Goal: Task Accomplishment & Management: Use online tool/utility

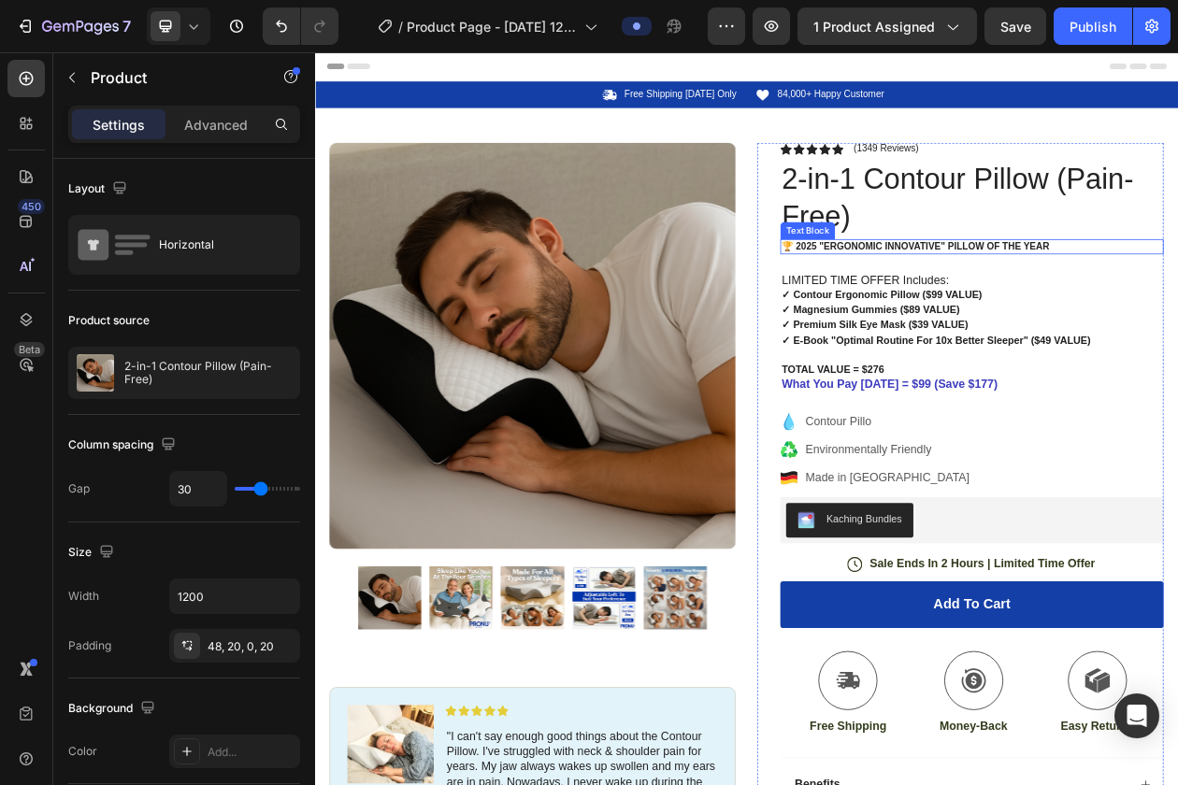
click at [949, 304] on p "🏆 2025 "Ergonomic Innovative" pillow of the year" at bounding box center [1169, 305] width 494 height 16
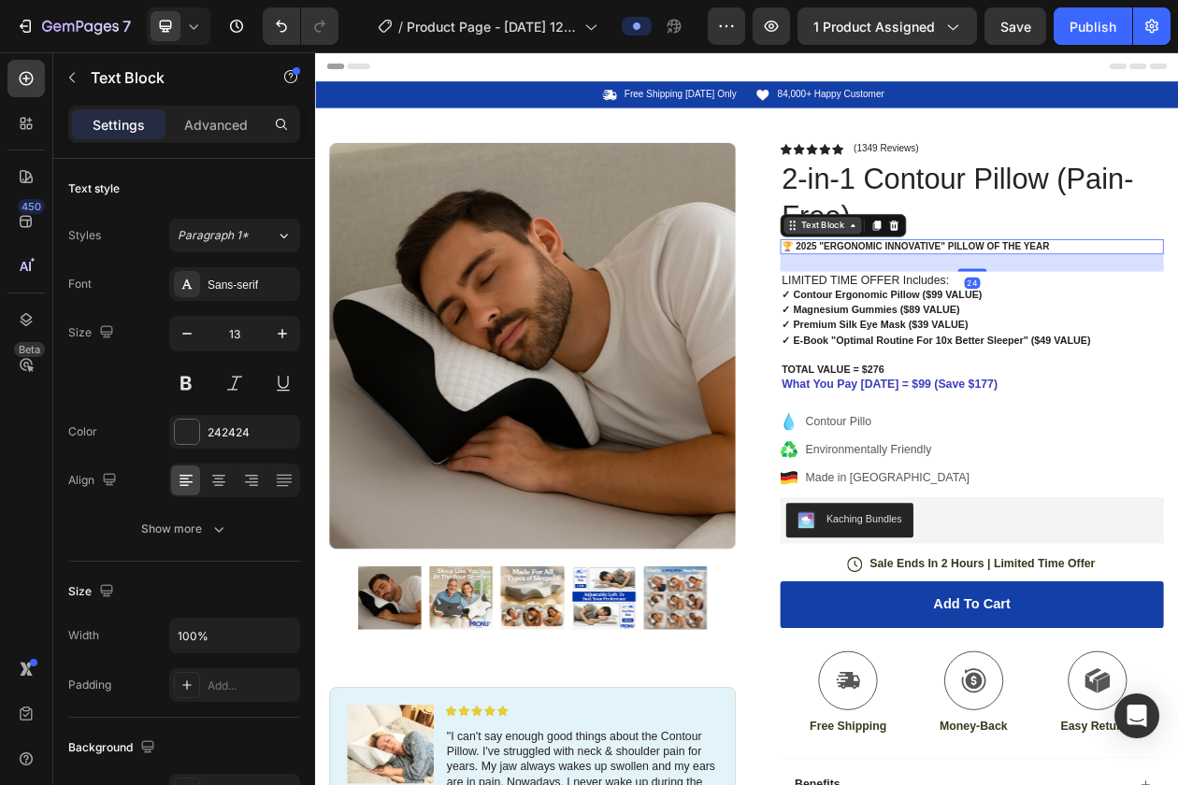
click at [1001, 277] on div "Text Block" at bounding box center [975, 277] width 64 height 17
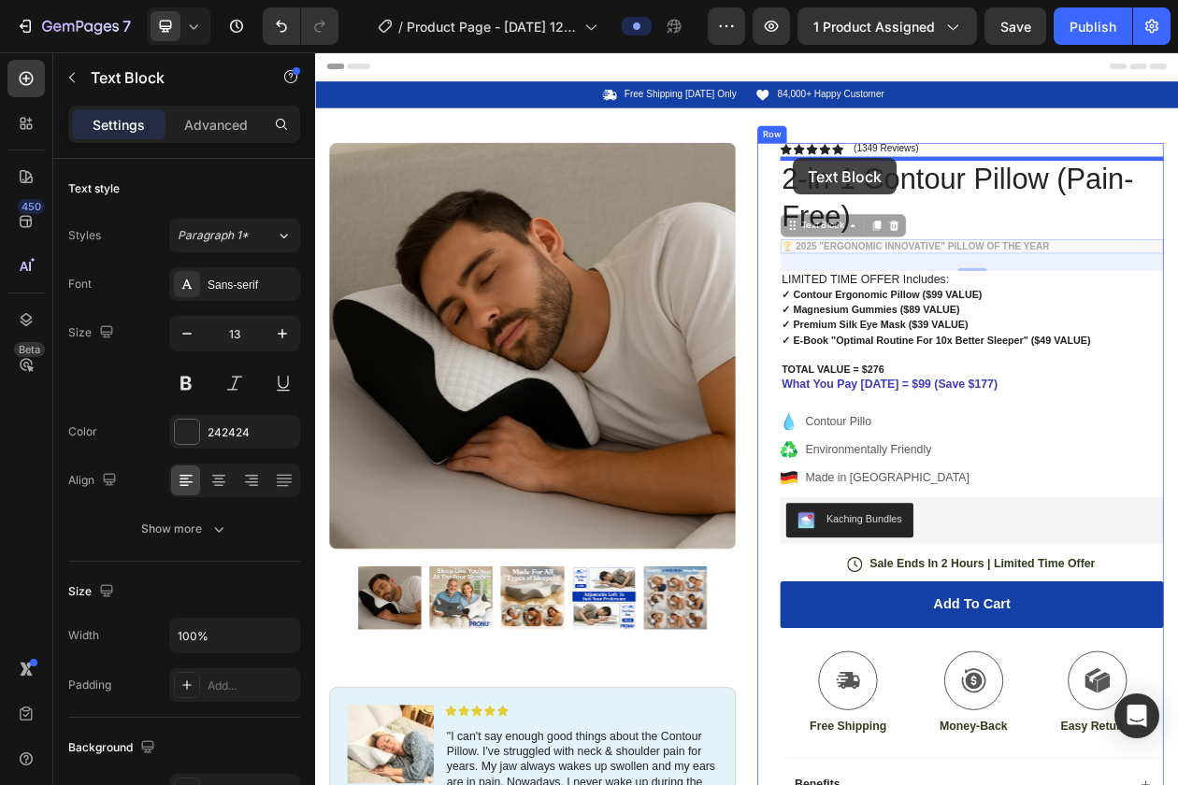
drag, startPoint x: 933, startPoint y: 276, endPoint x: 935, endPoint y: 190, distance: 86.0
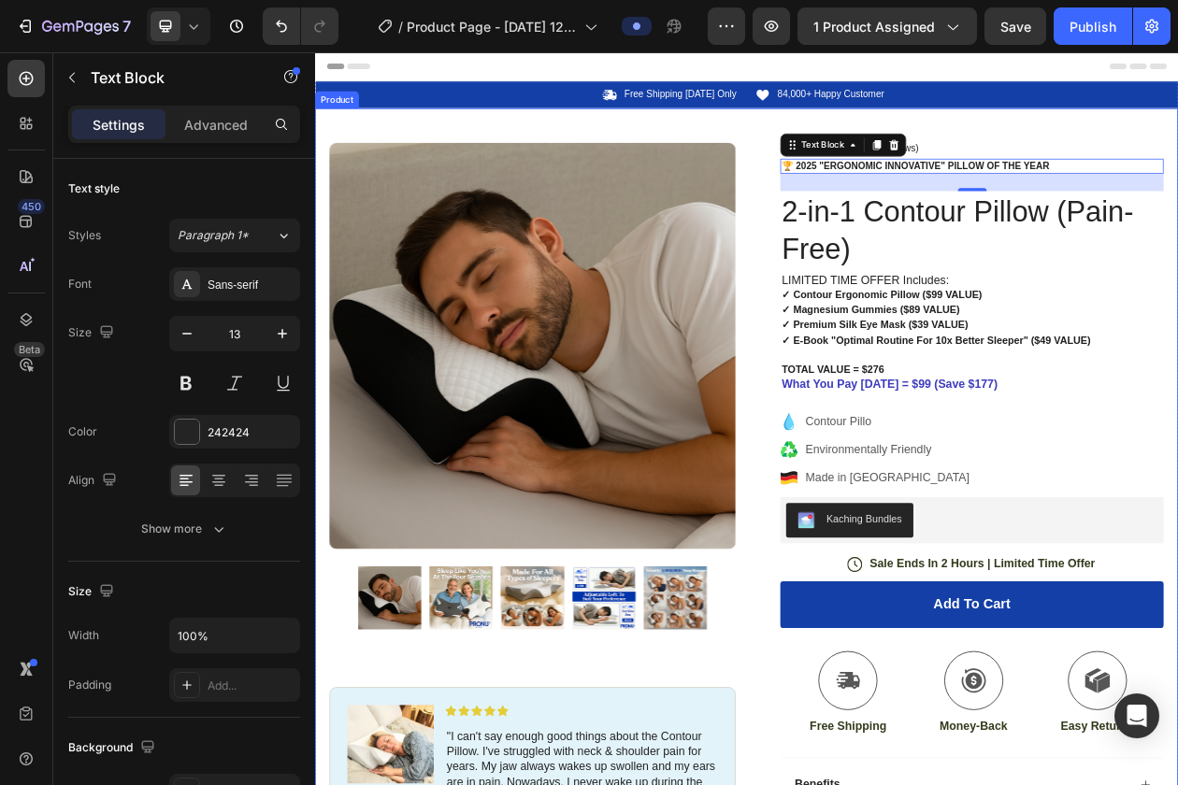
click at [1177, 138] on div "Product Images Image Icon Icon Icon Icon Icon Icon List "I can't say enough goo…" at bounding box center [876, 666] width 1122 height 1082
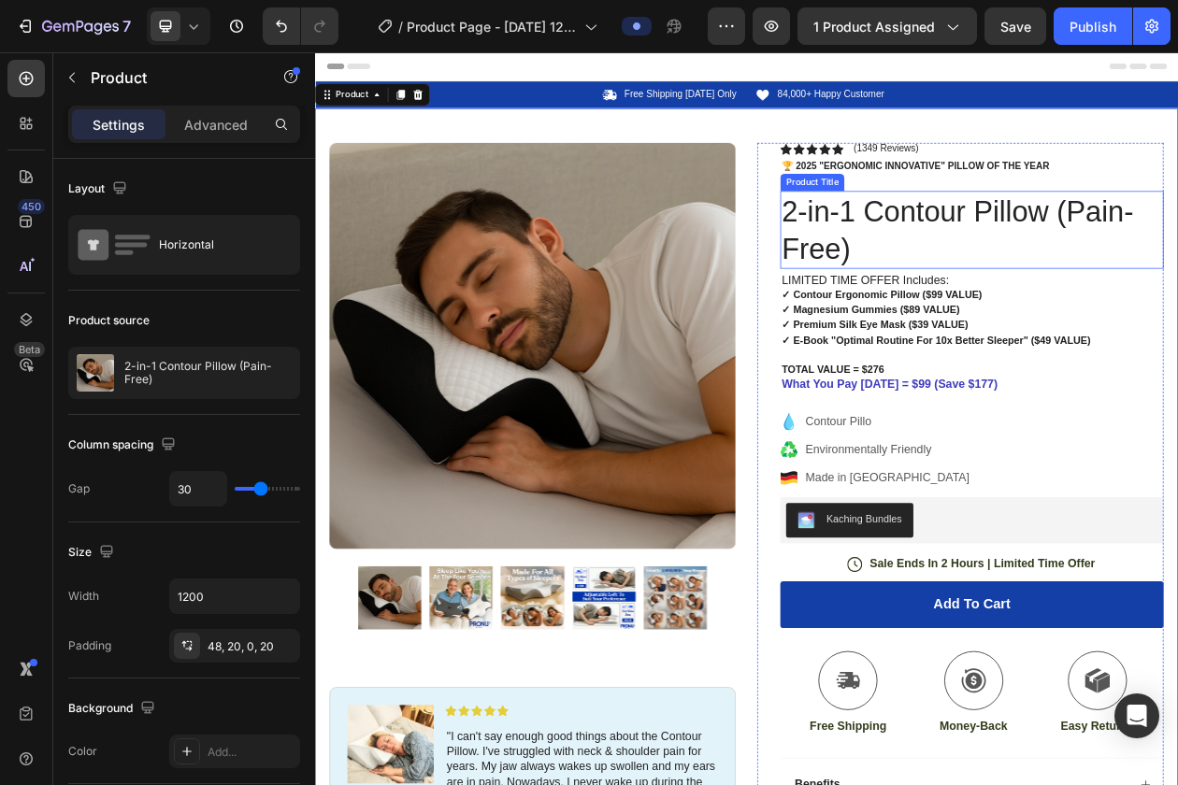
click at [1116, 253] on h1 "2-in-1 Contour Pillow (Pain-Free)" at bounding box center [1169, 283] width 498 height 101
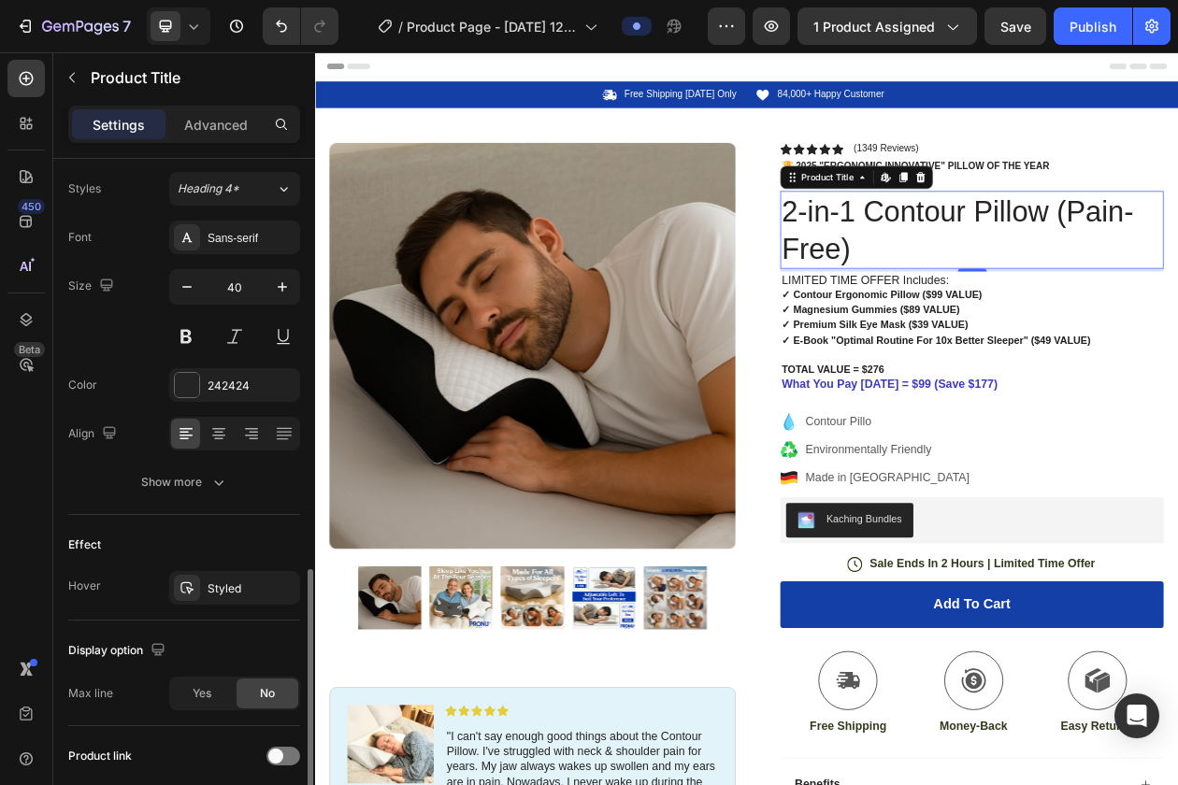
scroll to position [345, 0]
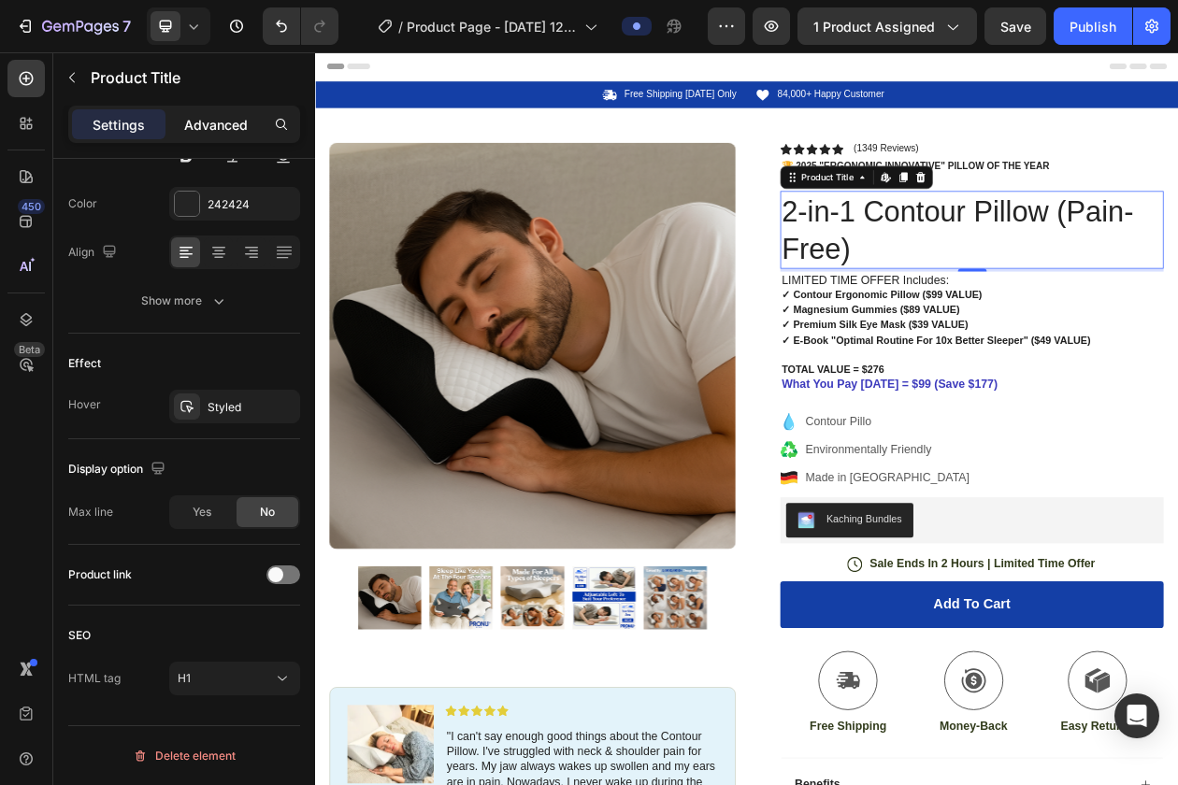
click at [198, 131] on p "Advanced" at bounding box center [216, 125] width 64 height 20
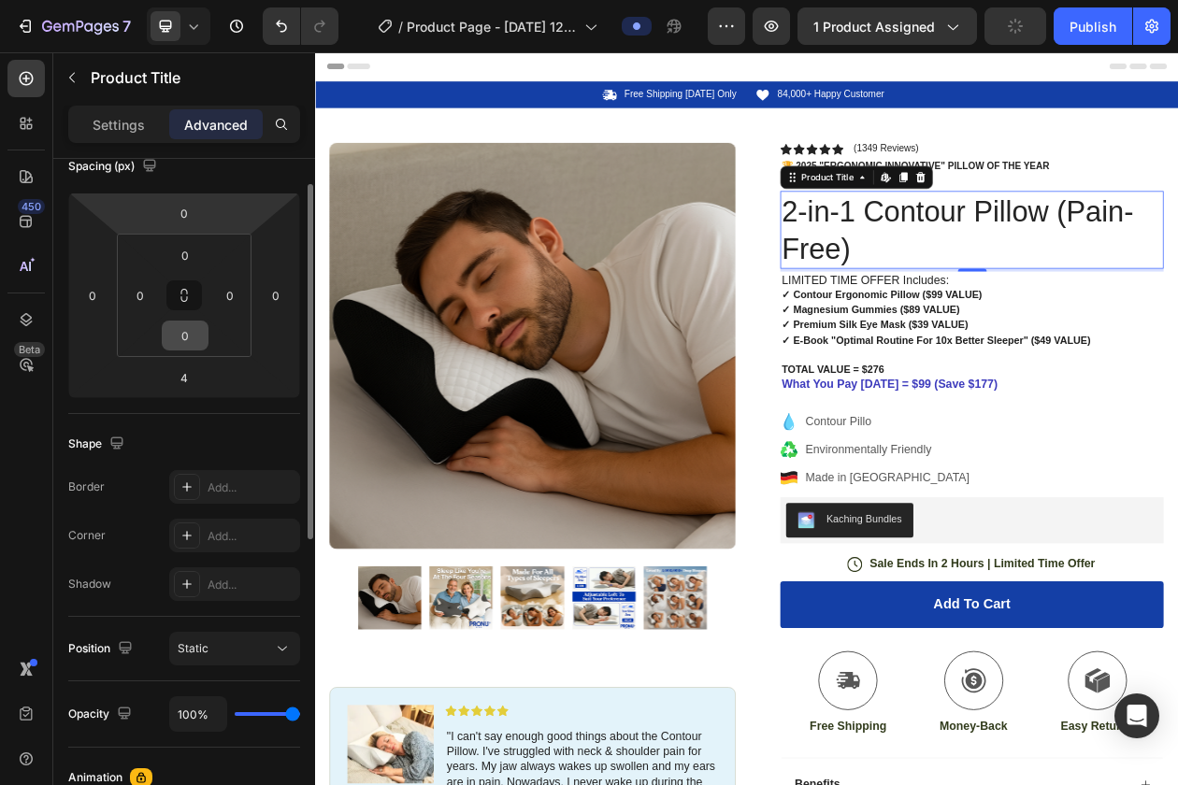
scroll to position [133, 0]
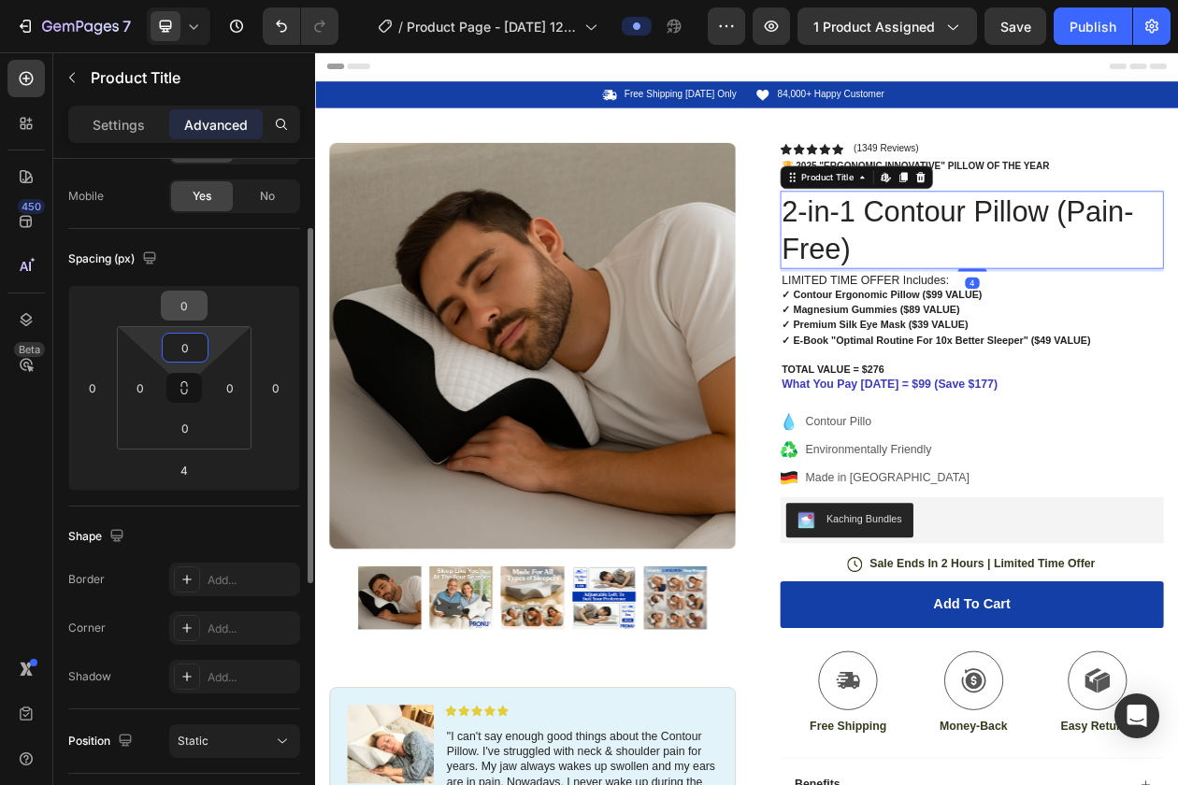
click at [185, 313] on input "0" at bounding box center [183, 306] width 37 height 28
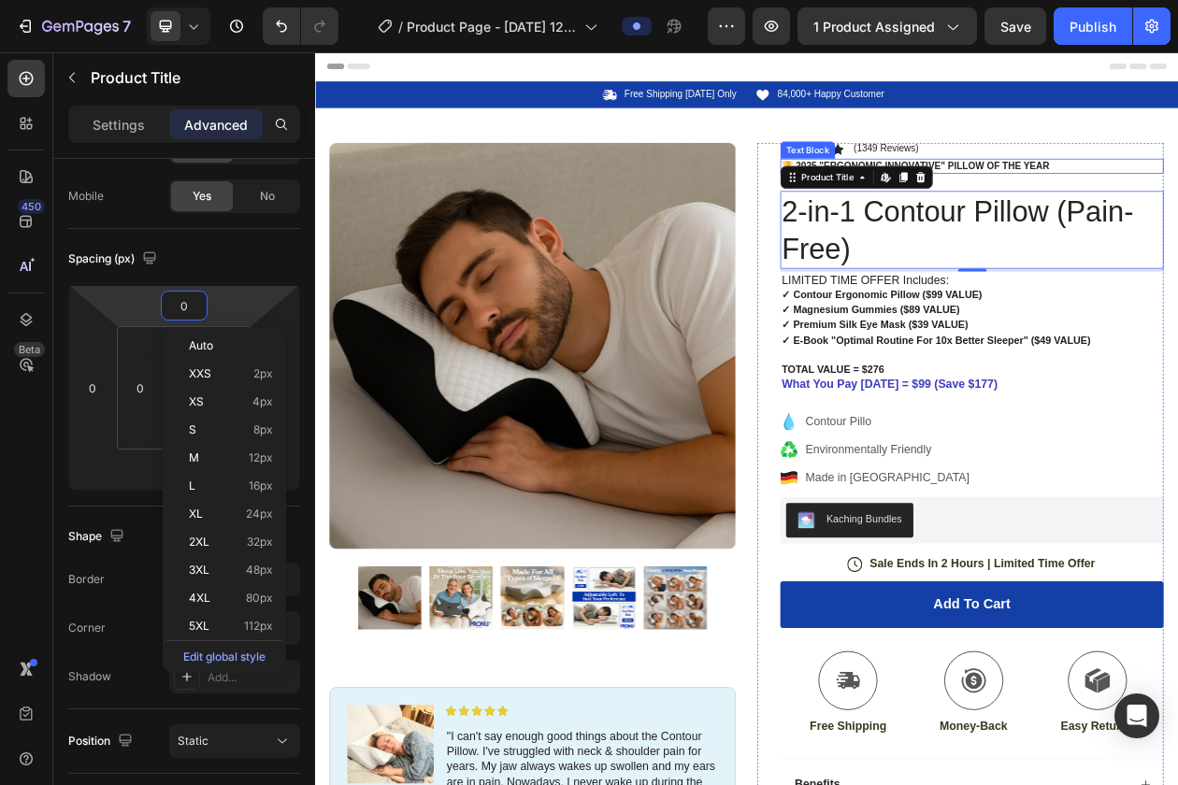
click at [1177, 195] on p "🏆 2025 "Ergonomic Innovative" pillow of the year" at bounding box center [1169, 201] width 494 height 16
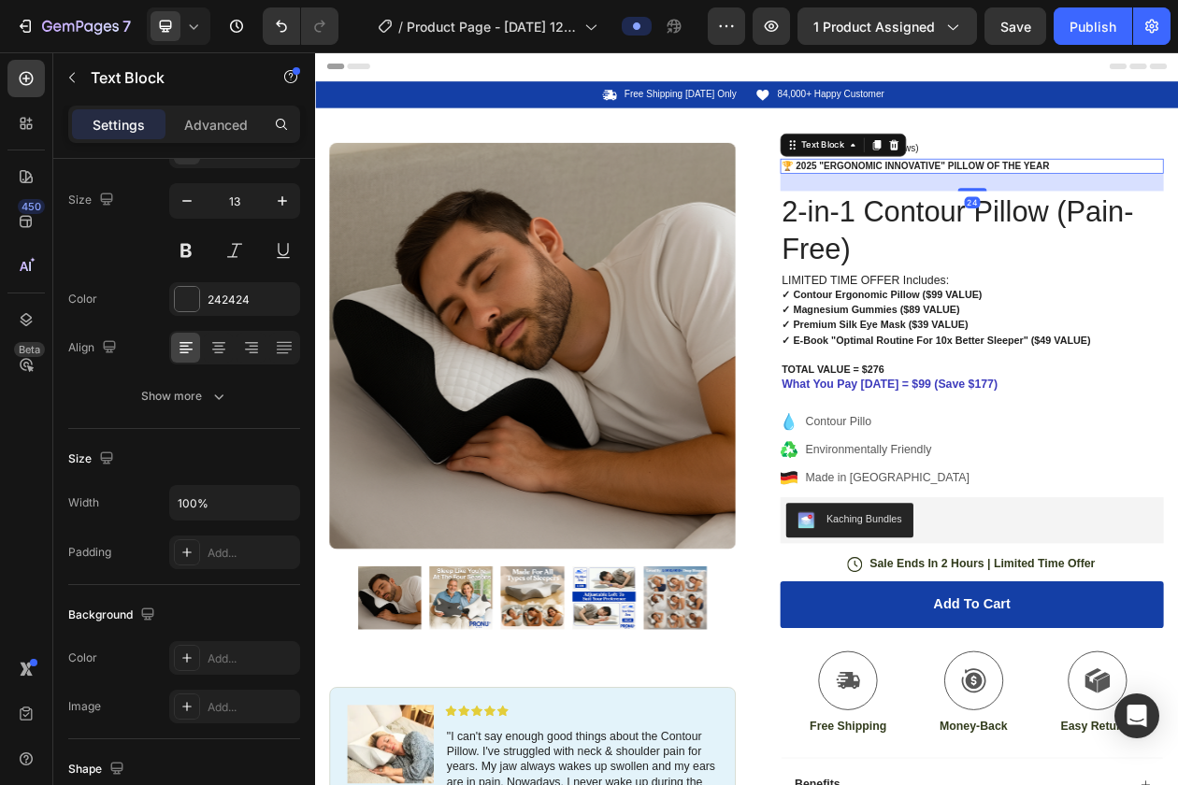
scroll to position [0, 0]
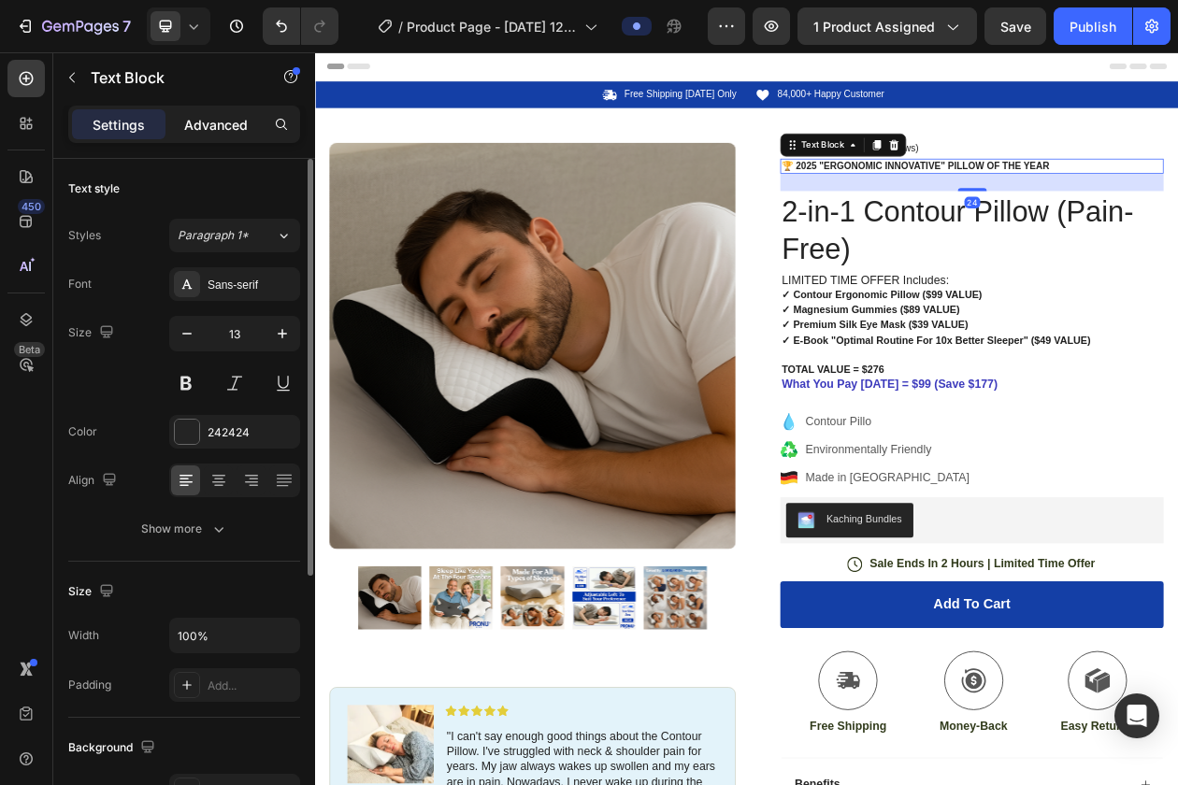
click at [228, 138] on div "Advanced" at bounding box center [215, 124] width 93 height 30
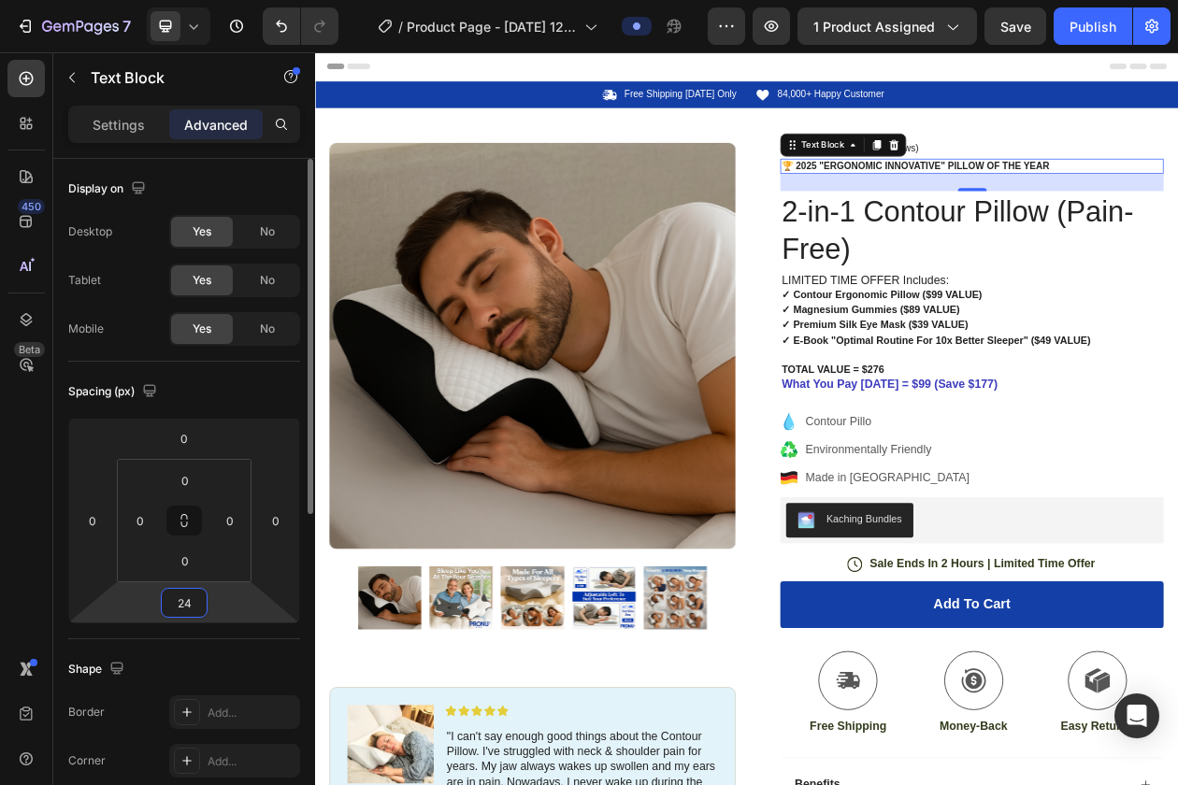
click at [186, 603] on input "24" at bounding box center [183, 603] width 37 height 28
type input "2"
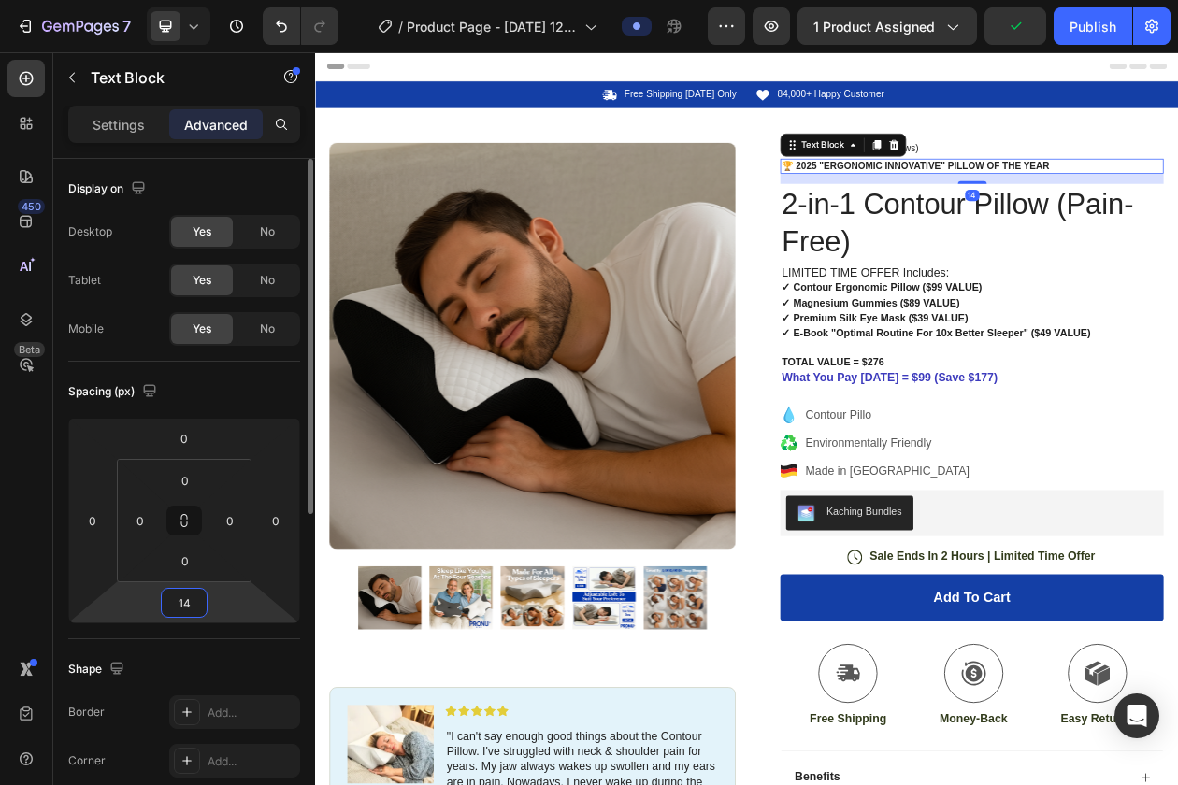
type input "1"
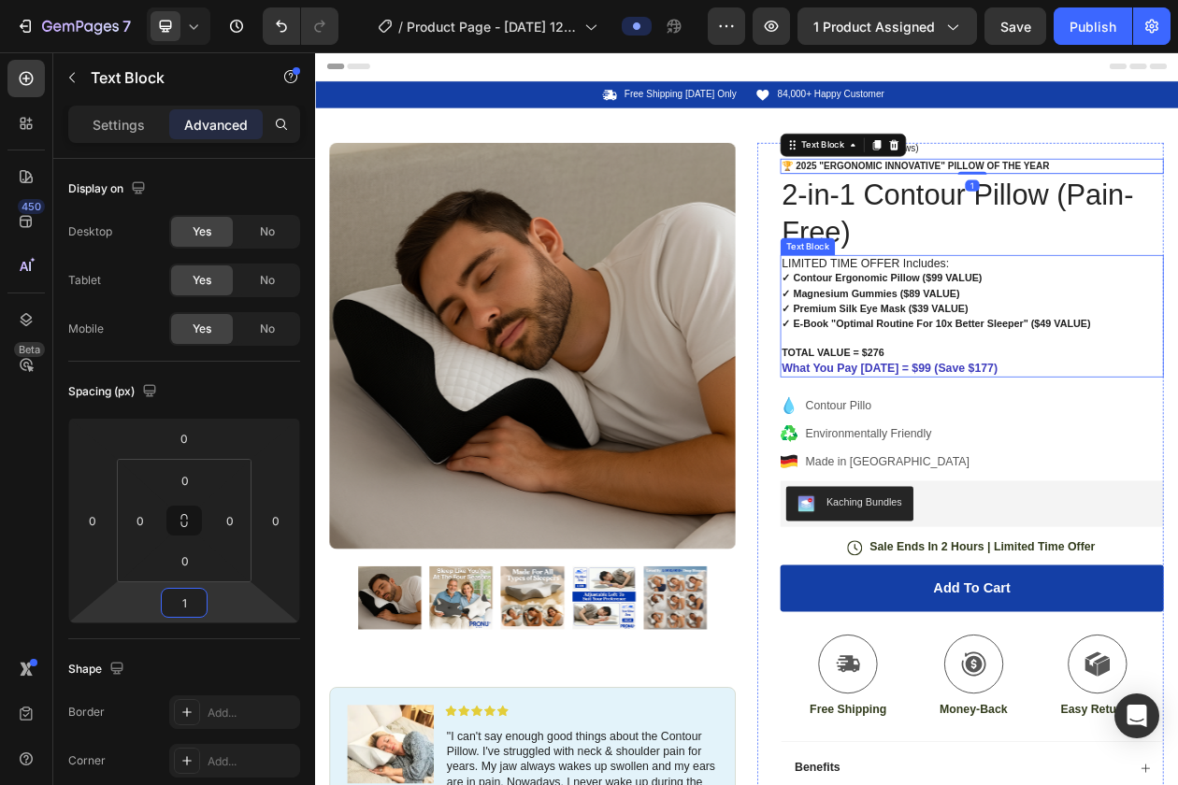
click at [1126, 376] on p "✓ Magnesium Gummies ($89 VALUE)" at bounding box center [1169, 366] width 494 height 20
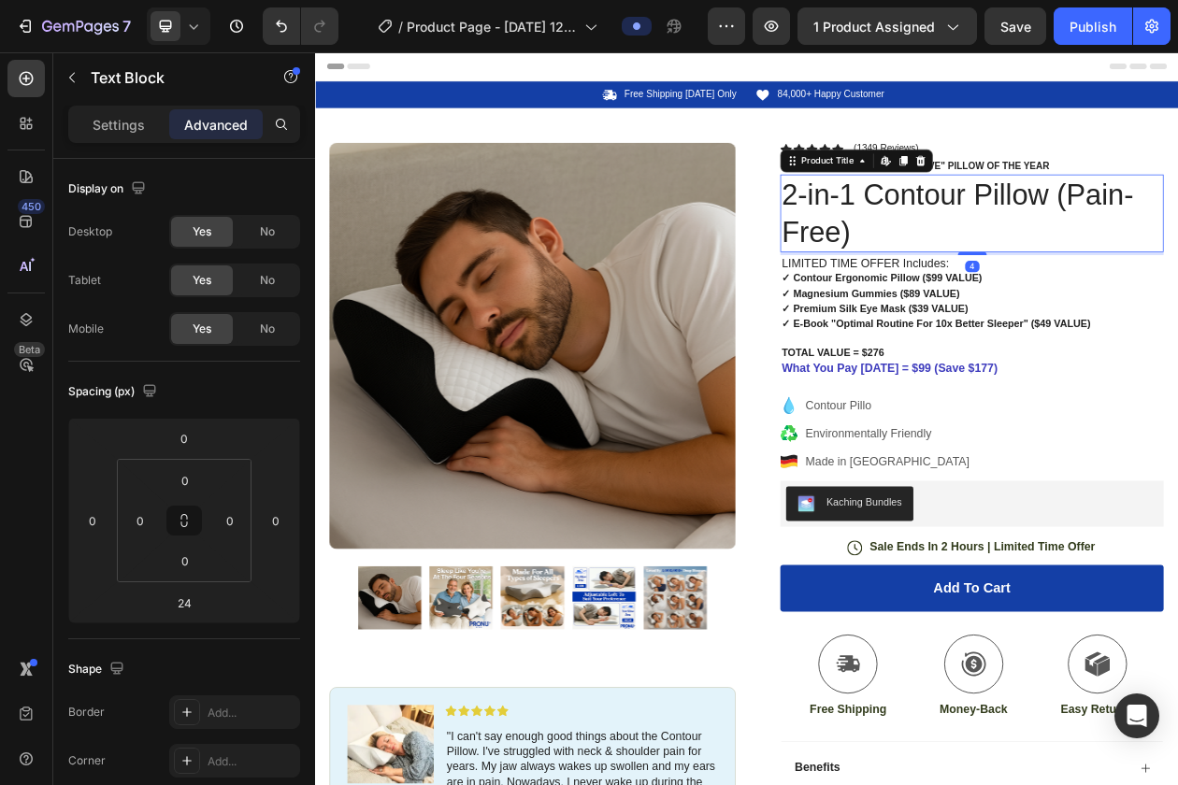
click at [1177, 240] on h1 "2-in-1 Contour Pillow (Pain-Free)" at bounding box center [1169, 261] width 498 height 101
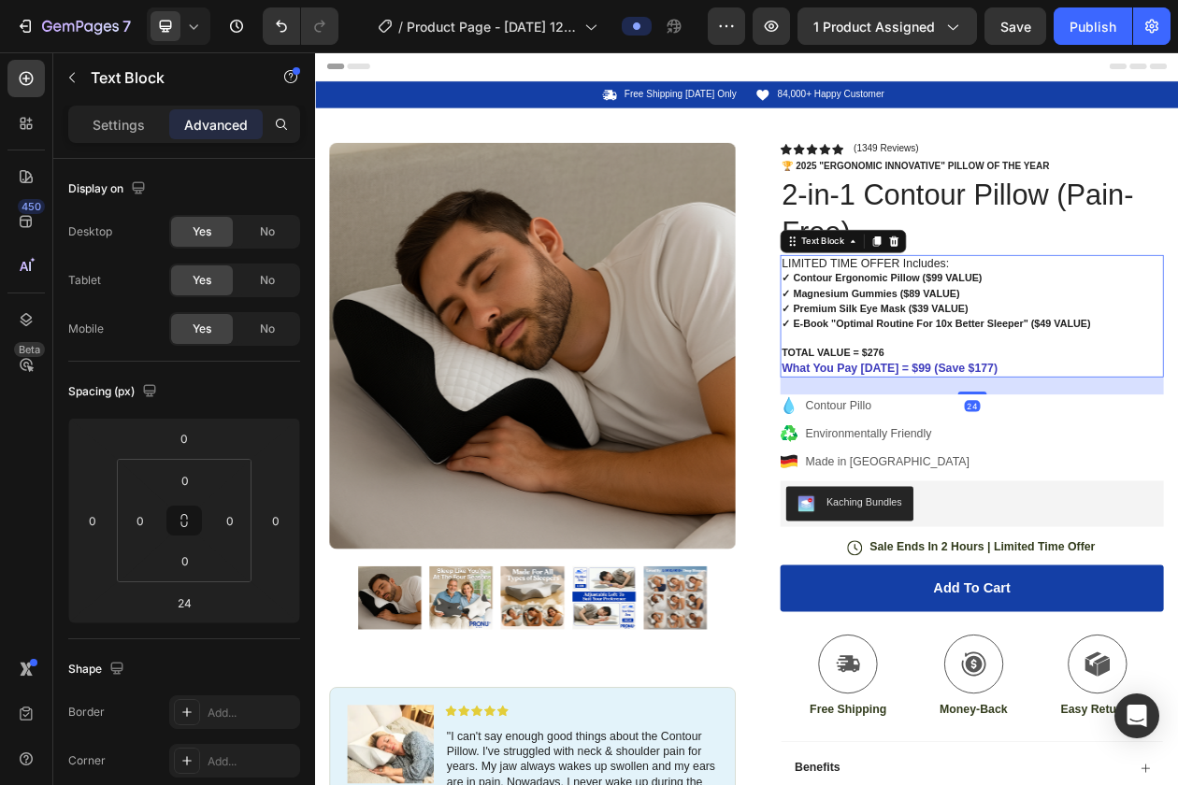
click at [1078, 381] on strong "✓ Premium Silk Eye Mask ($39 VALUE)" at bounding box center [1043, 385] width 242 height 15
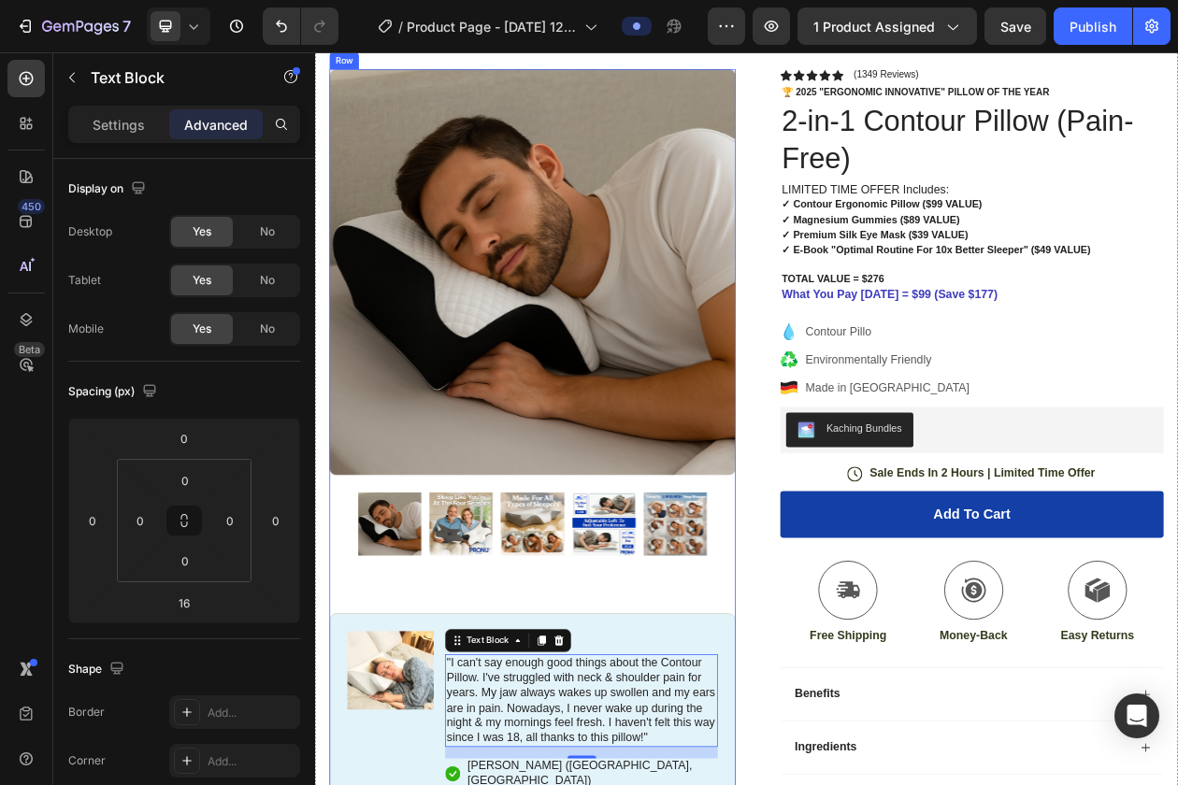
scroll to position [96, 0]
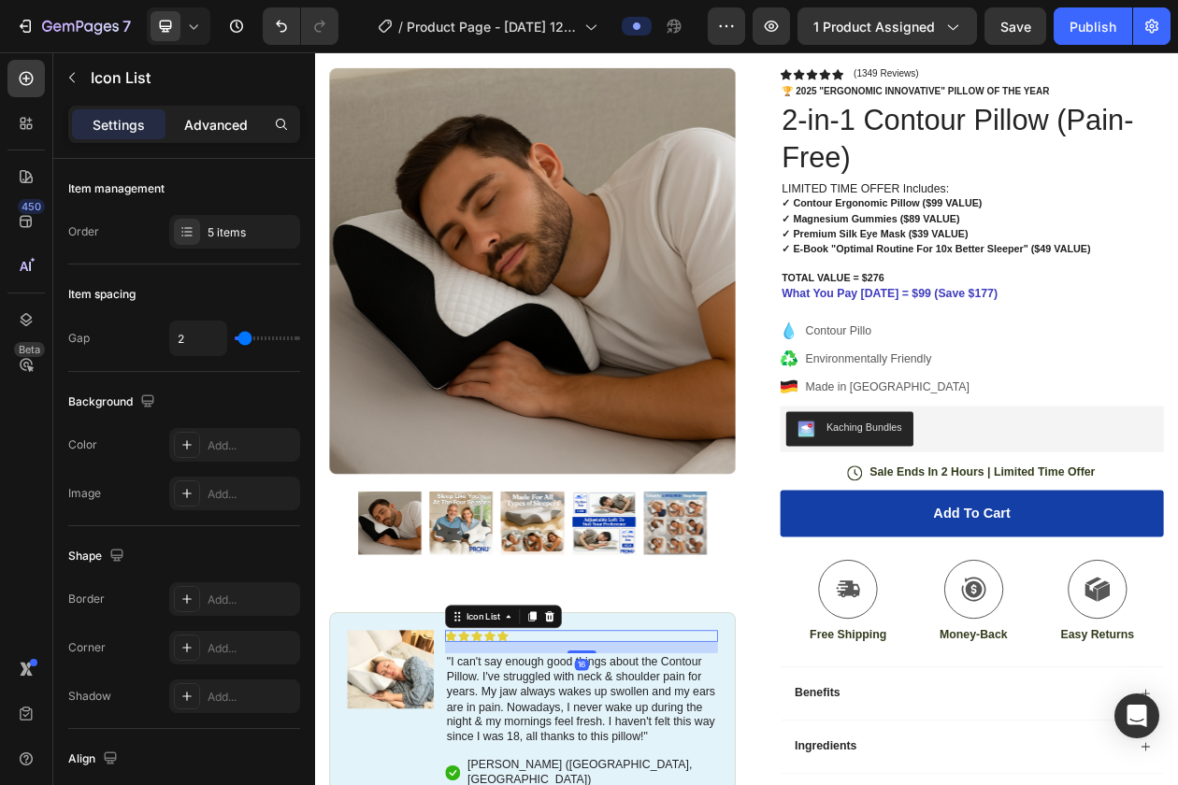
click at [228, 124] on p "Advanced" at bounding box center [216, 125] width 64 height 20
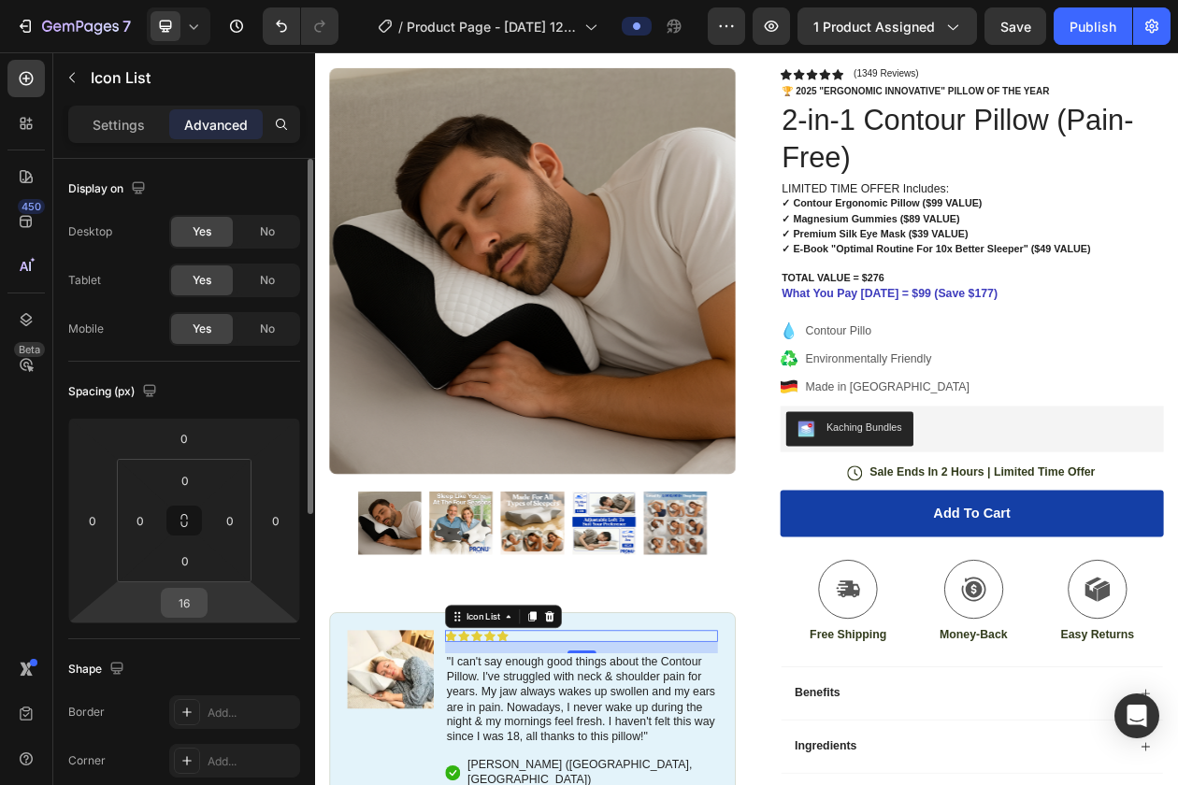
click at [187, 601] on input "16" at bounding box center [183, 603] width 37 height 28
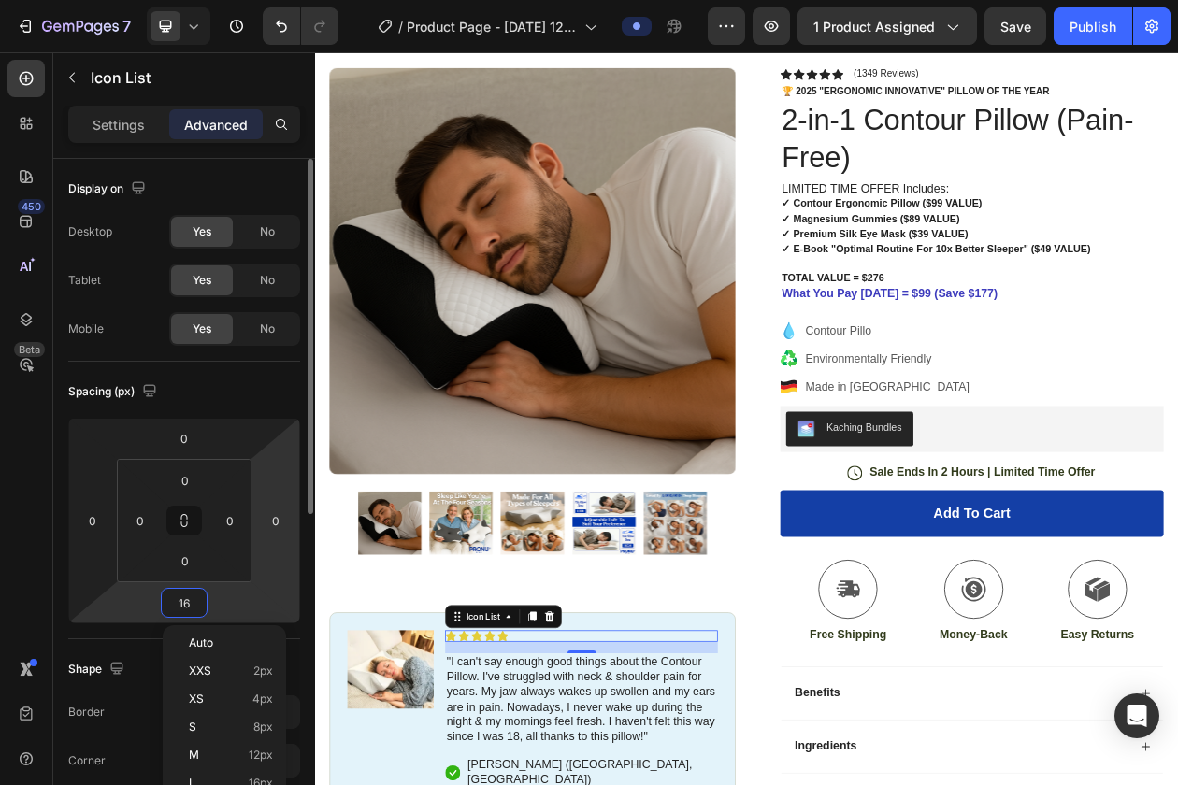
type input "1"
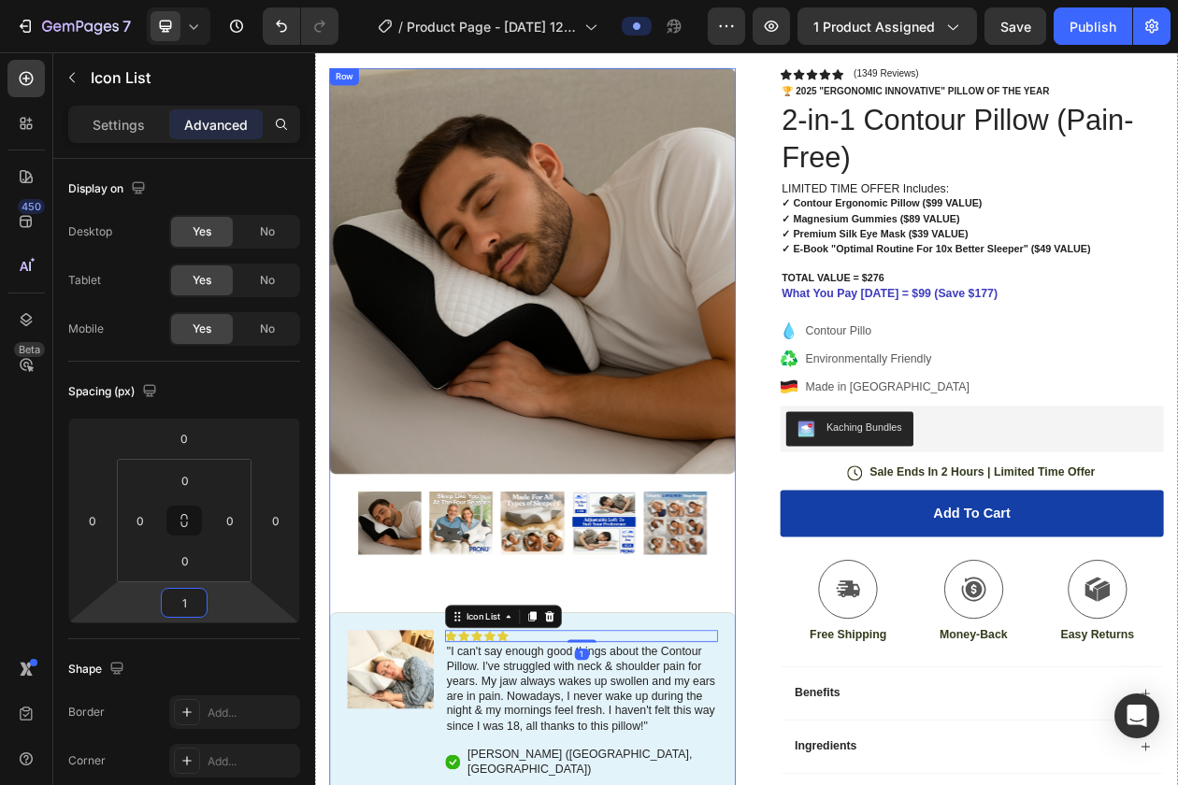
click at [781, 732] on div "Product Images Image Icon Icon Icon Icon Icon Icon List 1 "I can't say enough g…" at bounding box center [598, 547] width 528 height 947
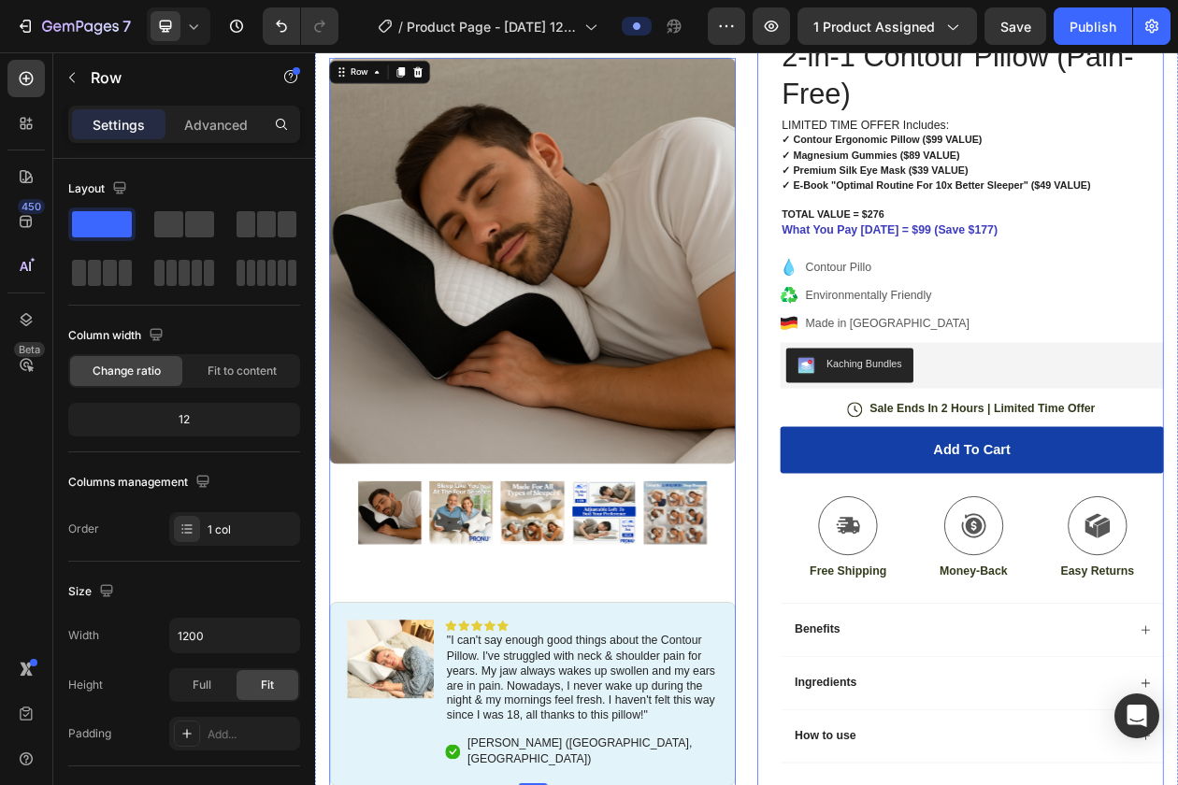
scroll to position [0, 0]
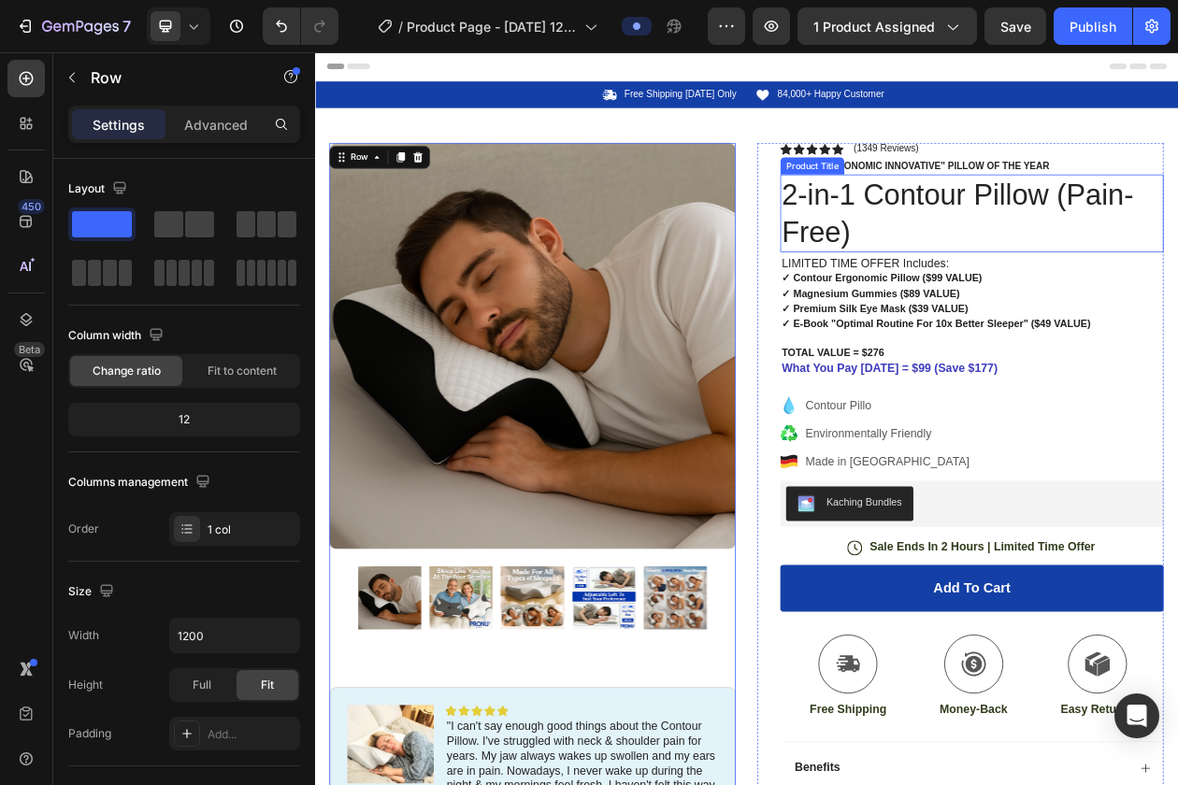
click at [1006, 234] on h1 "2-in-1 Contour Pillow (Pain-Free)" at bounding box center [1169, 261] width 498 height 101
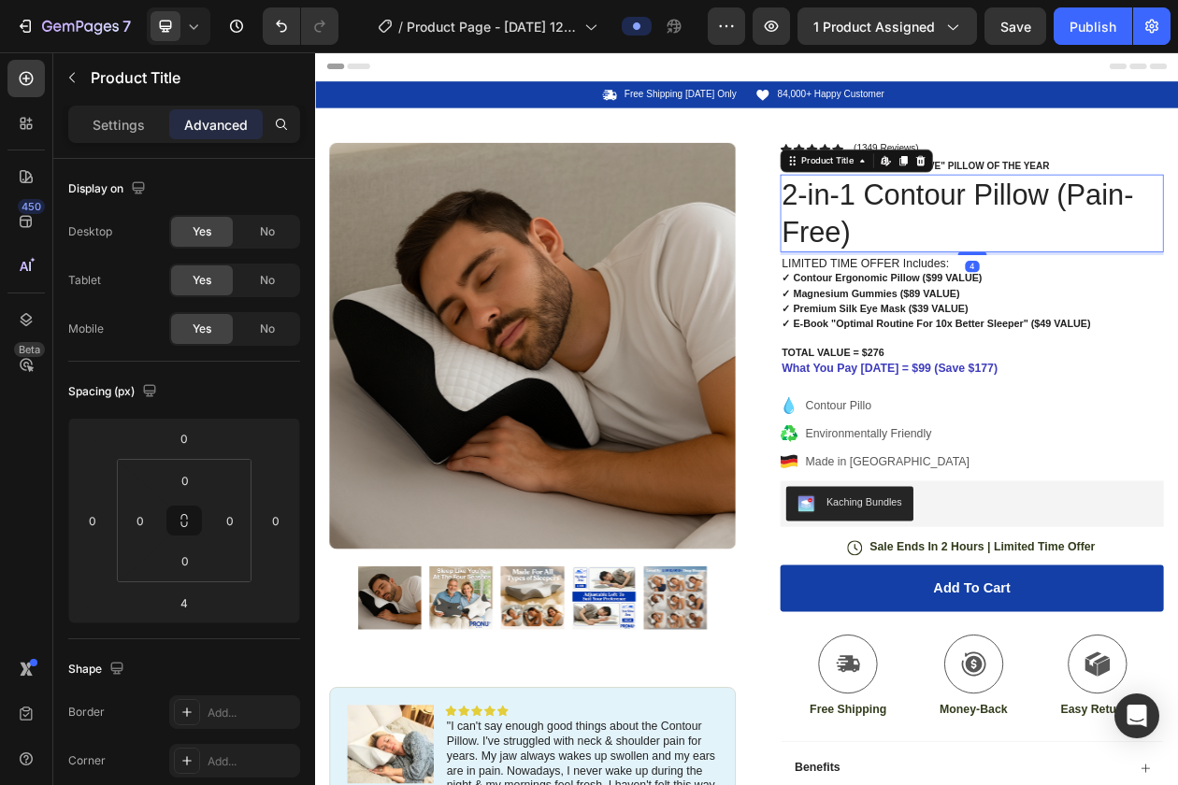
click at [1006, 234] on h1 "2-in-1 Contour Pillow (Pain-Free)" at bounding box center [1169, 261] width 498 height 101
click at [1020, 404] on strong "✓ E-Book "Optimal Routine For 10x Better Sleeper" ($49 VALUE)" at bounding box center [1123, 404] width 402 height 15
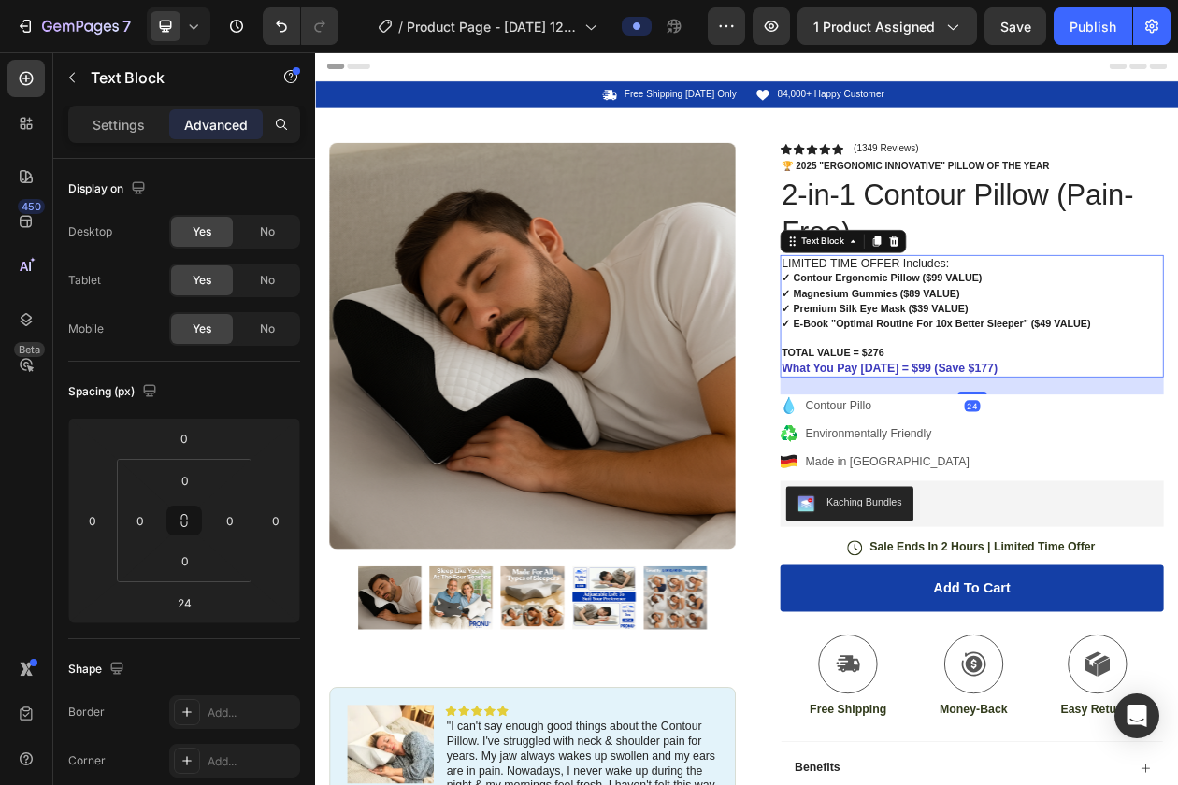
click at [1066, 457] on p "✓ E-Book "Optimal Routine For 10x Better Sleeper" ($49 VALUE) TOTAL VALUE = $27…" at bounding box center [1169, 434] width 494 height 78
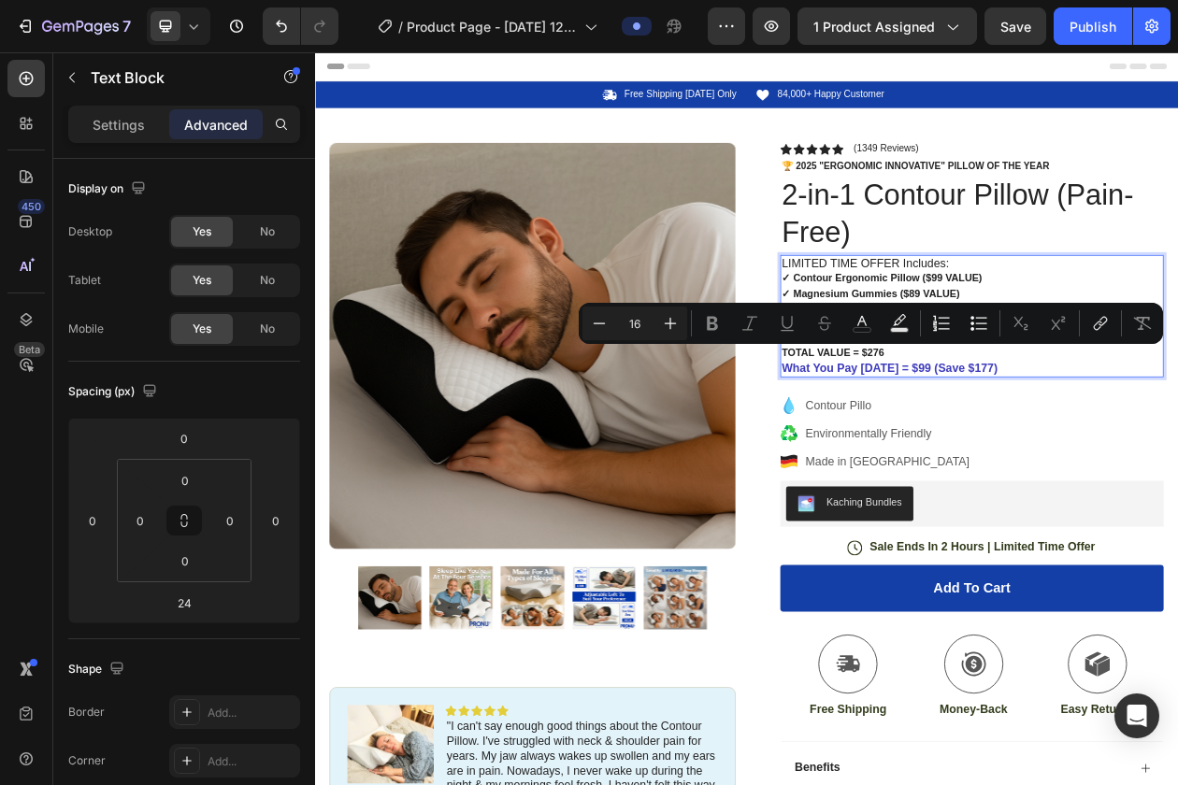
click at [1177, 473] on p "✓ E-Book "Optimal Routine For 10x Better Sleeper" ($49 VALUE) TOTAL VALUE = $27…" at bounding box center [1169, 434] width 494 height 78
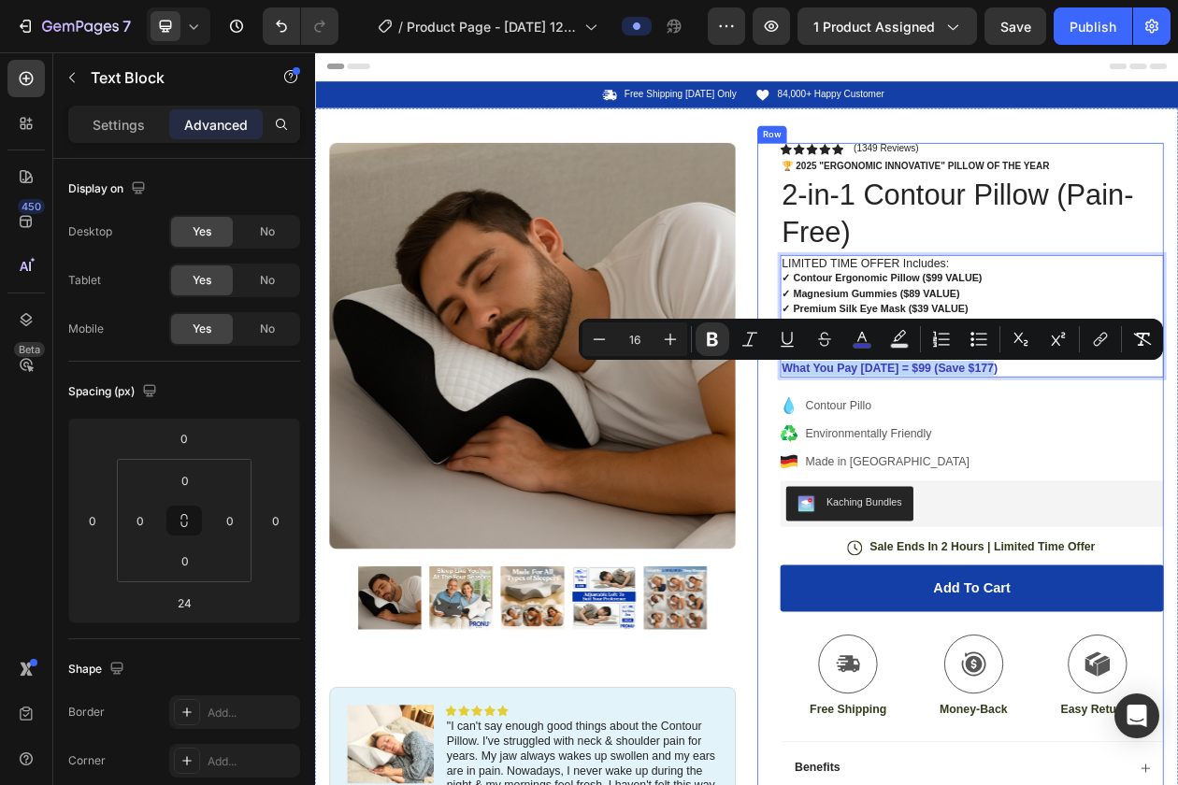
drag, startPoint x: 1228, startPoint y: 471, endPoint x: 914, endPoint y: 472, distance: 314.1
click at [914, 472] on div "Icon Icon Icon Icon Icon Icon List (1349 Reviews) Text Block Row 🏆 2025 "Ergono…" at bounding box center [1154, 678] width 528 height 1016
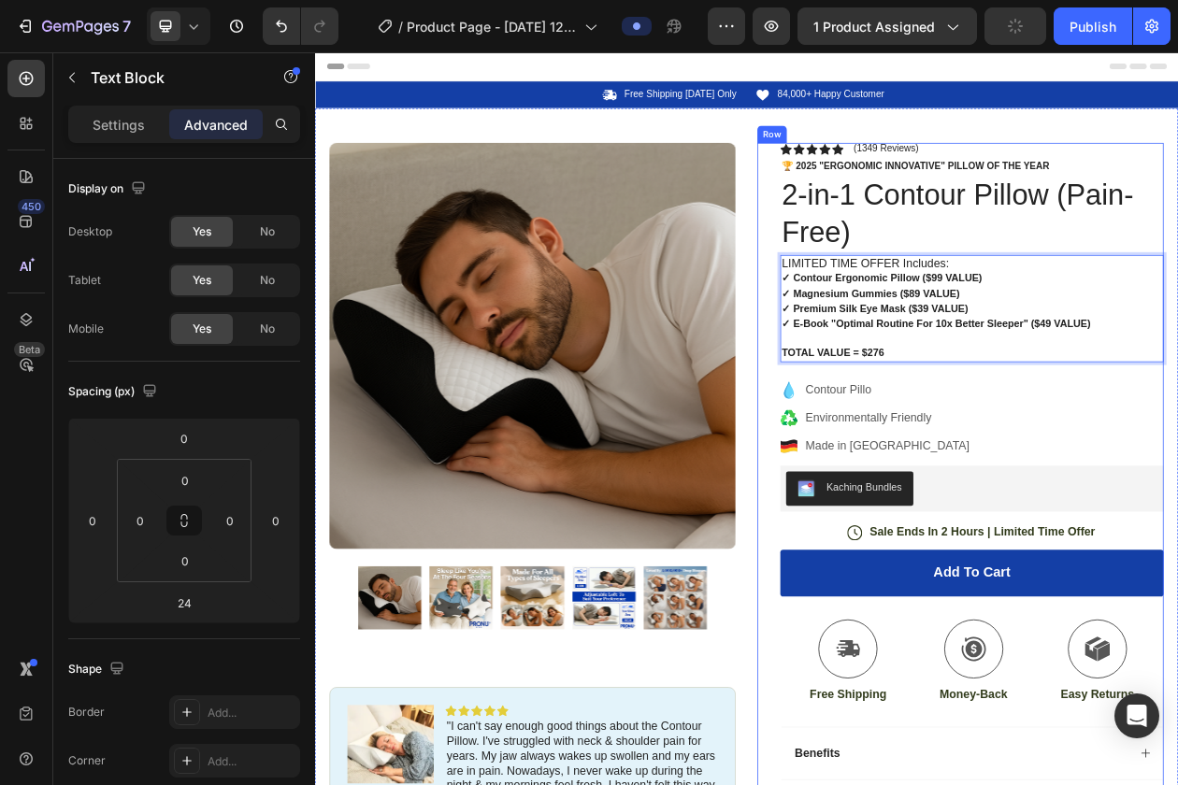
click at [979, 468] on div "Icon Icon Icon Icon Icon Icon List (1349 Reviews) Text Block Row 🏆 2025 "Ergono…" at bounding box center [1169, 668] width 498 height 996
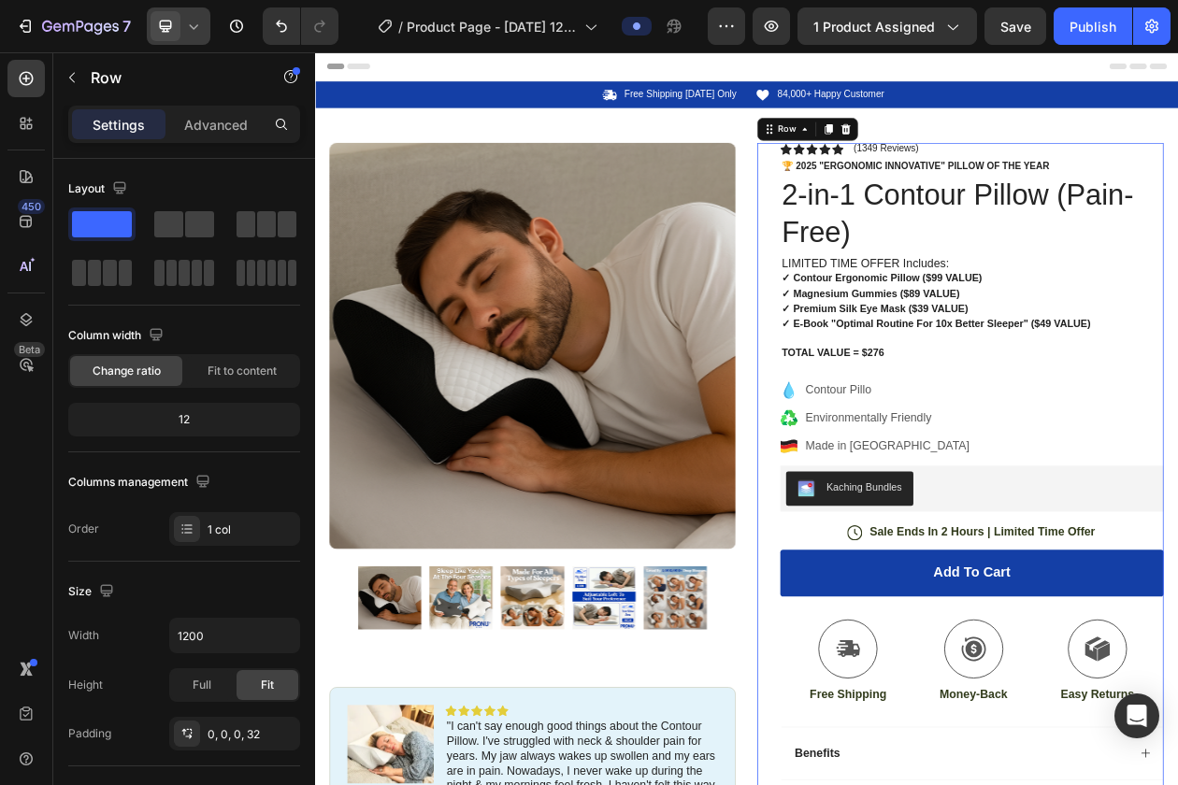
click at [198, 31] on icon at bounding box center [193, 26] width 19 height 19
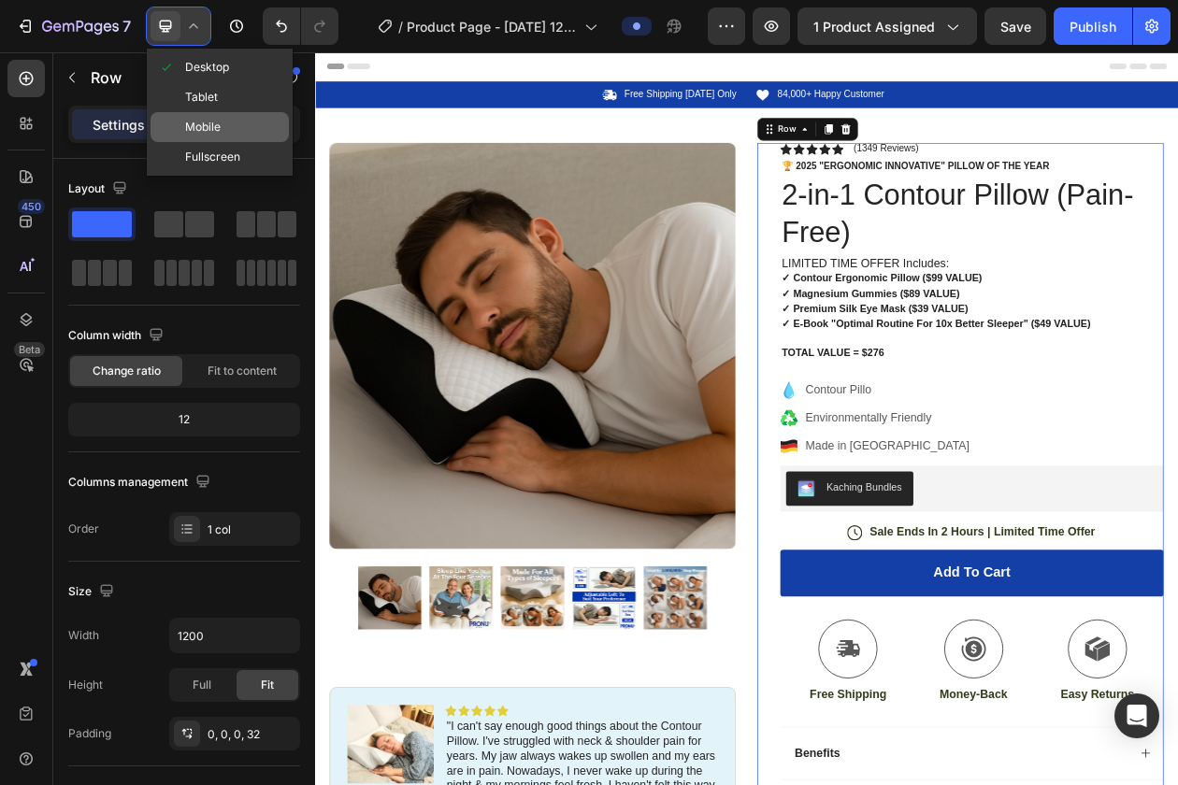
click at [204, 142] on div "Mobile" at bounding box center [219, 157] width 138 height 30
type input "100%"
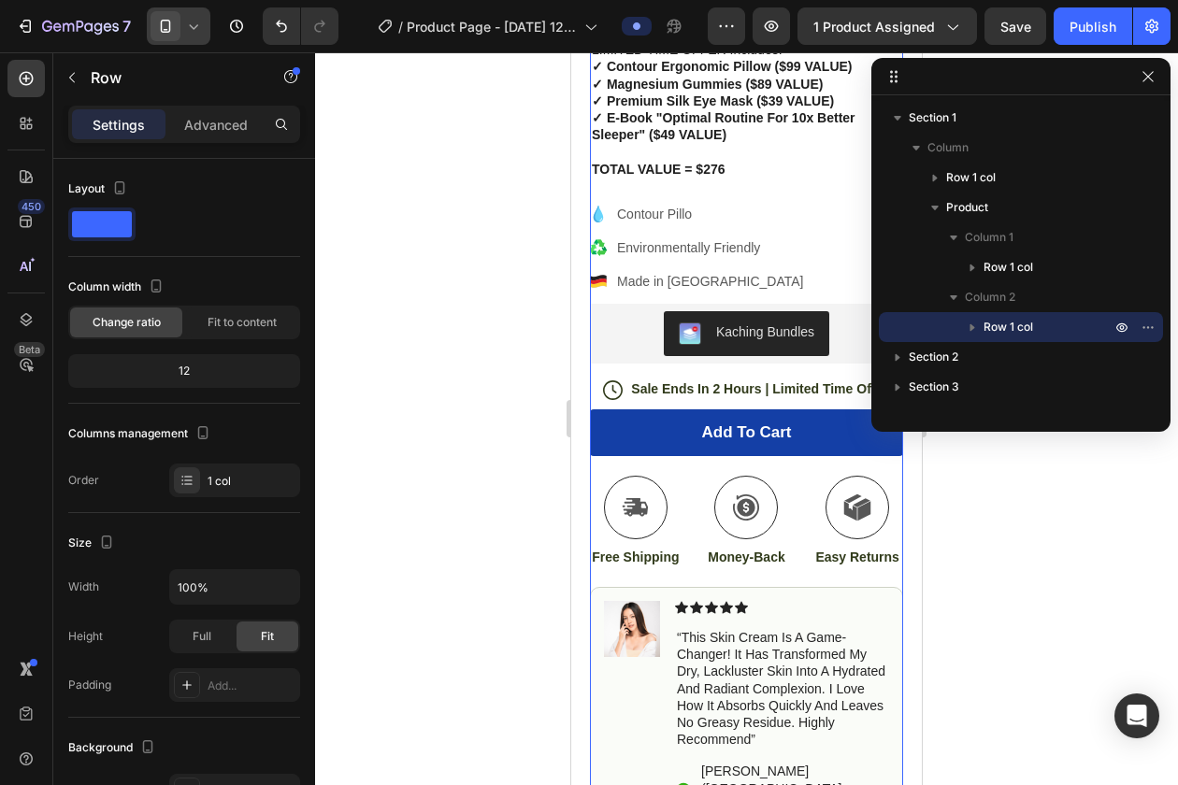
scroll to position [603, 0]
click at [437, 347] on div at bounding box center [746, 418] width 863 height 733
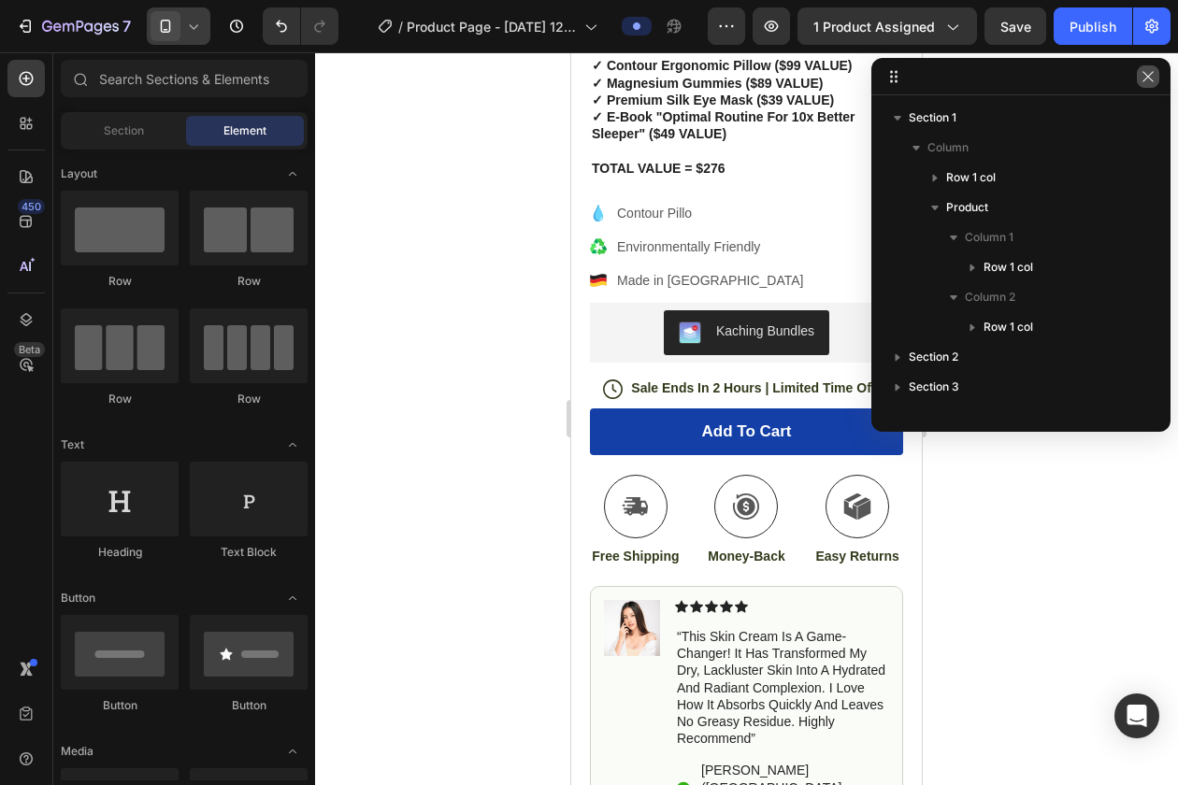
click at [1151, 71] on icon "button" at bounding box center [1147, 76] width 15 height 15
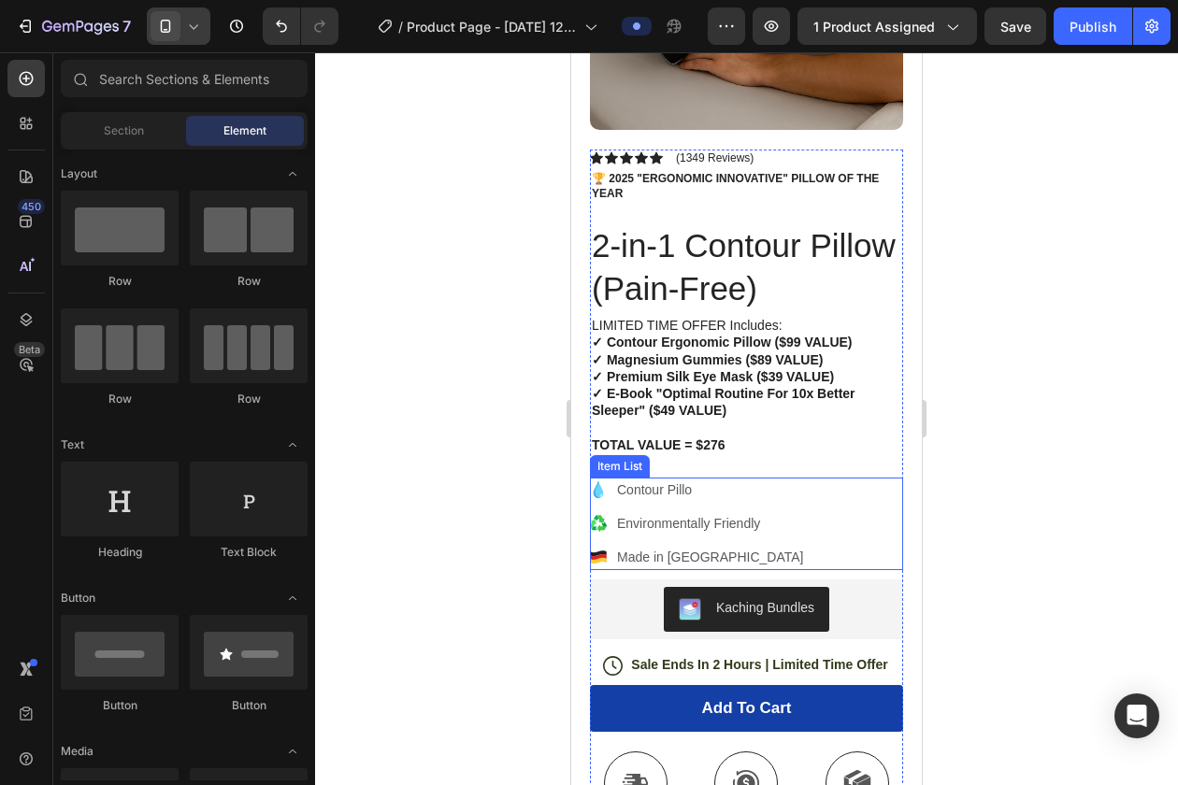
scroll to position [206, 0]
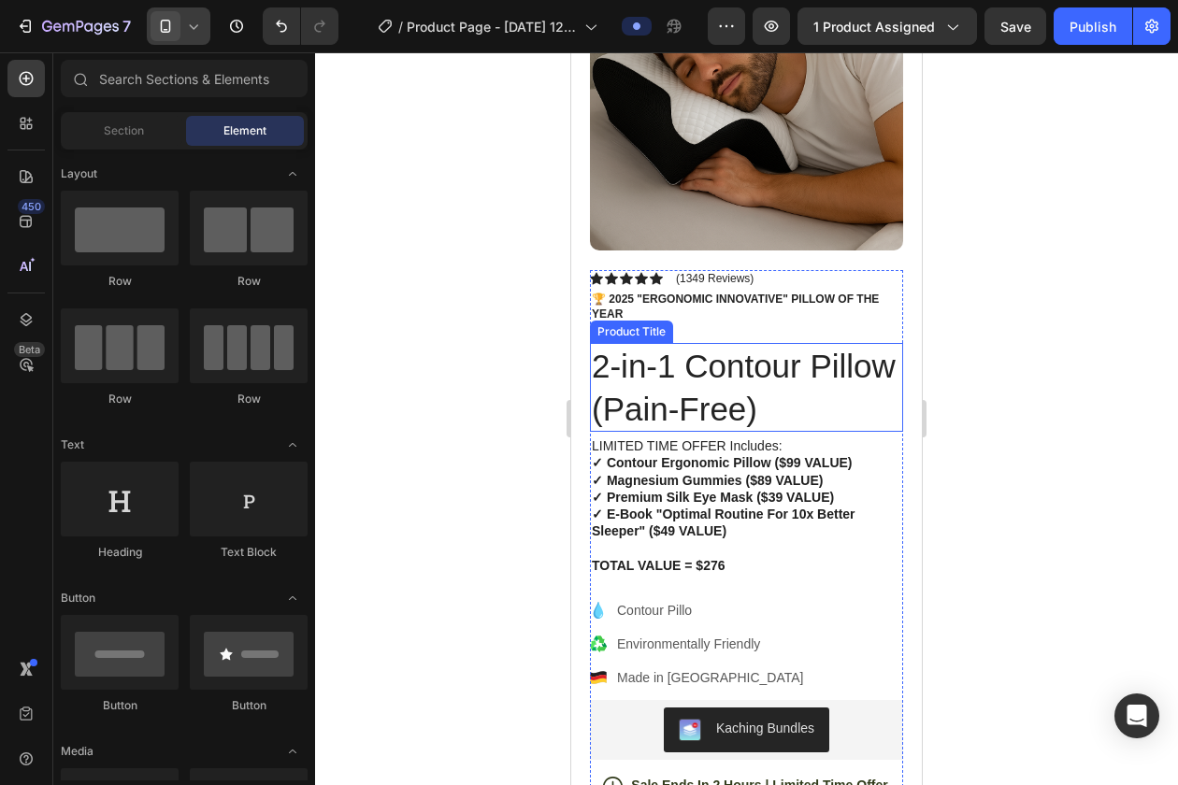
click at [652, 359] on h1 "2-in-1 Contour Pillow (Pain-Free)" at bounding box center [746, 387] width 313 height 89
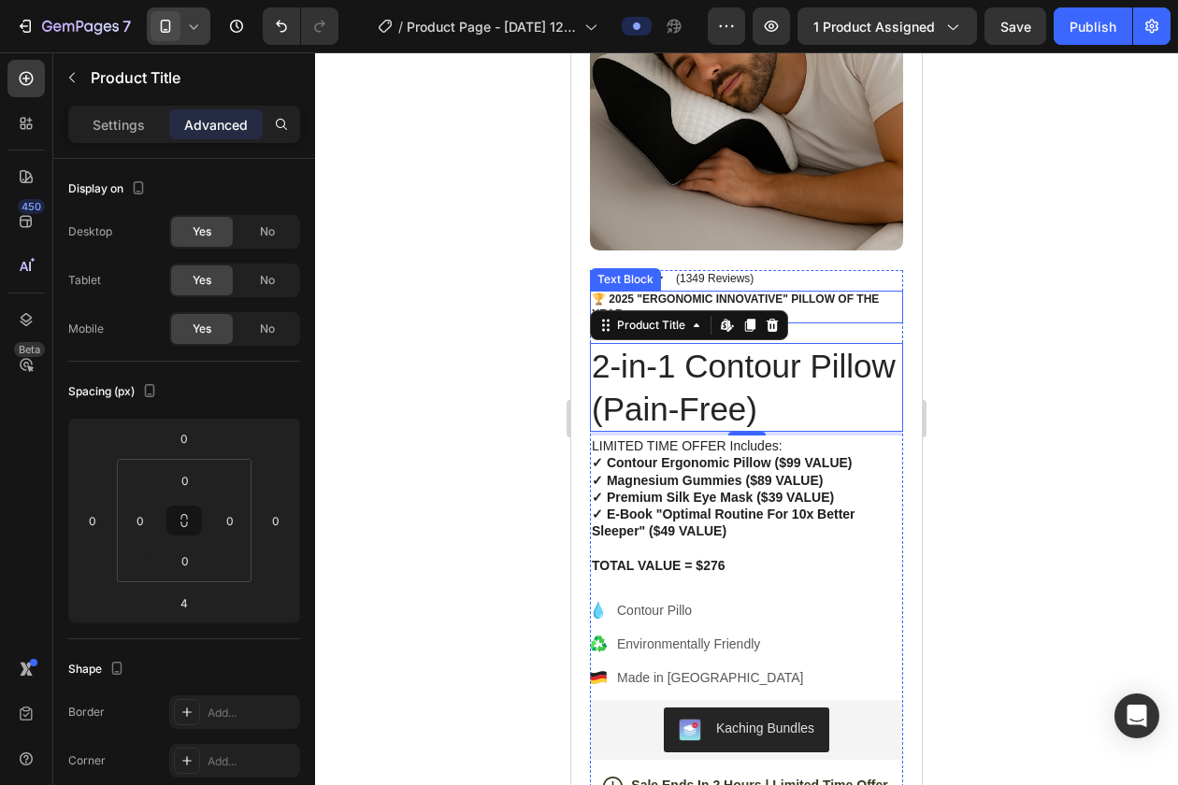
click at [665, 293] on p "🏆 2025 "Ergonomic Innovative" pillow of the year" at bounding box center [746, 307] width 309 height 29
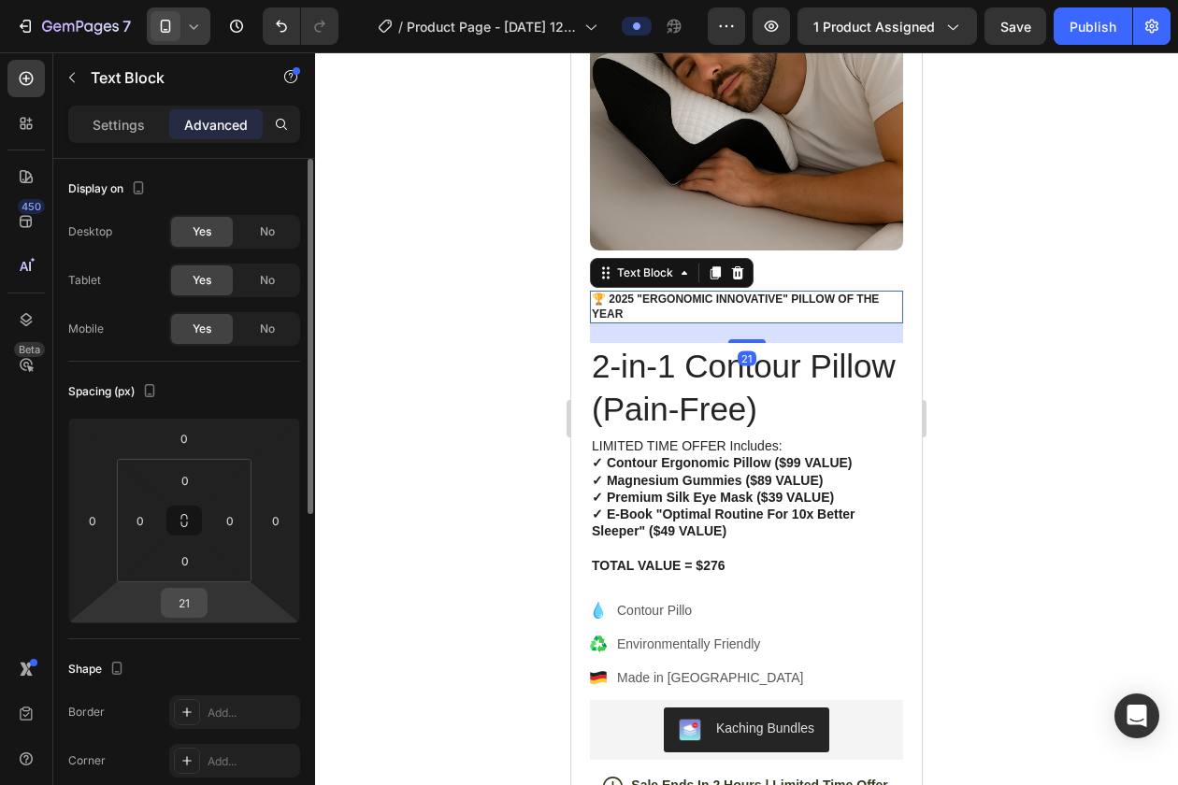
click at [173, 603] on input "21" at bounding box center [183, 603] width 37 height 28
type input "1"
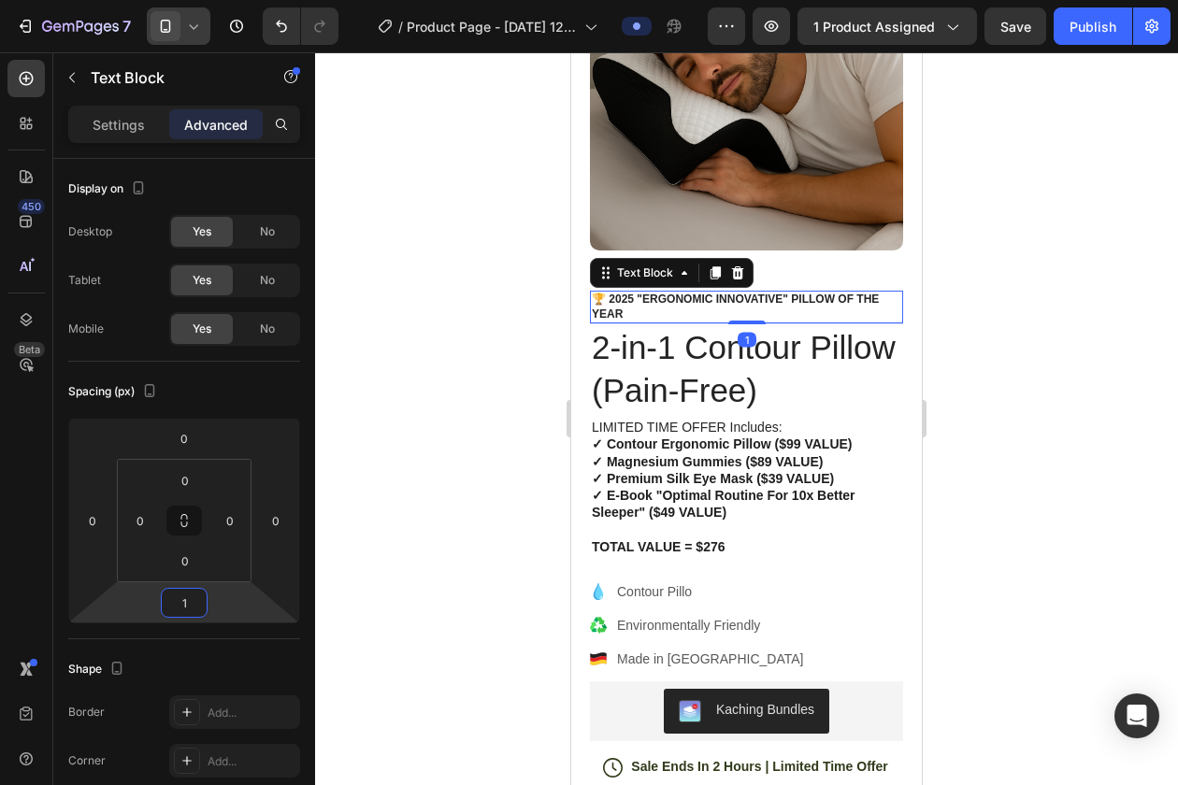
click at [480, 522] on div at bounding box center [746, 418] width 863 height 733
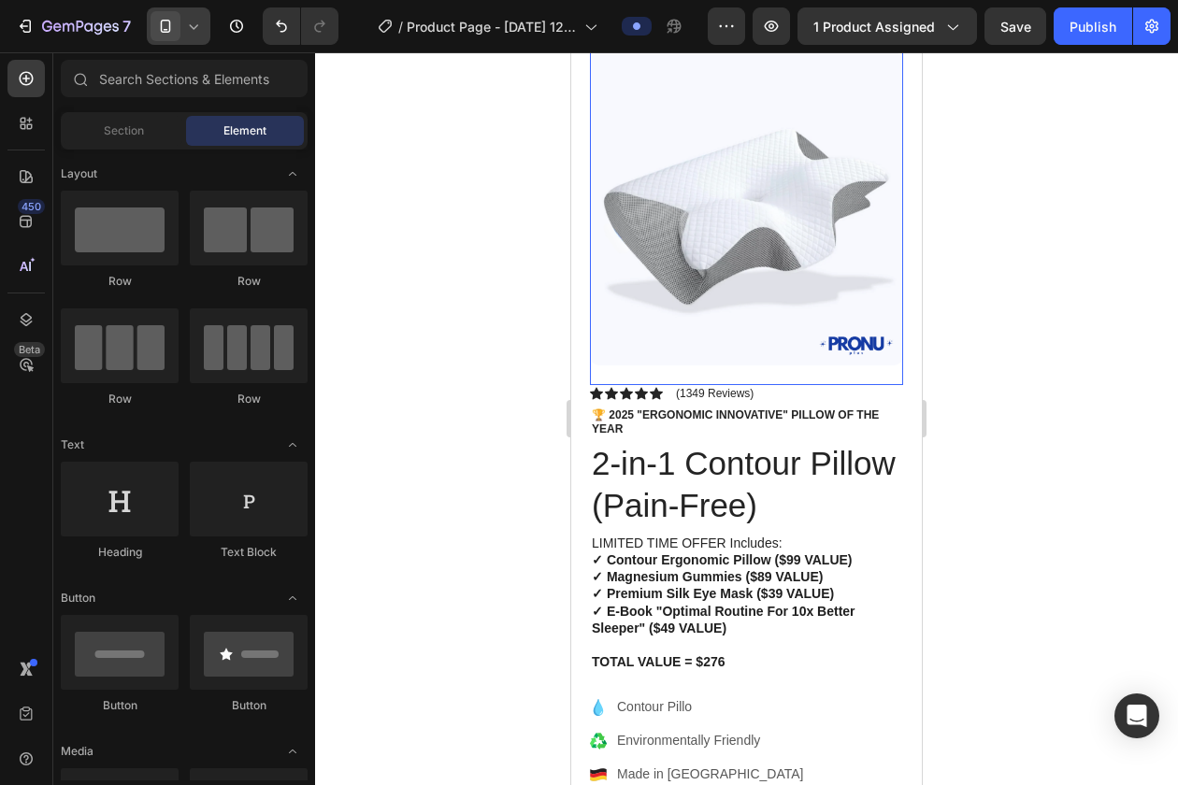
scroll to position [0, 0]
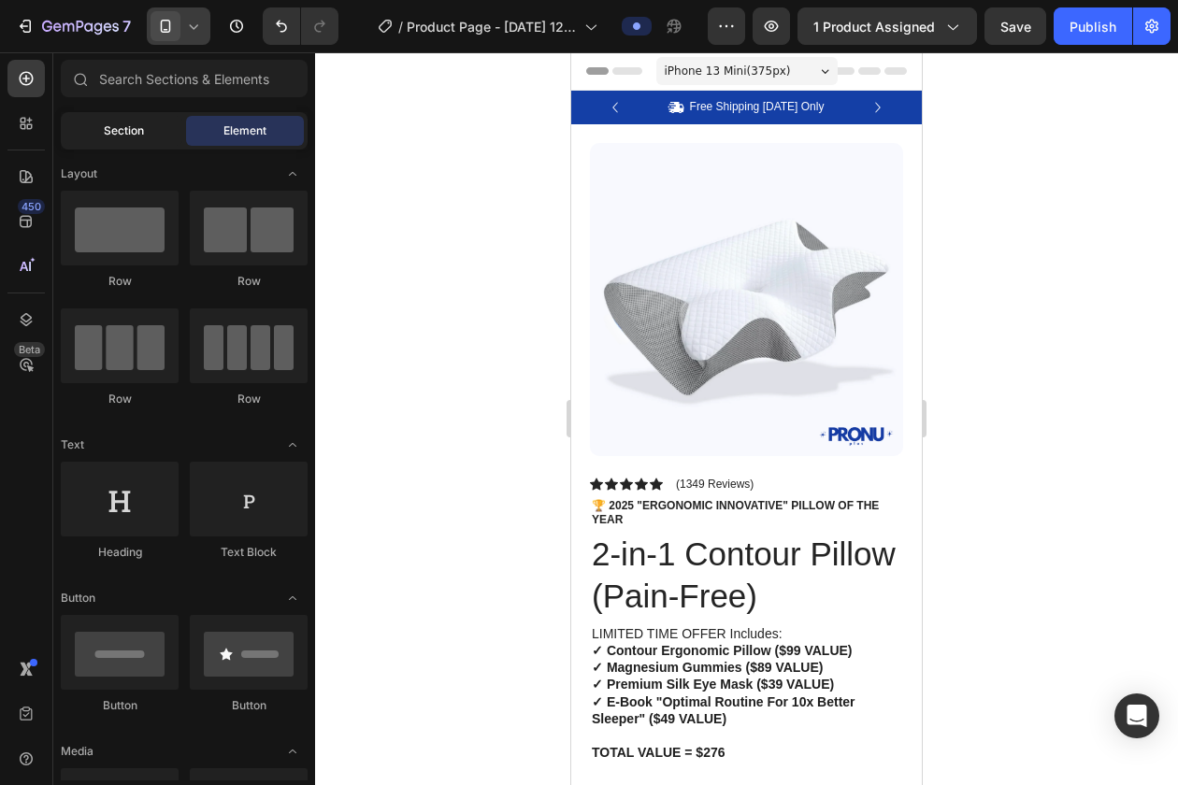
click at [127, 139] on div "Section" at bounding box center [123, 131] width 118 height 30
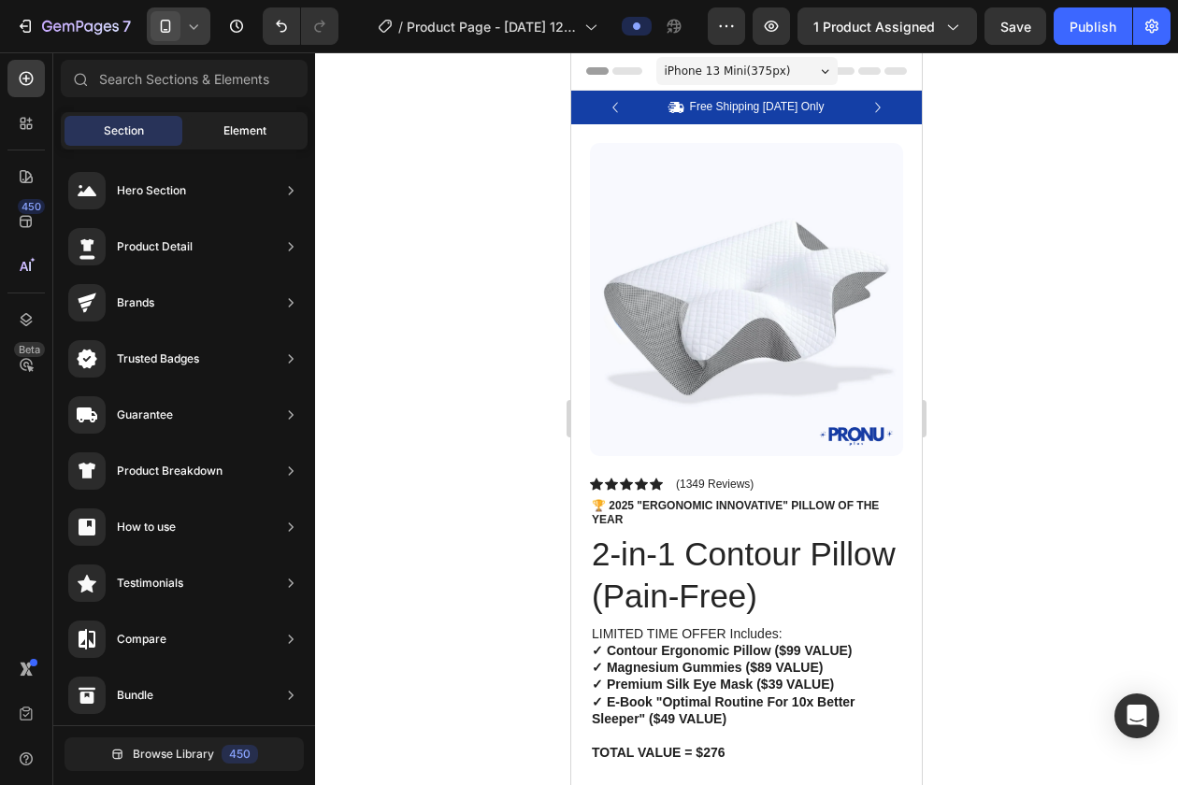
click at [214, 131] on div "Element" at bounding box center [245, 131] width 118 height 30
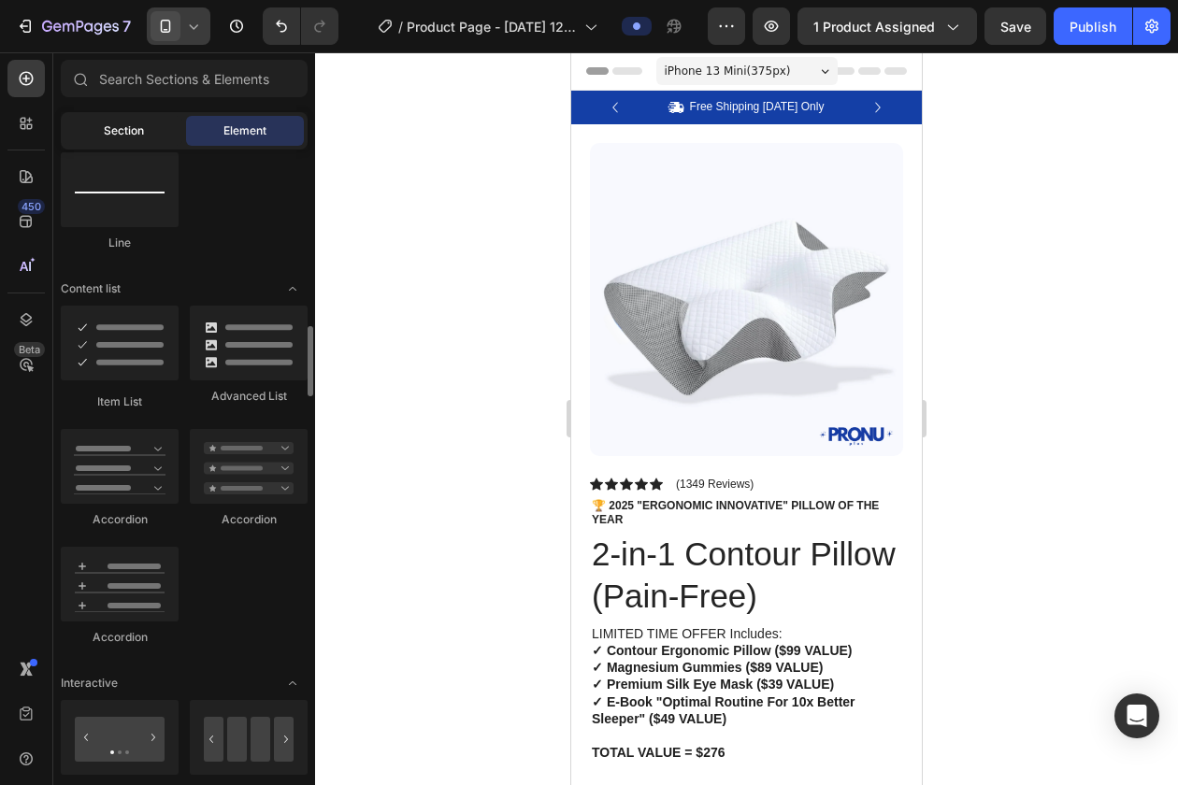
scroll to position [1406, 0]
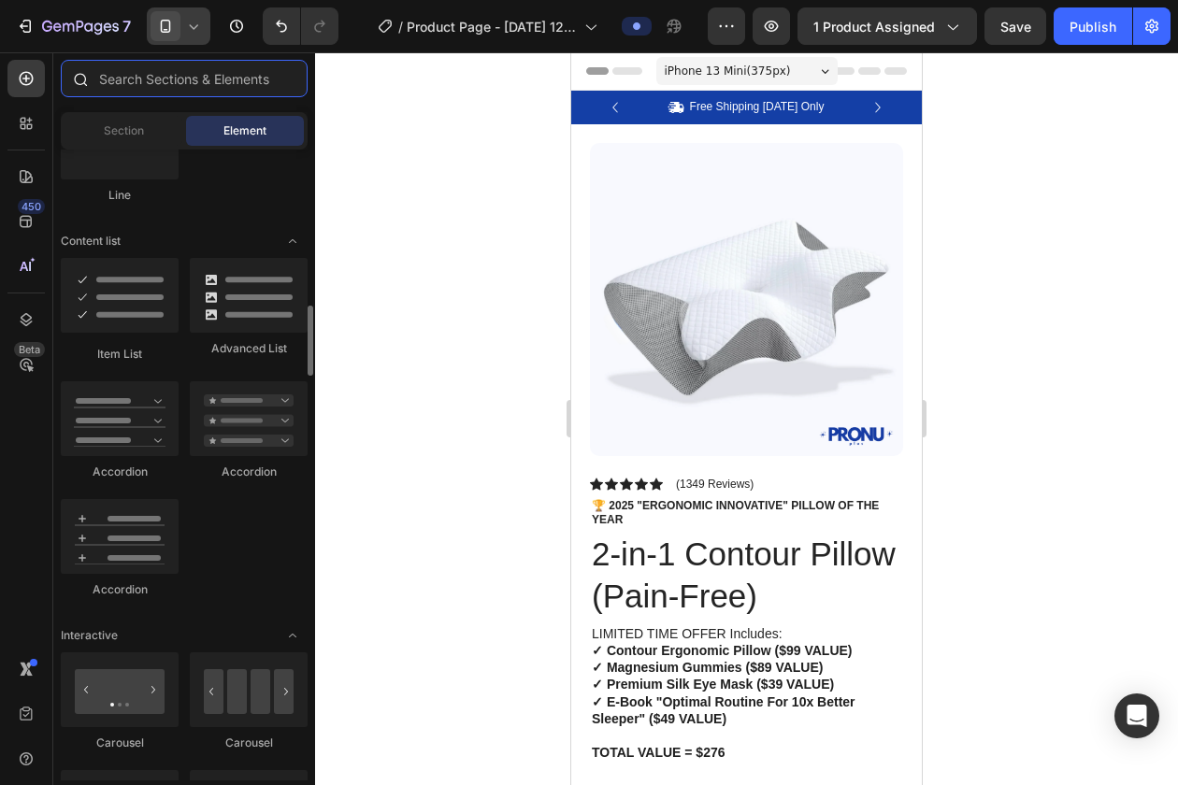
click at [118, 70] on input "text" at bounding box center [184, 78] width 247 height 37
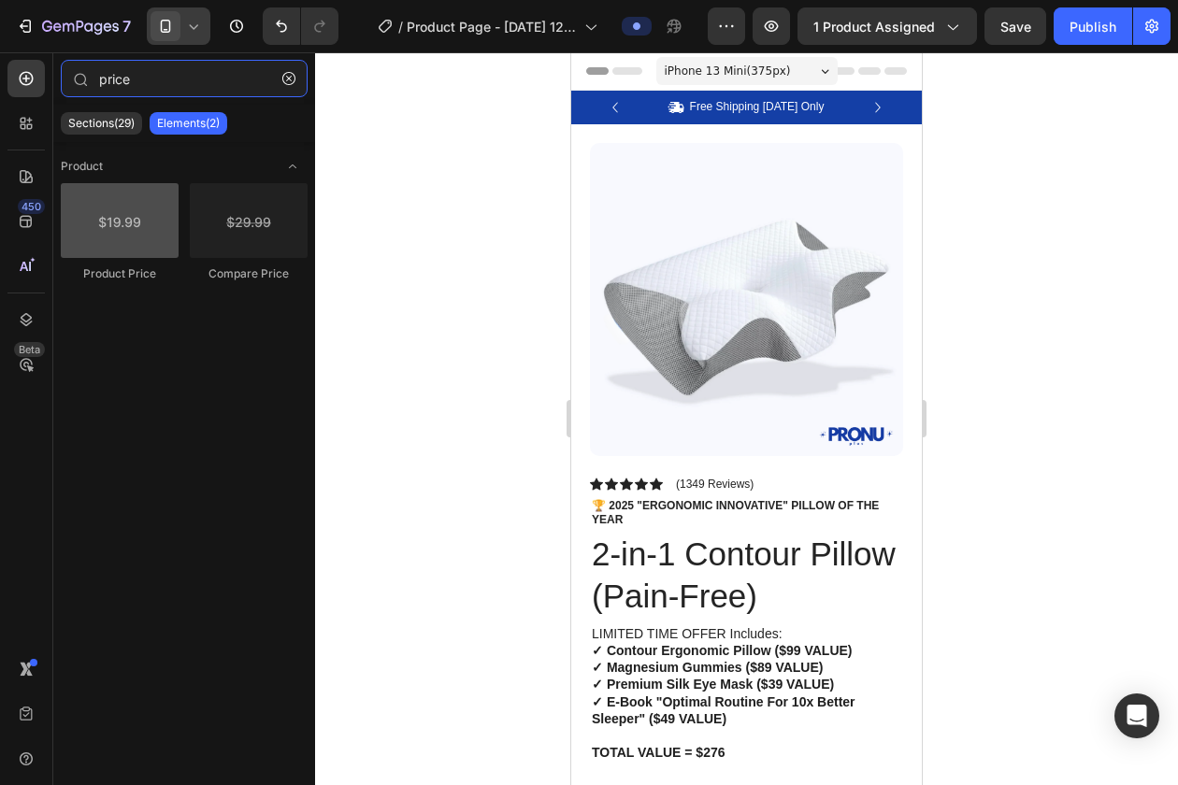
type input "price"
click at [99, 221] on div at bounding box center [120, 220] width 118 height 75
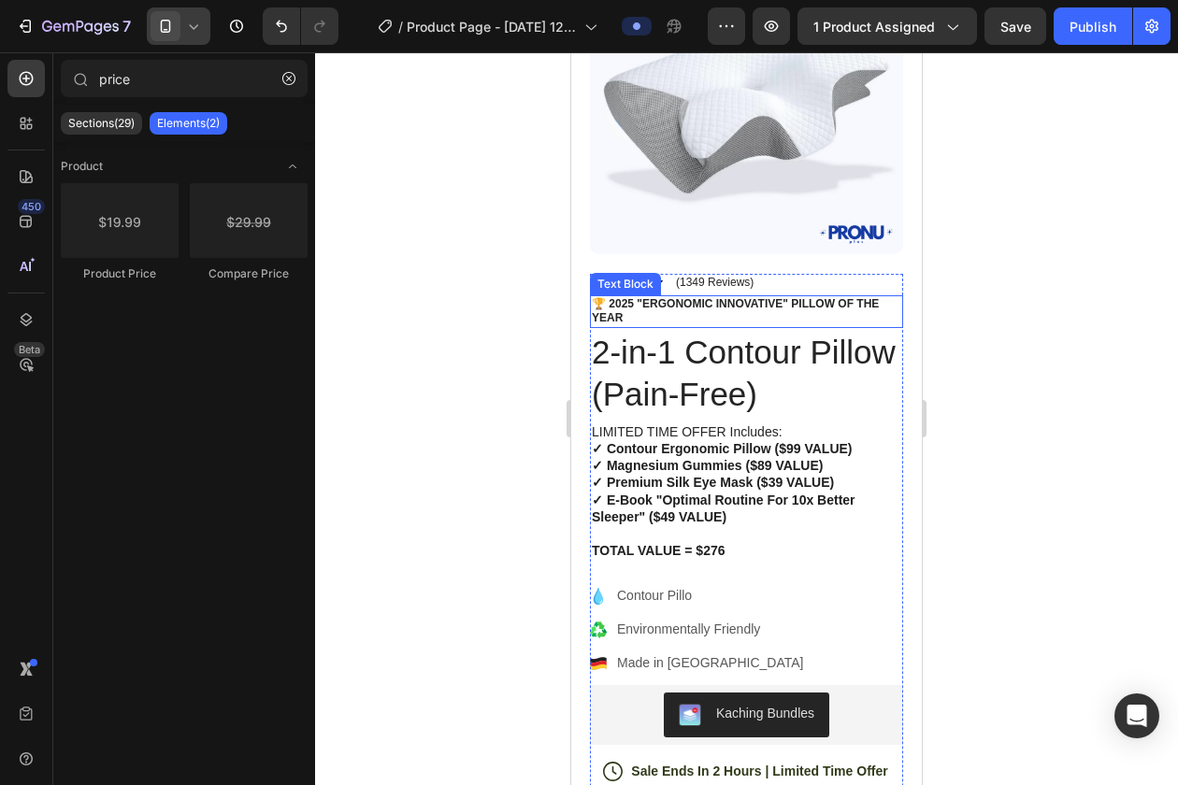
scroll to position [205, 0]
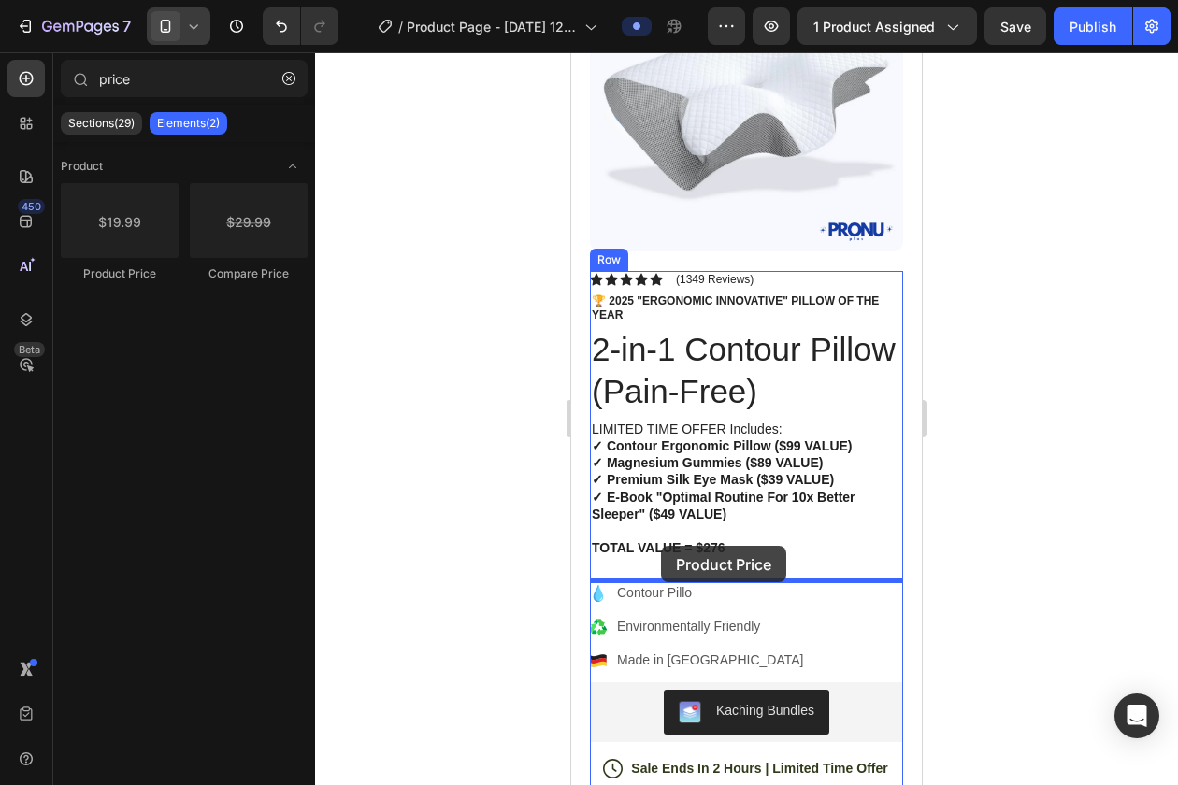
drag, startPoint x: 711, startPoint y: 269, endPoint x: 661, endPoint y: 546, distance: 281.2
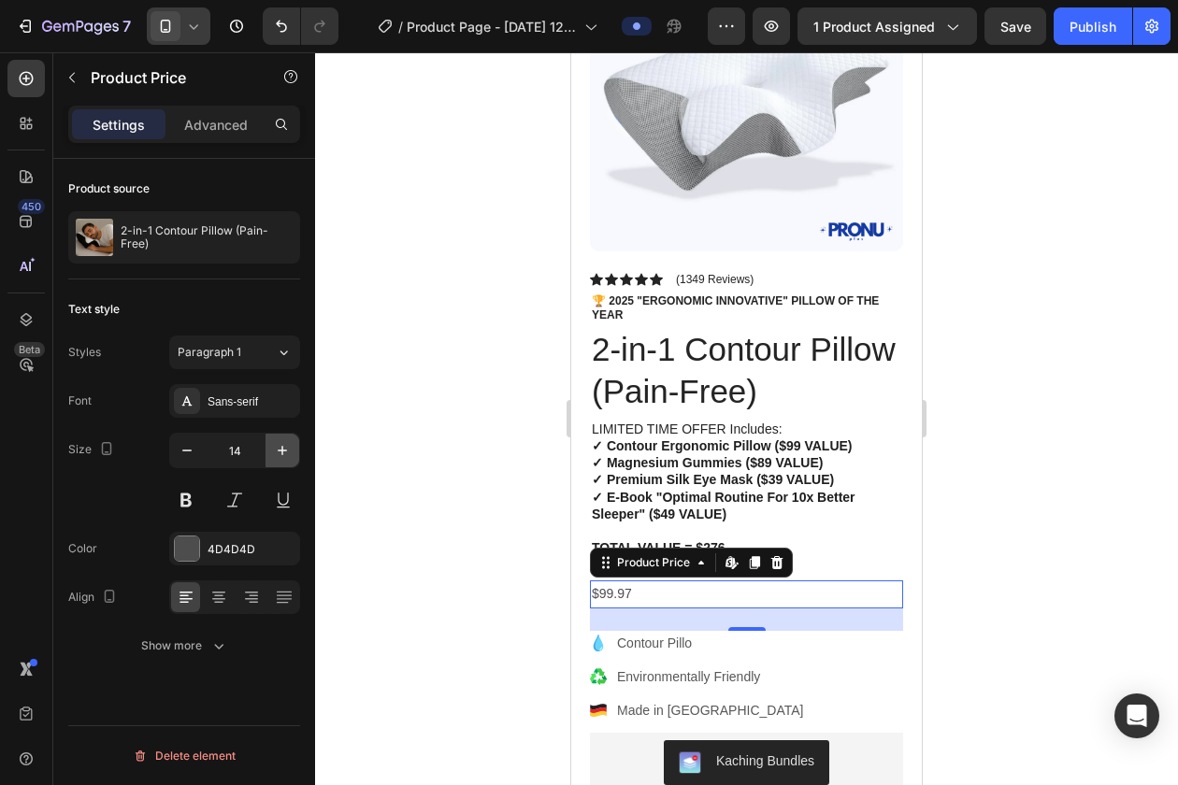
click at [289, 448] on icon "button" at bounding box center [282, 450] width 19 height 19
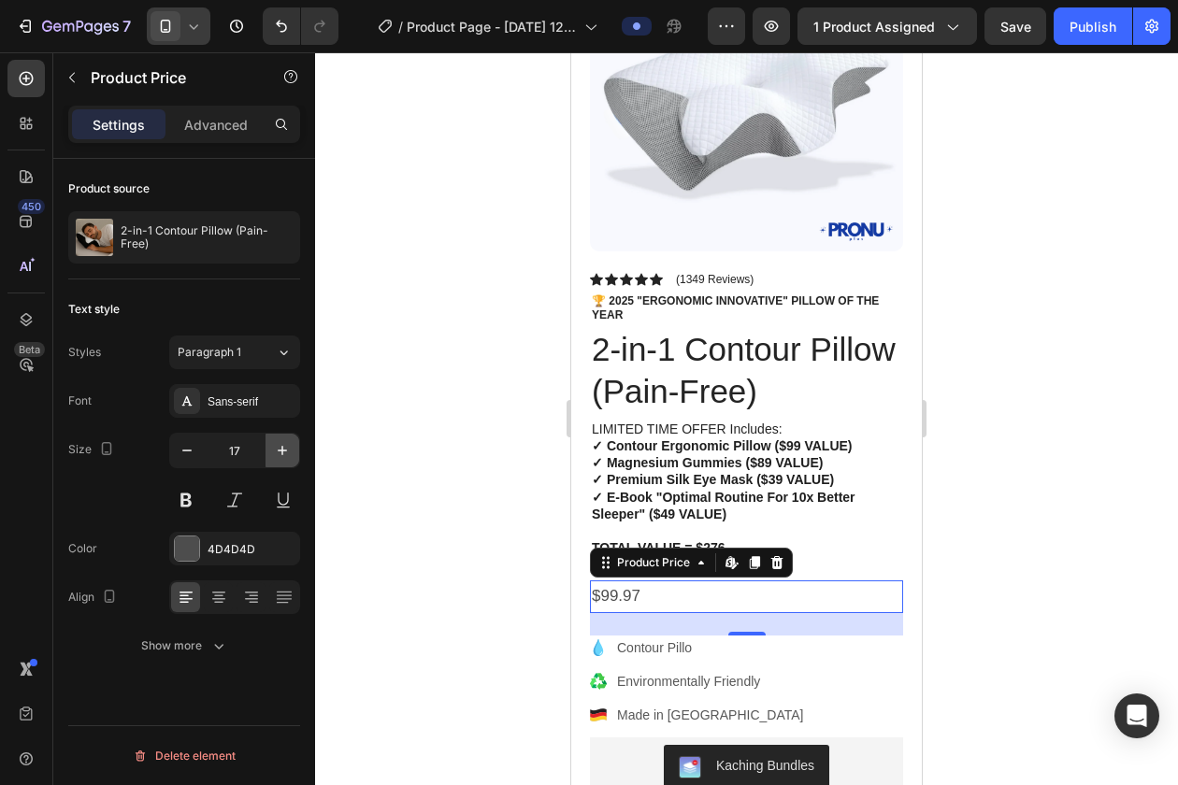
click at [289, 448] on icon "button" at bounding box center [282, 450] width 19 height 19
type input "20"
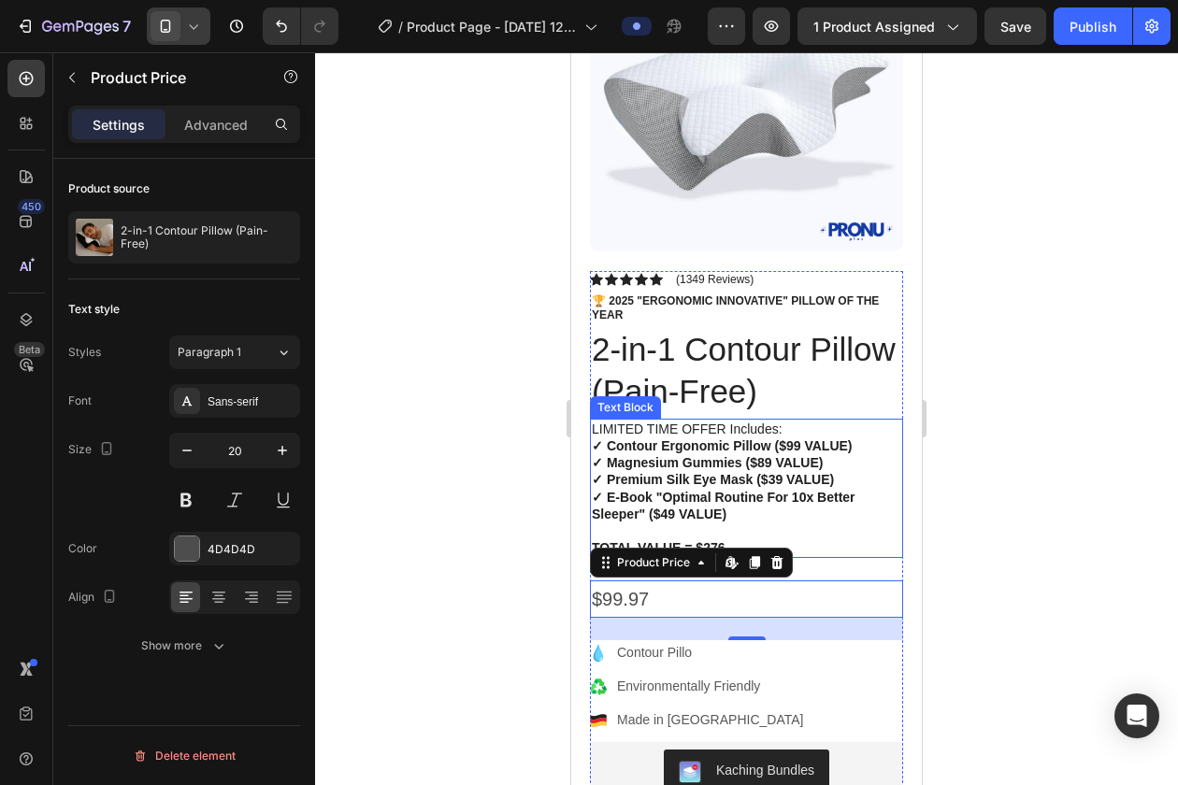
click at [808, 480] on strong "✓ Premium Silk Eye Mask ($39 VALUE)" at bounding box center [713, 479] width 242 height 15
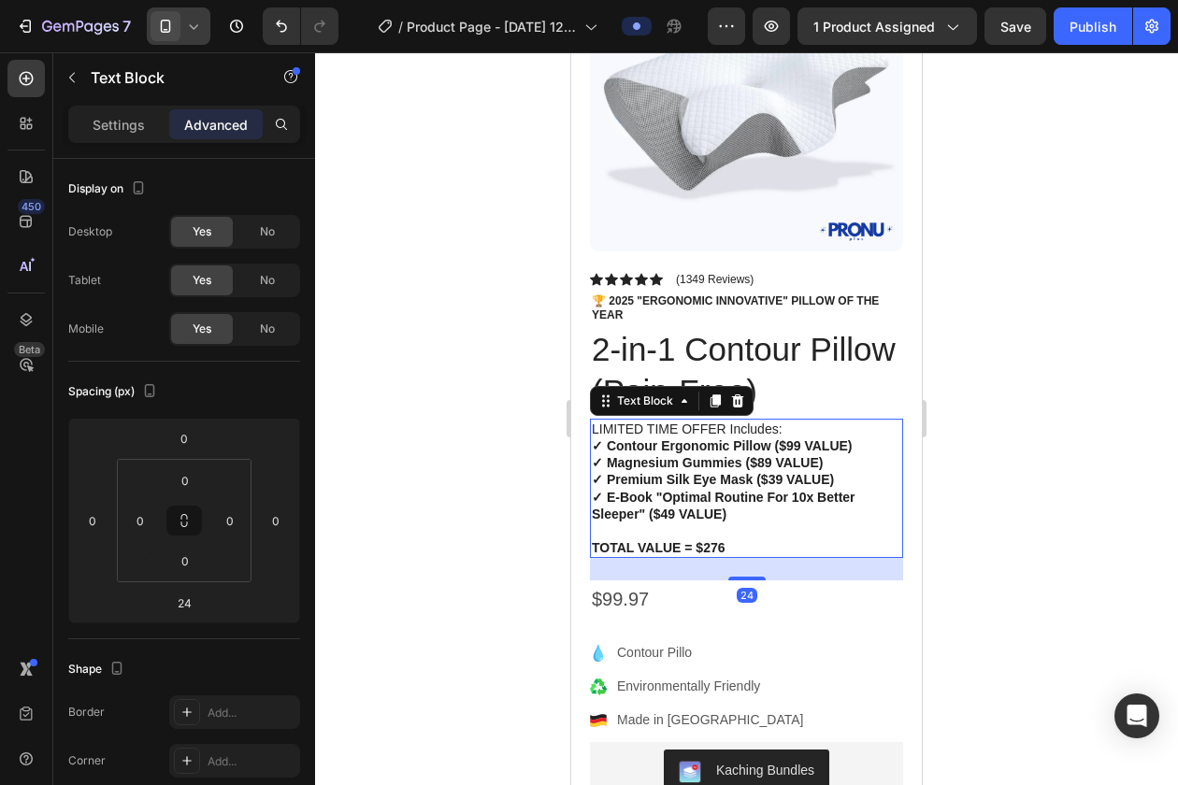
click at [801, 502] on strong "✓ E-Book "Optimal Routine For 10x Better Sleeper" ($49 VALUE)" at bounding box center [724, 506] width 264 height 32
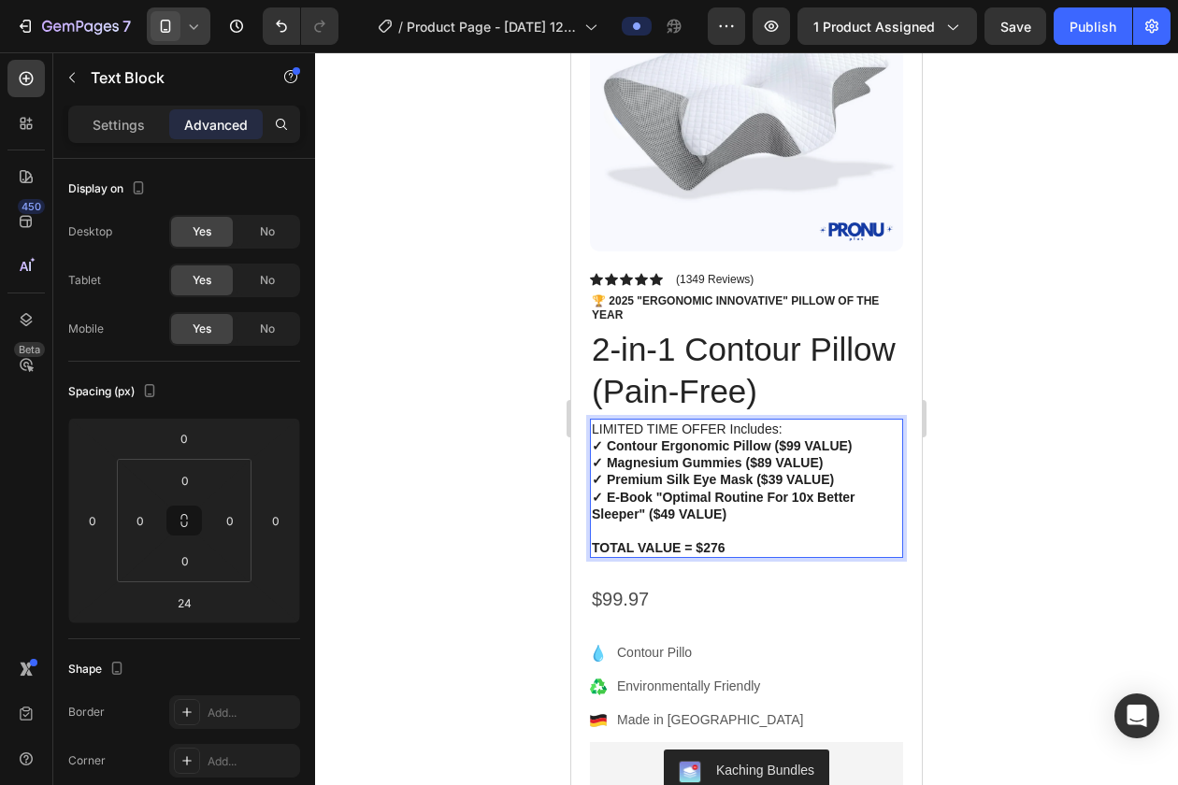
click at [710, 434] on p "LIMITED TIME OFFER Includes:" at bounding box center [746, 429] width 309 height 17
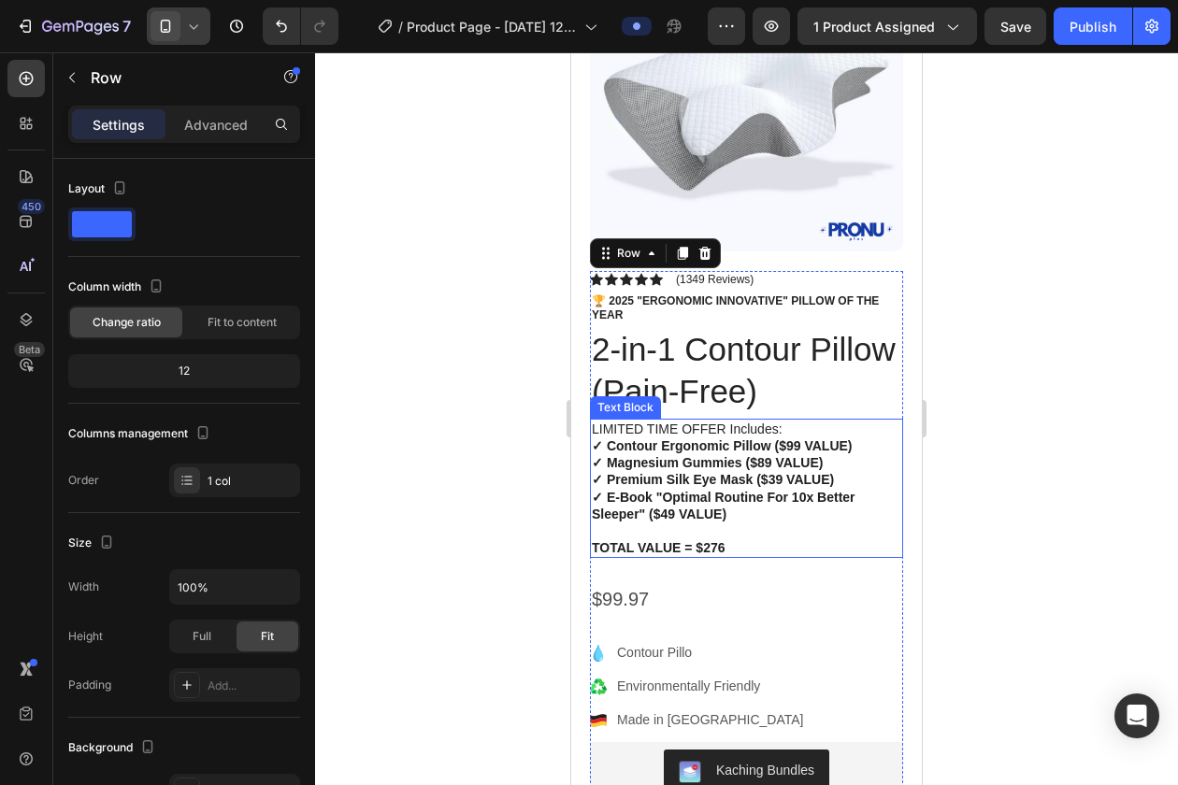
click at [781, 426] on p "LIMITED TIME OFFER Includes:" at bounding box center [746, 429] width 309 height 17
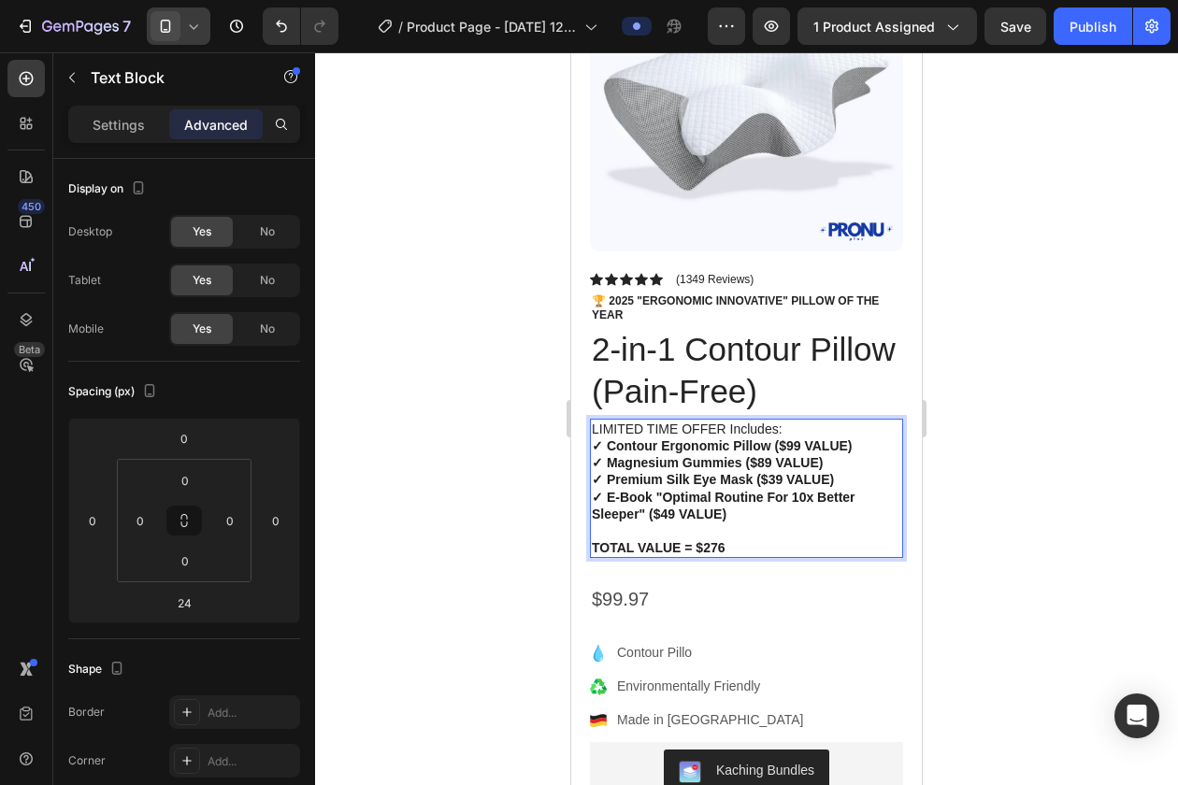
click at [790, 426] on p "LIMITED TIME OFFER Includes:" at bounding box center [746, 429] width 309 height 17
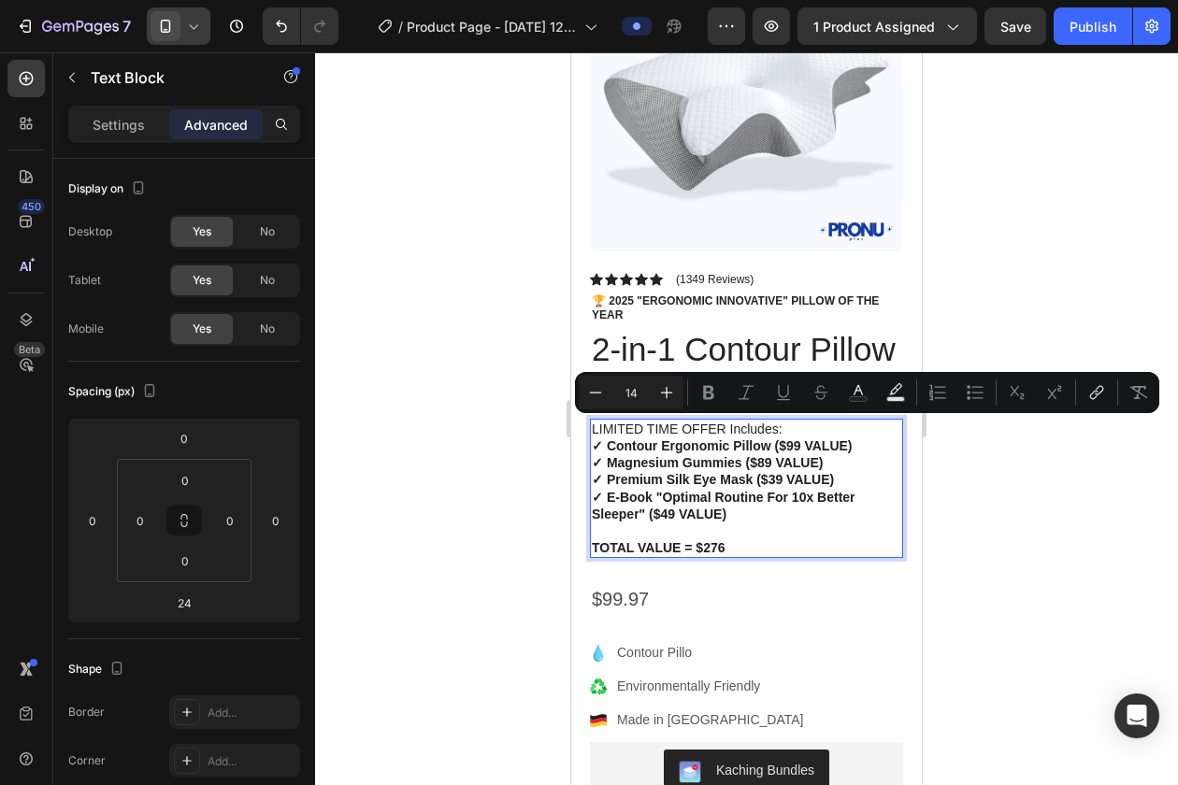
click at [783, 429] on p "LIMITED TIME OFFER Includes:" at bounding box center [746, 429] width 309 height 17
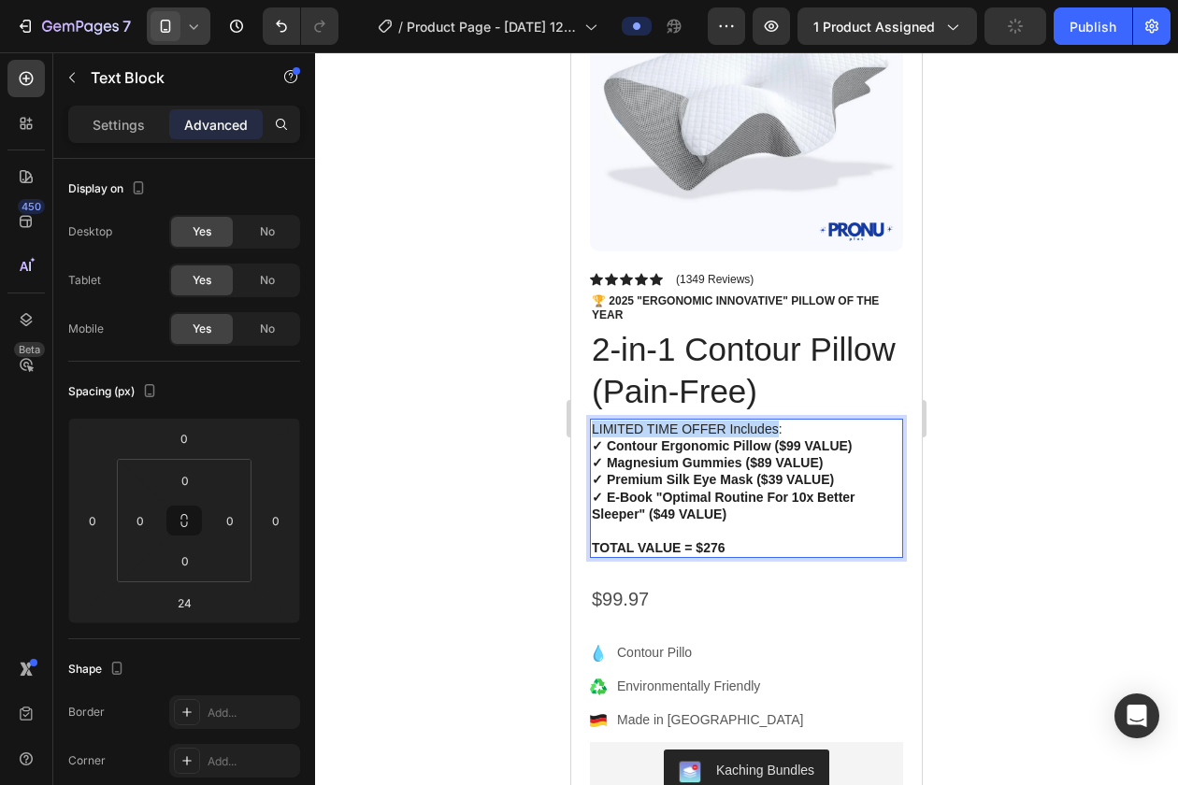
drag, startPoint x: 778, startPoint y: 429, endPoint x: 494, endPoint y: 429, distance: 283.2
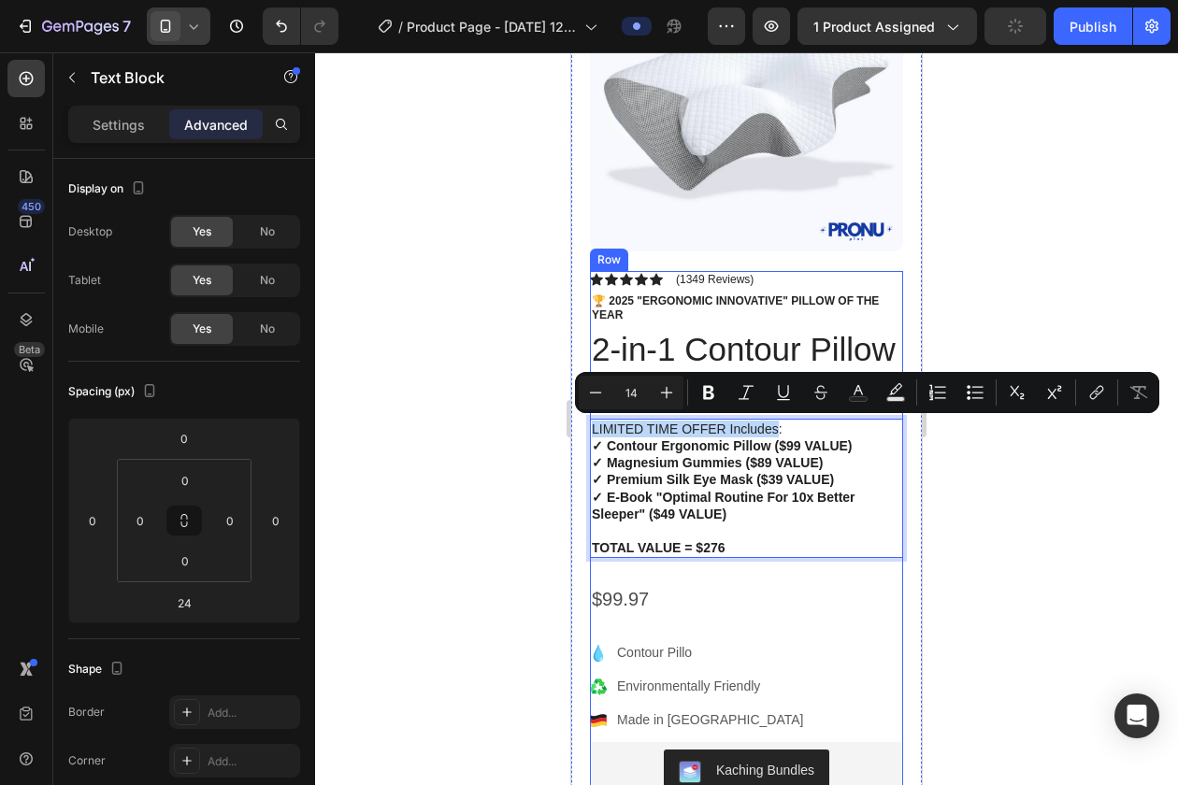
click at [600, 300] on p "🏆 2025 "Ergonomic Innovative" pillow of the year" at bounding box center [746, 308] width 309 height 29
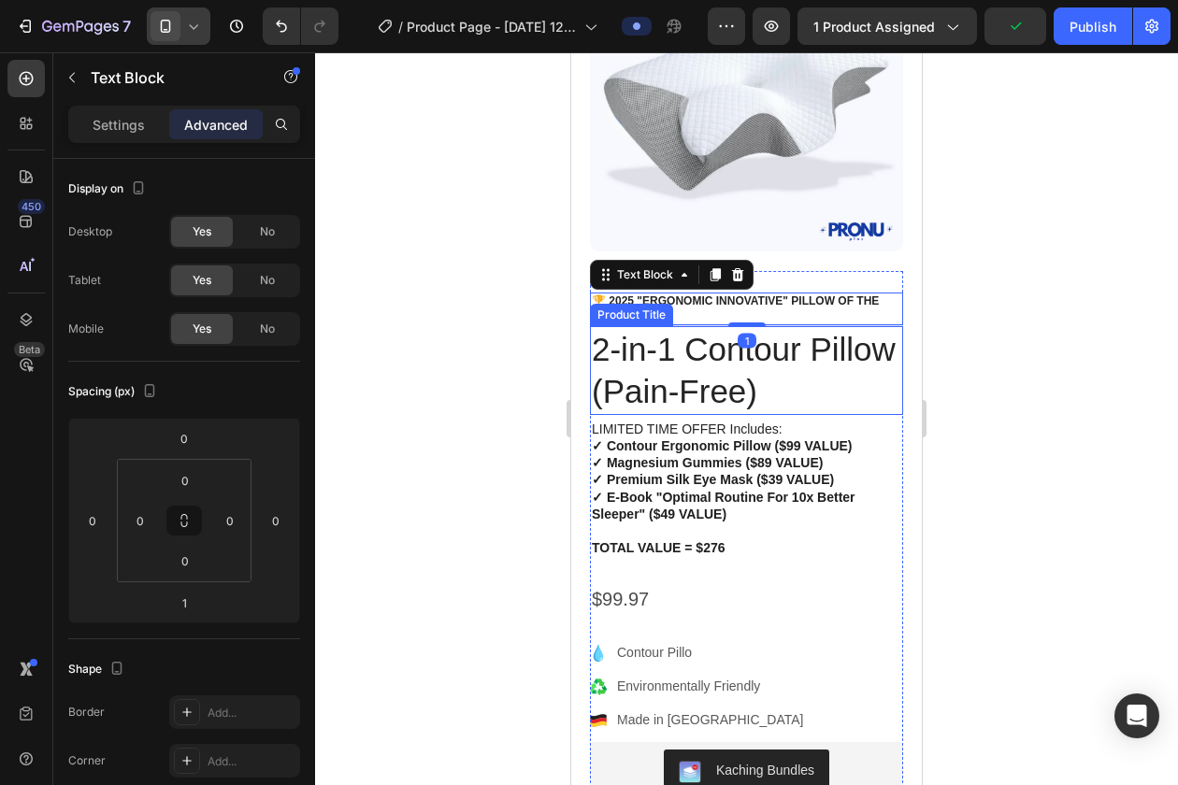
click at [690, 377] on h1 "2-in-1 Contour Pillow (Pain-Free)" at bounding box center [746, 370] width 313 height 89
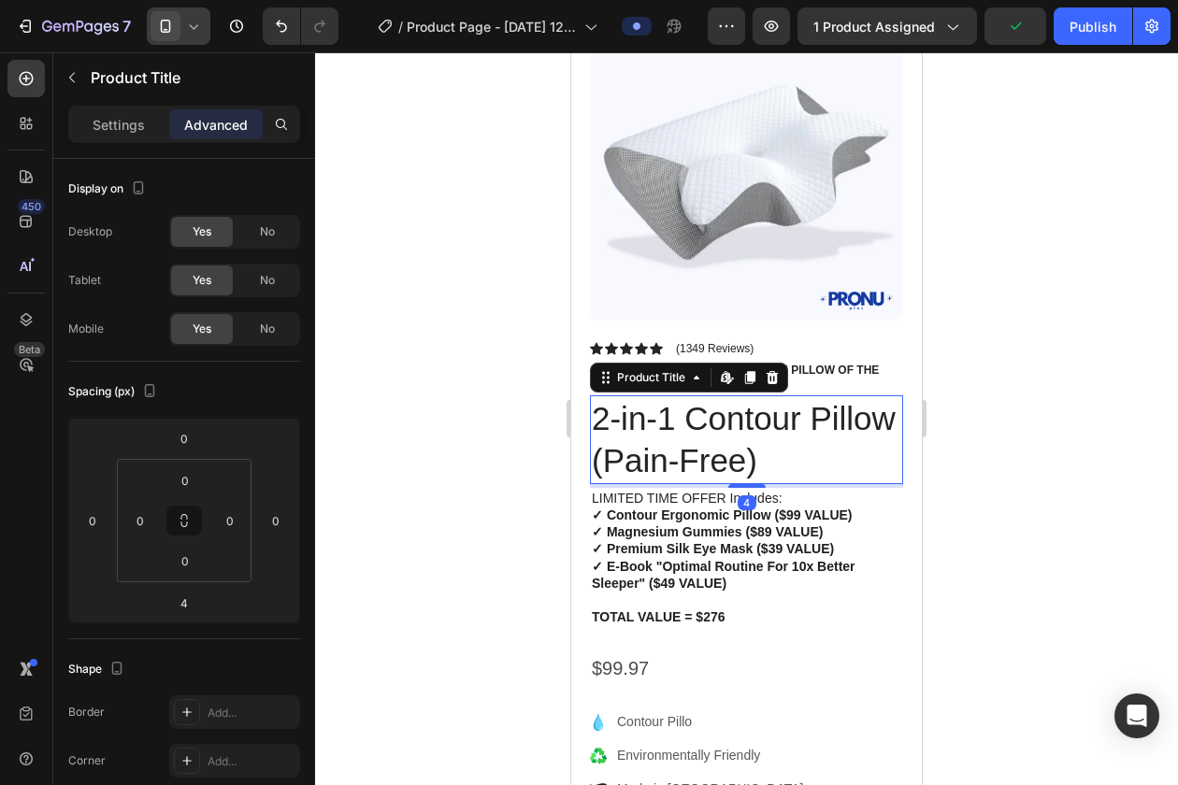
scroll to position [116, 0]
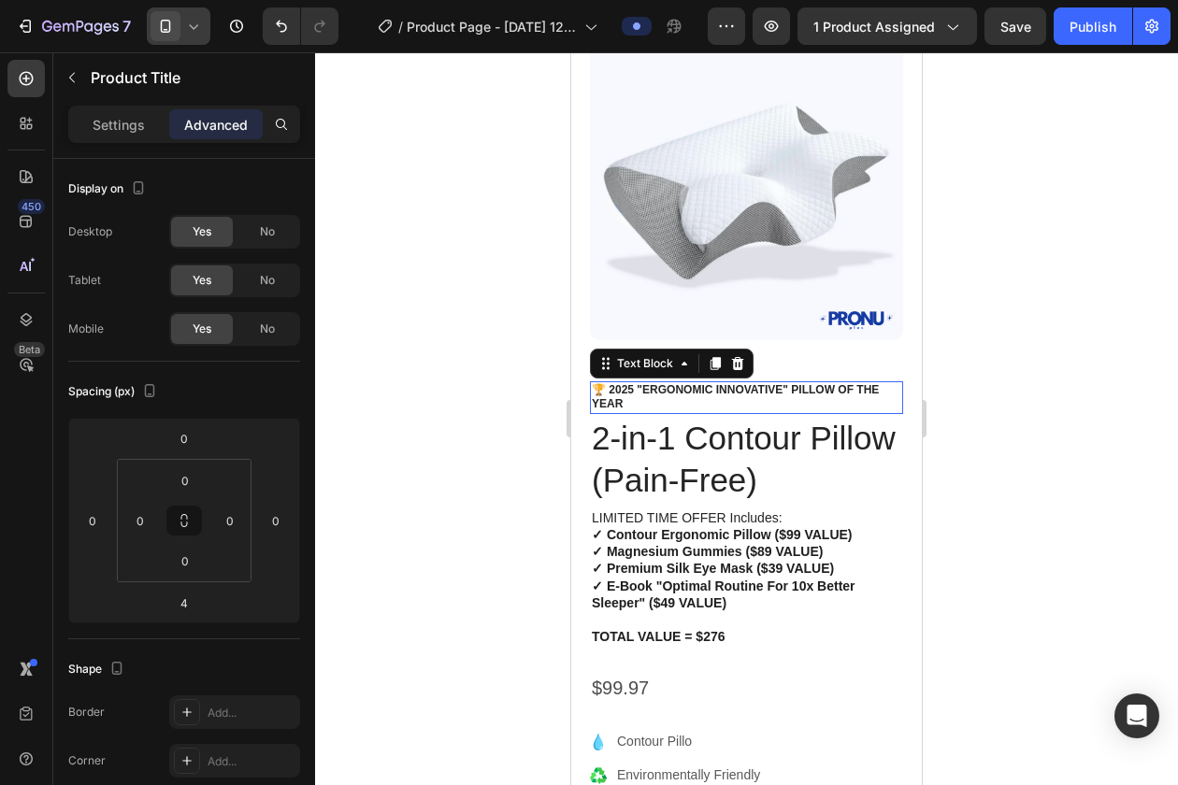
click at [847, 392] on p "🏆 2025 "Ergonomic Innovative" pillow of the year" at bounding box center [746, 397] width 309 height 29
click at [736, 362] on icon at bounding box center [738, 362] width 12 height 13
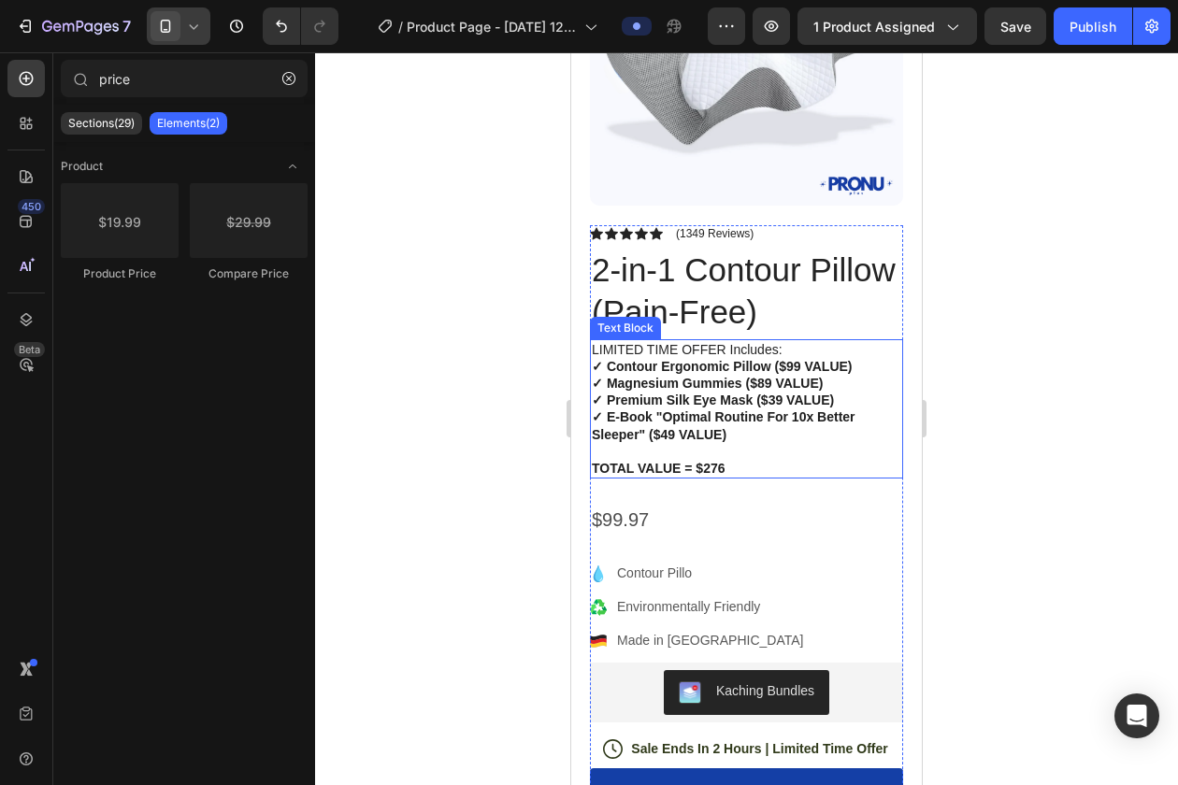
scroll to position [265, 0]
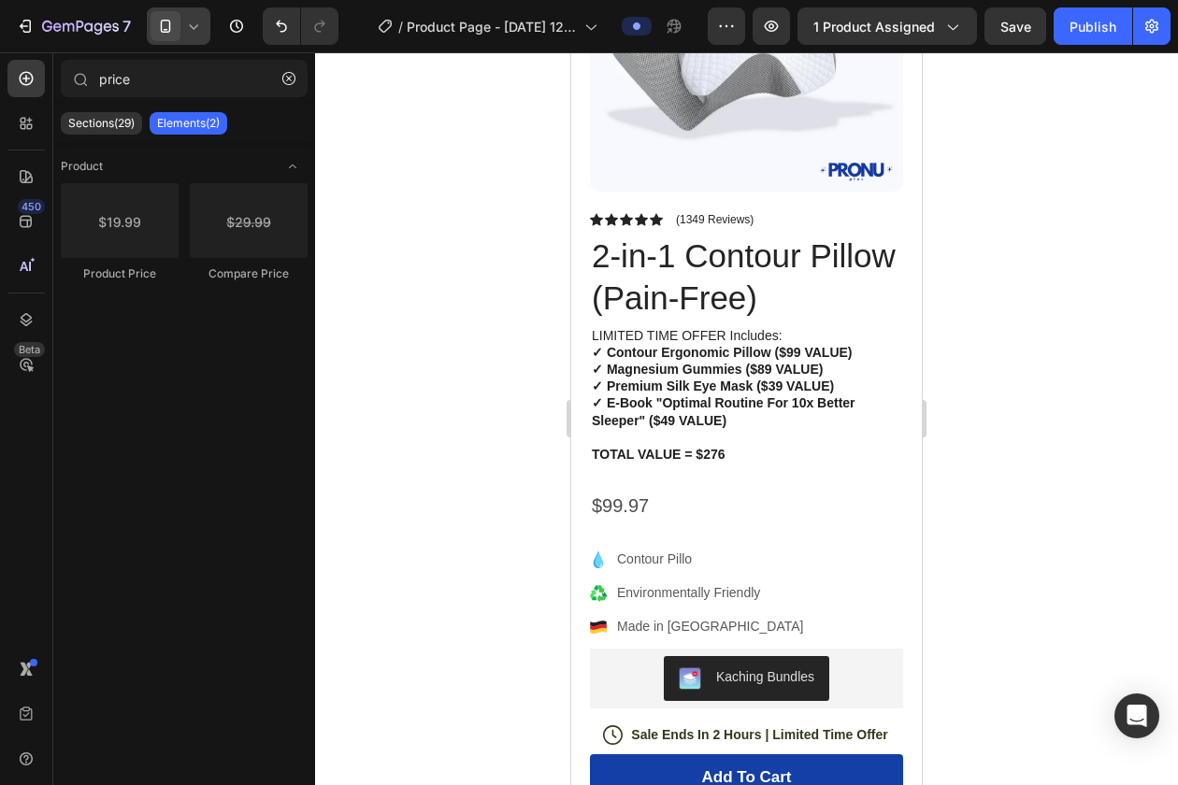
click at [197, 29] on icon at bounding box center [193, 26] width 19 height 19
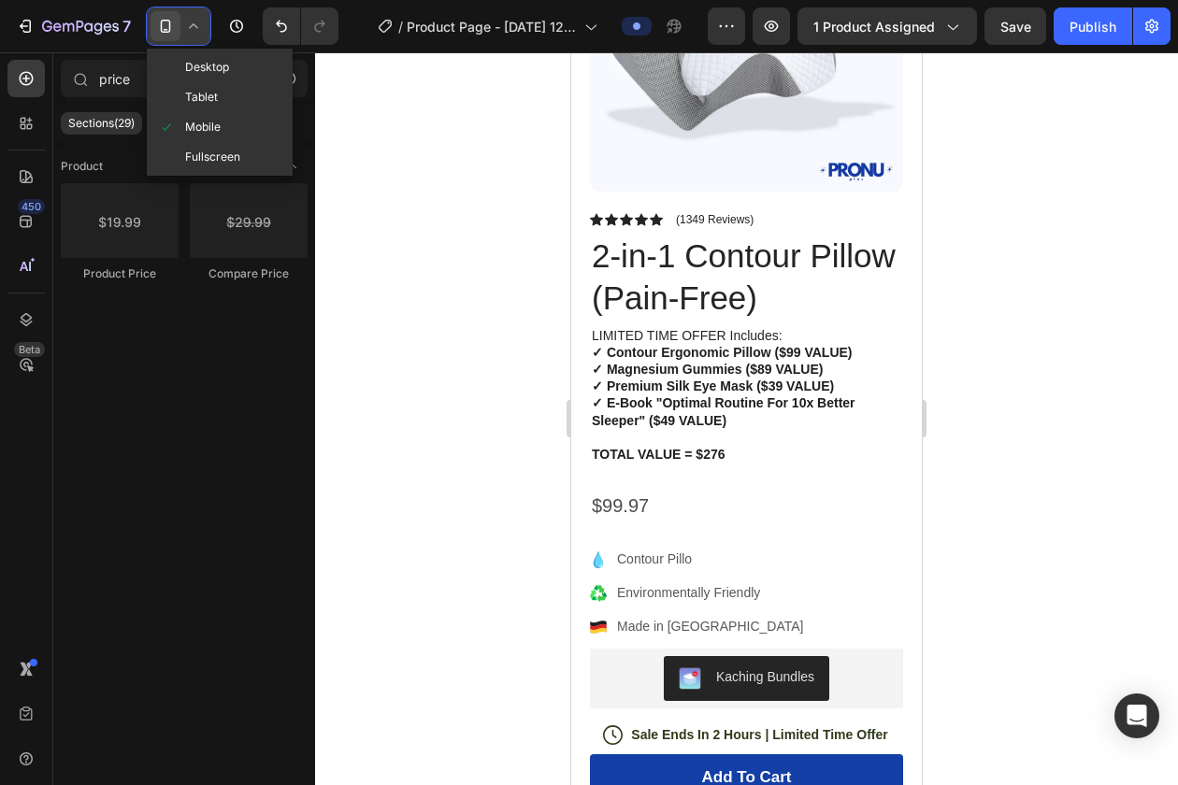
click at [197, 29] on icon at bounding box center [193, 26] width 19 height 19
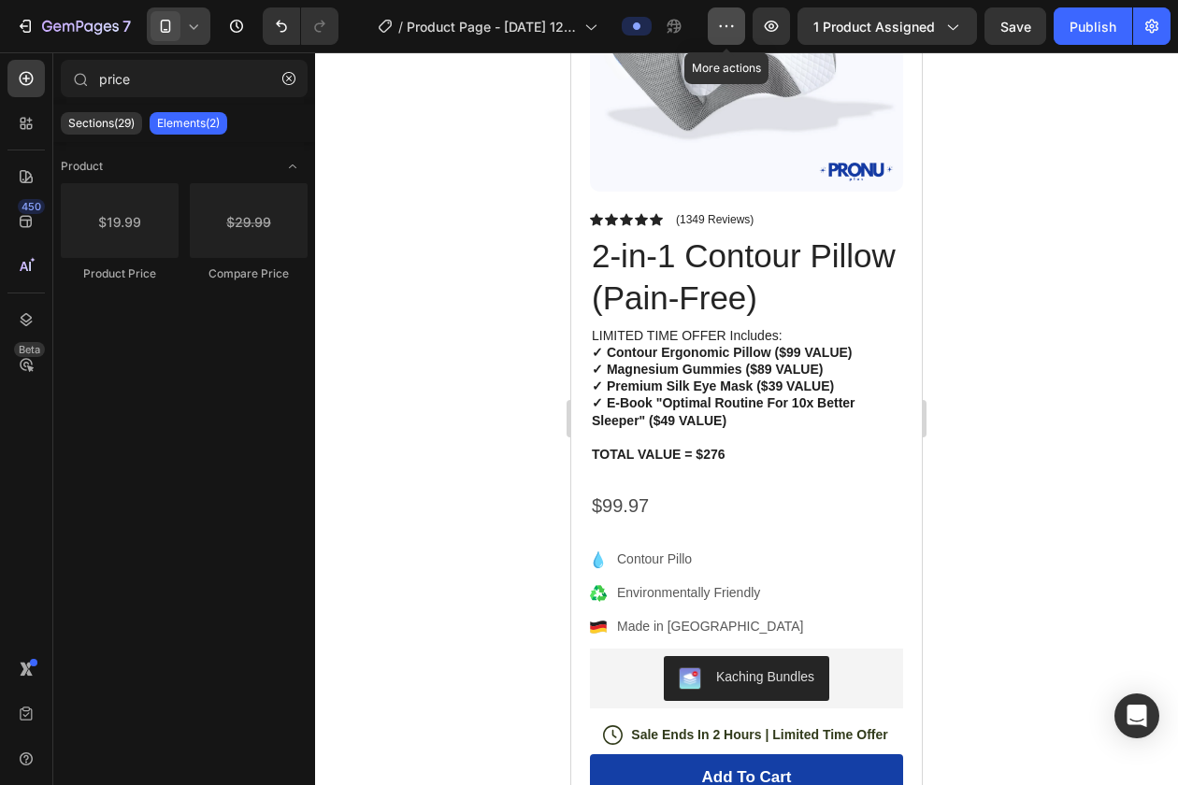
click at [733, 33] on icon "button" at bounding box center [726, 26] width 19 height 19
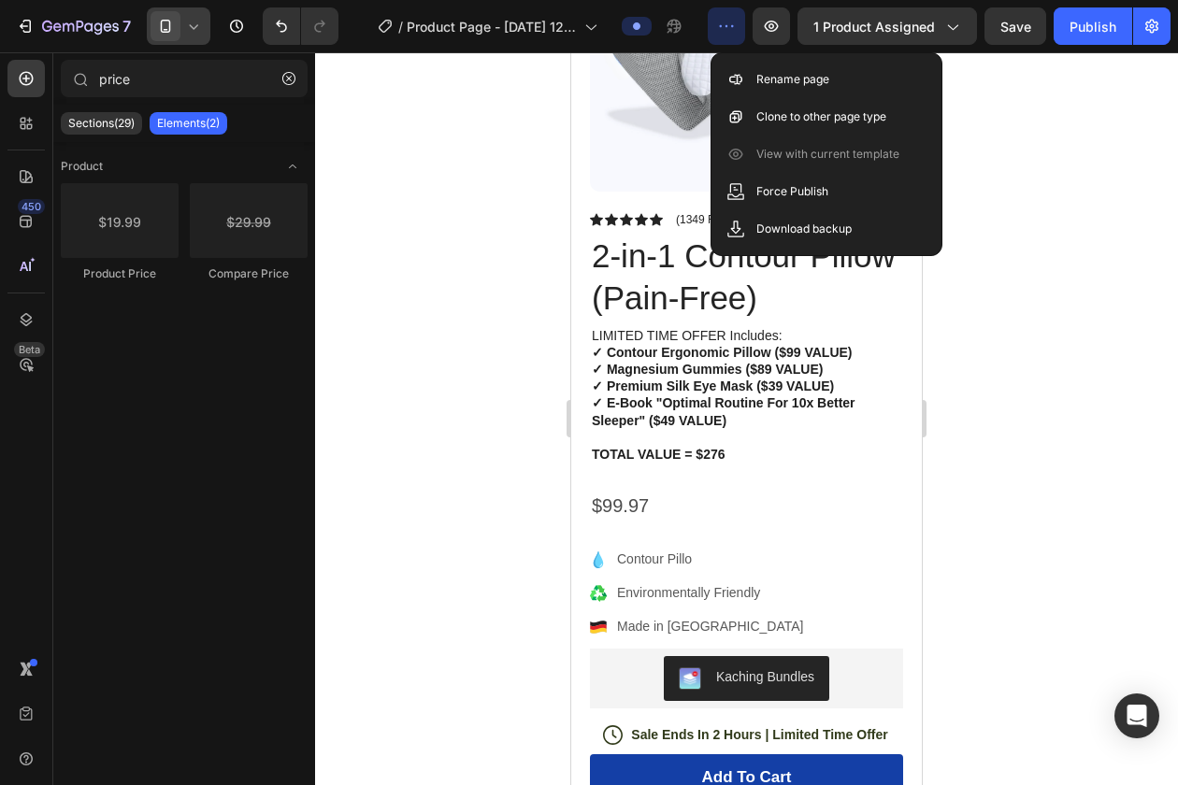
click at [733, 33] on icon "button" at bounding box center [726, 26] width 19 height 19
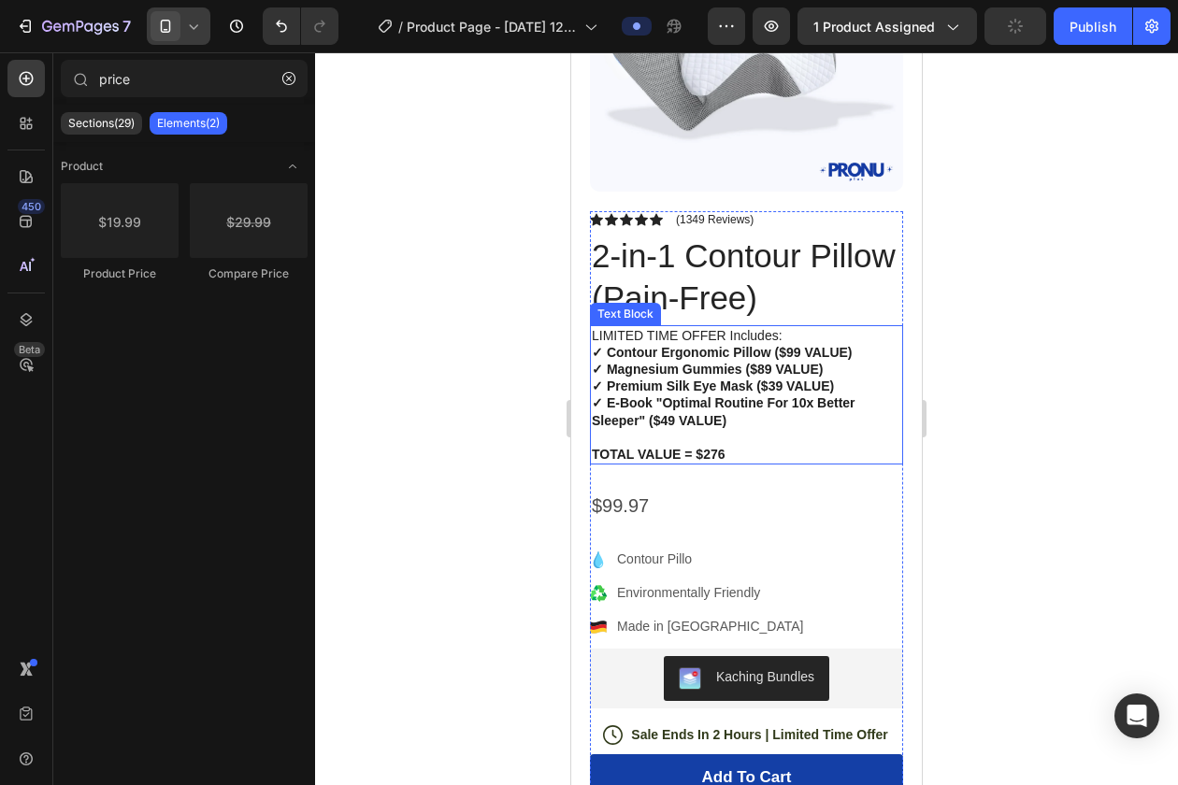
click at [775, 366] on strong "✓ Magnesium Gummies ($89 VALUE)" at bounding box center [707, 369] width 231 height 15
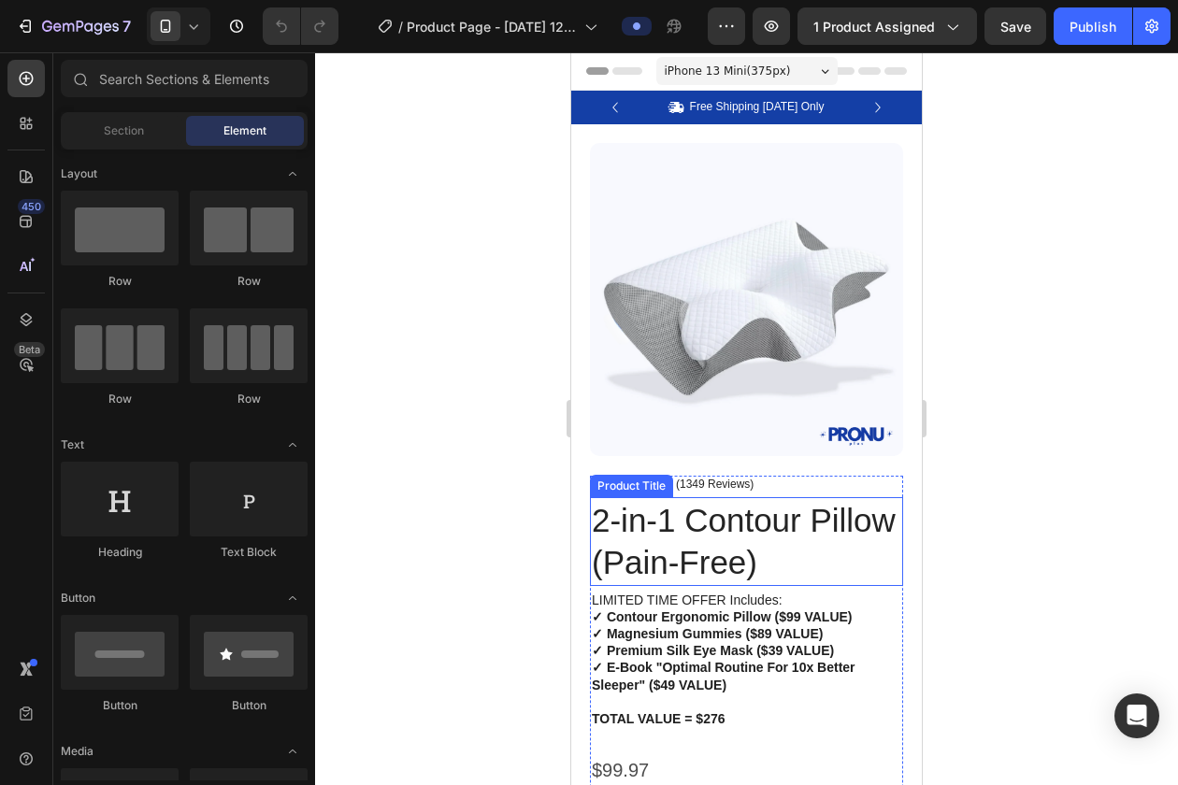
click at [717, 533] on h1 "2-in-1 Contour Pillow (Pain-Free)" at bounding box center [746, 541] width 313 height 89
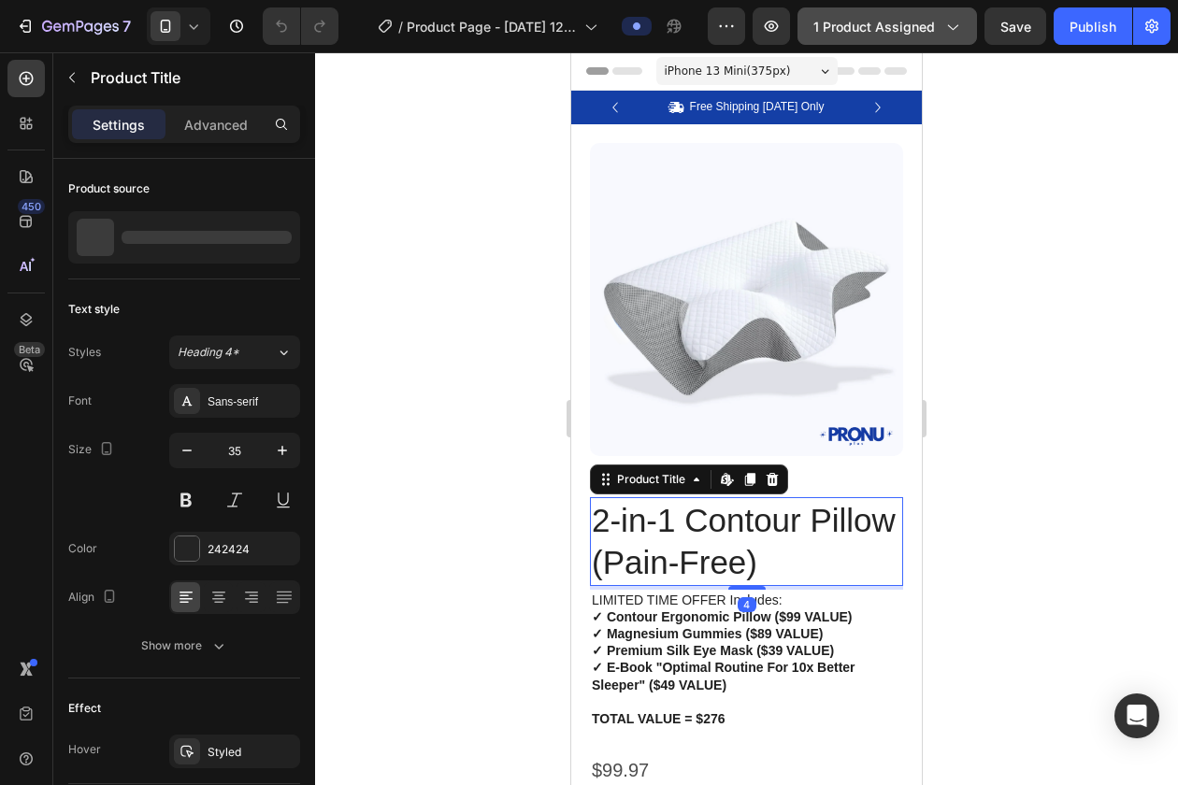
click at [872, 23] on span "1 product assigned" at bounding box center [874, 27] width 122 height 20
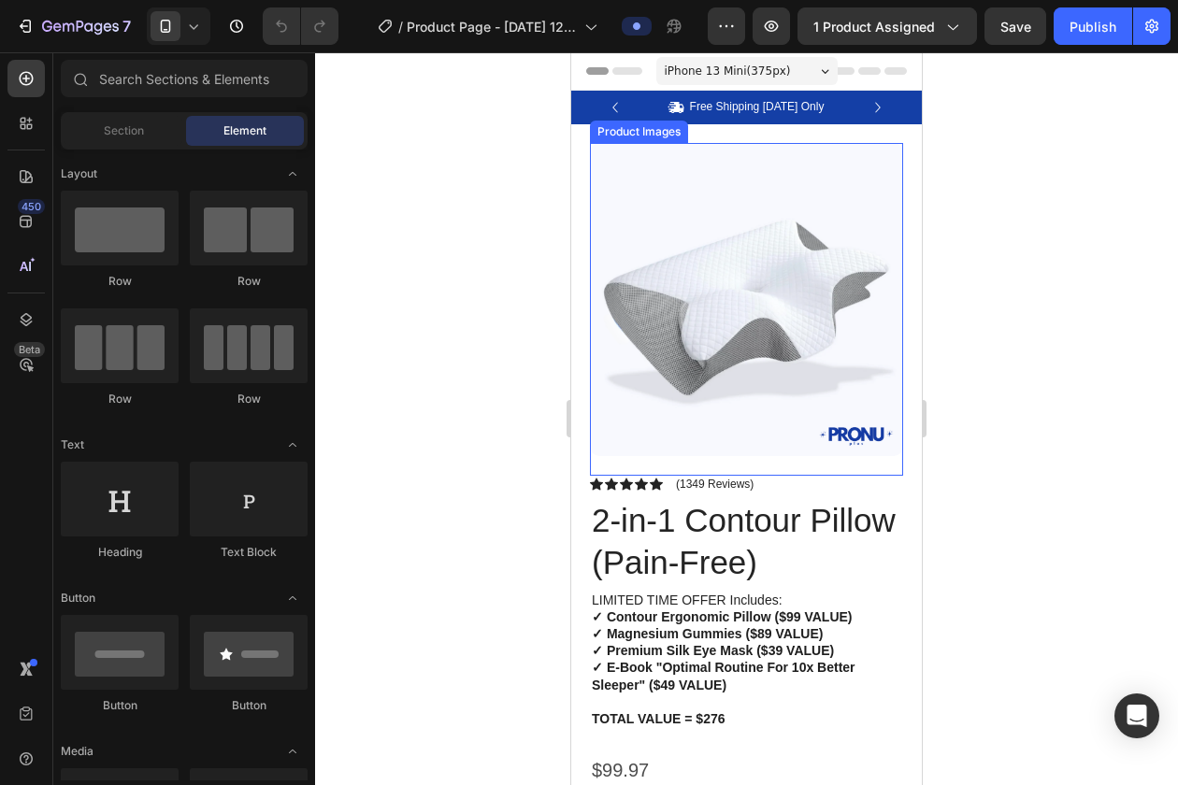
click at [759, 414] on img at bounding box center [746, 300] width 313 height 314
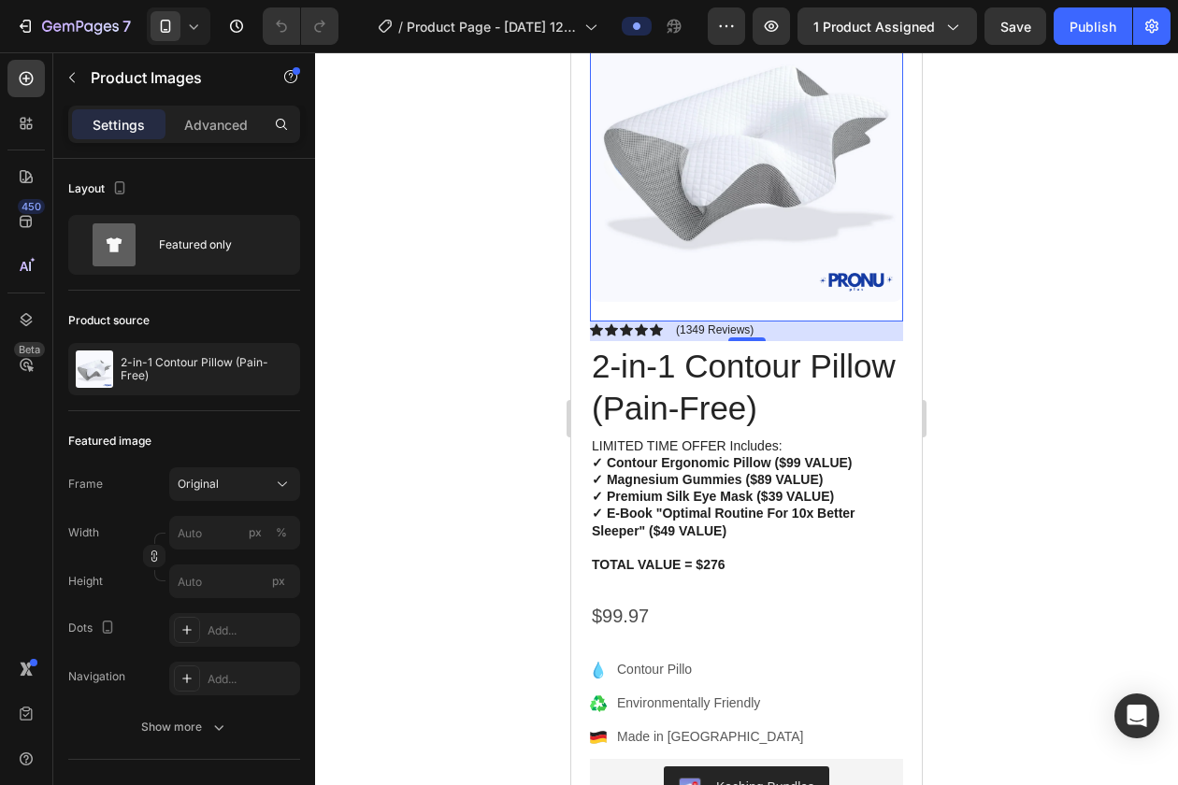
scroll to position [93, 0]
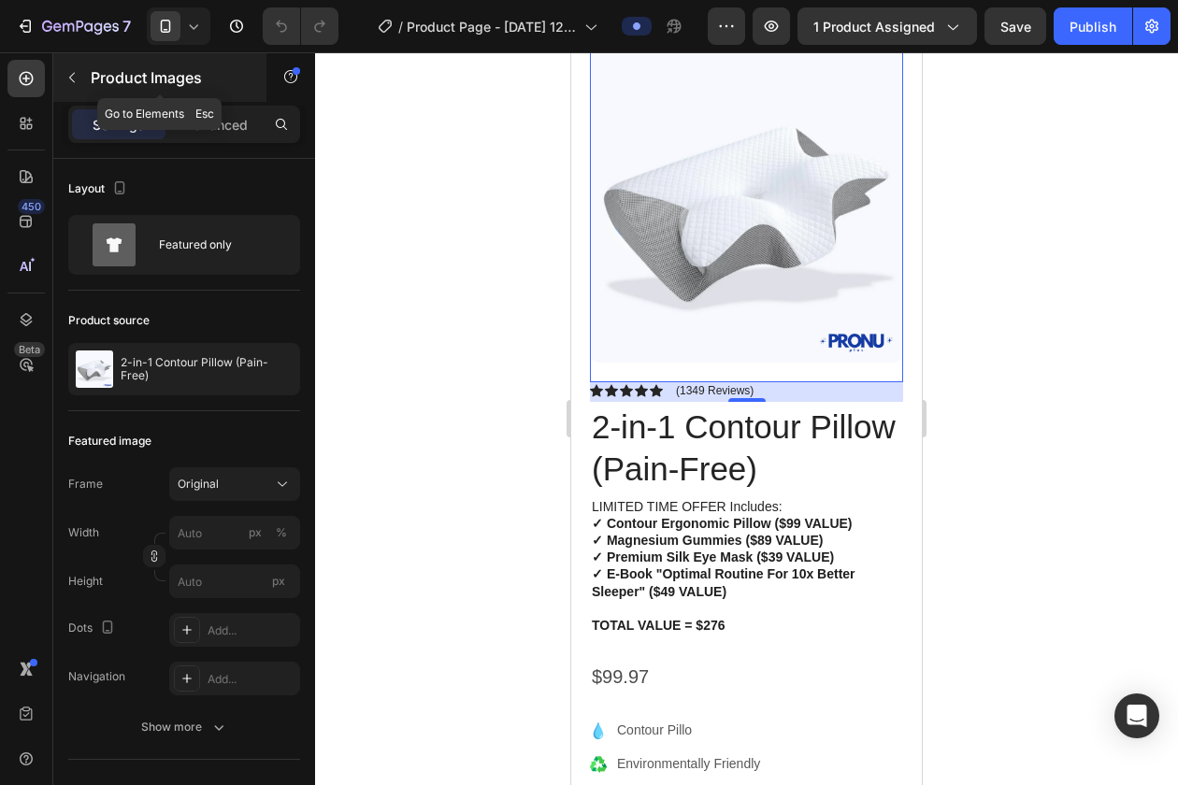
click at [69, 77] on icon "button" at bounding box center [72, 78] width 6 height 10
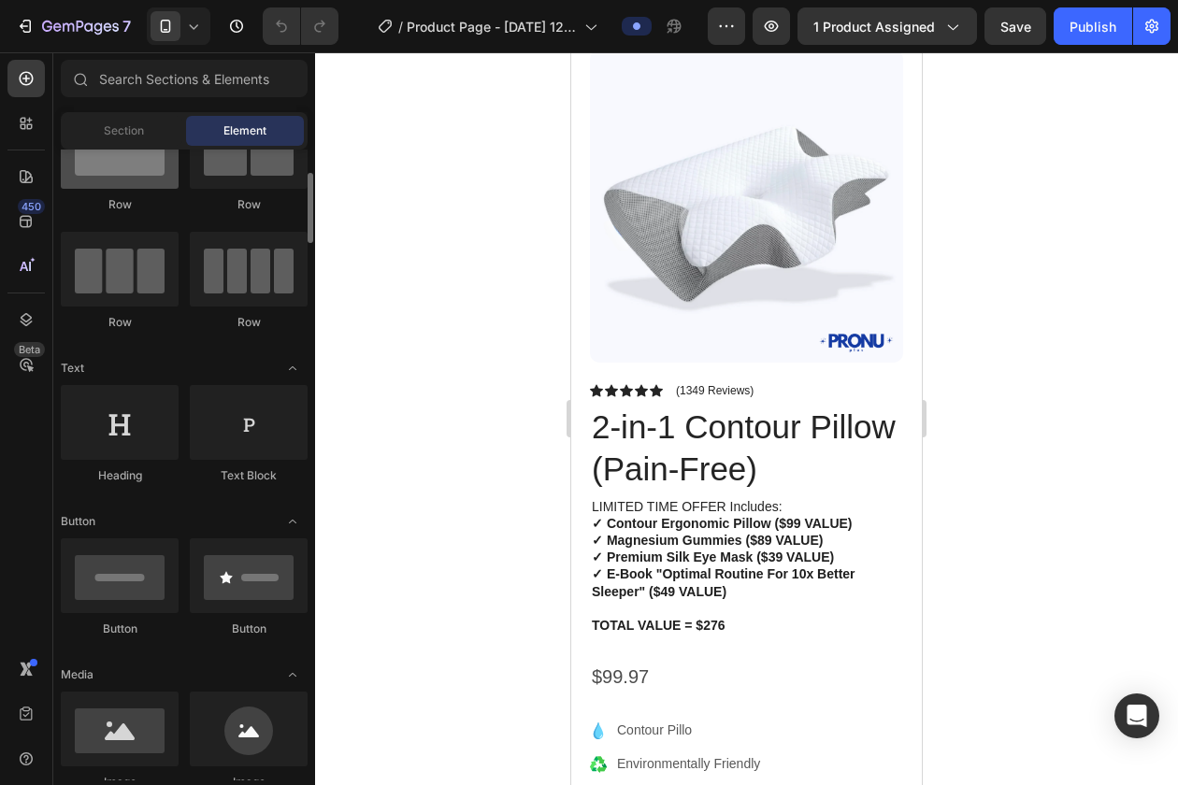
scroll to position [54, 0]
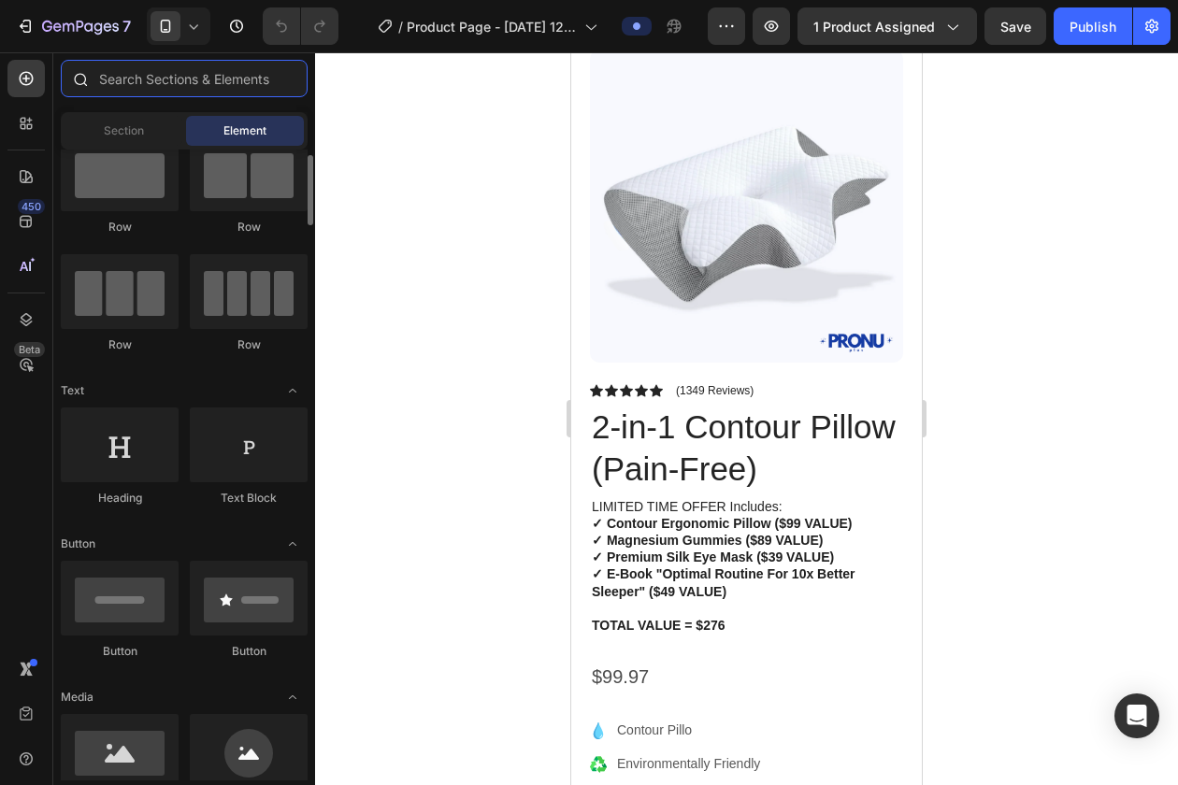
click at [136, 84] on input "text" at bounding box center [184, 78] width 247 height 37
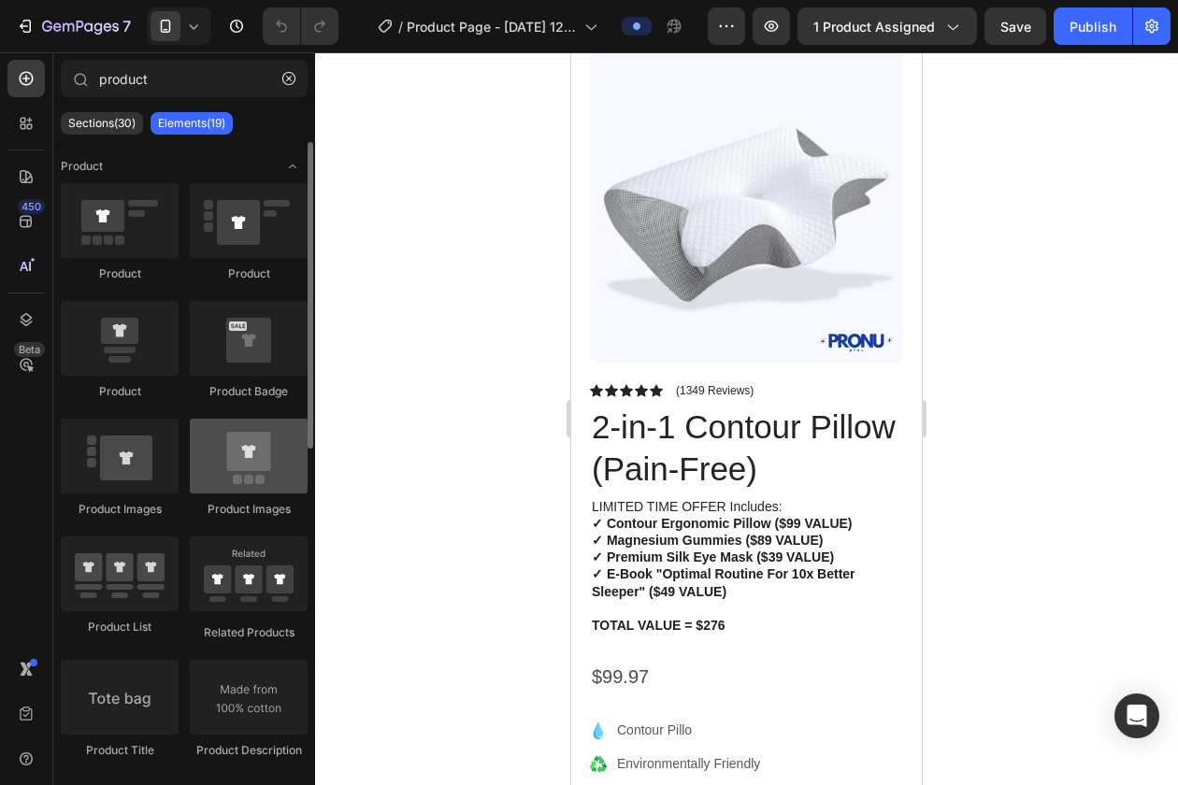
click at [233, 469] on div at bounding box center [249, 456] width 118 height 75
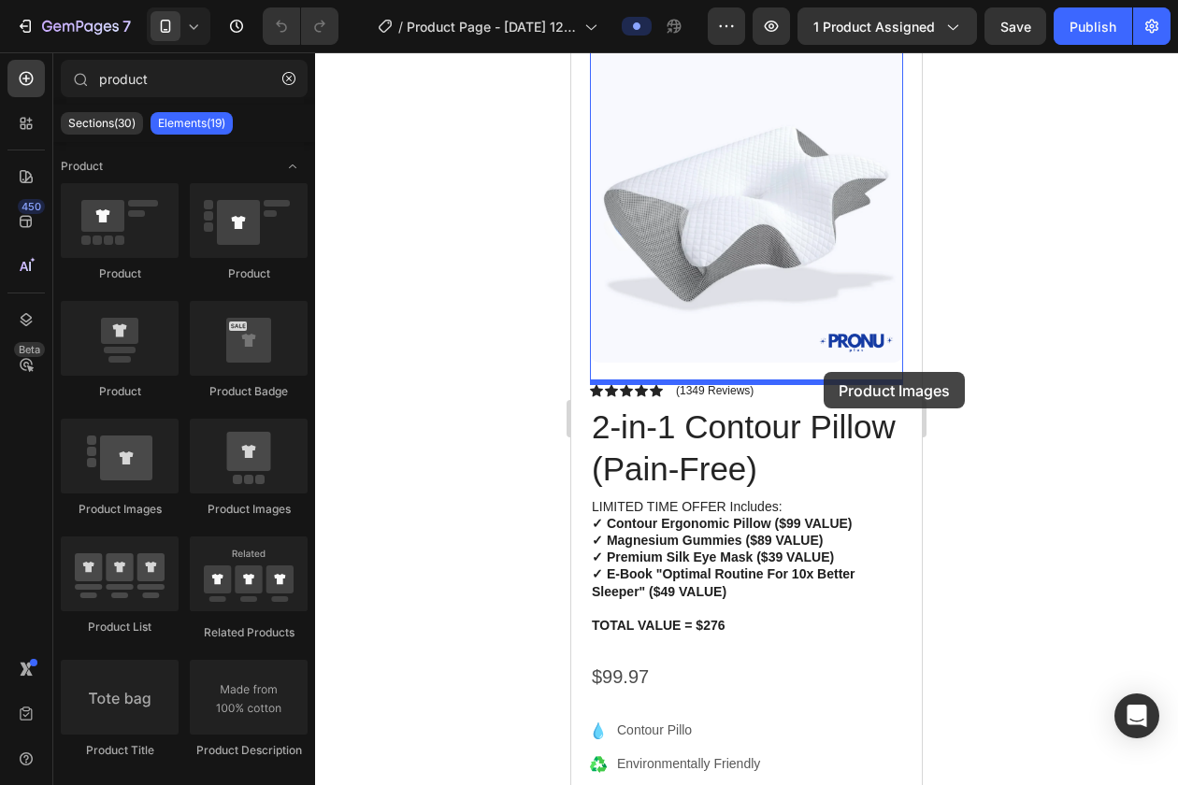
drag, startPoint x: 804, startPoint y: 522, endPoint x: 824, endPoint y: 372, distance: 150.8
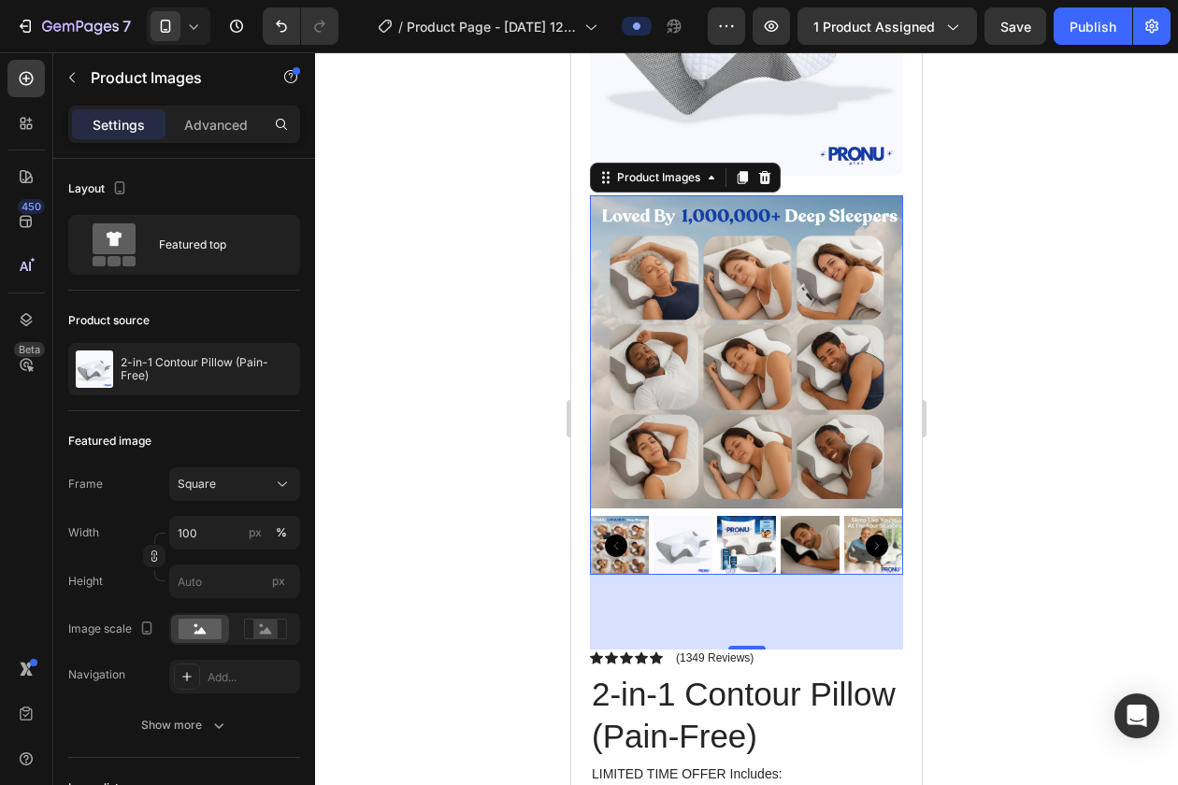
scroll to position [291, 0]
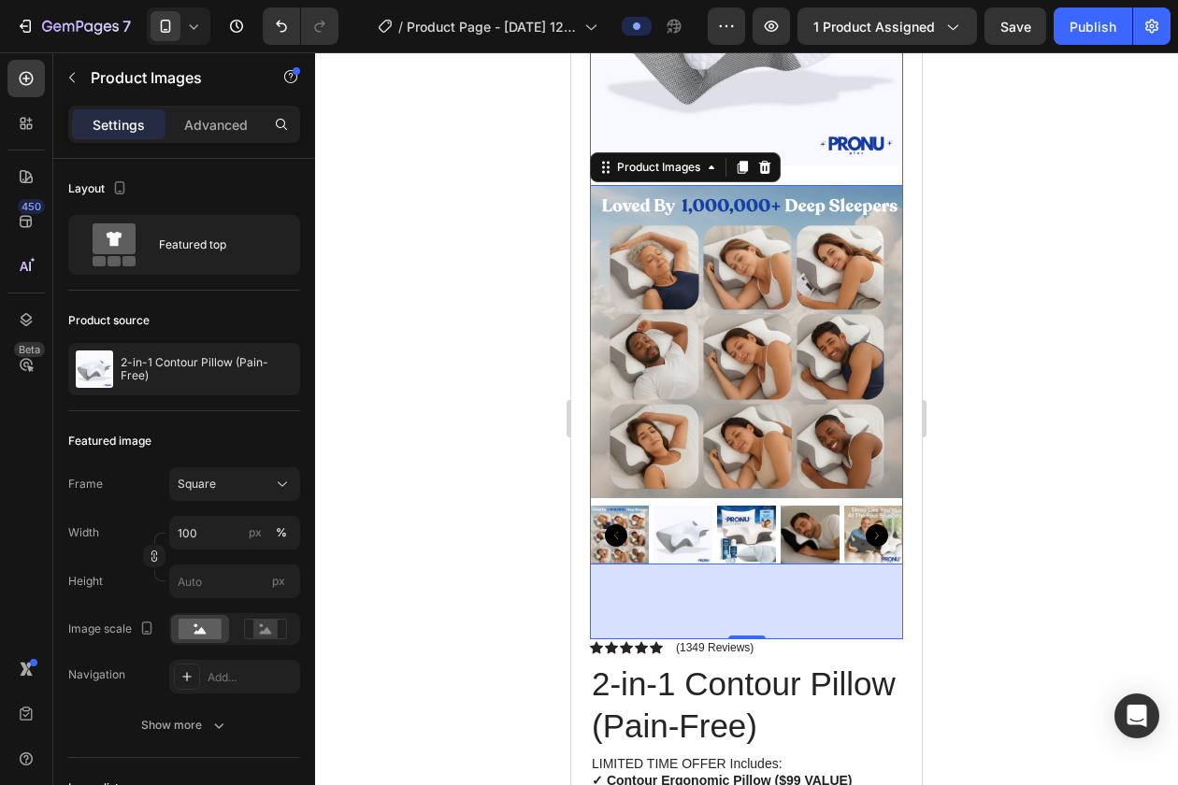
click at [765, 96] on img at bounding box center [746, 9] width 313 height 314
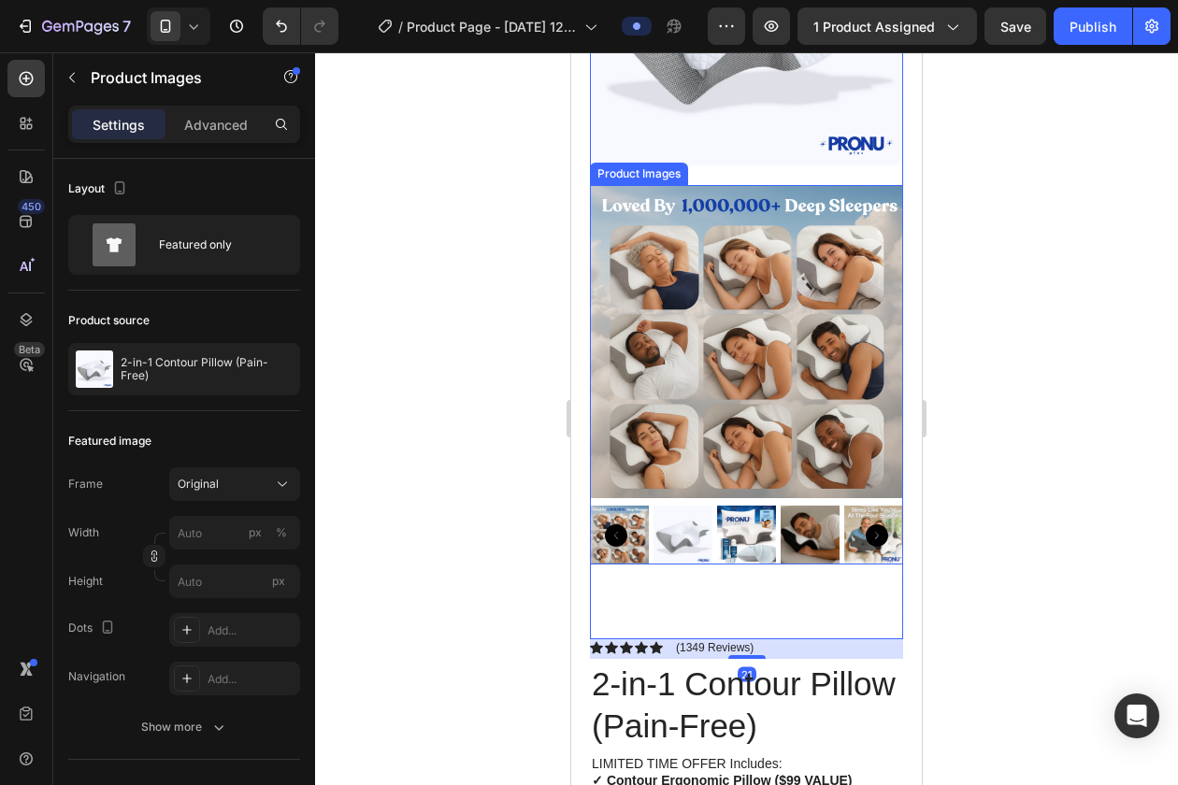
click at [685, 515] on img at bounding box center [682, 535] width 59 height 59
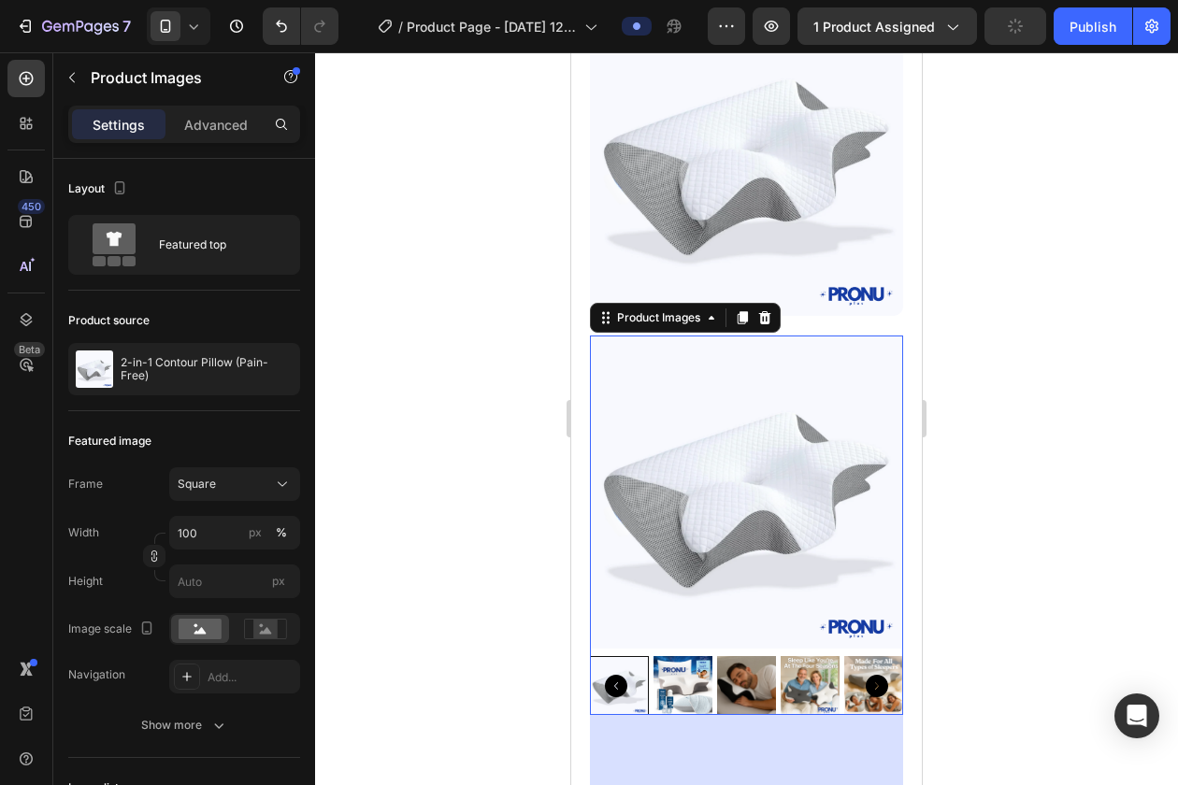
scroll to position [132, 0]
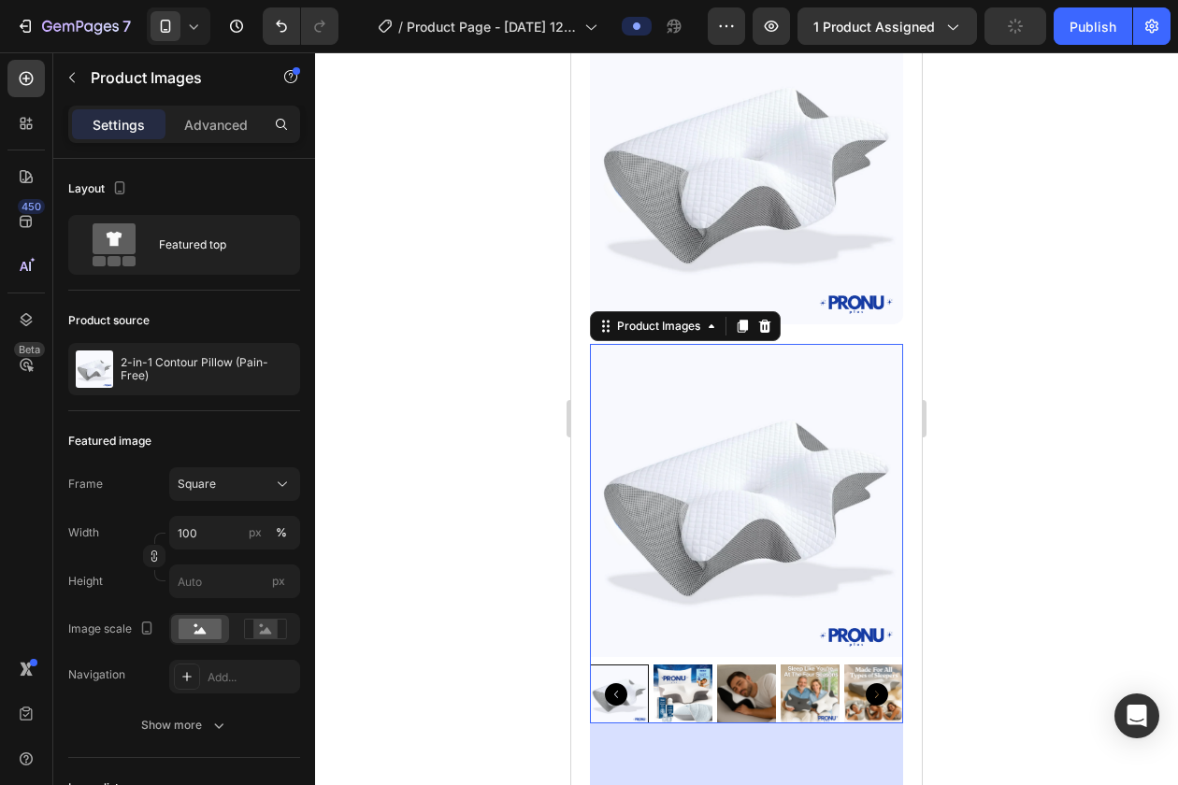
click at [678, 694] on img at bounding box center [682, 694] width 59 height 59
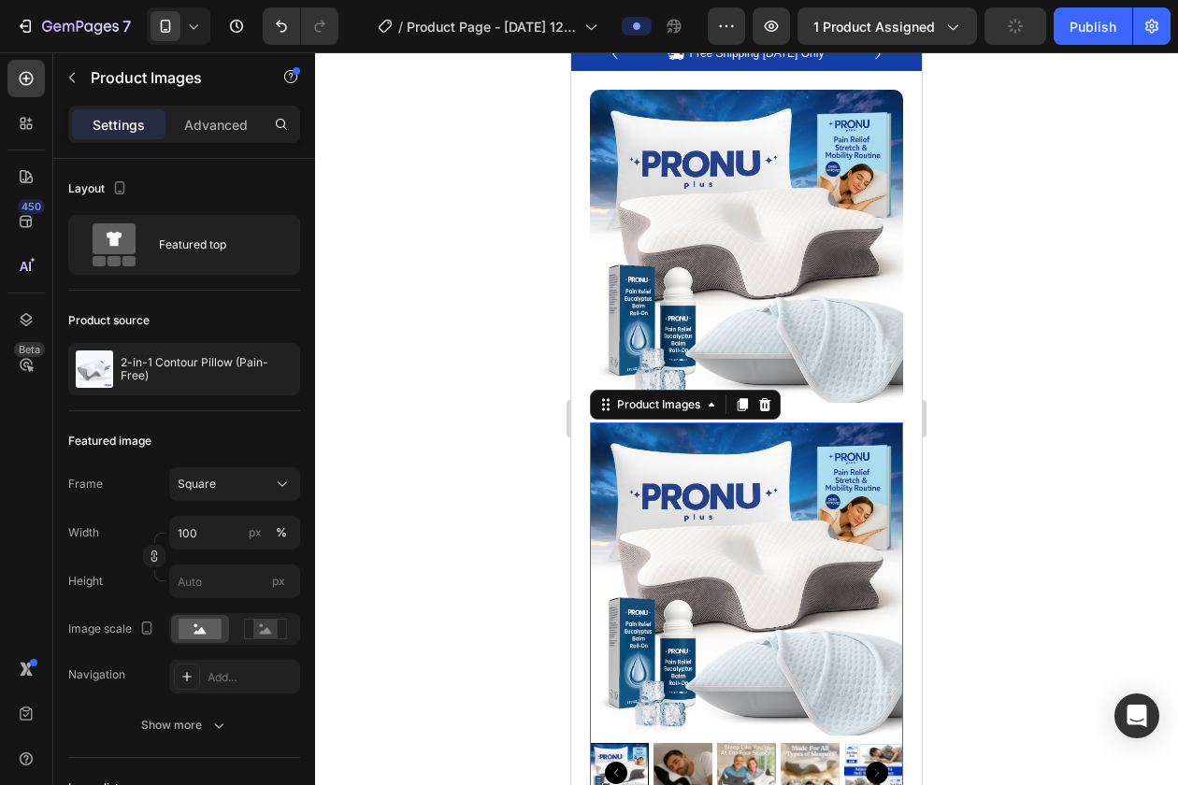
scroll to position [0, 0]
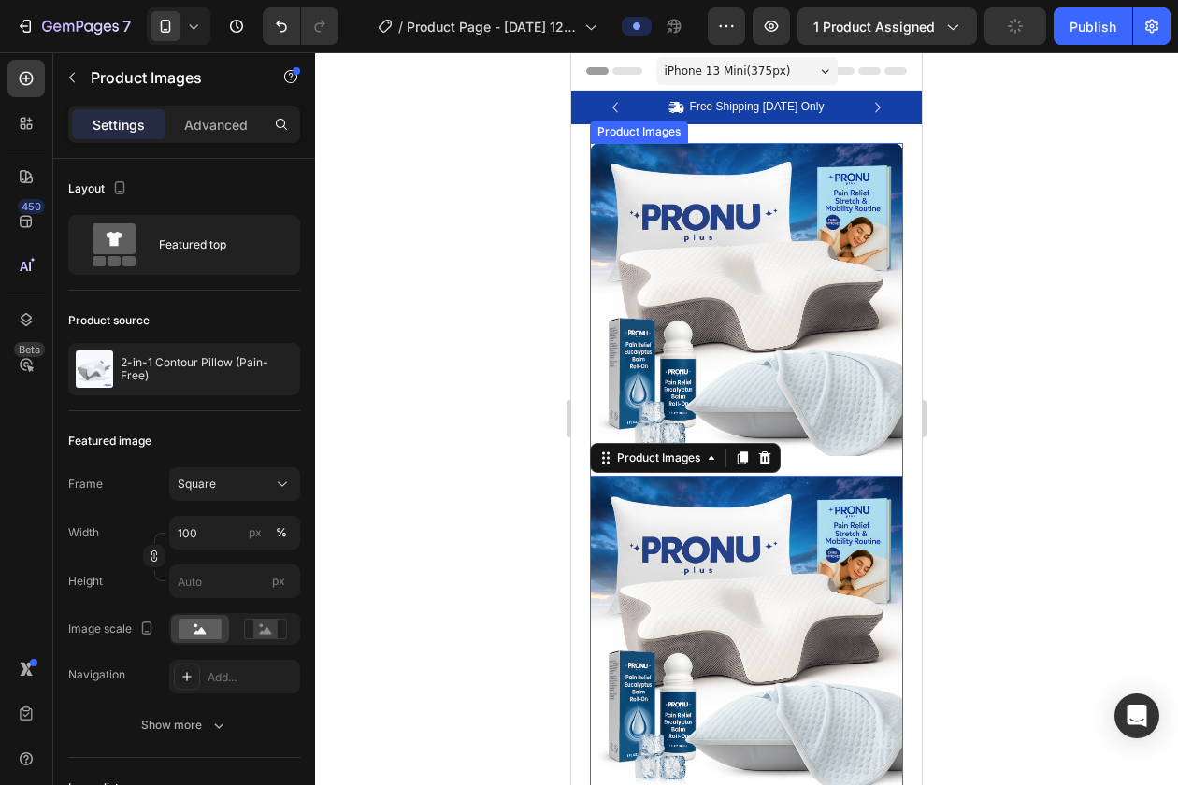
click at [724, 297] on img at bounding box center [746, 300] width 313 height 314
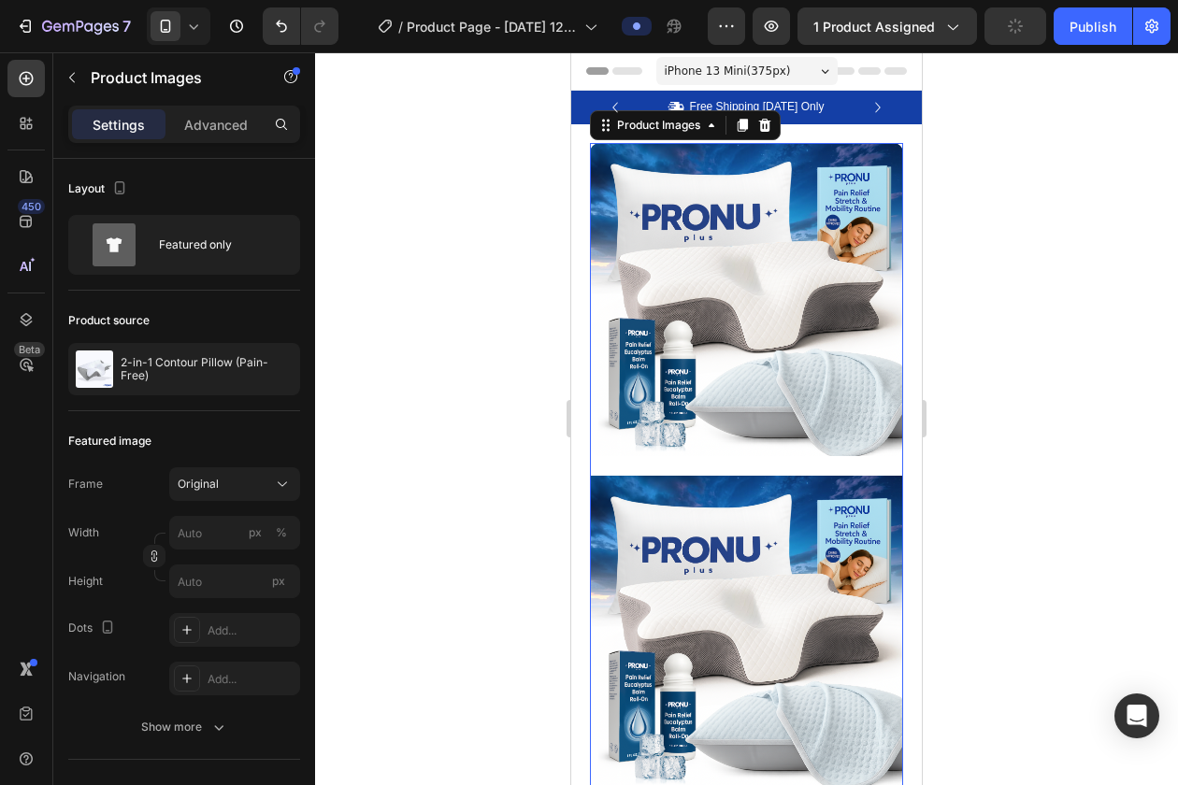
click at [709, 599] on img at bounding box center [746, 632] width 313 height 313
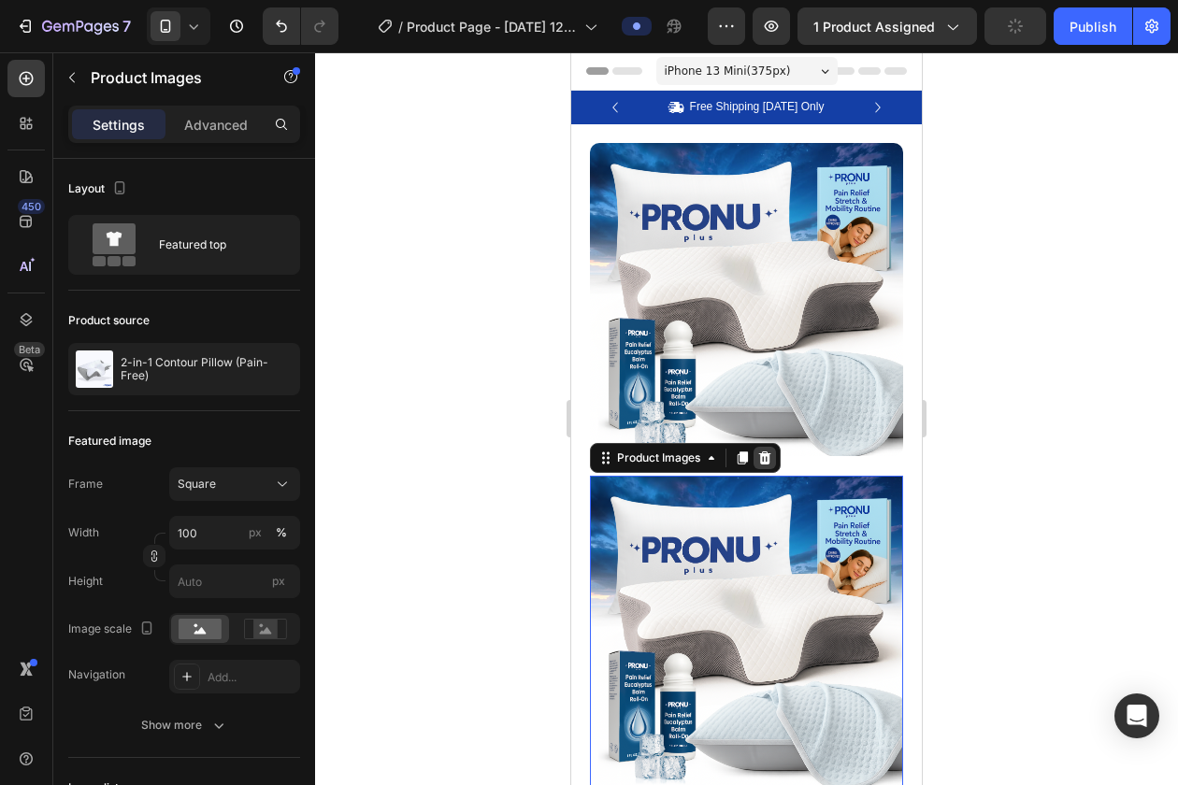
click at [766, 457] on icon at bounding box center [764, 458] width 15 height 15
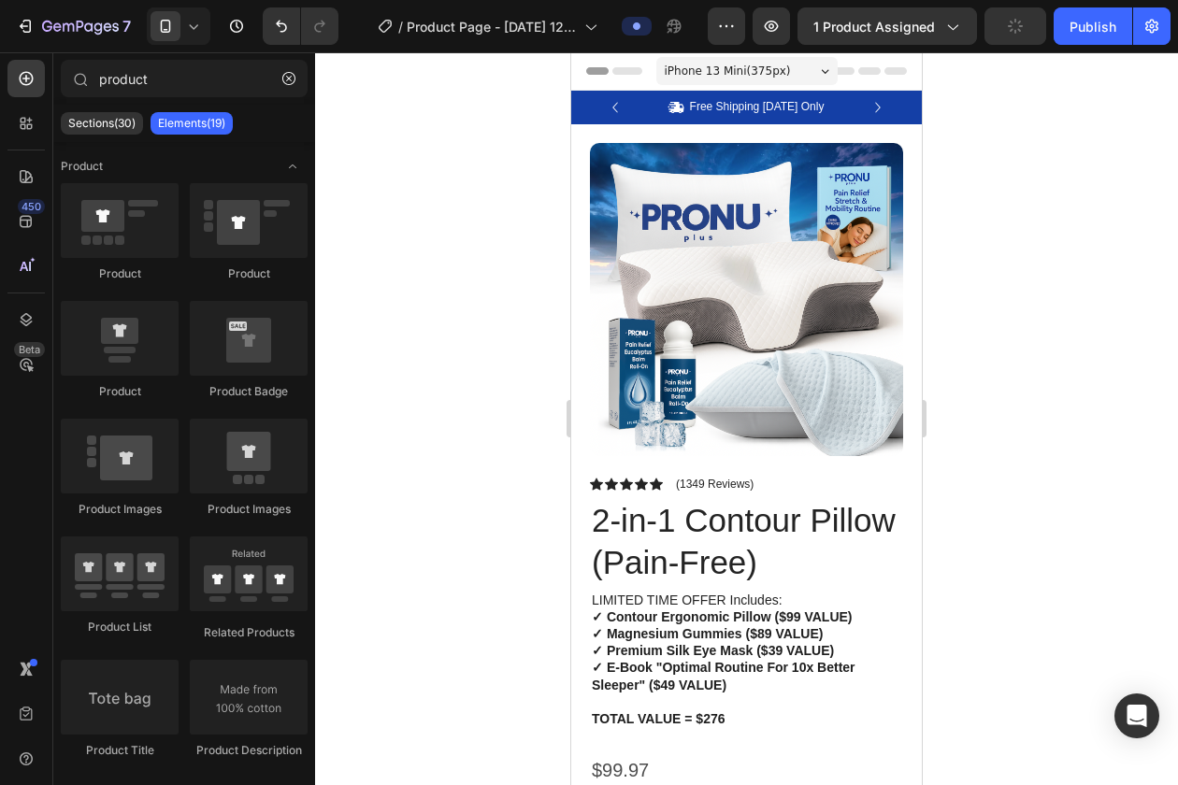
click at [732, 363] on img at bounding box center [746, 300] width 313 height 314
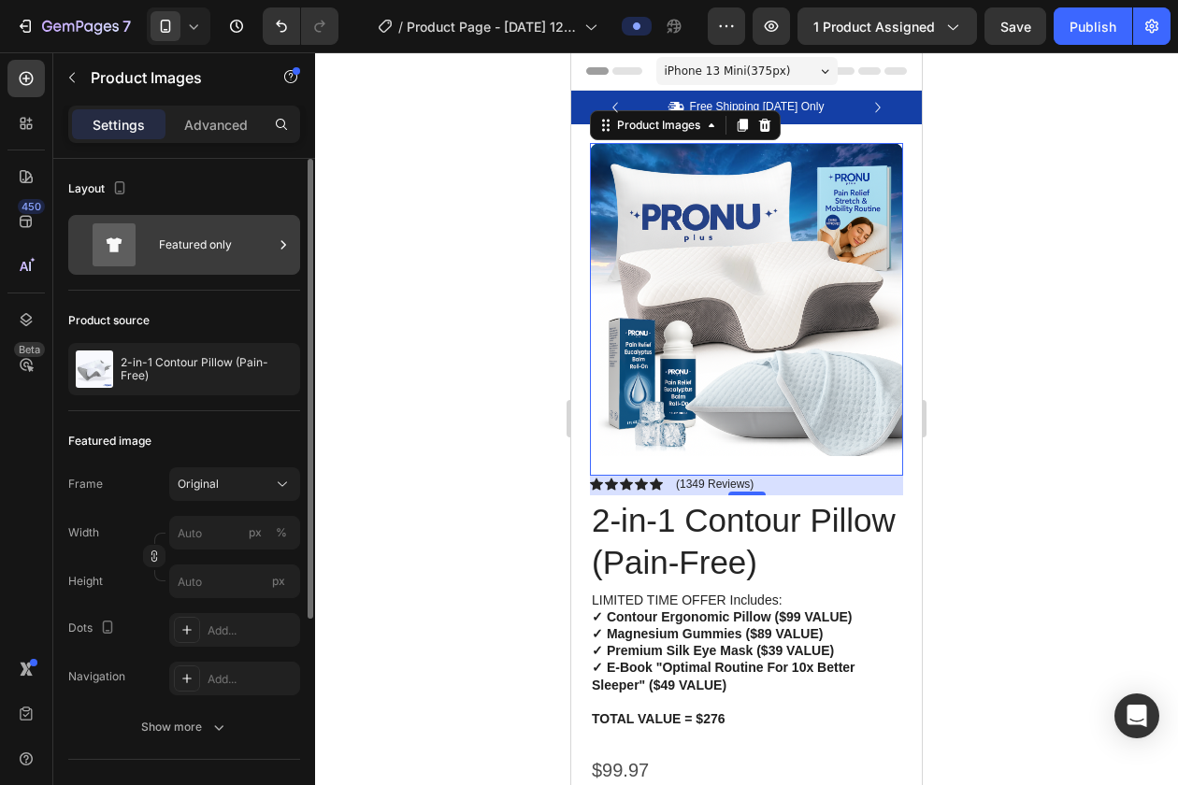
click at [268, 237] on div "Featured only" at bounding box center [216, 244] width 114 height 43
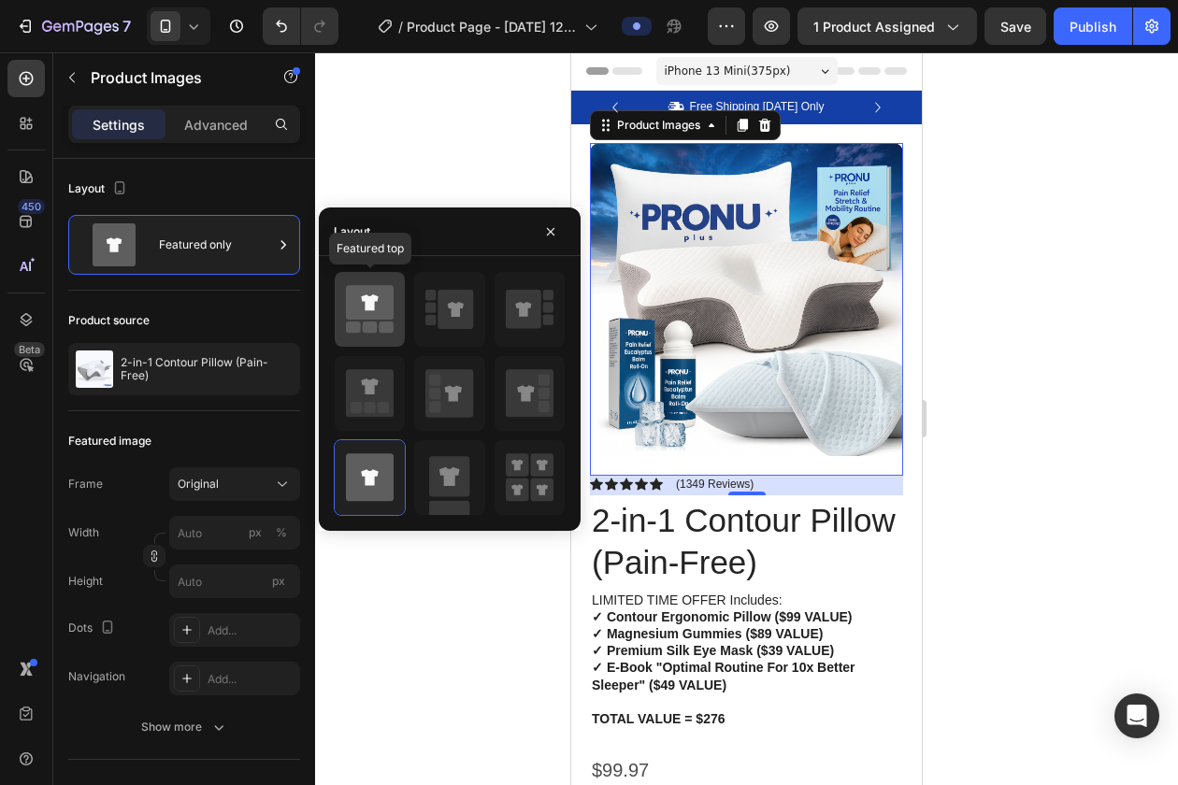
click at [396, 324] on div at bounding box center [370, 309] width 70 height 75
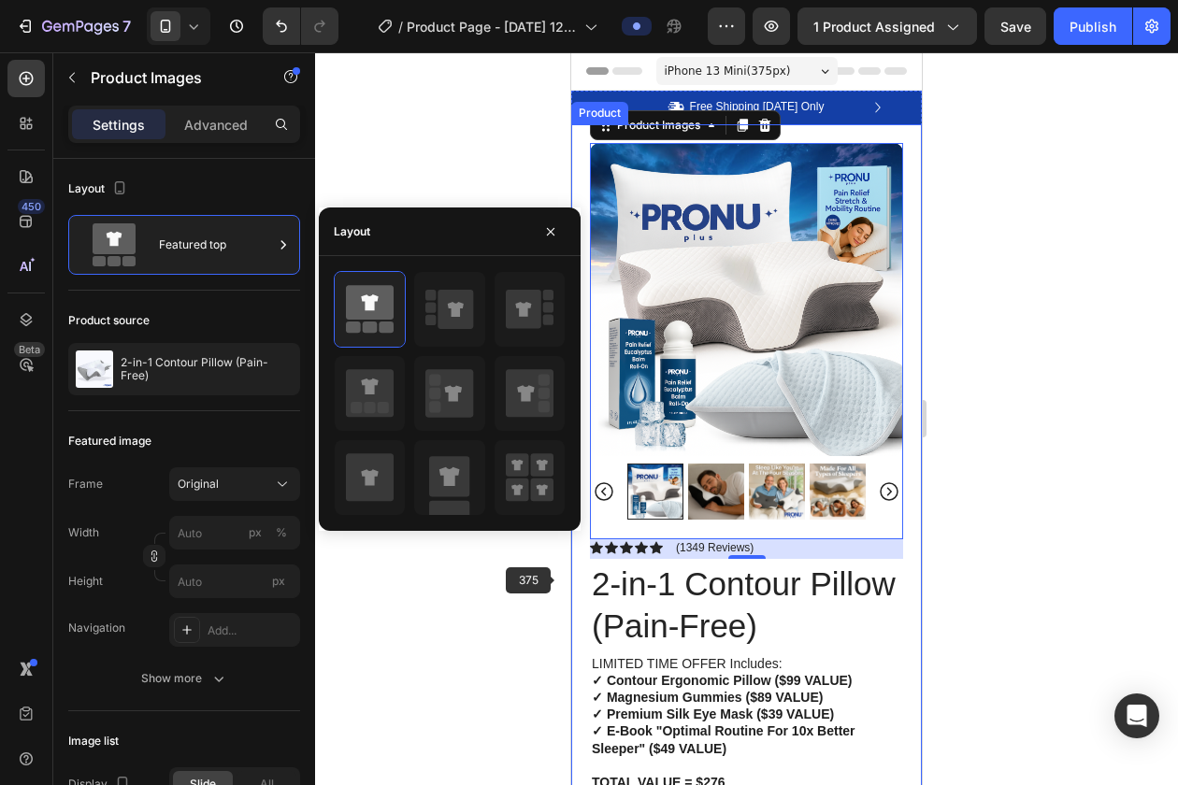
click at [543, 597] on div at bounding box center [746, 418] width 863 height 733
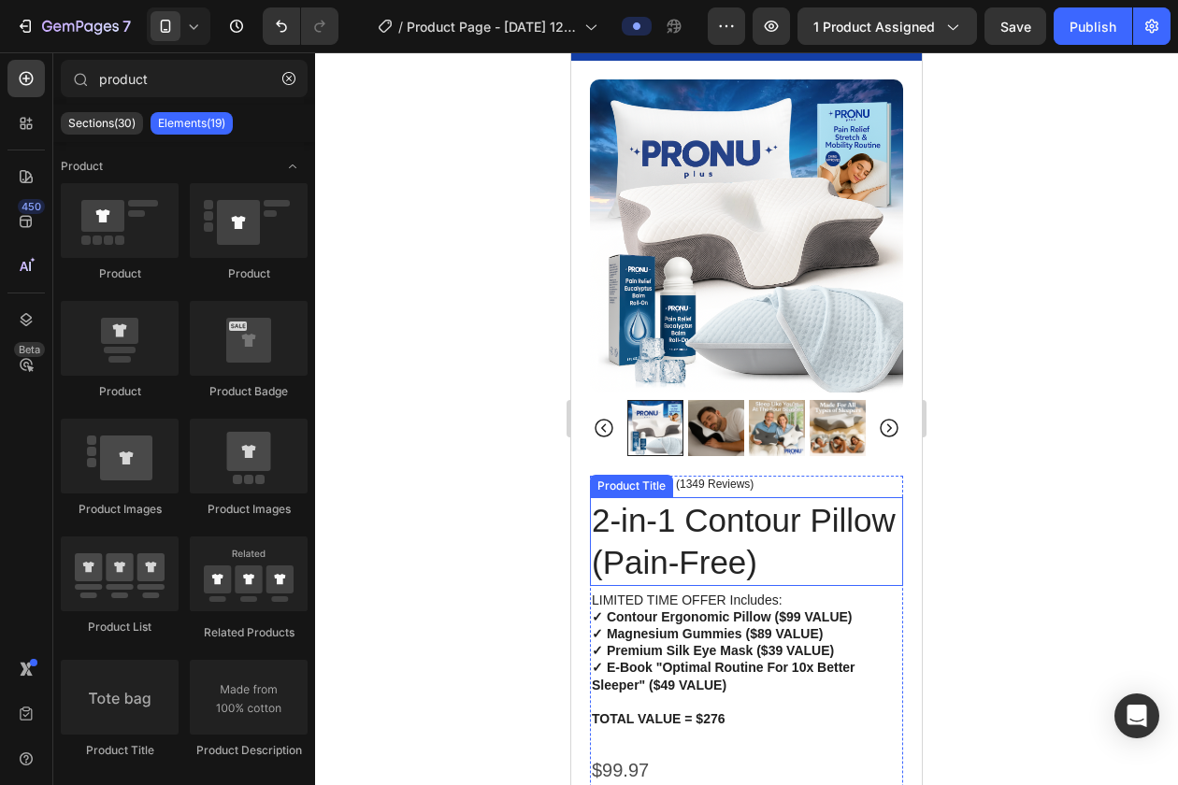
scroll to position [82, 0]
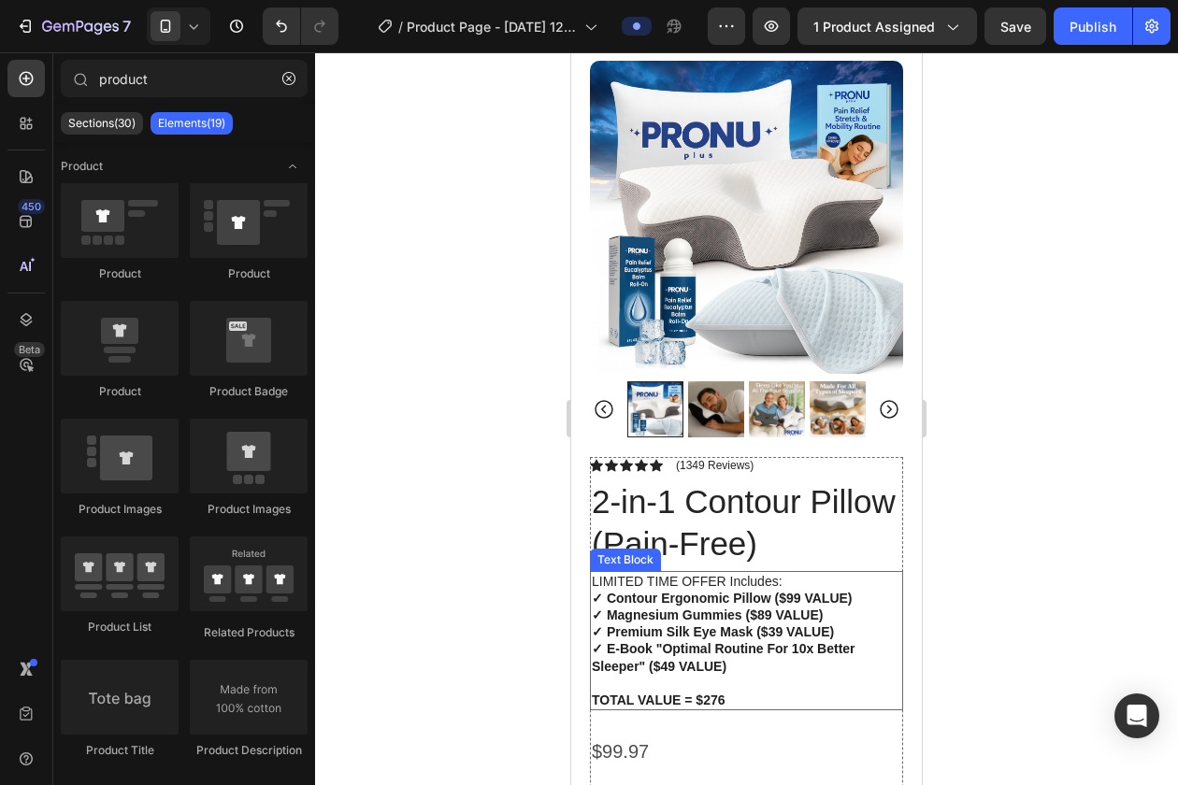
click at [654, 618] on strong "✓ Magnesium Gummies ($89 VALUE)" at bounding box center [707, 615] width 231 height 15
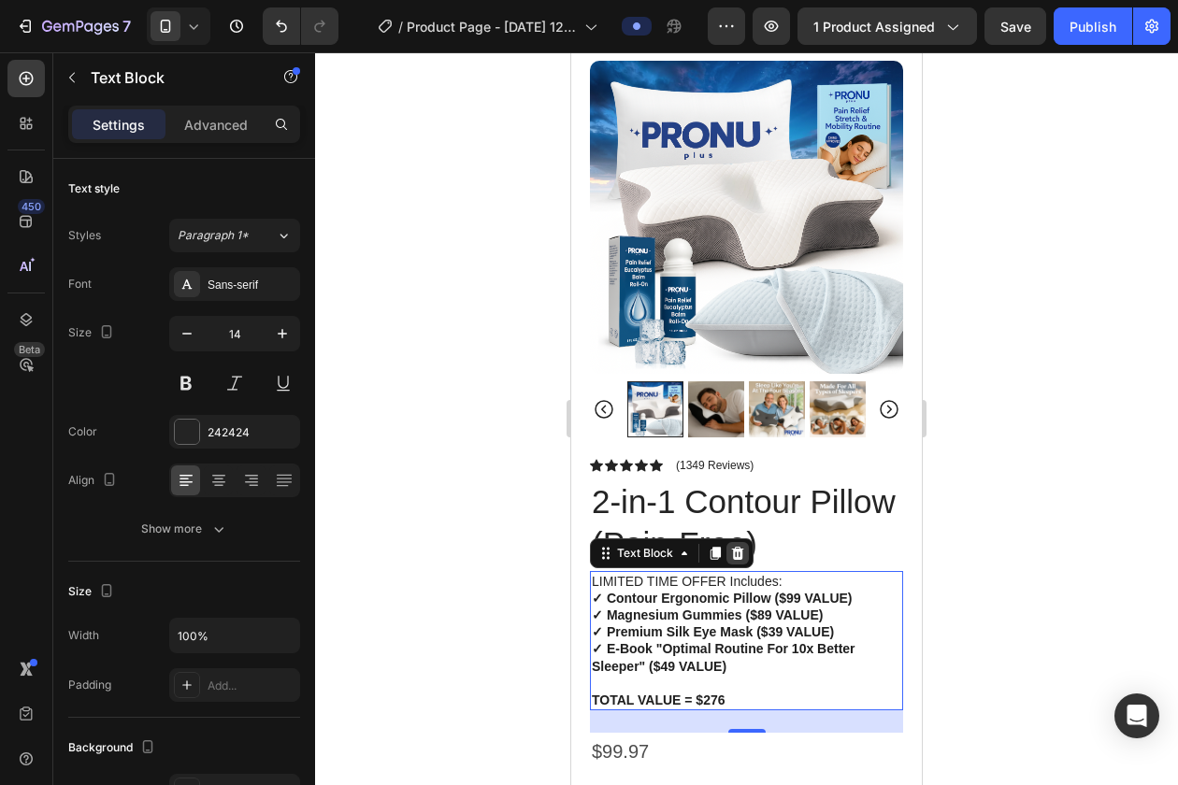
click at [731, 552] on icon at bounding box center [737, 553] width 15 height 15
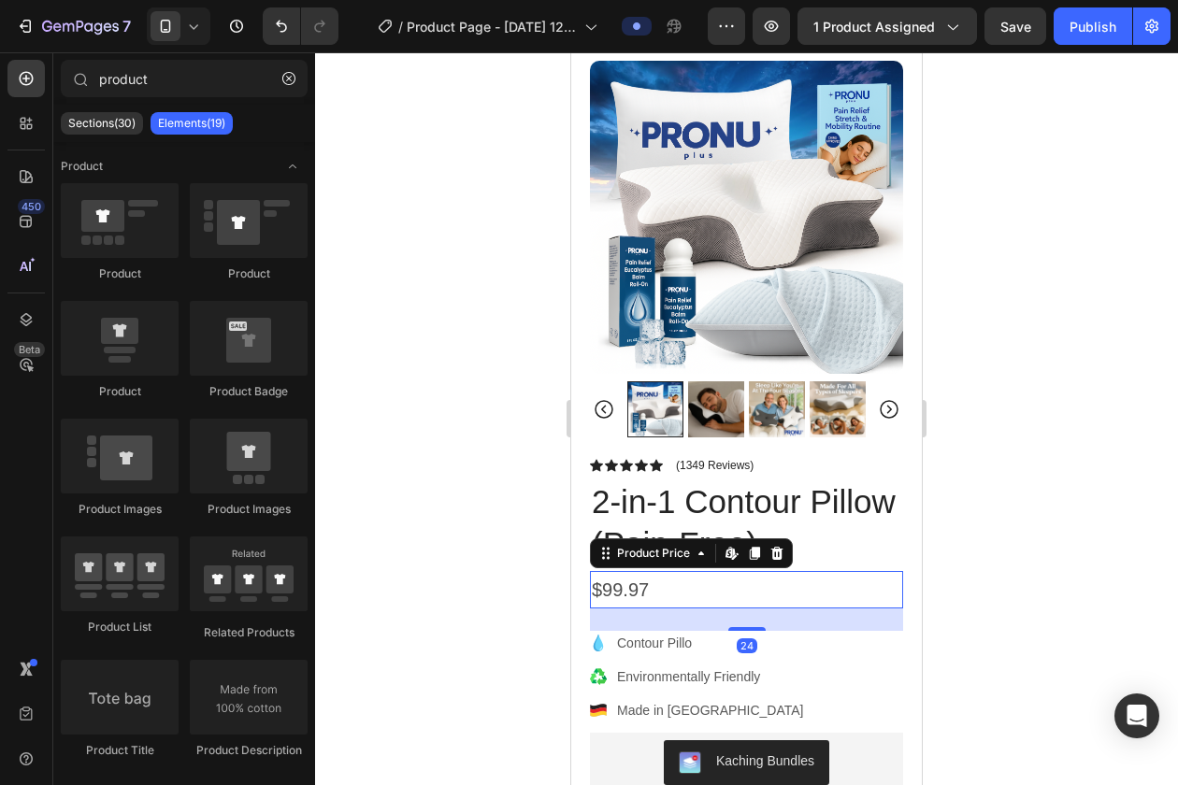
click at [641, 588] on div "$99.97" at bounding box center [746, 589] width 313 height 37
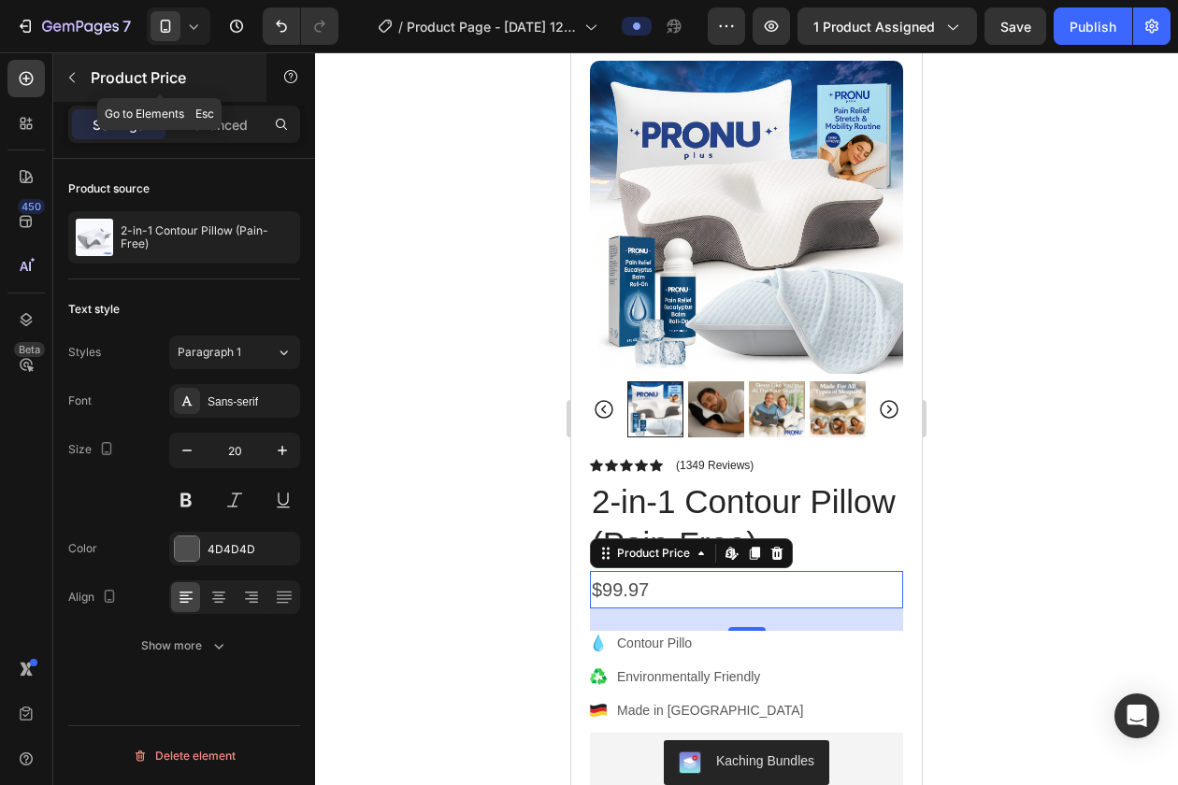
click at [70, 79] on icon "button" at bounding box center [72, 78] width 6 height 10
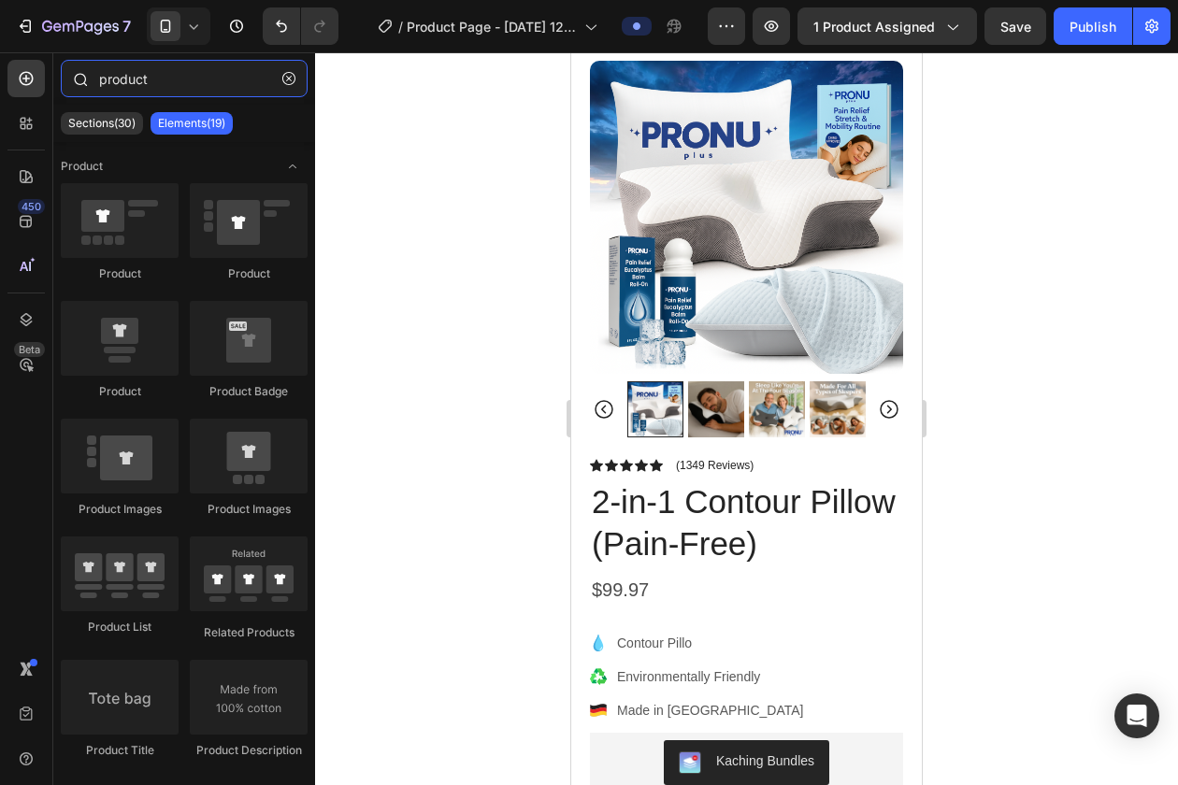
click at [153, 79] on input "product" at bounding box center [184, 78] width 247 height 37
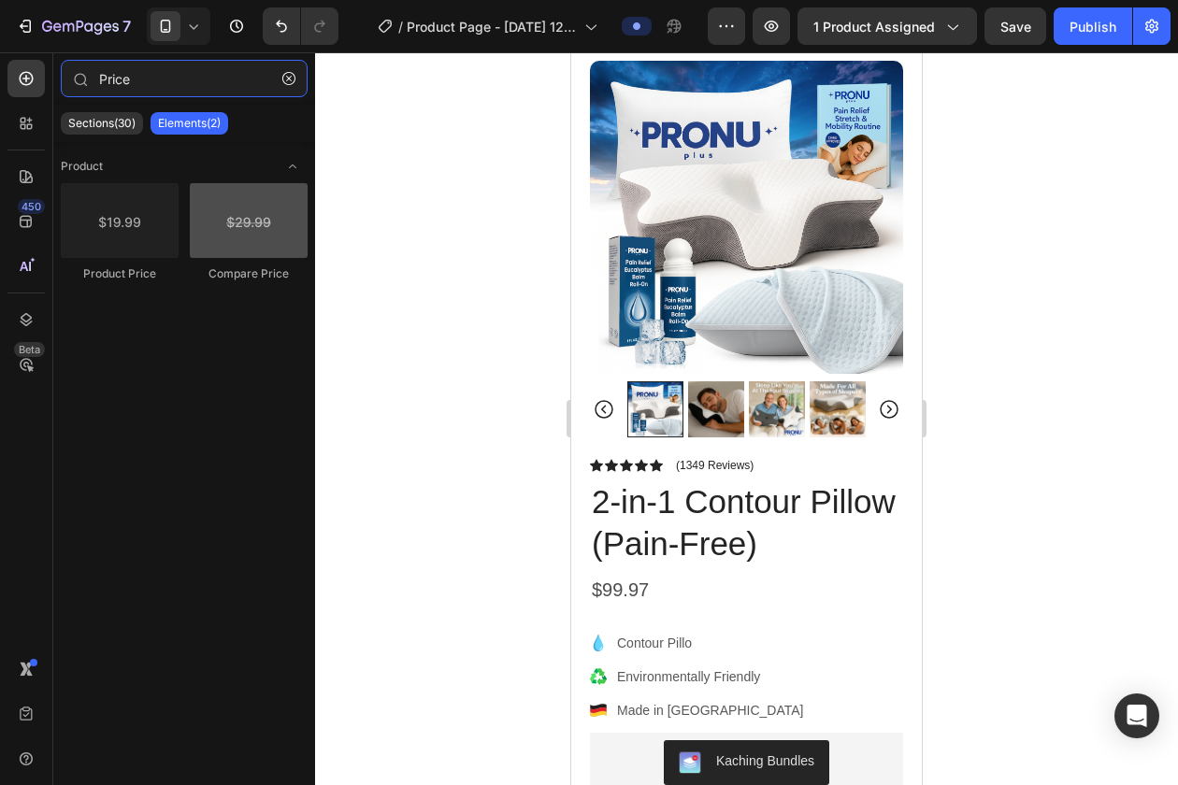
type input "Price"
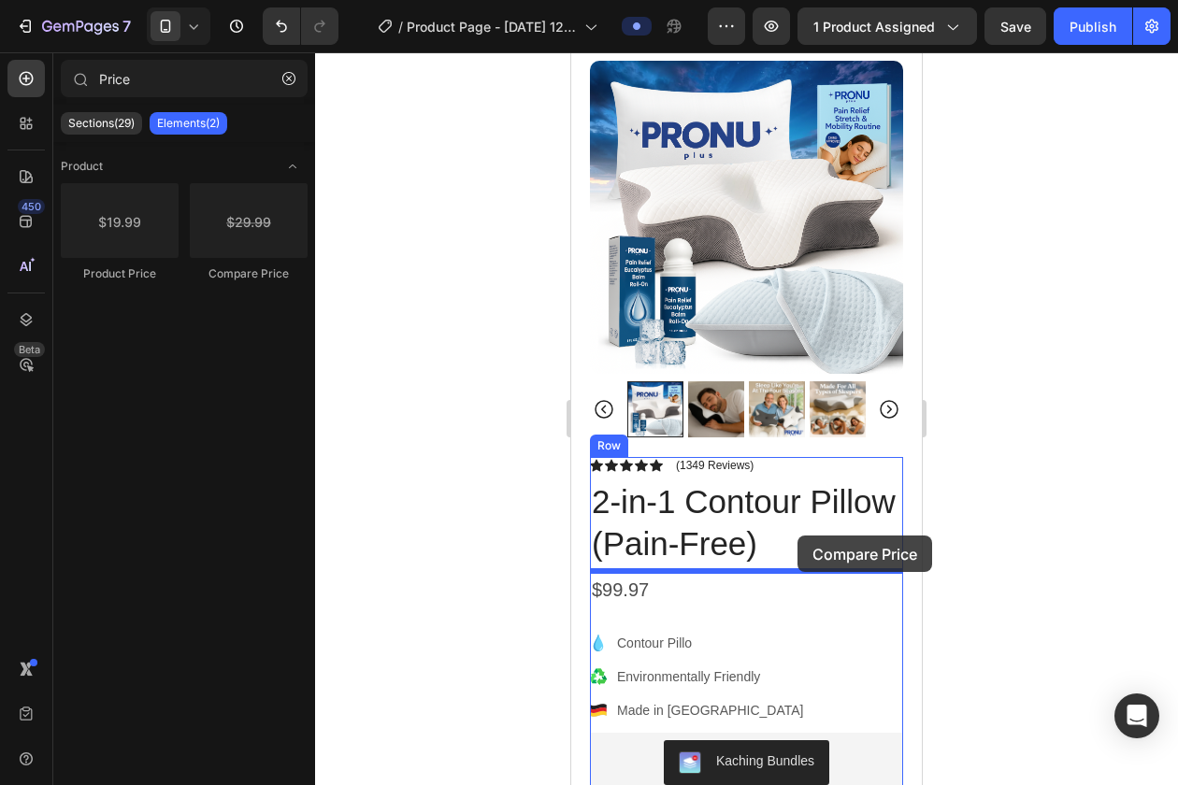
drag, startPoint x: 824, startPoint y: 265, endPoint x: 797, endPoint y: 538, distance: 275.2
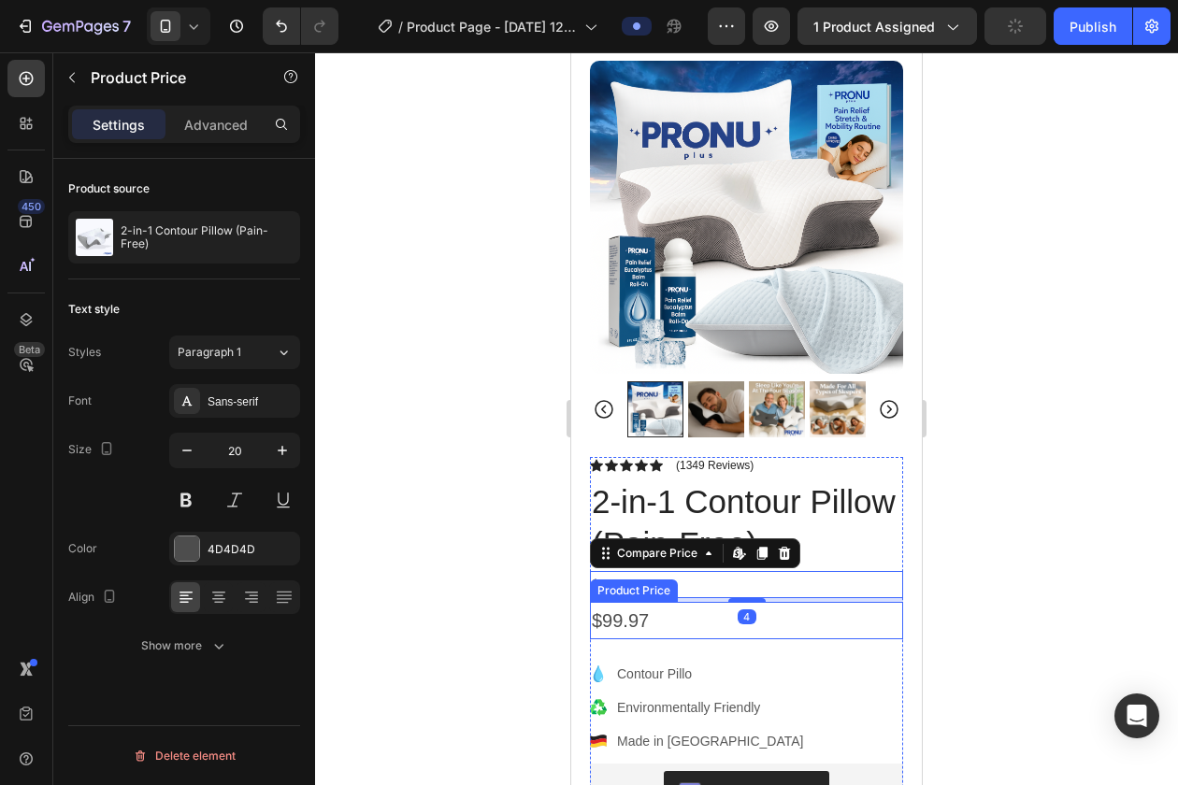
click at [655, 618] on div "$99.97" at bounding box center [746, 620] width 313 height 37
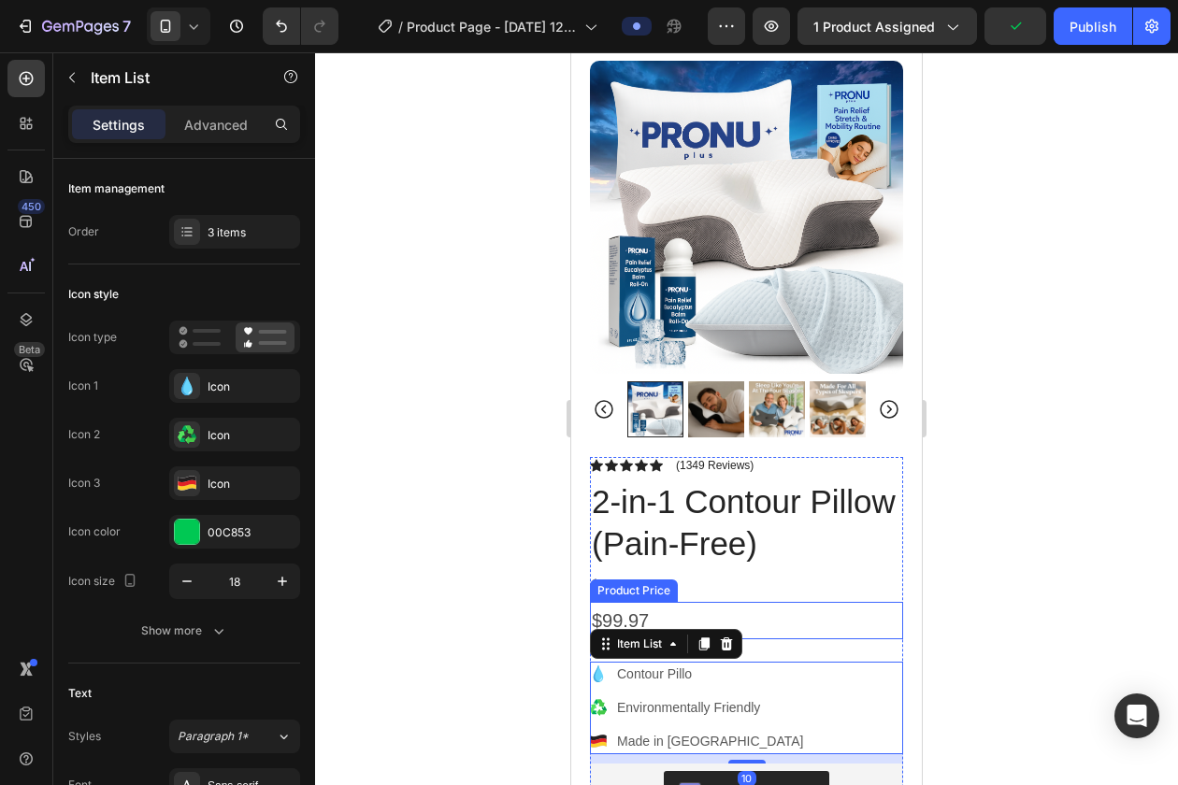
click at [780, 616] on div "$99.97" at bounding box center [746, 620] width 313 height 37
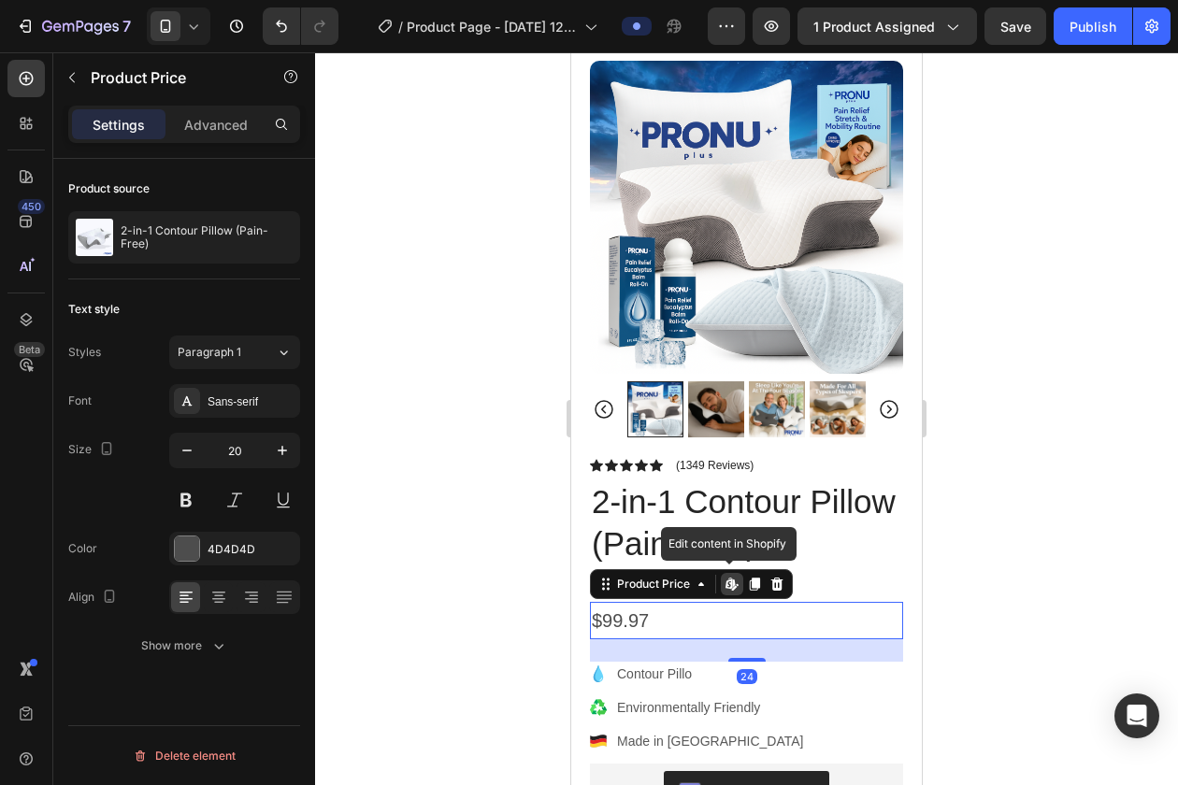
click at [735, 587] on icon at bounding box center [735, 588] width 6 height 6
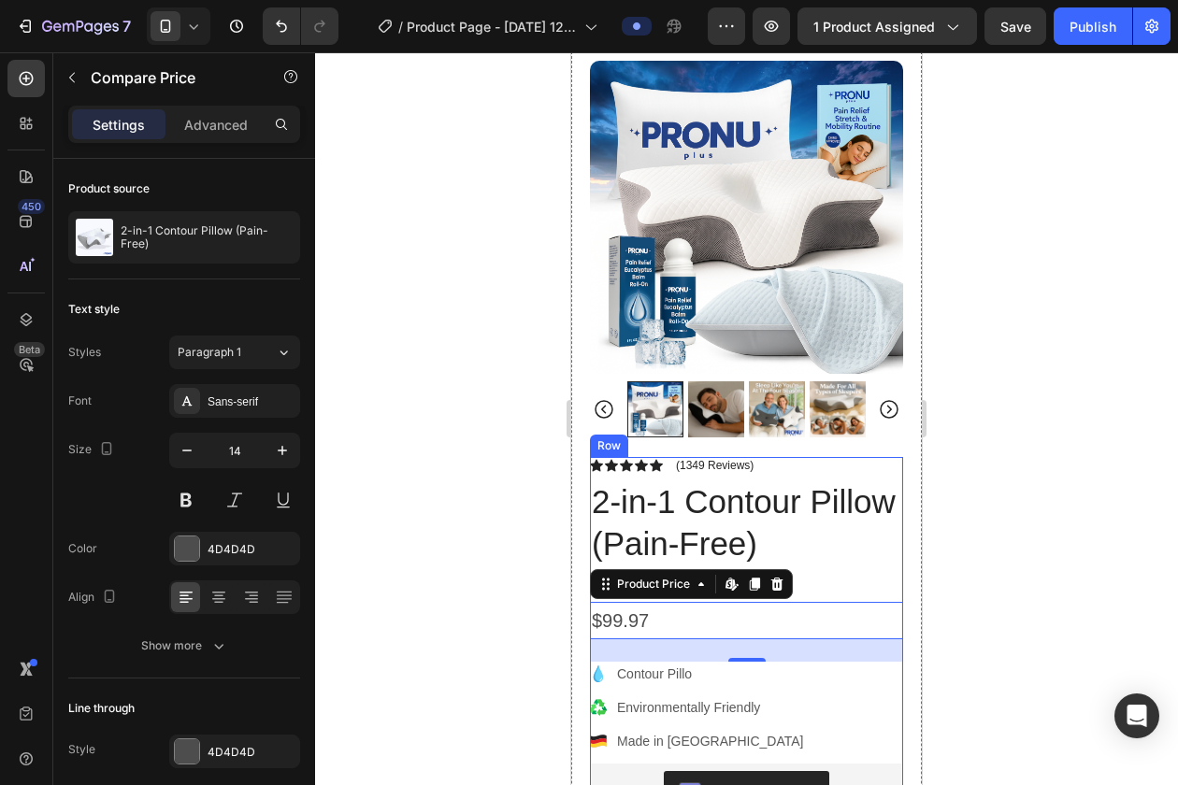
click at [863, 584] on div "$199.97" at bounding box center [746, 584] width 313 height 27
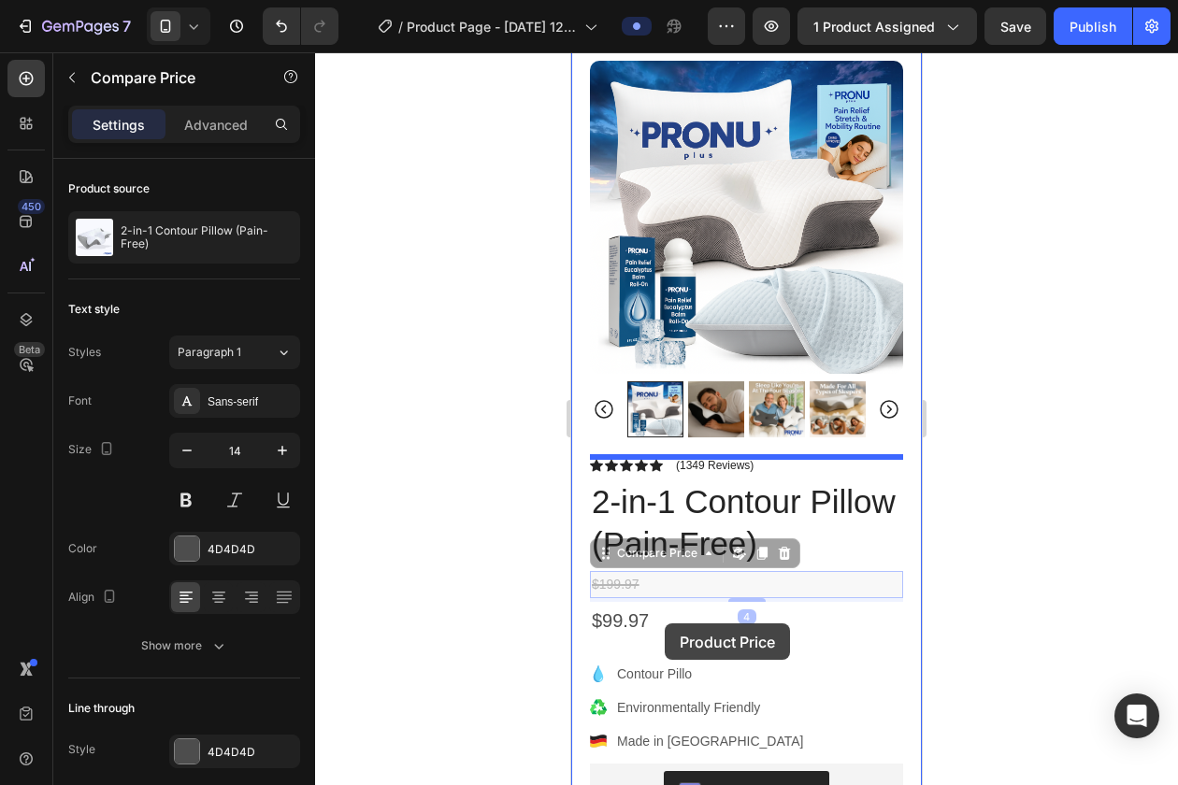
drag, startPoint x: 623, startPoint y: 580, endPoint x: 664, endPoint y: 622, distance: 58.2
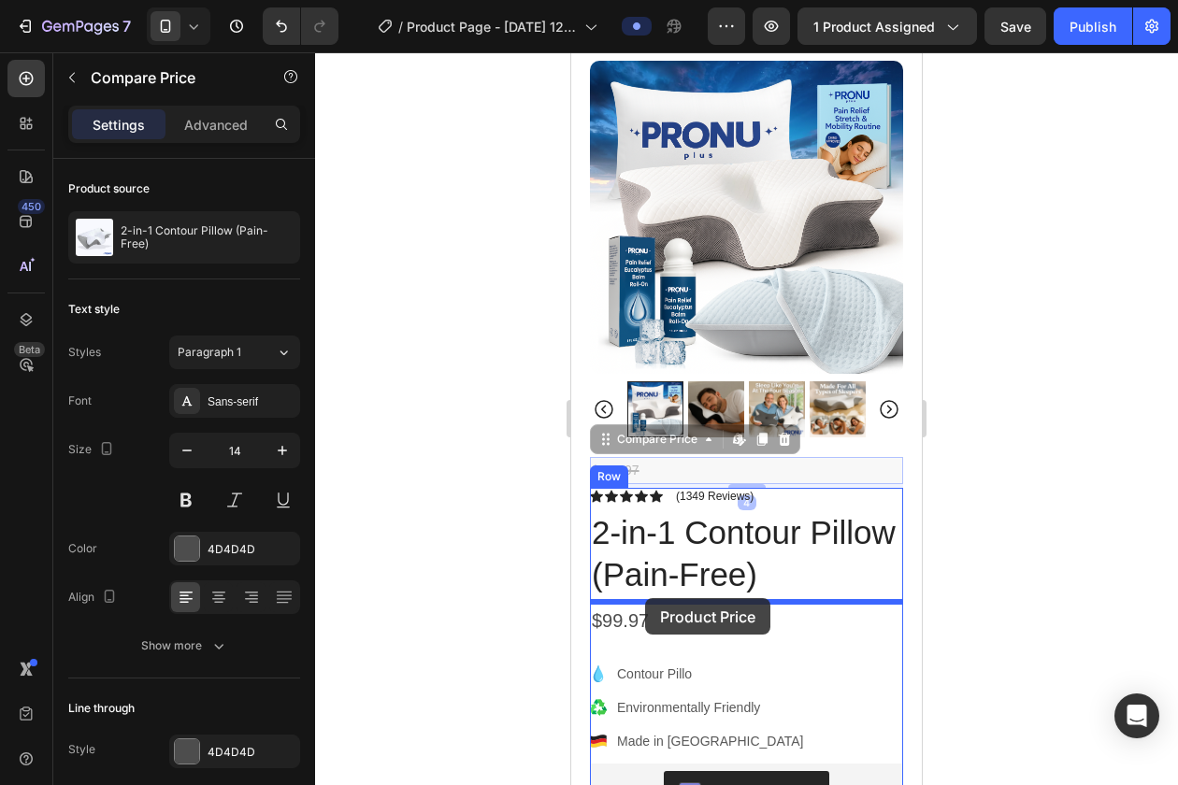
drag, startPoint x: 641, startPoint y: 466, endPoint x: 645, endPoint y: 598, distance: 131.9
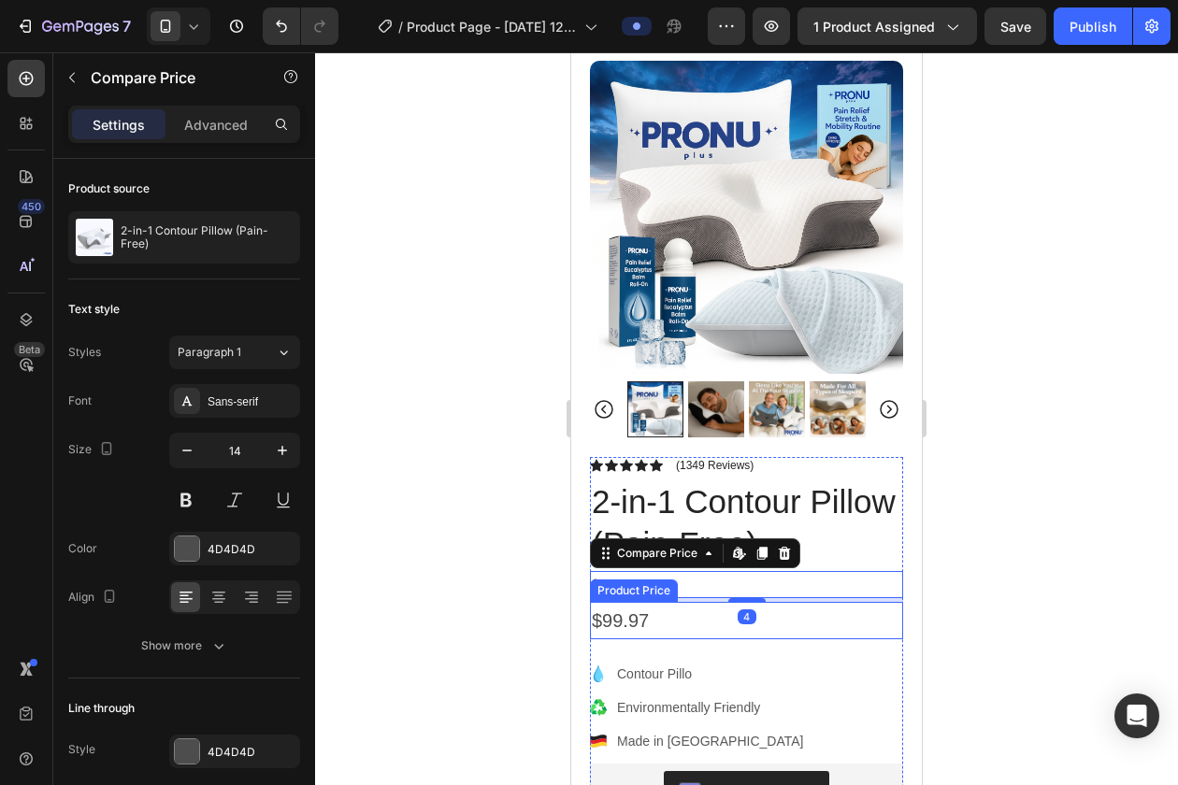
click at [692, 631] on div "$99.97" at bounding box center [746, 620] width 313 height 37
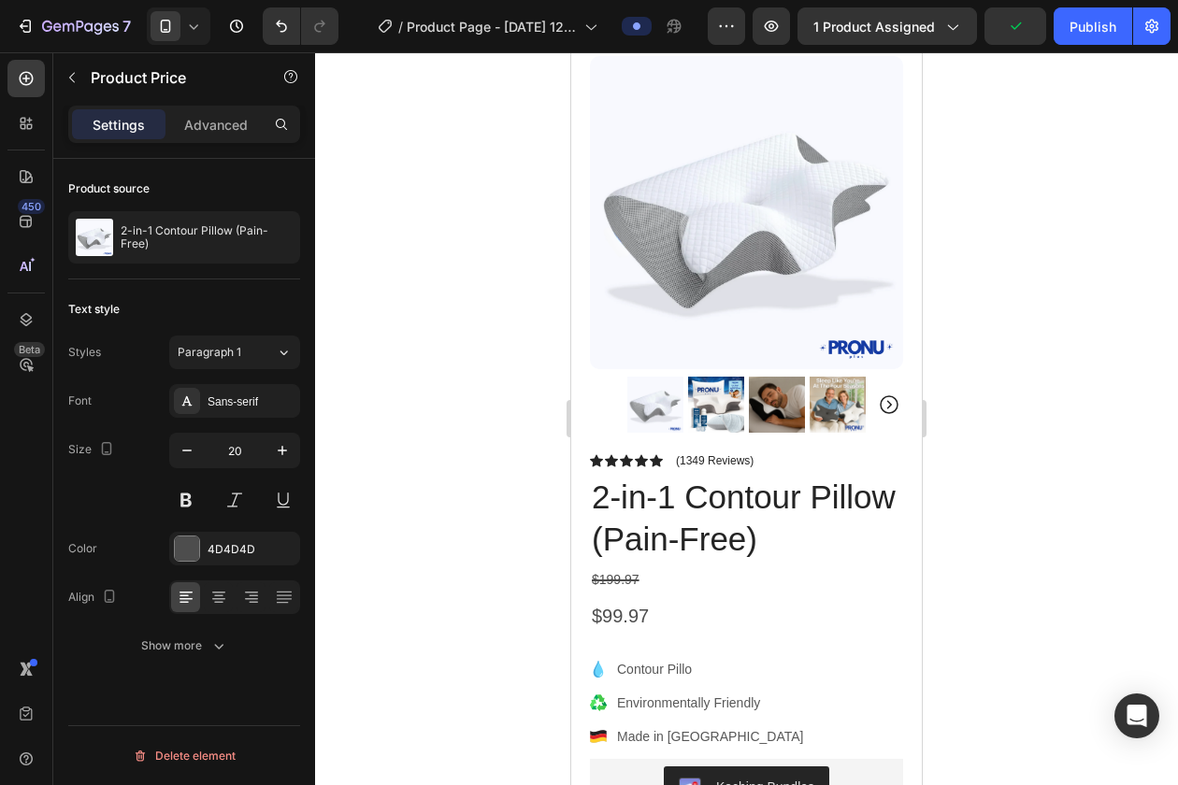
scroll to position [117, 0]
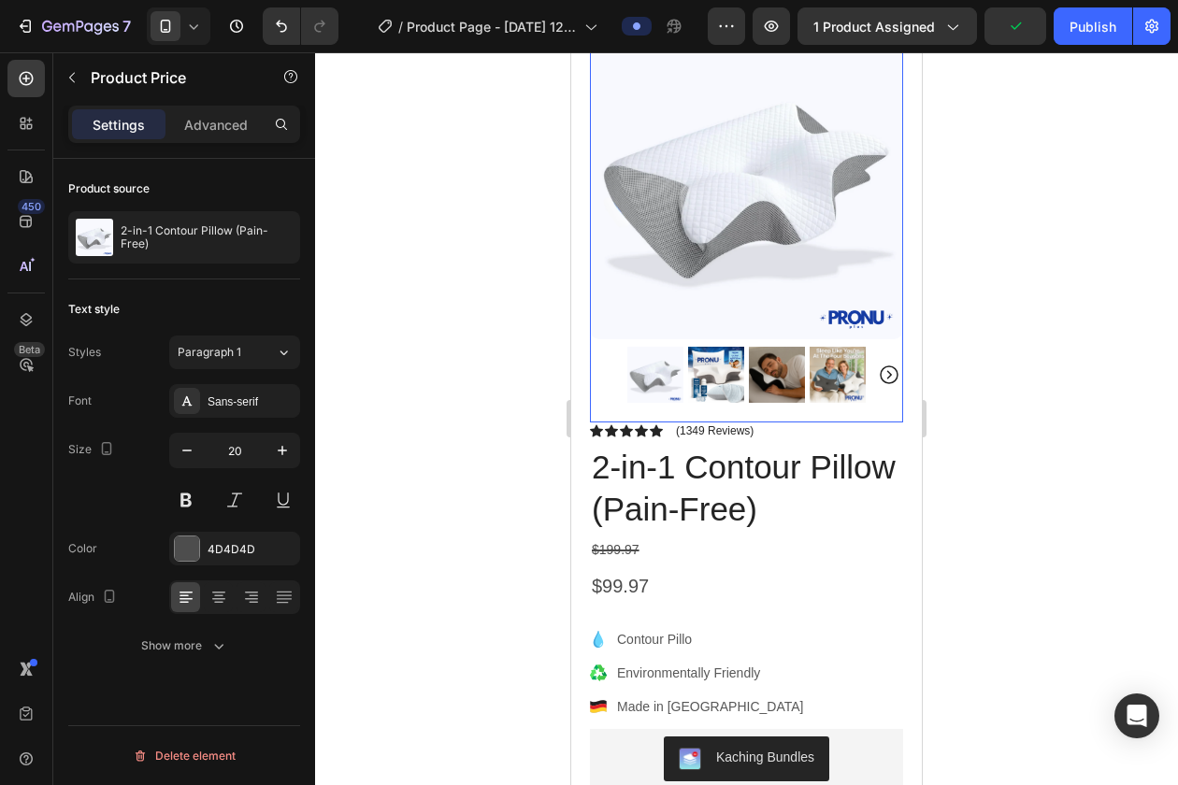
click at [717, 382] on img at bounding box center [716, 375] width 56 height 56
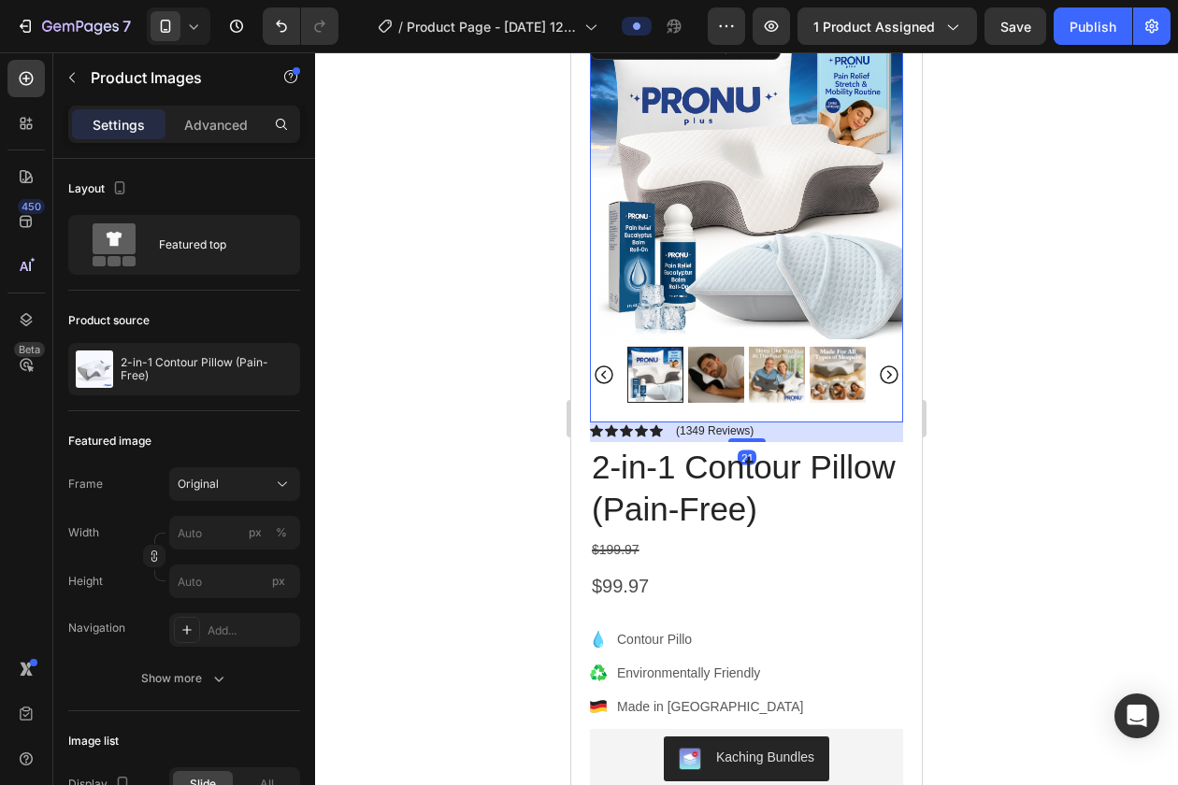
scroll to position [0, 0]
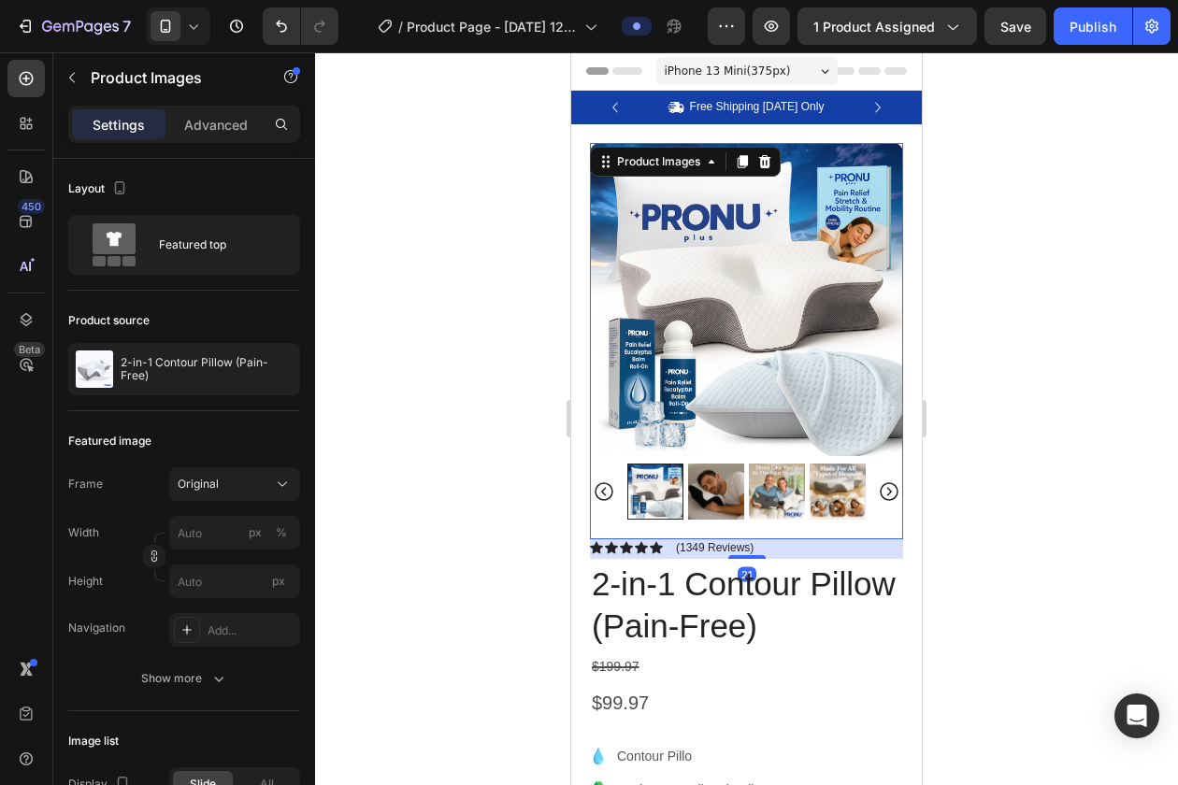
click at [712, 492] on img at bounding box center [716, 492] width 56 height 56
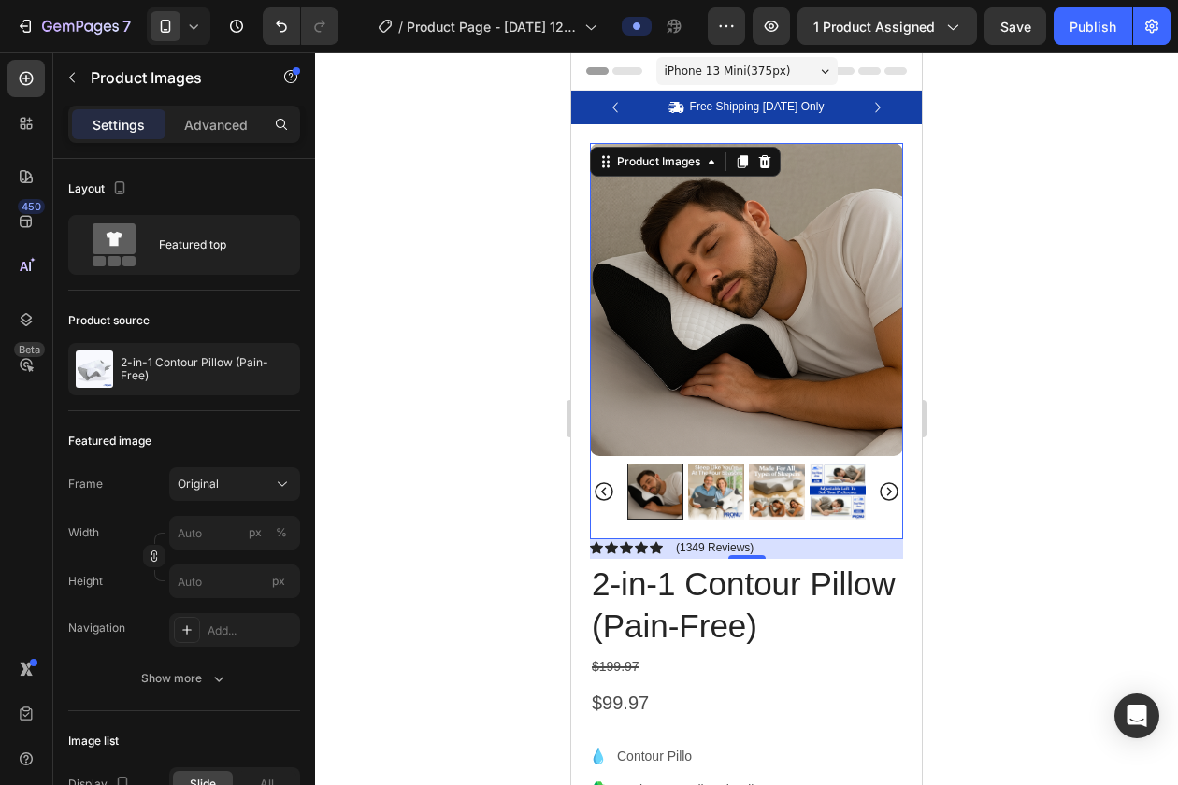
click at [729, 502] on img at bounding box center [716, 492] width 56 height 56
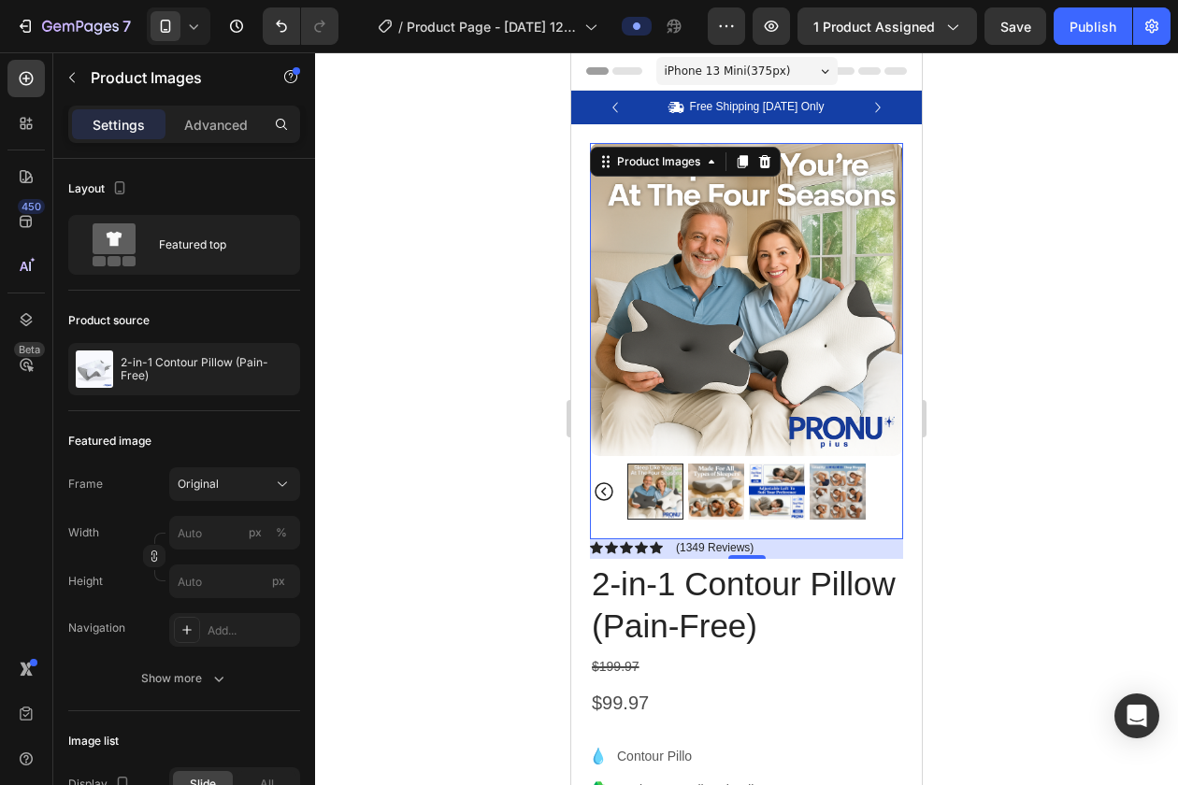
click at [738, 497] on img at bounding box center [716, 492] width 56 height 56
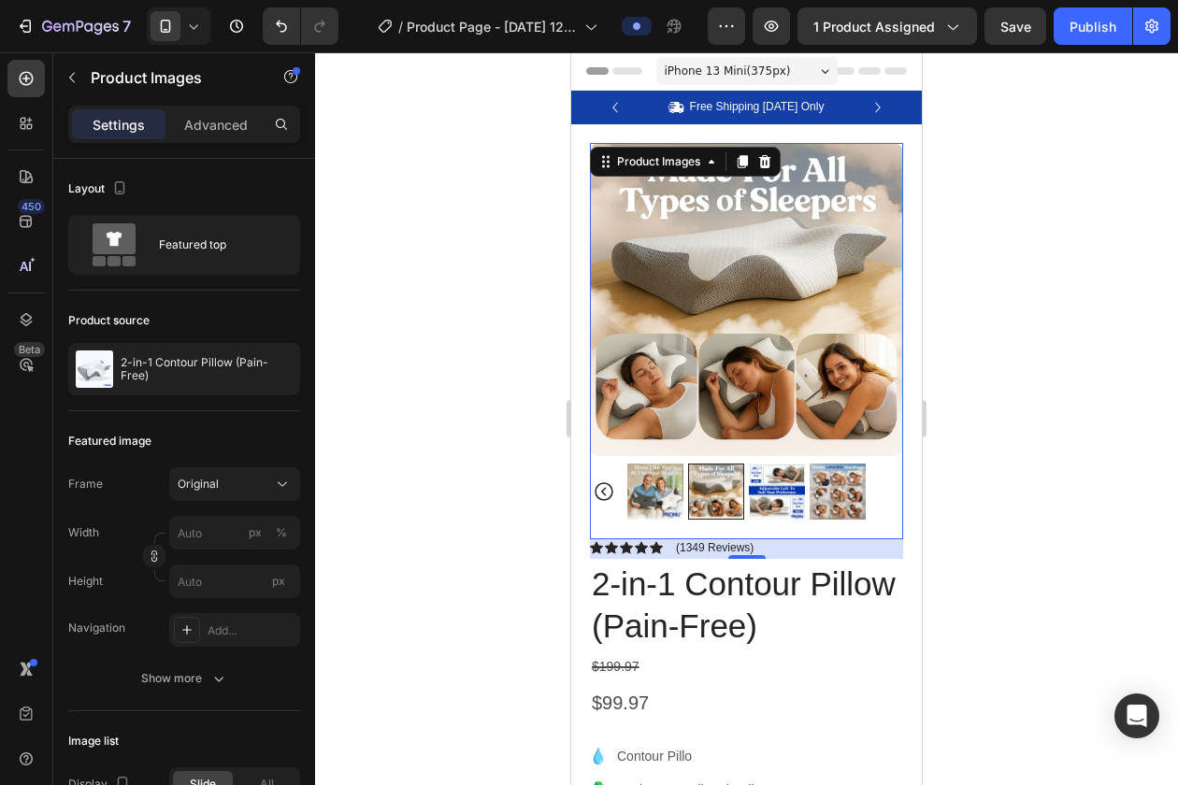
click at [776, 488] on img at bounding box center [777, 492] width 56 height 56
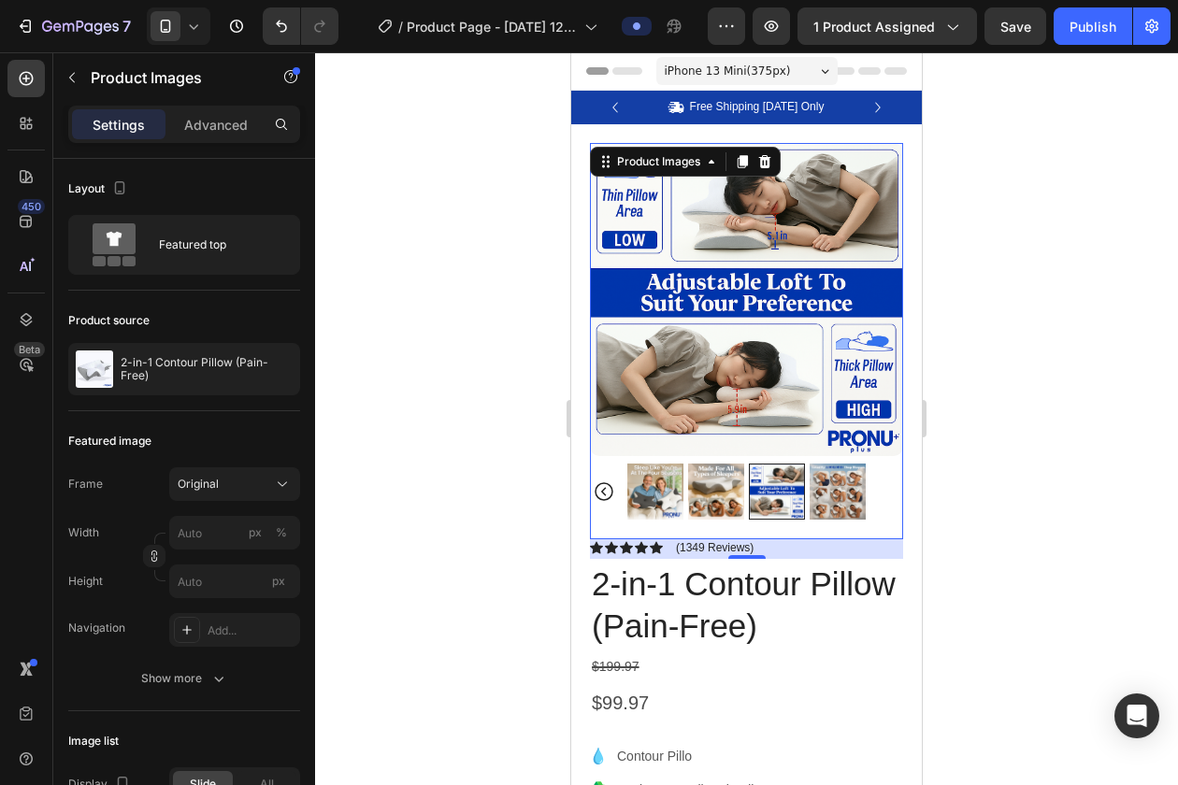
click at [836, 491] on img at bounding box center [837, 492] width 56 height 56
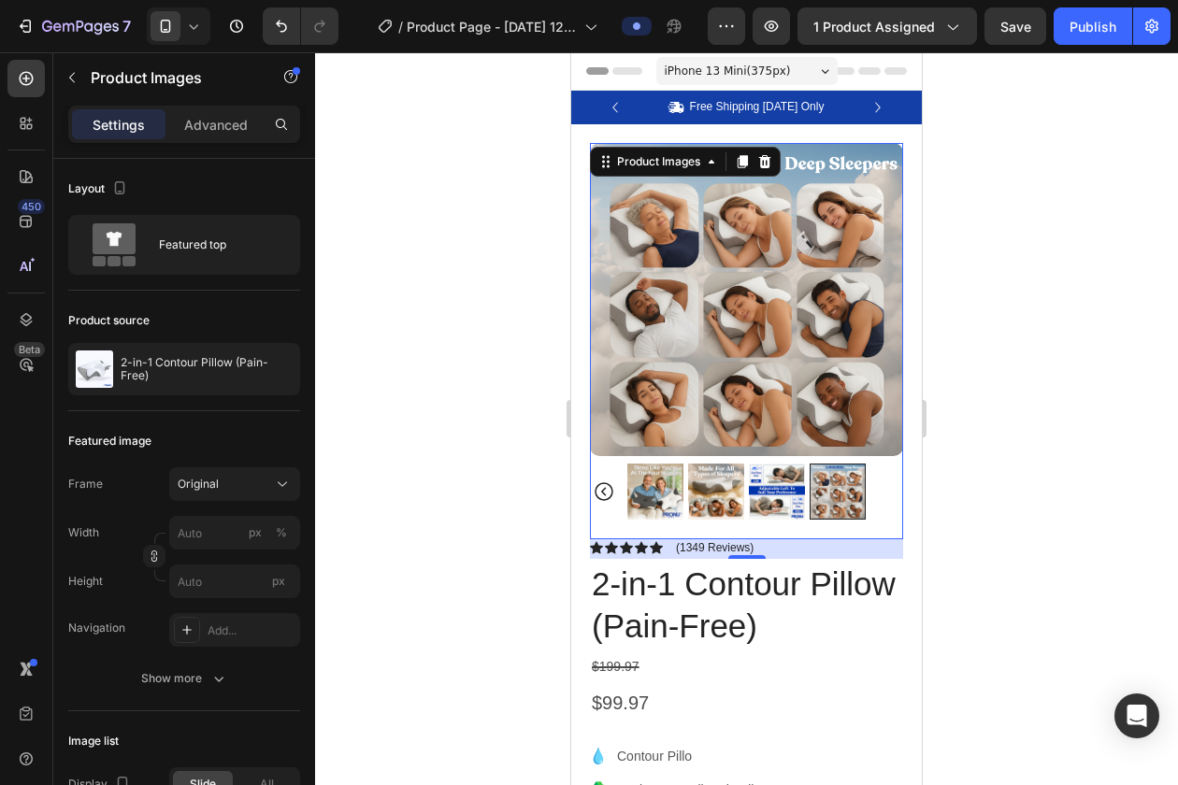
click at [657, 507] on img at bounding box center [655, 492] width 56 height 56
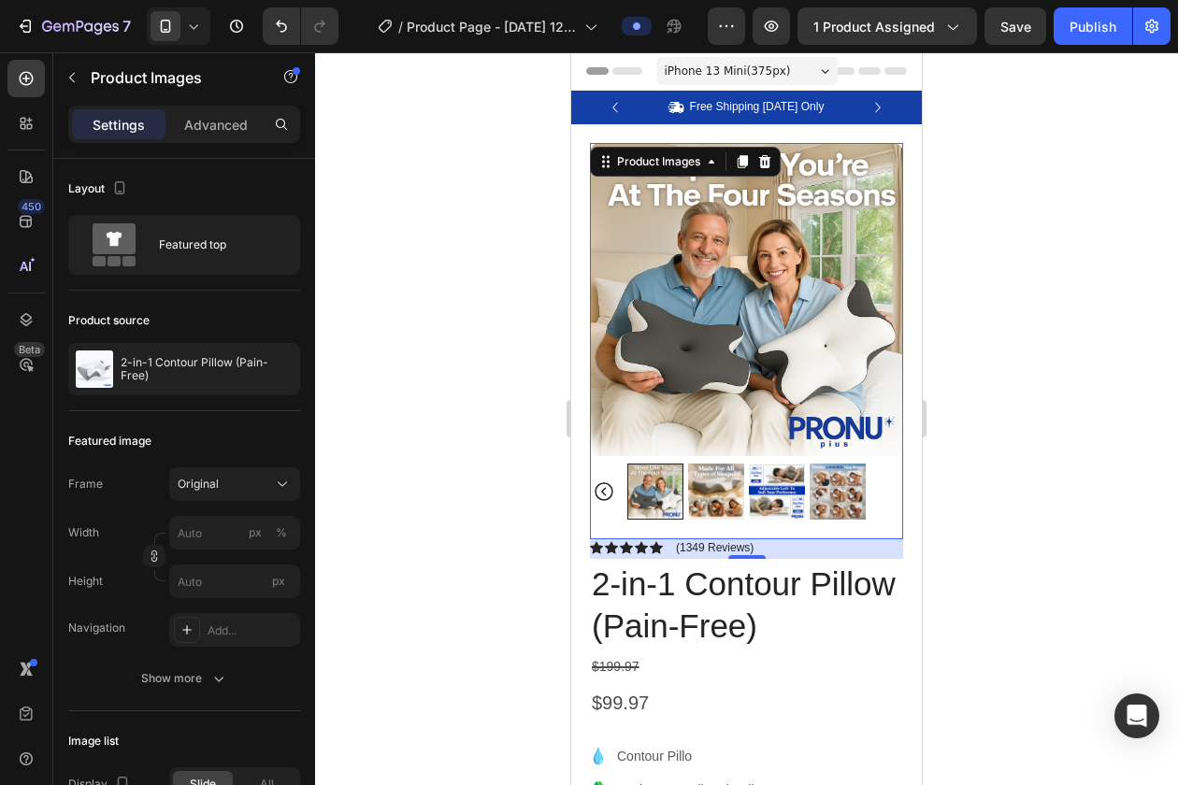
click at [607, 494] on icon "Carousel Back Arrow" at bounding box center [604, 491] width 22 height 22
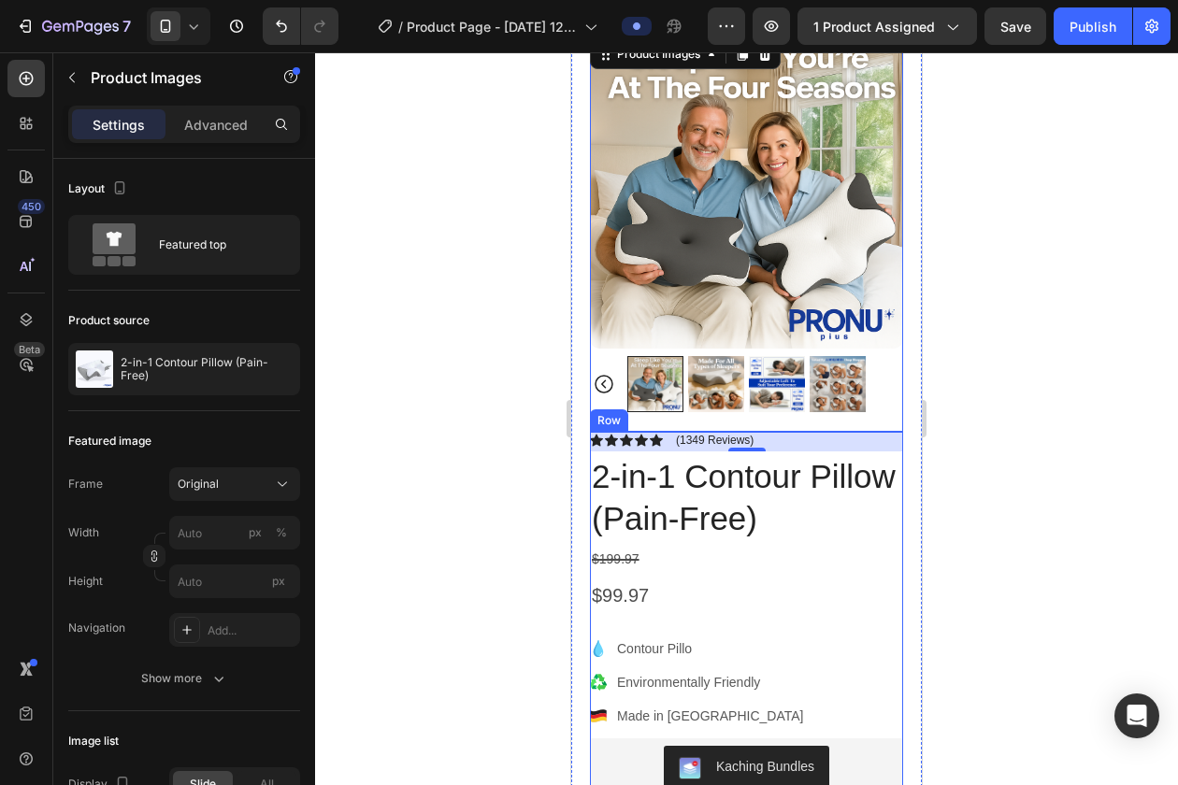
click at [656, 558] on div "$199.97" at bounding box center [746, 559] width 313 height 27
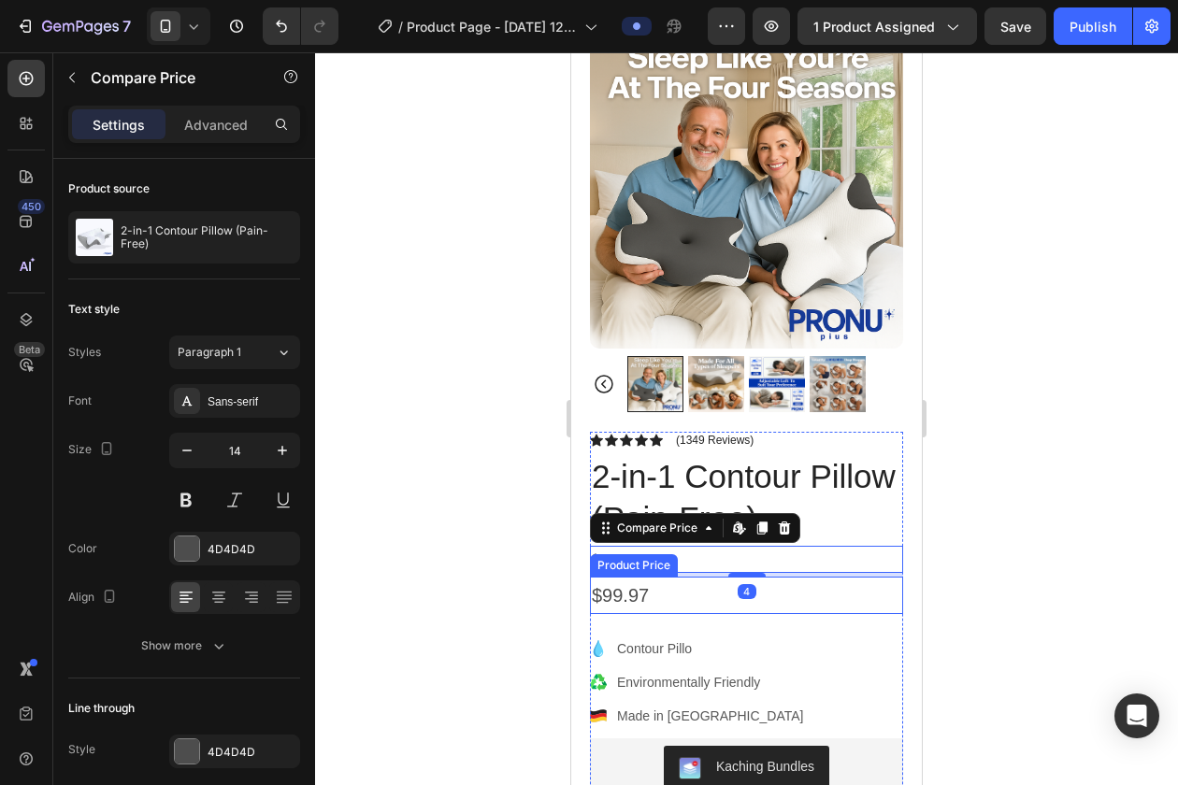
click at [644, 594] on div "$99.97" at bounding box center [746, 595] width 313 height 37
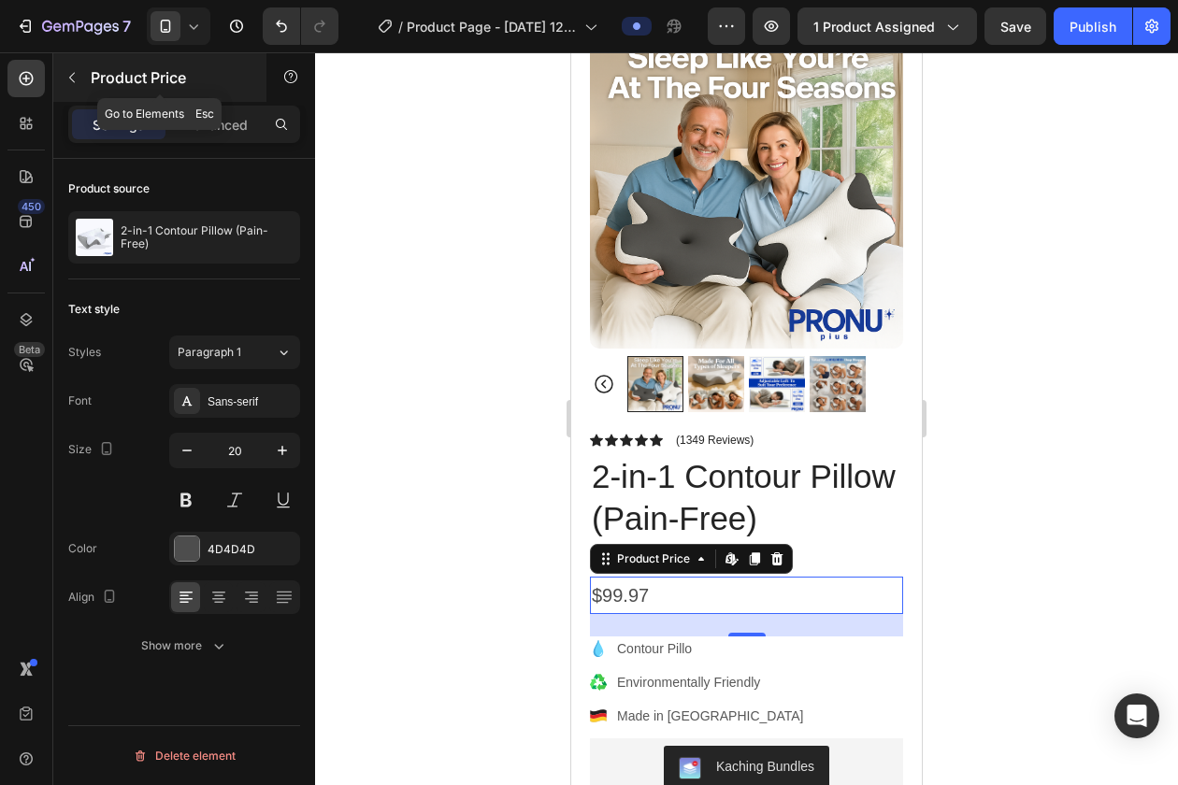
click at [69, 84] on icon "button" at bounding box center [71, 77] width 15 height 15
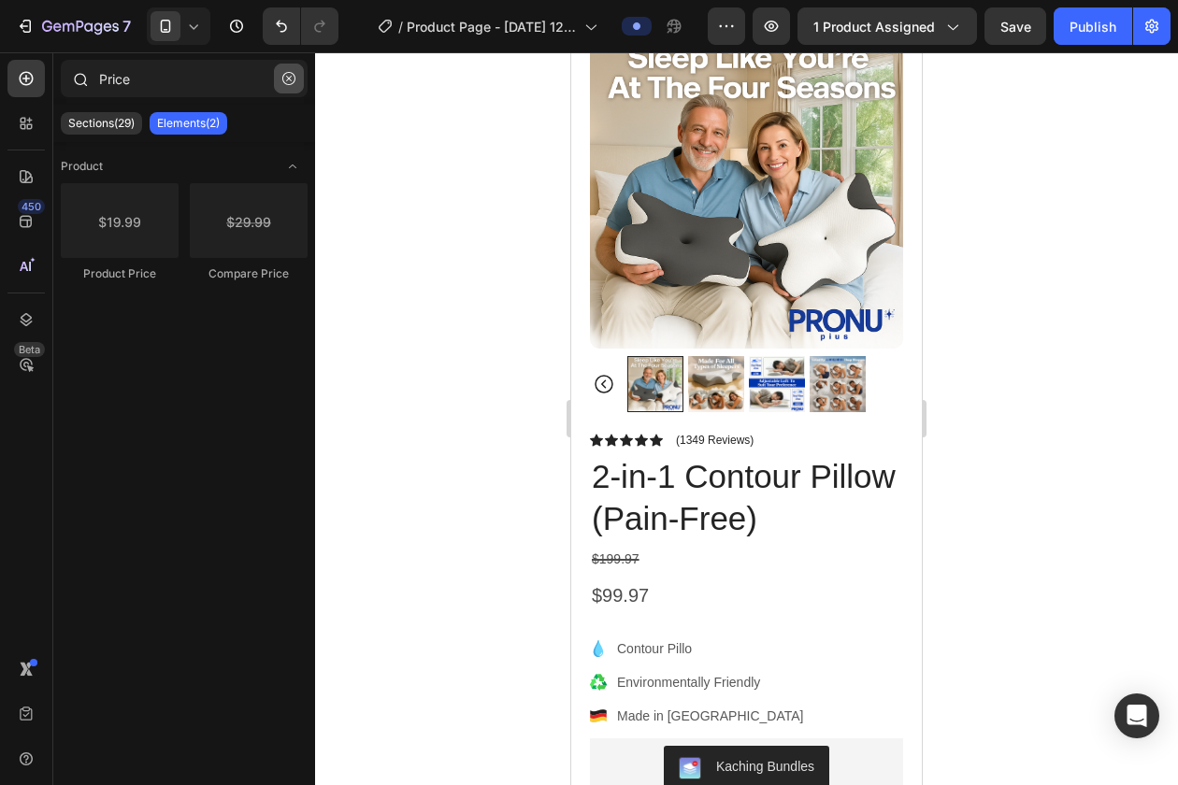
click at [285, 79] on icon "button" at bounding box center [288, 78] width 13 height 13
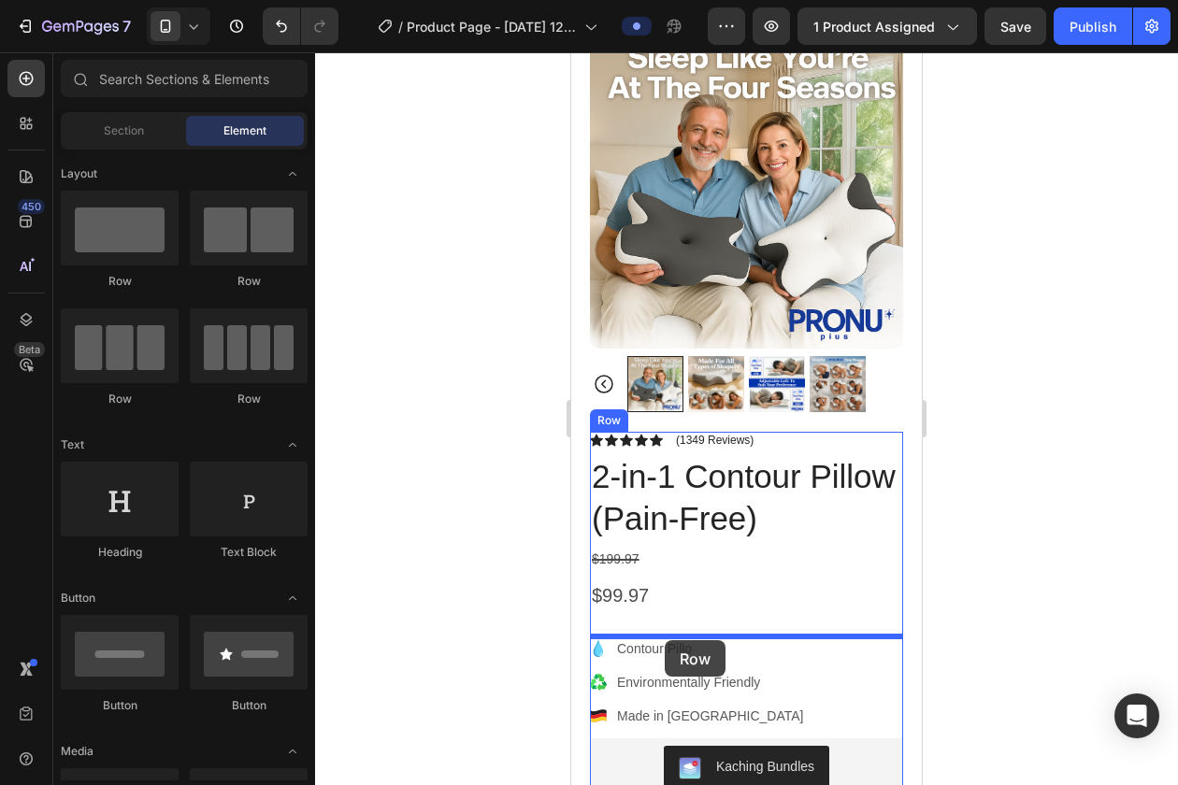
drag, startPoint x: 788, startPoint y: 300, endPoint x: 665, endPoint y: 640, distance: 361.9
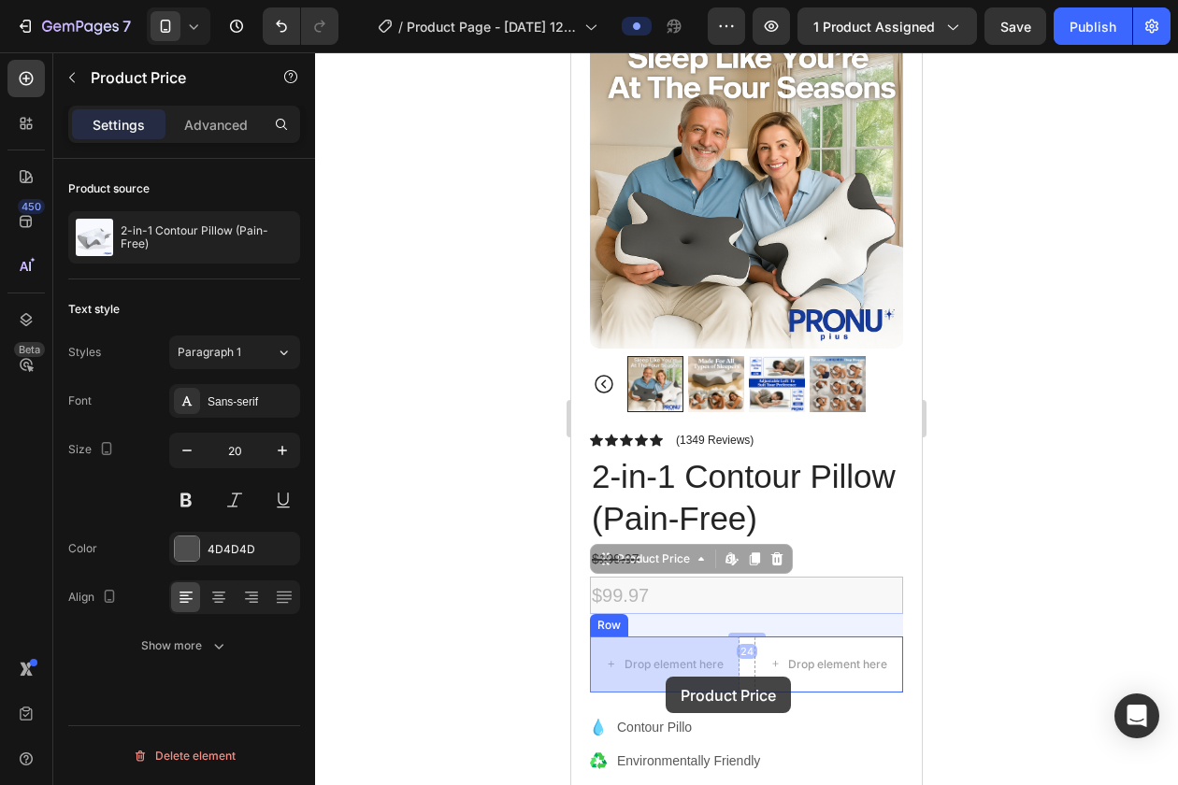
drag, startPoint x: 616, startPoint y: 588, endPoint x: 666, endPoint y: 676, distance: 100.9
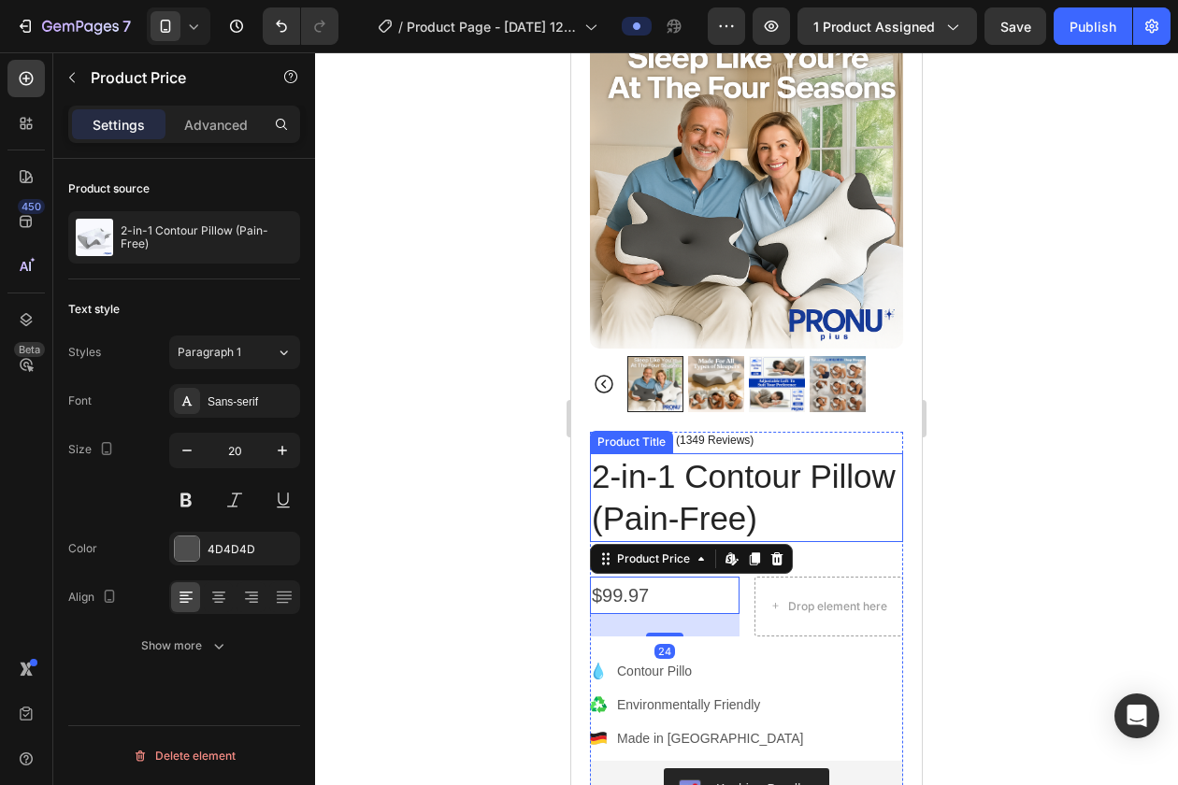
click at [642, 503] on h1 "2-in-1 Contour Pillow (Pain-Free)" at bounding box center [746, 497] width 313 height 89
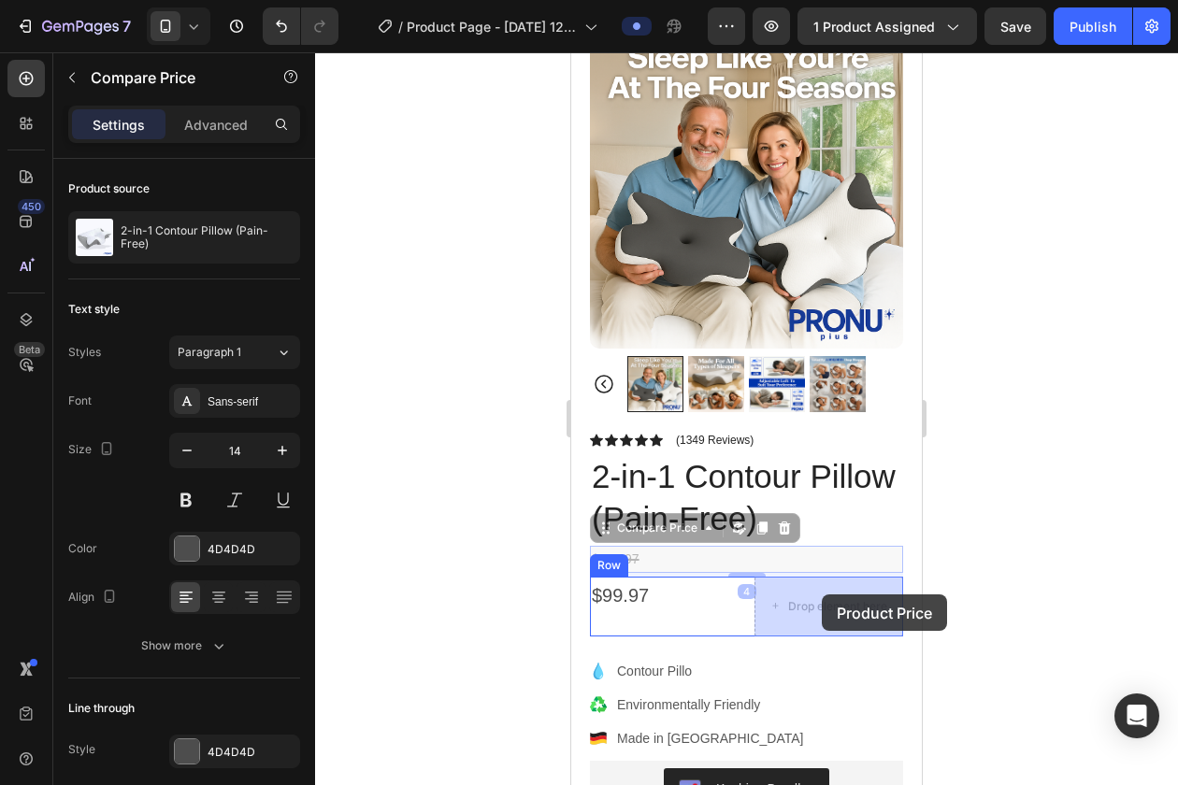
drag, startPoint x: 622, startPoint y: 554, endPoint x: 821, endPoint y: 594, distance: 203.1
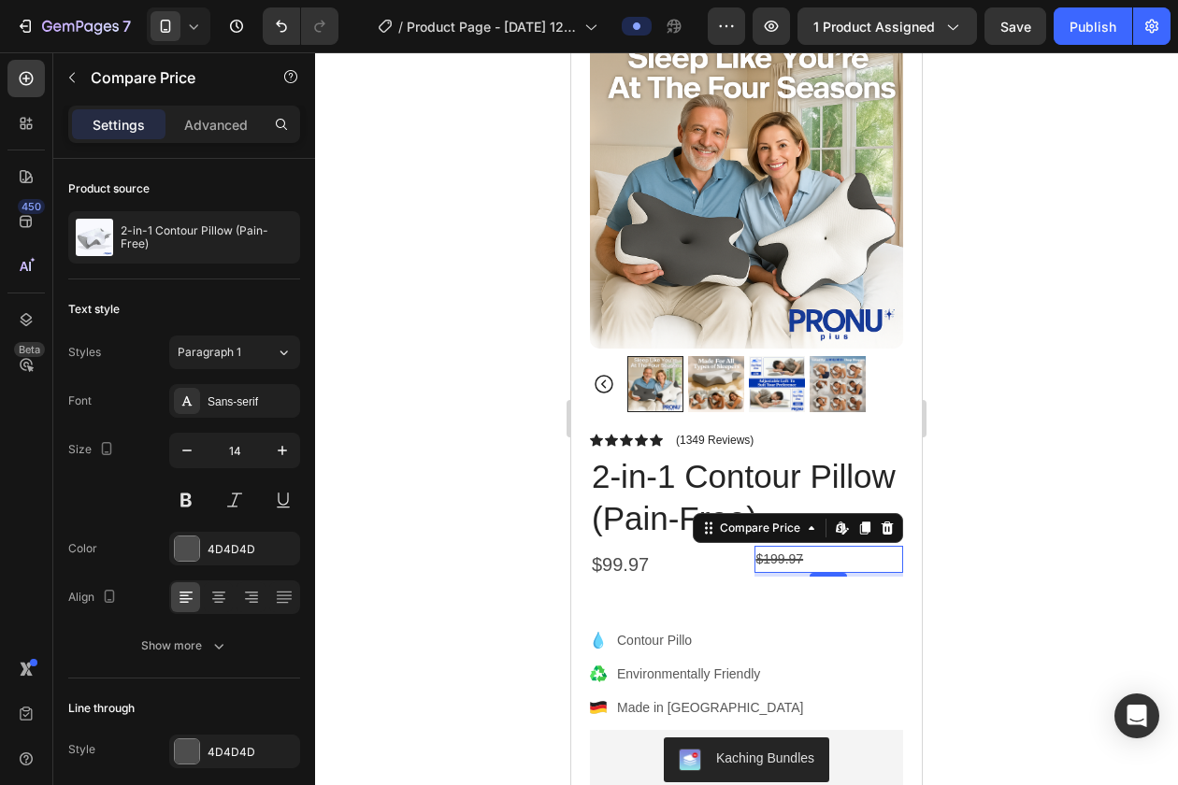
click at [812, 562] on div "$199.97" at bounding box center [829, 559] width 150 height 27
click at [641, 557] on div "$99.97" at bounding box center [665, 564] width 150 height 37
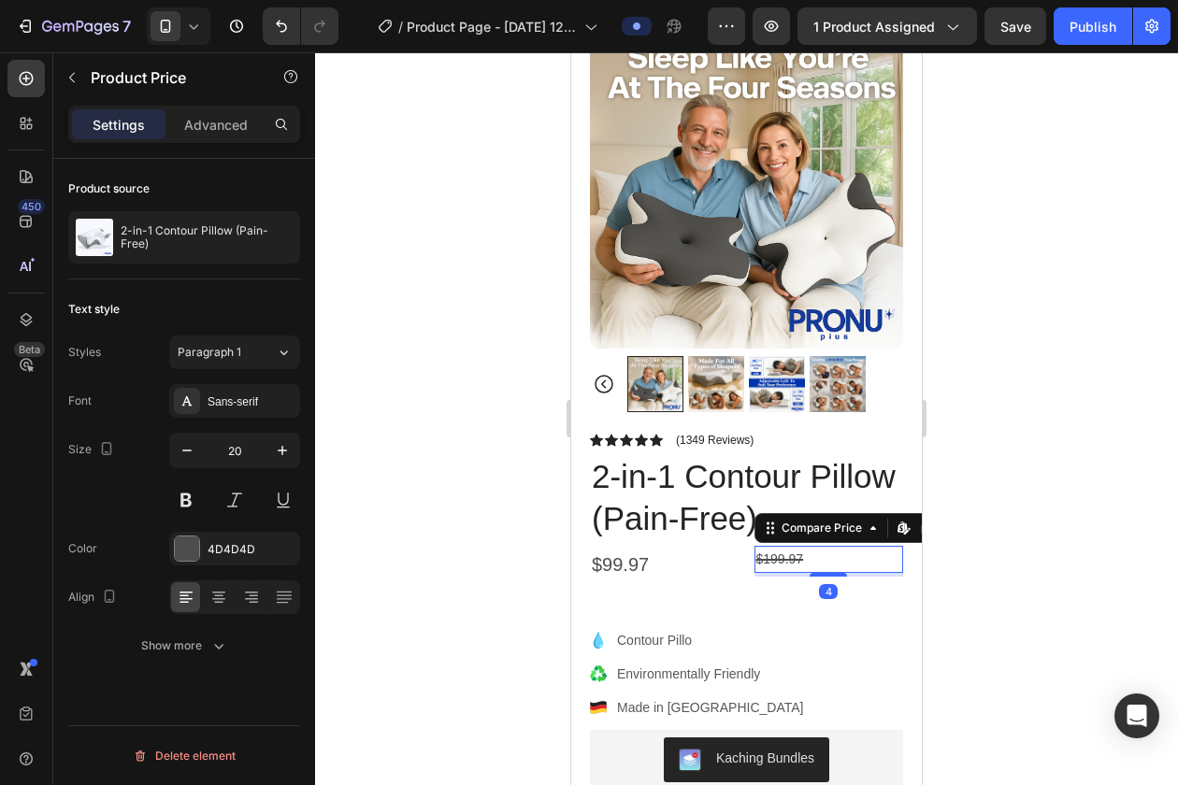
click at [804, 554] on div "$199.97" at bounding box center [829, 559] width 150 height 27
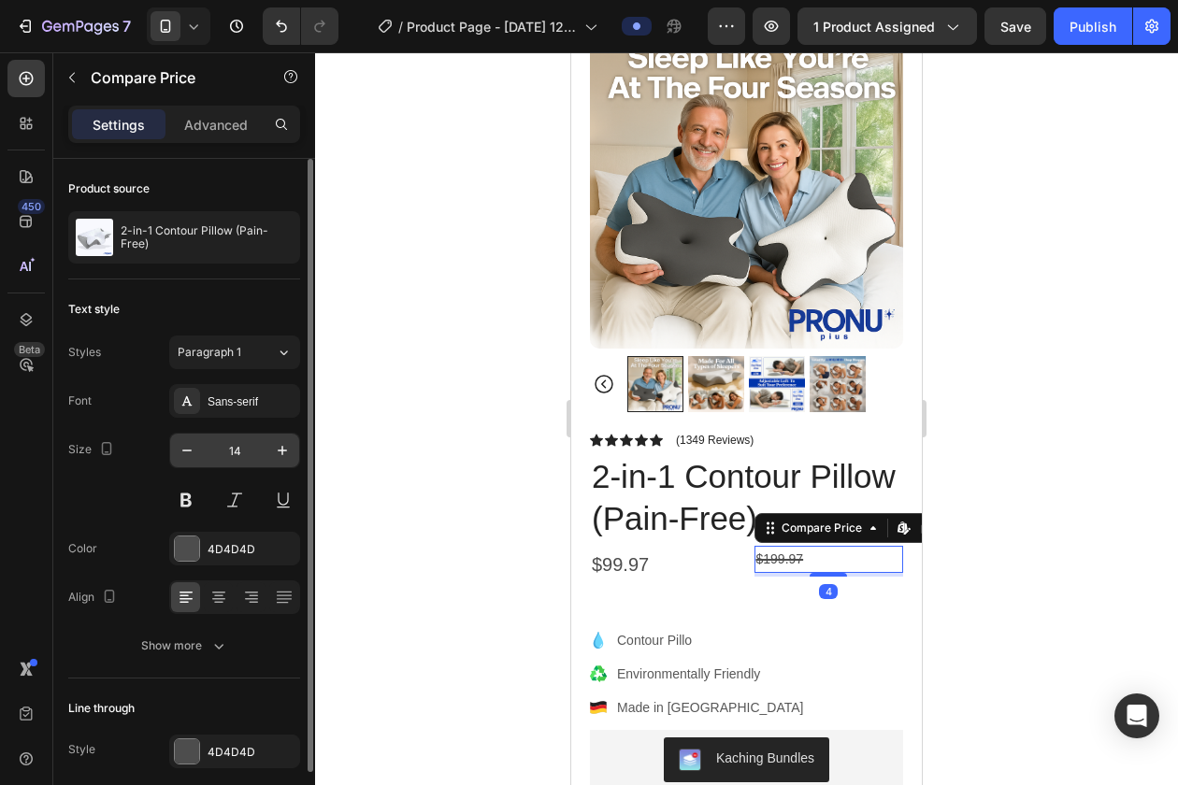
click at [241, 448] on input "14" at bounding box center [235, 451] width 62 height 34
type input "20"
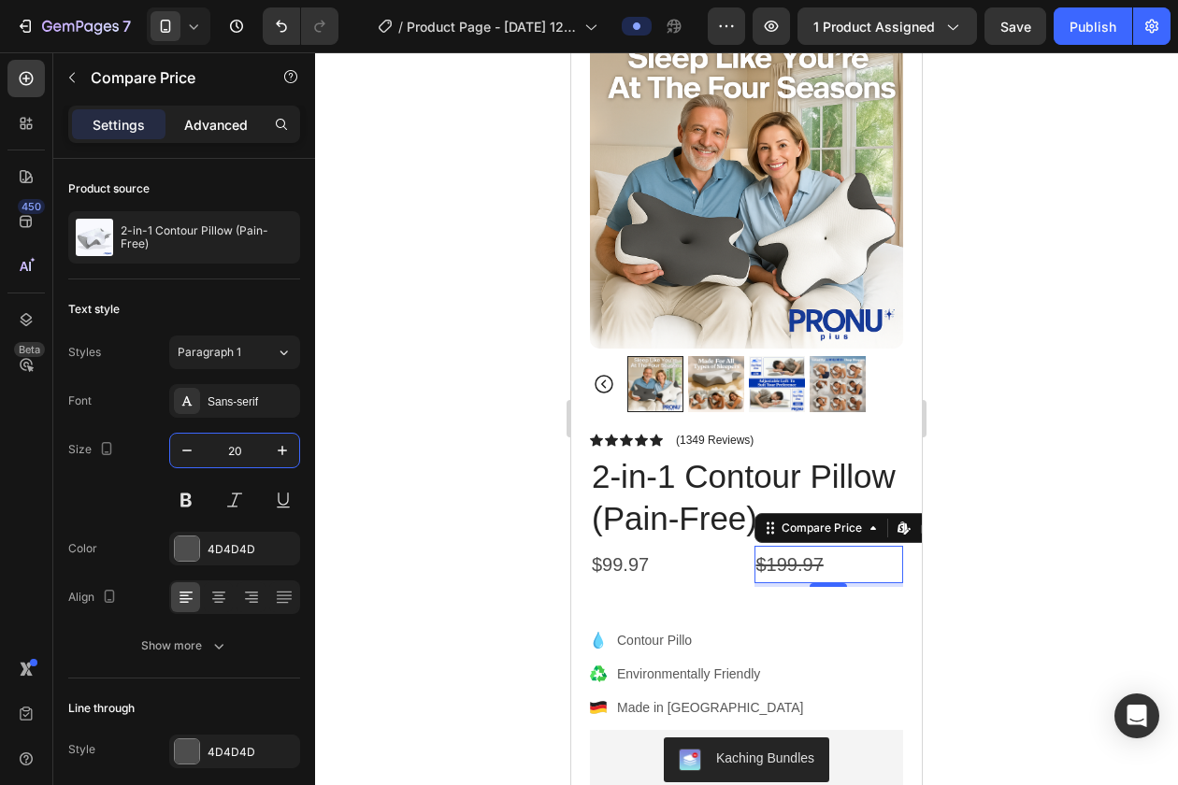
click at [229, 114] on div "Advanced" at bounding box center [215, 124] width 93 height 30
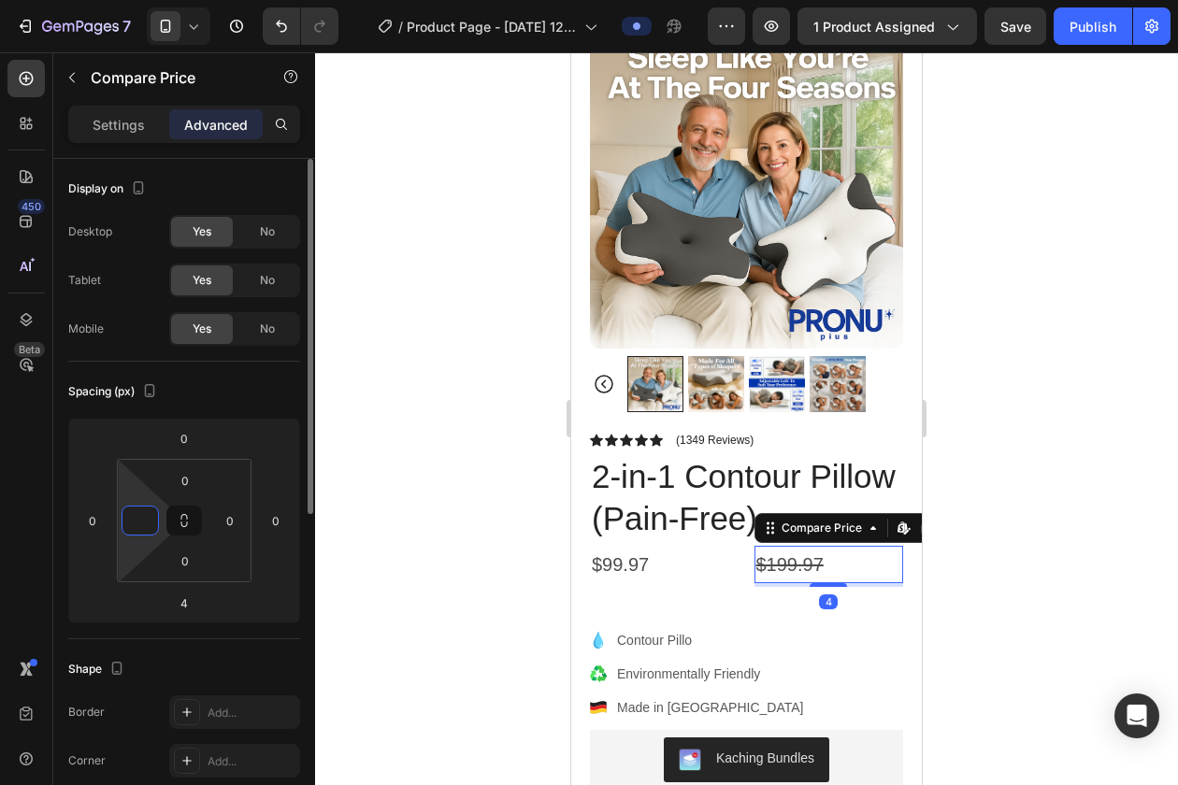
type input "00"
type input "0"
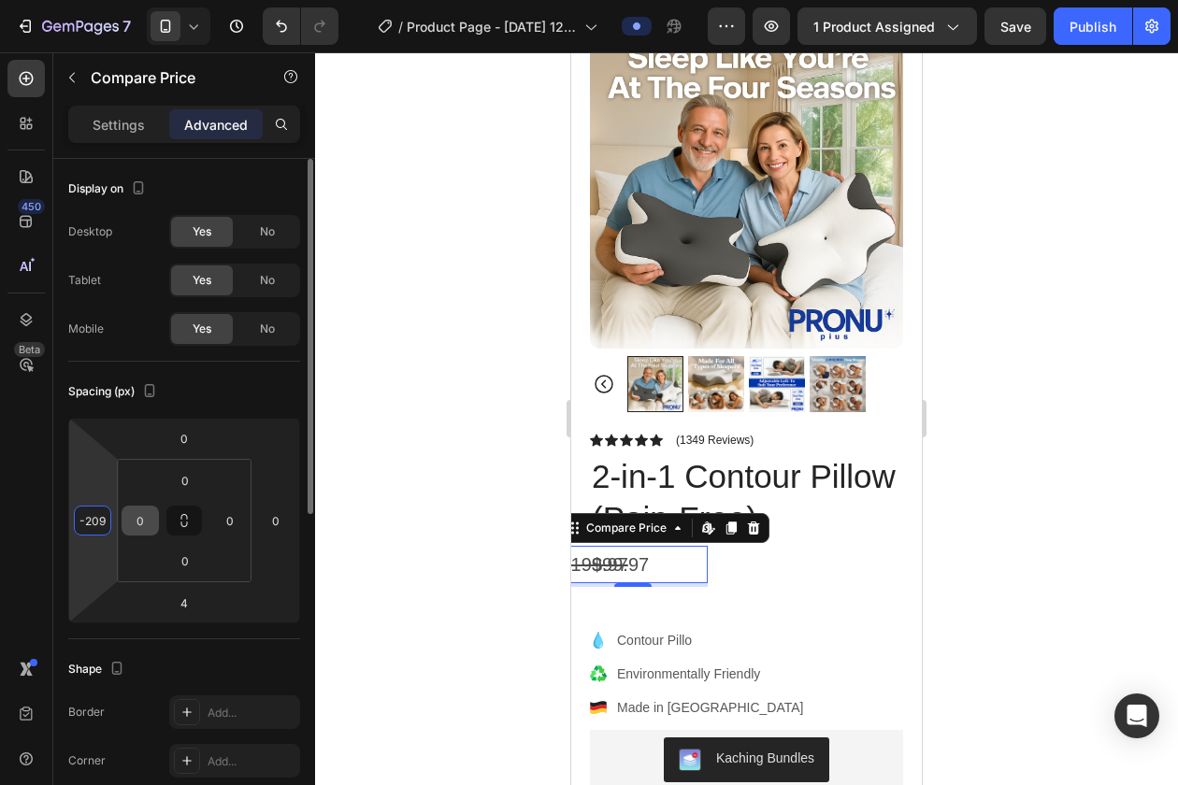
type input "-20"
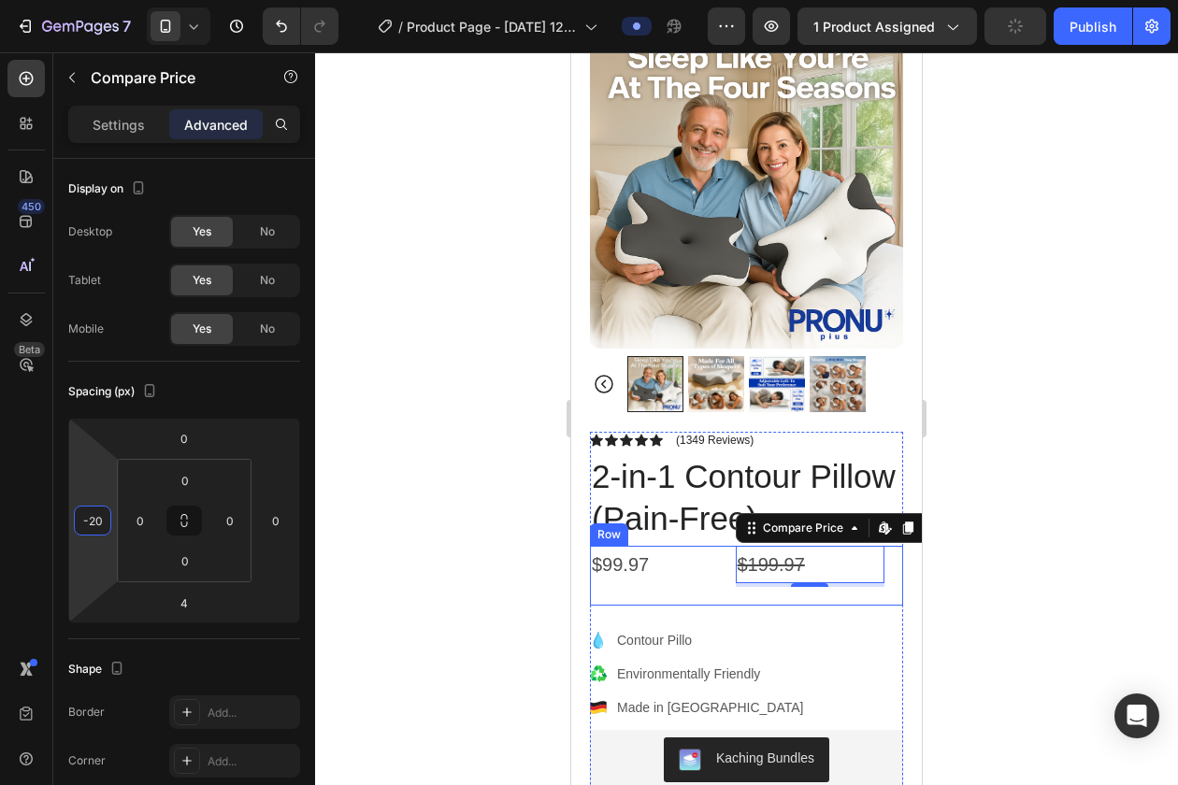
click at [637, 572] on div "$99.97" at bounding box center [665, 564] width 150 height 37
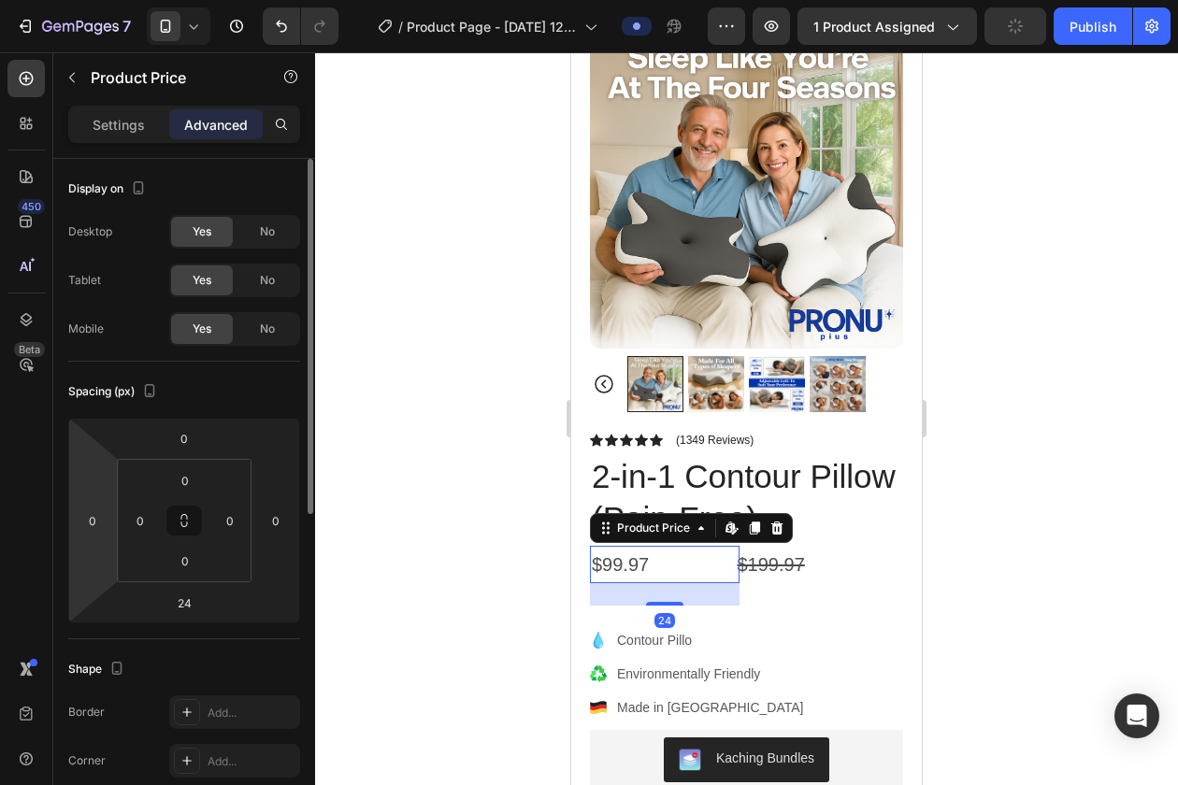
click at [93, 0] on html "7 / Product Page - Aug 27, 12:14:32 Preview 1 product assigned Publish 450 Beta…" at bounding box center [589, 0] width 1178 height 0
type input "2"
click at [753, 567] on div "$199.97" at bounding box center [811, 564] width 150 height 37
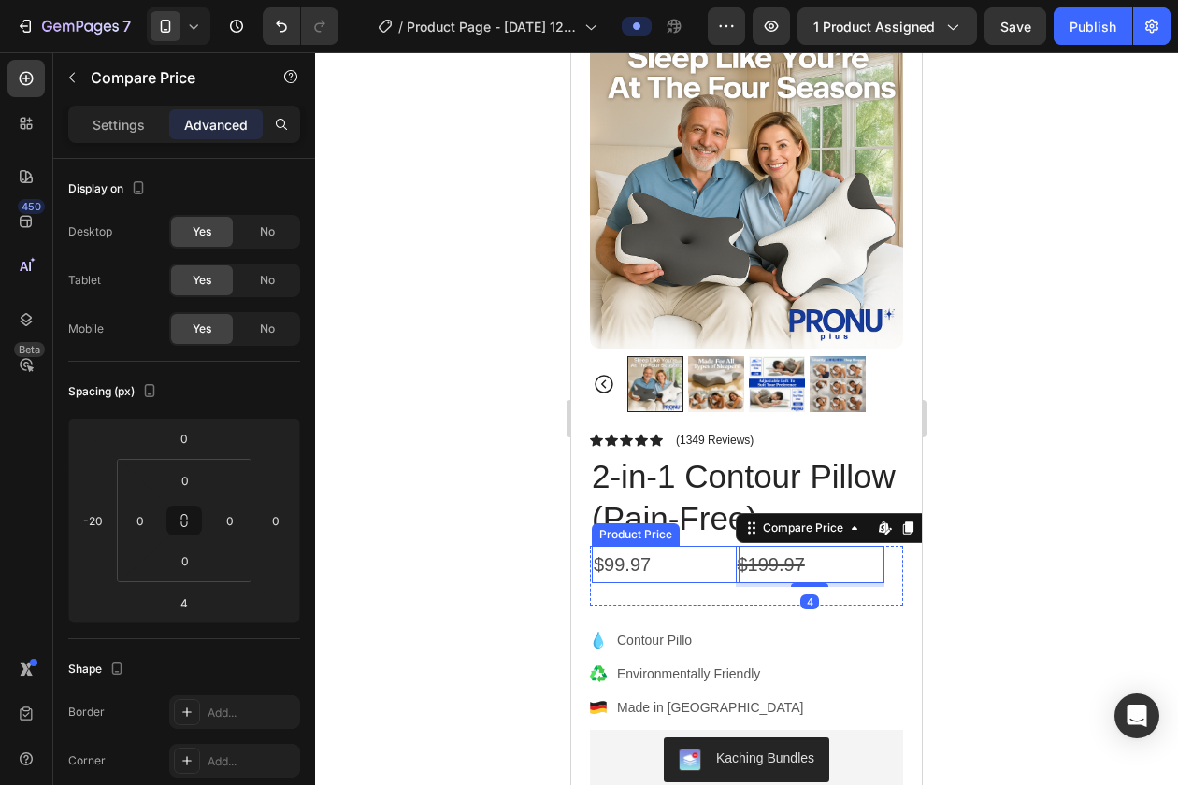
click at [689, 571] on div "$99.97" at bounding box center [666, 564] width 148 height 37
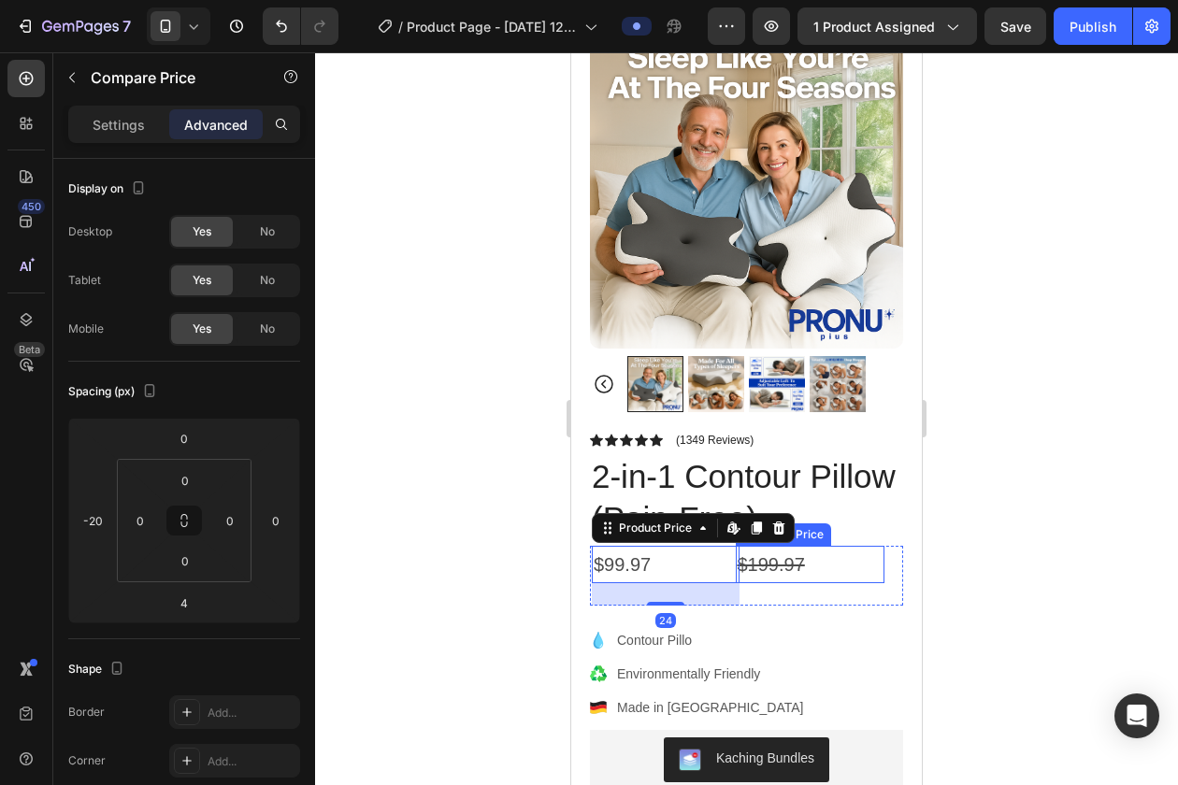
click at [772, 568] on div "$199.97" at bounding box center [811, 564] width 150 height 37
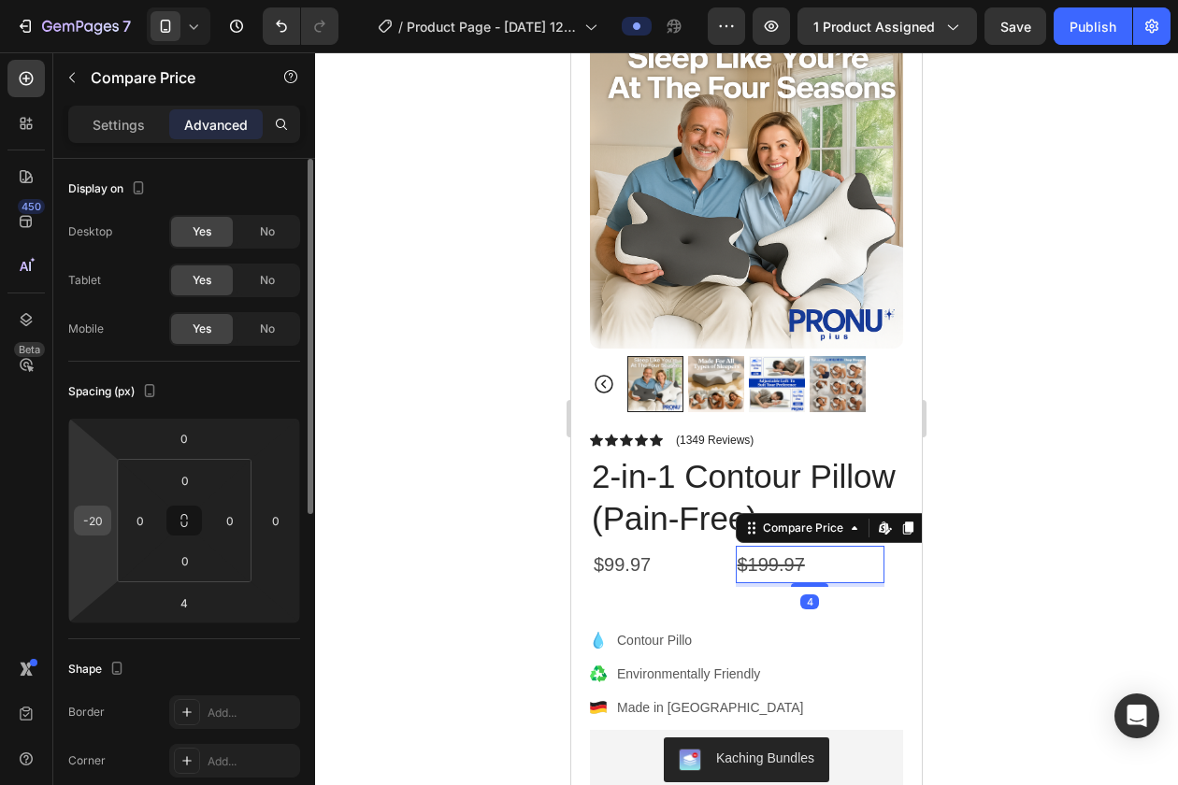
click at [94, 525] on input "-20" at bounding box center [93, 521] width 28 height 28
type input "-3"
type input "-4"
type input "-100"
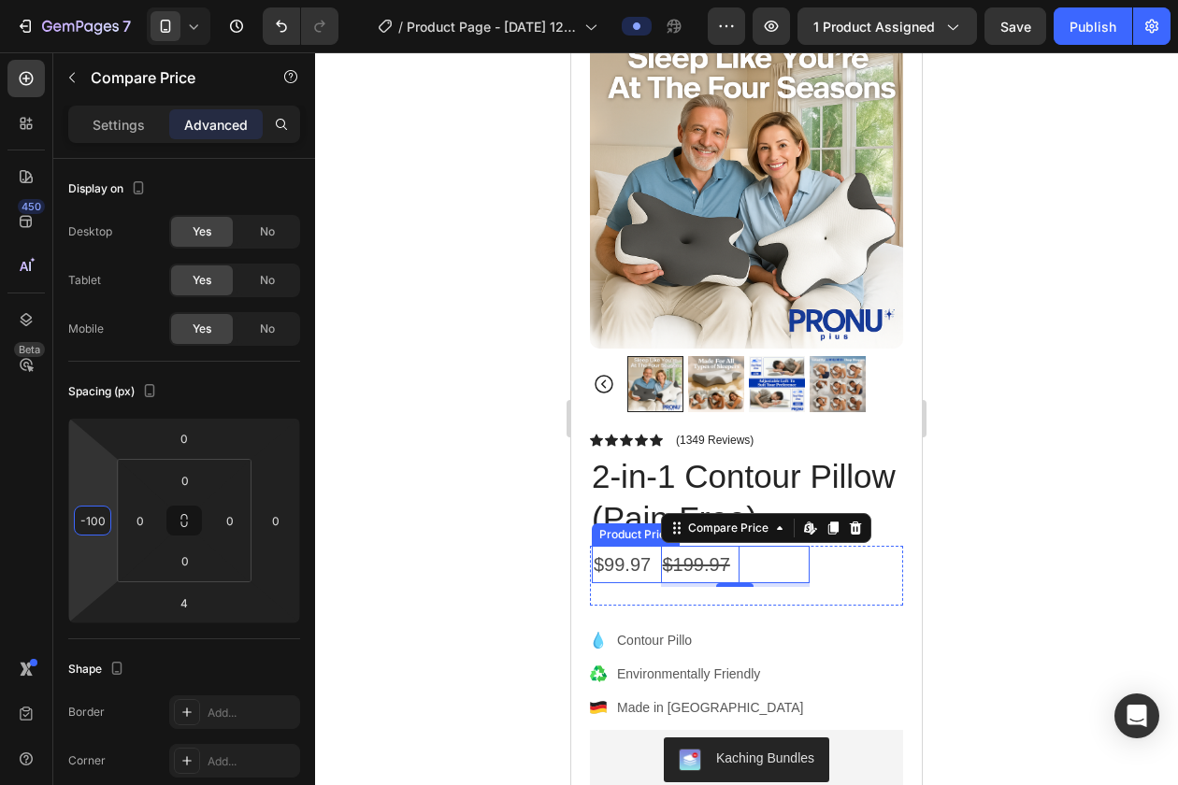
click at [626, 568] on div "$99.97" at bounding box center [666, 564] width 148 height 37
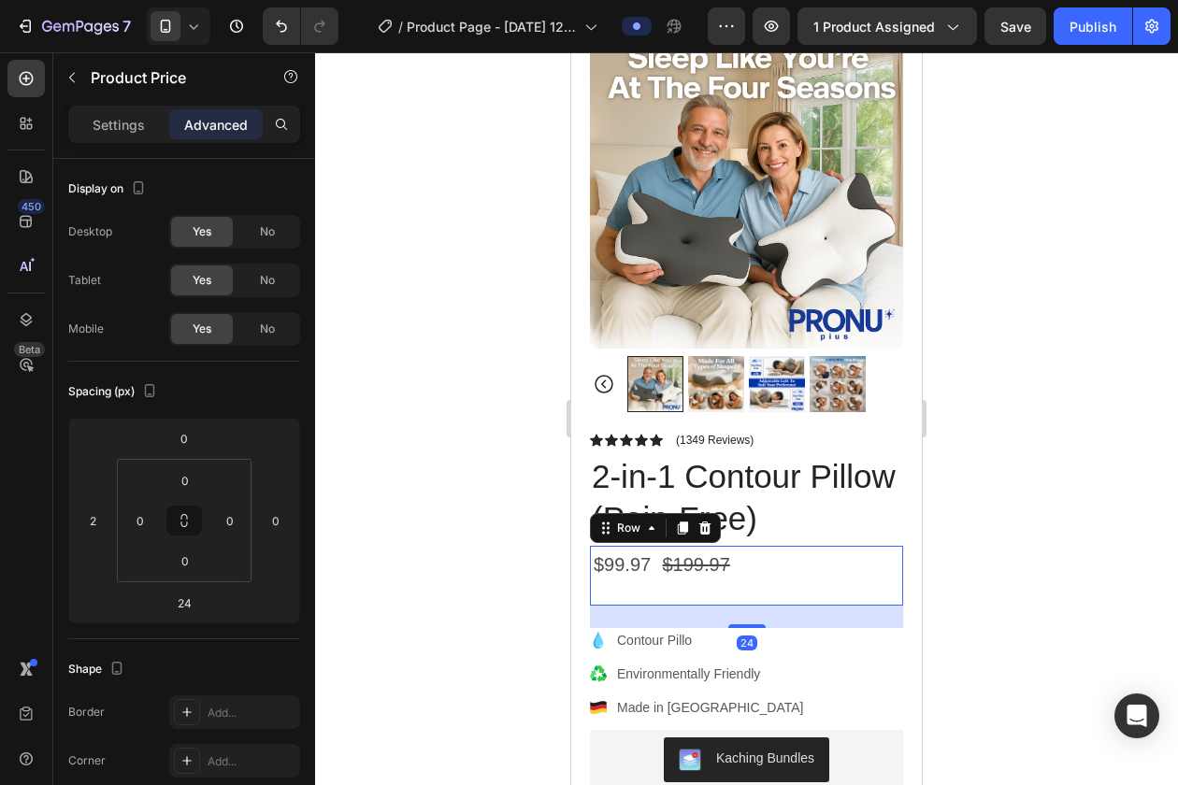
click at [830, 587] on div "$199.97 Compare Price Compare Price" at bounding box center [829, 576] width 150 height 60
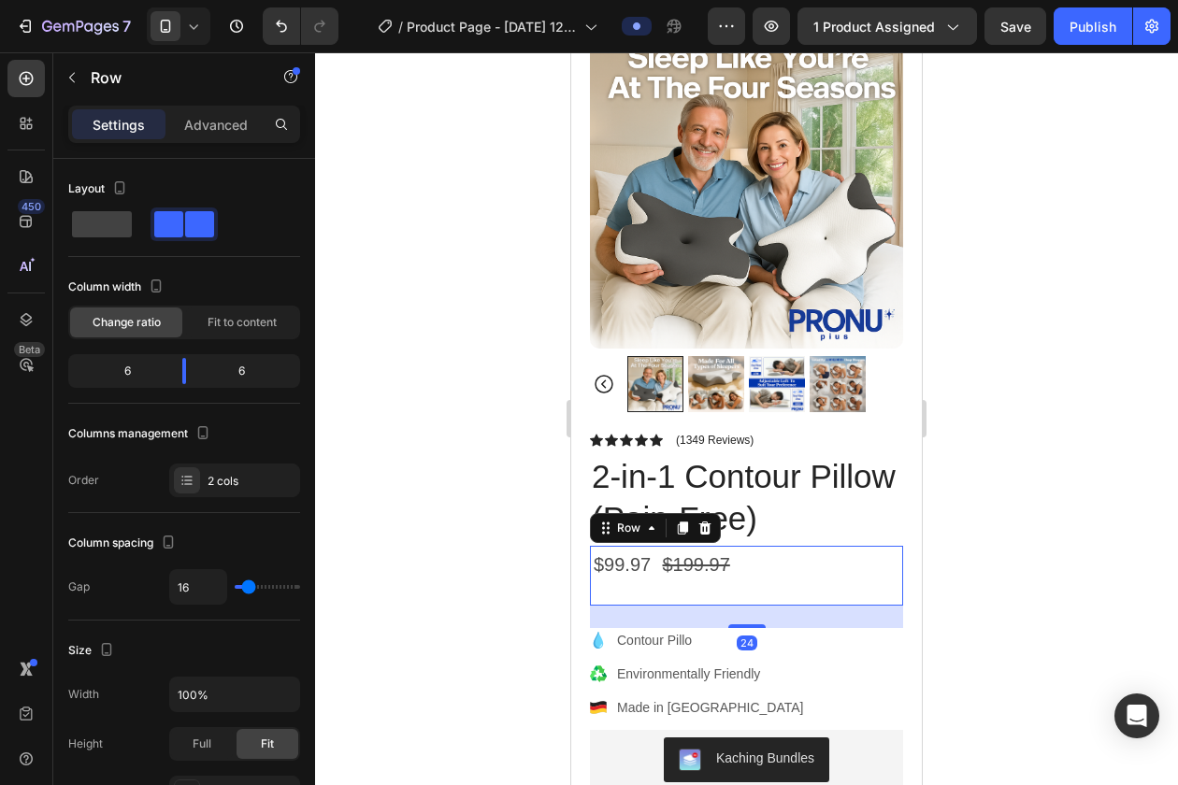
click at [994, 491] on div at bounding box center [746, 418] width 863 height 733
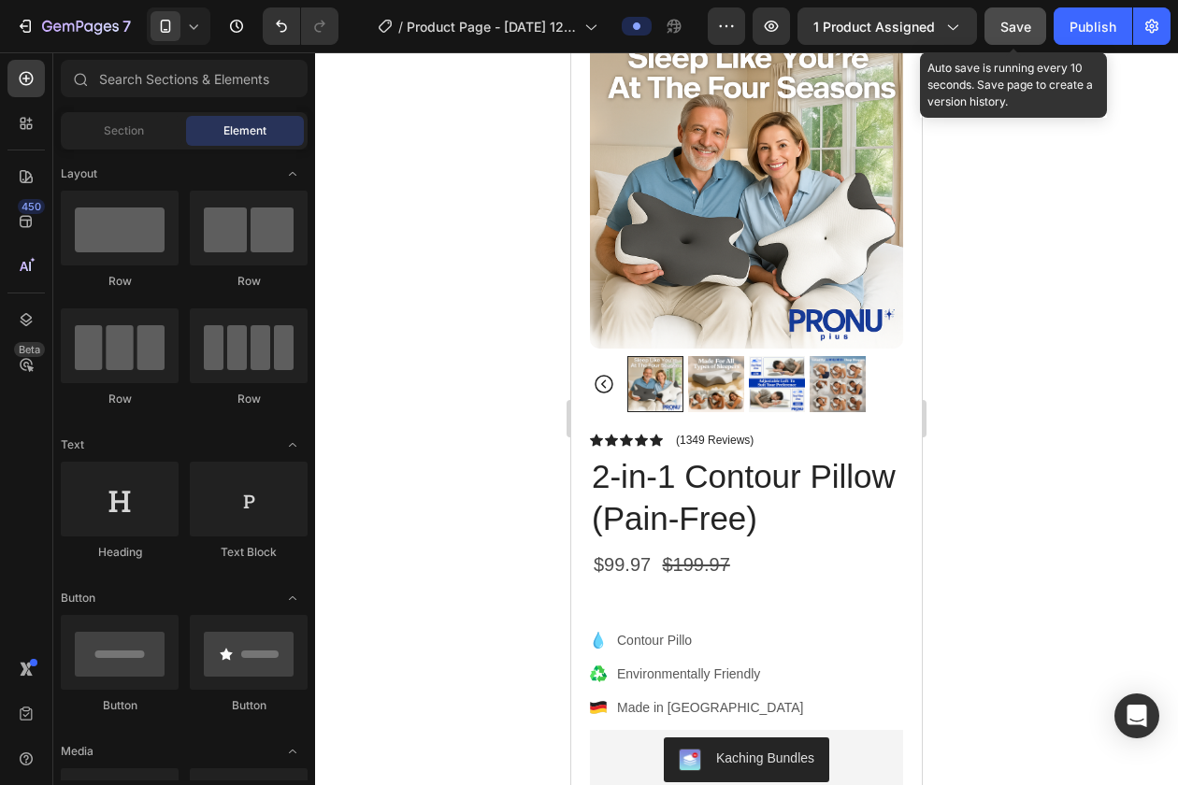
click at [999, 22] on button "Save" at bounding box center [1015, 25] width 62 height 37
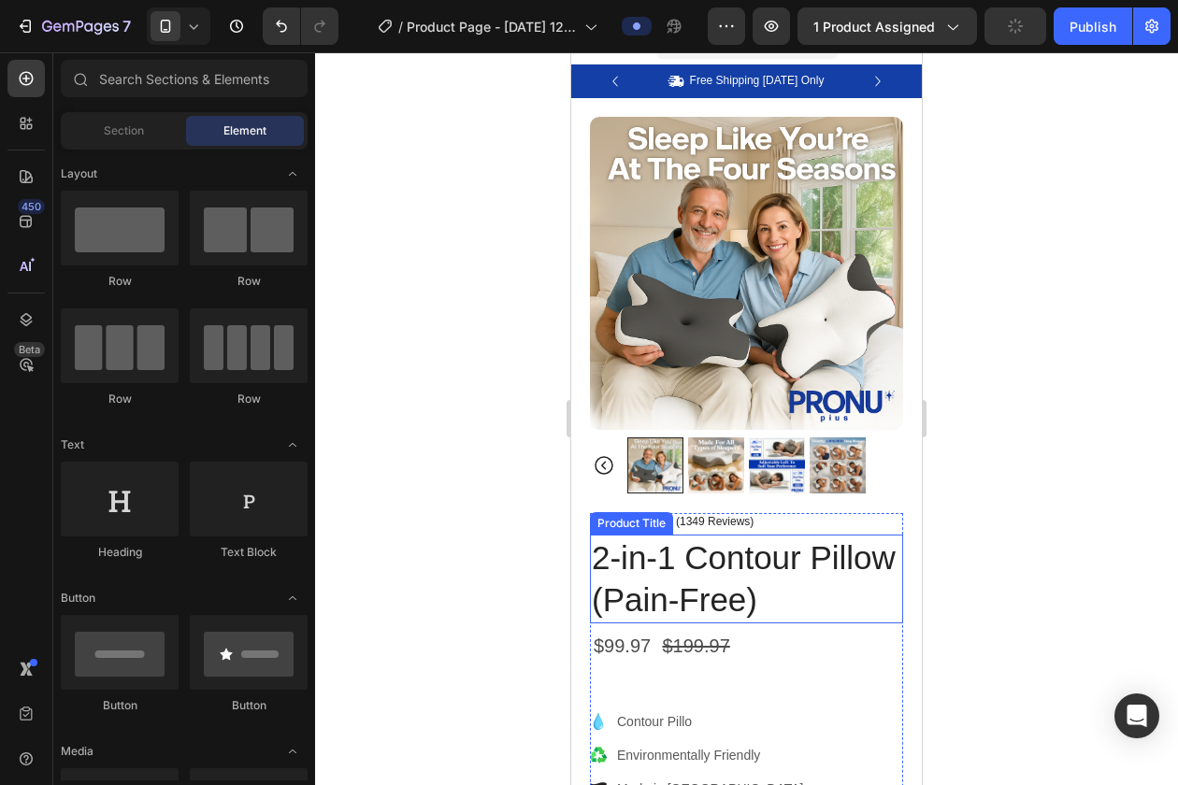
scroll to position [25, 0]
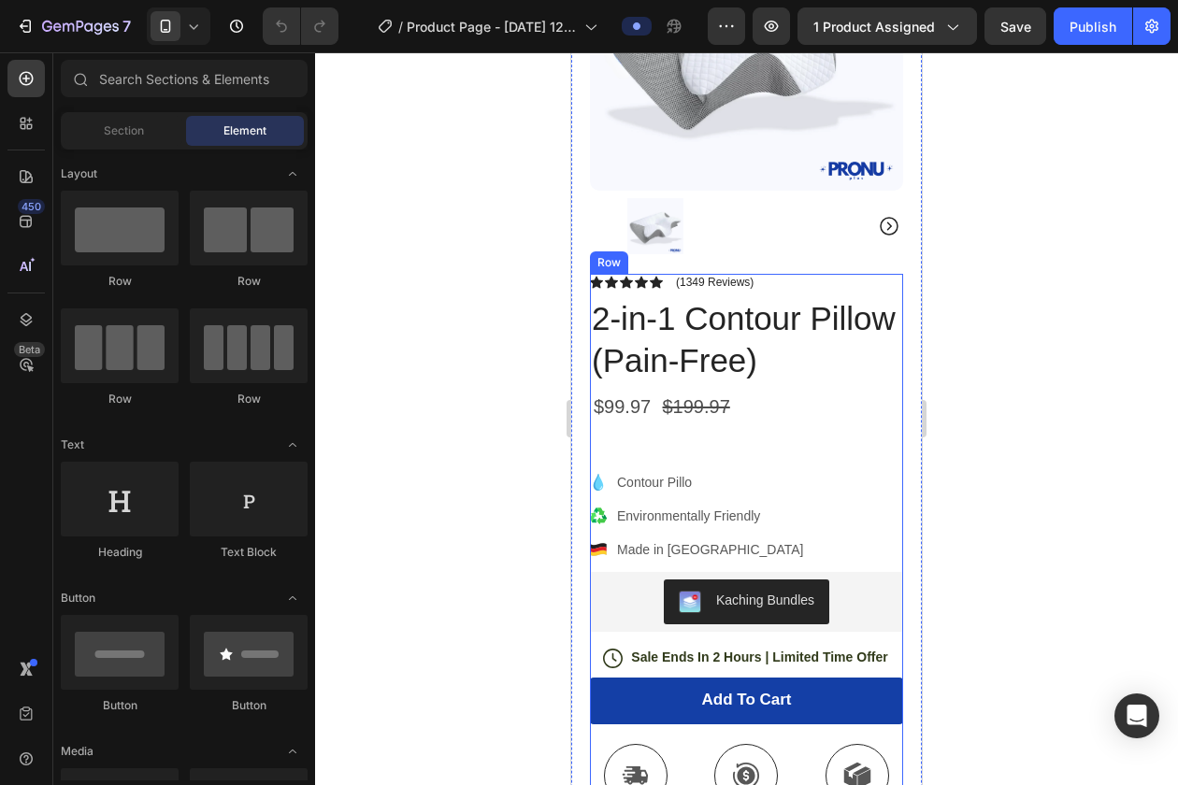
scroll to position [322, 0]
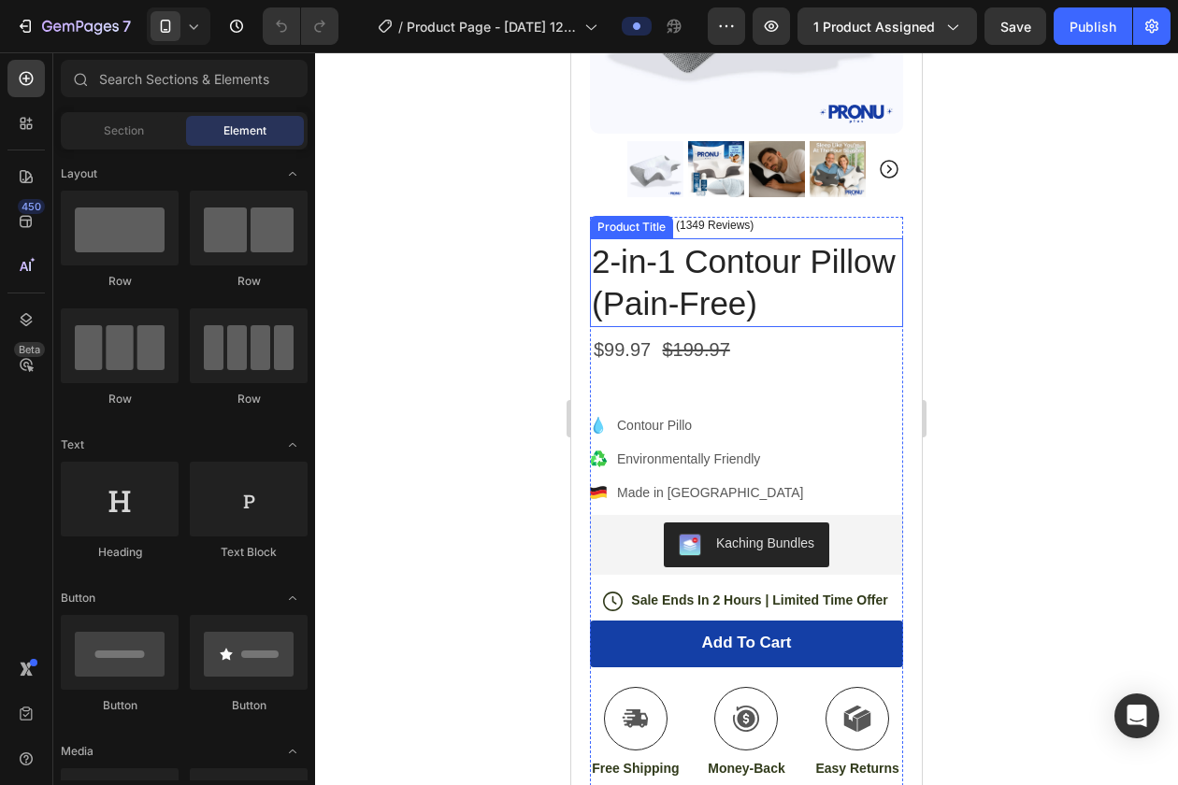
click at [651, 278] on h1 "2-in-1 Contour Pillow (Pain-Free)" at bounding box center [746, 282] width 313 height 89
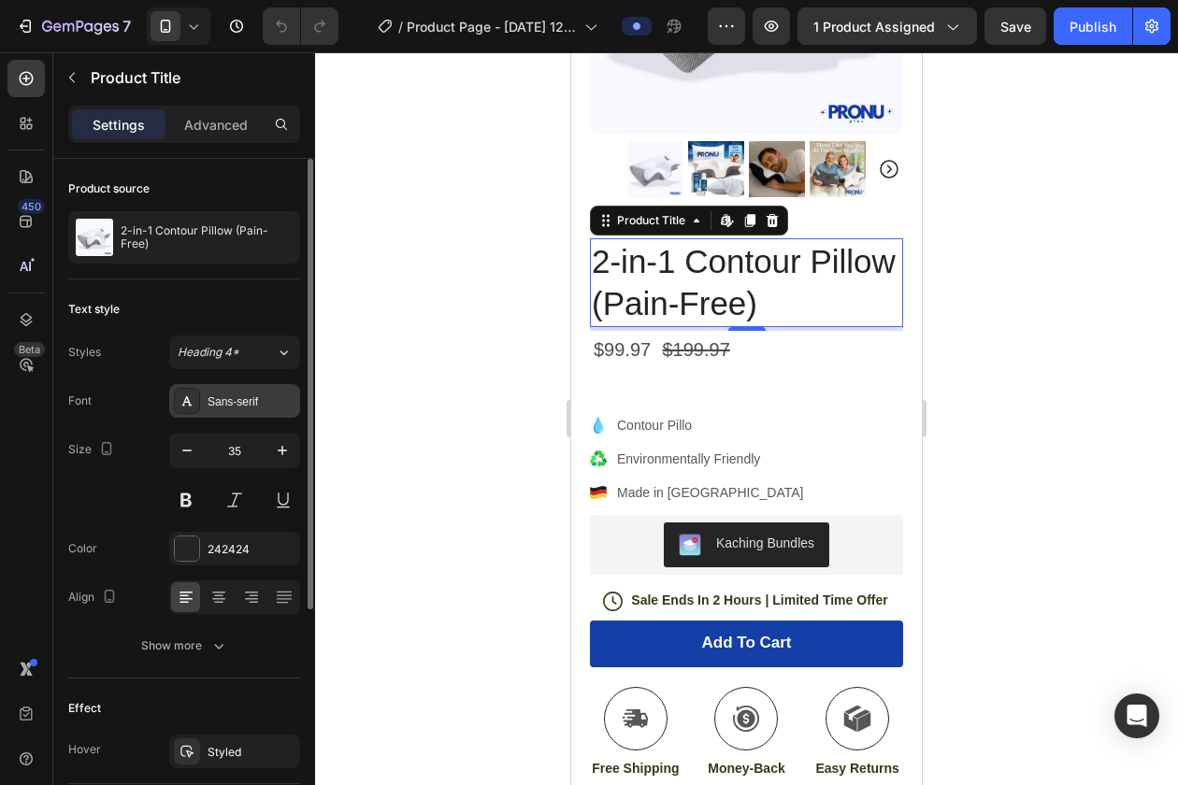
click at [239, 405] on div "Sans-serif" at bounding box center [252, 402] width 88 height 17
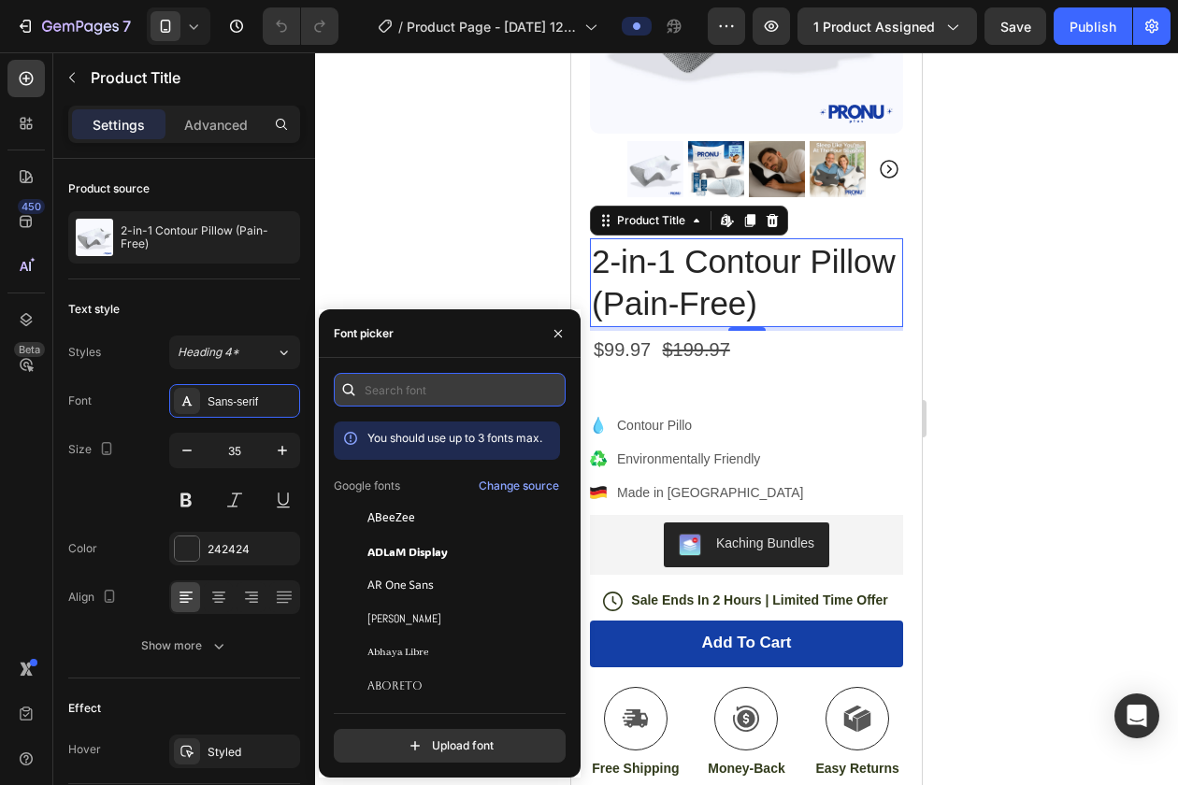
click at [389, 387] on input "text" at bounding box center [450, 390] width 232 height 34
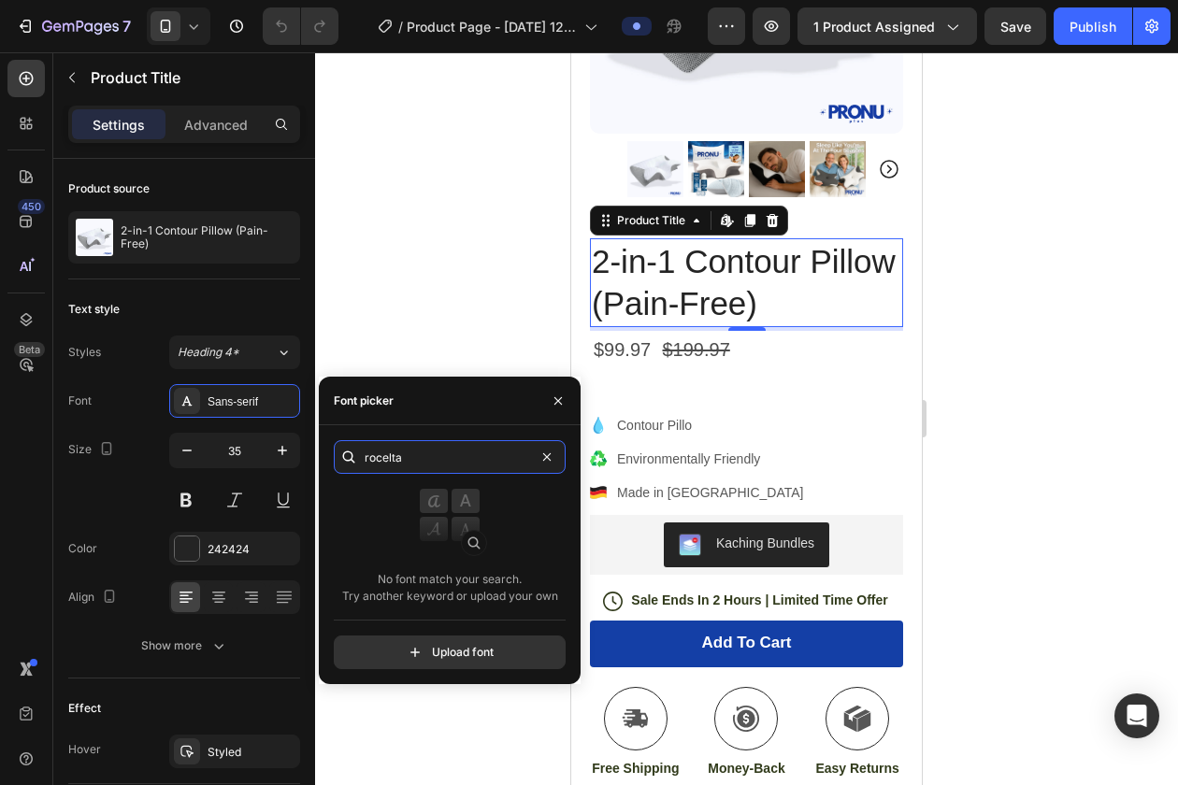
type input "rocelta"
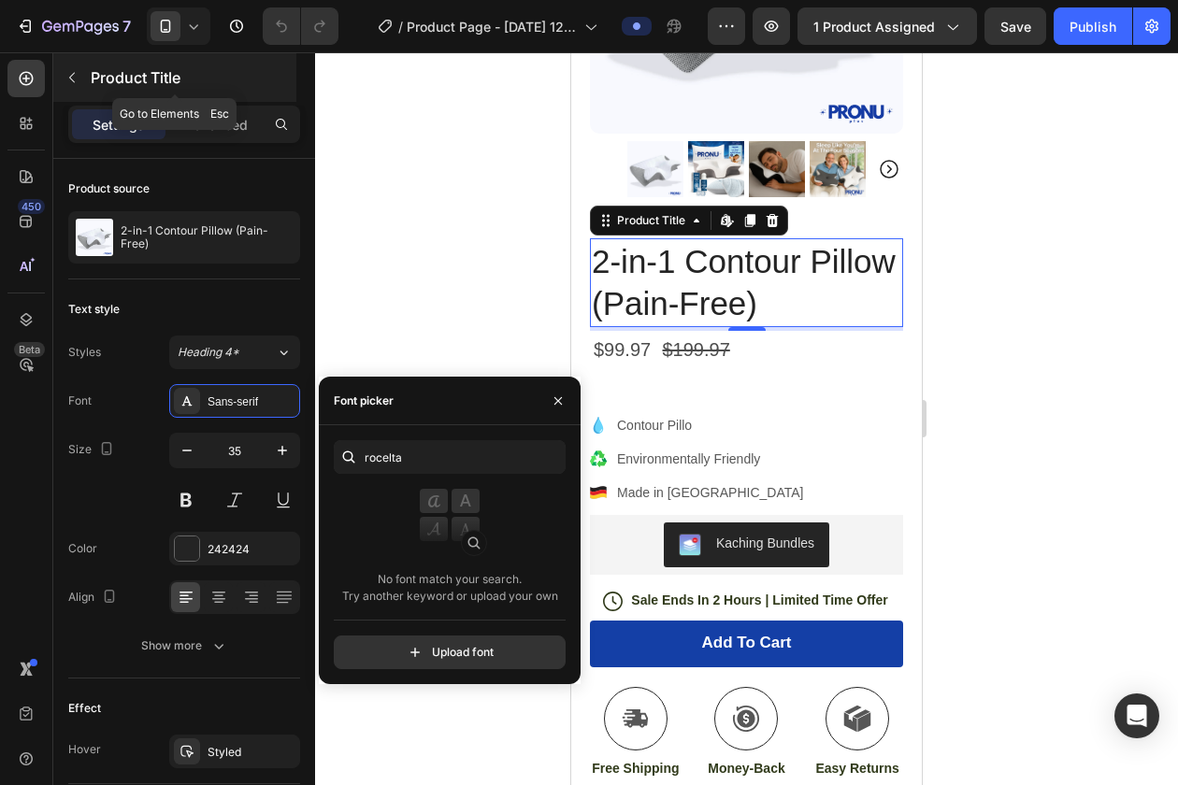
click at [71, 83] on icon "button" at bounding box center [71, 77] width 15 height 15
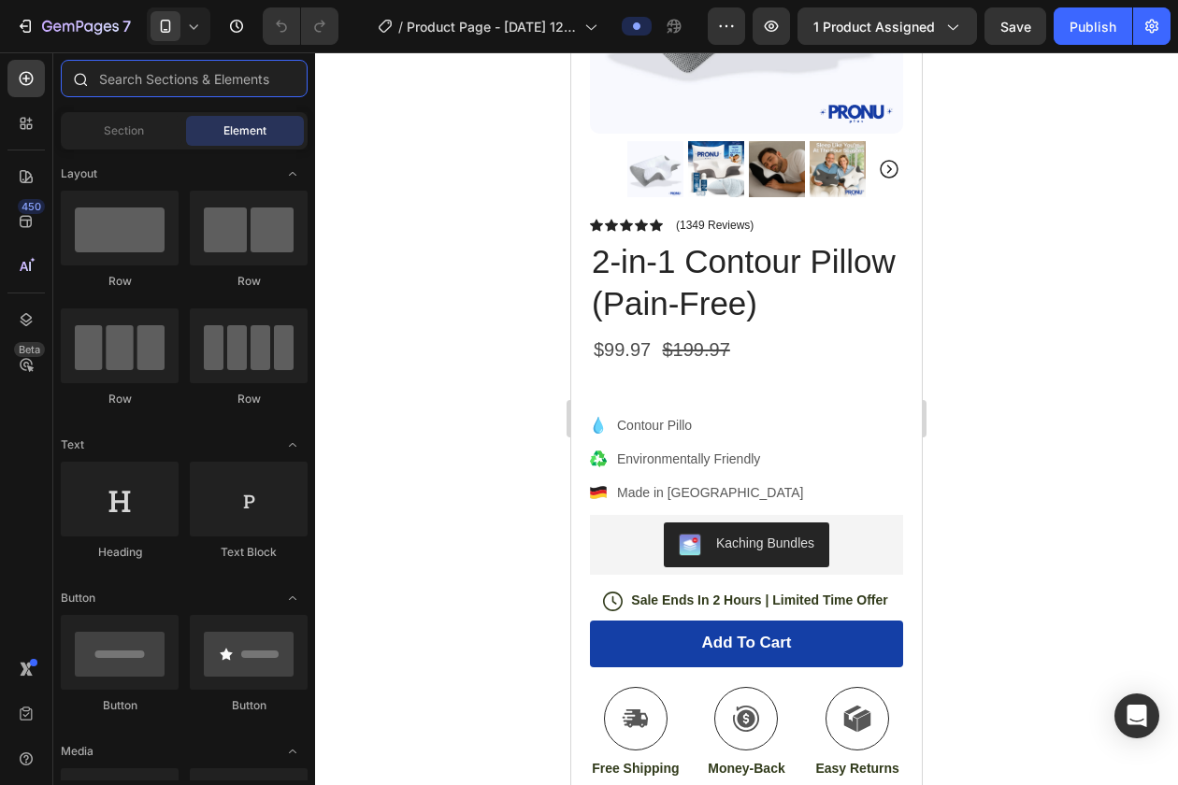
click at [131, 77] on input "text" at bounding box center [184, 78] width 247 height 37
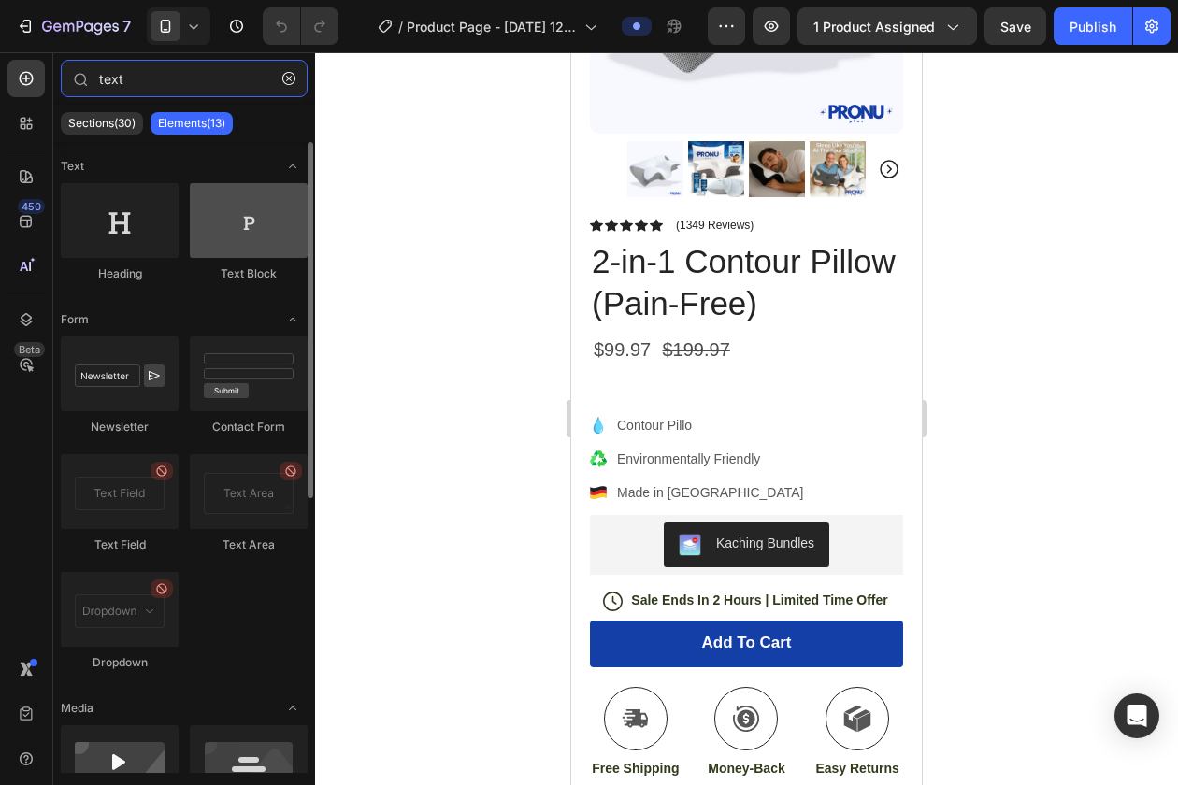
type input "text"
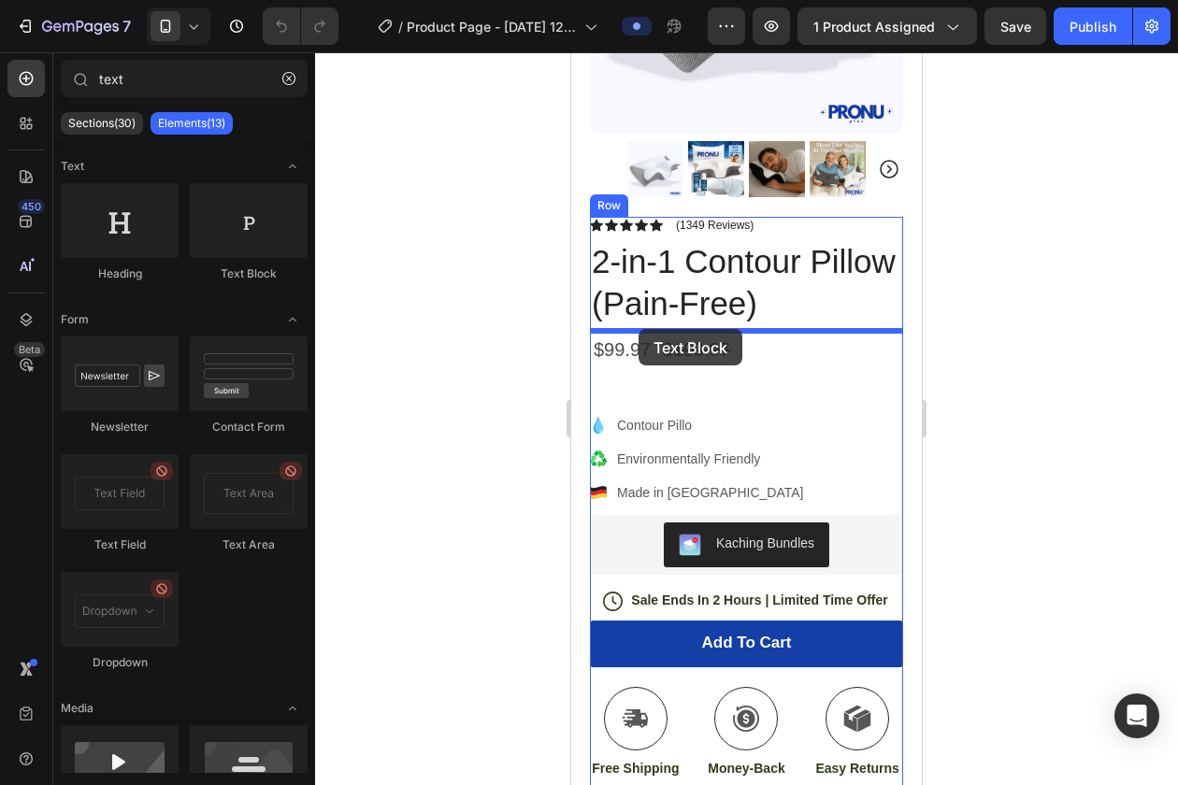
drag, startPoint x: 789, startPoint y: 266, endPoint x: 638, endPoint y: 329, distance: 163.0
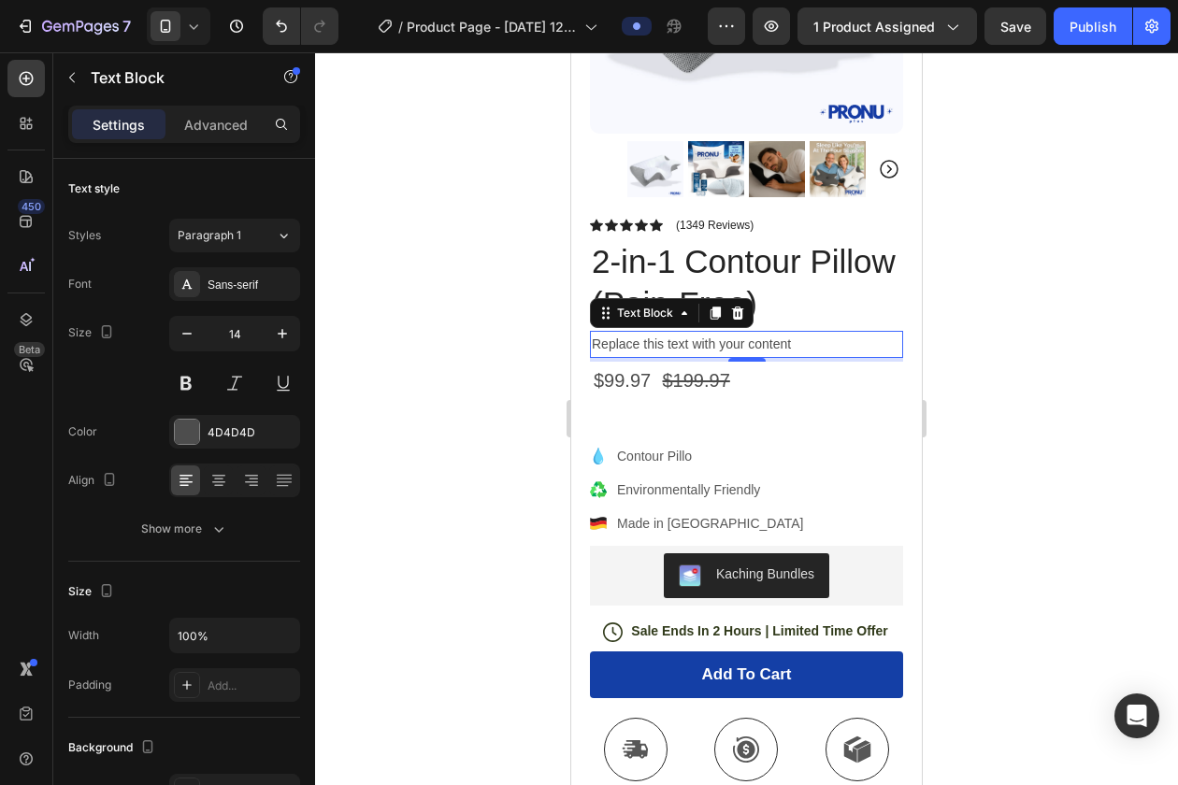
click at [698, 345] on div "Replace this text with your content" at bounding box center [746, 344] width 313 height 27
click at [653, 345] on p "Replace this text with your content" at bounding box center [746, 344] width 309 height 23
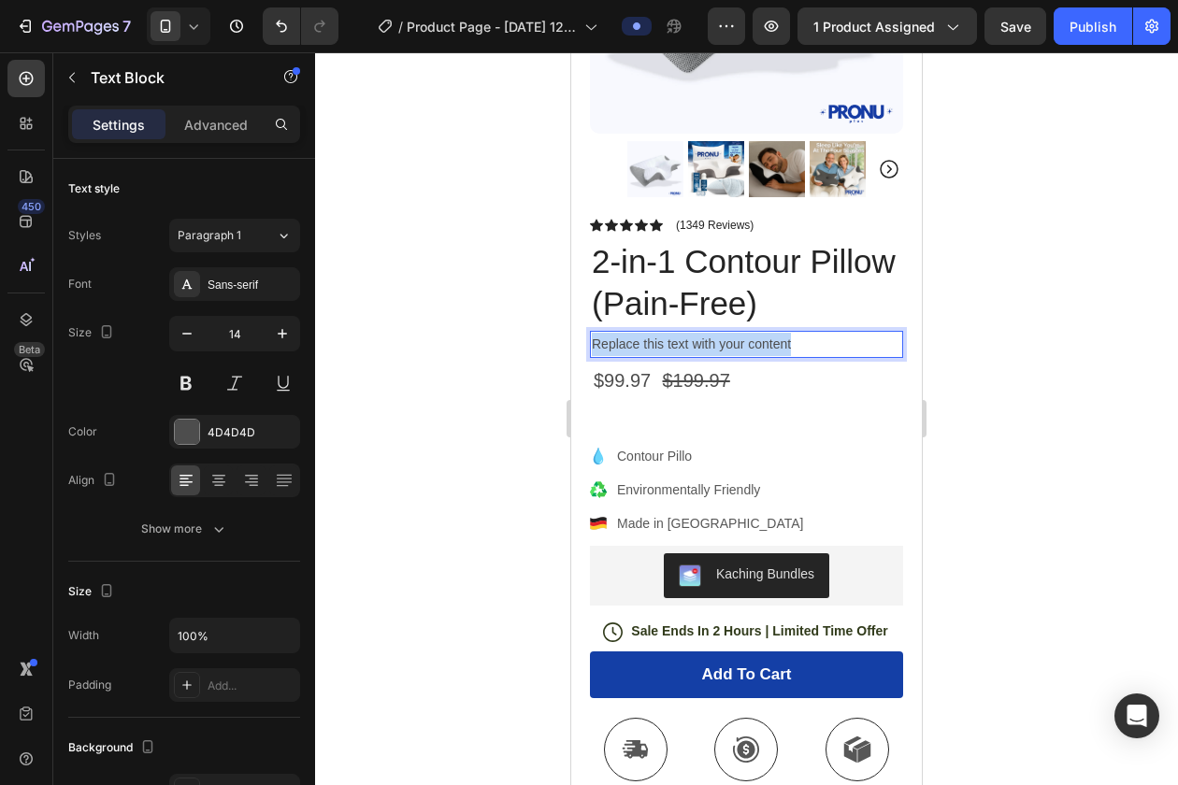
click at [653, 345] on p "Replace this text with your content" at bounding box center [746, 344] width 309 height 23
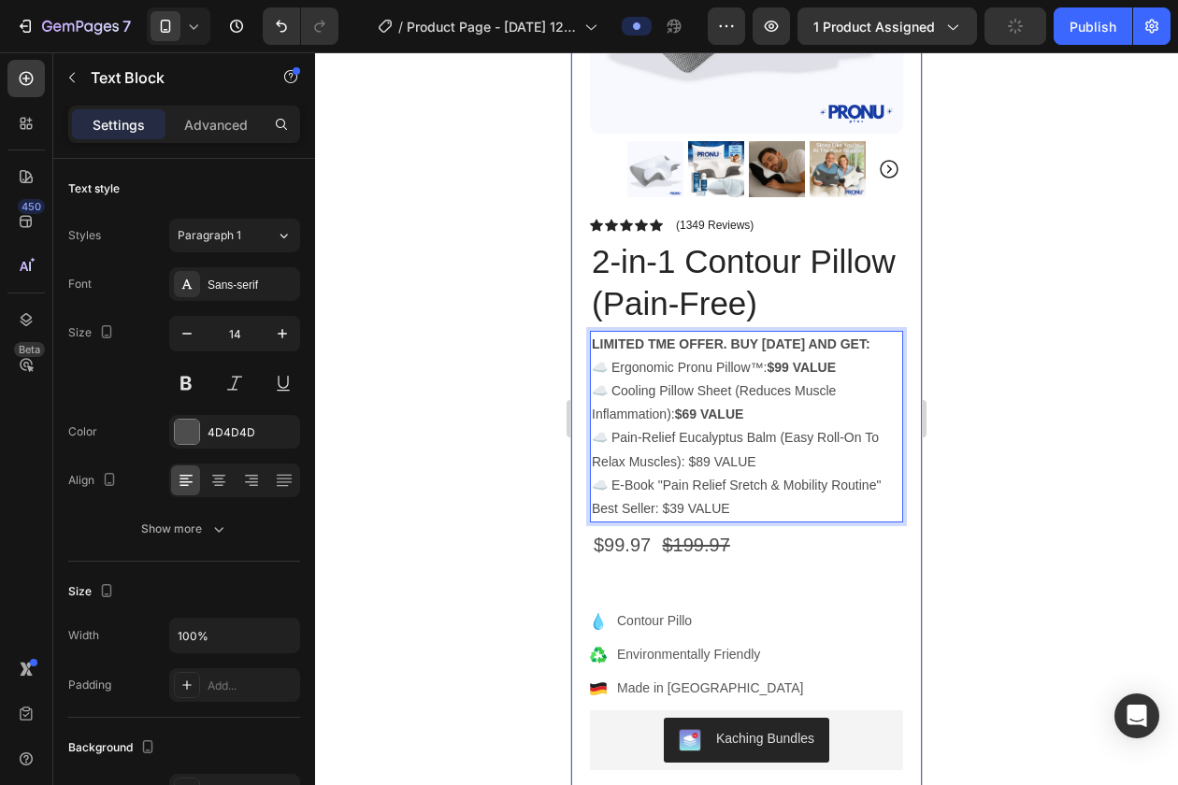
click at [965, 370] on div at bounding box center [746, 418] width 863 height 733
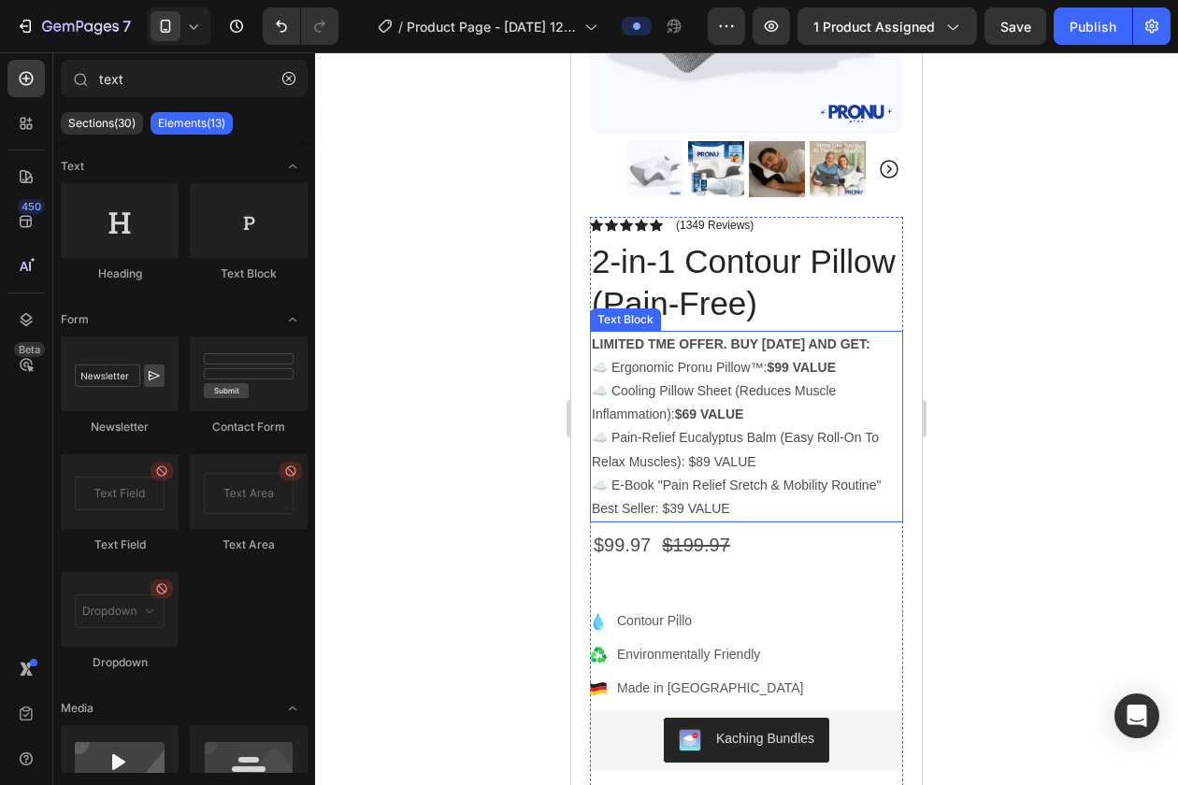
click at [758, 462] on p "☁️ Pain-Relief Eucalyptus Balm (Easy Roll-On To Relax Muscles): $89 VALUE" at bounding box center [746, 449] width 309 height 47
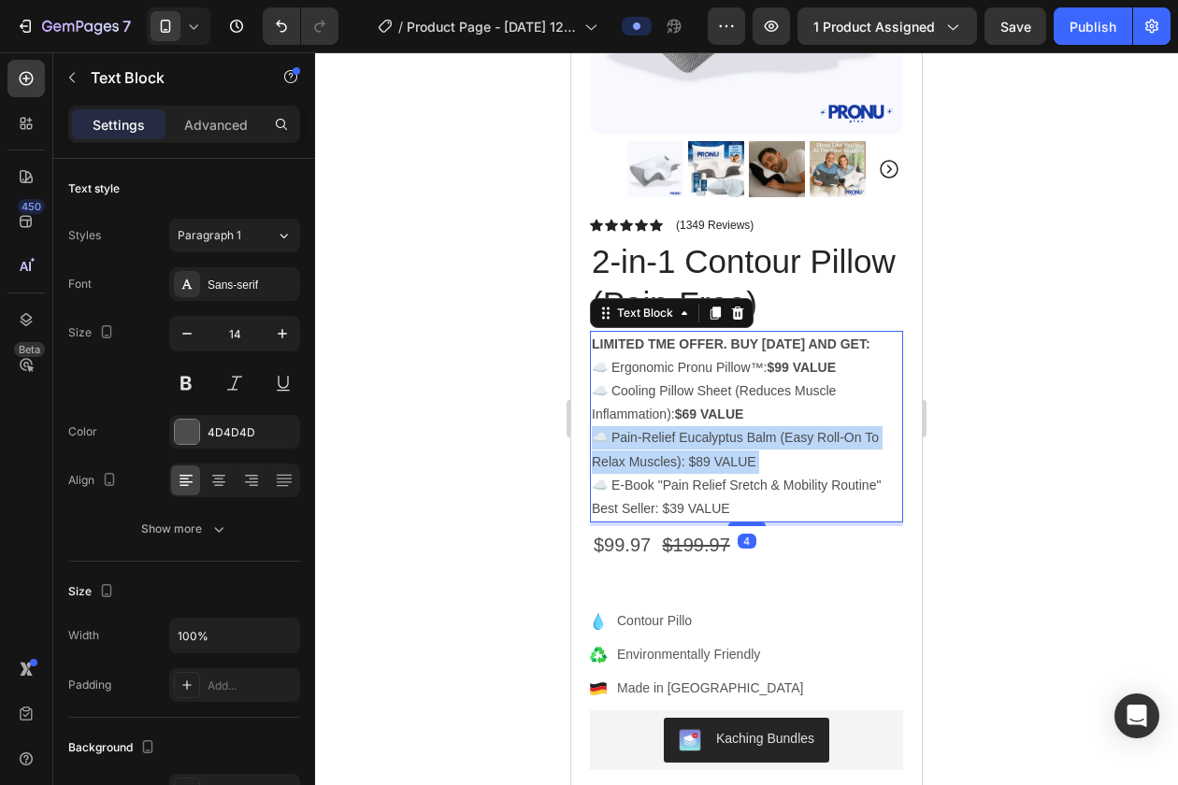
click at [758, 462] on p "☁️ Pain-Relief Eucalyptus Balm (Easy Roll-On To Relax Muscles): $89 VALUE" at bounding box center [746, 449] width 309 height 47
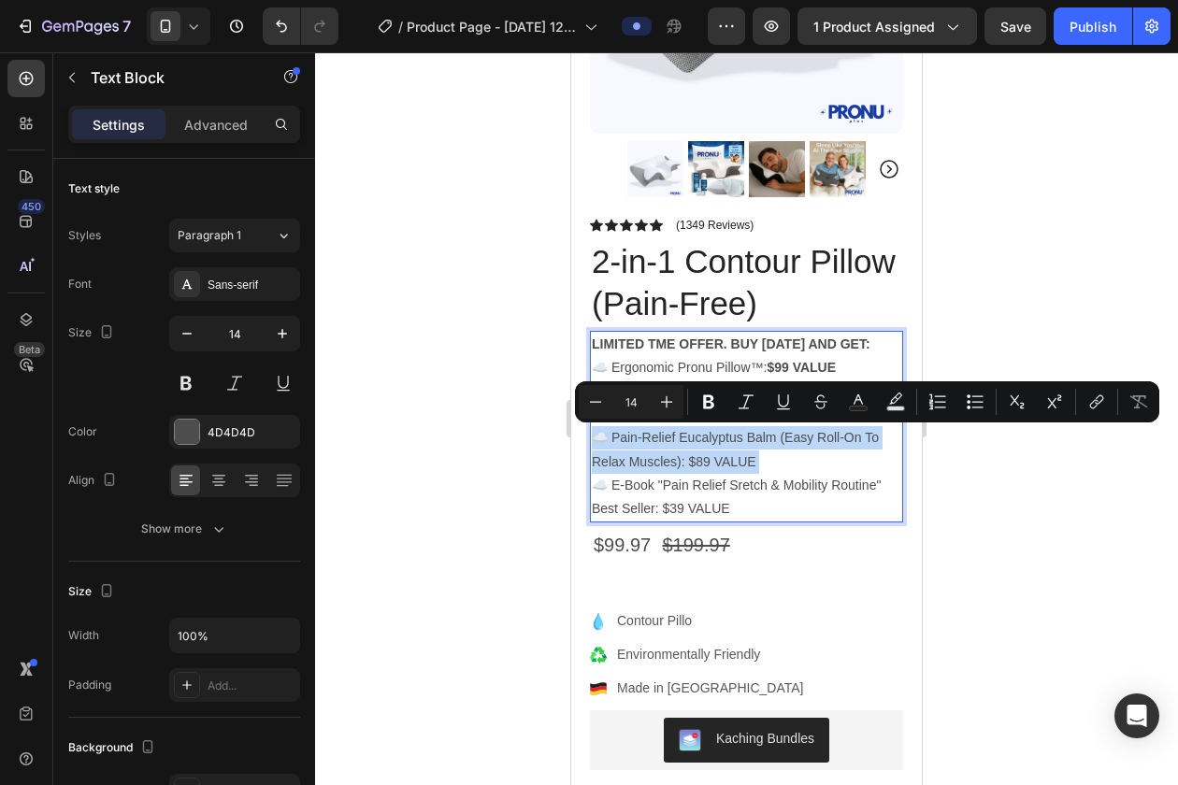
click at [753, 462] on p "☁️ Pain-Relief Eucalyptus Balm (Easy Roll-On To Relax Muscles): $89 VALUE" at bounding box center [746, 449] width 309 height 47
click at [716, 462] on p "☁️ Pain-Relief Eucalyptus Balm (Easy Roll-On To Relax Muscles): $89 VALUE" at bounding box center [746, 449] width 309 height 47
click at [682, 459] on p "☁️ Pain-Relief Eucalyptus Balm (Easy Roll-On To Relax Muscles): $89 VALUE" at bounding box center [746, 449] width 309 height 47
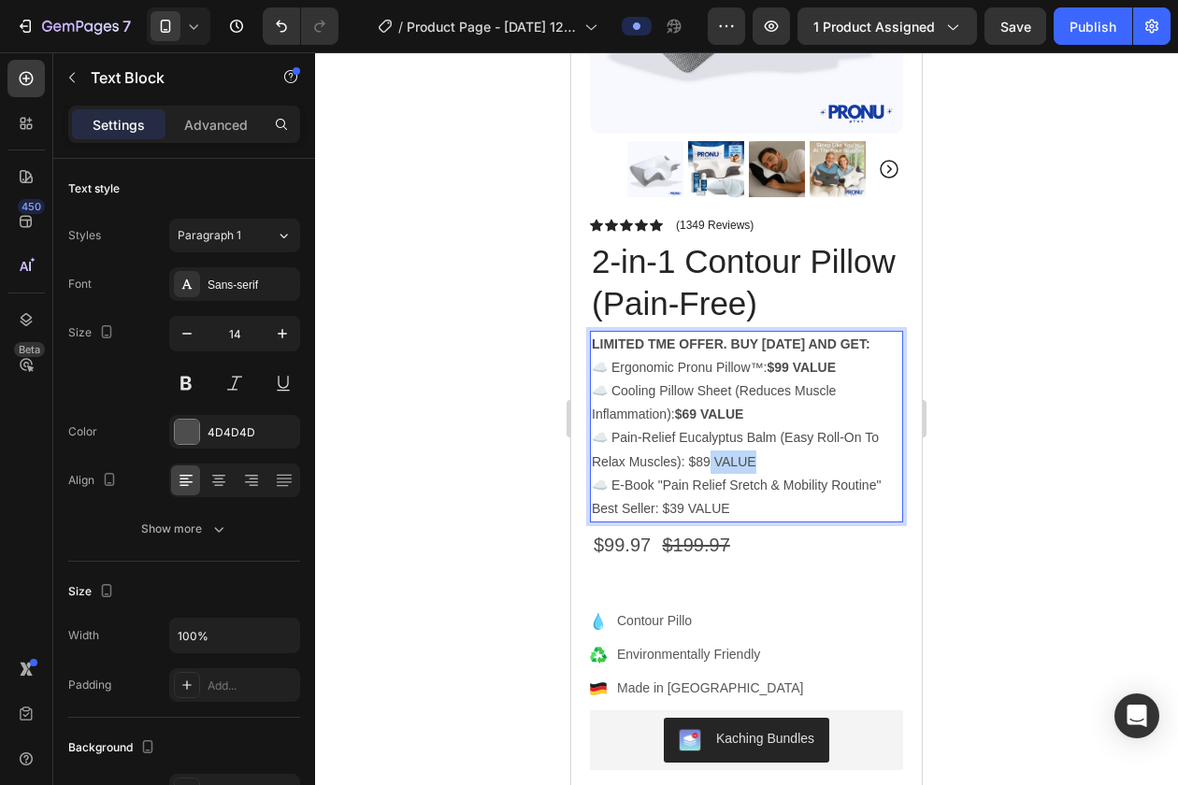
drag, startPoint x: 758, startPoint y: 461, endPoint x: 710, endPoint y: 461, distance: 47.7
click at [710, 461] on p "☁️ Pain-Relief Eucalyptus Balm (Easy Roll-On To Relax Muscles): $89 VALUE" at bounding box center [746, 449] width 309 height 47
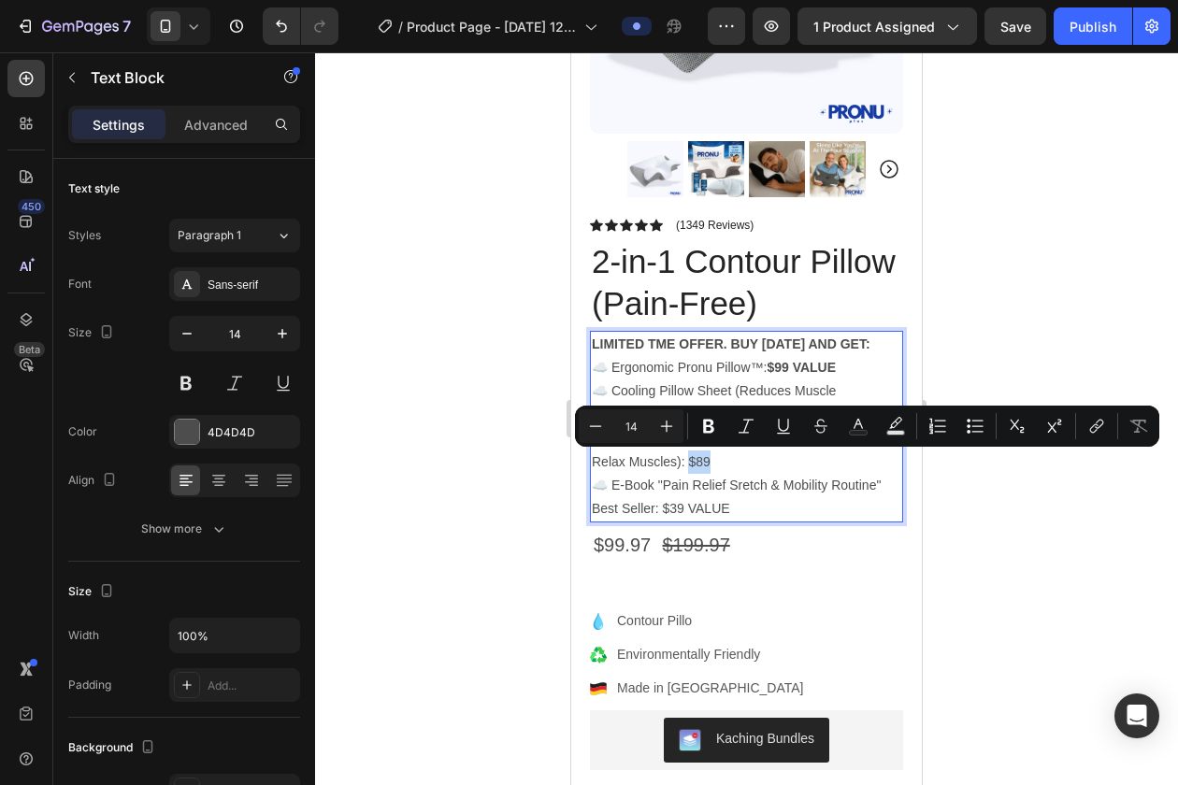
drag, startPoint x: 710, startPoint y: 461, endPoint x: 690, endPoint y: 461, distance: 20.6
click at [690, 461] on p "☁️ Pain-Relief Eucalyptus Balm (Easy Roll-On To Relax Muscles): $89" at bounding box center [746, 449] width 309 height 47
click at [675, 461] on p "☁️ Pain-Relief Eucalyptus Balm (Easy Roll-On To Relax Muscles): $89" at bounding box center [746, 449] width 309 height 47
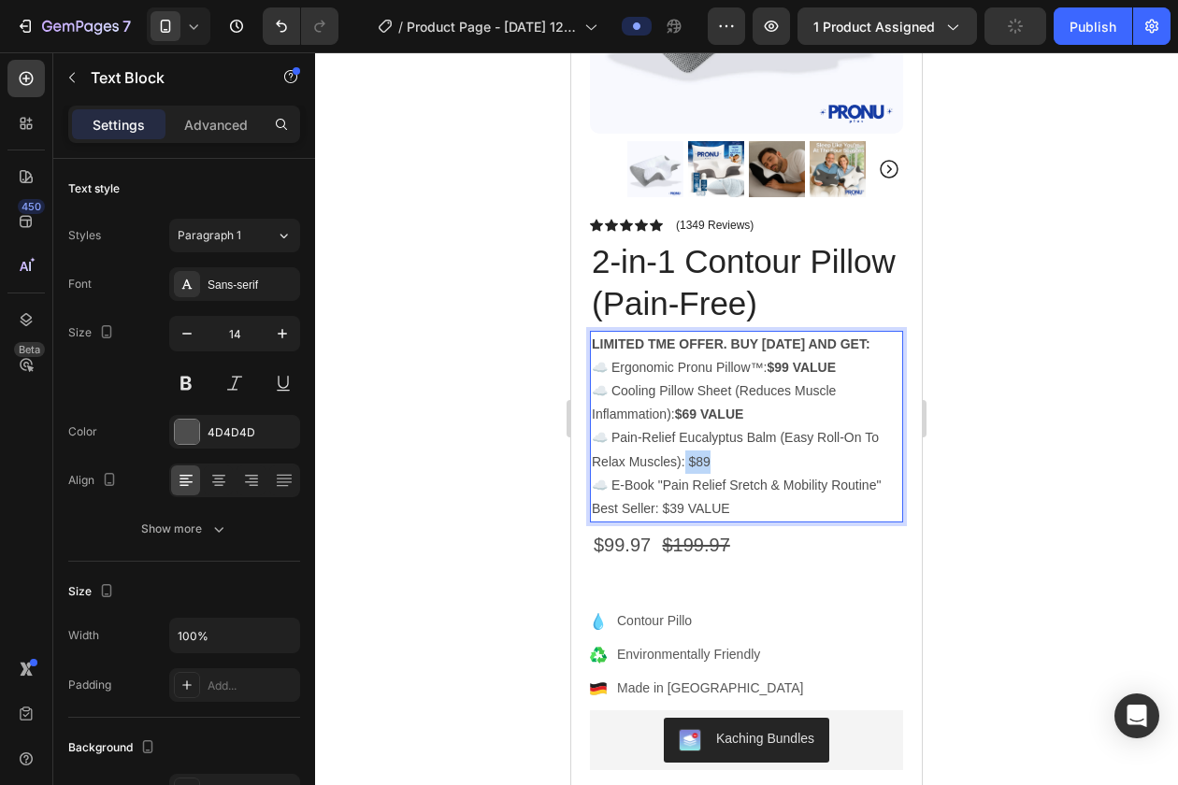
drag, startPoint x: 686, startPoint y: 461, endPoint x: 710, endPoint y: 461, distance: 24.3
click at [710, 461] on p "☁️ Pain-Relief Eucalyptus Balm (Easy Roll-On To Relax Muscles): $89" at bounding box center [746, 449] width 309 height 47
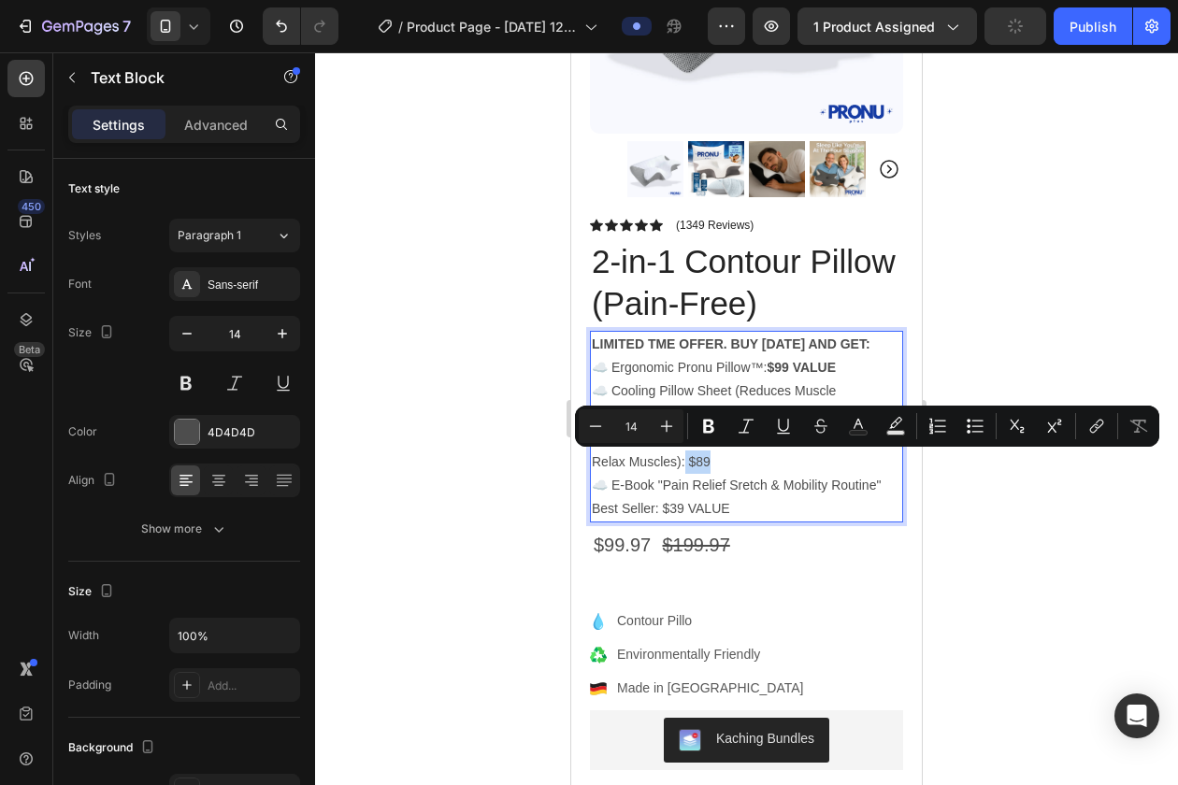
click at [710, 461] on p "☁️ Pain-Relief Eucalyptus Balm (Easy Roll-On To Relax Muscles): $89" at bounding box center [746, 449] width 309 height 47
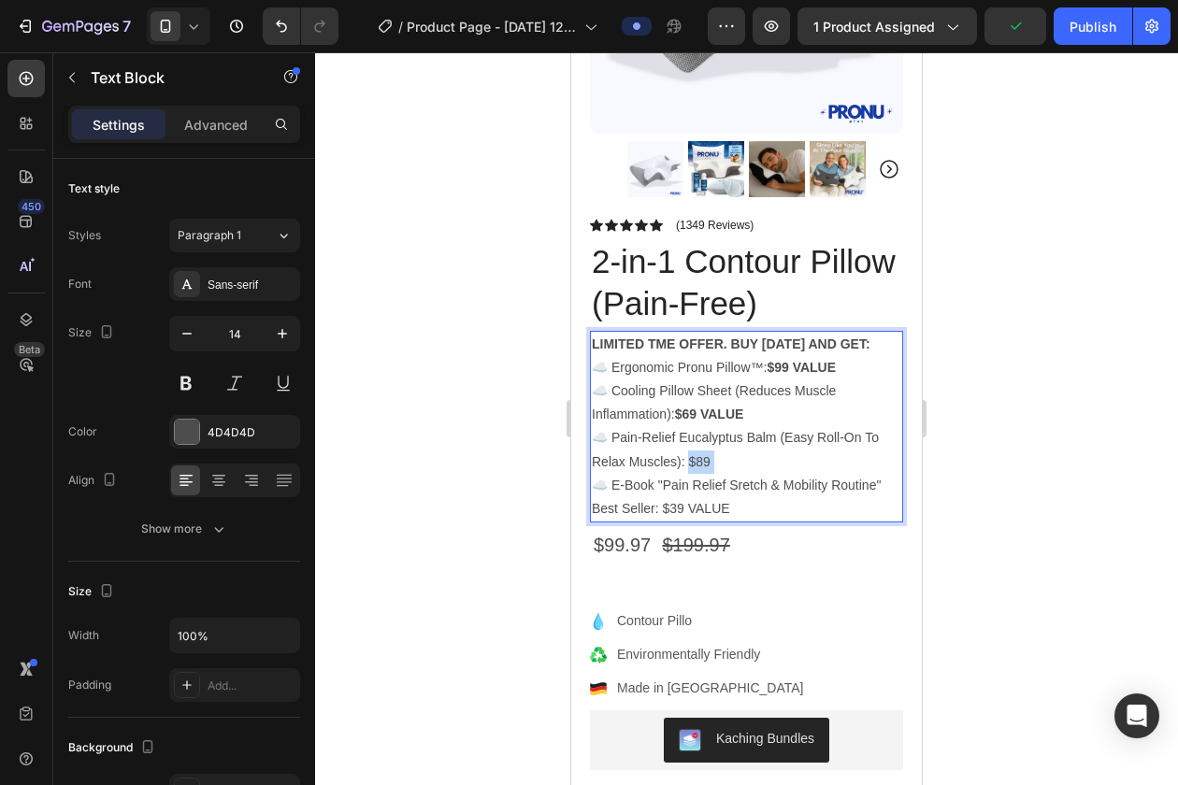
drag, startPoint x: 710, startPoint y: 461, endPoint x: 689, endPoint y: 461, distance: 21.5
click at [689, 461] on p "☁️ Pain-Relief Eucalyptus Balm (Easy Roll-On To Relax Muscles): $89" at bounding box center [746, 449] width 309 height 47
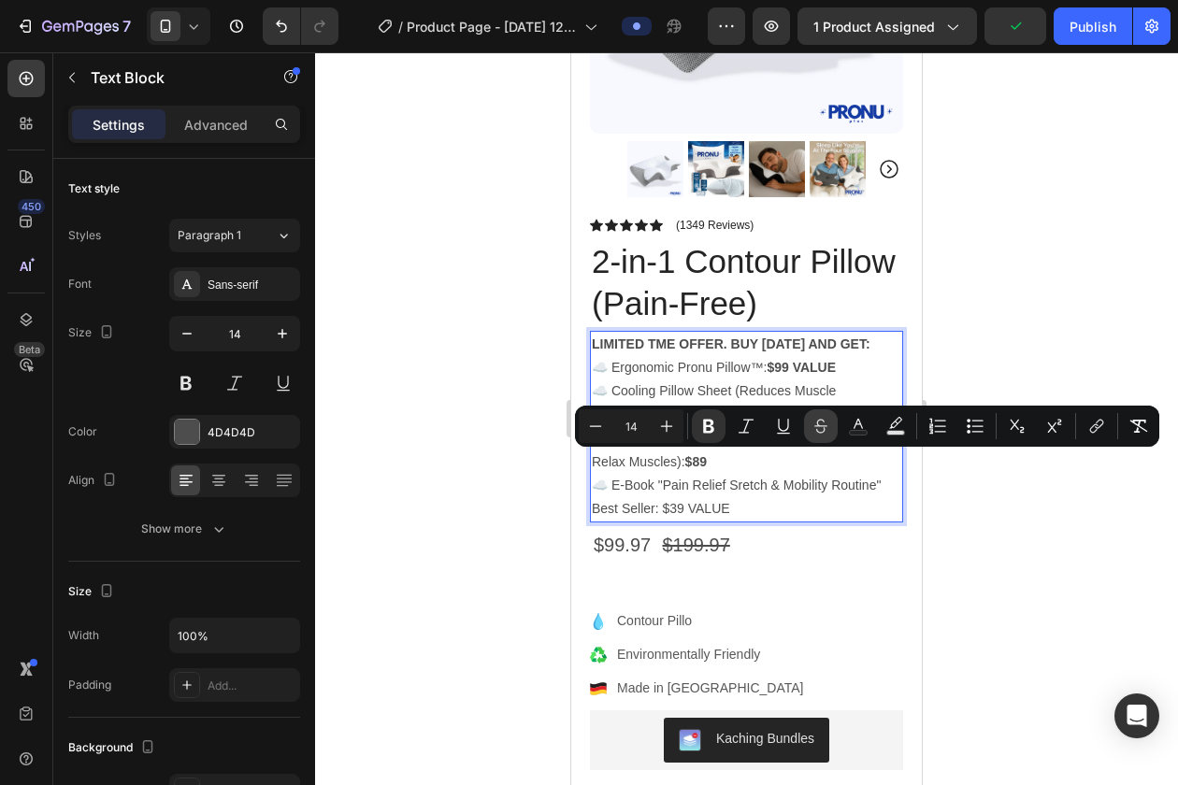
click at [817, 428] on icon "Editor contextual toolbar" at bounding box center [820, 426] width 19 height 19
click at [744, 456] on p "☁️ Pain-Relief Eucalyptus Balm (Easy Roll-On To Relax Muscles): $89" at bounding box center [746, 449] width 309 height 47
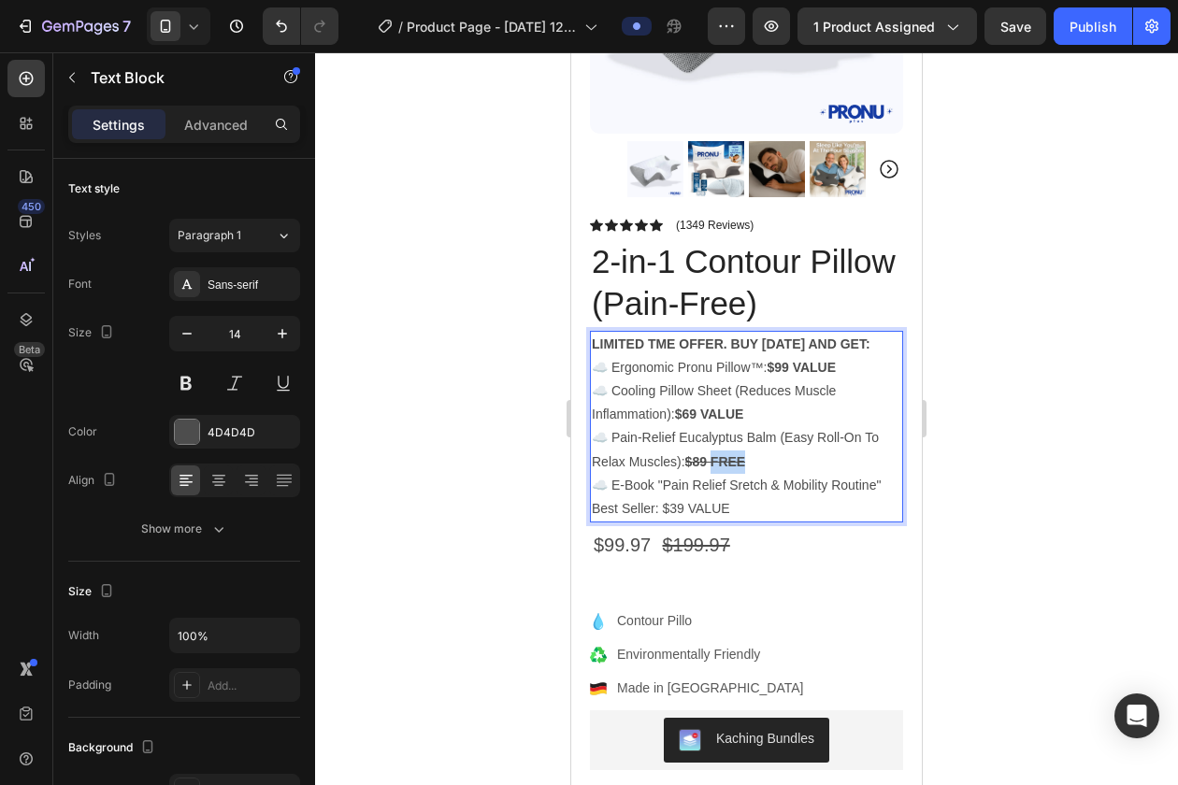
drag, startPoint x: 712, startPoint y: 461, endPoint x: 771, endPoint y: 461, distance: 58.9
click at [771, 461] on p "☁️ Pain-Relief Eucalyptus Balm (Easy Roll-On To Relax Muscles): $89 FREE" at bounding box center [746, 449] width 309 height 47
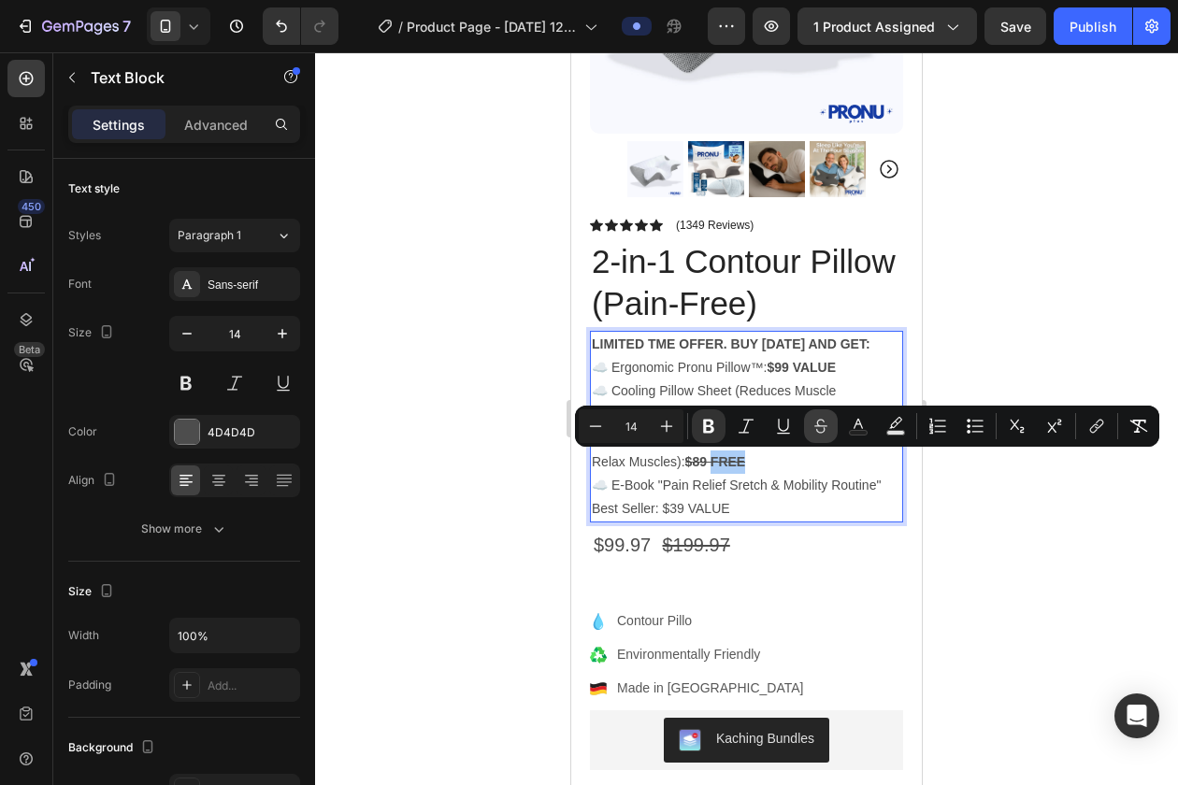
click at [814, 425] on icon "Editor contextual toolbar" at bounding box center [820, 426] width 19 height 19
click at [751, 458] on p "☁️ Pain-Relief Eucalyptus Balm (Easy Roll-On To Relax Muscles): $89 FREE" at bounding box center [746, 449] width 309 height 47
click at [821, 431] on icon "Editor contextual toolbar" at bounding box center [820, 426] width 19 height 19
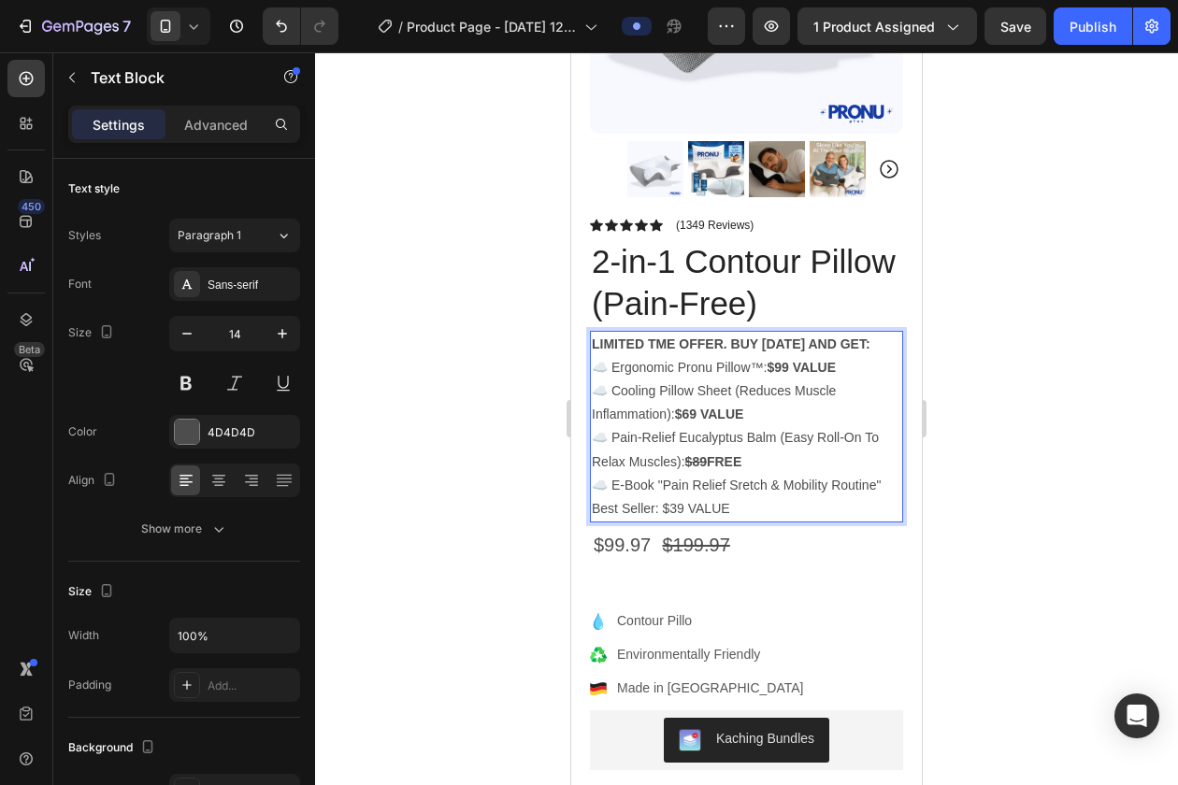
click at [784, 469] on p "☁️ Pain-Relief Eucalyptus Balm (Easy Roll-On To Relax Muscles): $89 FREE" at bounding box center [746, 449] width 309 height 47
drag, startPoint x: 700, startPoint y: 415, endPoint x: 681, endPoint y: 415, distance: 18.7
click at [681, 415] on strong "$69 VALUE" at bounding box center [709, 414] width 69 height 15
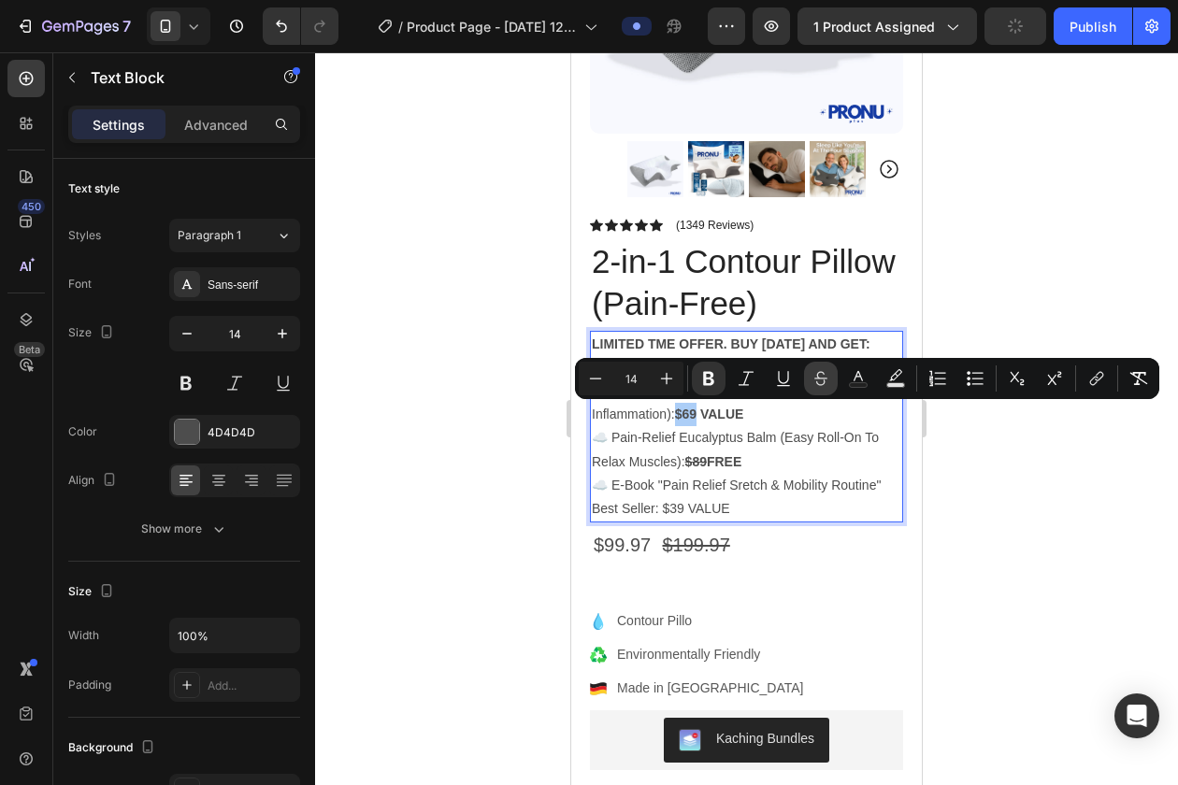
click at [823, 385] on icon "Editor contextual toolbar" at bounding box center [820, 378] width 19 height 19
click at [758, 423] on p "☁️ Cooling Pillow Sheet (Reduces Muscle Inflammation): $69 VALUE" at bounding box center [746, 403] width 309 height 47
drag, startPoint x: 754, startPoint y: 420, endPoint x: 705, endPoint y: 418, distance: 49.6
click at [705, 418] on p "☁️ Cooling Pillow Sheet (Reduces Muscle Inflammation): $69 VALUE" at bounding box center [746, 403] width 309 height 47
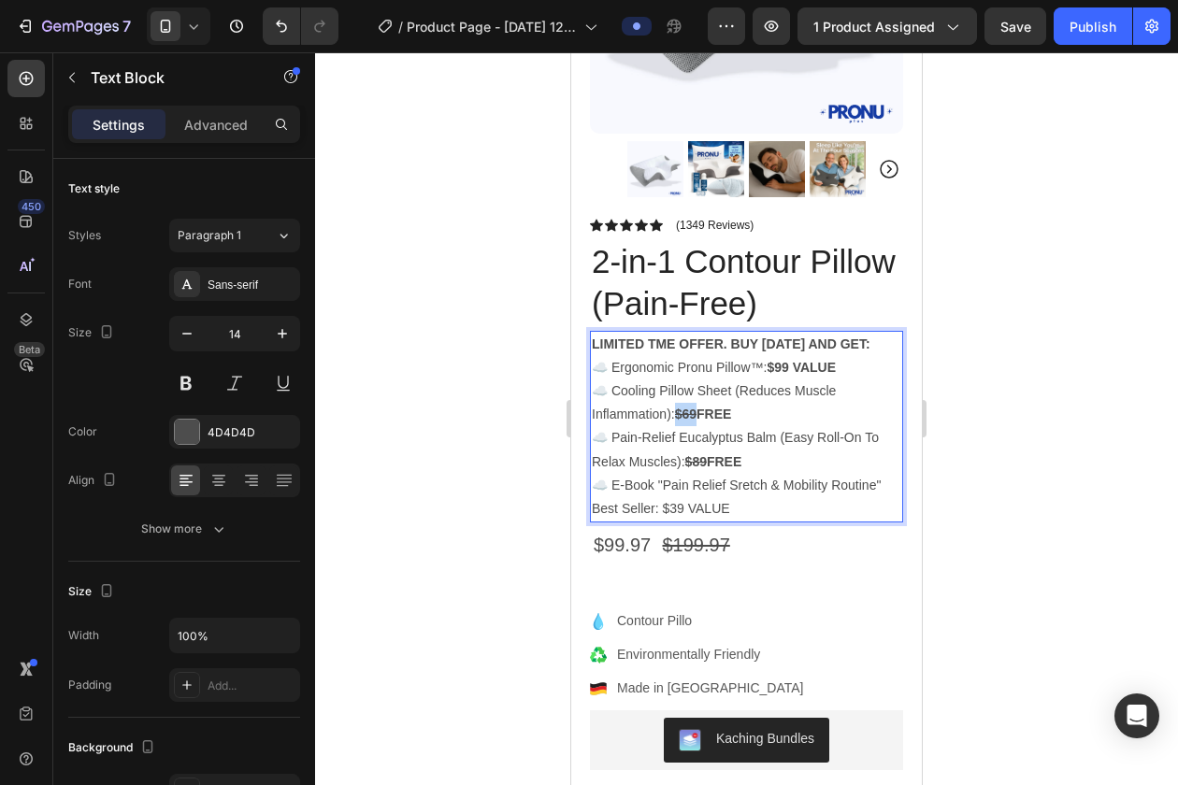
drag, startPoint x: 699, startPoint y: 412, endPoint x: 678, endPoint y: 412, distance: 21.5
drag, startPoint x: 711, startPoint y: 462, endPoint x: 690, endPoint y: 461, distance: 21.5
click at [825, 363] on strong "$99 VALUE" at bounding box center [800, 367] width 69 height 15
drag, startPoint x: 795, startPoint y: 370, endPoint x: 857, endPoint y: 370, distance: 61.7
click at [857, 370] on p "☁️ Ergonomic Pronu Pillow™: $99 VALUE" at bounding box center [746, 367] width 309 height 23
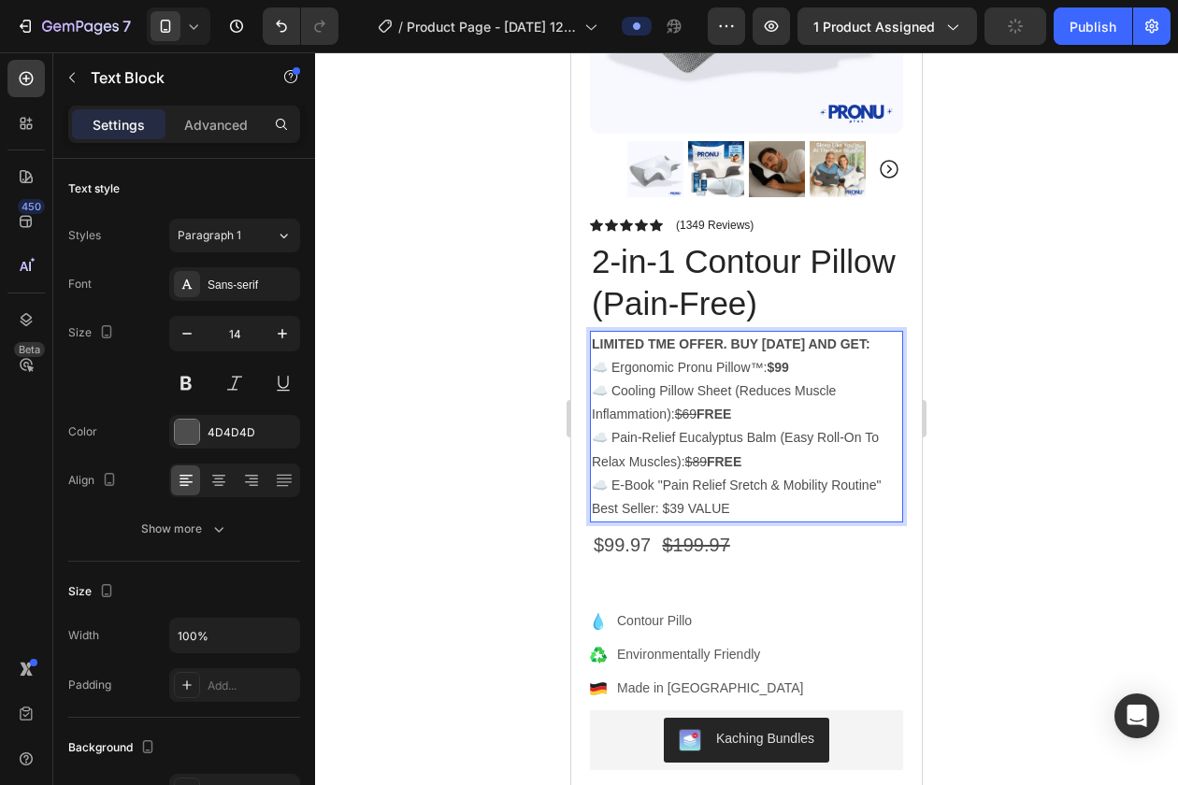
click at [840, 347] on strong "LIMITED TME OFFER. BUY [DATE] AND GET:" at bounding box center [731, 344] width 279 height 15
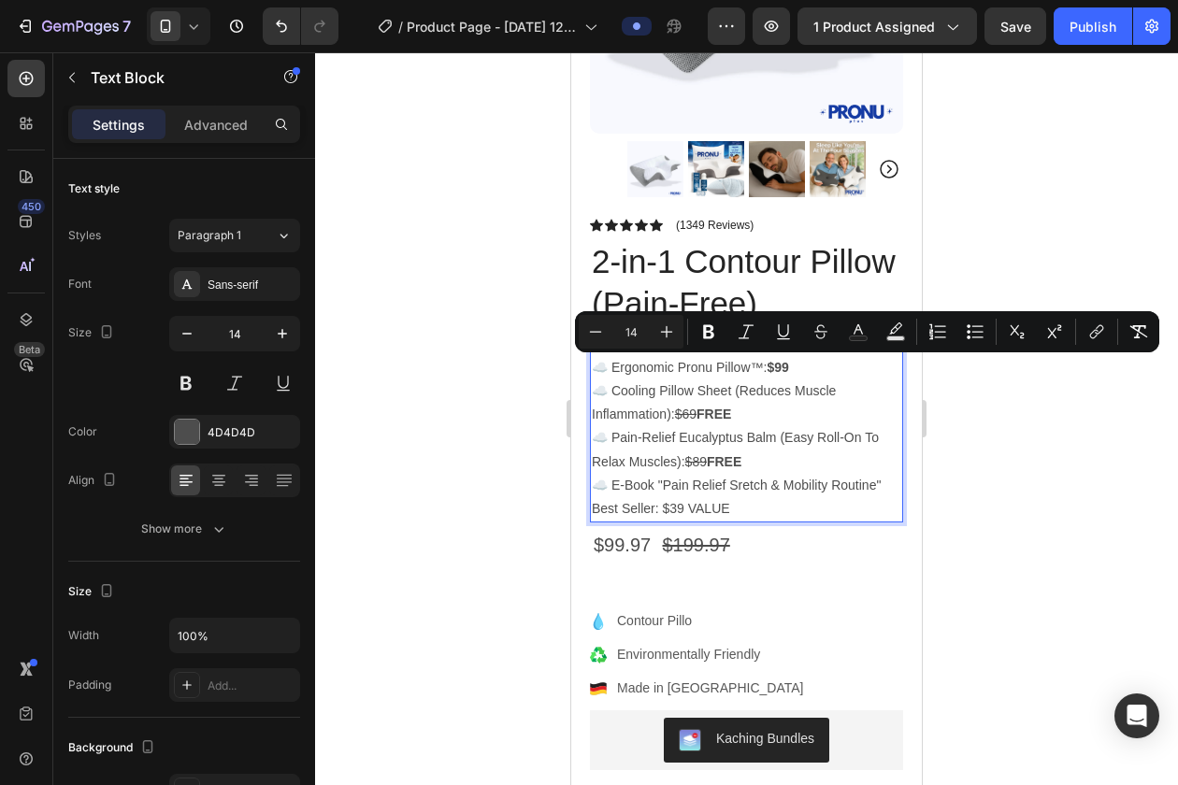
drag, startPoint x: 792, startPoint y: 367, endPoint x: 593, endPoint y: 367, distance: 199.1
click at [593, 367] on p "☁️ Ergonomic Pronu Pillow™: $99" at bounding box center [746, 367] width 309 height 23
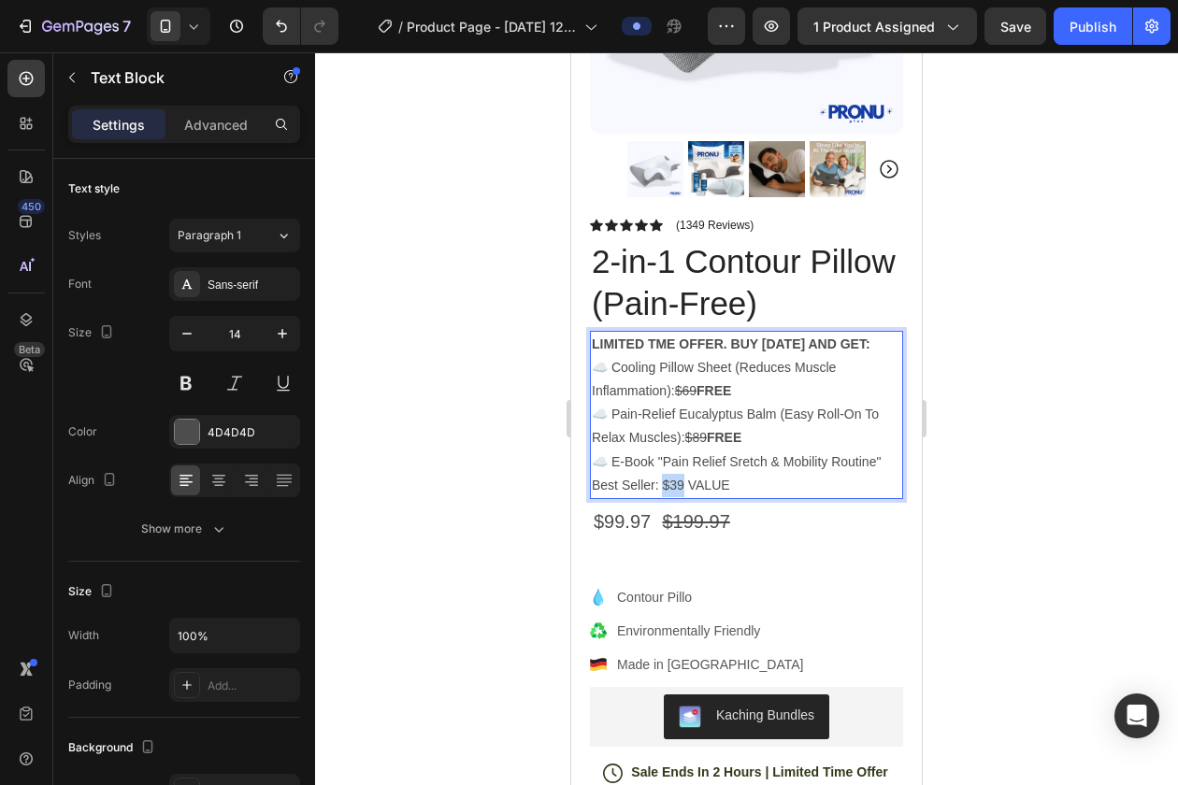
drag, startPoint x: 682, startPoint y: 486, endPoint x: 661, endPoint y: 488, distance: 21.6
click at [661, 488] on p "☁️ E-Book "Pain Relief Sretch & Mobility Routine" Best Seller: $39 VALUE" at bounding box center [746, 474] width 309 height 47
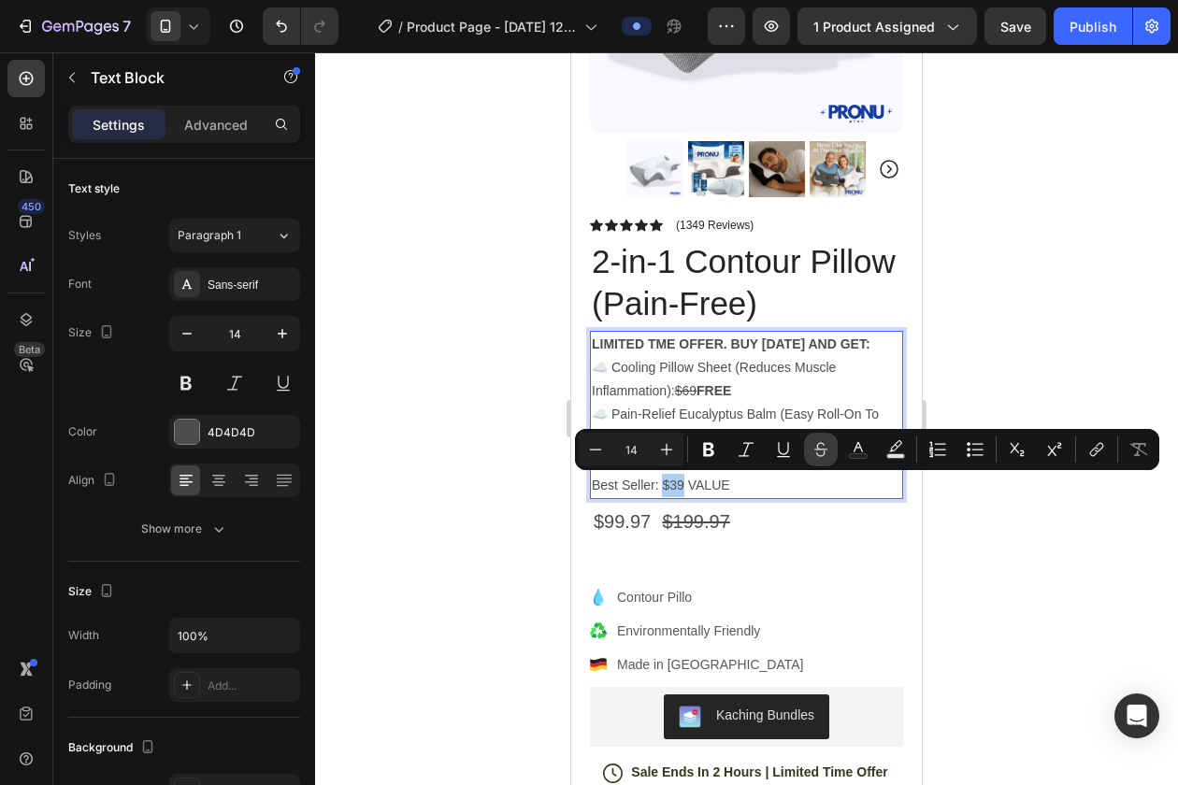
click at [824, 455] on icon "Editor contextual toolbar" at bounding box center [820, 449] width 19 height 19
click at [720, 483] on p "☁️ E-Book "Pain Relief Sretch & Mobility Routine" Best Seller: $39 VALUE" at bounding box center [746, 474] width 309 height 47
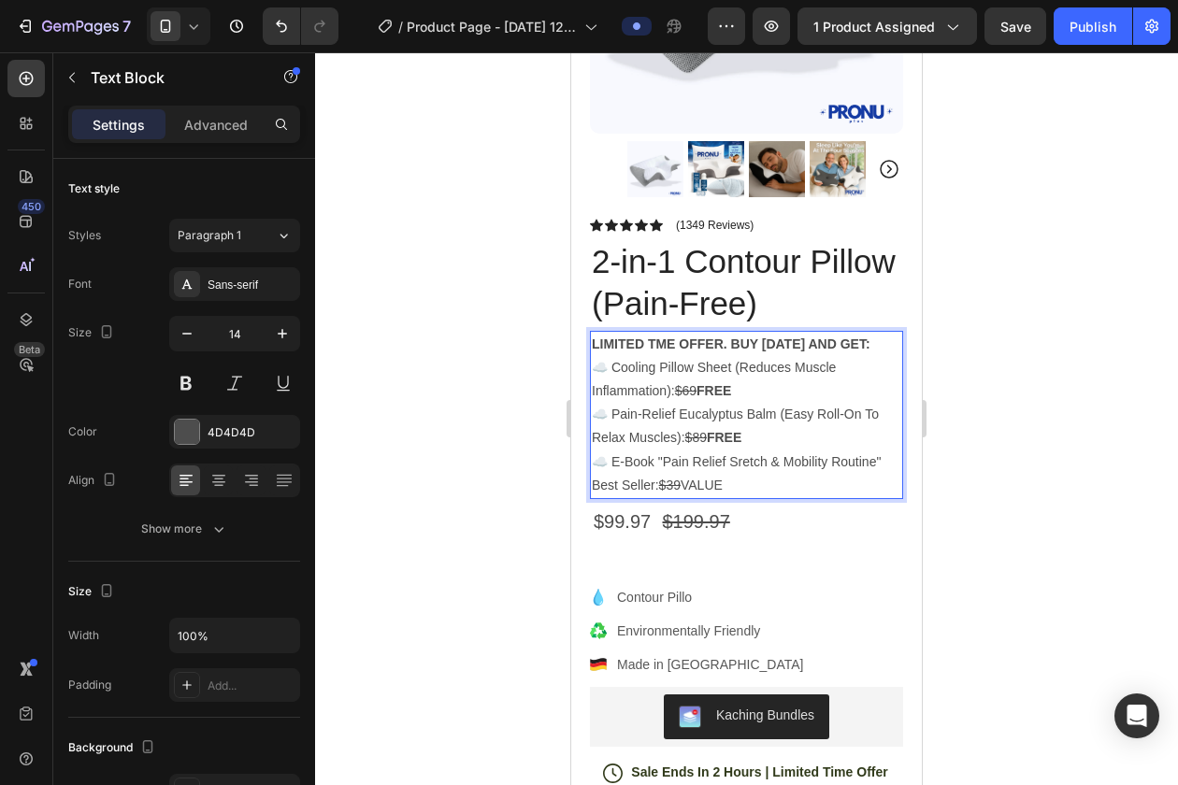
click at [720, 483] on p "☁️ E-Book "Pain Relief Sretch & Mobility Routine" Best Seller: $39 VALUE" at bounding box center [746, 474] width 309 height 47
click at [743, 463] on p "☁️ E-Book "Pain Relief Sretch & Mobility Routine" Best Seller: $39 FREE" at bounding box center [746, 474] width 309 height 47
click at [800, 539] on div "$199.97 Compare Price Compare Price" at bounding box center [736, 521] width 150 height 37
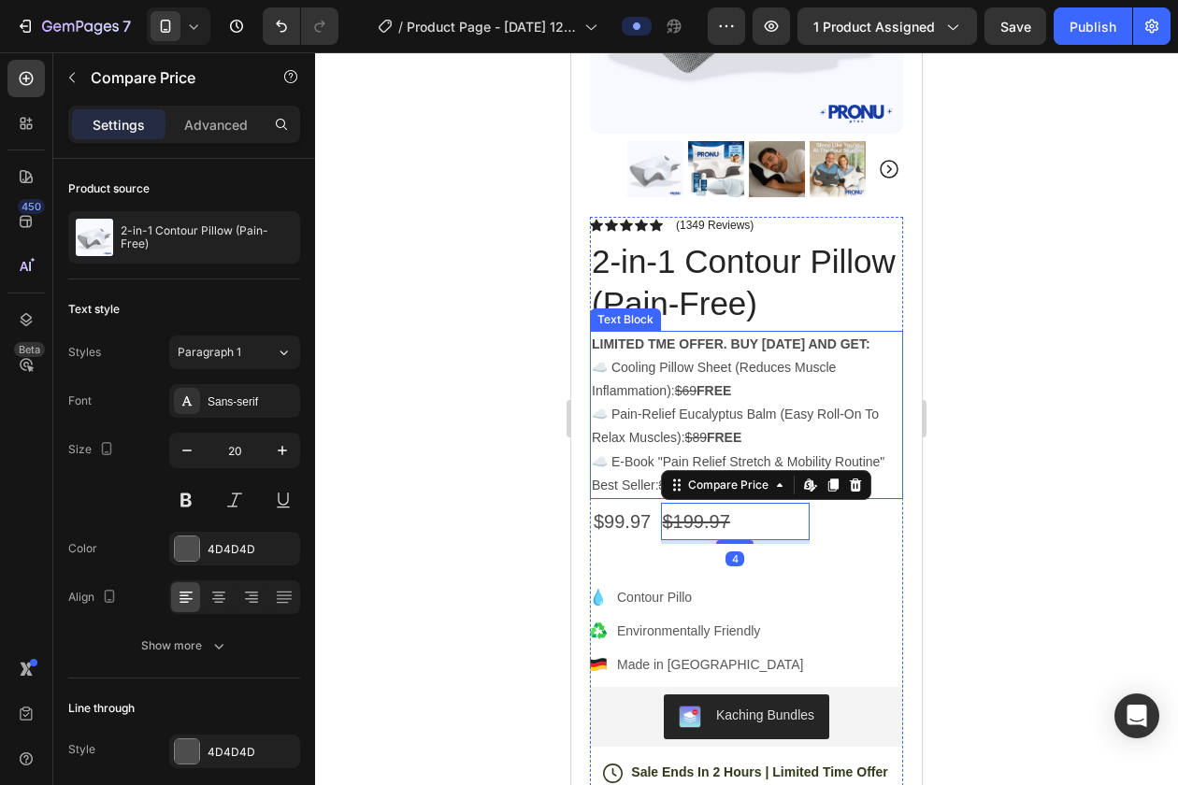
click at [816, 387] on p "☁️ Cooling Pillow Sheet (Reduces Muscle Inflammation): $69 FREE" at bounding box center [746, 379] width 309 height 47
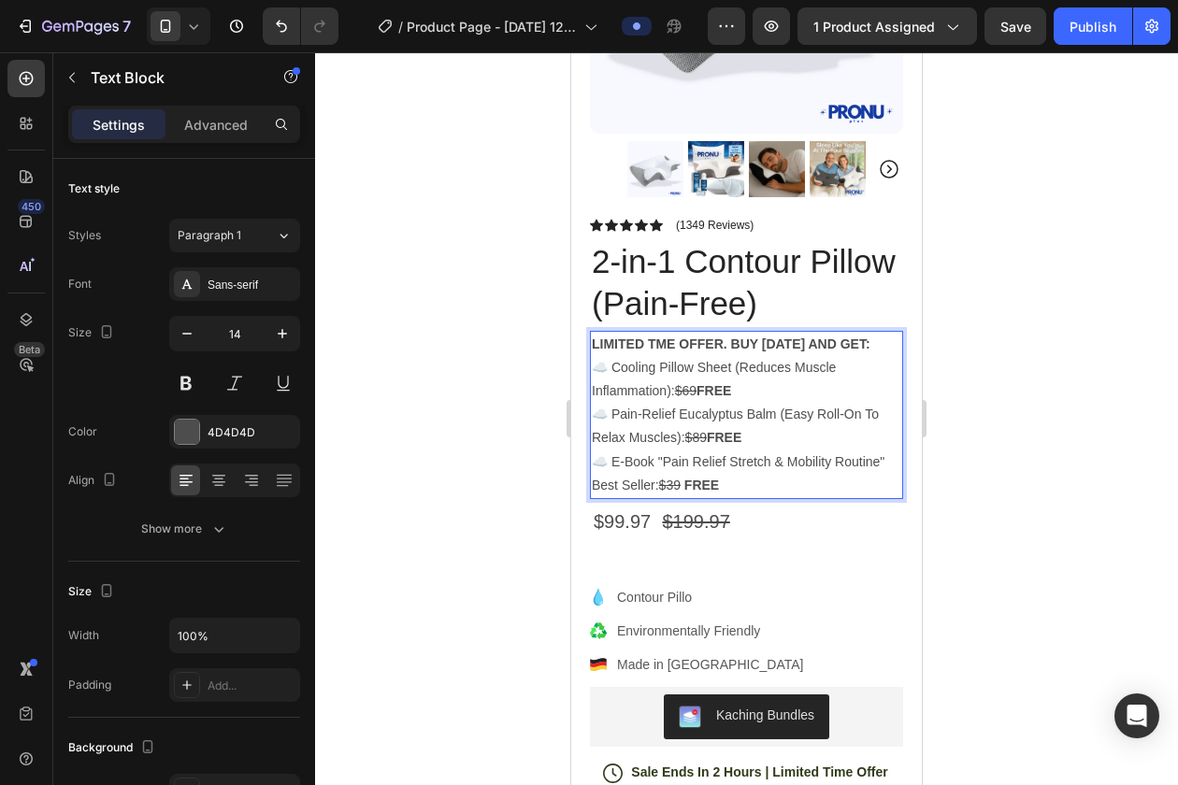
click at [663, 443] on p "☁️ Pain-Relief Eucalyptus Balm (Easy Roll-On To Relax Muscles): $89 FREE" at bounding box center [746, 426] width 309 height 47
click at [873, 452] on p "☁️ E-Book "Pain Relief Stretch & Mobility Routine" Best Seller: $39 FREE" at bounding box center [746, 474] width 309 height 47
click at [653, 484] on p "☁️ E-Book "Pain Relief Stretch & Mobility Routine" Best Seller: $39 FREE" at bounding box center [746, 474] width 309 height 47
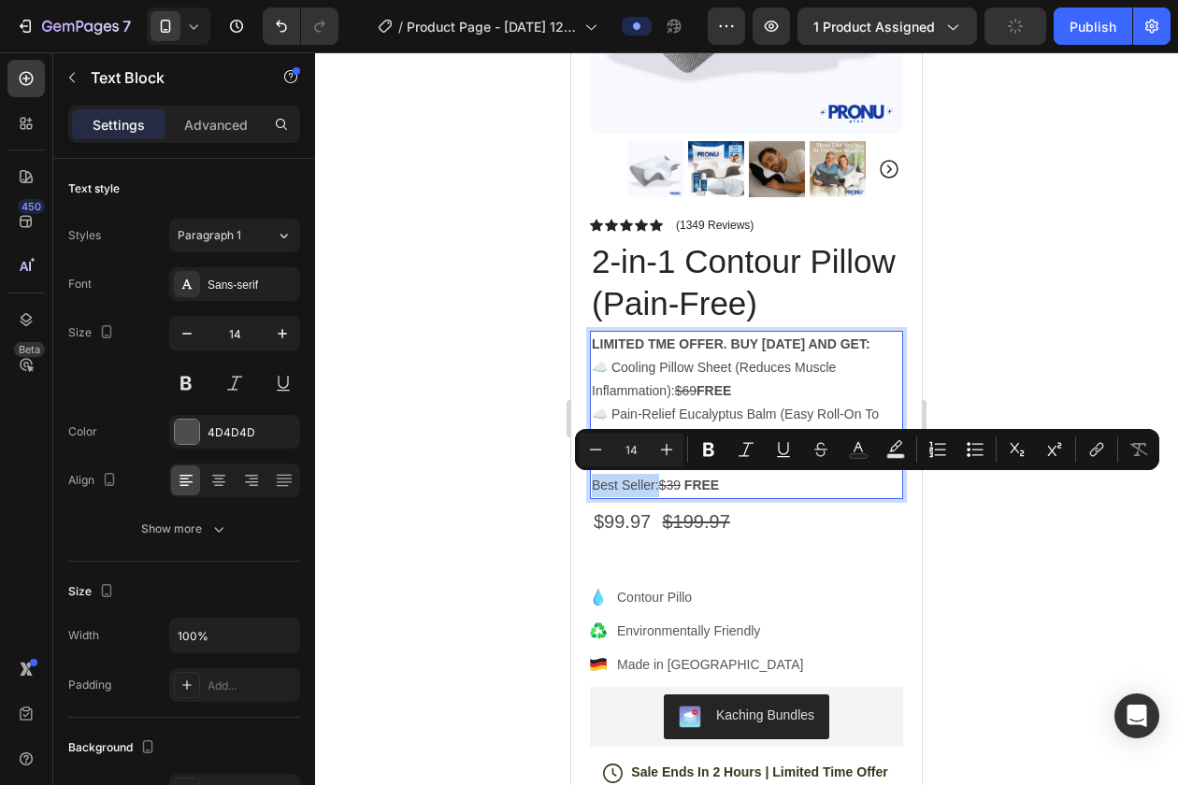
drag, startPoint x: 653, startPoint y: 484, endPoint x: 595, endPoint y: 484, distance: 58.0
click at [595, 484] on p "☁️ E-Book "Pain Relief Stretch & Mobility Routine" Best Seller: $39 FREE" at bounding box center [746, 474] width 309 height 47
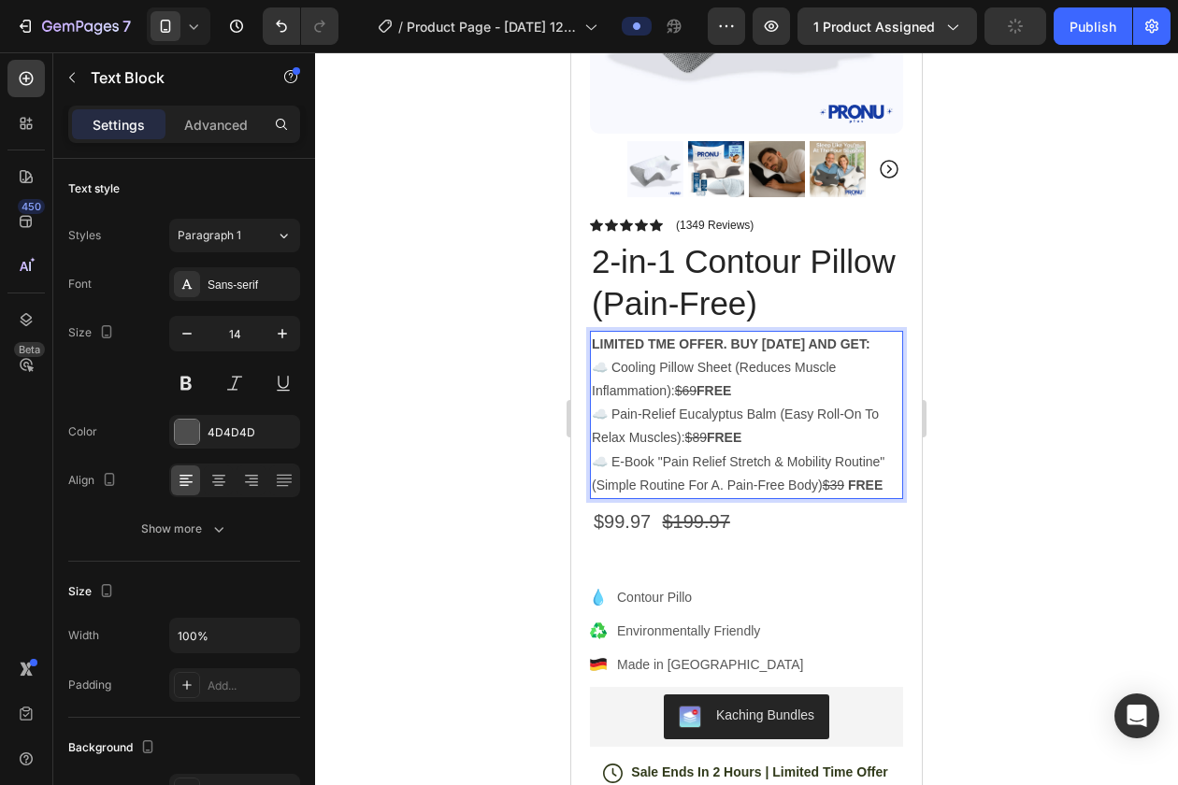
click at [862, 451] on p "☁️ E-Book "Pain Relief Stretch & Mobility Routine" (Simple Routine For A. Pain-…" at bounding box center [746, 474] width 309 height 47
click at [892, 481] on p "☁️ E-Book "Pain Relief Stretch & Mobility Routine" (Simple Routine For A. Pain-…" at bounding box center [746, 474] width 309 height 47
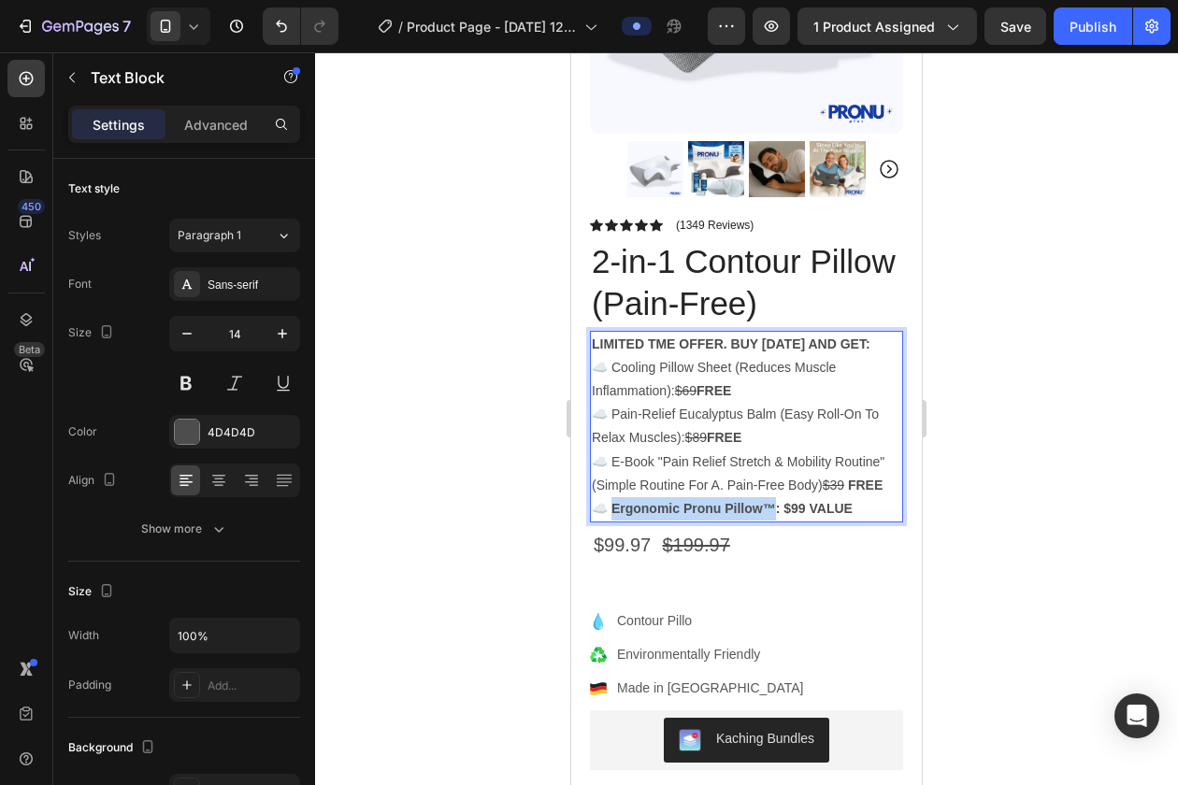
drag, startPoint x: 773, startPoint y: 506, endPoint x: 606, endPoint y: 509, distance: 167.4
click at [606, 509] on strong "☁️ Ergonomic Pronu Pillow™: $99 VALUE" at bounding box center [722, 508] width 261 height 15
click at [845, 504] on p "☁️ Ergonomic Pronu Pillow™ : $99 VALUE" at bounding box center [746, 508] width 309 height 23
drag, startPoint x: 793, startPoint y: 508, endPoint x: 848, endPoint y: 509, distance: 55.2
click at [848, 509] on p "☁️ Ergonomic Pronu Pillow™ : $99 VALUE" at bounding box center [746, 508] width 309 height 23
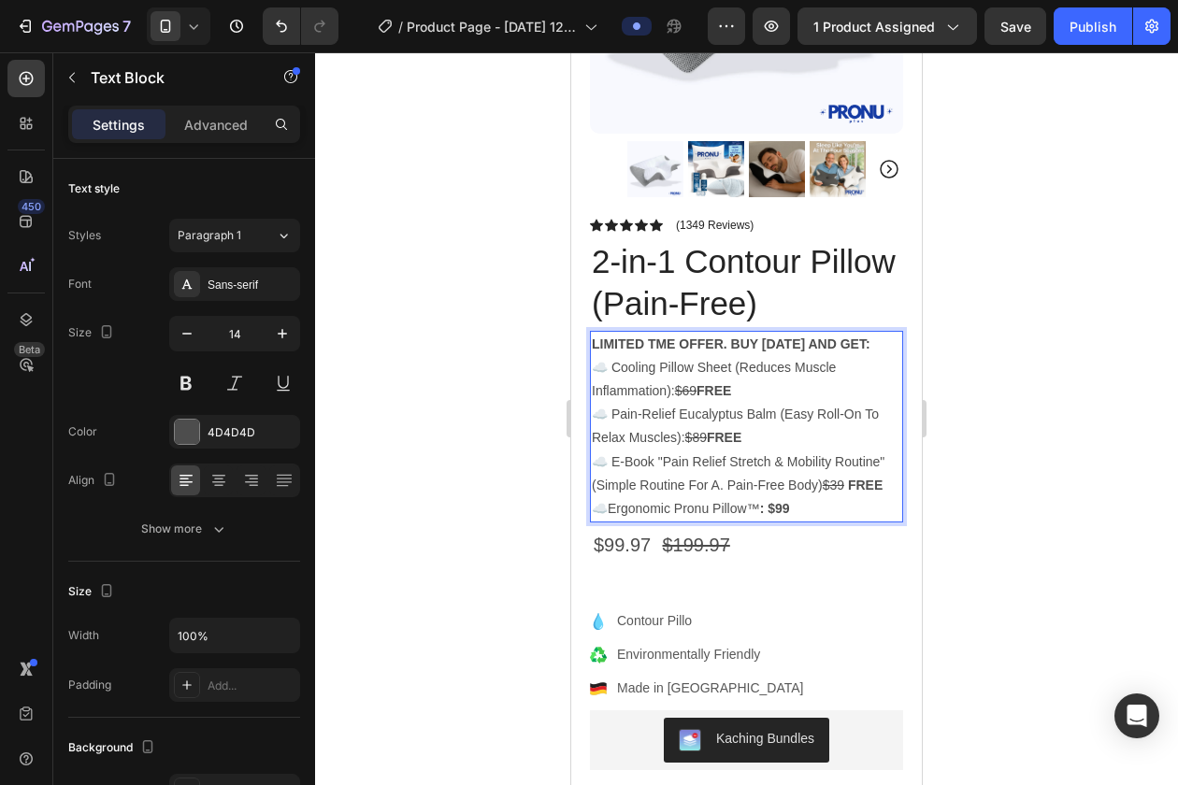
click at [986, 455] on div at bounding box center [746, 418] width 863 height 733
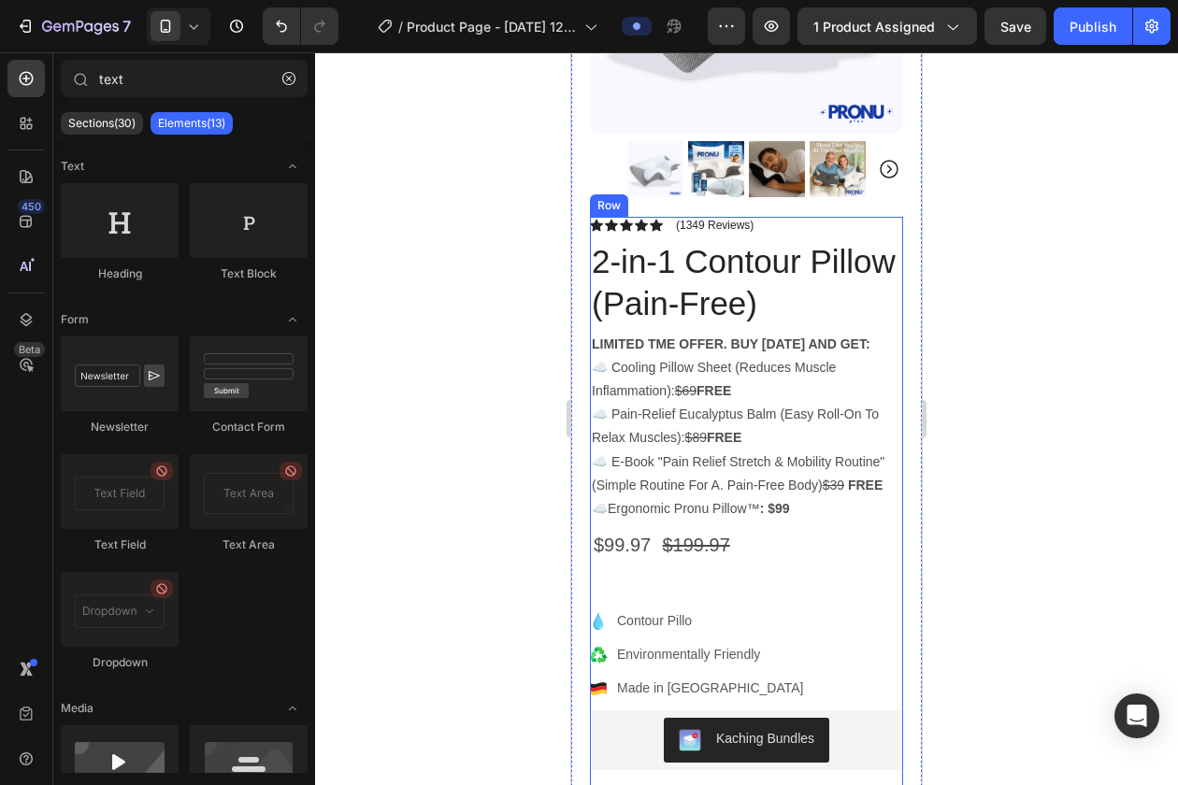
click at [775, 513] on strong ": $99" at bounding box center [775, 508] width 30 height 15
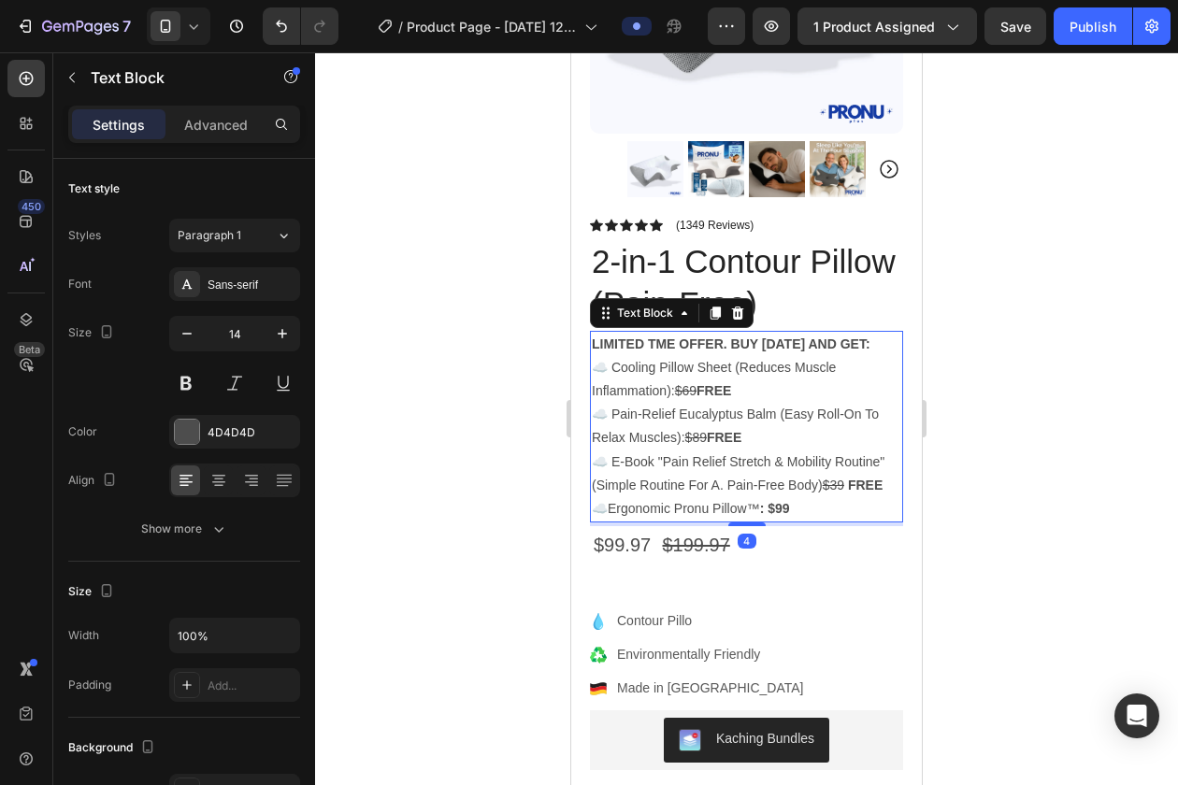
click at [787, 512] on strong ": $99" at bounding box center [775, 508] width 30 height 15
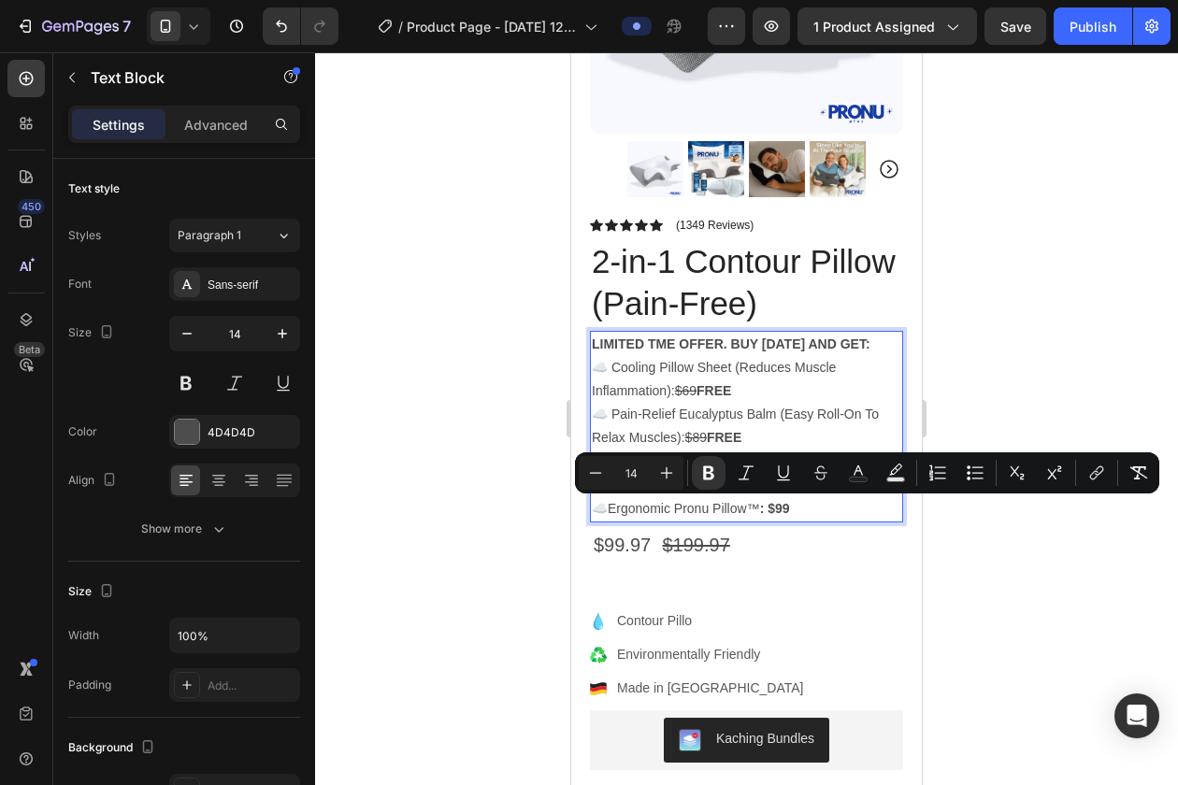
click at [795, 511] on p "☁️ Ergonomic Pronu Pillow™ : $99" at bounding box center [746, 508] width 309 height 23
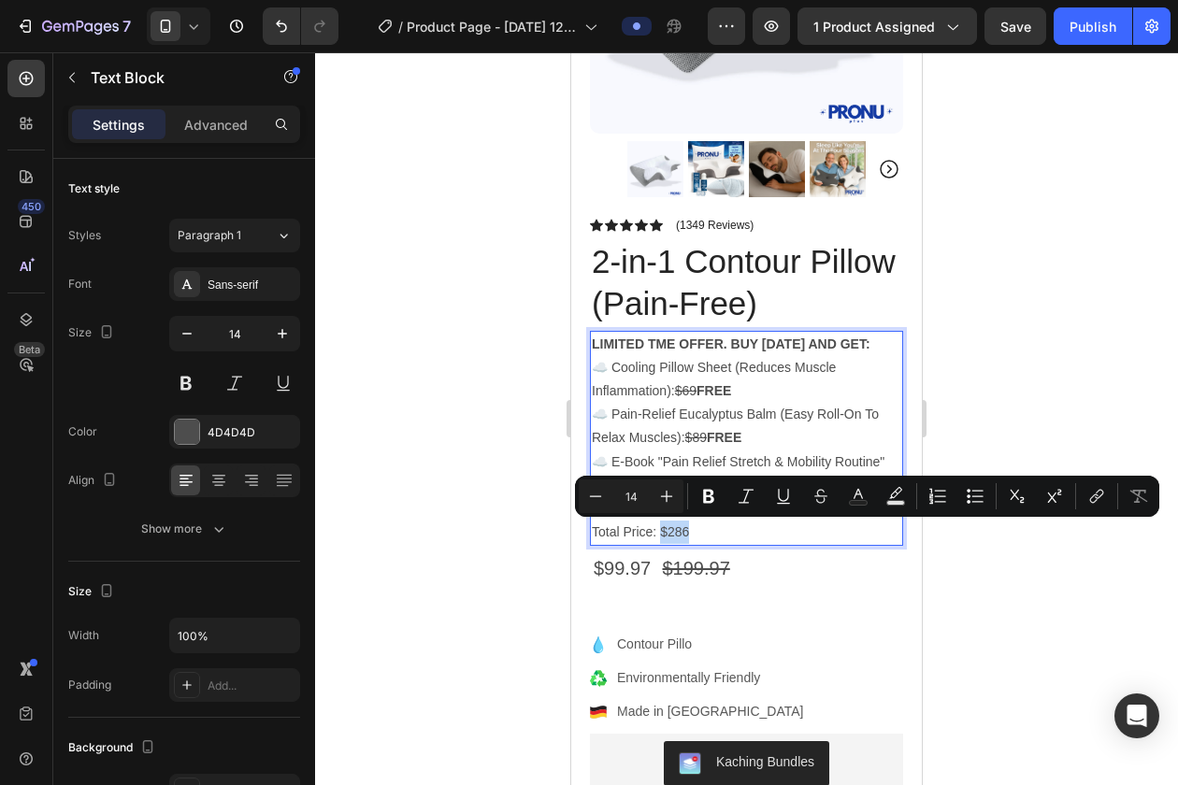
drag, startPoint x: 695, startPoint y: 532, endPoint x: 659, endPoint y: 532, distance: 35.5
click at [659, 532] on p "Total Price: $286" at bounding box center [746, 532] width 309 height 23
click at [689, 531] on p "Total Price: $286" at bounding box center [746, 532] width 309 height 23
drag, startPoint x: 699, startPoint y: 535, endPoint x: 659, endPoint y: 536, distance: 40.2
click at [659, 536] on p "Total Price: $286" at bounding box center [746, 532] width 309 height 23
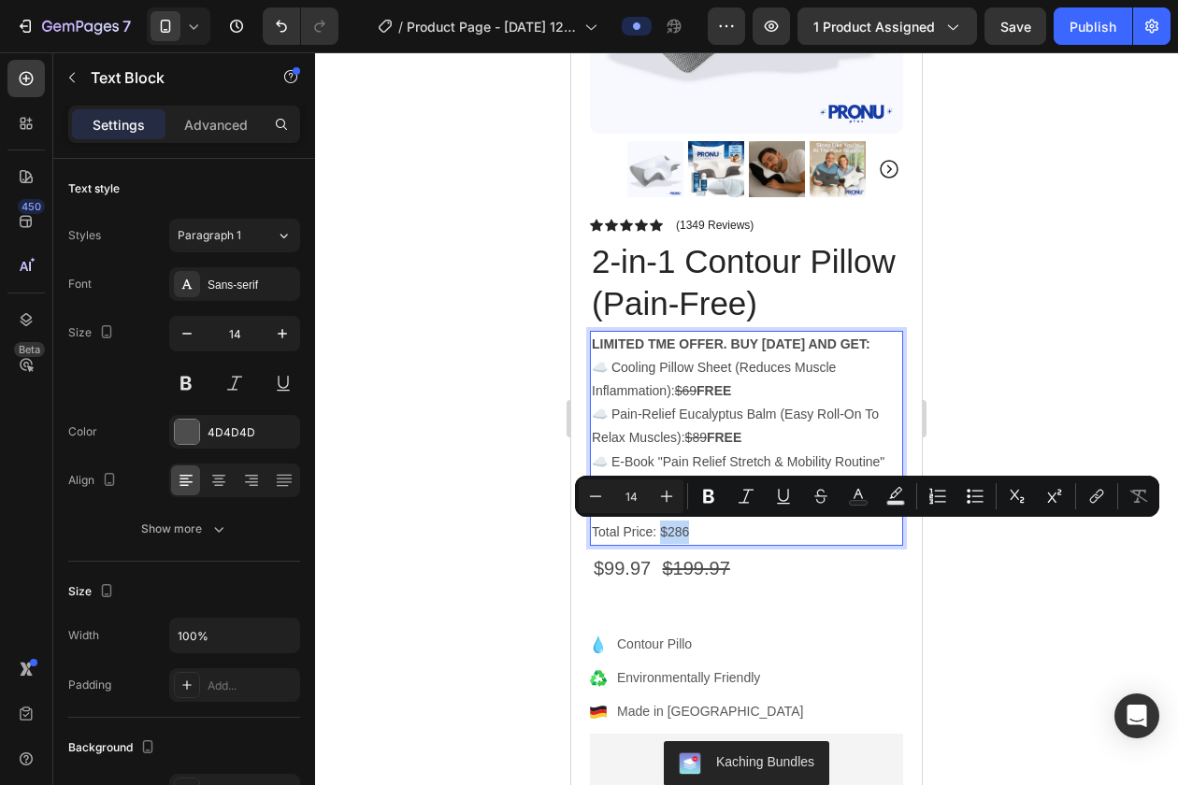
click at [723, 528] on p "Total Price: $286" at bounding box center [746, 532] width 309 height 23
drag, startPoint x: 723, startPoint y: 528, endPoint x: 593, endPoint y: 530, distance: 129.9
click at [593, 530] on p "Total Price: $286" at bounding box center [746, 532] width 309 height 23
click at [665, 496] on icon "Editor contextual toolbar" at bounding box center [666, 496] width 19 height 19
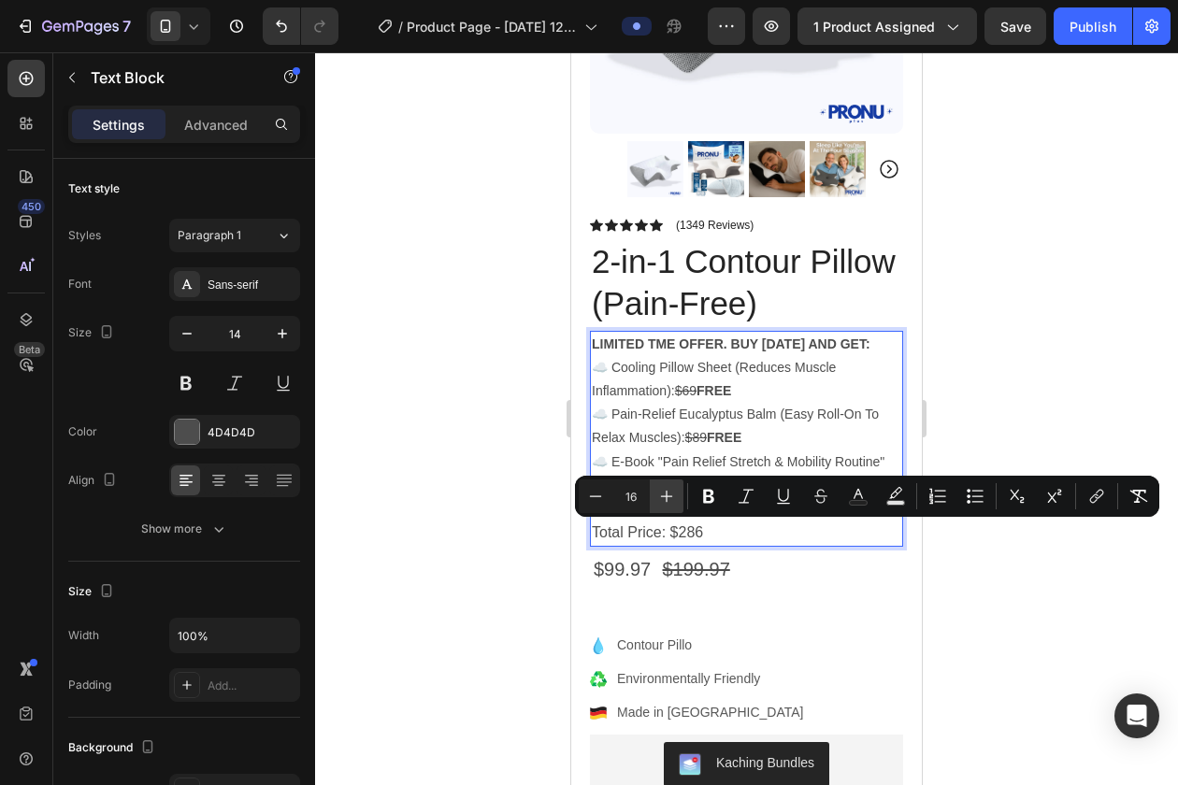
click at [665, 496] on icon "Editor contextual toolbar" at bounding box center [666, 496] width 19 height 19
type input "19"
click at [755, 543] on p "Total Price: $286" at bounding box center [746, 533] width 309 height 25
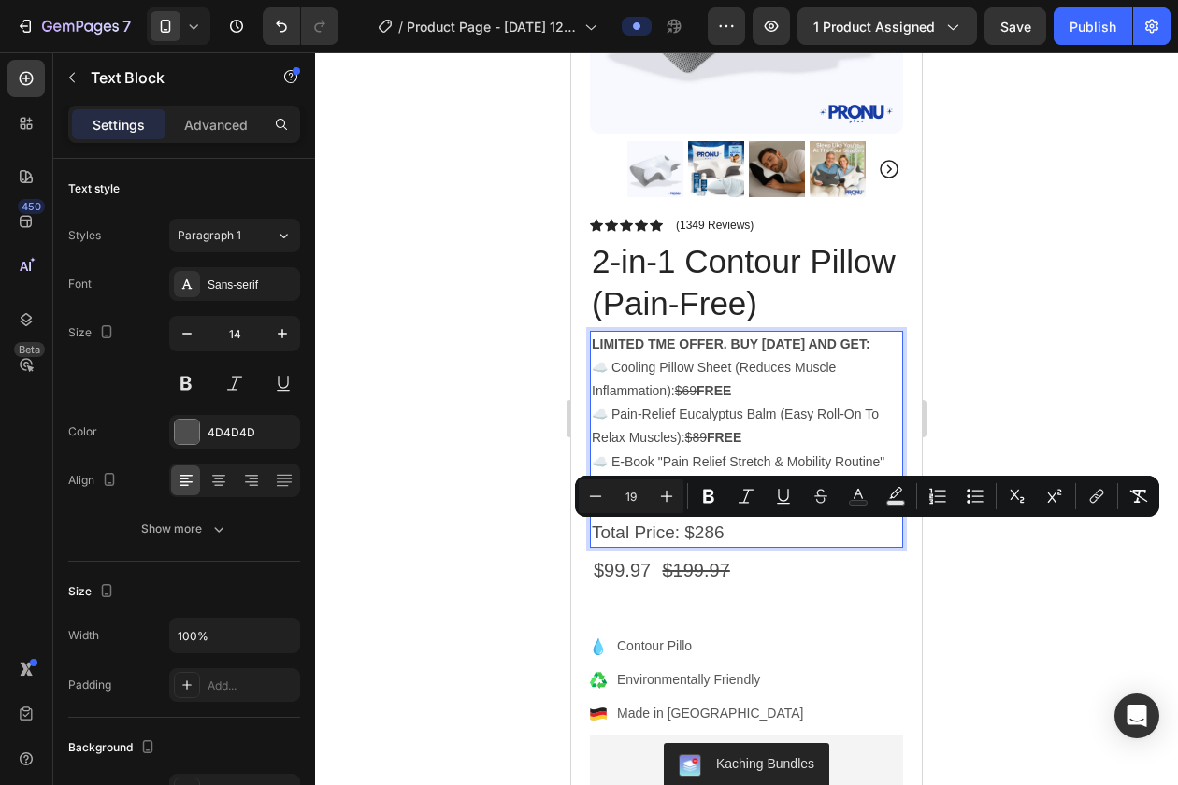
click at [738, 532] on p "Total Price: $286" at bounding box center [746, 533] width 309 height 25
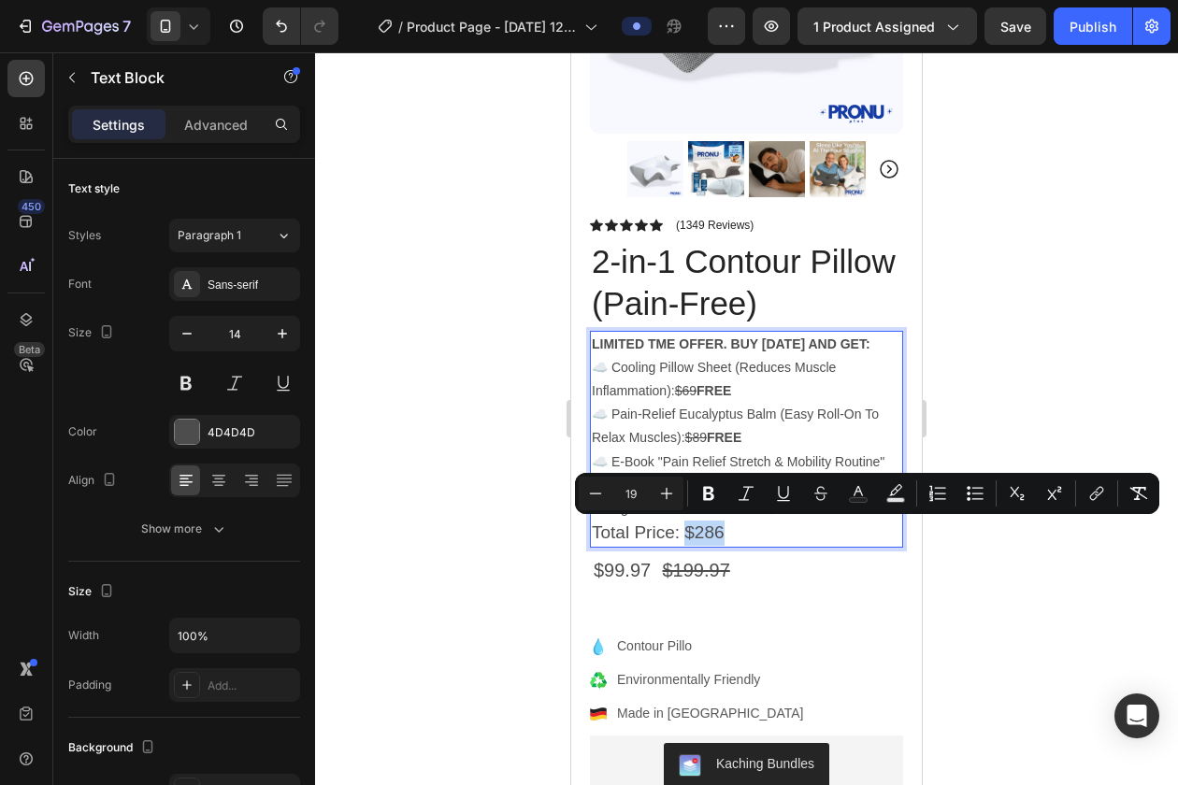
drag, startPoint x: 738, startPoint y: 532, endPoint x: 685, endPoint y: 533, distance: 53.3
click at [685, 533] on p "Total Price: $286" at bounding box center [746, 533] width 309 height 25
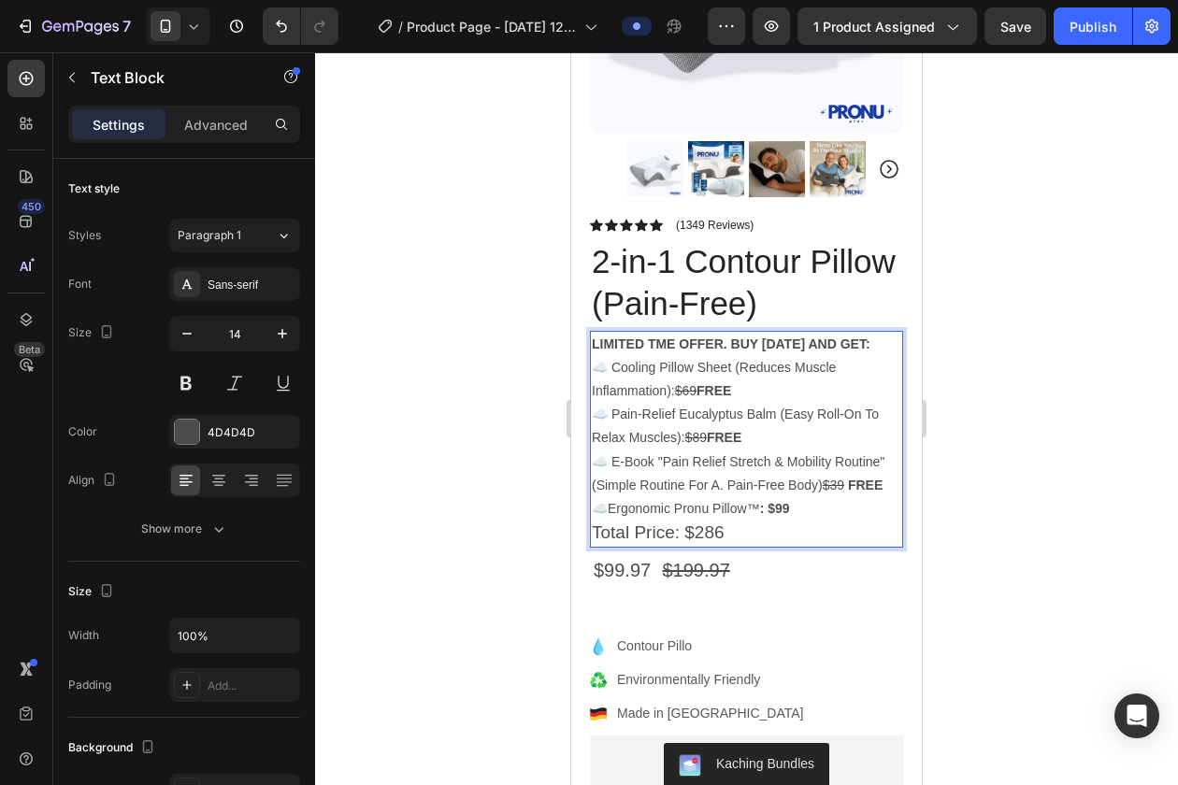
click at [630, 533] on span "Total Price: $286" at bounding box center [658, 533] width 133 height 20
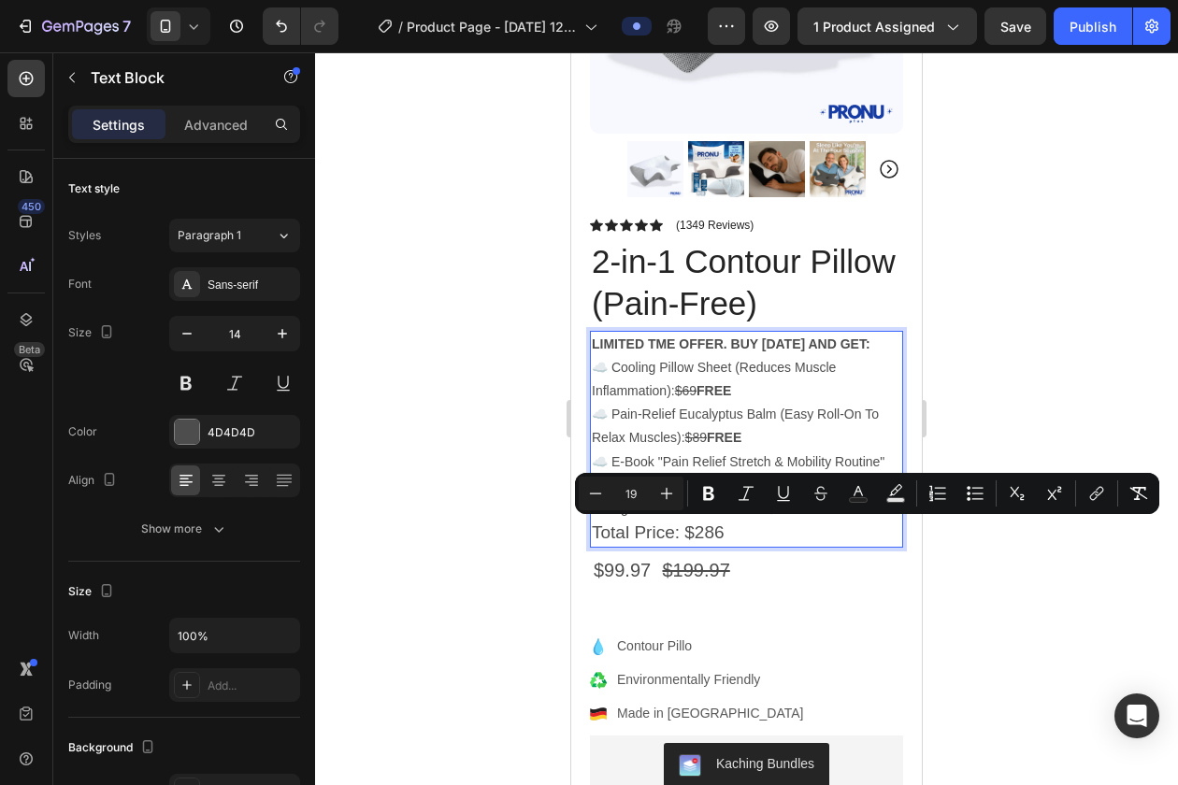
click at [608, 534] on span "Total Price: $286" at bounding box center [658, 533] width 133 height 20
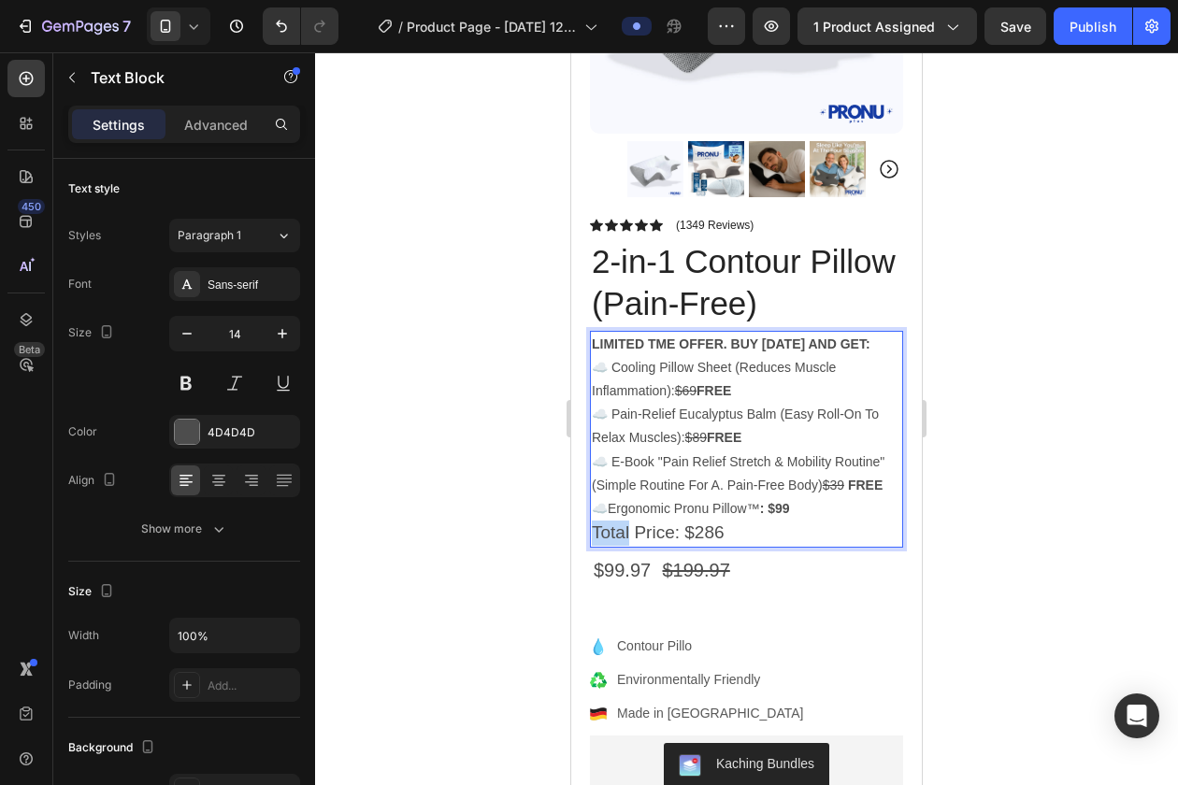
click at [608, 534] on span "Total Price: $286" at bounding box center [658, 533] width 133 height 20
click at [605, 528] on span "Final Price: $286" at bounding box center [659, 533] width 134 height 20
drag, startPoint x: 797, startPoint y: 535, endPoint x: 750, endPoint y: 535, distance: 47.7
click at [751, 535] on p "Limited Time Price: $286" at bounding box center [746, 533] width 309 height 25
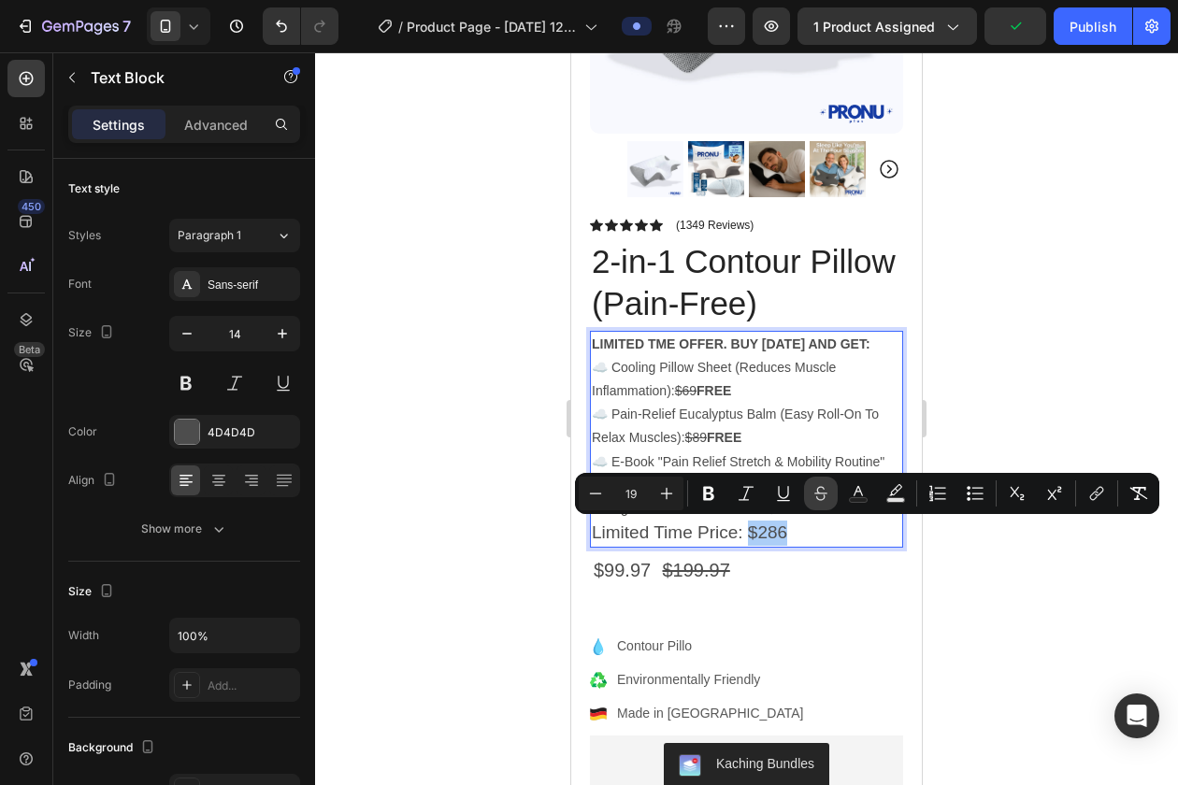
click at [811, 497] on icon "Editor contextual toolbar" at bounding box center [820, 493] width 19 height 19
click at [804, 523] on p "Limited Time Price: $286" at bounding box center [746, 533] width 309 height 25
click at [799, 536] on p "Limited Time Price: $286" at bounding box center [746, 533] width 309 height 25
click at [777, 536] on s "$286" at bounding box center [762, 533] width 39 height 20
click at [795, 536] on p "Limited Time Price: $286" at bounding box center [746, 533] width 309 height 25
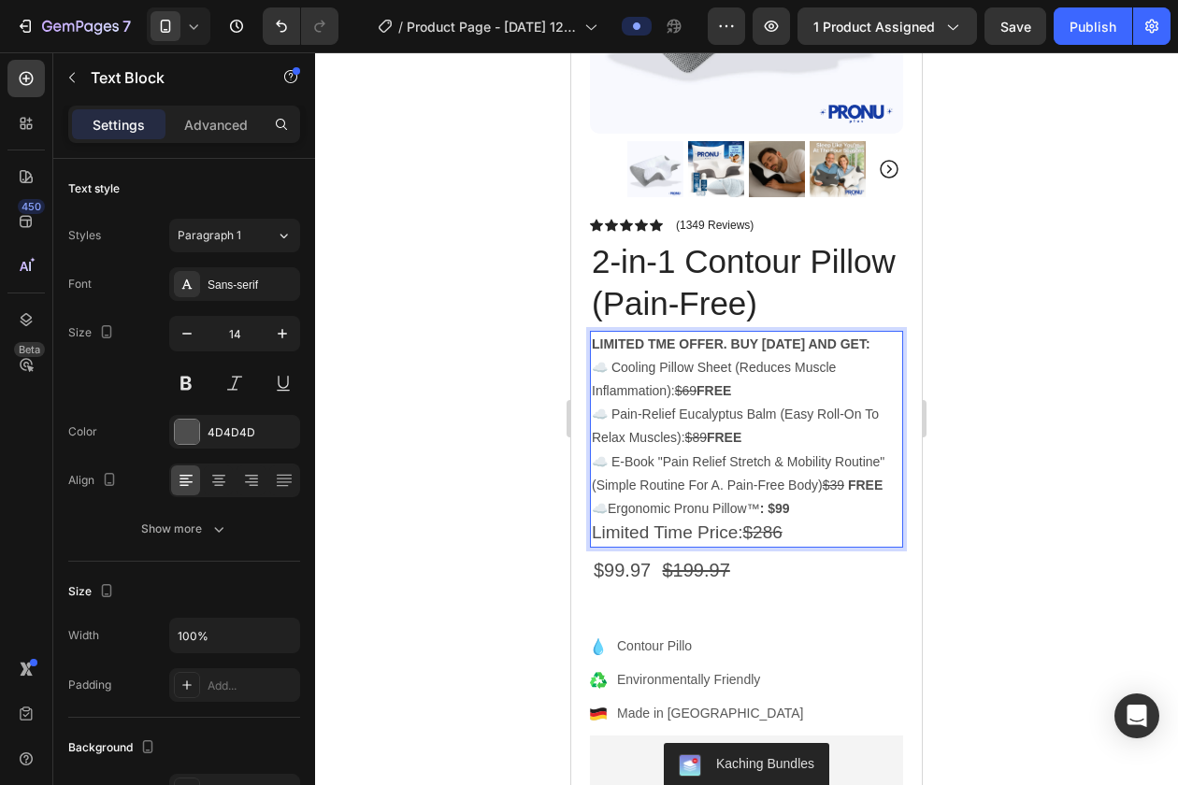
click at [780, 524] on s "$286" at bounding box center [762, 533] width 39 height 20
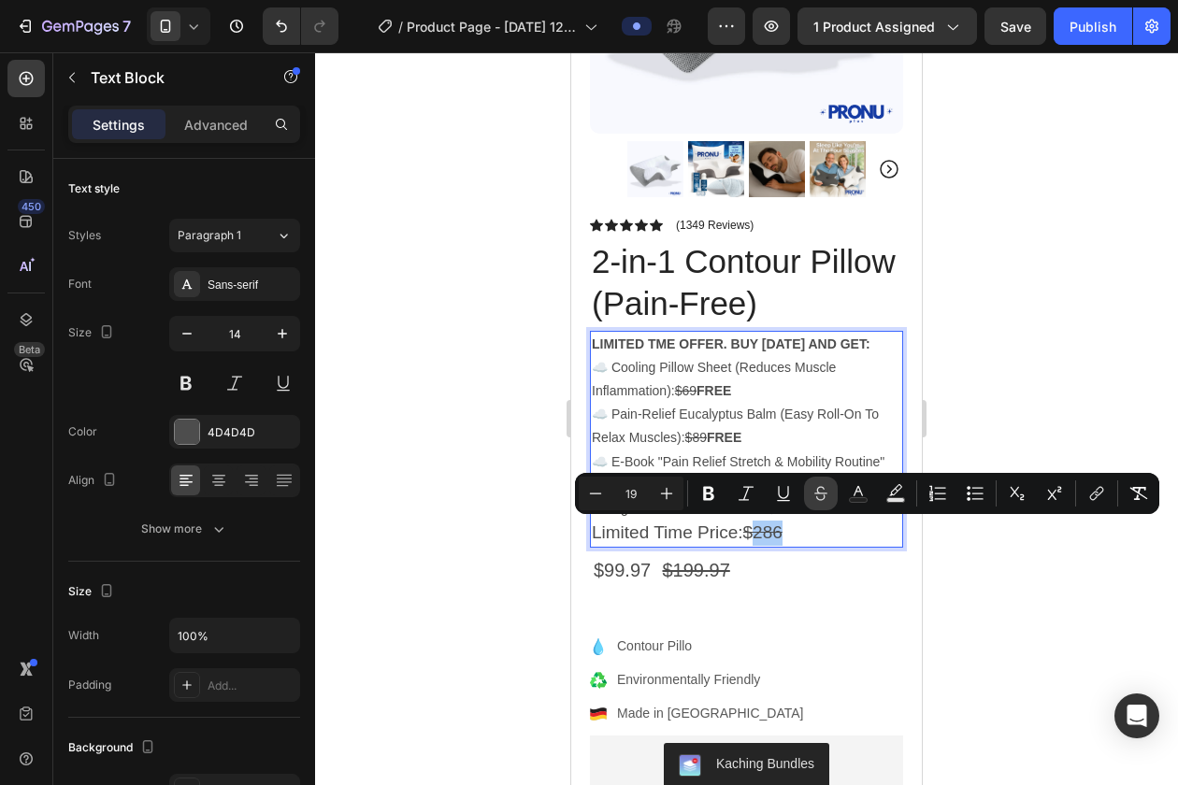
click at [816, 493] on icon "Editor contextual toolbar" at bounding box center [820, 489] width 13 height 7
click at [811, 494] on icon "Editor contextual toolbar" at bounding box center [820, 493] width 19 height 19
click at [801, 529] on p "Limited Time Price: $286" at bounding box center [746, 533] width 309 height 25
drag, startPoint x: 803, startPoint y: 530, endPoint x: 786, endPoint y: 533, distance: 17.1
click at [786, 533] on p "Limited Time Price: $286" at bounding box center [746, 533] width 309 height 25
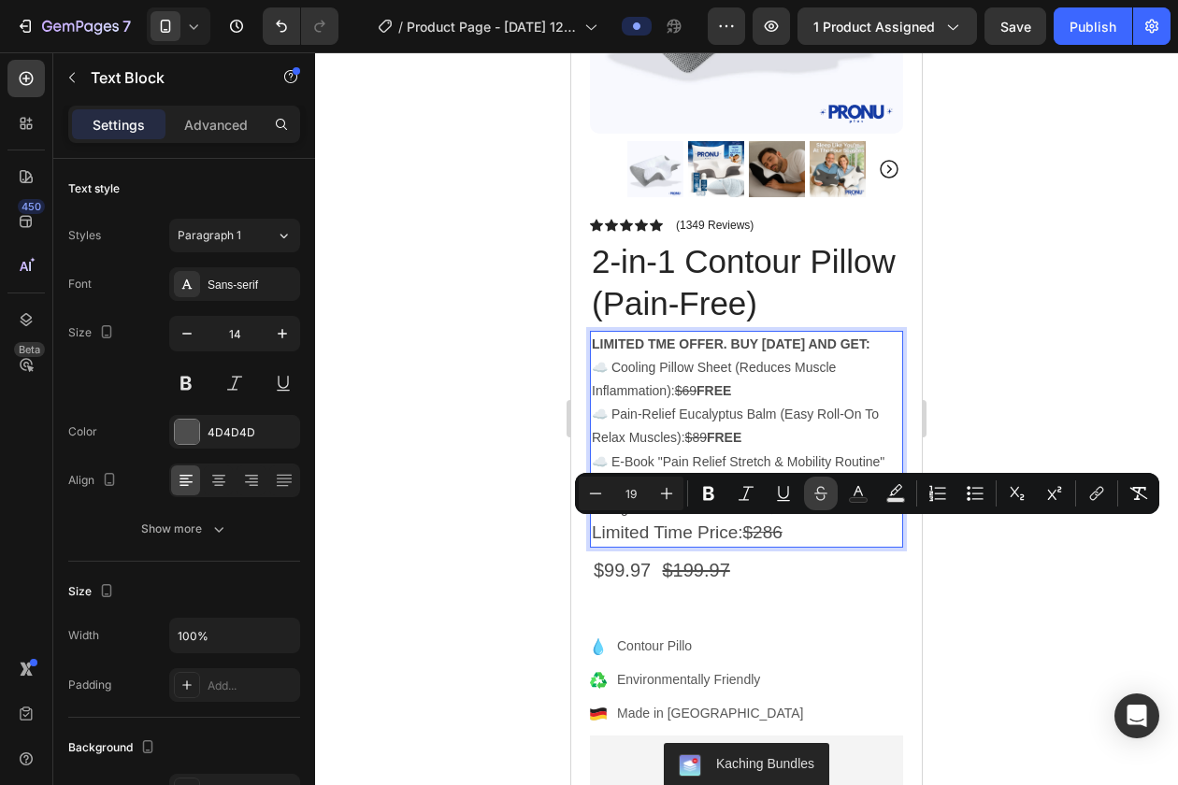
click at [820, 499] on icon "Editor contextual toolbar" at bounding box center [820, 493] width 19 height 19
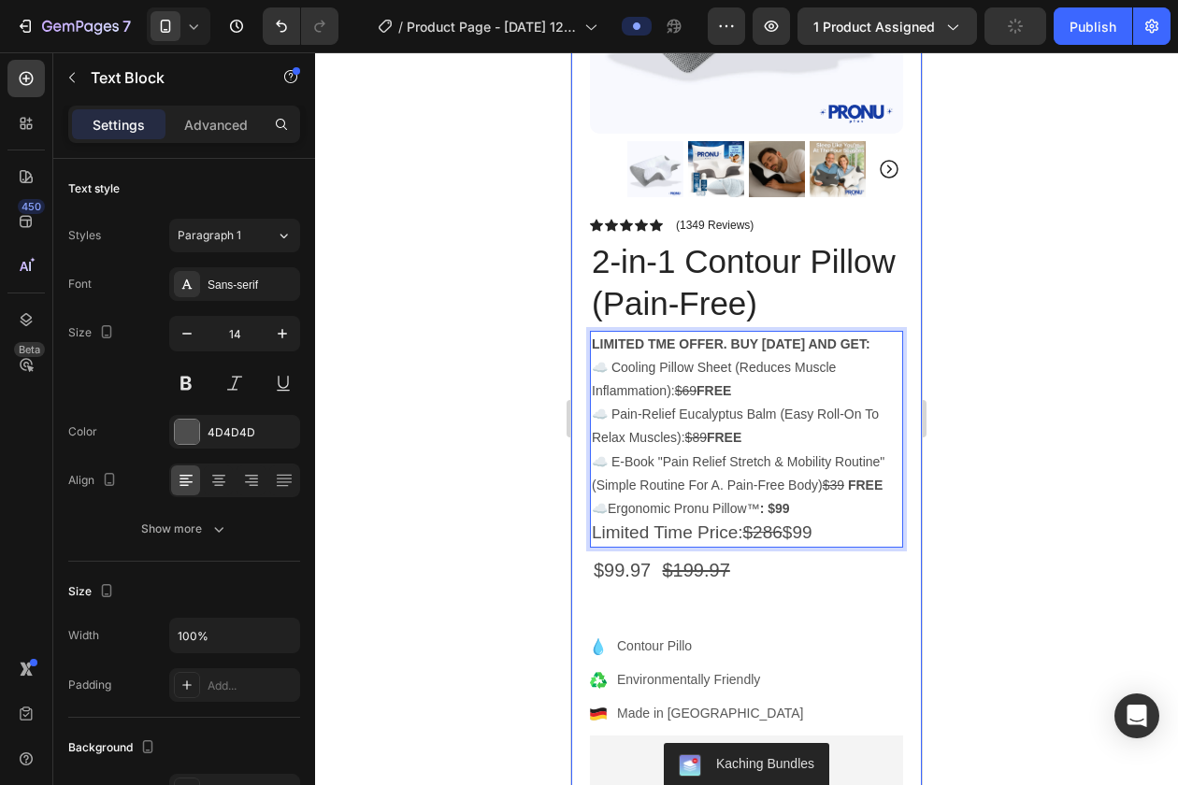
click at [956, 487] on div at bounding box center [746, 418] width 863 height 733
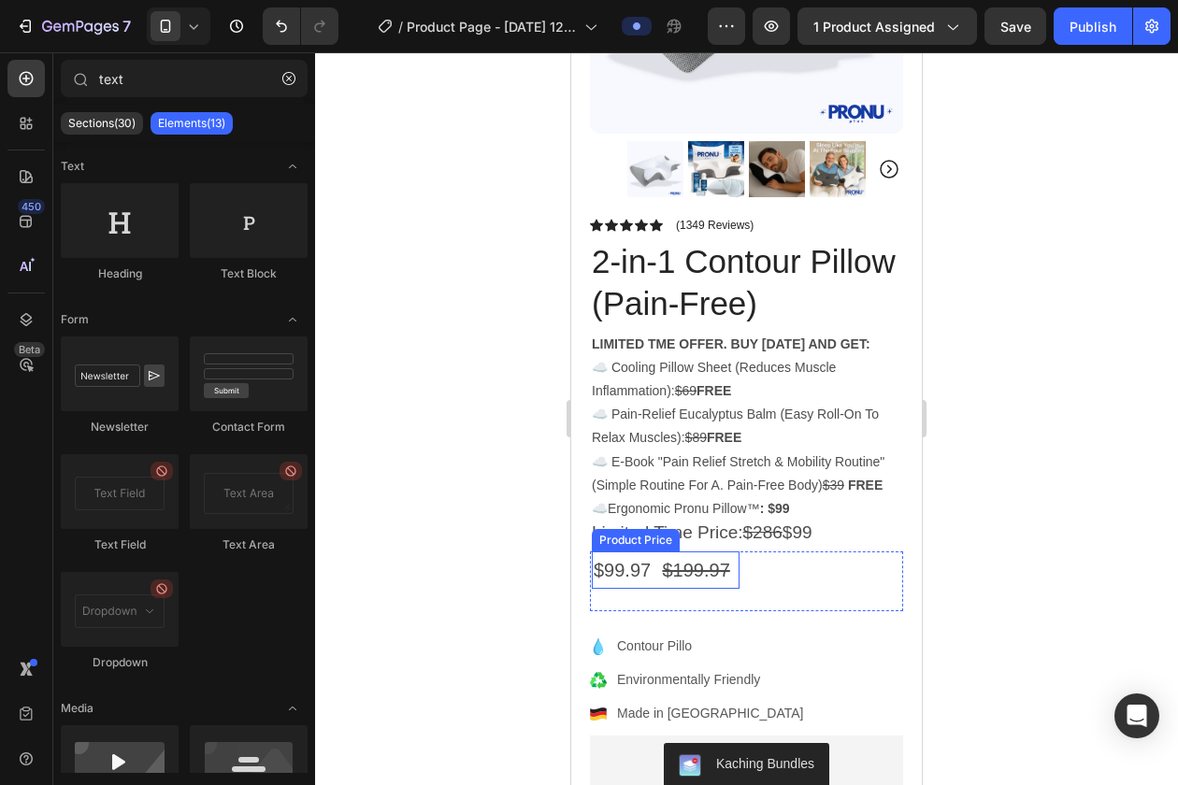
click at [623, 581] on div "$99.97" at bounding box center [666, 569] width 148 height 37
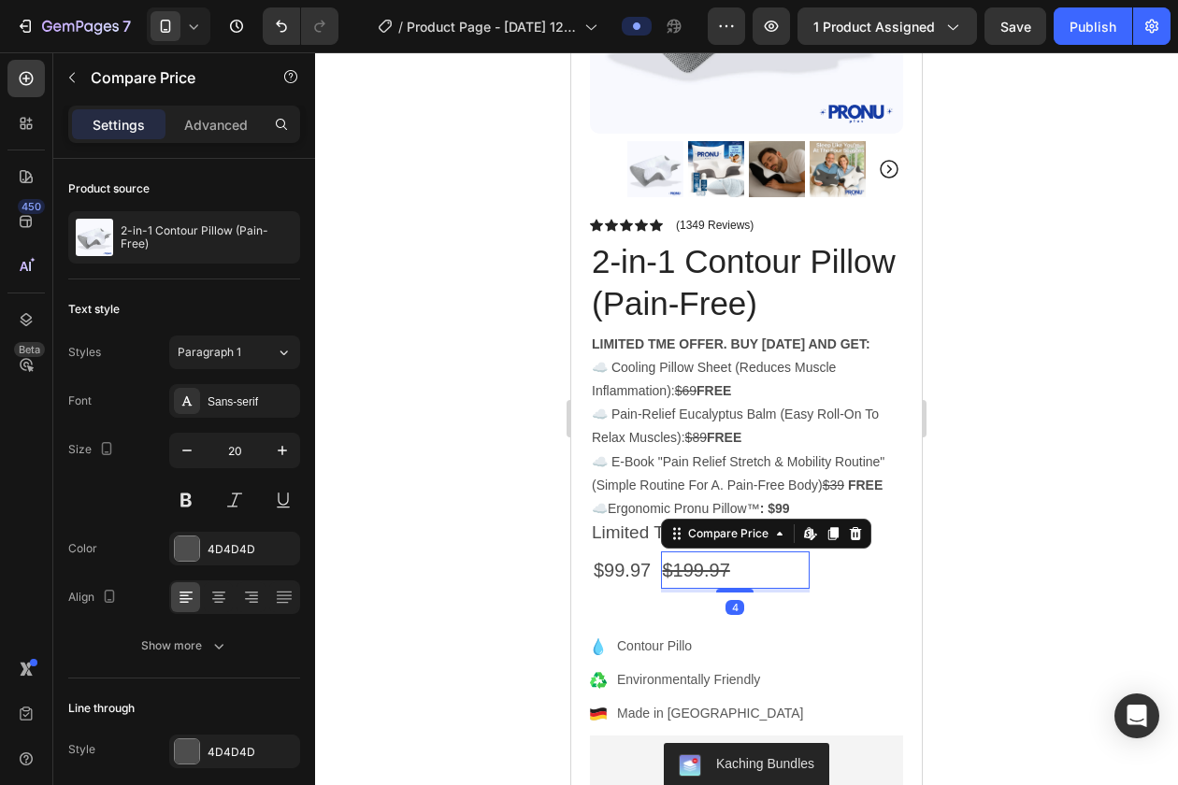
click at [781, 584] on div "$199.97" at bounding box center [736, 569] width 150 height 37
click at [781, 601] on div "$199.97 Compare Price Edit content in Shopify 4 Compare Price Edit content in S…" at bounding box center [829, 581] width 150 height 60
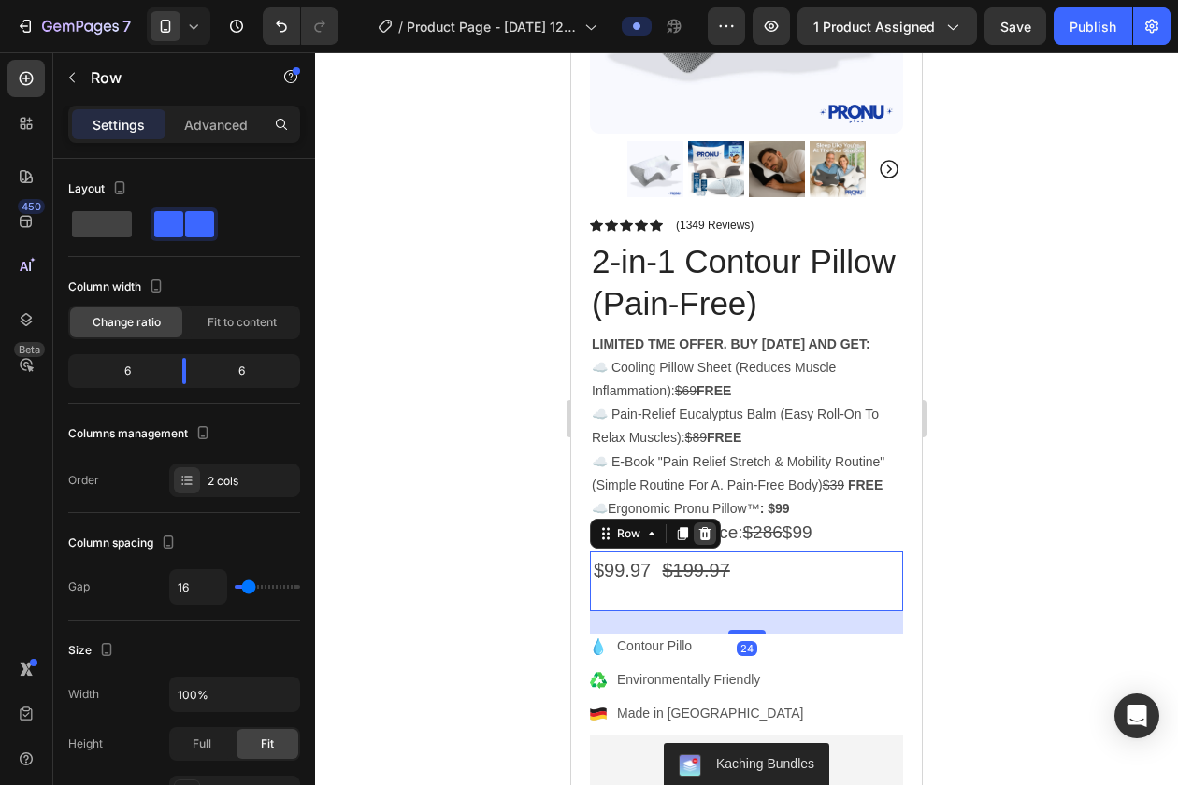
click at [704, 536] on icon at bounding box center [705, 533] width 12 height 13
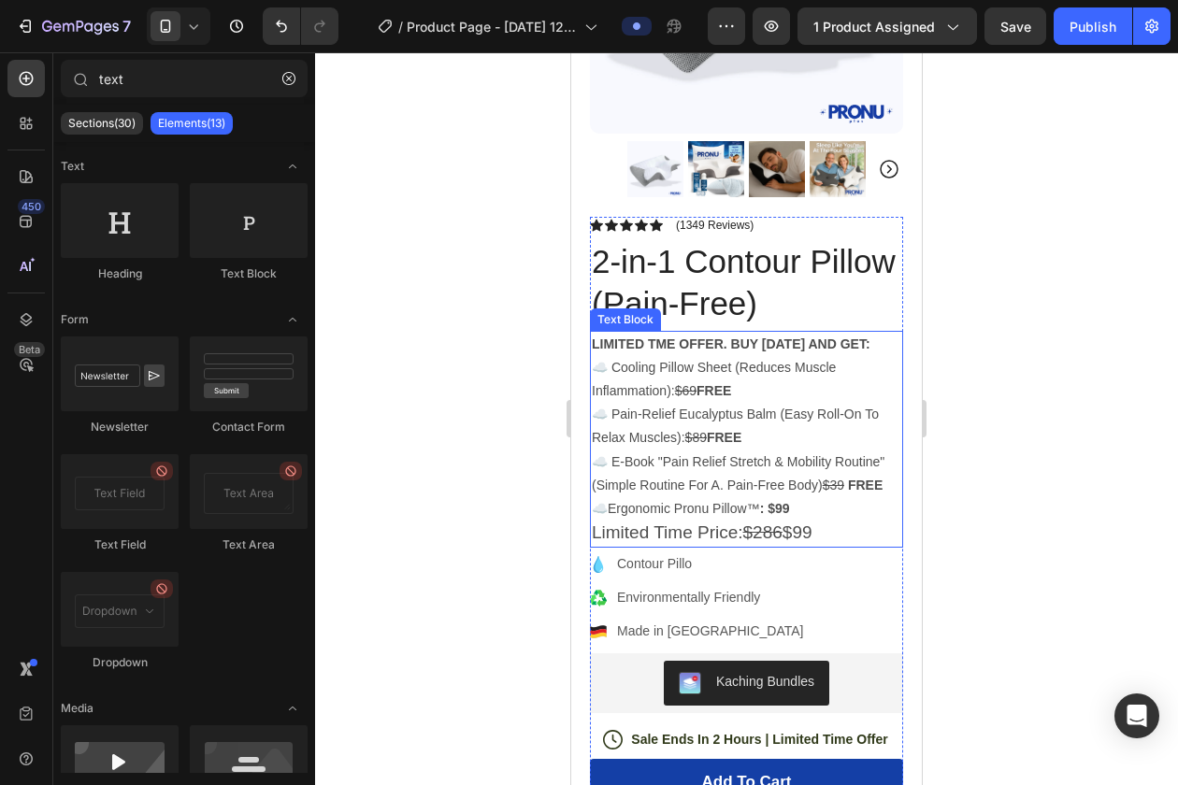
click at [789, 504] on strong ": $99" at bounding box center [775, 508] width 30 height 15
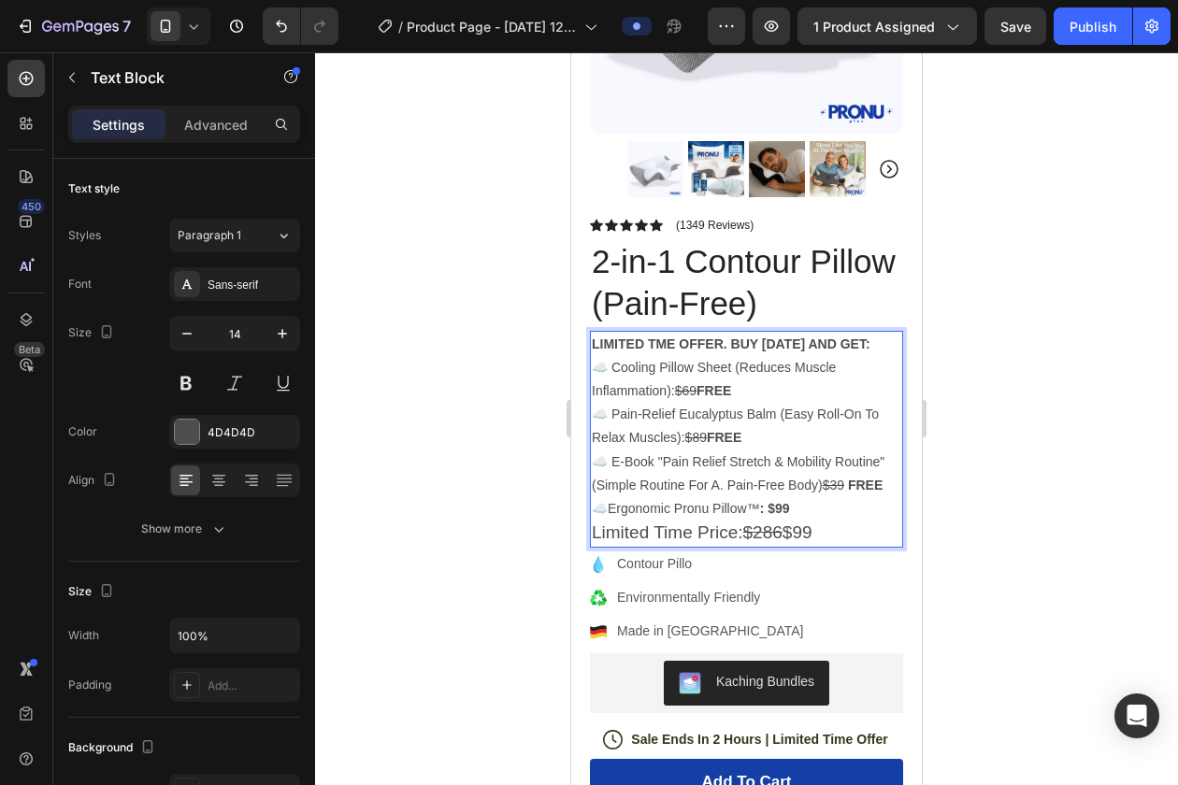
click at [806, 517] on p "☁️ Ergonomic Pronu Pillow™ : $99" at bounding box center [746, 508] width 309 height 23
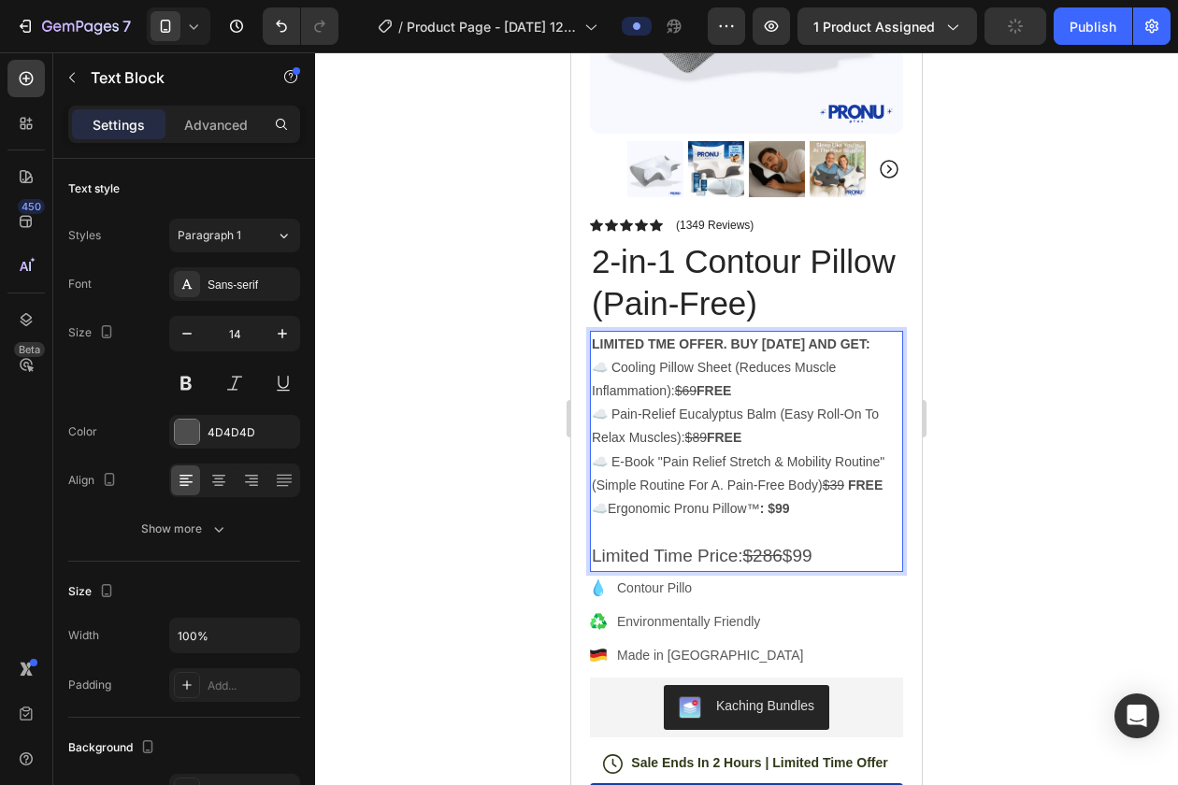
click at [1011, 424] on div at bounding box center [746, 418] width 863 height 733
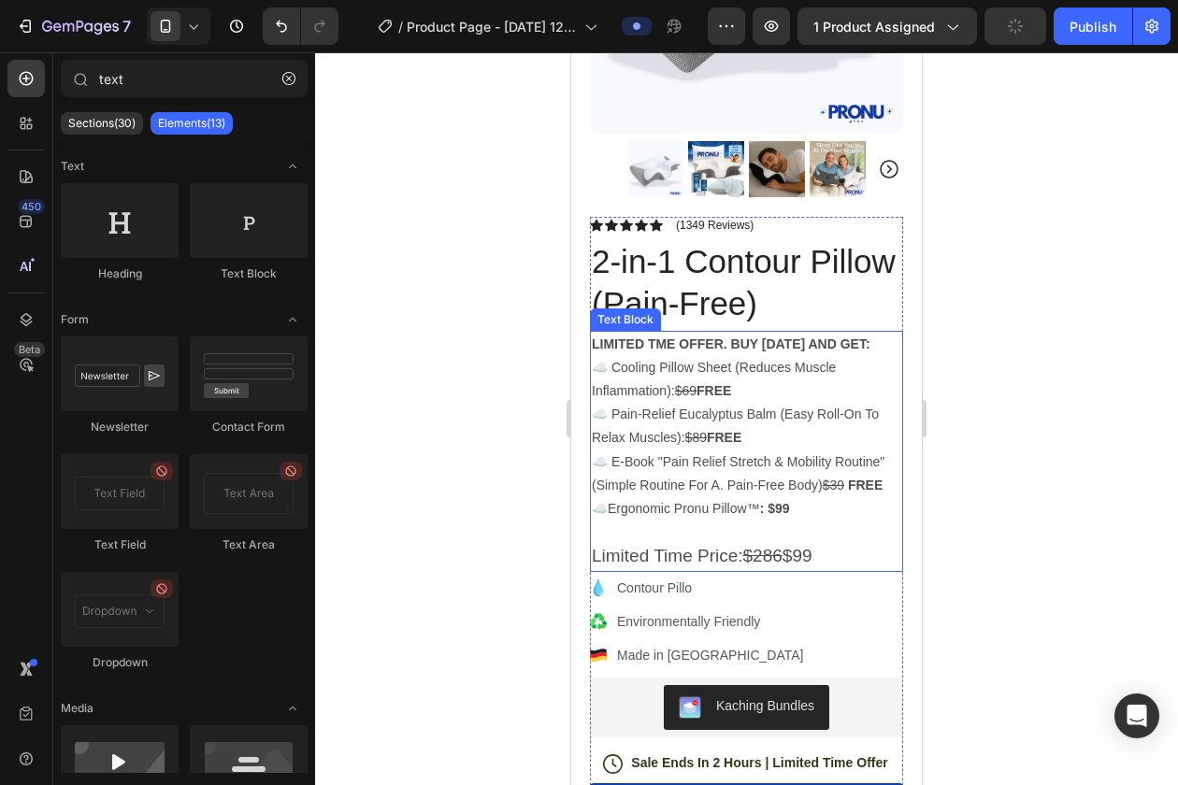
click at [844, 555] on p "Limited Time Price: $286 $99" at bounding box center [746, 556] width 309 height 25
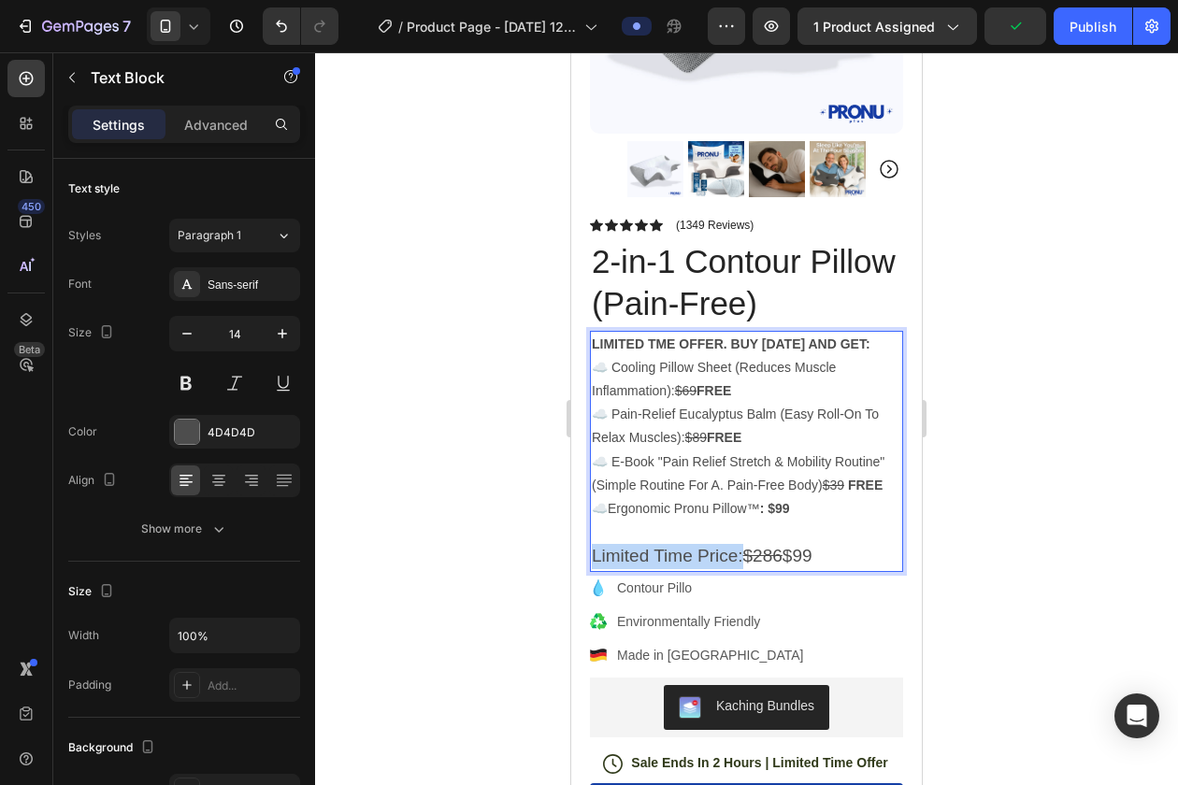
drag, startPoint x: 741, startPoint y: 557, endPoint x: 590, endPoint y: 557, distance: 151.4
click at [590, 557] on div "LIMITED TME OFFER. BUY TODAY AND GET: ☁️ Cooling Pillow Sheet (Reduces Muscle I…" at bounding box center [746, 451] width 313 height 241
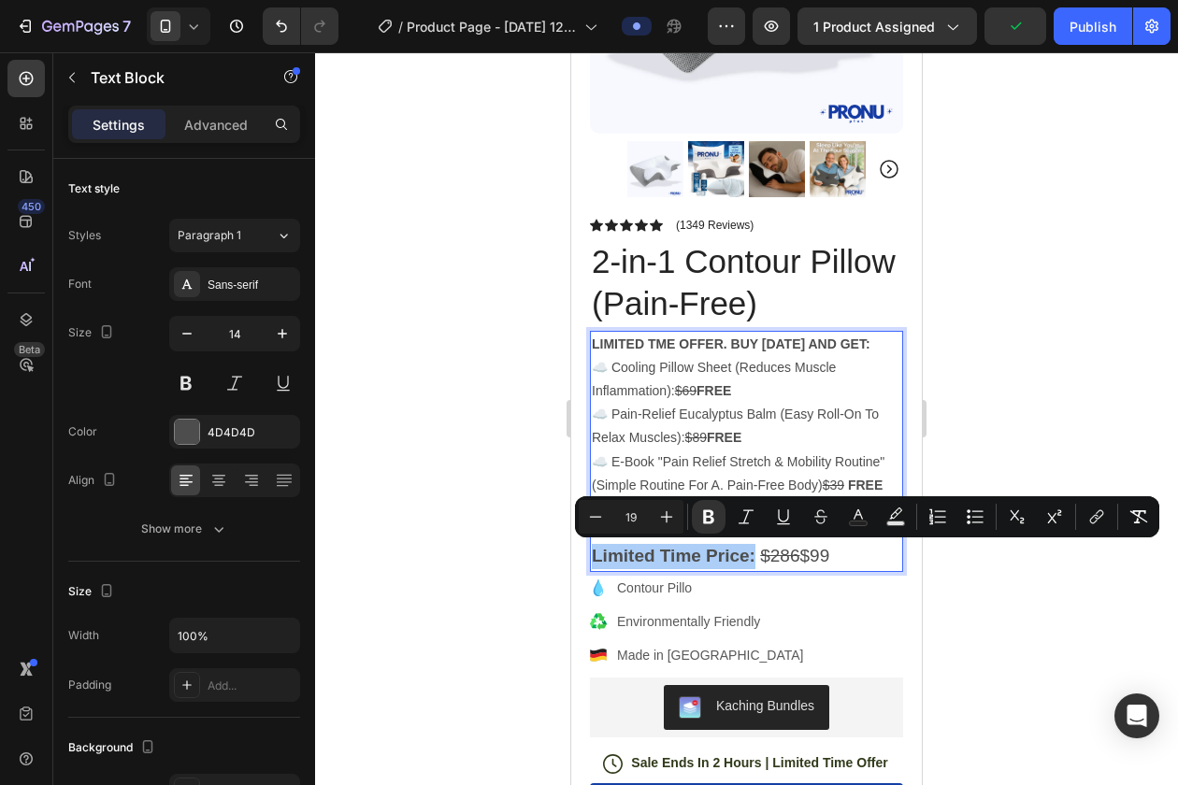
click at [1009, 377] on div at bounding box center [746, 418] width 863 height 733
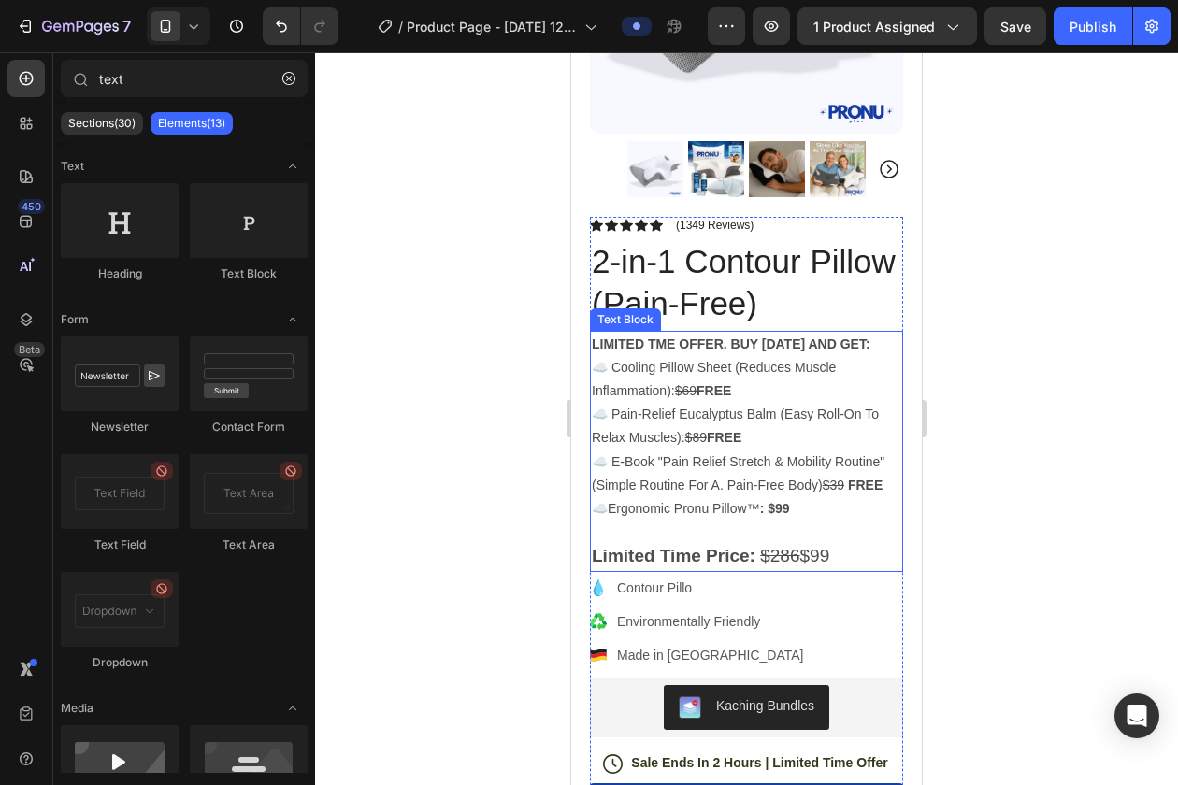
click at [857, 561] on p "Limited Time Price: $286 $99" at bounding box center [746, 556] width 309 height 25
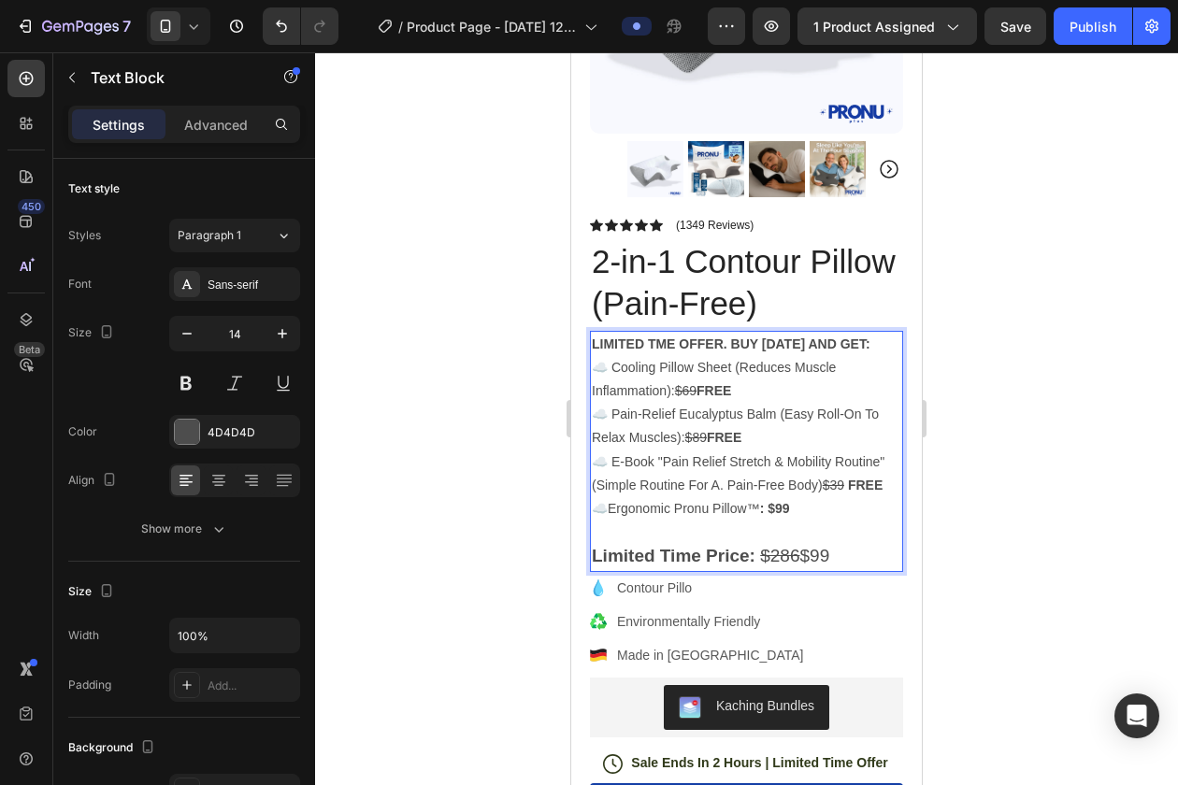
click at [860, 555] on p "☁️ Ergonomic Pronu Pillow™ : $99 Limited Time Price: $286 $99" at bounding box center [746, 533] width 309 height 73
click at [971, 581] on div at bounding box center [746, 418] width 863 height 733
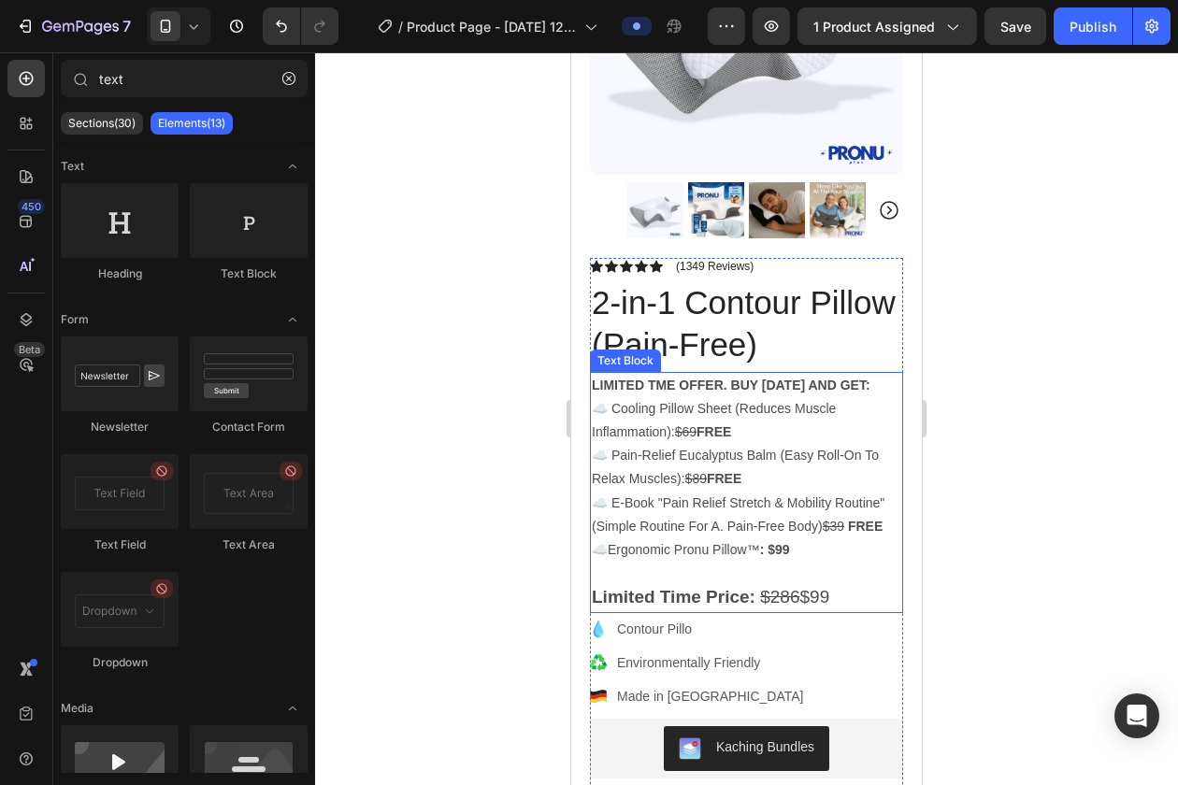
scroll to position [280, 0]
click at [763, 383] on strong "LIMITED TME OFFER. BUY TODAY AND GET:" at bounding box center [731, 386] width 279 height 15
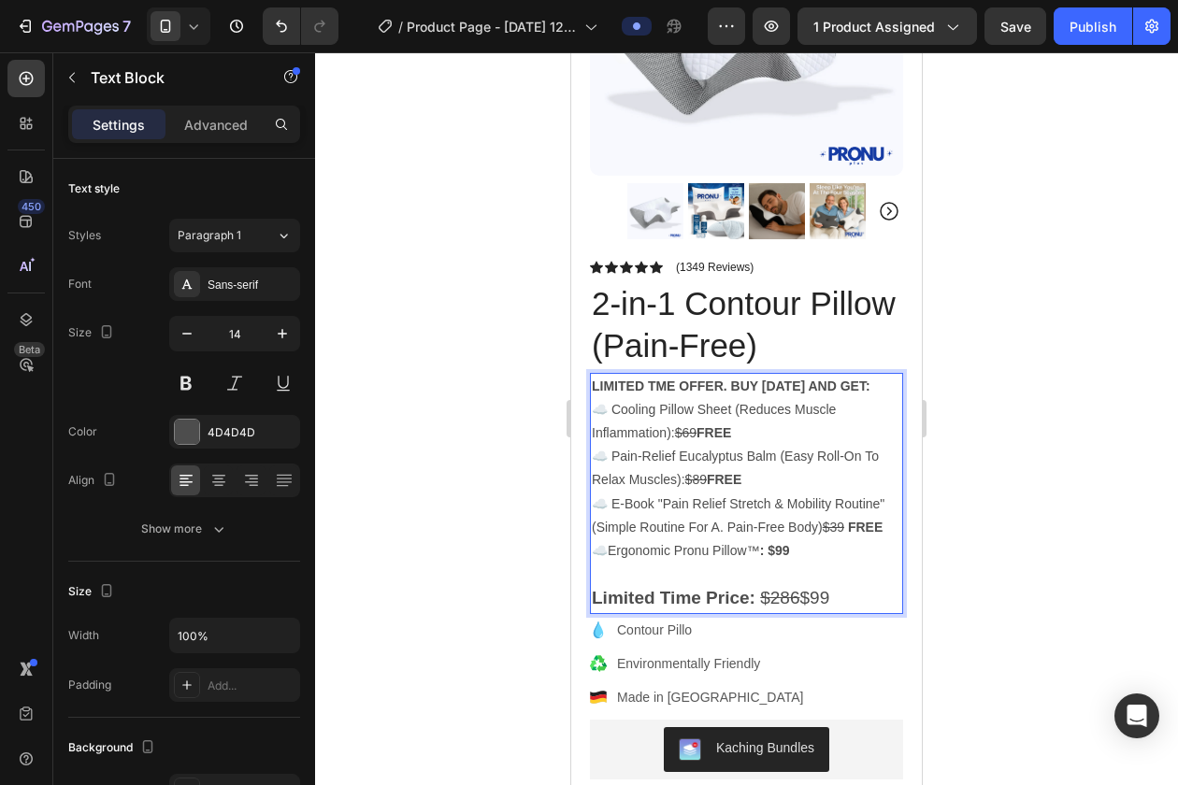
click at [878, 381] on p "LIMITED TME OFFER. BUY TODAY AND GET:" at bounding box center [746, 386] width 309 height 23
click at [876, 384] on p "LIMITED TME OFFER. BUY TODAY AND GET:" at bounding box center [746, 386] width 309 height 23
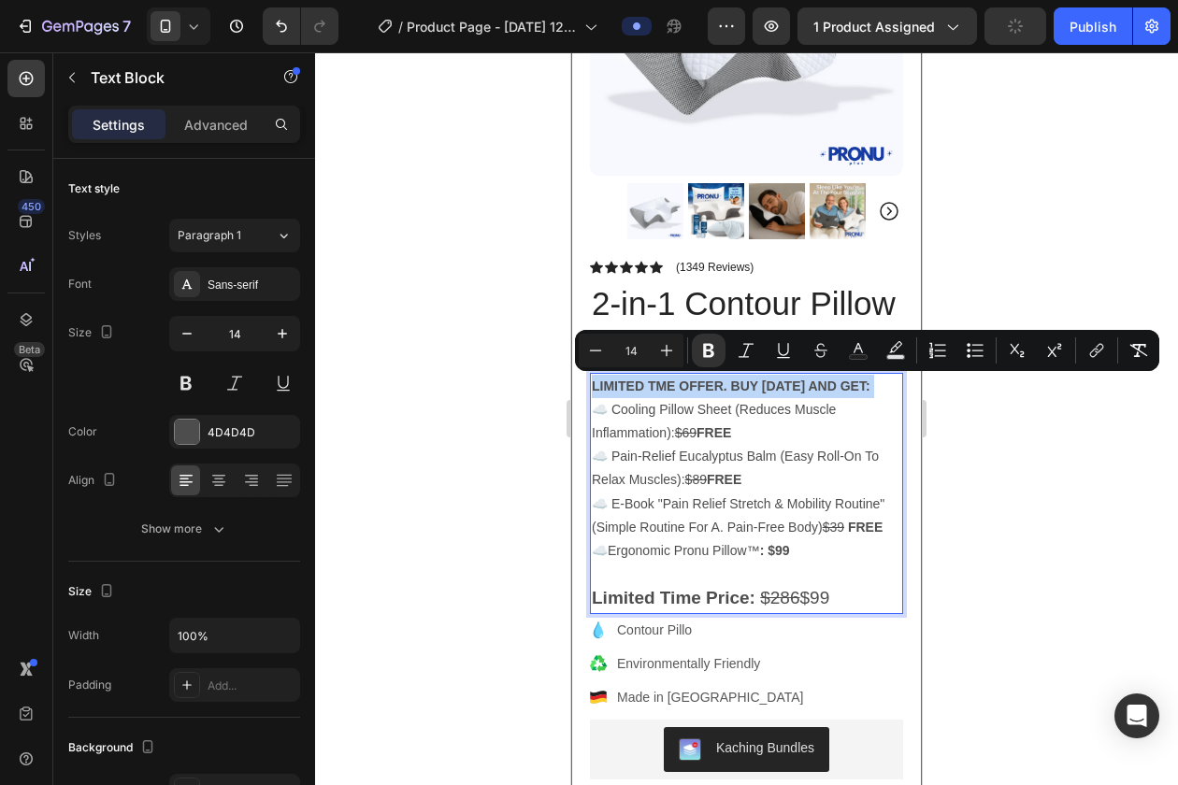
drag, startPoint x: 876, startPoint y: 384, endPoint x: 580, endPoint y: 384, distance: 295.4
click at [580, 384] on div "Product Images Image Icon Icon Icon Icon Icon Icon List "I can't say enough goo…" at bounding box center [746, 657] width 351 height 1626
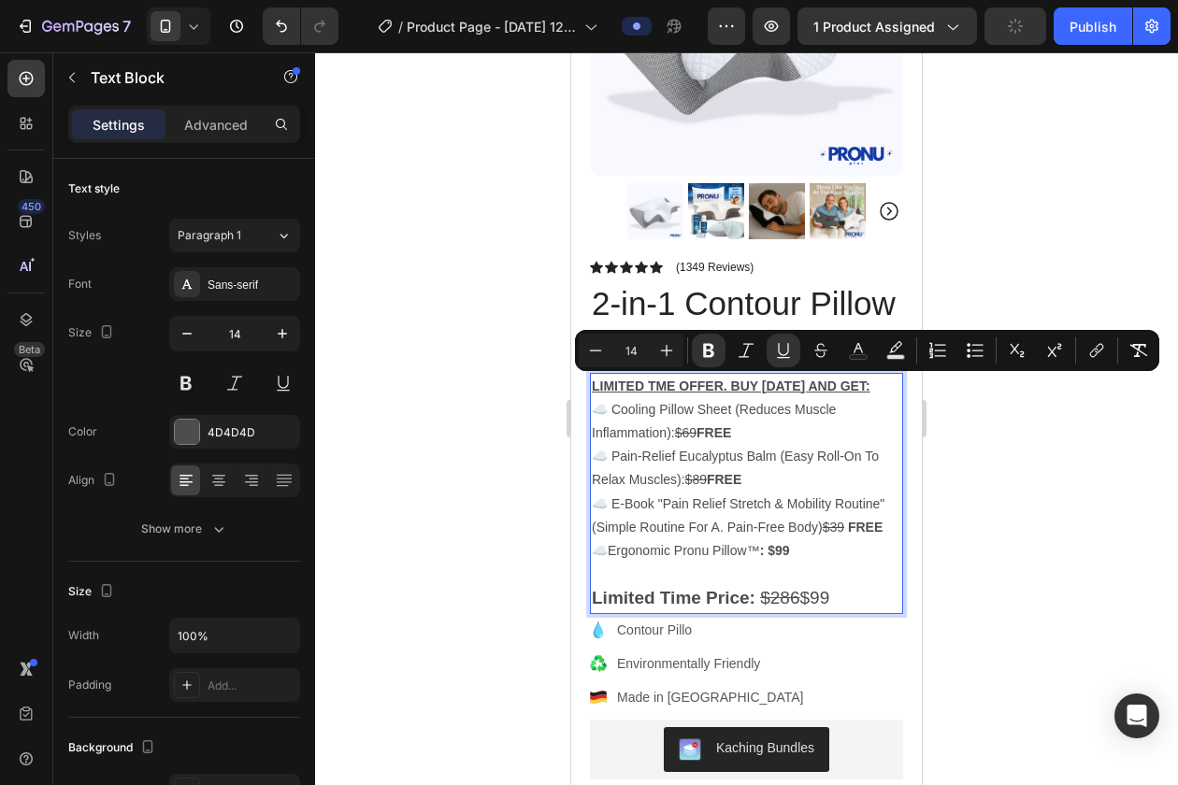
click at [1085, 421] on div at bounding box center [746, 418] width 863 height 733
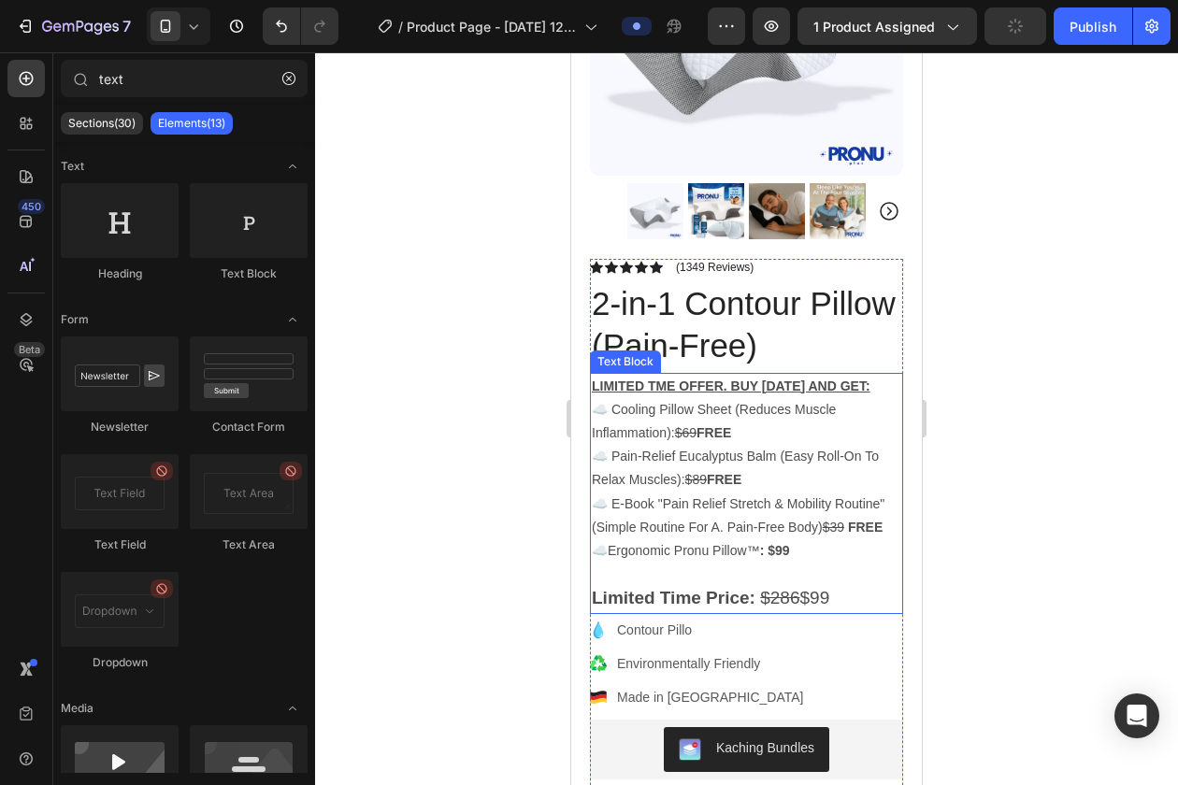
click at [882, 386] on p "LIMITED TME OFFER. BUY TODAY AND GET:" at bounding box center [746, 386] width 309 height 23
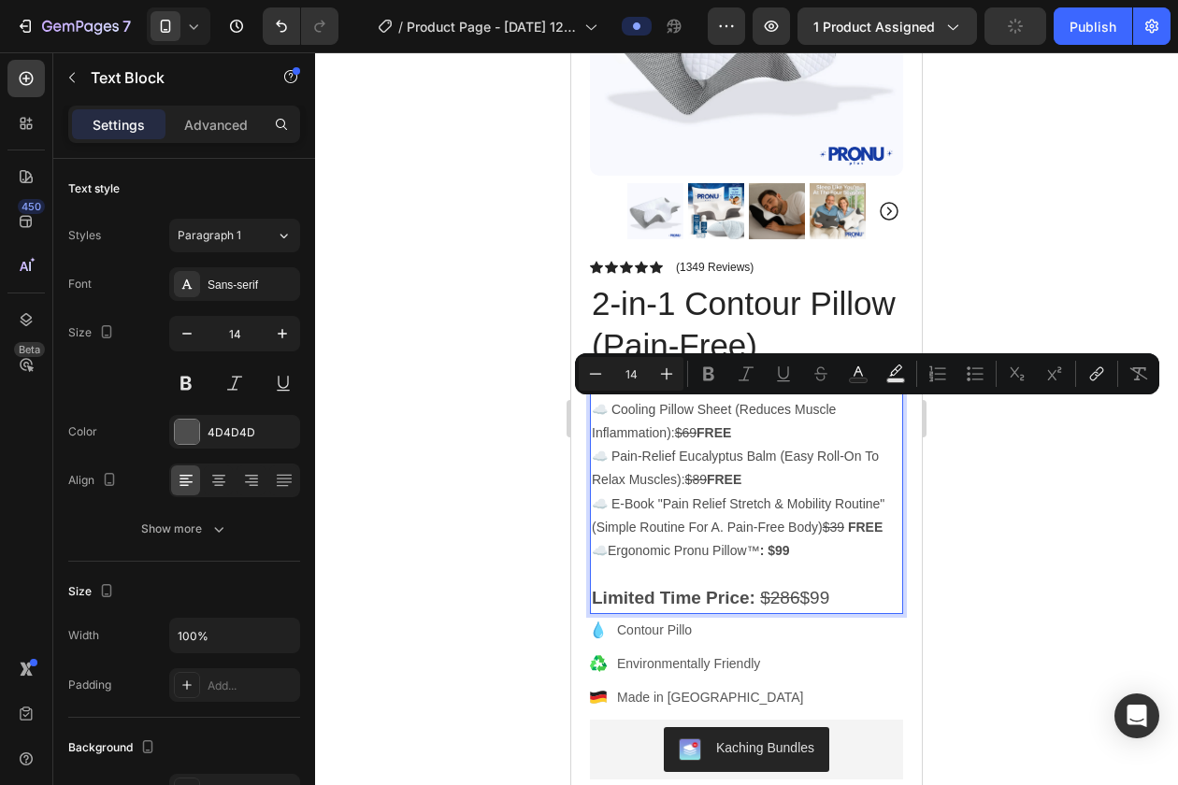
click at [855, 423] on p "☁️ Cooling Pillow Sheet (Reduces Muscle Inflammation): $69 FREE" at bounding box center [746, 421] width 309 height 47
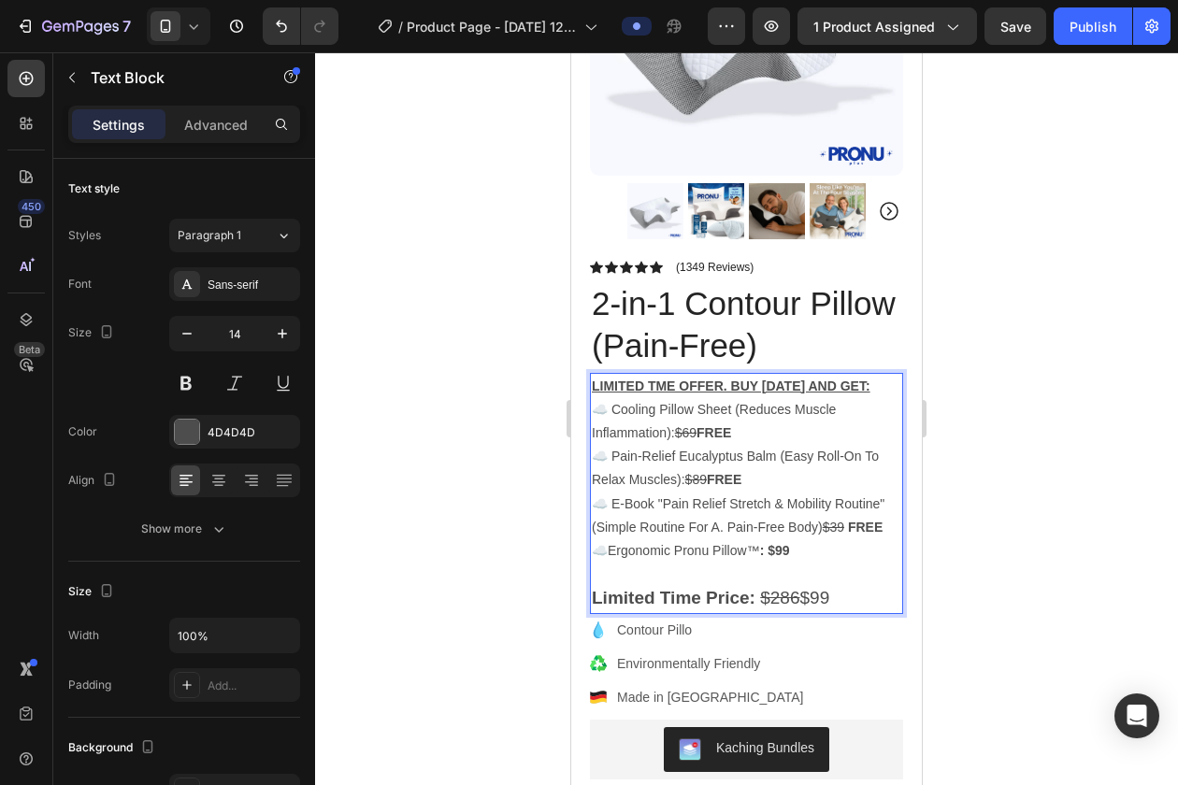
click at [870, 385] on u "LIMITED TME OFFER. BUY TODAY AND GET:" at bounding box center [731, 386] width 279 height 15
click at [862, 411] on p "☁️ Cooling Pillow Sheet (Reduces Muscle Inflammation): $69 FREE" at bounding box center [746, 421] width 309 height 47
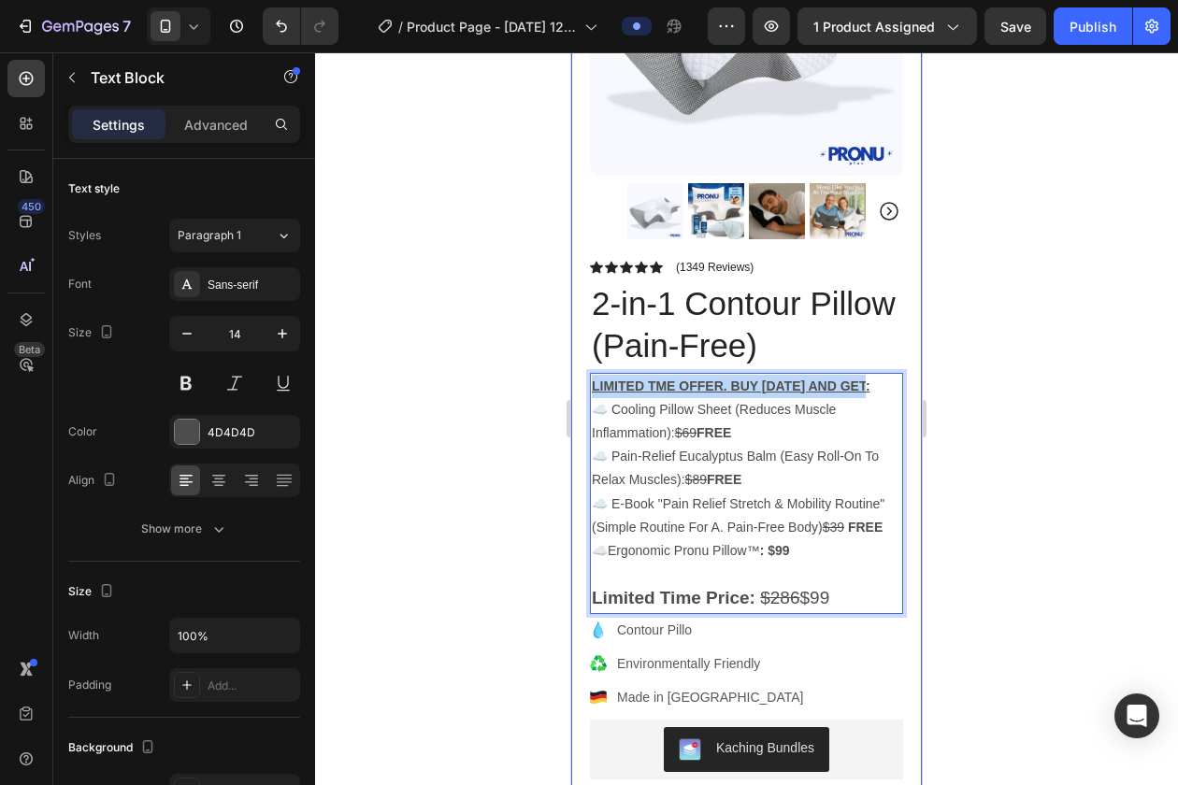
drag, startPoint x: 869, startPoint y: 386, endPoint x: 582, endPoint y: 385, distance: 287.0
click at [582, 385] on div "Product Images Image Icon Icon Icon Icon Icon Icon List "I can't say enough goo…" at bounding box center [746, 657] width 351 height 1626
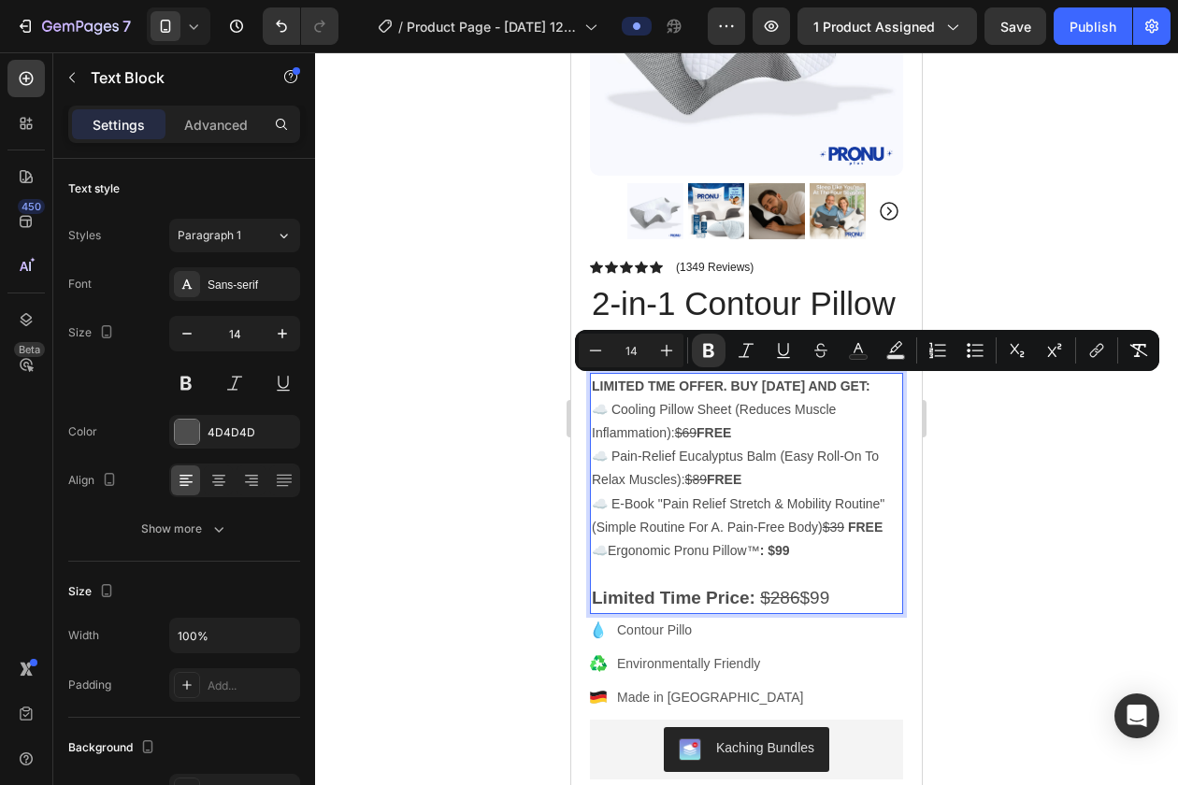
click at [1013, 436] on div at bounding box center [746, 418] width 863 height 733
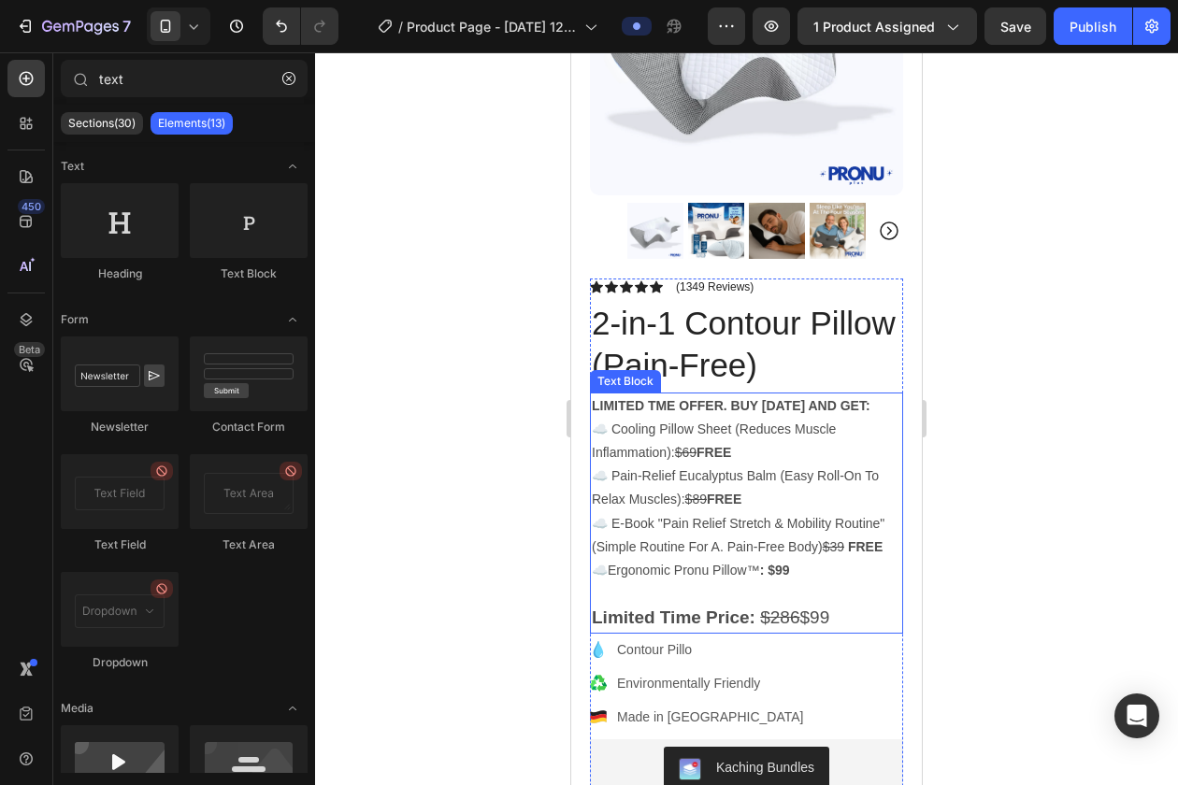
scroll to position [382, 0]
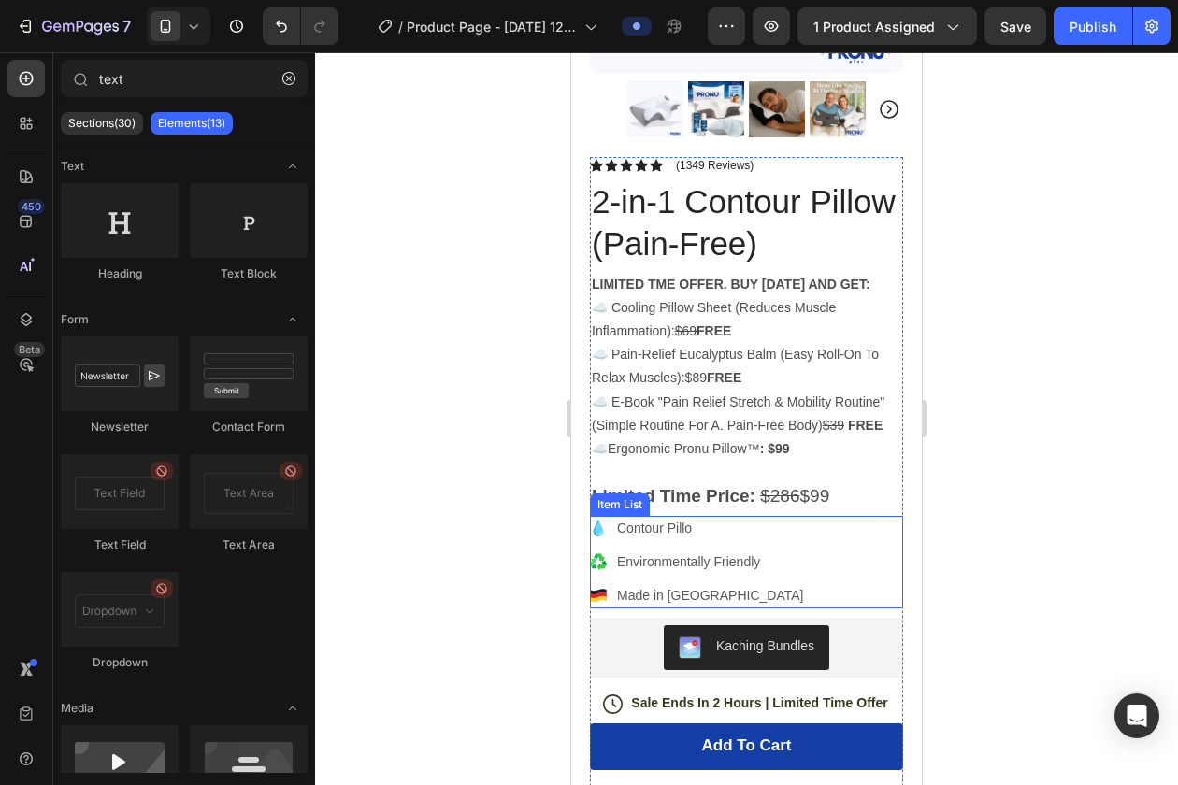
click at [645, 527] on p "Contour Pillo" at bounding box center [710, 529] width 186 height 20
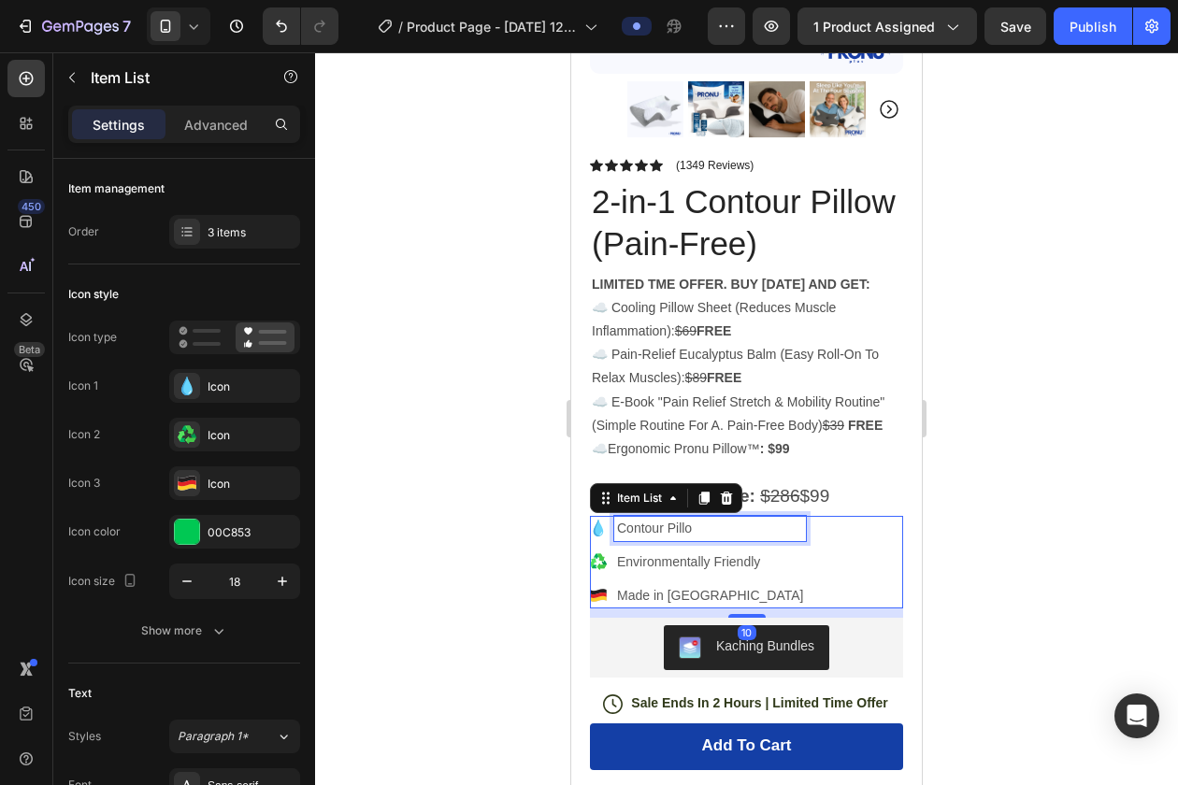
click at [645, 527] on p "Contour Pillo" at bounding box center [710, 529] width 186 height 20
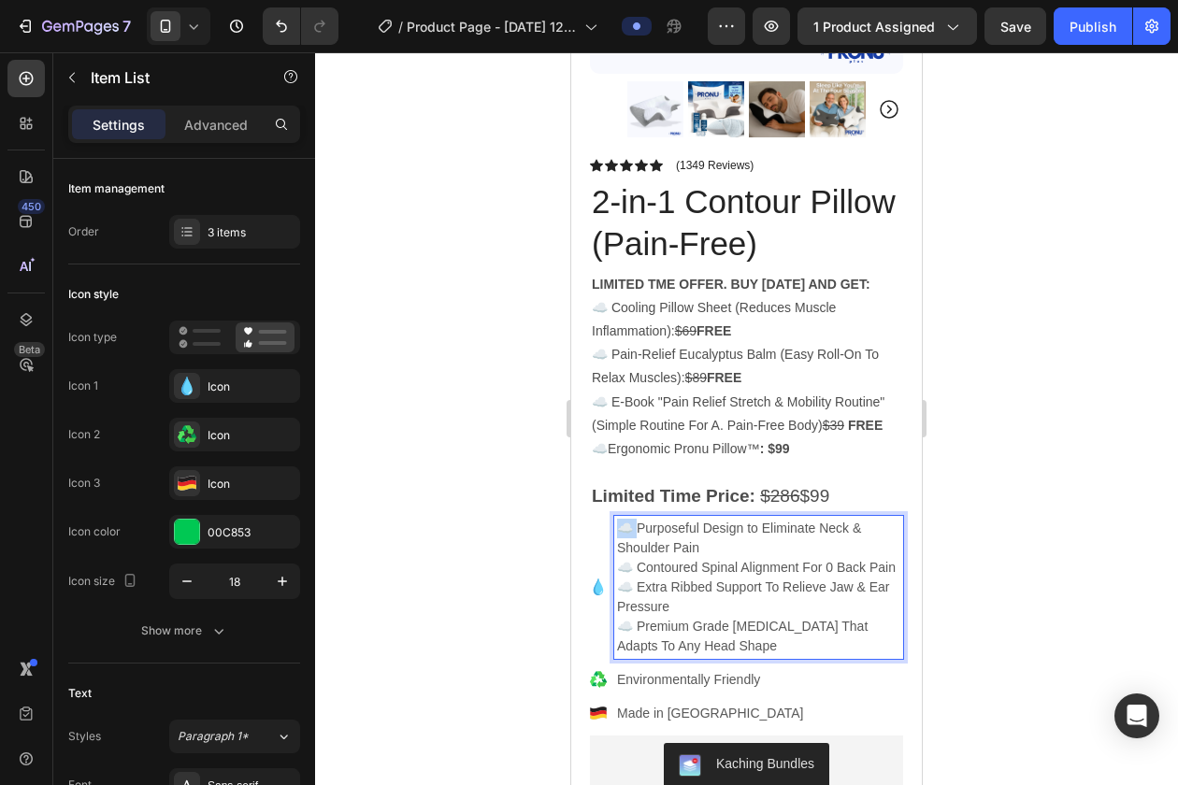
drag, startPoint x: 634, startPoint y: 527, endPoint x: 603, endPoint y: 527, distance: 30.8
click at [608, 527] on div "☁️ Purposeful Design to Eliminate Neck & Shoulder Pain ☁️ Contoured Spinal Alig…" at bounding box center [746, 587] width 313 height 143
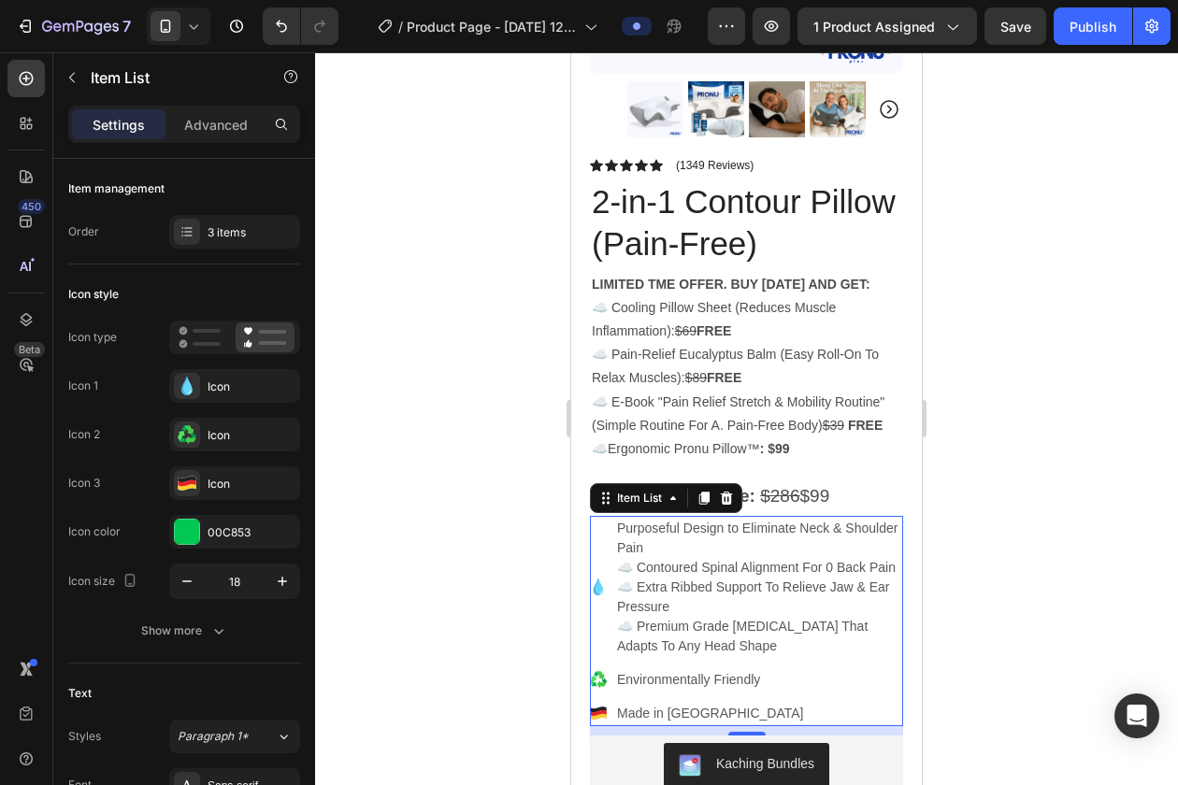
click at [613, 564] on div "Purposeful Design to Eliminate Neck & Shoulder Pain ☁️ Contoured Spinal Alignme…" at bounding box center [746, 587] width 313 height 143
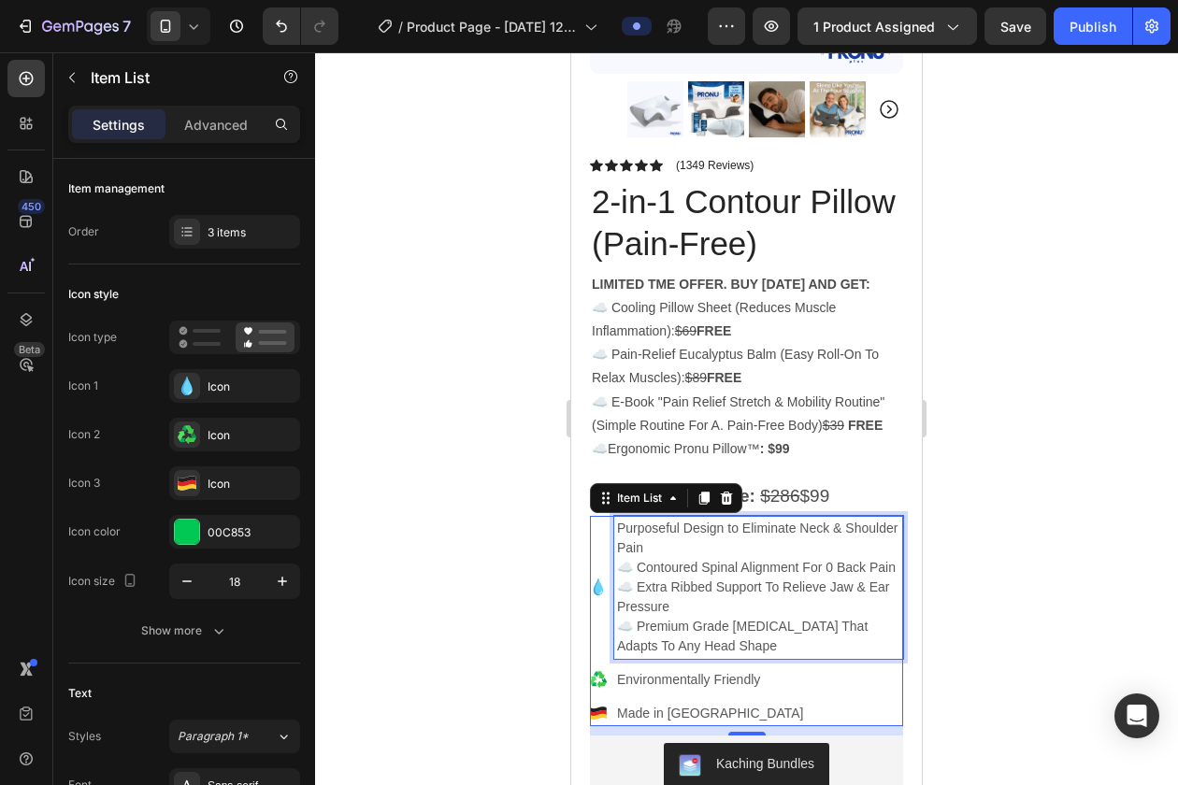
click at [622, 567] on p "☁️ Contoured Spinal Alignment For 0 Back Pain" at bounding box center [758, 568] width 283 height 20
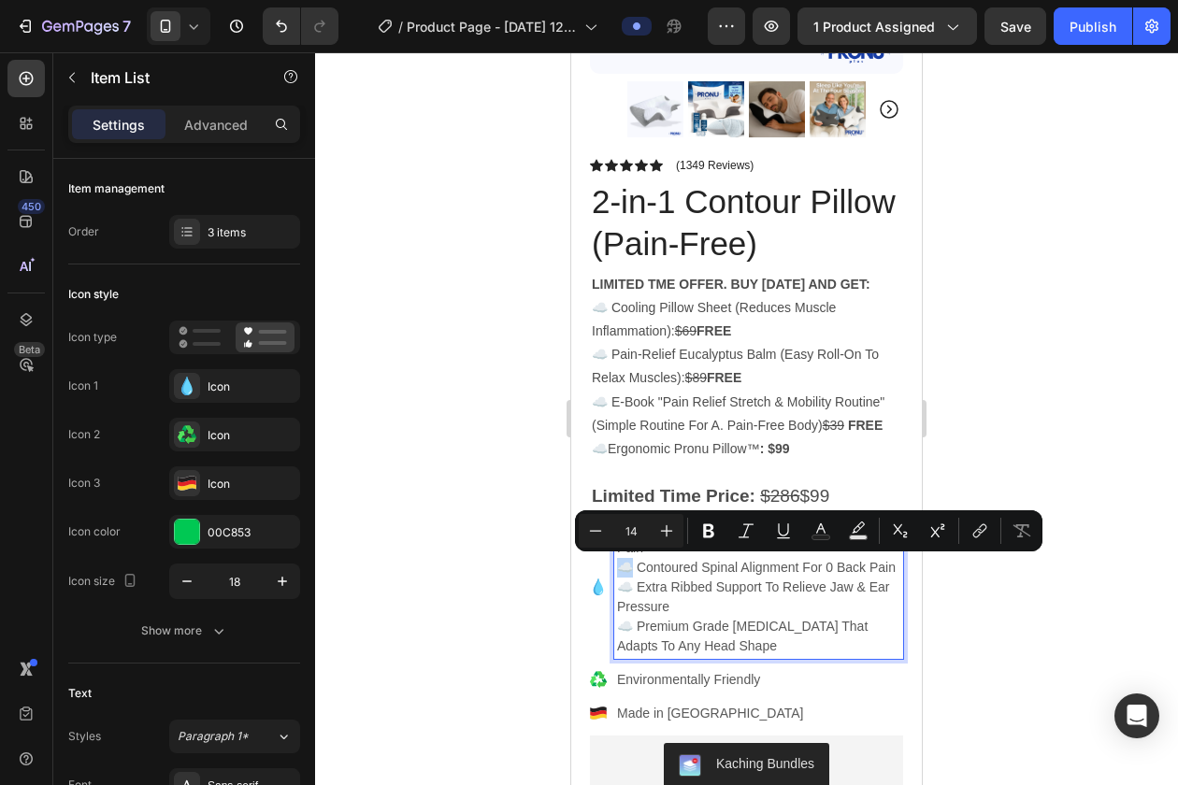
click at [619, 567] on p "☁️ Contoured Spinal Alignment For 0 Back Pain" at bounding box center [758, 568] width 283 height 20
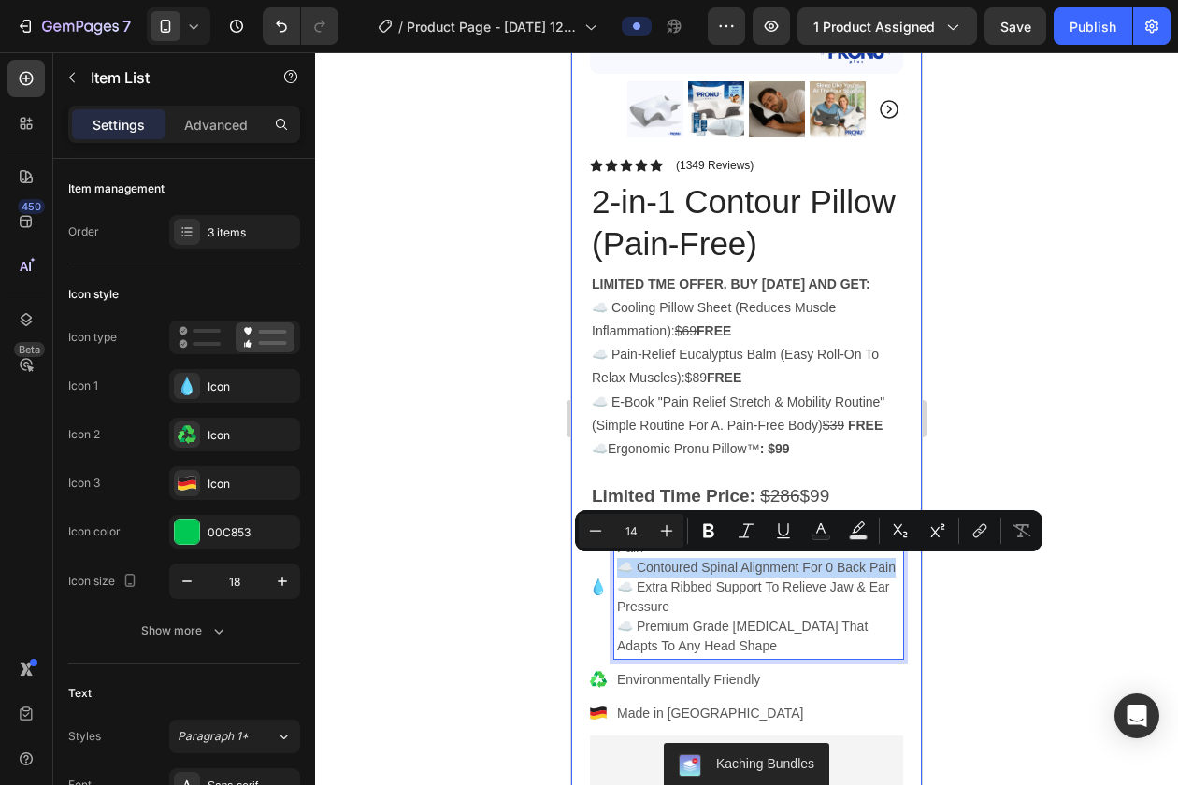
drag, startPoint x: 617, startPoint y: 567, endPoint x: 904, endPoint y: 566, distance: 287.0
click at [904, 566] on div "Product Images Image Icon Icon Icon Icon Icon Icon List "I can't say enough goo…" at bounding box center [746, 613] width 351 height 1743
copy p "☁️ Contoured Spinal Alignment For 0 Back Pain"
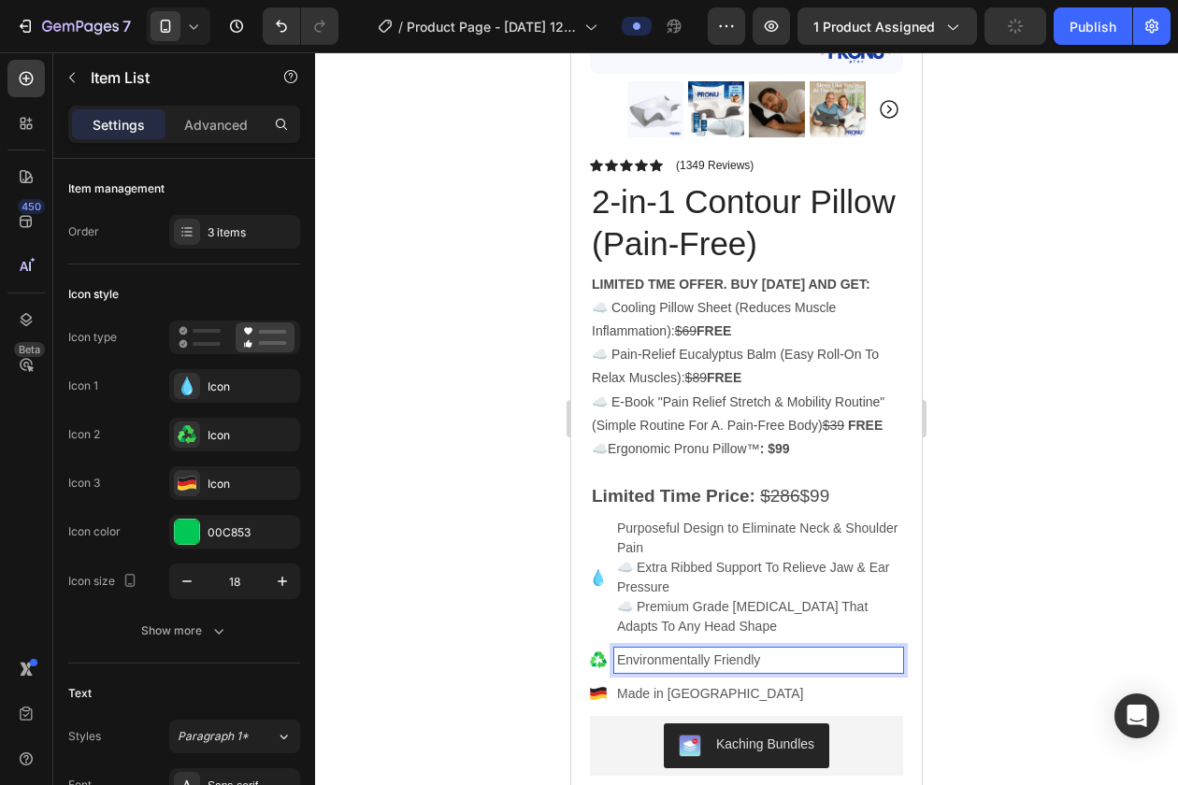
click at [738, 663] on p "Environmentally Friendly" at bounding box center [758, 661] width 283 height 20
click at [701, 599] on p "☁️ Premium Grade Memory Foam That Adapts To Any Head Shape" at bounding box center [758, 616] width 283 height 39
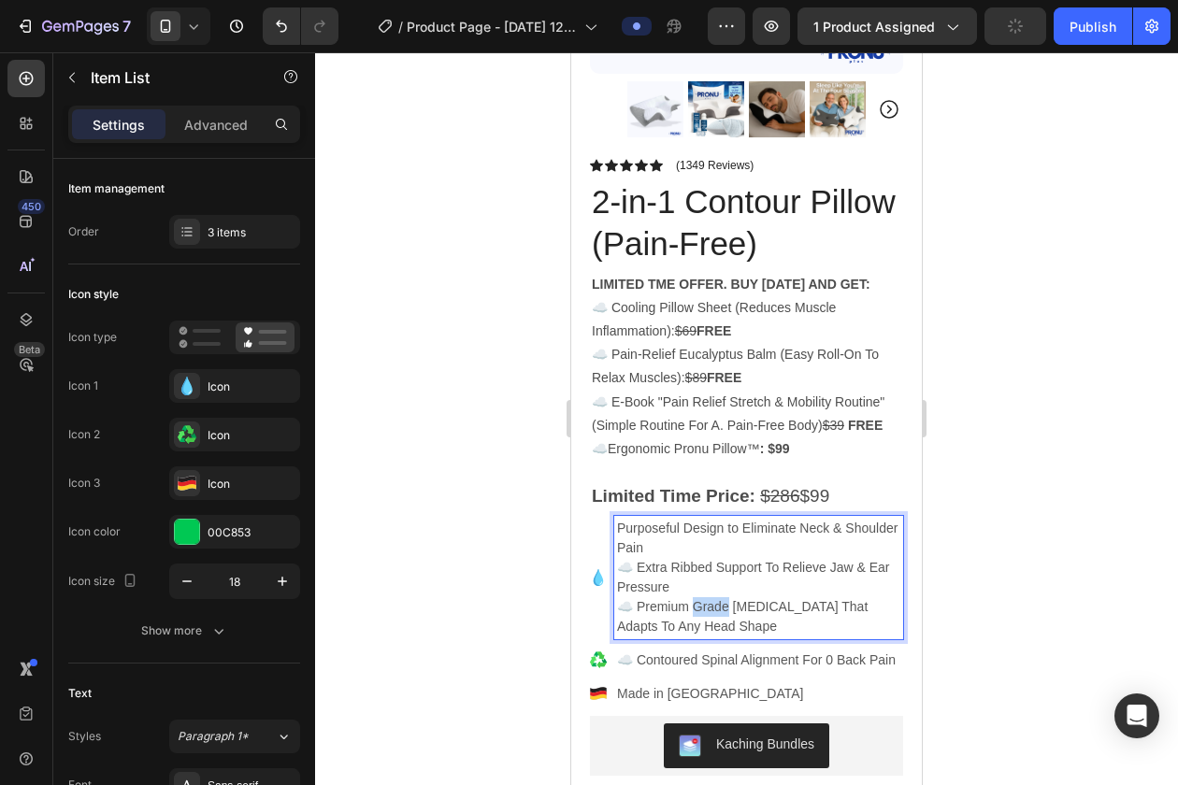
click at [701, 599] on p "☁️ Premium Grade Memory Foam That Adapts To Any Head Shape" at bounding box center [758, 616] width 283 height 39
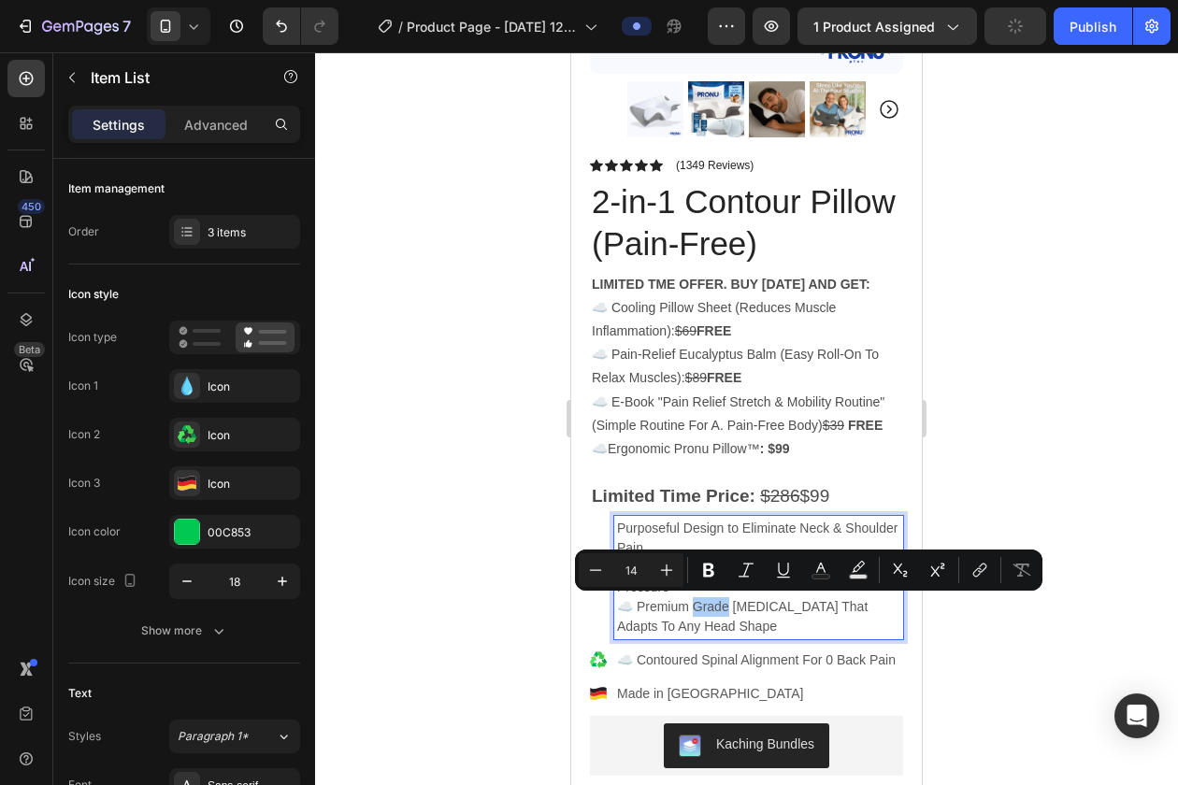
click at [685, 584] on div "Minus 14 Plus Bold Italic Underline Text Color Text Background Color Subscript …" at bounding box center [809, 570] width 460 height 34
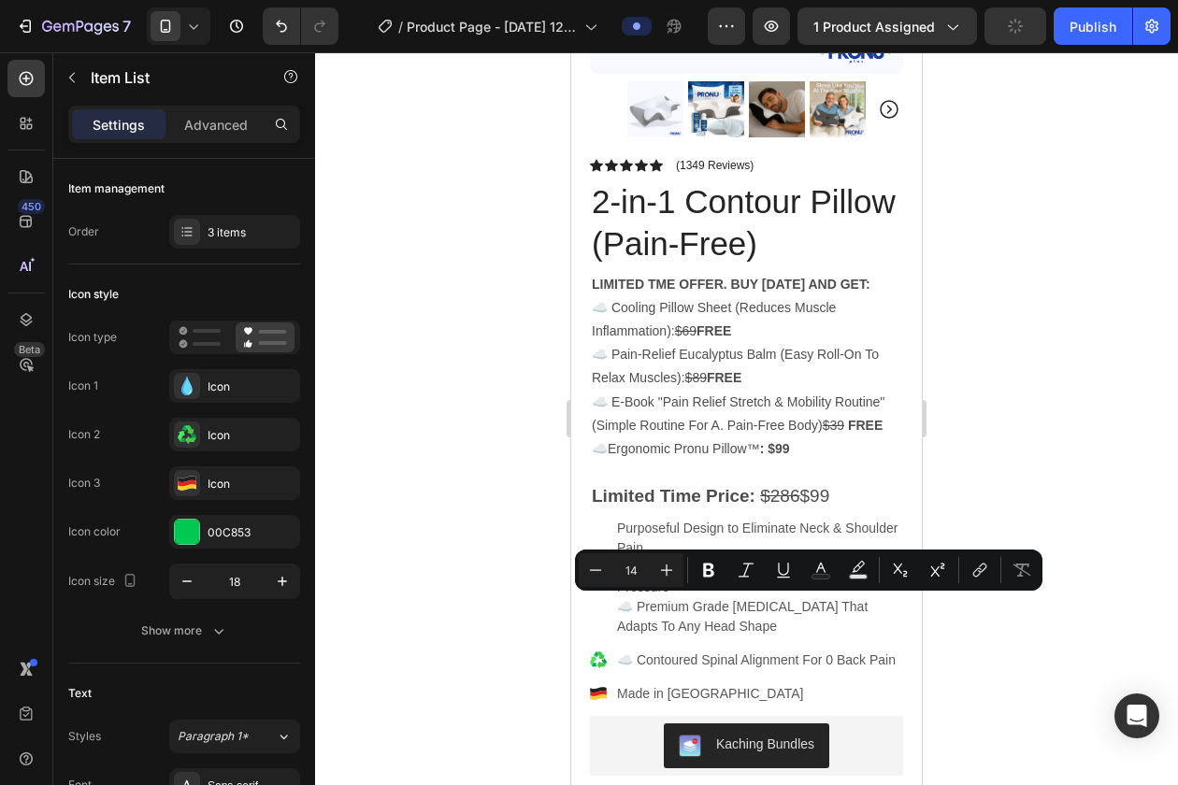
click at [676, 601] on p "☁️ Premium Grade Memory Foam That Adapts To Any Head Shape" at bounding box center [758, 616] width 283 height 39
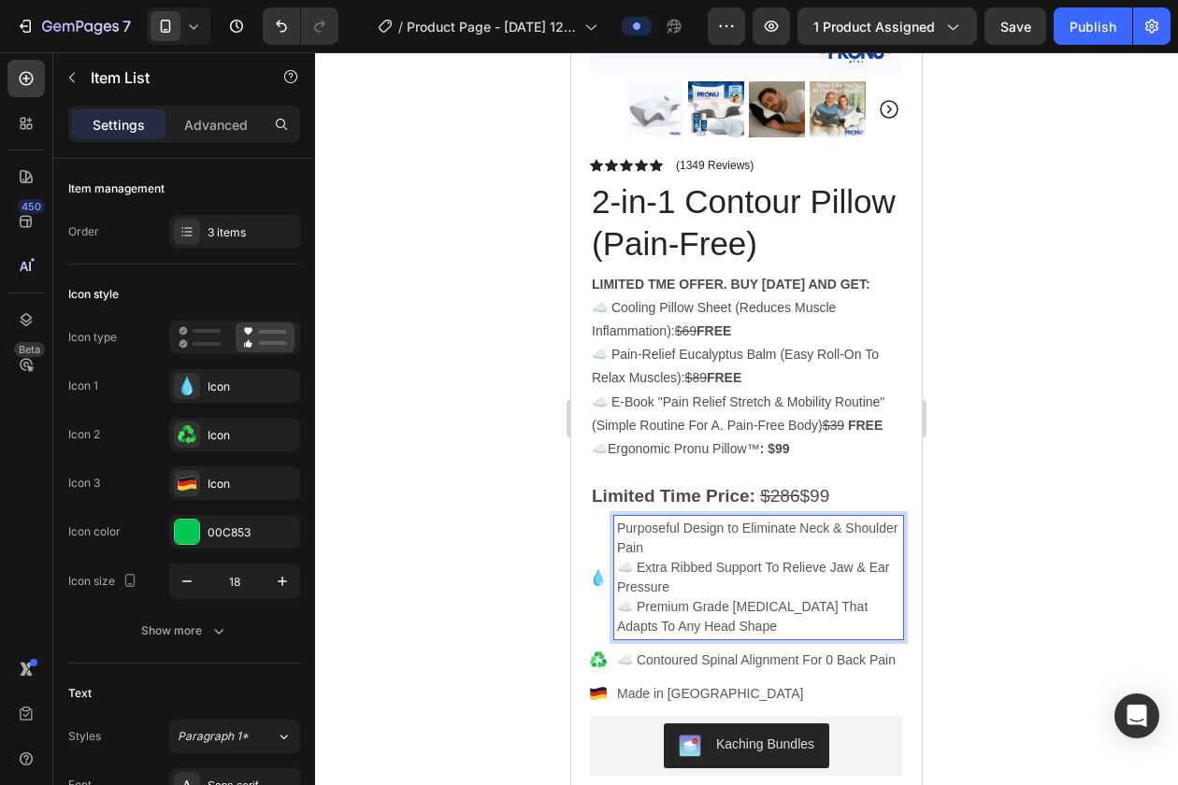
click at [674, 588] on p "☁️ Extra Ribbed Support To Relieve Jaw & Ear Pressure" at bounding box center [758, 577] width 283 height 39
click at [663, 587] on p "☁️ Extra Ribbed Support To Relieve Jaw & Ear Pressure" at bounding box center [758, 577] width 283 height 39
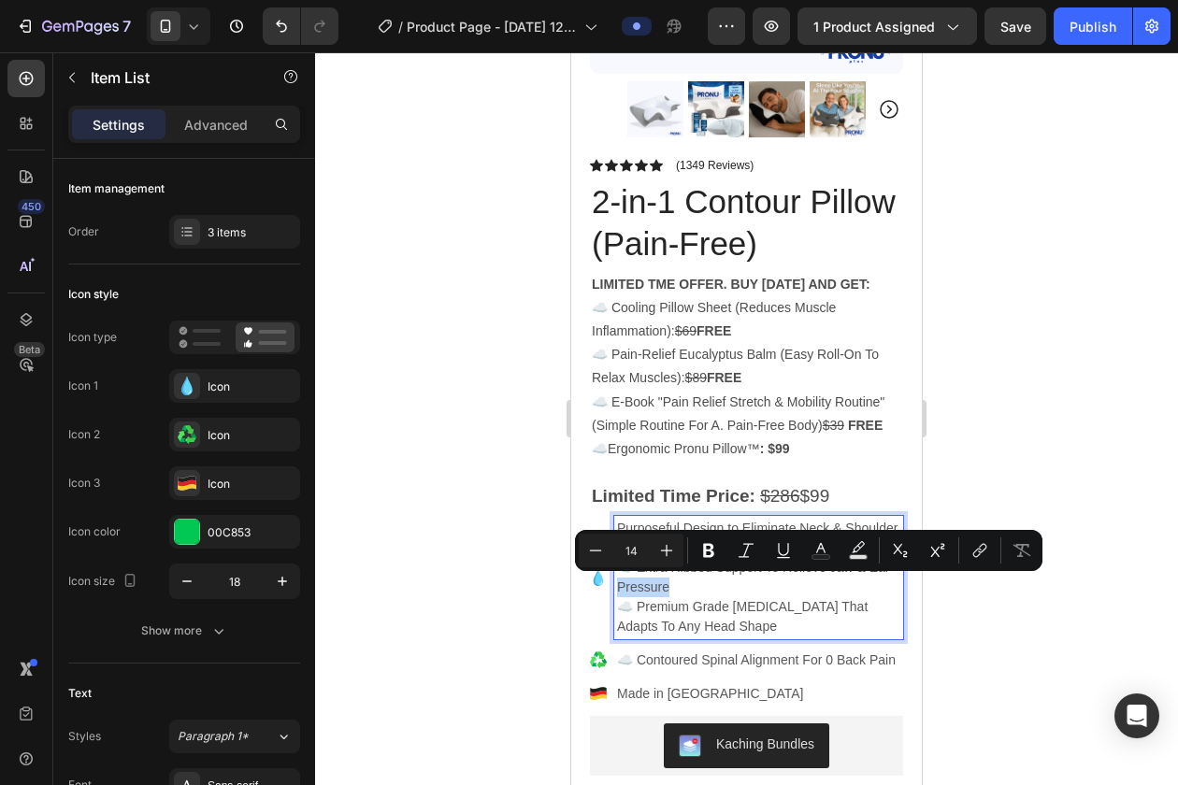
click at [678, 586] on p "☁️ Extra Ribbed Support To Relieve Jaw & Ear Pressure" at bounding box center [758, 577] width 283 height 39
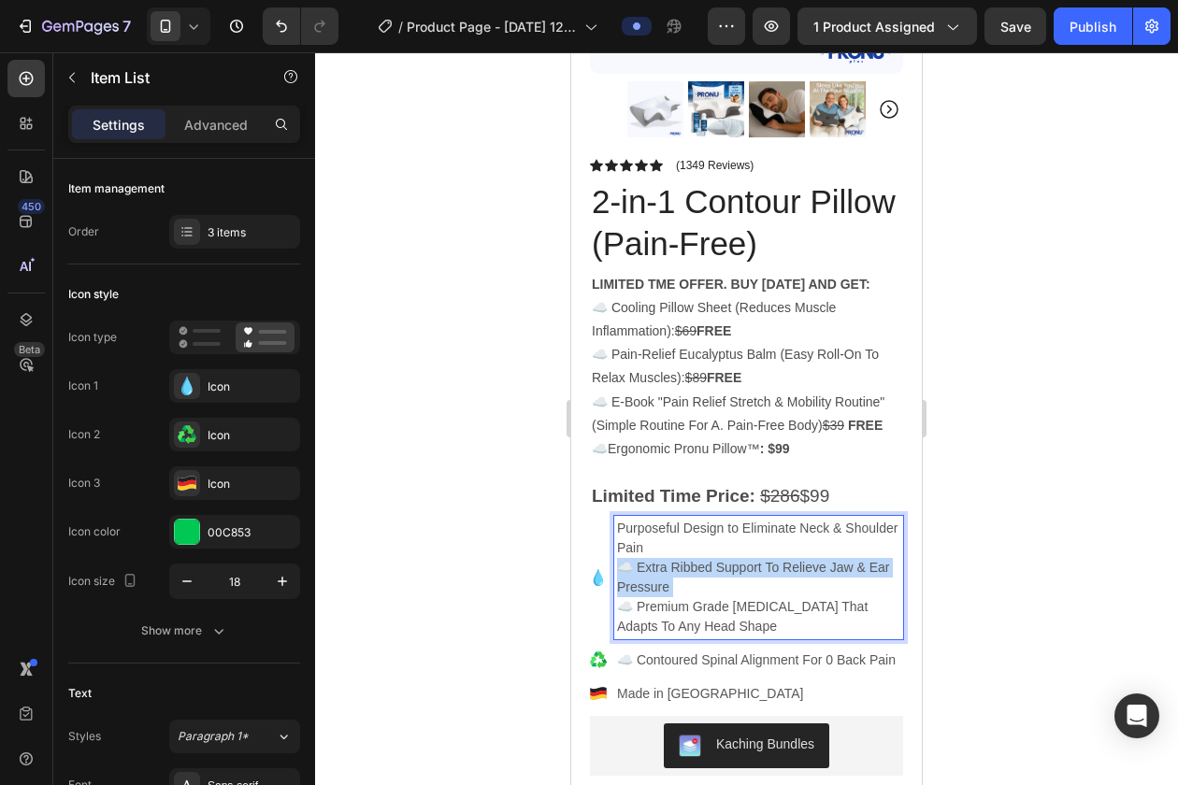
drag, startPoint x: 678, startPoint y: 586, endPoint x: 618, endPoint y: 572, distance: 61.4
click at [619, 572] on p "☁️ Extra Ribbed Support To Relieve Jaw & Ear Pressure" at bounding box center [758, 577] width 283 height 39
copy p "☁️ Extra Ribbed Support To Relieve Jaw & Ear Pressure"
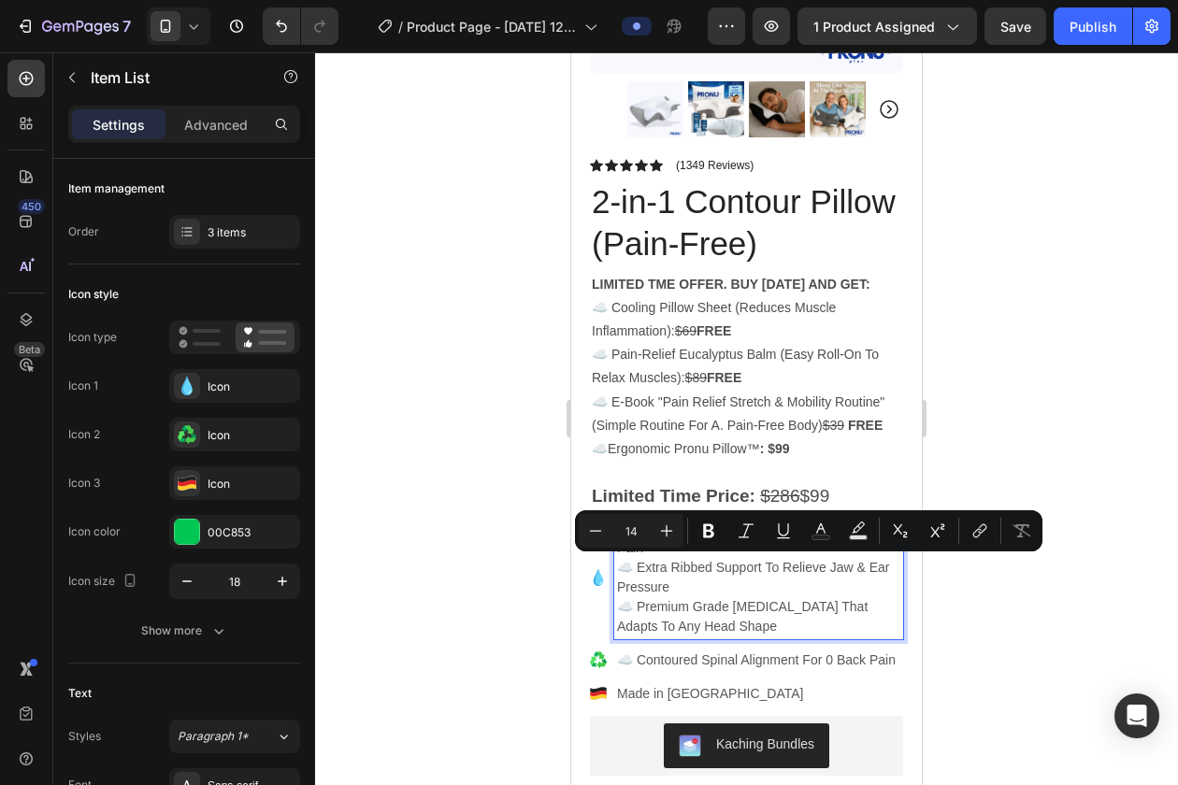
click at [636, 697] on p "Made in Germany" at bounding box center [758, 694] width 283 height 20
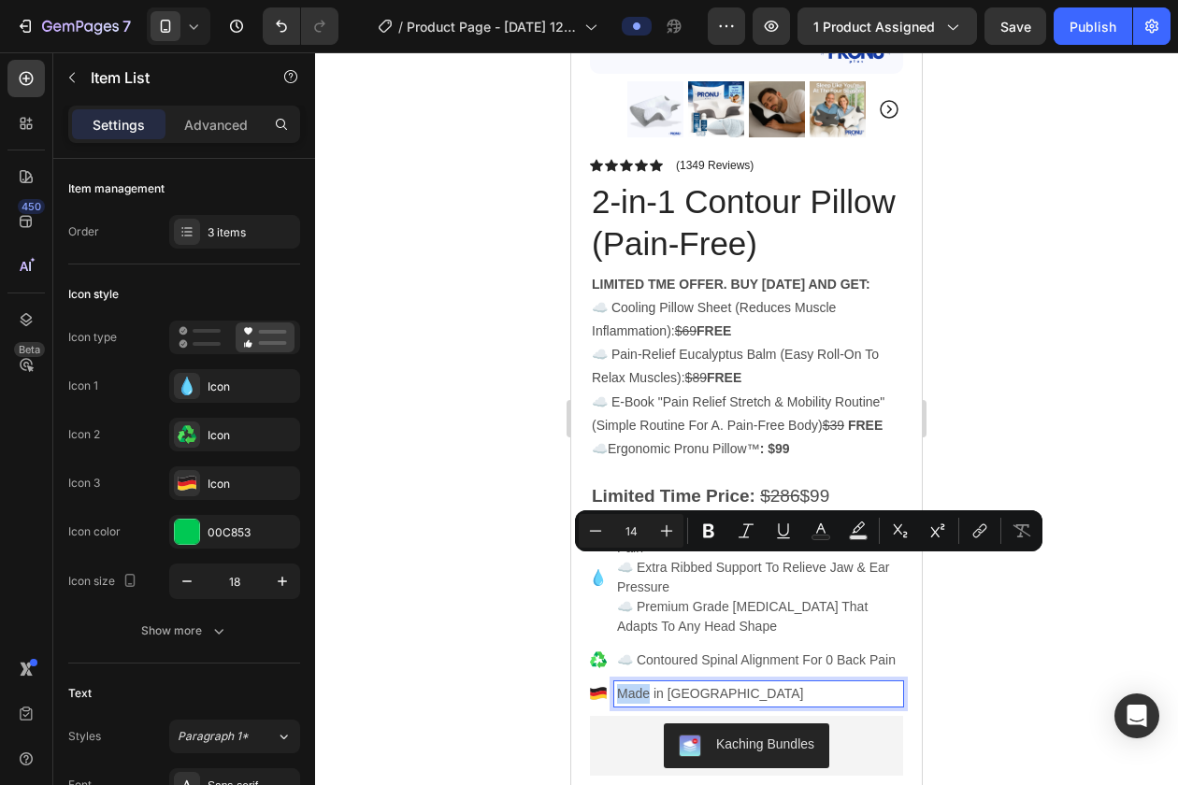
click at [636, 697] on p "Made in Germany" at bounding box center [758, 694] width 283 height 20
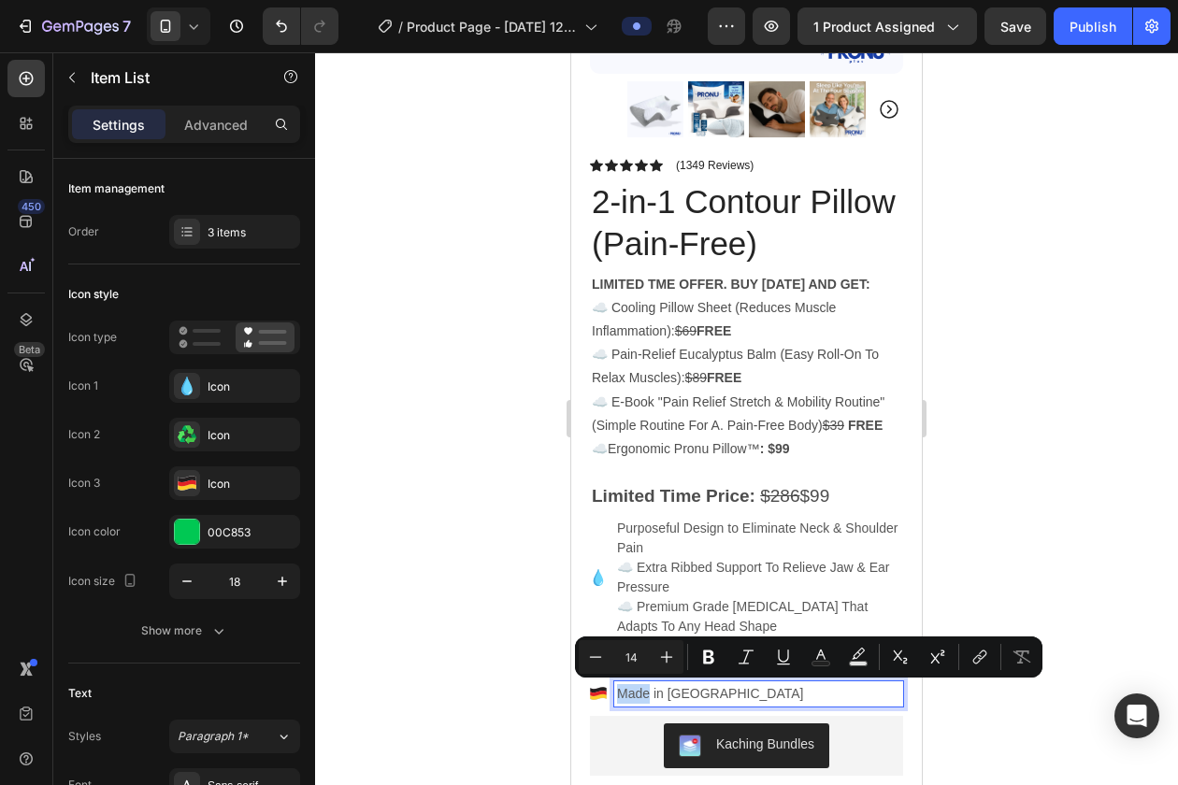
click at [636, 697] on p "Made in Germany" at bounding box center [758, 694] width 283 height 20
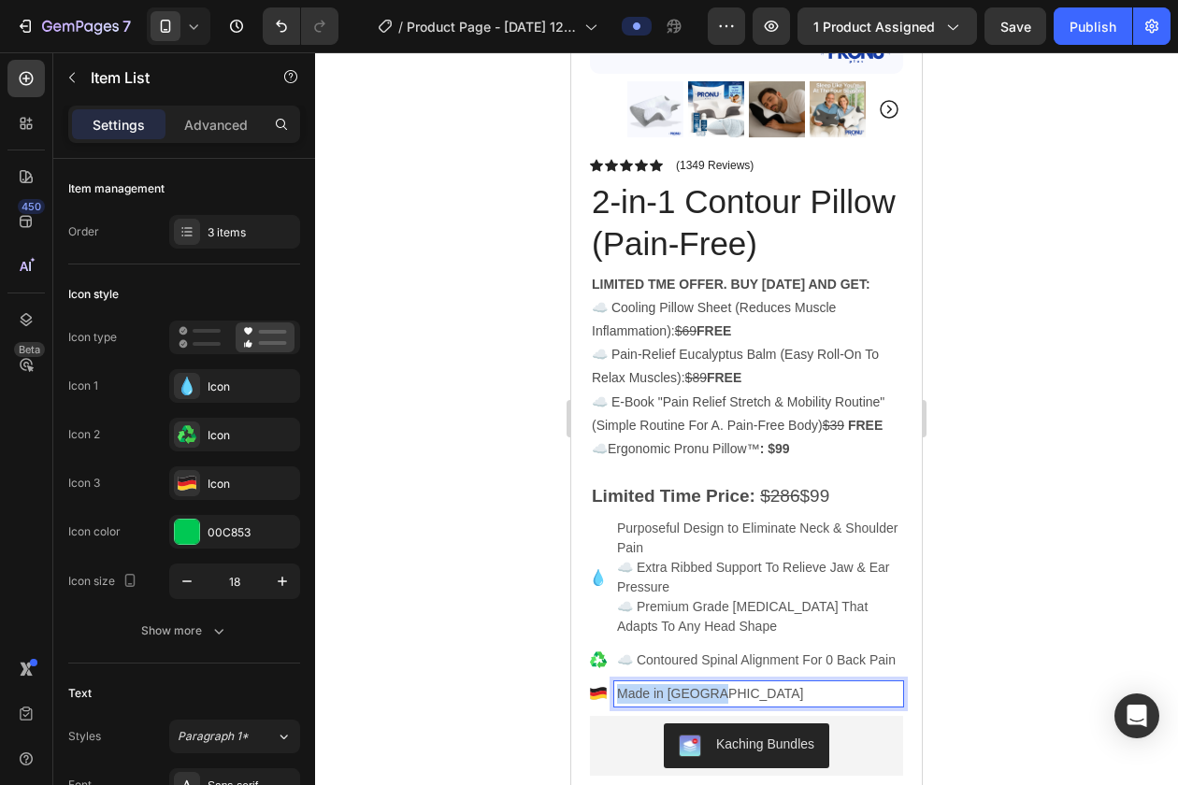
click at [636, 697] on p "Made in Germany" at bounding box center [758, 694] width 283 height 20
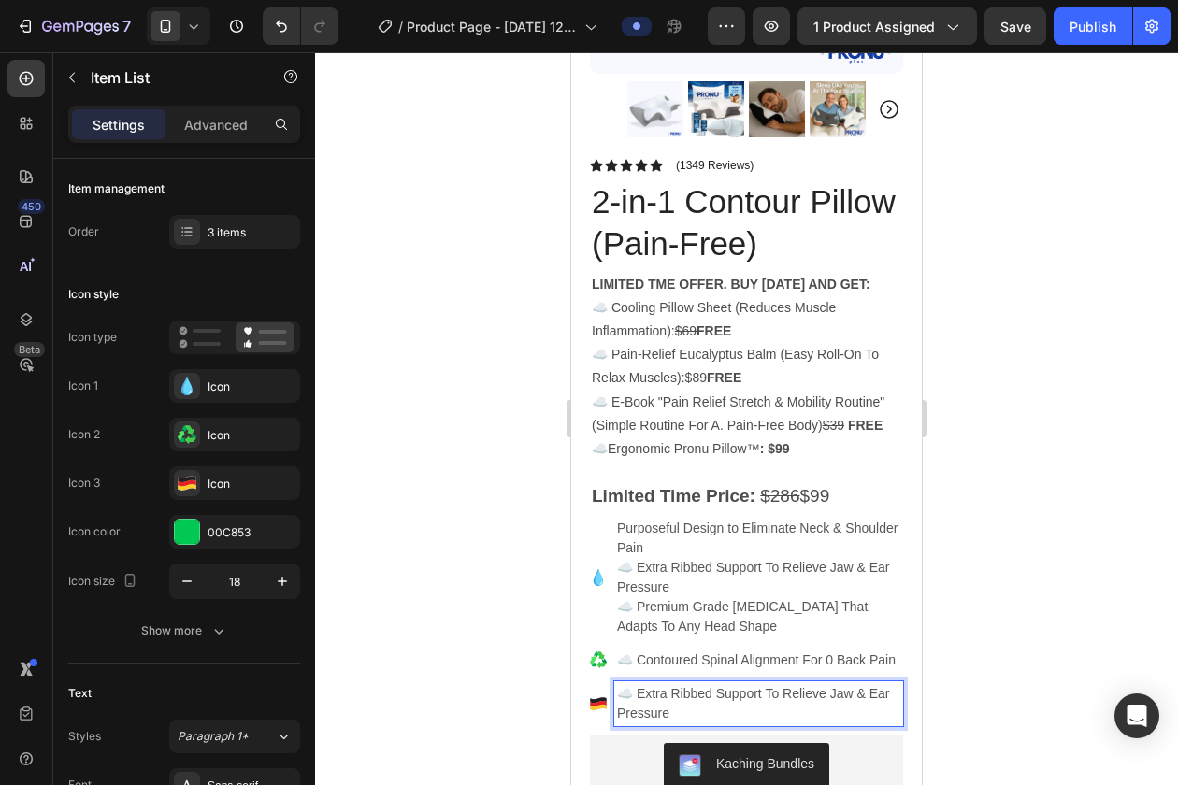
click at [679, 590] on p "☁️ Extra Ribbed Support To Relieve Jaw & Ear Pressure" at bounding box center [758, 577] width 283 height 39
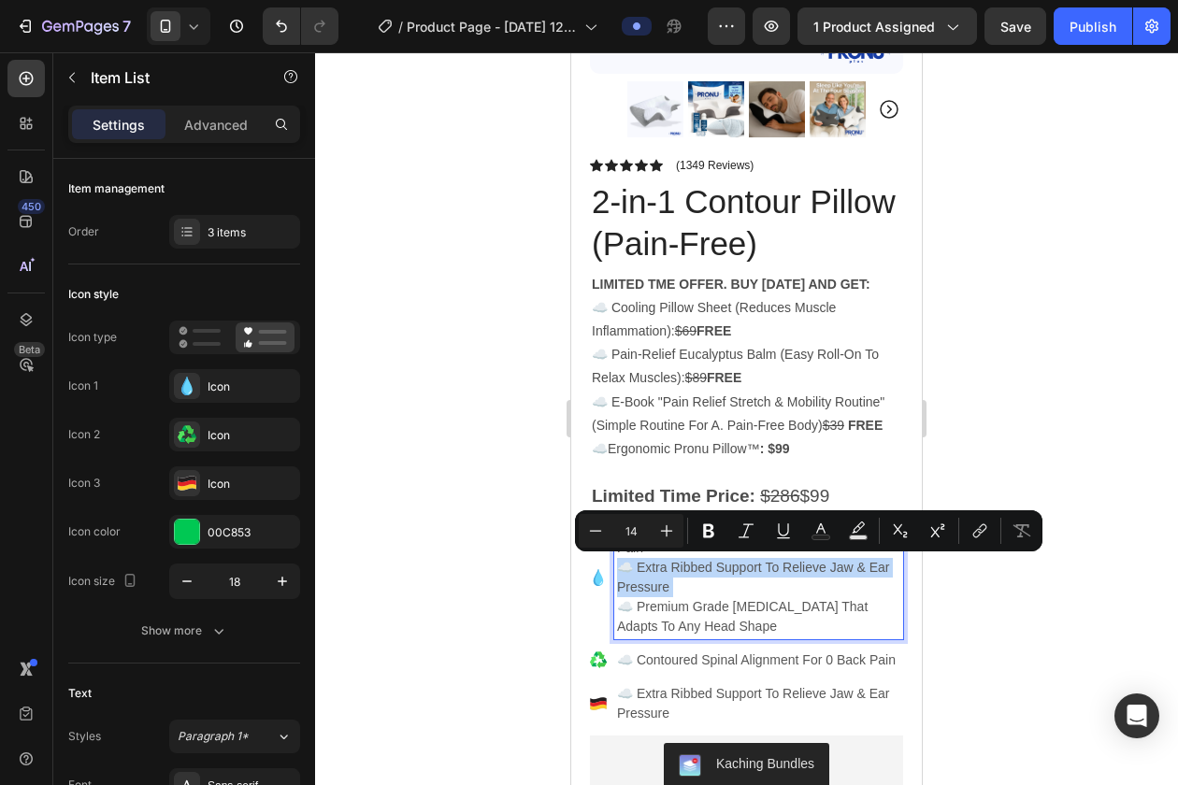
drag, startPoint x: 679, startPoint y: 590, endPoint x: 617, endPoint y: 570, distance: 64.7
click at [617, 570] on p "☁️ Extra Ribbed Support To Relieve Jaw & Ear Pressure" at bounding box center [758, 577] width 283 height 39
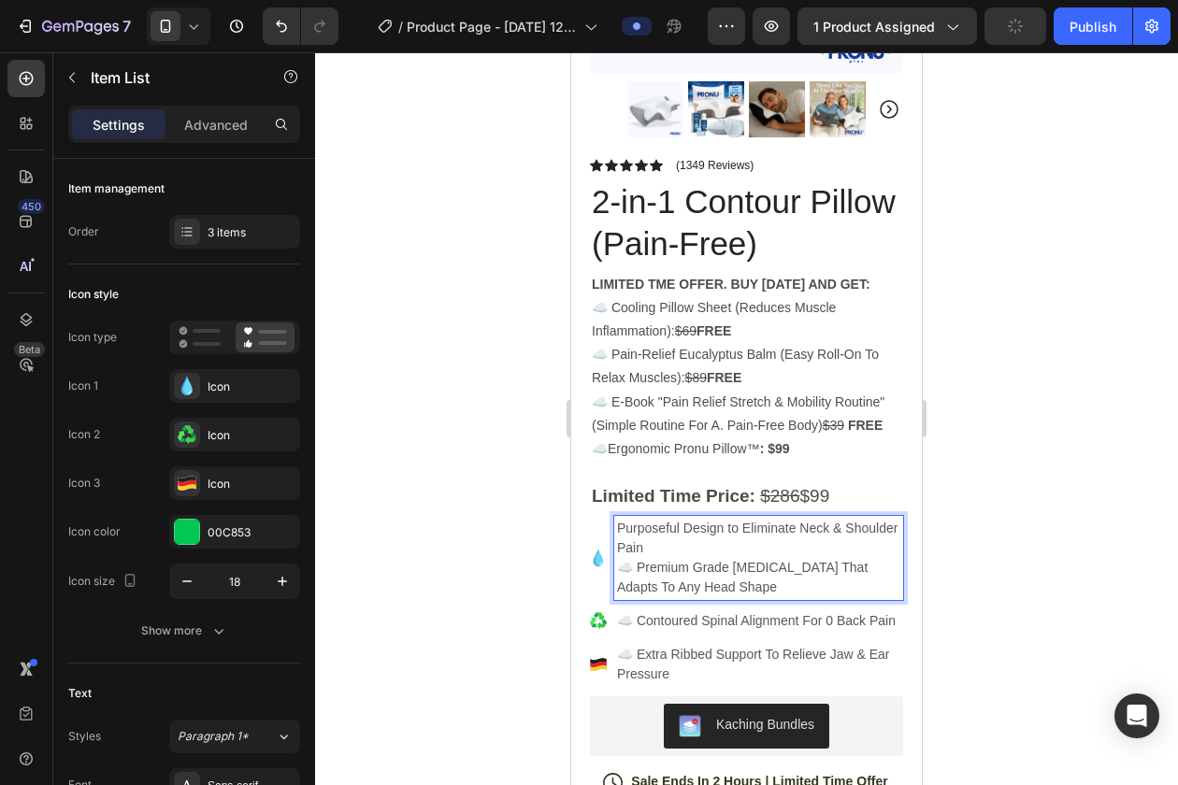
click at [730, 584] on p "☁️ Premium Grade [MEDICAL_DATA] That Adapts To Any Head Shape" at bounding box center [758, 577] width 283 height 39
copy p "☁️ Premium Grade [MEDICAL_DATA] That Adapts To Any Head Shape"
drag, startPoint x: 748, startPoint y: 590, endPoint x: 609, endPoint y: 560, distance: 142.5
click at [609, 560] on div "Purposeful Design to Eliminate Neck & Shoulder Pain ☁️ Premium Grade Memory Foa…" at bounding box center [746, 558] width 313 height 84
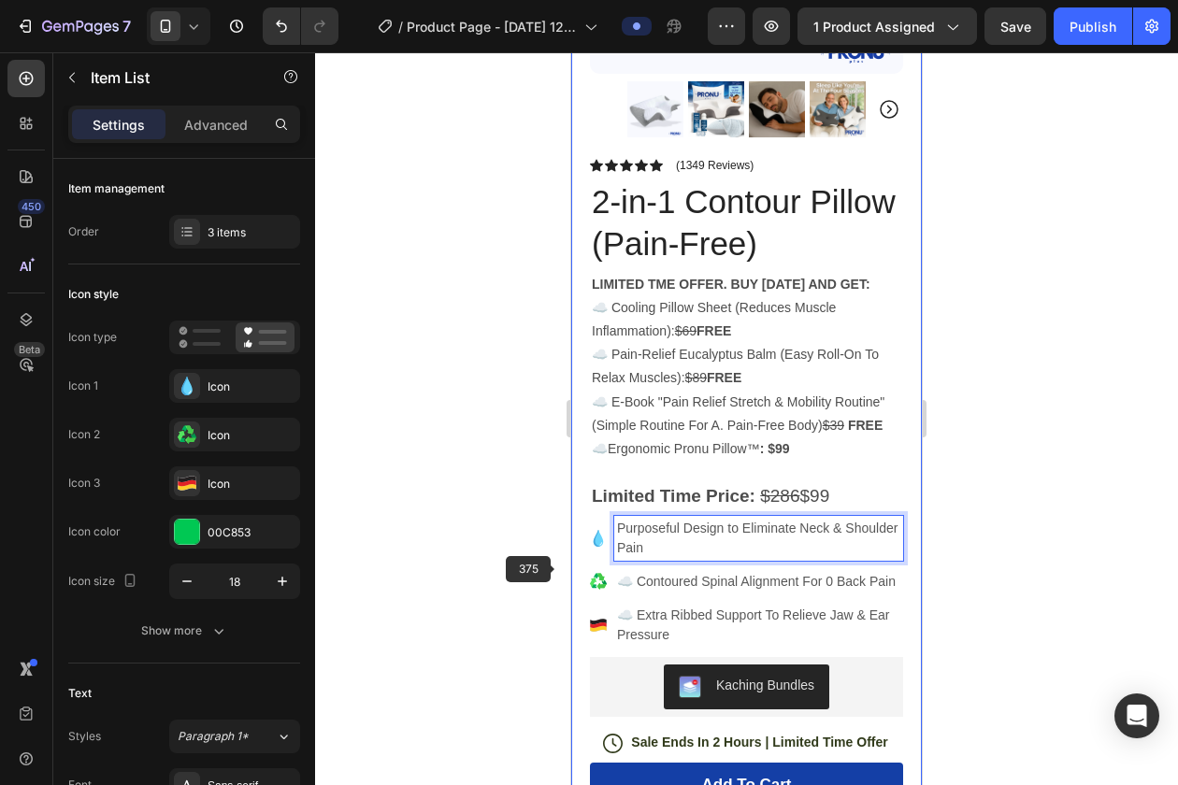
click at [558, 570] on div at bounding box center [746, 418] width 863 height 733
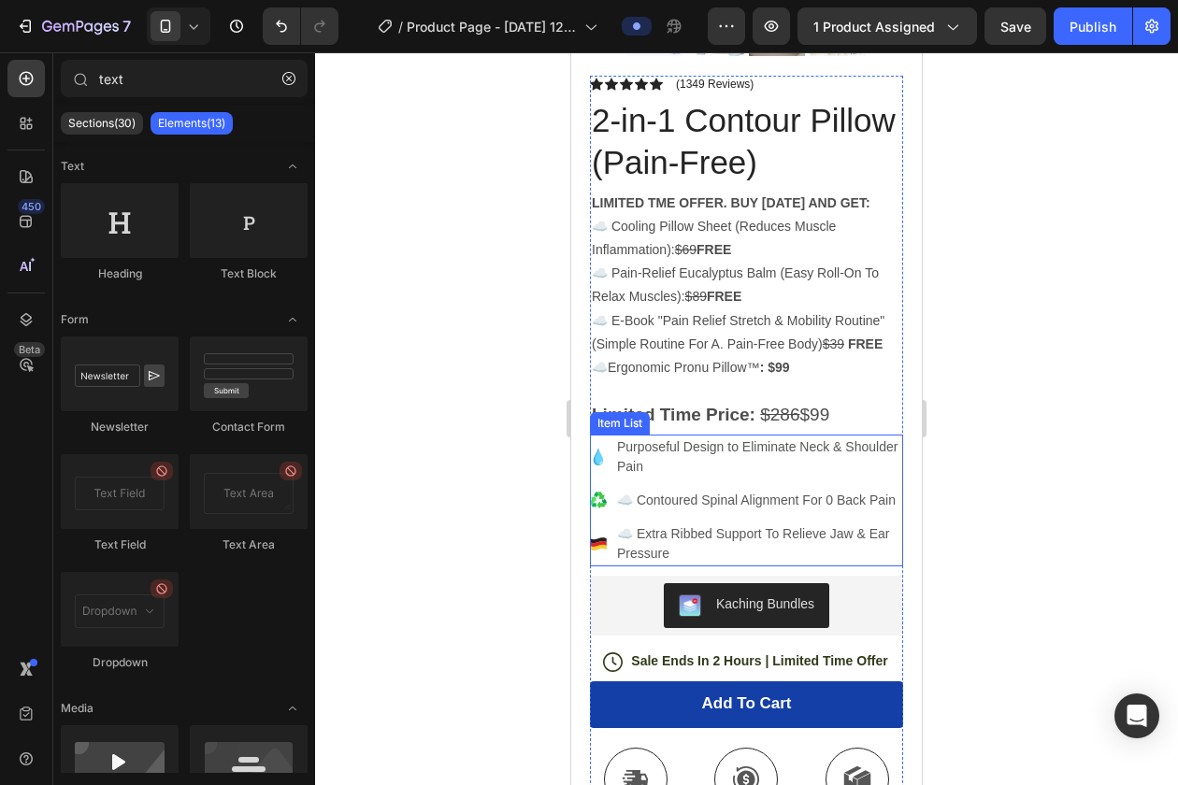
scroll to position [461, 0]
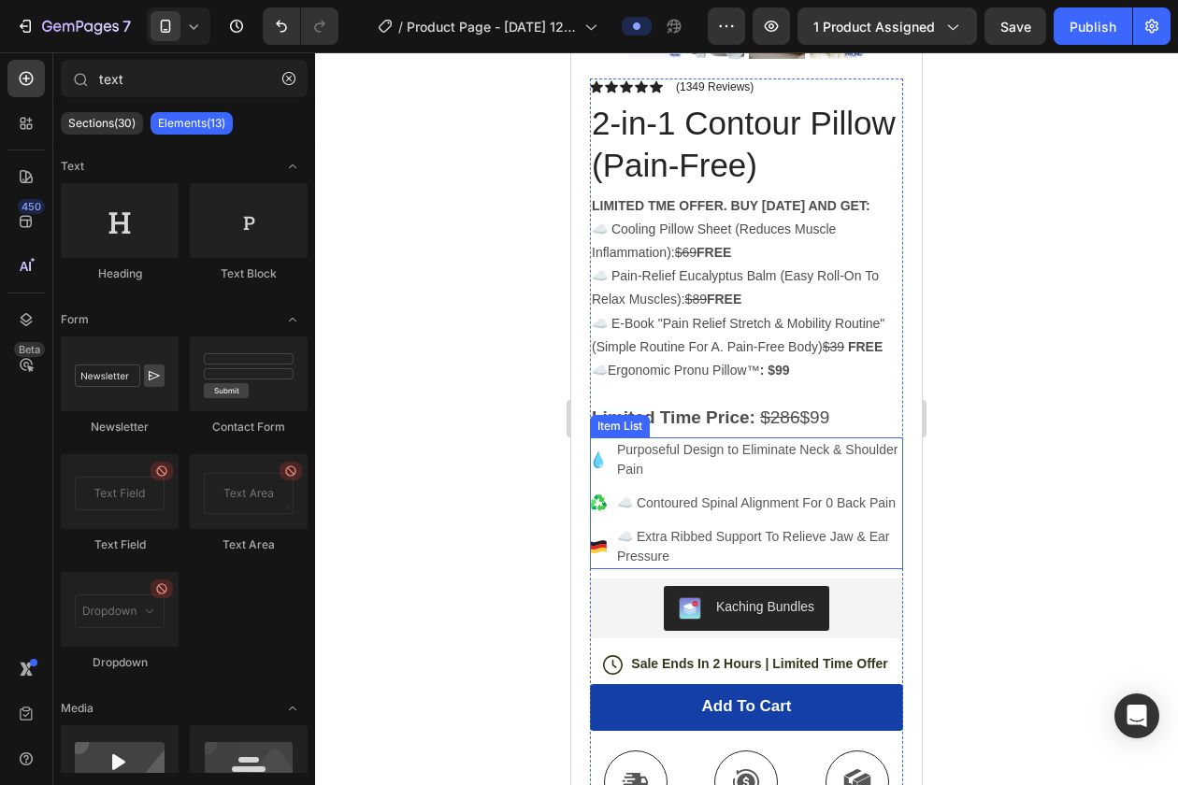
click at [637, 508] on p "☁️ Contoured Spinal Alignment For 0 Back Pain" at bounding box center [758, 504] width 283 height 20
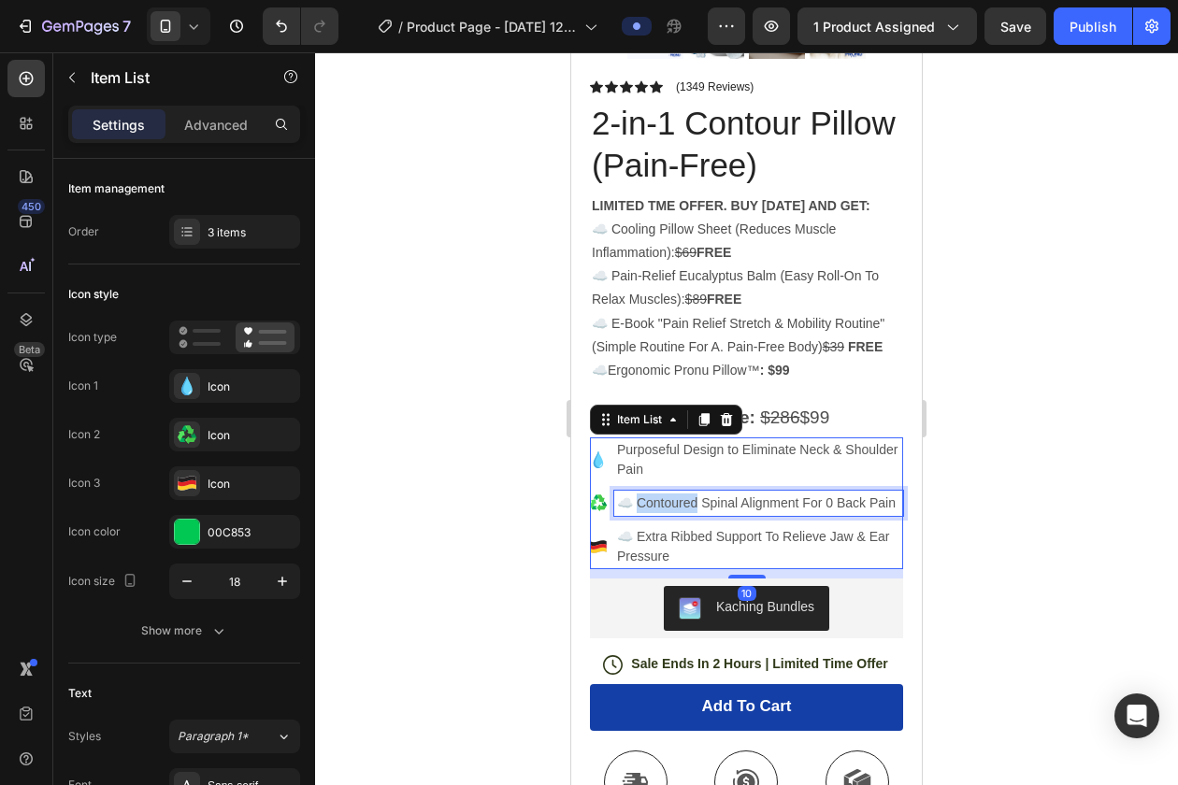
click at [633, 506] on p "☁️ Contoured Spinal Alignment For 0 Back Pain" at bounding box center [758, 504] width 283 height 20
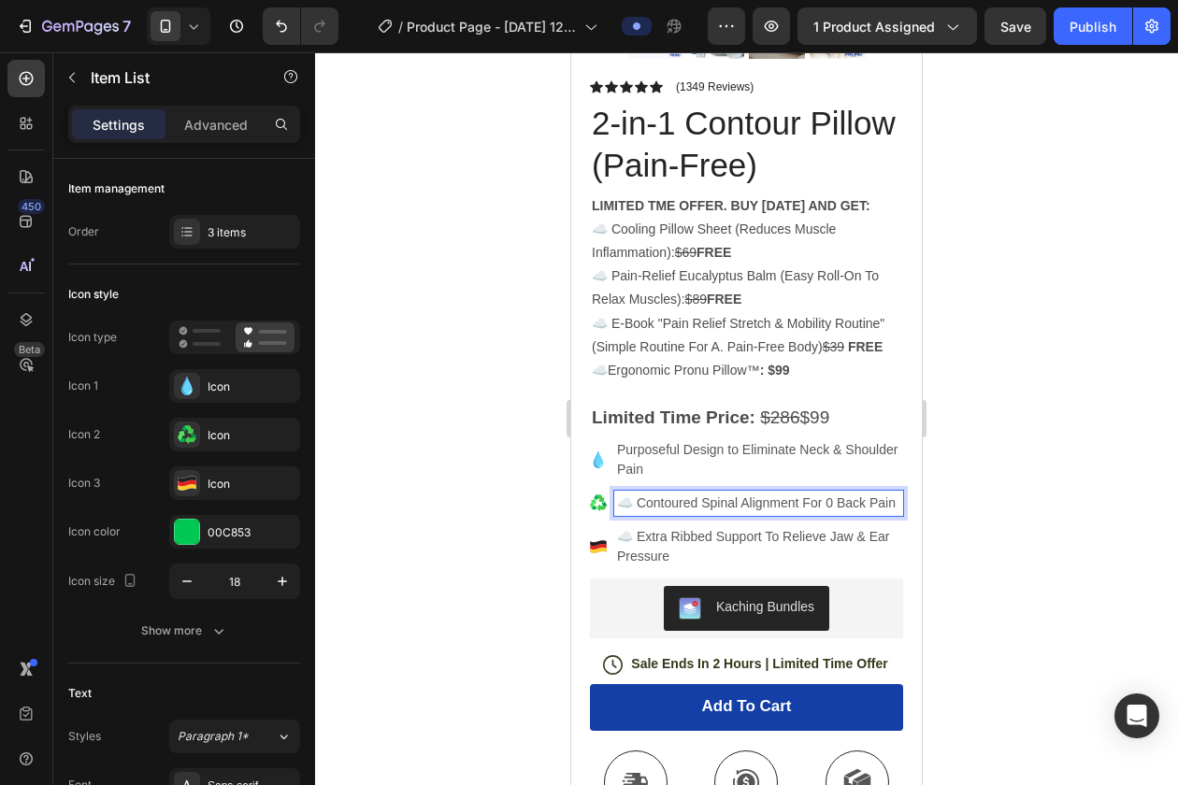
click at [629, 506] on p "☁️ Contoured Spinal Alignment For 0 Back Pain" at bounding box center [758, 504] width 283 height 20
click at [633, 524] on div "☁️ Extra Ribbed Support To Relieve Jaw & Ear Pressure" at bounding box center [758, 546] width 289 height 45
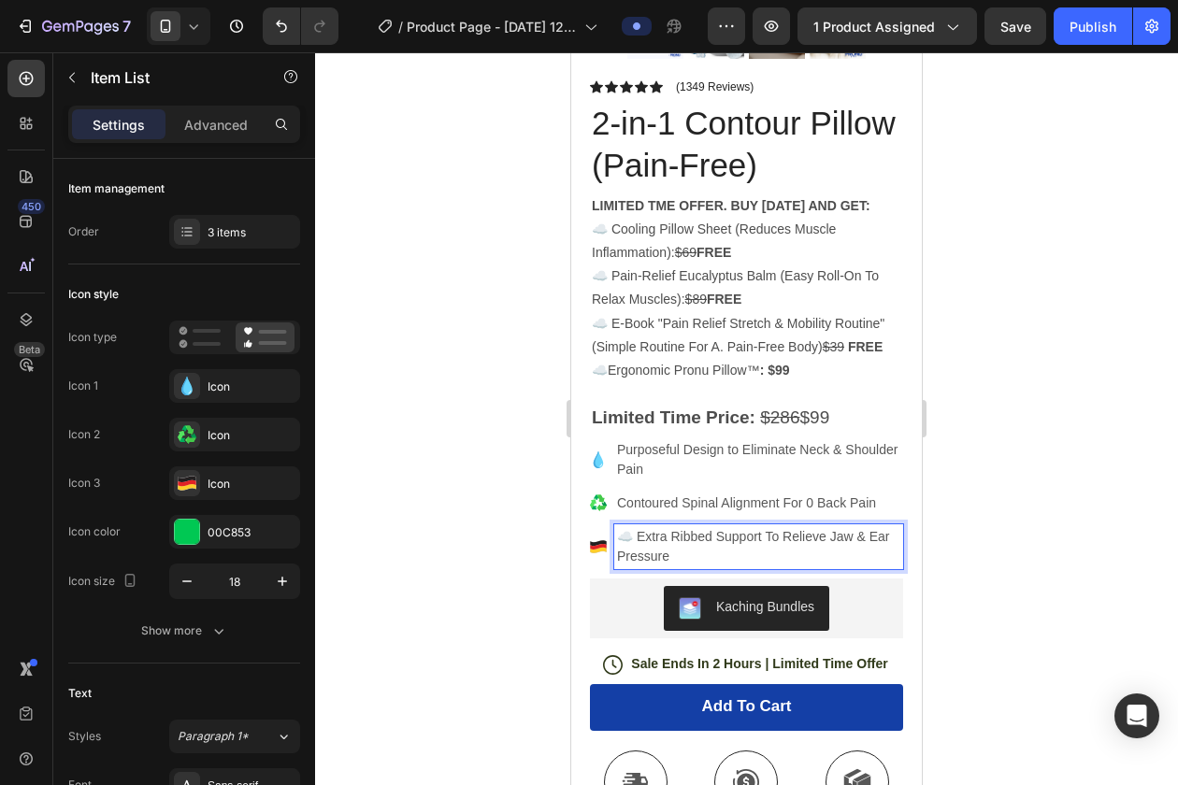
click at [633, 533] on p "☁️ Extra Ribbed Support To Relieve Jaw & Ear Pressure" at bounding box center [758, 546] width 283 height 39
click at [625, 543] on p "☁️ Extra Ribbed Support To Relieve Jaw & Ear Pressure" at bounding box center [758, 546] width 283 height 39
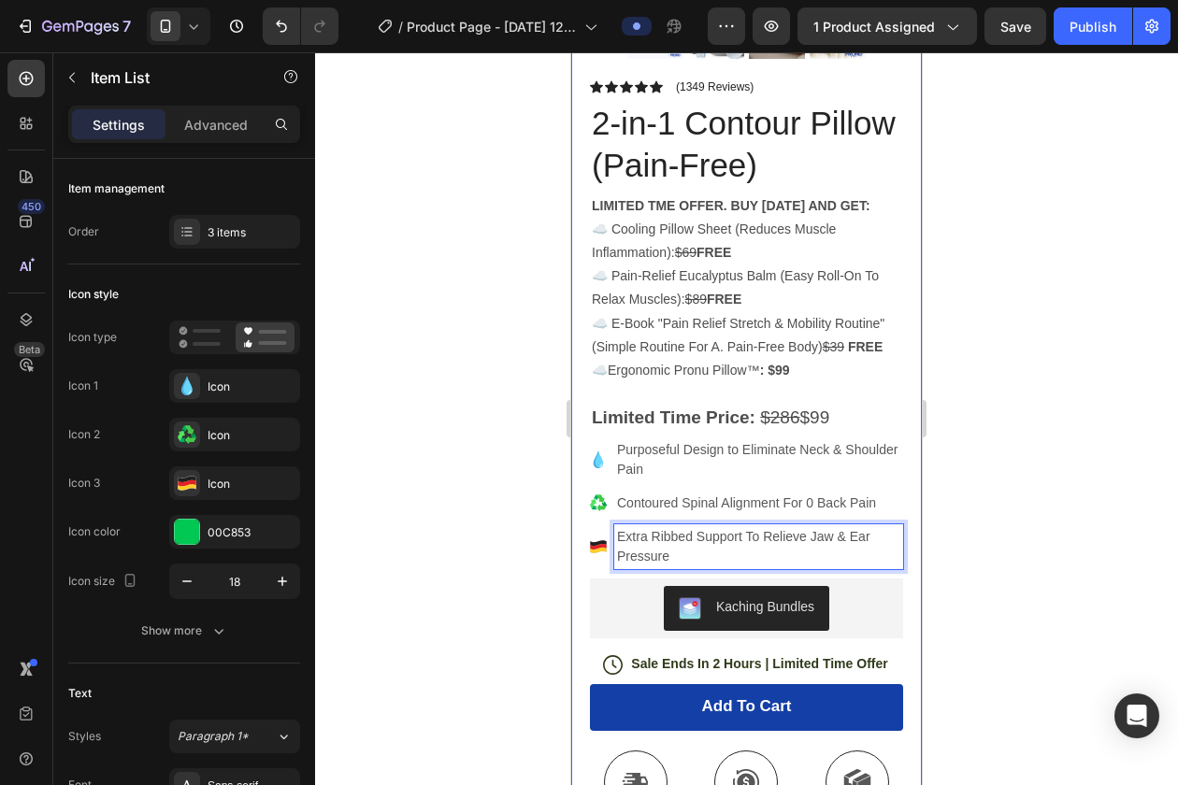
click at [542, 577] on div at bounding box center [746, 418] width 863 height 733
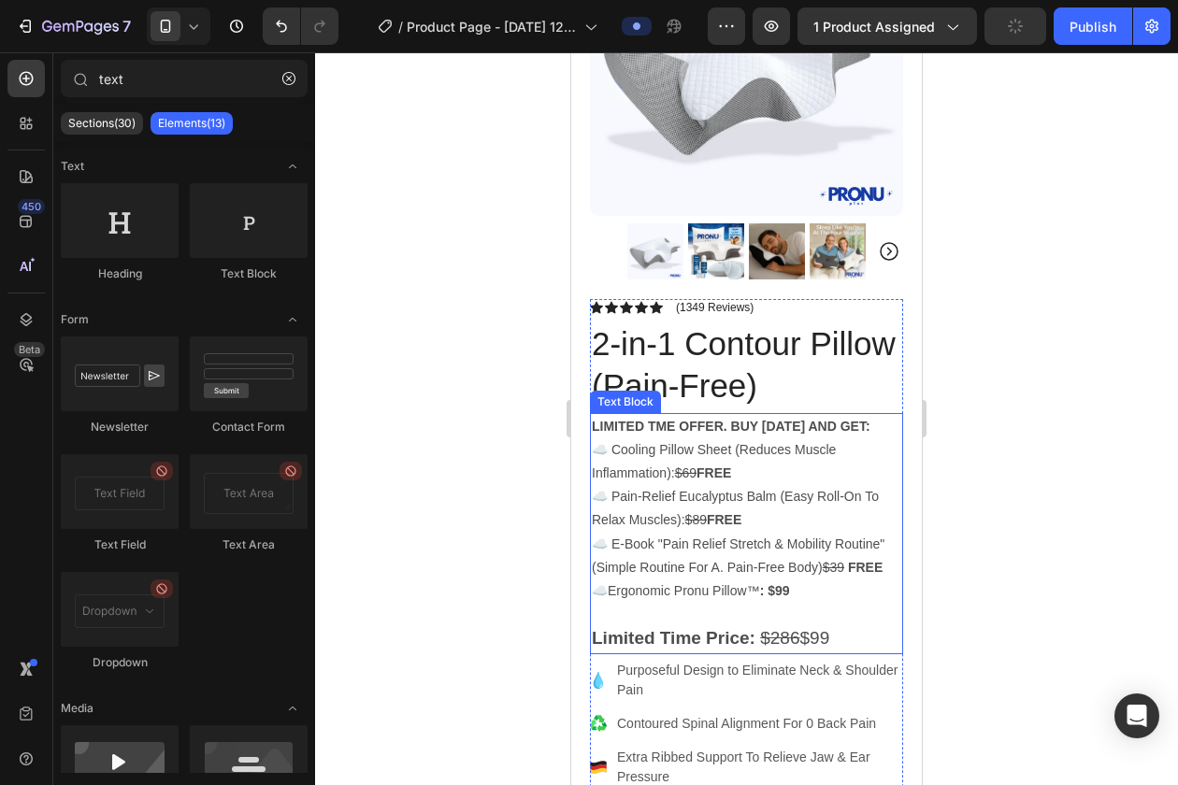
scroll to position [204, 0]
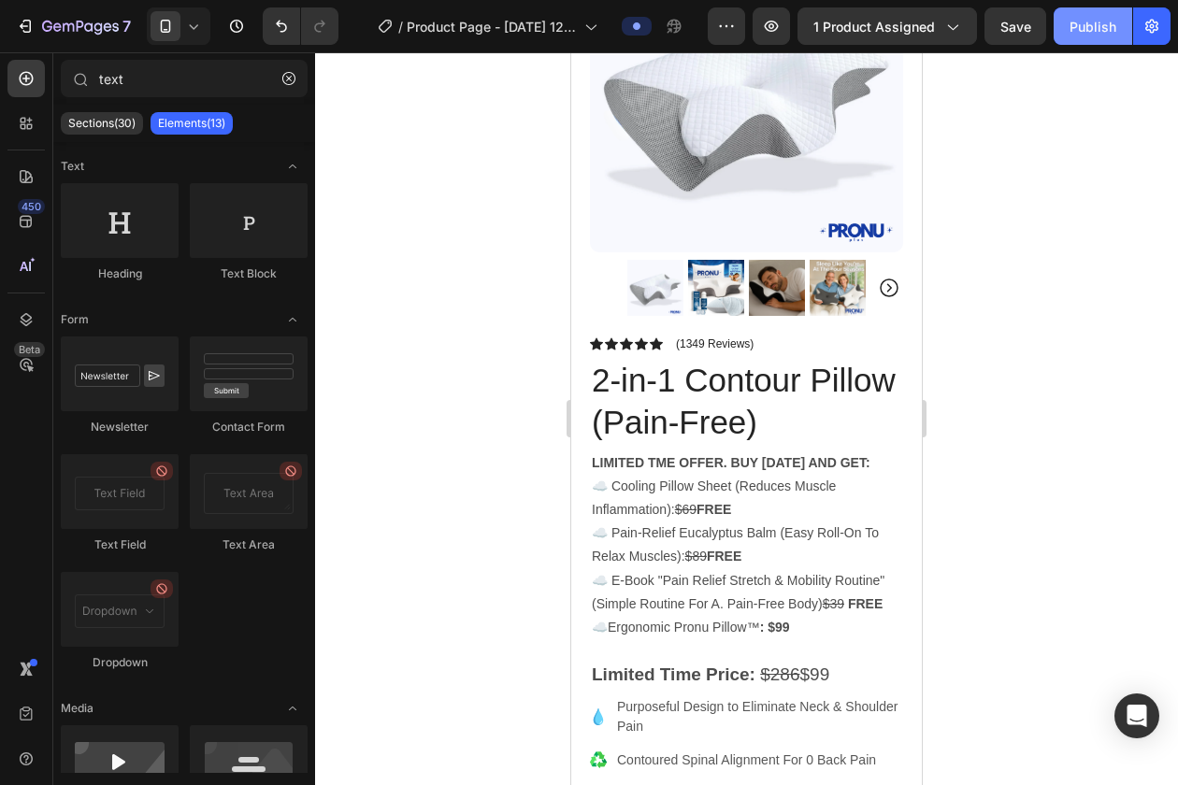
click at [1095, 36] on button "Publish" at bounding box center [1092, 25] width 79 height 37
click at [779, 21] on icon "button" at bounding box center [771, 26] width 19 height 19
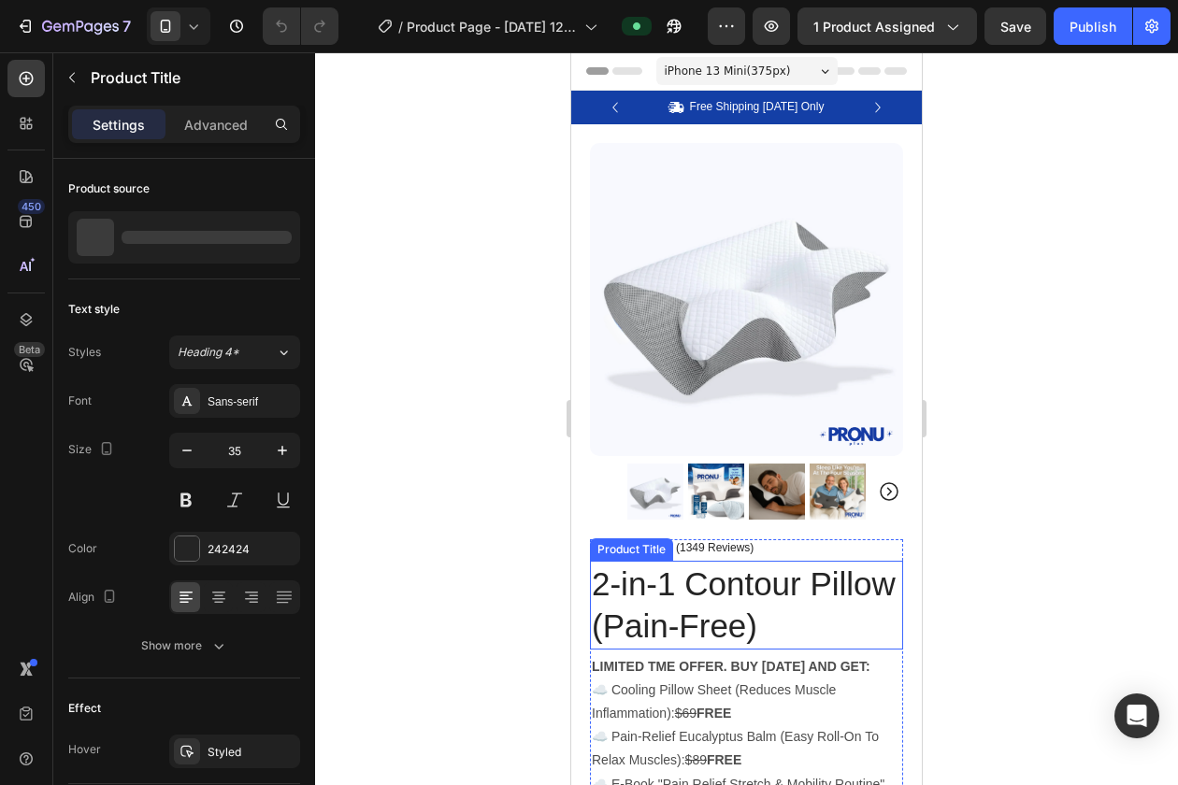
click at [650, 599] on h1 "2-in-1 Contour Pillow (Pain-Free)" at bounding box center [746, 605] width 313 height 89
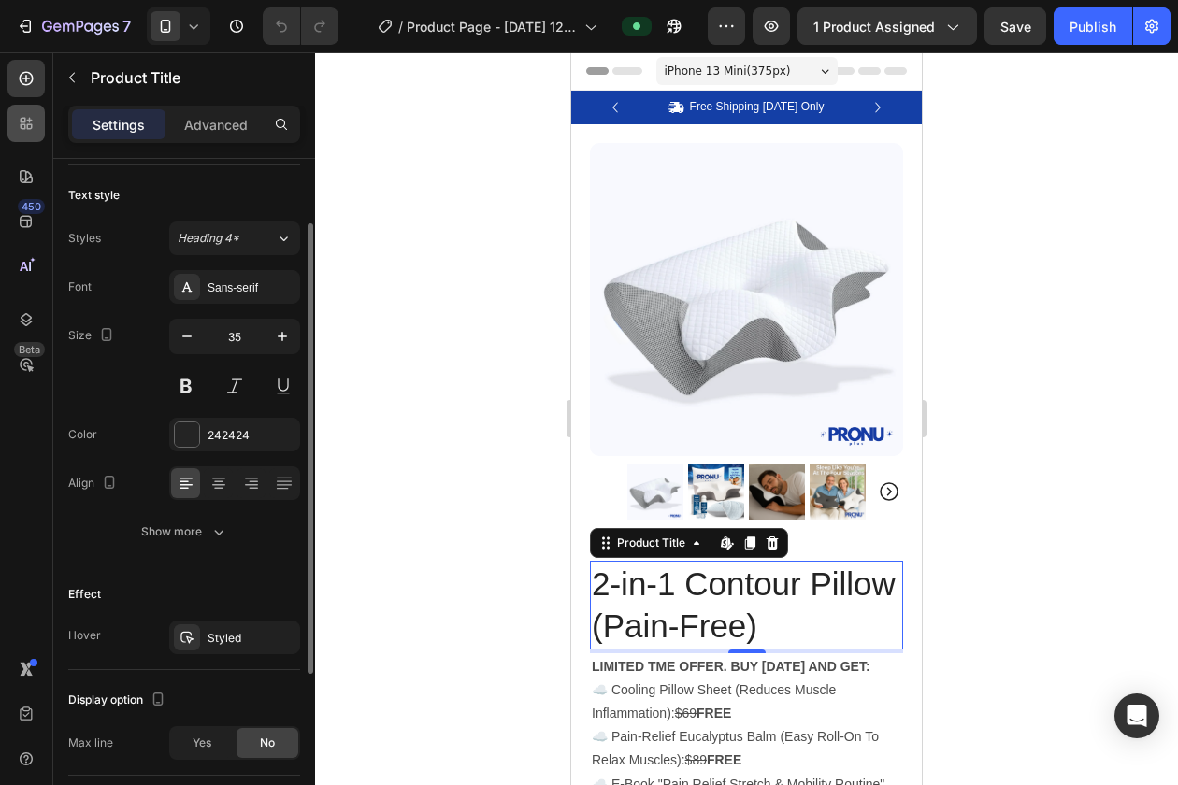
scroll to position [122, 0]
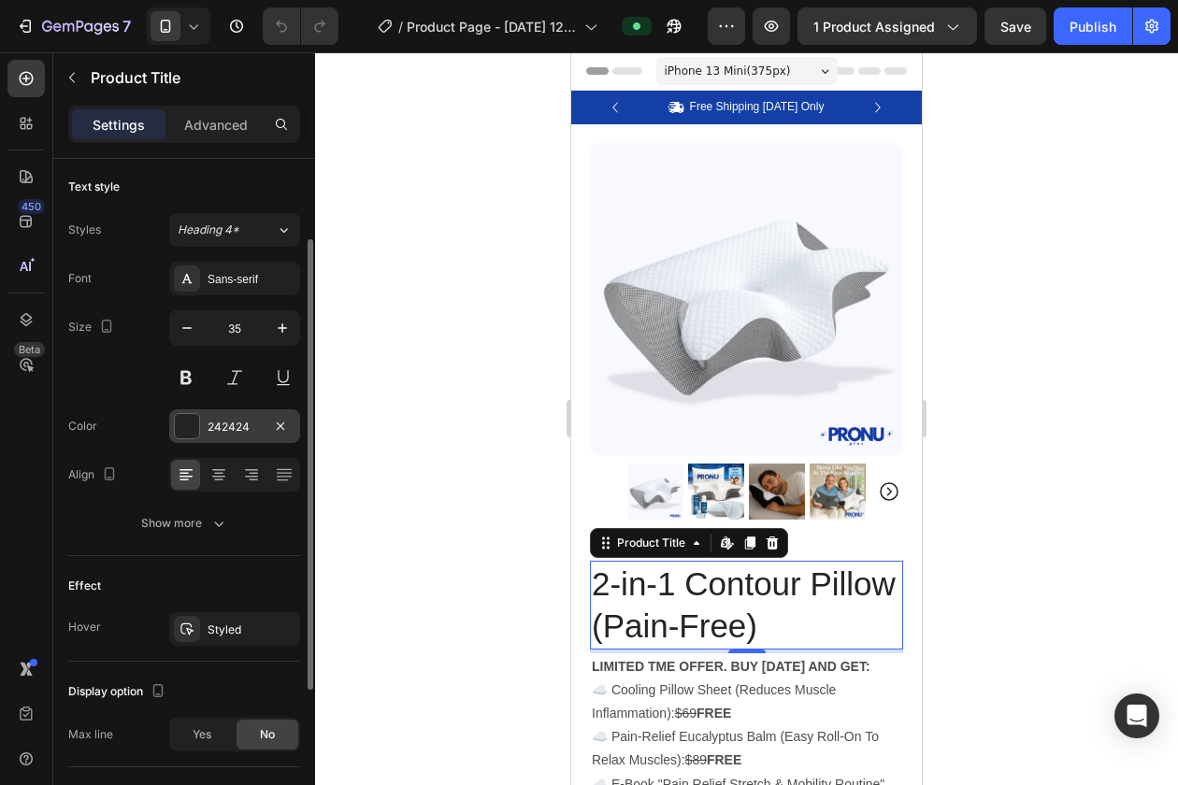
click at [189, 429] on div at bounding box center [187, 426] width 24 height 24
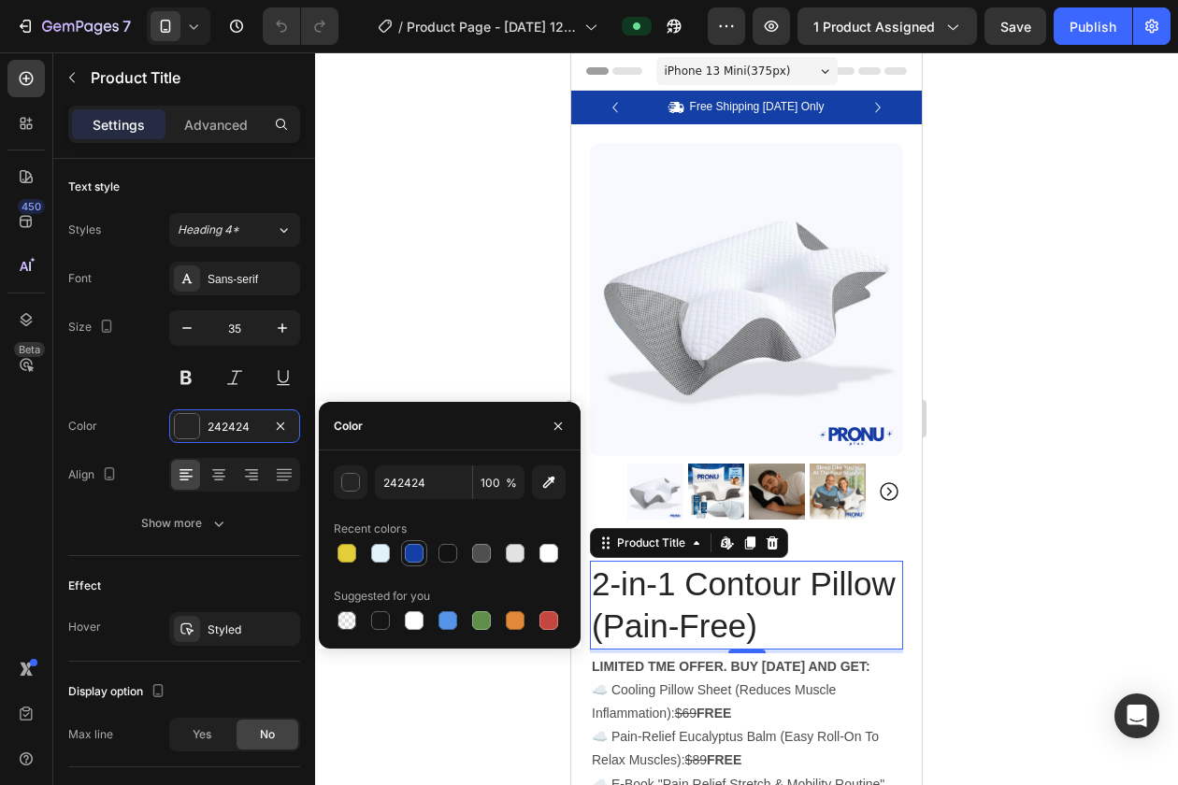
click at [403, 555] on div at bounding box center [414, 553] width 22 height 22
type input "143FA6"
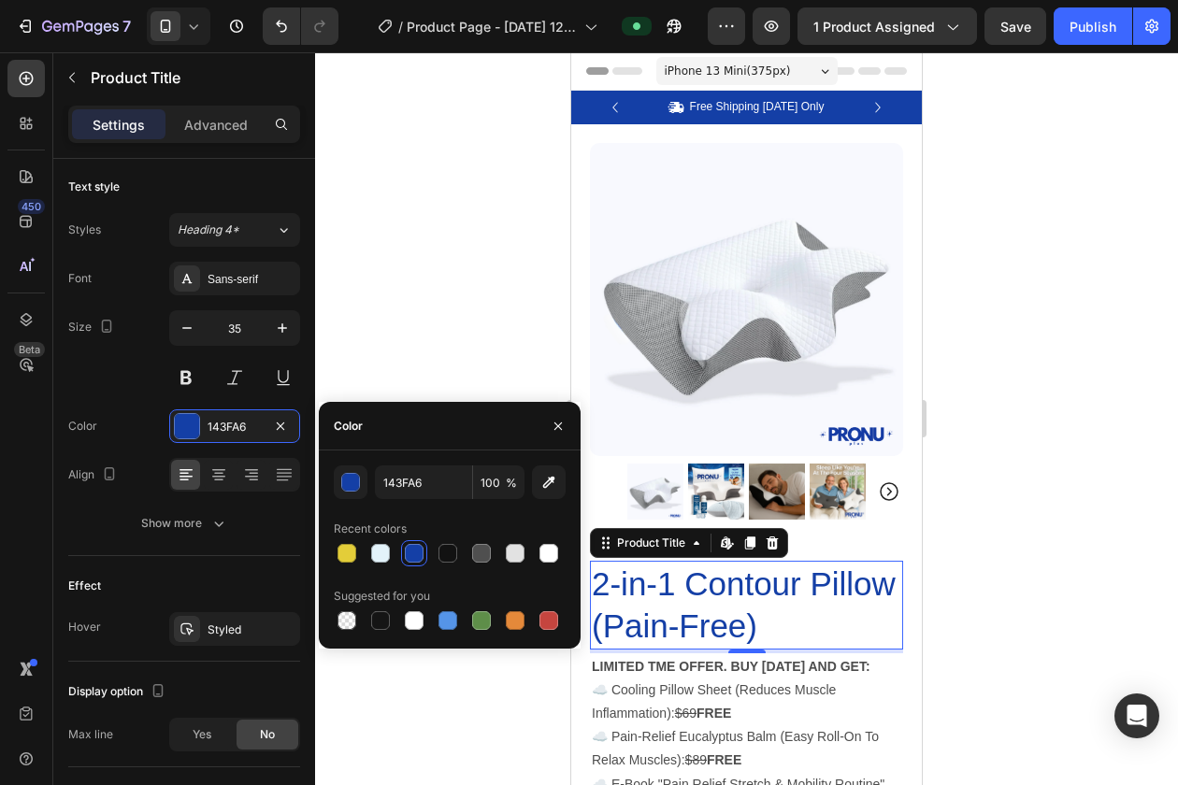
click at [401, 206] on div at bounding box center [746, 418] width 863 height 733
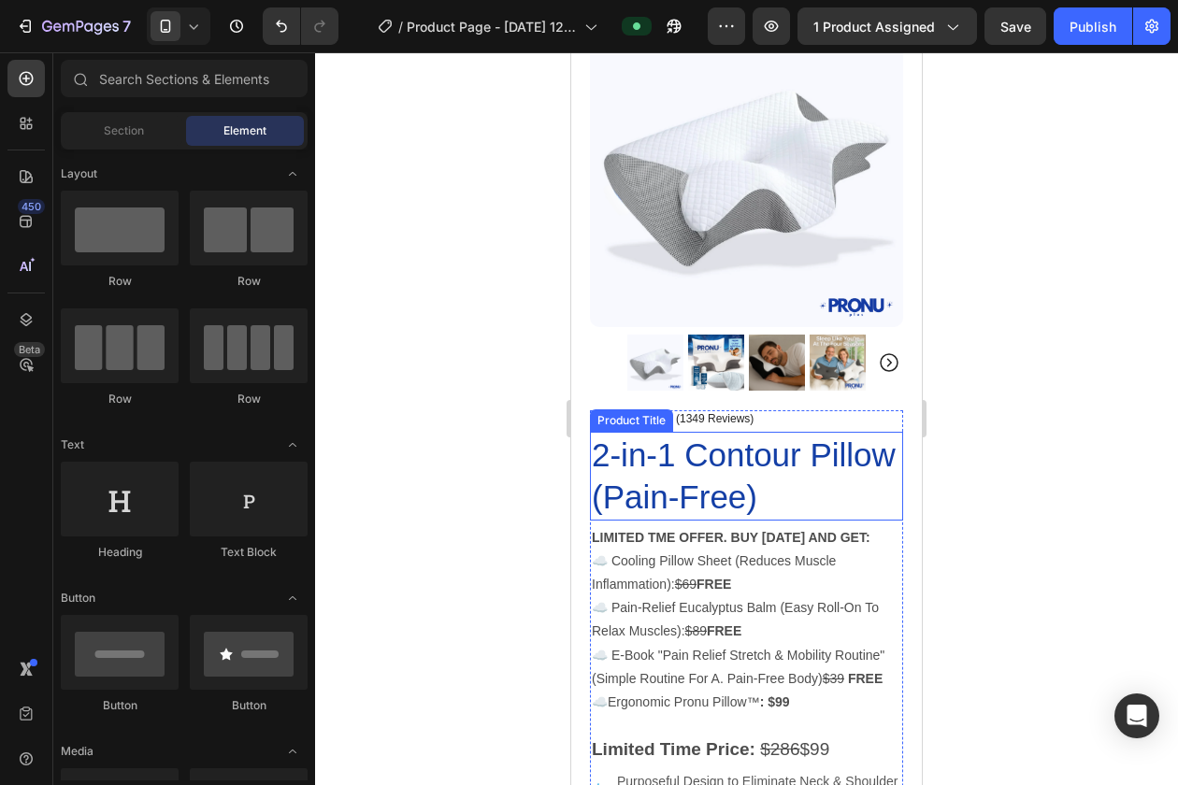
scroll to position [131, 0]
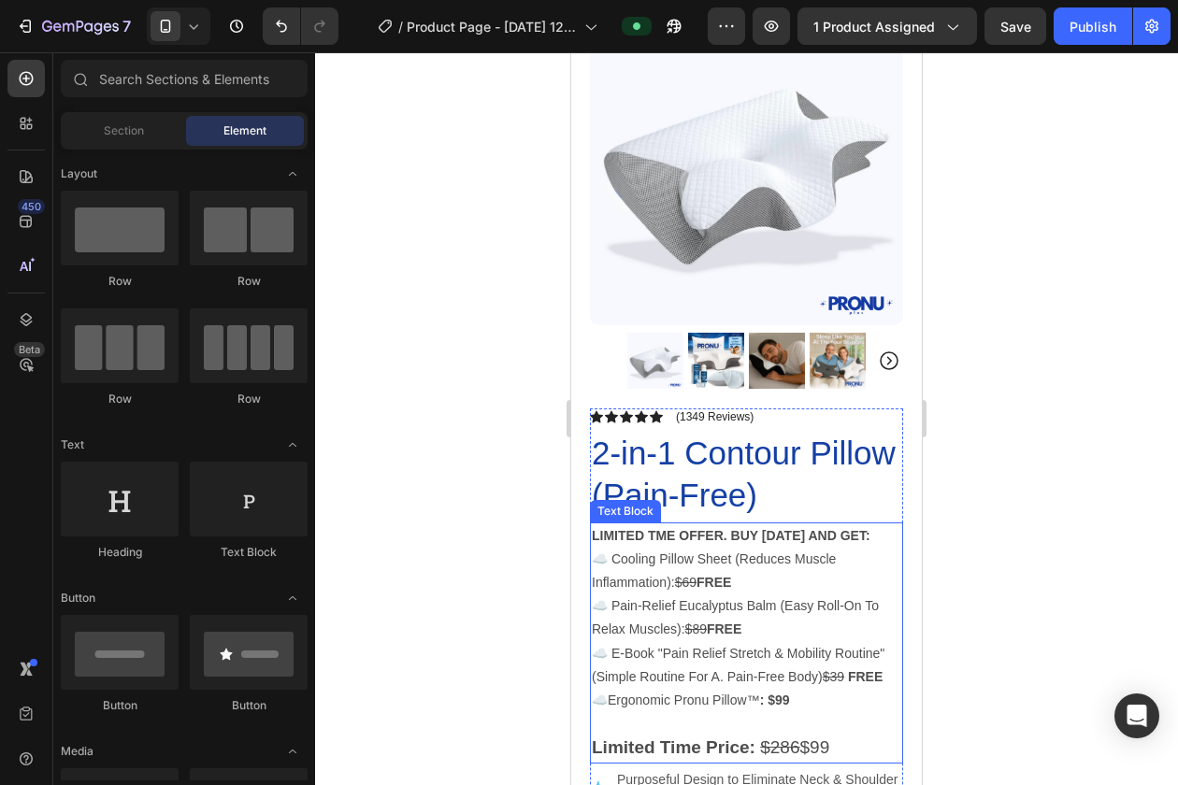
click at [718, 536] on strong "LIMITED TME OFFER. BUY [DATE] AND GET:" at bounding box center [731, 535] width 279 height 15
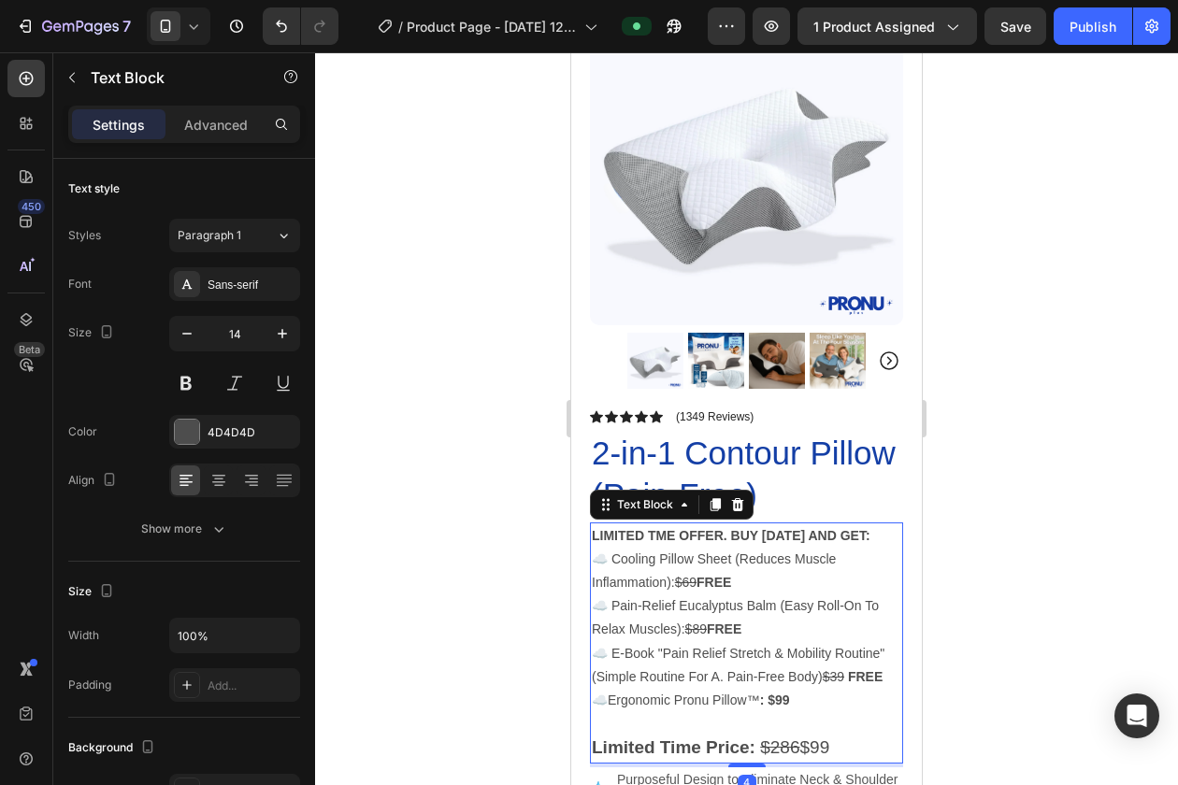
click at [718, 536] on strong "LIMITED TME OFFER. BUY [DATE] AND GET:" at bounding box center [731, 535] width 279 height 15
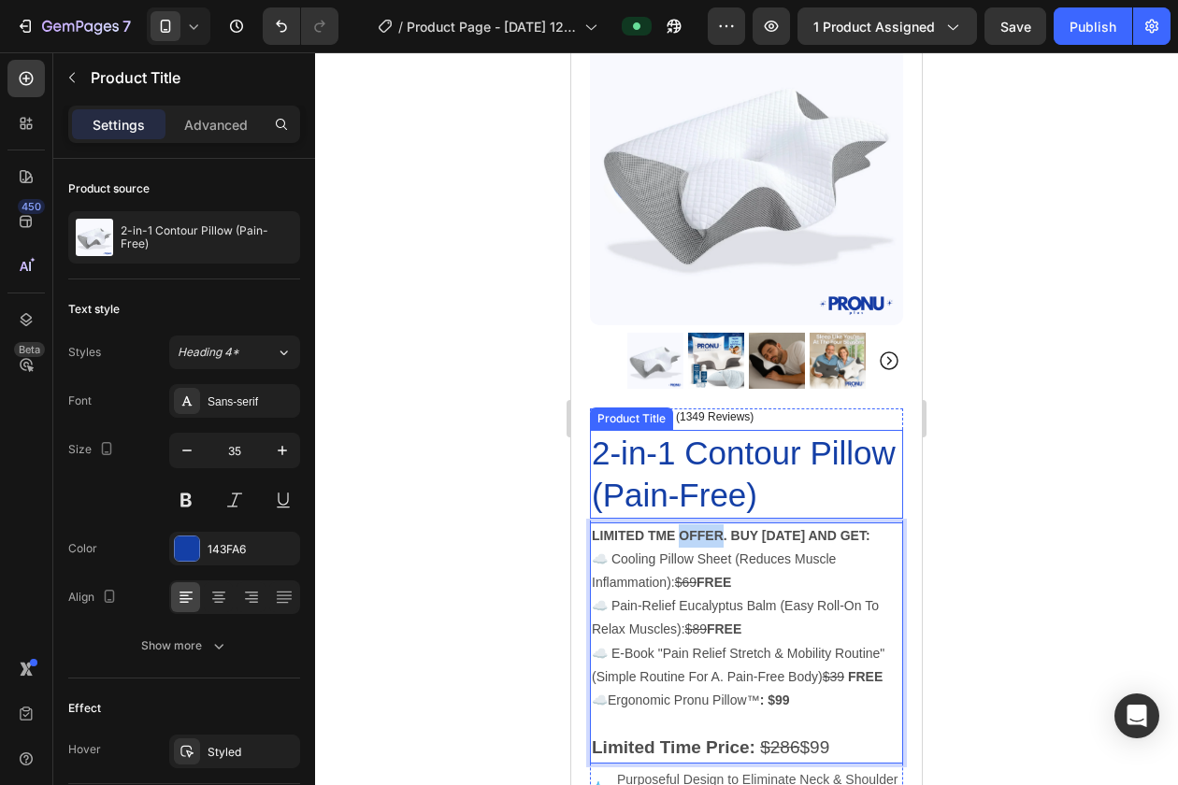
click at [682, 453] on h1 "2-in-1 Contour Pillow (Pain-Free)" at bounding box center [746, 474] width 313 height 89
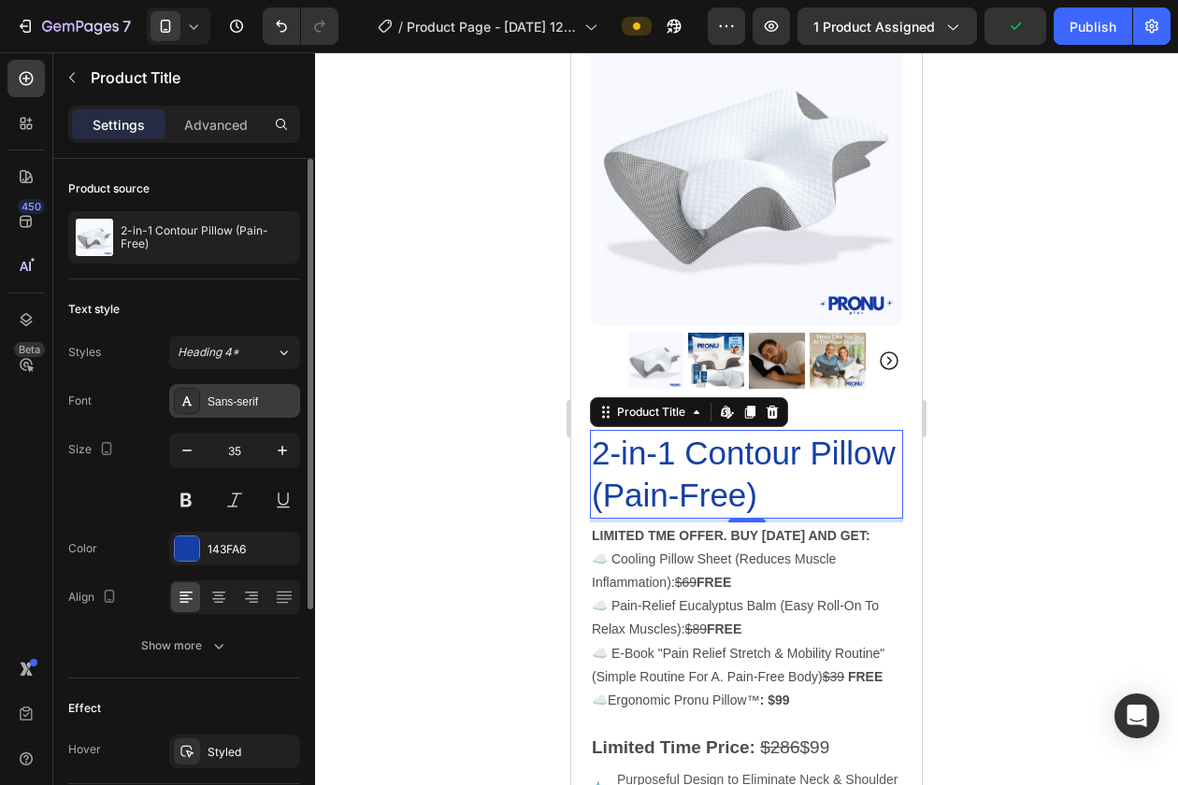
click at [222, 396] on div "Sans-serif" at bounding box center [252, 402] width 88 height 17
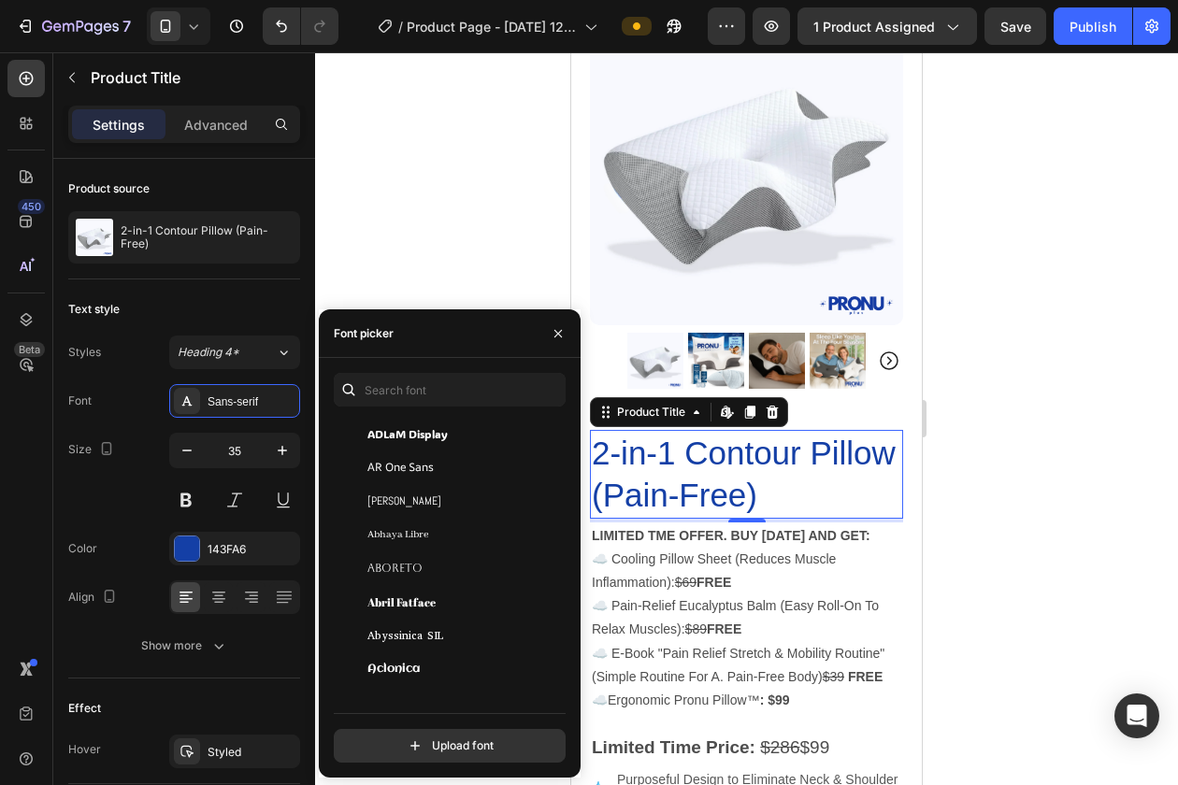
scroll to position [136, 0]
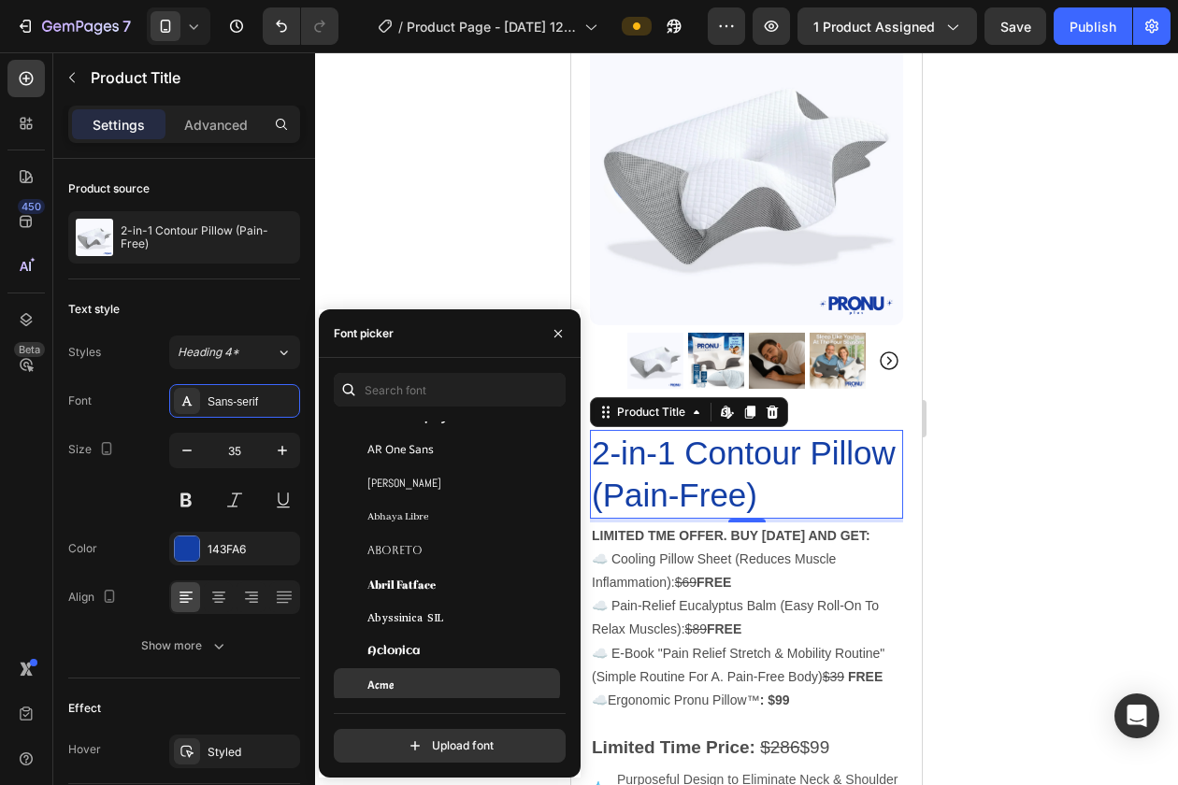
click at [377, 682] on span "Acme" at bounding box center [380, 685] width 26 height 17
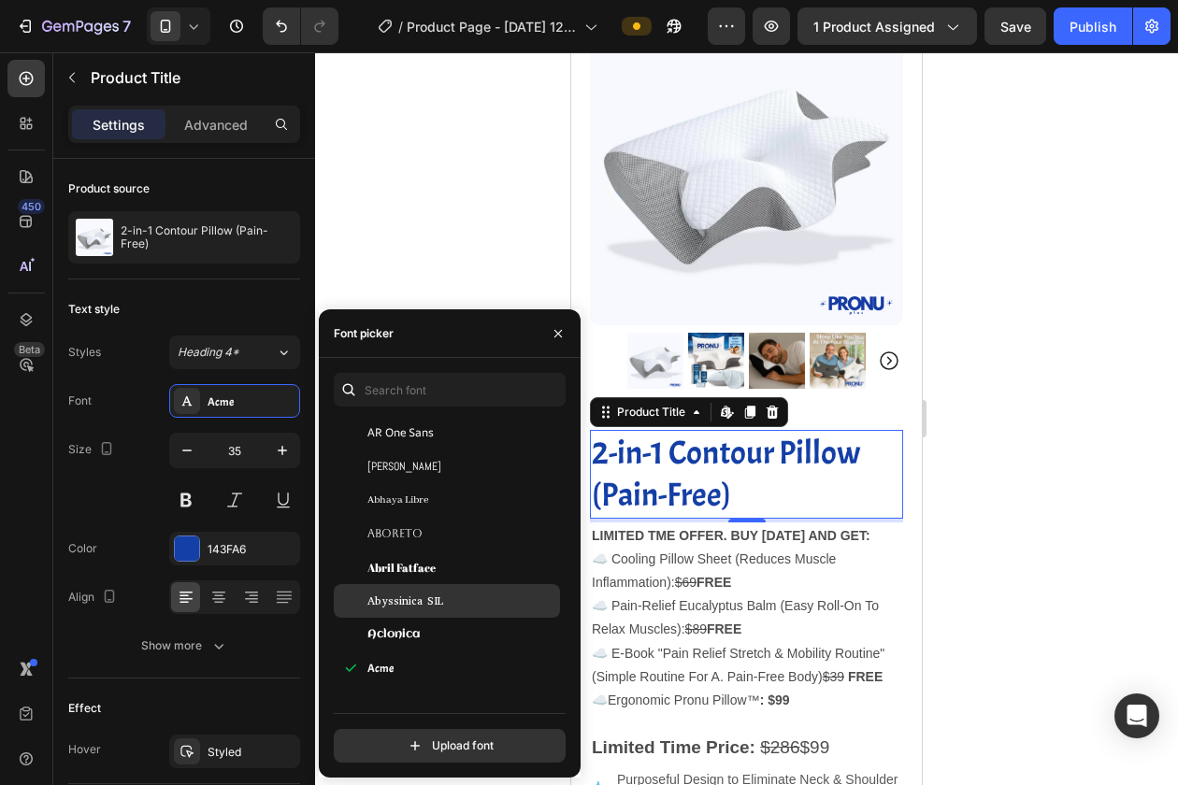
scroll to position [248, 0]
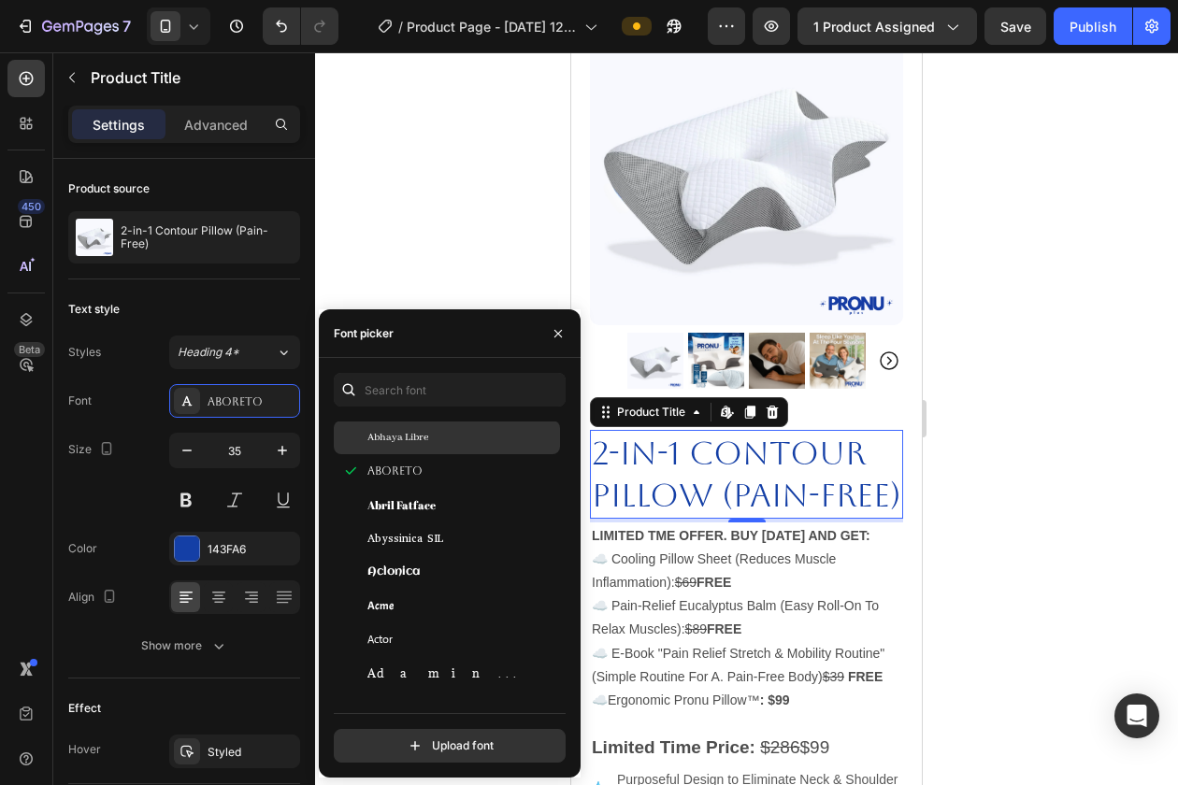
scroll to position [332, 0]
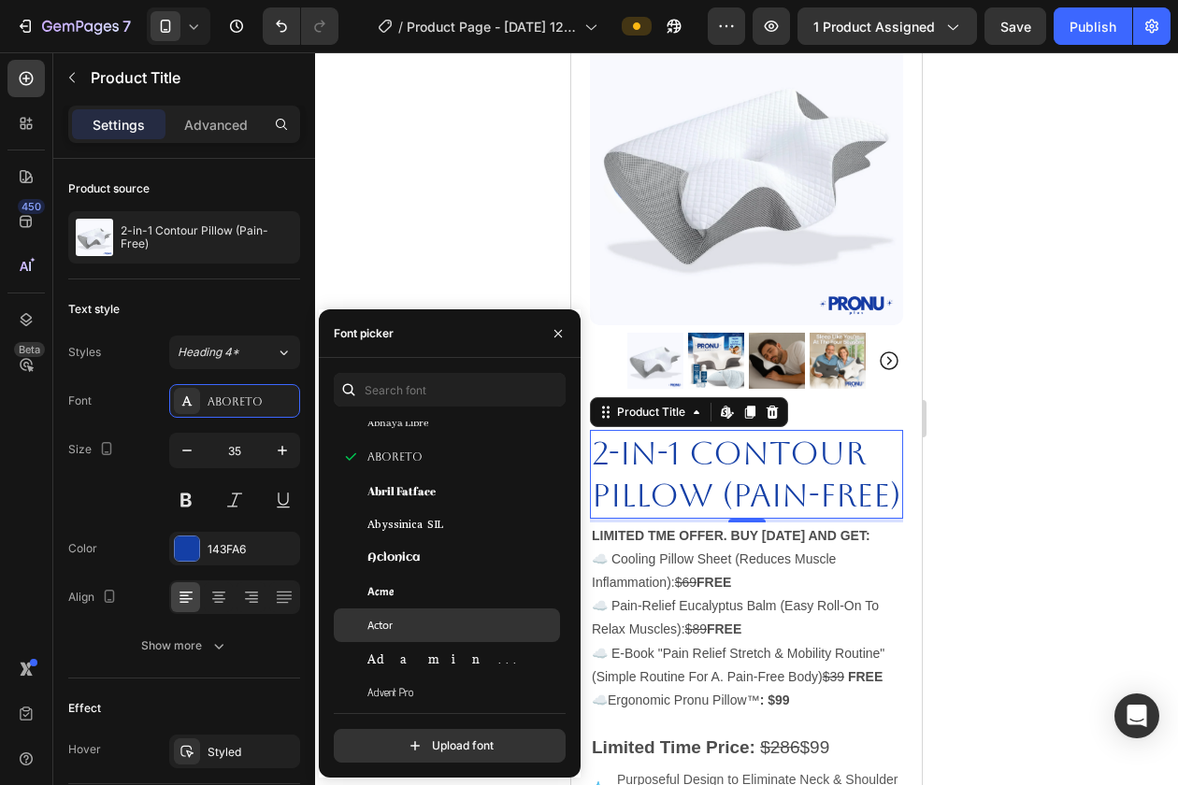
click at [403, 632] on div "Actor" at bounding box center [461, 625] width 189 height 17
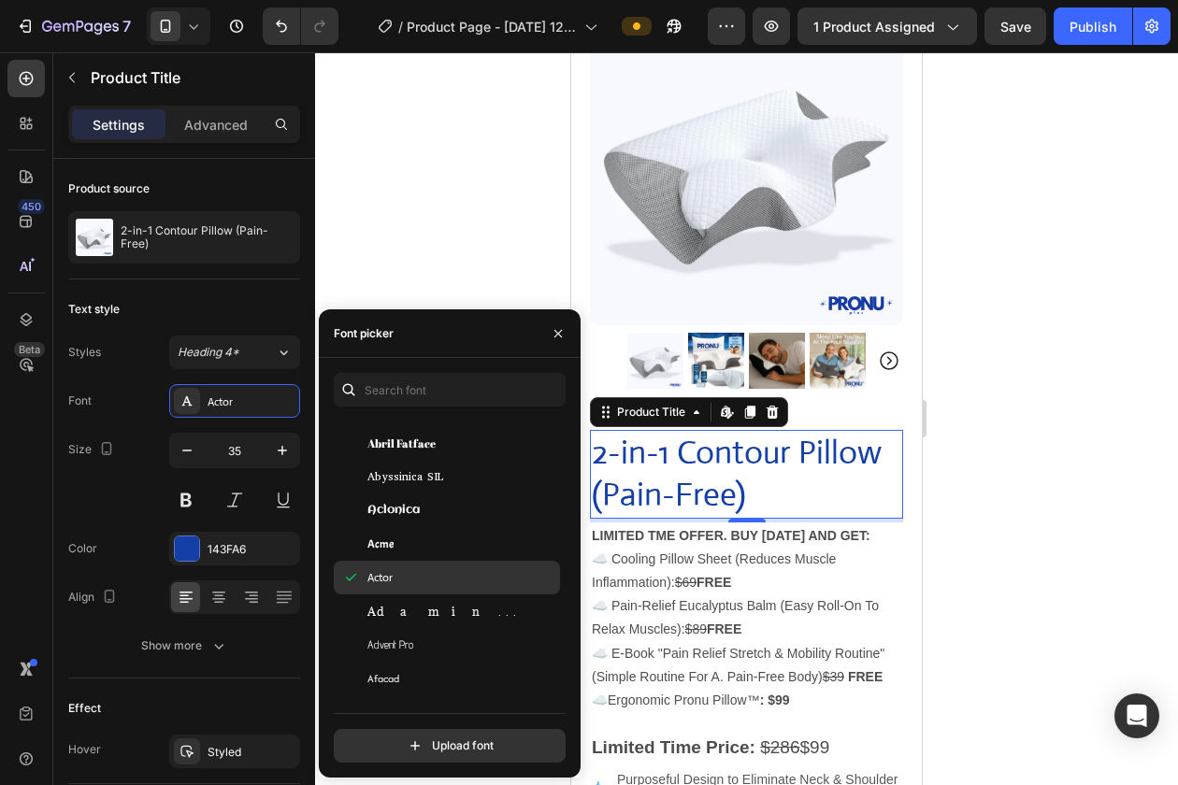
scroll to position [437, 0]
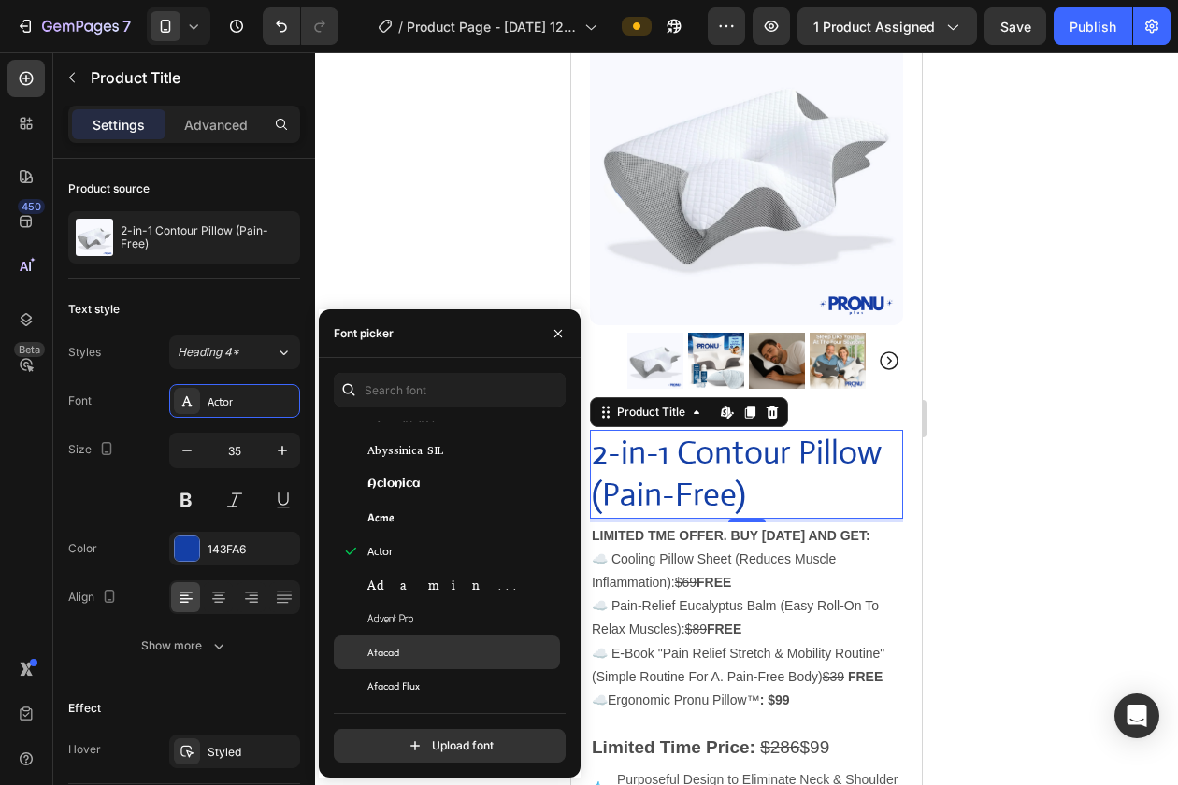
click at [414, 648] on div "Afacad" at bounding box center [461, 652] width 189 height 17
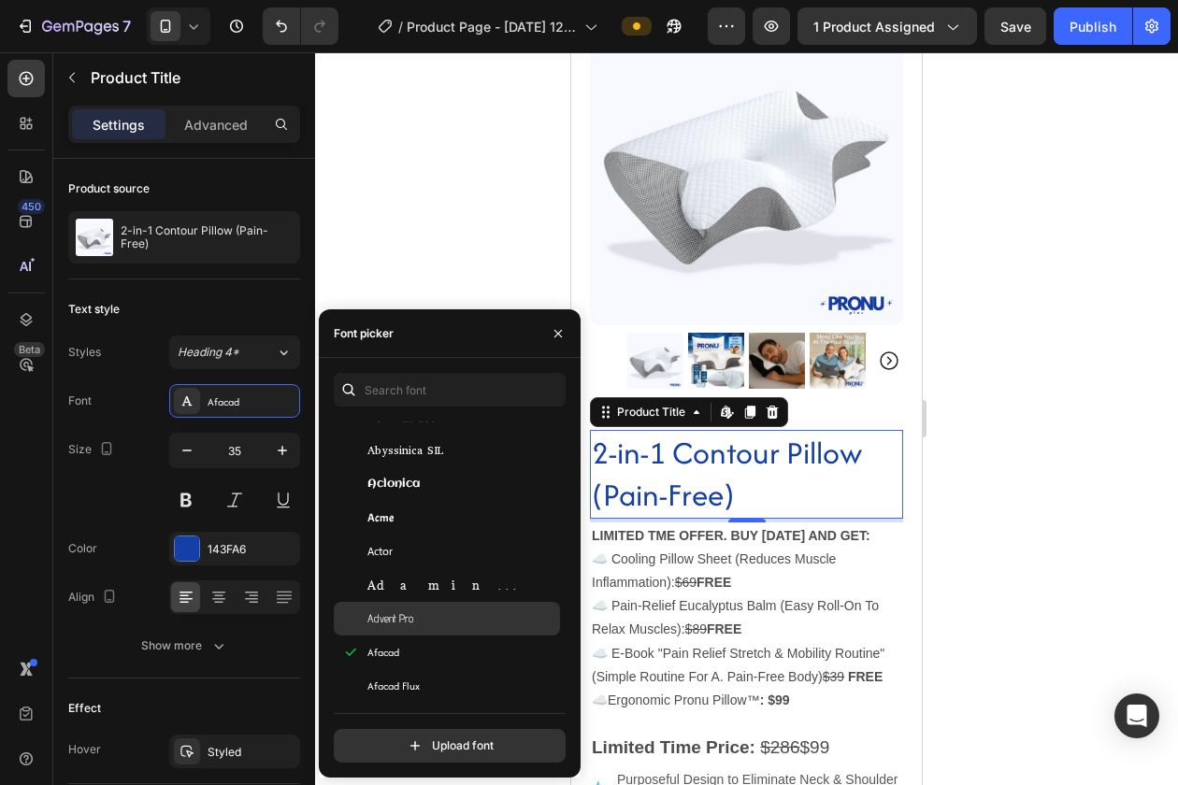
click at [401, 621] on span "Advent Pro" at bounding box center [390, 618] width 46 height 17
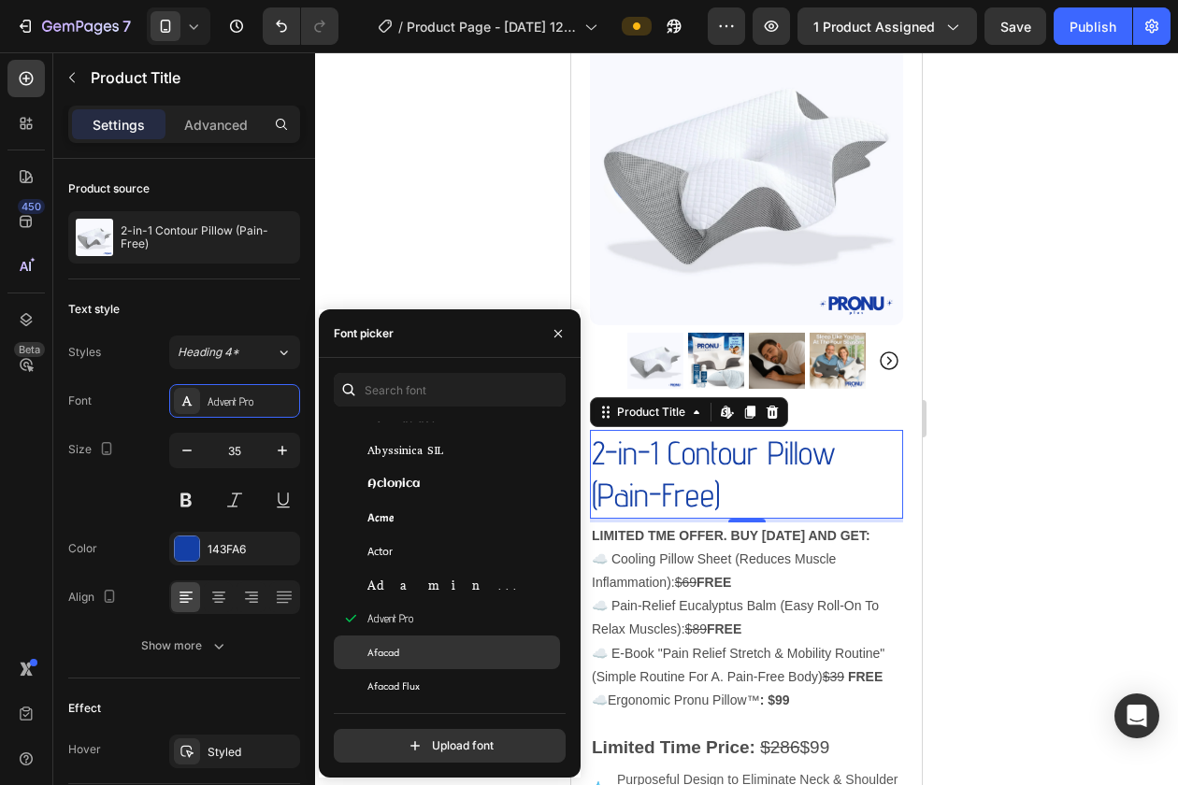
click at [402, 661] on div "Afacad" at bounding box center [447, 653] width 226 height 34
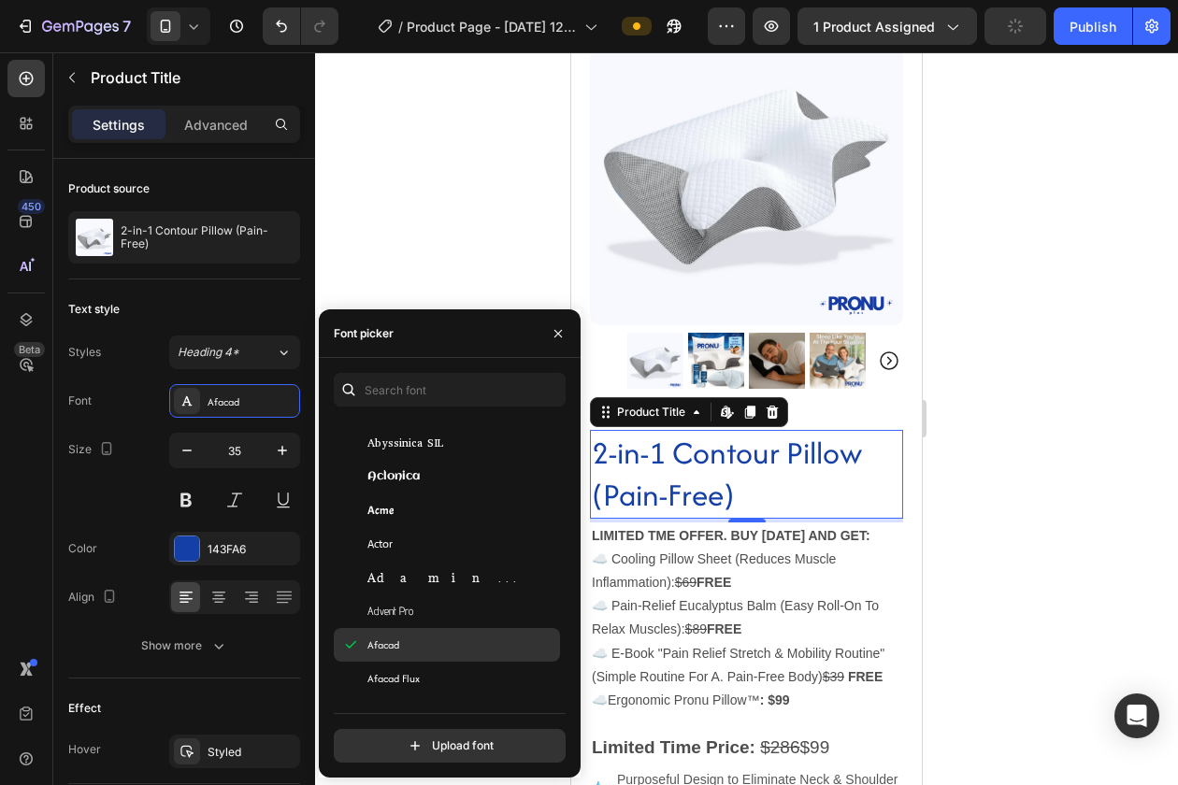
scroll to position [535, 0]
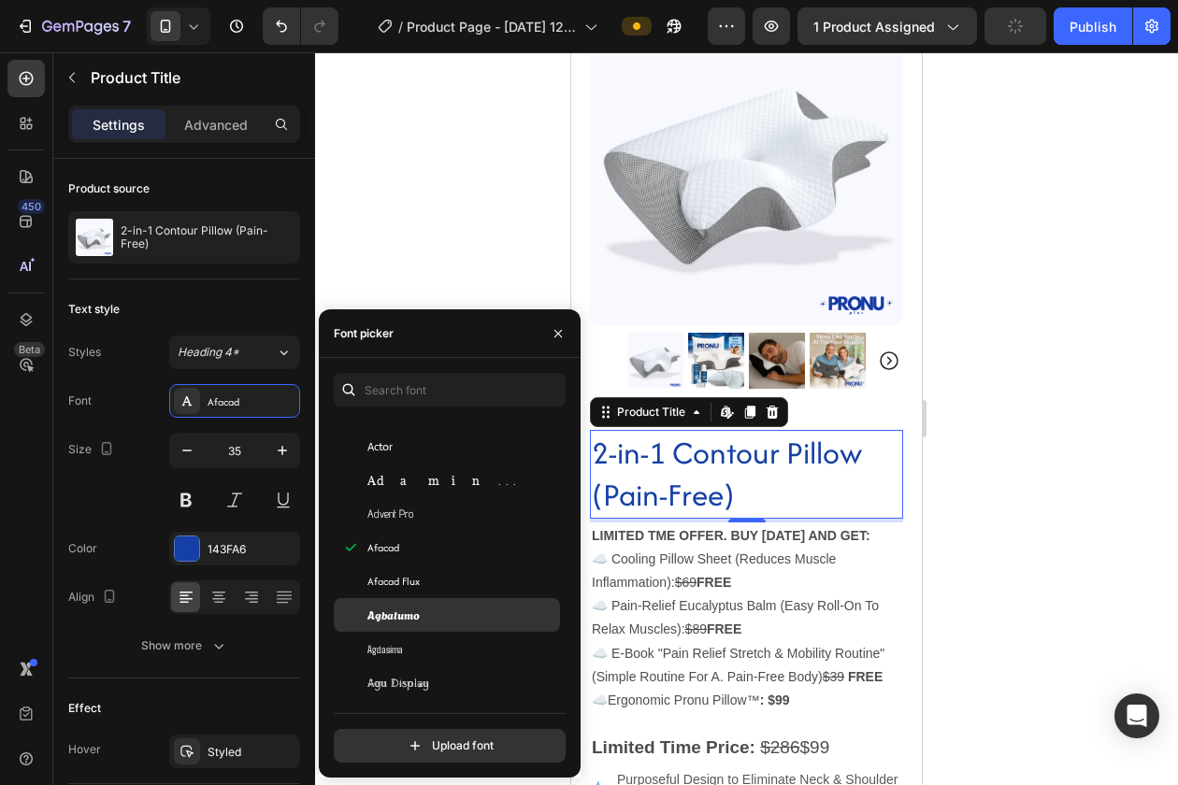
click at [413, 612] on span "Agbalumo" at bounding box center [393, 615] width 52 height 17
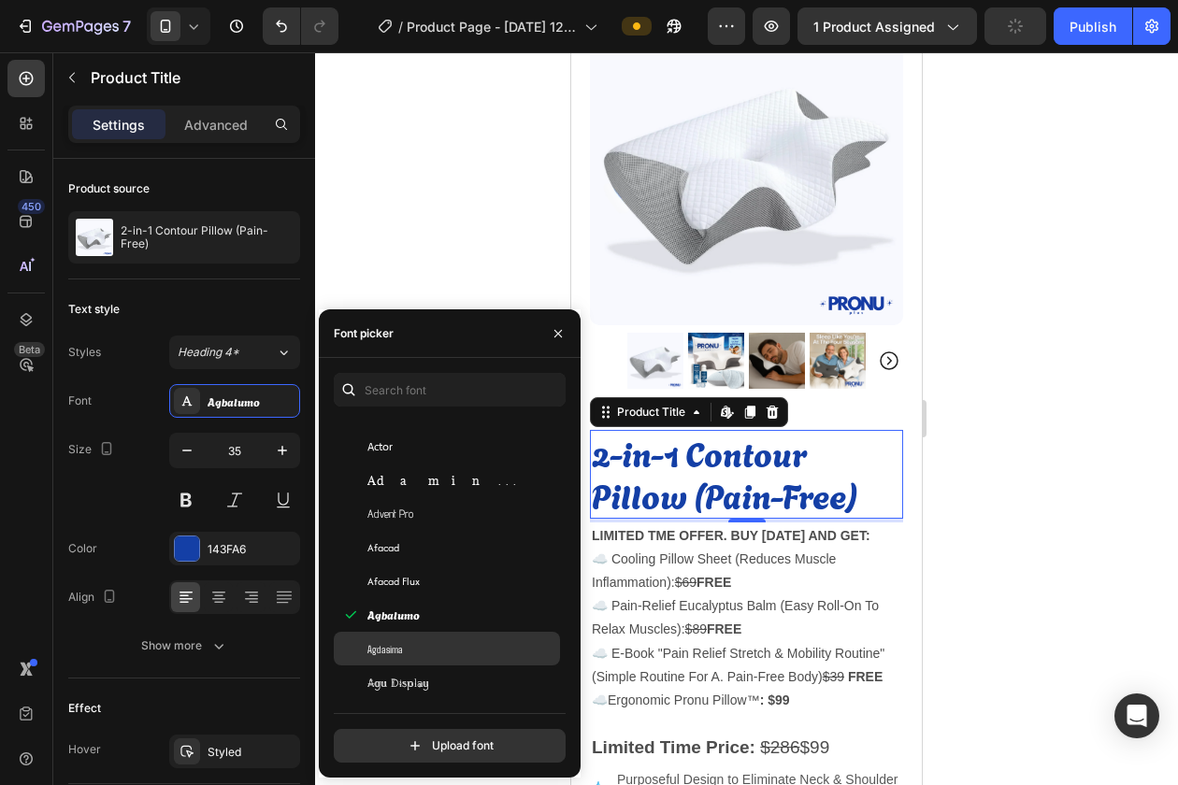
click at [413, 657] on div "Agdasima" at bounding box center [447, 649] width 226 height 34
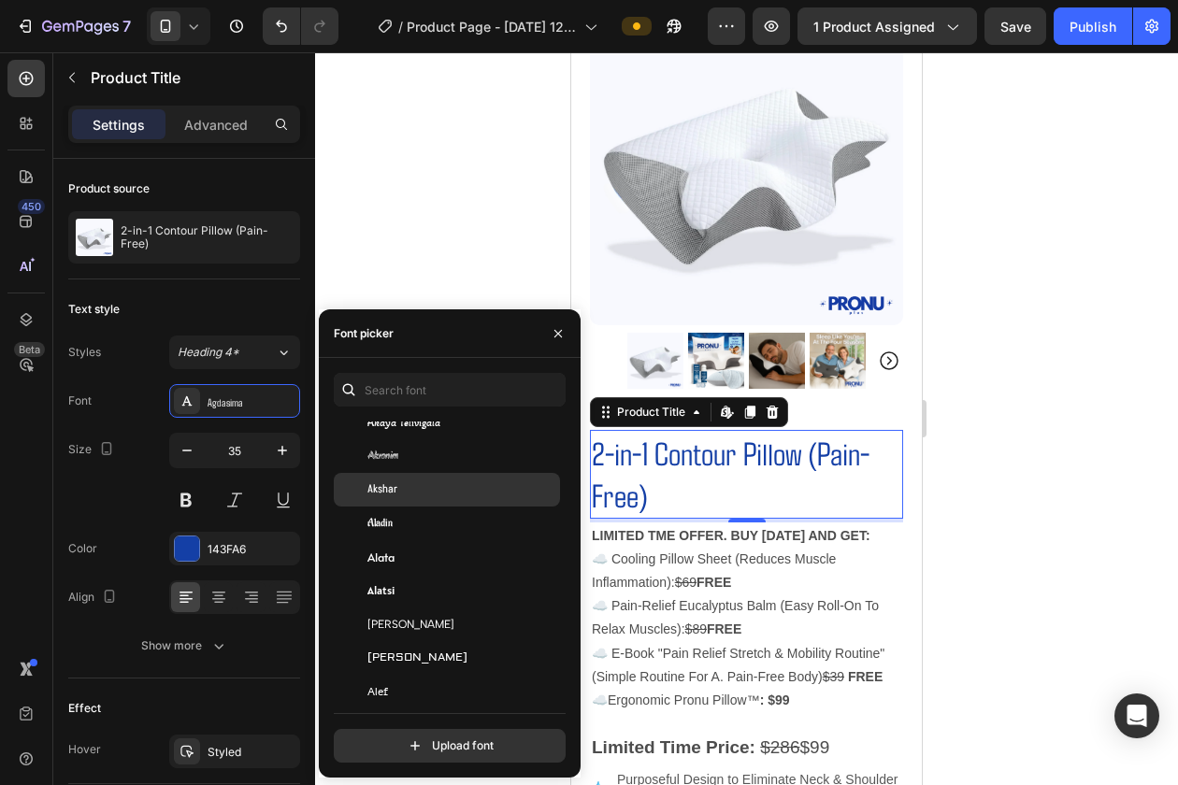
scroll to position [981, 0]
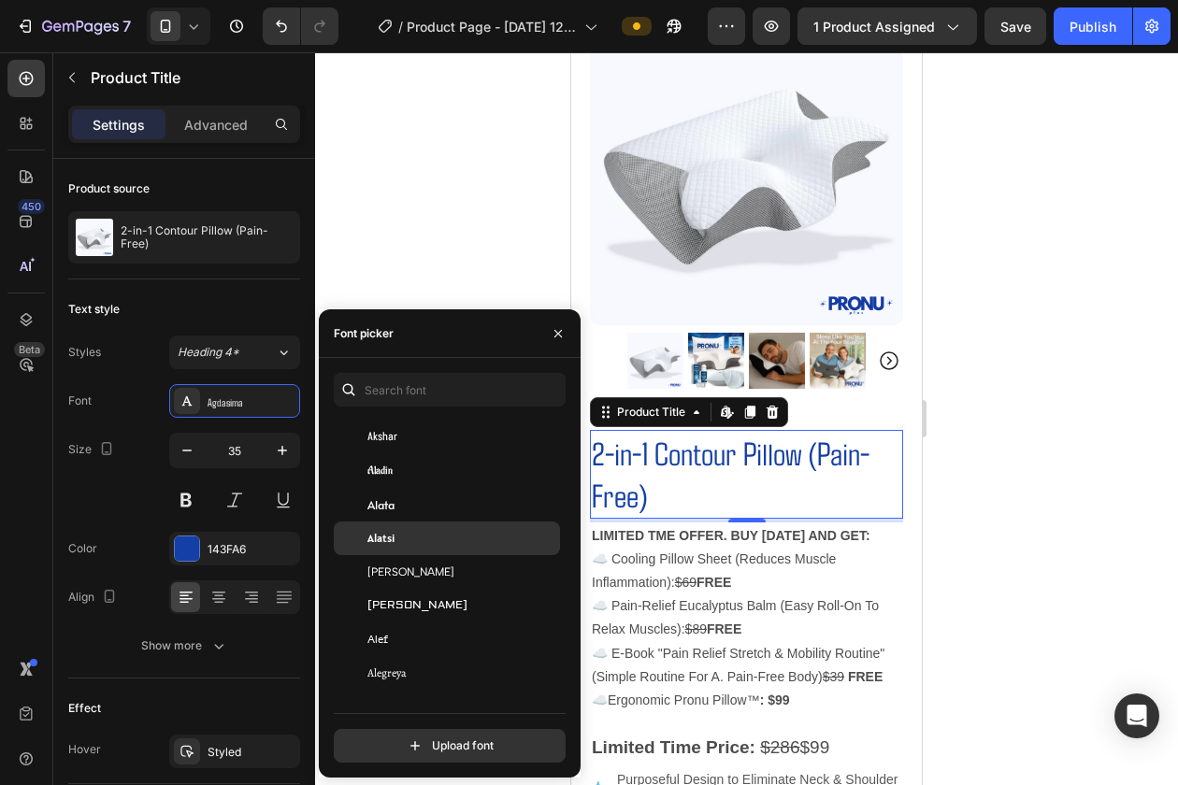
click at [411, 537] on div "Alatsi" at bounding box center [461, 538] width 189 height 17
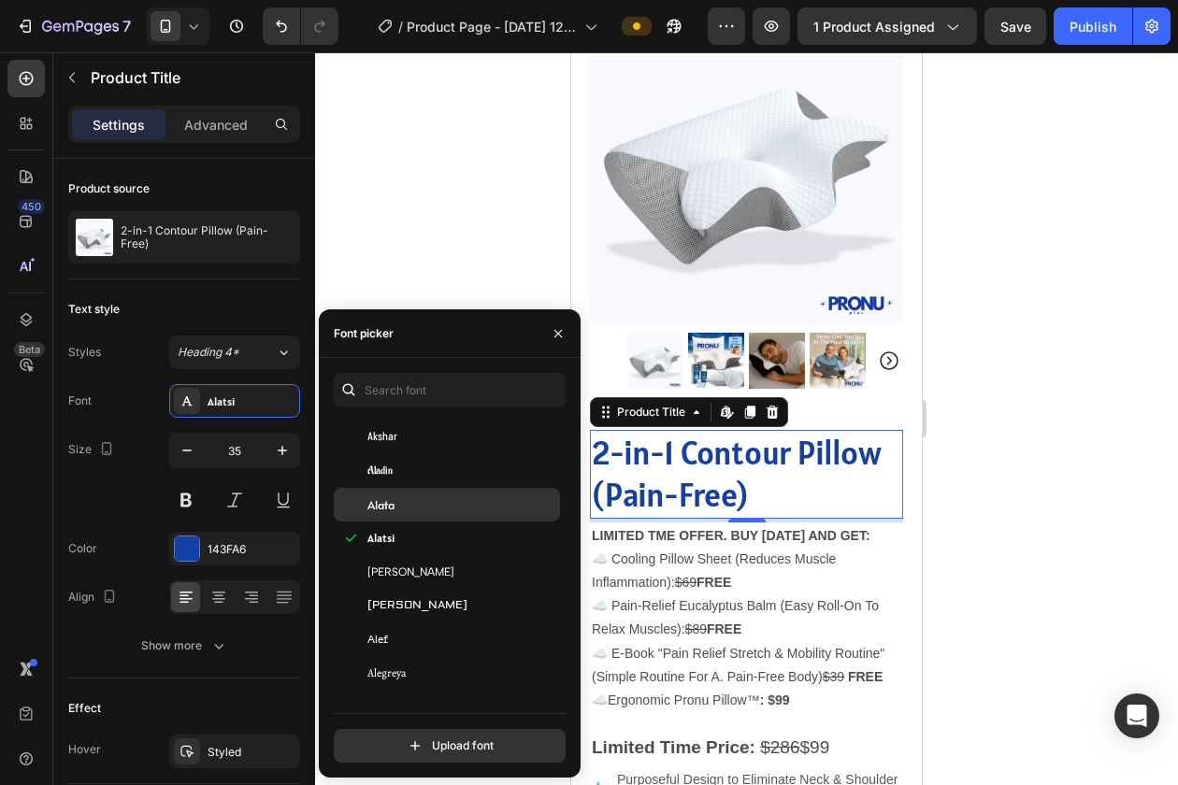
click at [406, 511] on div "Alata" at bounding box center [461, 504] width 189 height 17
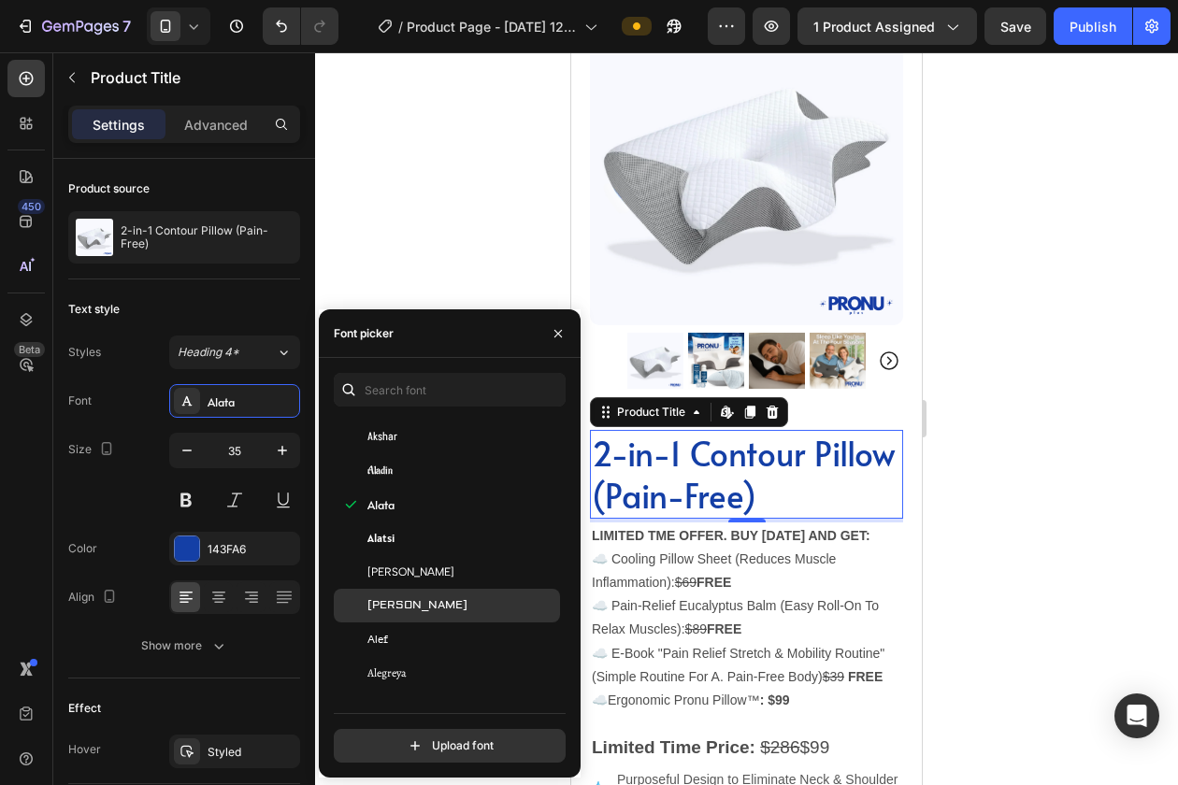
click at [422, 600] on div "[PERSON_NAME]" at bounding box center [461, 605] width 189 height 17
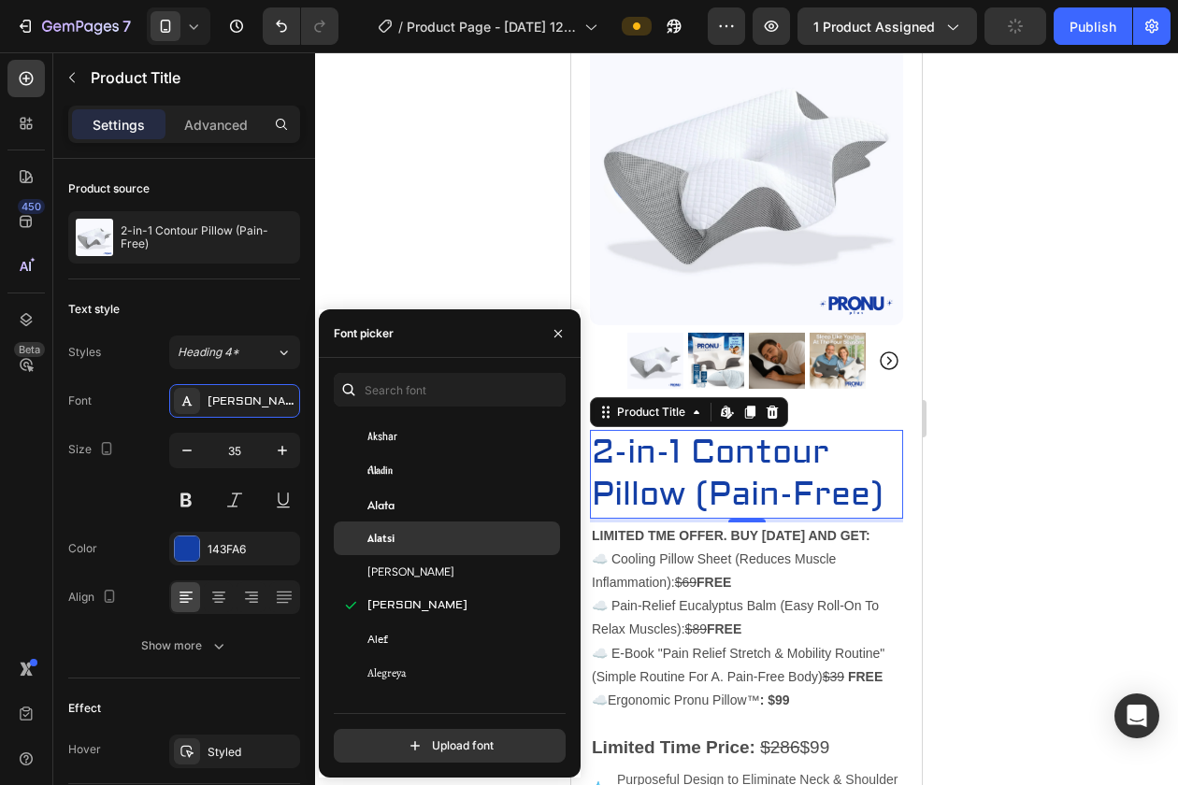
click at [405, 542] on div "Alatsi" at bounding box center [461, 538] width 189 height 17
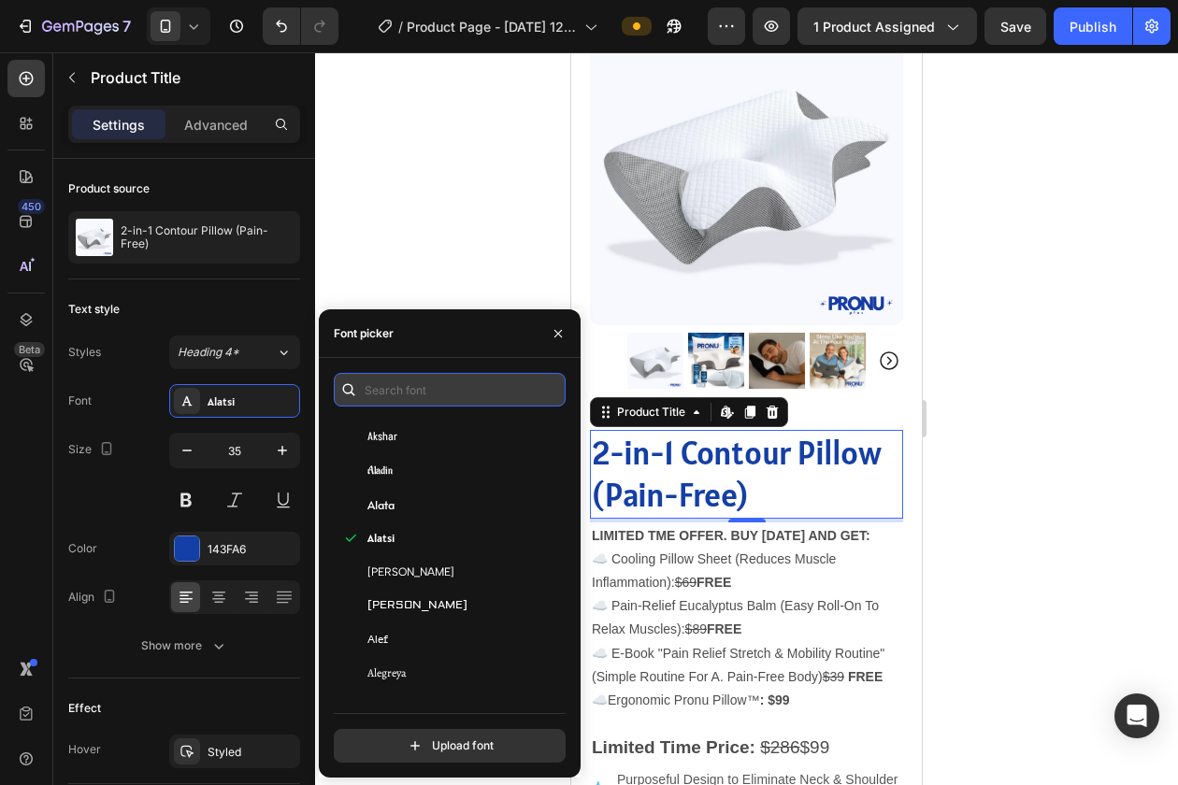
click at [446, 389] on input "text" at bounding box center [450, 390] width 232 height 34
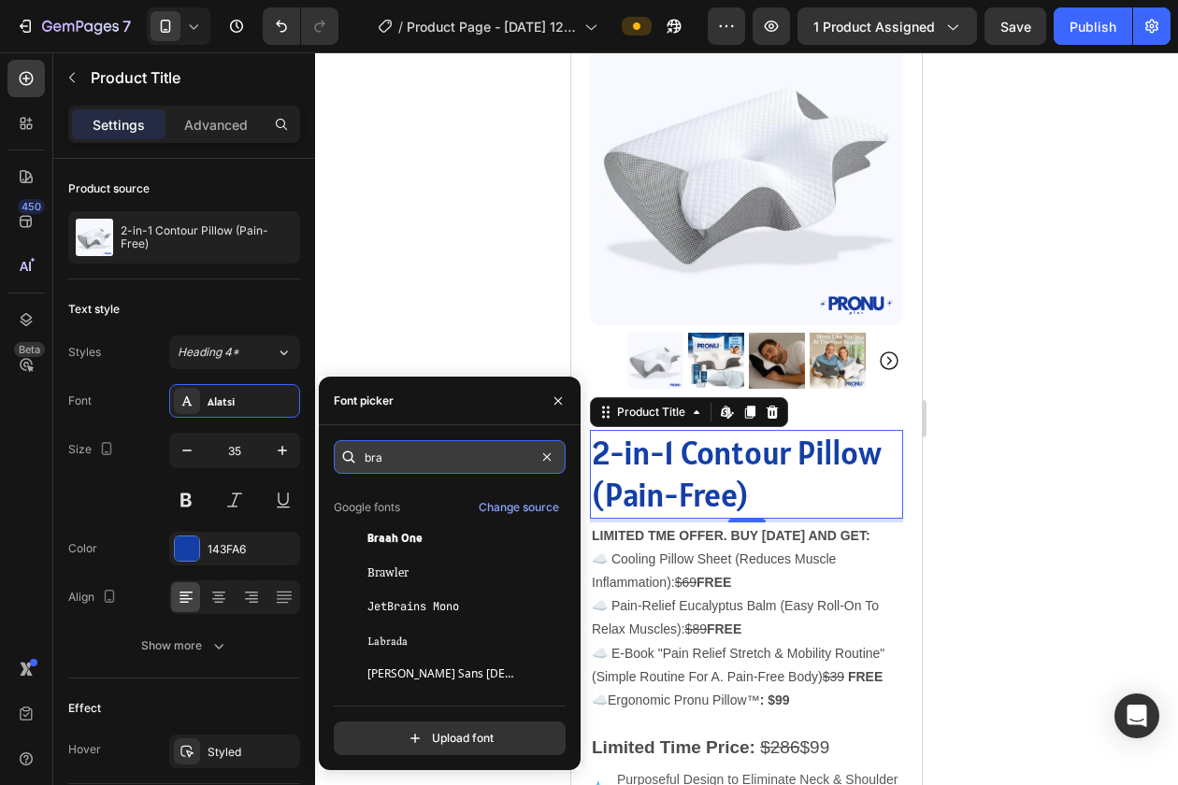
scroll to position [0, 0]
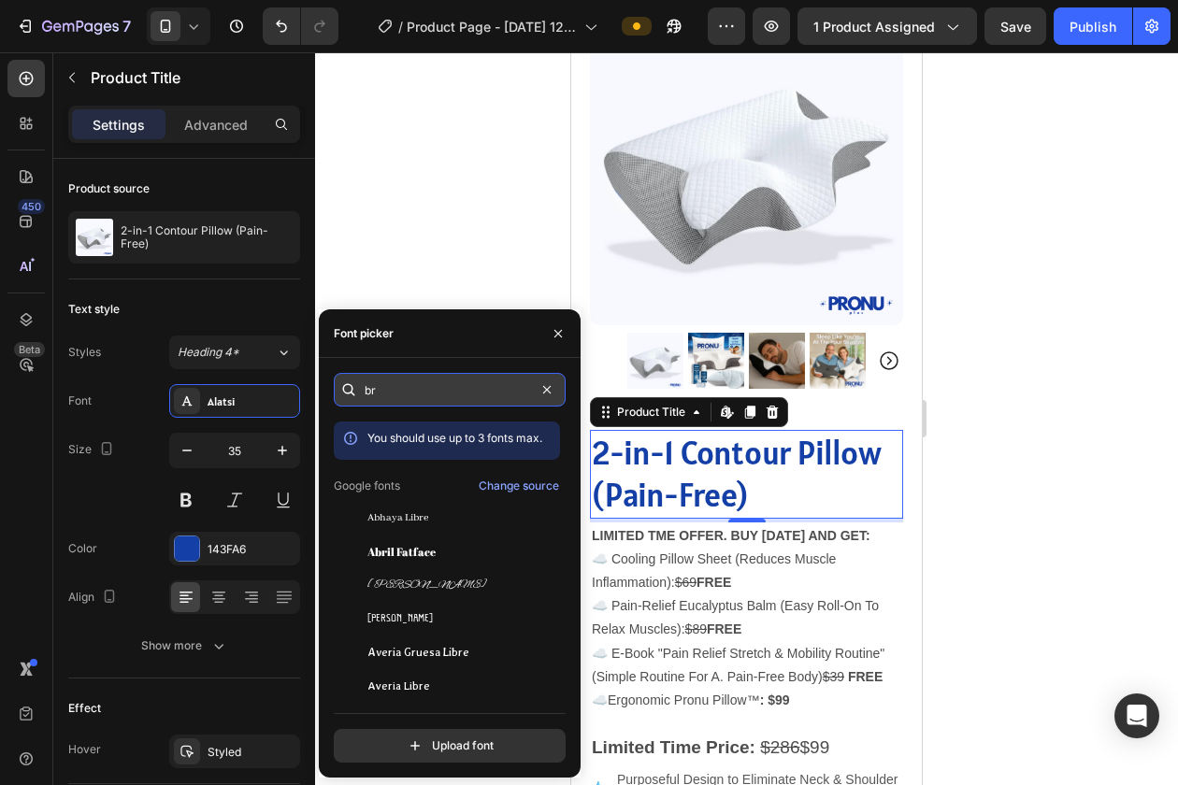
type input "b"
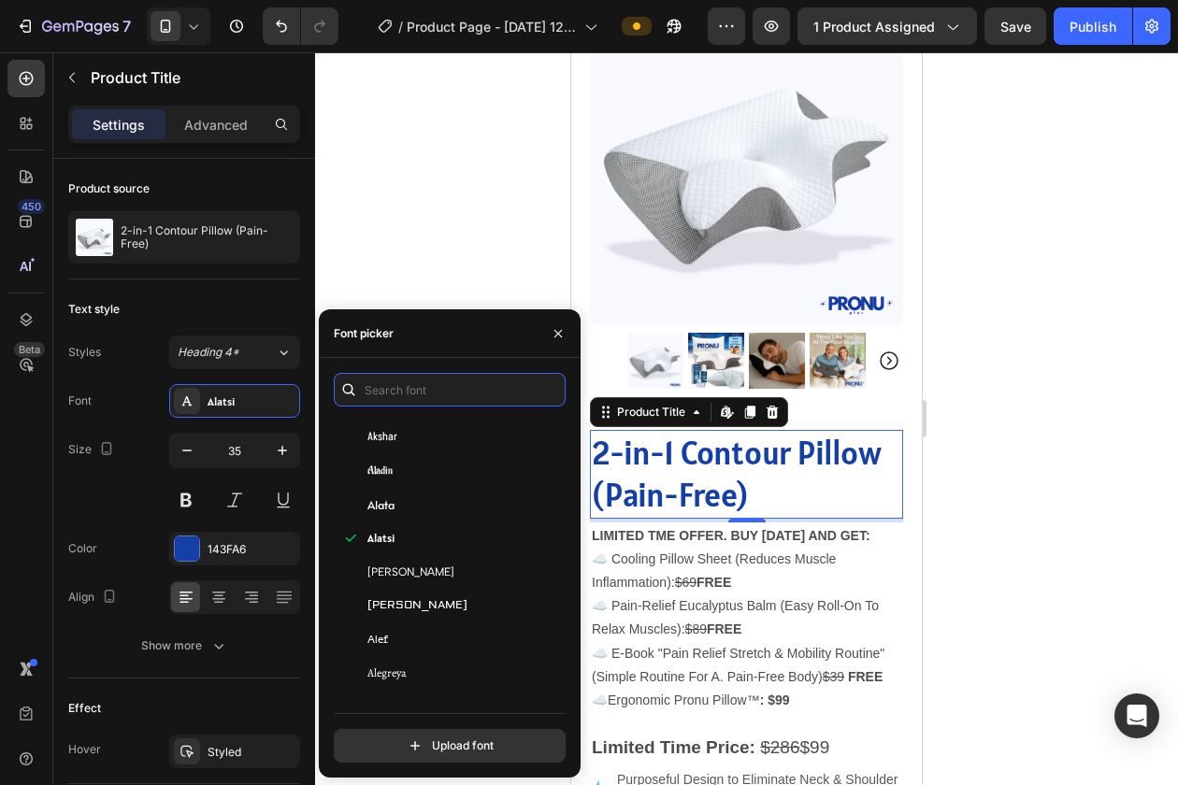
scroll to position [981, 0]
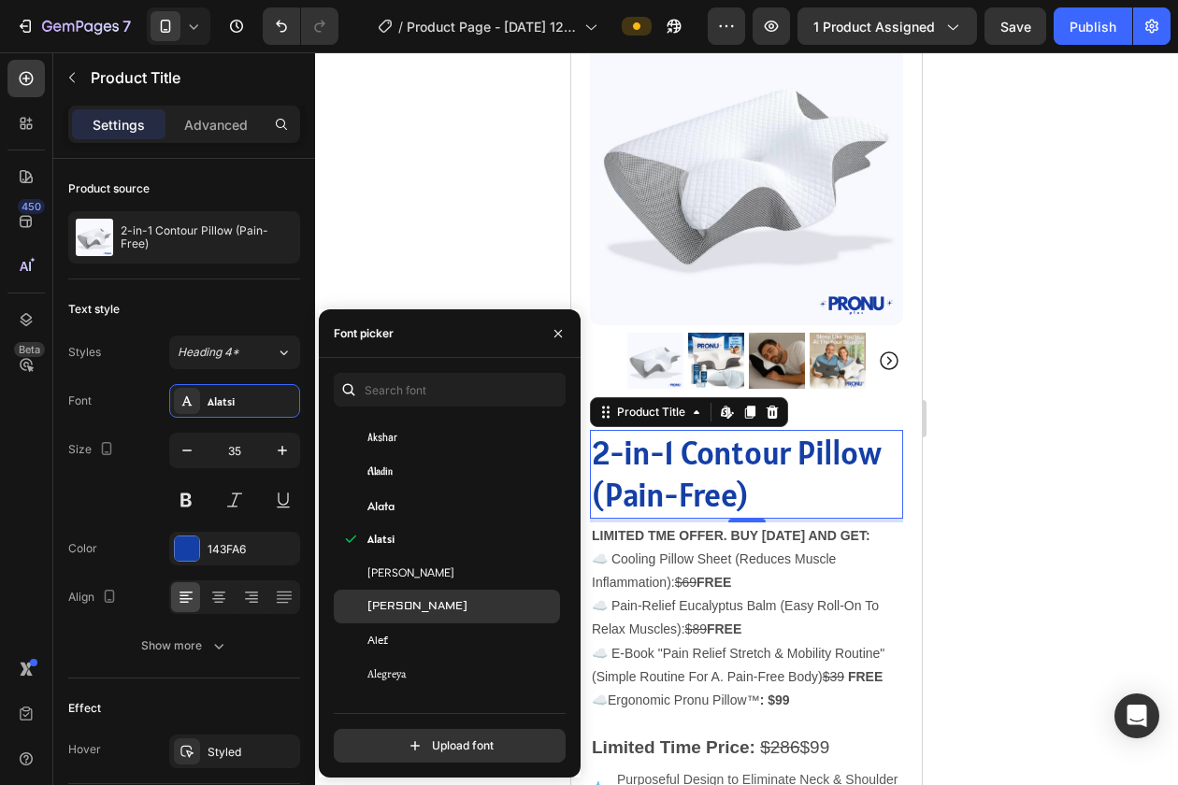
click at [448, 600] on div "[PERSON_NAME]" at bounding box center [461, 606] width 189 height 17
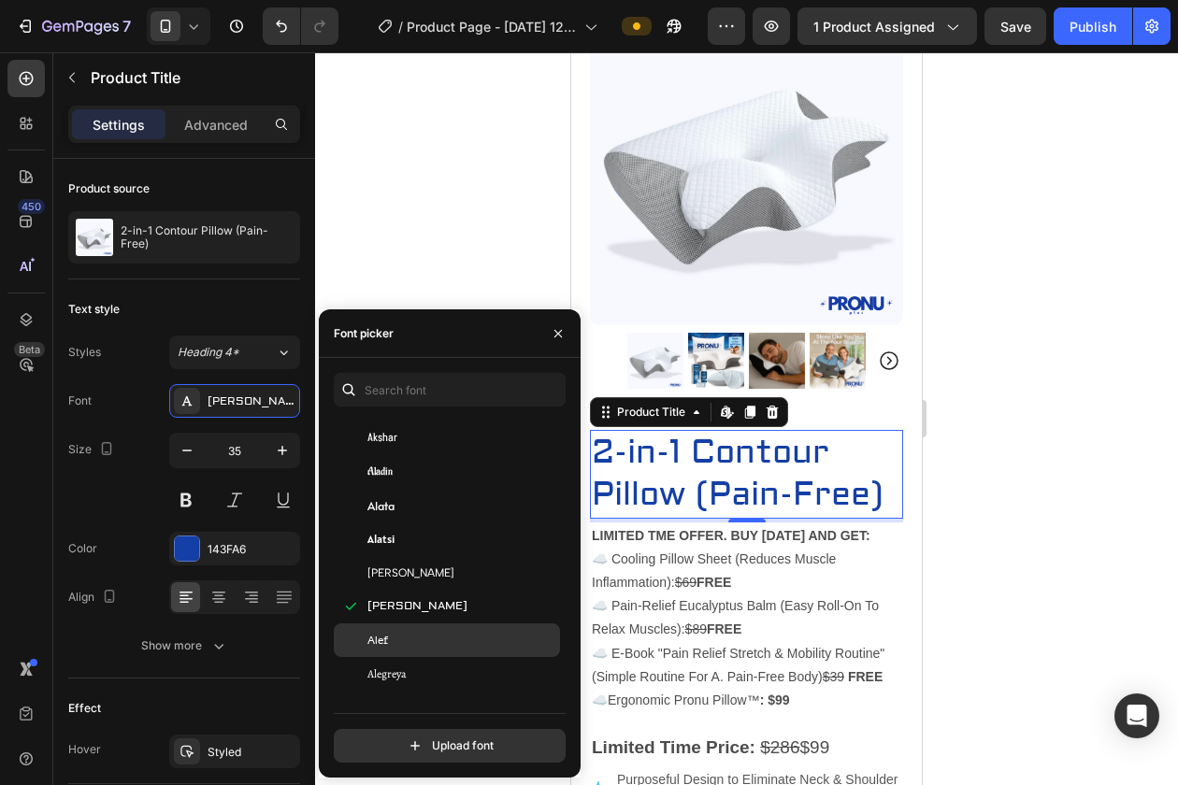
click at [451, 632] on div "Alef" at bounding box center [461, 640] width 189 height 17
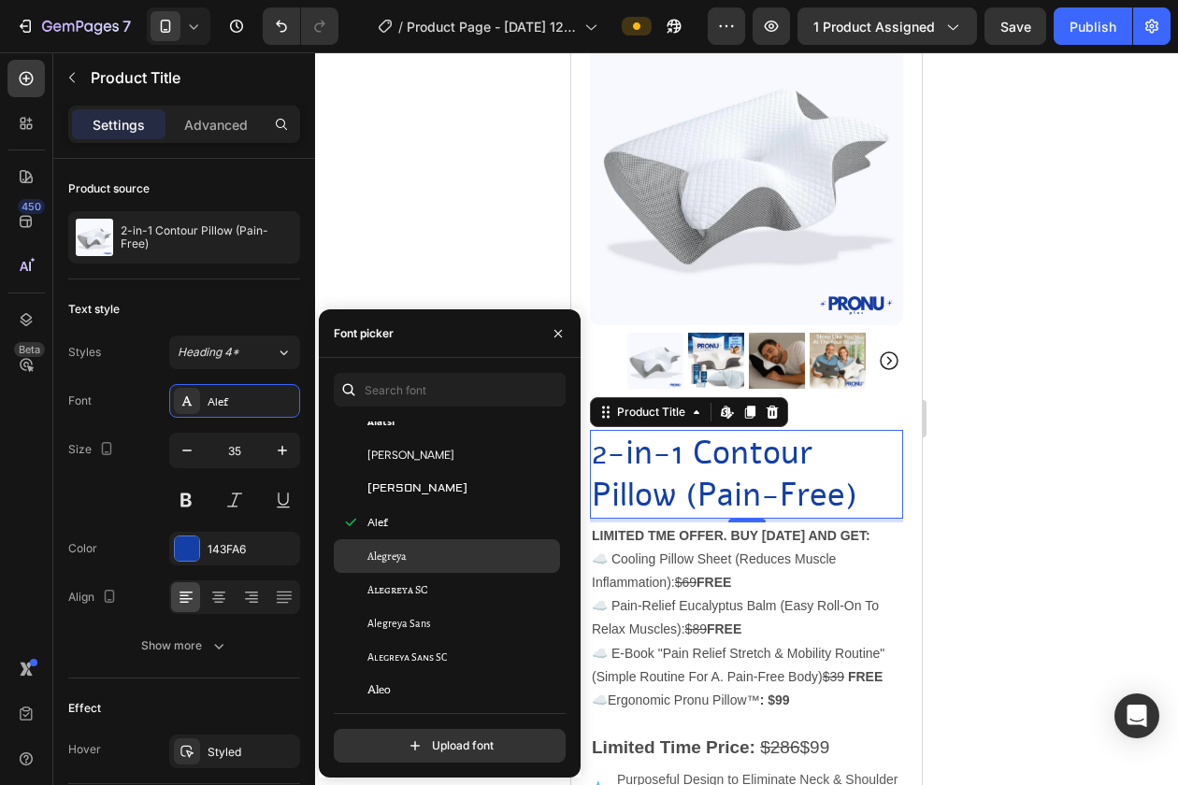
scroll to position [1100, 0]
click at [419, 541] on div "Alegreya" at bounding box center [447, 554] width 226 height 34
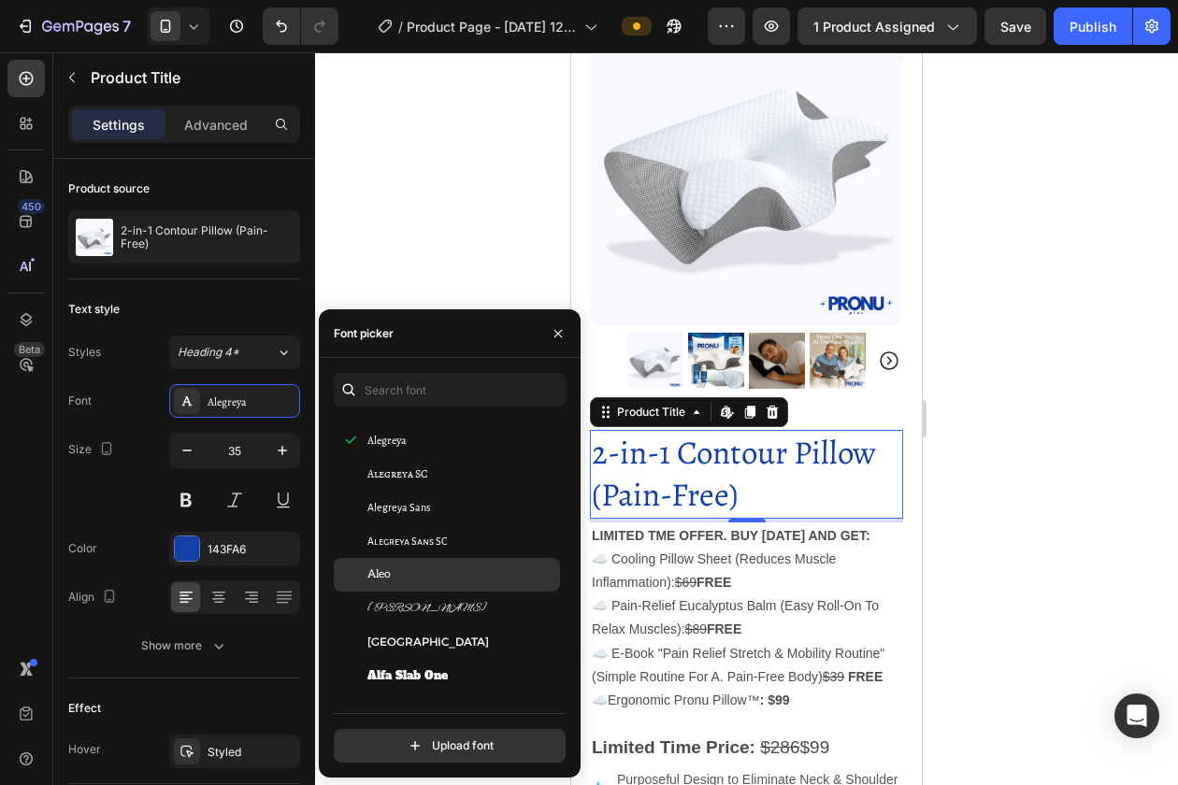
click at [415, 560] on div "Aleo" at bounding box center [447, 575] width 226 height 34
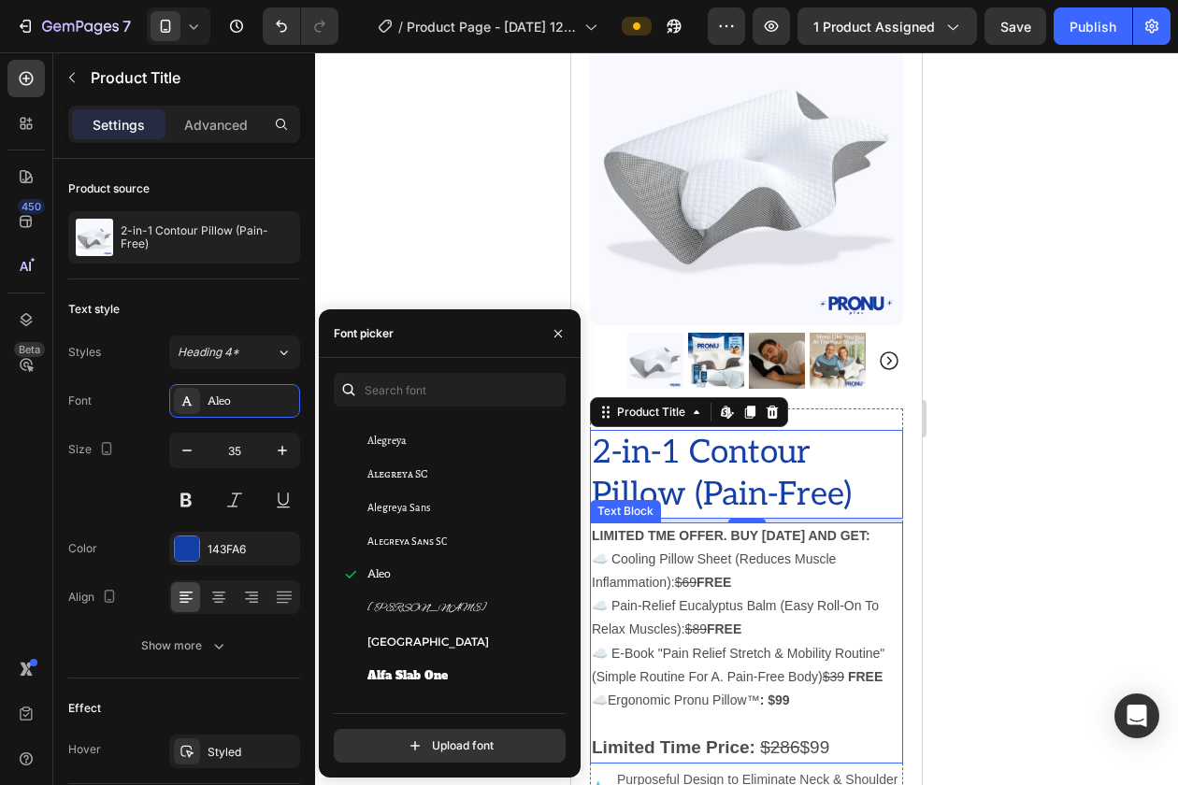
click at [618, 572] on p "☁️ Cooling Pillow Sheet (Reduces Muscle Inflammation): $69 FREE" at bounding box center [746, 571] width 309 height 47
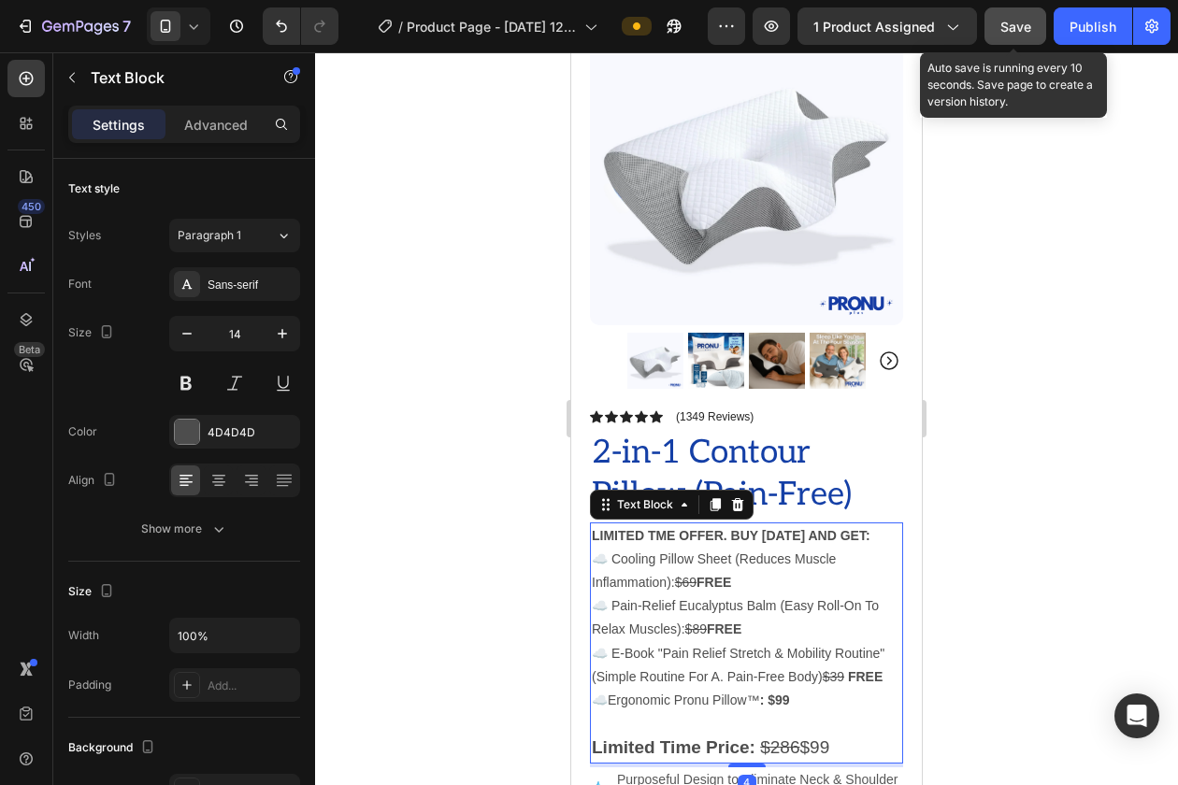
click at [1023, 39] on button "Save" at bounding box center [1015, 25] width 62 height 37
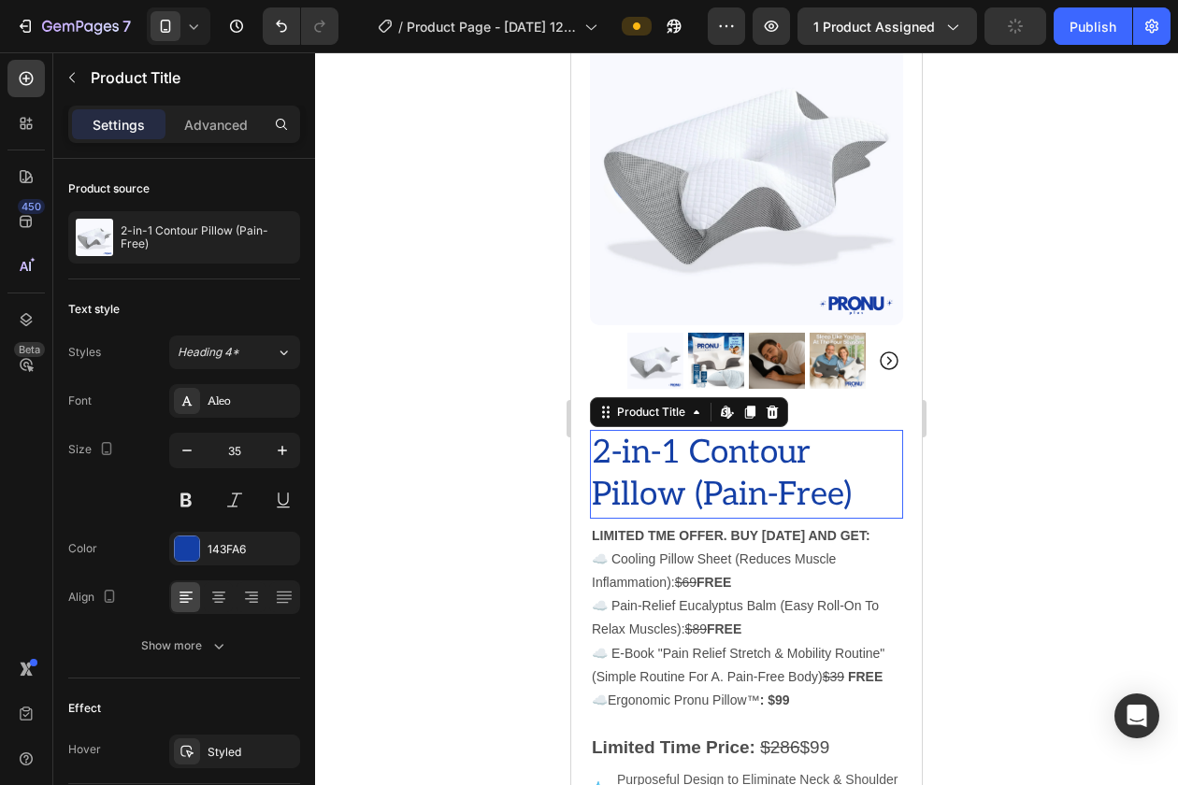
click at [617, 456] on h1 "2-in-1 Contour Pillow (Pain-Free)" at bounding box center [746, 474] width 313 height 89
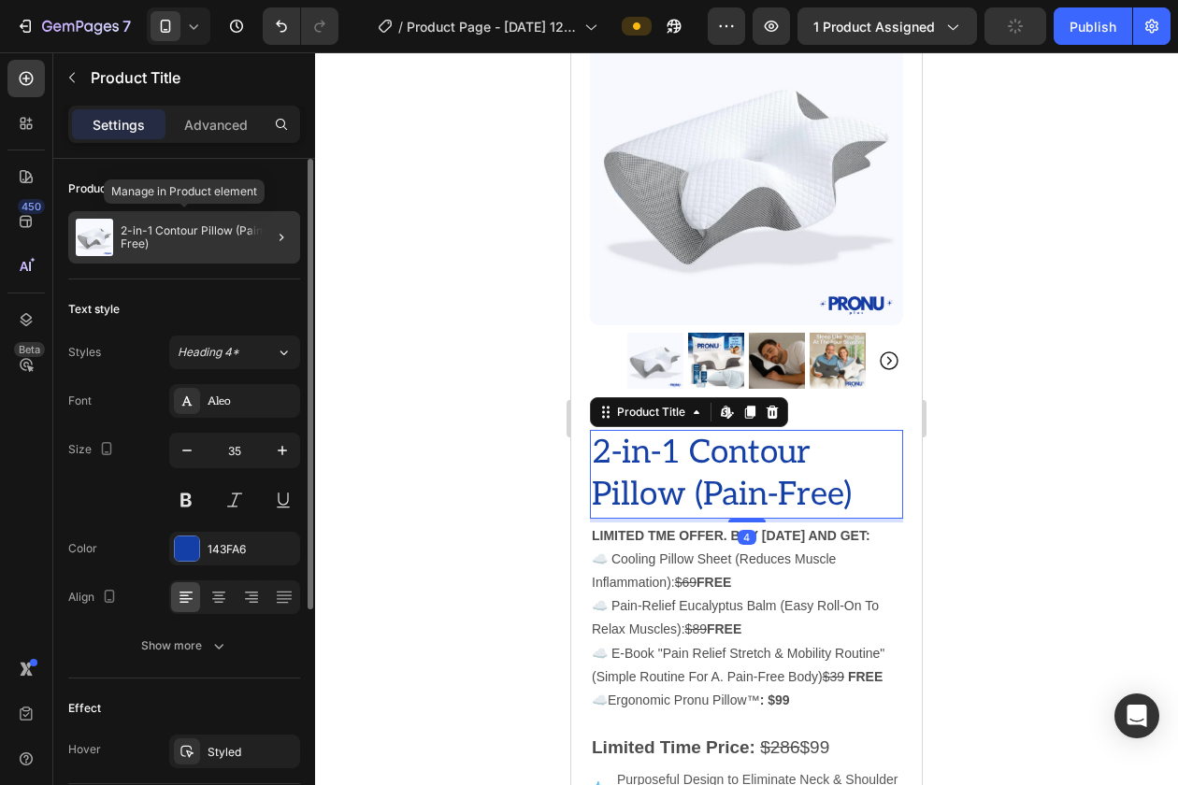
click at [185, 241] on p "2-in-1 Contour Pillow (Pain-Free)" at bounding box center [207, 237] width 172 height 26
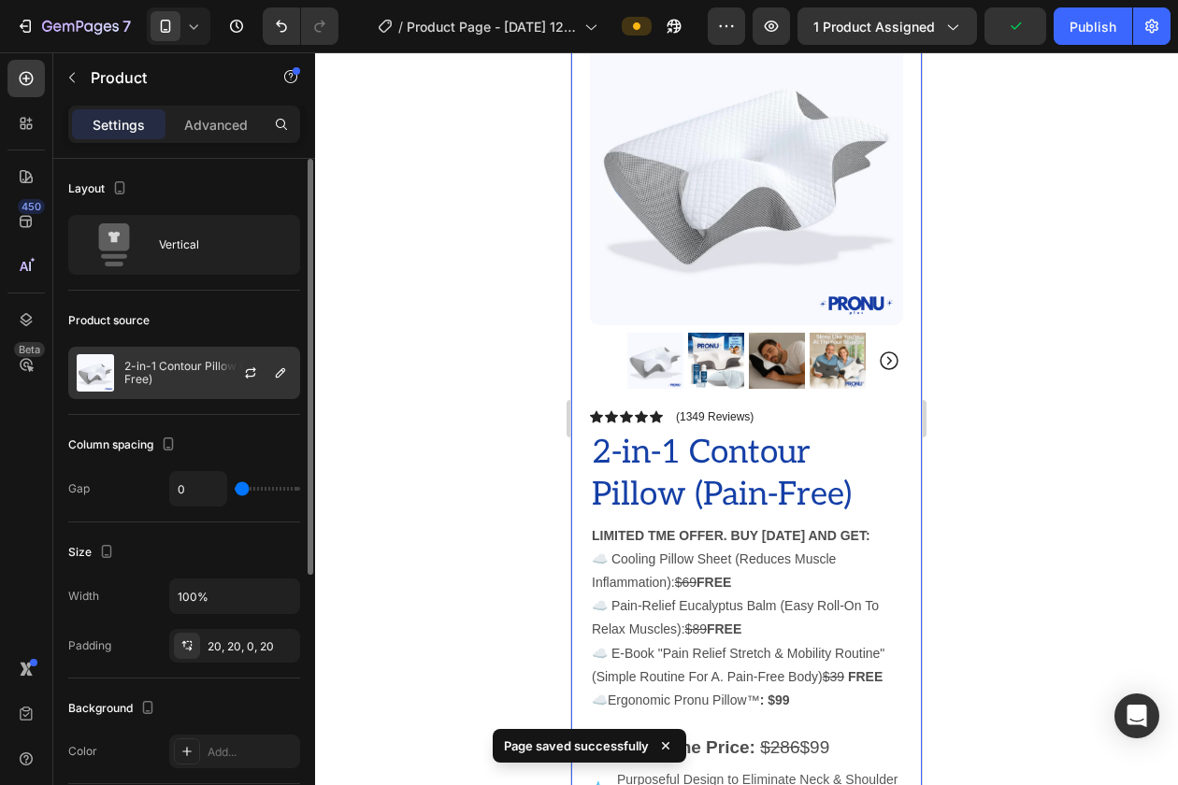
click at [217, 372] on div at bounding box center [258, 373] width 82 height 50
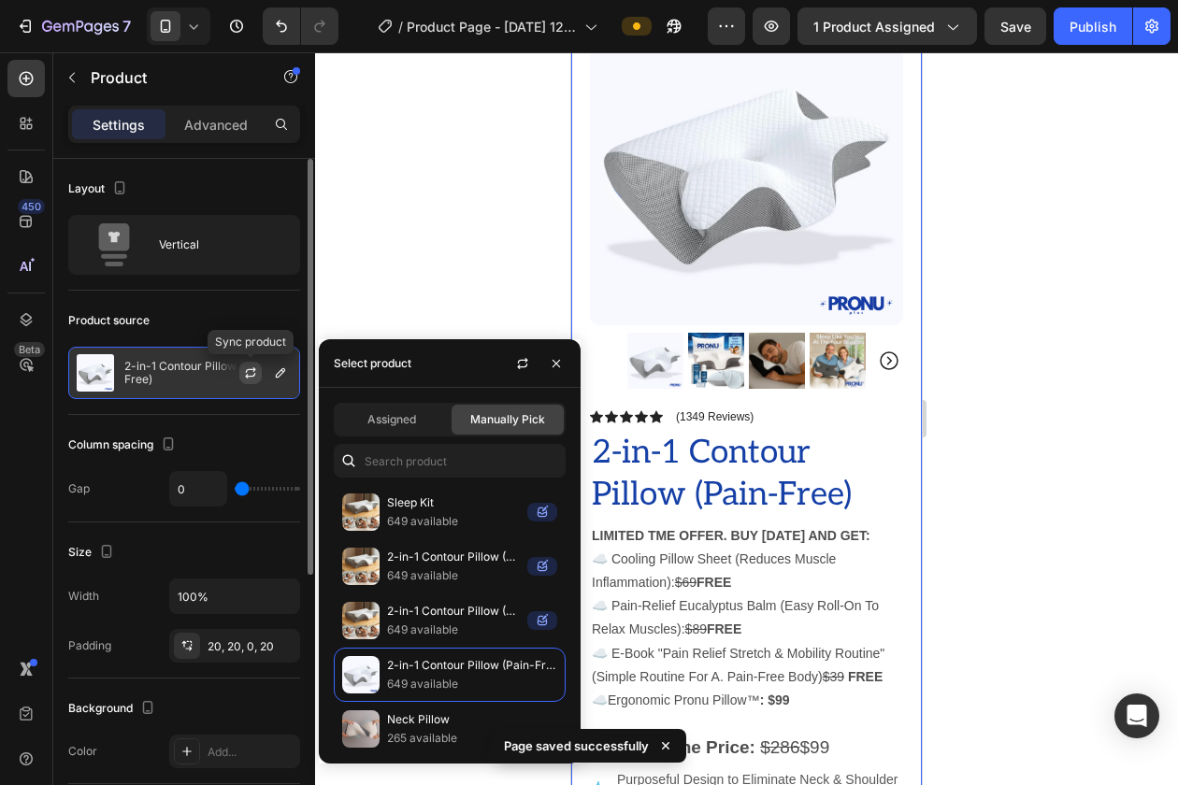
click at [251, 377] on icon "button" at bounding box center [250, 372] width 15 height 15
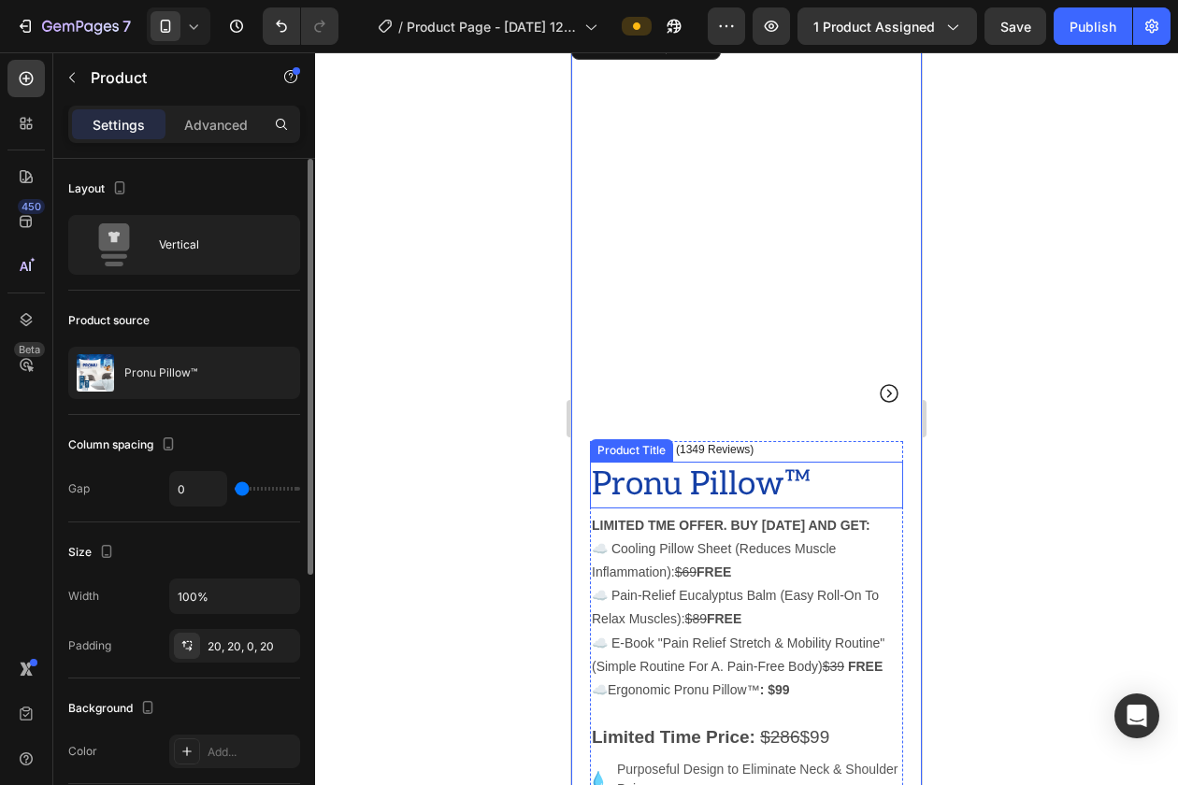
scroll to position [69, 0]
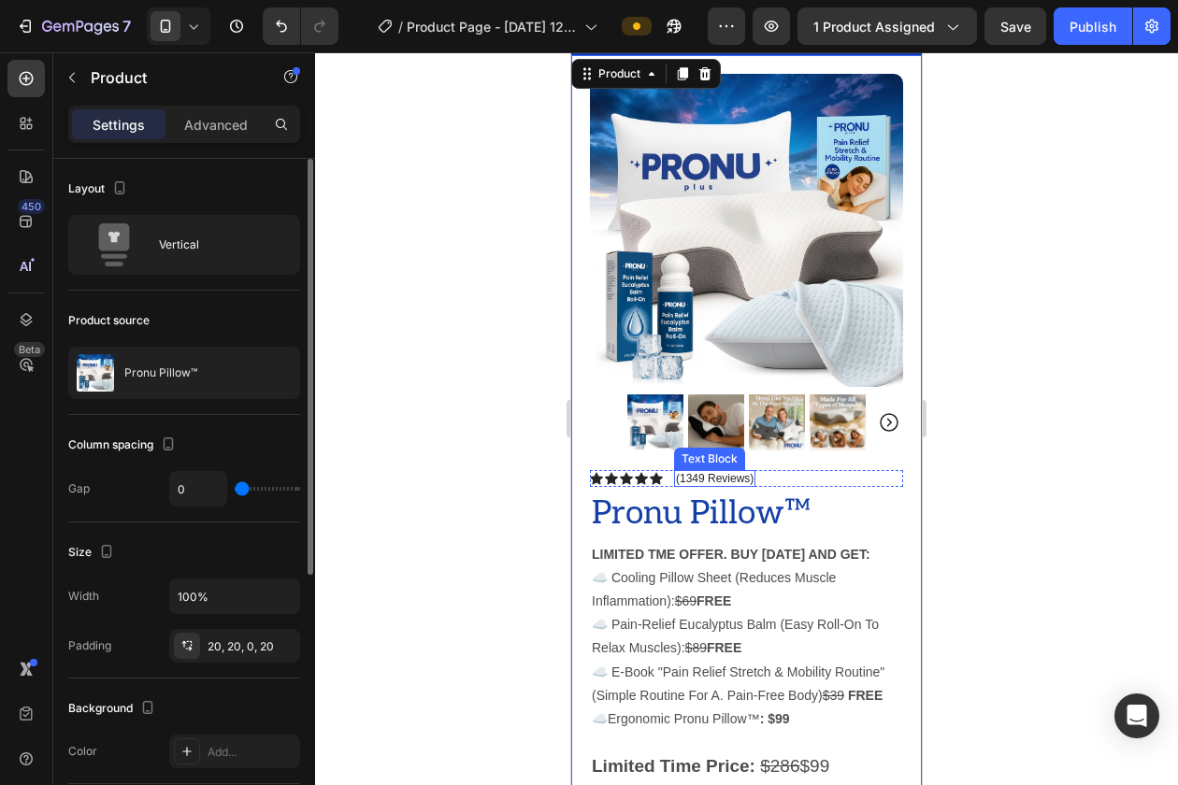
click at [695, 475] on p "(1349 Reviews)" at bounding box center [715, 478] width 78 height 13
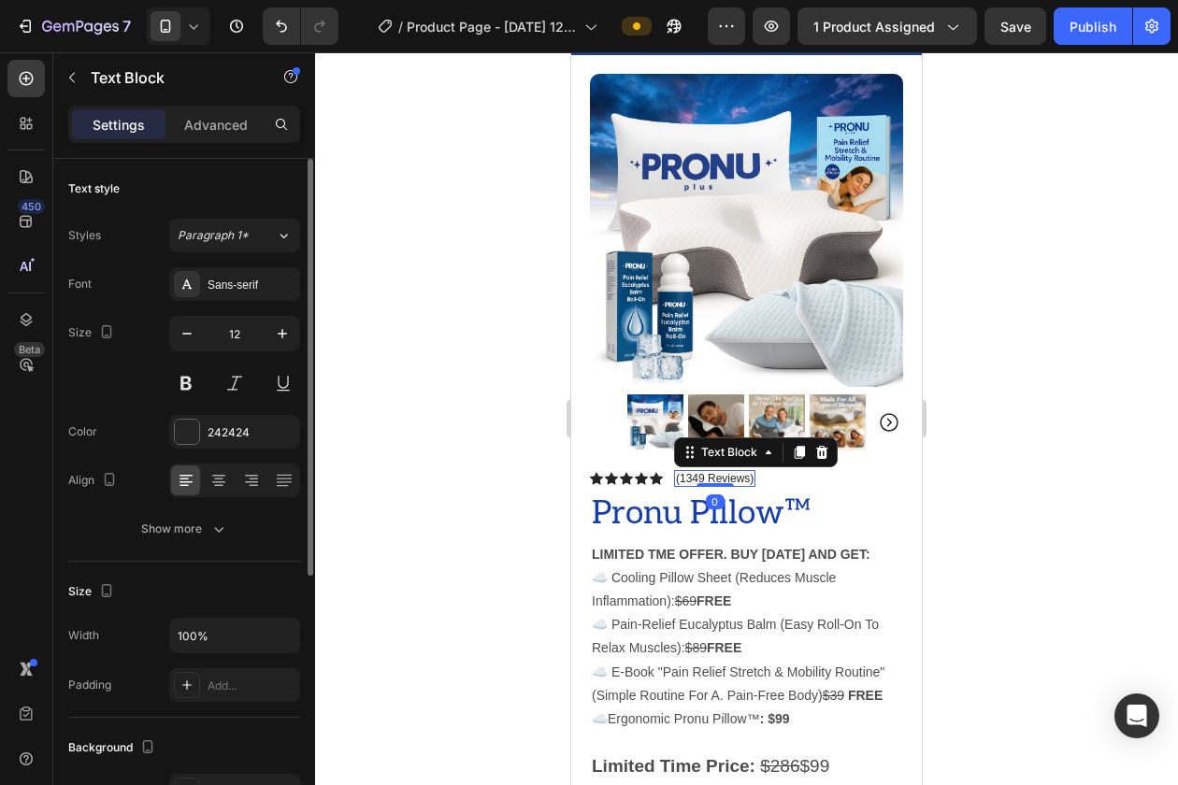
click at [695, 475] on p "(1349 Reviews)" at bounding box center [715, 478] width 78 height 13
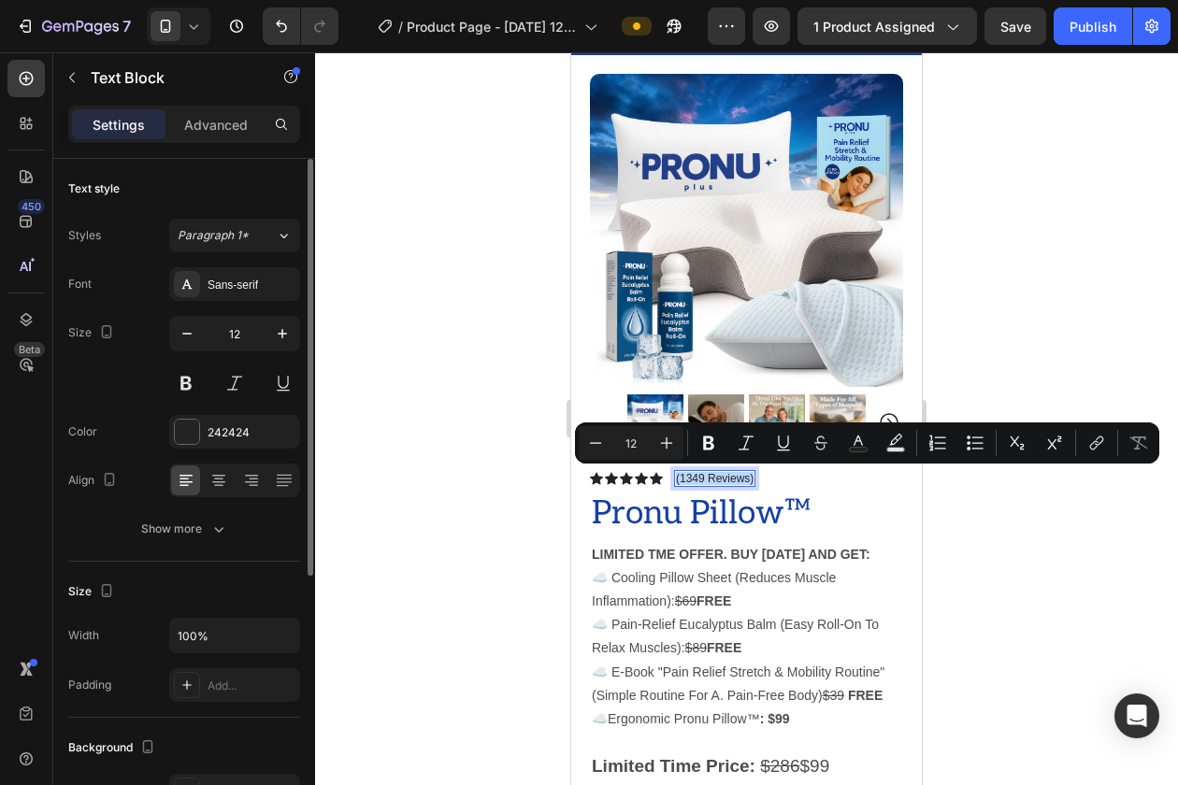
click at [695, 475] on p "(1349 Reviews)" at bounding box center [715, 478] width 78 height 13
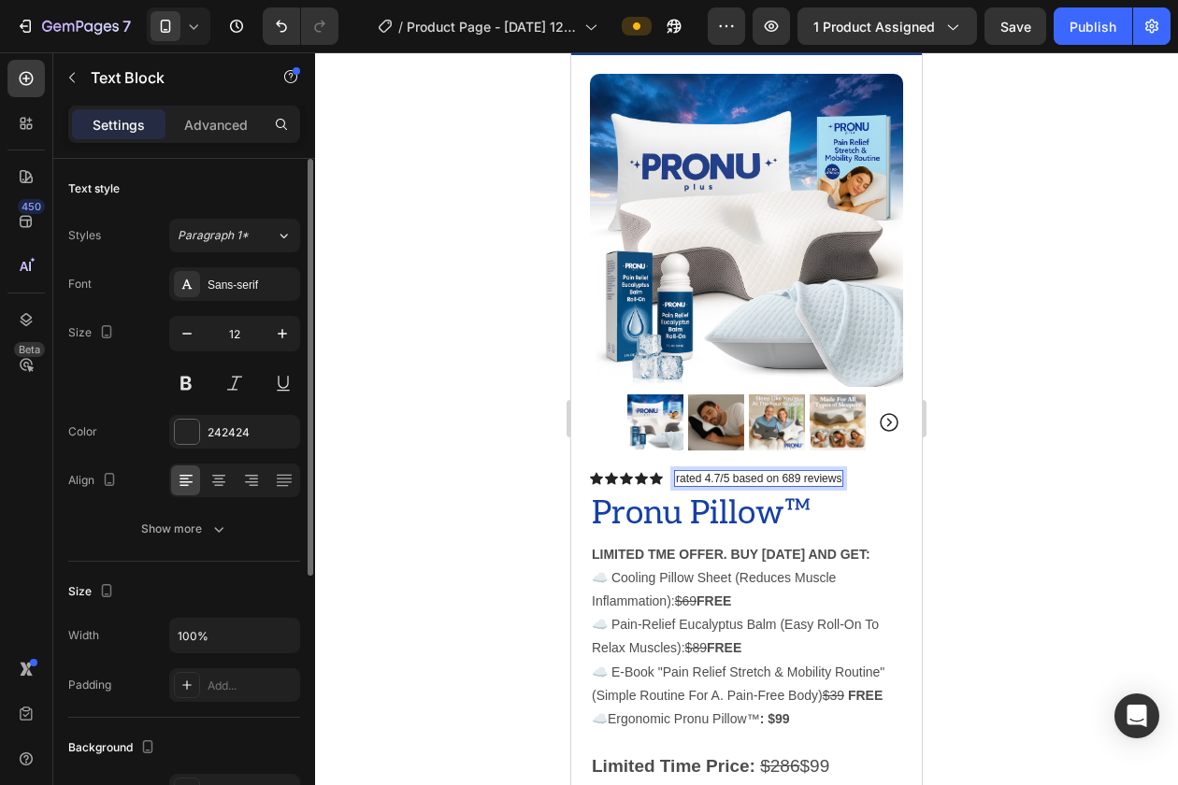
click at [1134, 514] on div at bounding box center [746, 418] width 863 height 733
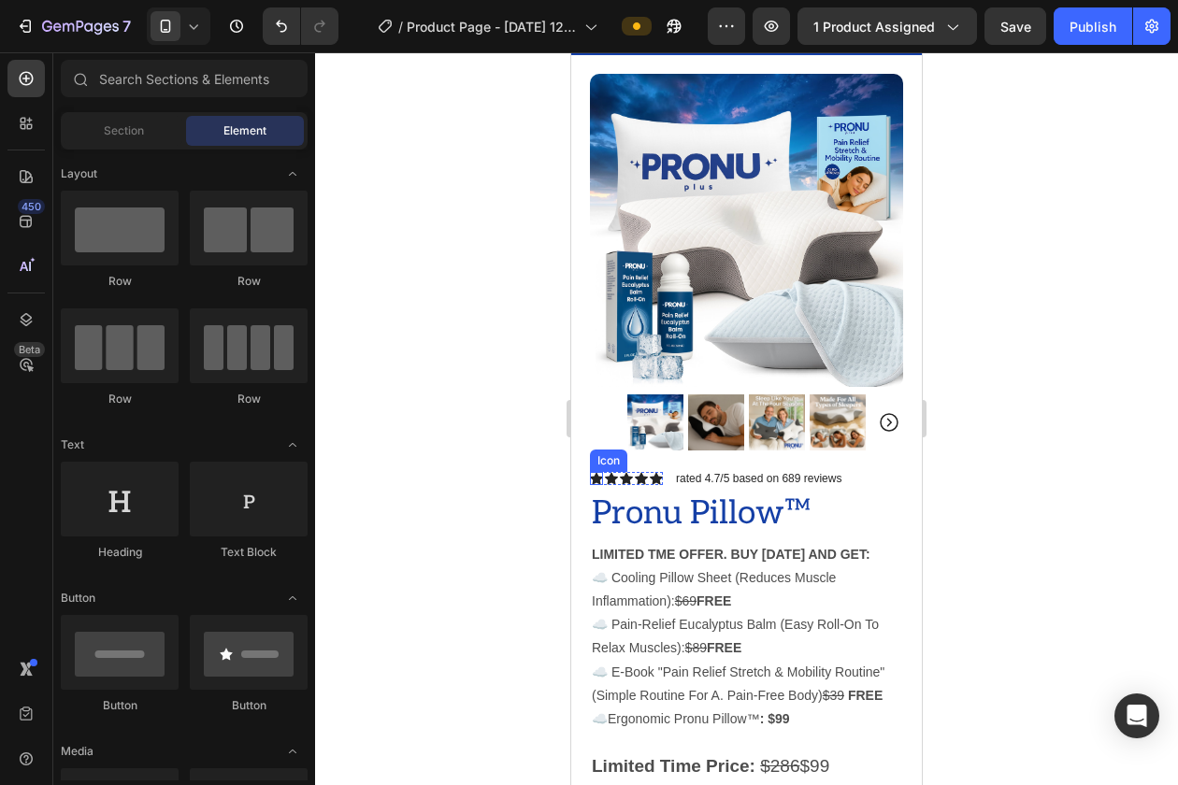
click at [606, 483] on icon at bounding box center [611, 478] width 13 height 13
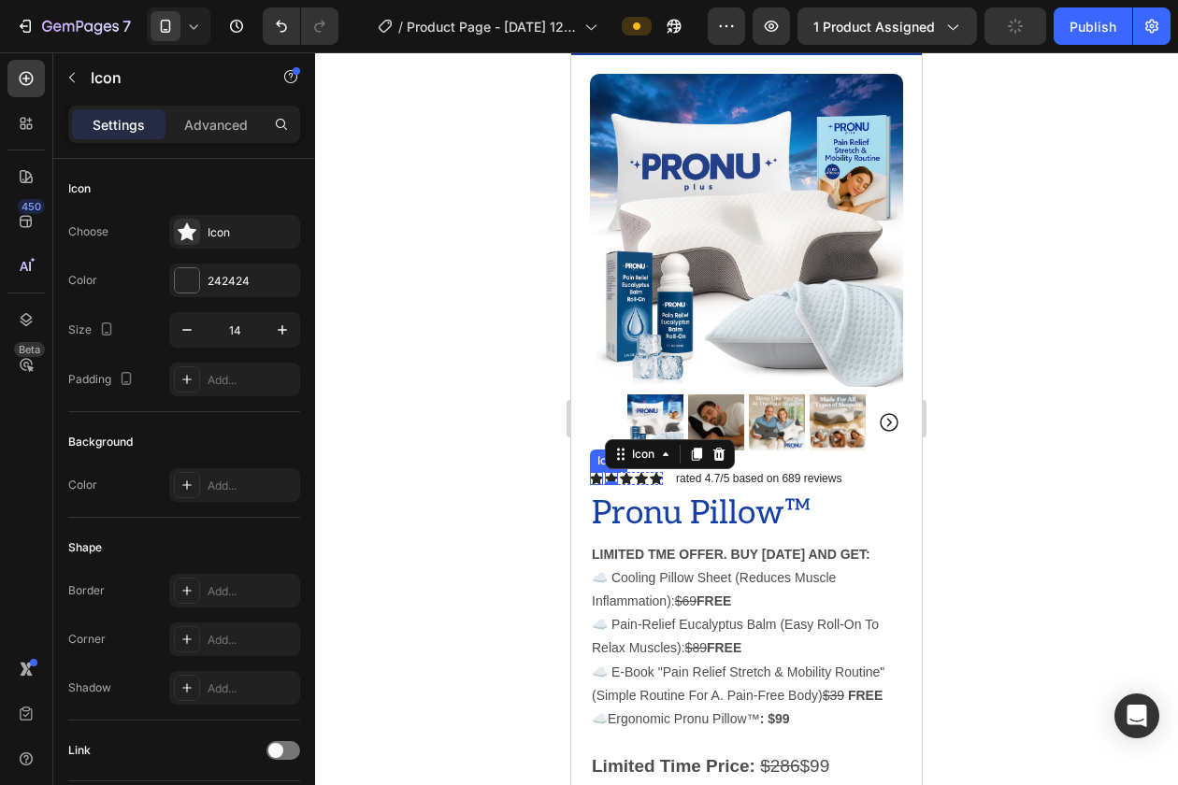
click at [594, 482] on div "Icon" at bounding box center [596, 478] width 13 height 13
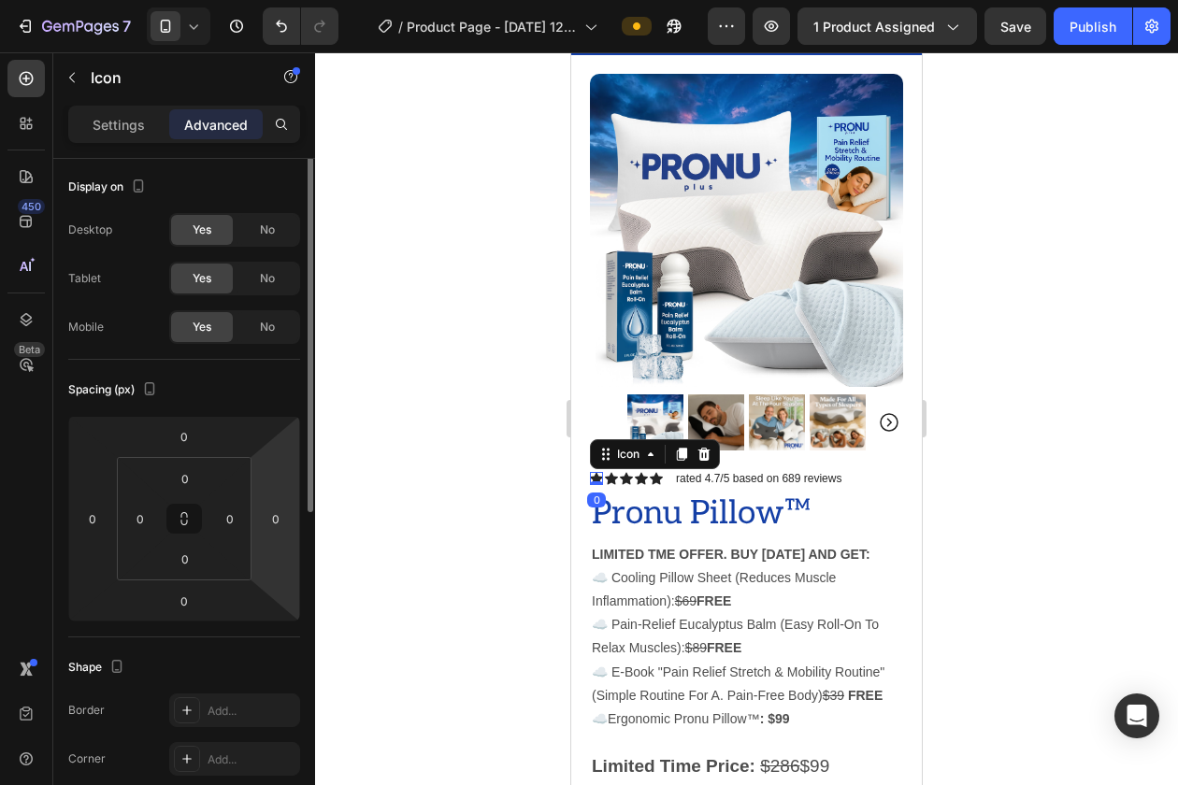
scroll to position [0, 0]
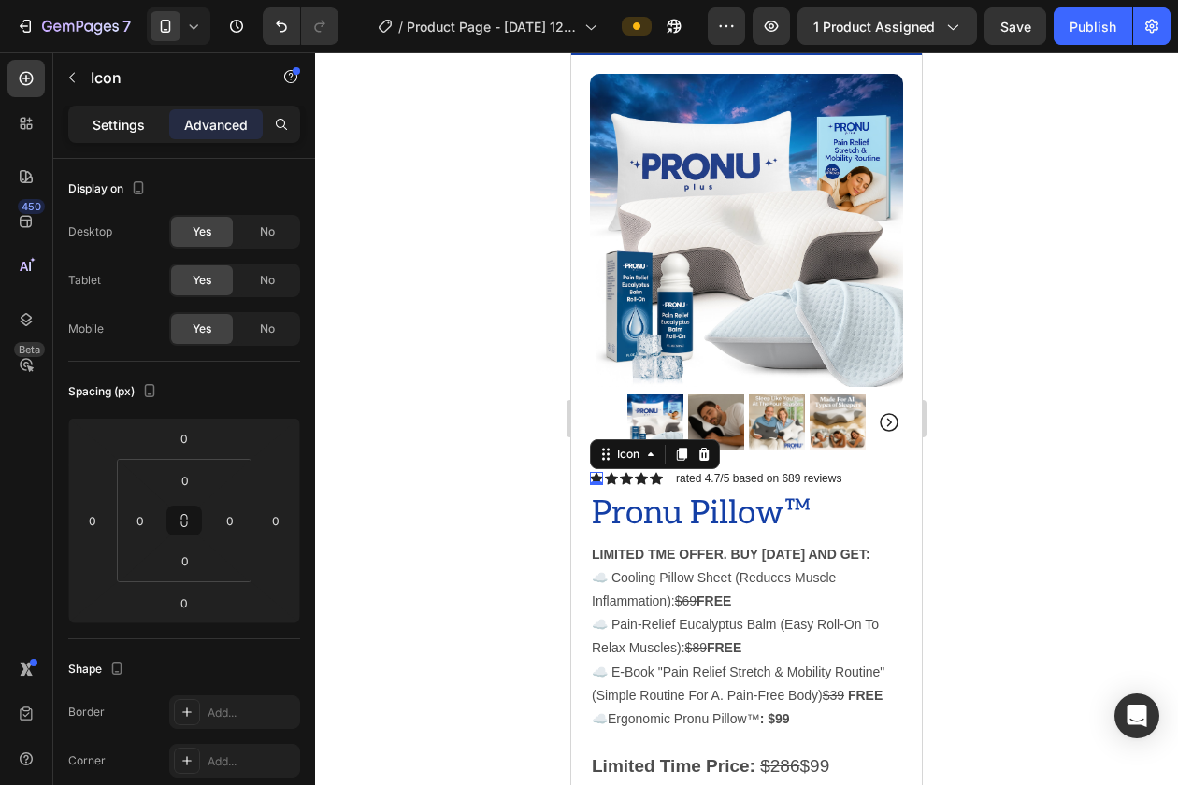
click at [136, 124] on p "Settings" at bounding box center [119, 125] width 52 height 20
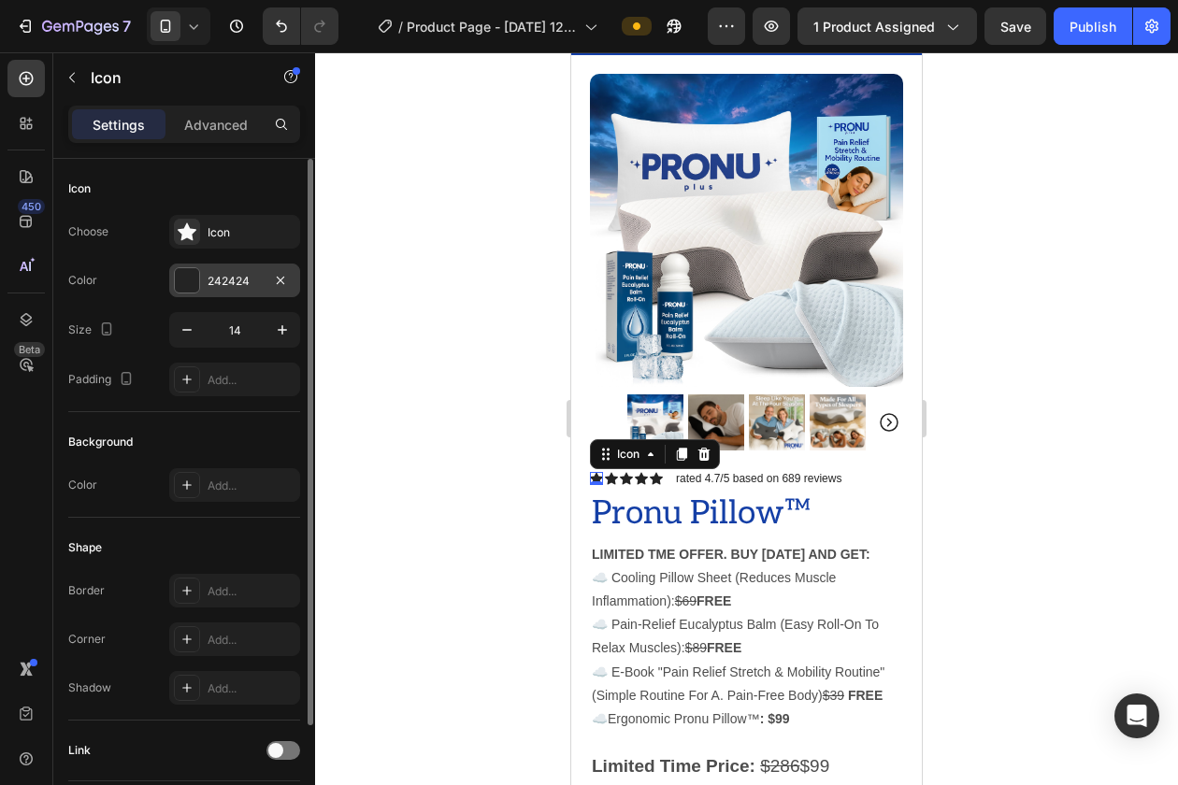
click at [191, 274] on div at bounding box center [187, 280] width 24 height 24
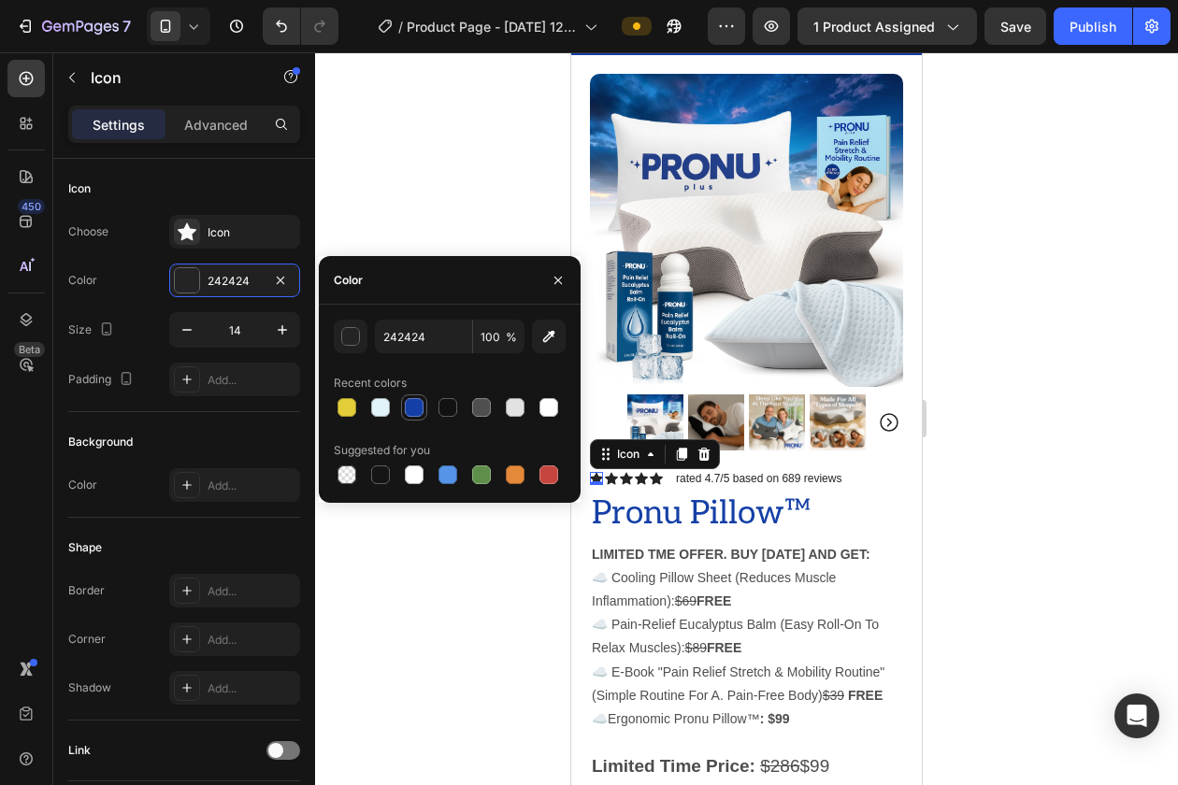
click at [418, 407] on div at bounding box center [414, 407] width 19 height 19
type input "143FA6"
click at [609, 479] on div "Icon 0" at bounding box center [611, 478] width 13 height 13
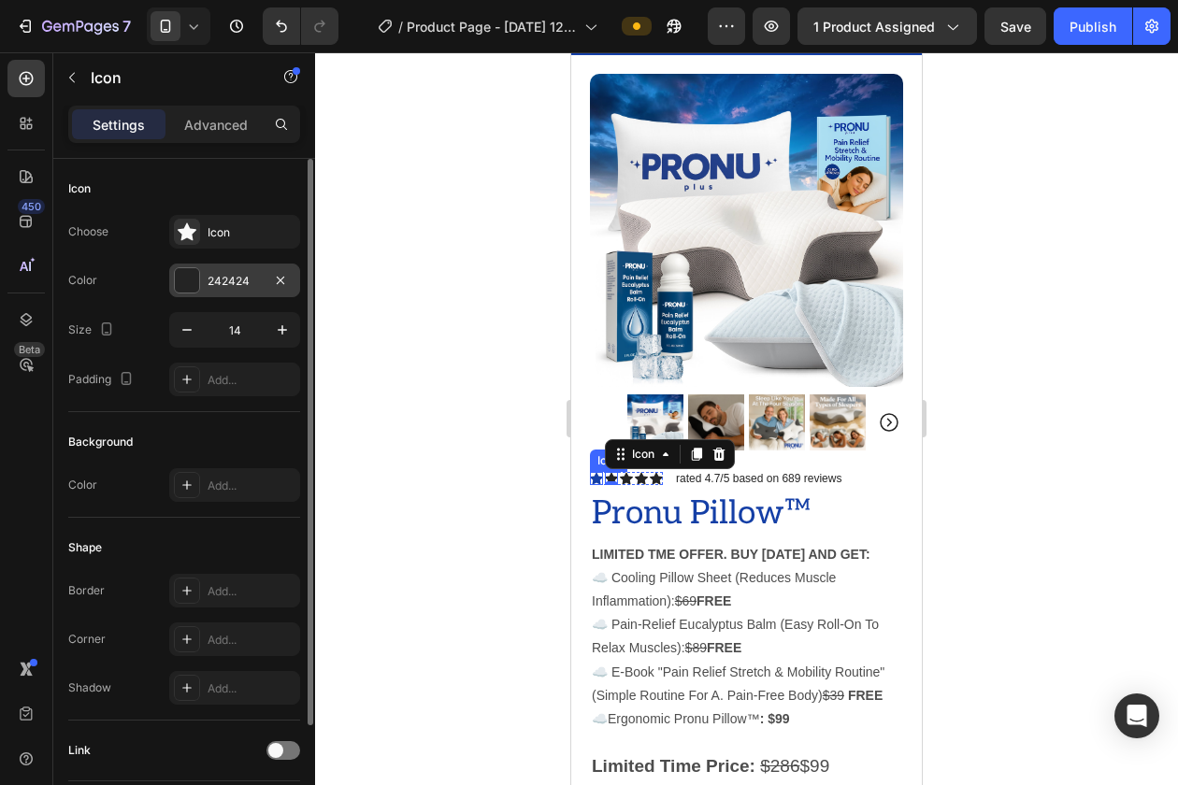
click at [193, 291] on div at bounding box center [187, 280] width 24 height 24
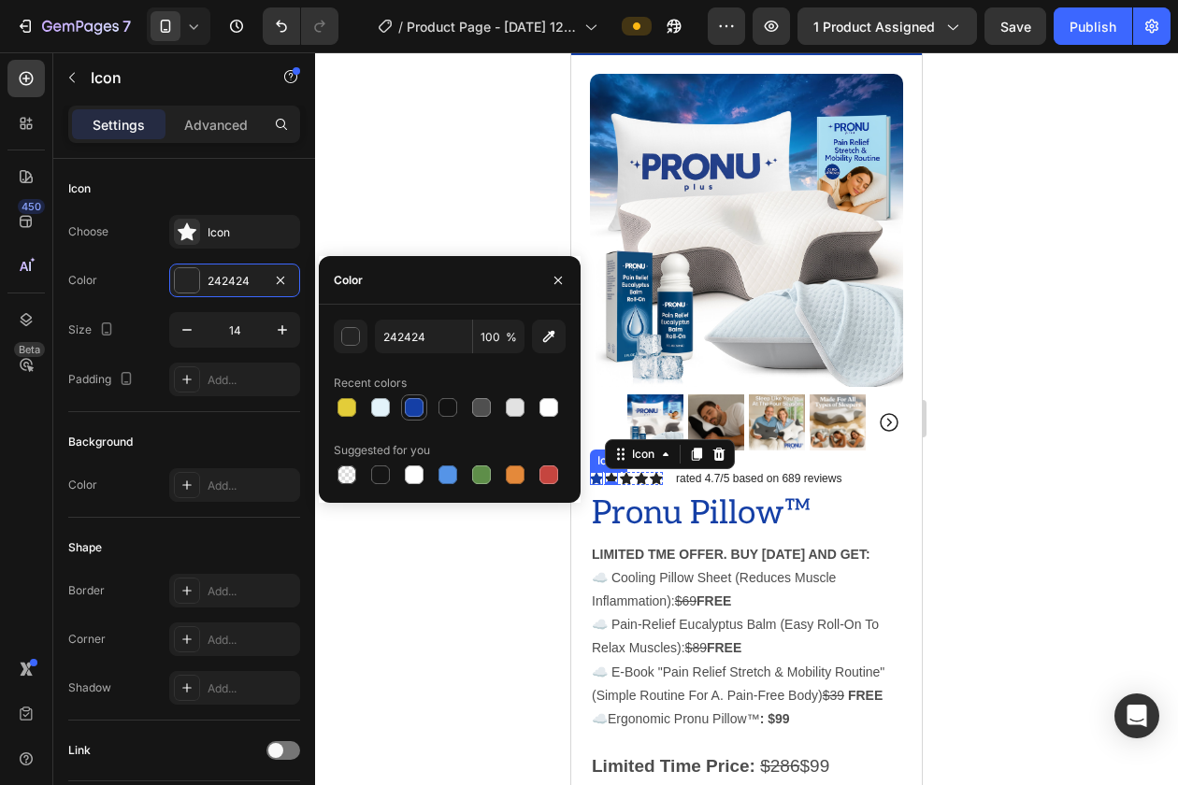
click at [419, 404] on div at bounding box center [414, 407] width 19 height 19
type input "143FA6"
click at [624, 482] on div "Icon" at bounding box center [626, 478] width 13 height 13
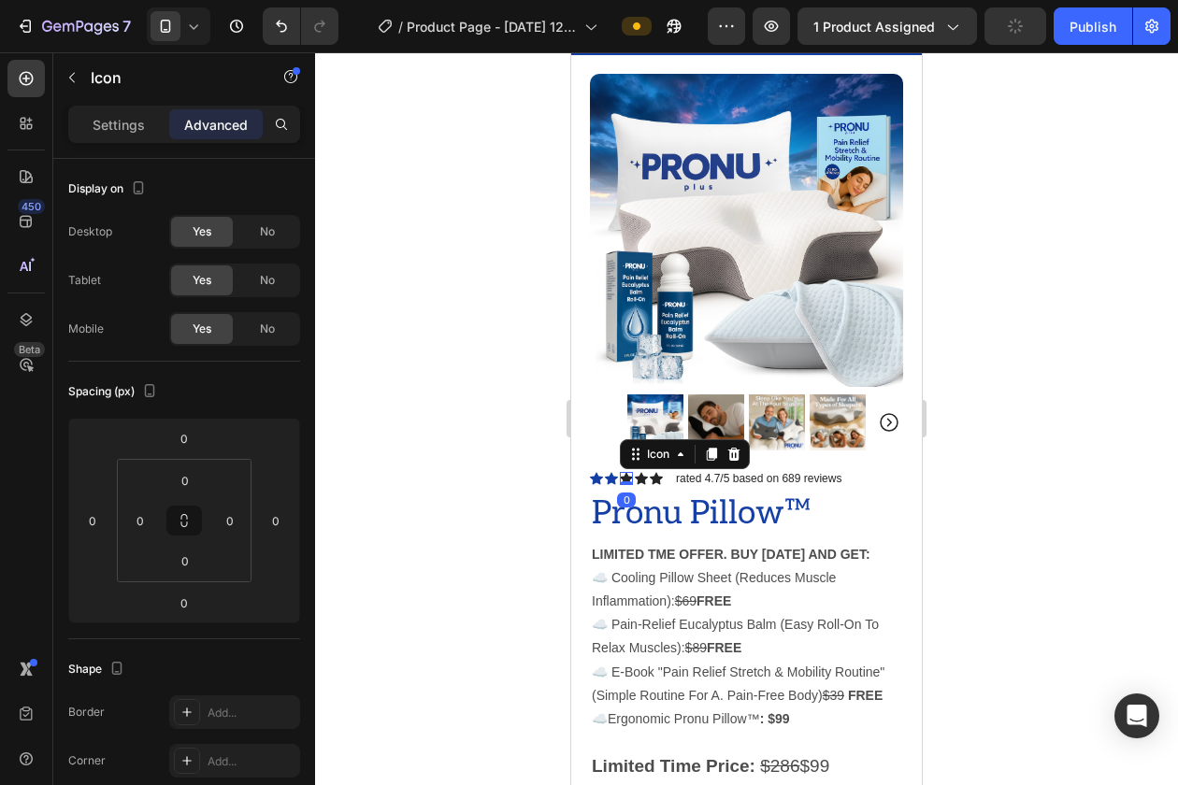
click at [123, 120] on p "Settings" at bounding box center [119, 125] width 52 height 20
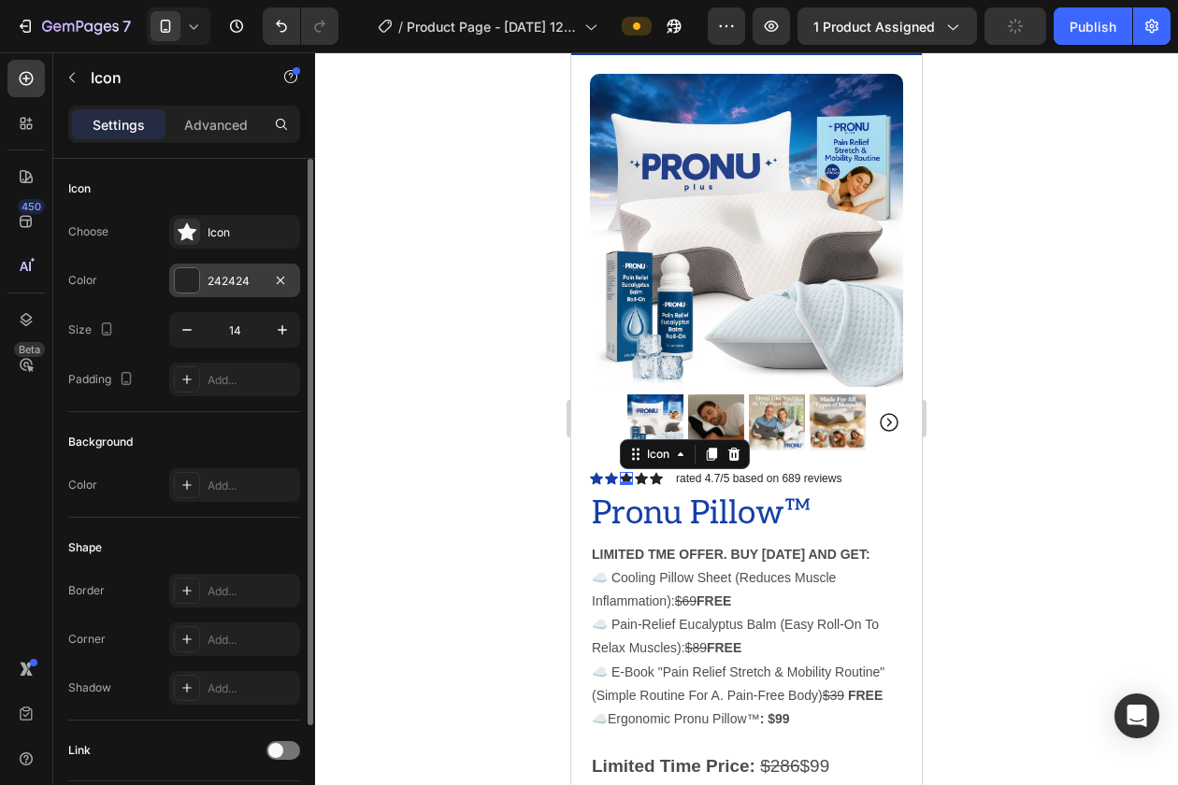
click at [179, 276] on div at bounding box center [187, 280] width 24 height 24
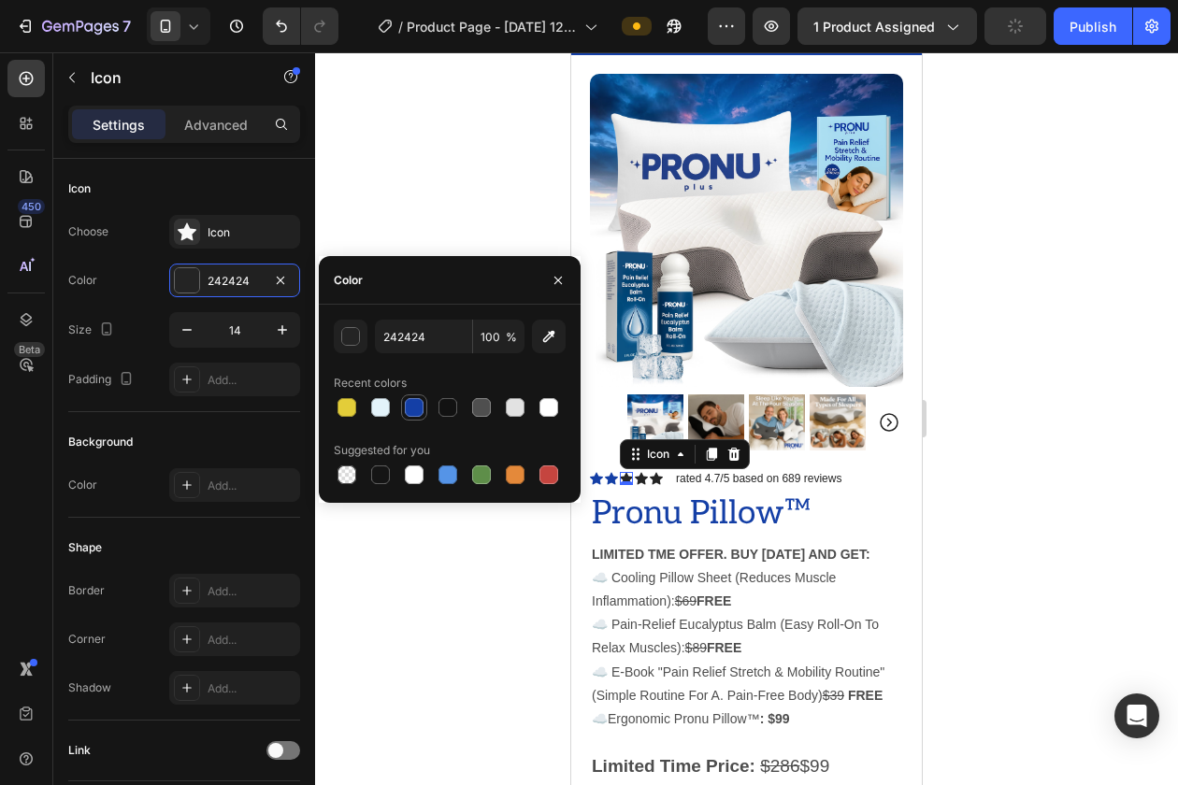
click at [413, 406] on div at bounding box center [414, 407] width 19 height 19
type input "143FA6"
click at [639, 480] on div "Icon" at bounding box center [641, 478] width 13 height 13
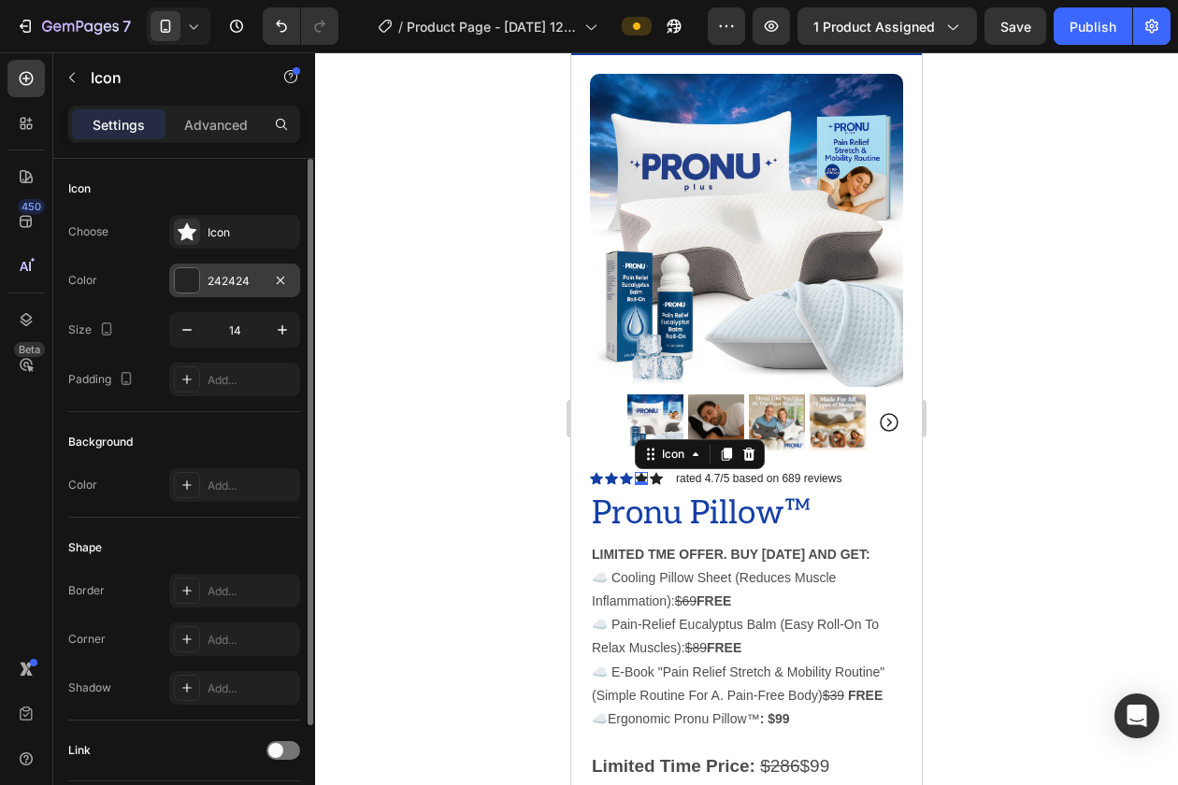
click at [186, 281] on div at bounding box center [187, 280] width 24 height 24
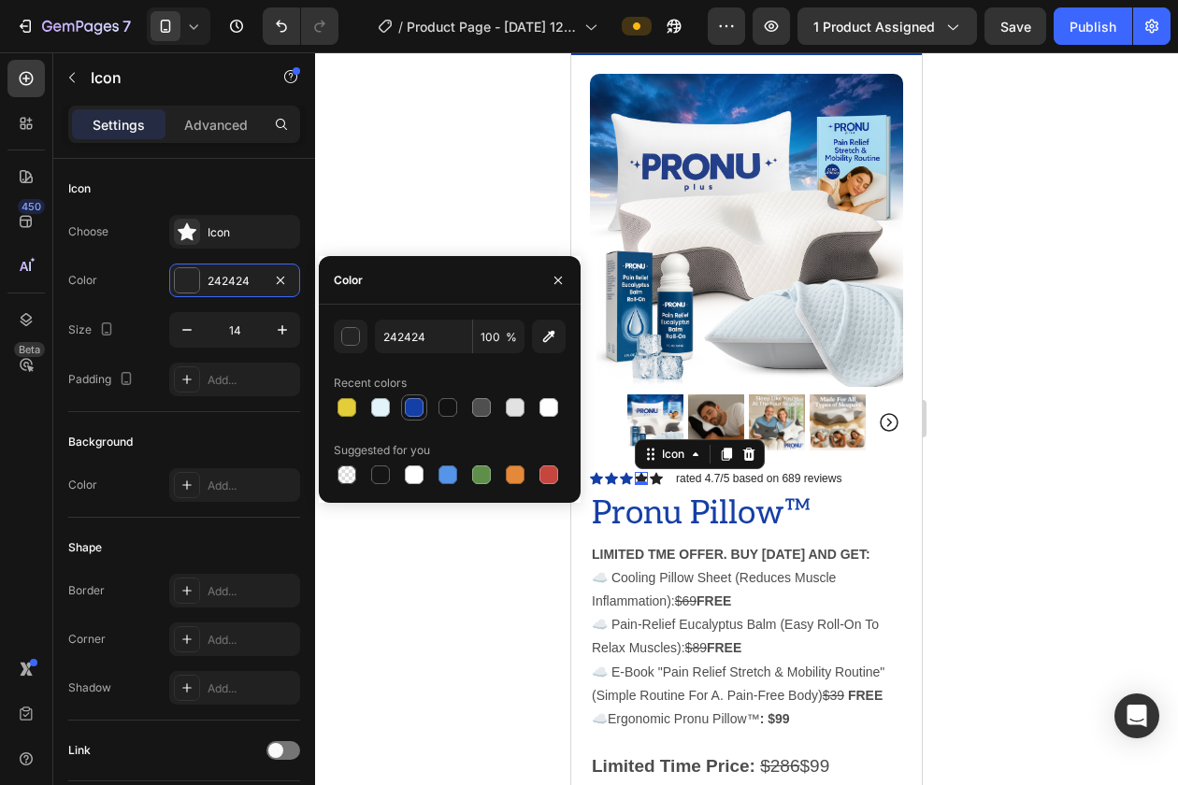
click at [420, 411] on div at bounding box center [414, 407] width 19 height 19
type input "143FA6"
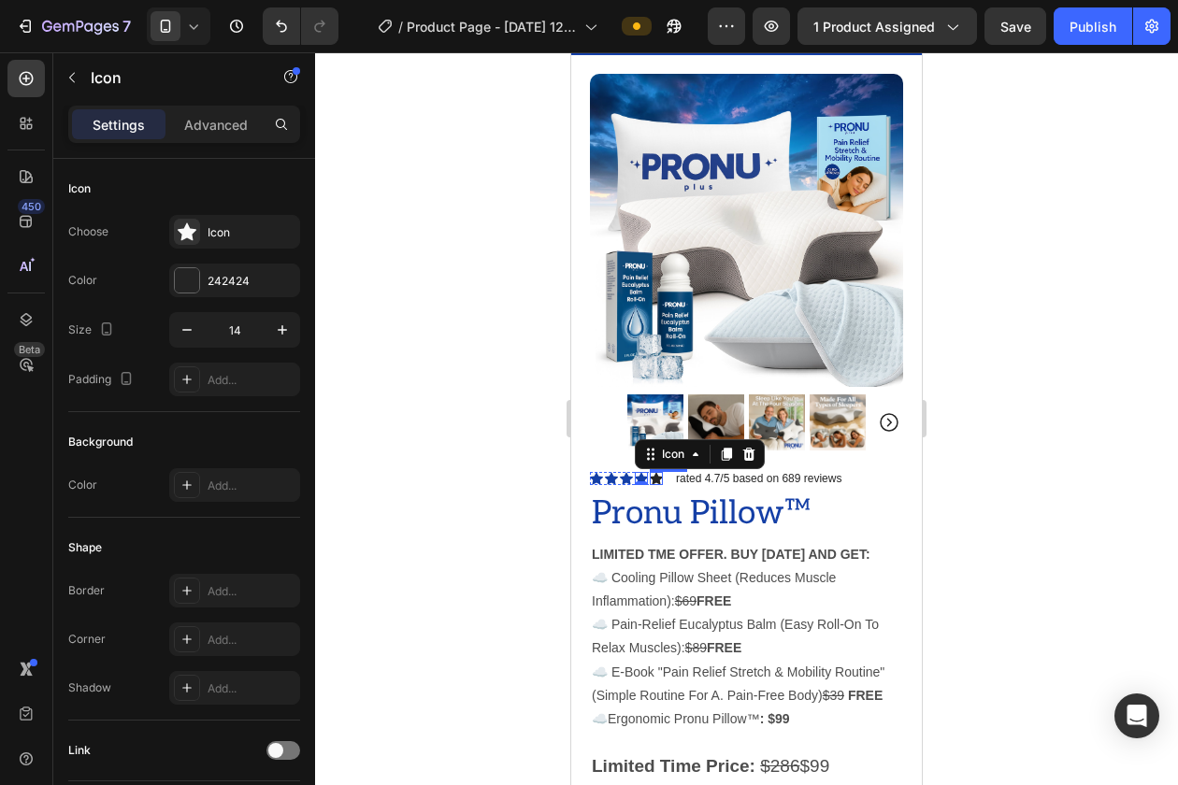
click at [654, 477] on div "Icon" at bounding box center [656, 478] width 13 height 13
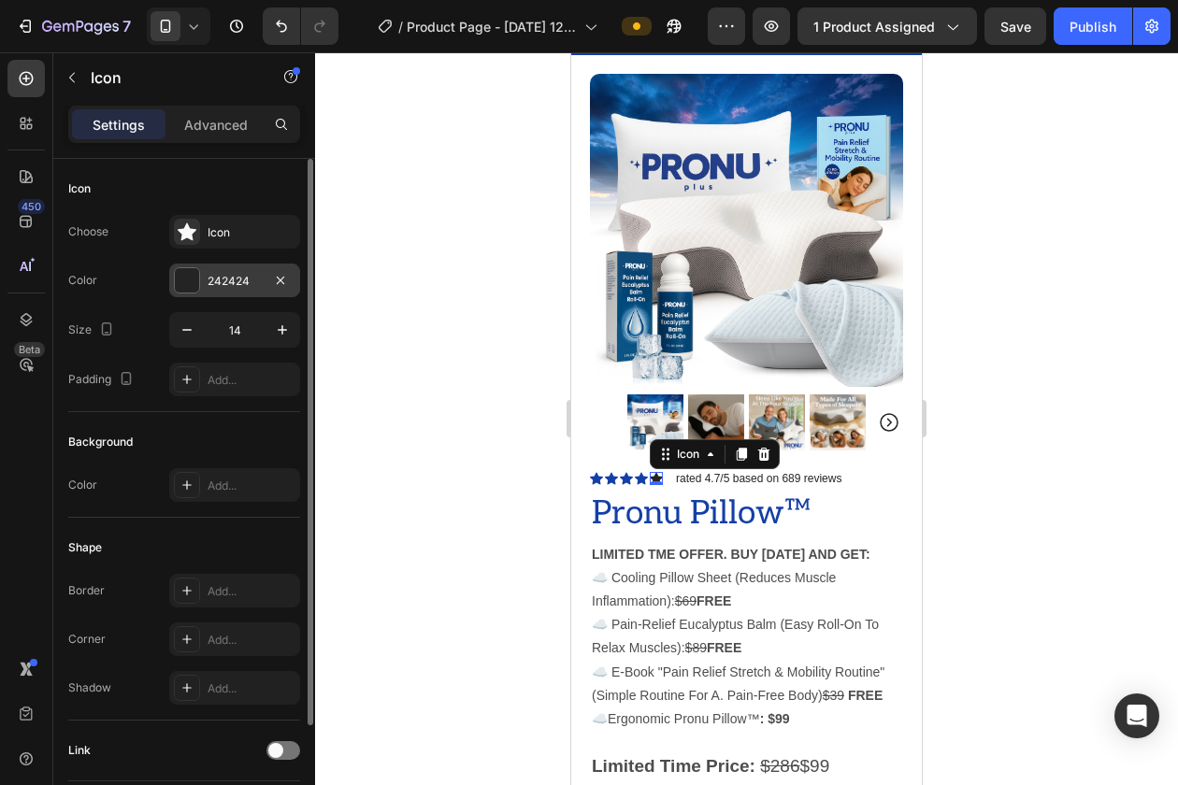
click at [185, 281] on div at bounding box center [187, 280] width 24 height 24
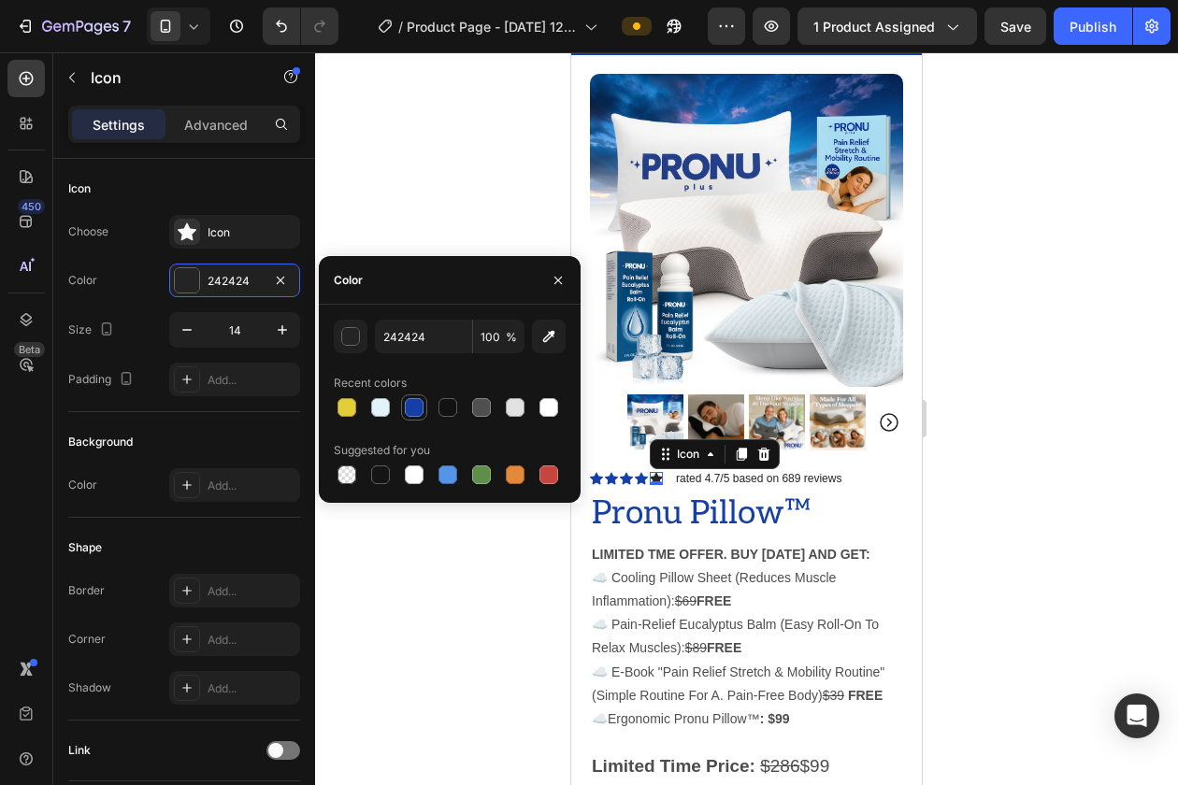
click at [418, 405] on div at bounding box center [414, 407] width 19 height 19
type input "143FA6"
click at [417, 156] on div at bounding box center [746, 418] width 863 height 733
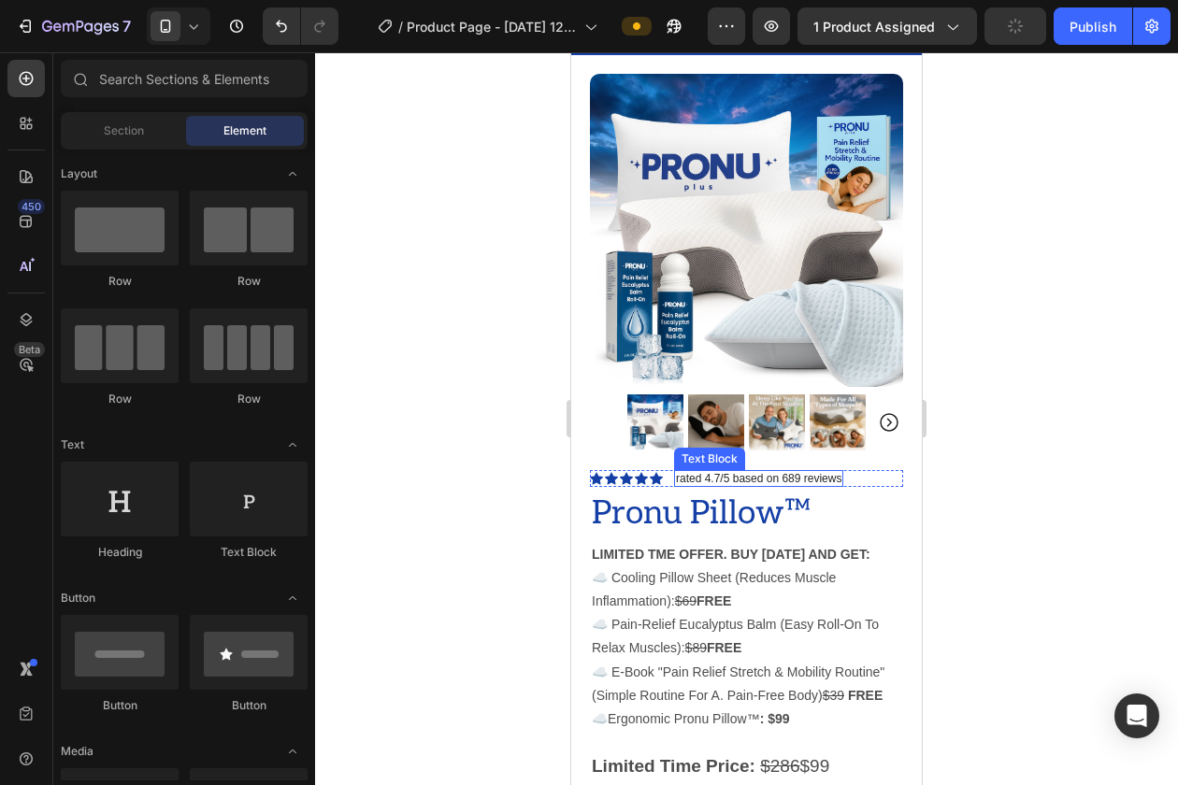
click at [712, 476] on p "rated 4.7/5 based on 689 reviews" at bounding box center [758, 478] width 165 height 13
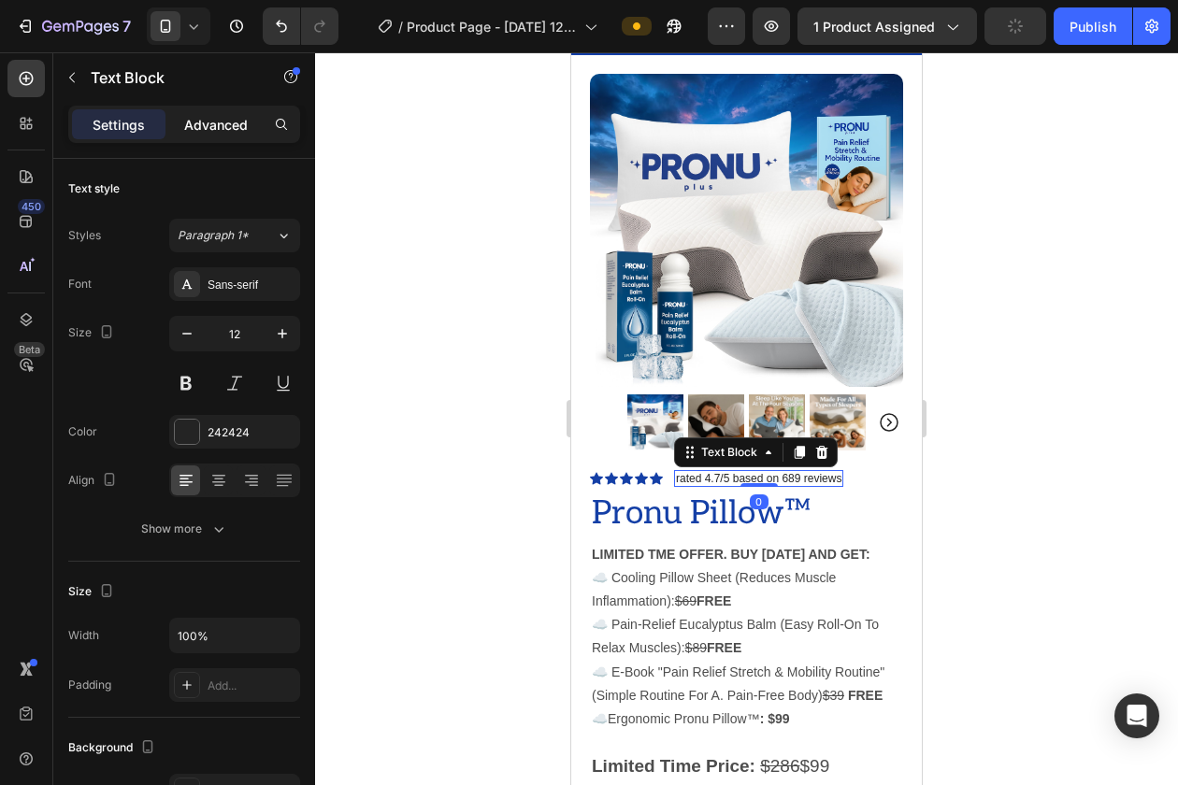
click at [215, 127] on p "Advanced" at bounding box center [216, 125] width 64 height 20
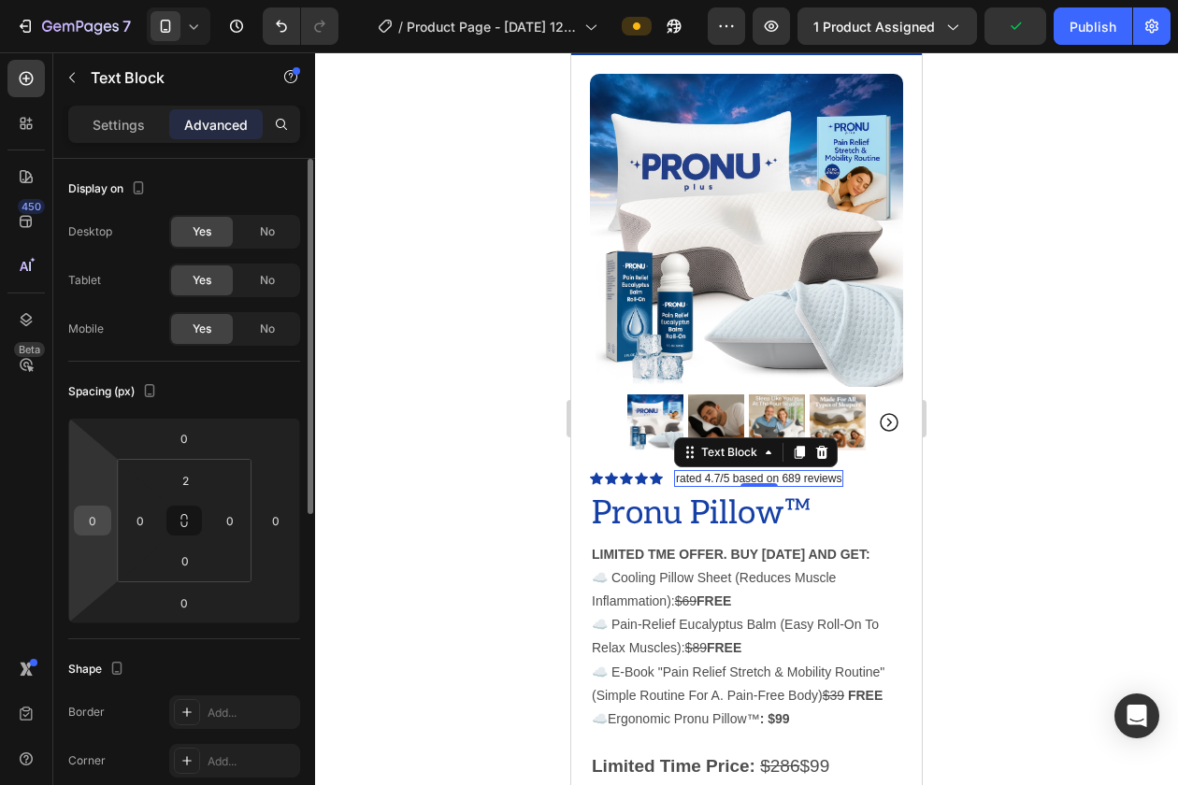
click at [87, 515] on input "0" at bounding box center [93, 521] width 28 height 28
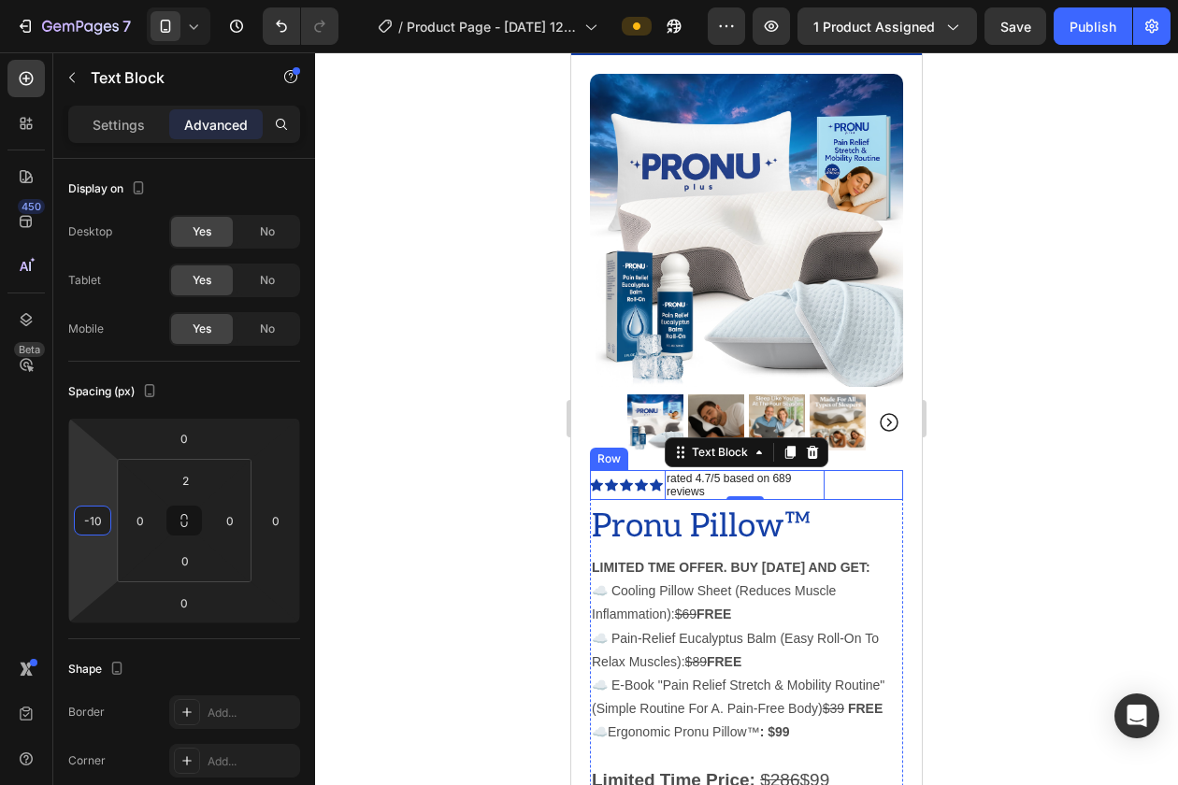
type input "-1"
click at [508, 376] on div at bounding box center [746, 418] width 863 height 733
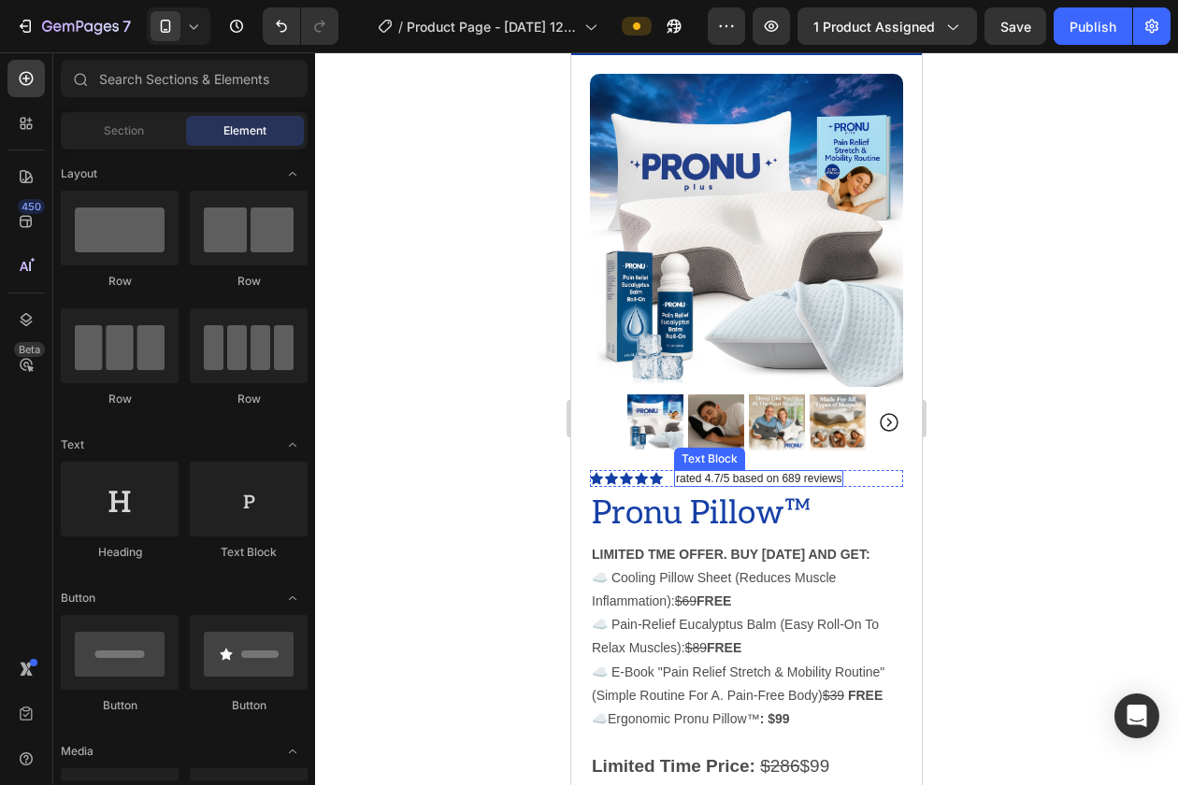
click at [780, 472] on p "rated 4.7/5 based on 689 reviews" at bounding box center [758, 478] width 165 height 13
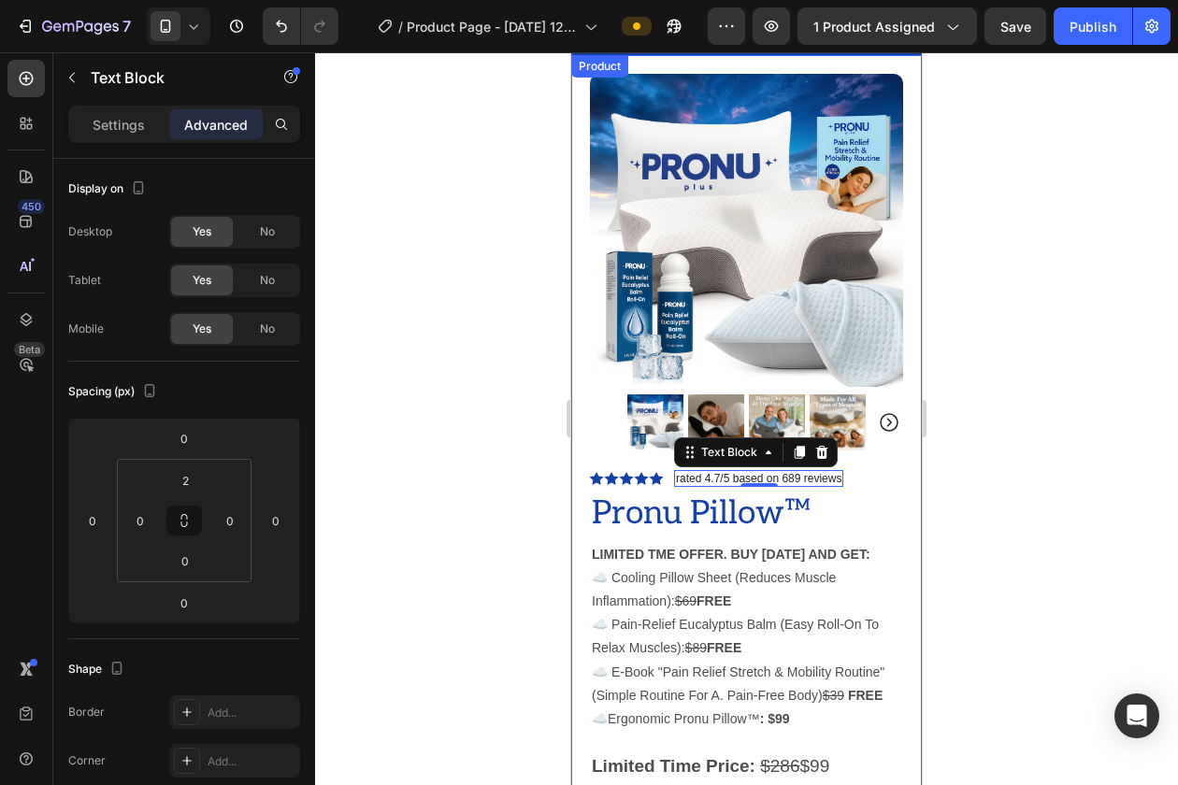
click at [521, 449] on div at bounding box center [746, 418] width 863 height 733
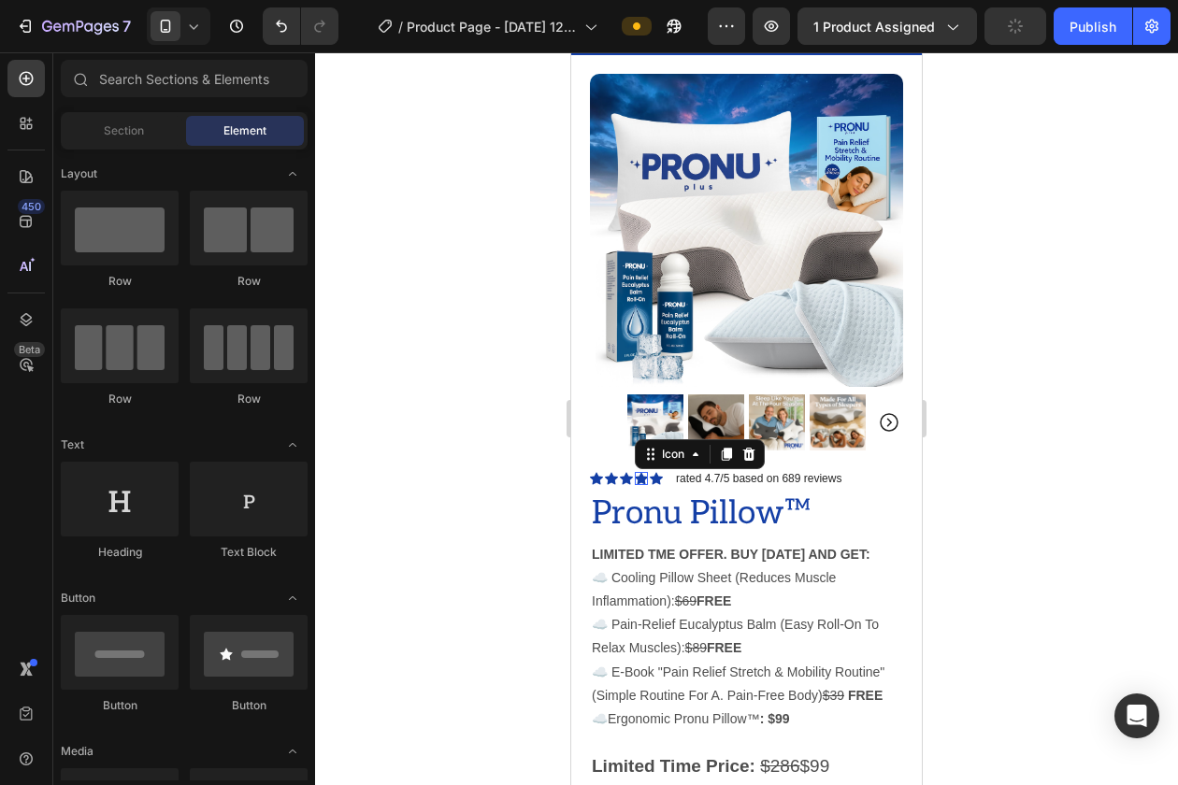
click at [647, 478] on div "Icon 0" at bounding box center [641, 478] width 13 height 13
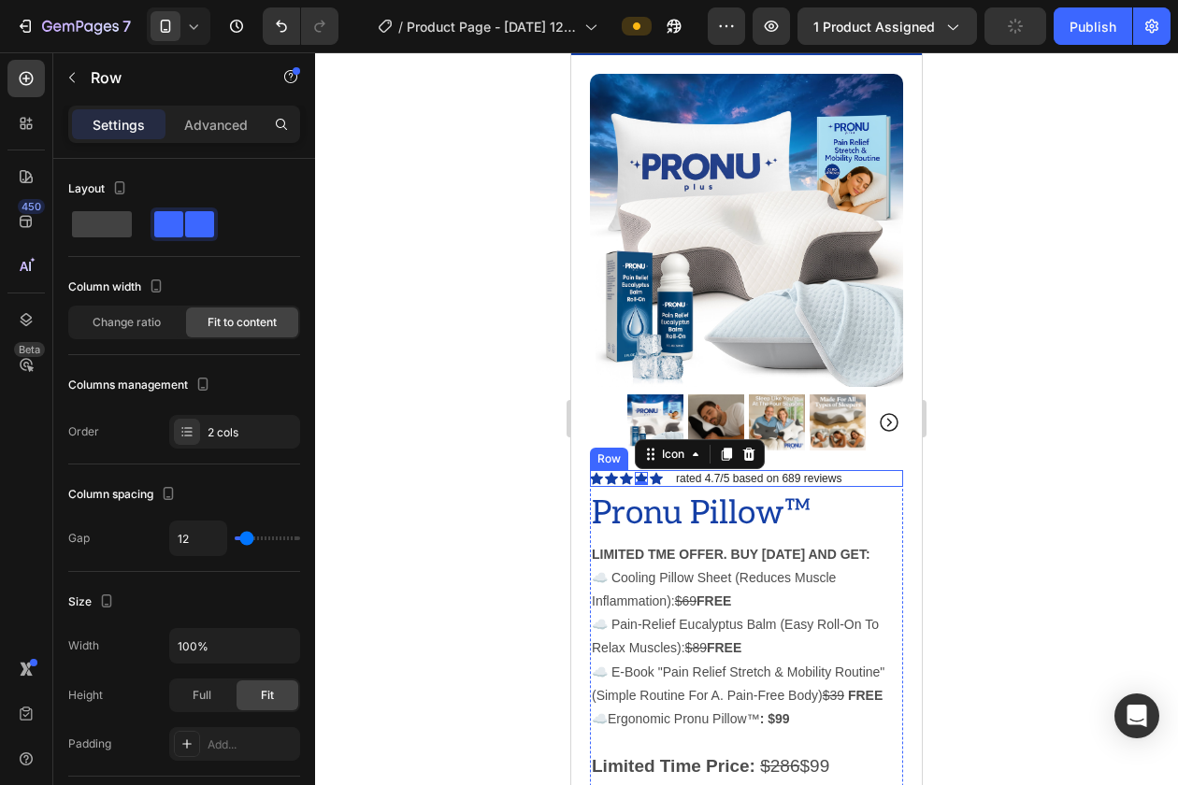
click at [667, 479] on div "Icon Icon Icon Icon 0 Icon Icon List rated 4.7/5 based on 689 reviews Text Bloc…" at bounding box center [746, 478] width 313 height 17
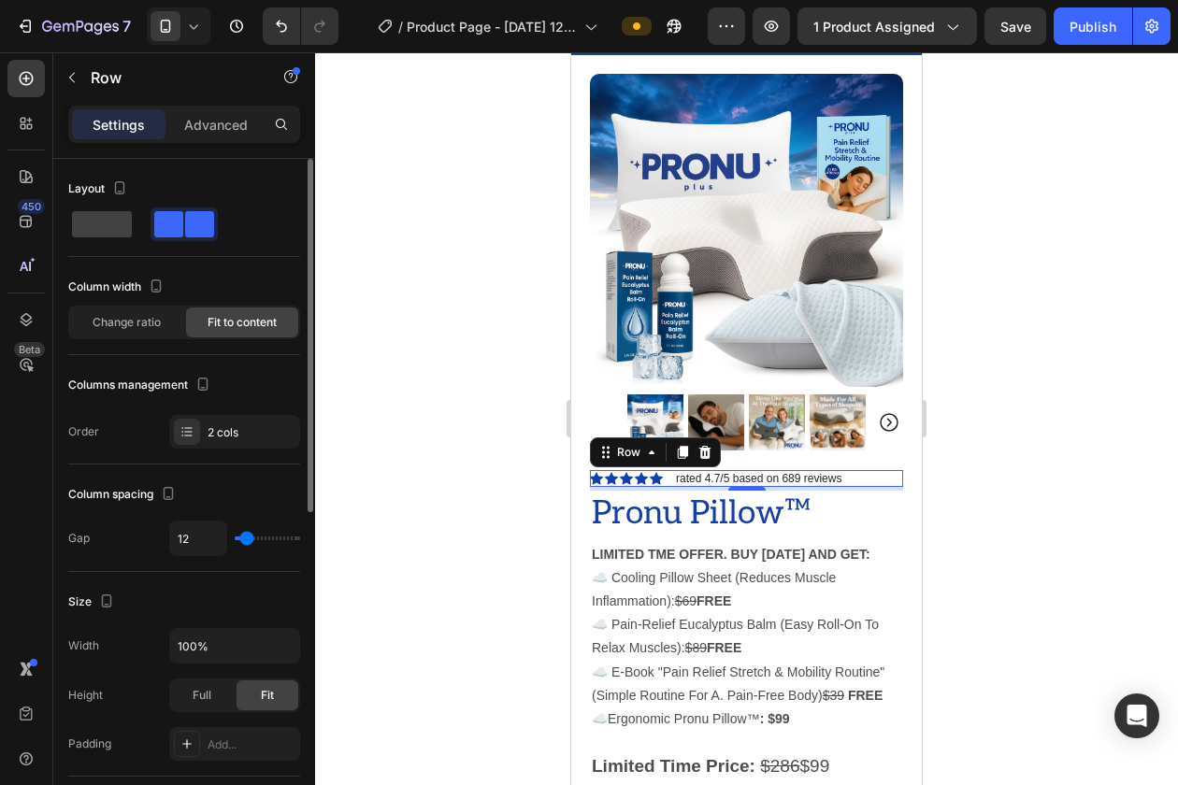
type input "0"
type input "2"
type input "3"
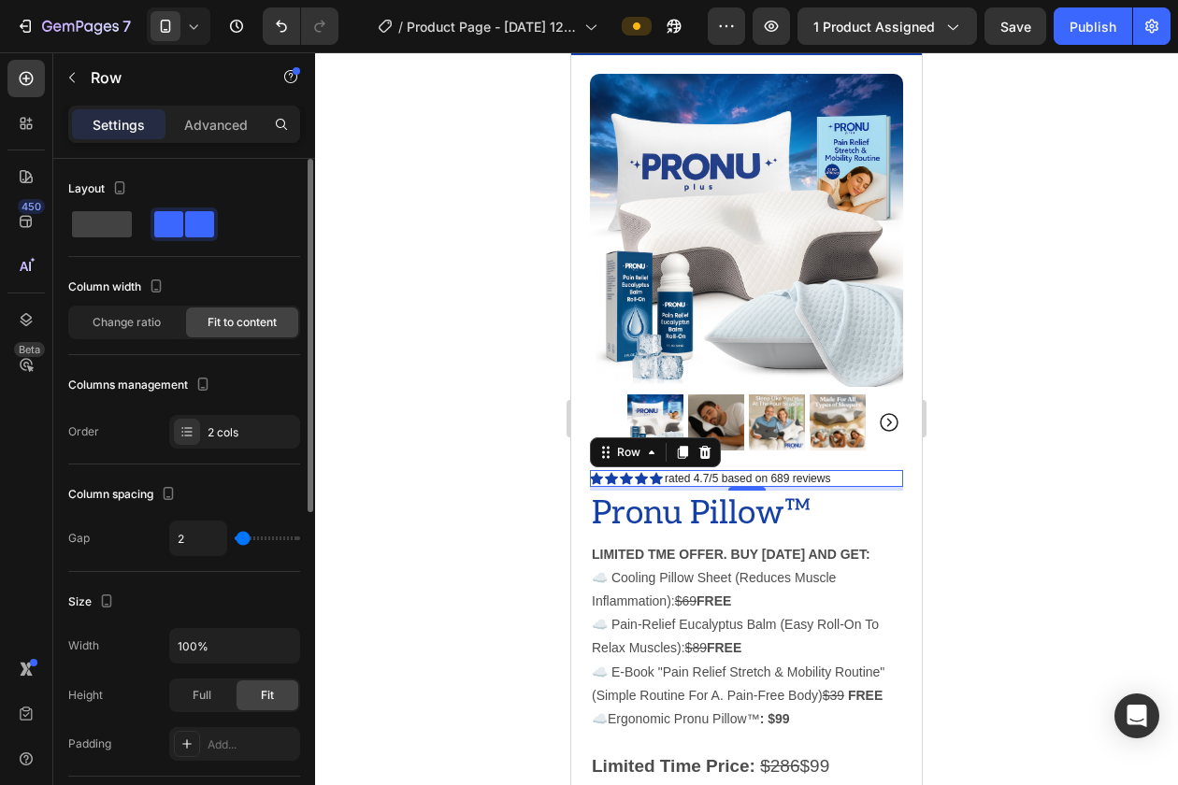
type input "3"
type input "4"
type input "5"
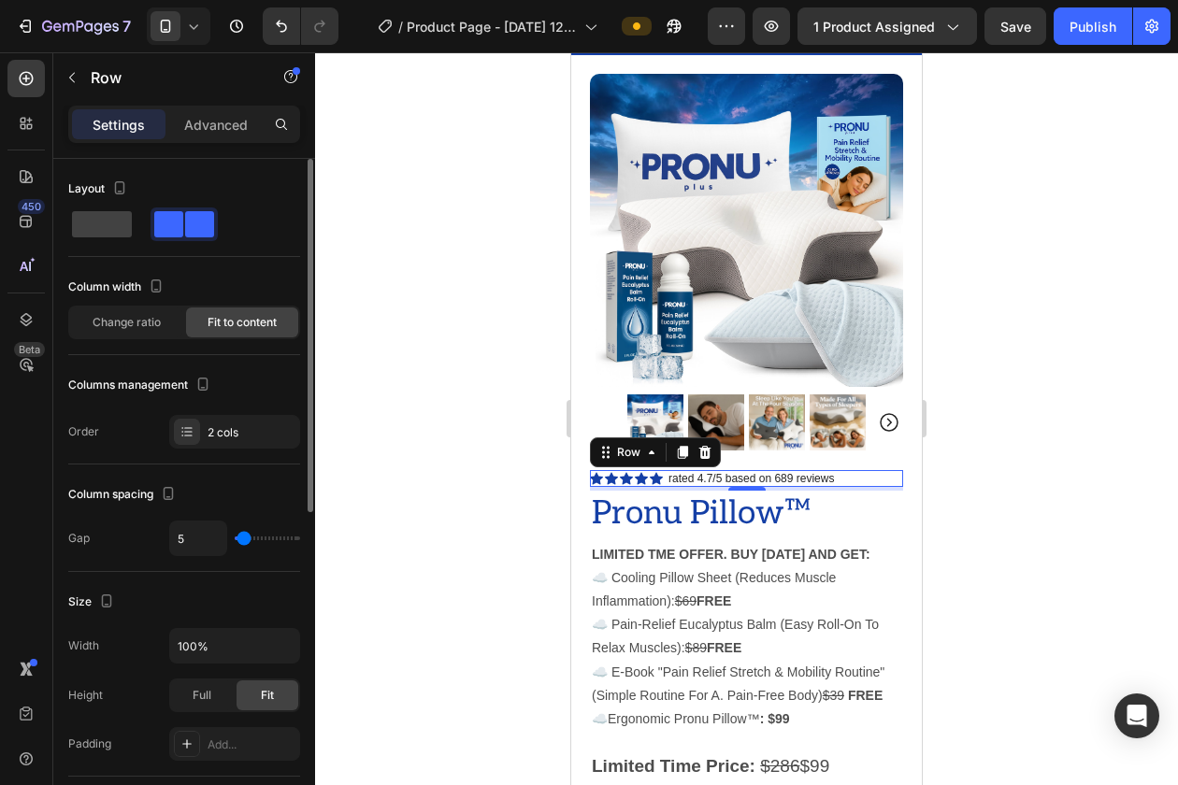
type input "6"
type input "7"
type input "6"
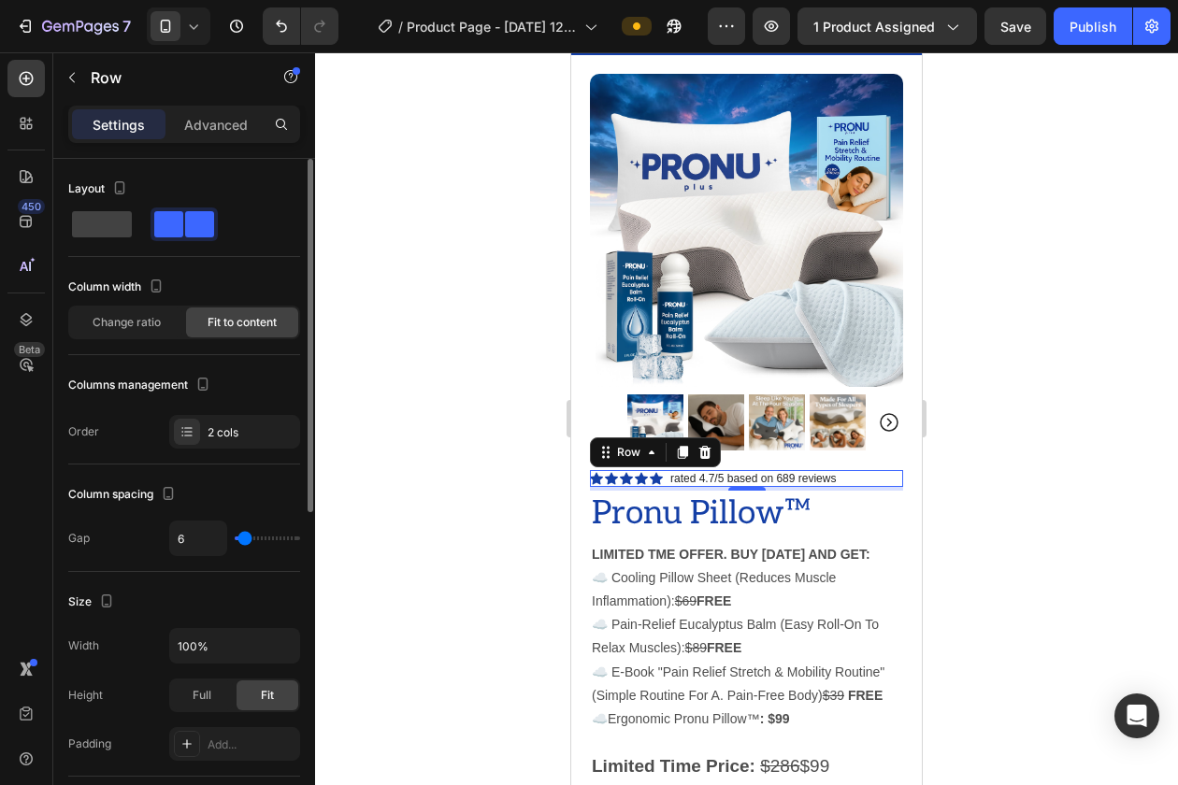
type input "6"
click at [244, 537] on input "range" at bounding box center [267, 539] width 65 height 4
click at [401, 442] on div at bounding box center [746, 418] width 863 height 733
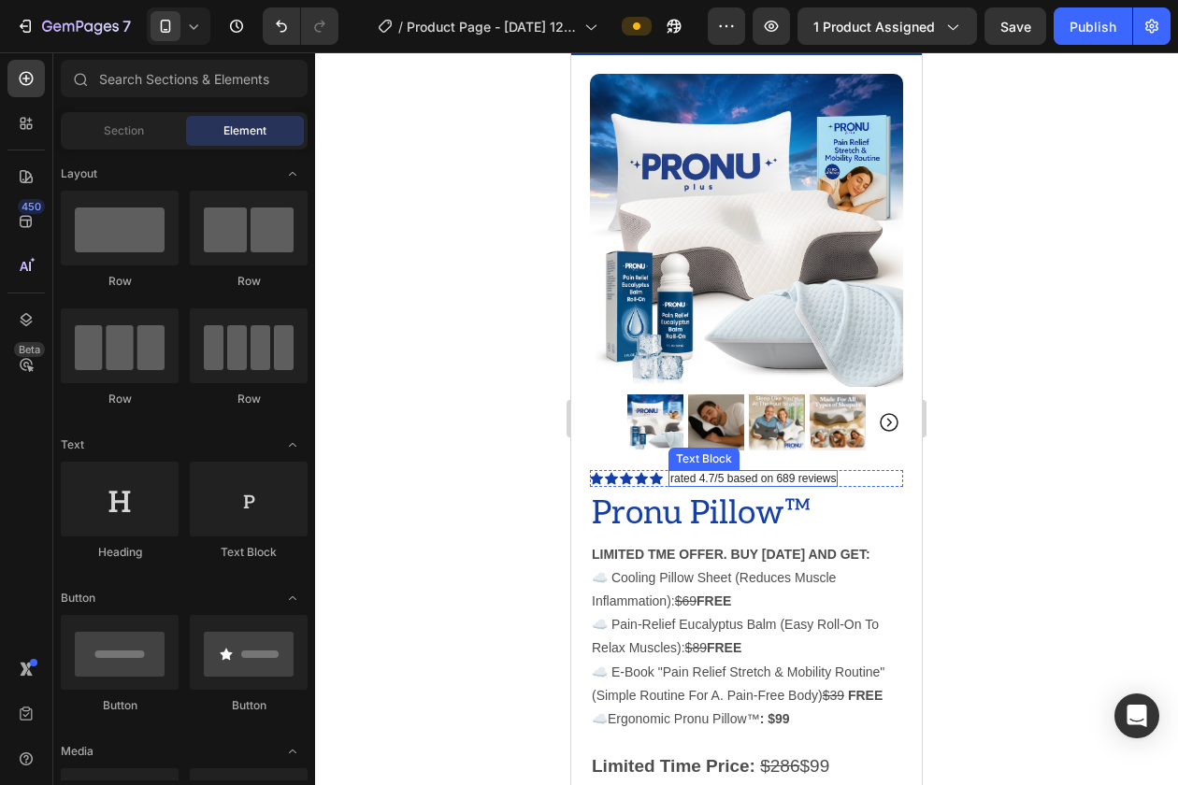
click at [710, 479] on p "rated 4.7/5 based on 689 reviews" at bounding box center [752, 478] width 165 height 13
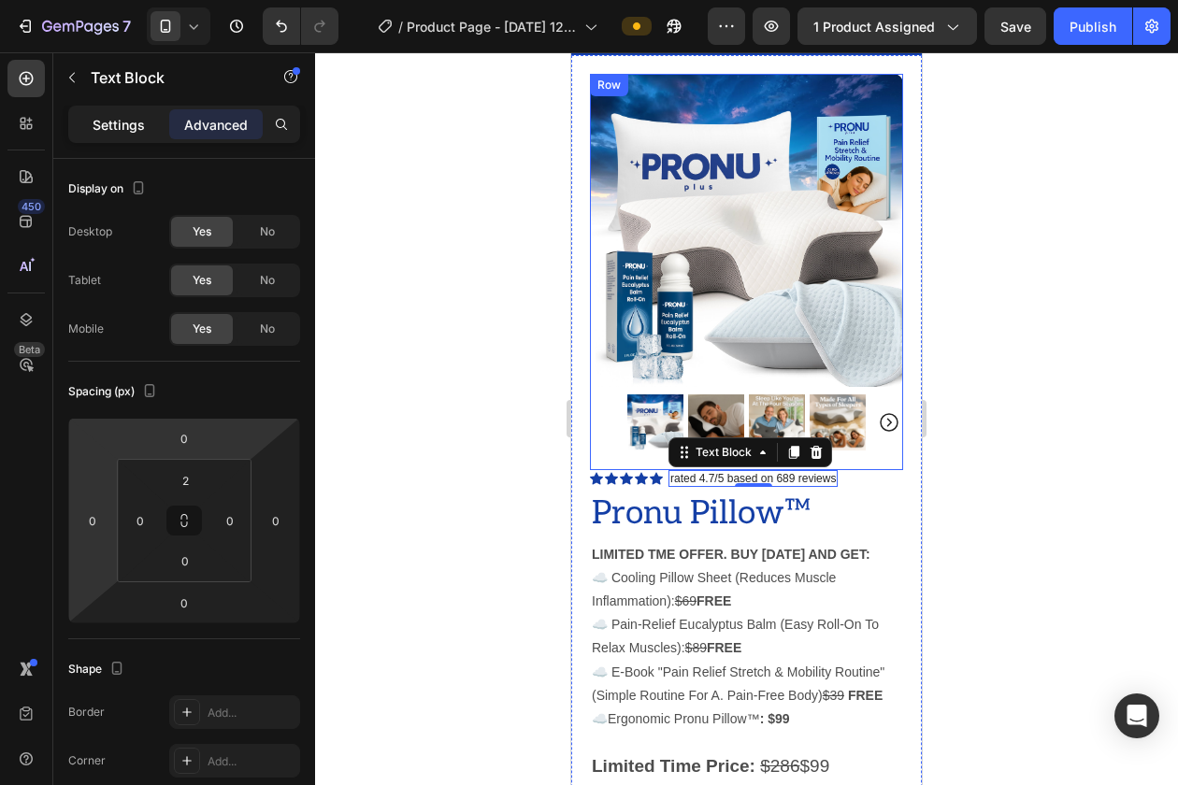
click at [126, 110] on div "Settings" at bounding box center [118, 124] width 93 height 30
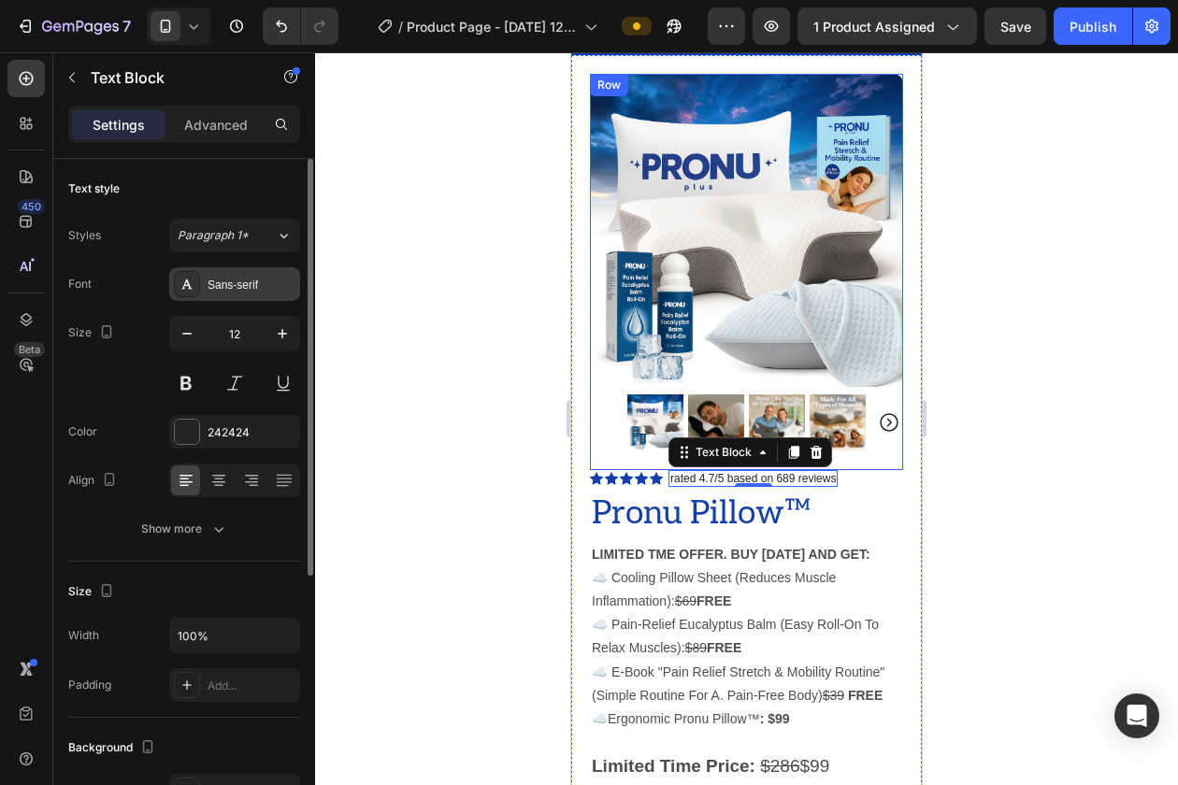
click at [222, 290] on div "Sans-serif" at bounding box center [252, 285] width 88 height 17
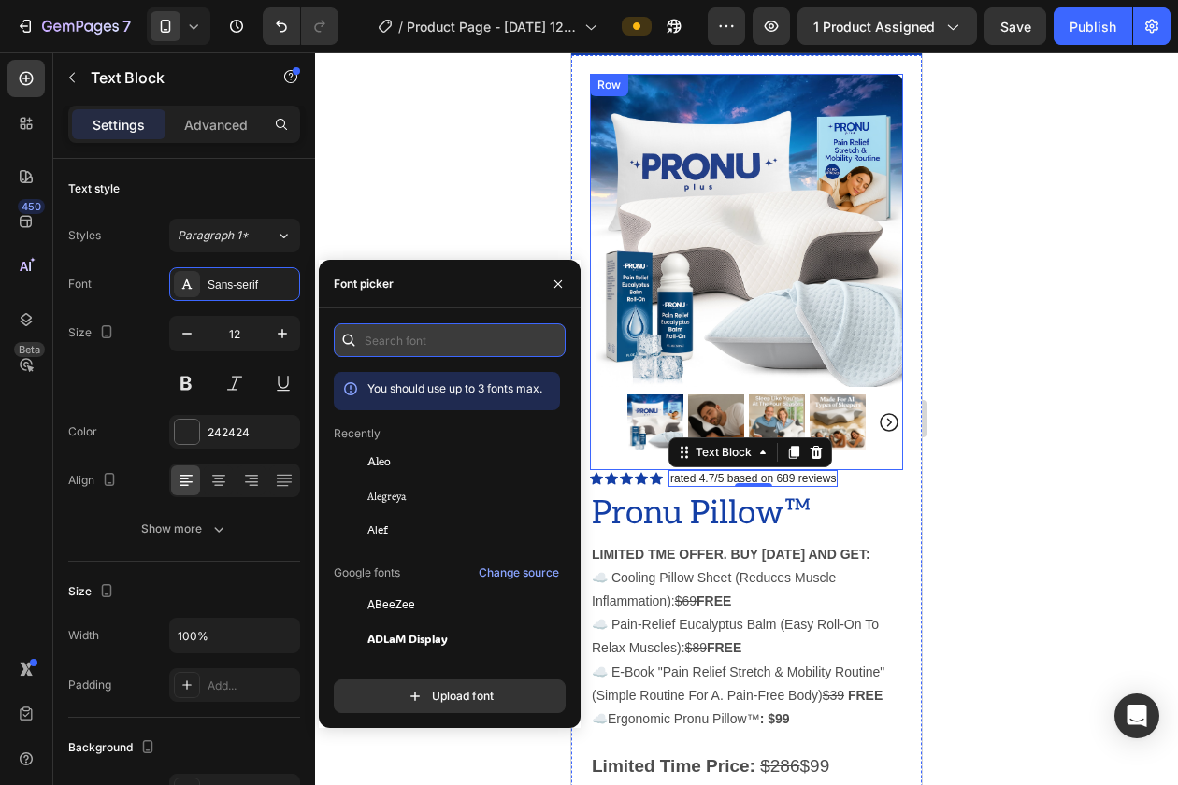
click at [387, 334] on input "text" at bounding box center [450, 340] width 232 height 34
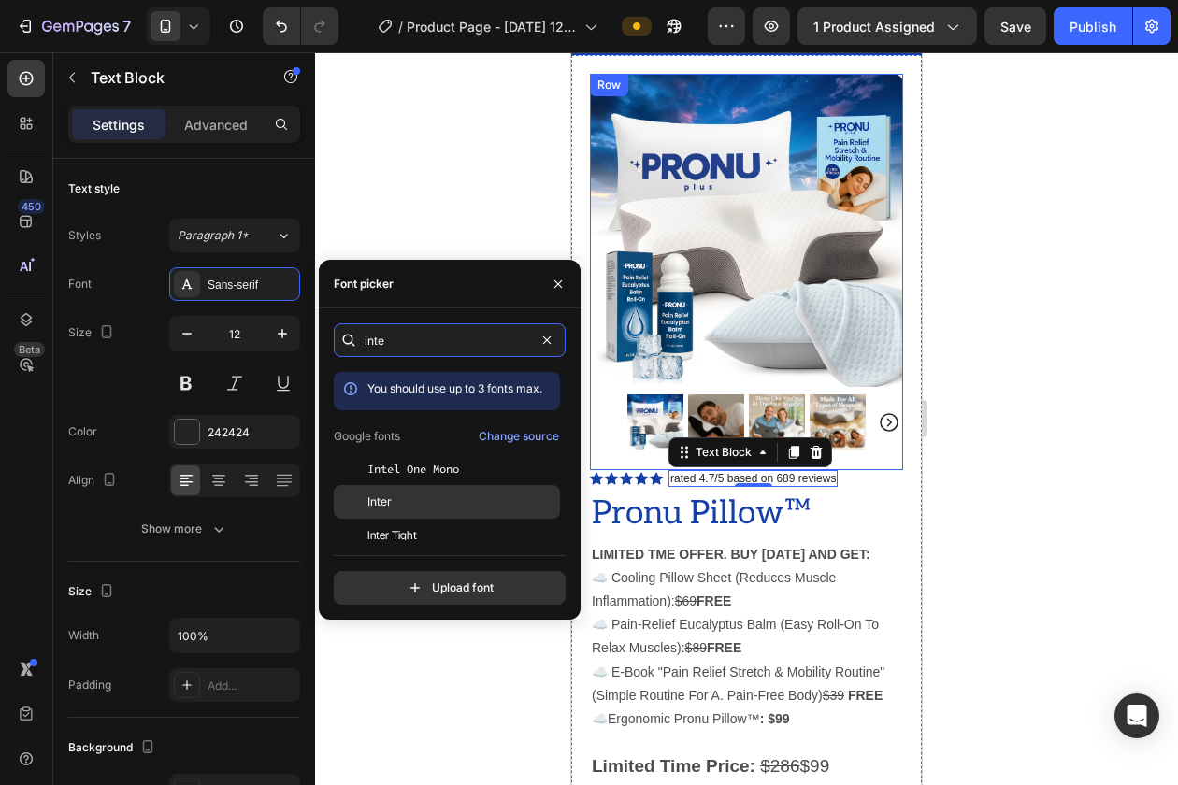
type input "inte"
click at [435, 508] on div "Inter" at bounding box center [461, 502] width 189 height 17
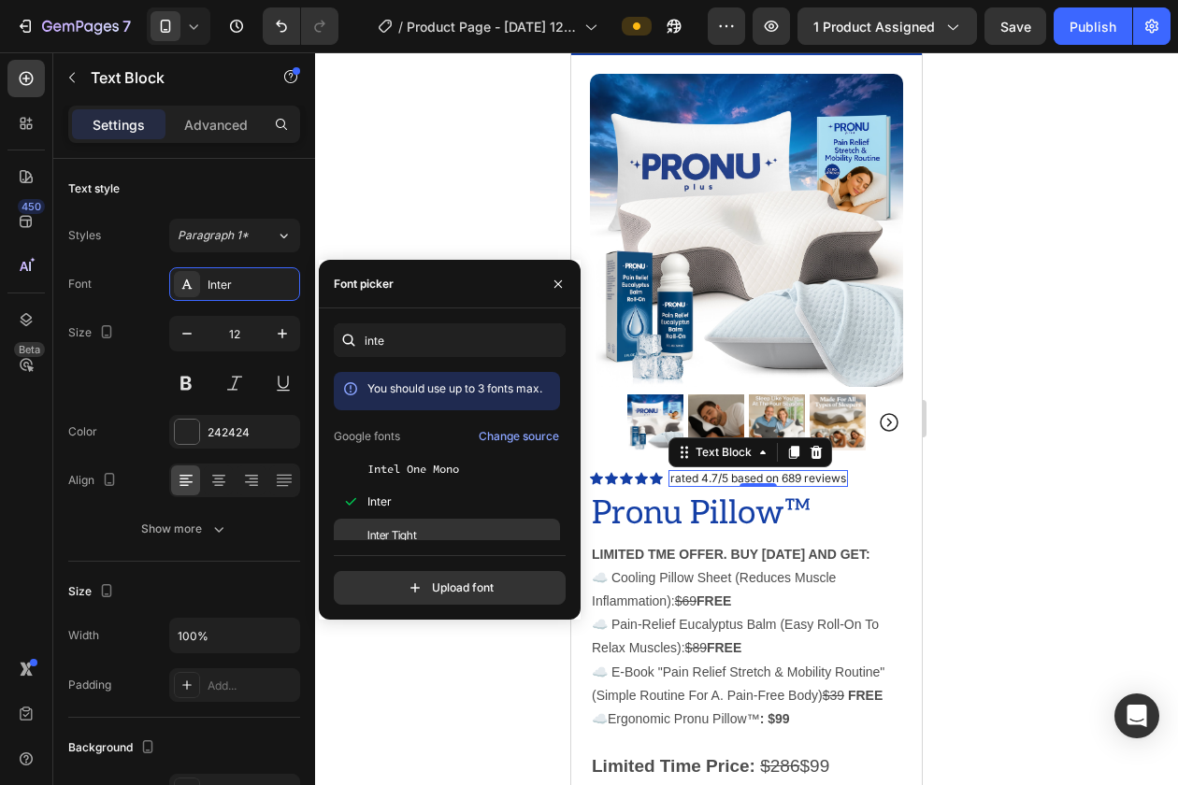
click at [521, 539] on div "Inter Tight" at bounding box center [461, 535] width 189 height 17
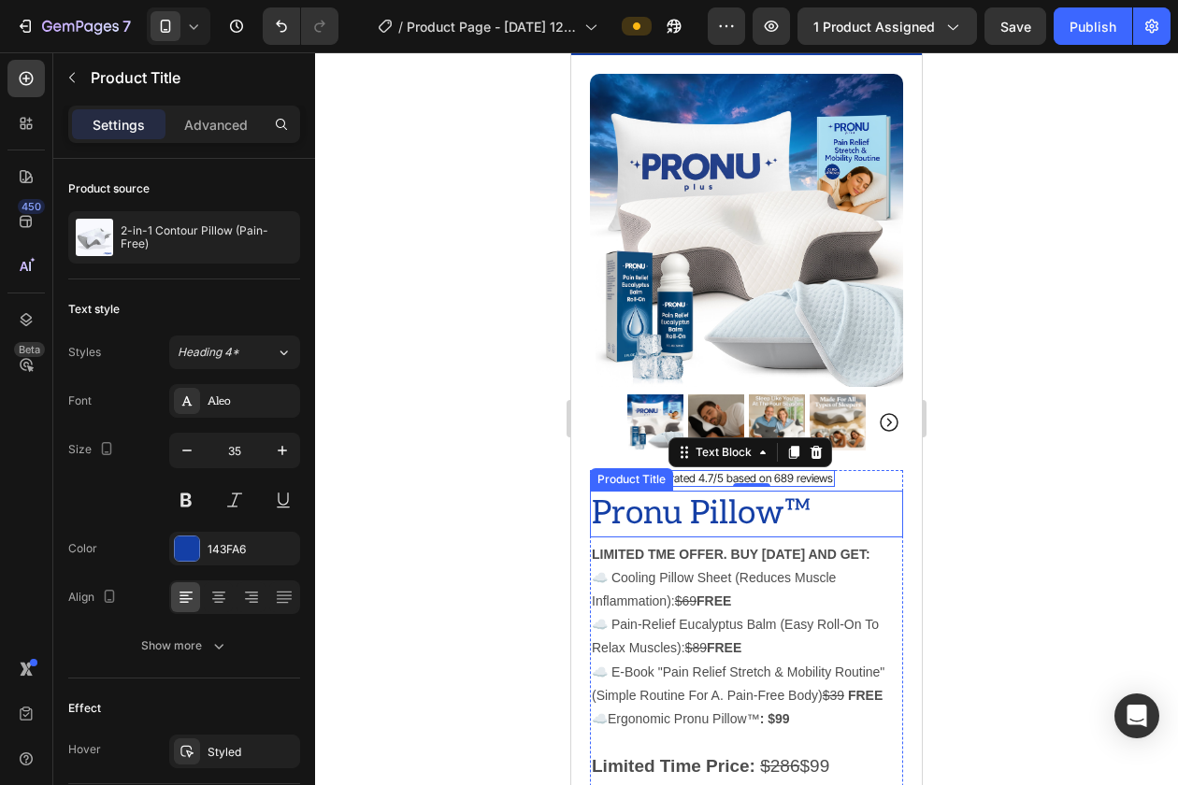
click at [732, 519] on h1 "Pronu Pillow™" at bounding box center [746, 514] width 313 height 47
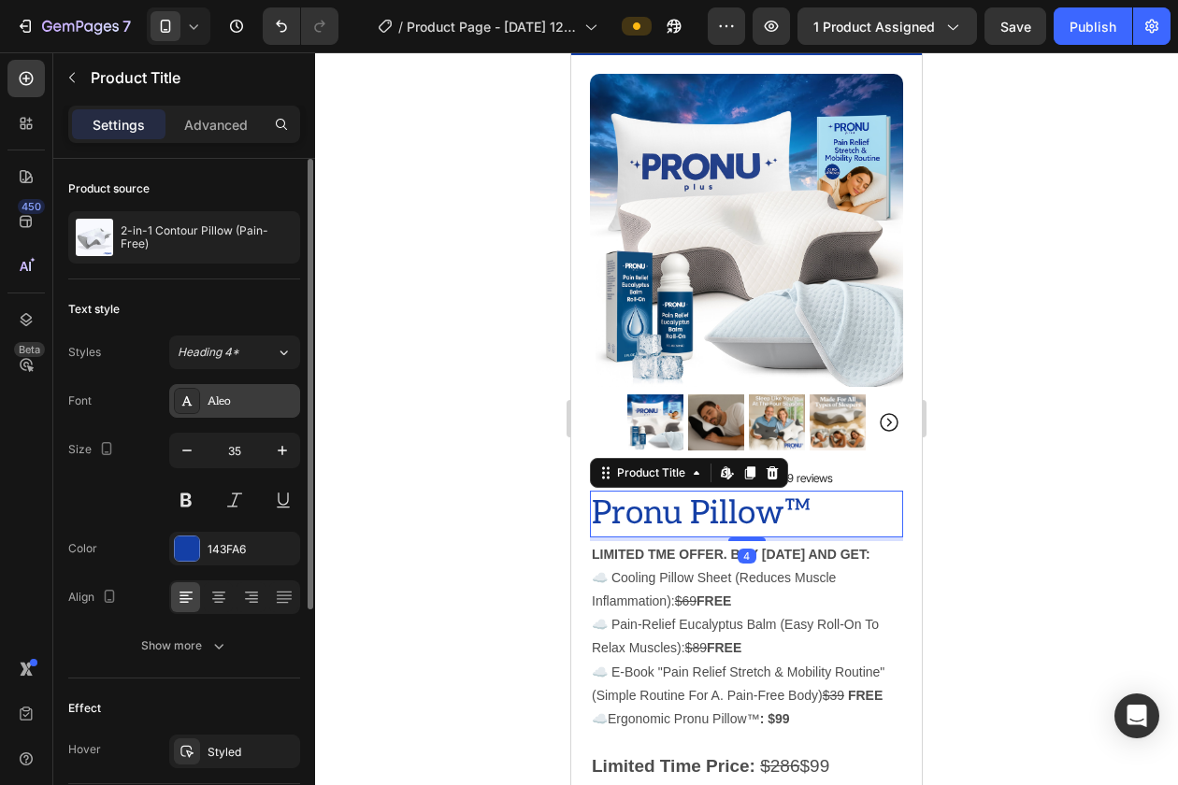
click at [232, 394] on div "Aleo" at bounding box center [252, 402] width 88 height 17
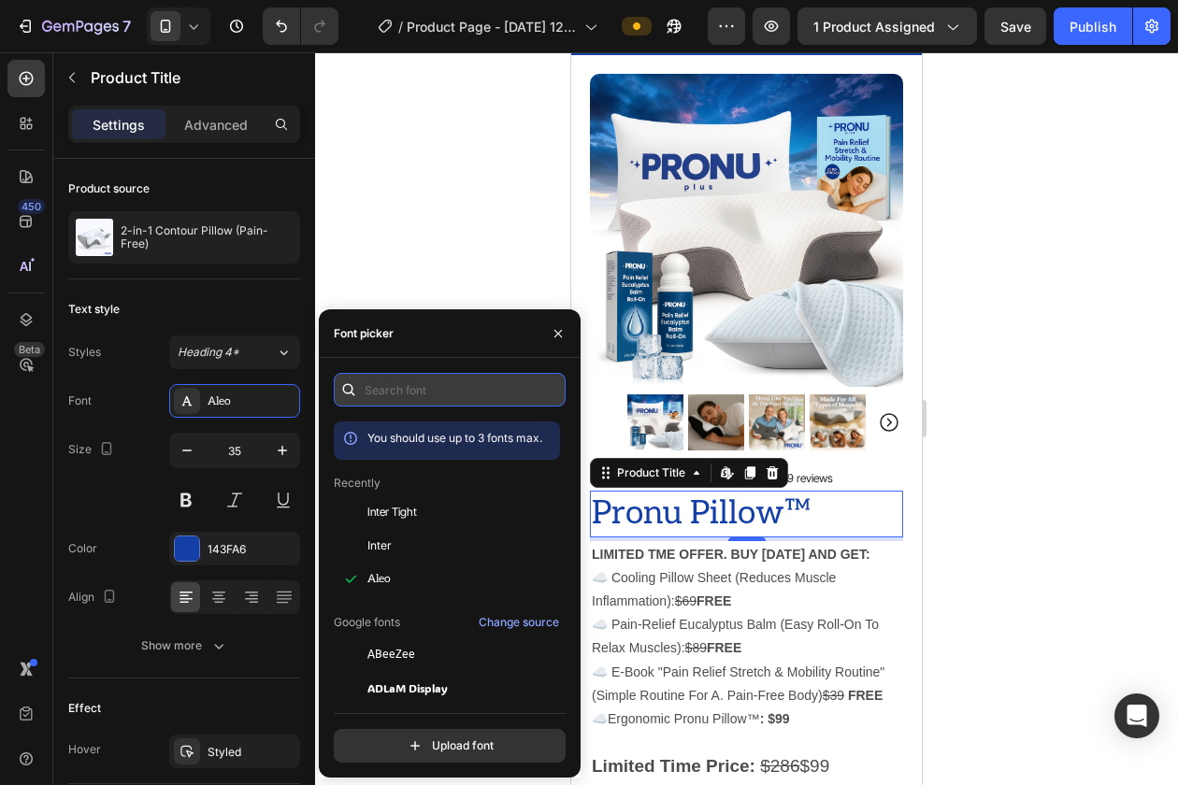
click at [406, 397] on input "text" at bounding box center [450, 390] width 232 height 34
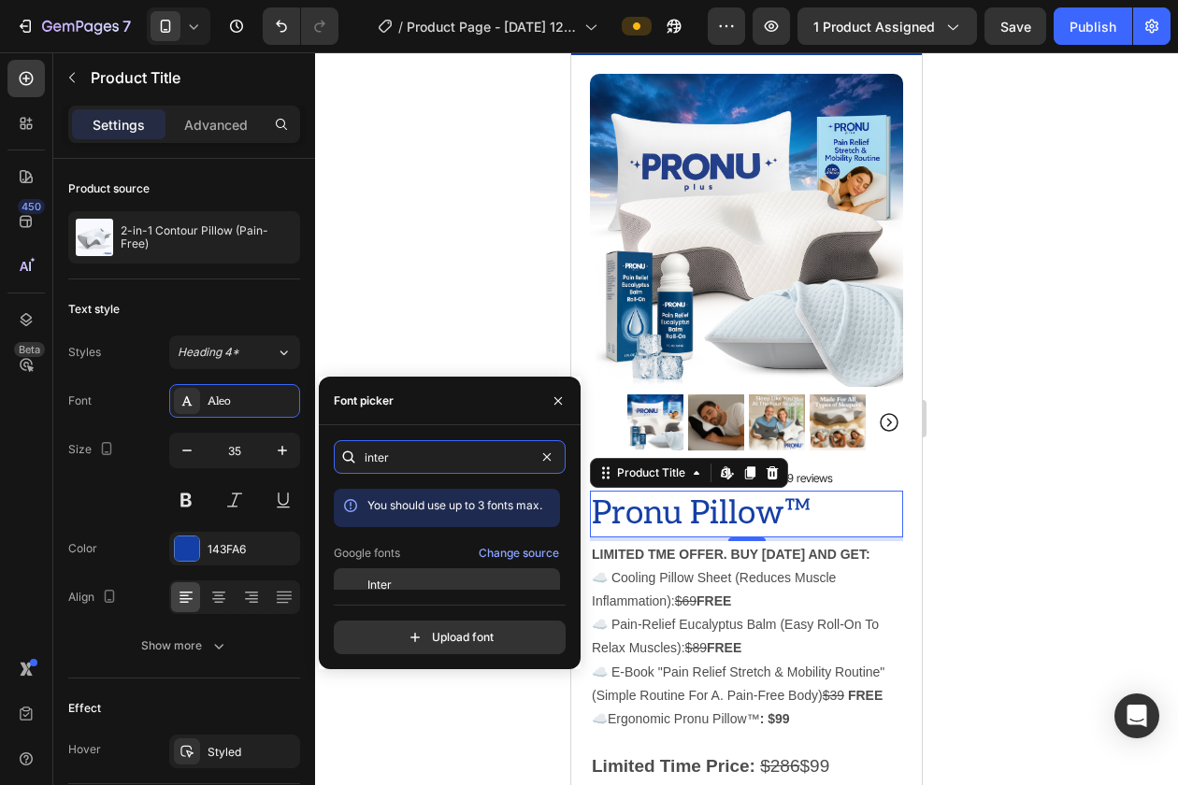
type input "inter"
click at [383, 585] on span "Inter" at bounding box center [379, 585] width 24 height 17
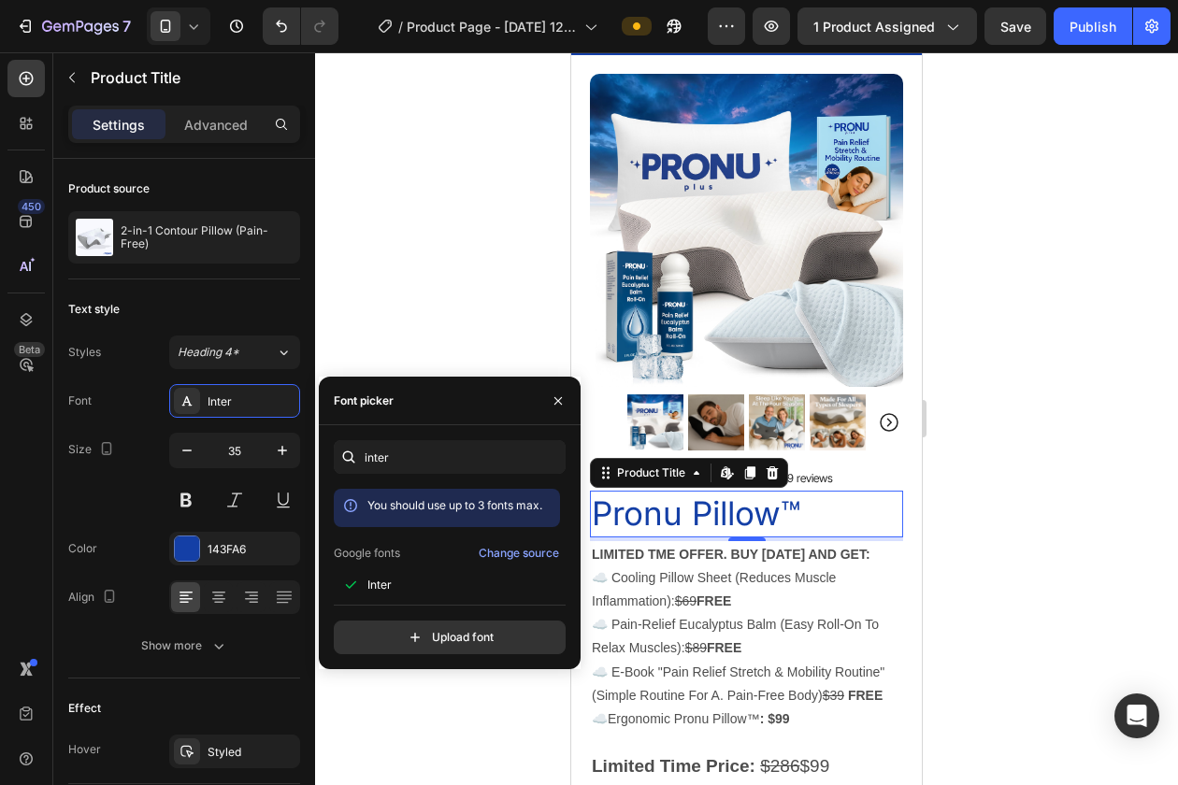
click at [871, 531] on h1 "Pronu Pillow™" at bounding box center [746, 514] width 313 height 47
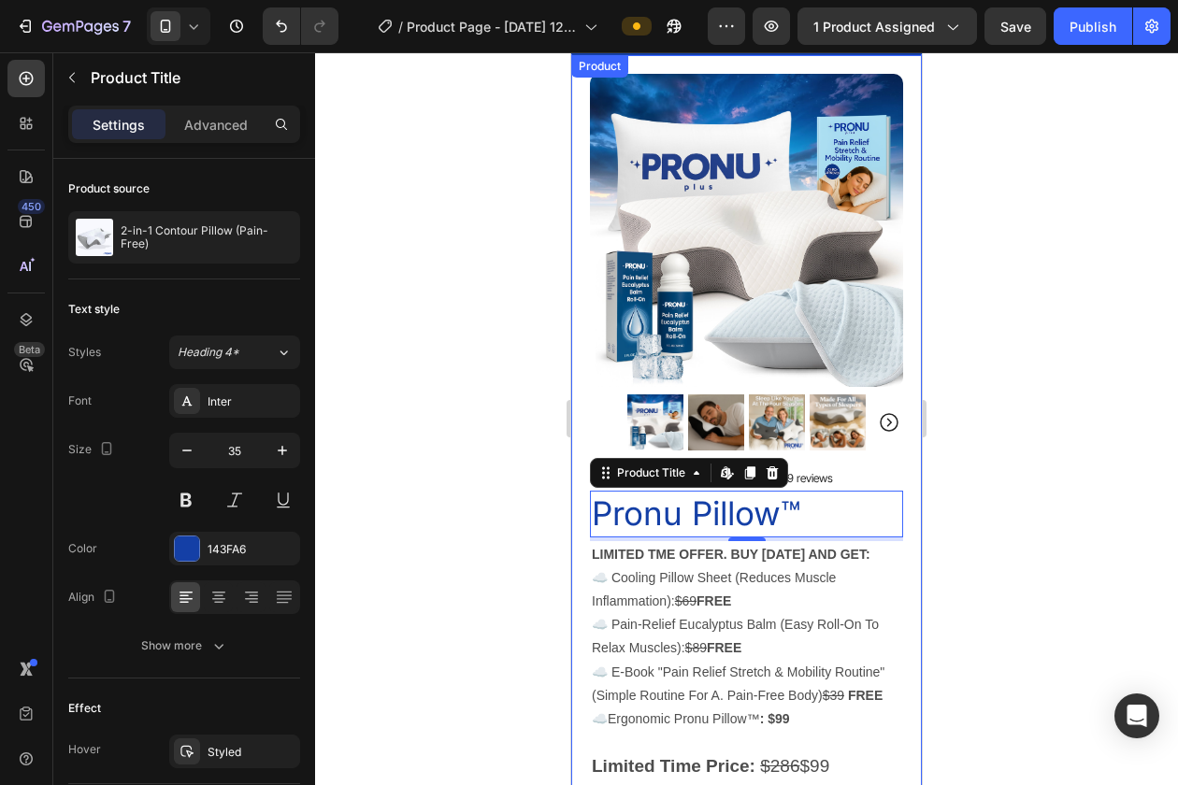
click at [948, 533] on div at bounding box center [746, 418] width 863 height 733
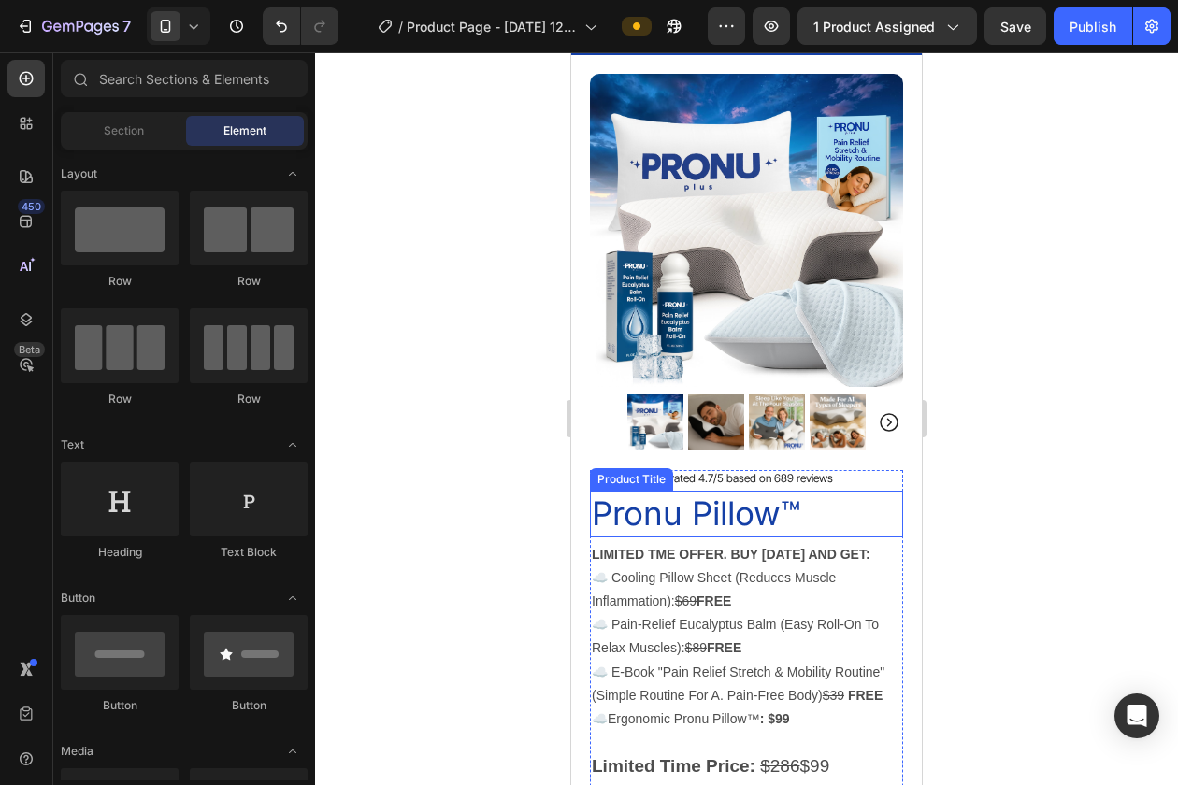
click at [752, 514] on h1 "Pronu Pillow™" at bounding box center [746, 514] width 313 height 47
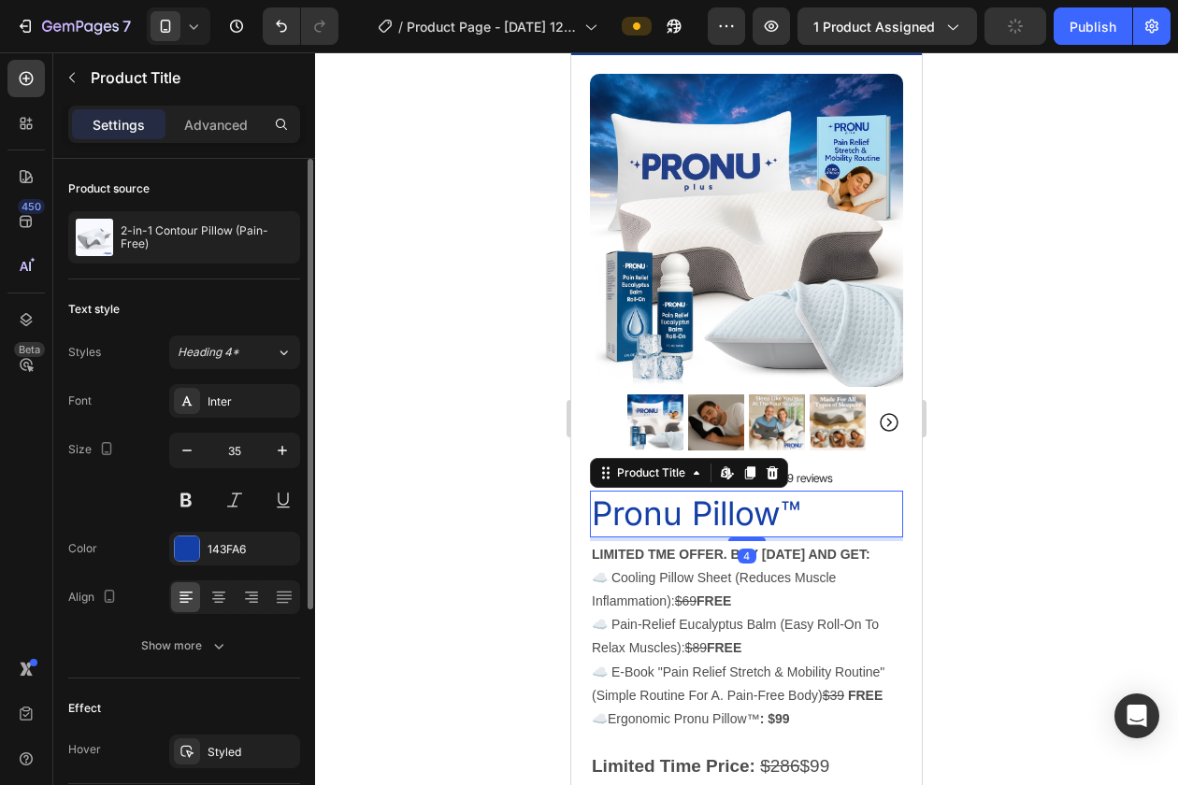
click at [167, 510] on div "Size 35" at bounding box center [184, 475] width 232 height 84
click at [181, 508] on button at bounding box center [186, 500] width 34 height 34
click at [485, 492] on div at bounding box center [746, 418] width 863 height 733
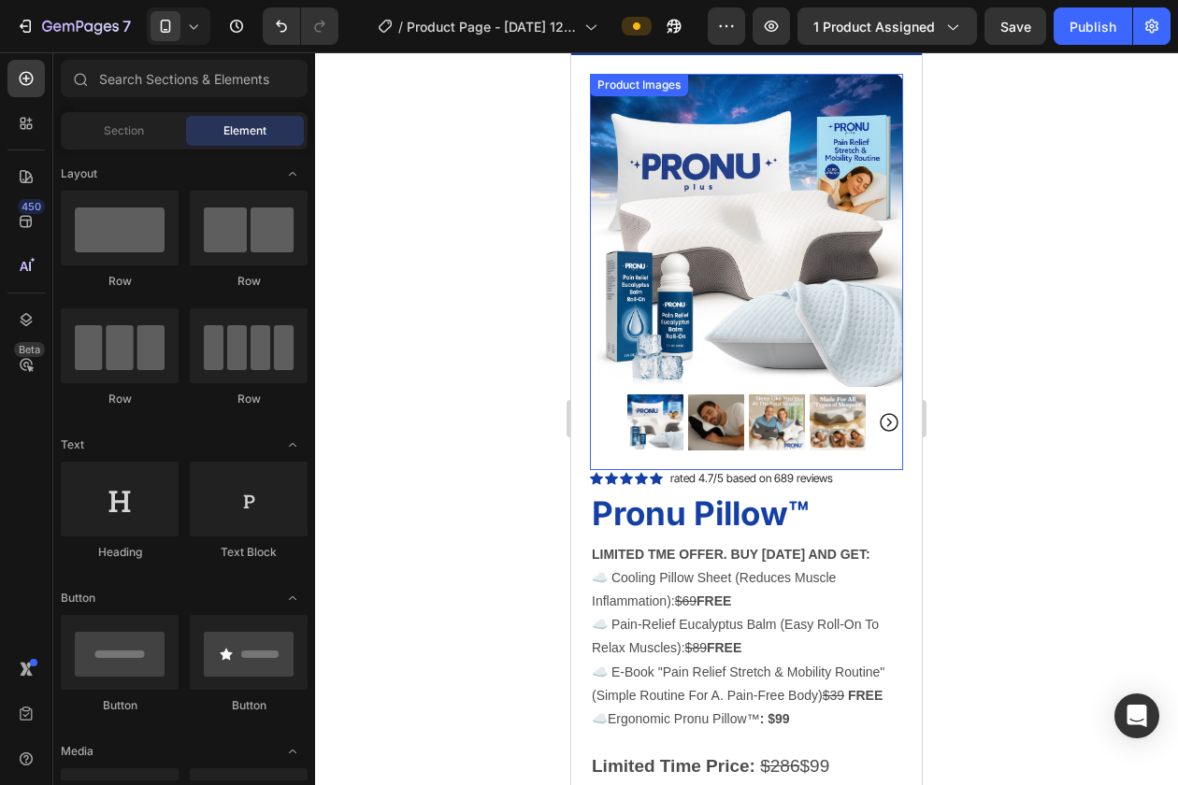
click at [721, 433] on img at bounding box center [716, 422] width 56 height 56
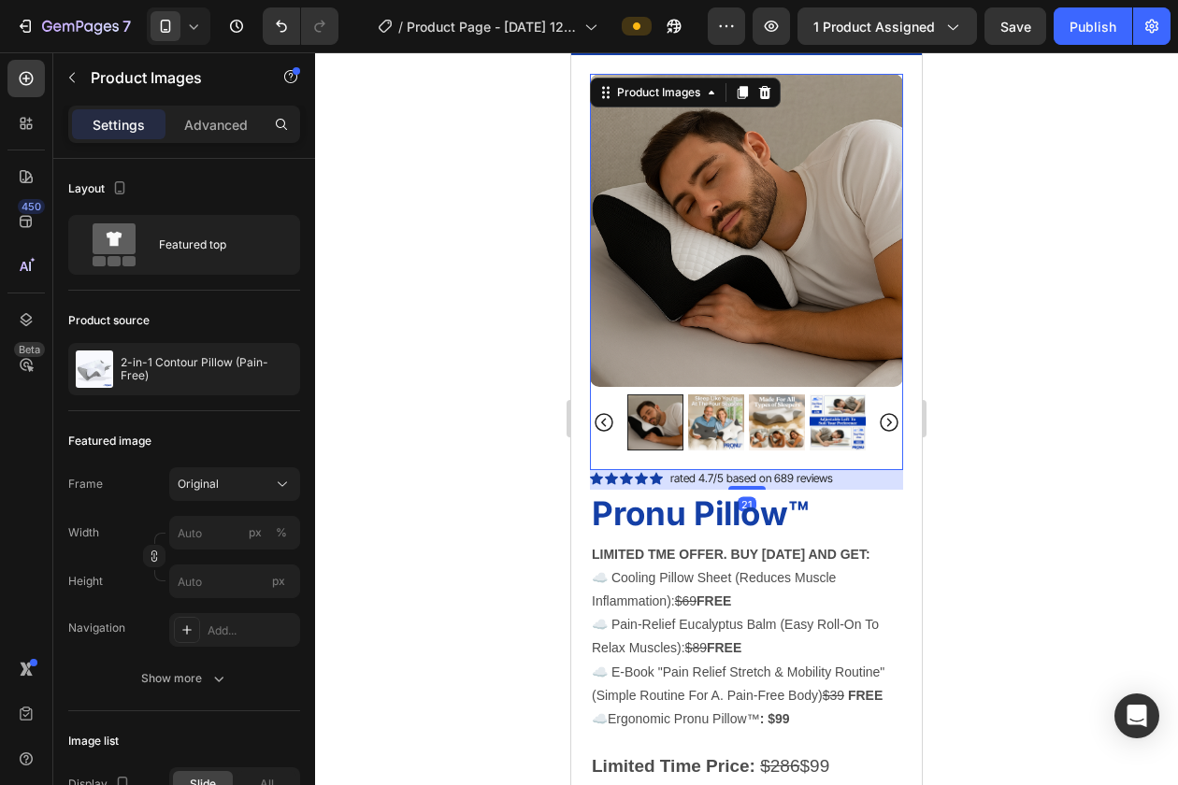
click at [741, 432] on img at bounding box center [716, 422] width 56 height 56
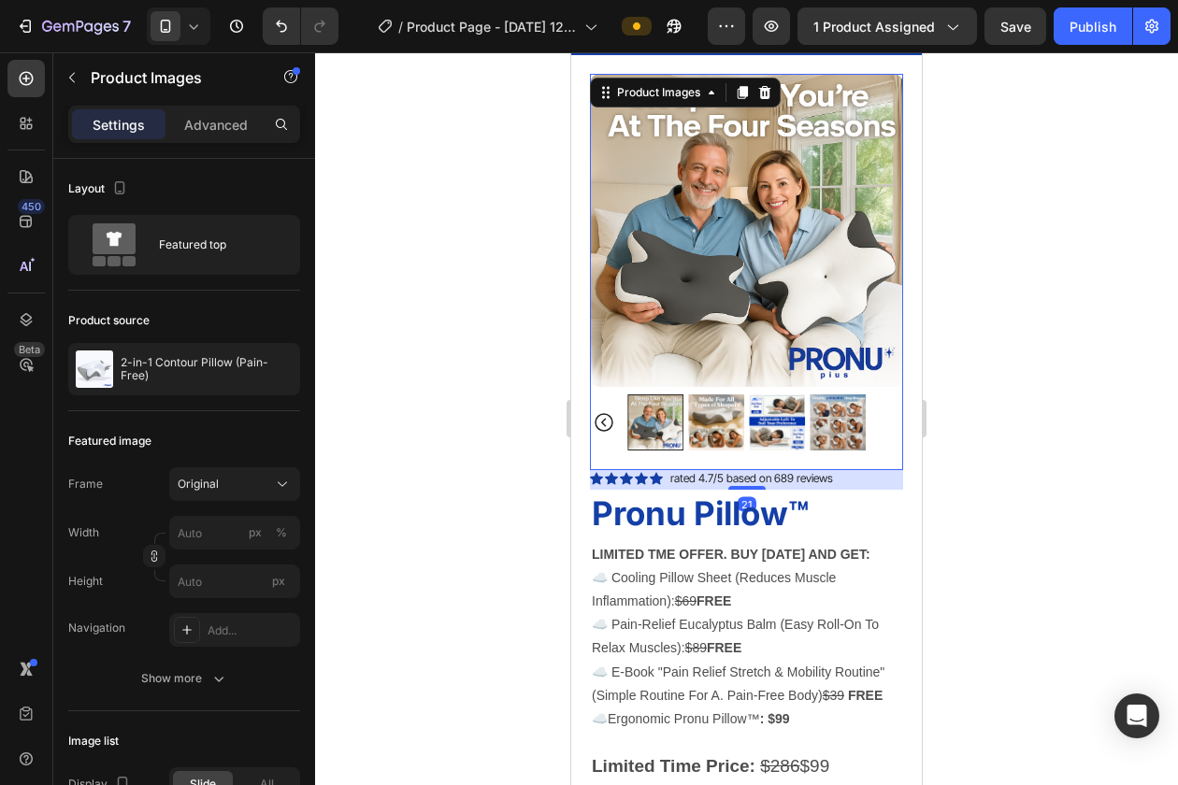
click at [741, 432] on img at bounding box center [716, 422] width 56 height 56
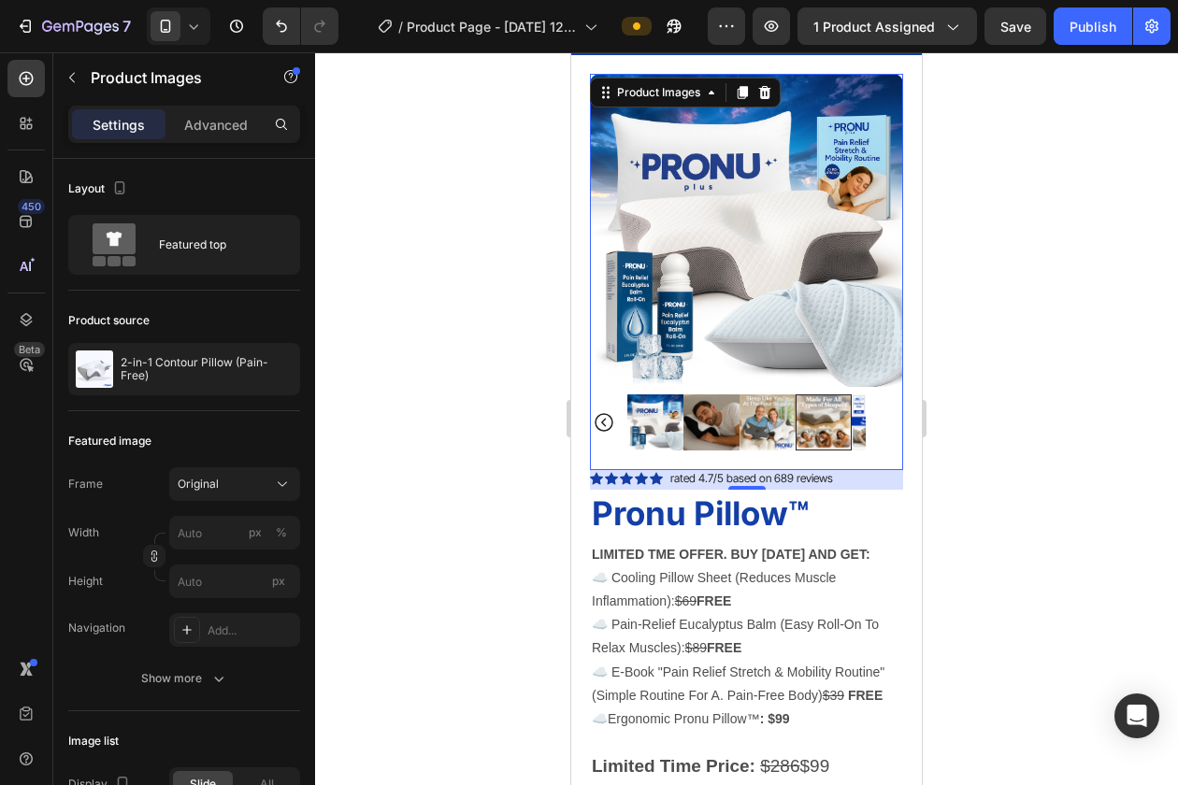
click at [852, 426] on img at bounding box center [880, 422] width 56 height 56
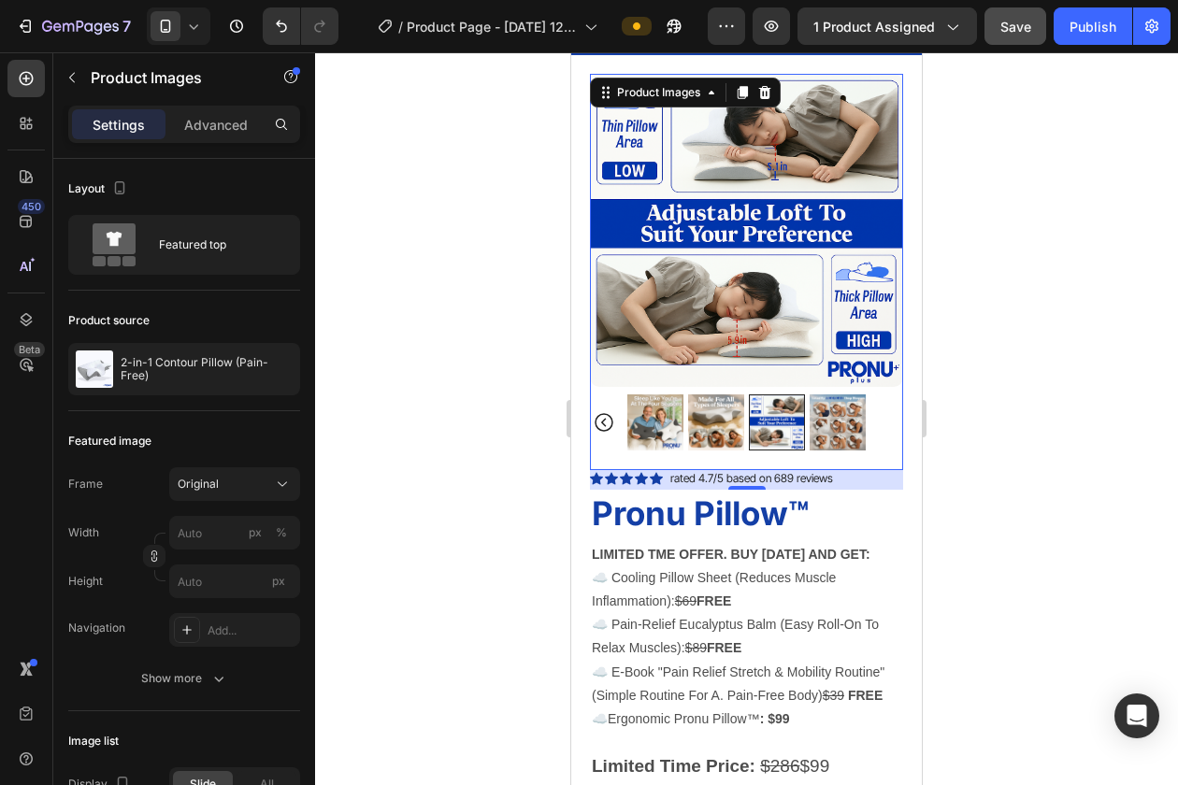
click at [1003, 38] on button "Save" at bounding box center [1015, 25] width 62 height 37
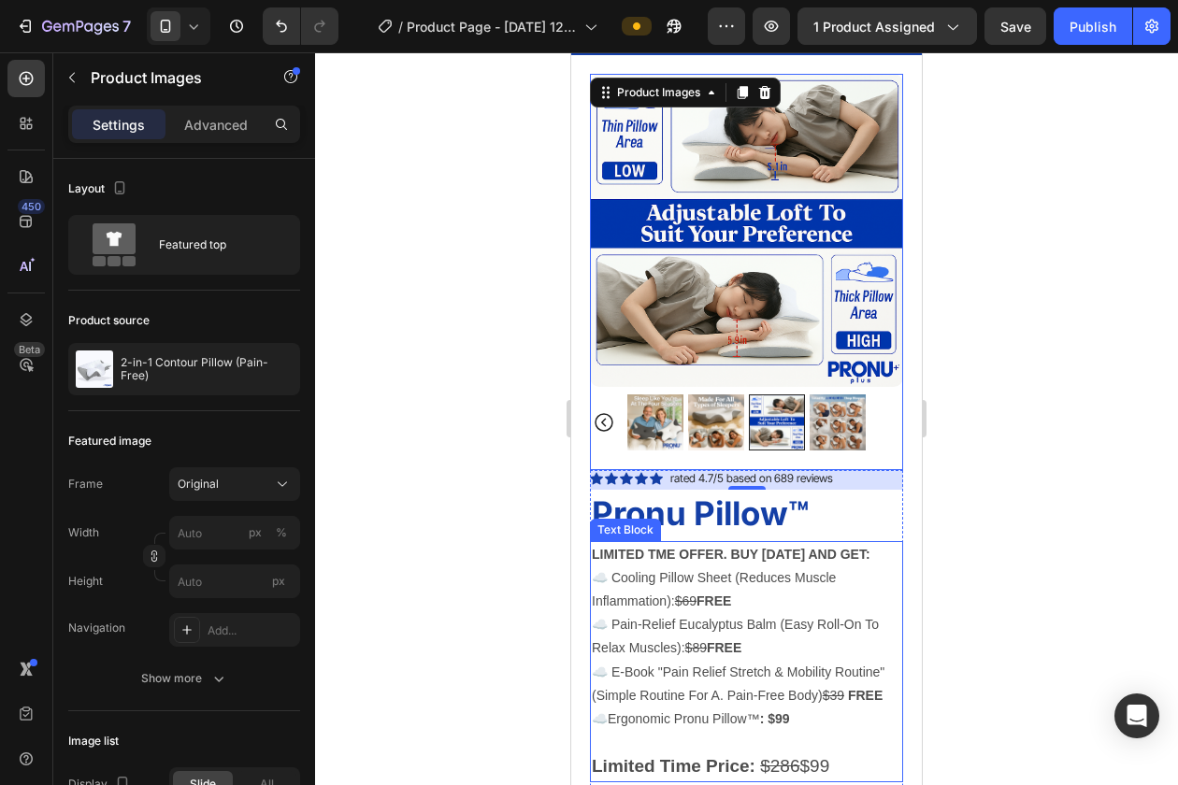
click at [641, 550] on strong "LIMITED TME OFFER. BUY TODAY AND GET:" at bounding box center [731, 554] width 279 height 15
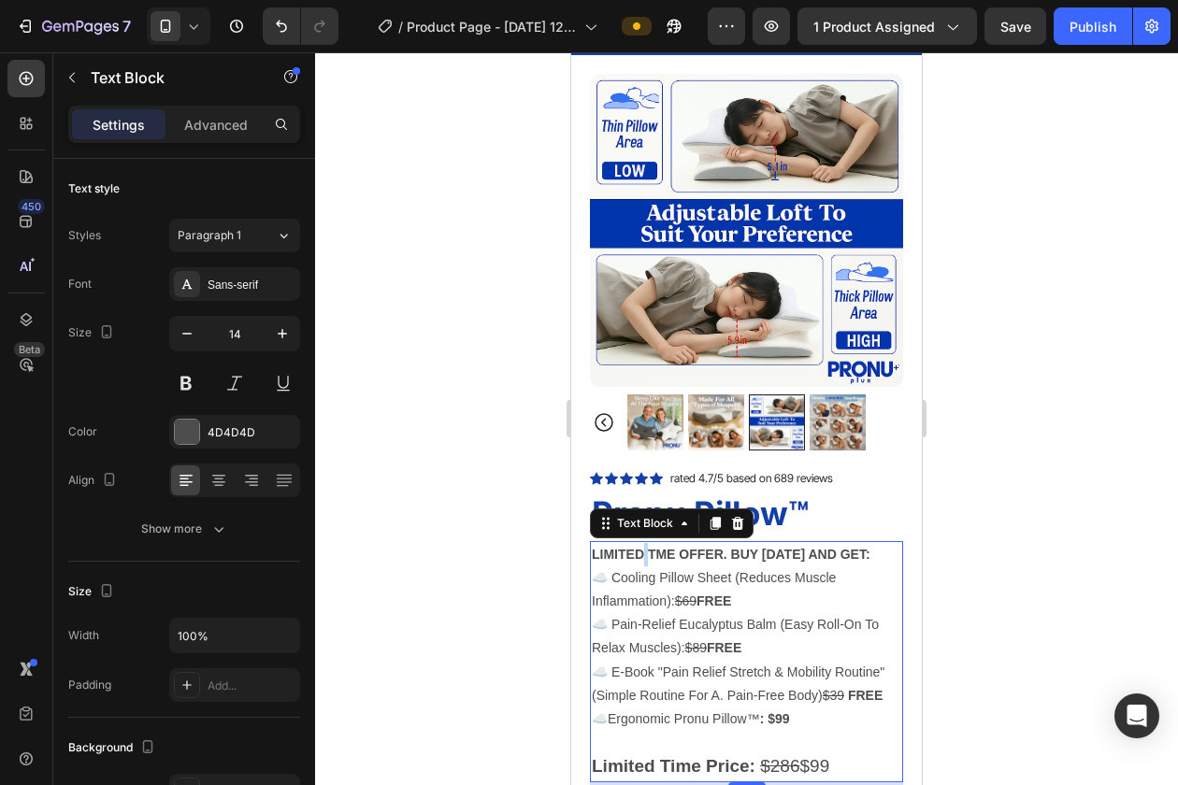
click at [640, 555] on strong "LIMITED TME OFFER. BUY TODAY AND GET:" at bounding box center [731, 554] width 279 height 15
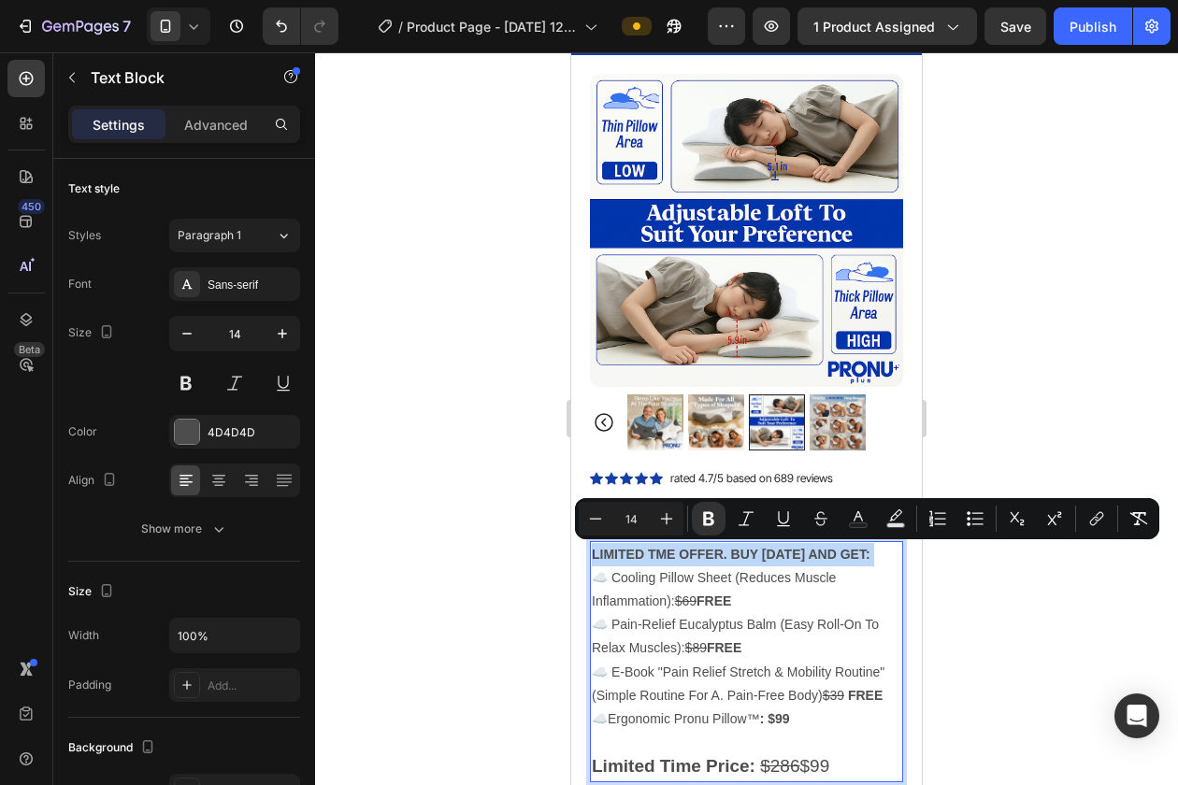
click at [724, 554] on strong "LIMITED TME OFFER. BUY TODAY AND GET:" at bounding box center [731, 554] width 279 height 15
click at [730, 554] on strong "LIMITED TME OFFER. BUY TODAY AND GET:" at bounding box center [731, 554] width 279 height 15
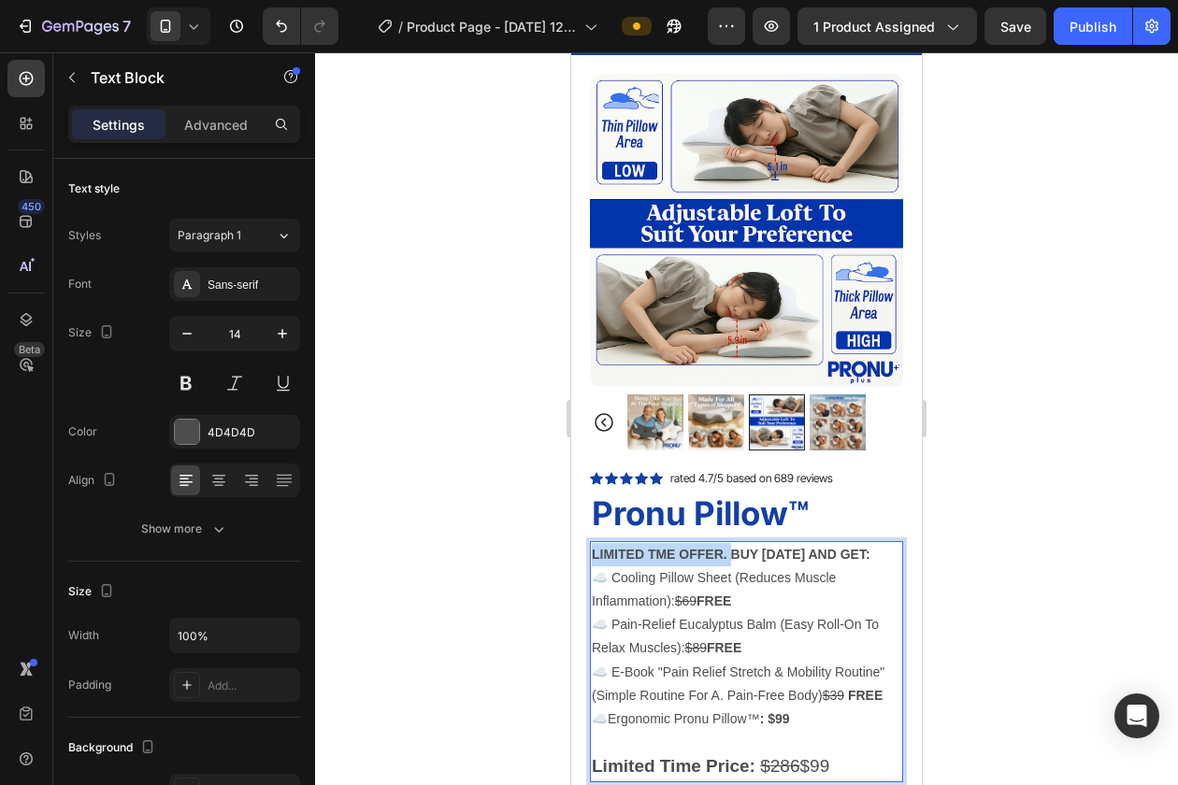
drag, startPoint x: 730, startPoint y: 554, endPoint x: 566, endPoint y: 551, distance: 164.5
click at [656, 557] on strong "BUY TODAY AND GET:" at bounding box center [661, 554] width 139 height 15
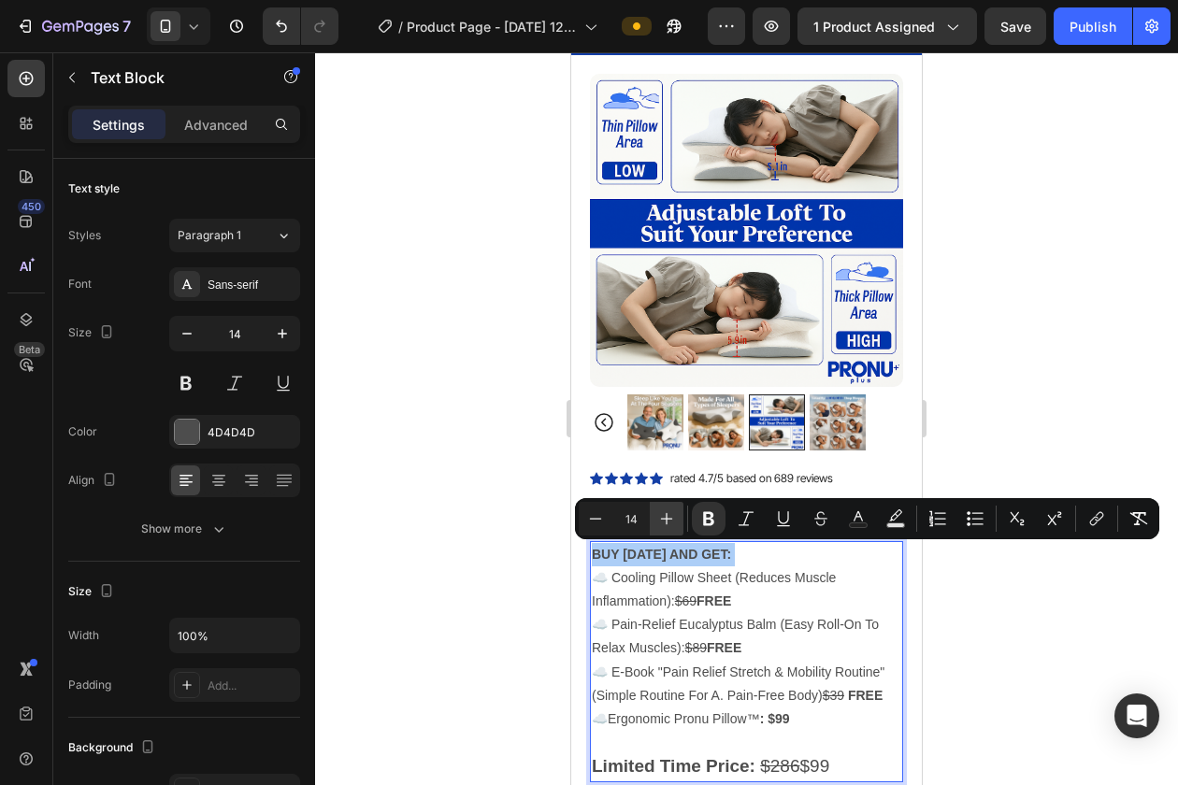
click at [675, 524] on icon "Editor contextual toolbar" at bounding box center [666, 518] width 19 height 19
type input "16"
click at [183, 436] on div at bounding box center [187, 432] width 24 height 24
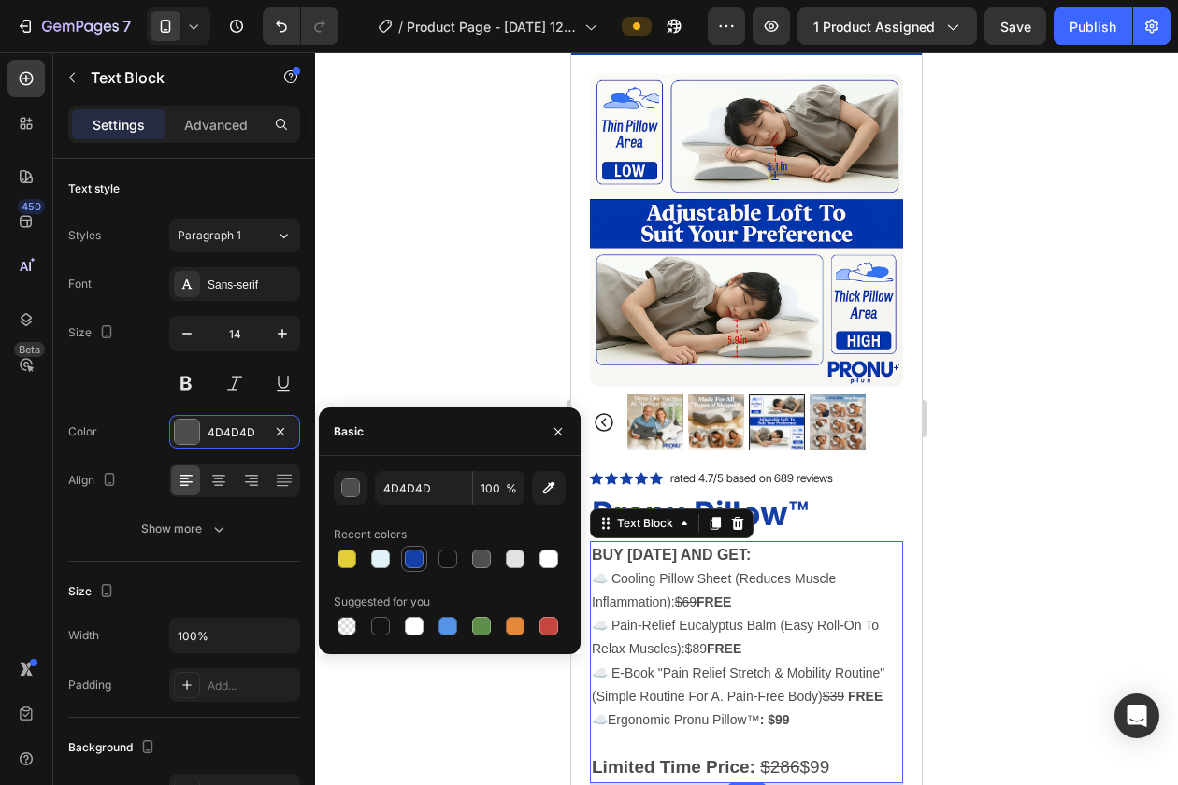
click at [423, 559] on div at bounding box center [414, 559] width 19 height 19
type input "143FA6"
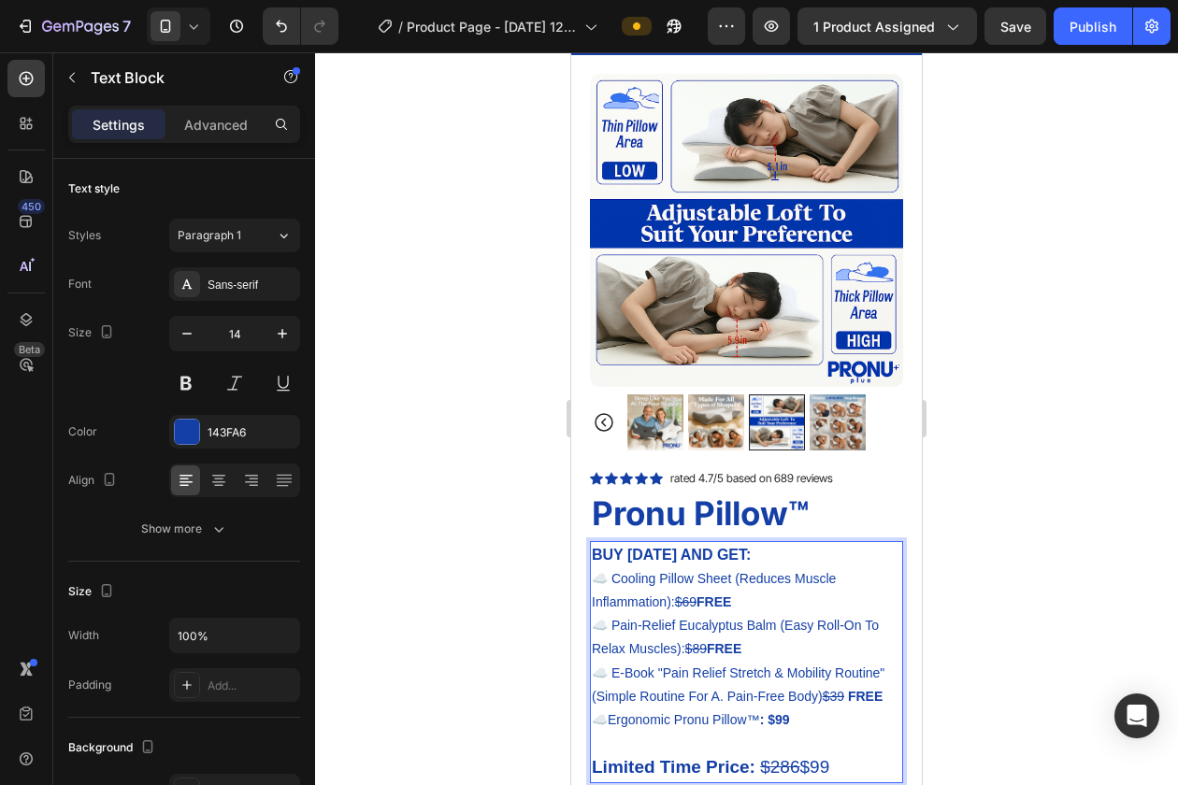
click at [762, 565] on p "BUY TODAY AND GET:" at bounding box center [746, 555] width 309 height 24
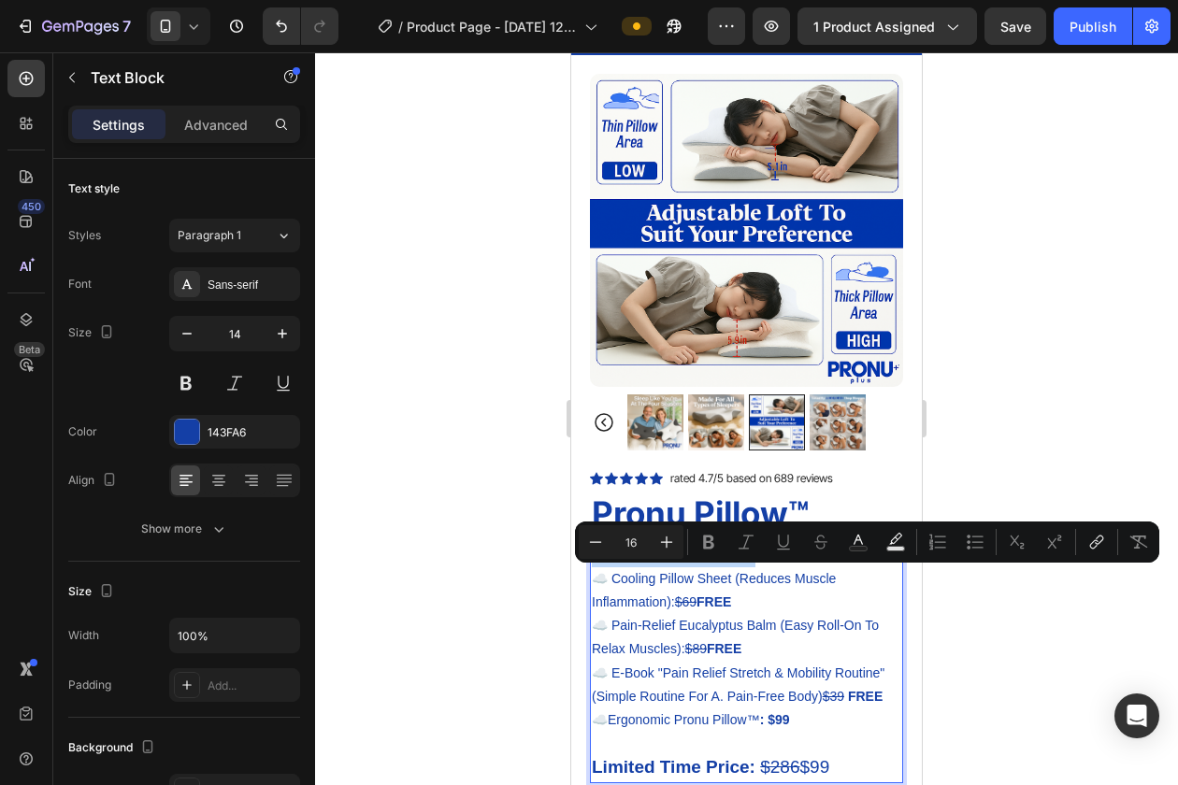
type input "14"
click at [619, 573] on p "☁️ Cooling Pillow Sheet (Reduces Muscle Inflammation): $69 FREE" at bounding box center [746, 590] width 309 height 47
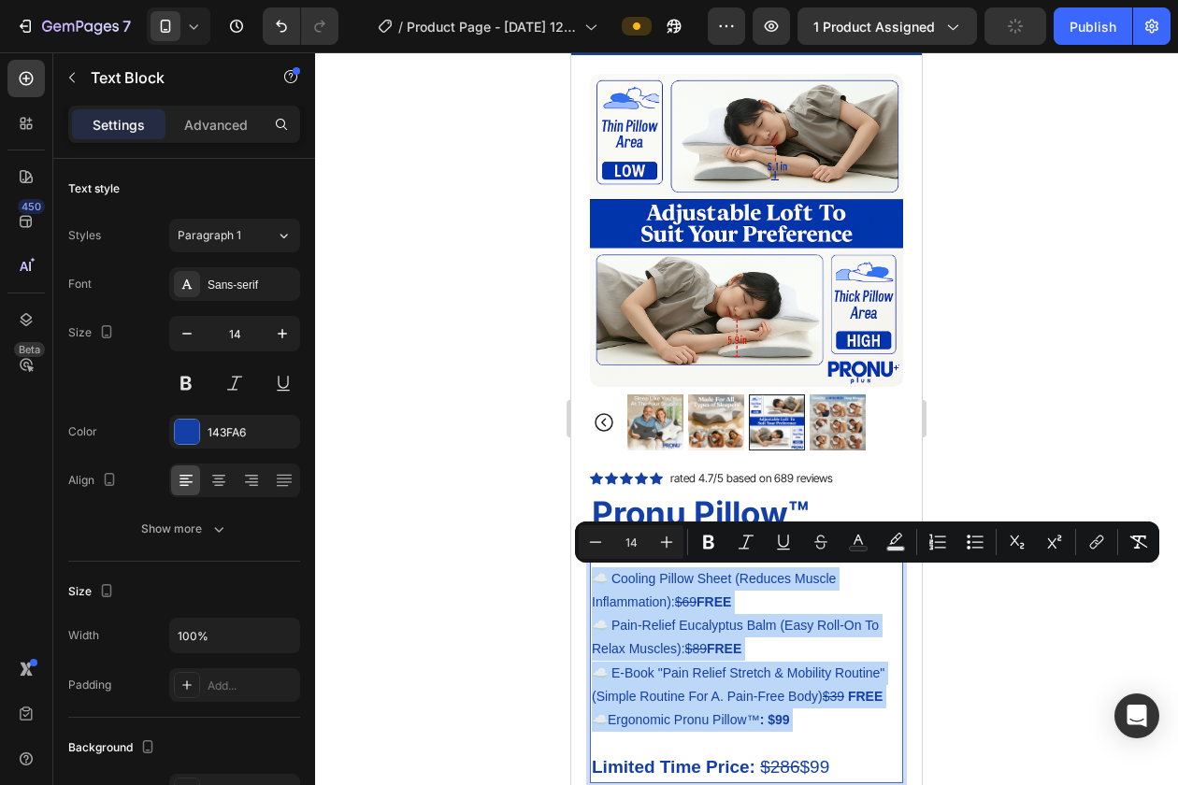
drag, startPoint x: 597, startPoint y: 574, endPoint x: 838, endPoint y: 754, distance: 300.4
click at [838, 754] on div "BUY TODAY AND GET: ☁️ Cooling Pillow Sheet (Reduces Muscle Inflammation): $69 F…" at bounding box center [746, 662] width 313 height 242
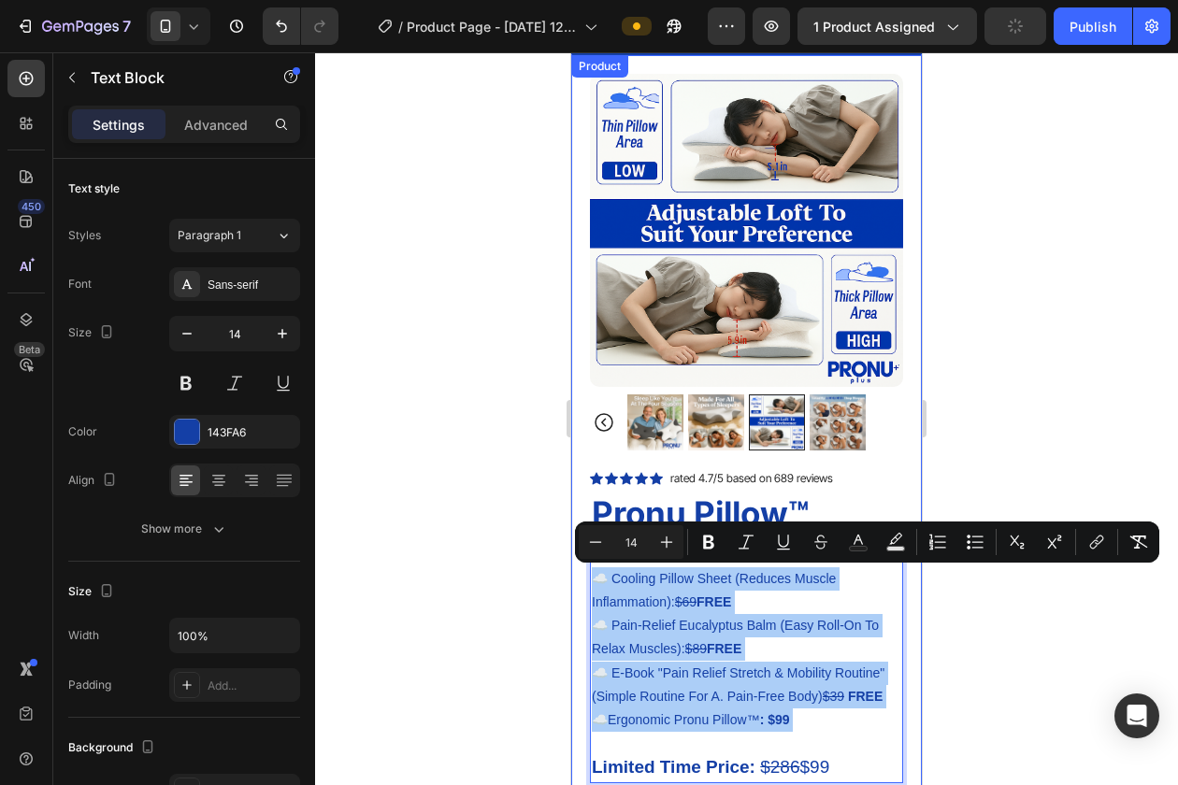
click at [965, 689] on div at bounding box center [746, 418] width 863 height 733
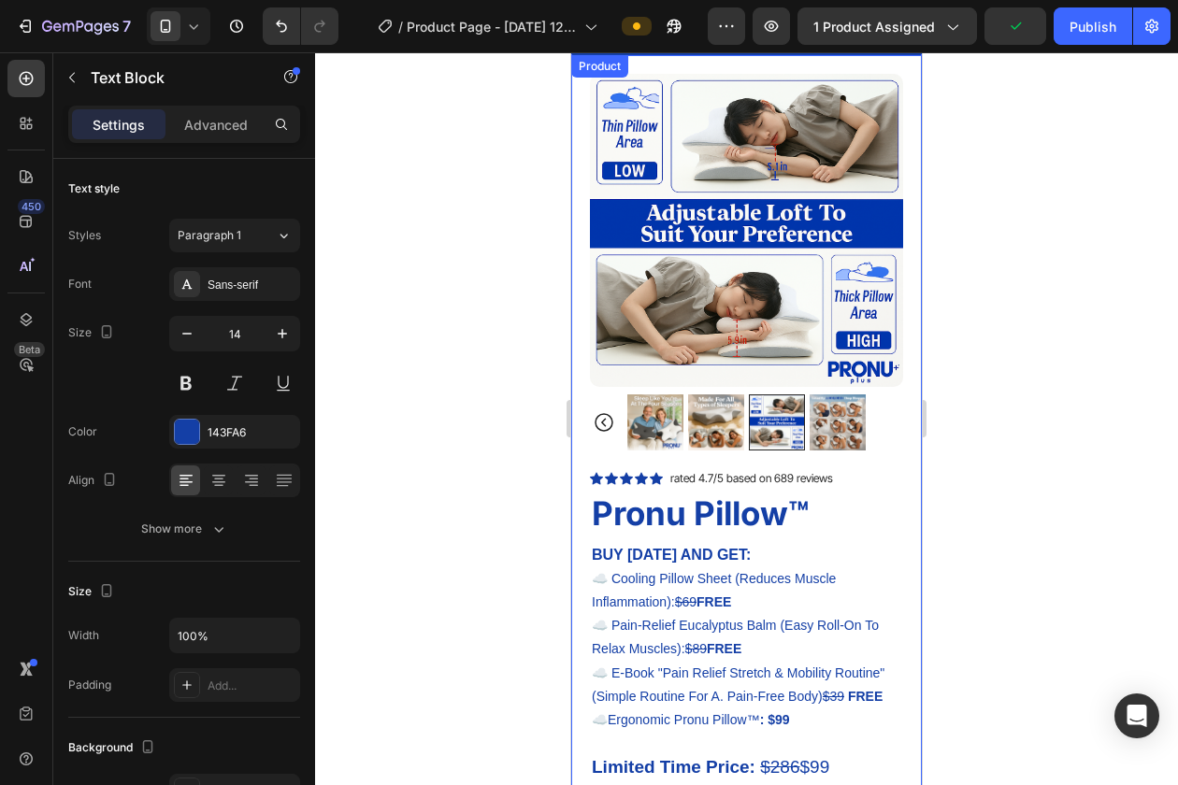
click at [753, 591] on p "☁️ Cooling Pillow Sheet (Reduces Muscle Inflammation): $69 FREE" at bounding box center [746, 590] width 309 height 47
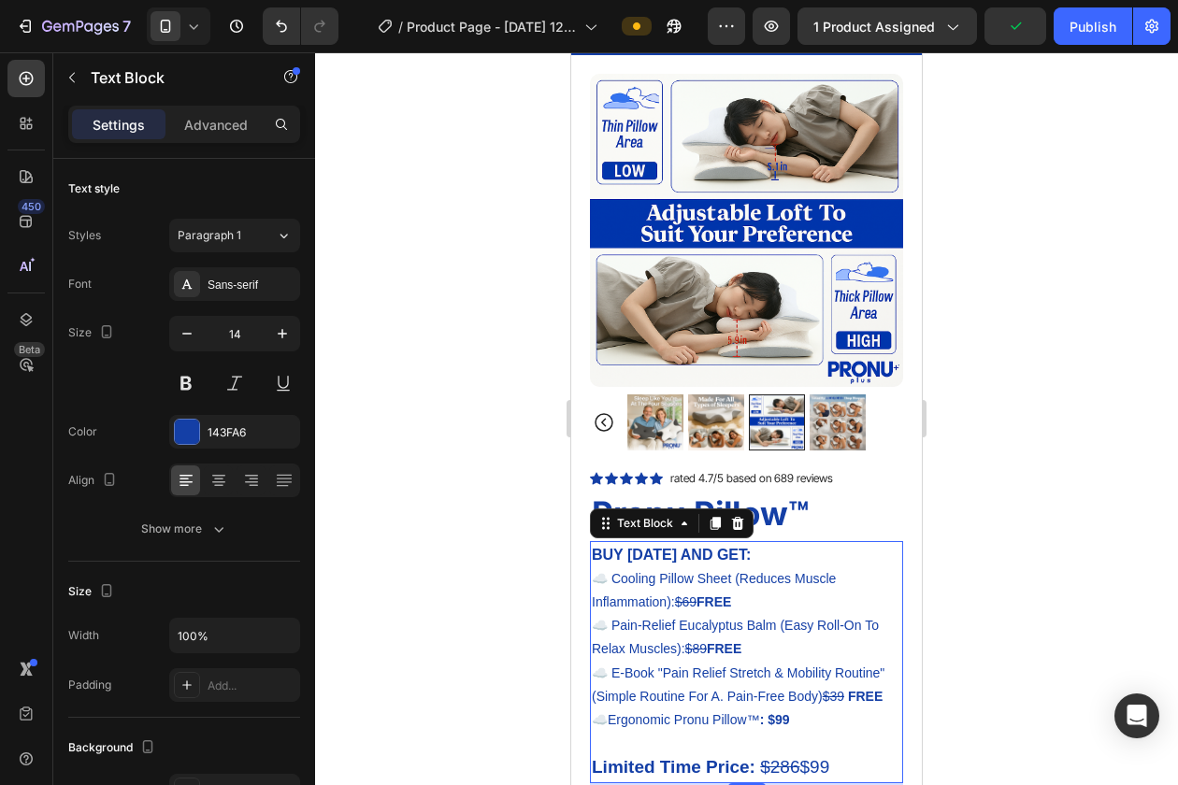
click at [681, 549] on strong "BUY TODAY AND GET:" at bounding box center [671, 555] width 159 height 16
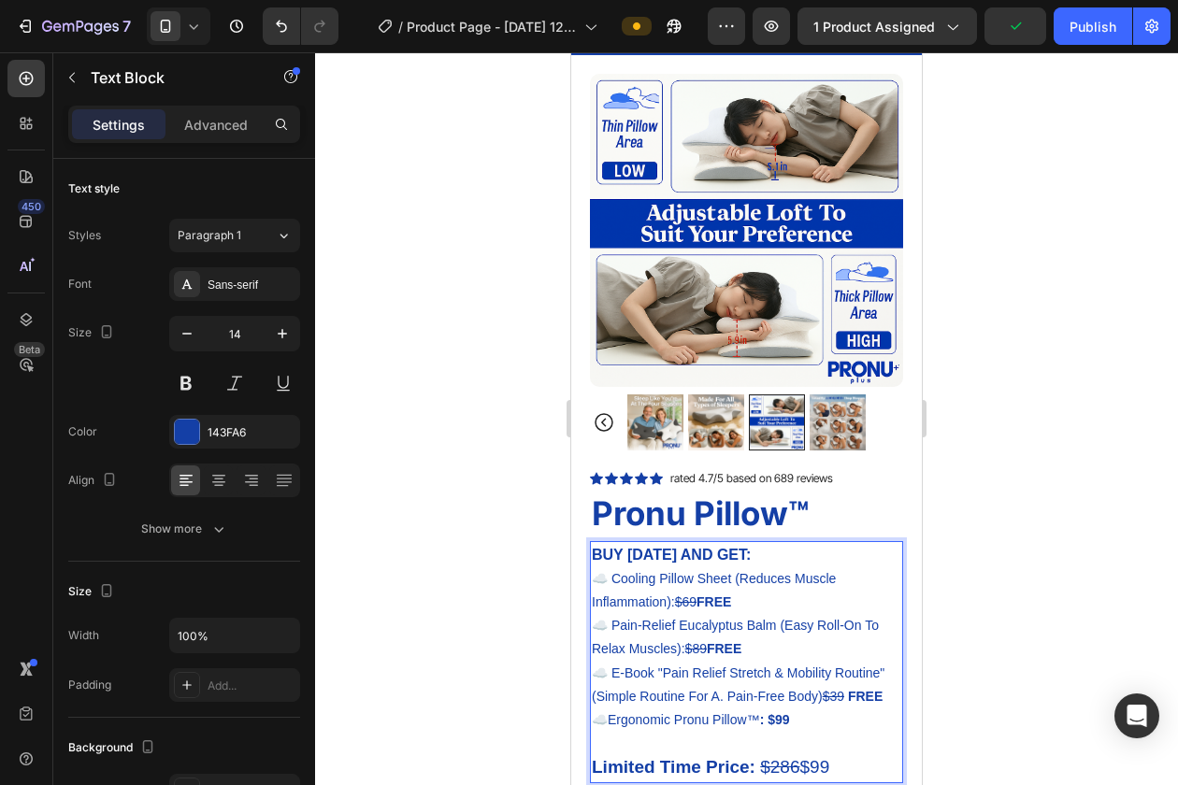
click at [742, 549] on strong "BUY TODAY AND GET:" at bounding box center [671, 555] width 159 height 16
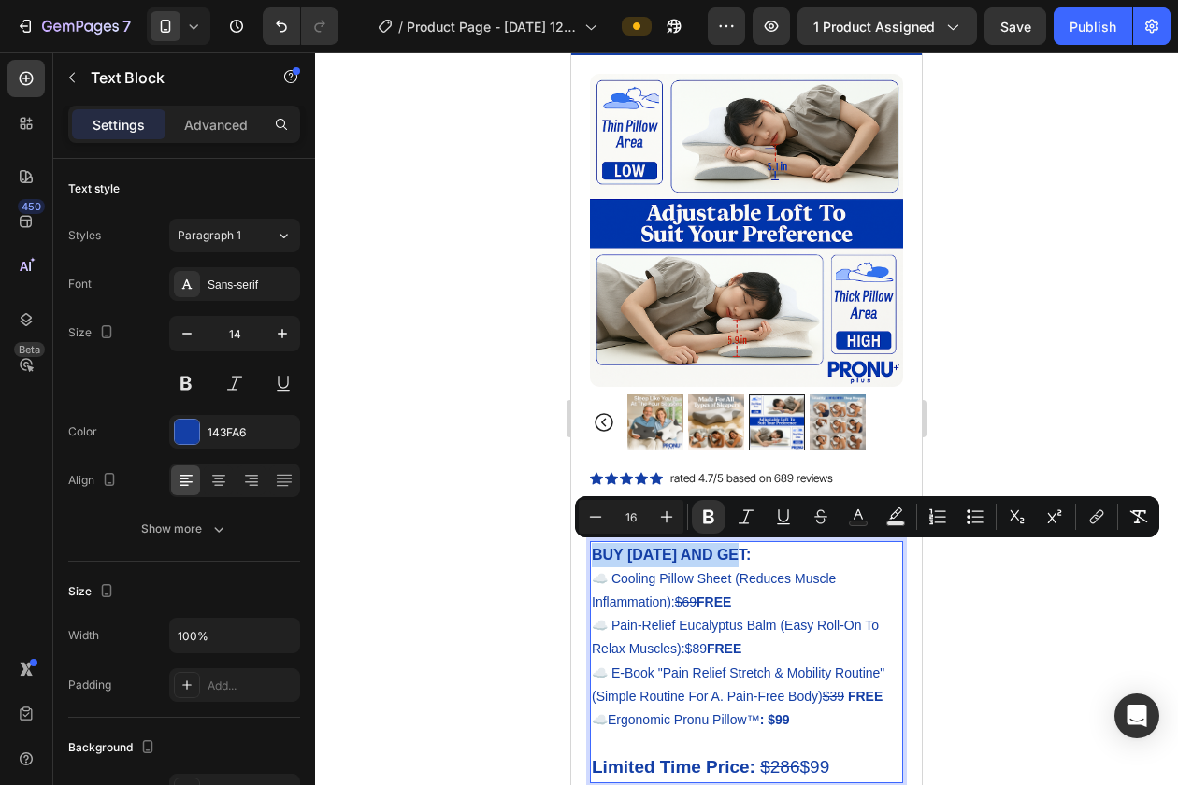
drag, startPoint x: 746, startPoint y: 551, endPoint x: 594, endPoint y: 551, distance: 151.4
click at [594, 551] on strong "BUY TODAY AND GET:" at bounding box center [671, 555] width 159 height 16
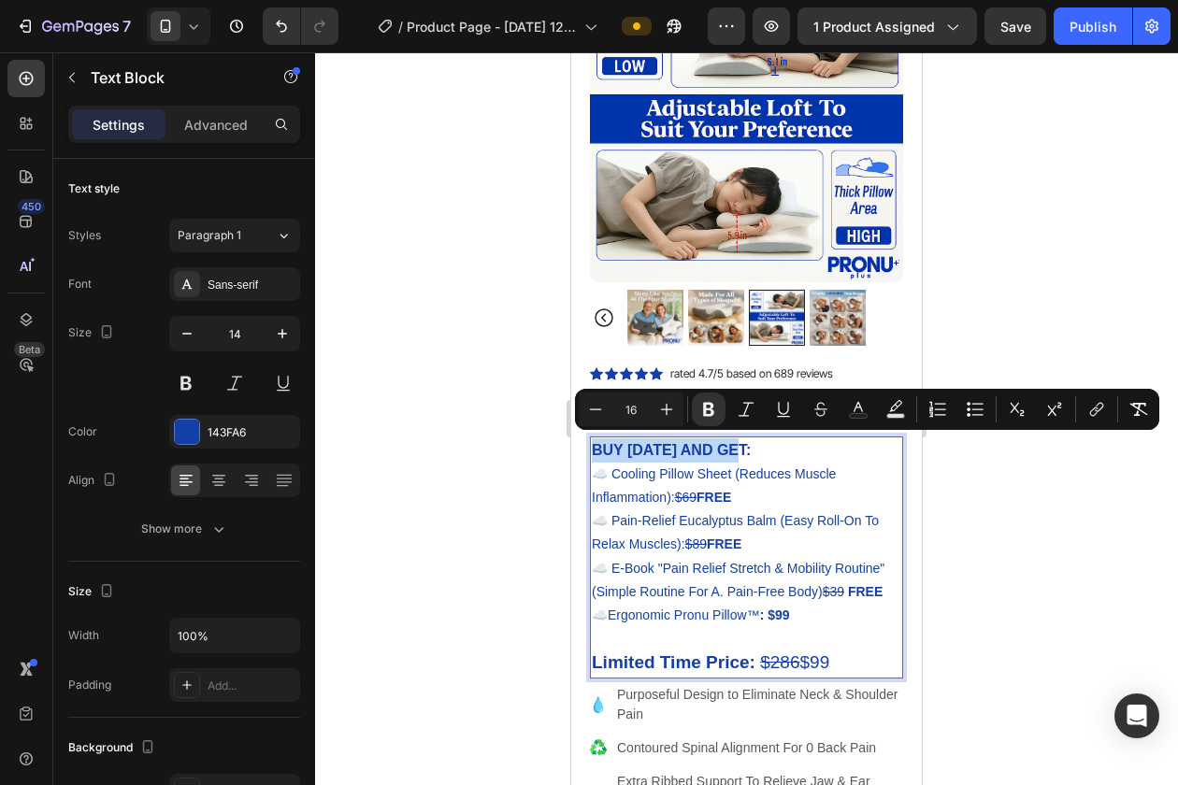
scroll to position [179, 0]
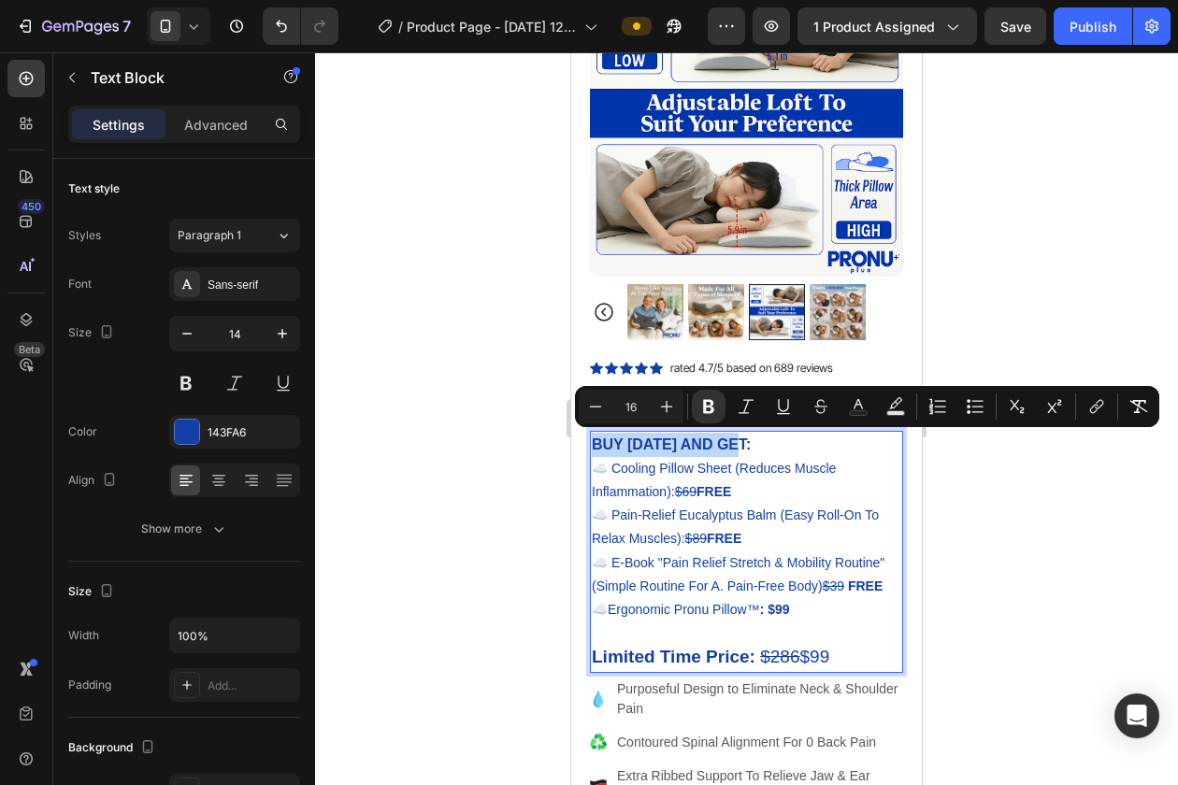
type input "19"
click at [731, 655] on strong "Limited Time Price:" at bounding box center [674, 657] width 164 height 20
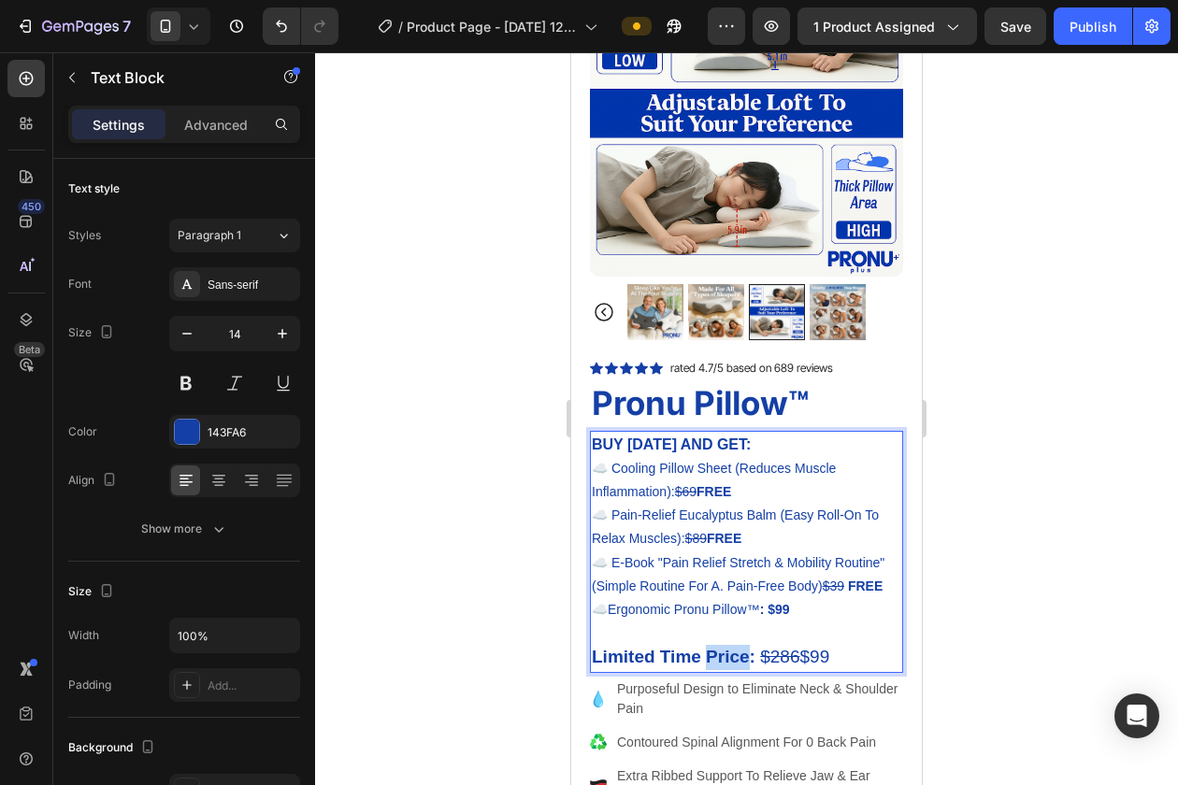
click at [731, 655] on strong "Limited Time Price:" at bounding box center [674, 657] width 164 height 20
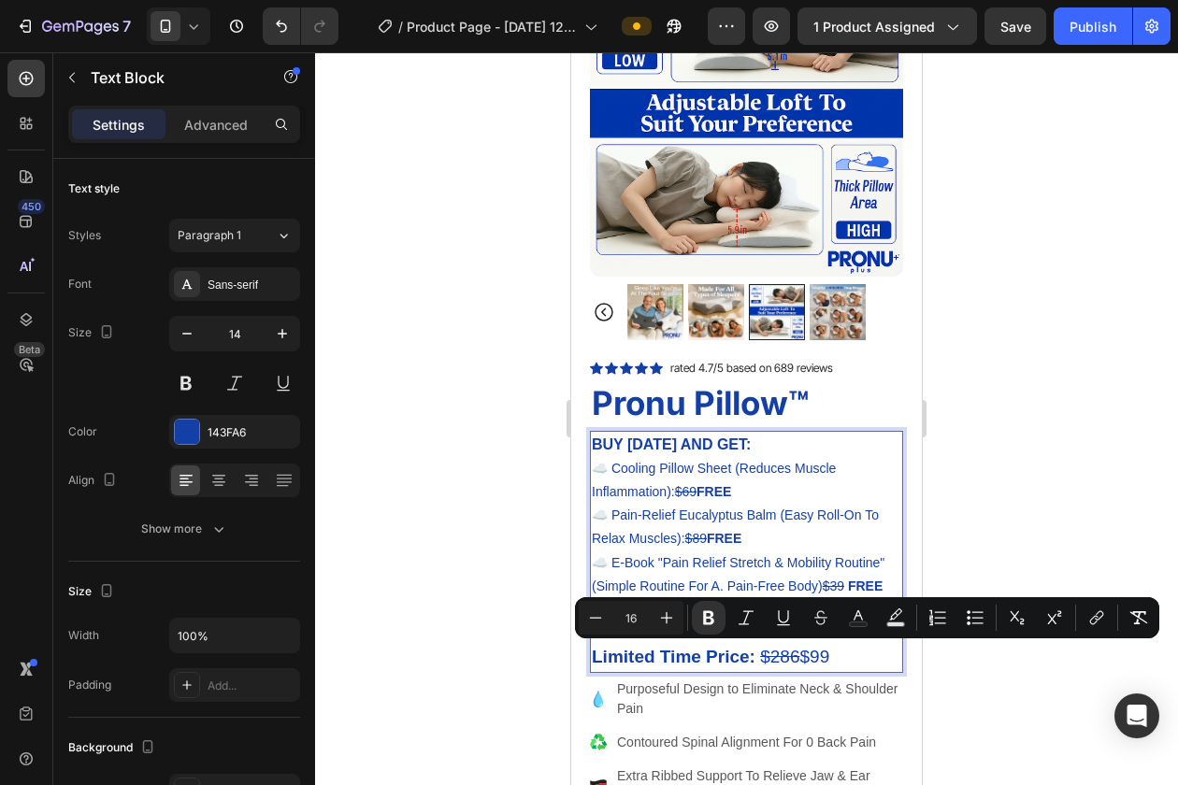
click at [644, 445] on strong "BUY TODAY AND GET:" at bounding box center [671, 445] width 159 height 16
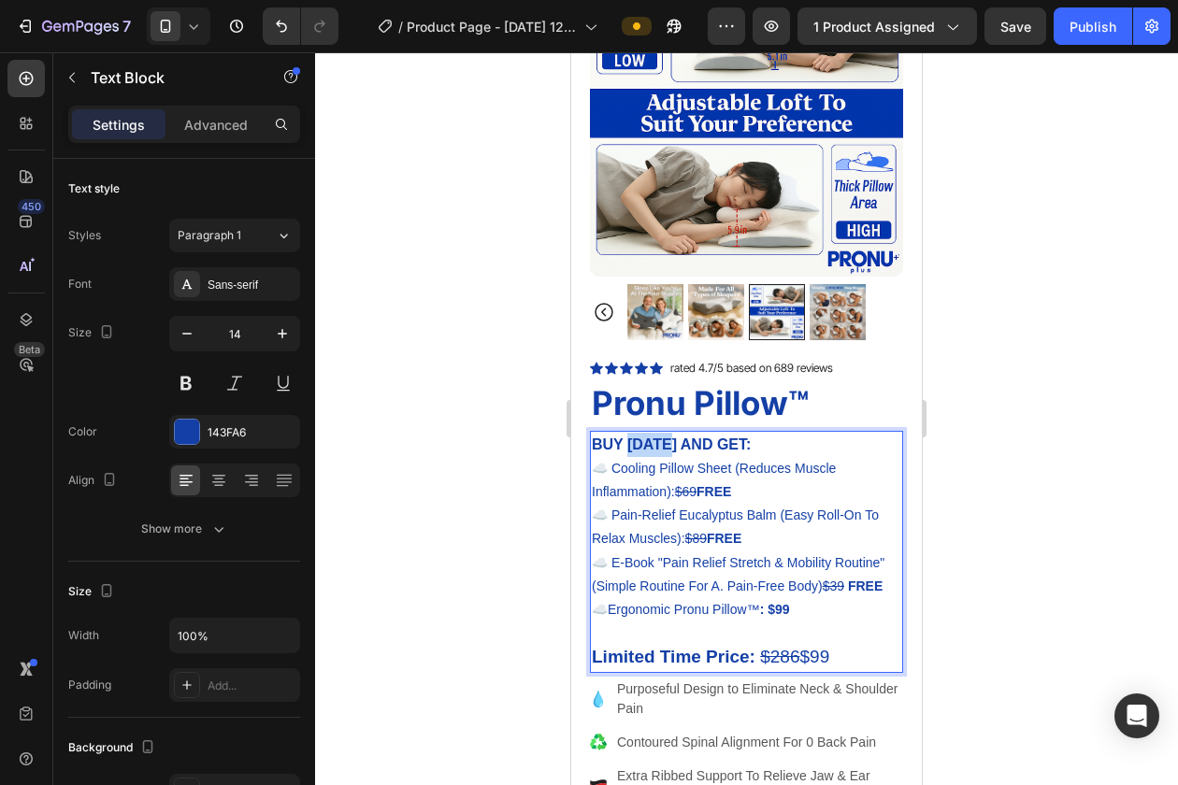
click at [644, 445] on strong "BUY TODAY AND GET:" at bounding box center [671, 445] width 159 height 16
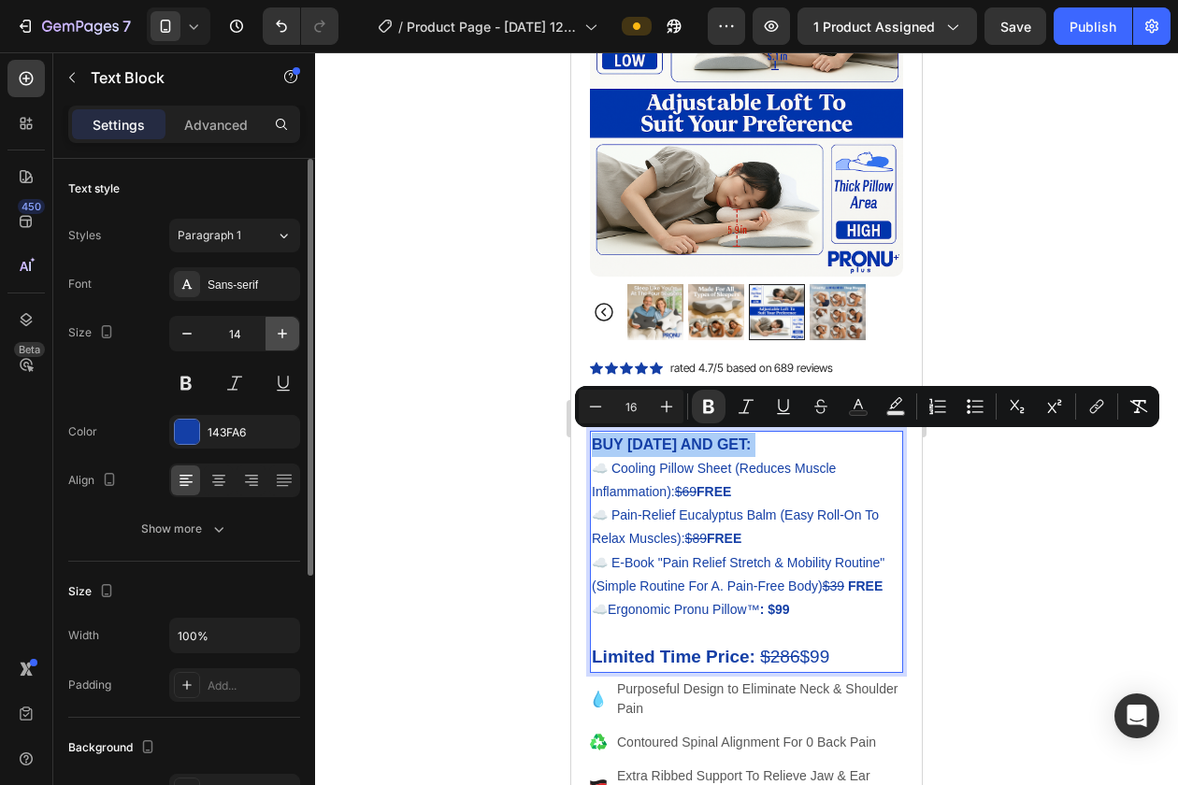
click at [285, 334] on icon "button" at bounding box center [282, 333] width 9 height 9
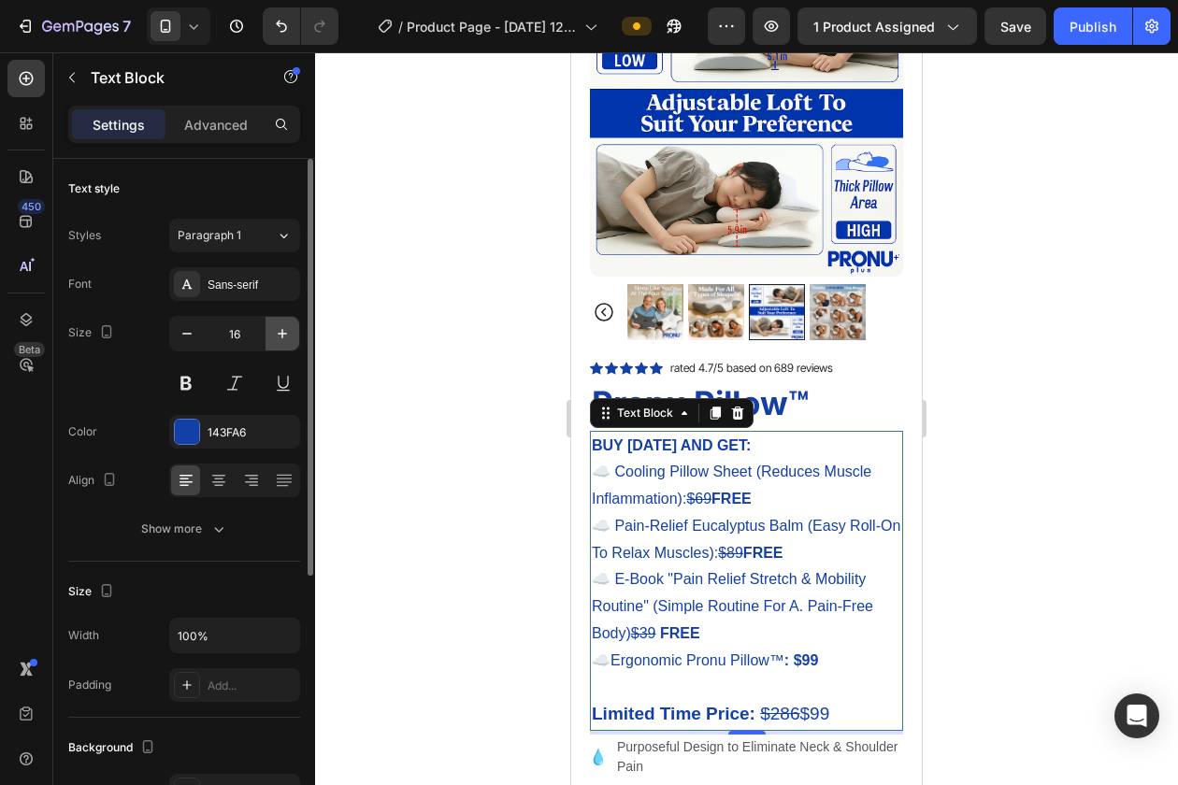
click at [285, 334] on icon "button" at bounding box center [282, 333] width 9 height 9
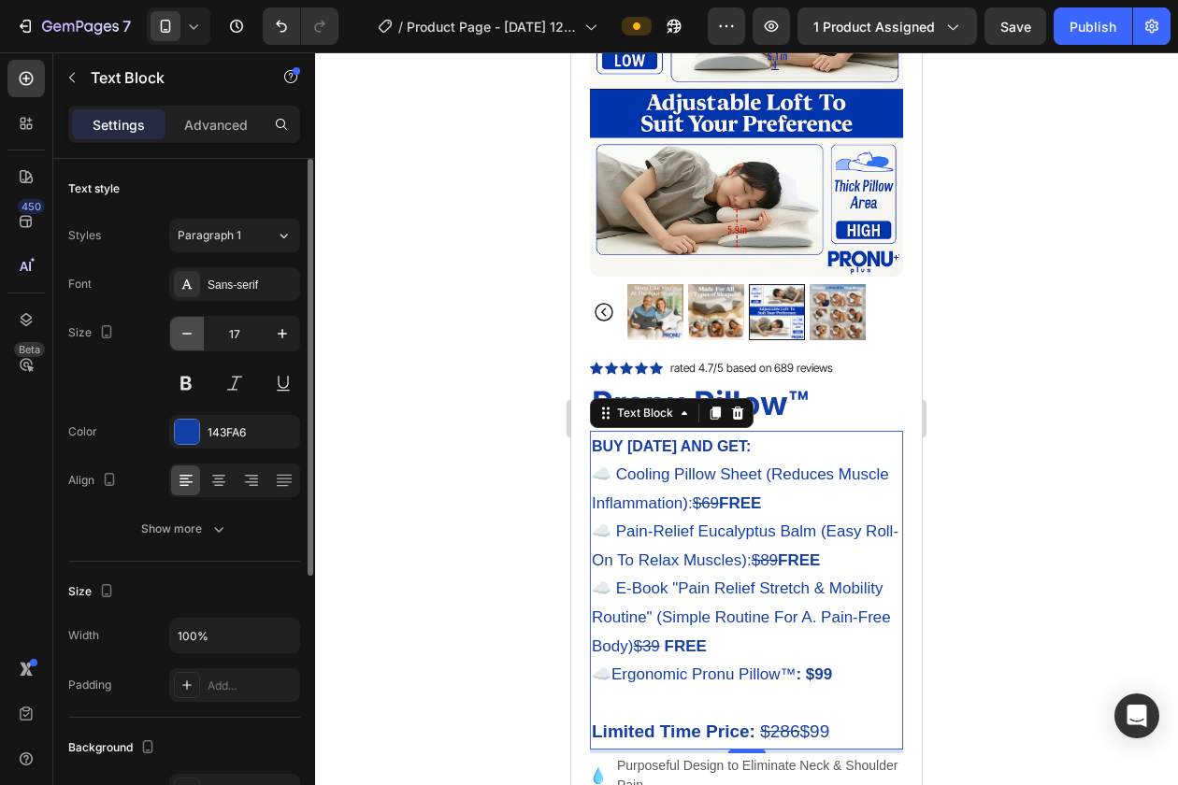
click at [198, 338] on button "button" at bounding box center [187, 334] width 34 height 34
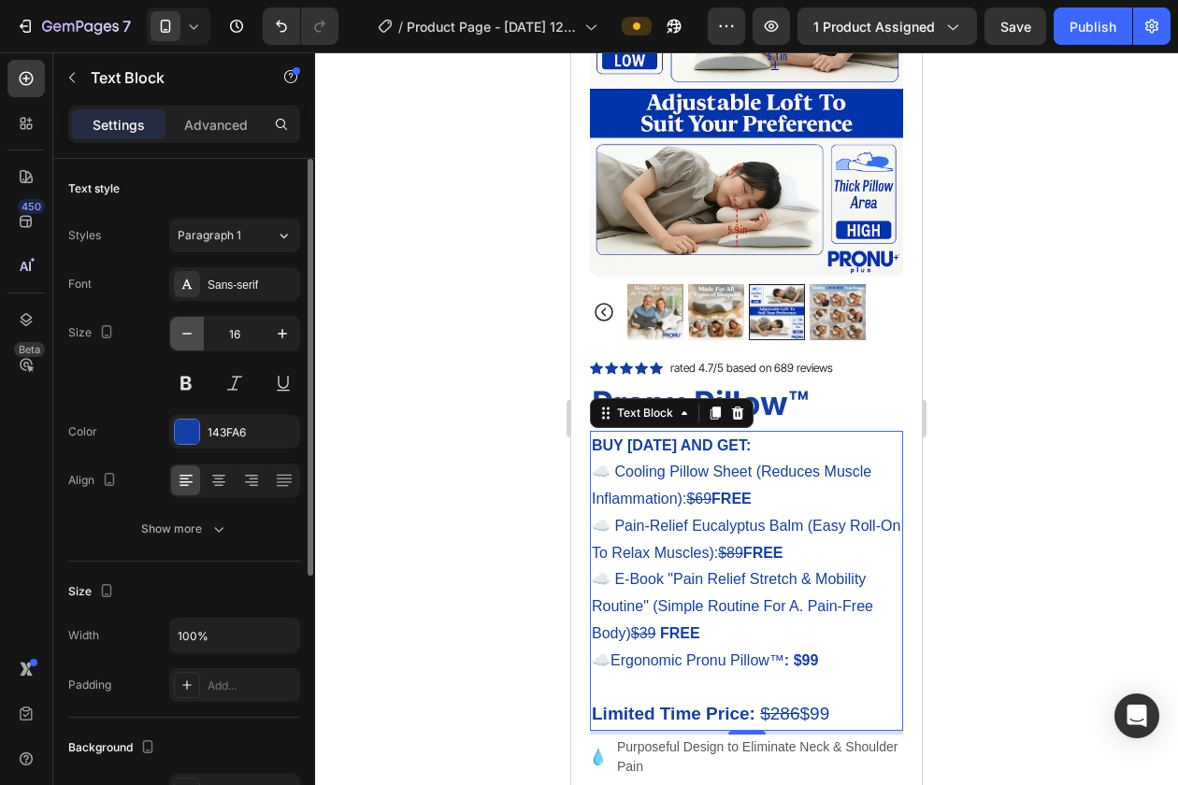
click at [196, 338] on button "button" at bounding box center [187, 334] width 34 height 34
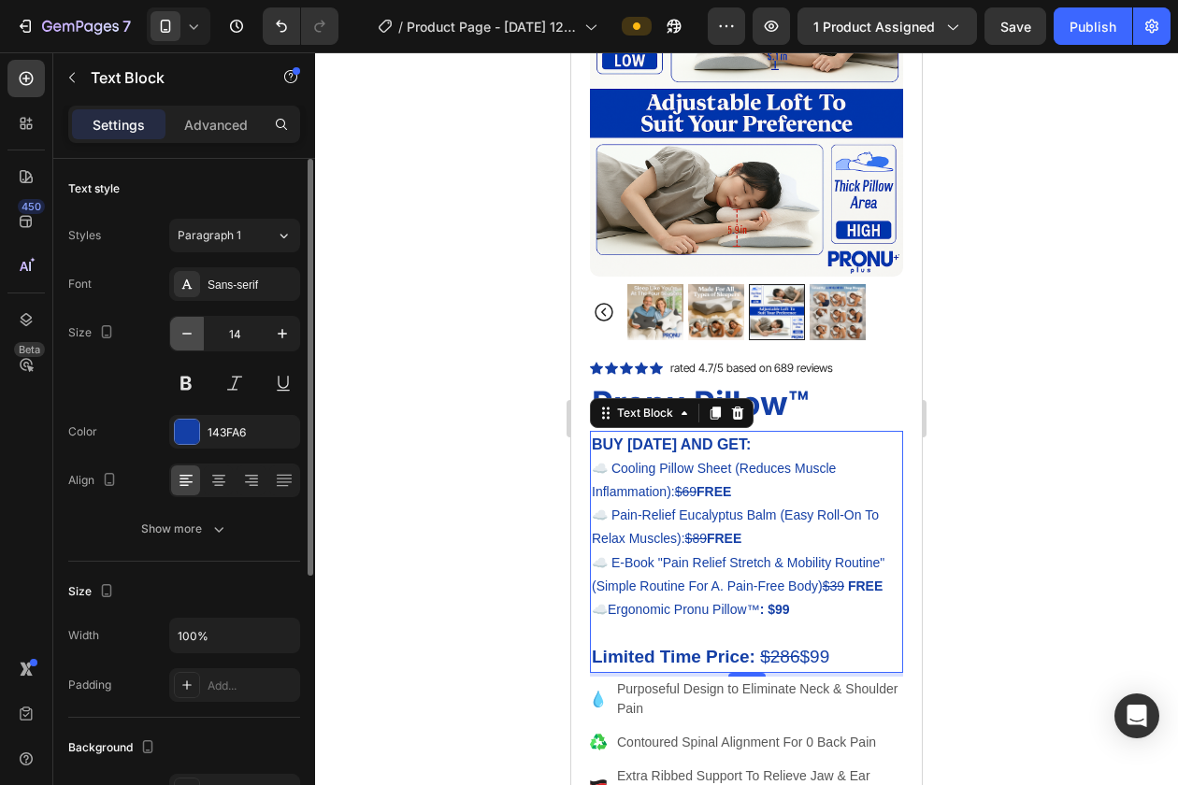
click at [196, 338] on button "button" at bounding box center [187, 334] width 34 height 34
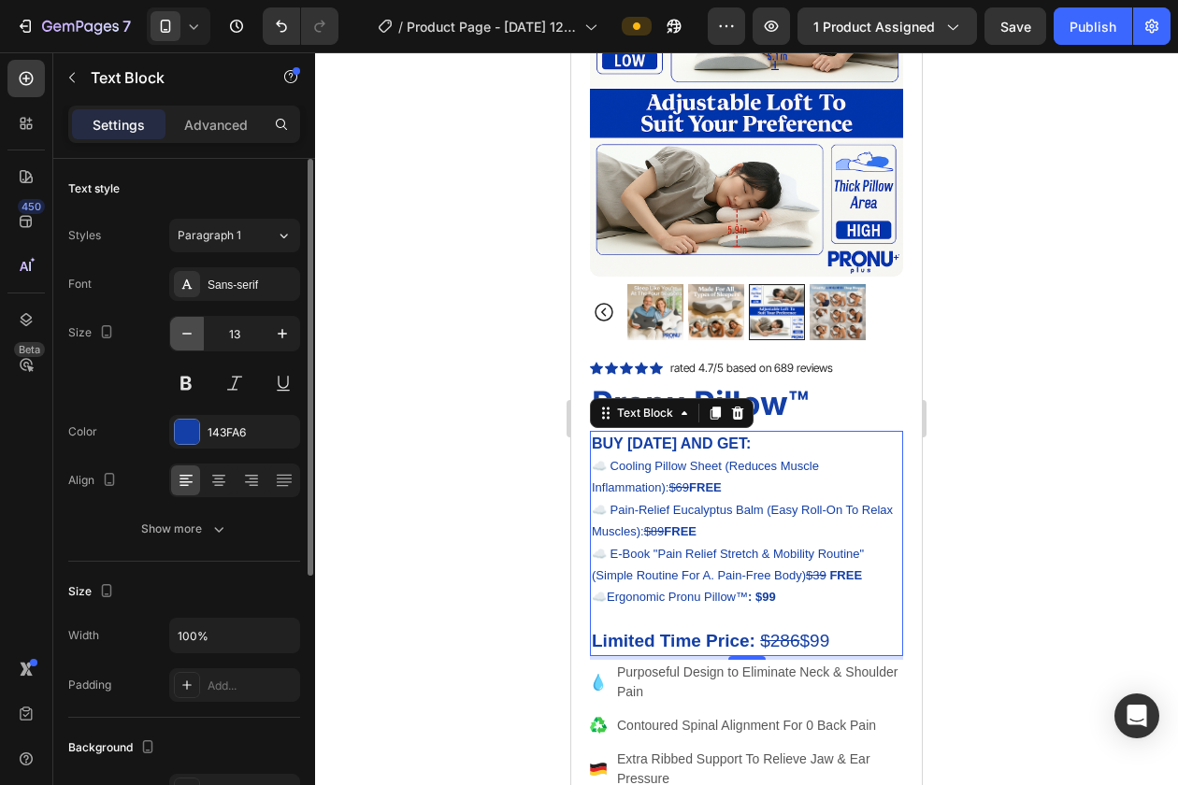
click at [196, 338] on button "button" at bounding box center [187, 334] width 34 height 34
type input "12"
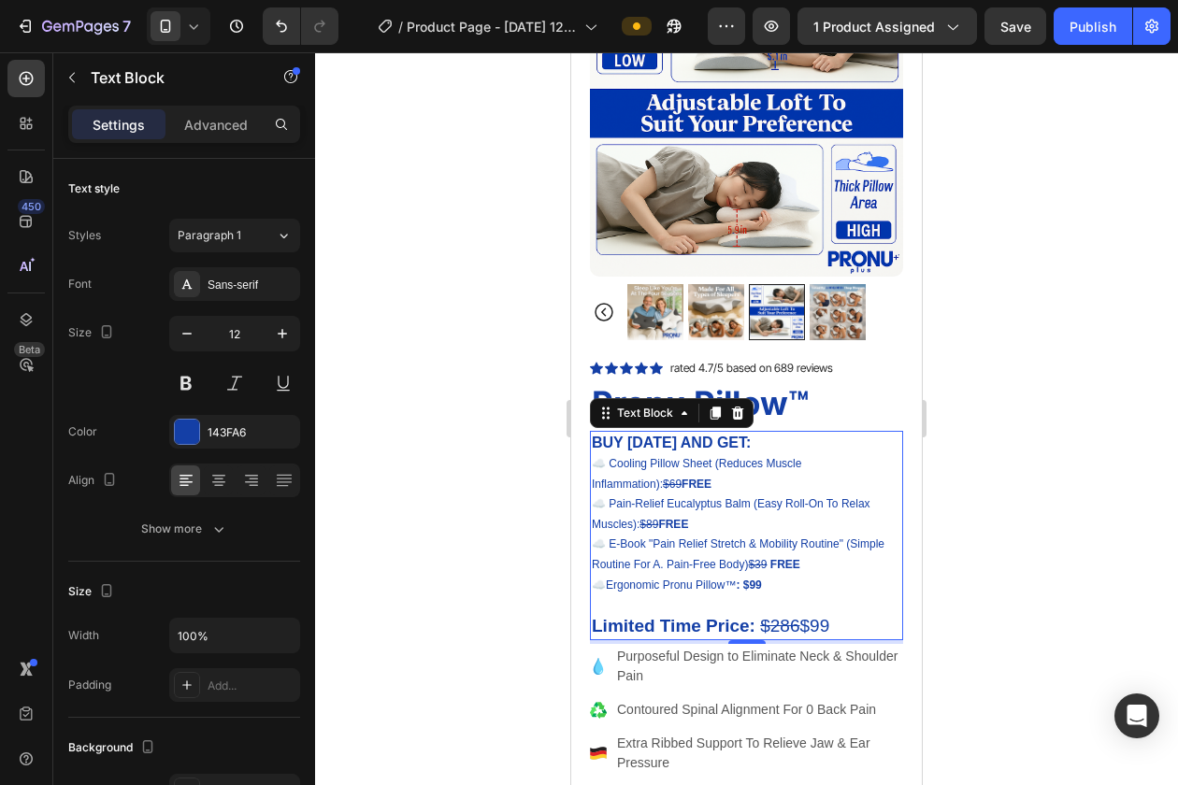
drag, startPoint x: 751, startPoint y: 439, endPoint x: 772, endPoint y: 449, distance: 23.4
click at [772, 449] on p "BUY TODAY AND GET:" at bounding box center [746, 444] width 309 height 22
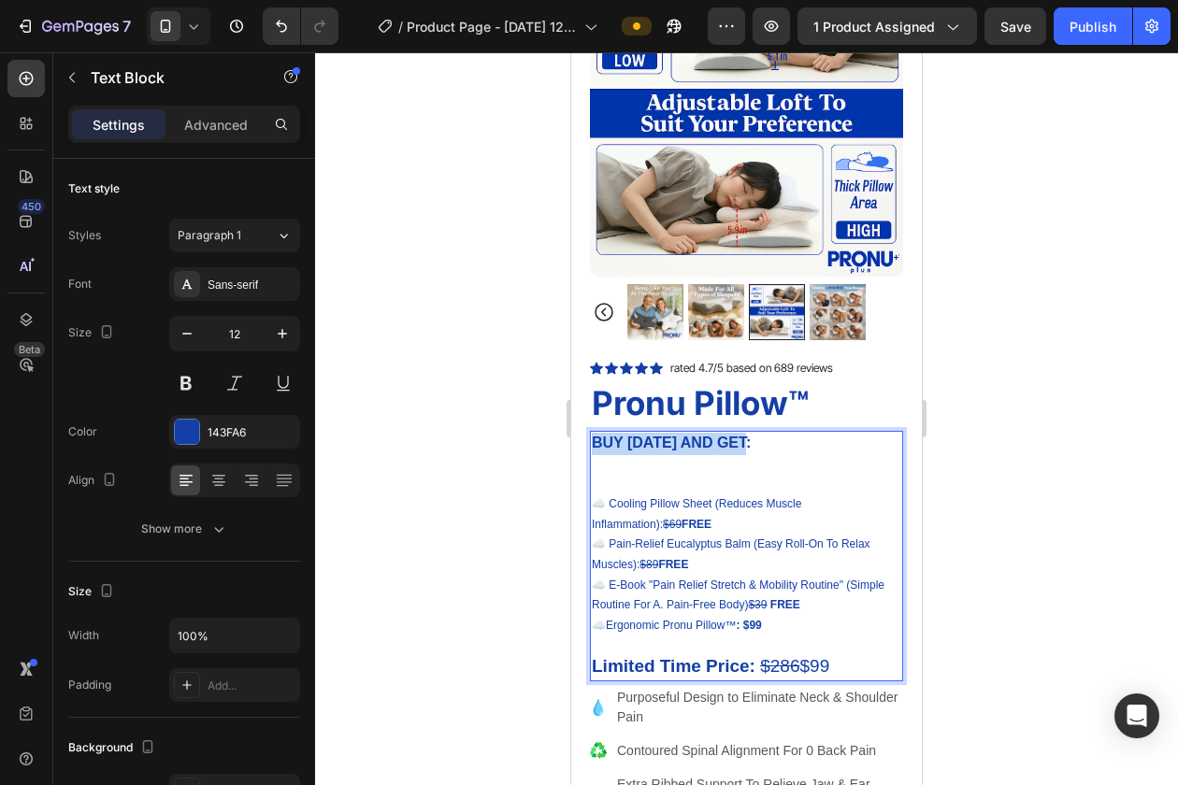
drag, startPoint x: 759, startPoint y: 446, endPoint x: 534, endPoint y: 444, distance: 225.3
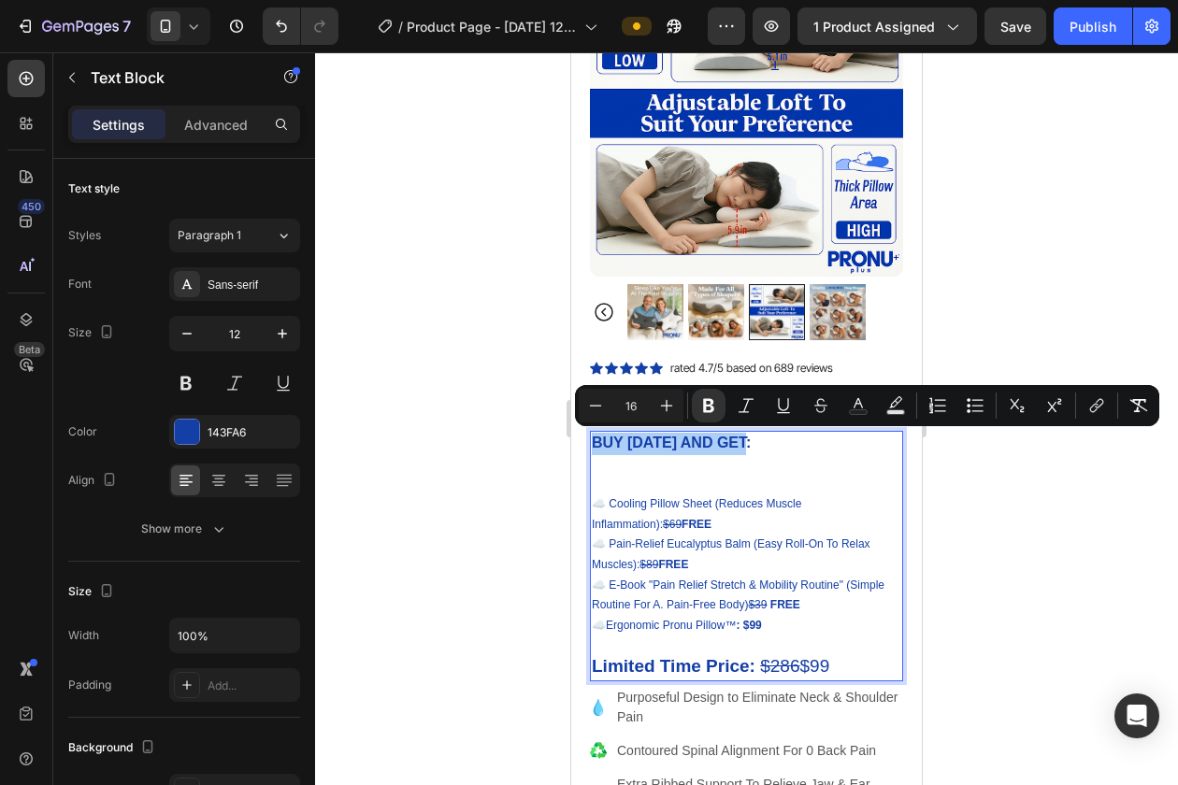
click at [639, 407] on input "16" at bounding box center [630, 405] width 37 height 22
type input "19"
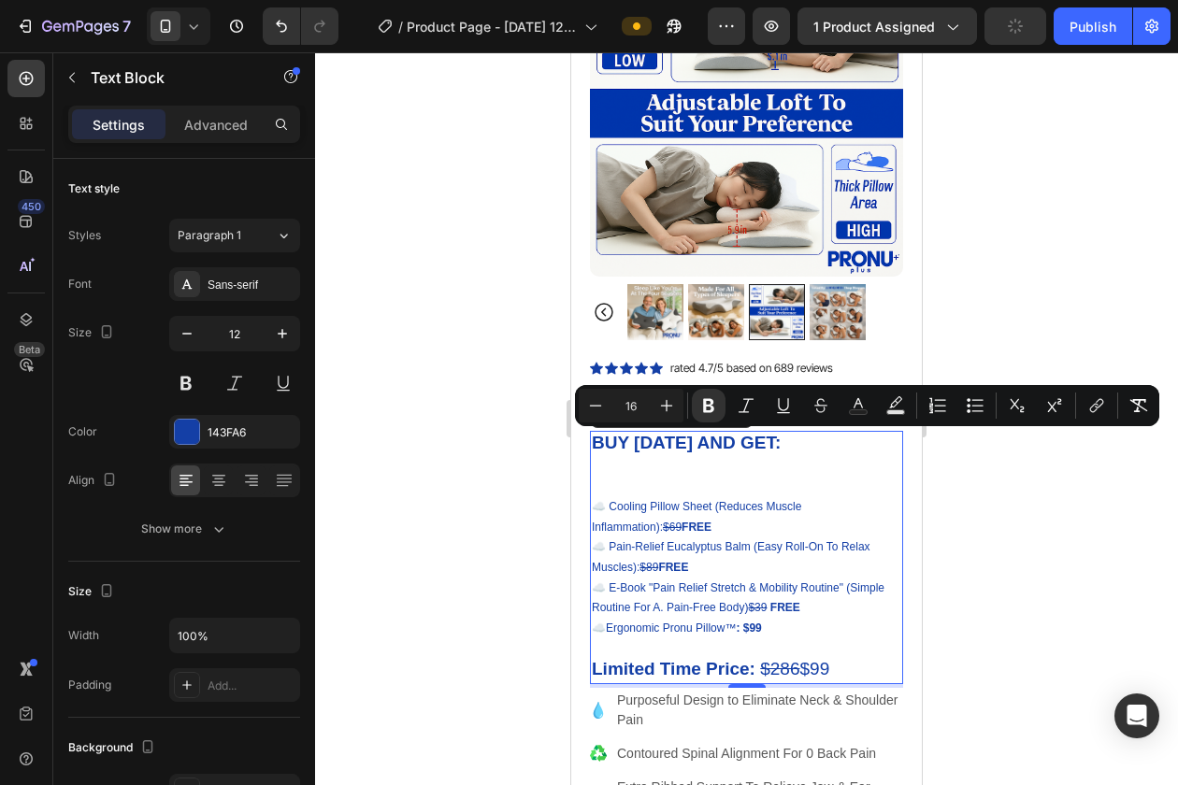
click at [717, 472] on p "Rich Text Editor. Editing area: main" at bounding box center [746, 466] width 309 height 22
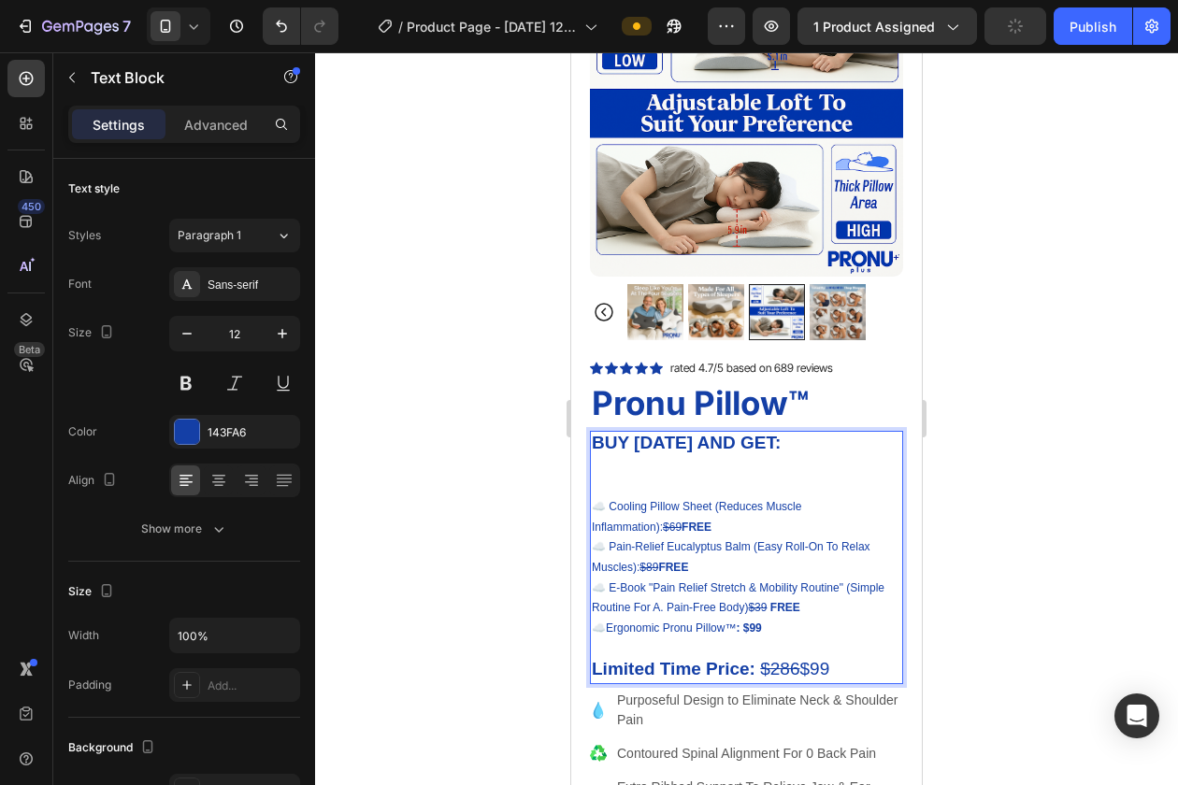
click at [628, 444] on strong "BUY TODAY AND GET:" at bounding box center [686, 443] width 189 height 20
click at [625, 466] on p "Rich Text Editor. Editing area: main" at bounding box center [746, 465] width 309 height 21
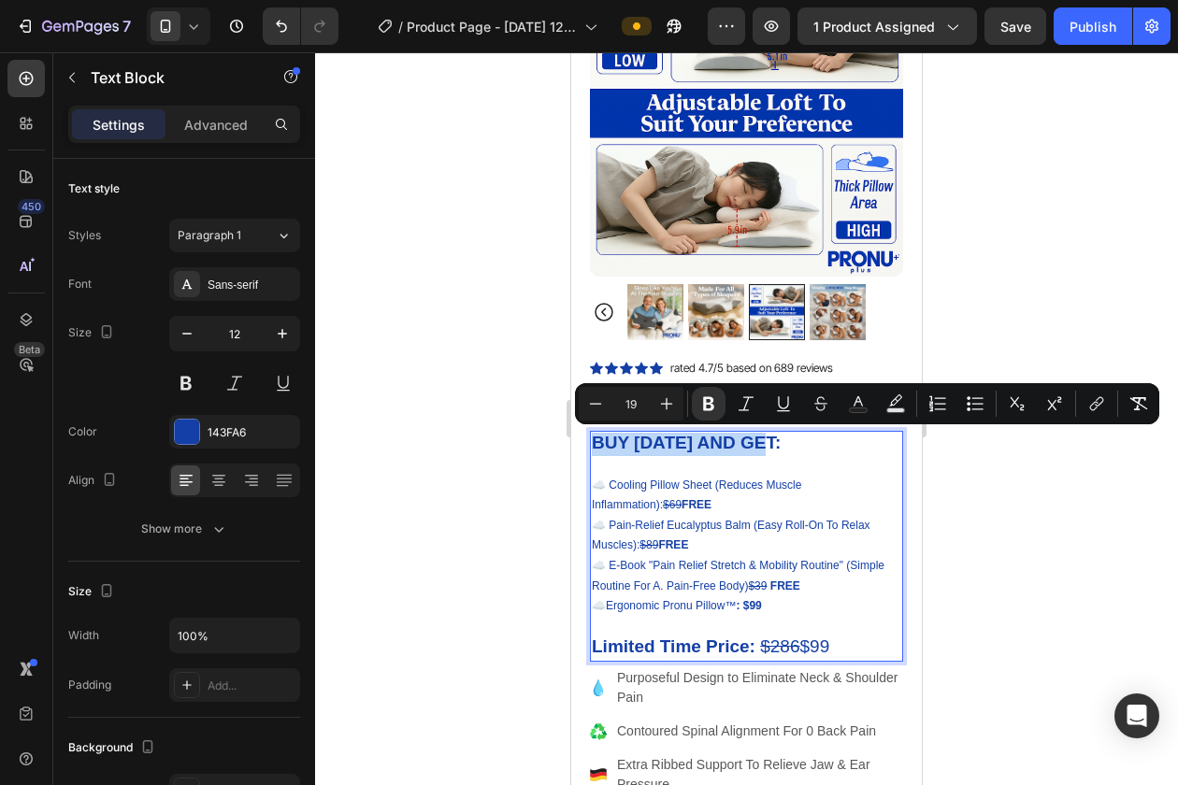
drag, startPoint x: 779, startPoint y: 445, endPoint x: 577, endPoint y: 440, distance: 202.0
click at [577, 440] on div "Product Images Image Icon Icon Icon Icon Icon Icon List "I can't say enough goo…" at bounding box center [746, 750] width 351 height 1611
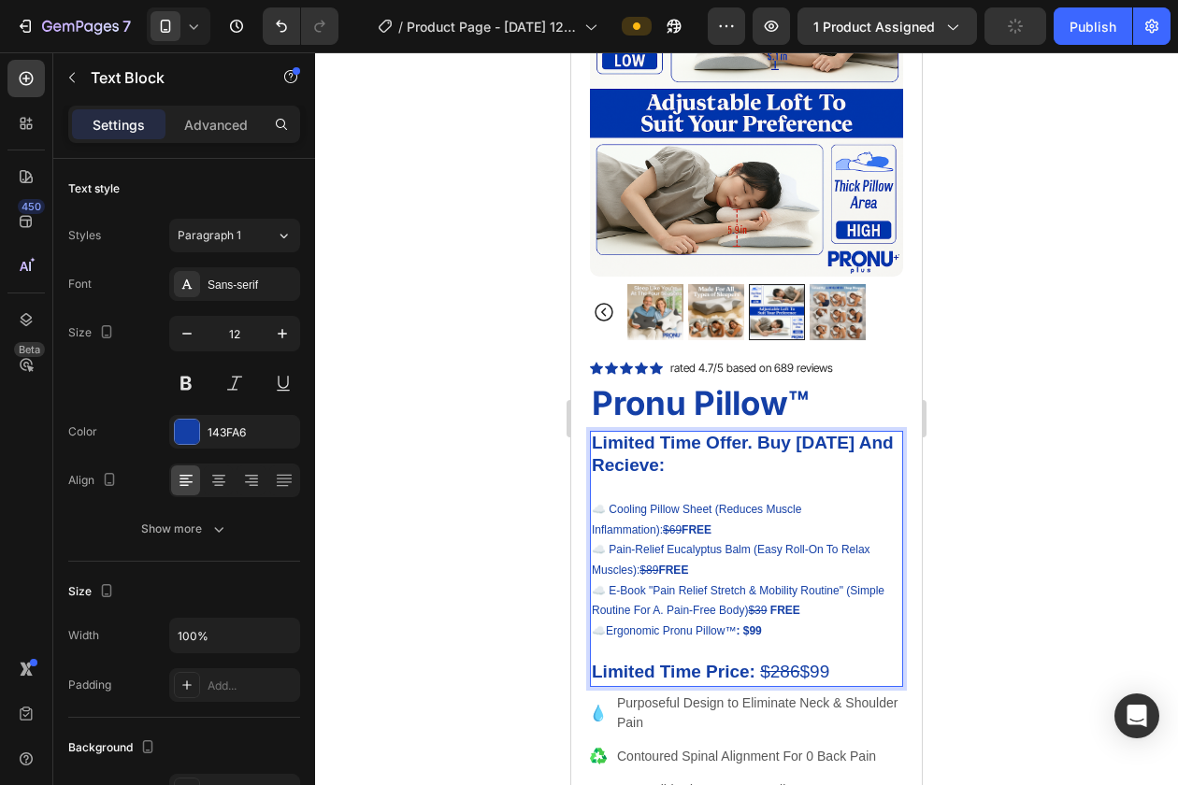
click at [636, 483] on p "Rich Text Editor. Editing area: main" at bounding box center [746, 490] width 309 height 22
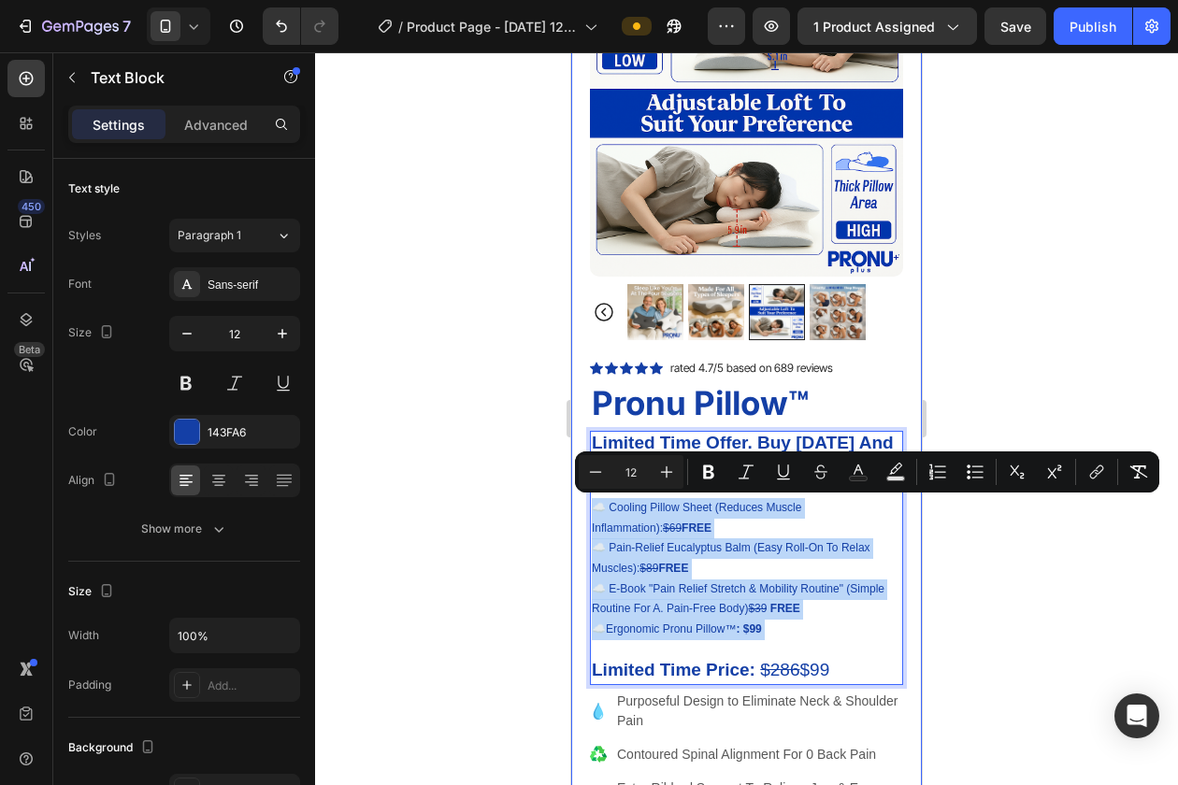
drag, startPoint x: 809, startPoint y: 640, endPoint x: 586, endPoint y: 503, distance: 261.5
click at [586, 503] on div "Product Images Image Icon Icon Icon Icon Icon Icon List "I can't say enough goo…" at bounding box center [746, 762] width 351 height 1635
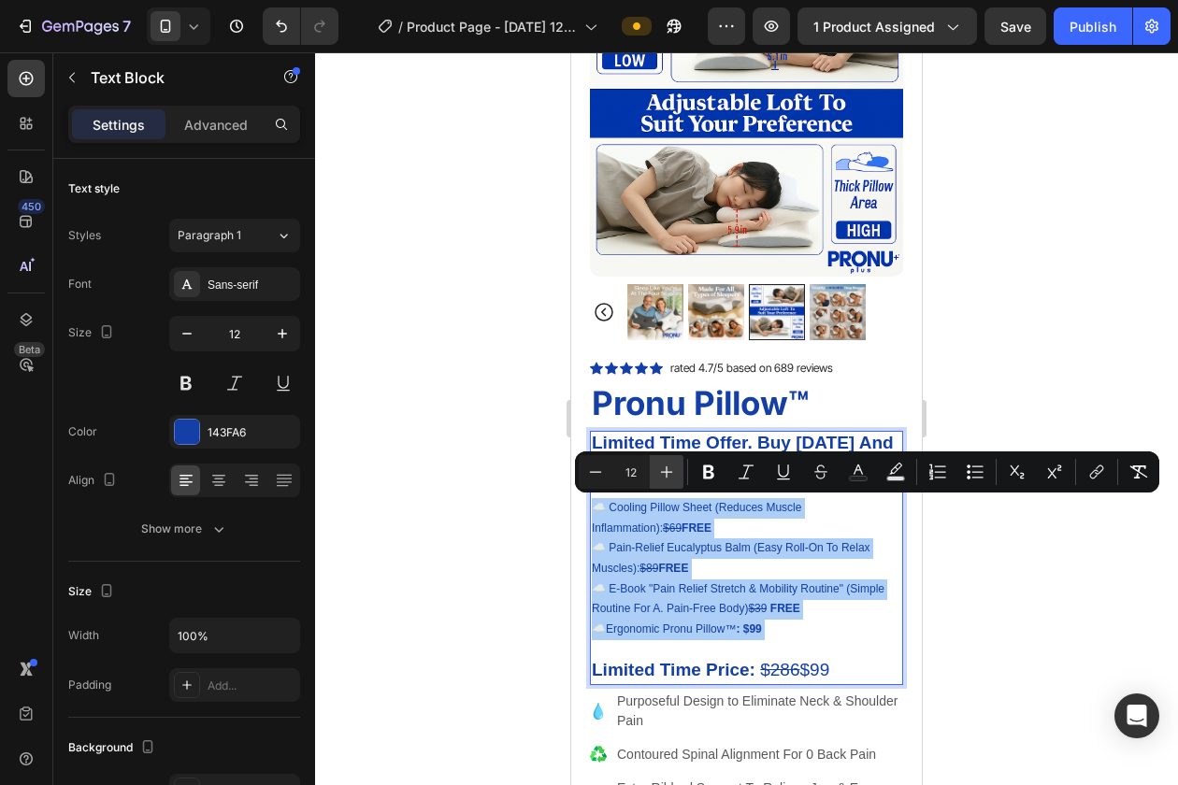
click at [661, 474] on icon "Editor contextual toolbar" at bounding box center [666, 472] width 19 height 19
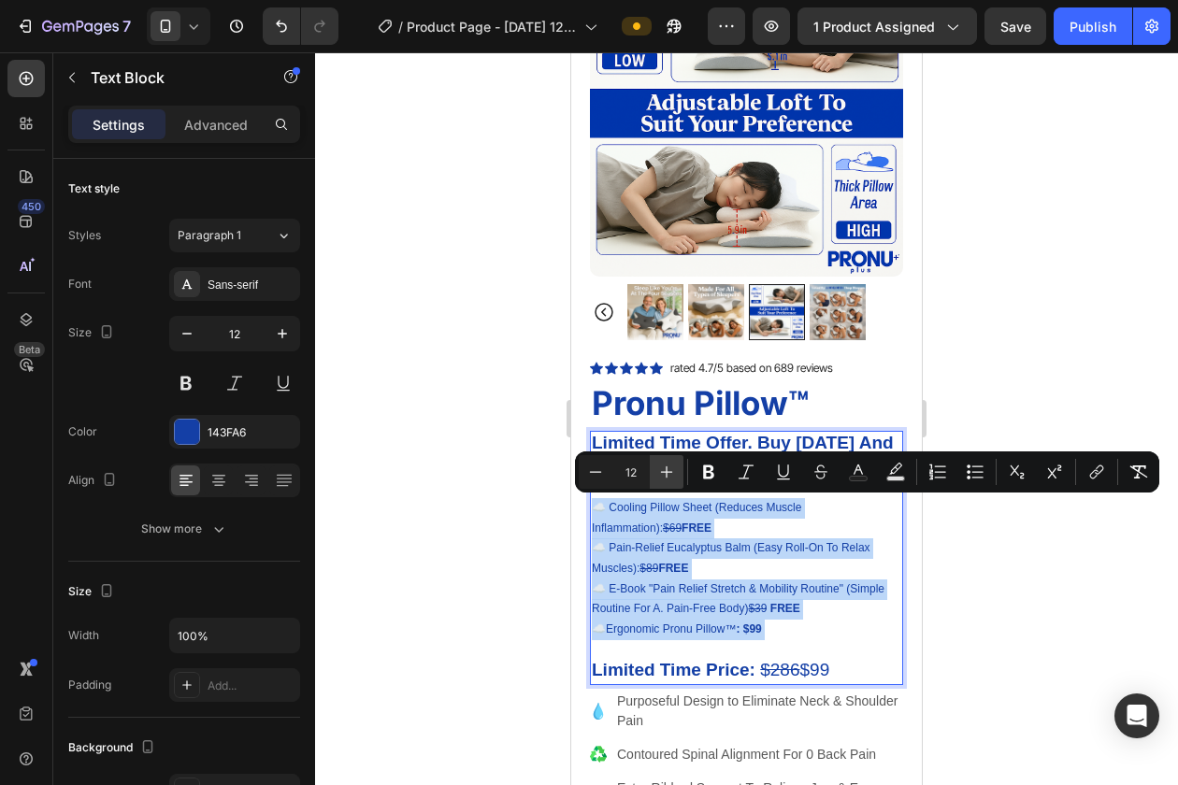
type input "13"
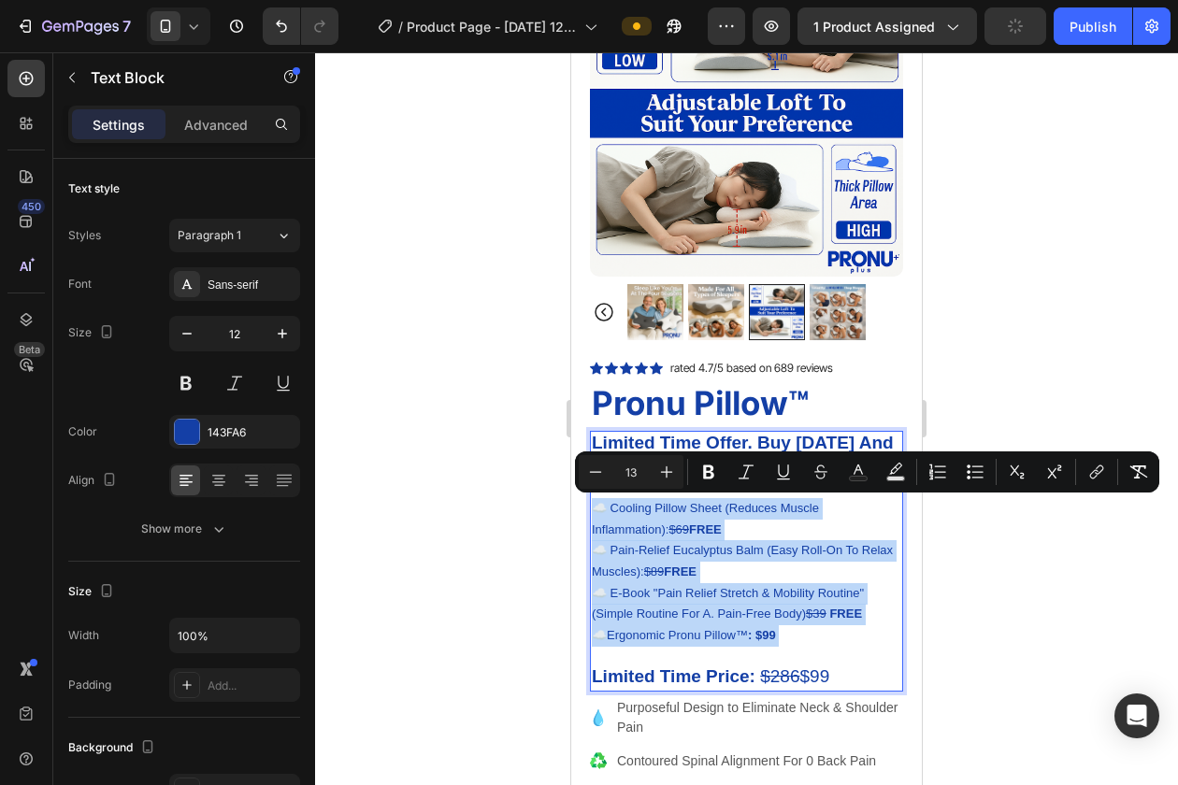
click at [661, 527] on p "☁️ Cooling Pillow Sheet (Reduces Muscle Inflammation): $69 FREE" at bounding box center [746, 519] width 309 height 42
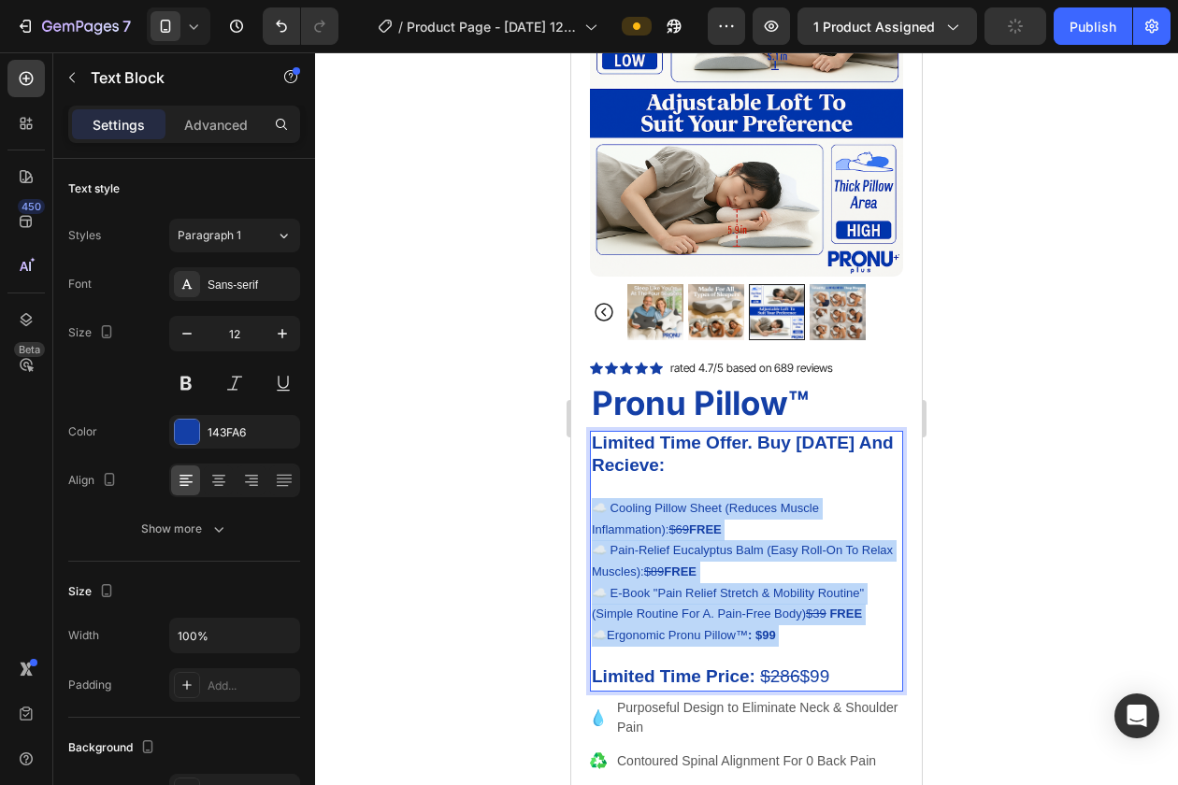
drag, startPoint x: 657, startPoint y: 526, endPoint x: 614, endPoint y: 526, distance: 43.0
click at [614, 526] on p "☁️ Cooling Pillow Sheet (Reduces Muscle Inflammation): $69 FREE" at bounding box center [746, 519] width 309 height 42
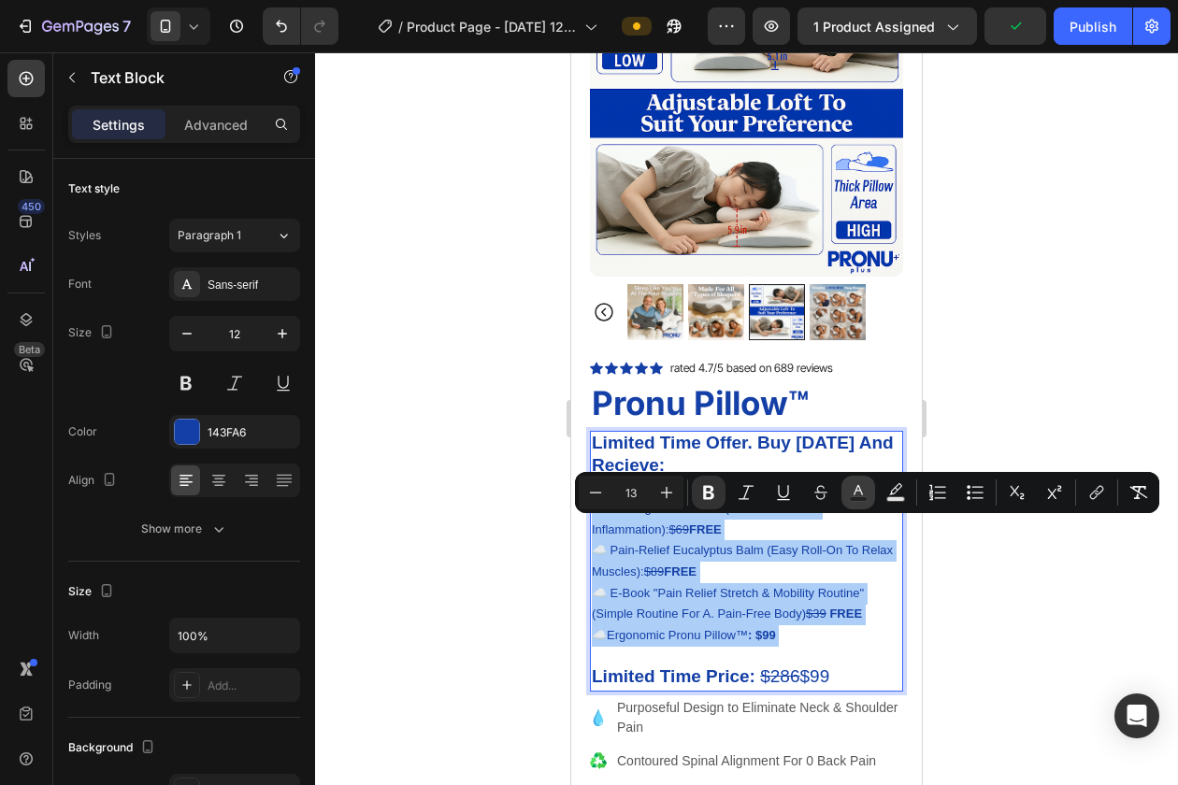
click at [862, 498] on rect "Editor contextual toolbar" at bounding box center [859, 499] width 18 height 5
type input "143FA6"
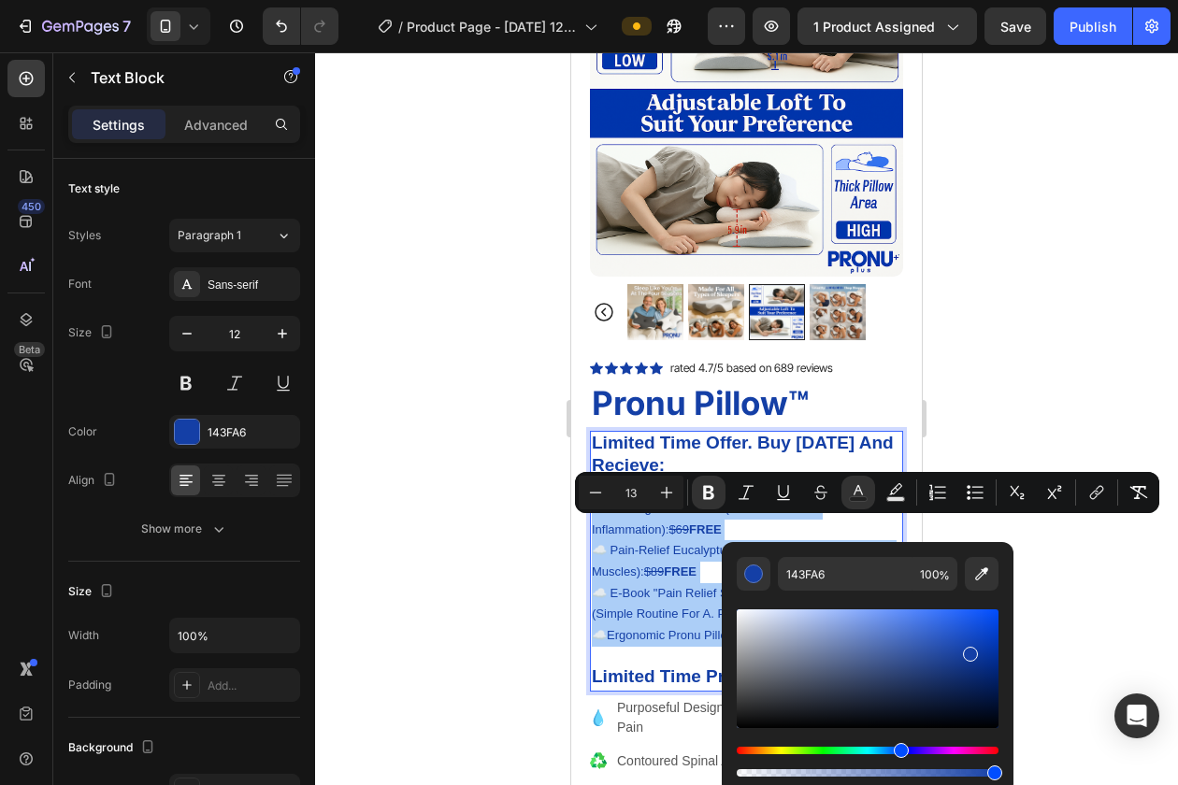
click at [823, 747] on div "Hue" at bounding box center [868, 750] width 262 height 7
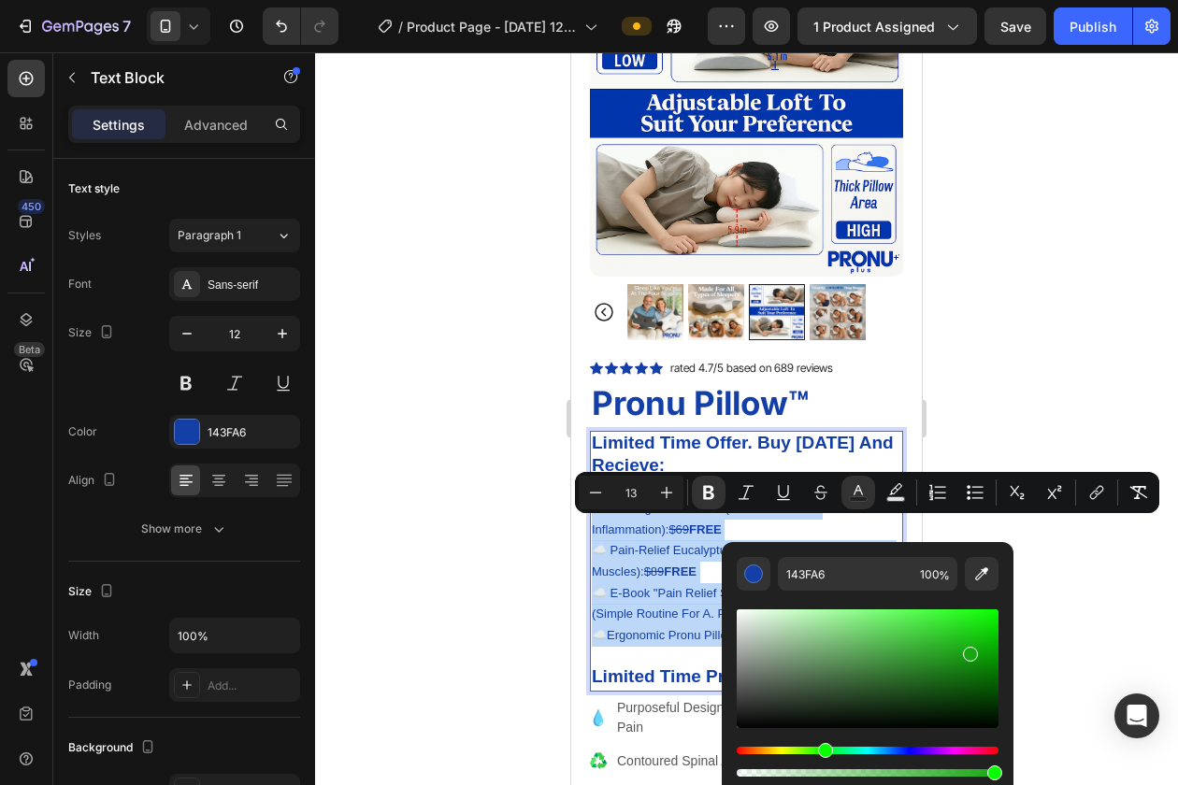
type input "18A613"
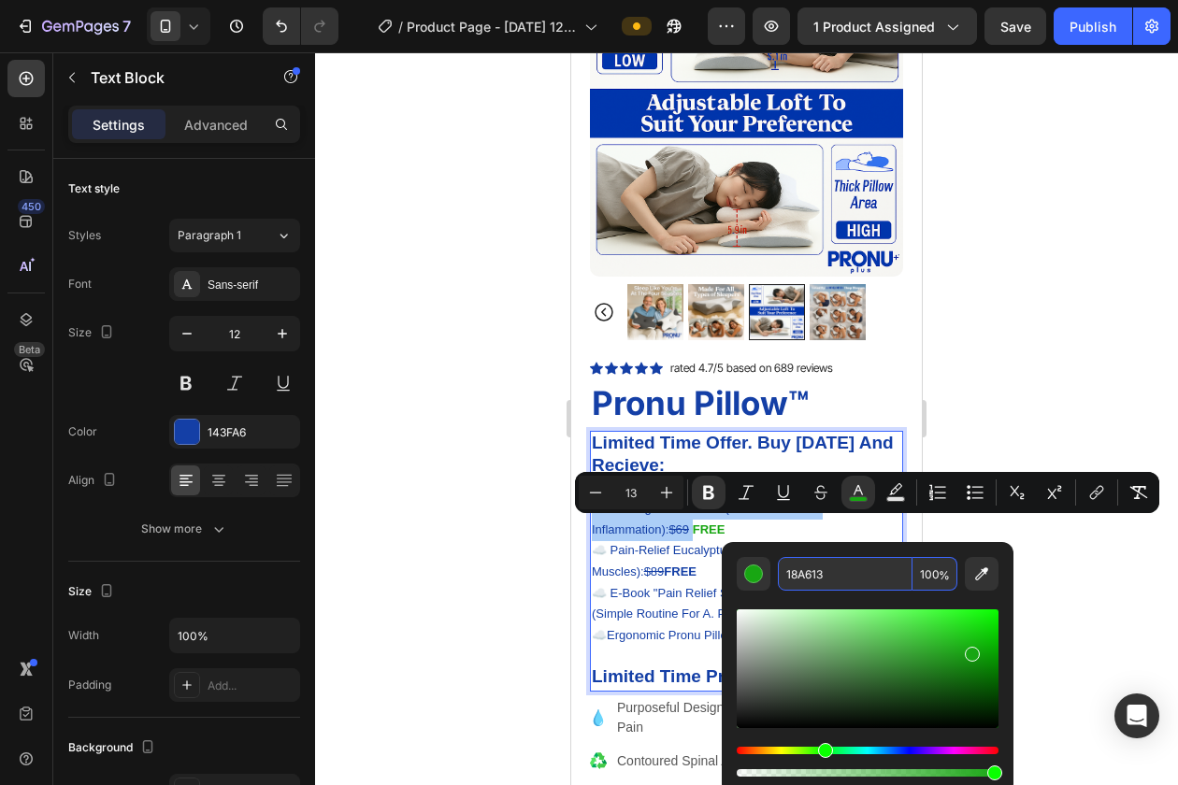
click at [818, 575] on input "18A613" at bounding box center [845, 574] width 135 height 34
click at [668, 571] on strong "FREE" at bounding box center [680, 572] width 33 height 14
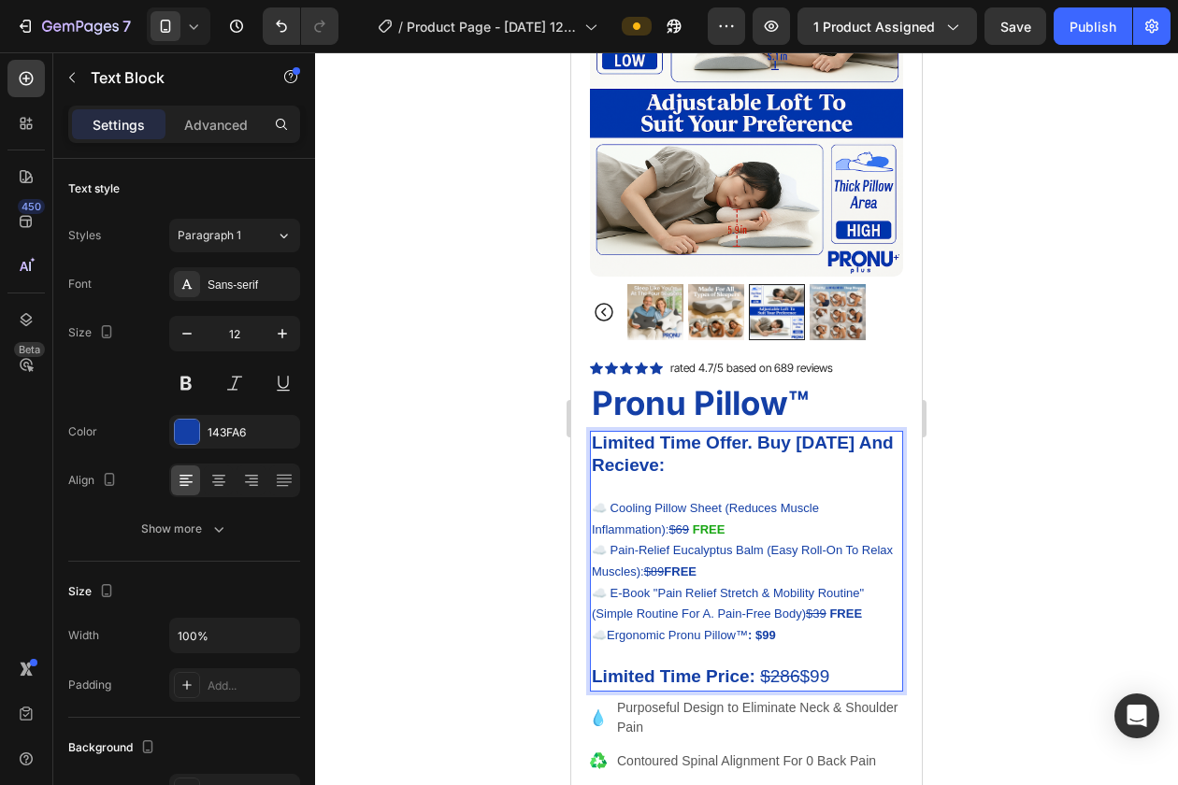
click at [685, 568] on strong "FREE" at bounding box center [680, 572] width 33 height 14
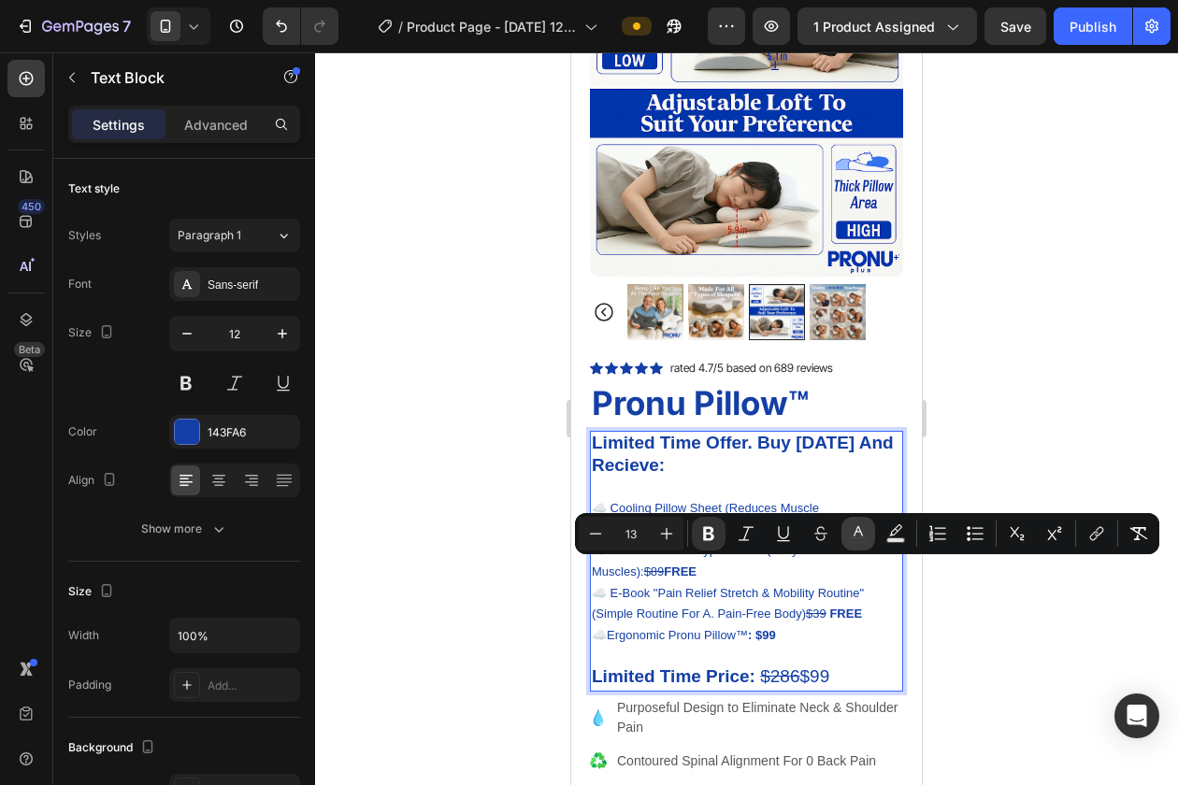
click at [860, 528] on icon "Editor contextual toolbar" at bounding box center [858, 533] width 19 height 19
type input "143FA6"
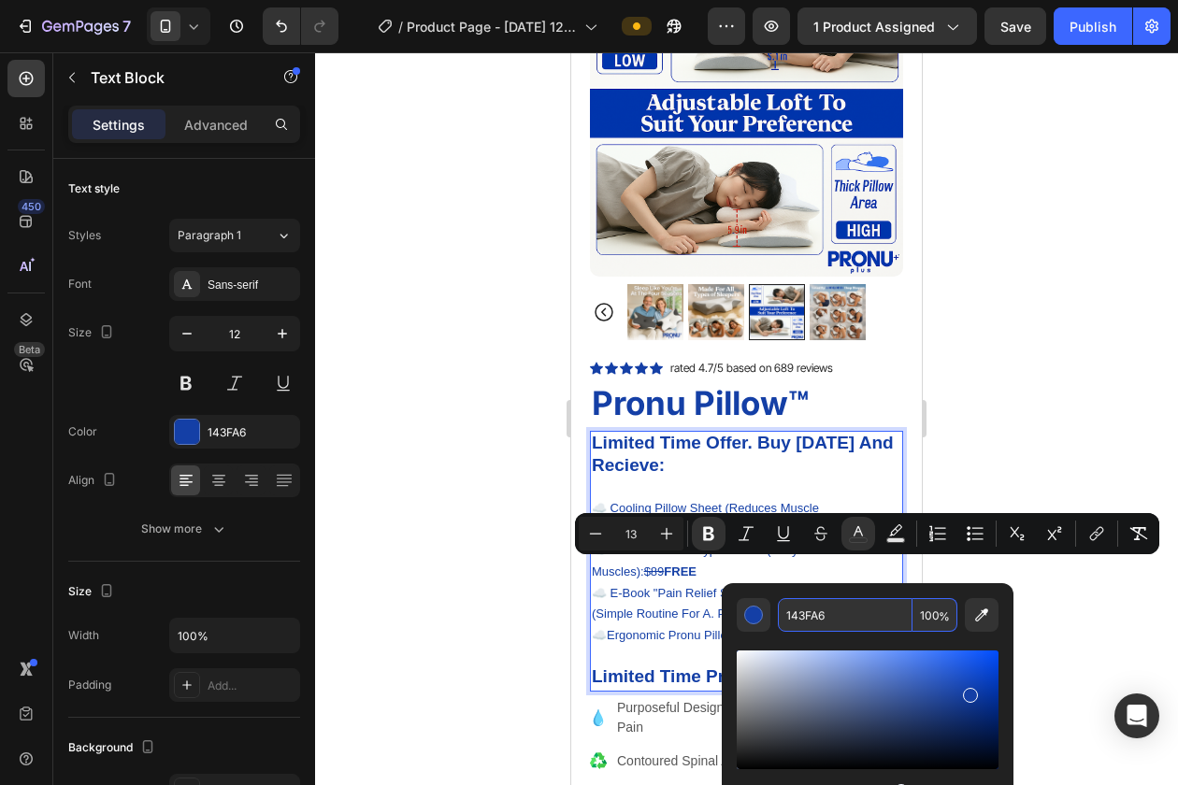
click at [824, 621] on input "143FA6" at bounding box center [845, 615] width 135 height 34
paste input "8A613"
type input "18A613"
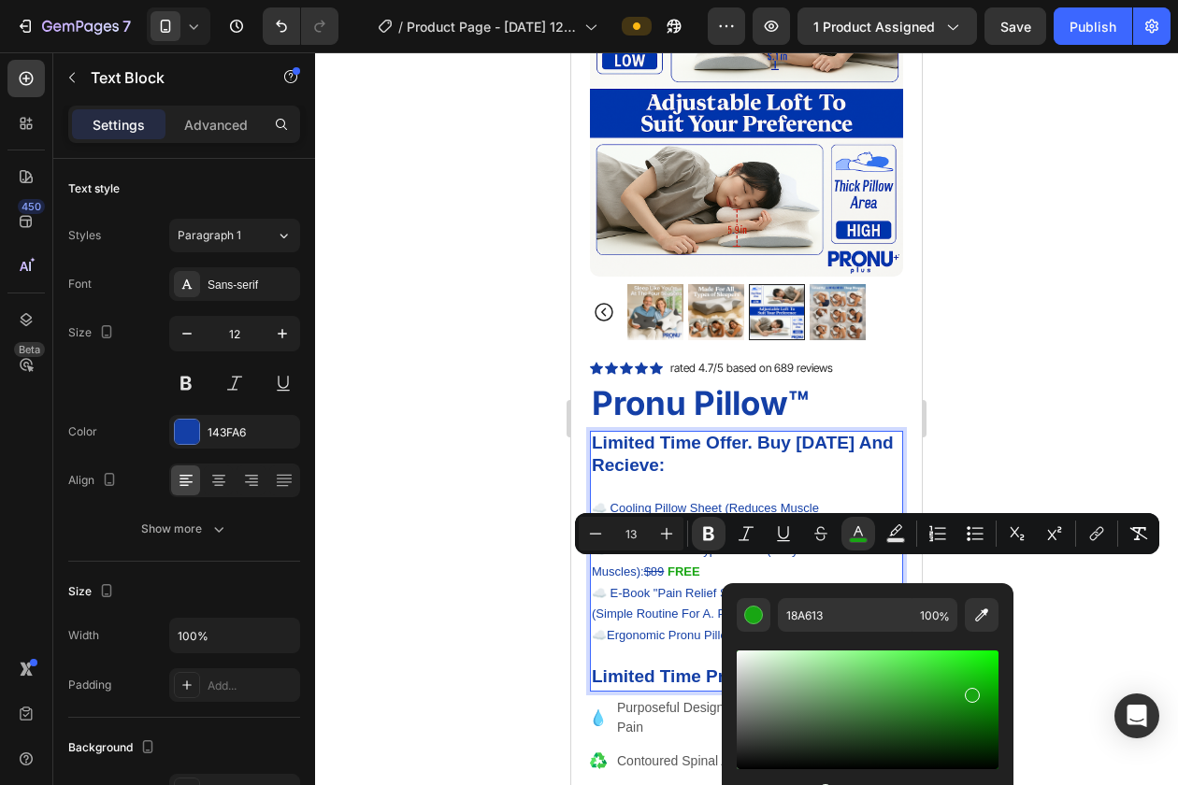
click at [781, 569] on p "☁️ Pain-Relief Eucalyptus Balm (Easy Roll-On To Relax Muscles): $89 FREE" at bounding box center [746, 561] width 309 height 42
click at [665, 620] on p "☁️ E-Book "Pain Relief Stretch & Mobility Routine" (Simple Routine For A. Pain-…" at bounding box center [746, 604] width 309 height 42
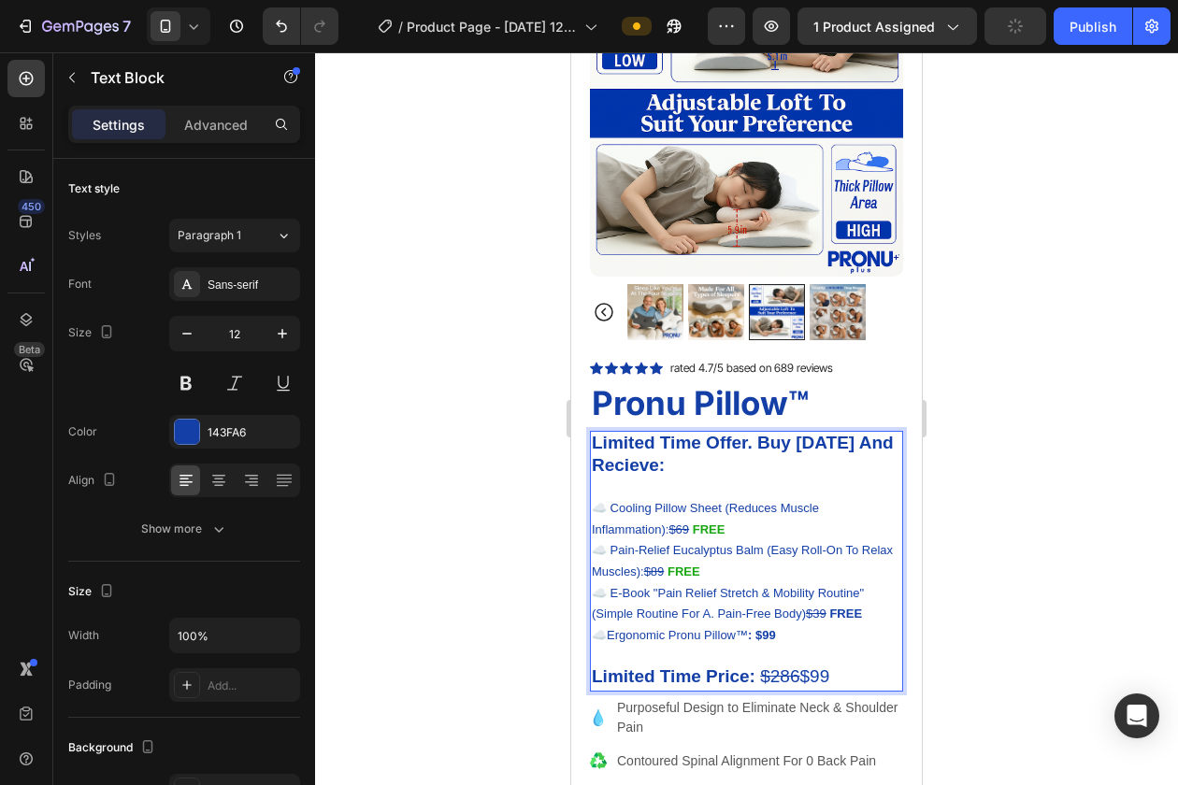
click at [844, 611] on strong "FREE" at bounding box center [845, 614] width 33 height 14
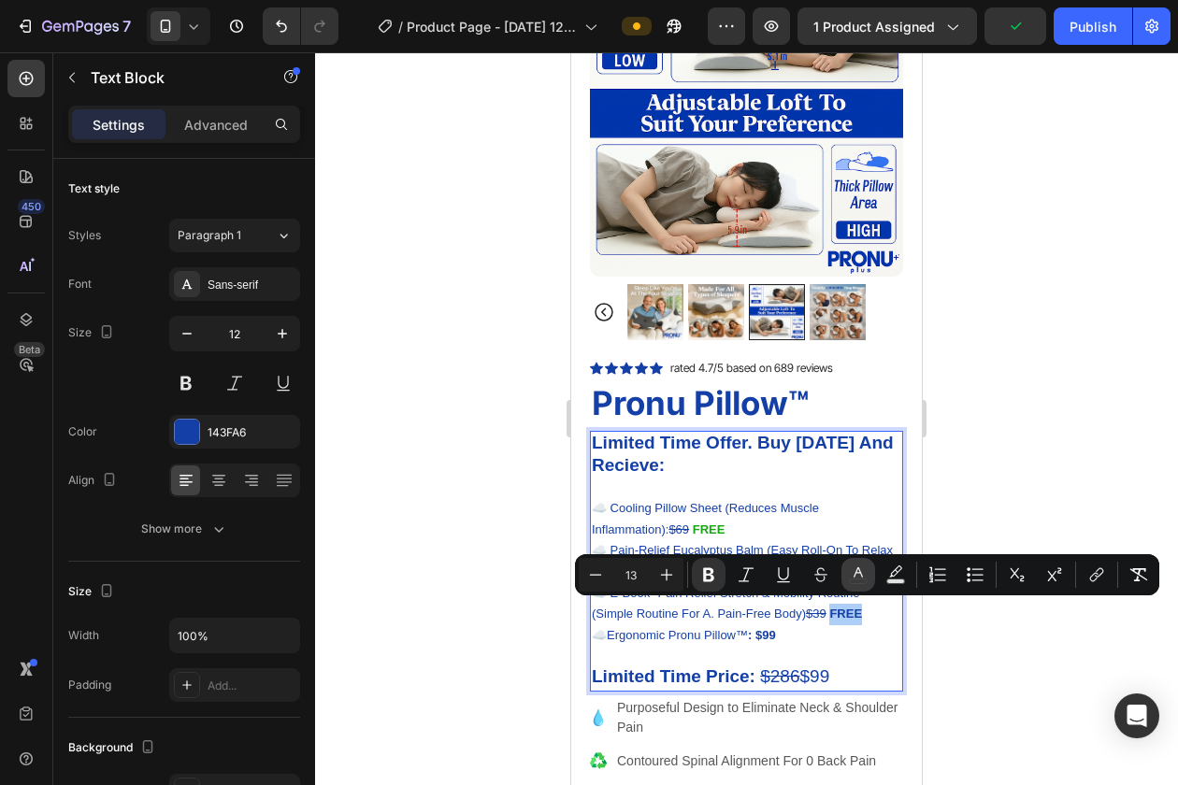
click at [862, 576] on icon "Editor contextual toolbar" at bounding box center [857, 572] width 9 height 10
type input "143FA6"
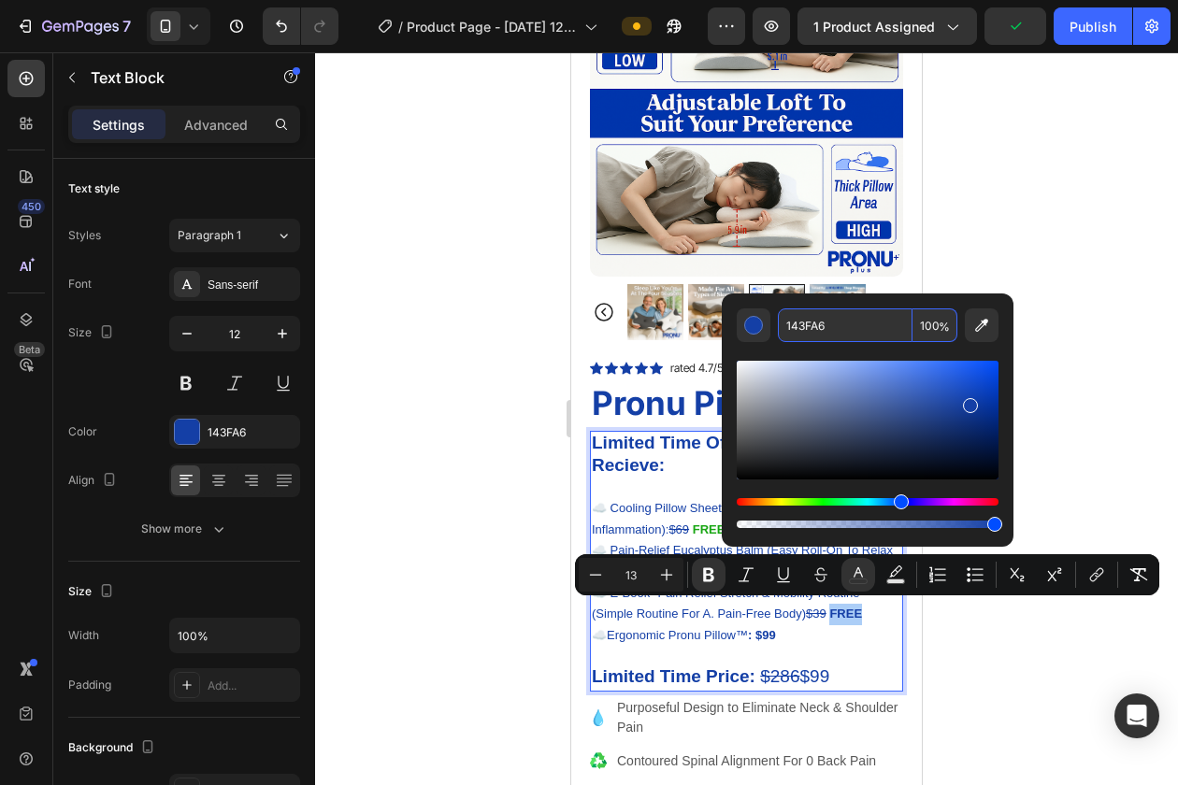
click at [804, 319] on input "143FA6" at bounding box center [845, 325] width 135 height 34
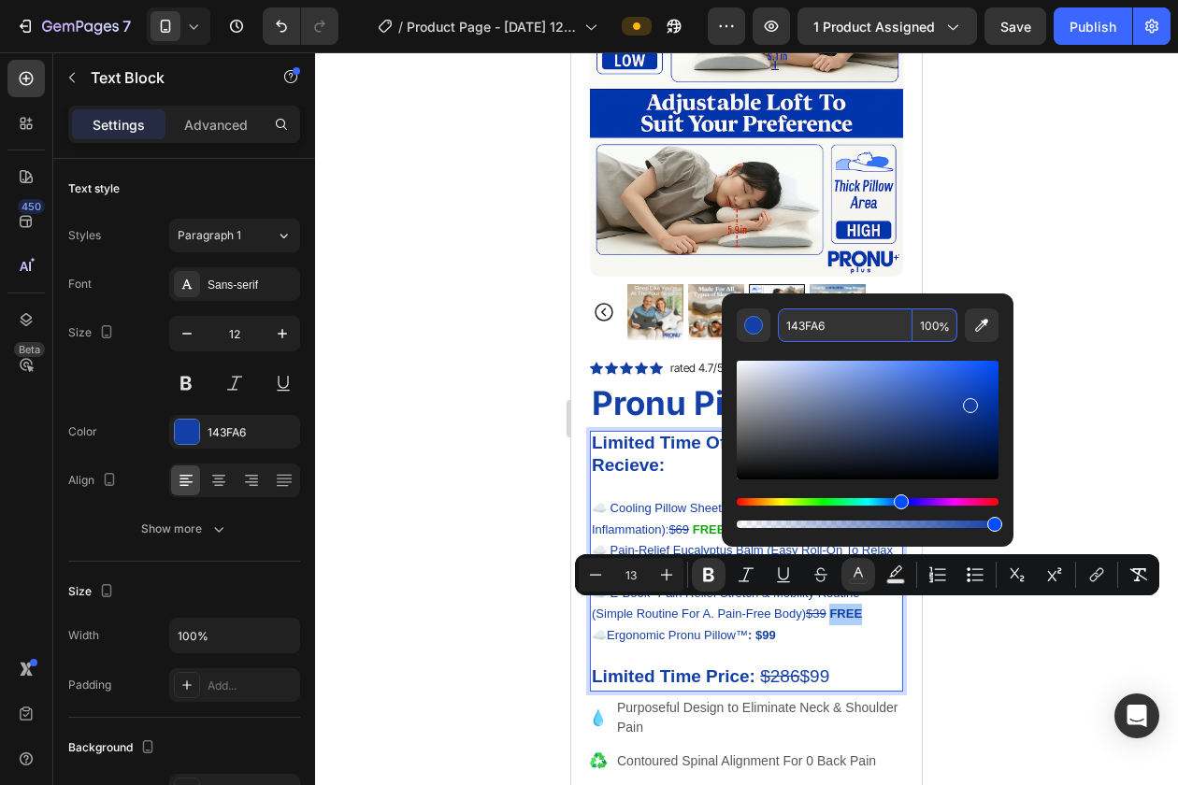
paste input "8A613"
type input "18A613"
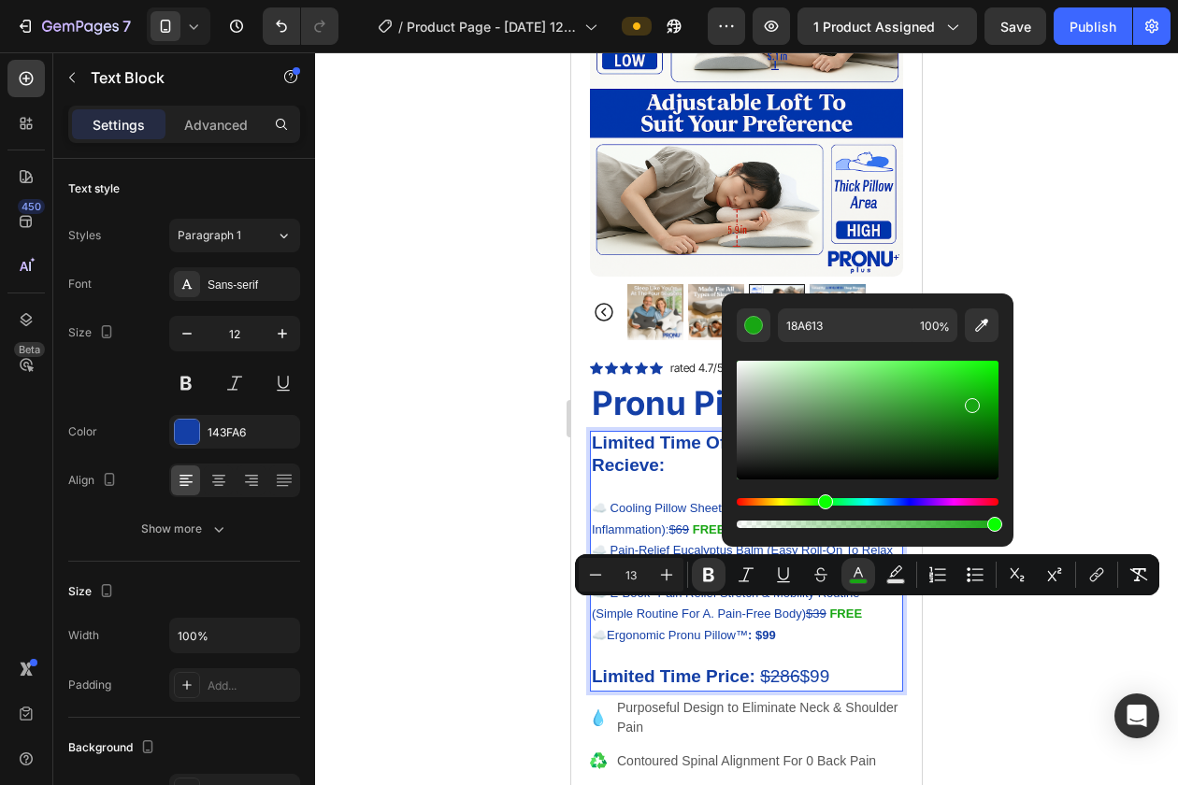
click at [961, 271] on div at bounding box center [746, 418] width 863 height 733
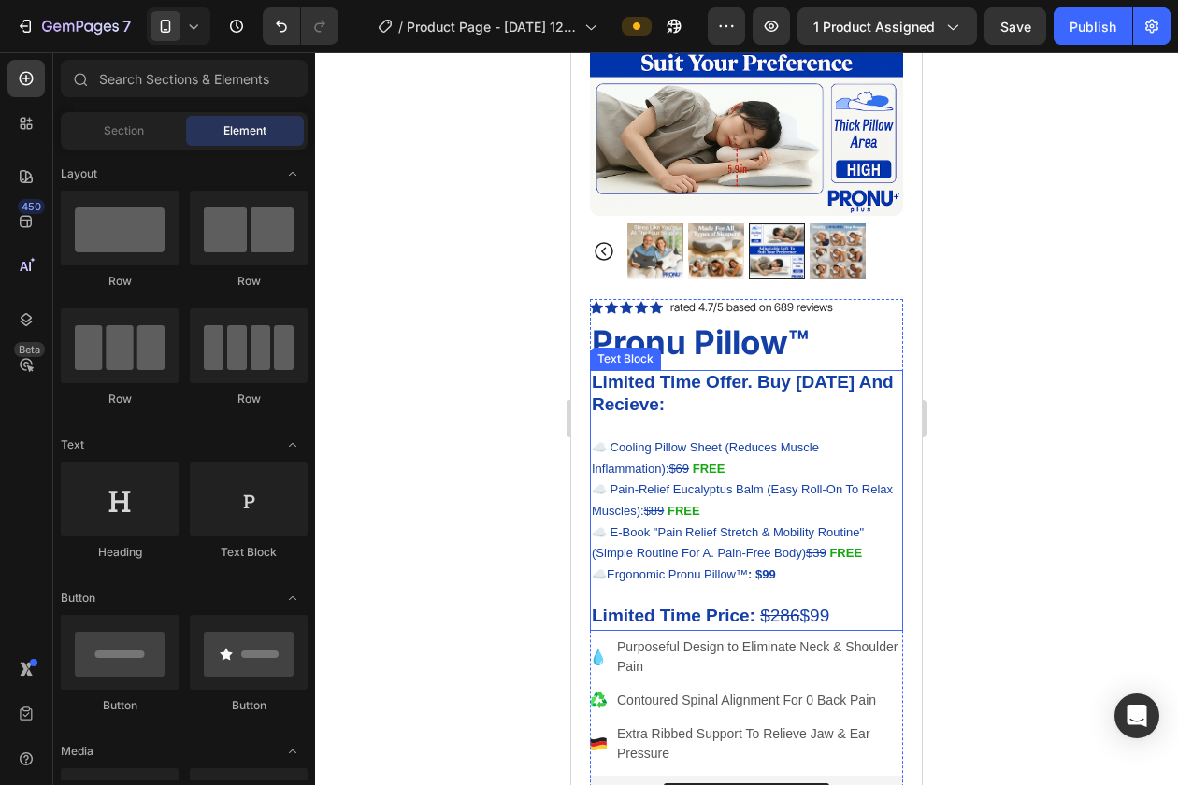
scroll to position [241, 0]
click at [702, 433] on p "Rich Text Editor. Editing area: main" at bounding box center [746, 427] width 309 height 21
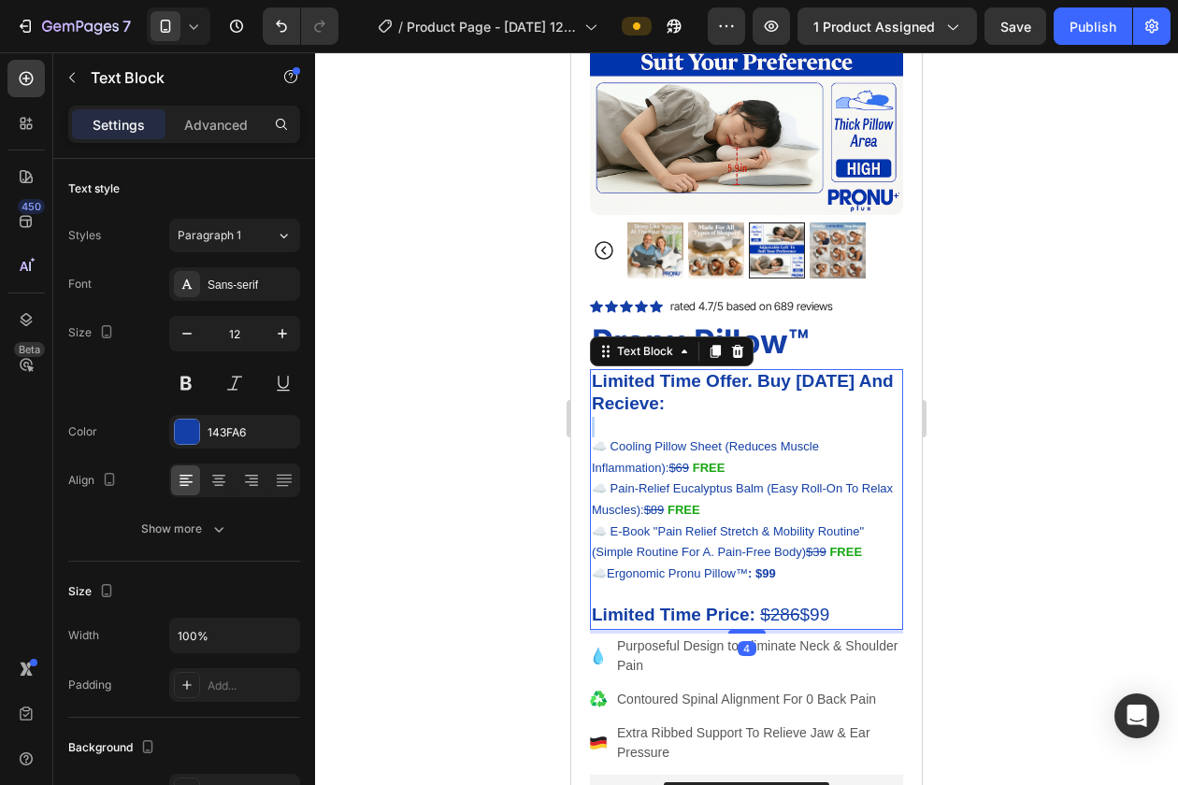
click at [666, 428] on p "Rich Text Editor. Editing area: main" at bounding box center [746, 427] width 309 height 21
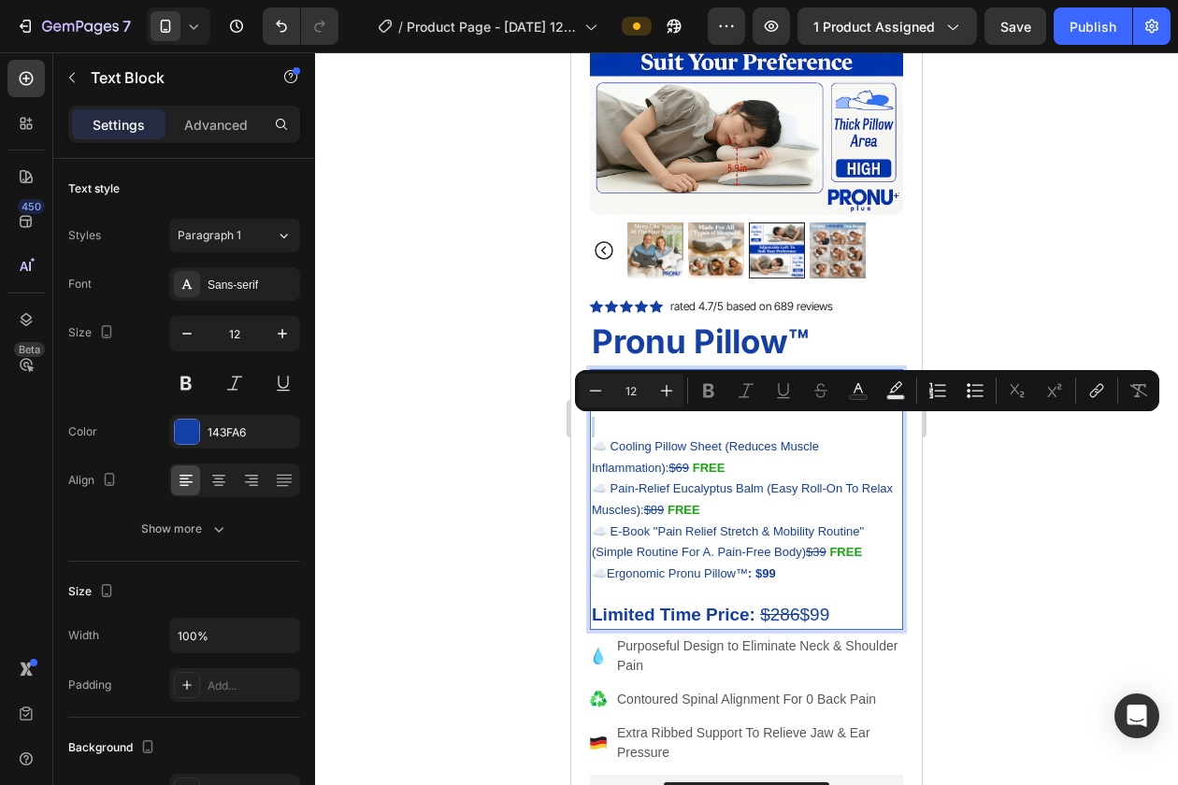
click at [666, 428] on p "Rich Text Editor. Editing area: main" at bounding box center [746, 427] width 309 height 21
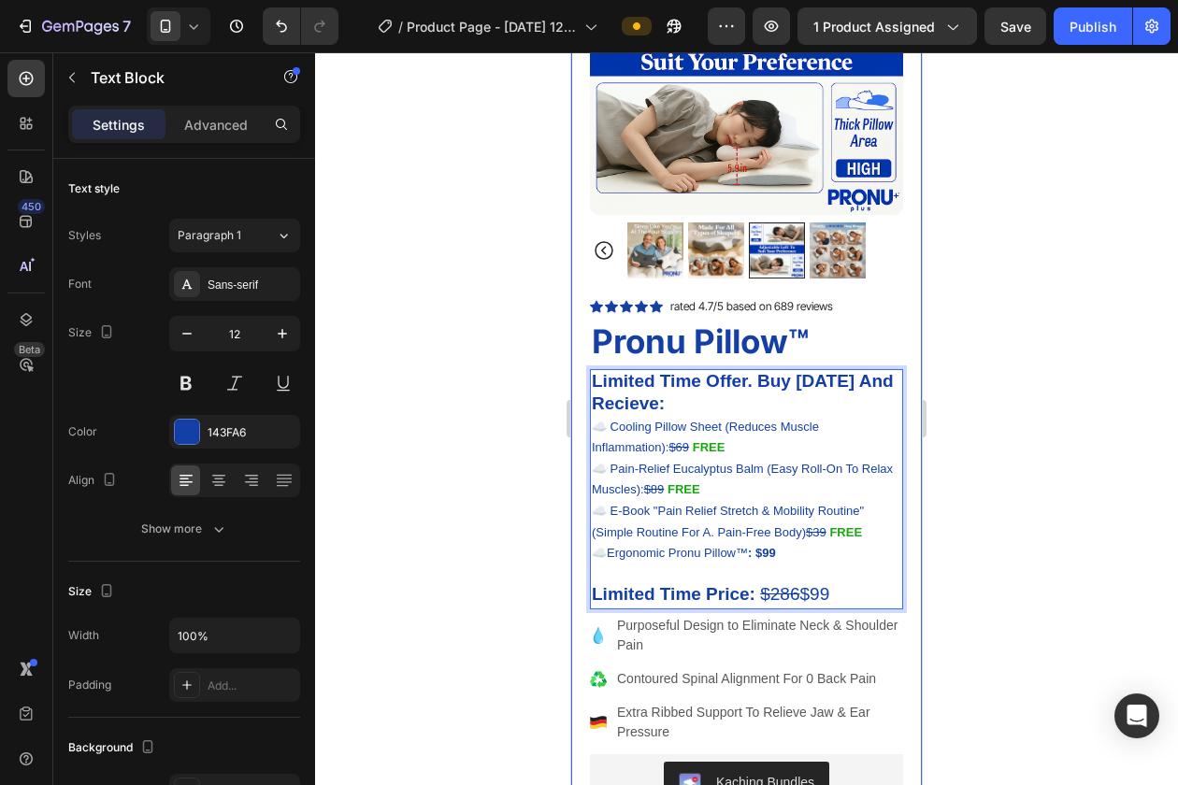
click at [1036, 332] on div at bounding box center [746, 418] width 863 height 733
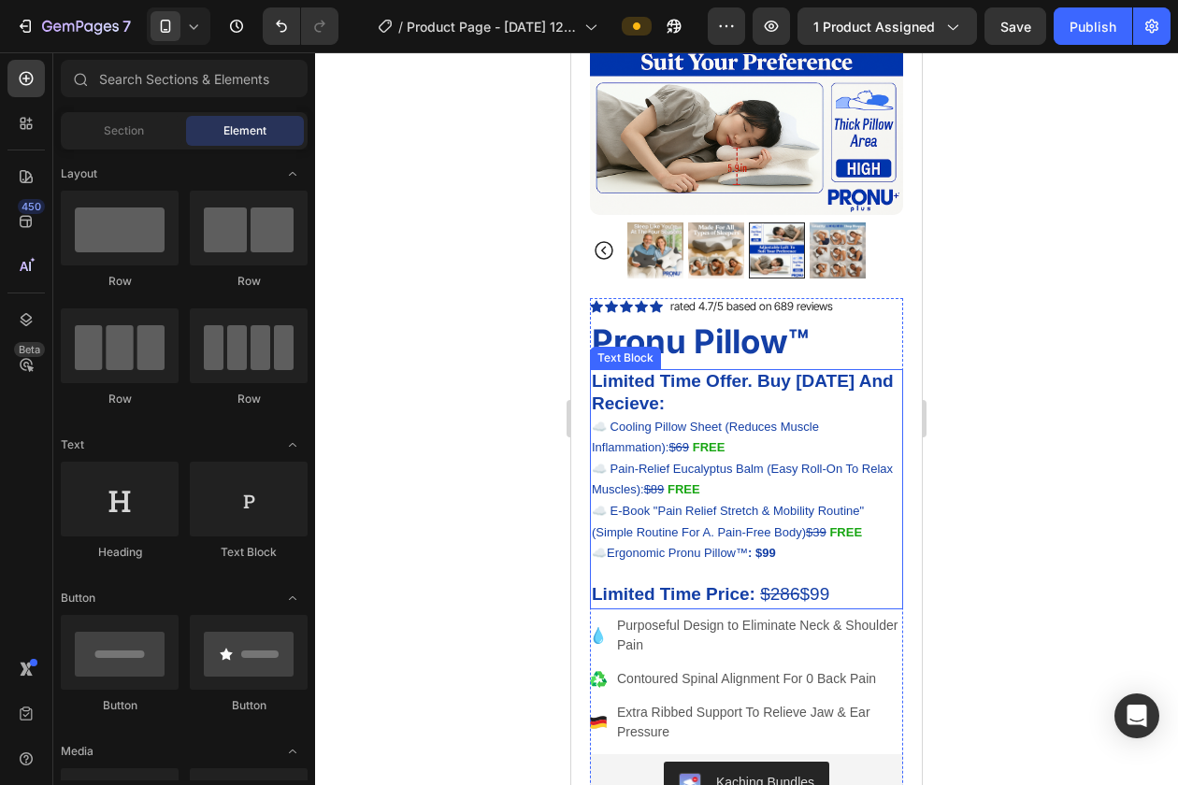
click at [811, 445] on p "☁️ Cooling Pillow Sheet (Reduces Muscle Inflammation): $69 FREE" at bounding box center [746, 438] width 309 height 42
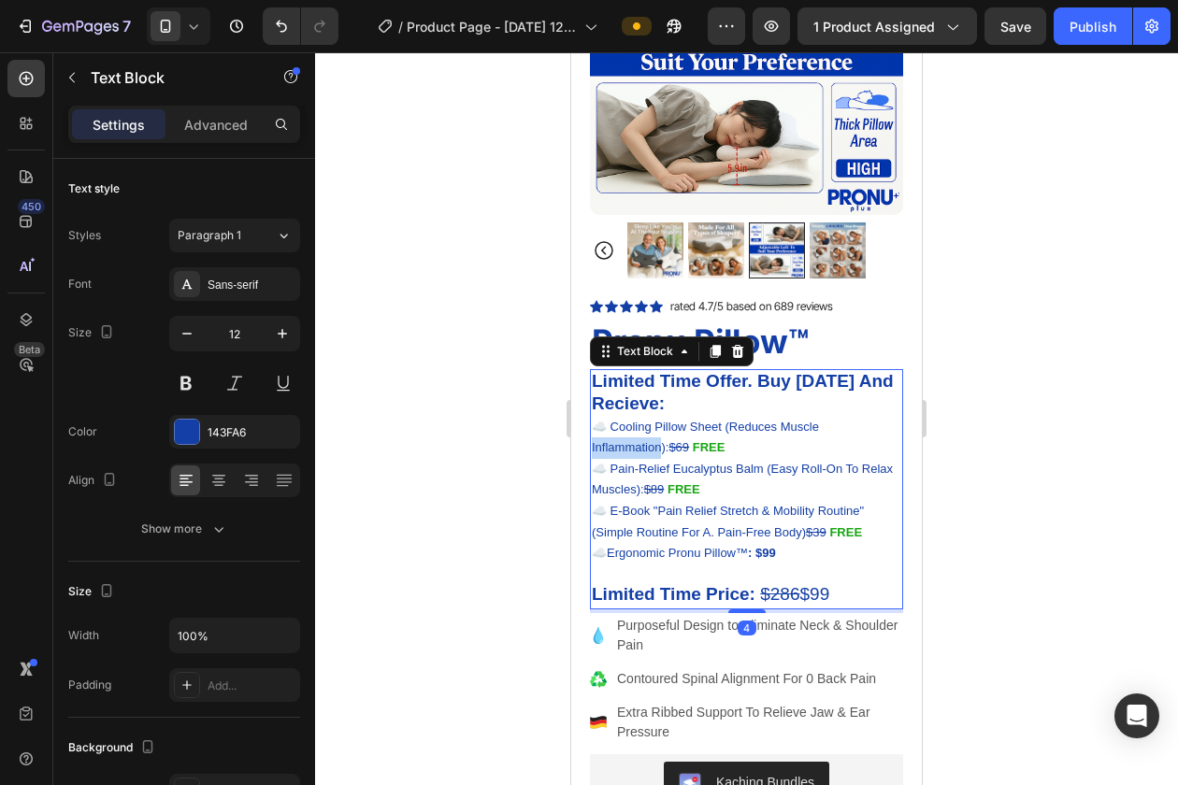
click at [819, 430] on span "☁️ Cooling Pillow Sheet (Reduces Muscle Inflammation): $69" at bounding box center [705, 438] width 227 height 36
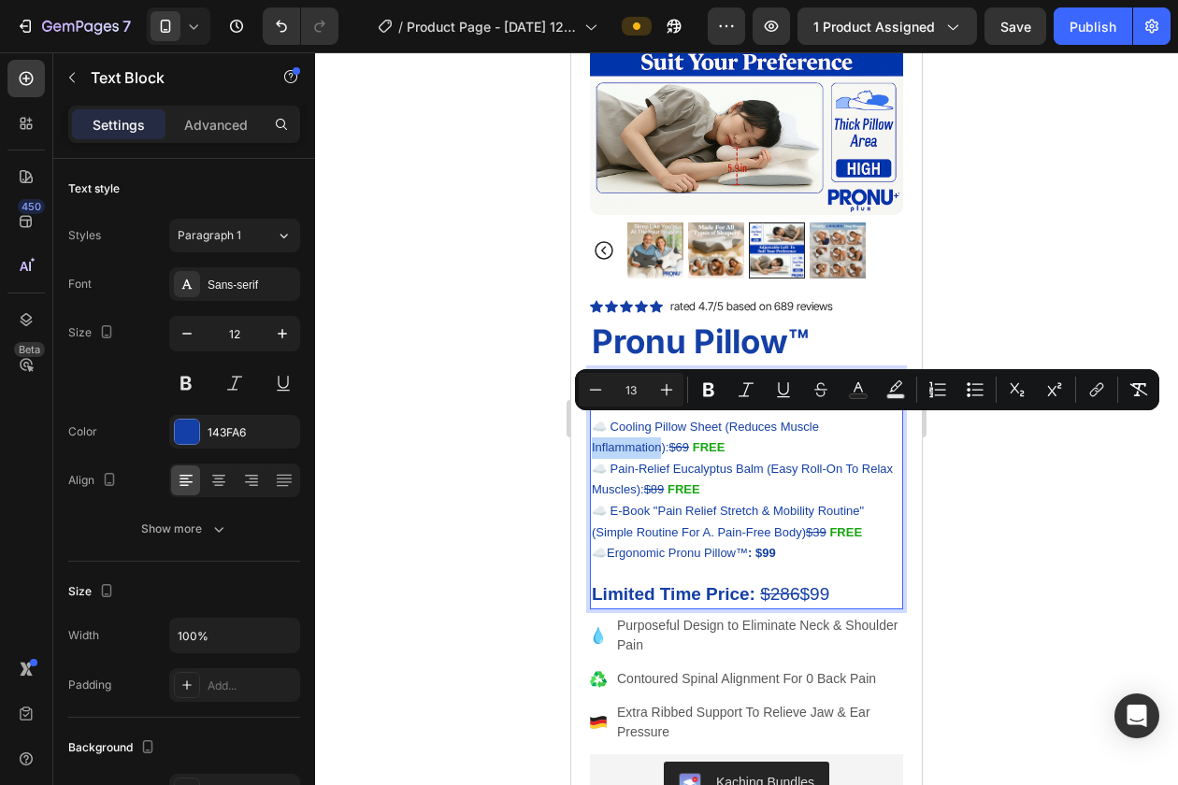
click at [819, 429] on span "☁️ Cooling Pillow Sheet (Reduces Muscle Inflammation): $69" at bounding box center [705, 438] width 227 height 36
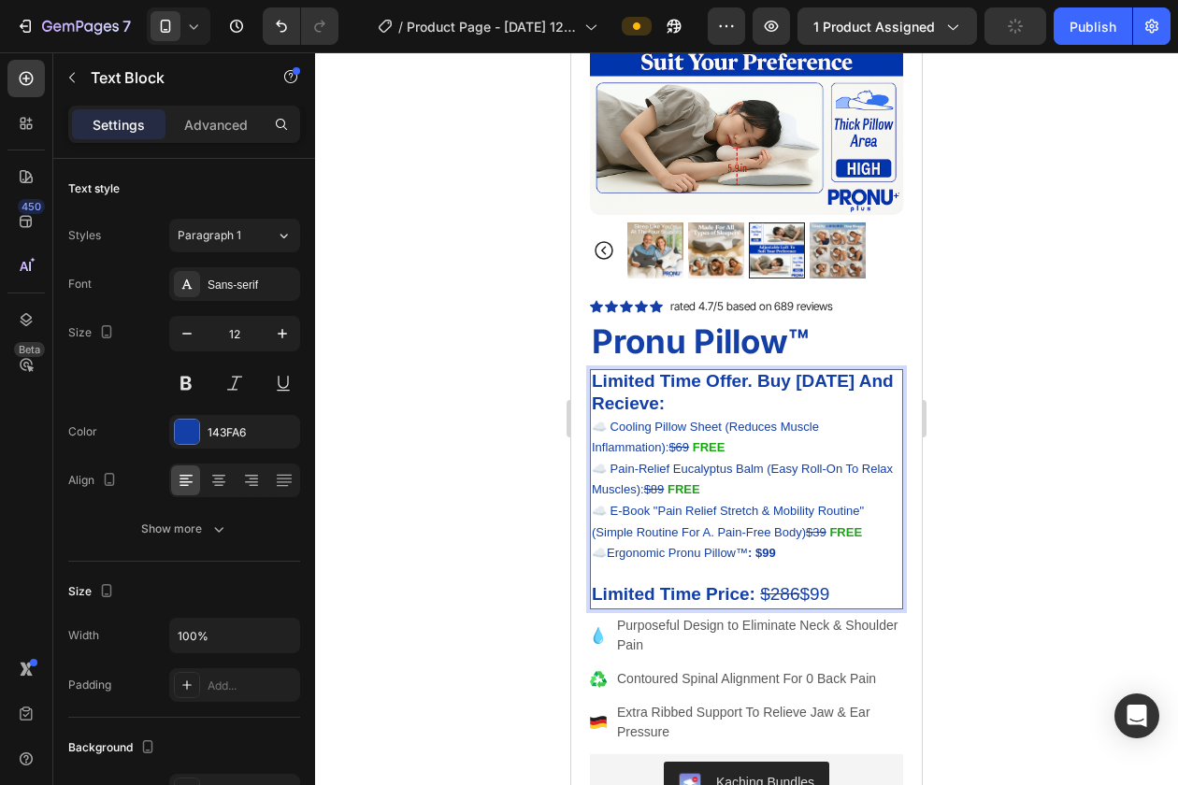
drag, startPoint x: 592, startPoint y: 379, endPoint x: 875, endPoint y: 595, distance: 356.7
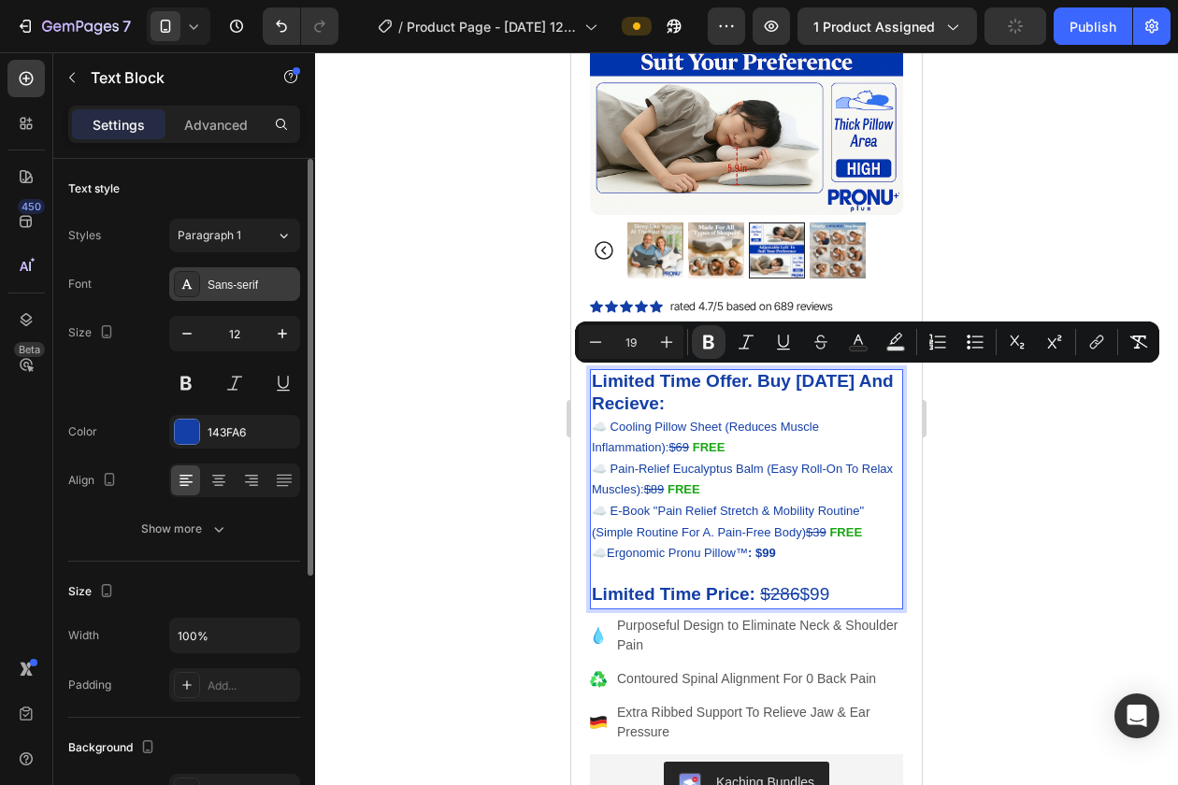
click at [219, 279] on div "Sans-serif" at bounding box center [252, 285] width 88 height 17
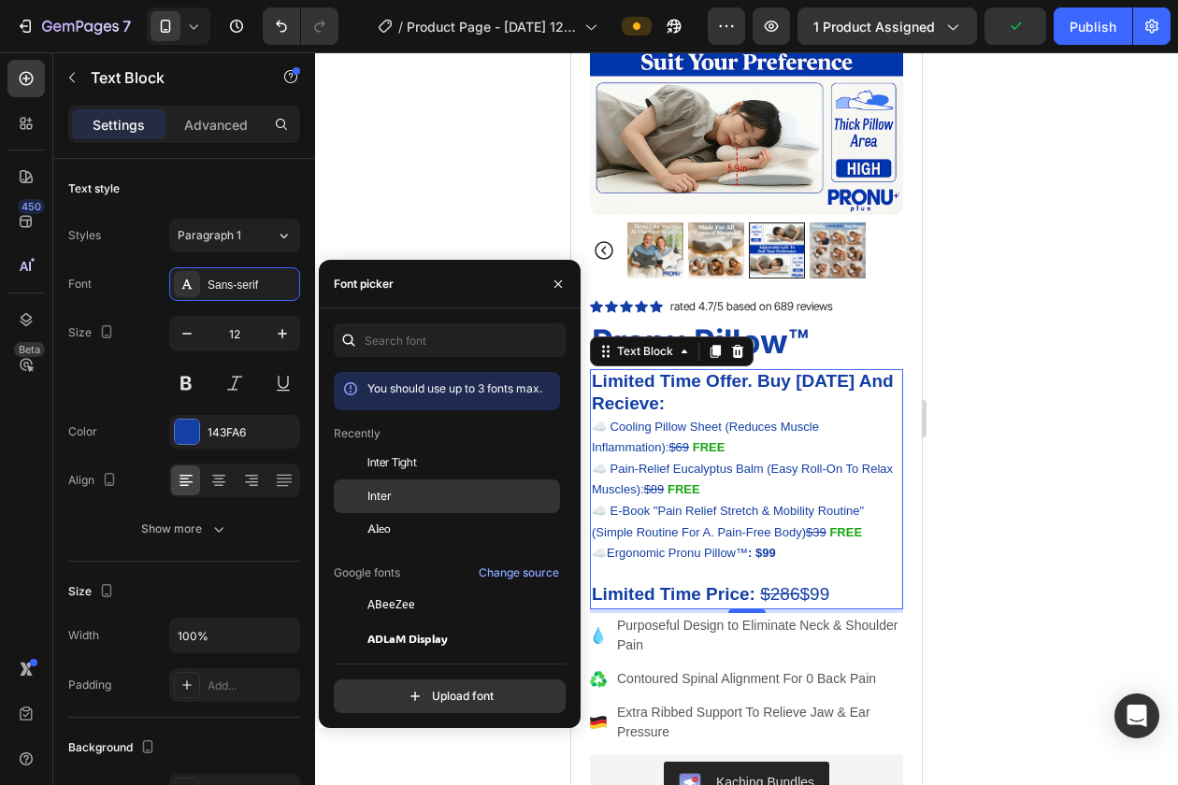
click at [388, 689] on div "Inter" at bounding box center [447, 706] width 226 height 34
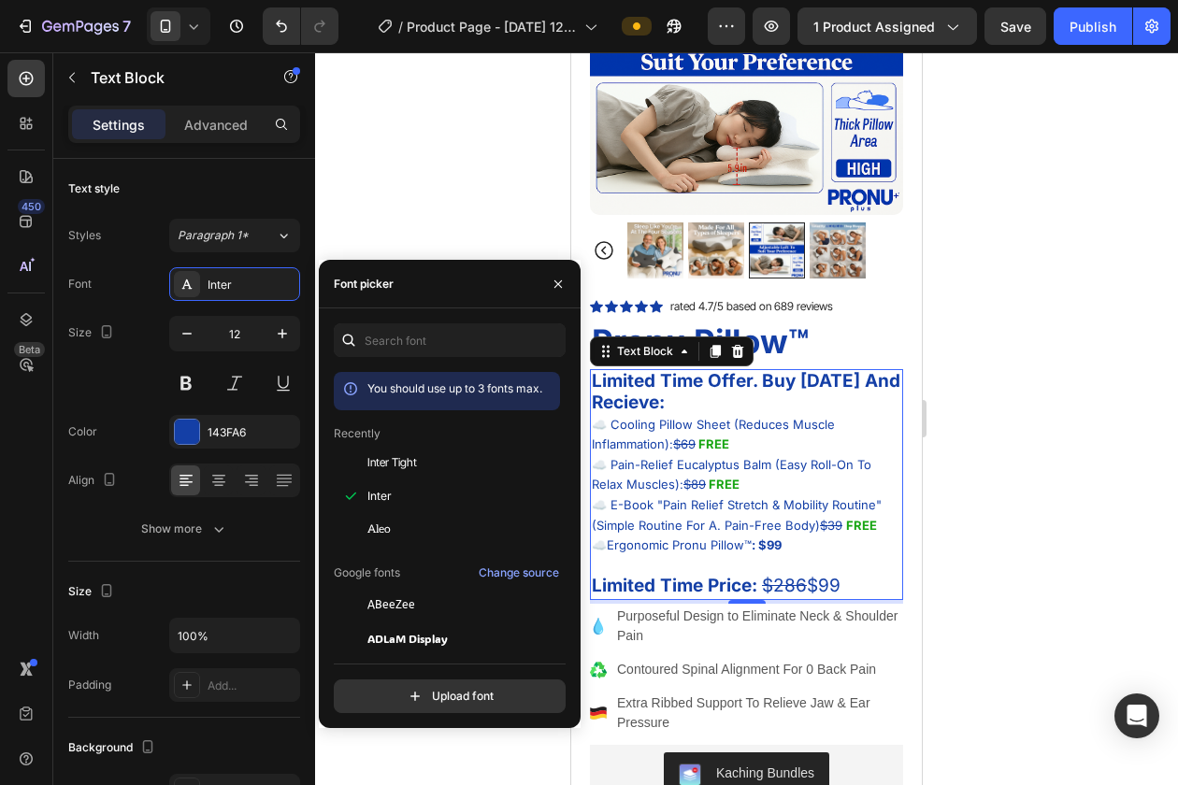
click at [1014, 388] on div at bounding box center [746, 418] width 863 height 733
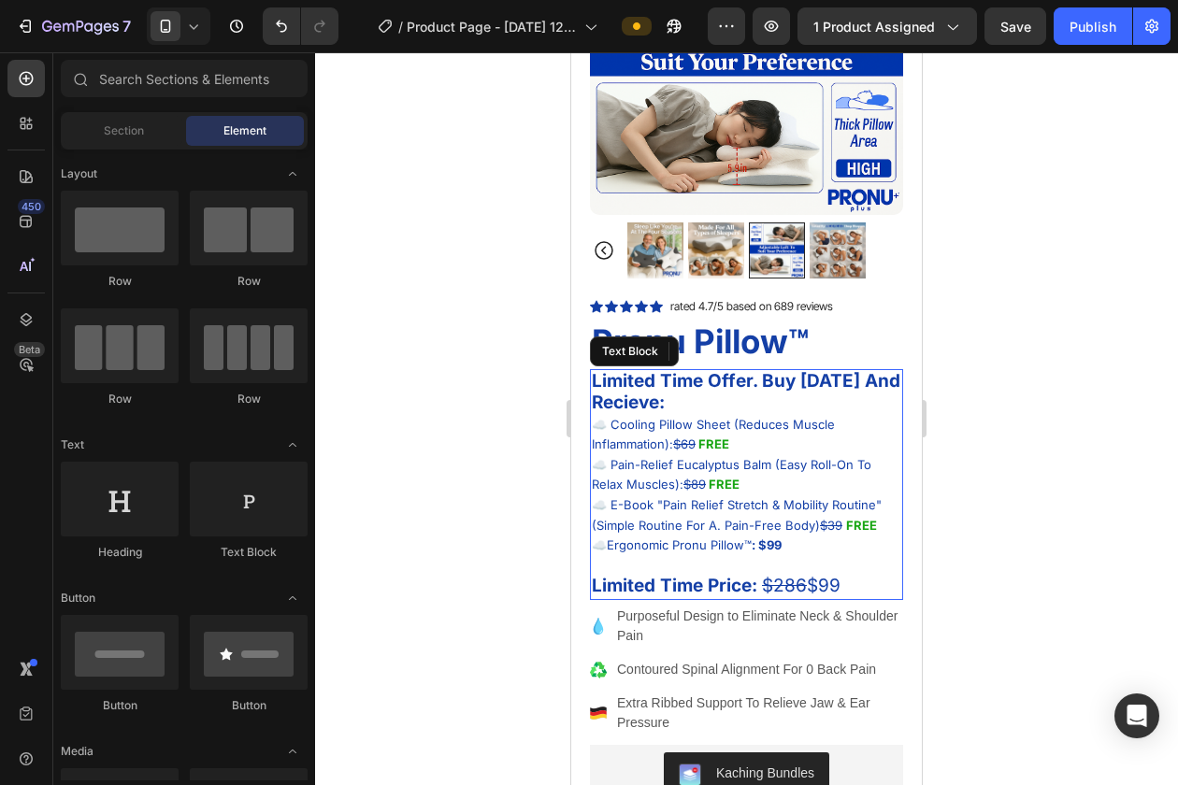
click at [748, 399] on p "Limited Time Offer. Buy Today And Recieve:" at bounding box center [746, 393] width 309 height 44
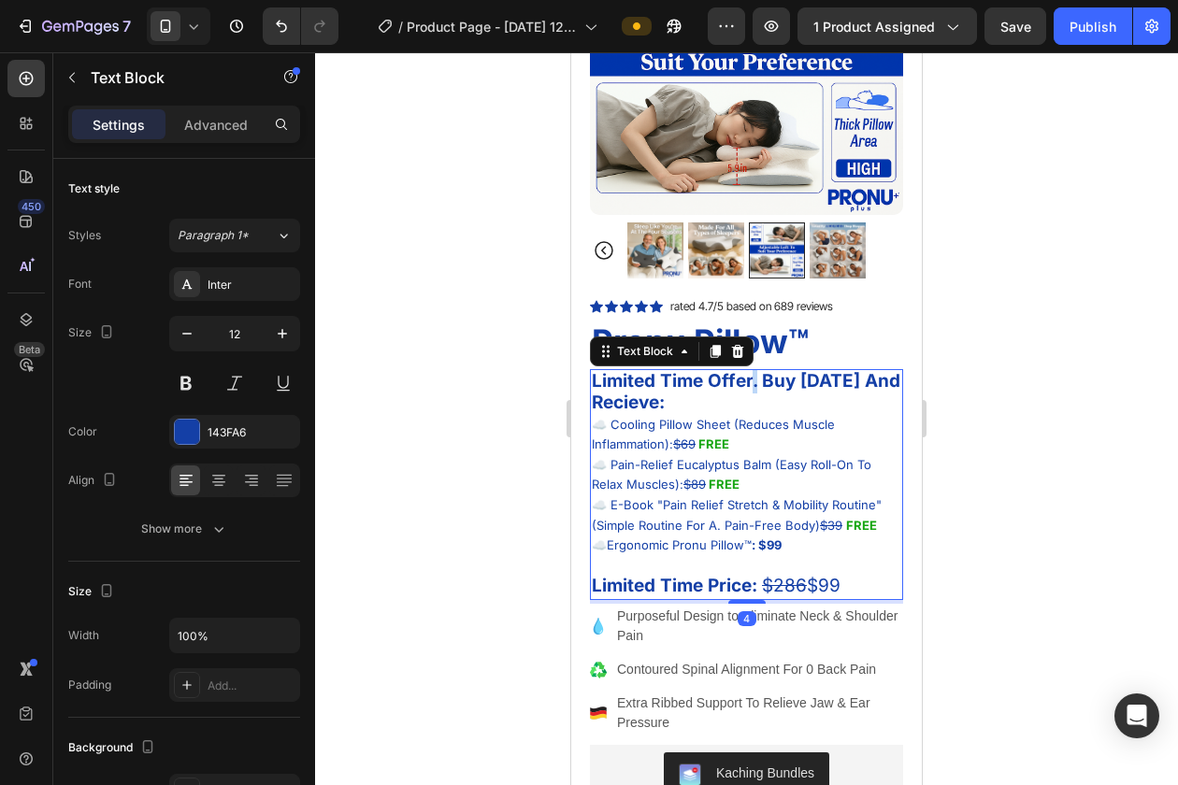
click at [750, 380] on strong "Limited Time Offer. Buy Today And Recieve:" at bounding box center [746, 392] width 308 height 44
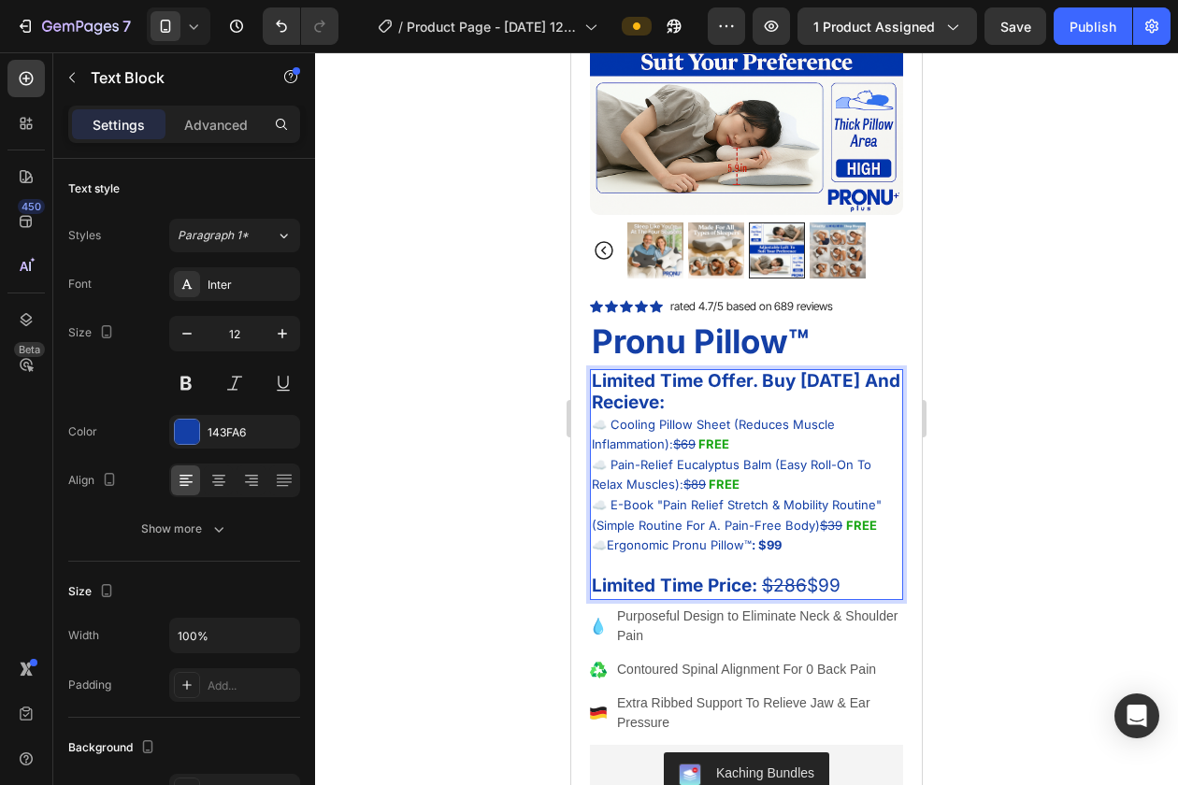
click at [747, 396] on p "Limited Time Offer. Buy Today And Recieve:" at bounding box center [746, 393] width 309 height 44
click at [988, 492] on div at bounding box center [746, 418] width 863 height 733
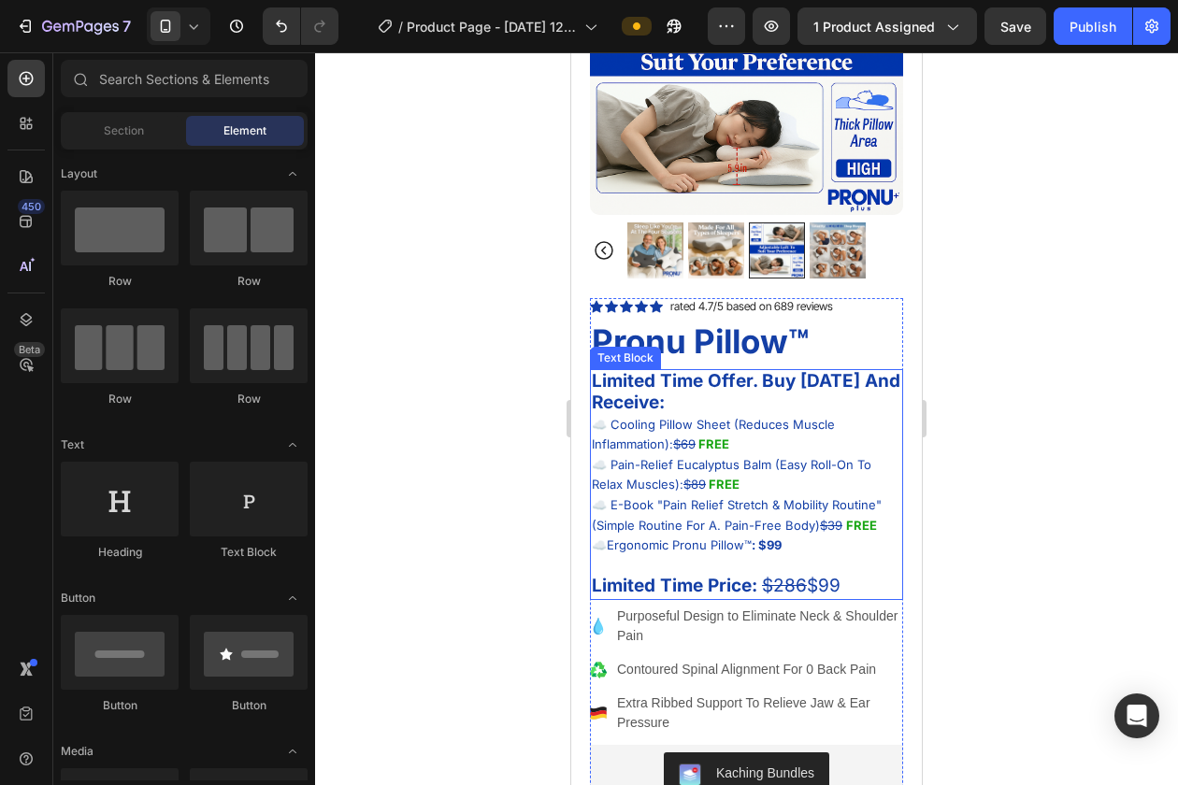
click at [803, 592] on s "$286" at bounding box center [784, 585] width 45 height 21
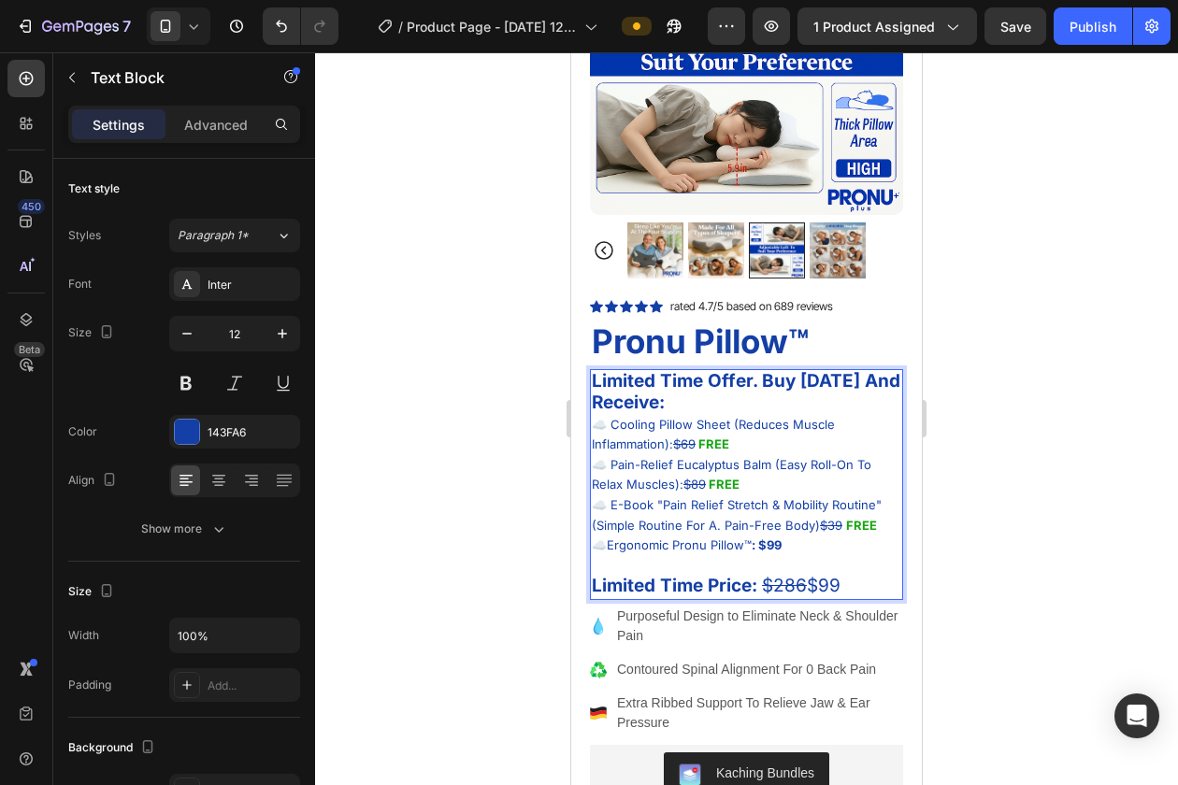
click at [812, 592] on span "Limited Time Price: $286 $99" at bounding box center [716, 585] width 249 height 21
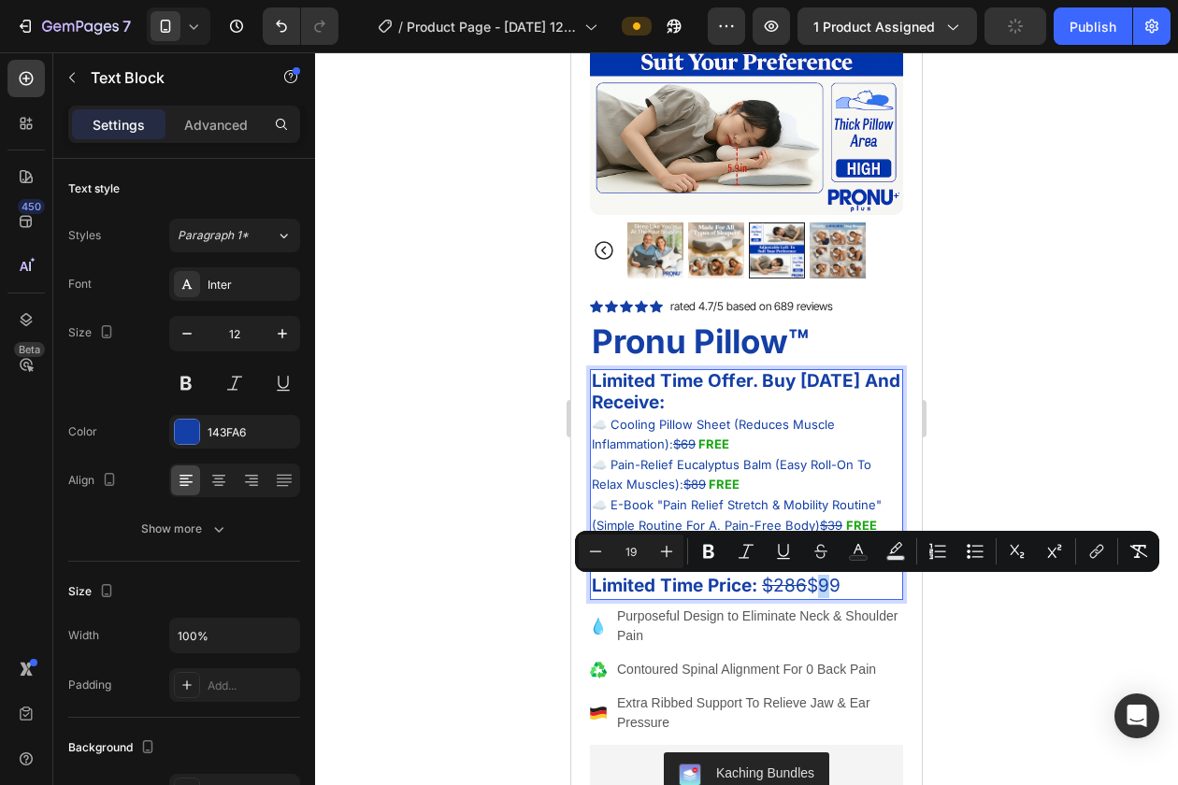
click at [812, 592] on span "Limited Time Price: $286 $99" at bounding box center [716, 585] width 249 height 21
click at [823, 588] on span "Limited Time Price: $286 $99" at bounding box center [716, 585] width 249 height 21
drag, startPoint x: 848, startPoint y: 588, endPoint x: 811, endPoint y: 588, distance: 36.5
click at [811, 588] on p "☁️ Ergonomic Pronu Pillow™ : $99 Limited Time Price: $286 $99" at bounding box center [746, 567] width 309 height 63
click at [868, 558] on button "Text Color" at bounding box center [858, 552] width 34 height 34
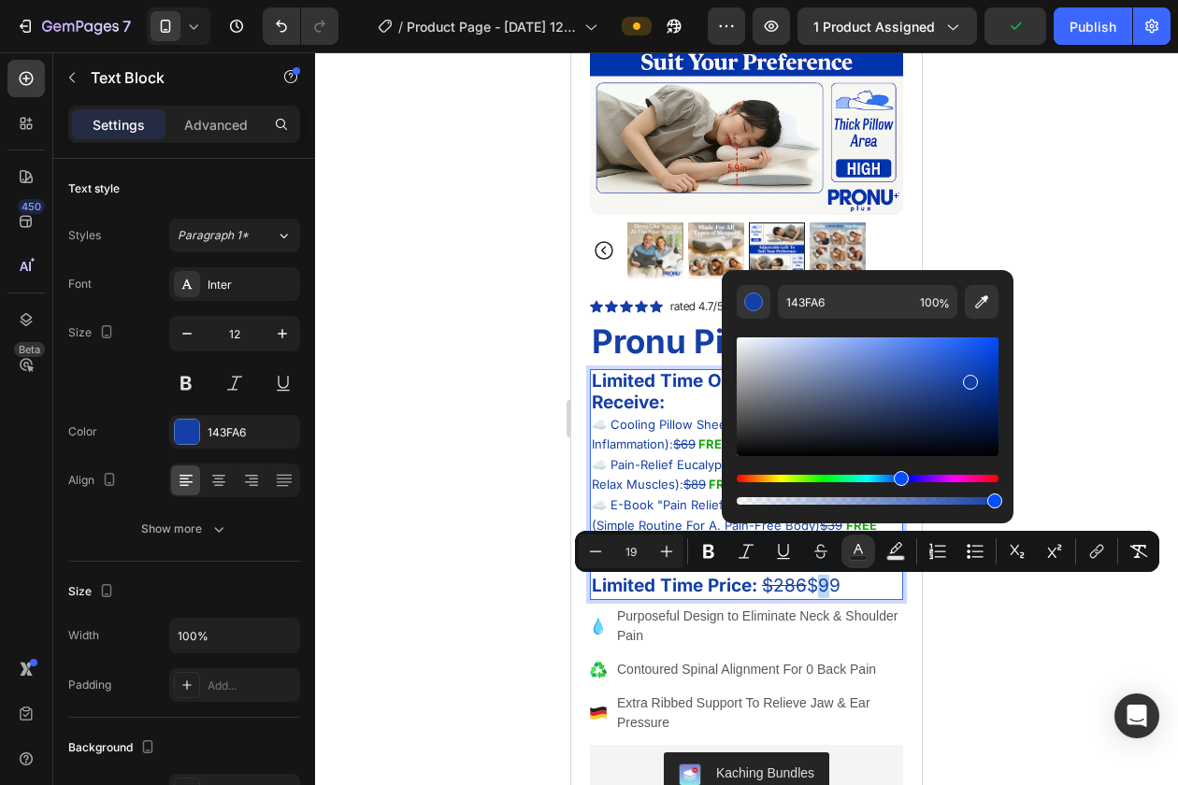
type input "13"
click at [638, 461] on span "☁️ Pain-Relief Eucalyptus Balm (Easy Roll-On To Relax Muscles): $89" at bounding box center [731, 475] width 279 height 36
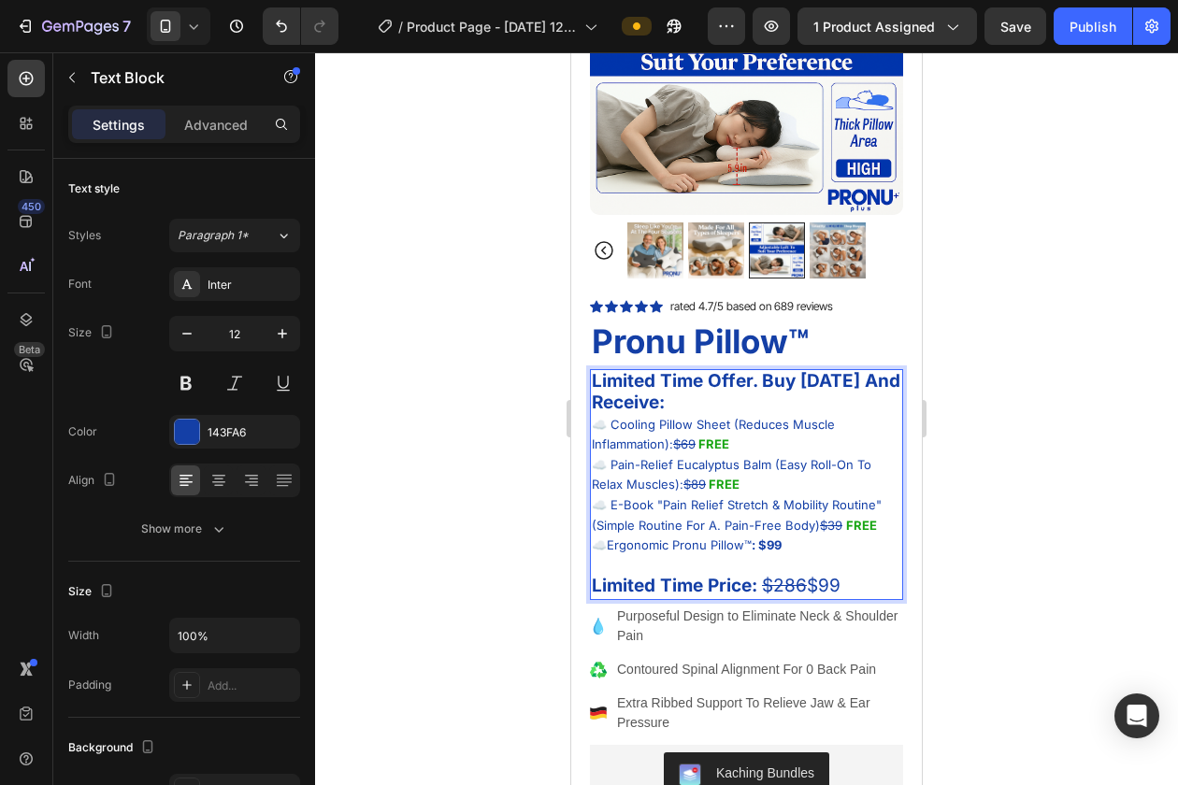
click at [864, 528] on strong "FREE" at bounding box center [861, 525] width 31 height 15
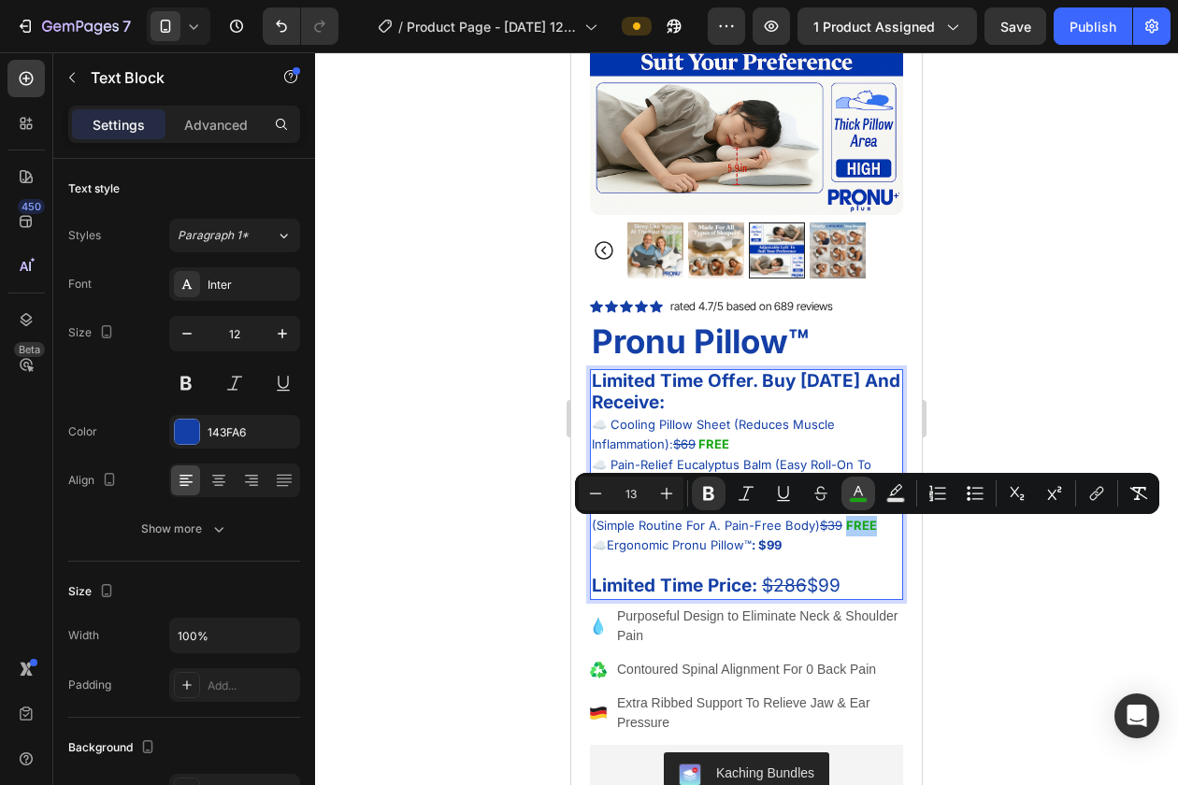
click at [855, 493] on icon "Editor contextual toolbar" at bounding box center [858, 493] width 19 height 19
type input "18A613"
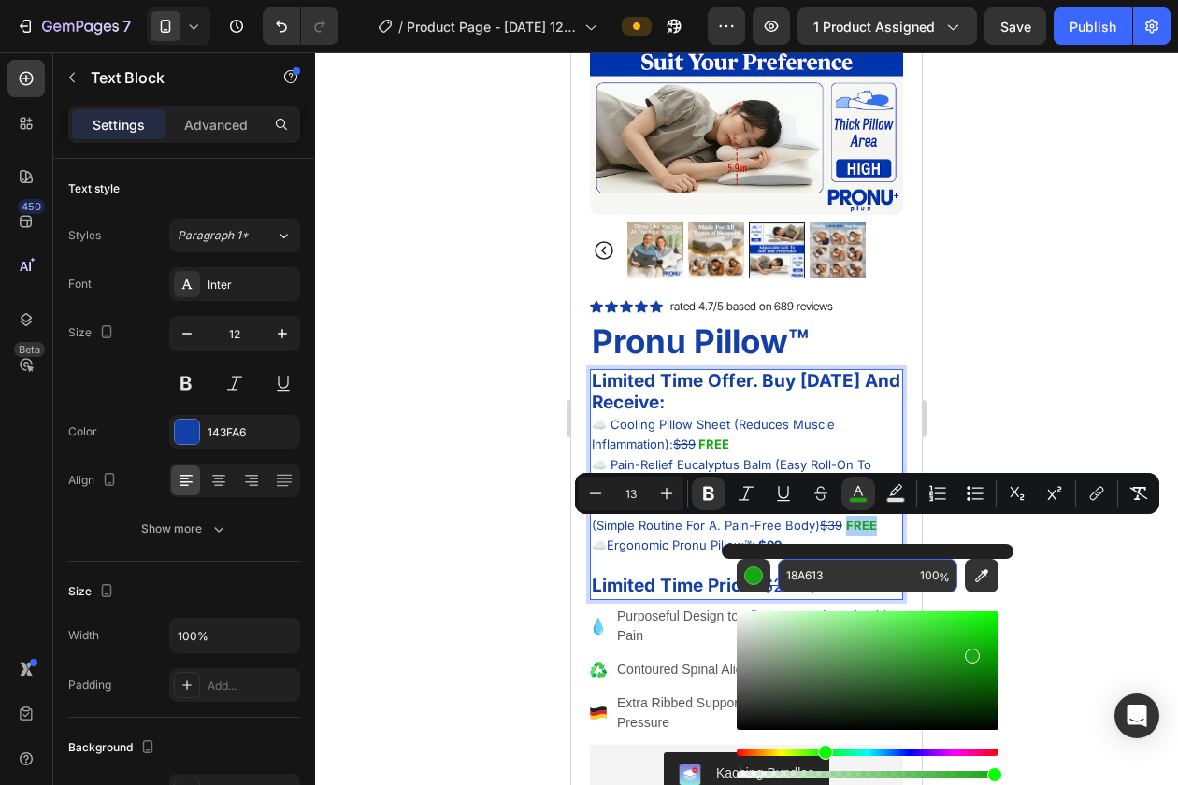
click at [811, 577] on input "18A613" at bounding box center [845, 576] width 135 height 34
click at [1054, 580] on div at bounding box center [746, 418] width 863 height 733
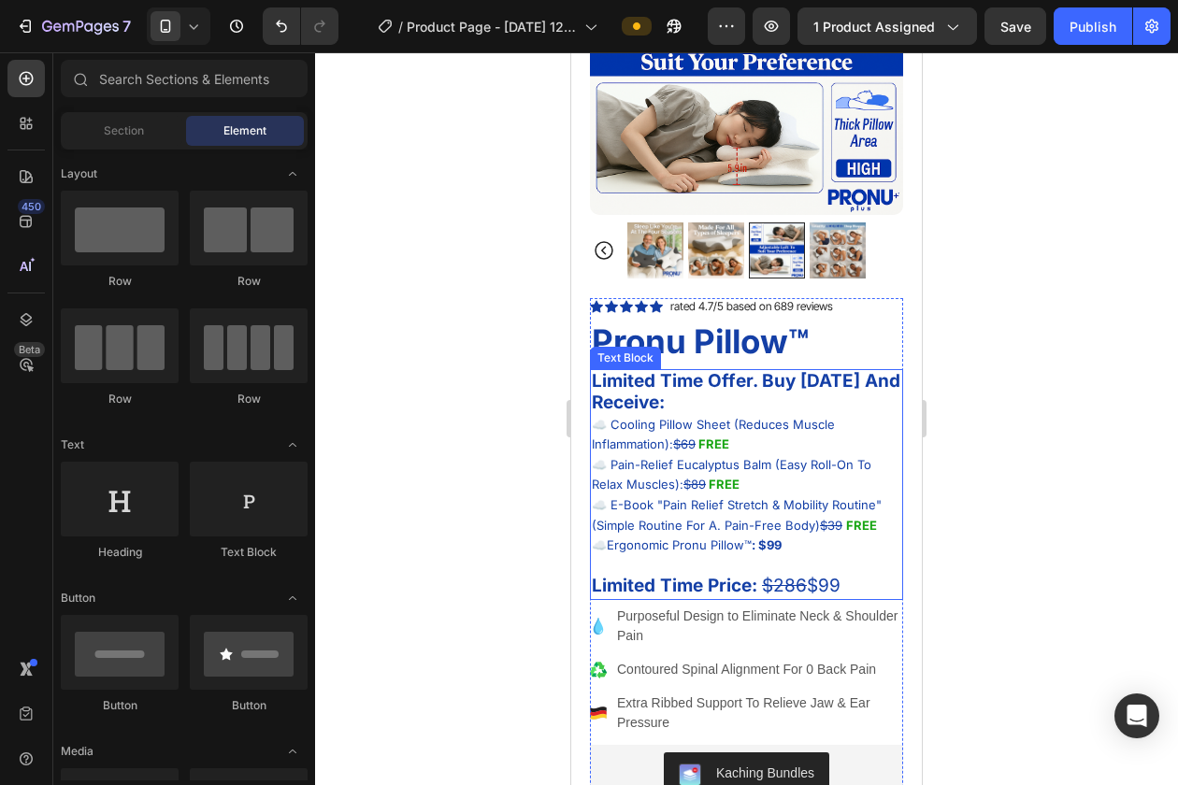
click at [826, 587] on span "Limited Time Price: $286 $99" at bounding box center [716, 585] width 249 height 21
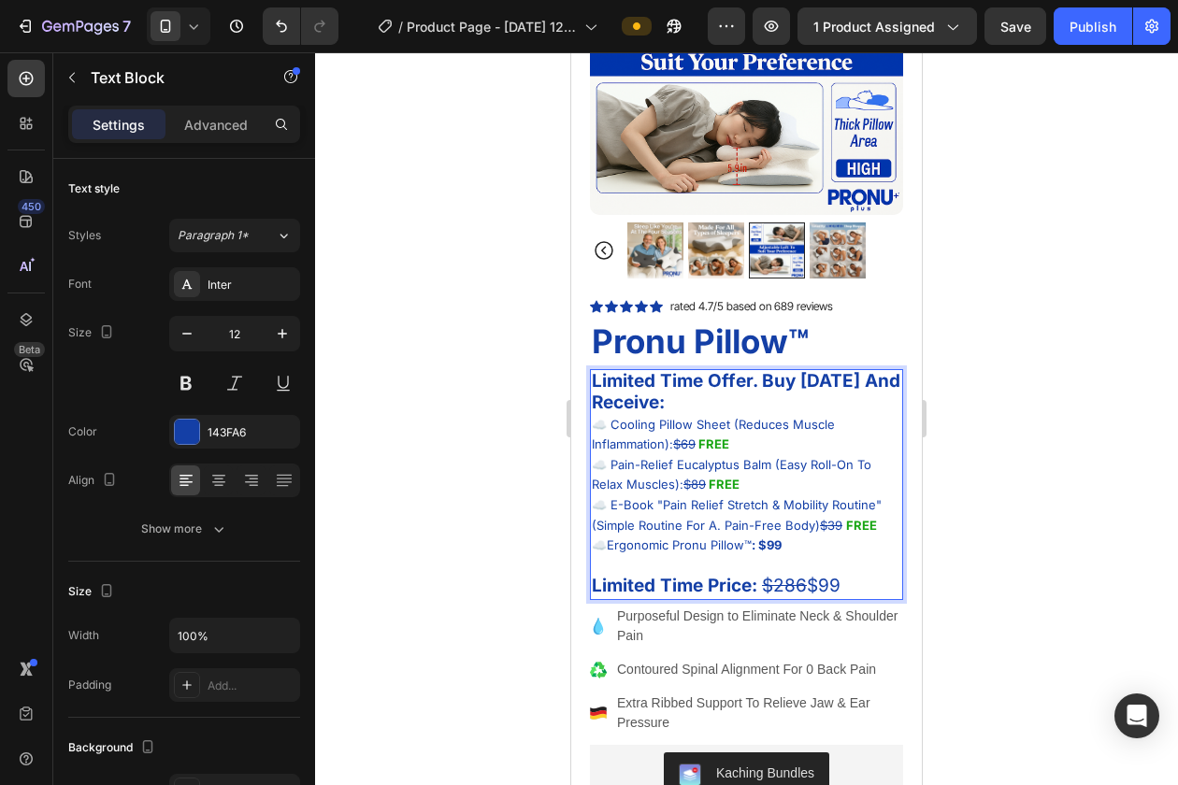
click at [840, 585] on span "Limited Time Price: $286 $99" at bounding box center [716, 585] width 249 height 21
click at [840, 591] on span "Limited Time Price: $286 $99" at bounding box center [716, 585] width 249 height 21
click at [816, 591] on span "Limited Time Price: $286 $99" at bounding box center [716, 585] width 249 height 21
drag, startPoint x: 816, startPoint y: 591, endPoint x: 852, endPoint y: 591, distance: 35.5
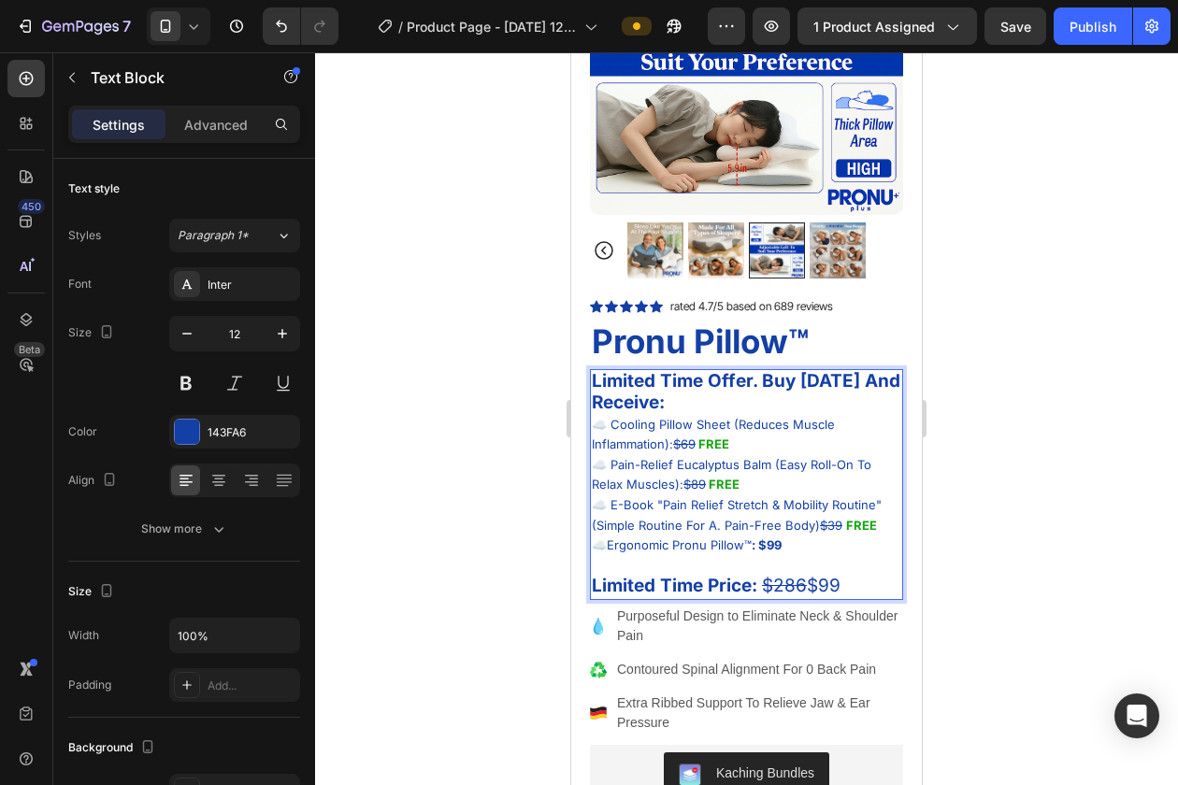
click at [852, 591] on p "☁️ Ergonomic Pronu Pillow™ : $99 Limited Time Price: $286 $99" at bounding box center [746, 567] width 309 height 63
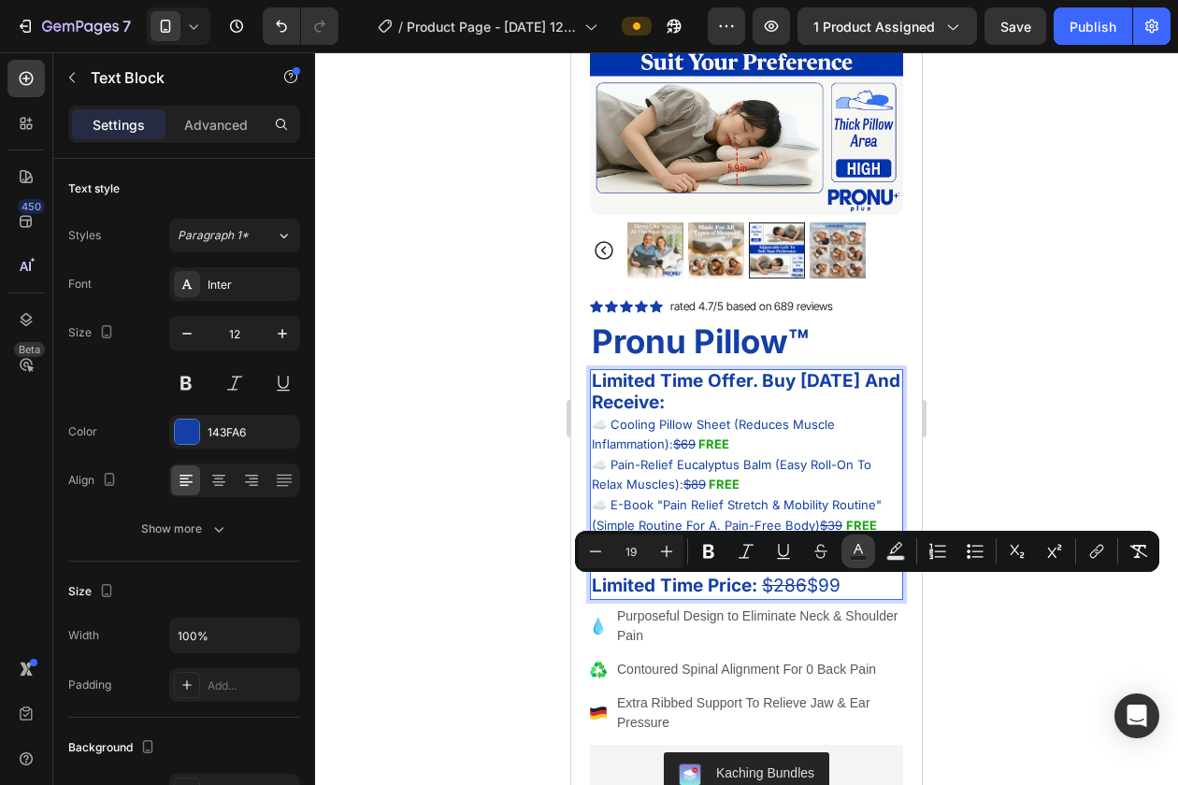
click at [865, 547] on icon "Editor contextual toolbar" at bounding box center [858, 551] width 19 height 19
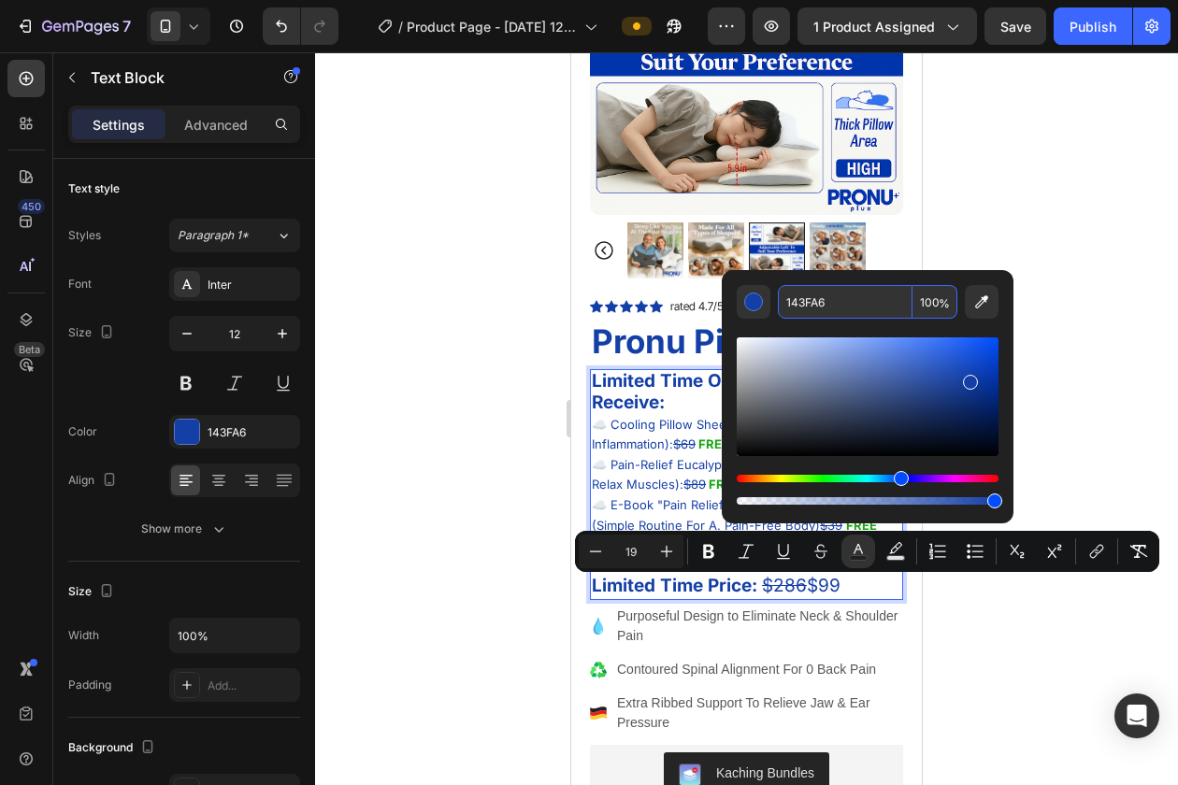
click at [788, 296] on input "143FA6" at bounding box center [845, 302] width 135 height 34
paste input "8A613"
type input "18A613"
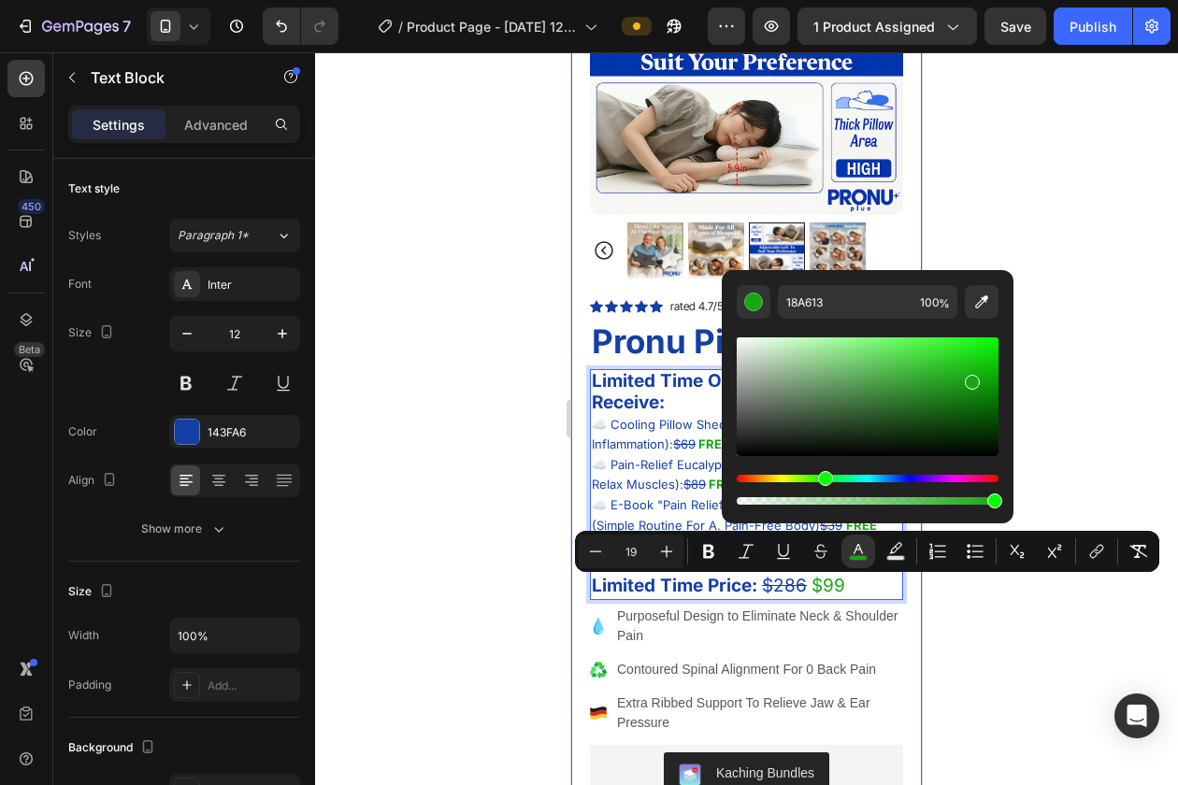
click at [961, 227] on div at bounding box center [746, 418] width 863 height 733
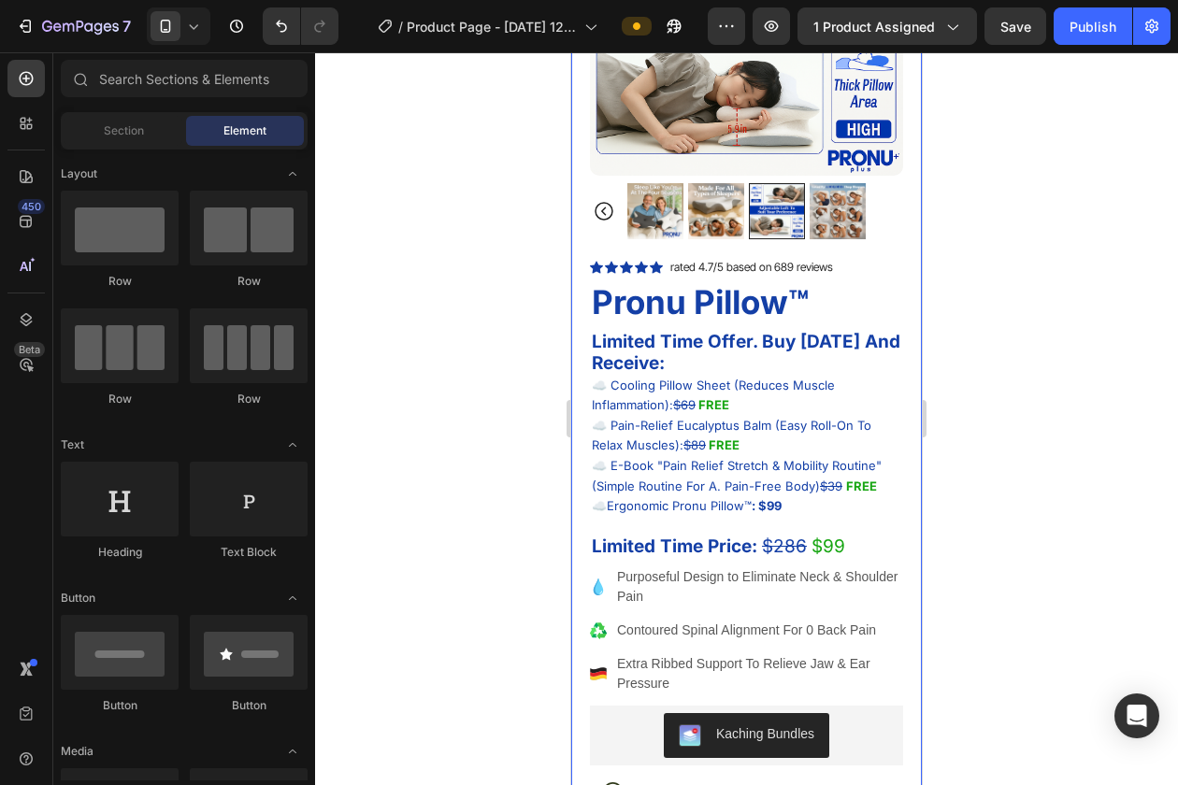
scroll to position [366, 0]
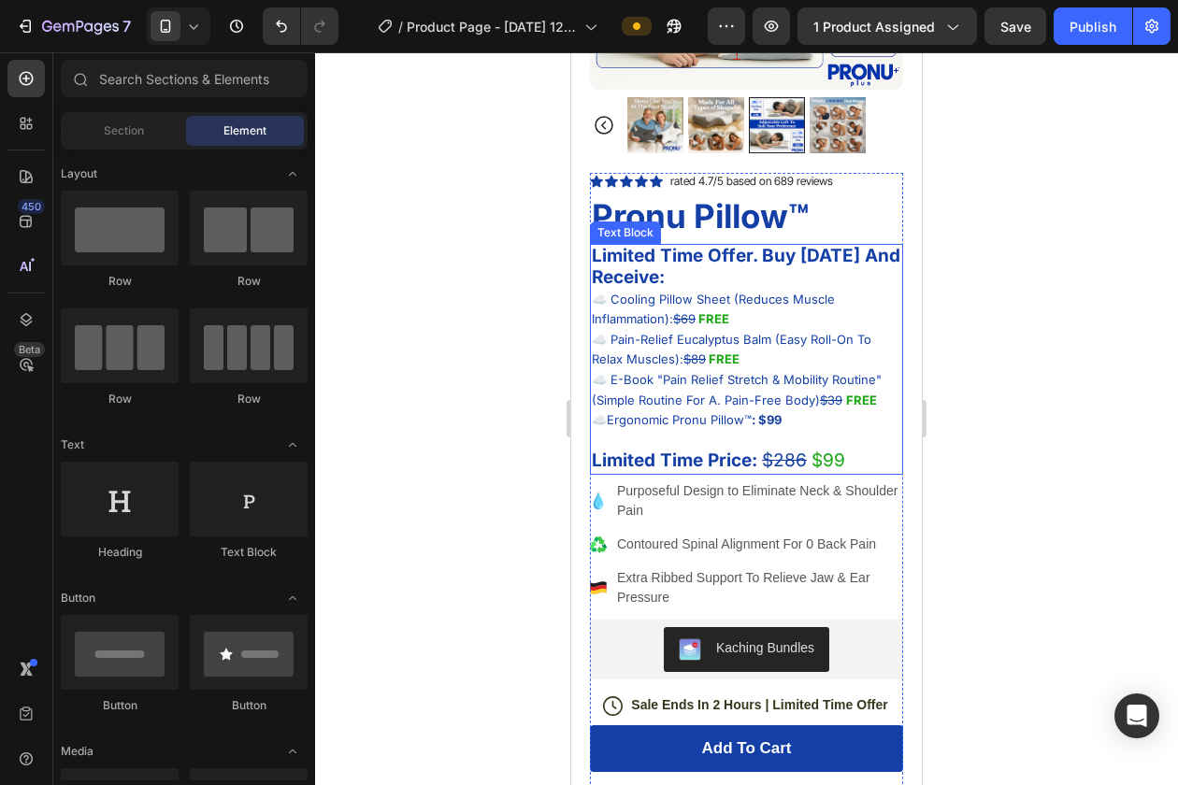
click at [733, 410] on p "☁️ E-Book "Pain Relief Stretch & Mobility Routine" (Simple Routine For A. Pain-…" at bounding box center [746, 390] width 309 height 40
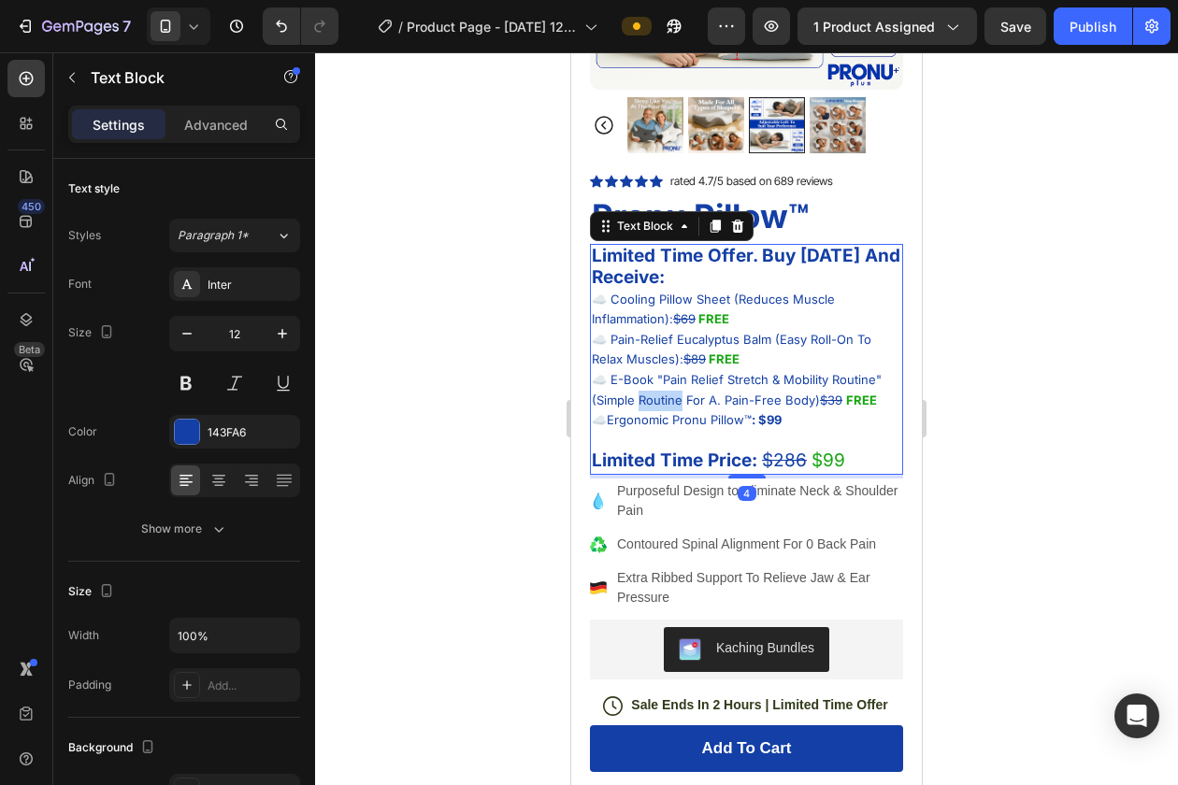
click at [663, 406] on span "☁️ E-Book "Pain Relief Stretch & Mobility Routine" (Simple Routine For A. Pain-…" at bounding box center [737, 390] width 290 height 36
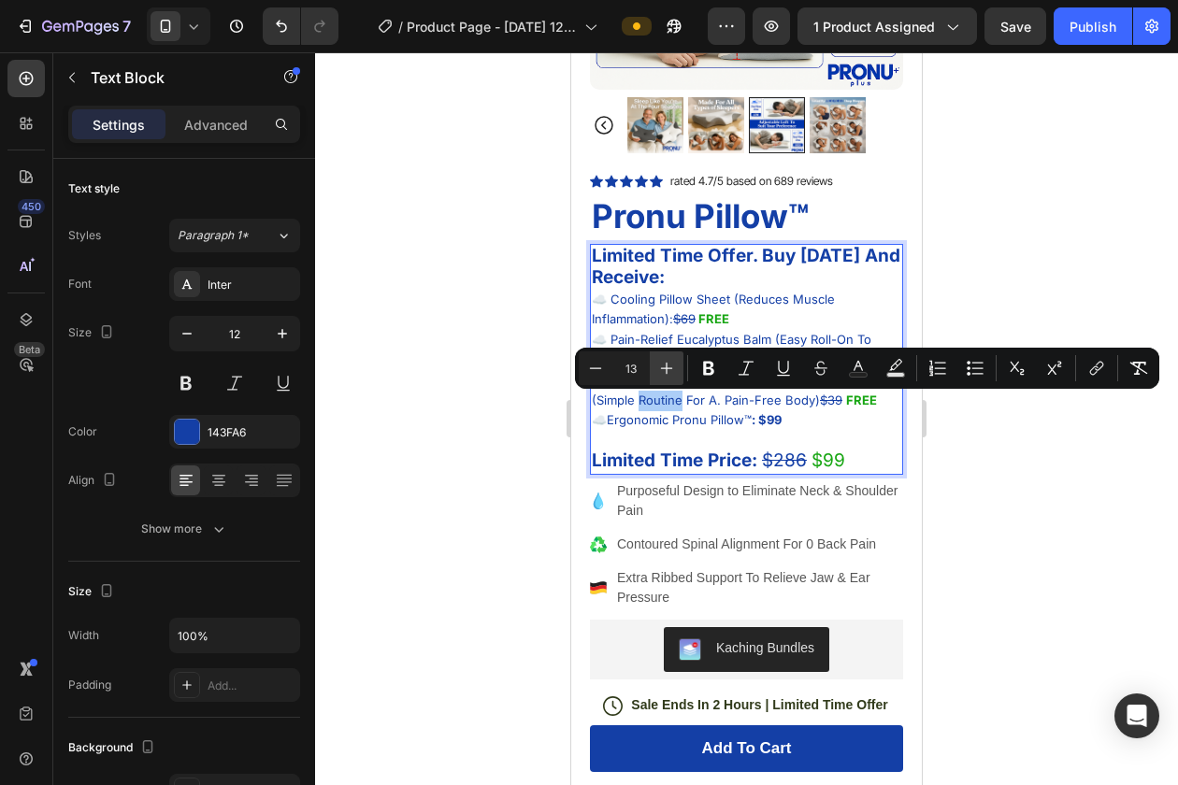
click at [672, 363] on icon "Editor contextual toolbar" at bounding box center [666, 368] width 19 height 19
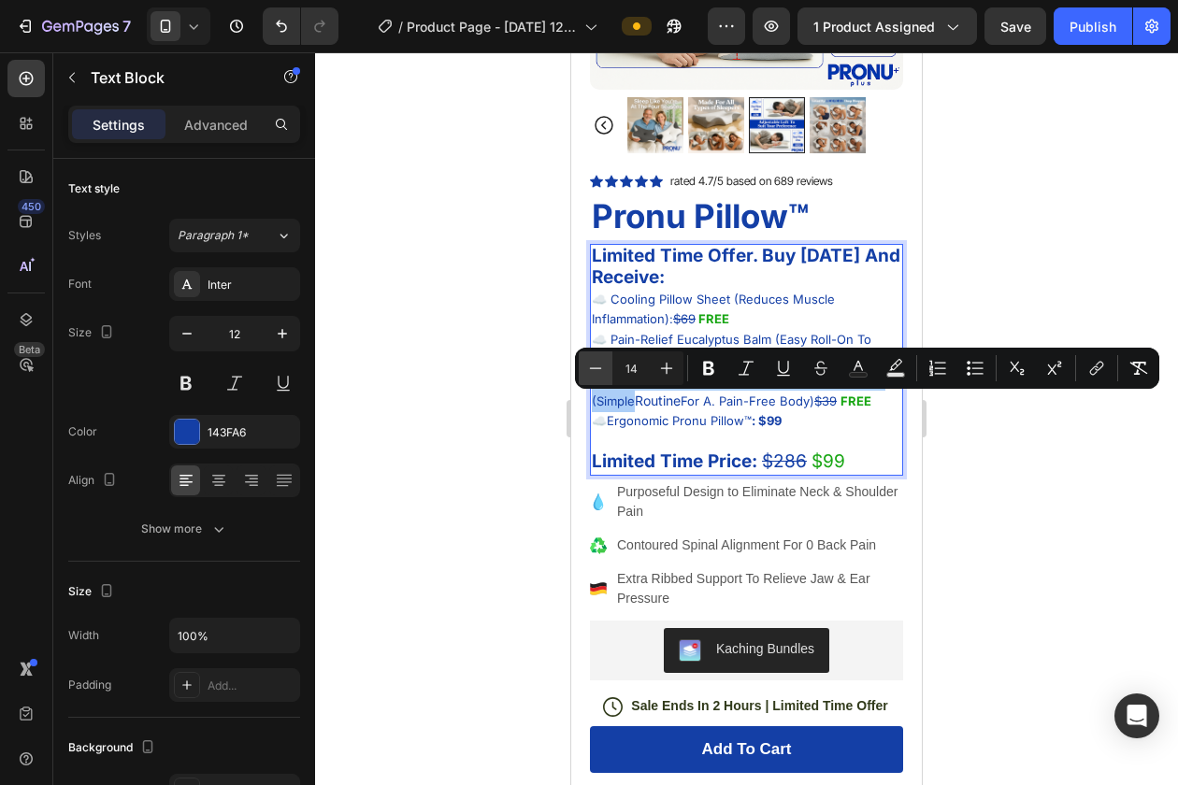
click at [598, 370] on icon "Editor contextual toolbar" at bounding box center [595, 368] width 19 height 19
type input "13"
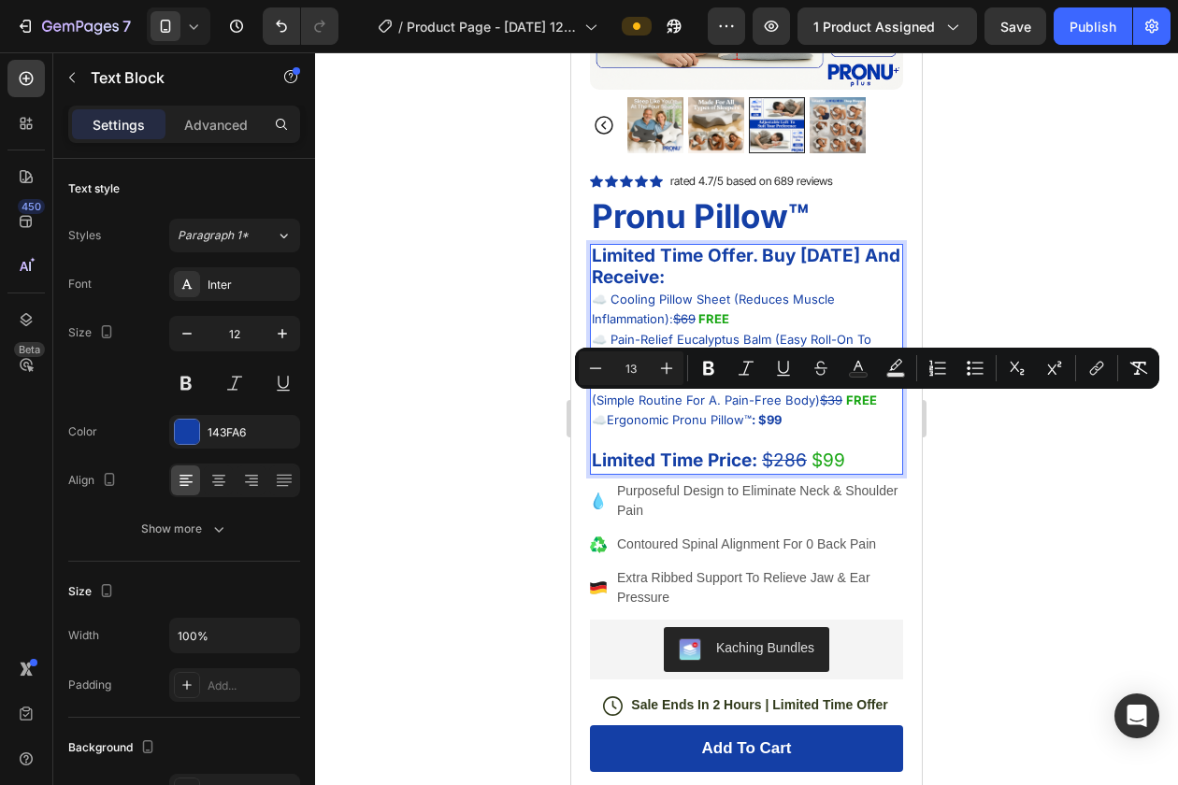
click at [660, 323] on span "☁️ Cooling Pillow Sheet (Reduces Muscle Inflammation): $69" at bounding box center [713, 310] width 243 height 36
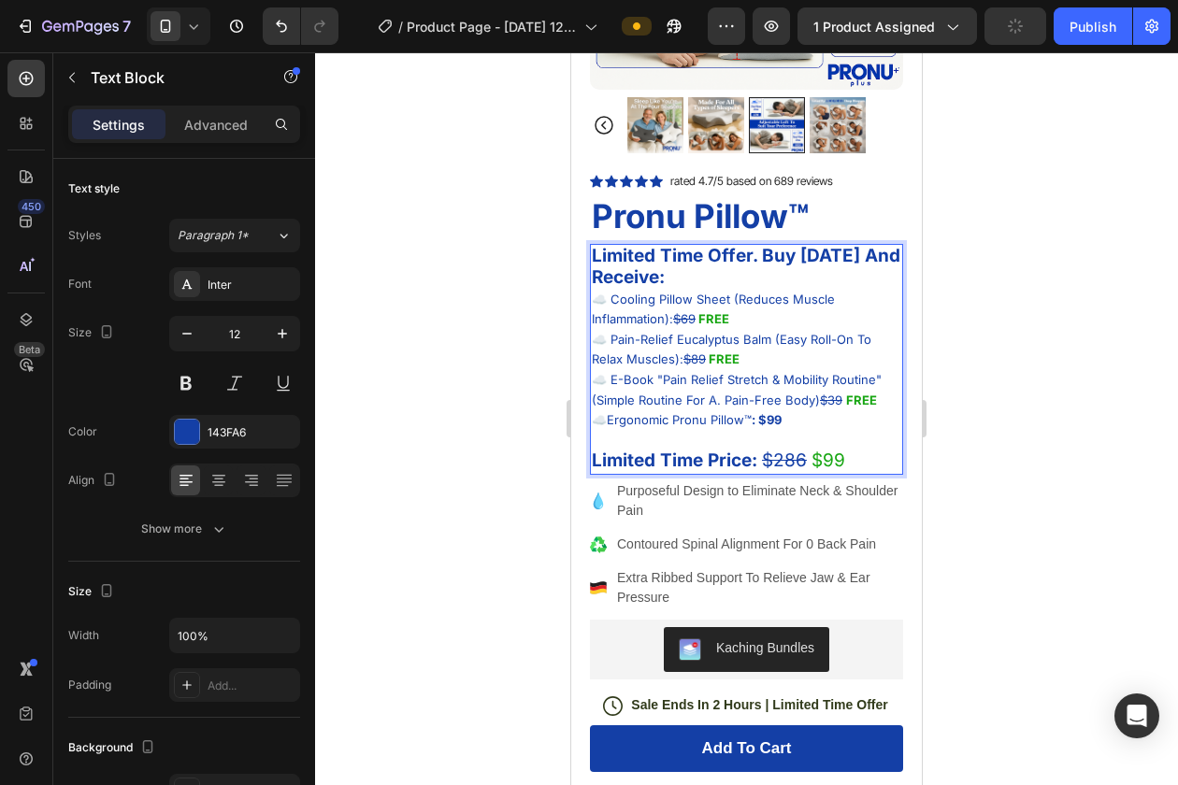
click at [608, 300] on span "☁️ Cooling Pillow Sheet (Reduces Muscle Inflammation): $69" at bounding box center [713, 310] width 243 height 36
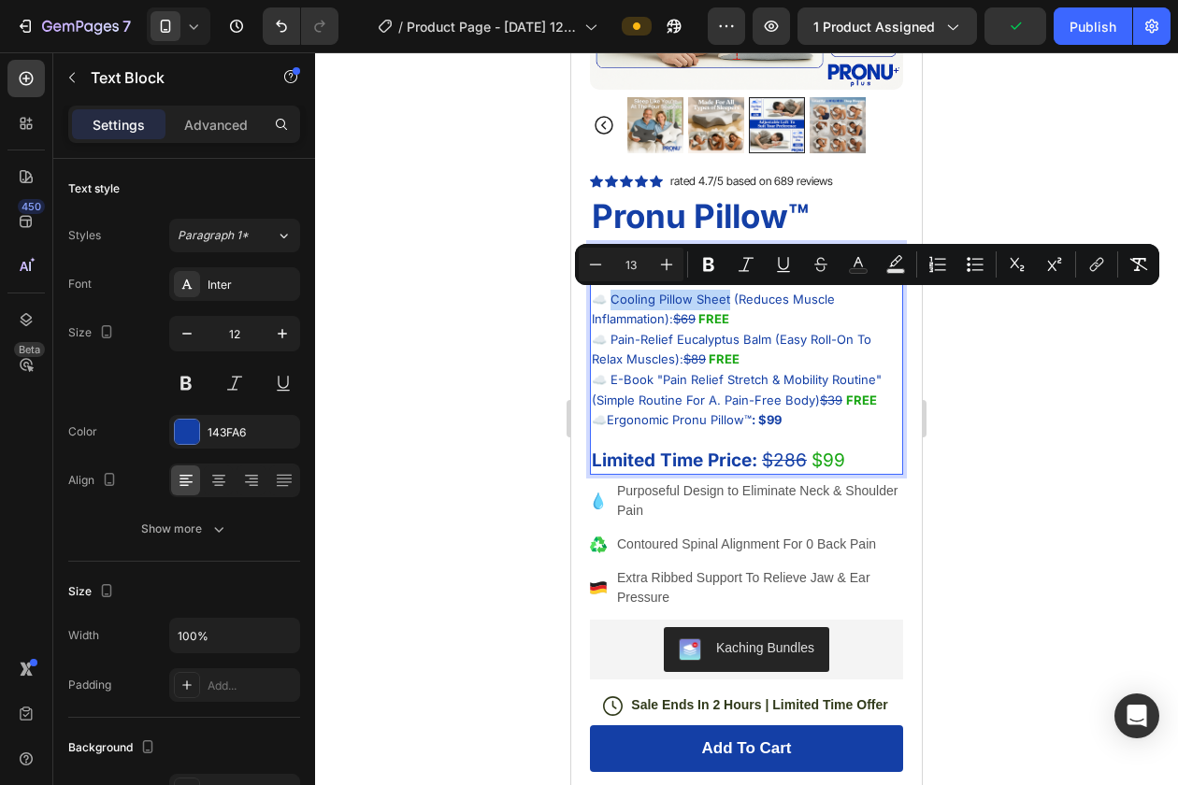
drag, startPoint x: 608, startPoint y: 300, endPoint x: 724, endPoint y: 306, distance: 117.0
click at [724, 306] on span "☁️ Cooling Pillow Sheet (Reduces Muscle Inflammation): $69" at bounding box center [713, 310] width 243 height 36
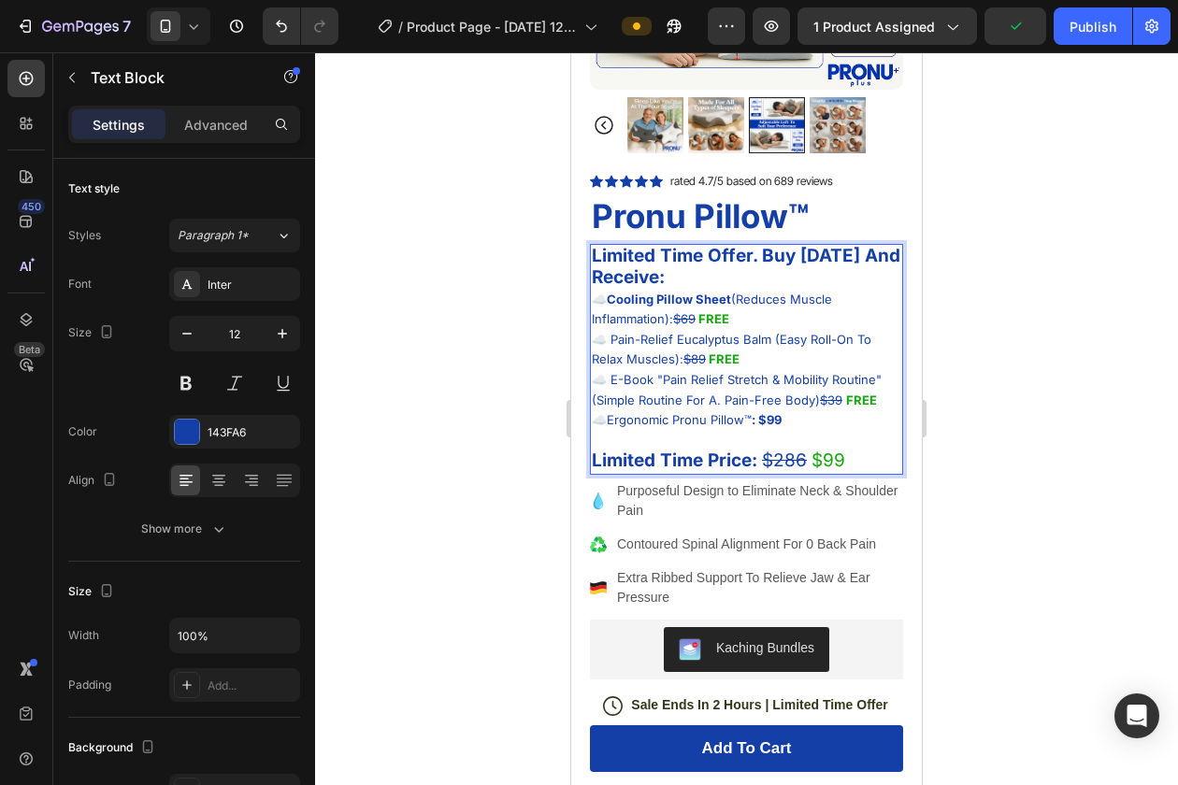
click at [696, 342] on span "☁️ Pain-Relief Eucalyptus Balm (Easy Roll-On To Relax Muscles): $89" at bounding box center [731, 350] width 279 height 36
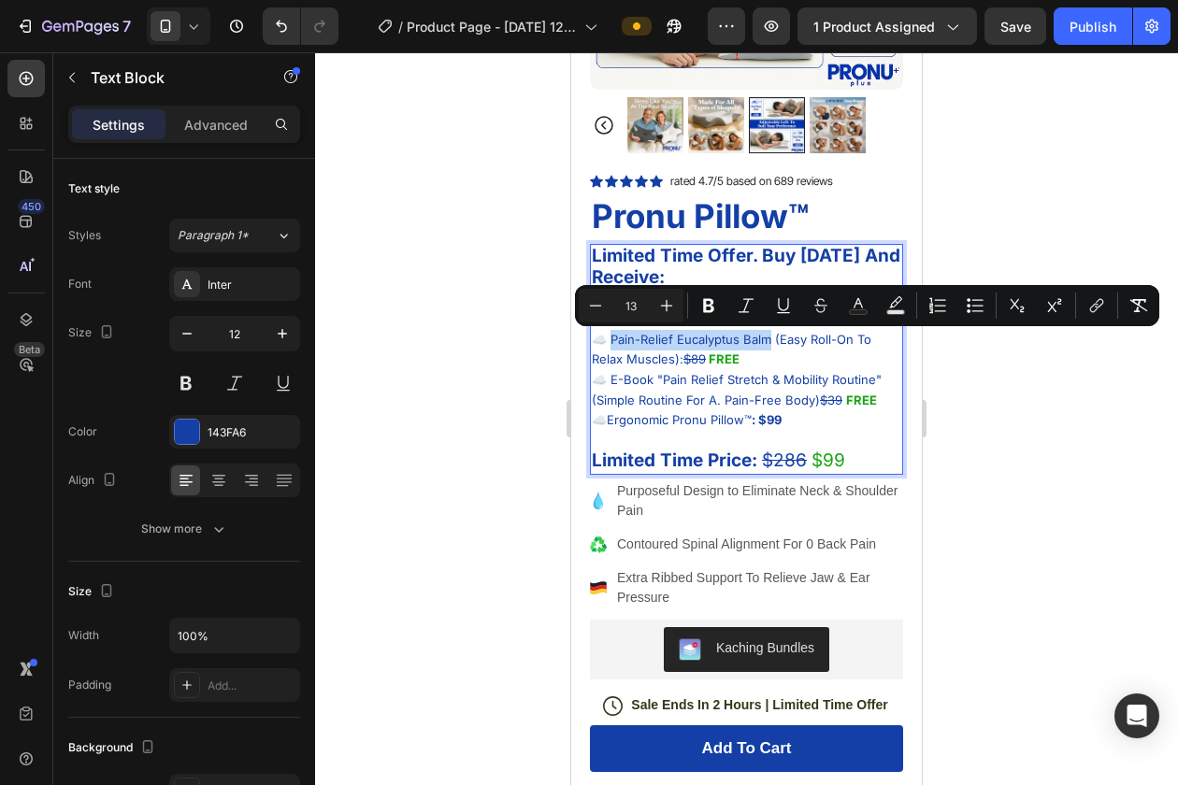
drag, startPoint x: 607, startPoint y: 339, endPoint x: 766, endPoint y: 338, distance: 159.8
click at [766, 338] on span "☁️ Pain-Relief Eucalyptus Balm (Easy Roll-On To Relax Muscles): $89" at bounding box center [731, 350] width 279 height 36
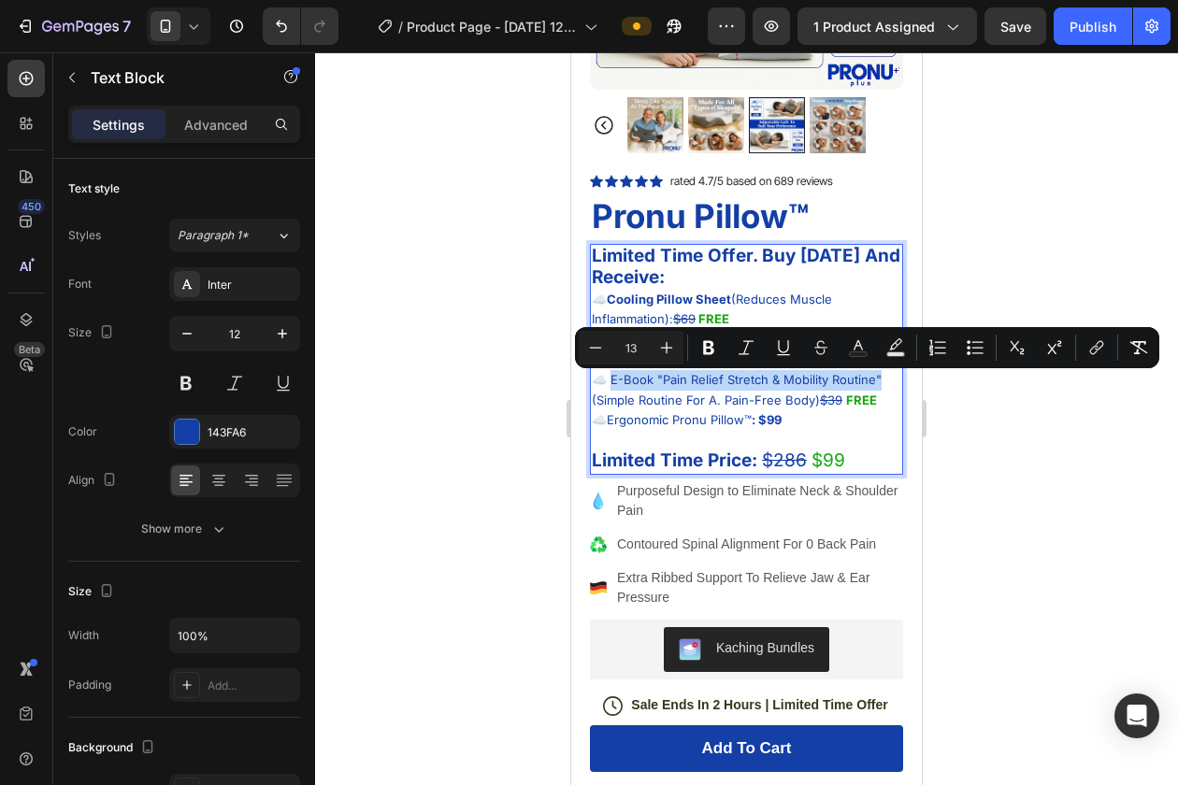
drag, startPoint x: 608, startPoint y: 383, endPoint x: 892, endPoint y: 380, distance: 284.2
click at [892, 380] on p "☁️ E-Book "Pain Relief Stretch & Mobility Routine" (Simple Routine For A. Pain-…" at bounding box center [746, 390] width 309 height 40
click at [974, 408] on div at bounding box center [746, 418] width 863 height 733
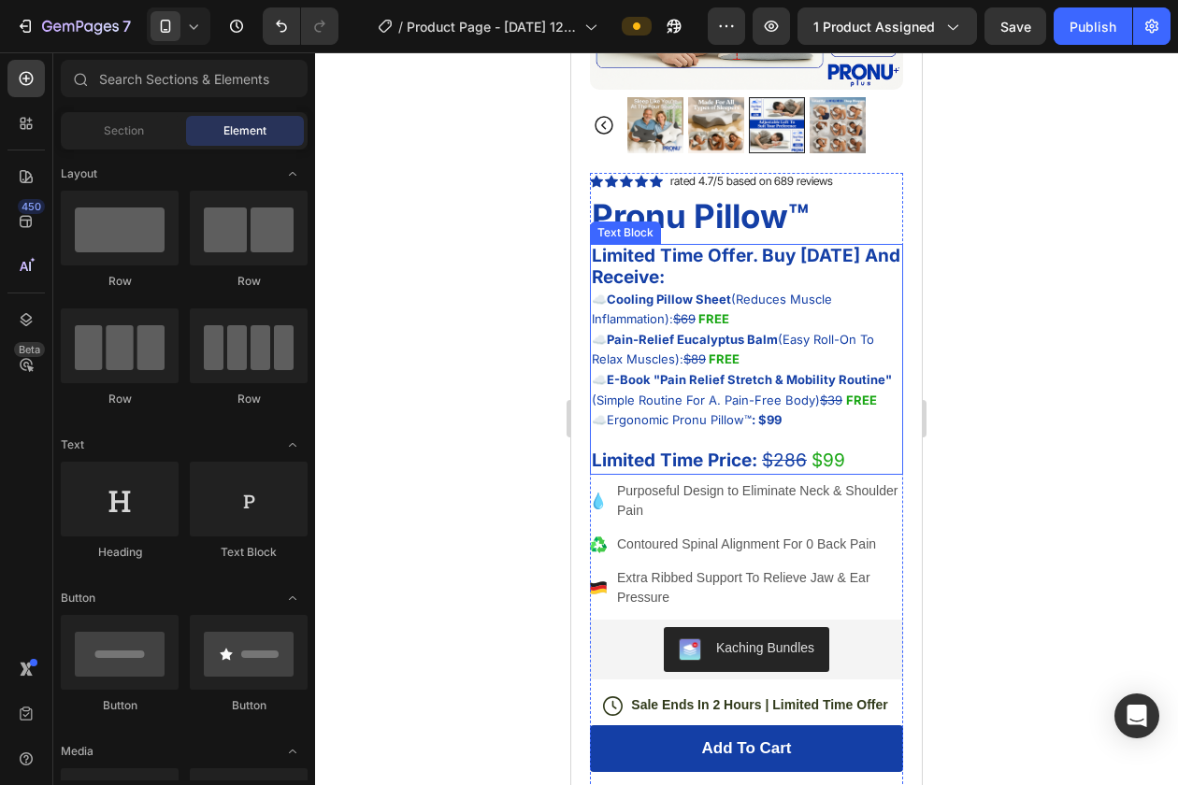
click at [633, 423] on span "☁️ Ergonomic Pronu Pillow™ : $99" at bounding box center [687, 419] width 190 height 15
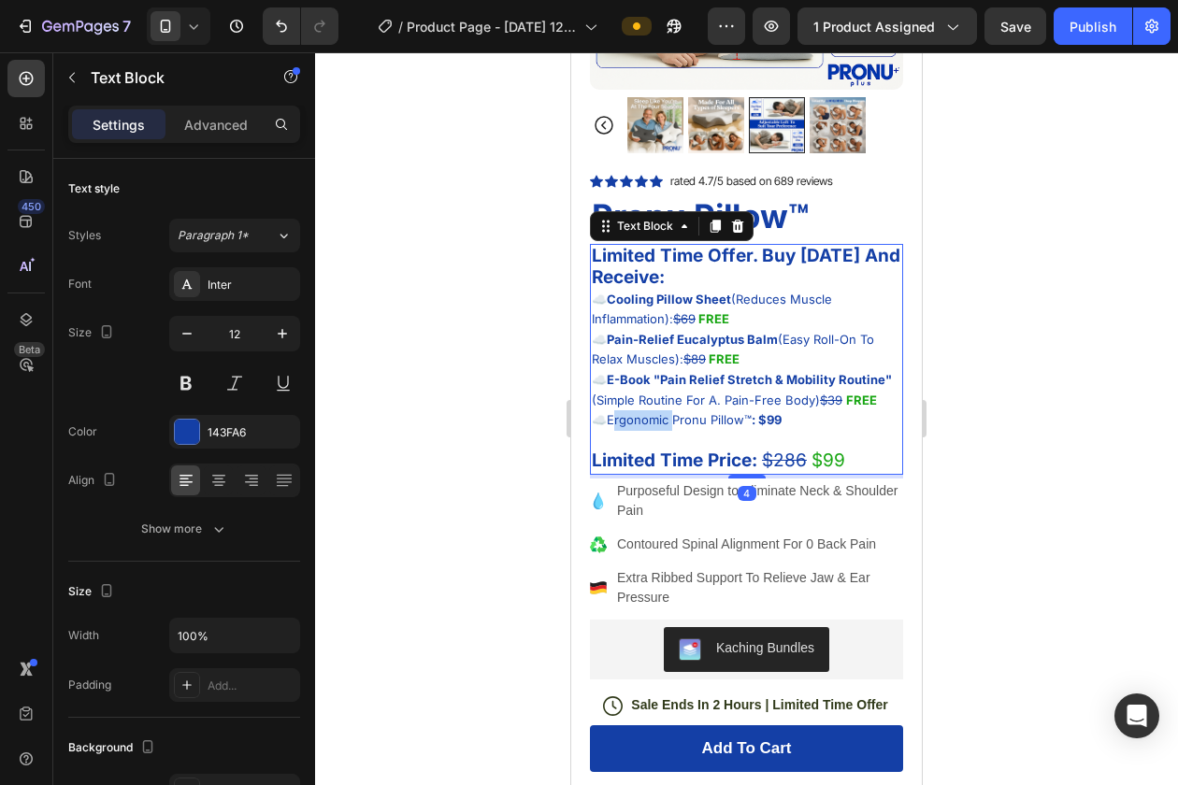
click at [617, 423] on span "☁️ Ergonomic Pronu Pillow™ : $99" at bounding box center [687, 419] width 190 height 15
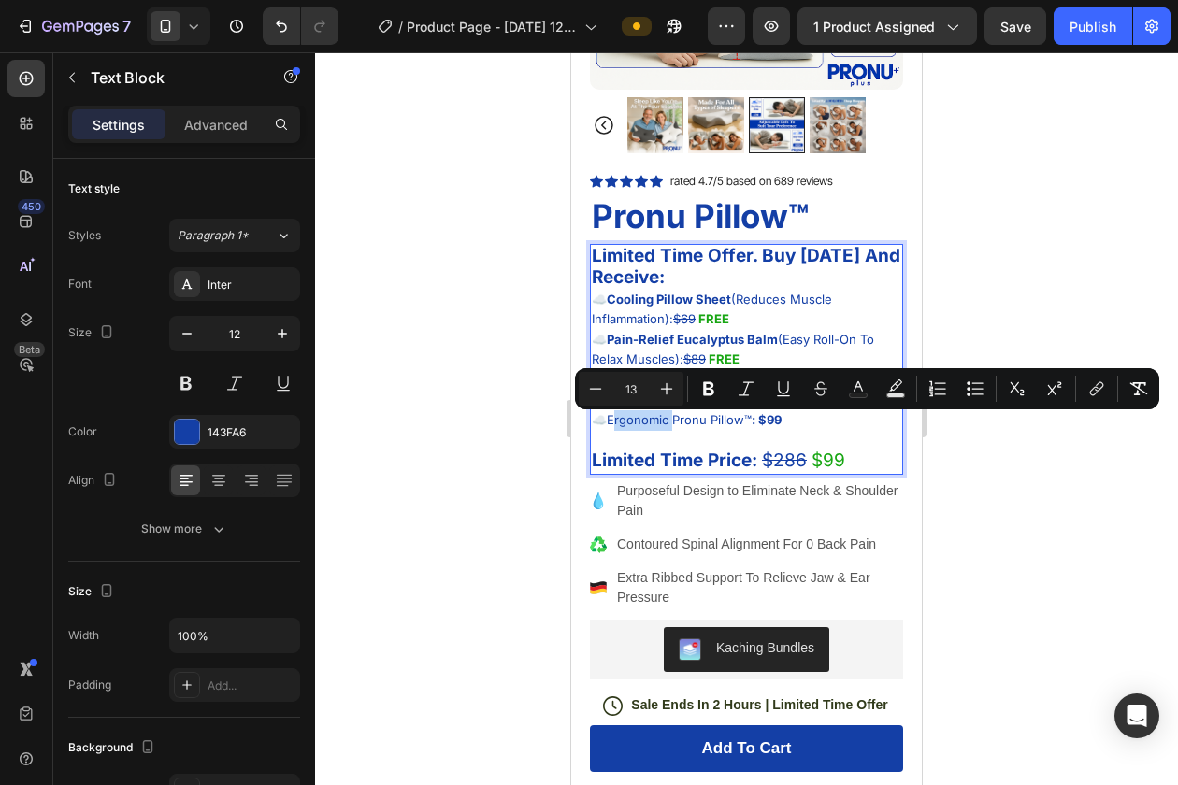
click at [613, 423] on span "☁️ Ergonomic Pronu Pillow™ : $99" at bounding box center [687, 419] width 190 height 15
drag, startPoint x: 609, startPoint y: 423, endPoint x: 747, endPoint y: 424, distance: 138.4
click at [747, 424] on span "☁️ Ergonomic Pronu Pillow™ : $99" at bounding box center [687, 419] width 190 height 15
click at [933, 465] on div at bounding box center [746, 418] width 863 height 733
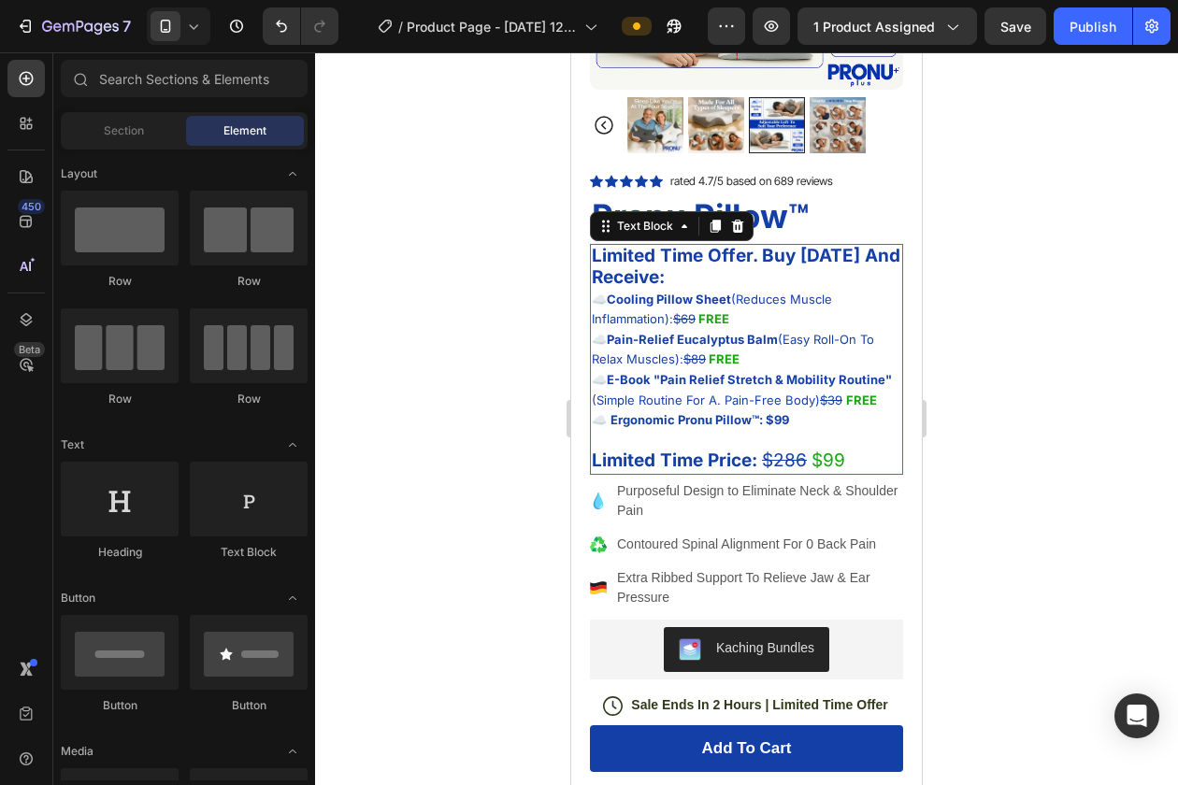
click at [750, 423] on strong "Ergonomic Pronu Pillow™: $99" at bounding box center [699, 419] width 179 height 15
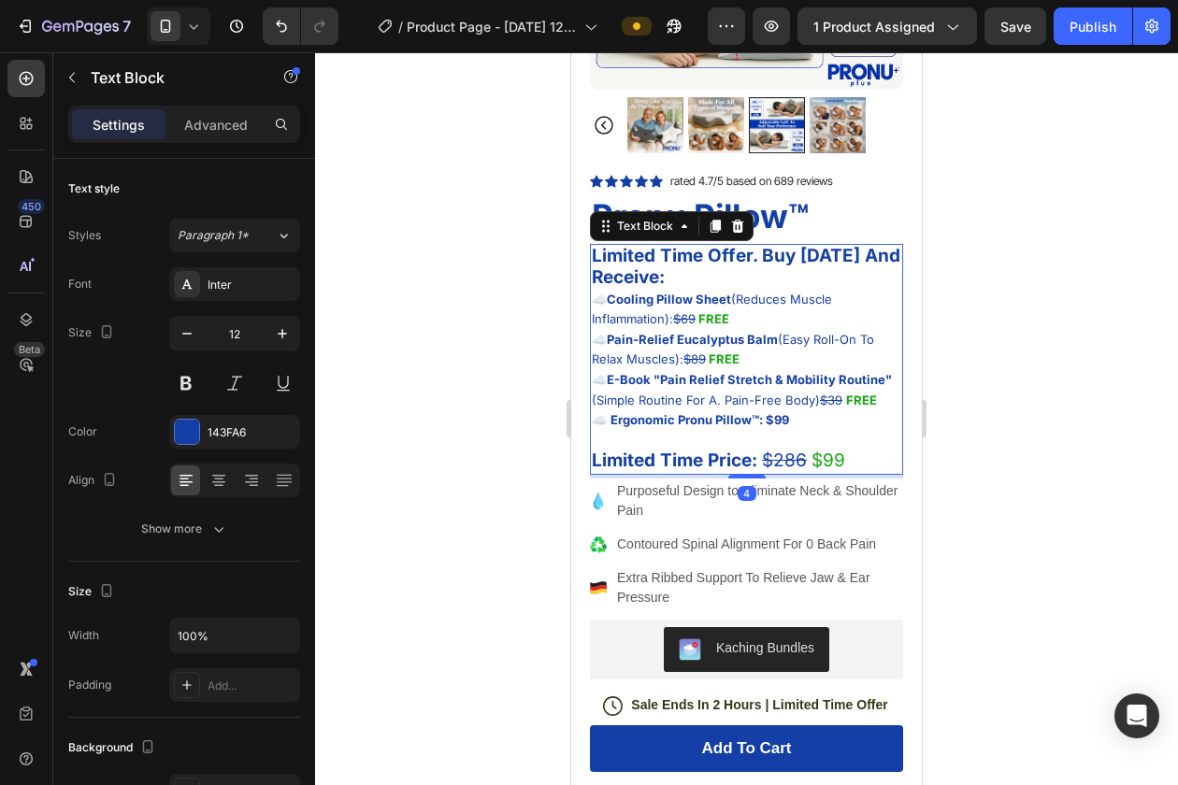
click at [755, 423] on strong "Ergonomic Pronu Pillow™: $99" at bounding box center [699, 419] width 179 height 15
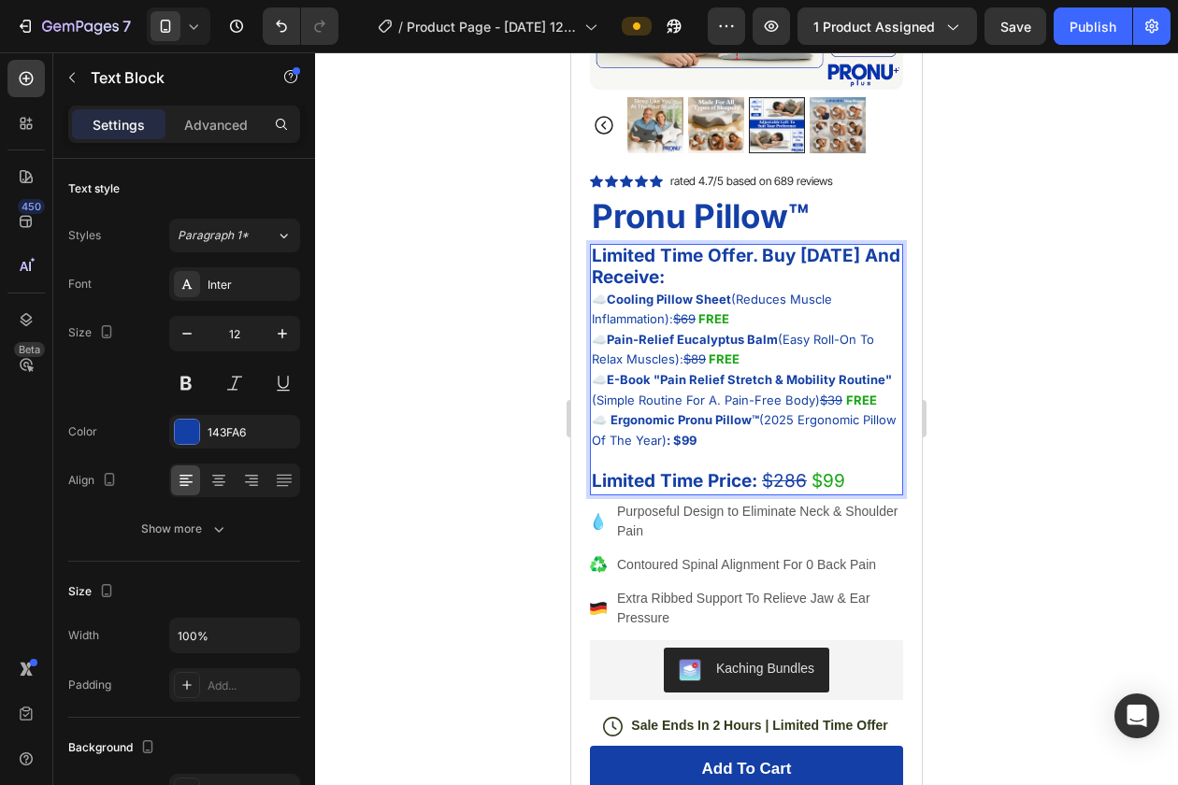
click at [1033, 434] on div at bounding box center [746, 418] width 863 height 733
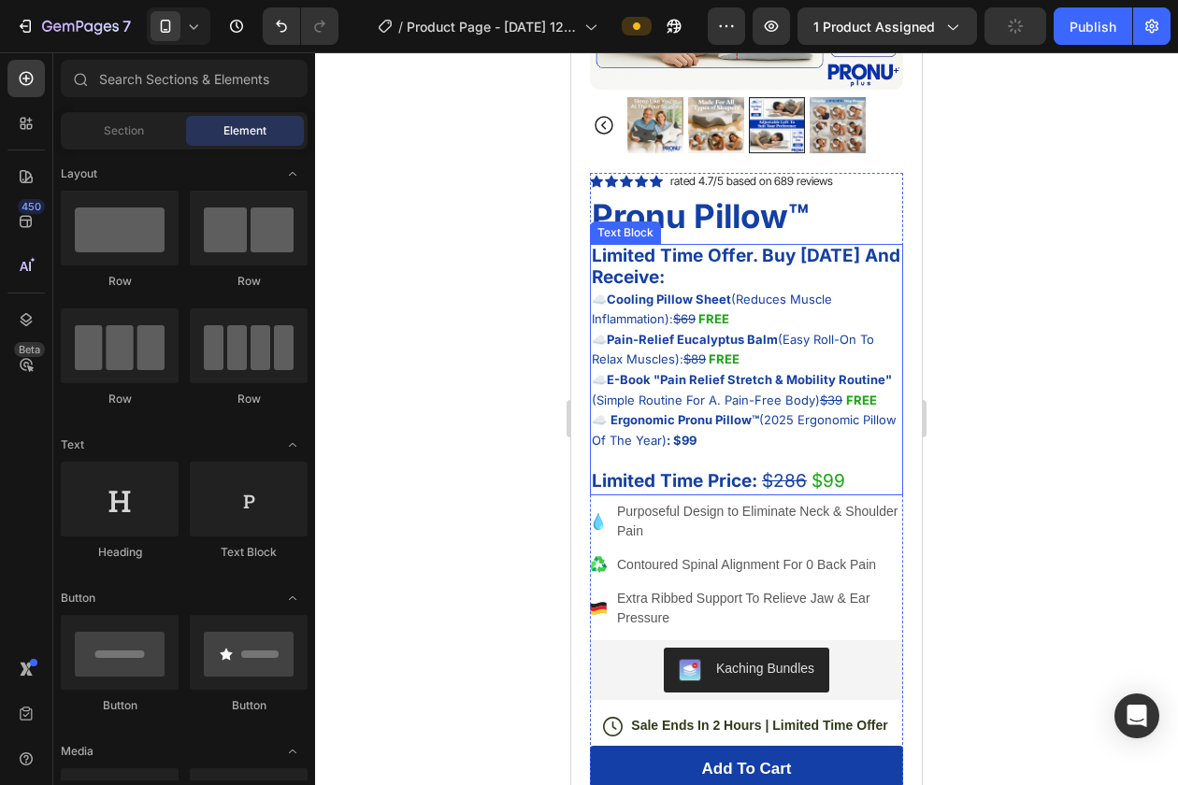
click at [712, 486] on strong "Limited Time Price:" at bounding box center [674, 480] width 165 height 21
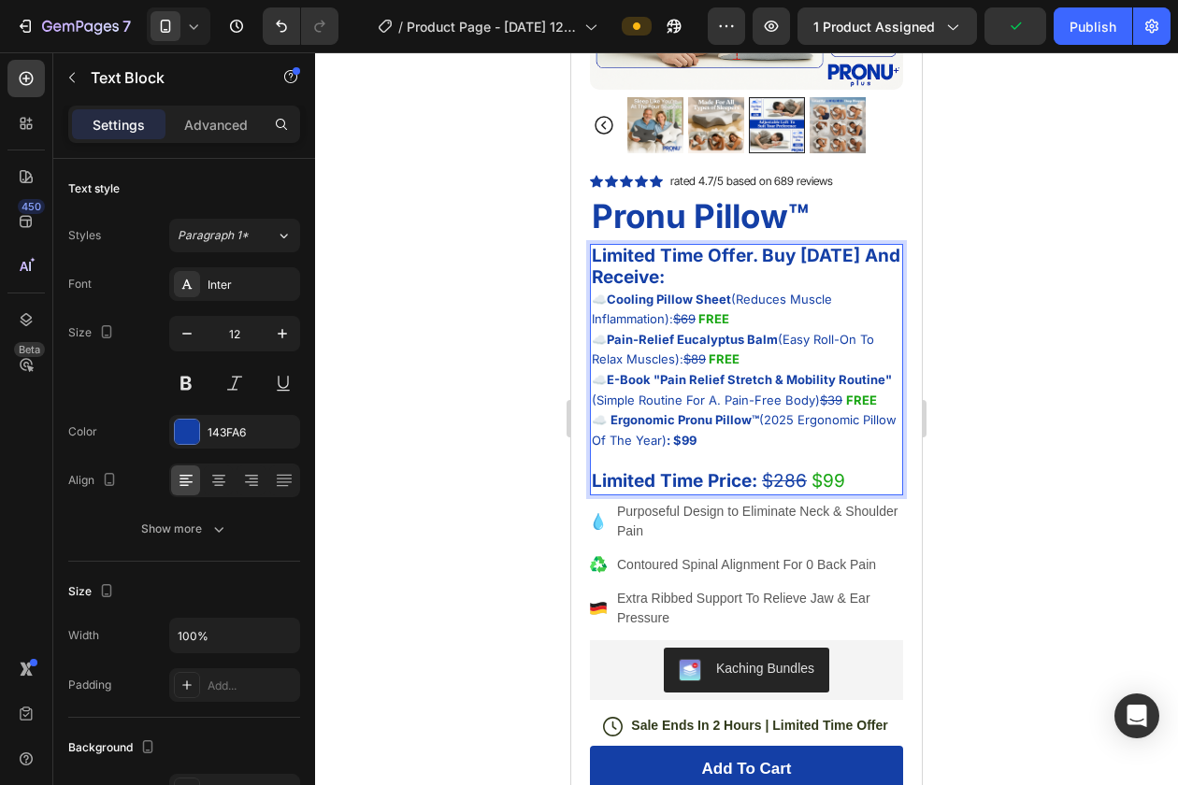
click at [696, 461] on p "☁️ Ergonomic Pronu Pillow™ (2025 Ergonomic Pillow Of The Year) : $99 Limited Ti…" at bounding box center [746, 451] width 309 height 82
click at [521, 415] on div at bounding box center [746, 418] width 863 height 733
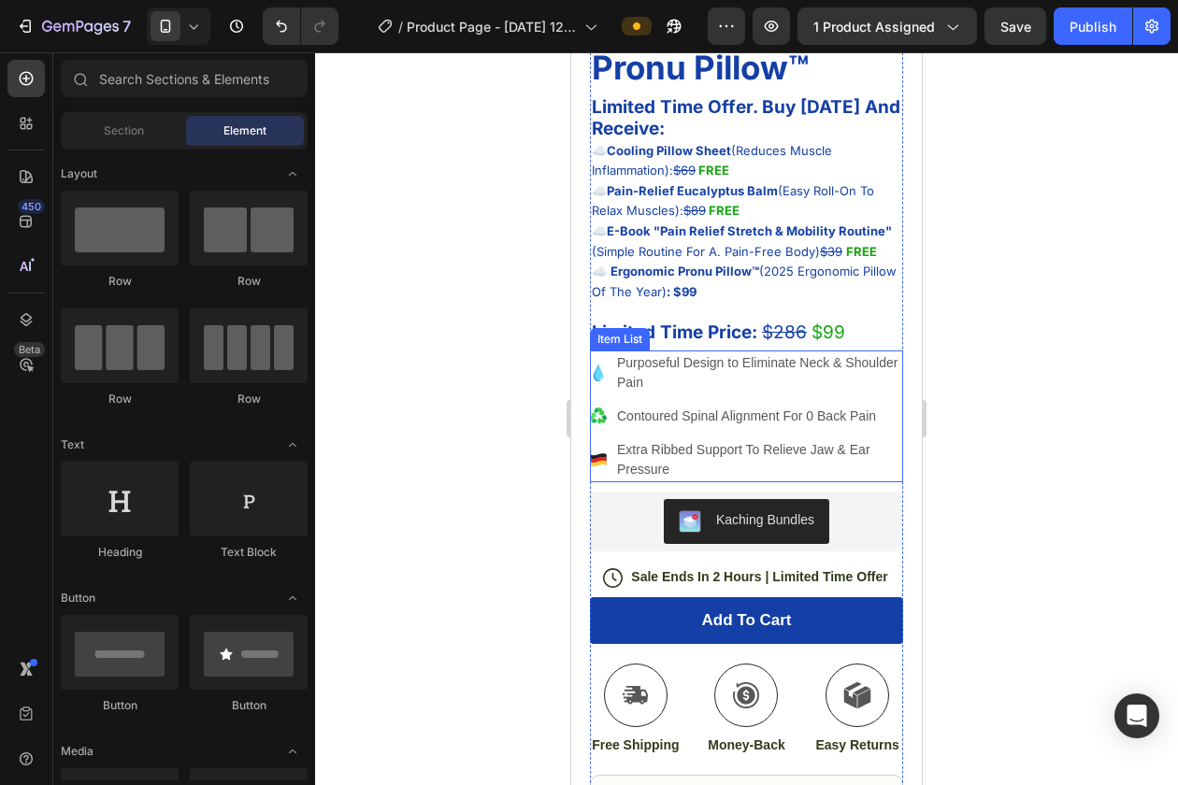
scroll to position [494, 0]
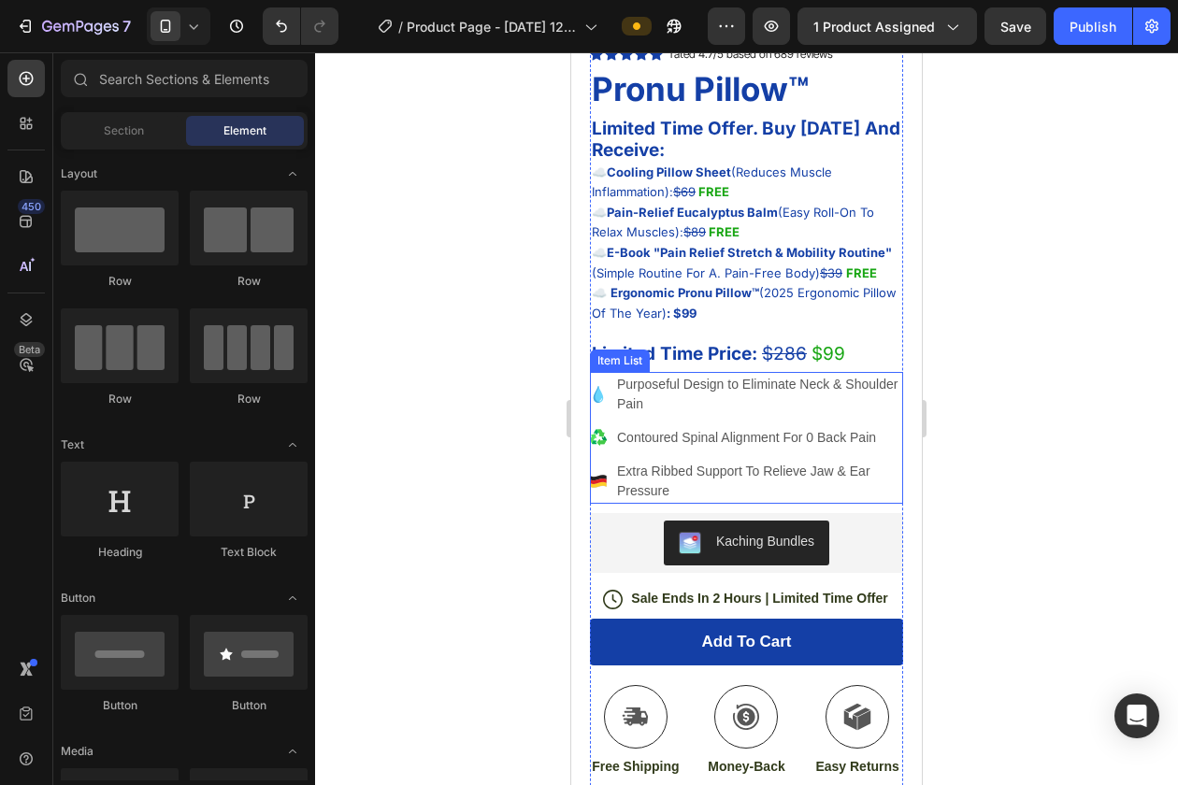
click at [599, 417] on div "Purposeful Design to Eliminate Neck & Shoulder Pain" at bounding box center [746, 394] width 313 height 45
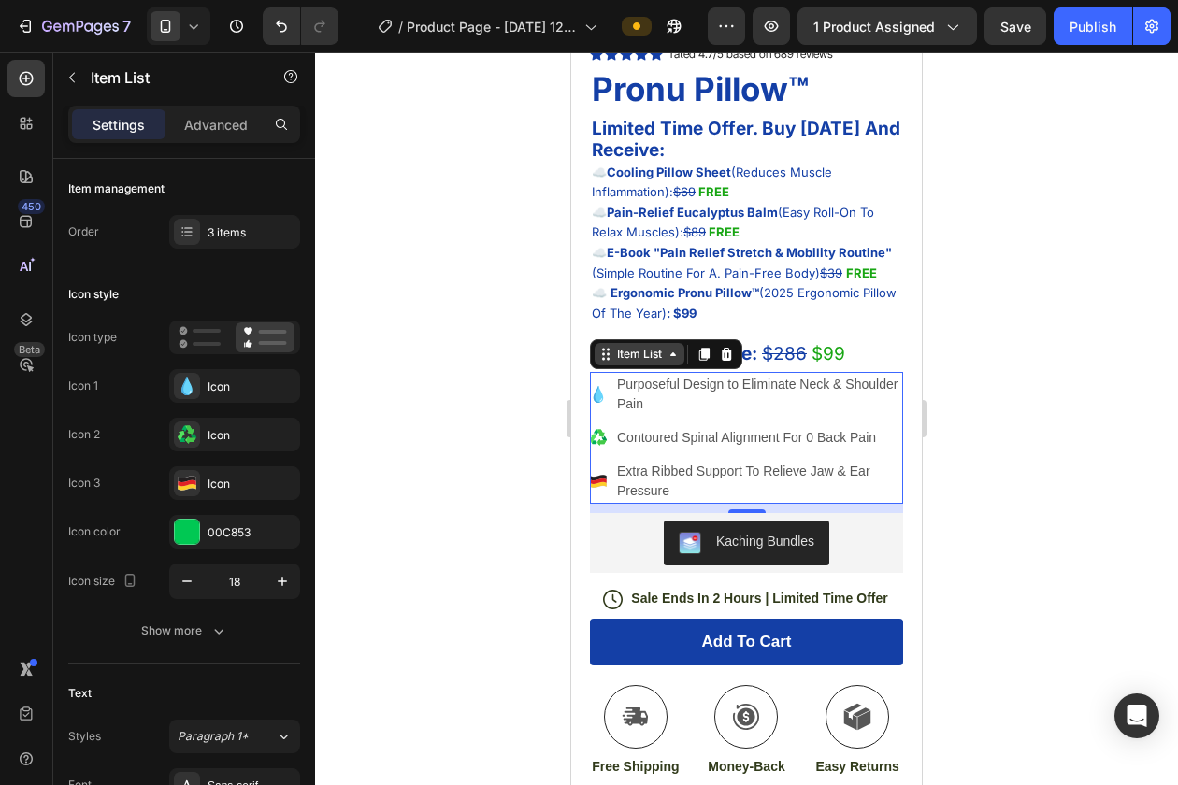
click at [669, 361] on icon at bounding box center [673, 354] width 15 height 15
click at [726, 361] on icon at bounding box center [727, 354] width 12 height 13
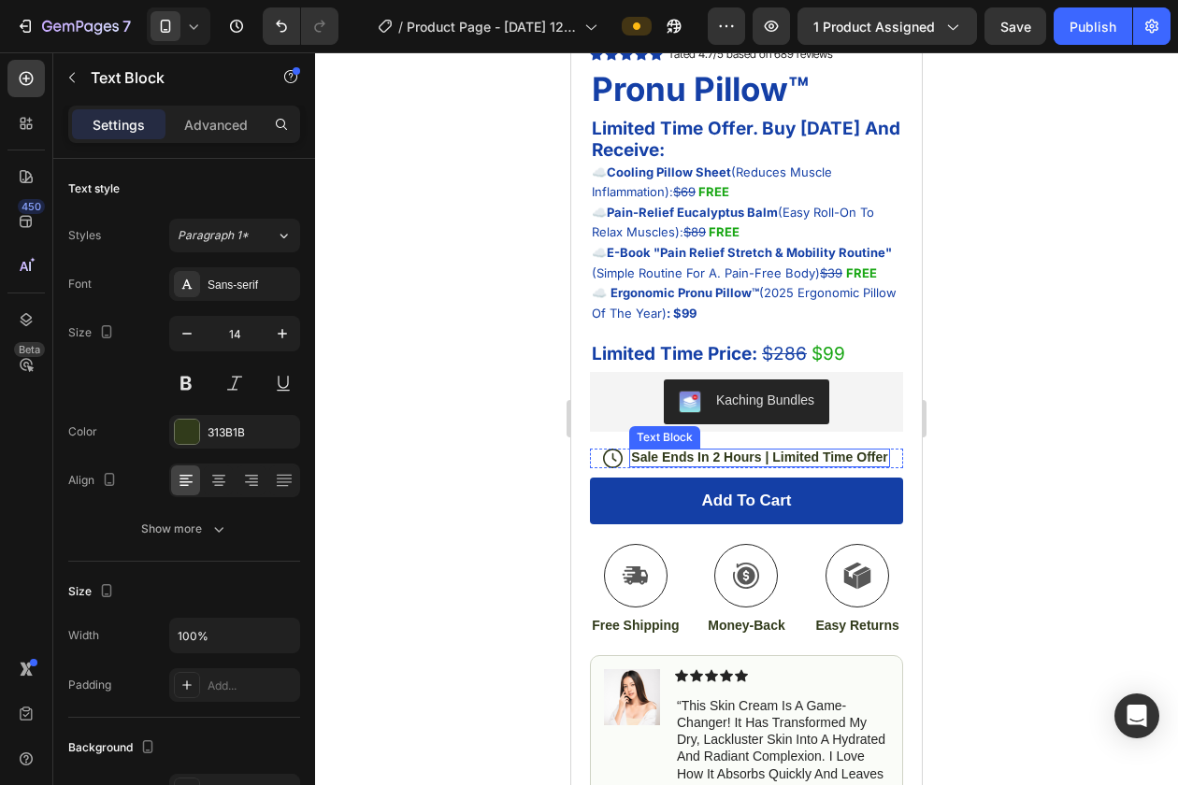
click at [799, 464] on p "Sale Ends In 2 Hours | Limited Time Offer" at bounding box center [759, 457] width 256 height 17
click at [720, 463] on p "Sale Ends In 2 Hours | Limited Time Offer" at bounding box center [759, 457] width 256 height 17
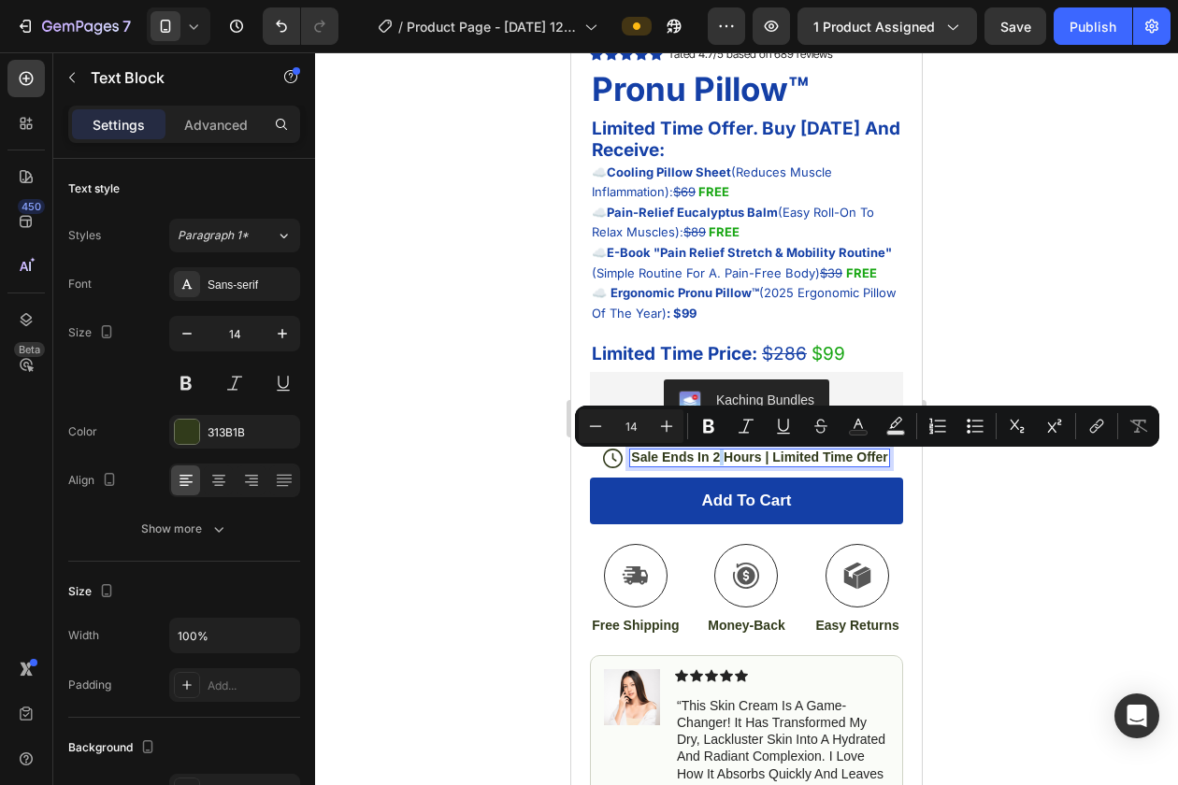
click at [720, 463] on p "Sale Ends In 2 Hours | Limited Time Offer" at bounding box center [759, 457] width 256 height 17
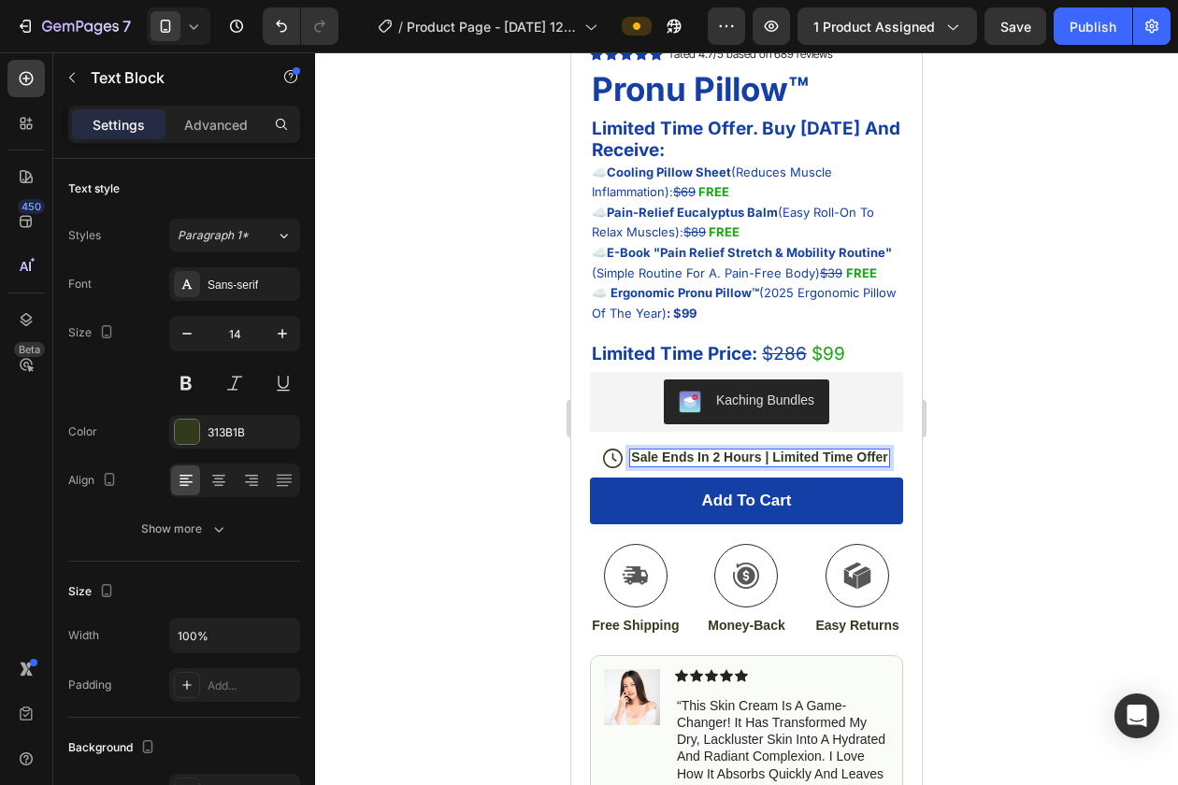
click at [847, 460] on p "Sale Ends In 2 Hours | Limited Time Offer" at bounding box center [759, 457] width 256 height 17
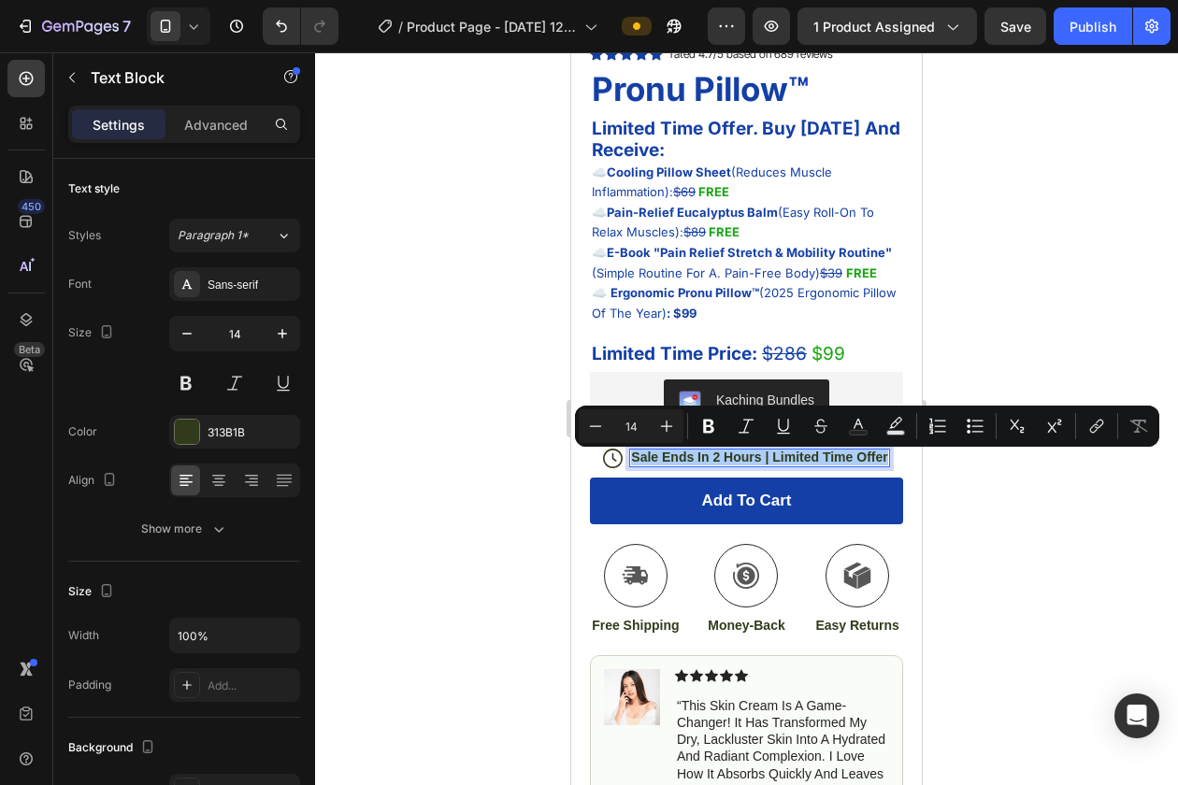
click at [974, 336] on div at bounding box center [746, 418] width 863 height 733
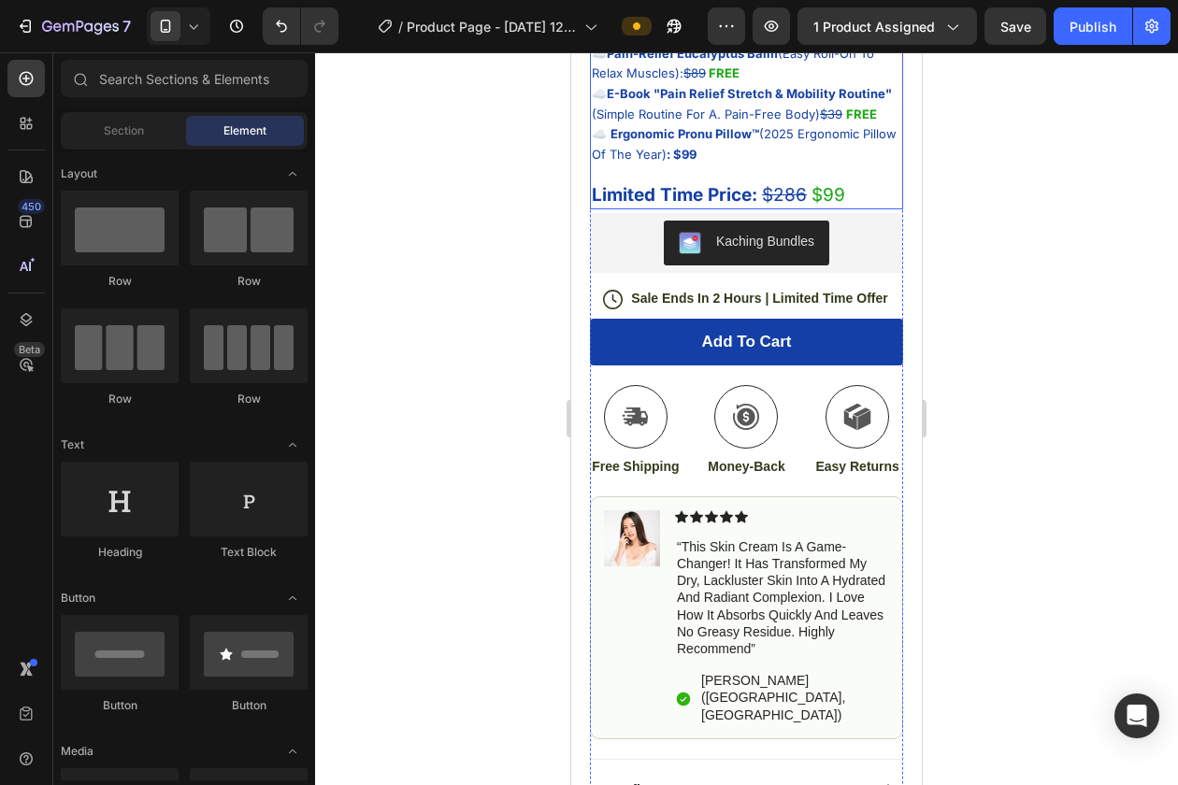
scroll to position [695, 0]
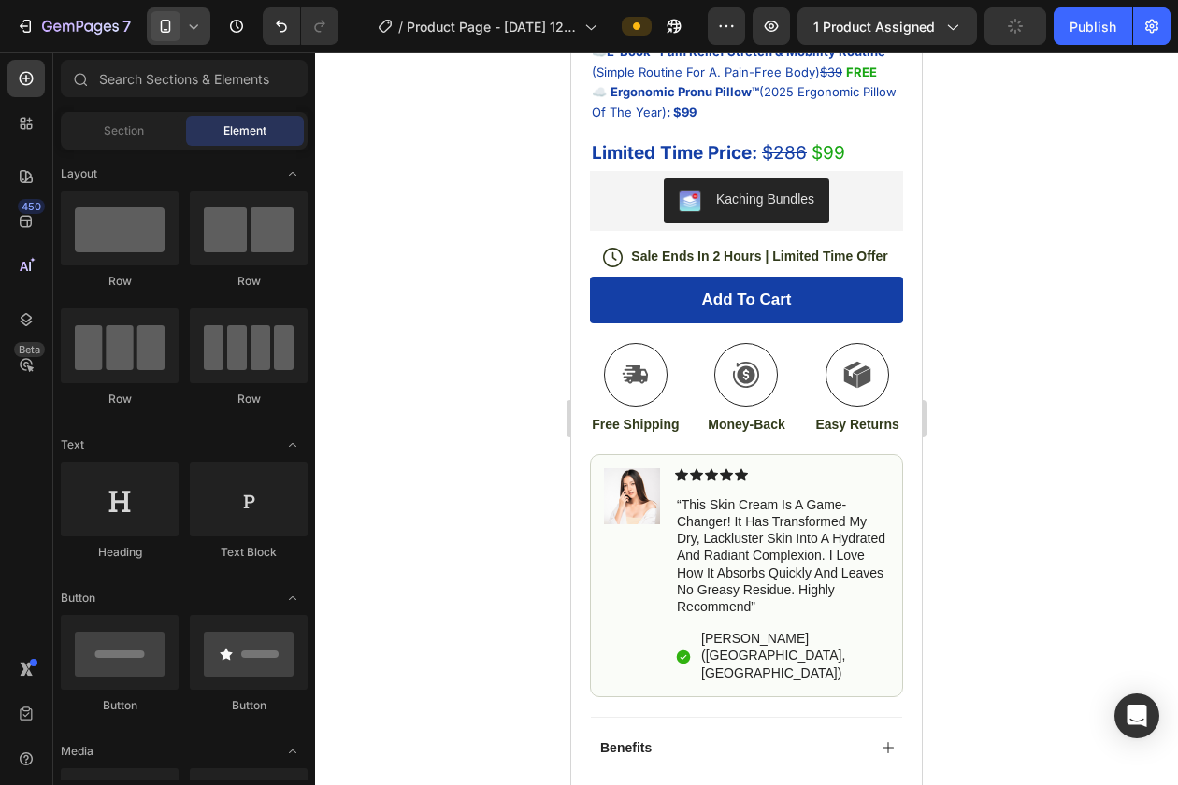
click at [170, 28] on icon at bounding box center [166, 26] width 10 height 13
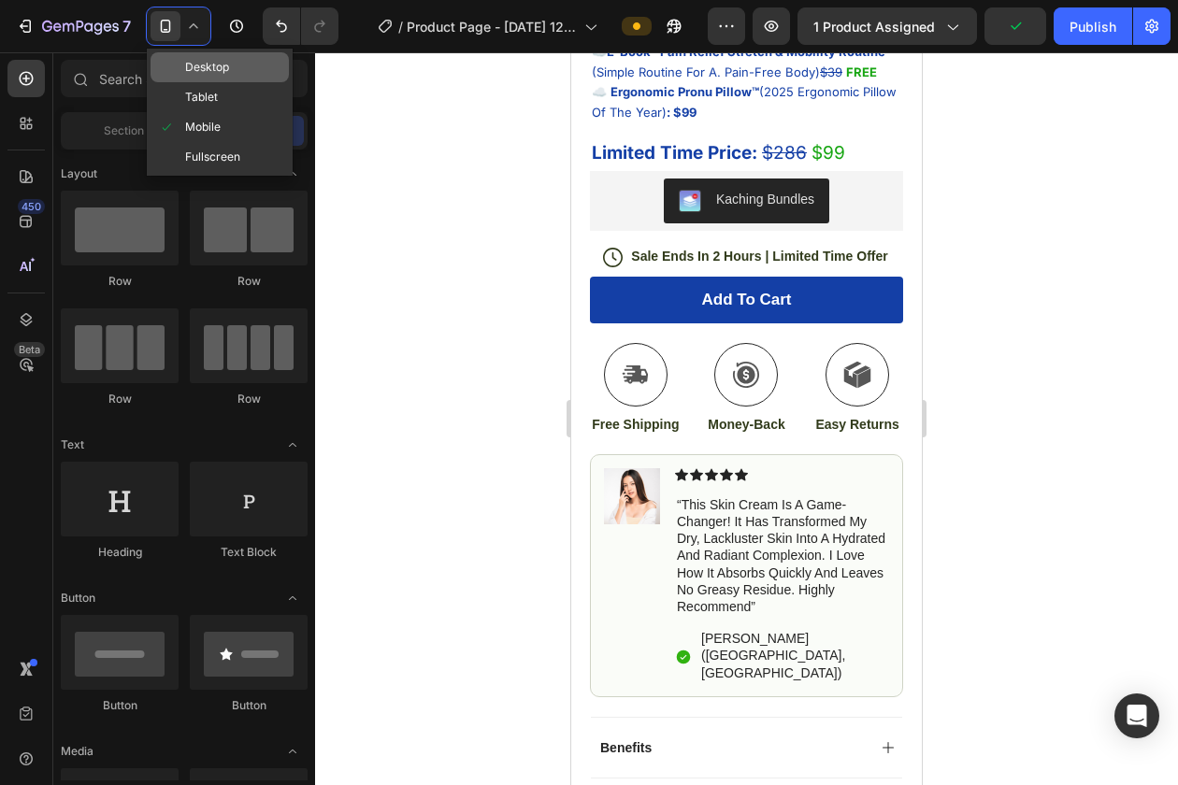
click at [195, 75] on span "Desktop" at bounding box center [207, 67] width 44 height 19
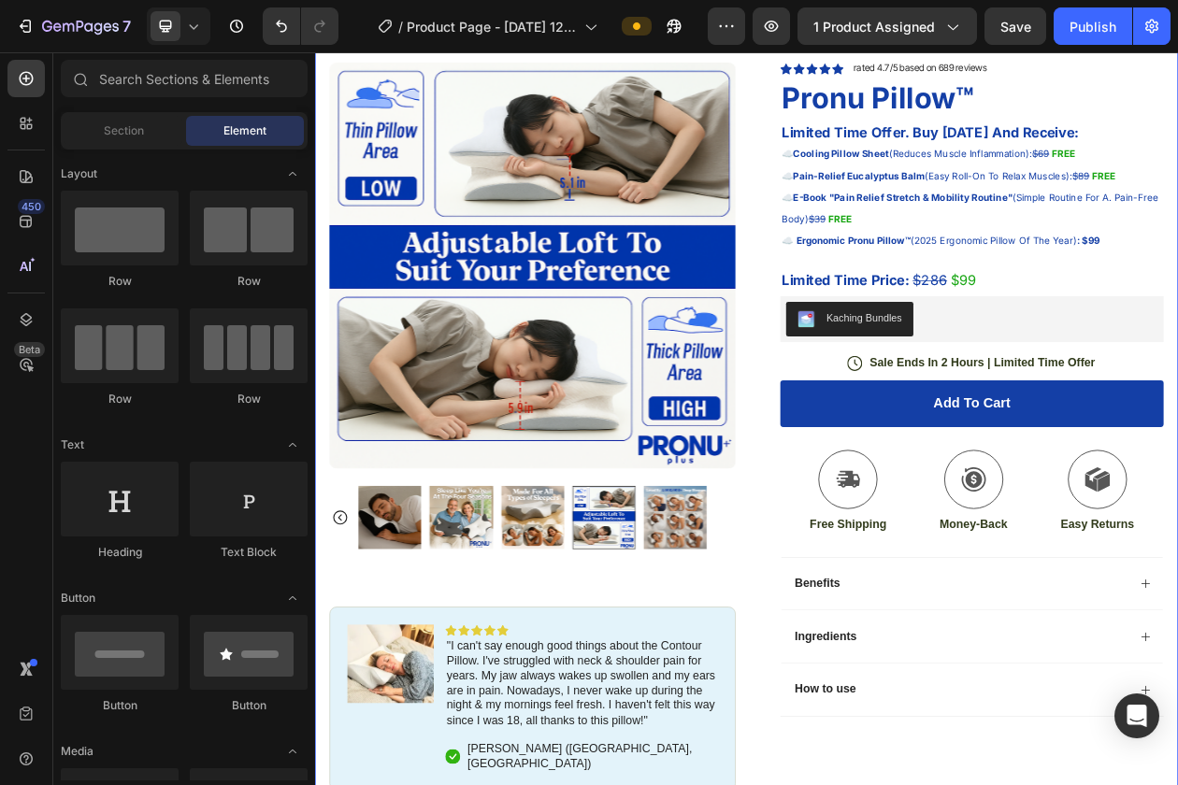
scroll to position [107, 0]
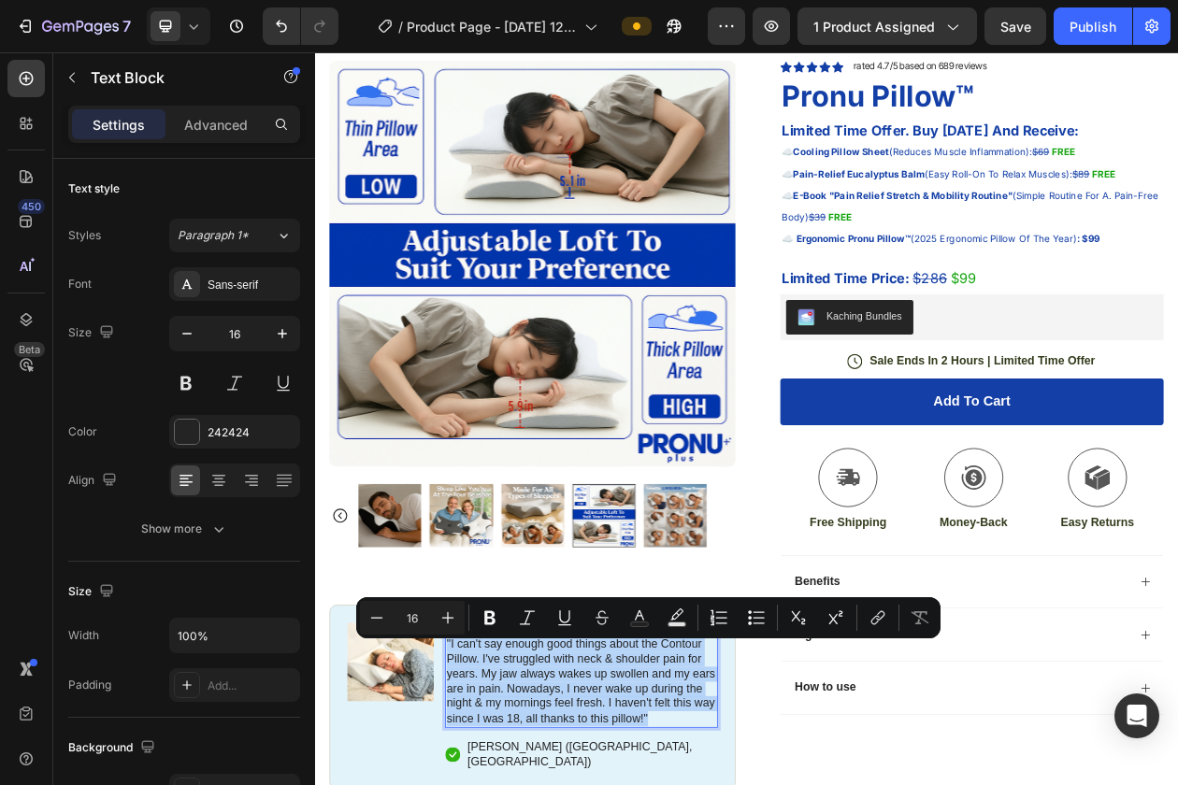
copy p ""I can't say enough good things about the Contour Pillow. I've struggled with n…"
click at [165, 19] on icon at bounding box center [165, 26] width 19 height 19
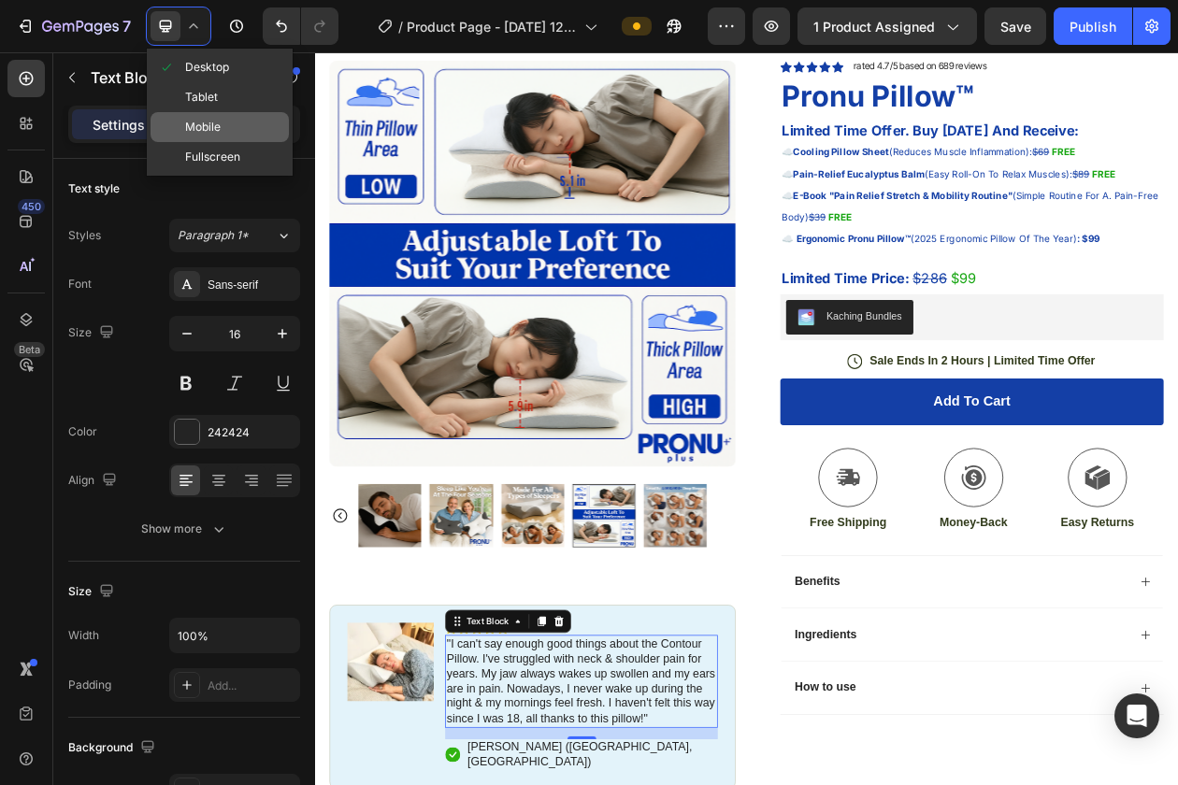
click at [202, 119] on span "Mobile" at bounding box center [203, 127] width 36 height 19
type input "14"
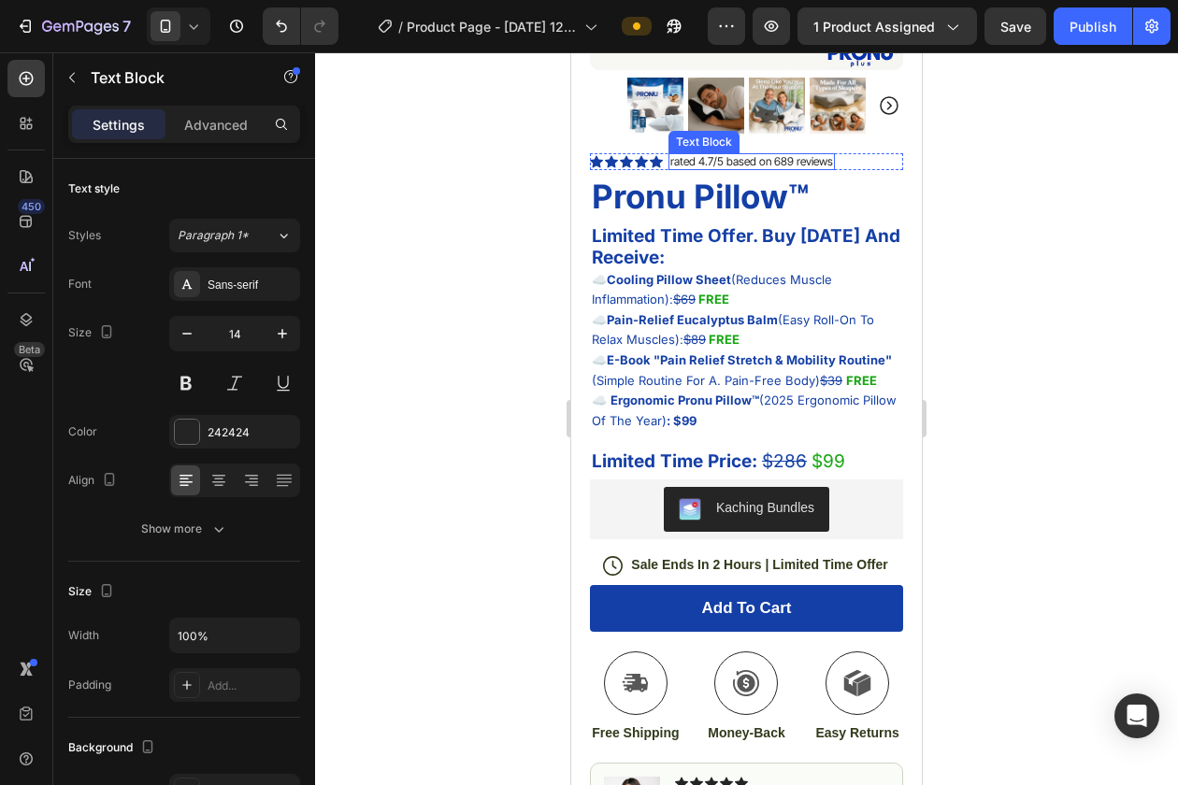
scroll to position [791, 0]
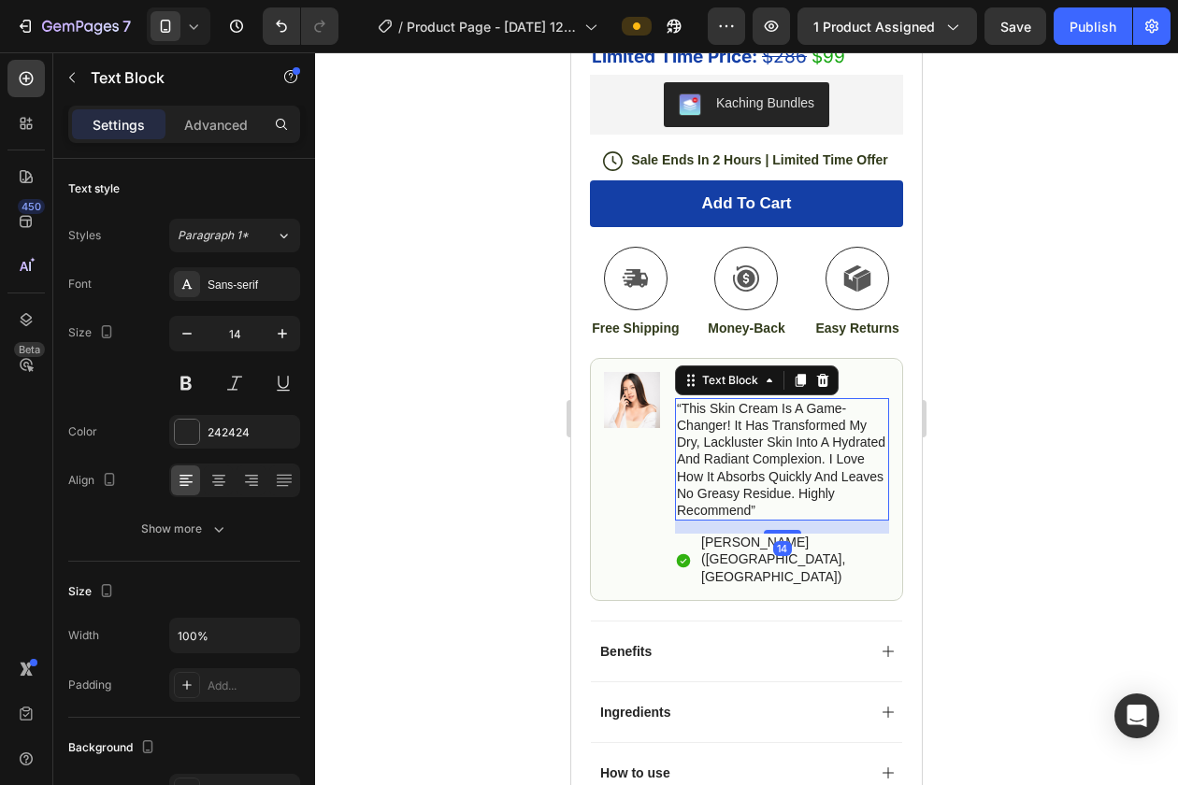
click at [747, 486] on p "“this skin cream is a game-changer! it has transformed my dry, lackluster skin …" at bounding box center [782, 459] width 210 height 119
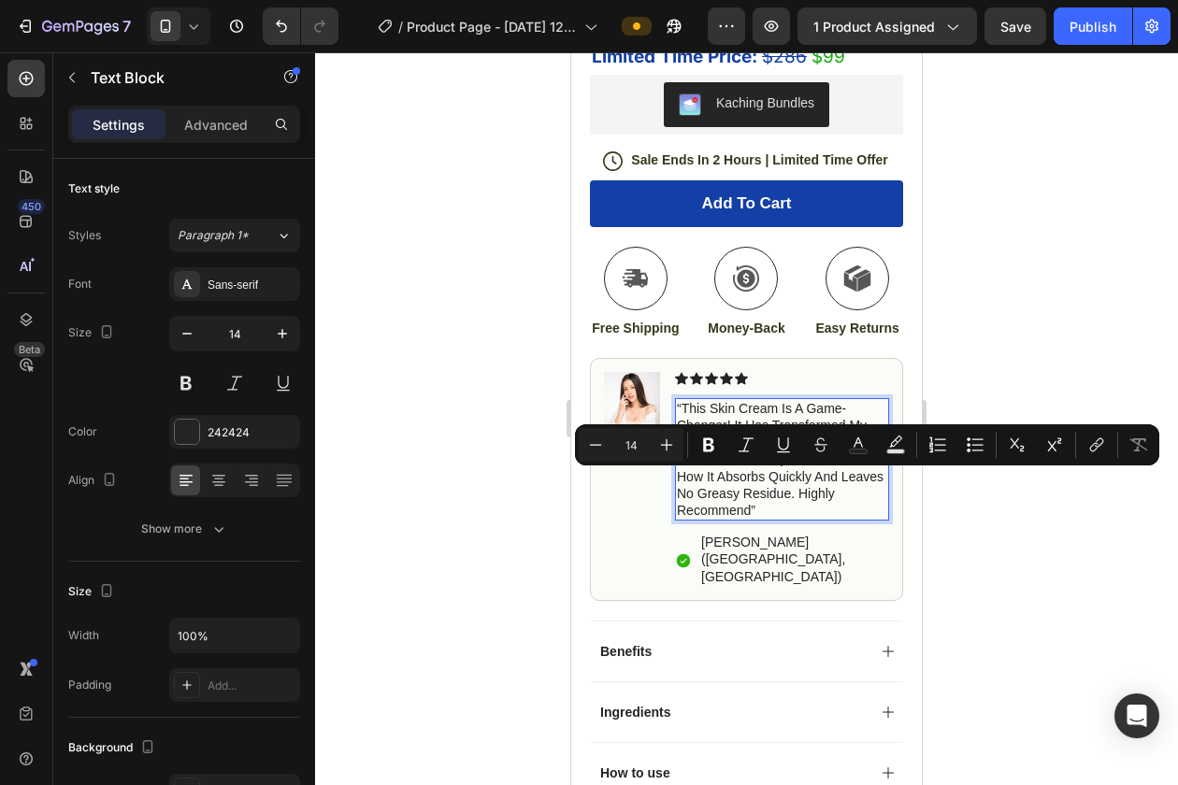
click at [753, 512] on p "“this skin cream is a game-changer! it has transformed my dry, lackluster skin …" at bounding box center [782, 459] width 210 height 119
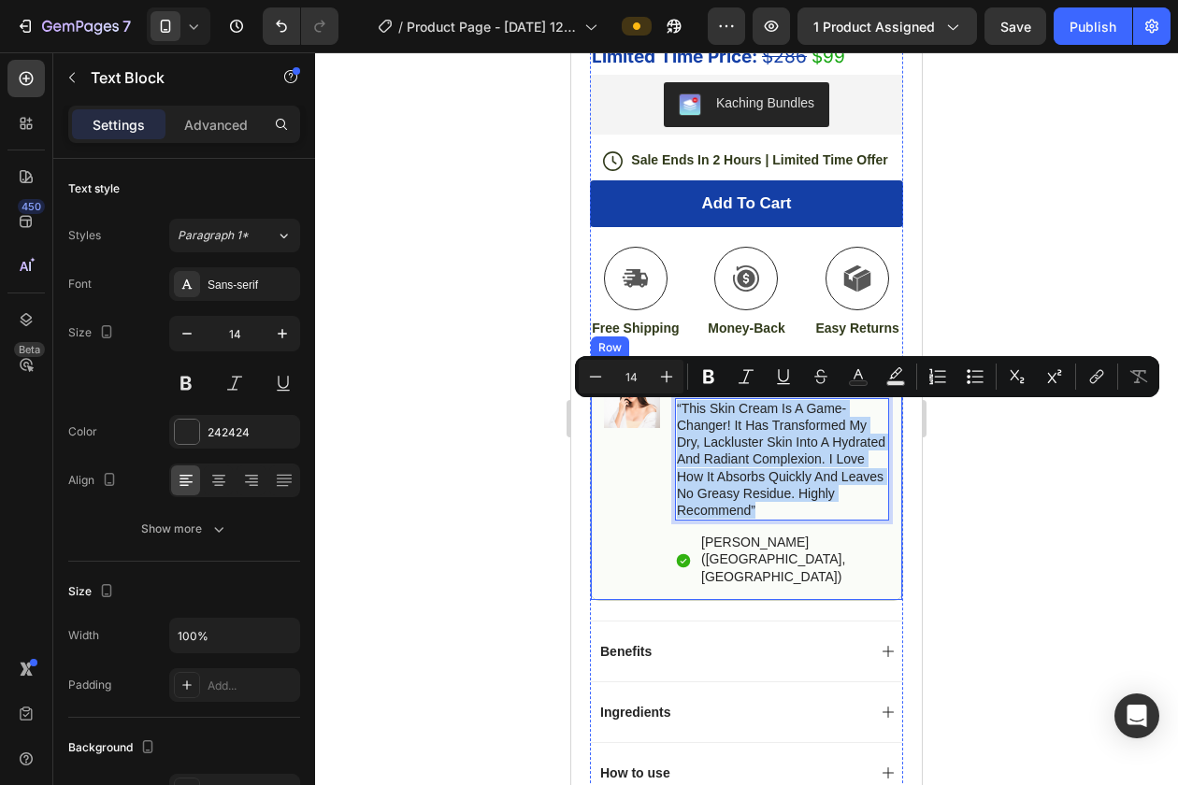
drag, startPoint x: 753, startPoint y: 512, endPoint x: 665, endPoint y: 411, distance: 134.4
click at [665, 411] on div "Image Icon Icon Icon Icon Icon Icon List “this skin cream is a game-changer! it…" at bounding box center [746, 479] width 313 height 243
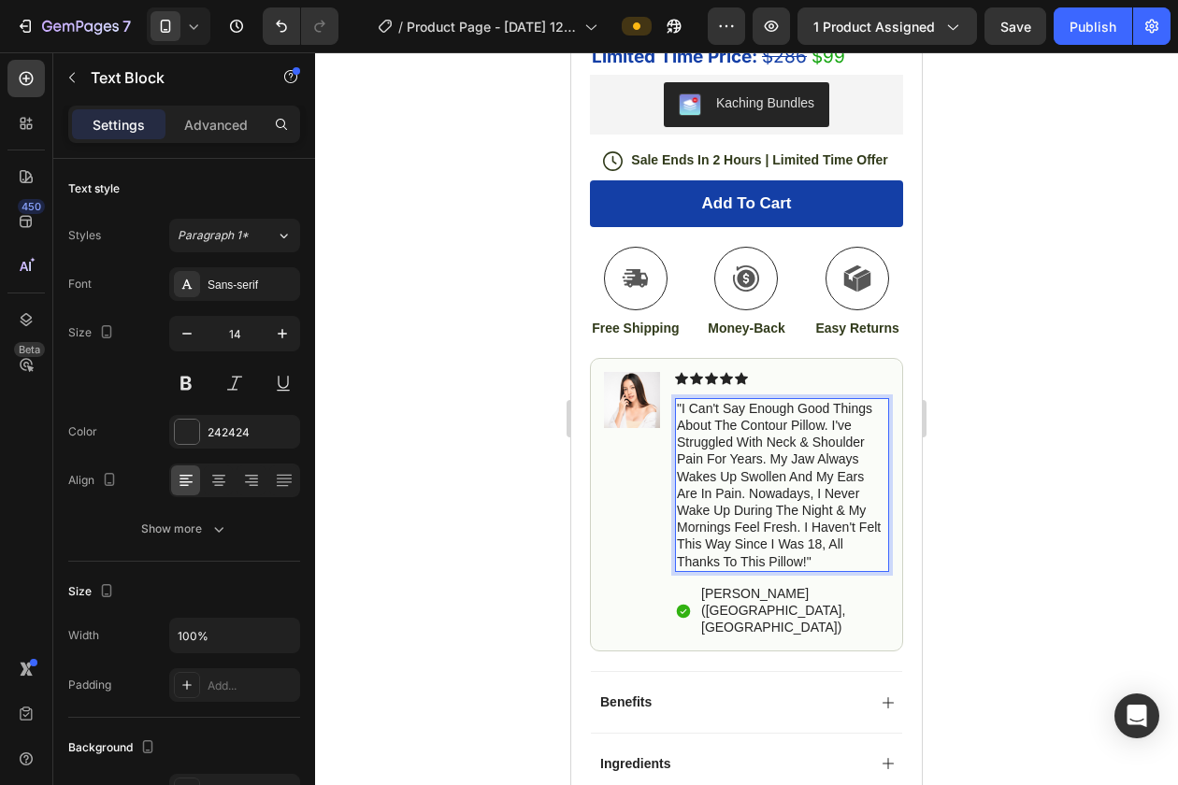
click at [737, 435] on p ""I can't say enough good things about the Contour Pillow. I've struggled with n…" at bounding box center [782, 485] width 210 height 170
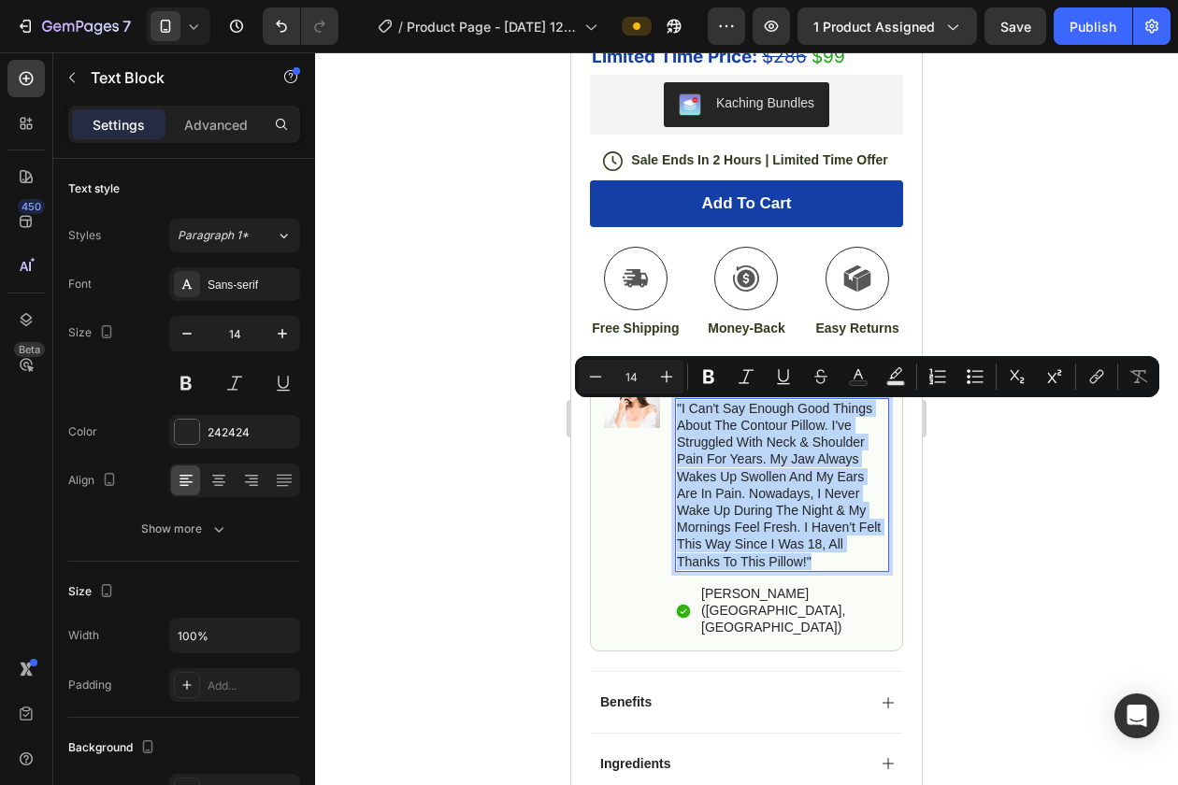
drag, startPoint x: 838, startPoint y: 568, endPoint x: 674, endPoint y: 404, distance: 232.7
click at [675, 404] on div ""I can't say enough good things about the Contour Pillow. I've struggled with n…" at bounding box center [782, 485] width 214 height 174
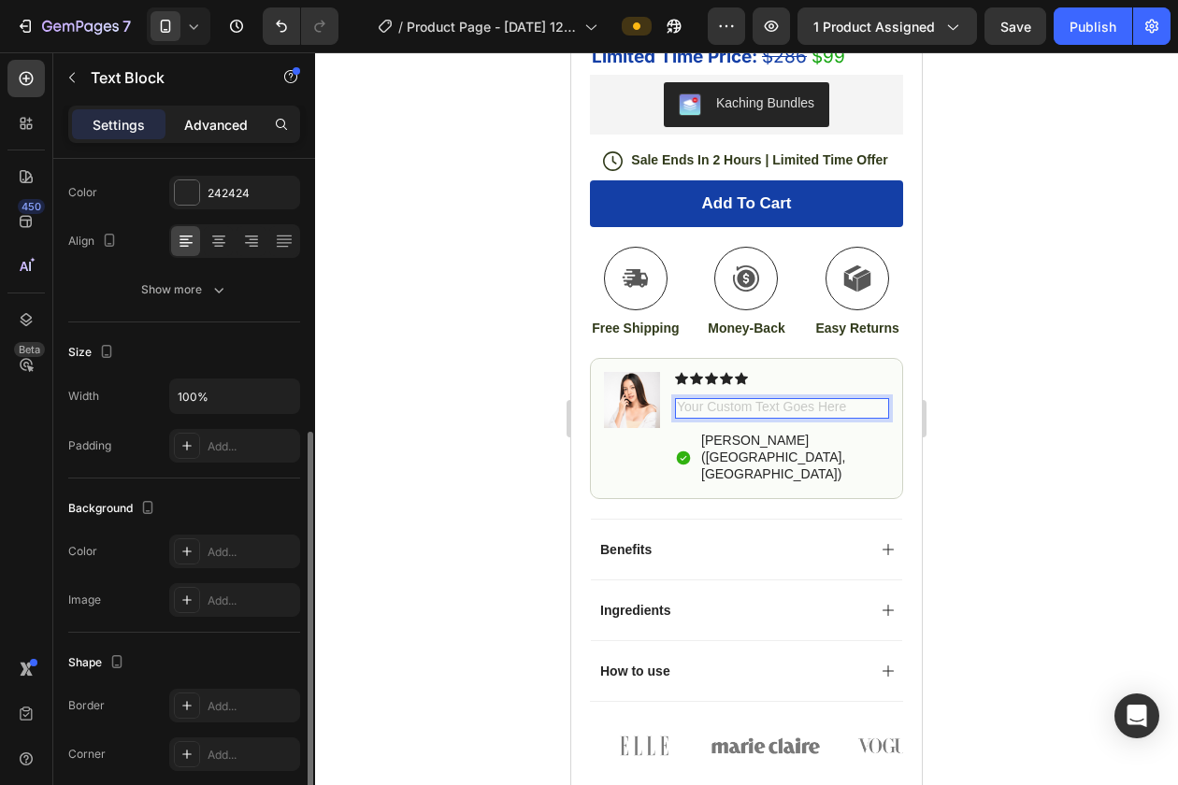
scroll to position [0, 0]
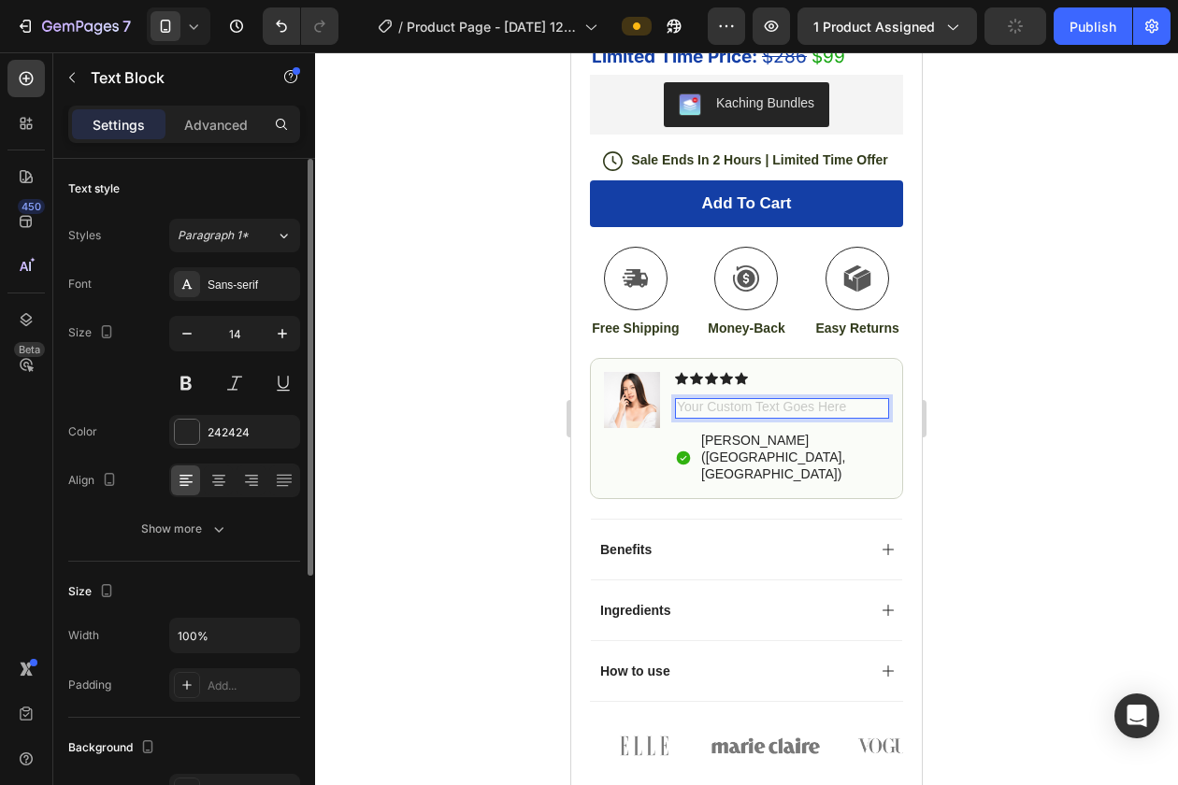
click at [204, 107] on div "Settings Advanced" at bounding box center [184, 124] width 232 height 37
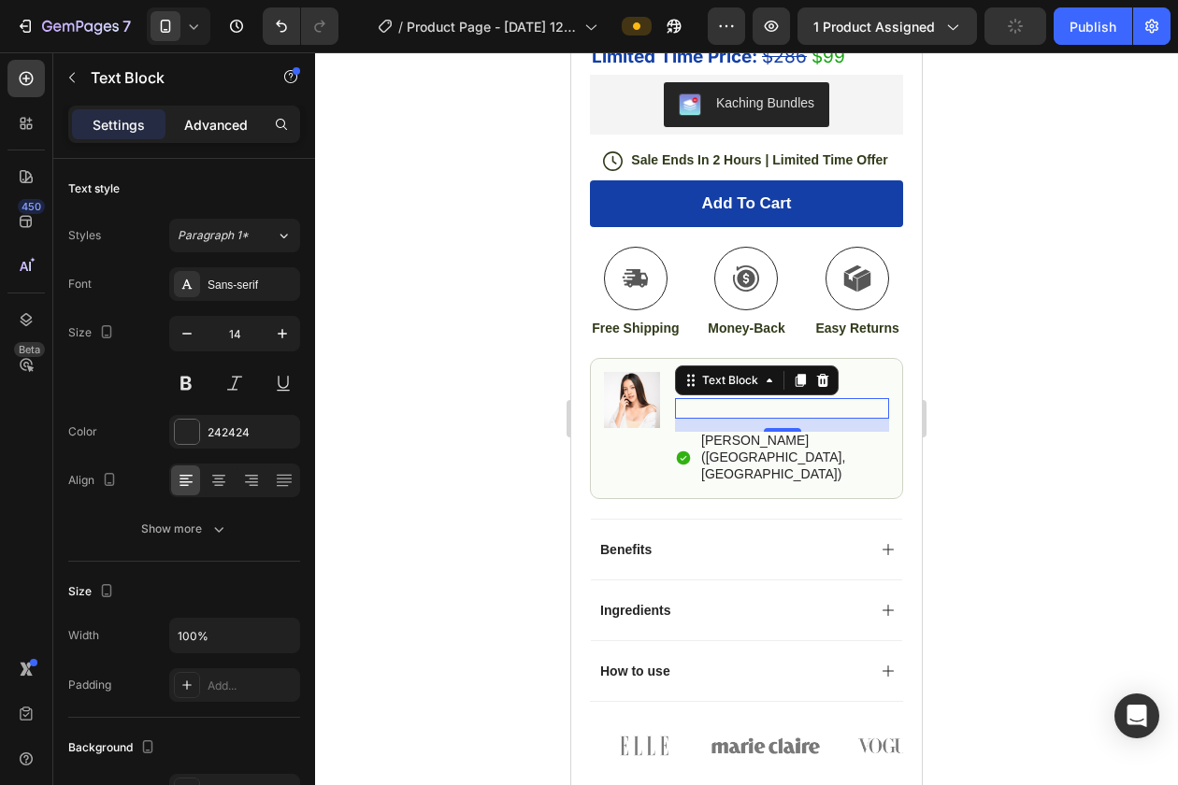
click at [208, 119] on p "Advanced" at bounding box center [216, 125] width 64 height 20
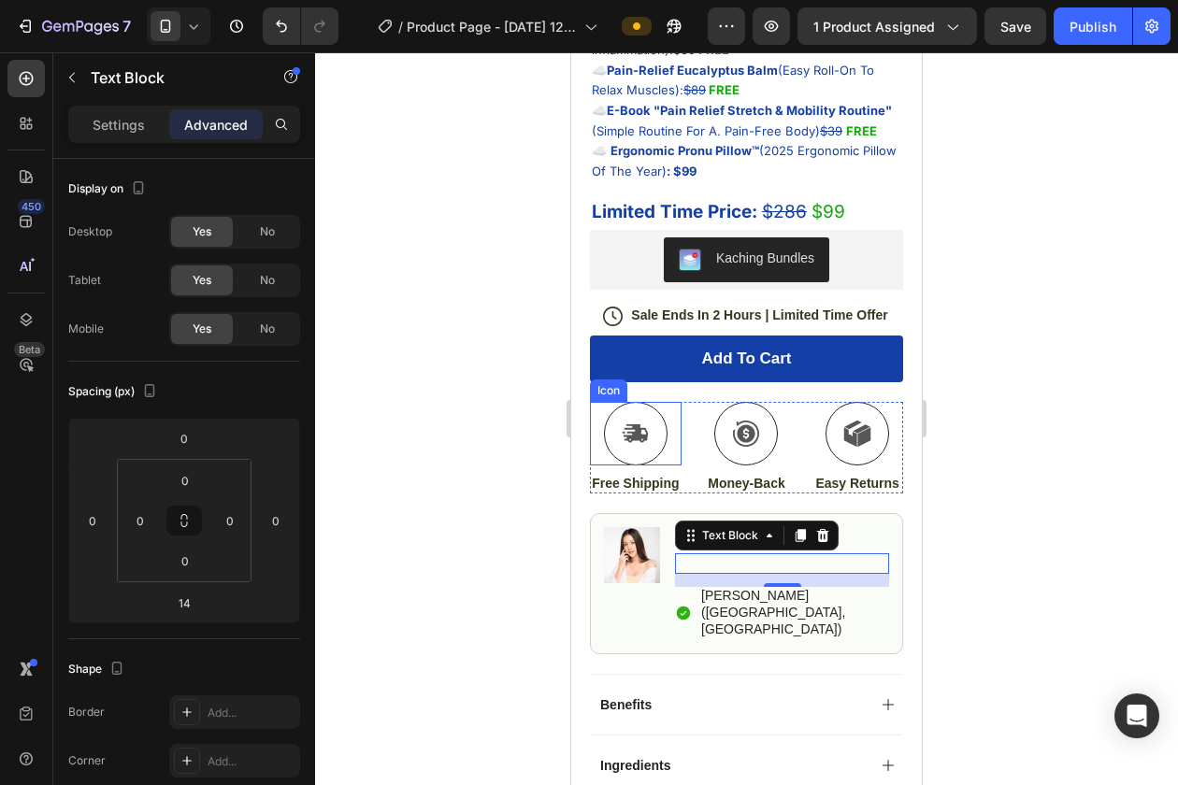
scroll to position [379, 0]
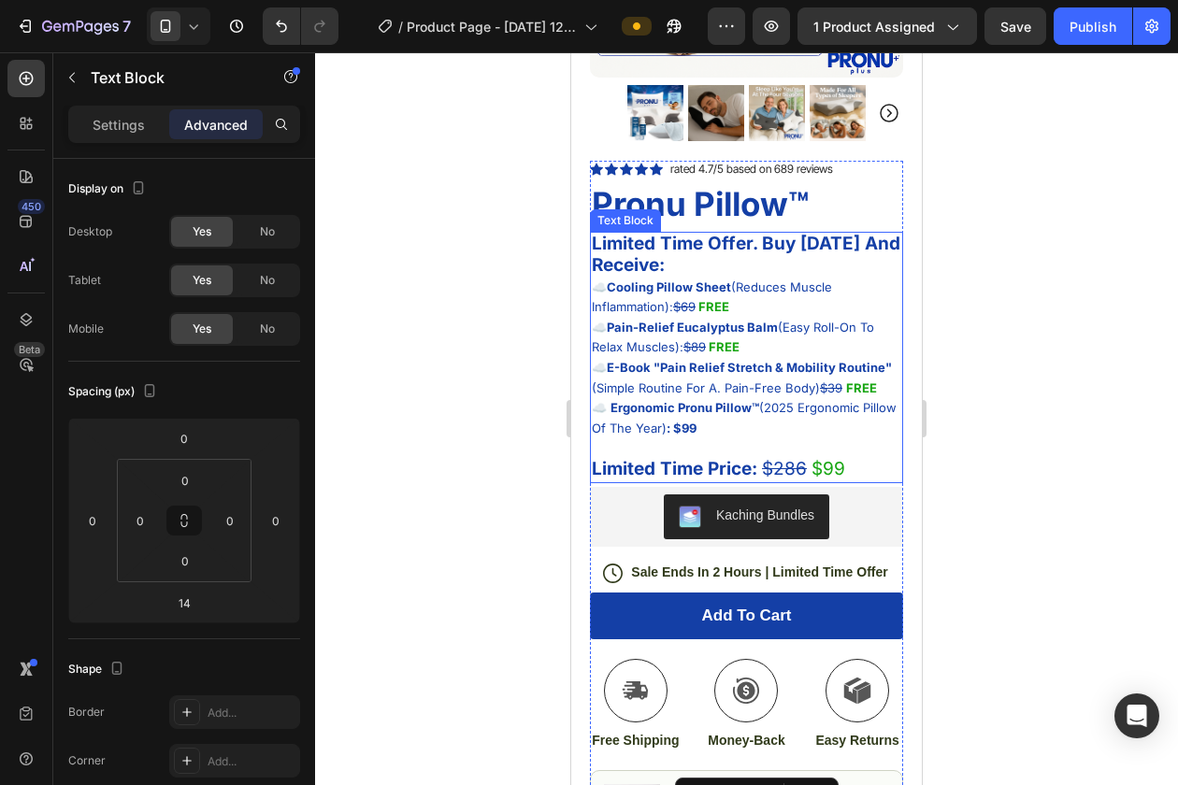
click at [733, 344] on strong "FREE" at bounding box center [724, 346] width 31 height 15
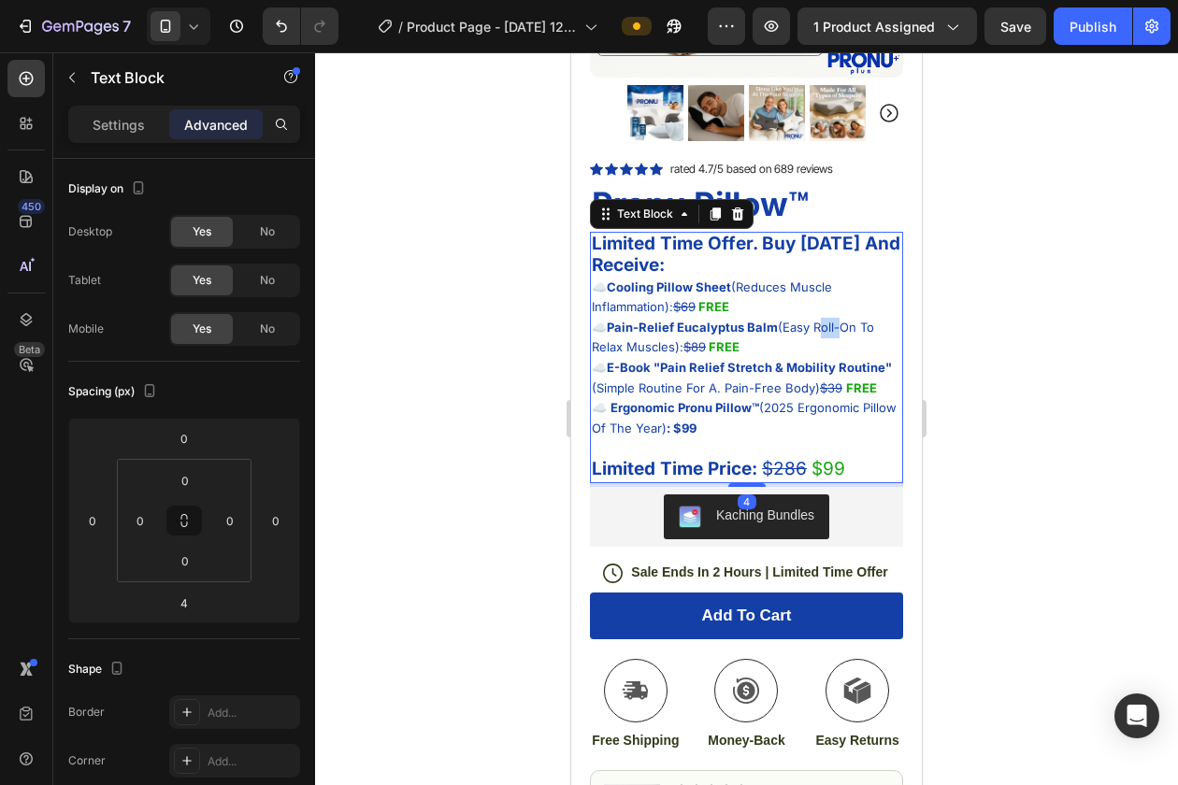
click at [818, 320] on p "☁️ Pain-Relief Eucalyptus Balm (Easy Roll-On To Relax Muscles): $89 FREE" at bounding box center [746, 338] width 309 height 40
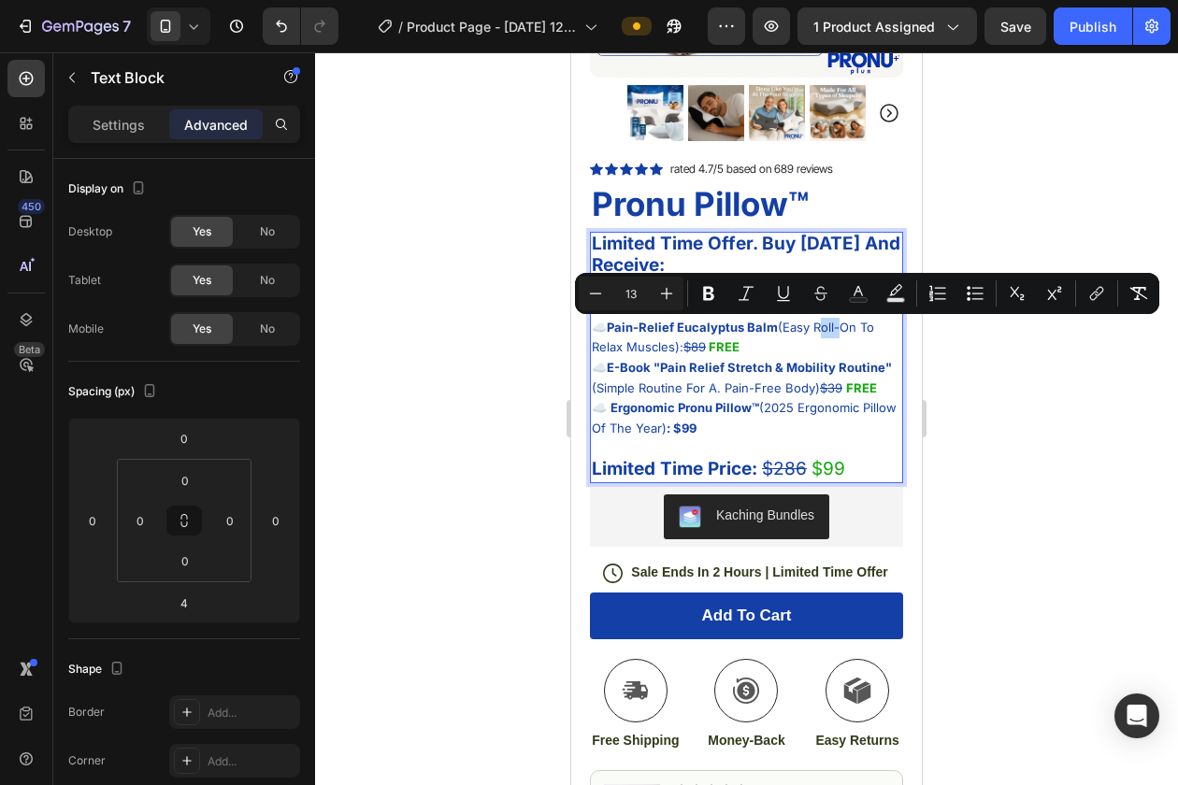
click at [842, 332] on span "☁️ Pain-Relief Eucalyptus Balm (Easy Roll-On To Relax Muscles): $89" at bounding box center [733, 338] width 282 height 36
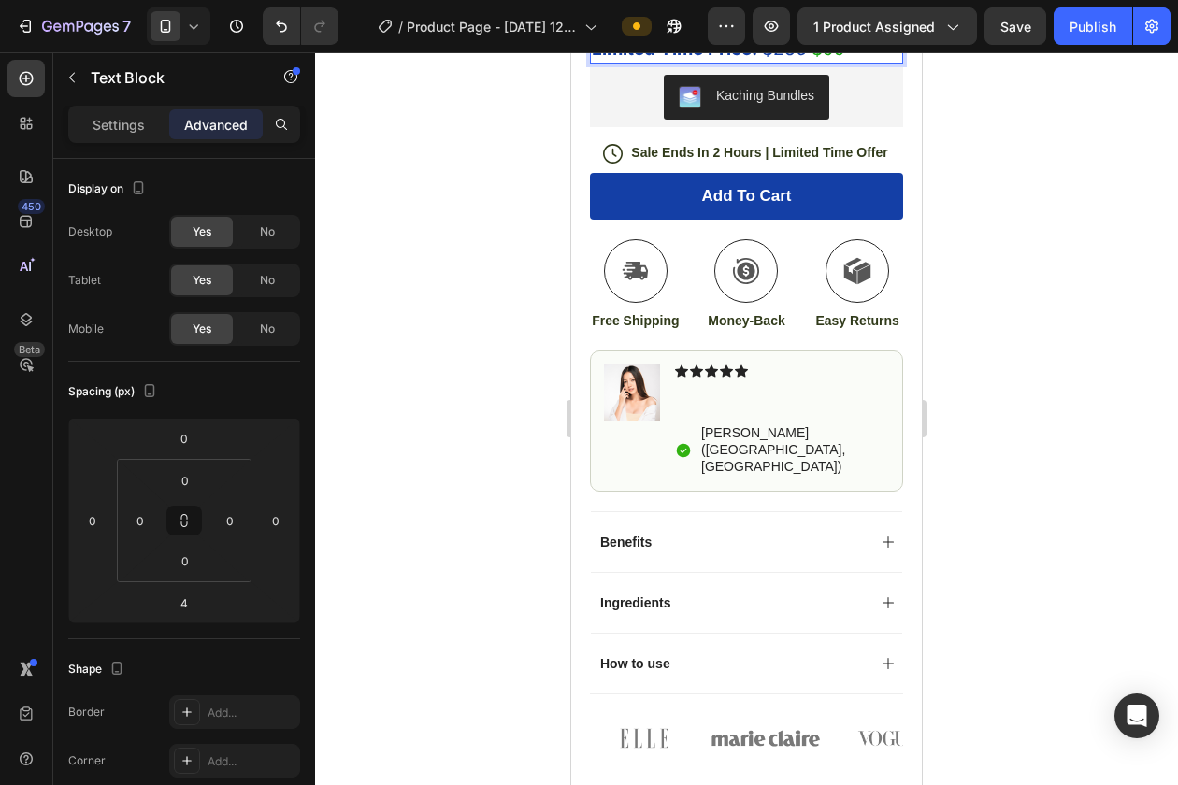
scroll to position [844, 0]
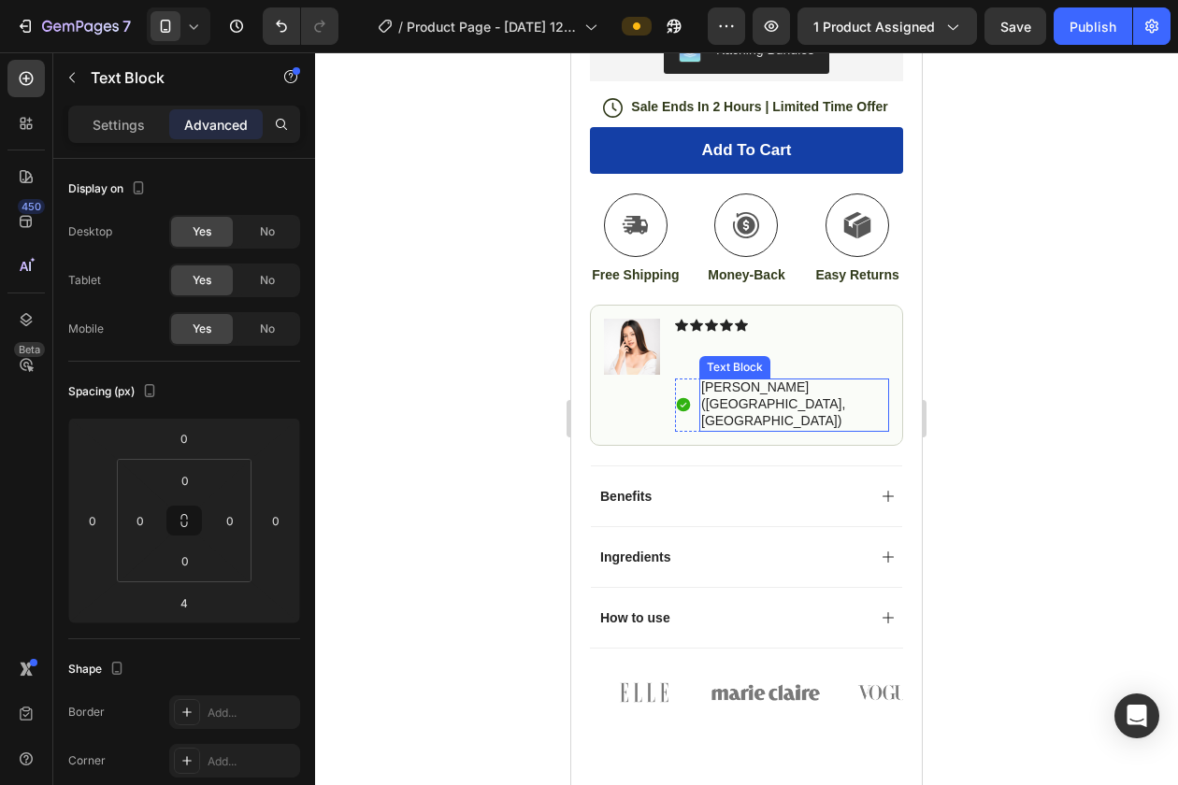
click at [728, 344] on div "Text Block" at bounding box center [711, 333] width 73 height 22
click at [727, 354] on div "Rich Text Editor. Editing area: main" at bounding box center [782, 355] width 214 height 21
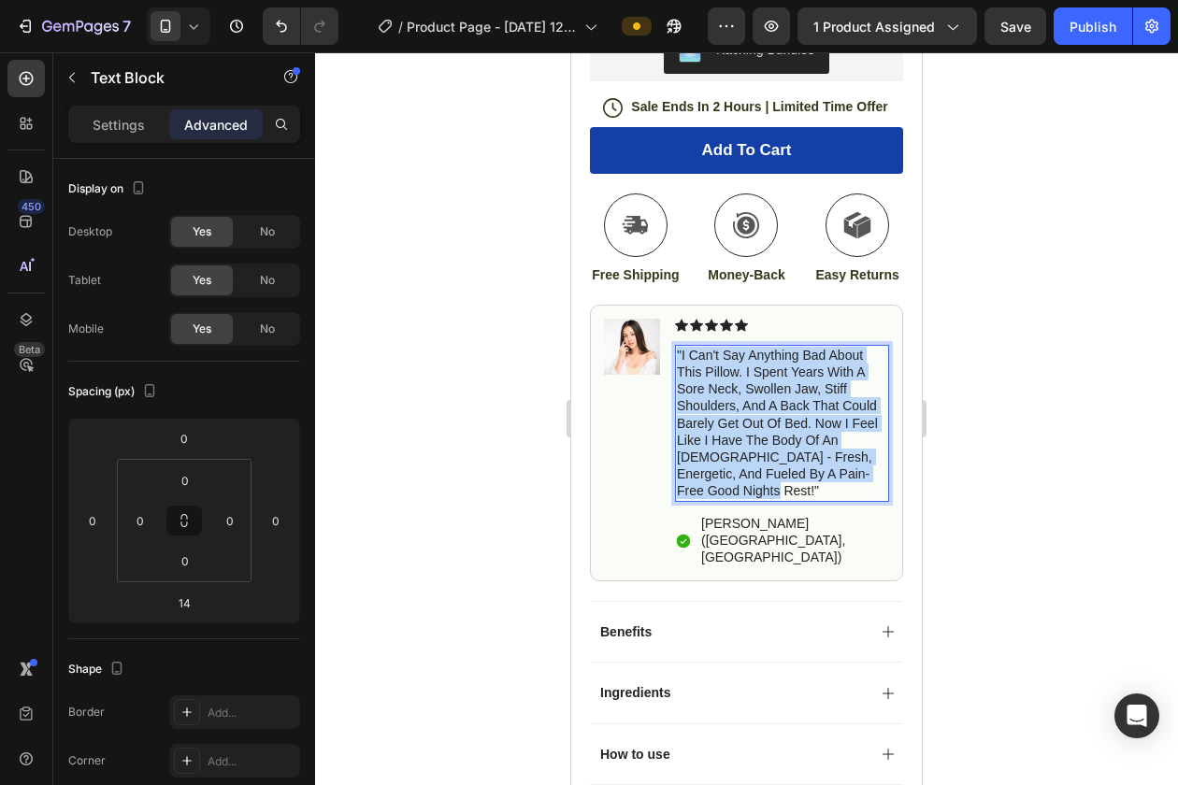
drag, startPoint x: 678, startPoint y: 361, endPoint x: 887, endPoint y: 485, distance: 243.5
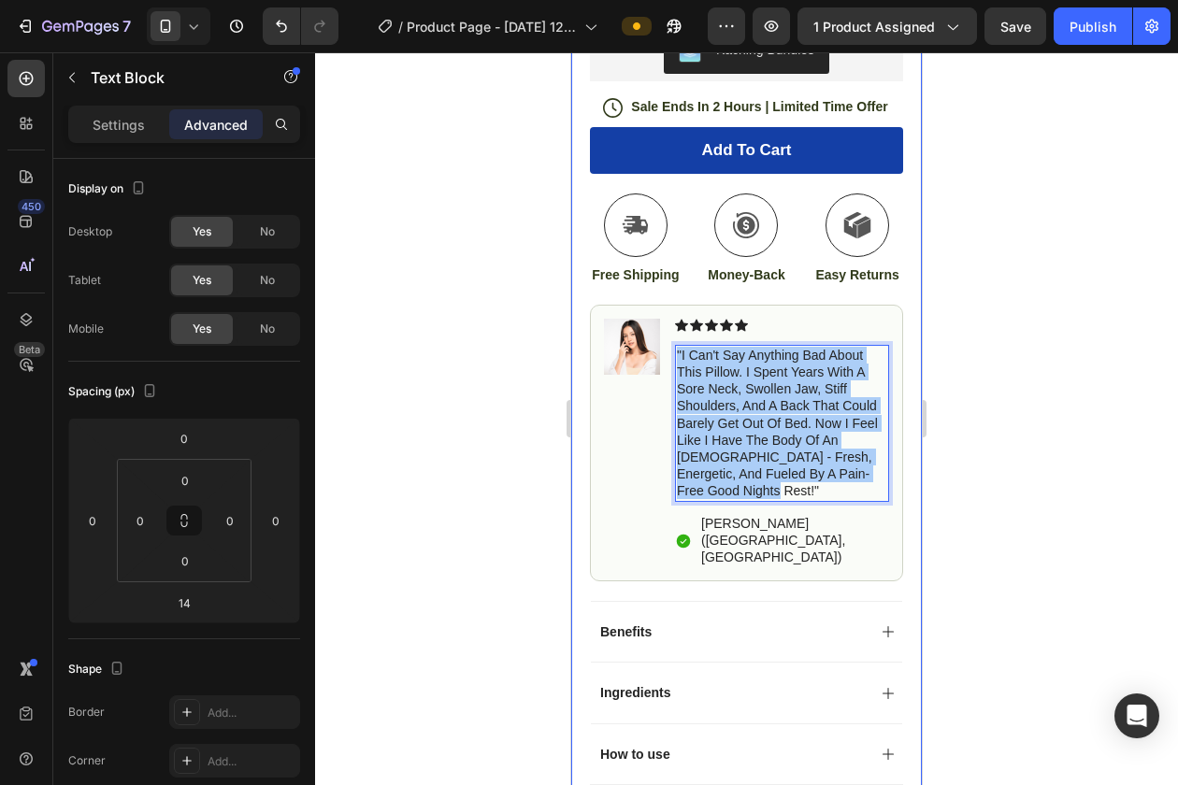
click at [992, 379] on div at bounding box center [746, 418] width 863 height 733
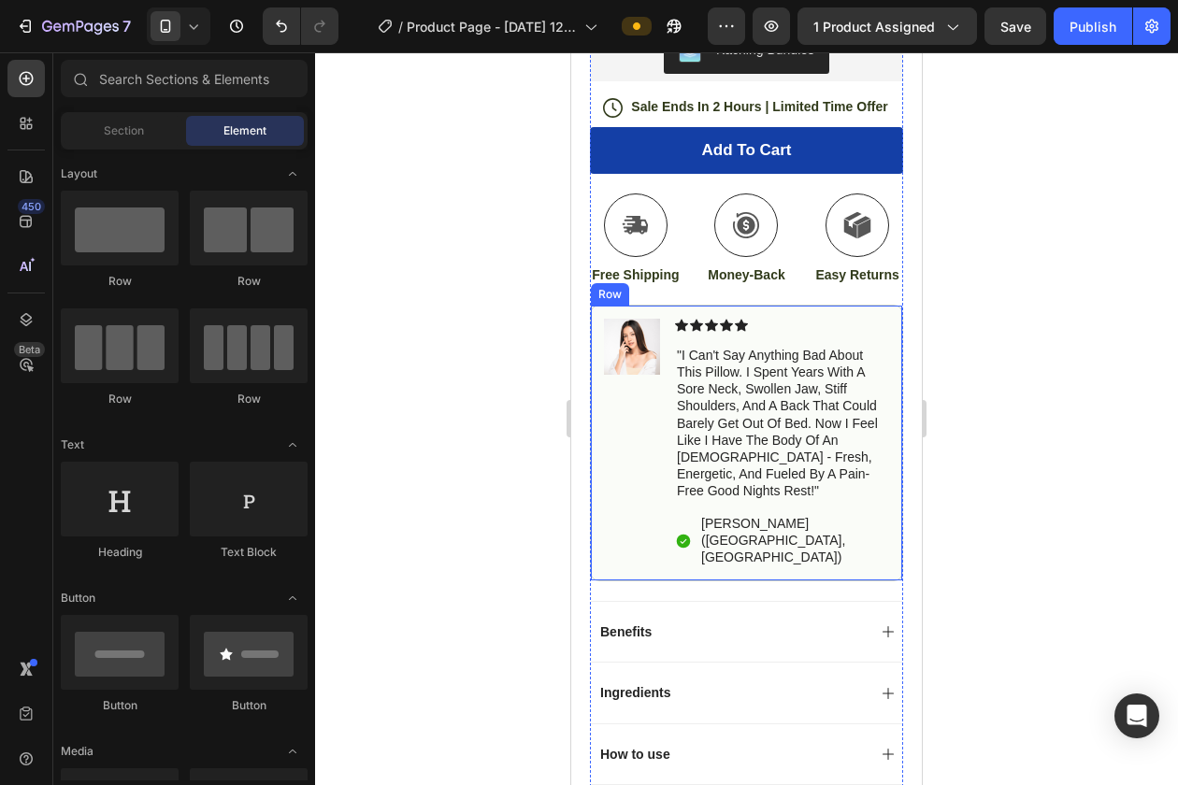
click at [799, 400] on p ""I can't Say anything bad about this pillow. I spent years with a sore neck, sw…" at bounding box center [782, 423] width 210 height 153
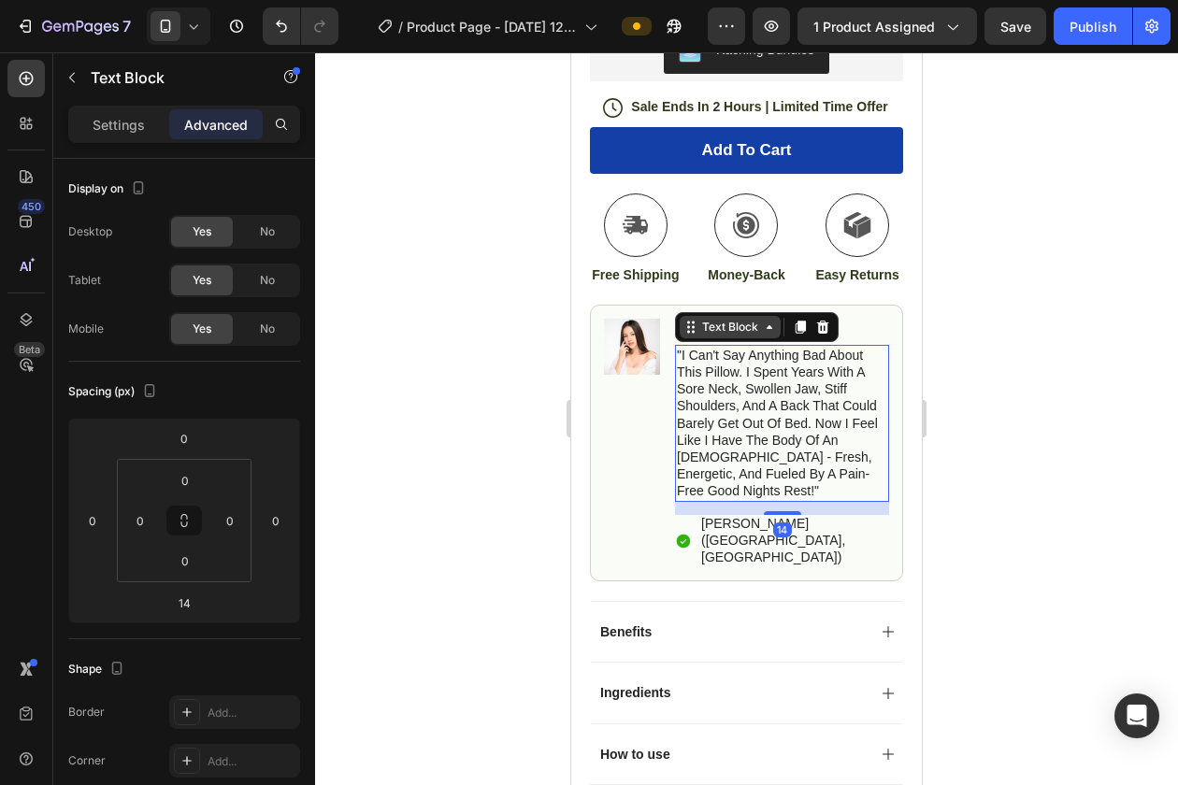
click at [768, 335] on icon at bounding box center [769, 327] width 15 height 15
click at [121, 115] on p "Settings" at bounding box center [119, 125] width 52 height 20
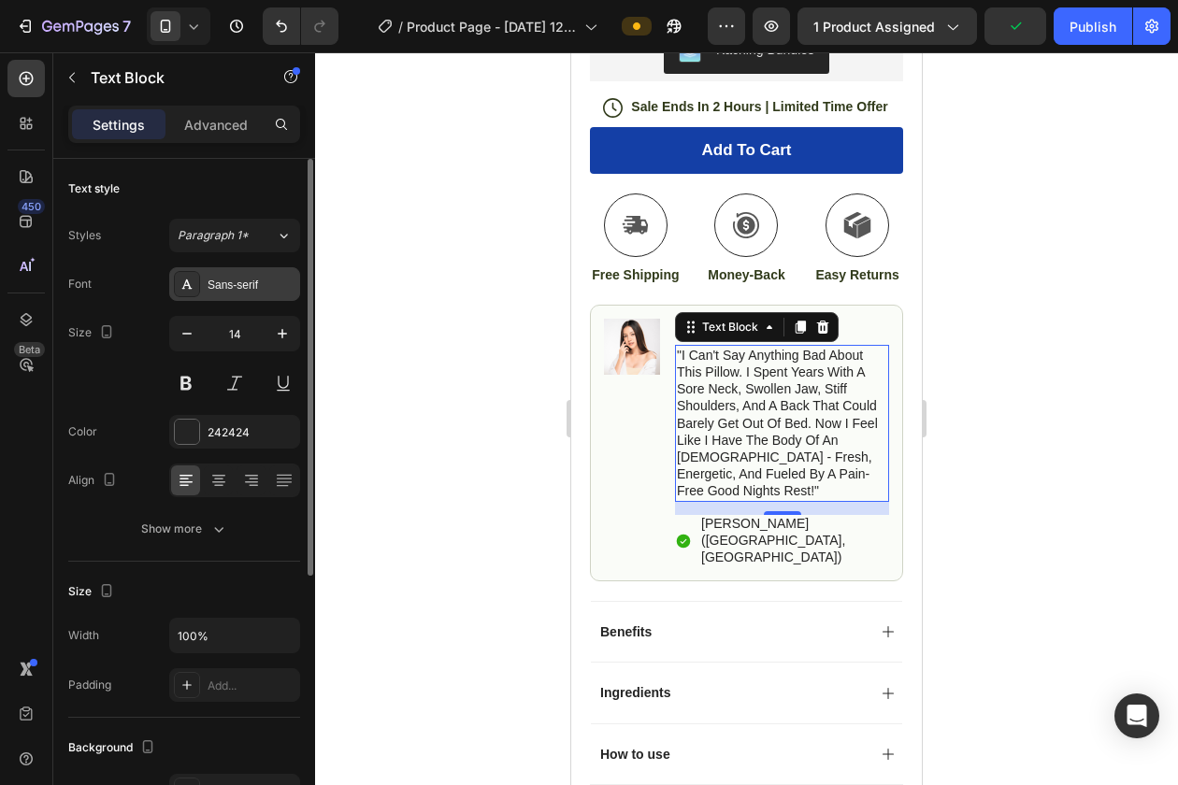
click at [227, 290] on div "Sans-serif" at bounding box center [252, 285] width 88 height 17
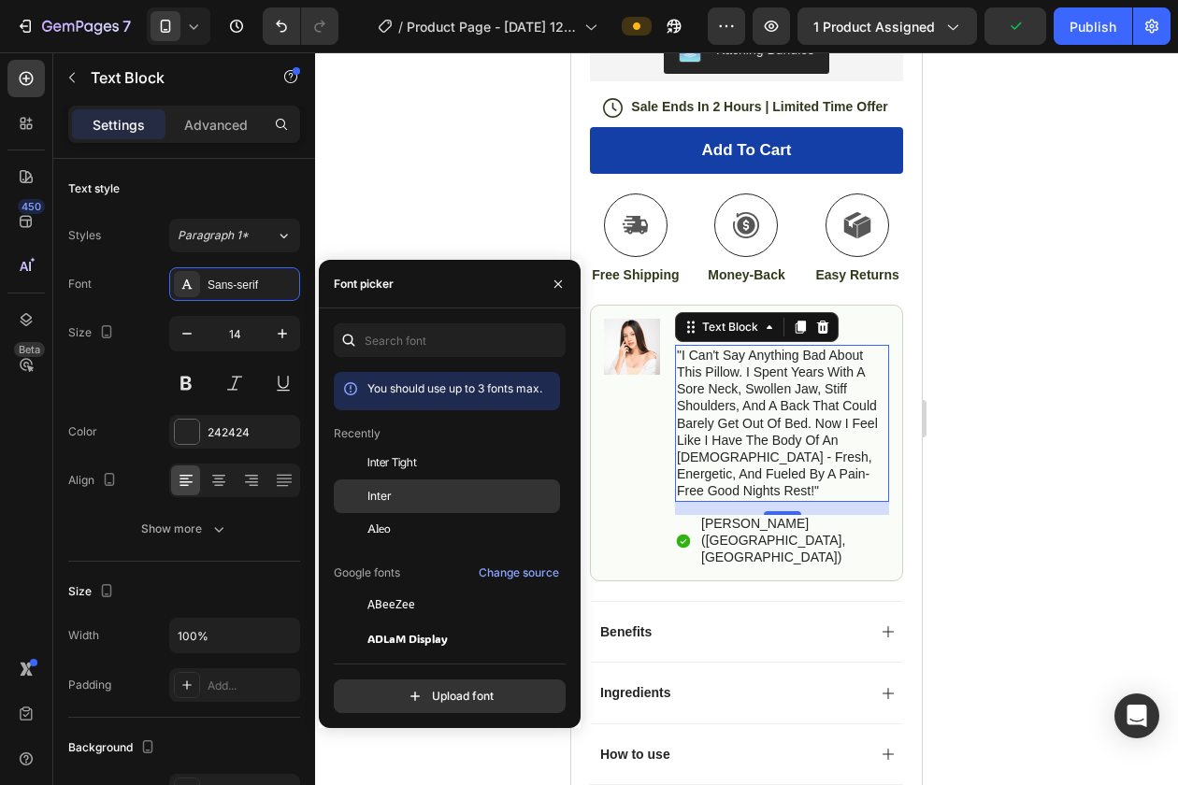
click at [393, 689] on div "Inter" at bounding box center [447, 706] width 226 height 34
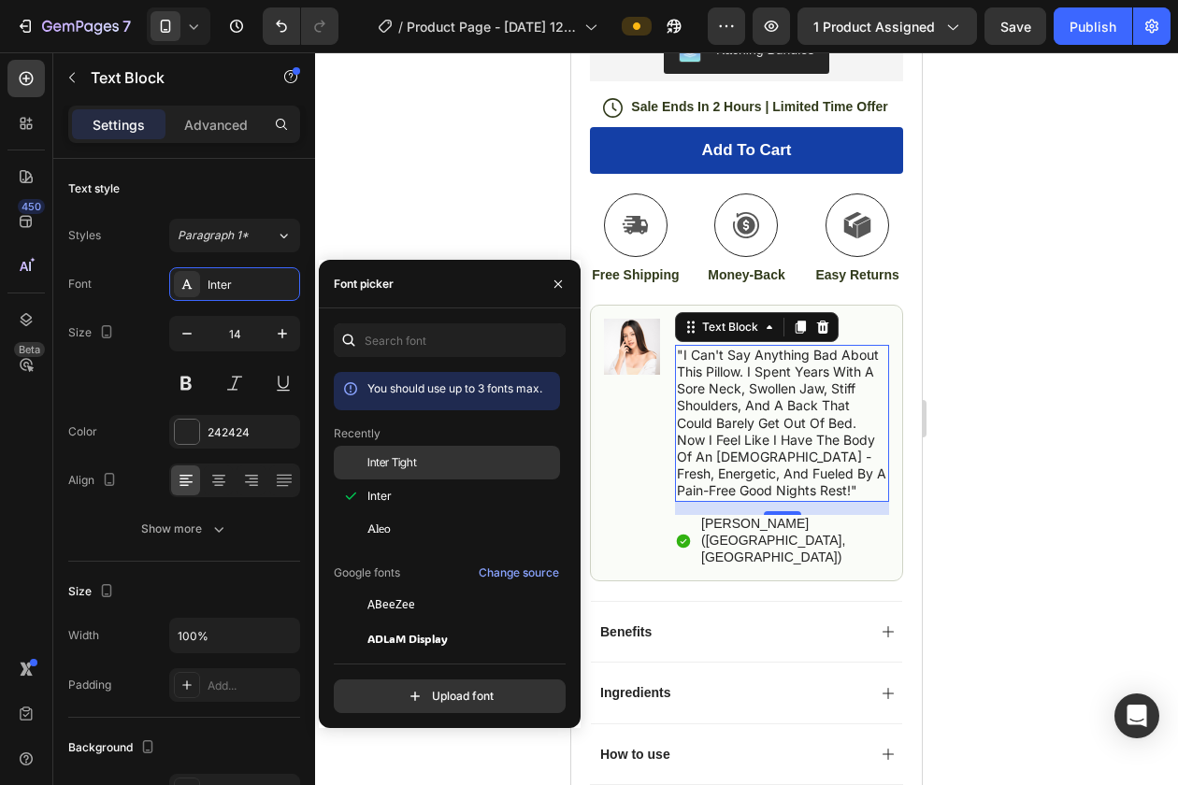
click at [408, 457] on span "Inter Tight" at bounding box center [392, 462] width 50 height 17
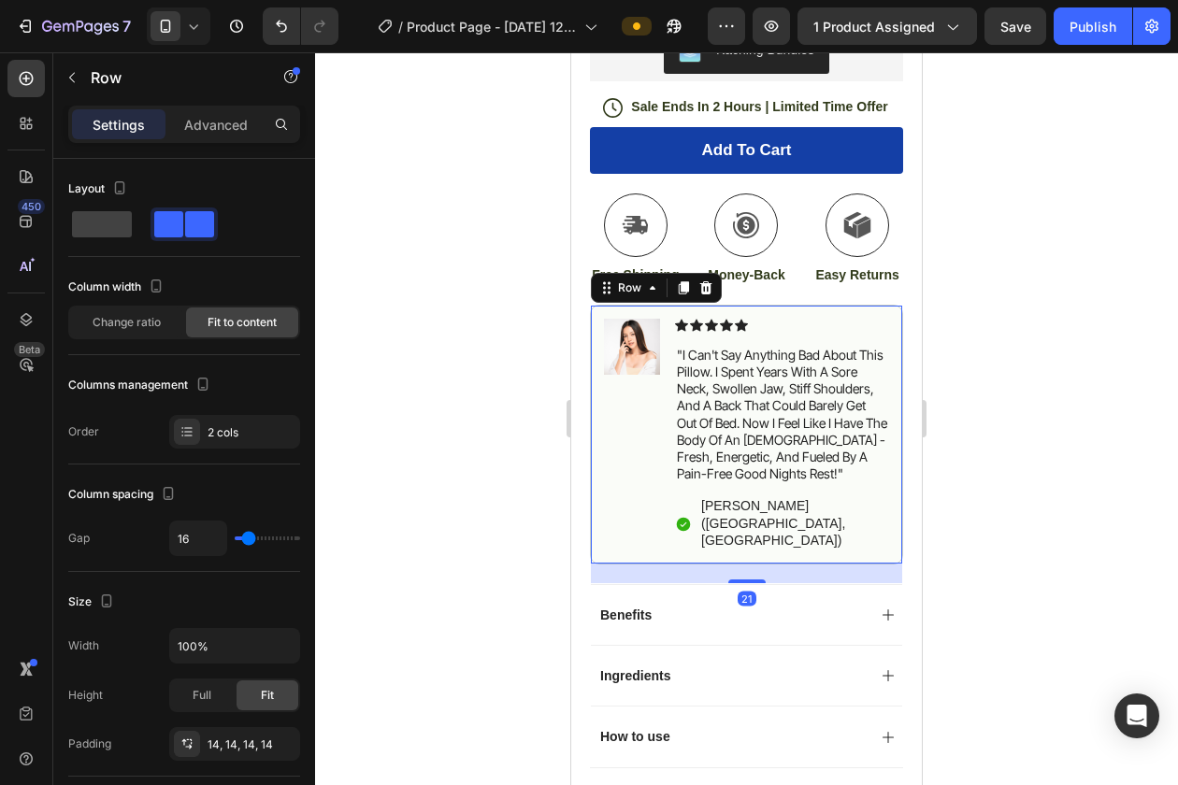
click at [635, 385] on div "Image" at bounding box center [632, 435] width 56 height 232
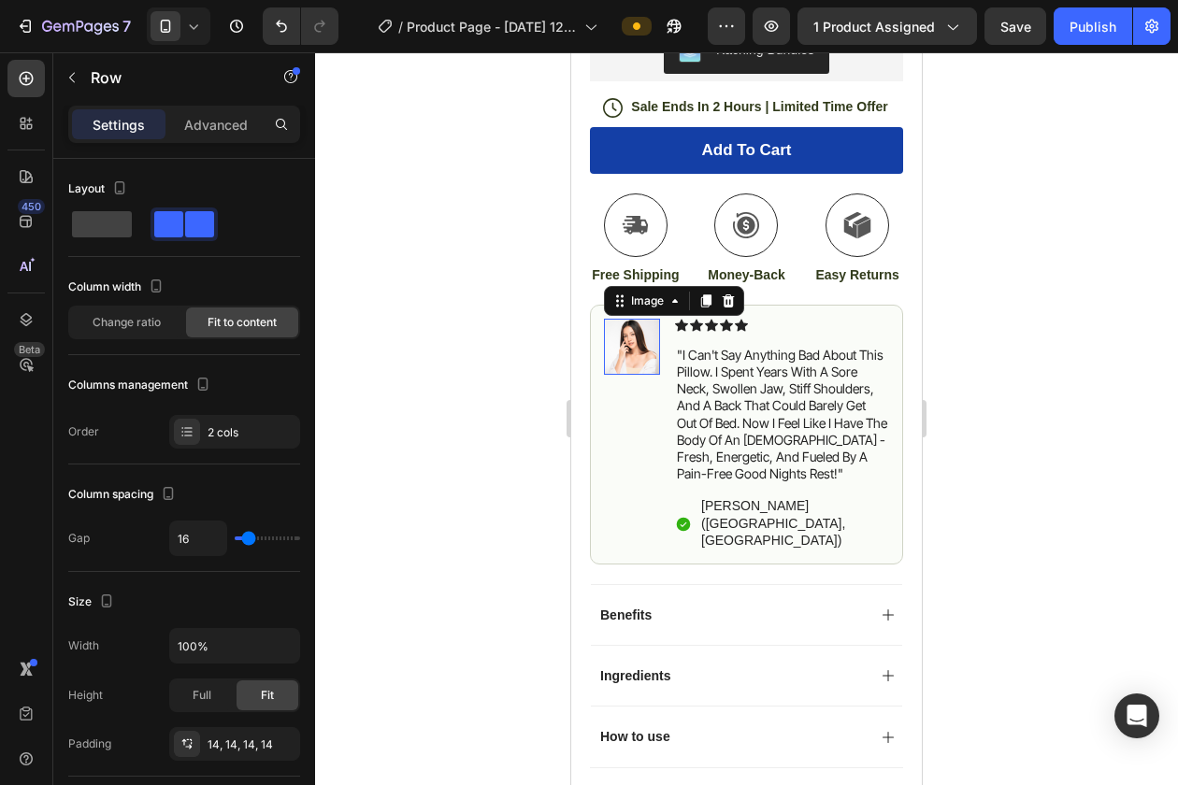
click at [632, 358] on img at bounding box center [632, 347] width 56 height 56
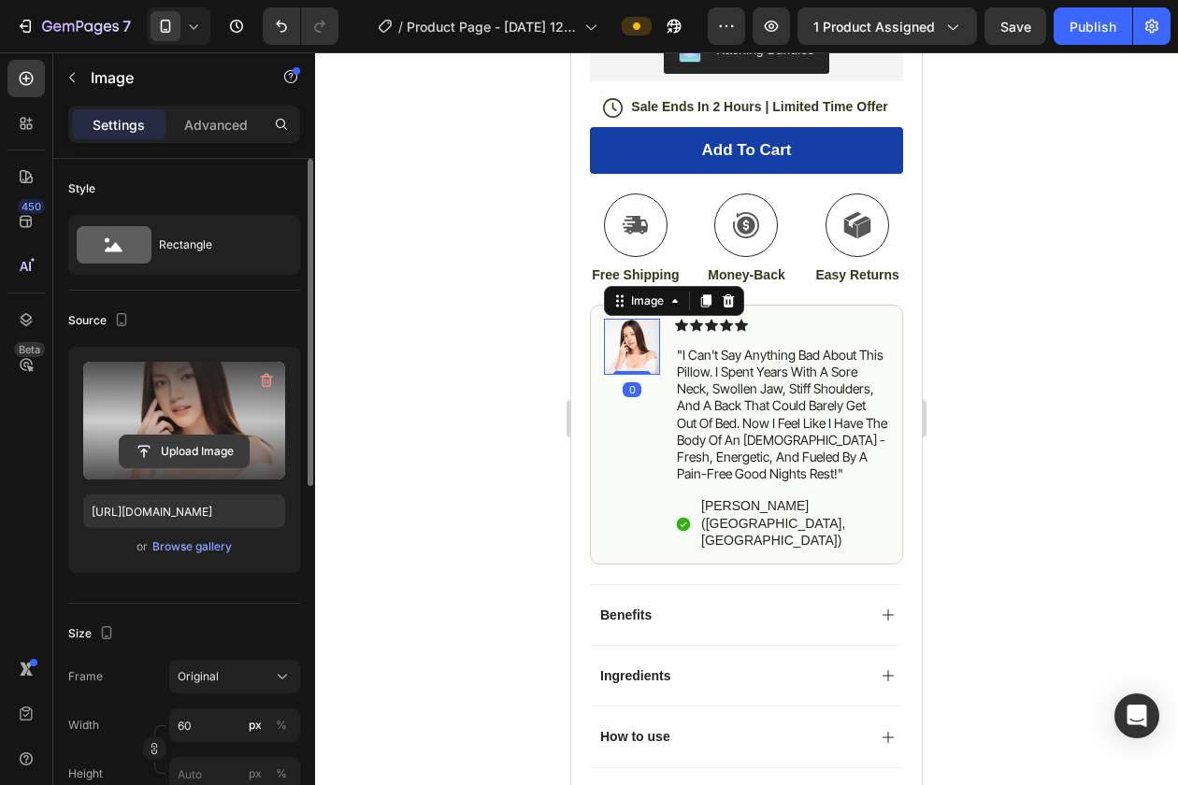
click at [218, 448] on input "file" at bounding box center [184, 452] width 129 height 32
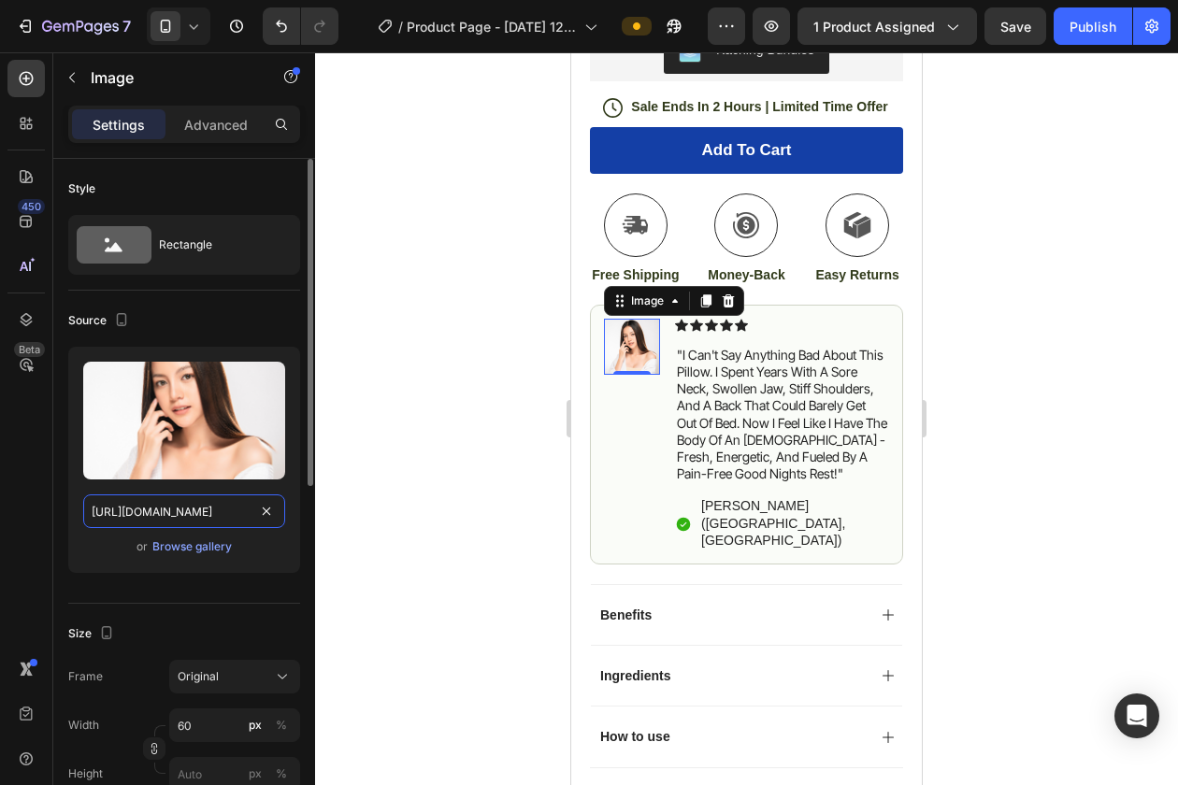
click at [198, 517] on input "https://cdn.shopify.com/s/files/1/0557/9046/9186/files/gempages_581729979528643…" at bounding box center [184, 511] width 202 height 34
paste input "b540b2f0-5547-4fe4-ab92-772f5299c5f4.png?v=1756268493"
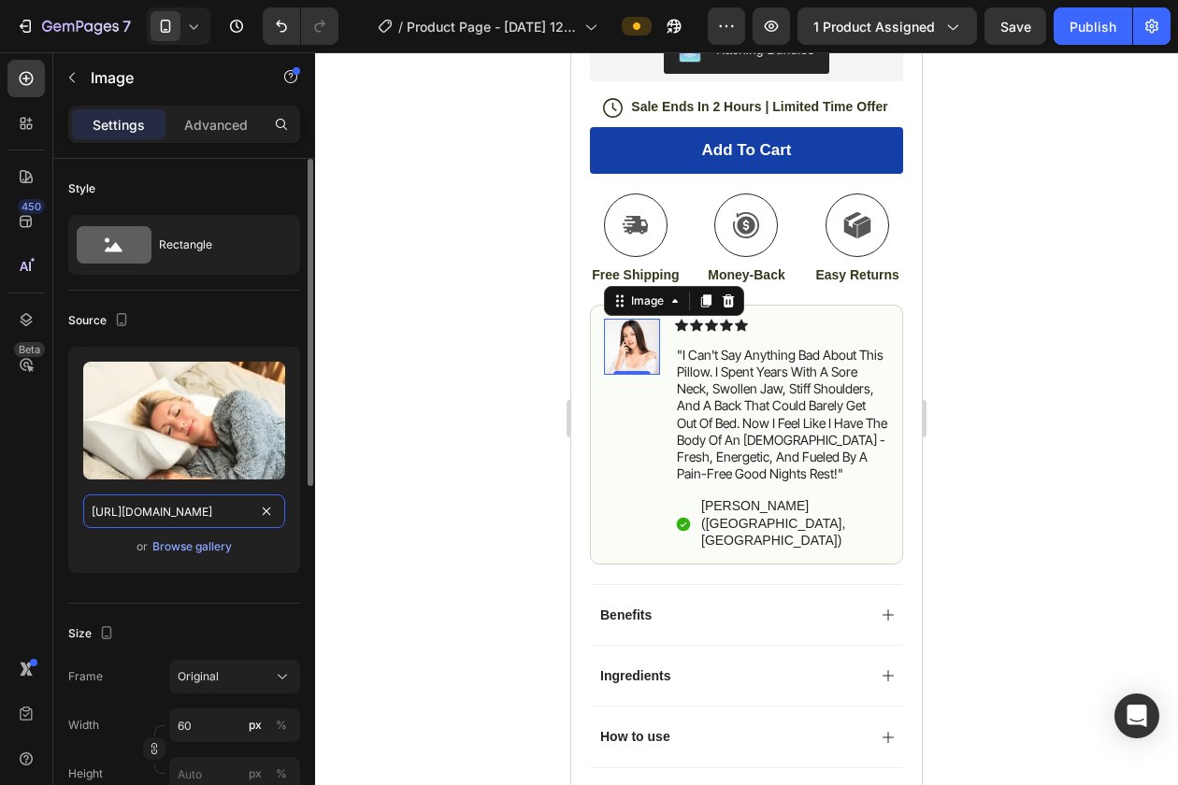
scroll to position [0, 657]
type input "https://cdn.shopify.com/s/files/1/0557/9046/9186/files/gempages_581729979528643…"
click at [386, 429] on div at bounding box center [746, 418] width 863 height 733
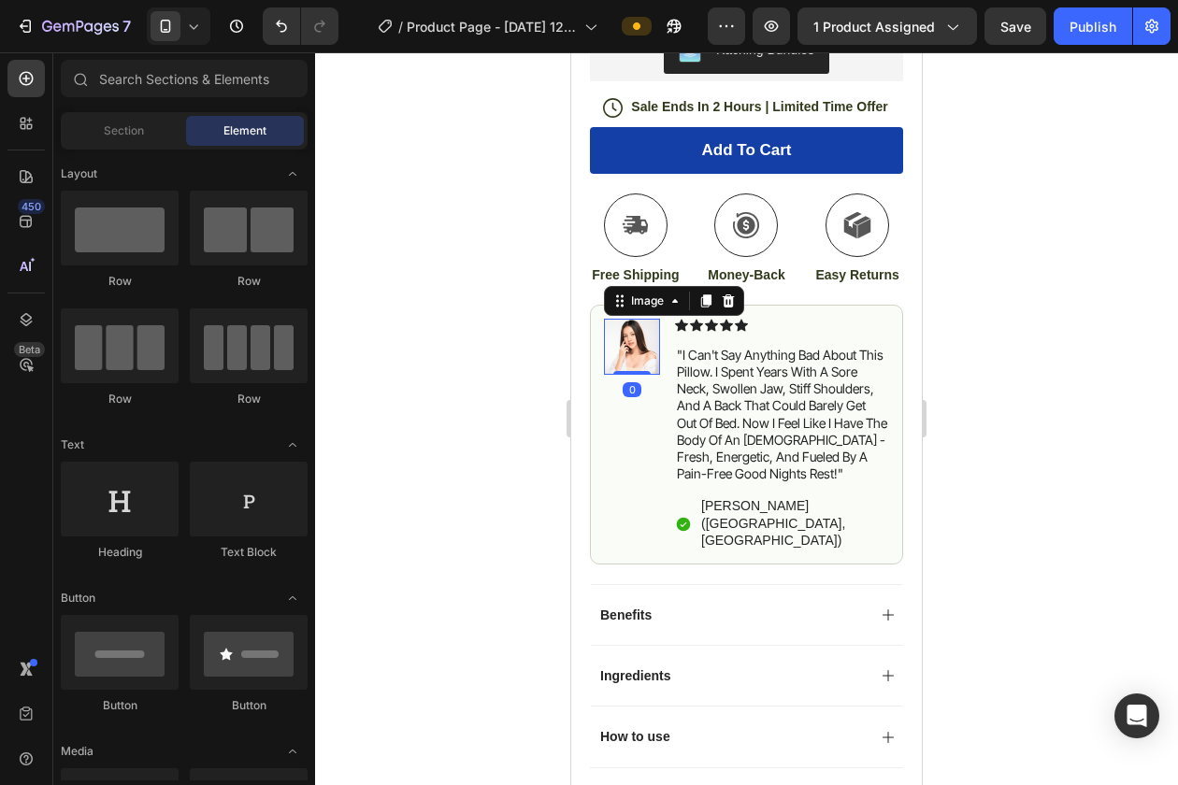
click at [637, 362] on img at bounding box center [632, 347] width 56 height 56
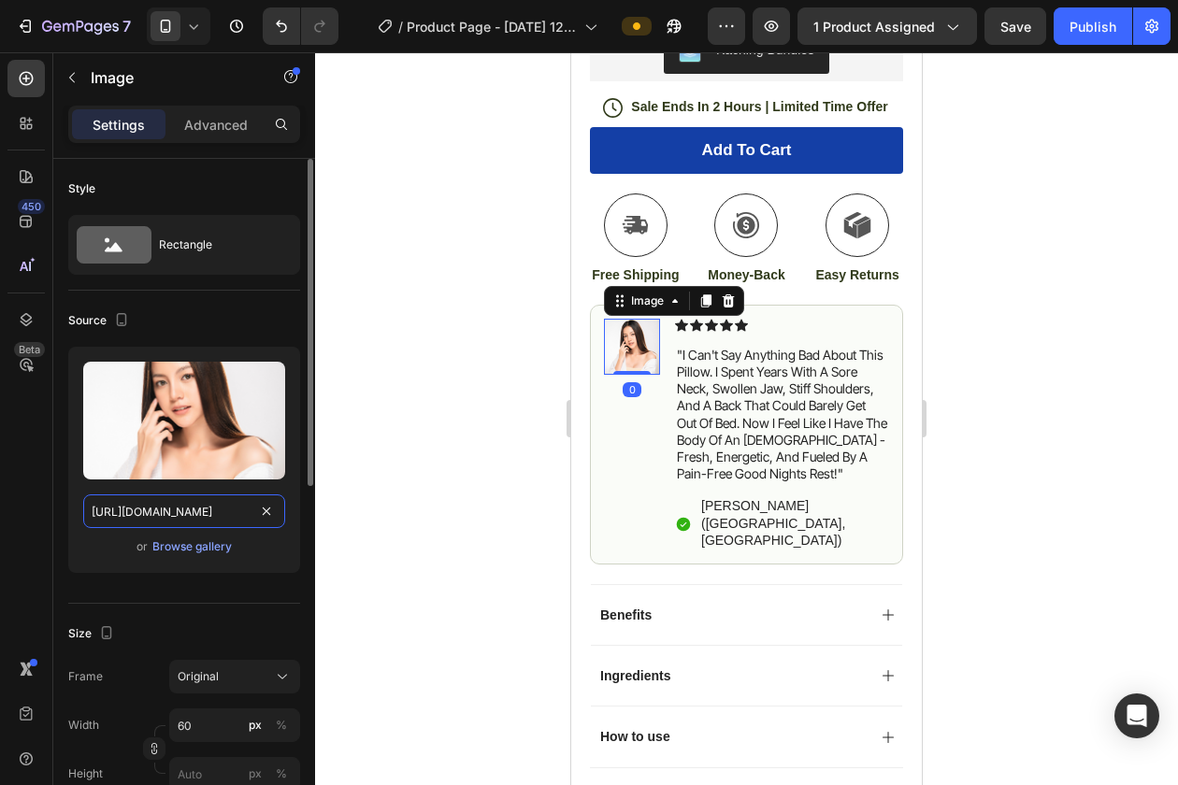
click at [173, 518] on input "https://cdn.shopify.com/s/files/1/0557/9046/9186/files/gempages_581729979528643…" at bounding box center [184, 511] width 202 height 34
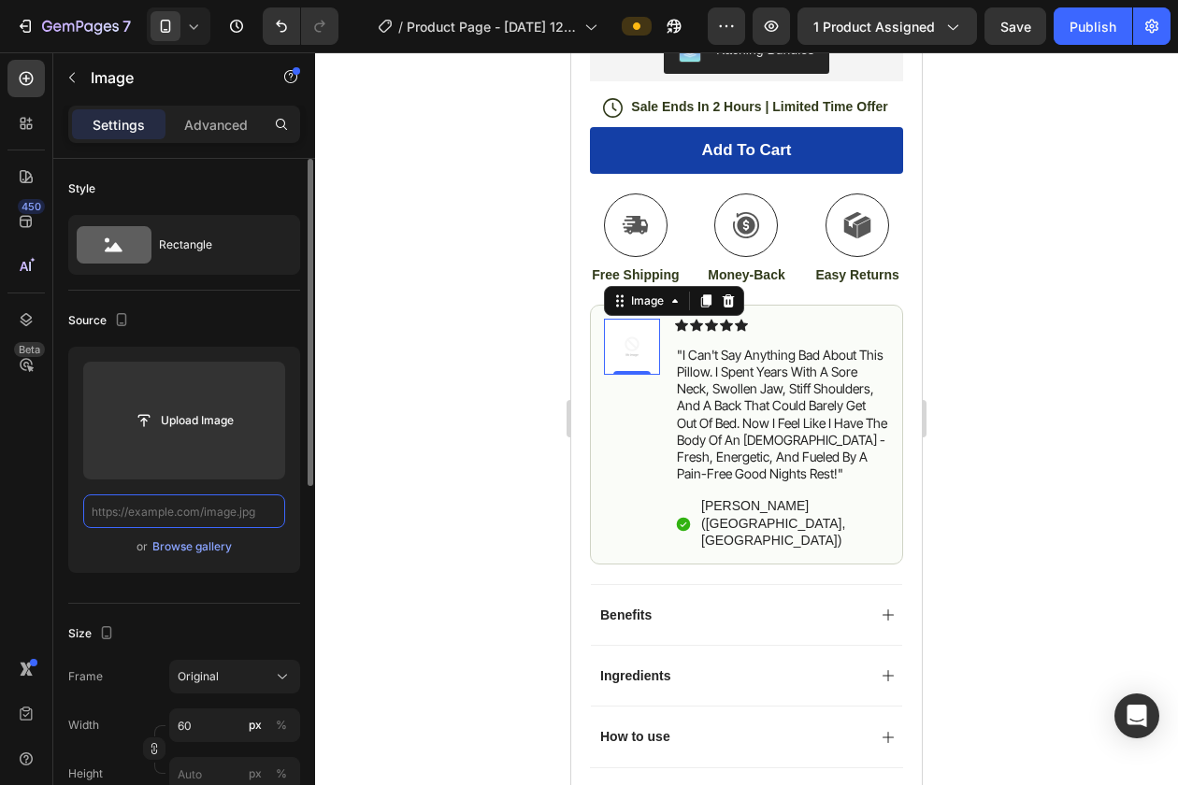
click at [216, 508] on input "text" at bounding box center [184, 511] width 202 height 34
paste input "https://cdn.shopify.com/s/files/1/0557/9046/9186/files/gempages_581729979528643…"
type input "https://cdn.shopify.com/s/files/1/0557/9046/9186/files/gempages_581729979528643…"
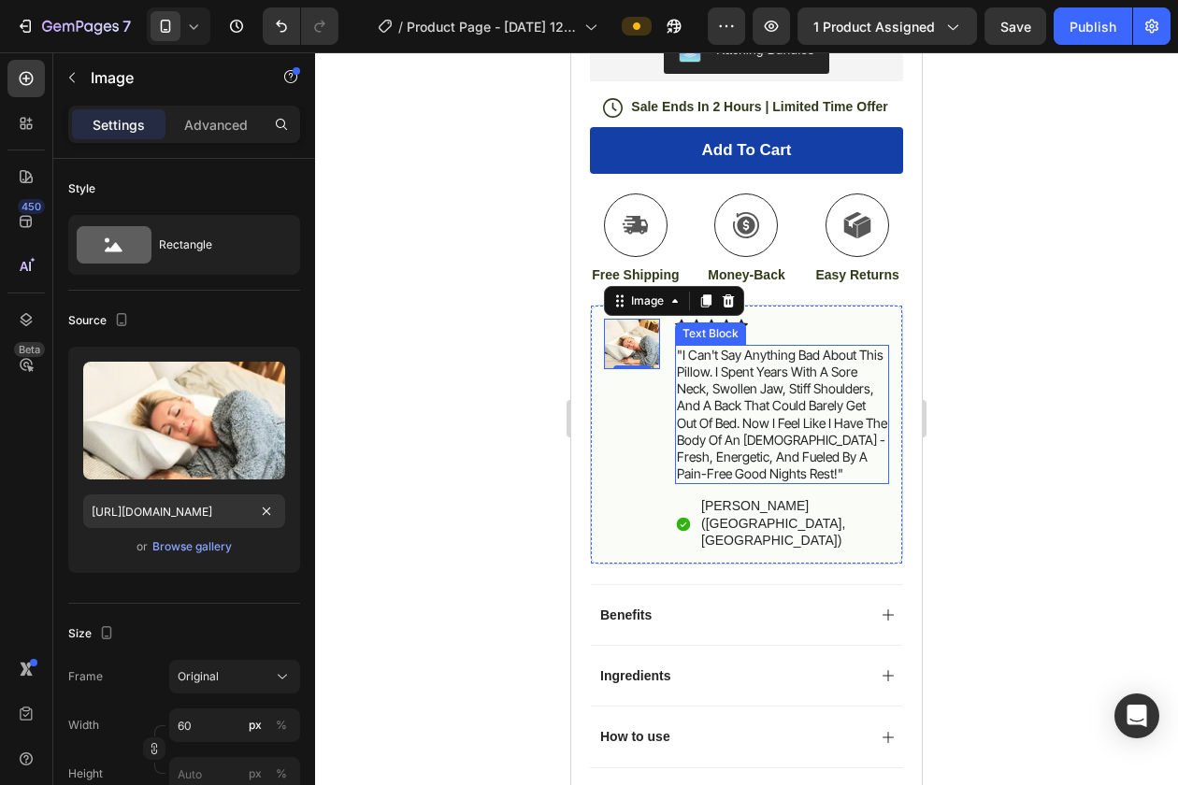
click at [692, 393] on p ""I can't Say anything bad about this pillow. I spent years with a sore neck, sw…" at bounding box center [782, 415] width 210 height 136
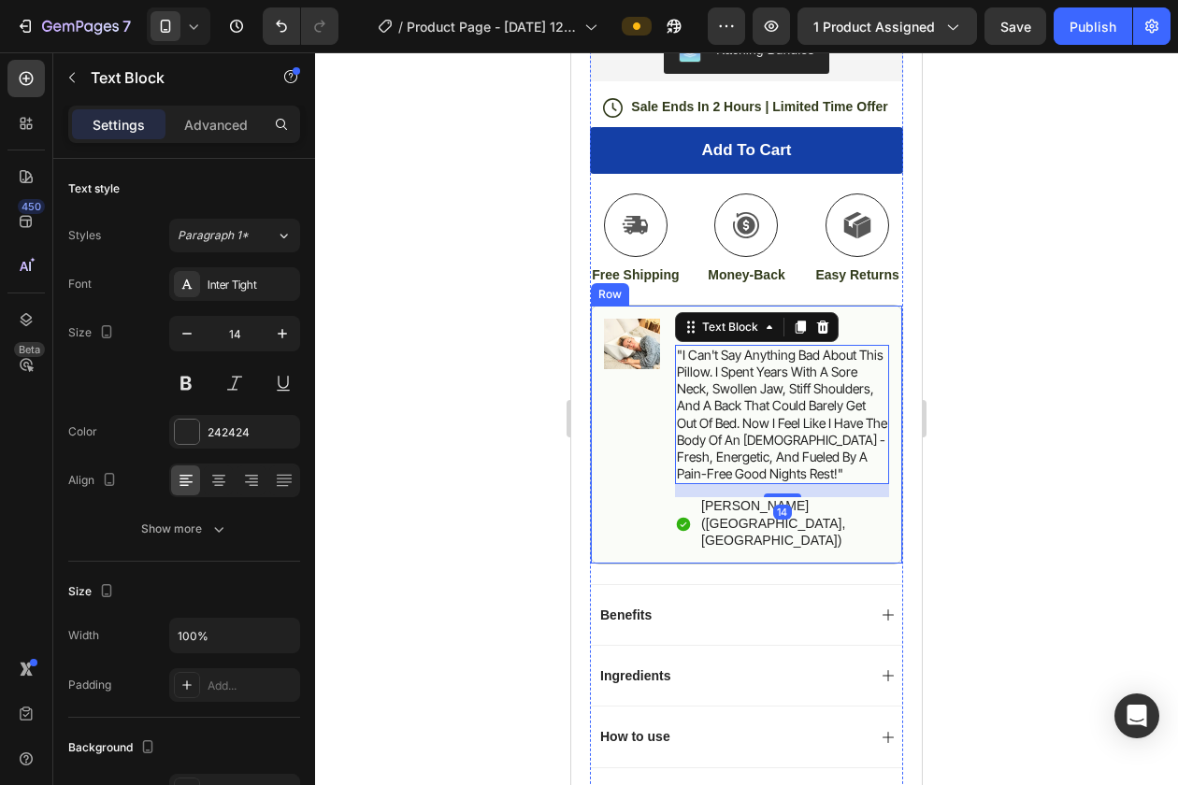
click at [620, 375] on div "Image" at bounding box center [632, 435] width 56 height 232
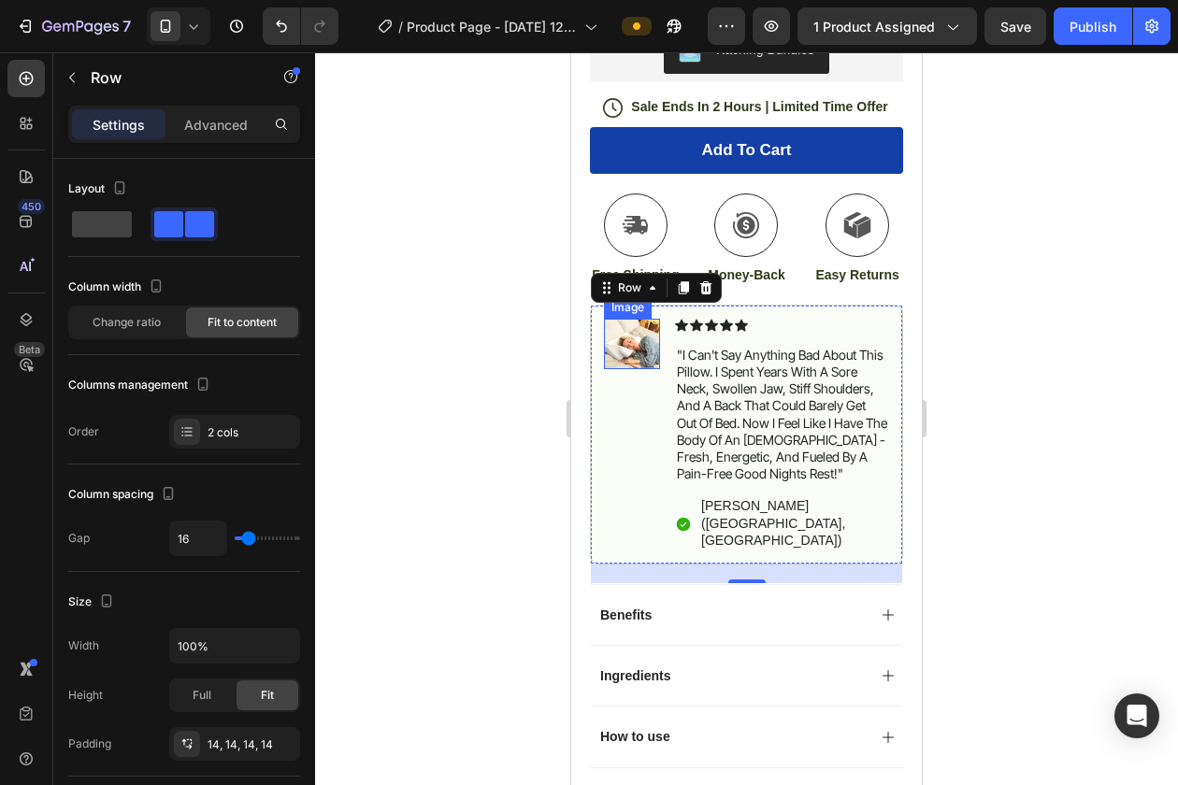
click at [637, 341] on img at bounding box center [632, 344] width 56 height 50
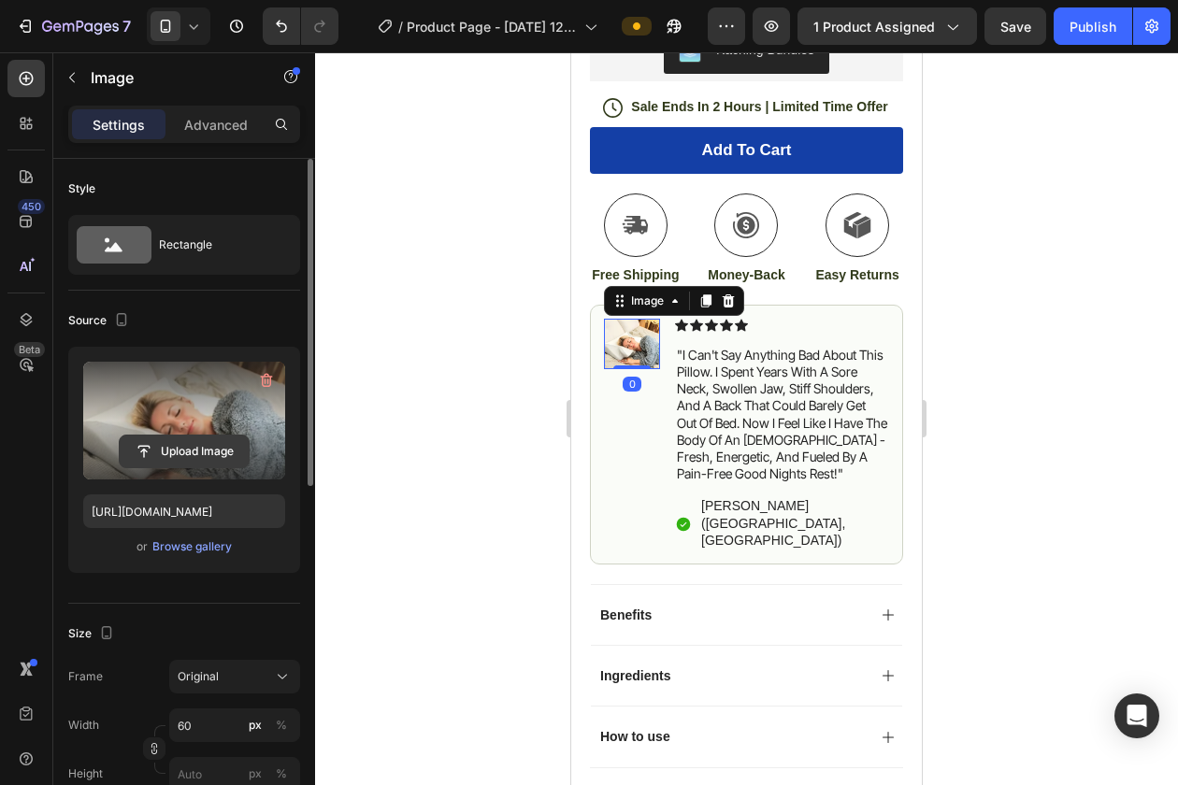
click at [184, 457] on input "file" at bounding box center [184, 452] width 129 height 32
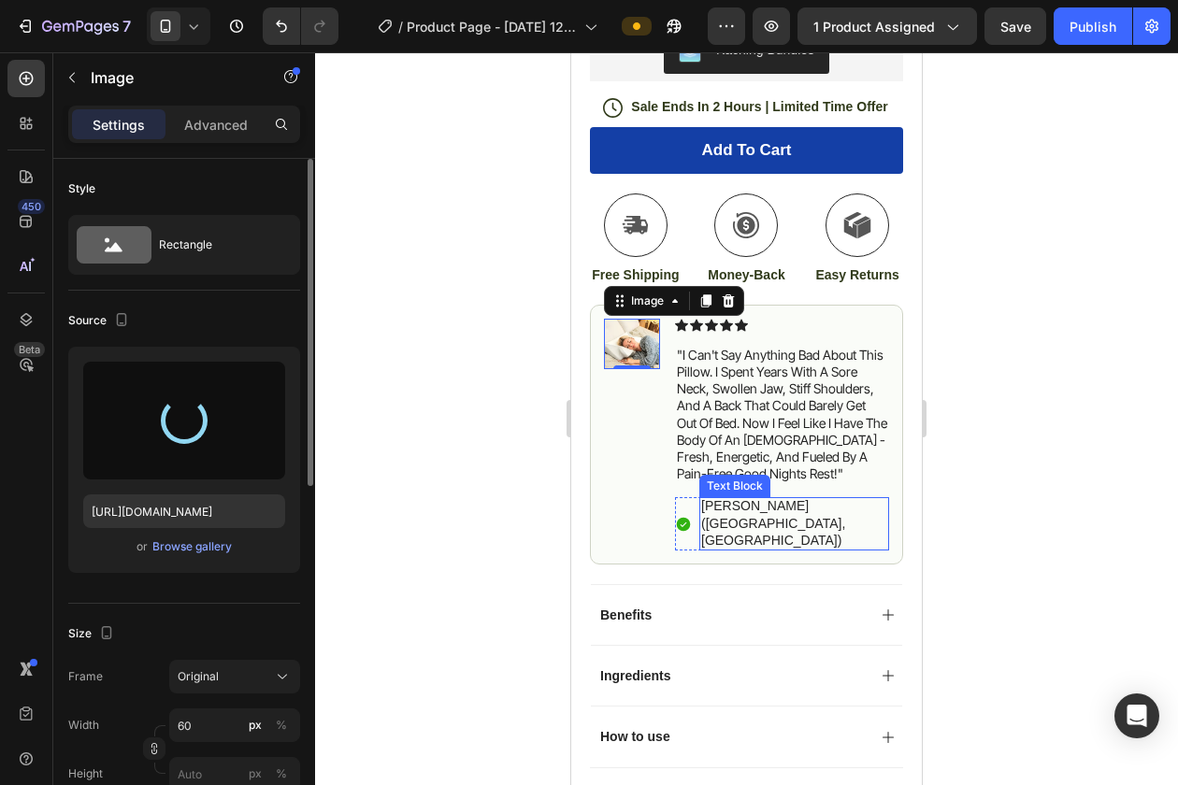
type input "https://cdn.shopify.com/s/files/1/0557/9046/9186/files/gempages_581729979528643…"
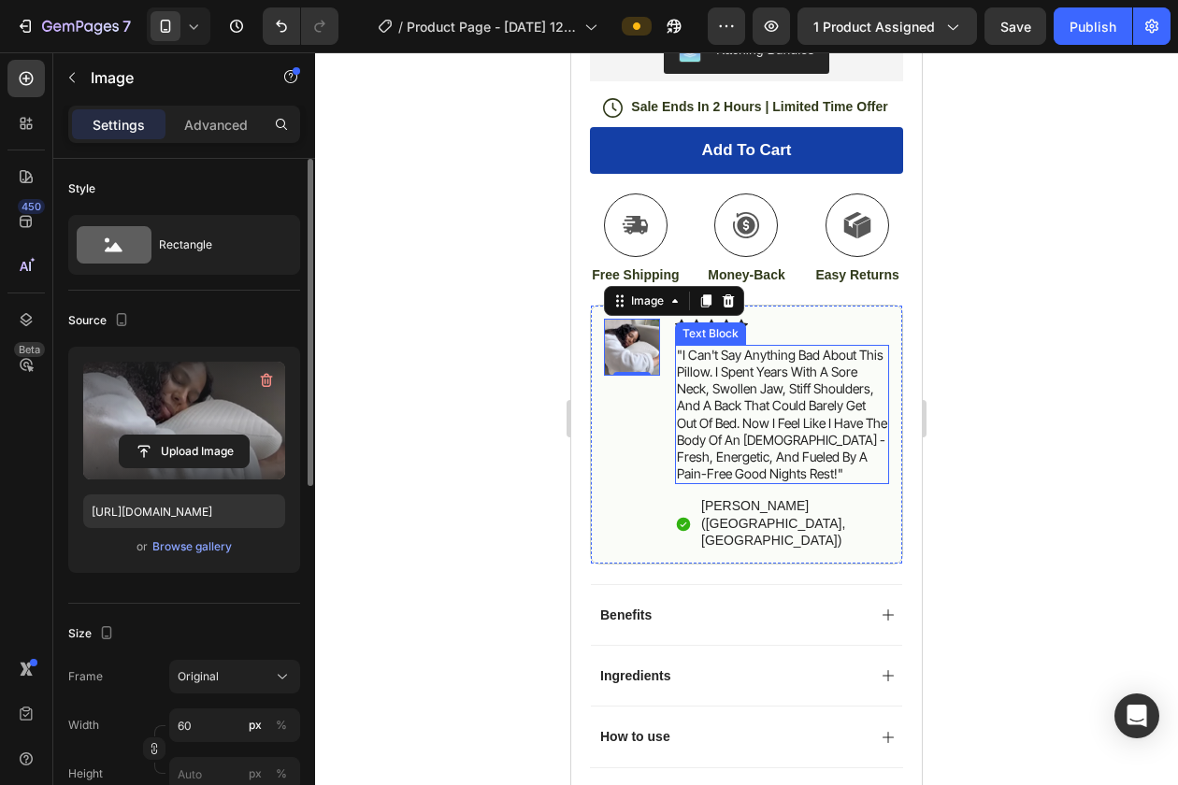
click at [709, 365] on p ""I can't Say anything bad about this pillow. I spent years with a sore neck, sw…" at bounding box center [782, 415] width 210 height 136
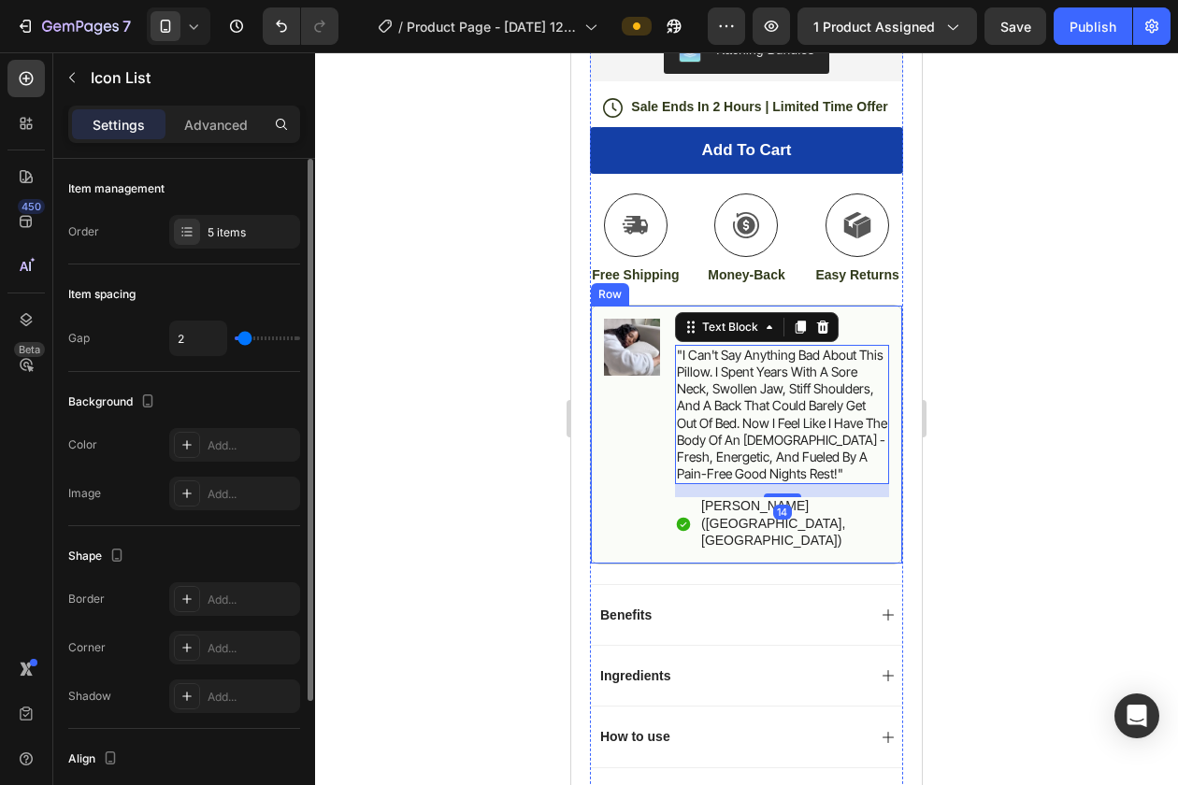
click at [880, 332] on div "Icon Icon Icon Icon Icon" at bounding box center [782, 325] width 214 height 13
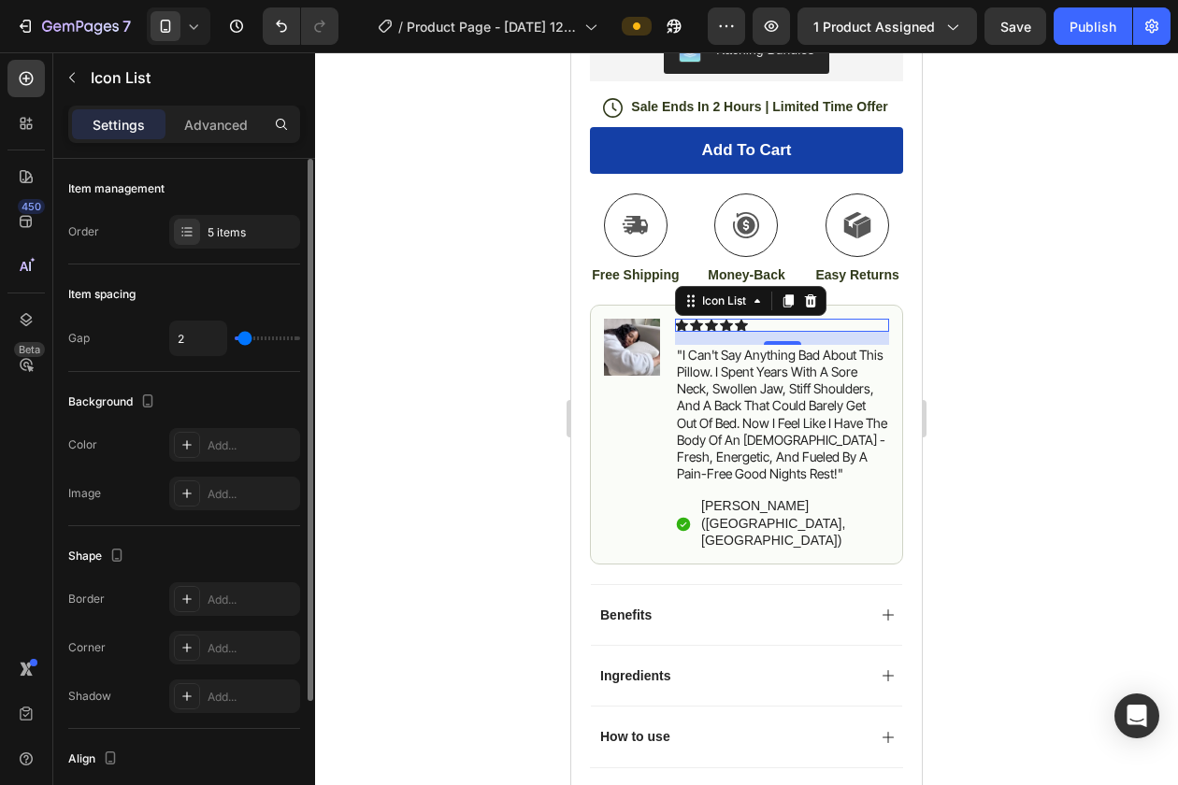
click at [240, 146] on div "Settings Advanced" at bounding box center [184, 132] width 262 height 53
click at [234, 131] on p "Advanced" at bounding box center [216, 125] width 64 height 20
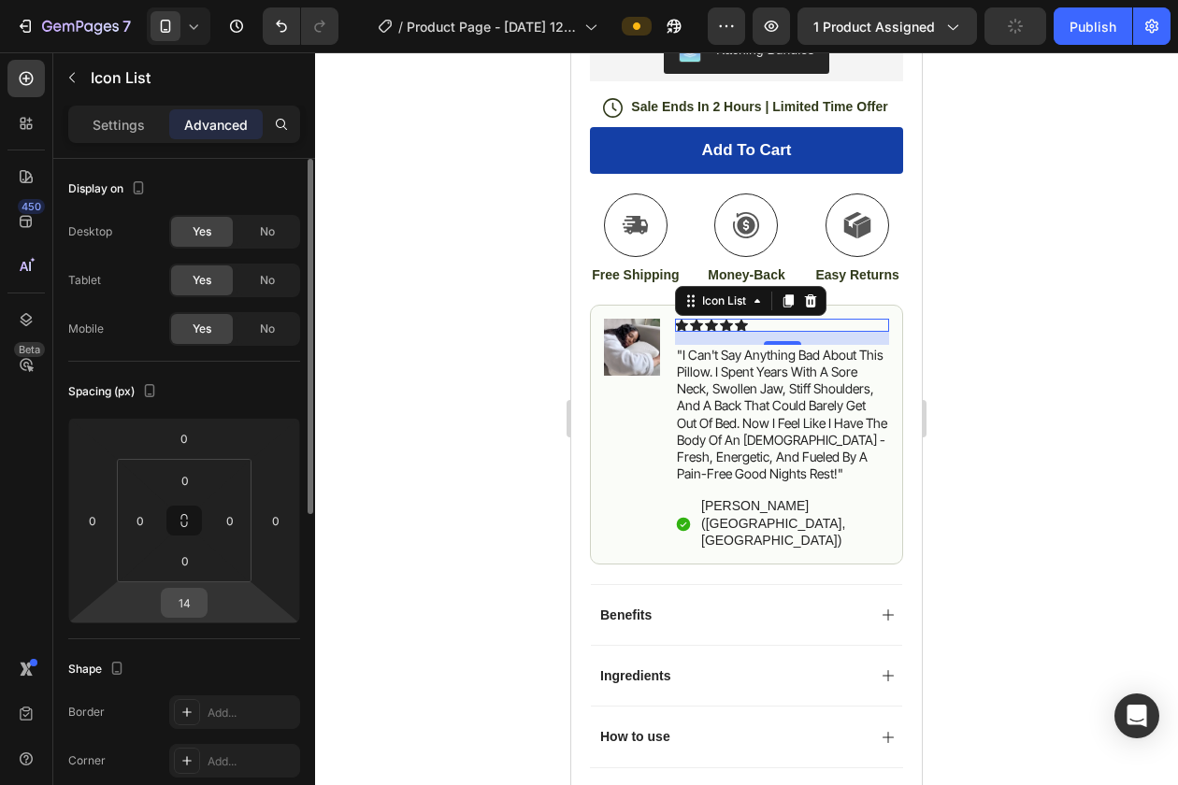
click at [187, 606] on input "14" at bounding box center [183, 603] width 37 height 28
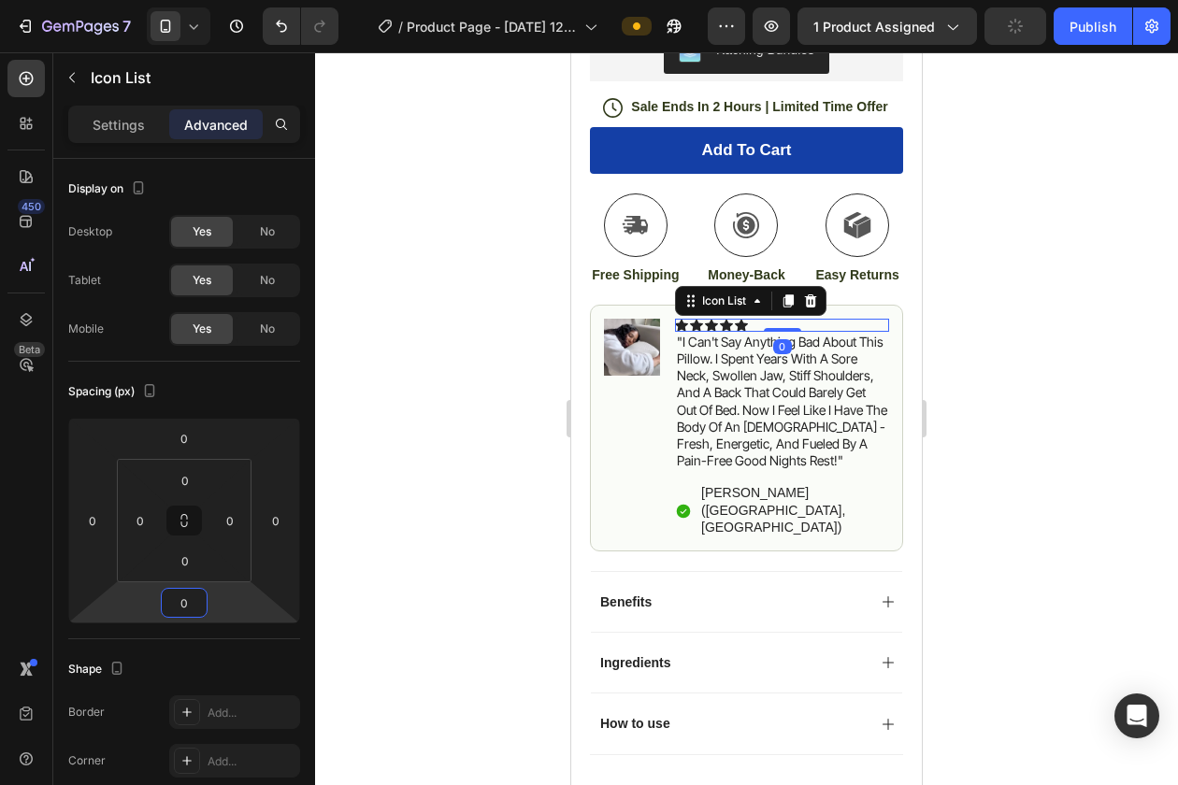
click at [508, 455] on div at bounding box center [746, 418] width 863 height 733
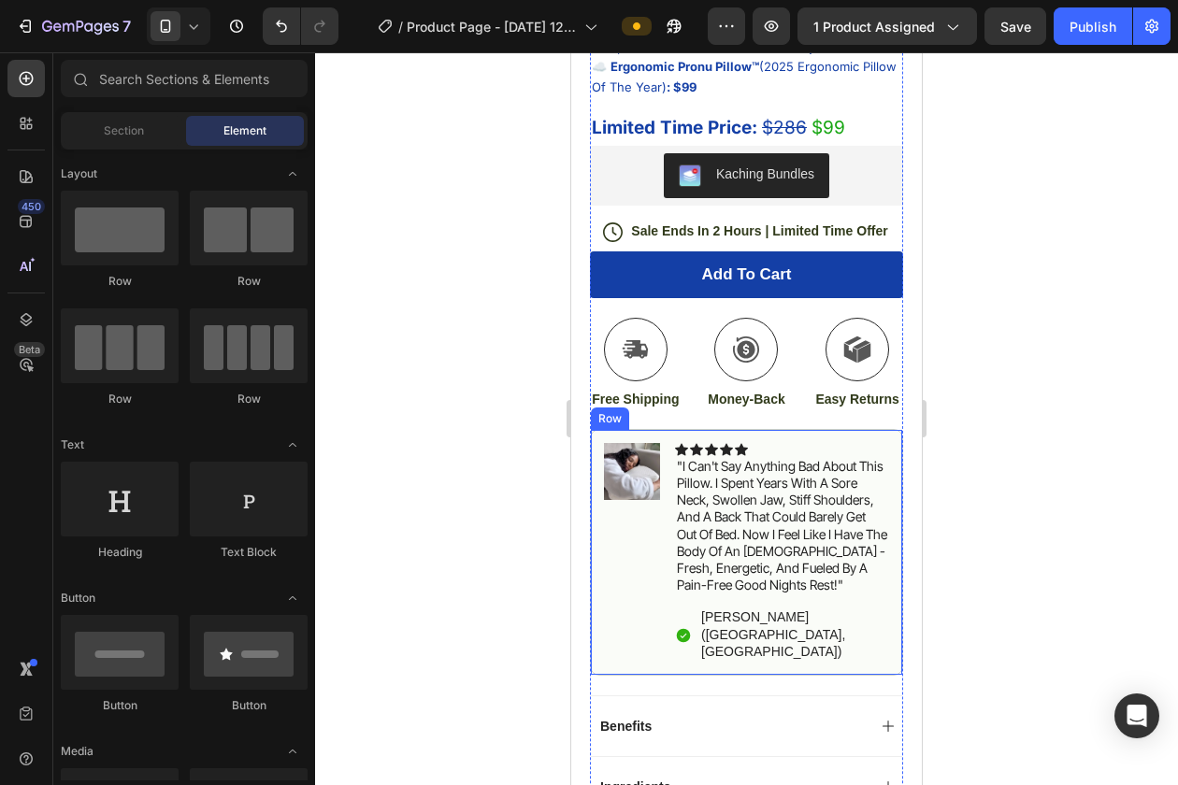
scroll to position [789, 0]
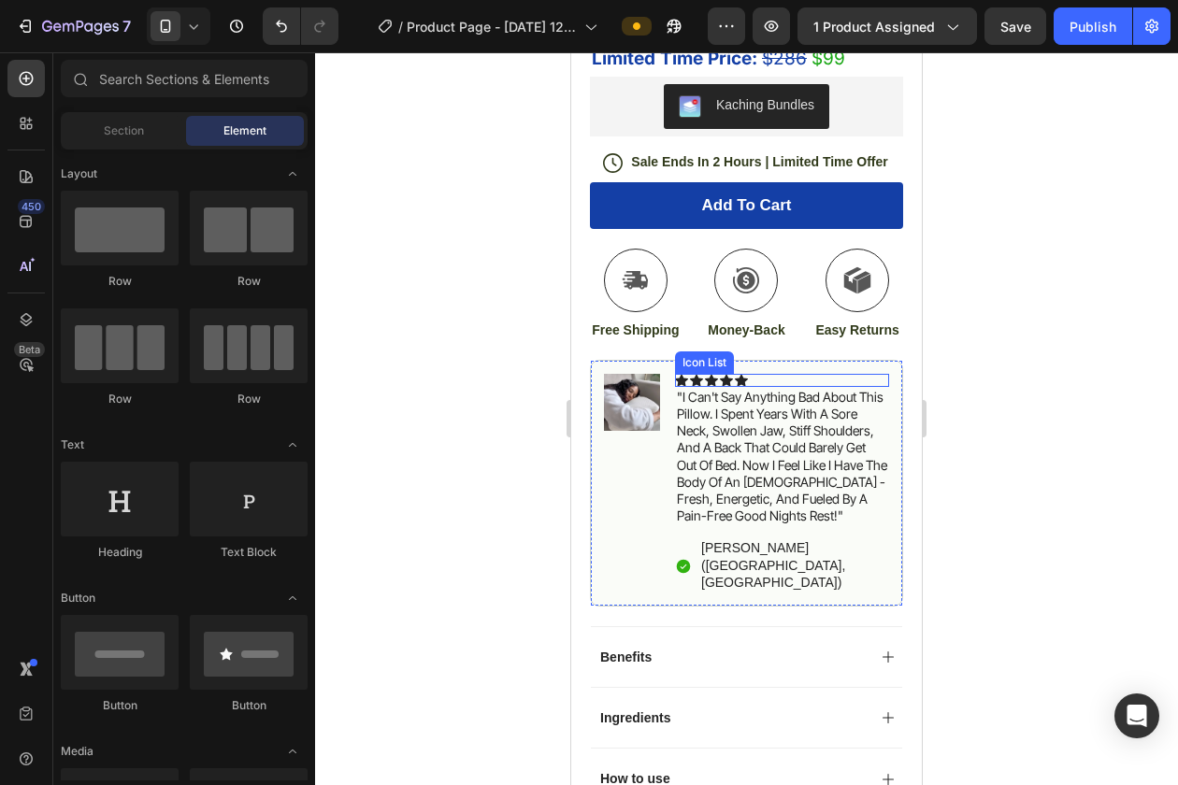
click at [760, 406] on p ""I can't Say anything bad about this pillow. I spent years with a sore neck, sw…" at bounding box center [782, 457] width 210 height 136
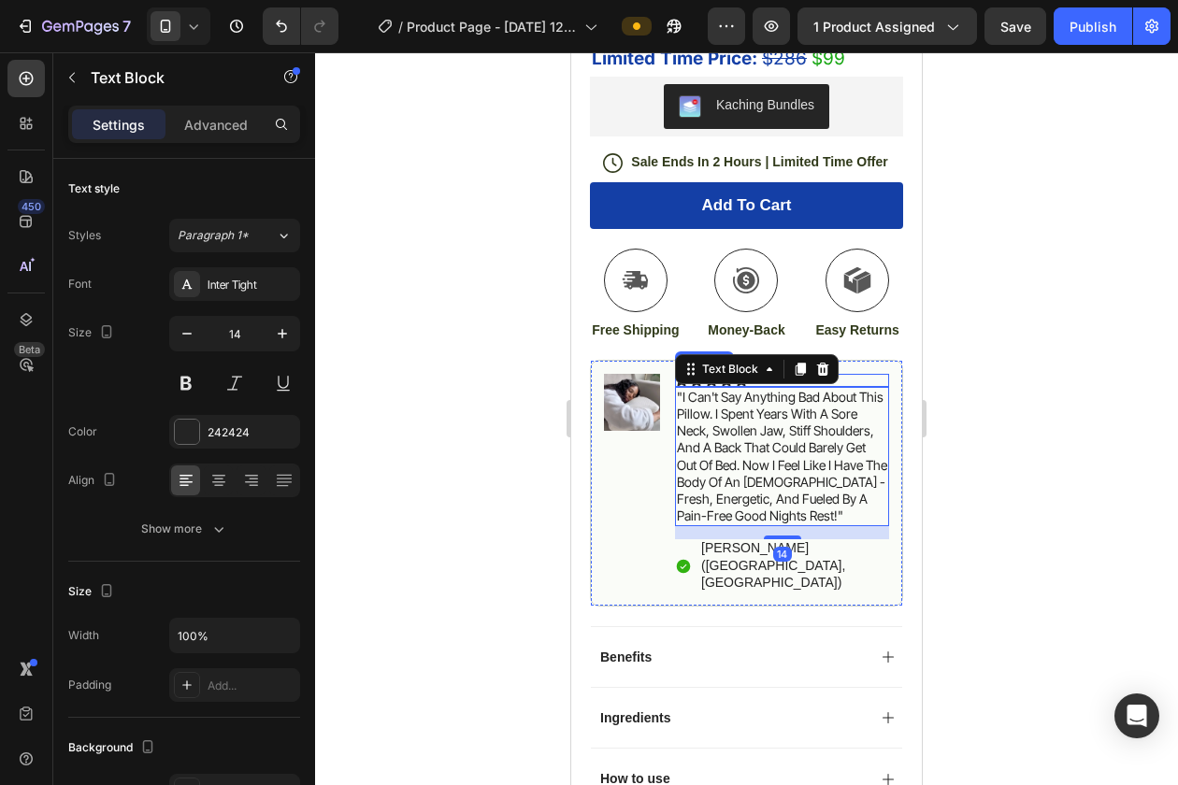
click at [865, 380] on div "Icon Icon Icon Icon Icon" at bounding box center [782, 380] width 214 height 13
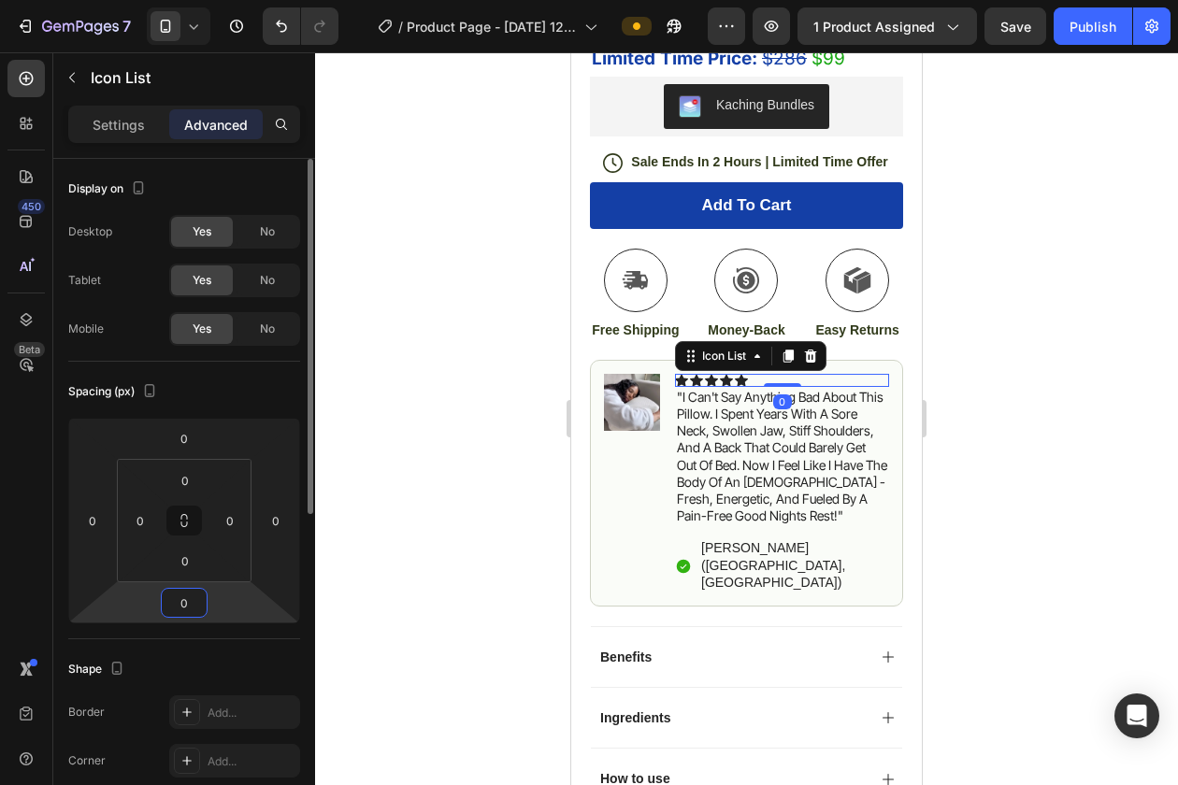
click at [193, 600] on input "0" at bounding box center [183, 603] width 37 height 28
type input "2"
click at [683, 385] on icon at bounding box center [681, 380] width 13 height 12
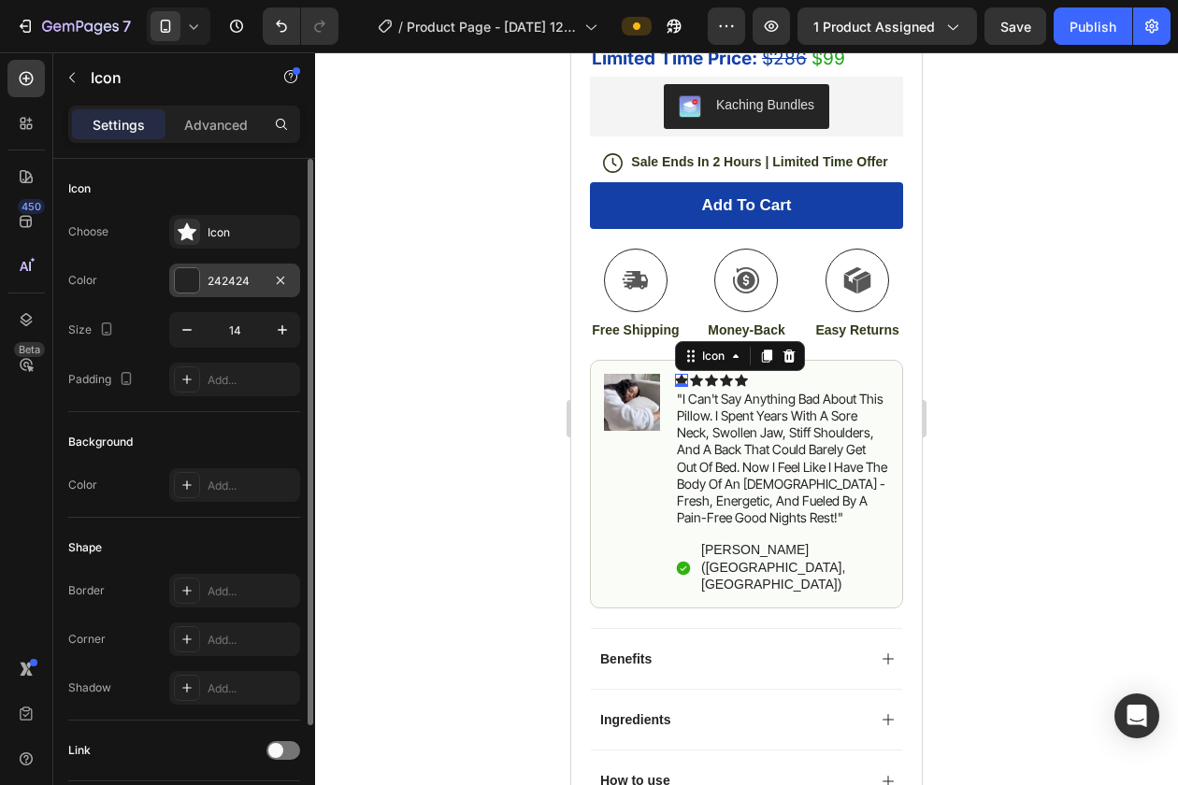
click at [192, 293] on div at bounding box center [187, 280] width 26 height 26
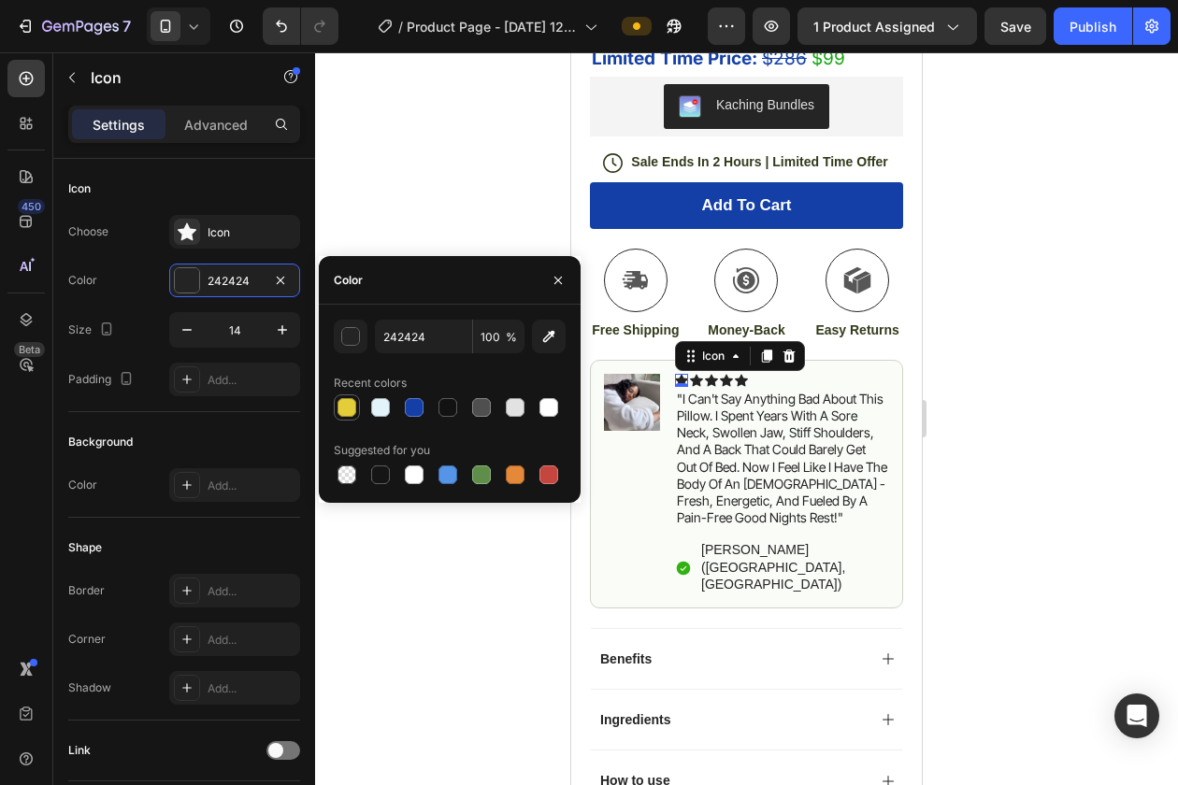
click at [345, 406] on div at bounding box center [346, 407] width 19 height 19
type input "E3CD39"
click at [697, 383] on icon at bounding box center [696, 380] width 13 height 12
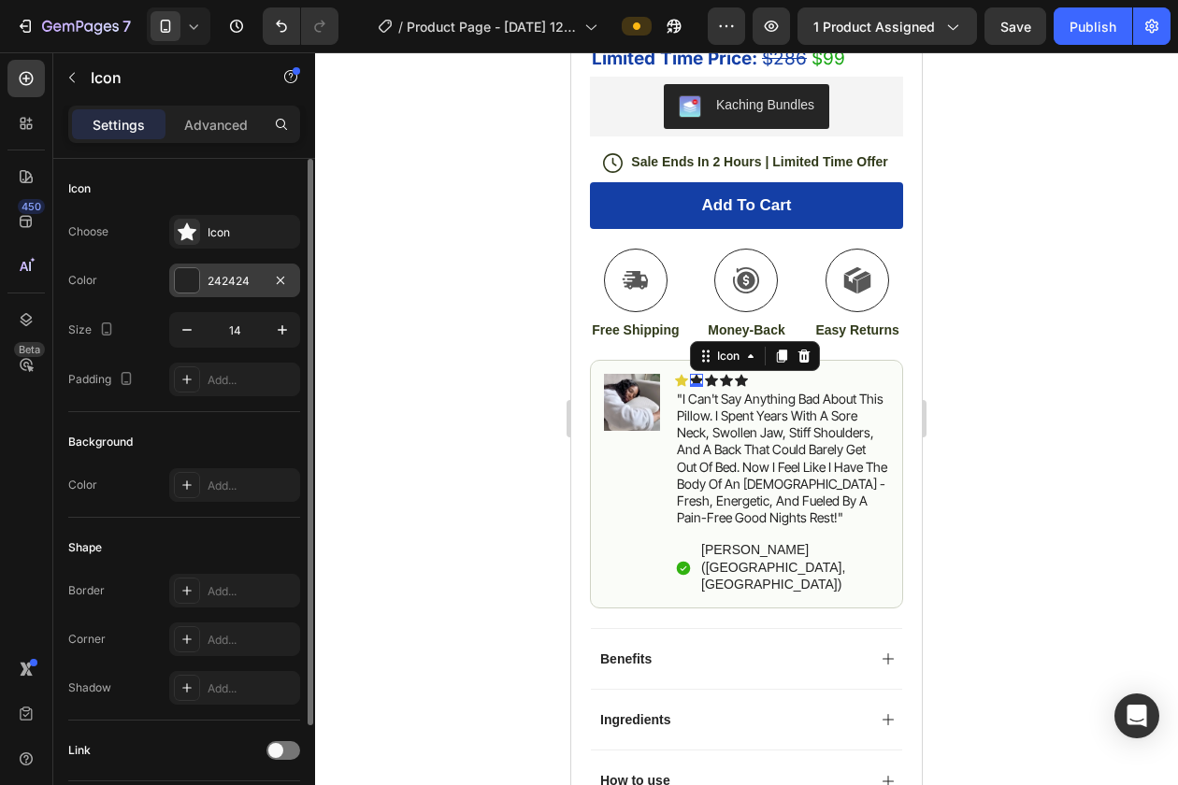
click at [182, 284] on div at bounding box center [187, 280] width 24 height 24
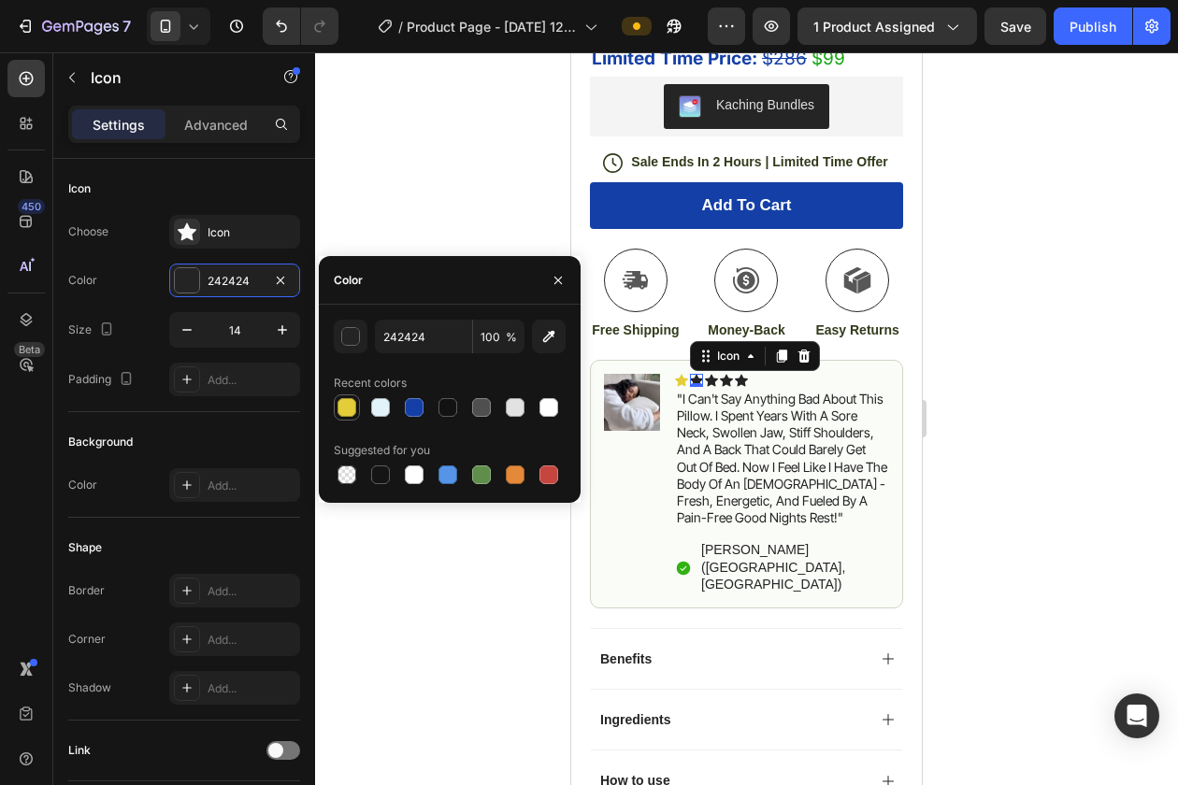
click at [346, 403] on div at bounding box center [346, 407] width 19 height 19
type input "E3CD39"
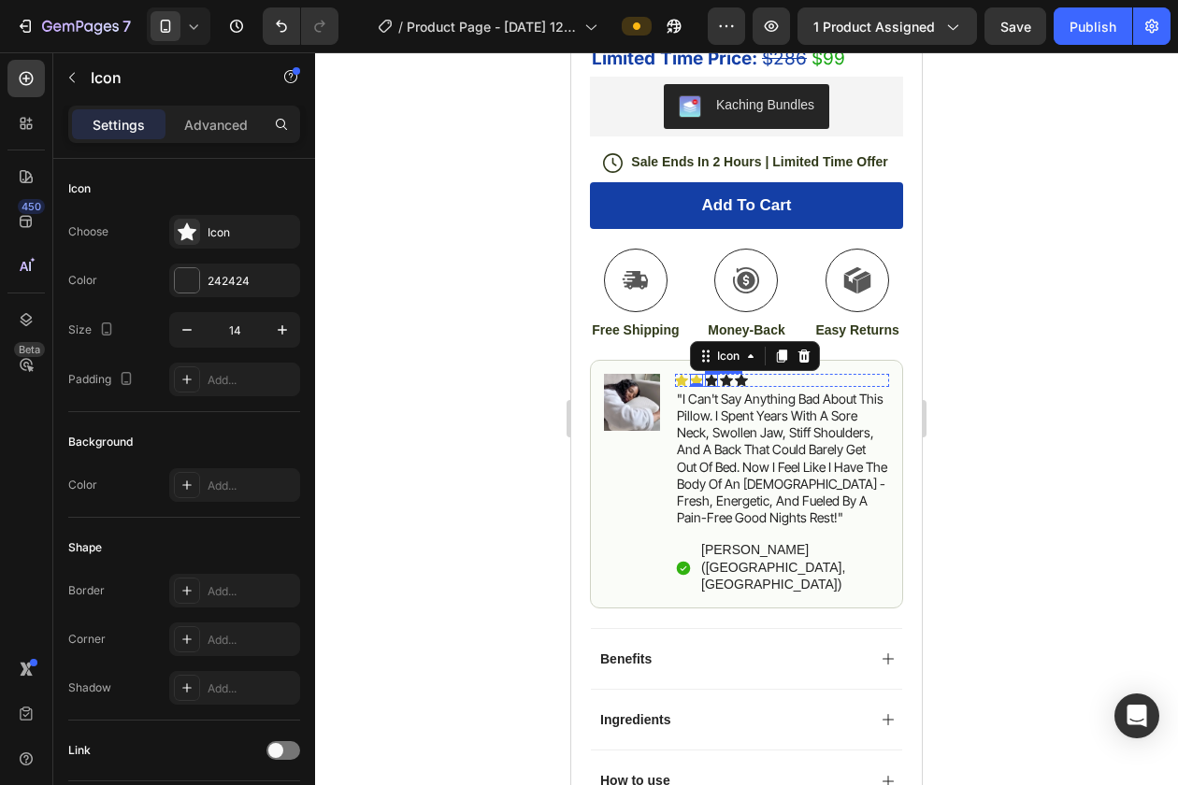
click at [714, 385] on div "Icon" at bounding box center [711, 380] width 13 height 13
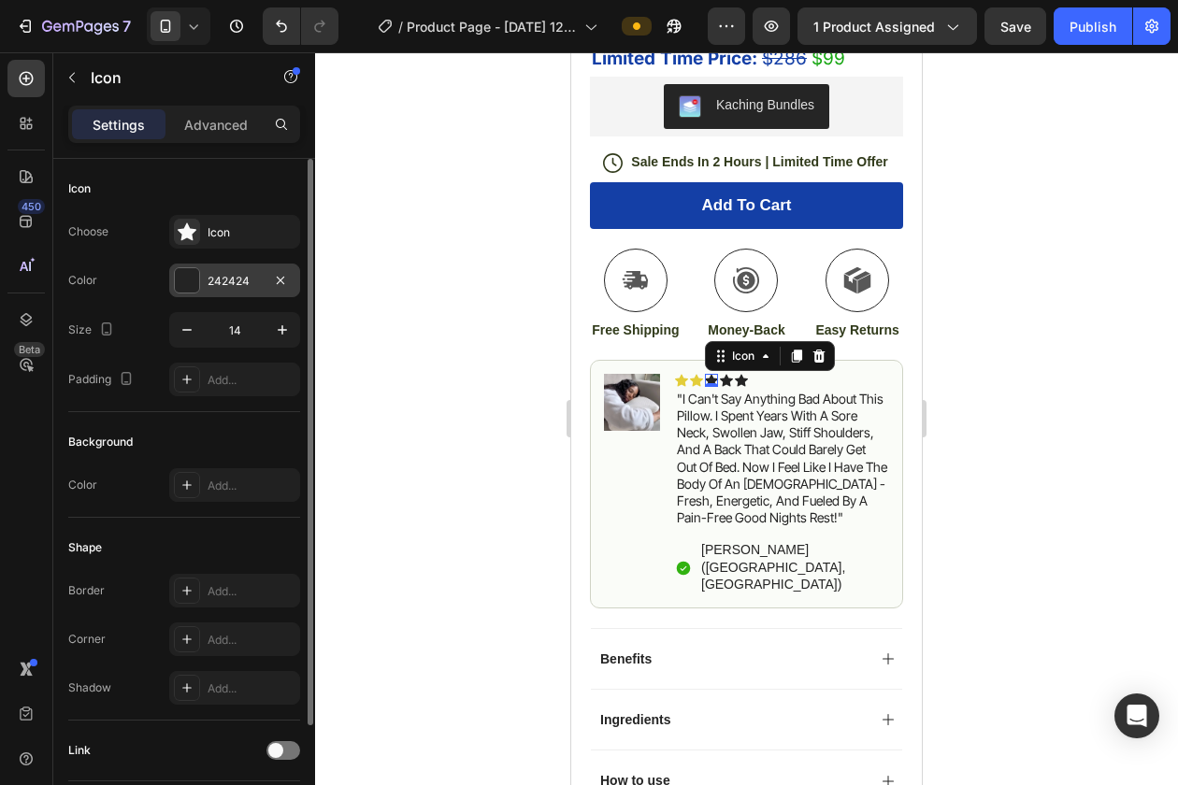
click at [212, 286] on div "242424" at bounding box center [235, 281] width 54 height 17
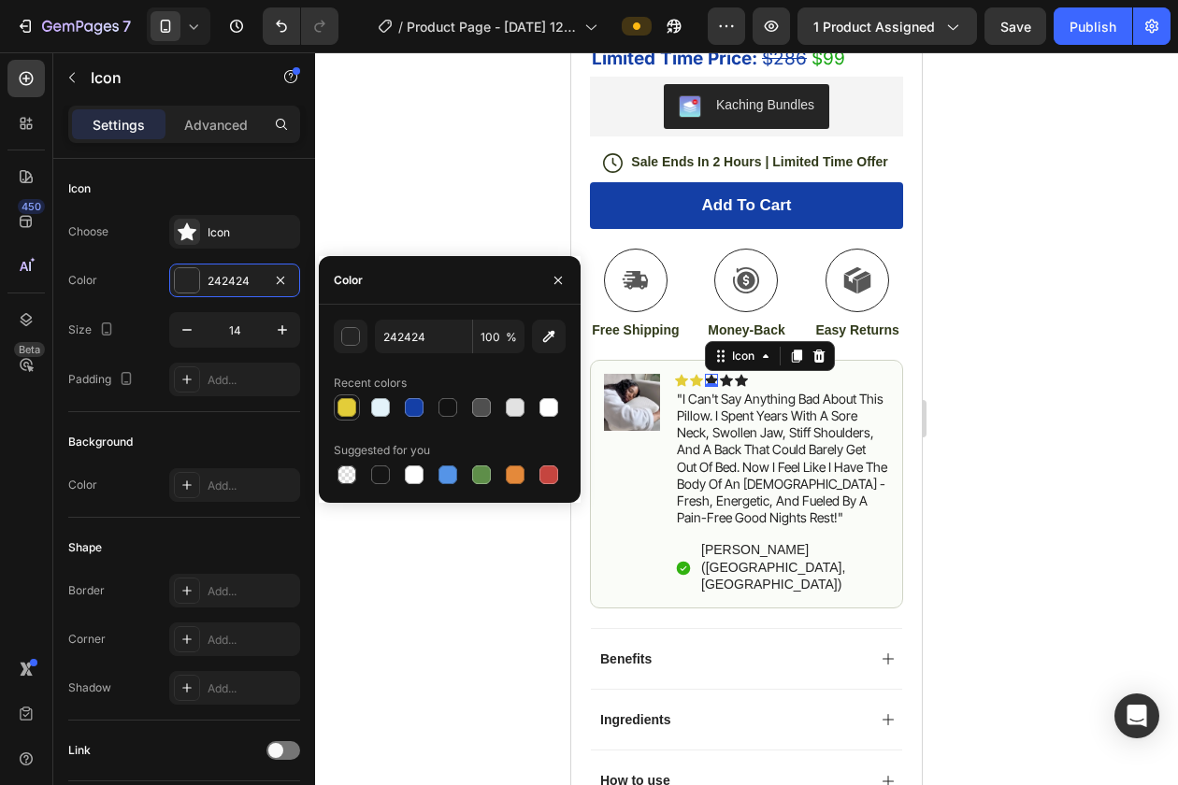
click at [352, 417] on div at bounding box center [347, 407] width 22 height 22
type input "E3CD39"
click at [727, 387] on div "Icon" at bounding box center [726, 380] width 13 height 13
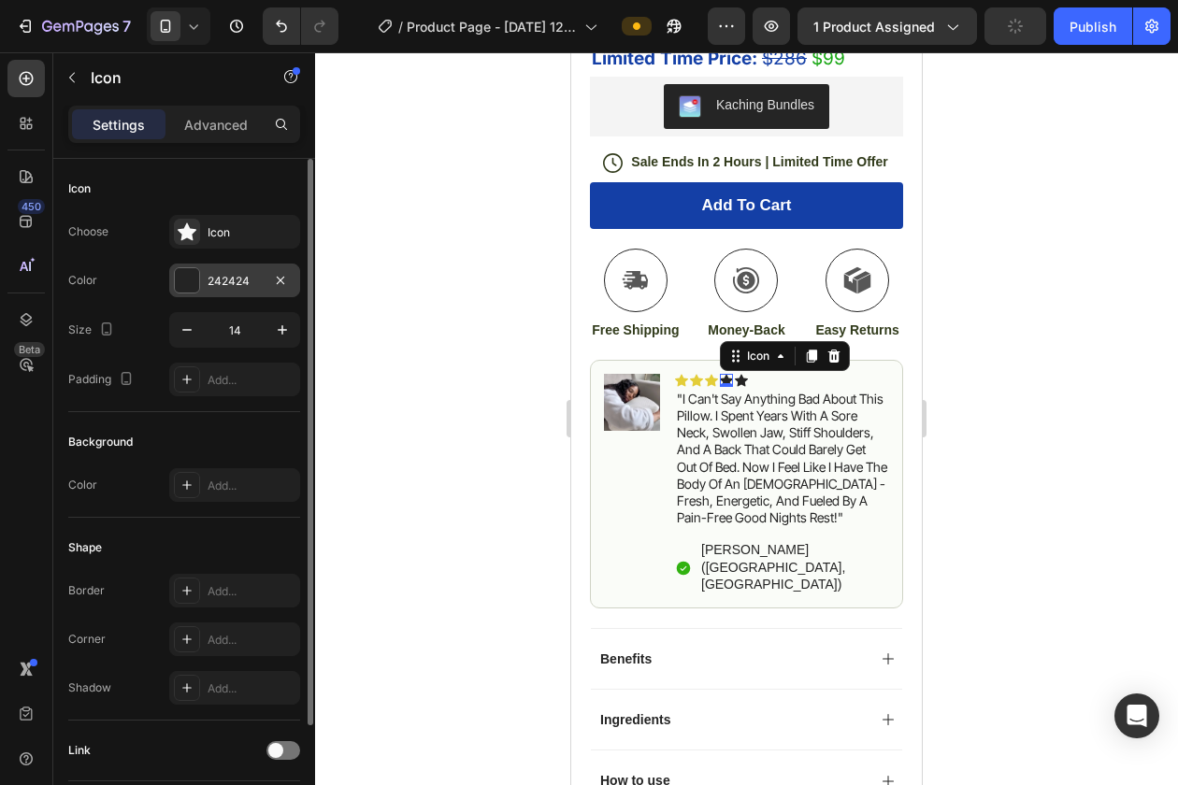
click at [234, 275] on div "242424" at bounding box center [235, 281] width 54 height 17
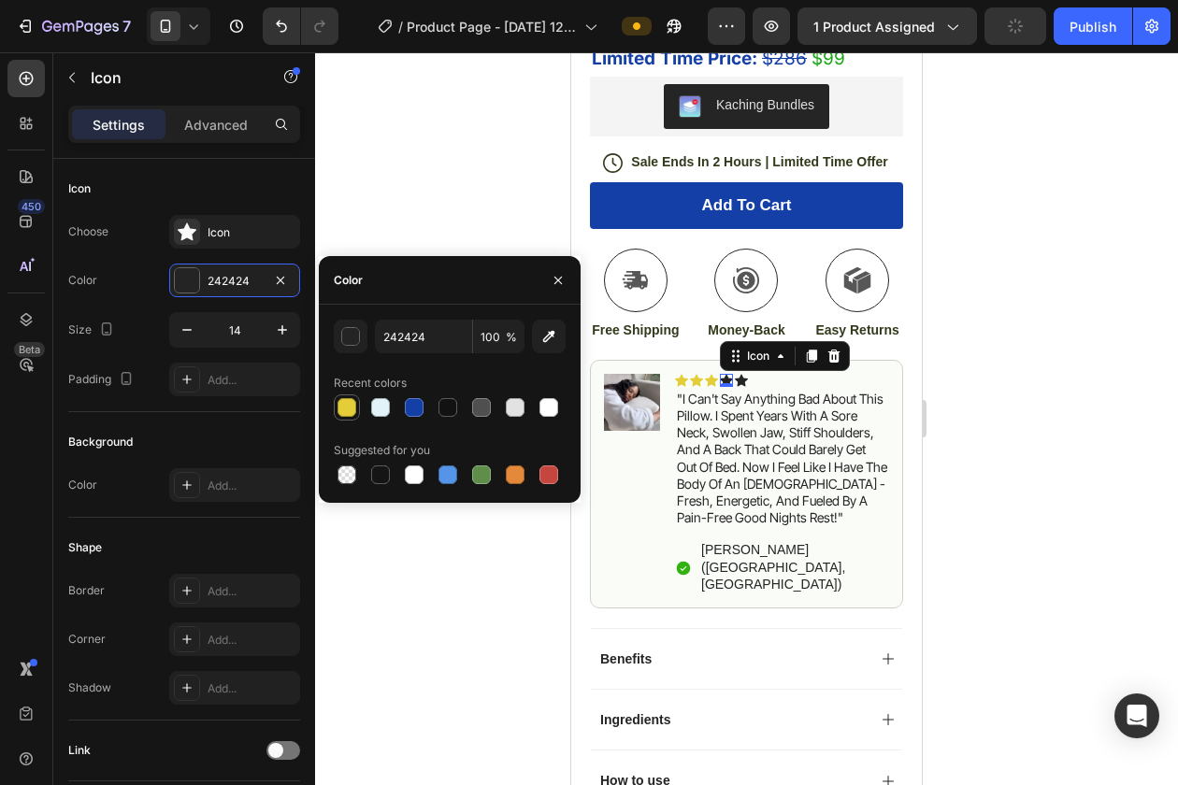
click at [348, 400] on div at bounding box center [346, 407] width 19 height 19
type input "E3CD39"
click at [745, 384] on div "Icon" at bounding box center [741, 380] width 13 height 13
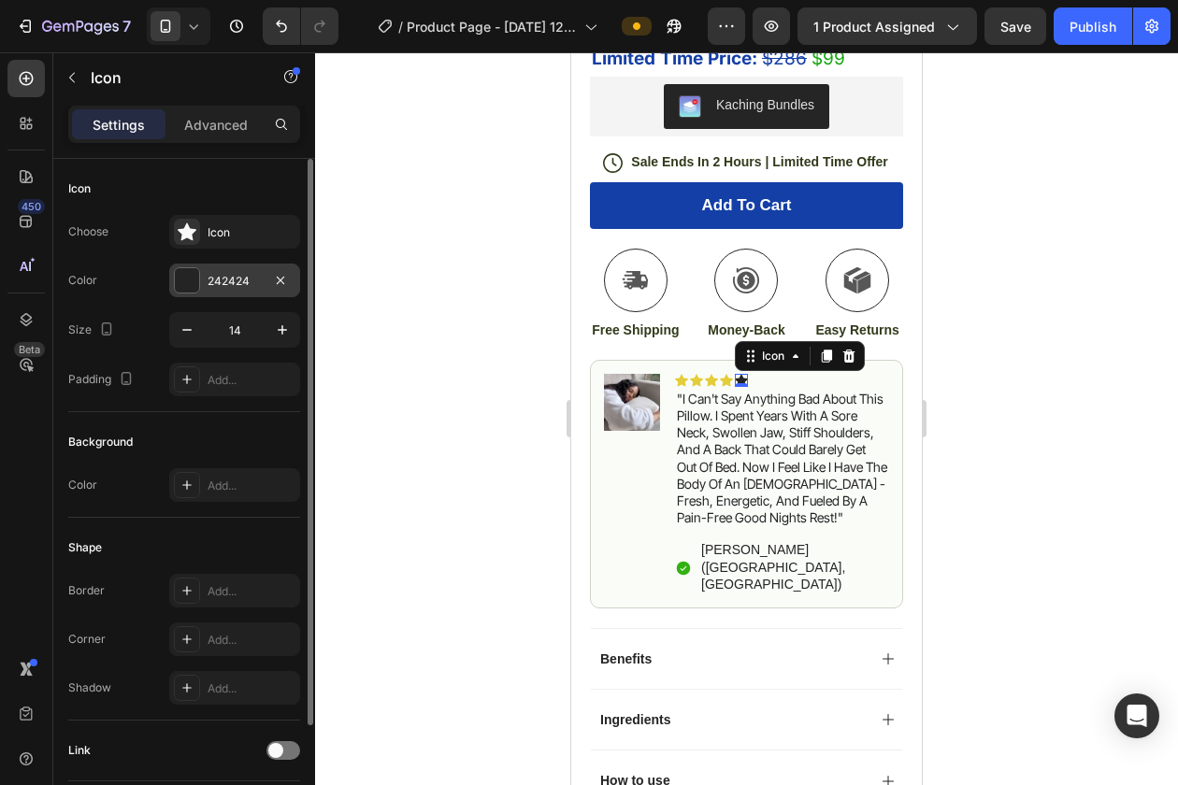
click at [185, 282] on div at bounding box center [187, 280] width 24 height 24
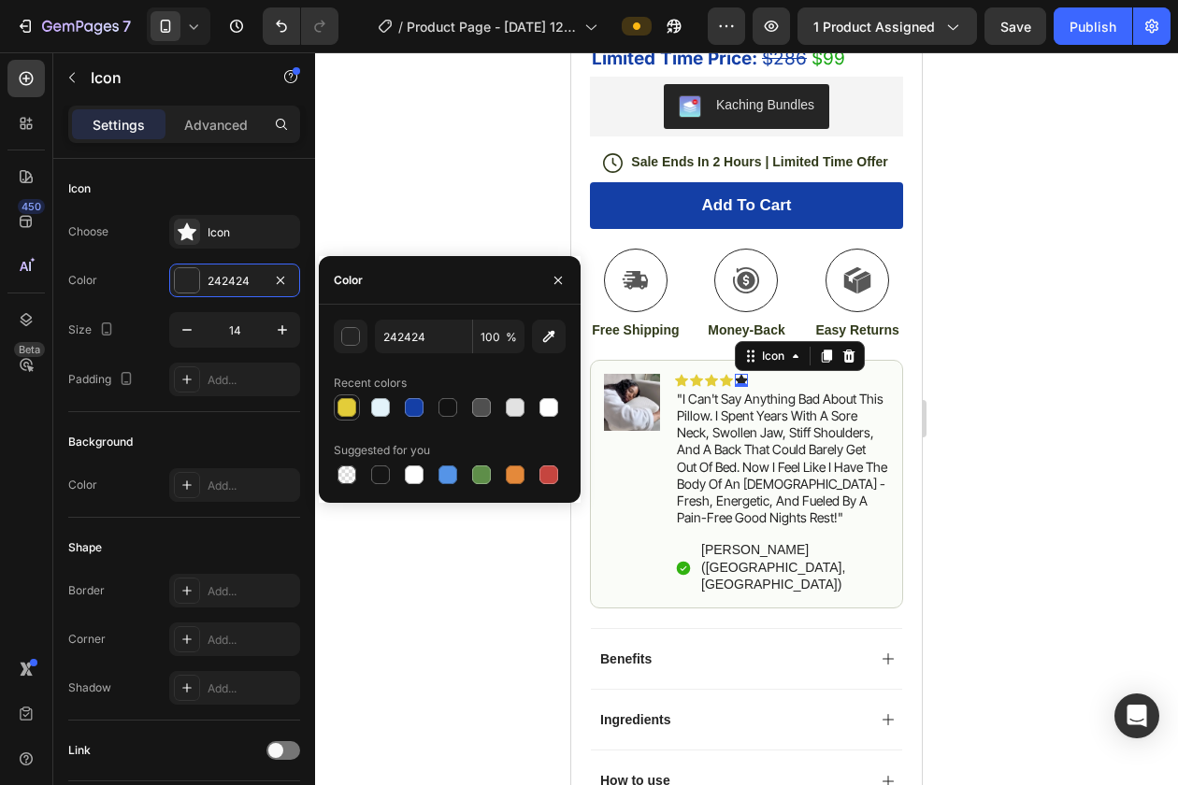
click at [345, 413] on div at bounding box center [346, 407] width 19 height 19
type input "E3CD39"
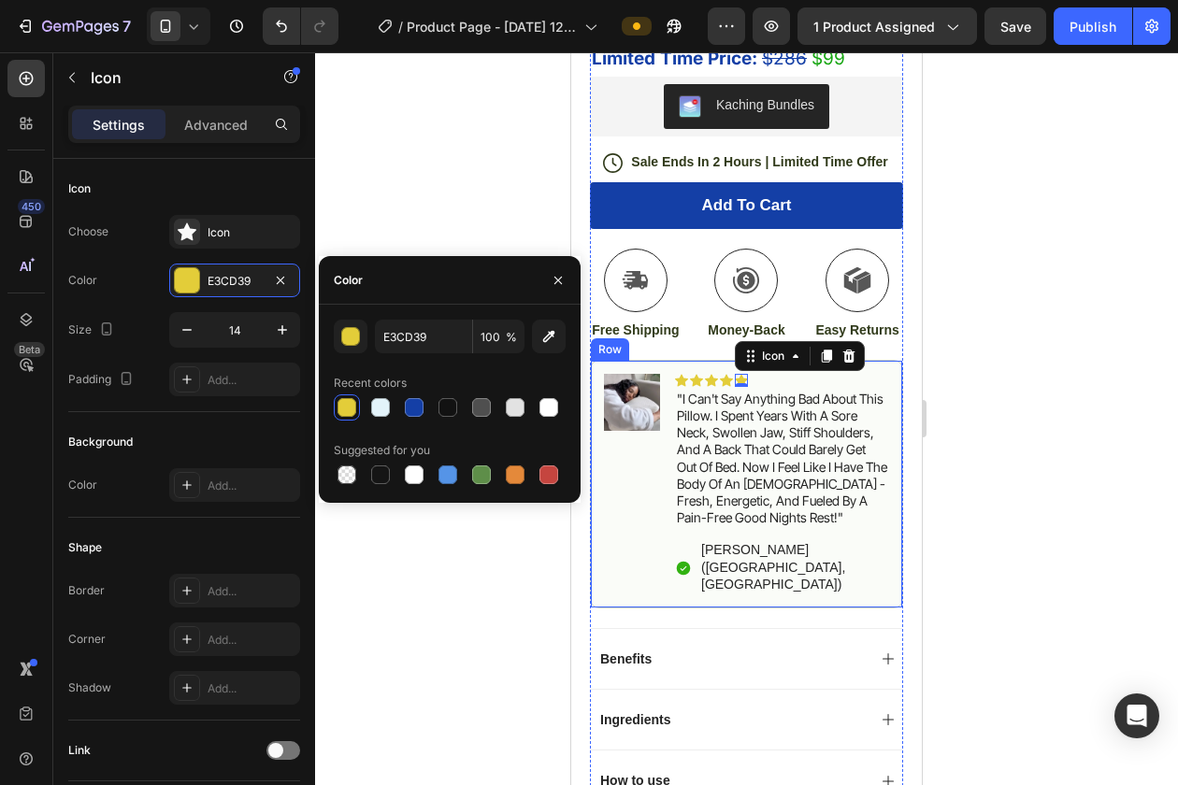
click at [631, 515] on div "Image" at bounding box center [632, 484] width 56 height 221
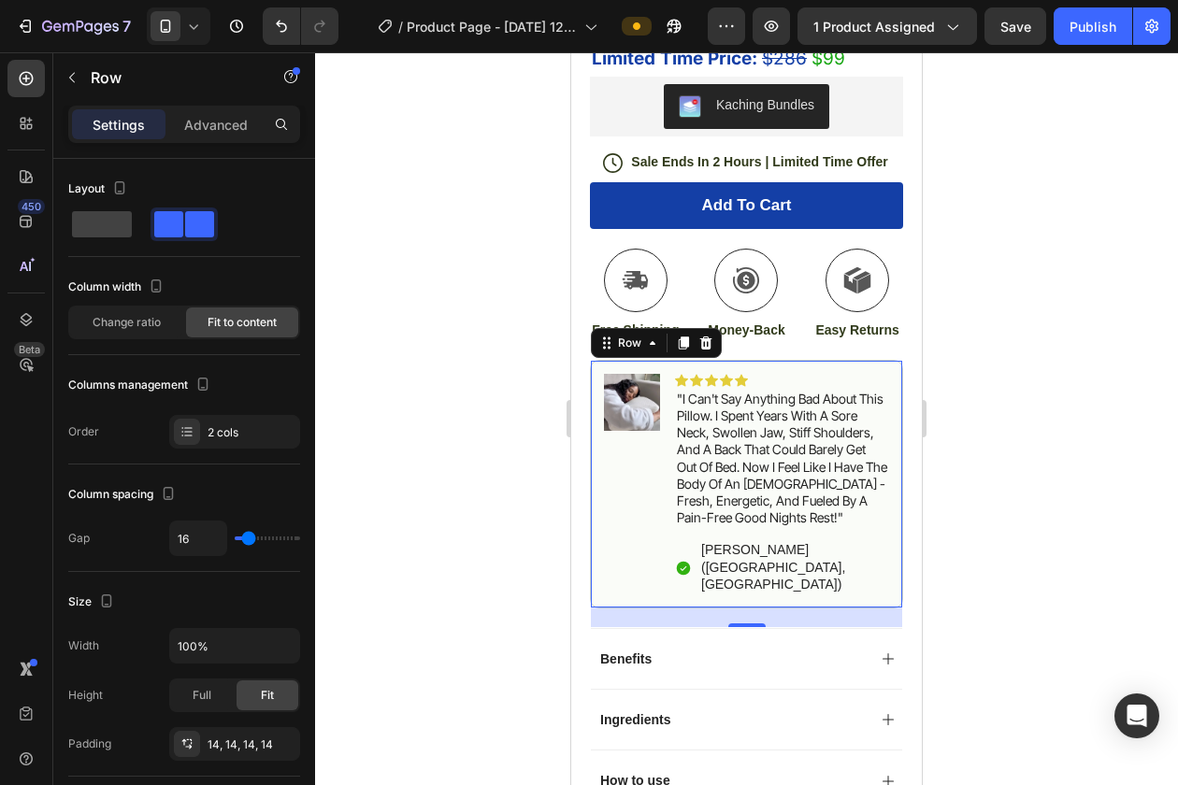
click at [633, 481] on div "Image" at bounding box center [632, 484] width 56 height 221
click at [202, 116] on p "Advanced" at bounding box center [216, 125] width 64 height 20
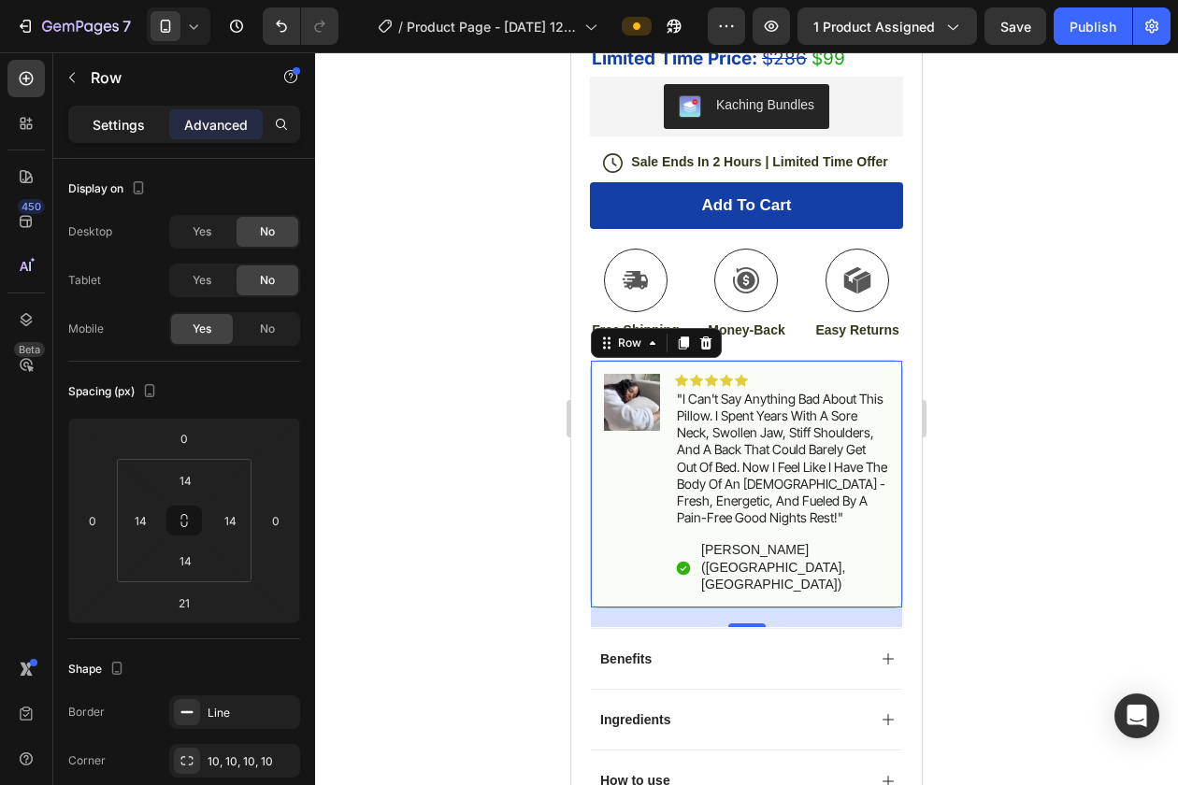
click at [122, 137] on div "Settings" at bounding box center [118, 124] width 93 height 30
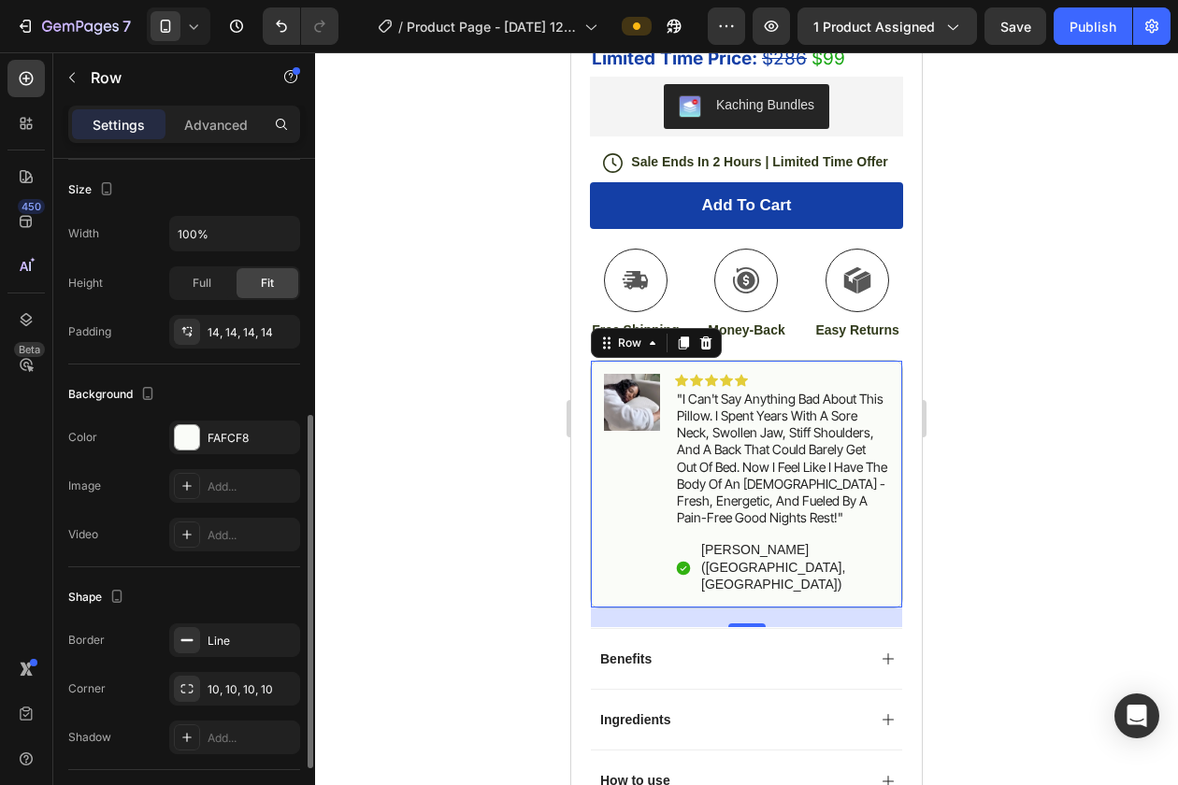
scroll to position [439, 0]
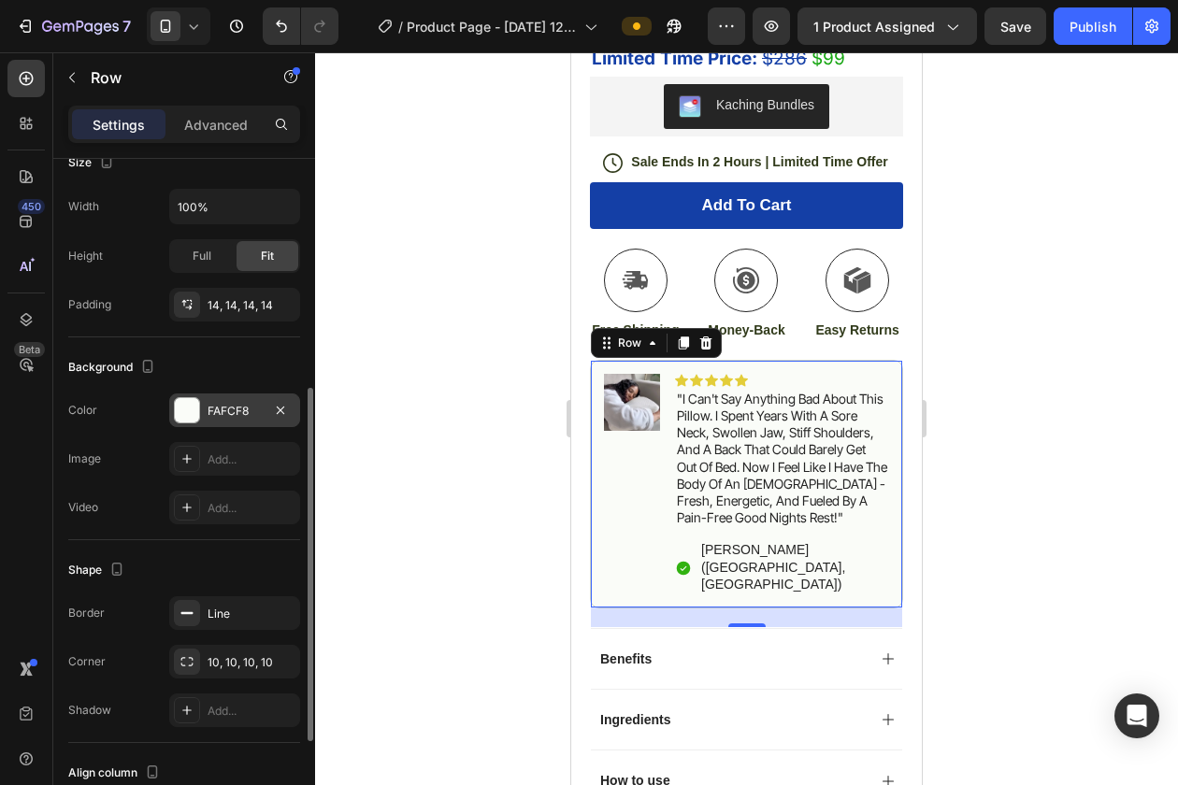
click at [193, 423] on div "FAFCF8" at bounding box center [234, 411] width 131 height 34
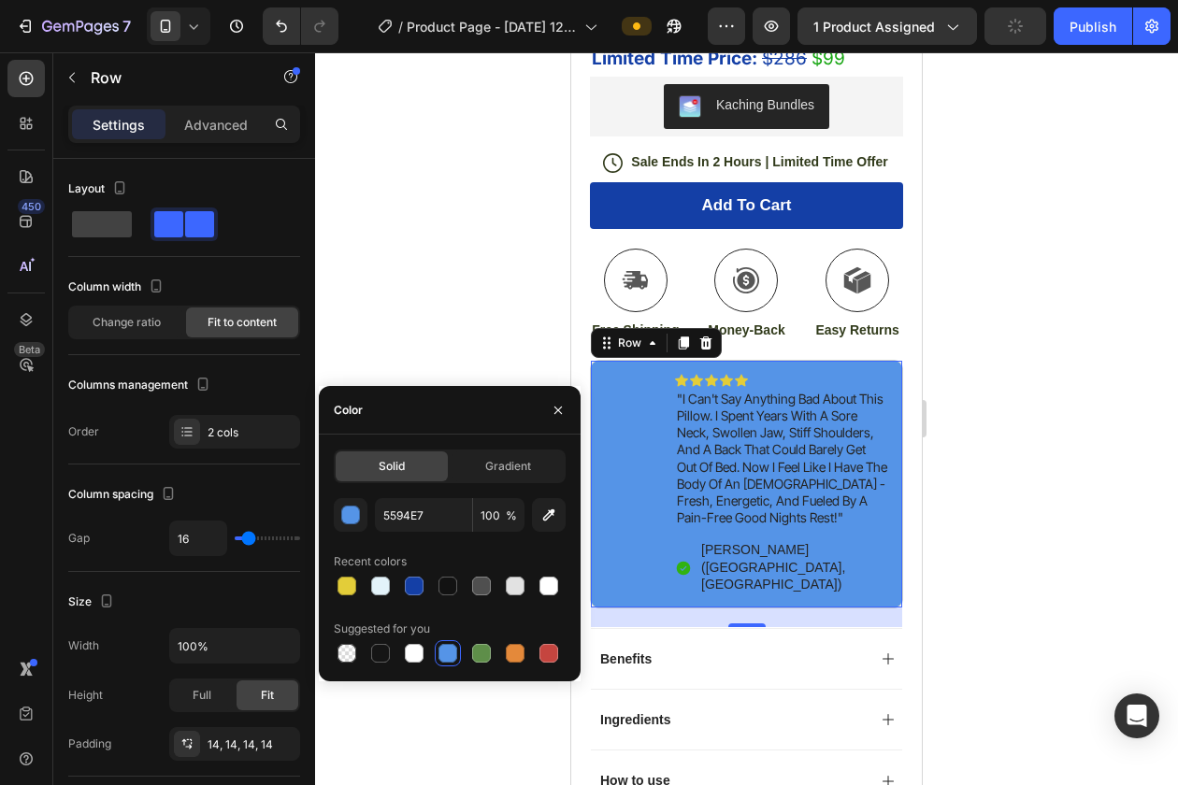
scroll to position [439, 0]
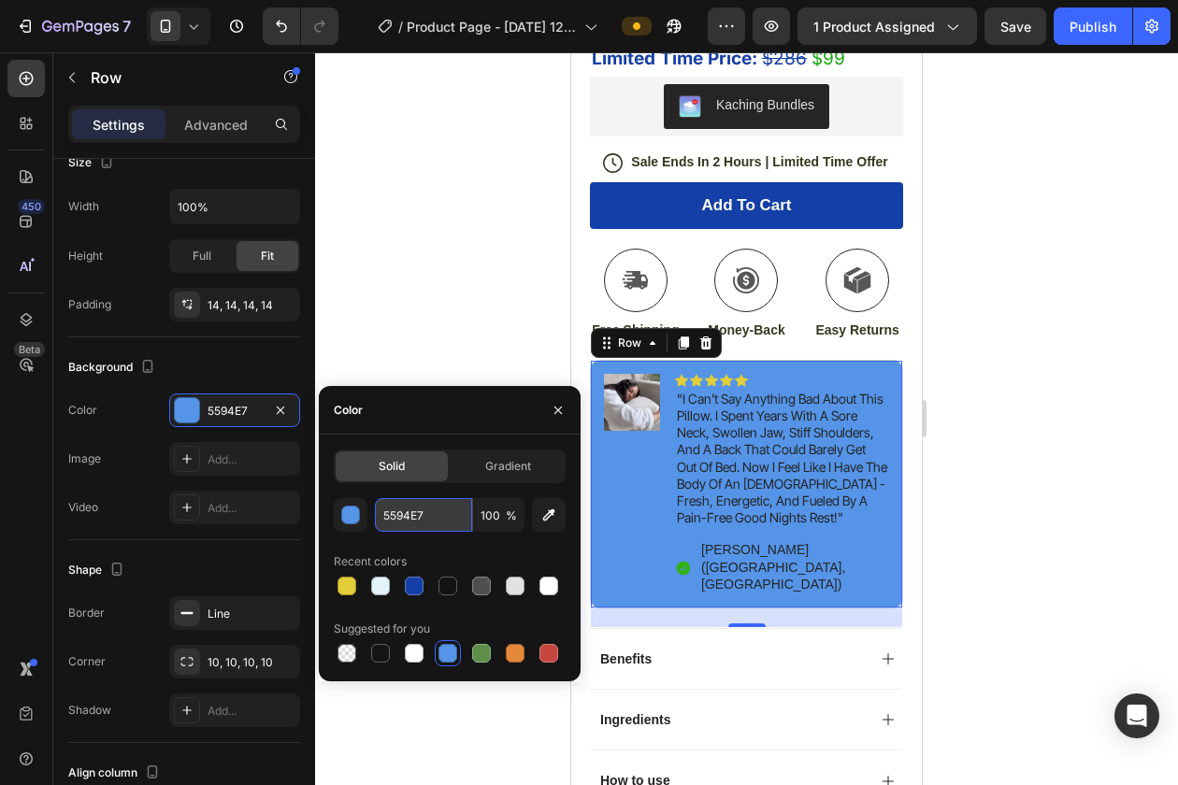
click at [413, 506] on input "5594E7" at bounding box center [423, 515] width 97 height 34
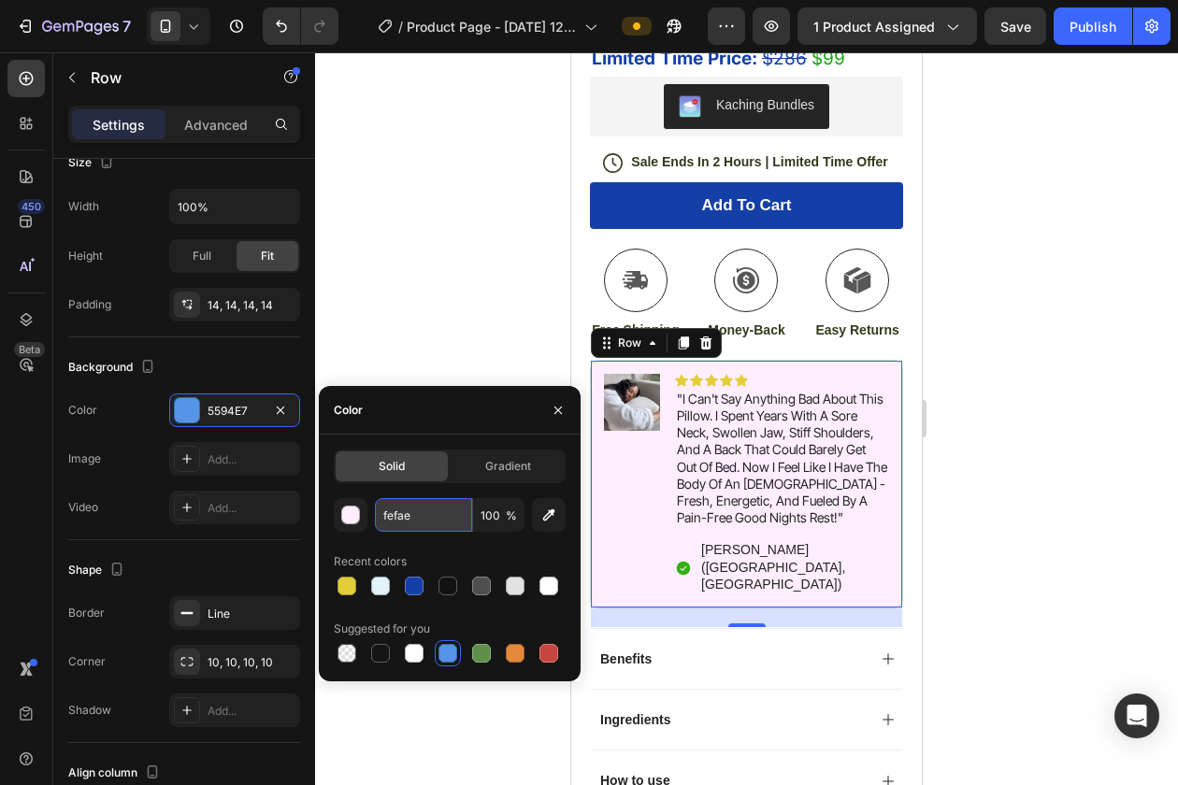
type input "fefae0"
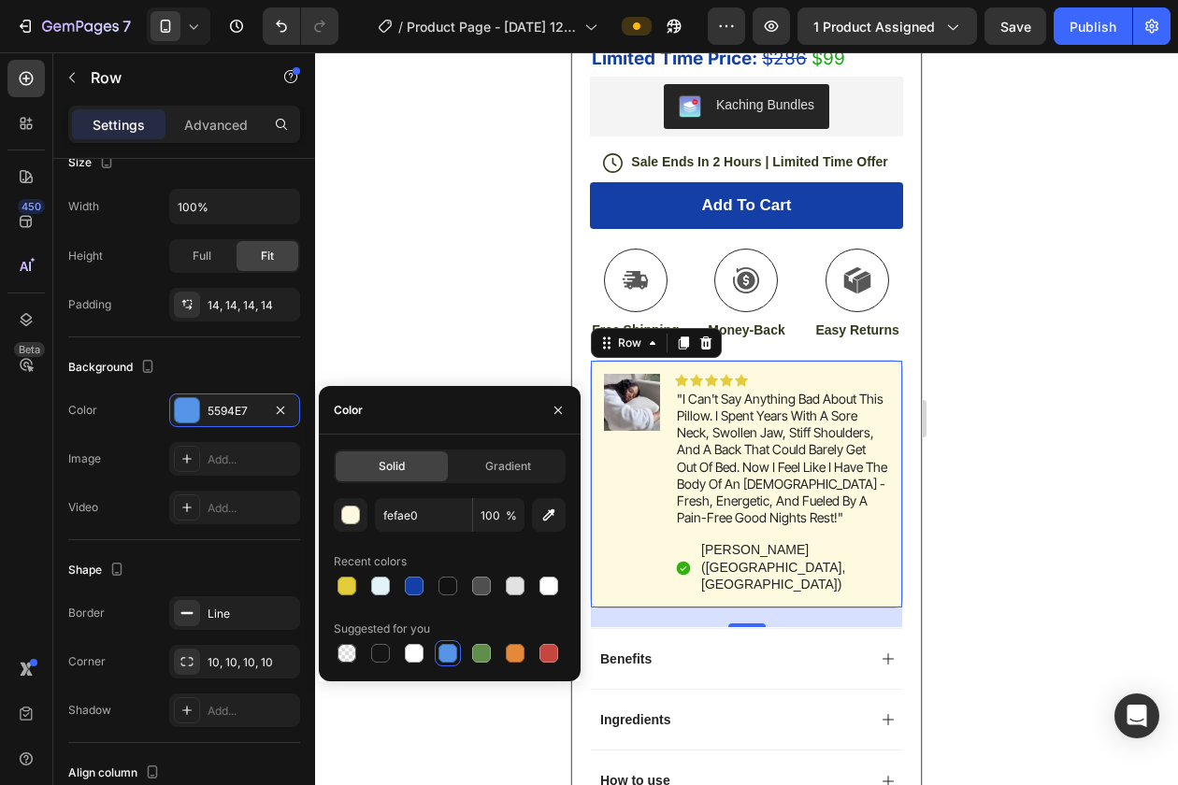
click at [467, 299] on div at bounding box center [746, 418] width 863 height 733
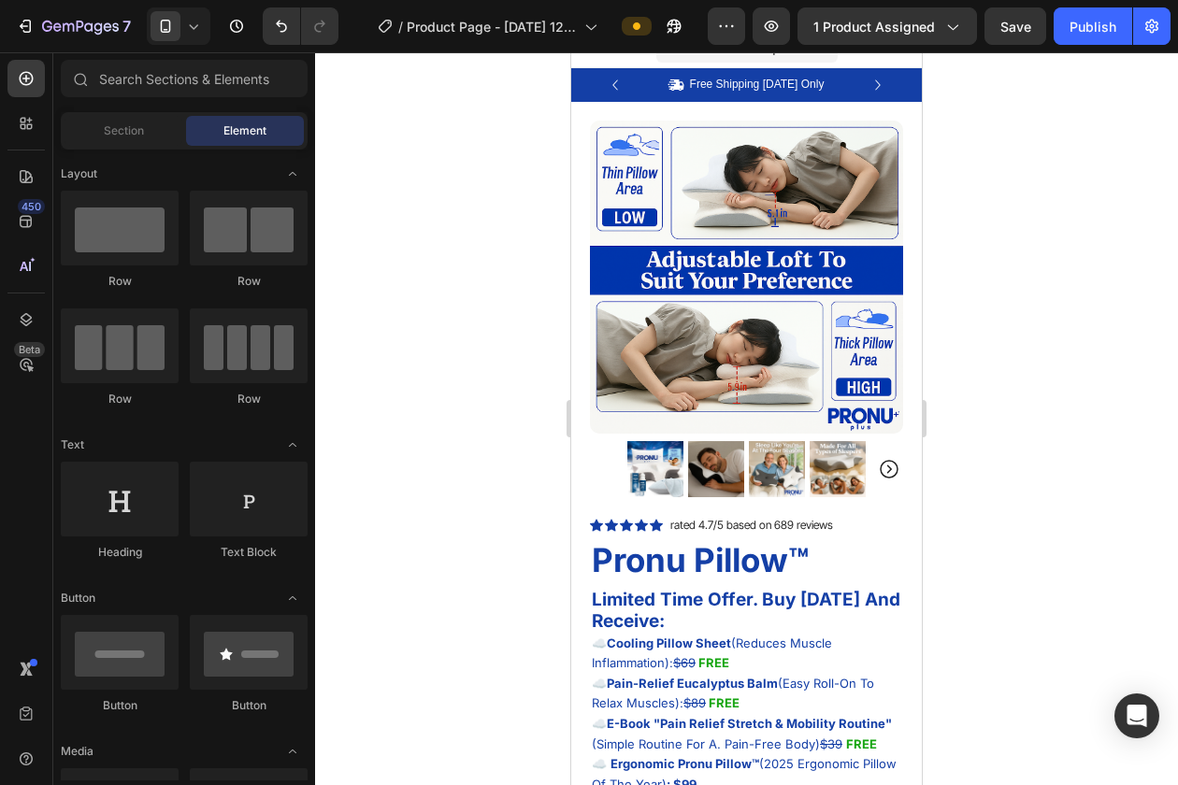
scroll to position [0, 0]
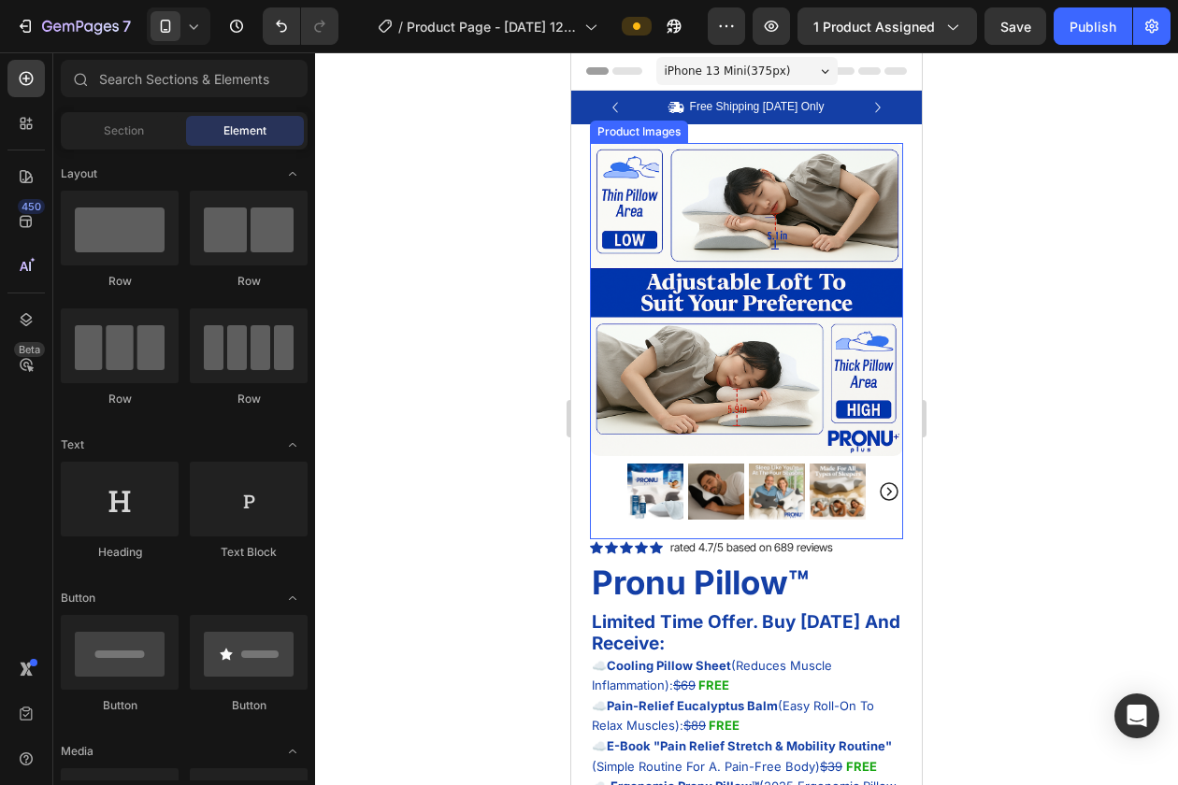
click at [650, 485] on img at bounding box center [655, 492] width 56 height 56
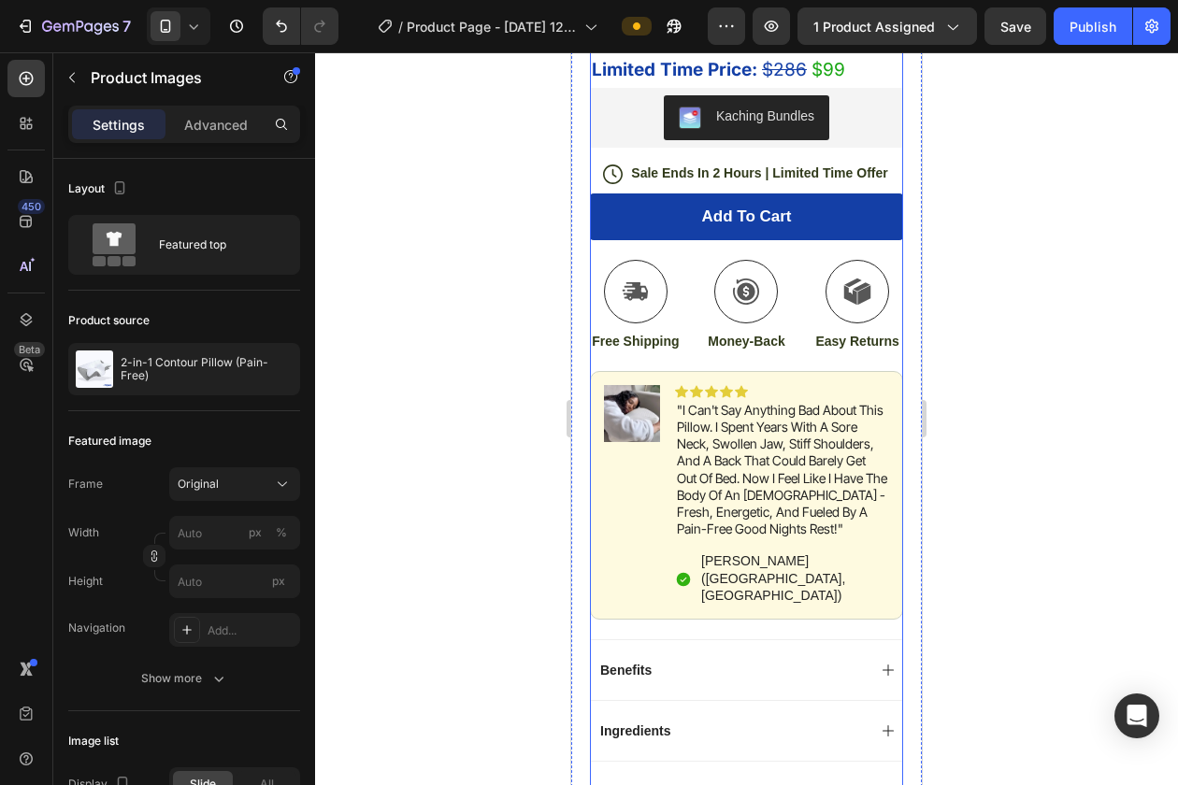
scroll to position [775, 0]
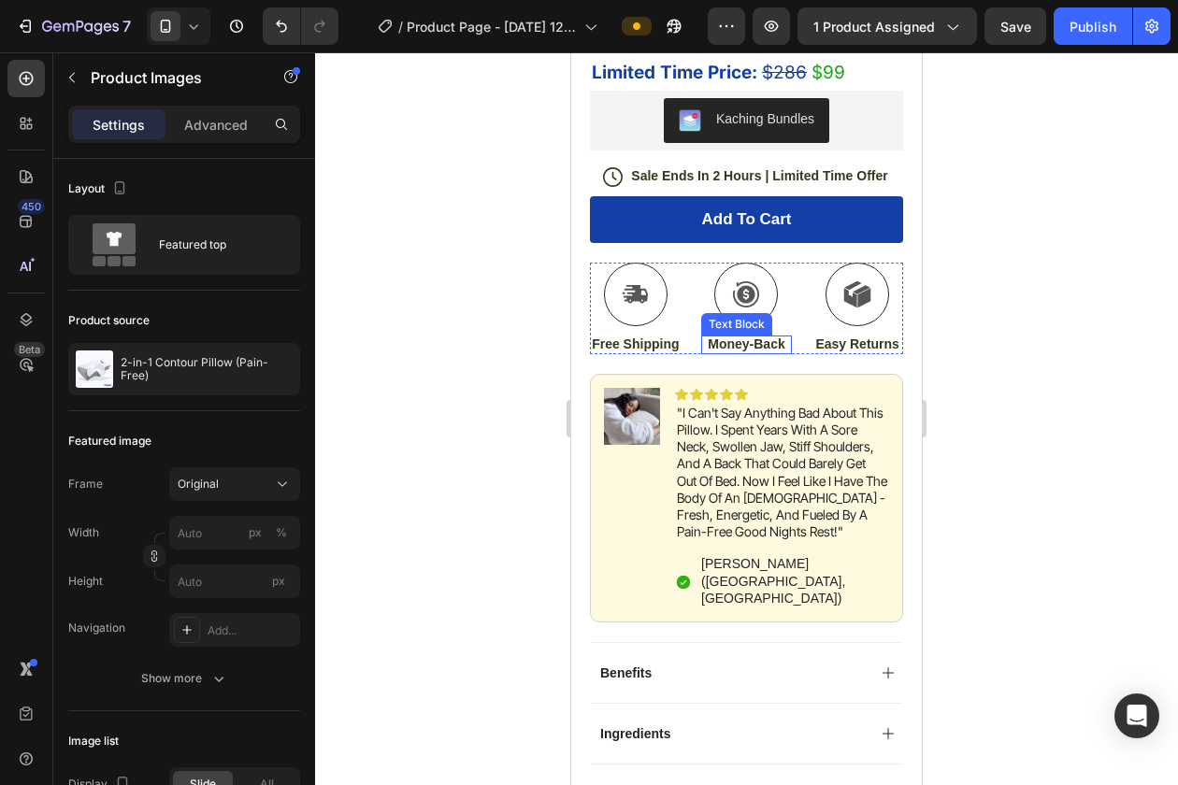
click at [737, 344] on p "Money-Back" at bounding box center [747, 344] width 88 height 17
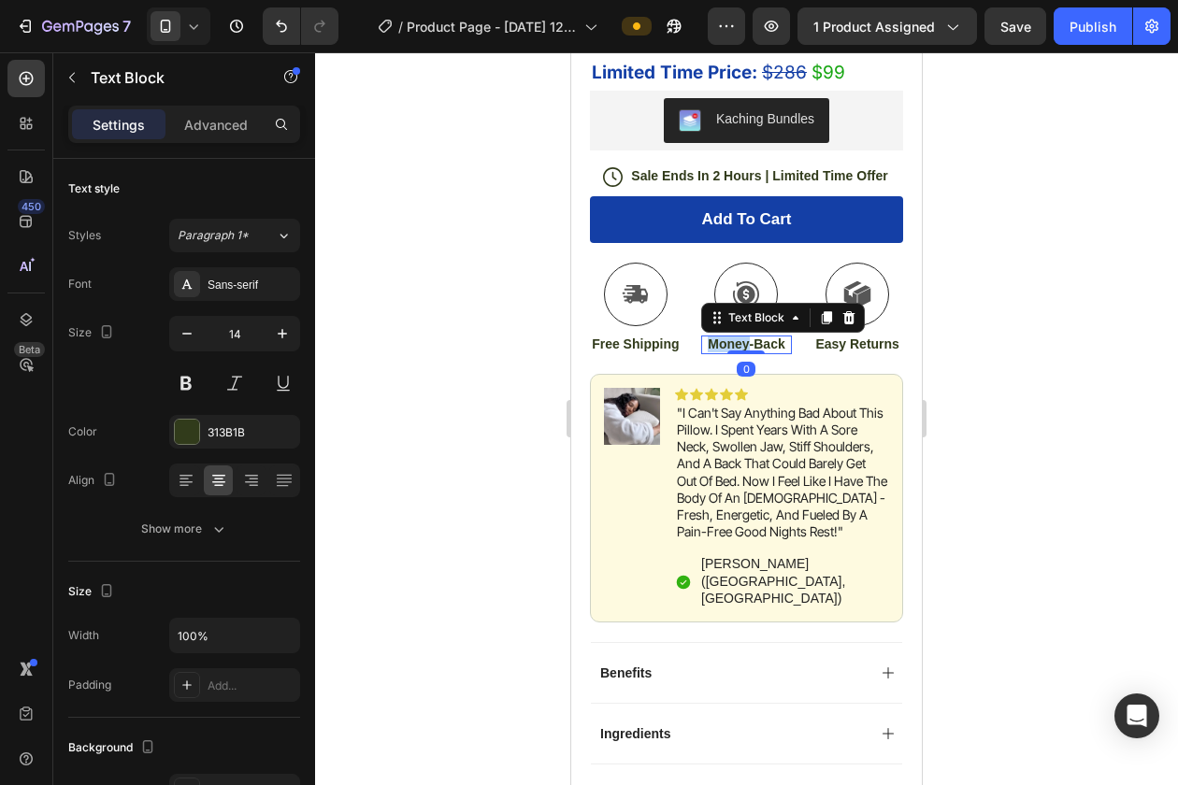
click at [737, 344] on p "Money-Back" at bounding box center [747, 344] width 88 height 17
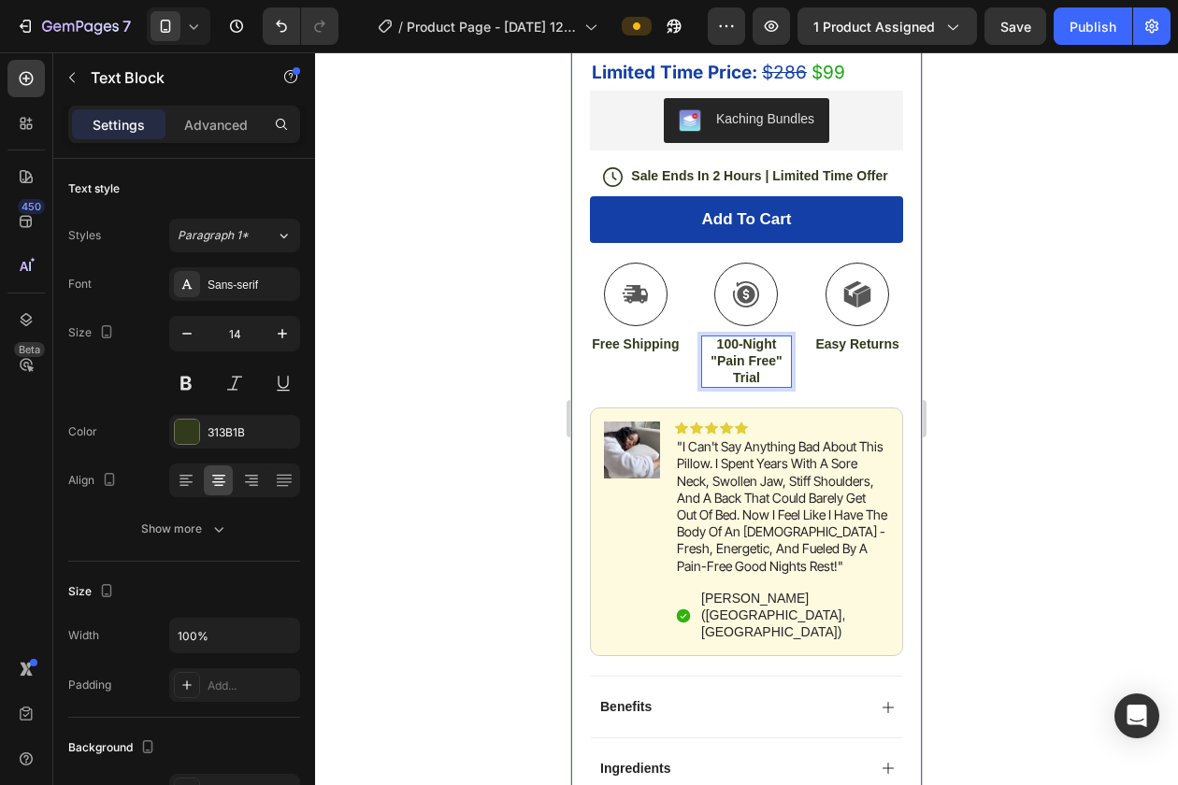
click at [995, 337] on div at bounding box center [746, 418] width 863 height 733
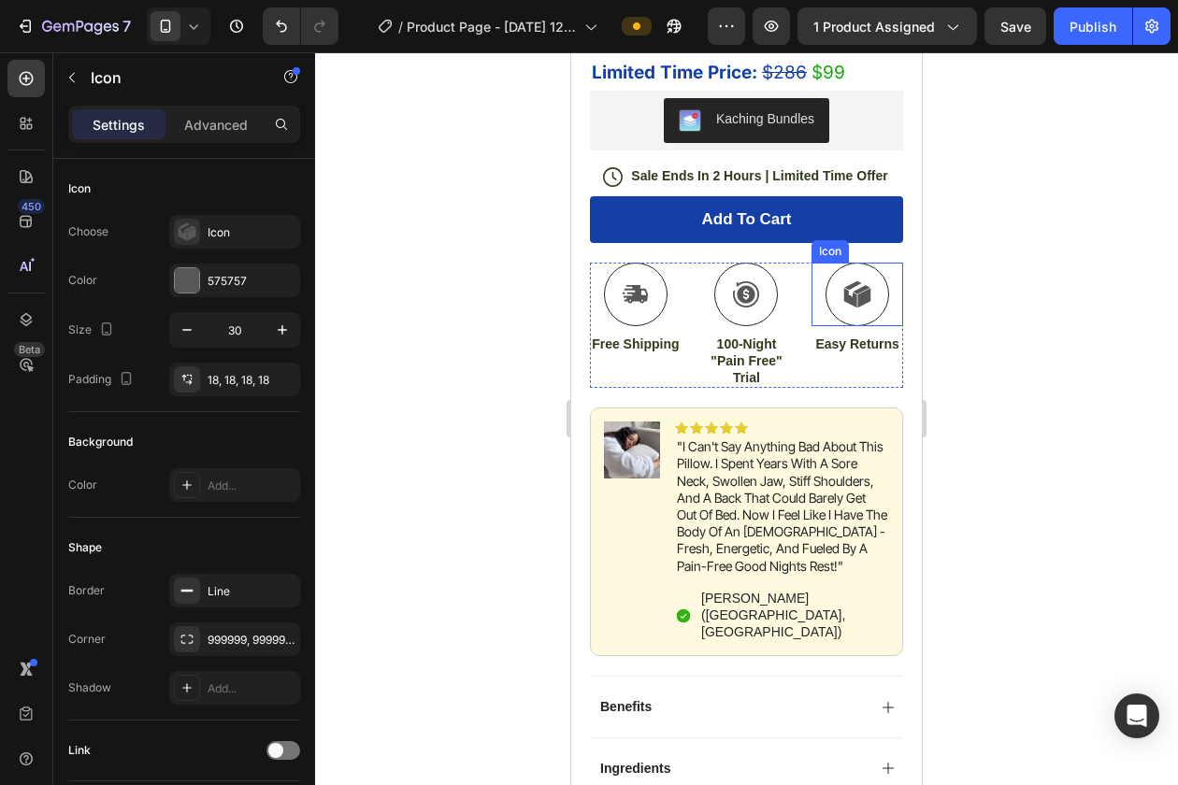
click at [815, 309] on div "Icon" at bounding box center [857, 295] width 92 height 64
click at [858, 336] on div at bounding box center [856, 334] width 37 height 4
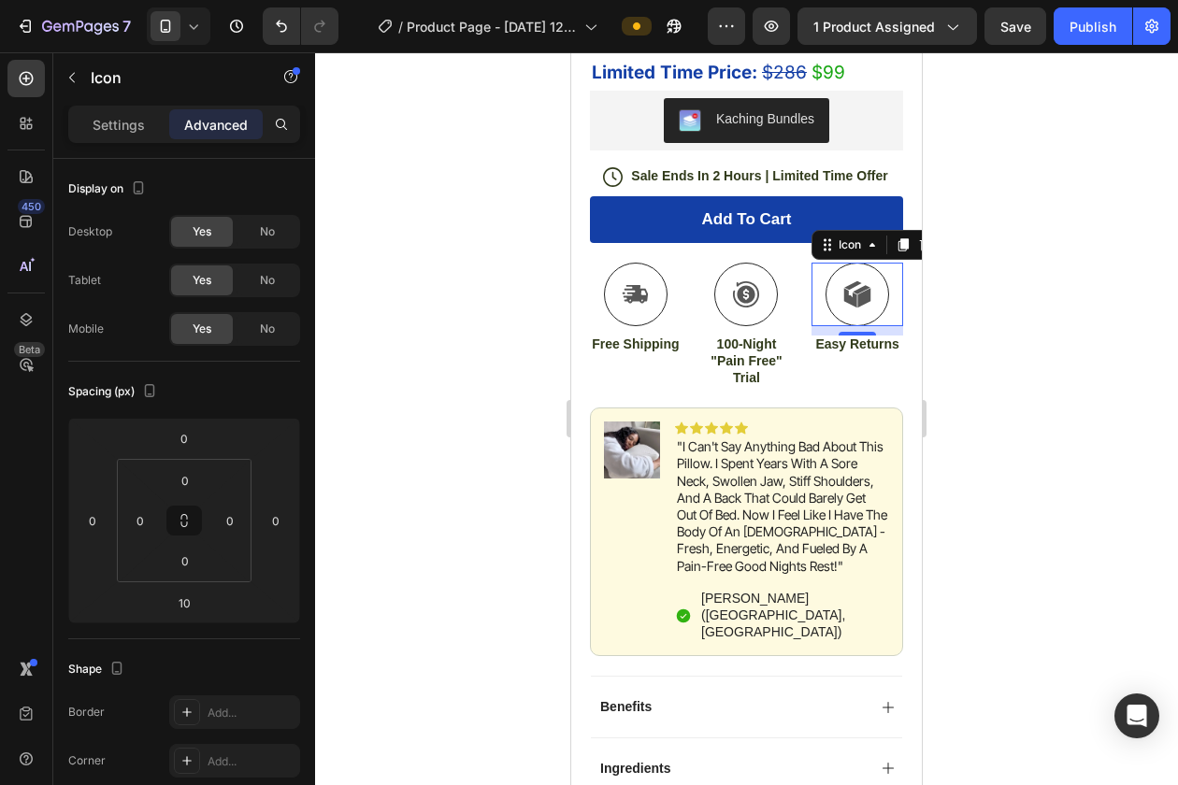
click at [857, 352] on div "10" at bounding box center [857, 350] width 19 height 15
click at [832, 348] on p "Easy Returns" at bounding box center [857, 344] width 88 height 17
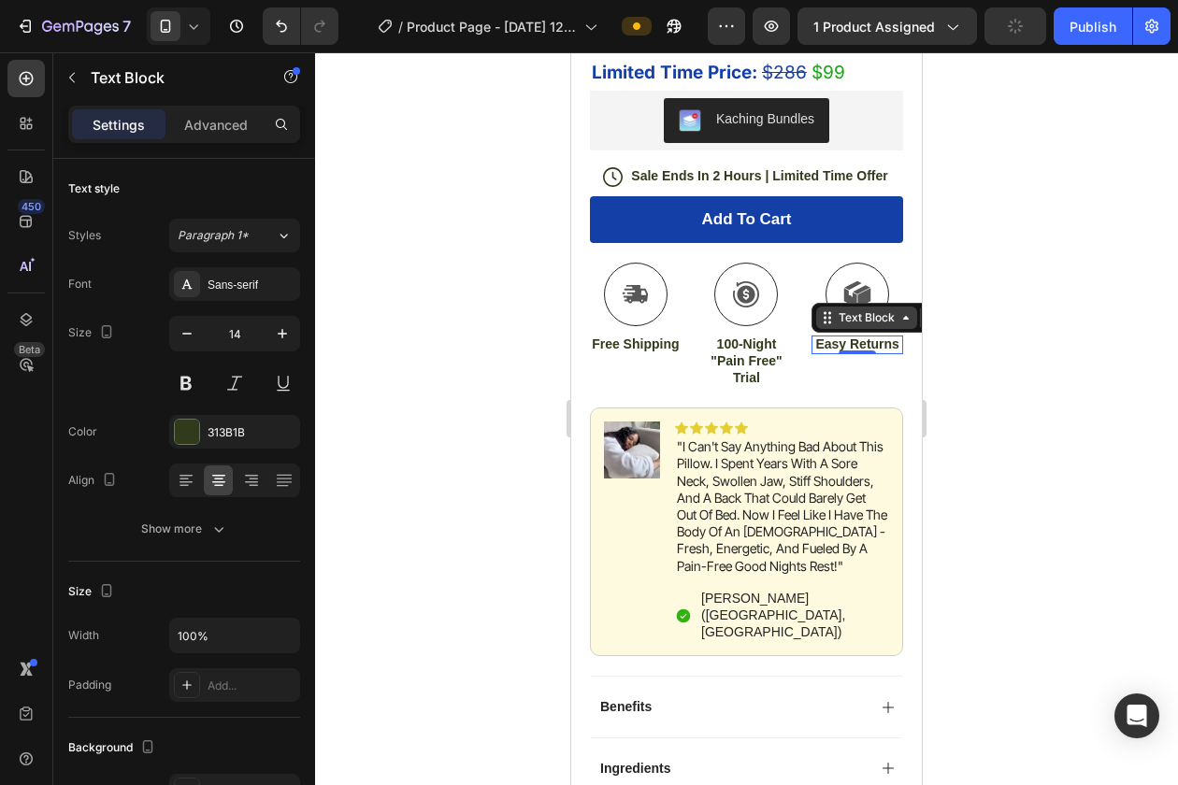
click at [895, 320] on div "Text Block" at bounding box center [867, 317] width 64 height 17
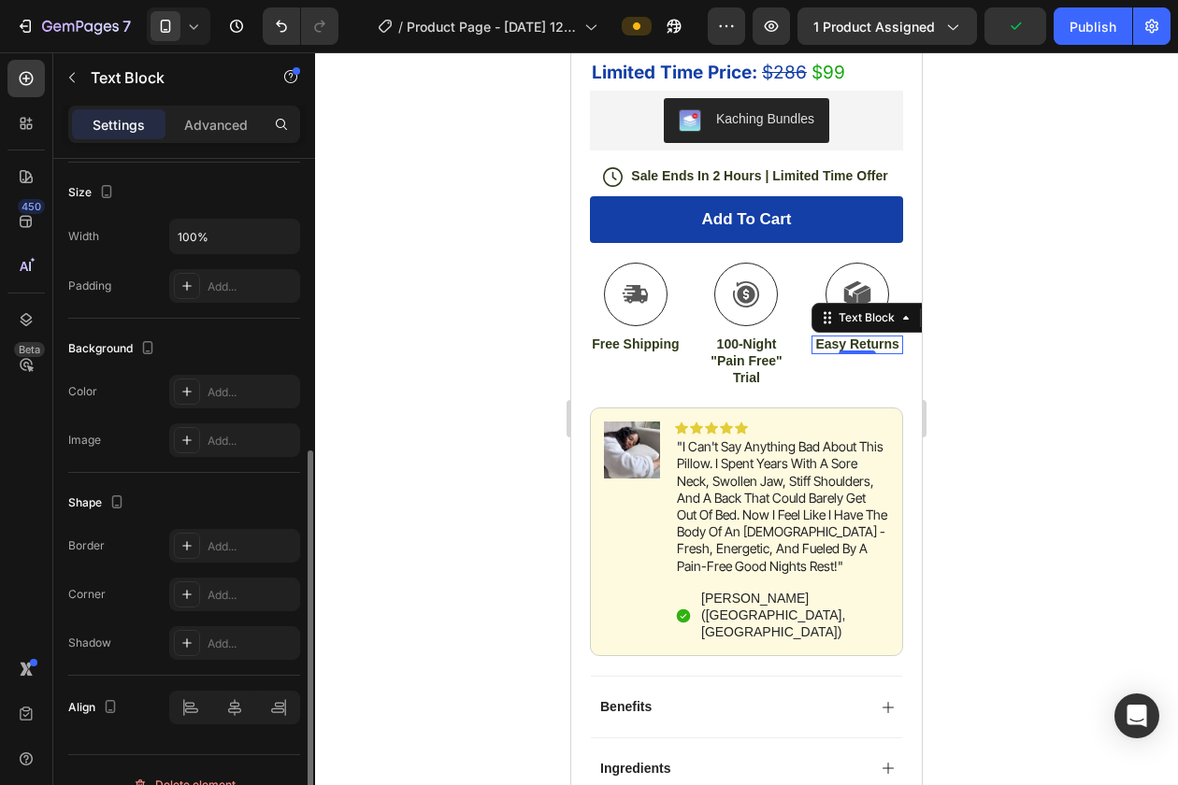
scroll to position [428, 0]
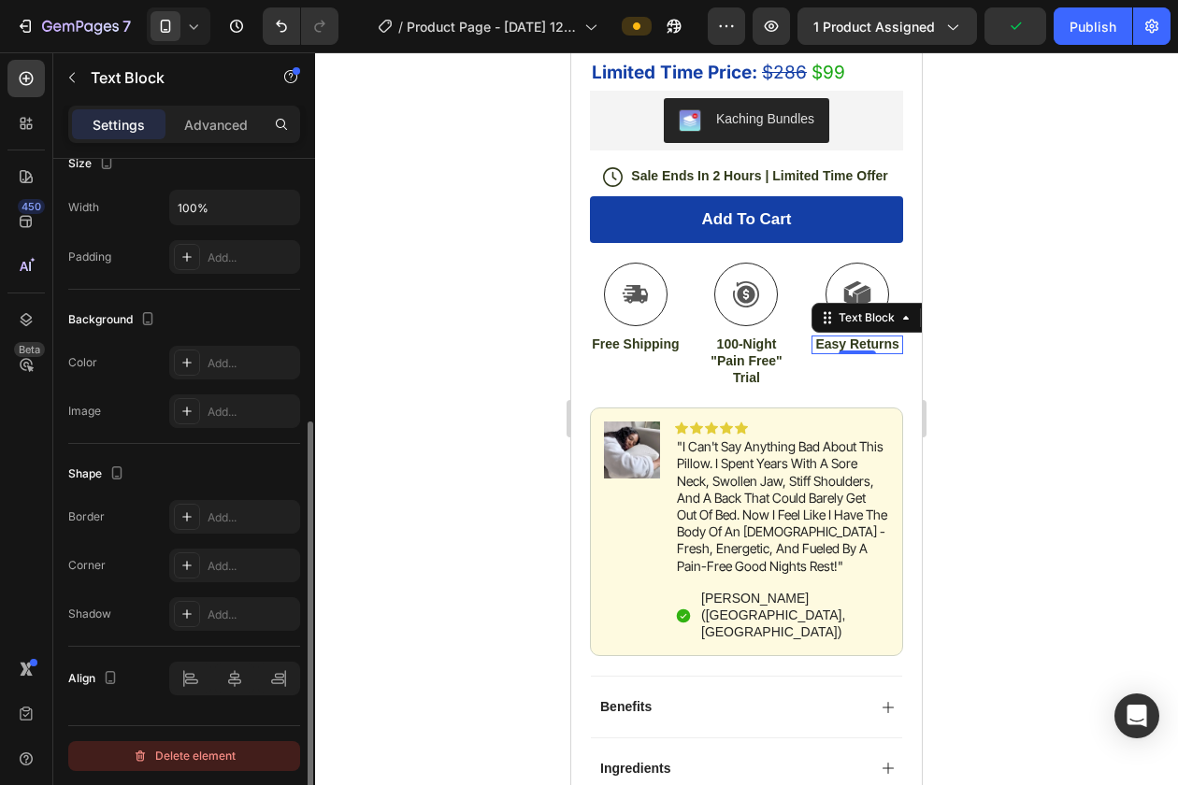
click at [199, 757] on div "Delete element" at bounding box center [184, 756] width 103 height 22
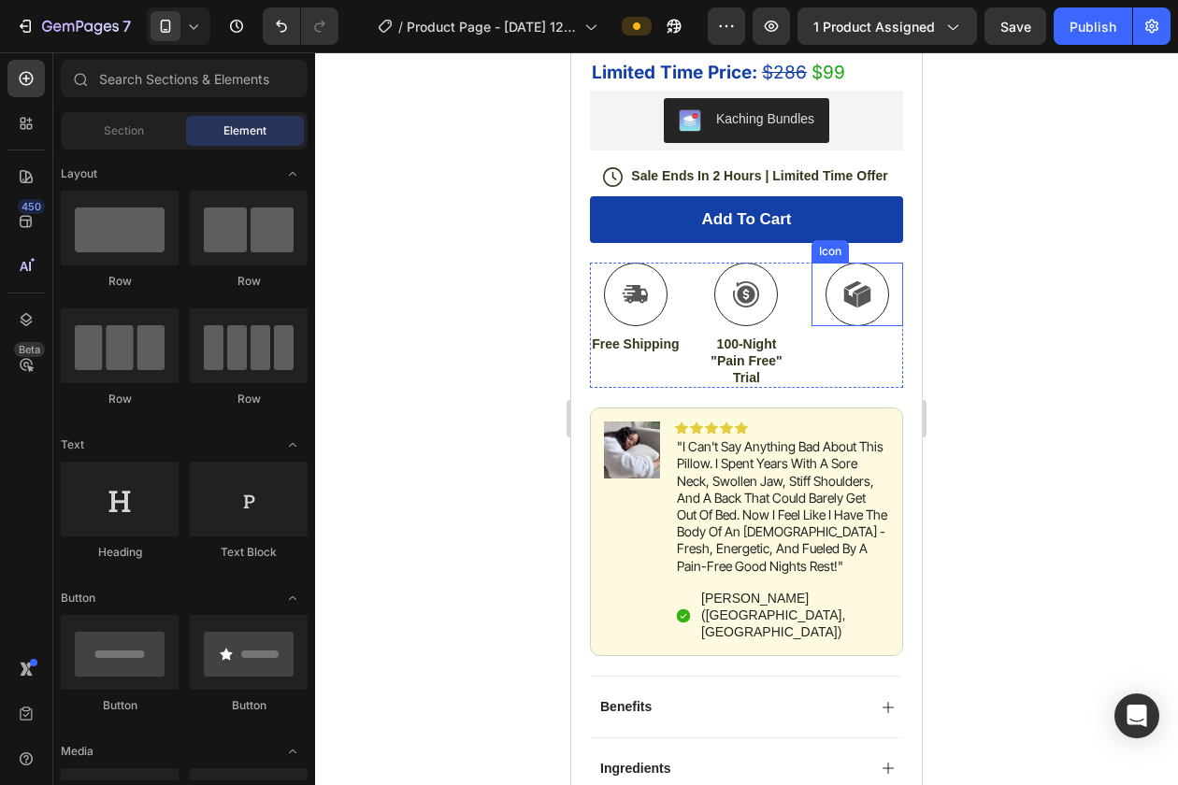
click at [861, 300] on icon at bounding box center [864, 298] width 13 height 20
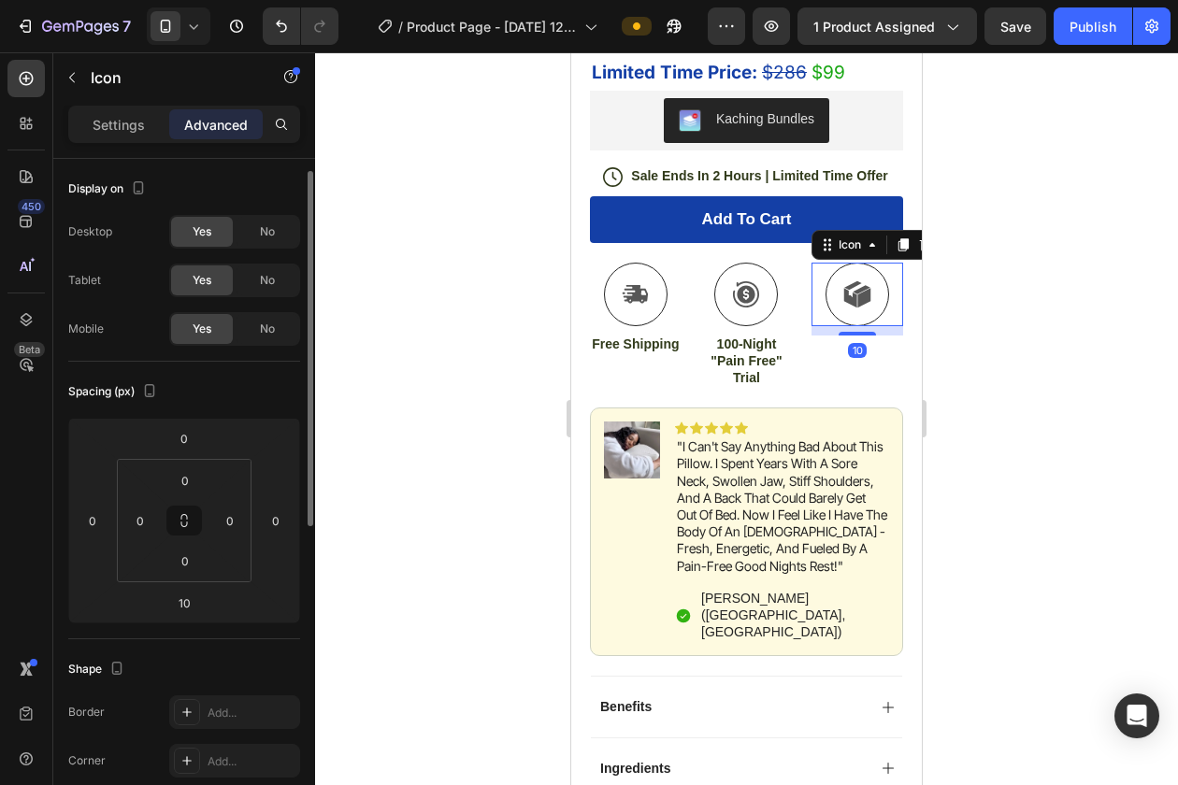
scroll to position [618, 0]
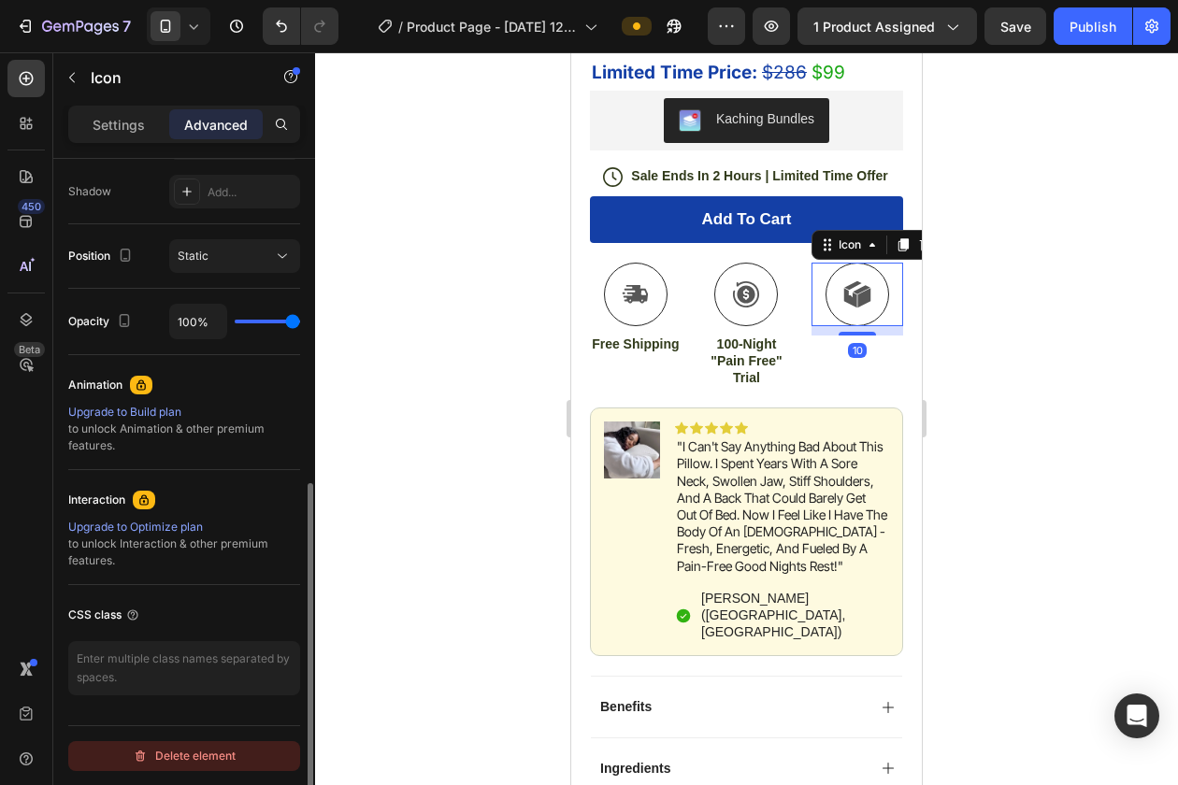
click at [175, 748] on div "Delete element" at bounding box center [184, 756] width 103 height 22
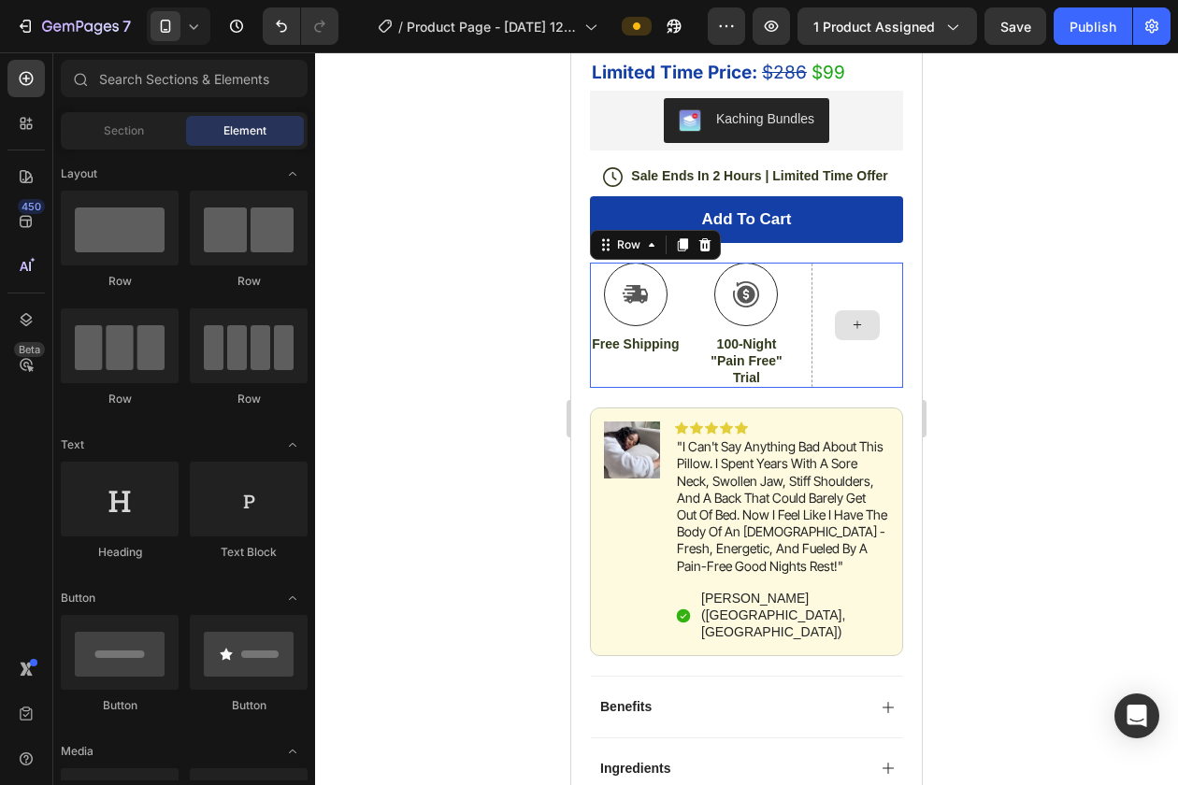
click at [850, 308] on div at bounding box center [857, 326] width 92 height 126
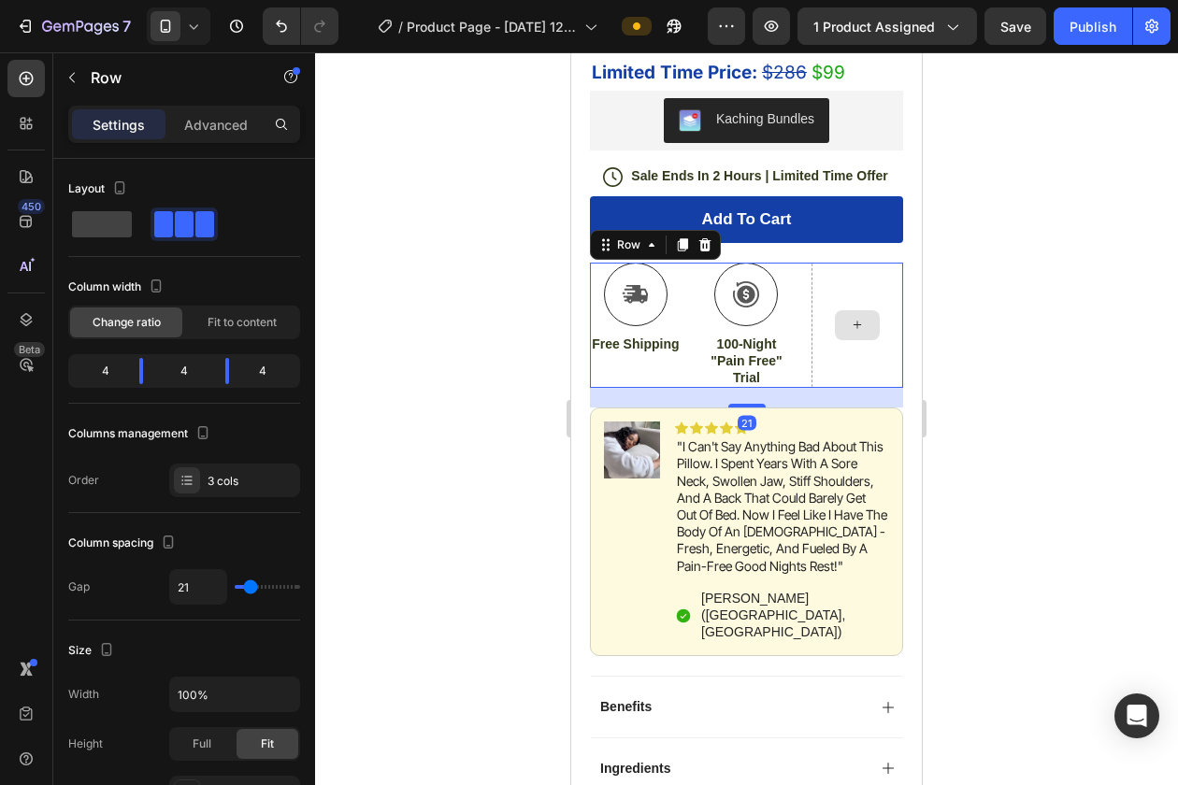
click at [847, 289] on div at bounding box center [857, 326] width 92 height 126
click at [84, 220] on span at bounding box center [102, 224] width 60 height 26
type input "0"
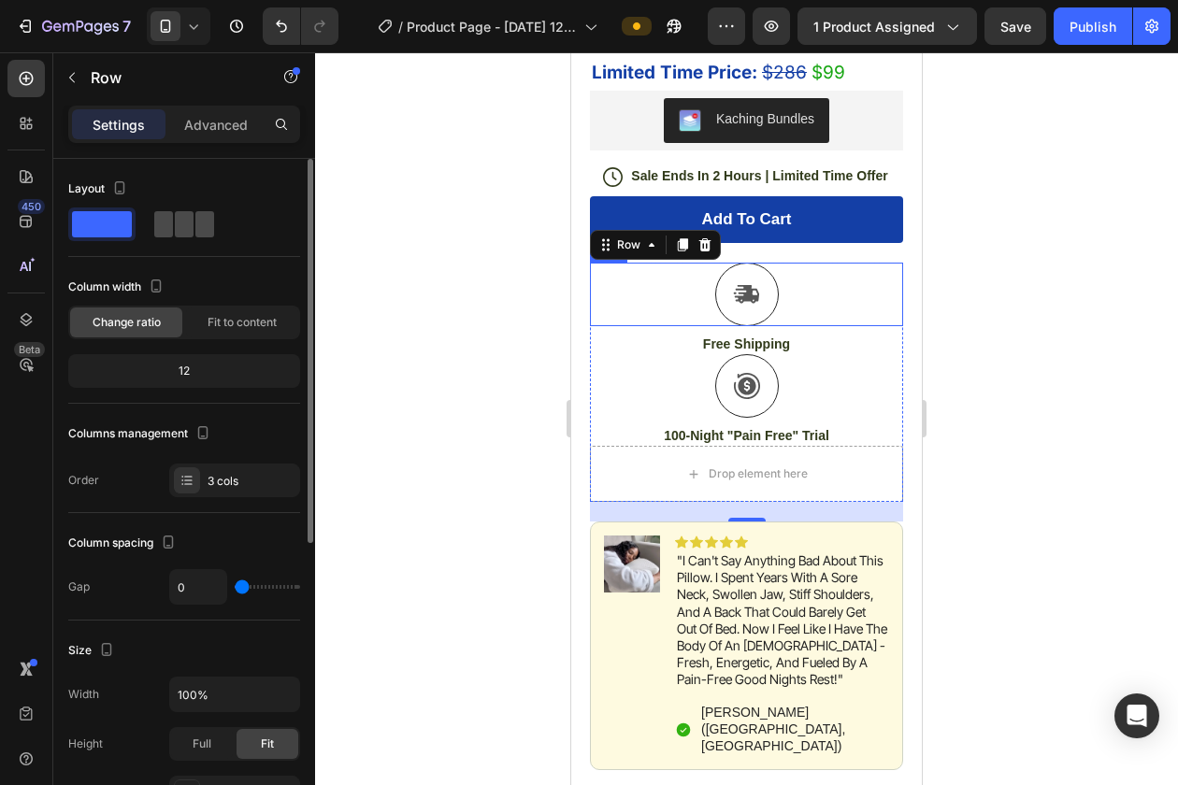
click at [173, 223] on div at bounding box center [184, 224] width 60 height 26
type input "21"
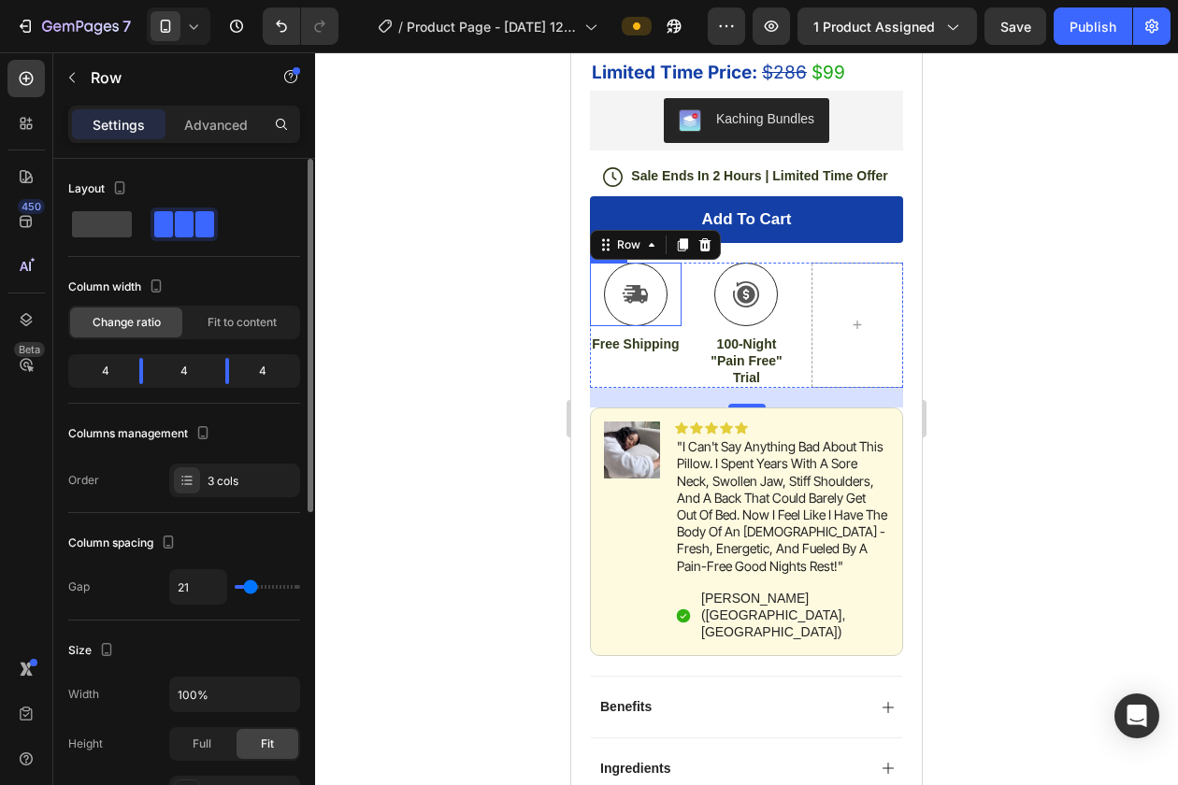
click at [267, 375] on div "4" at bounding box center [270, 371] width 52 height 26
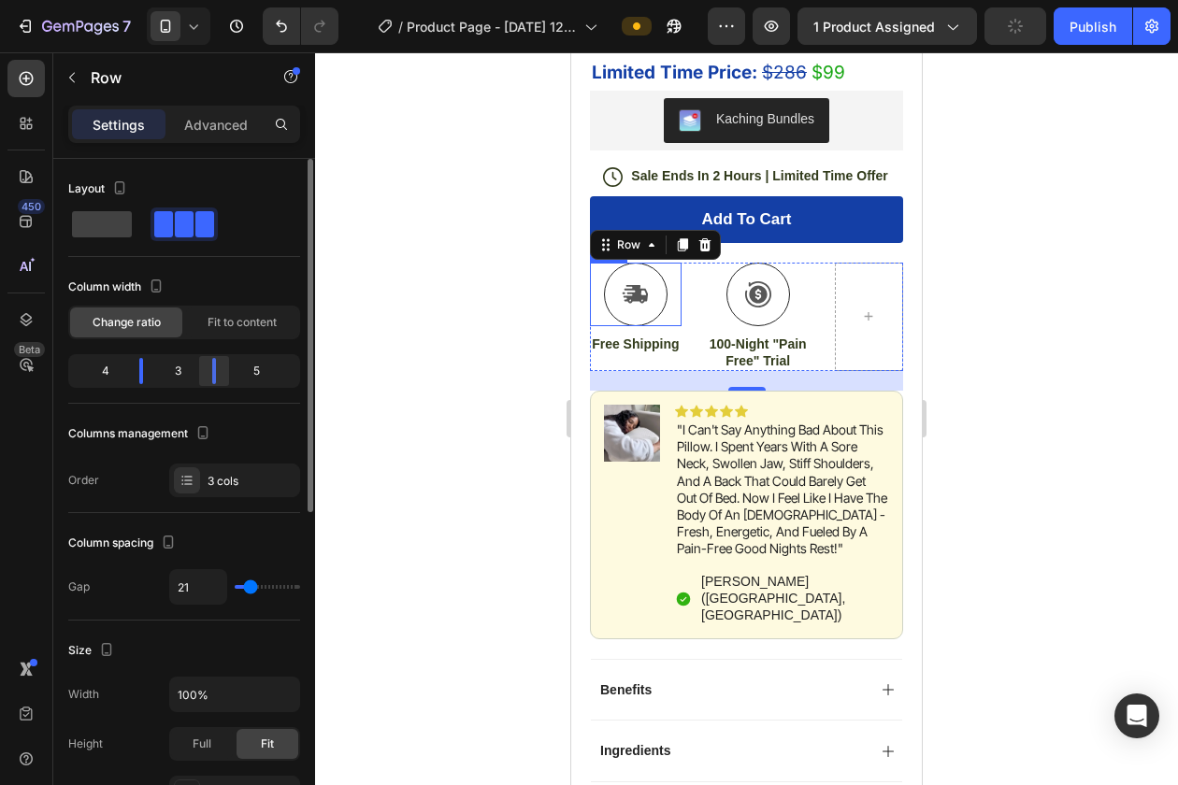
click at [241, 0] on body "7 / Product Page - Aug 27, 12:14:32 Preview 1 product assigned Publish 450 Beta…" at bounding box center [589, 0] width 1178 height 0
click at [188, 484] on icon at bounding box center [187, 483] width 7 height 1
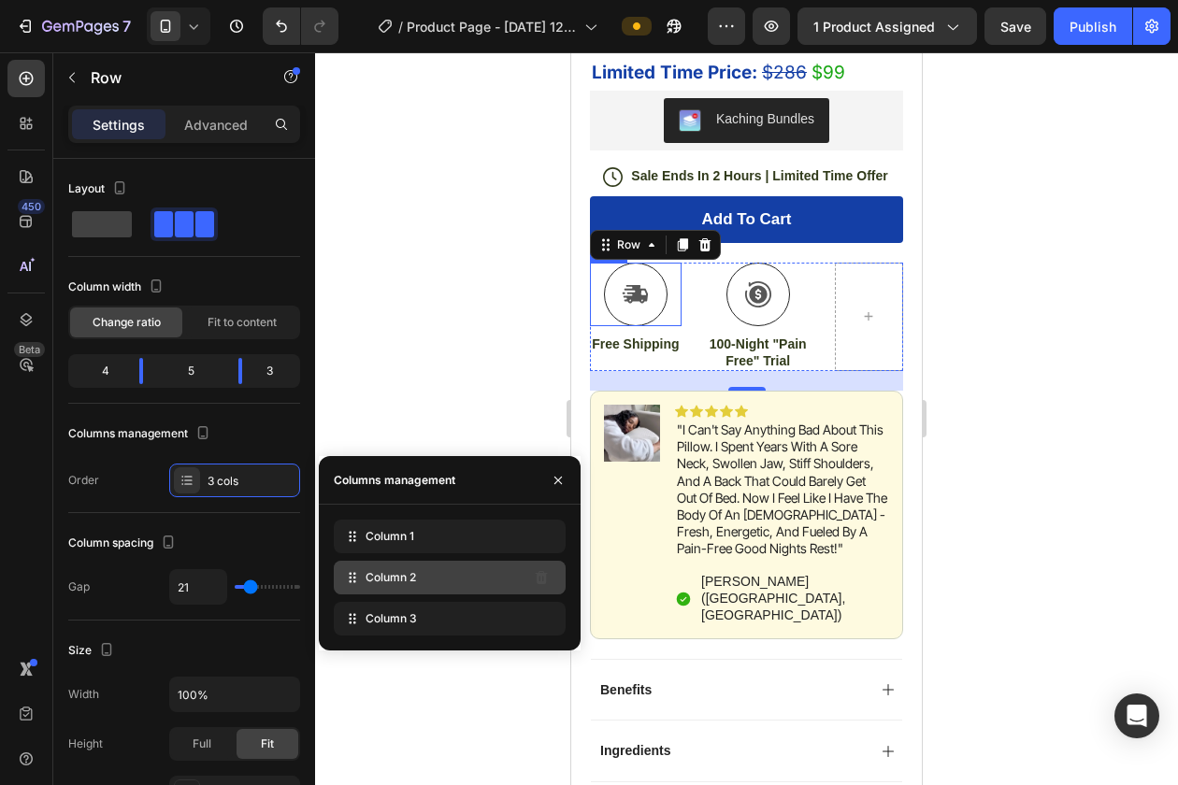
click at [369, 587] on div "Column 2" at bounding box center [450, 578] width 232 height 34
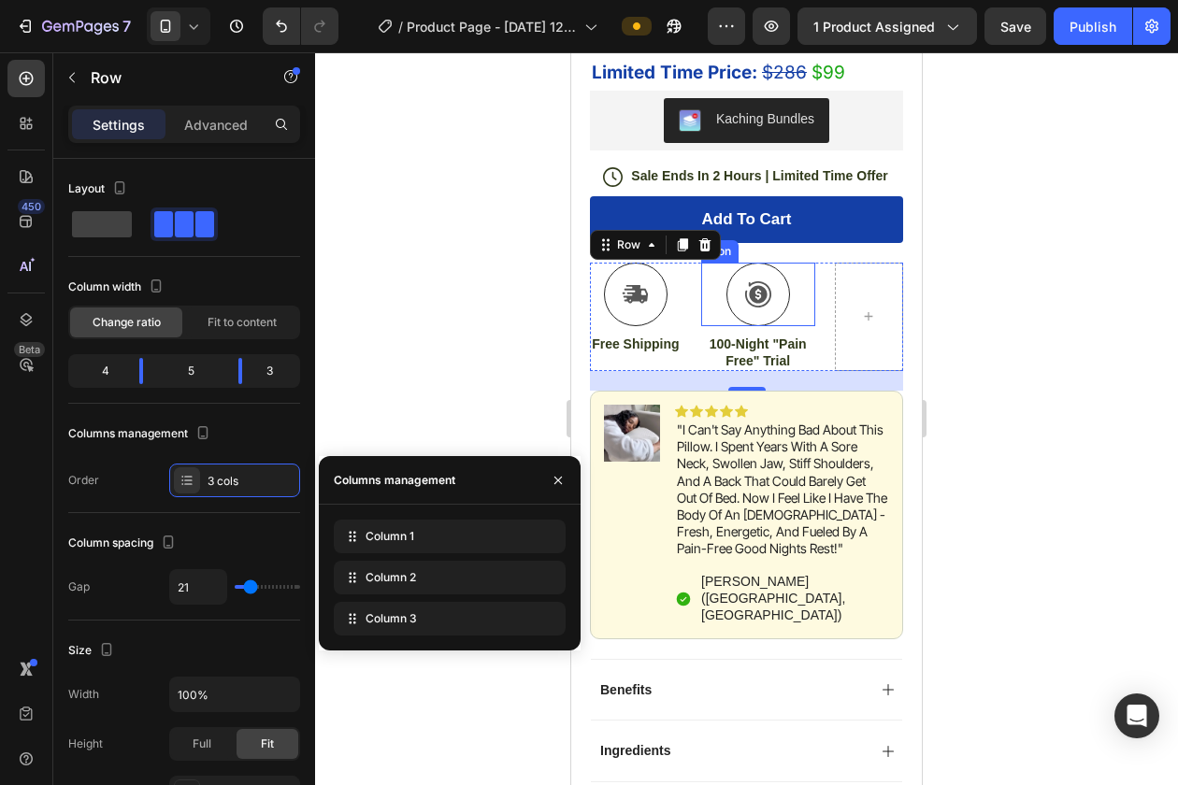
drag, startPoint x: 940, startPoint y: 639, endPoint x: 750, endPoint y: 316, distance: 375.4
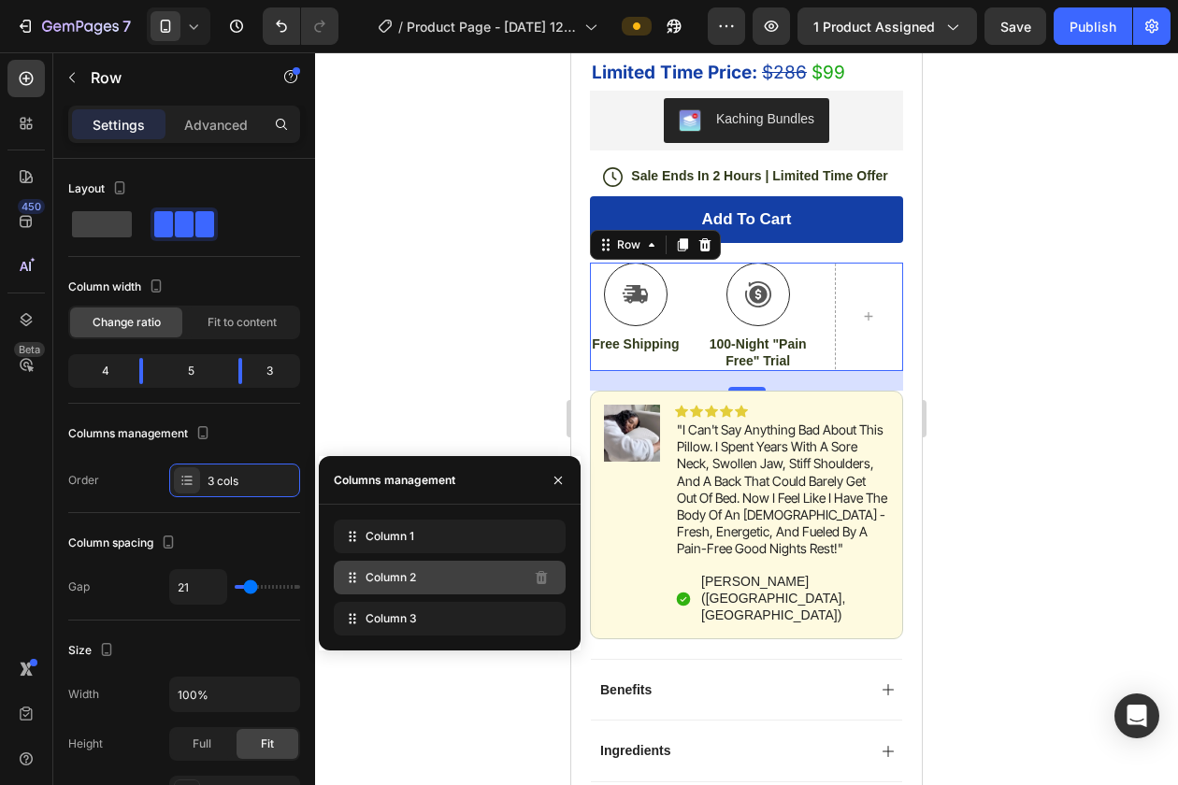
click at [394, 570] on span "Column 2" at bounding box center [390, 577] width 50 height 17
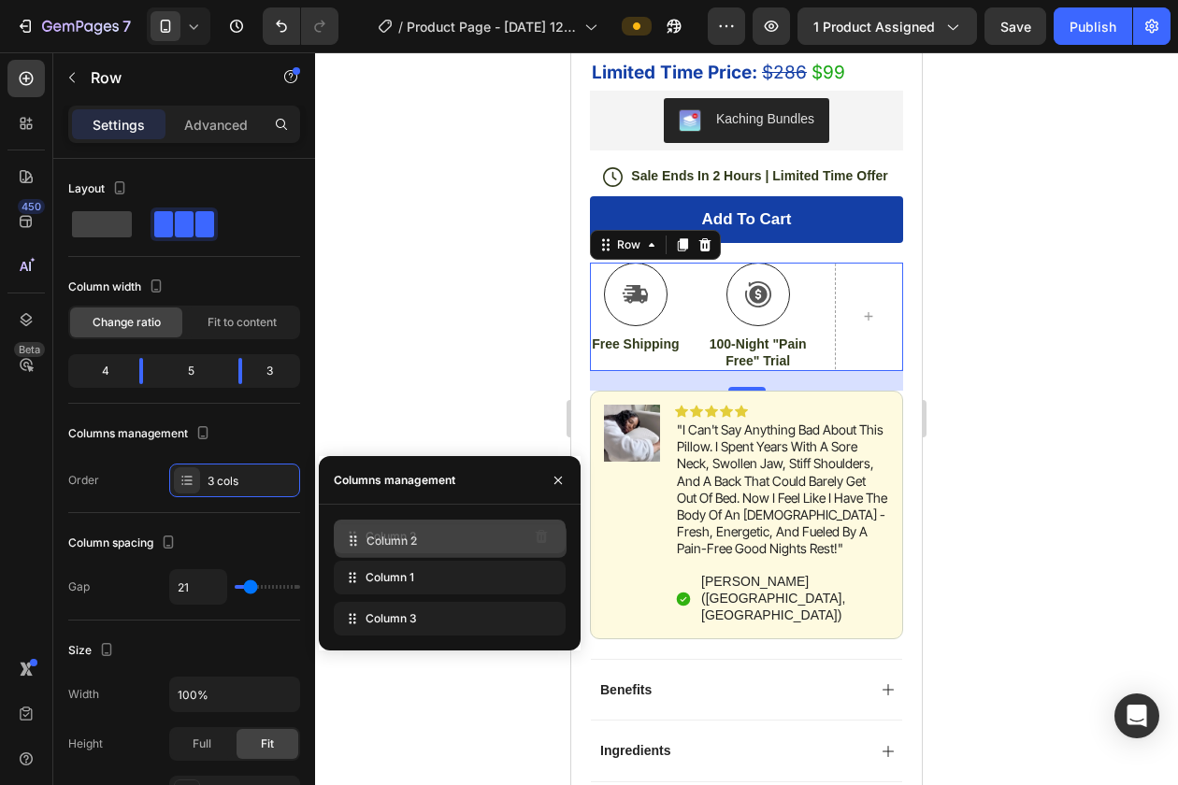
drag, startPoint x: 374, startPoint y: 578, endPoint x: 375, endPoint y: 537, distance: 40.2
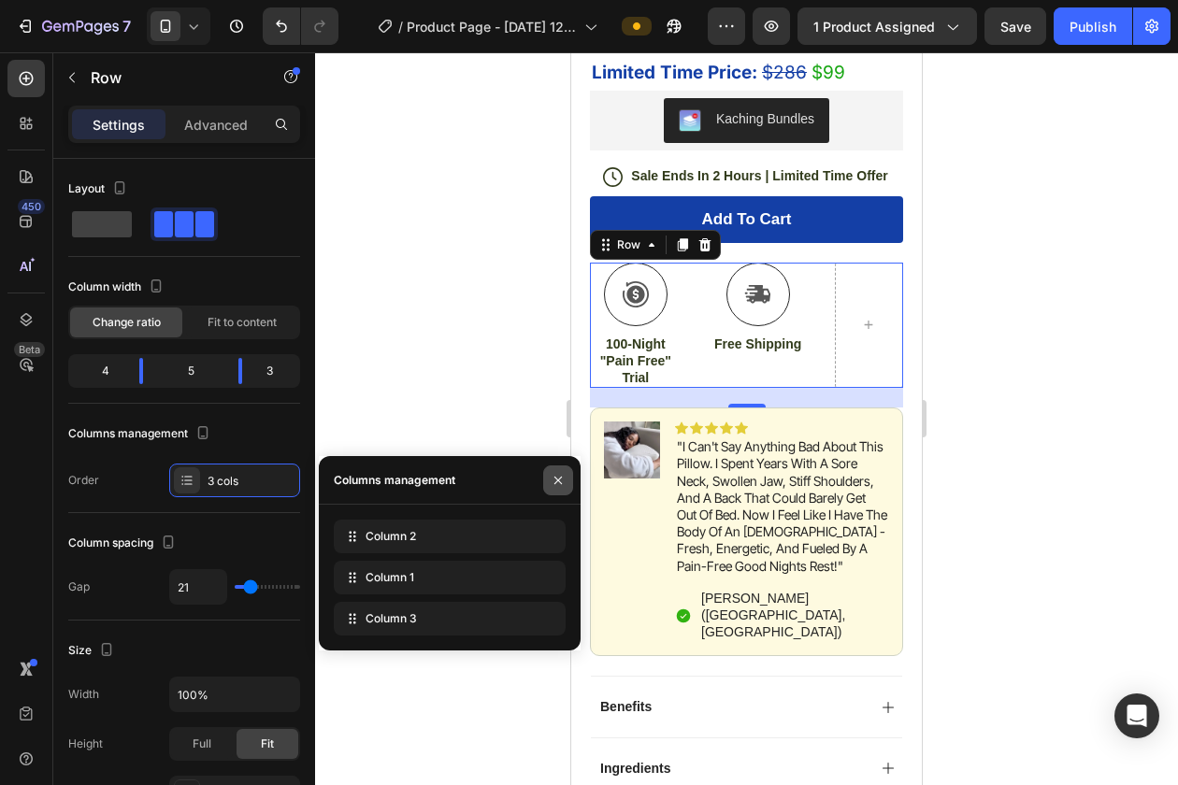
click at [557, 480] on icon "button" at bounding box center [557, 479] width 7 height 7
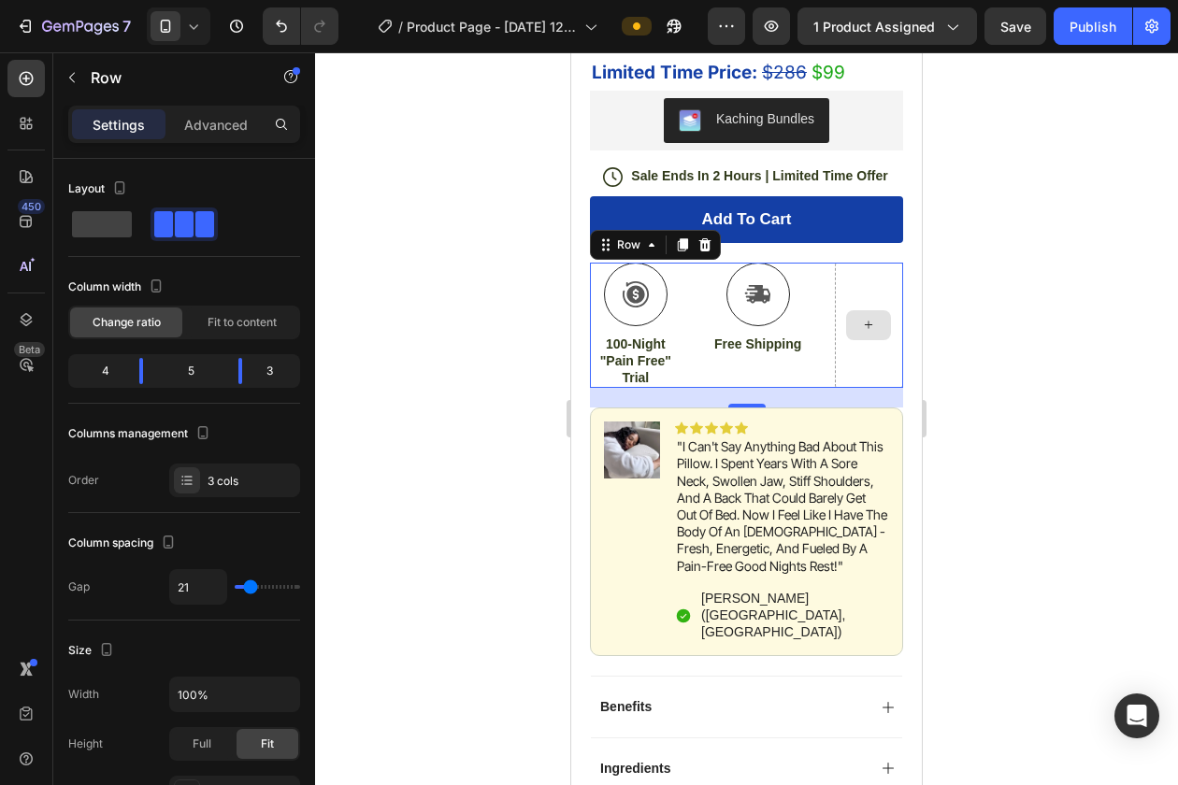
click at [895, 311] on div at bounding box center [869, 326] width 68 height 126
click at [870, 299] on div at bounding box center [869, 326] width 68 height 126
click at [102, 216] on span at bounding box center [102, 224] width 60 height 26
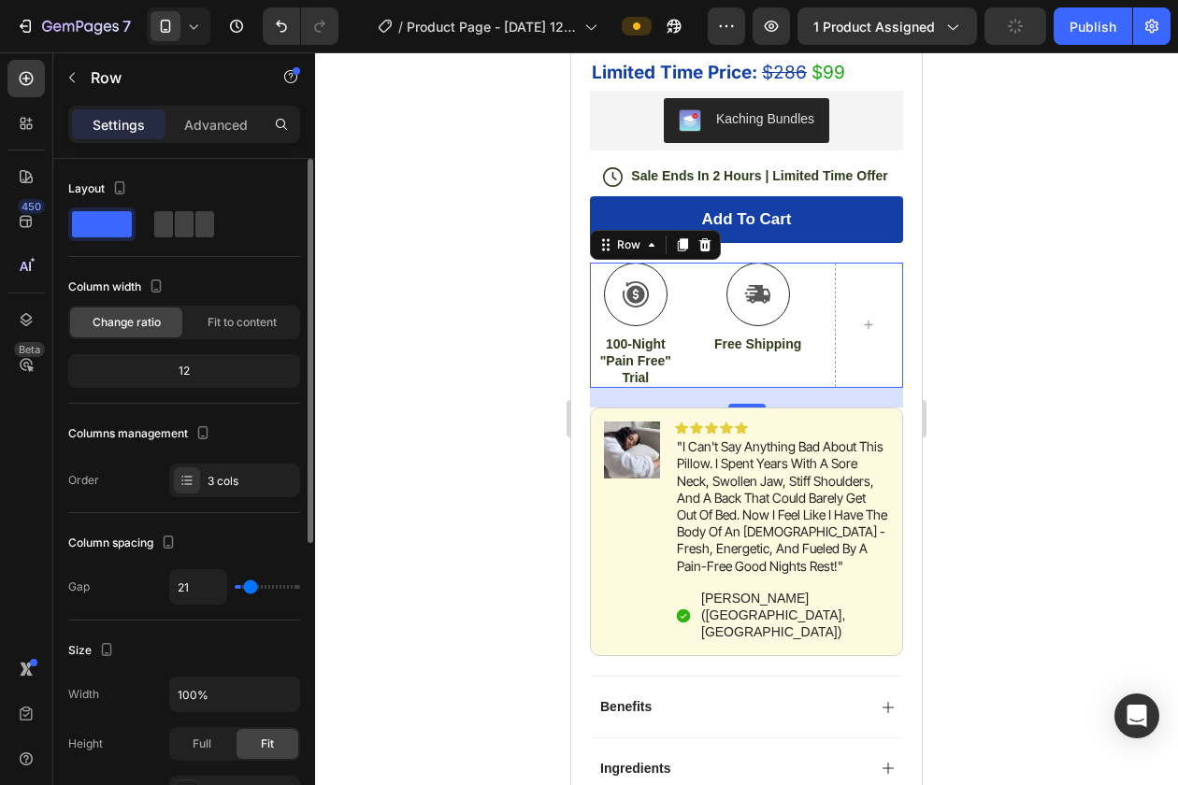
type input "0"
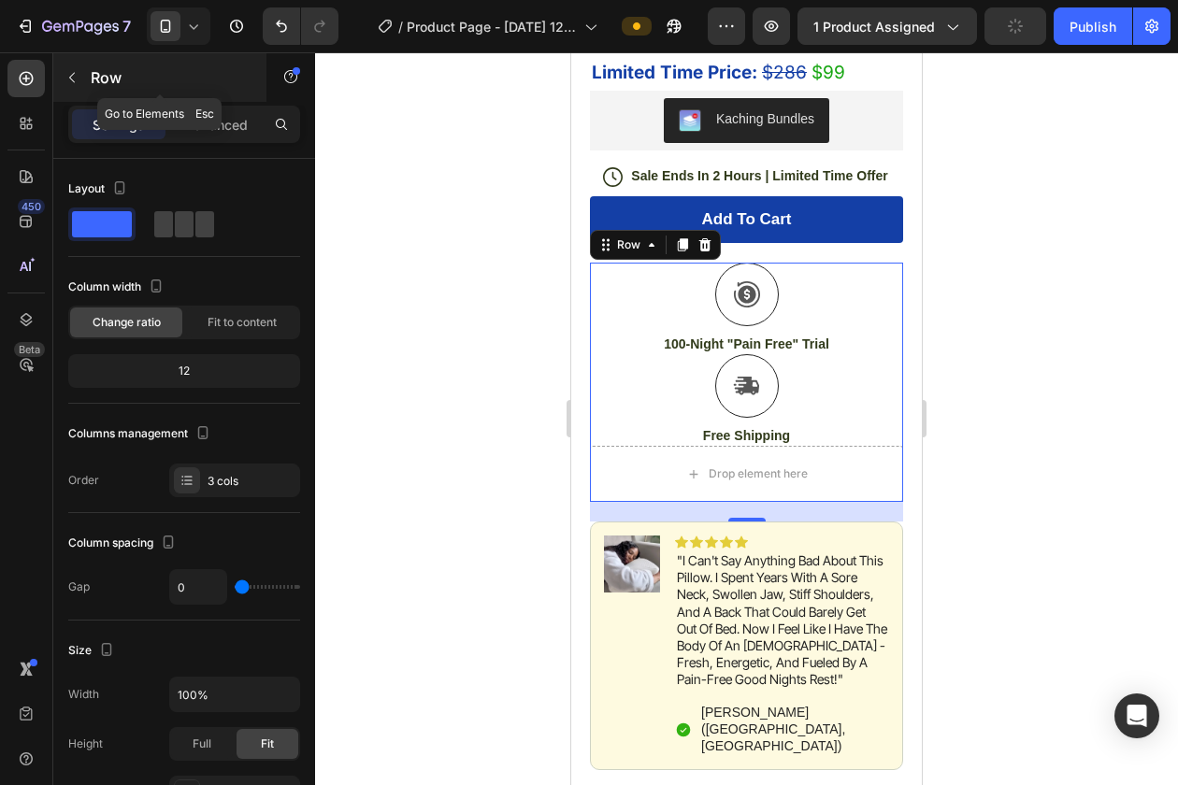
click at [74, 79] on icon "button" at bounding box center [71, 77] width 15 height 15
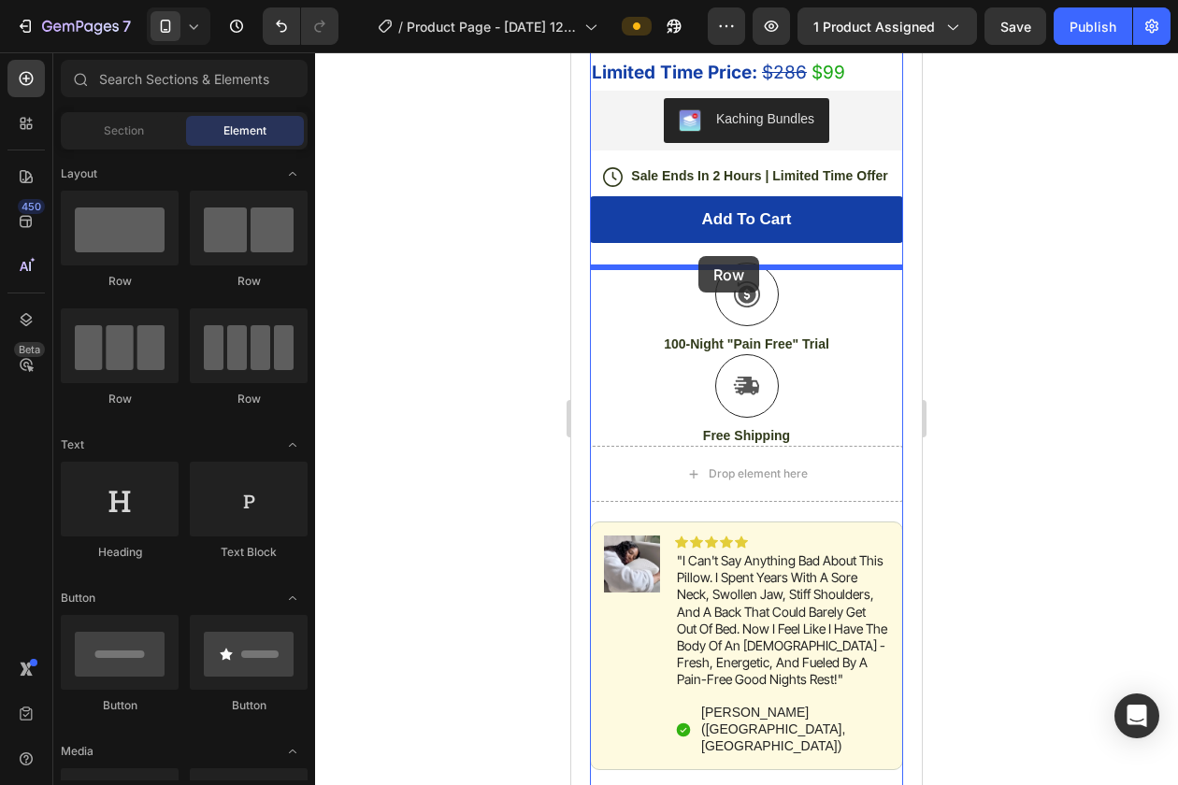
drag, startPoint x: 809, startPoint y: 286, endPoint x: 698, endPoint y: 256, distance: 114.3
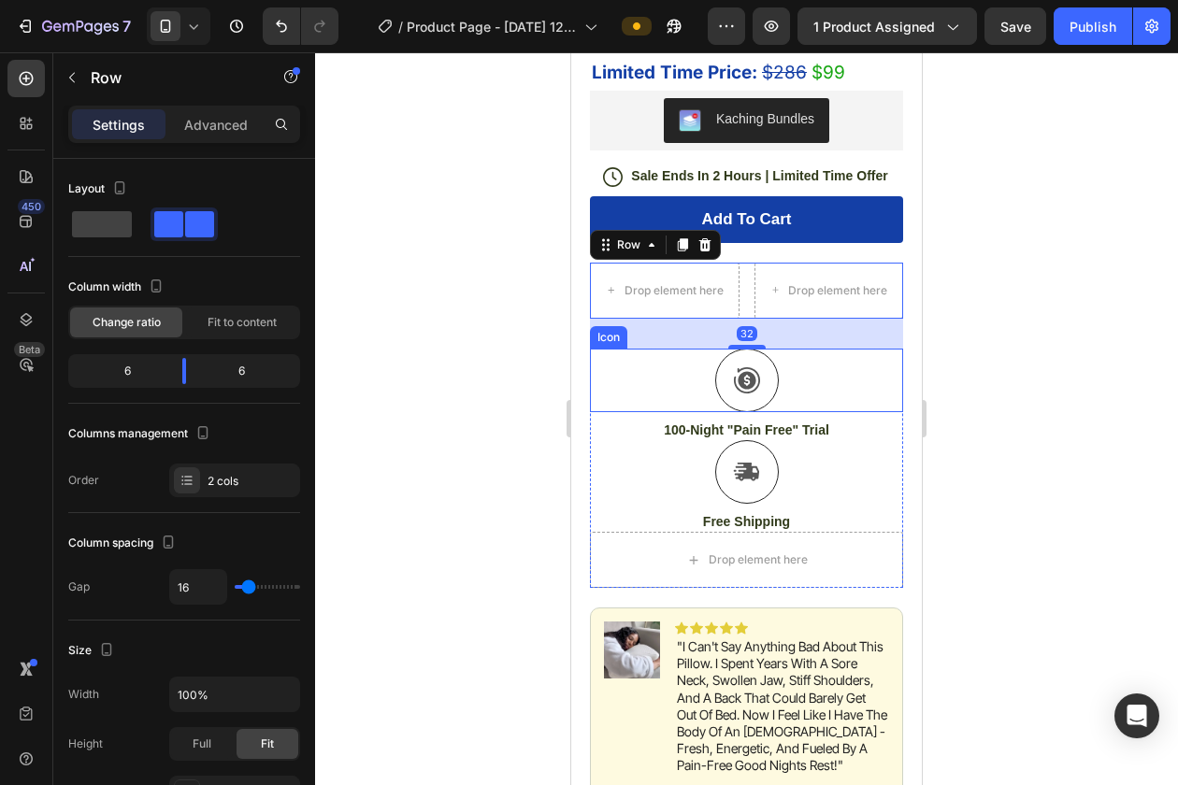
click at [748, 365] on div at bounding box center [747, 381] width 64 height 64
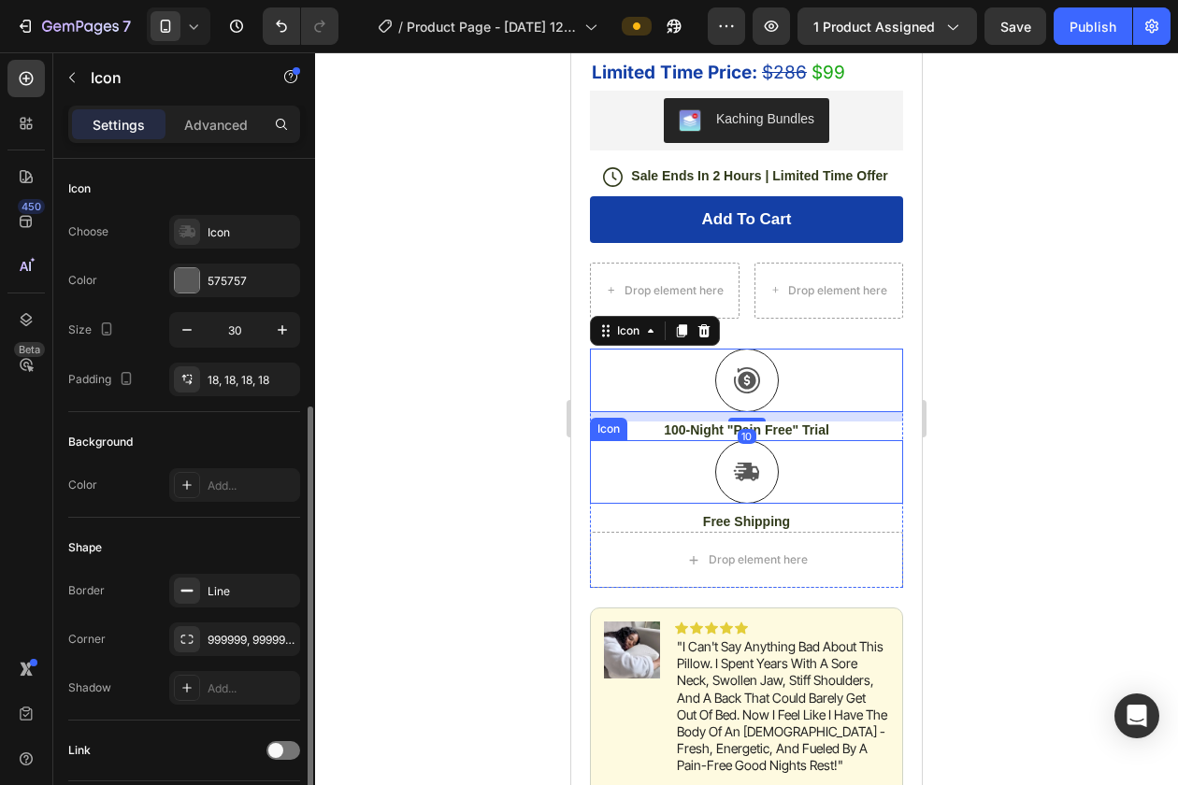
scroll to position [135, 0]
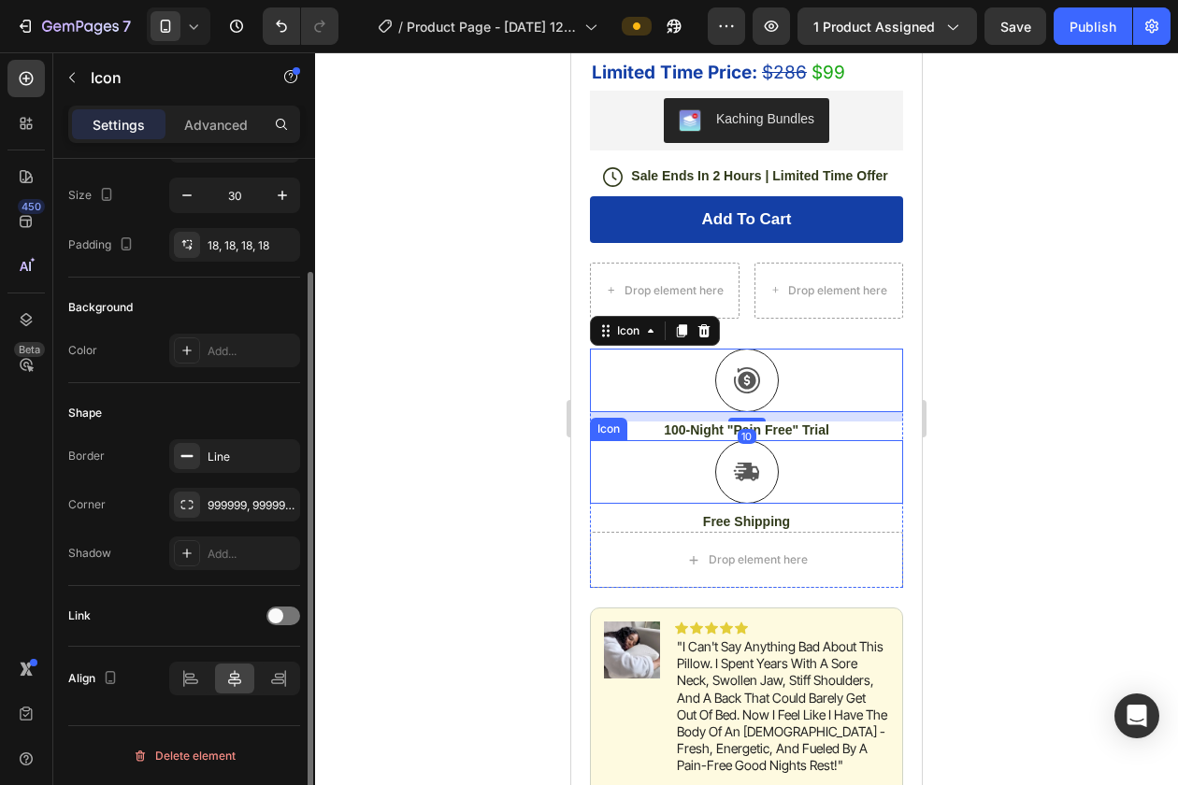
click at [630, 445] on div "Icon" at bounding box center [746, 472] width 313 height 64
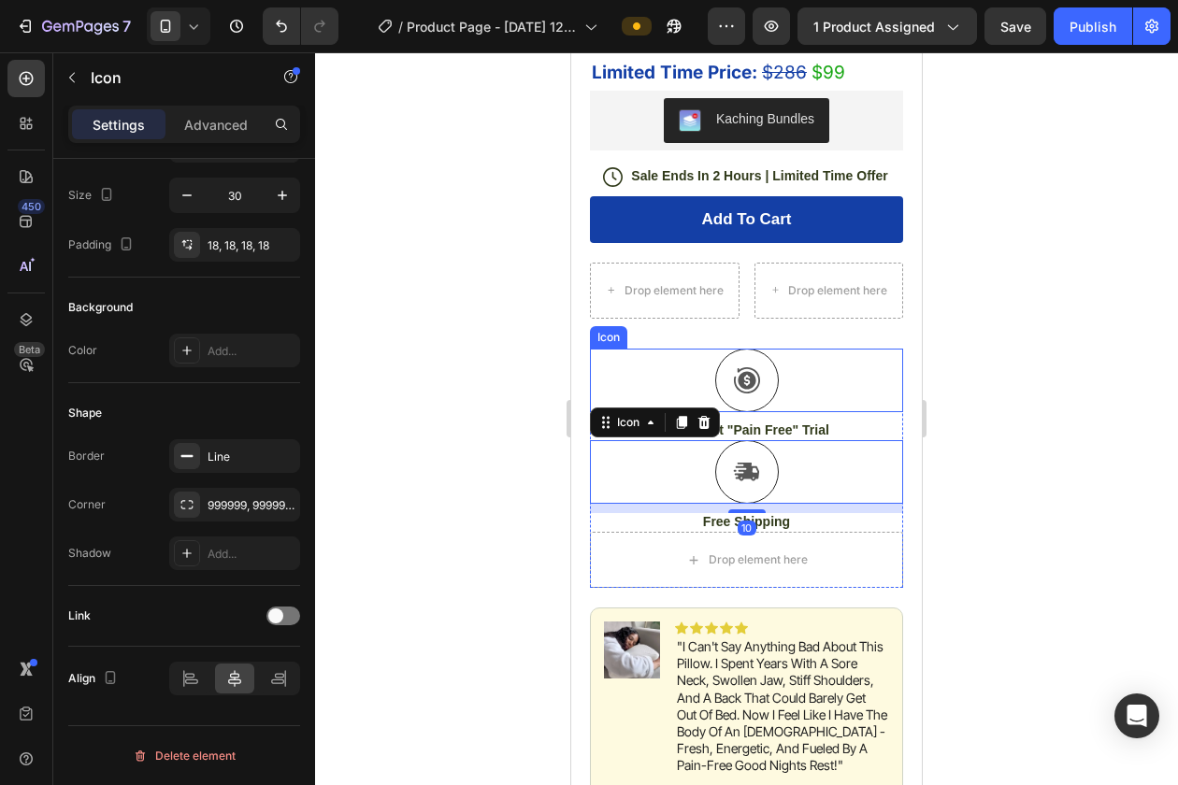
click at [626, 394] on div "Icon" at bounding box center [746, 381] width 313 height 64
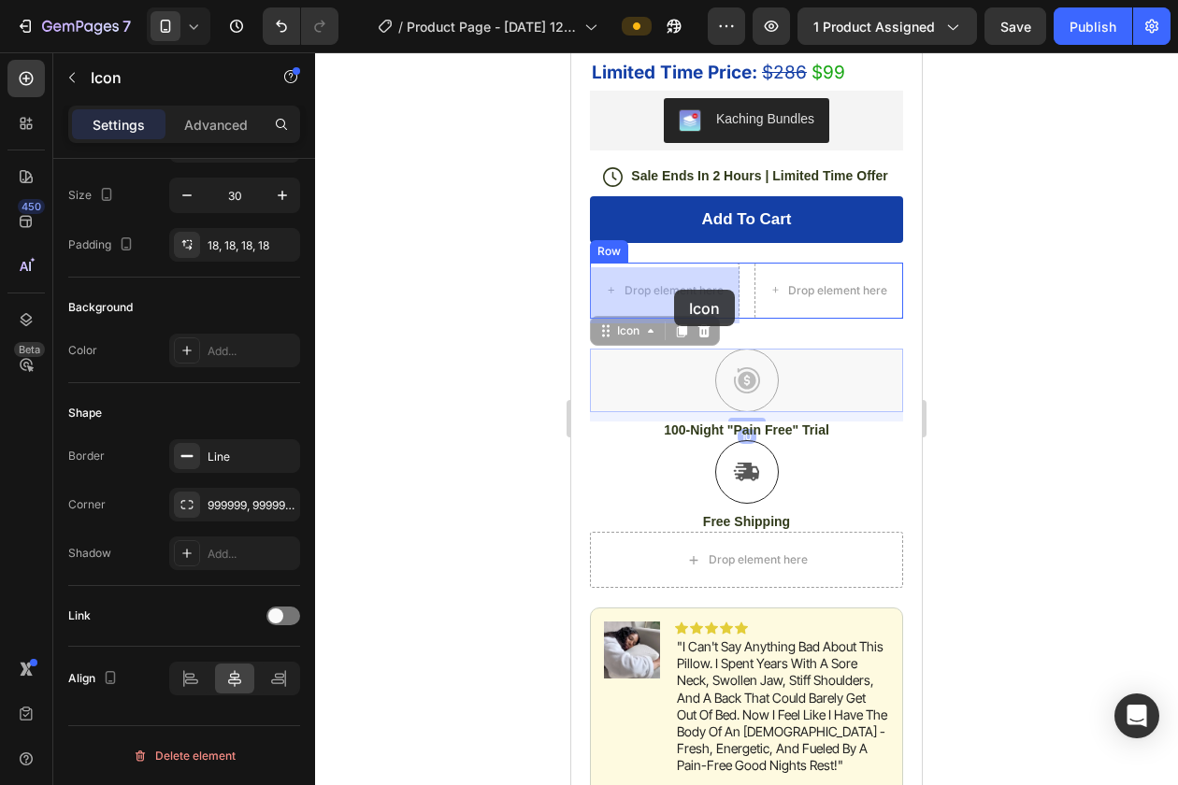
drag, startPoint x: 738, startPoint y: 379, endPoint x: 674, endPoint y: 292, distance: 108.2
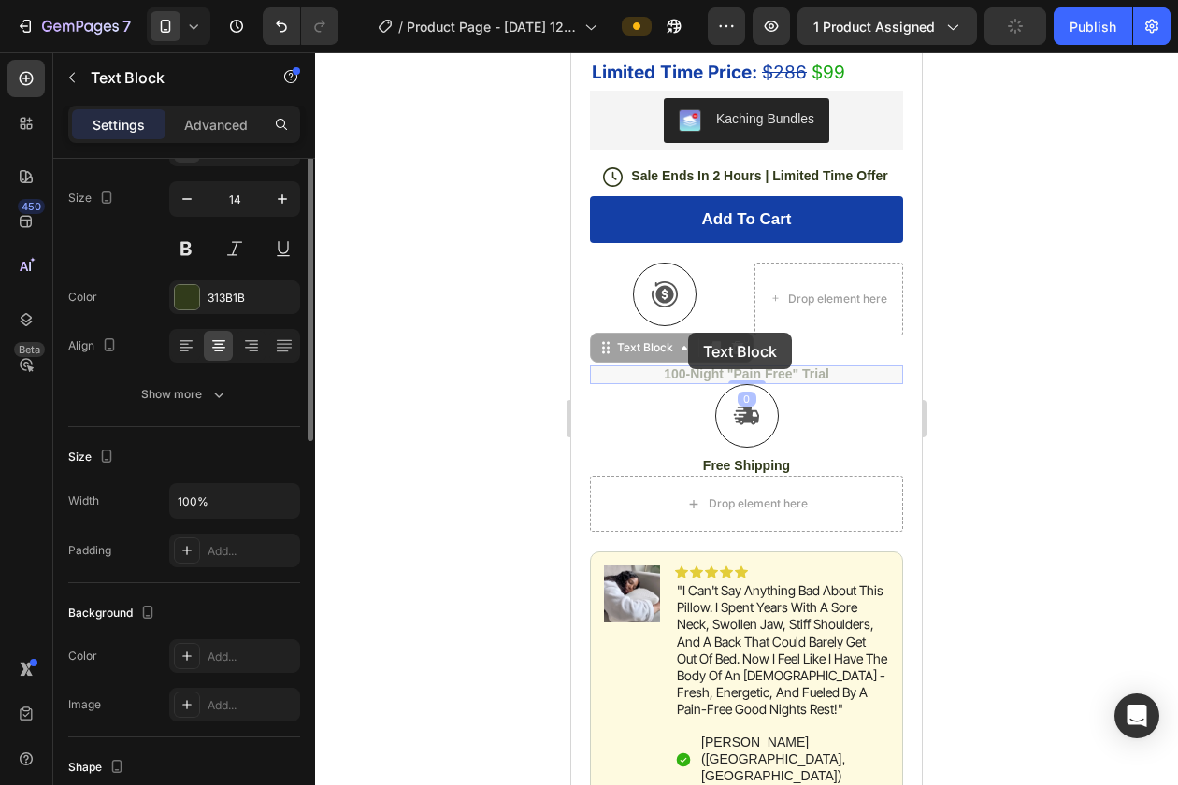
scroll to position [0, 0]
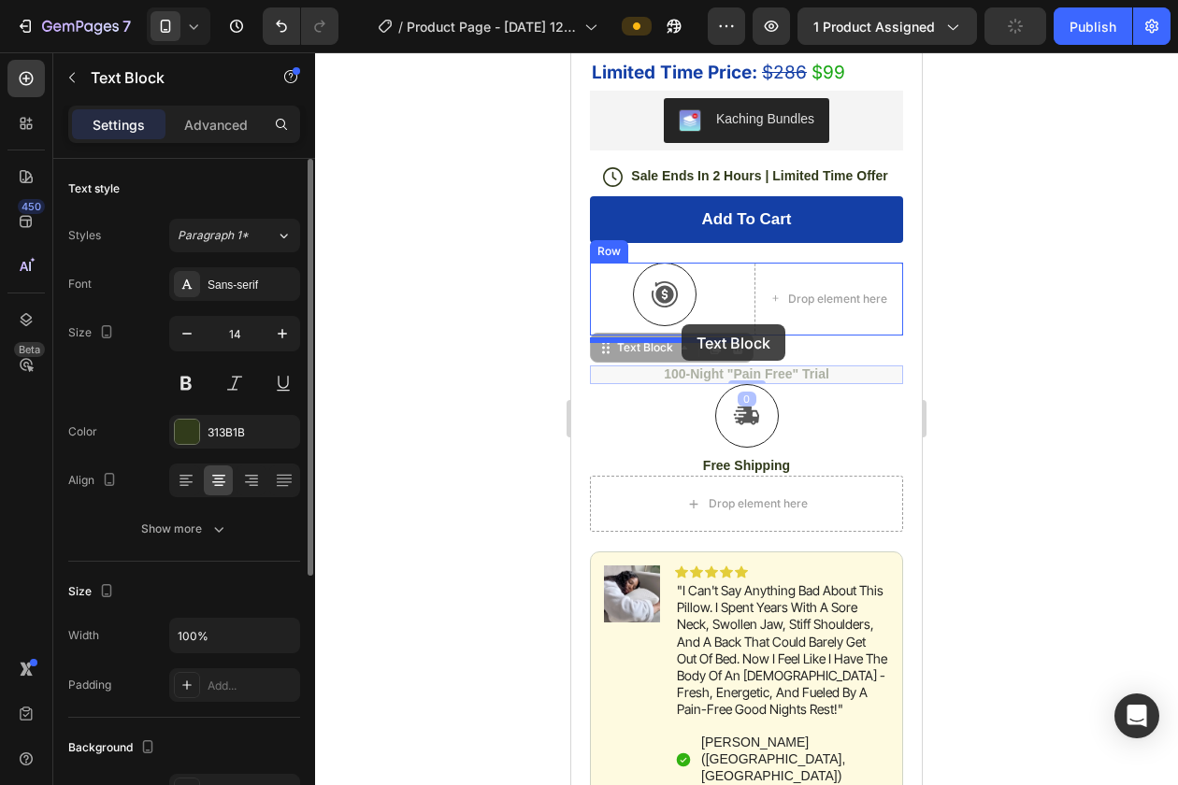
drag, startPoint x: 748, startPoint y: 375, endPoint x: 681, endPoint y: 325, distance: 82.8
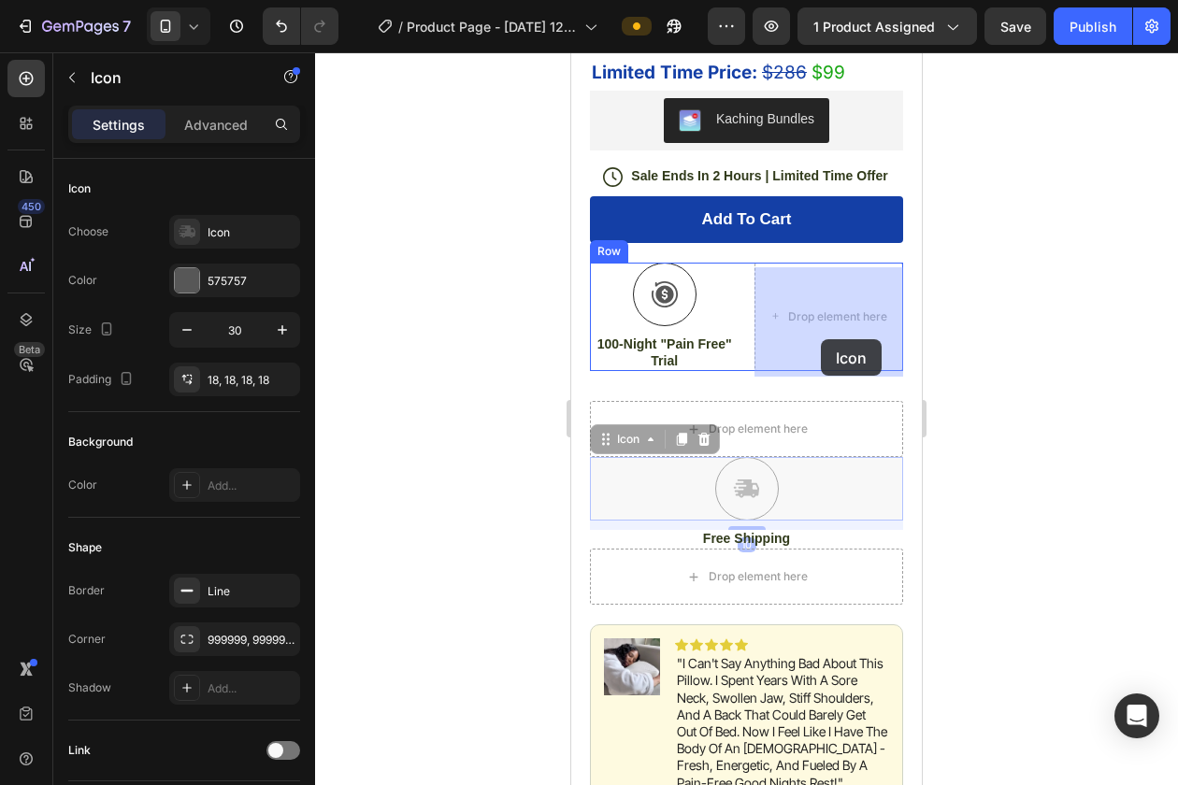
drag, startPoint x: 752, startPoint y: 511, endPoint x: 821, endPoint y: 339, distance: 185.0
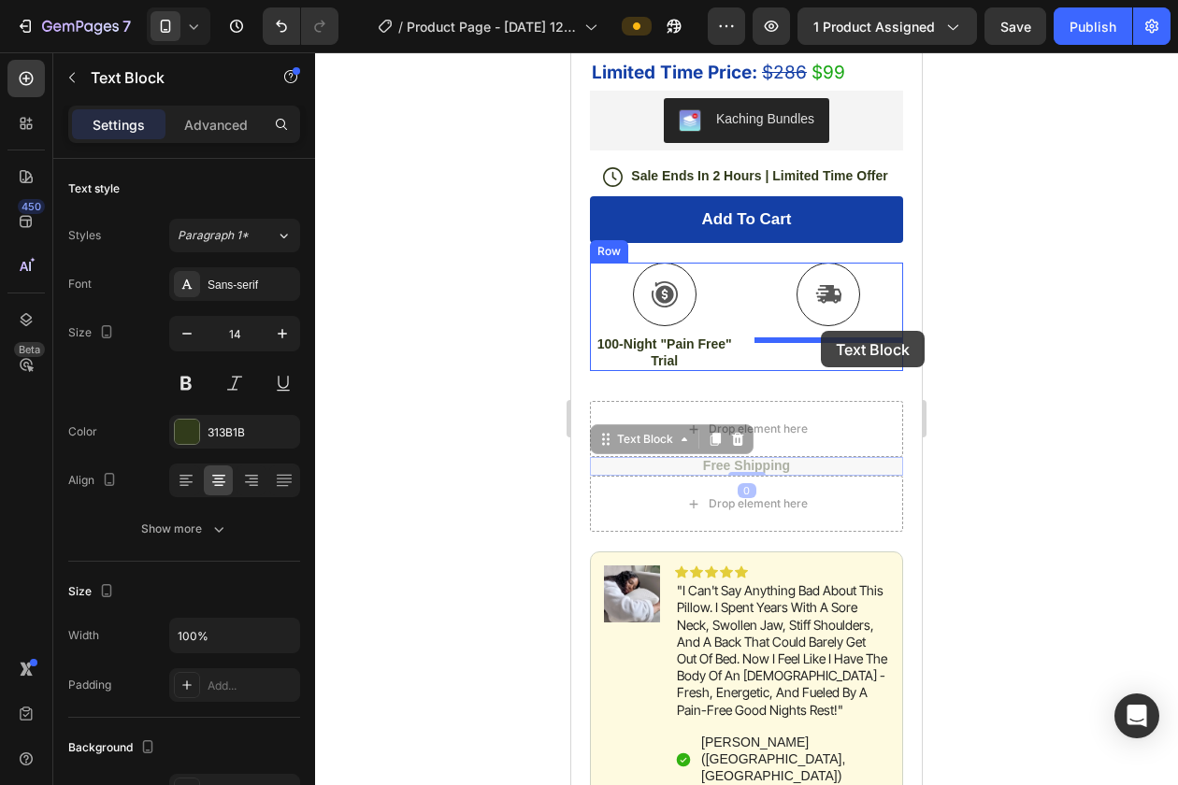
drag, startPoint x: 752, startPoint y: 471, endPoint x: 821, endPoint y: 332, distance: 155.1
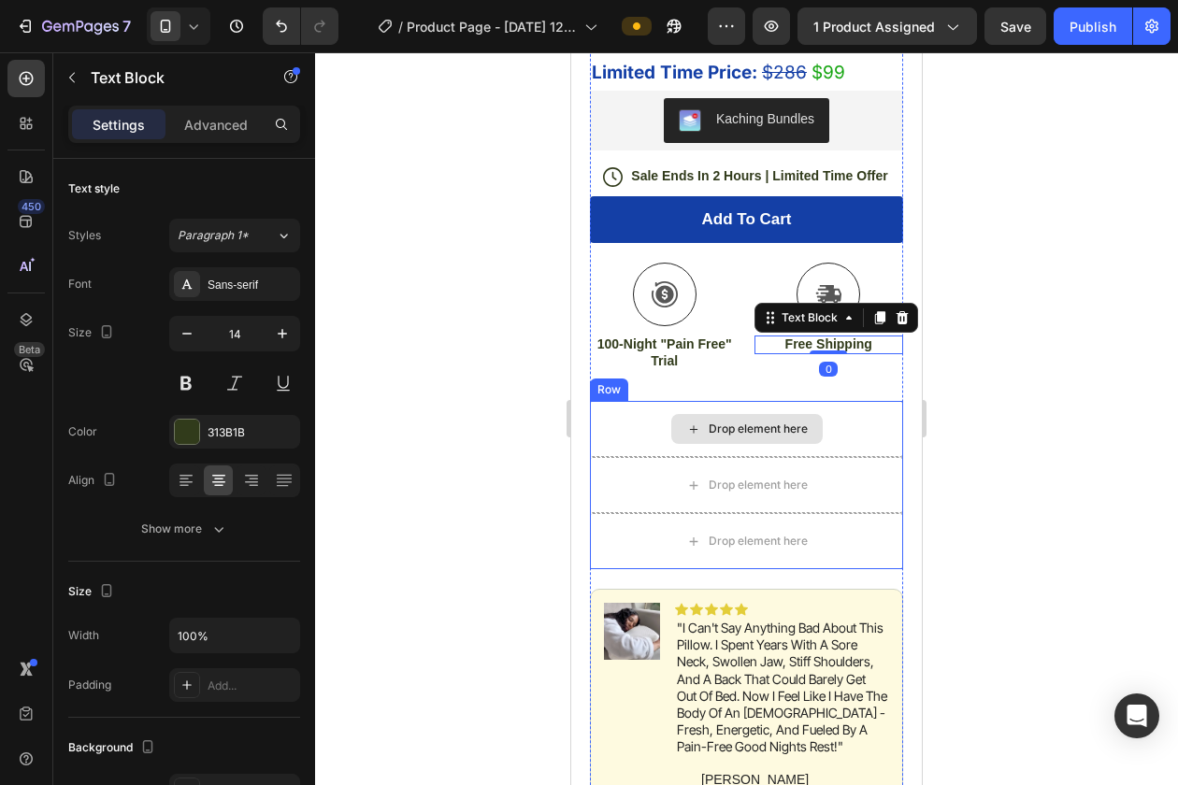
click at [605, 430] on div "Drop element here" at bounding box center [746, 429] width 313 height 56
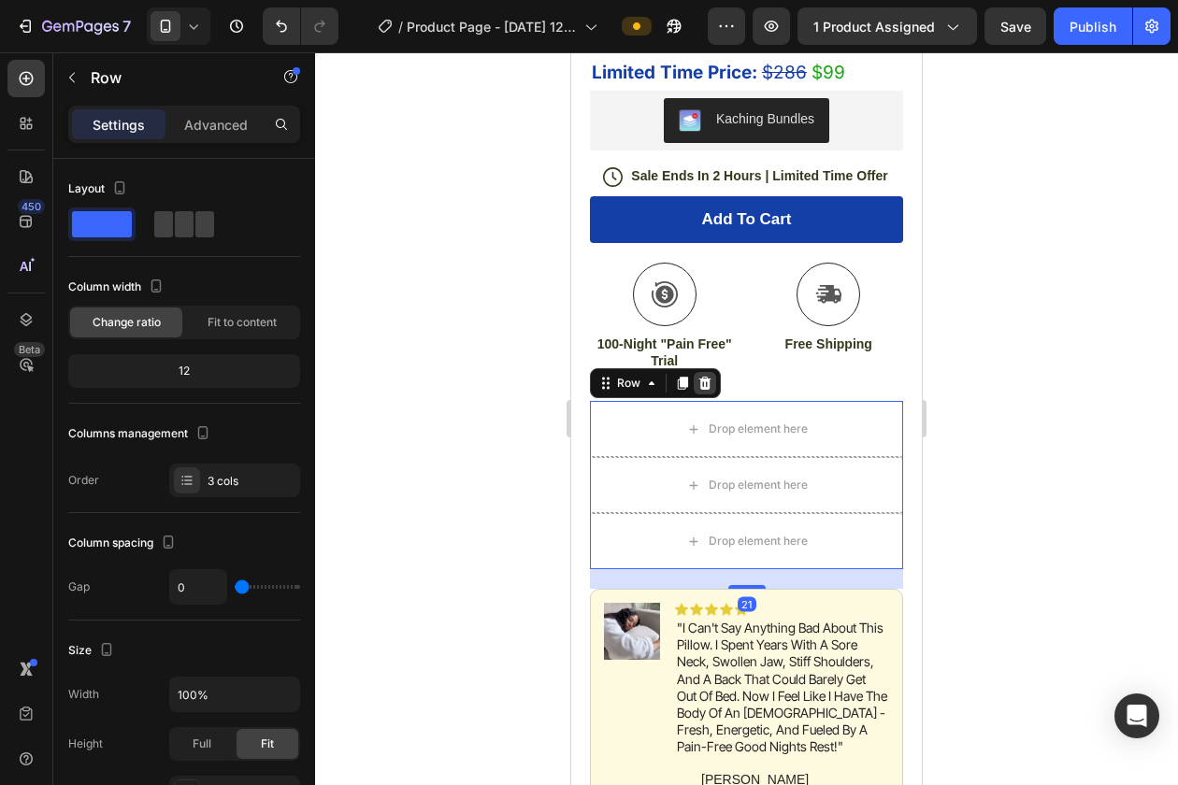
click at [706, 390] on icon at bounding box center [705, 383] width 12 height 13
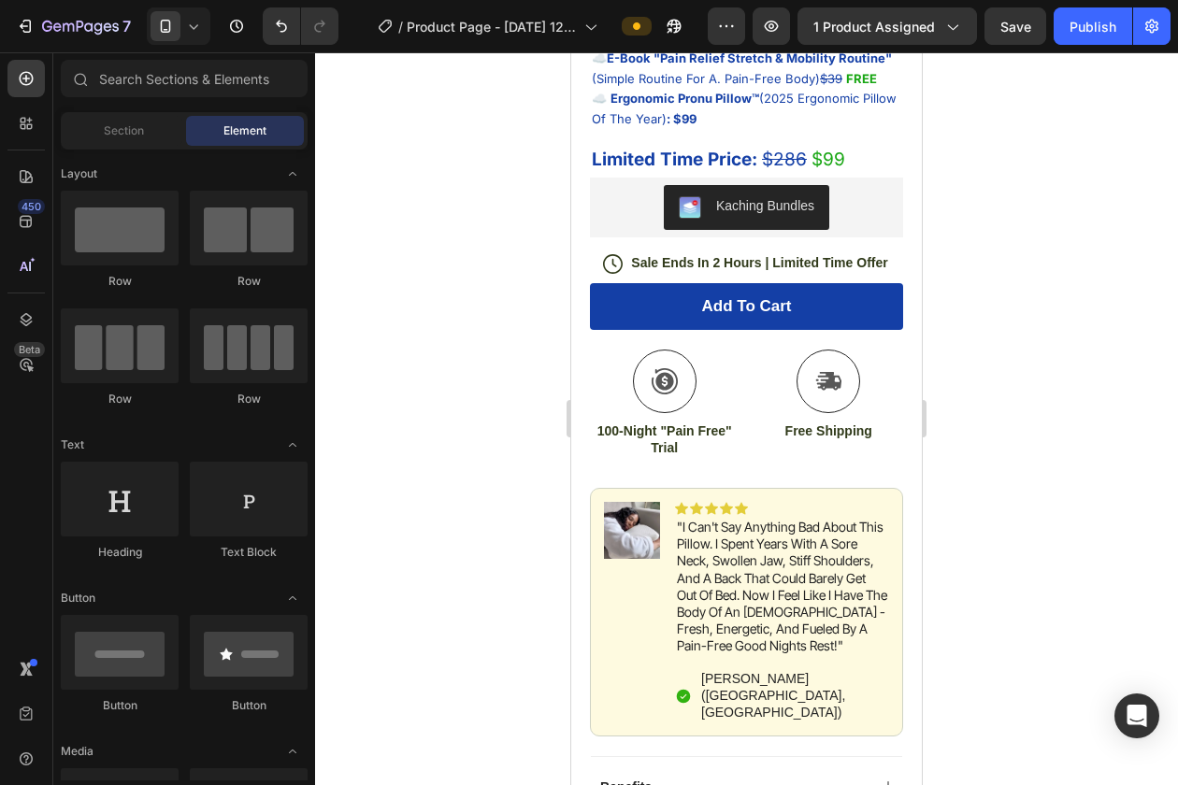
scroll to position [637, 0]
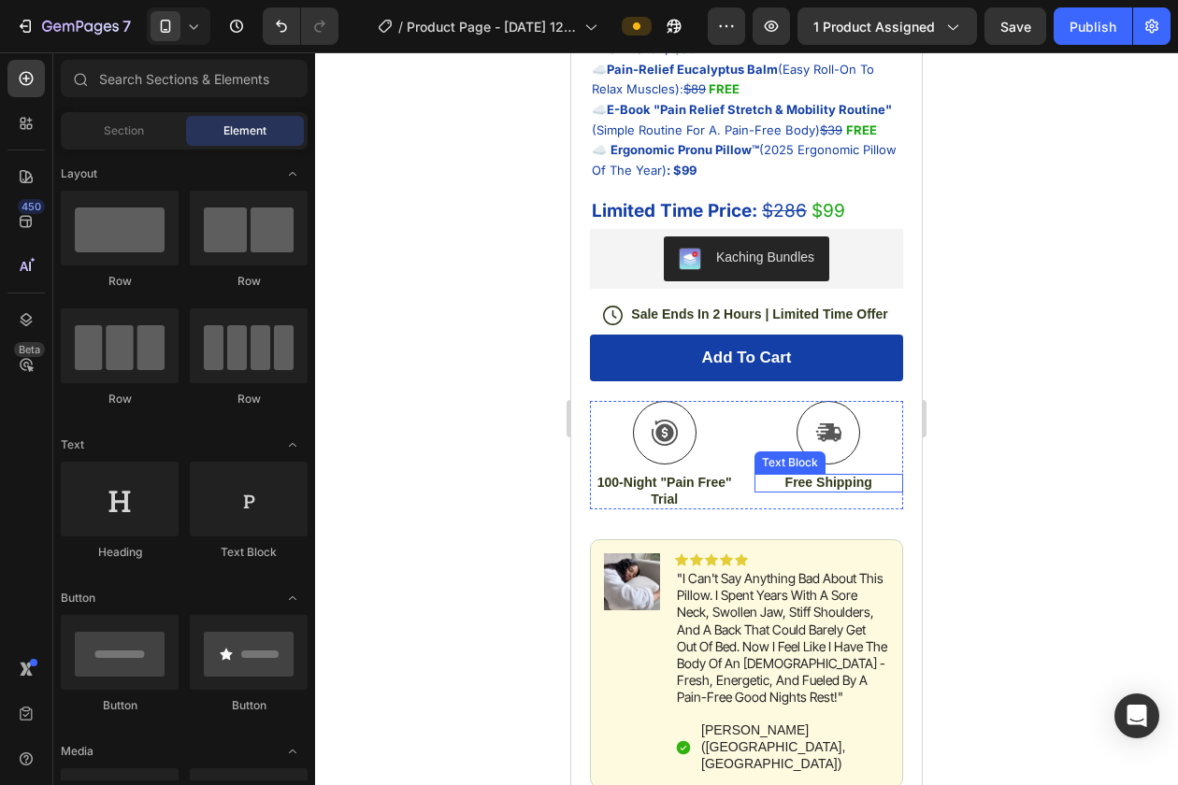
click at [838, 489] on p "Free Shipping" at bounding box center [829, 482] width 146 height 17
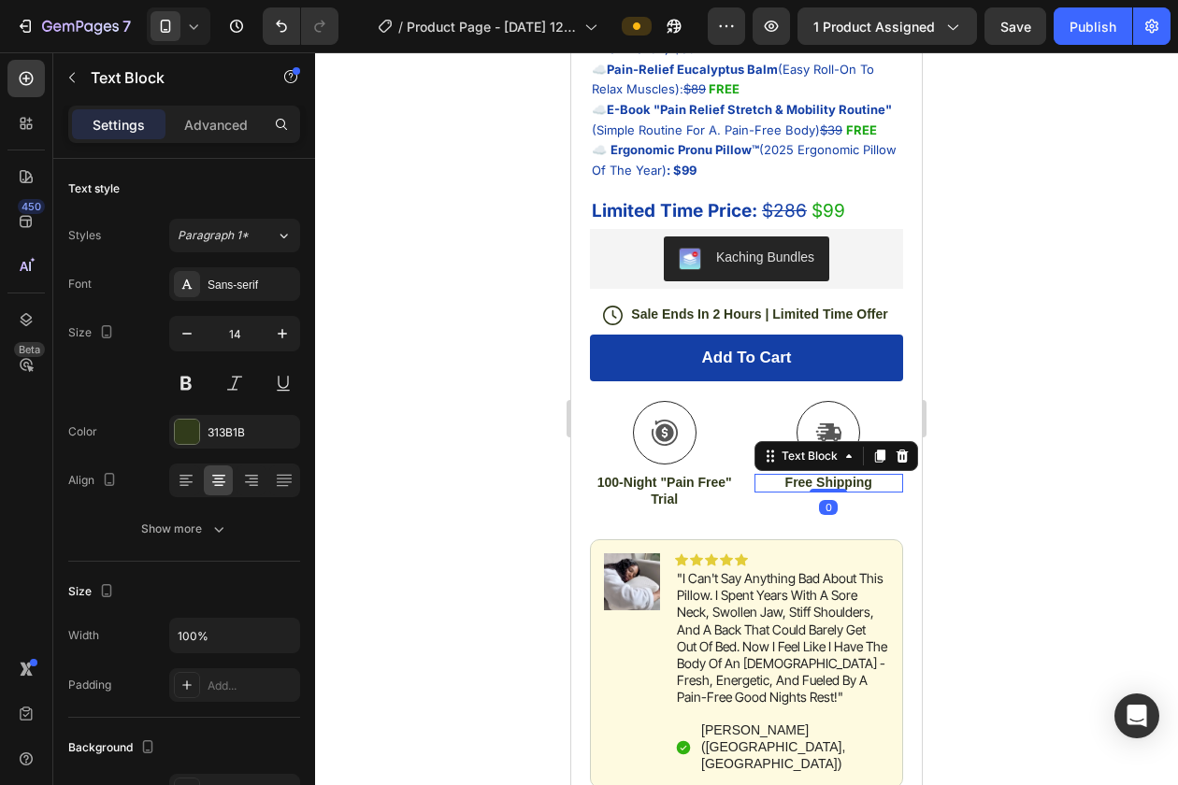
click at [838, 489] on p "Free Shipping" at bounding box center [829, 482] width 146 height 17
click at [969, 464] on div at bounding box center [746, 418] width 863 height 733
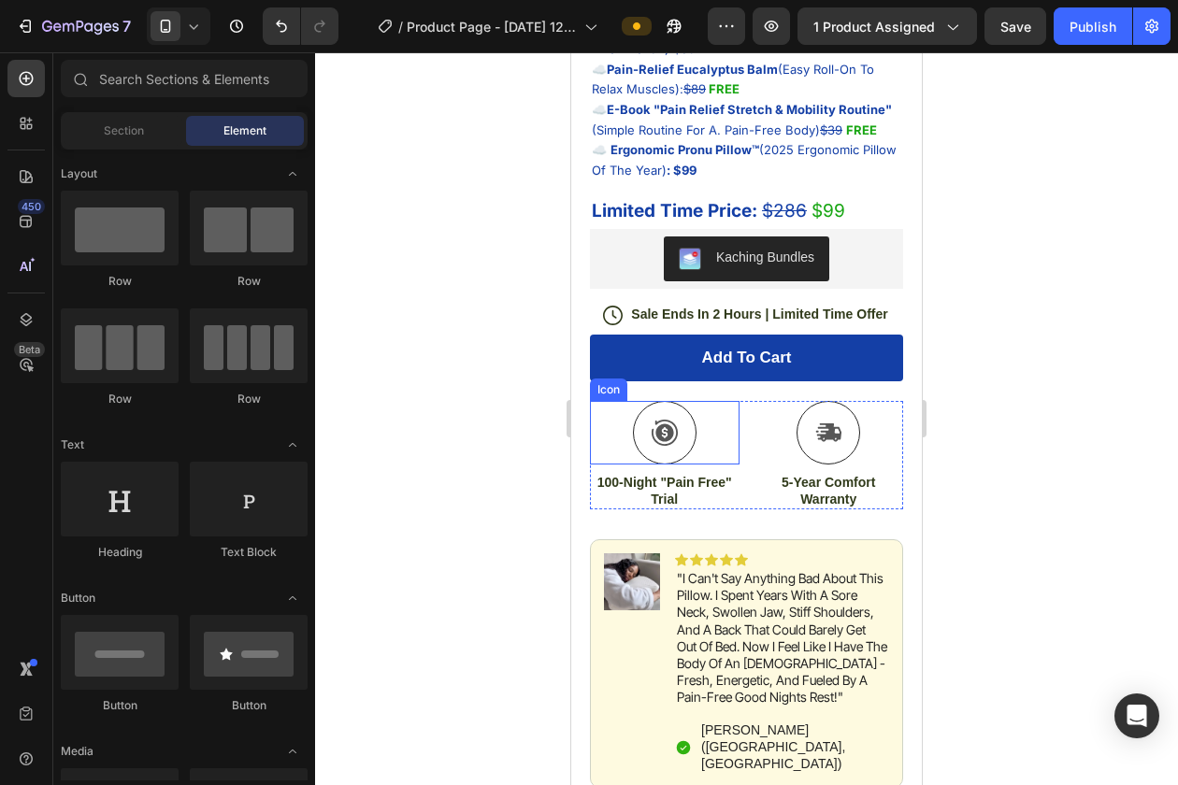
click at [661, 439] on icon at bounding box center [665, 433] width 26 height 26
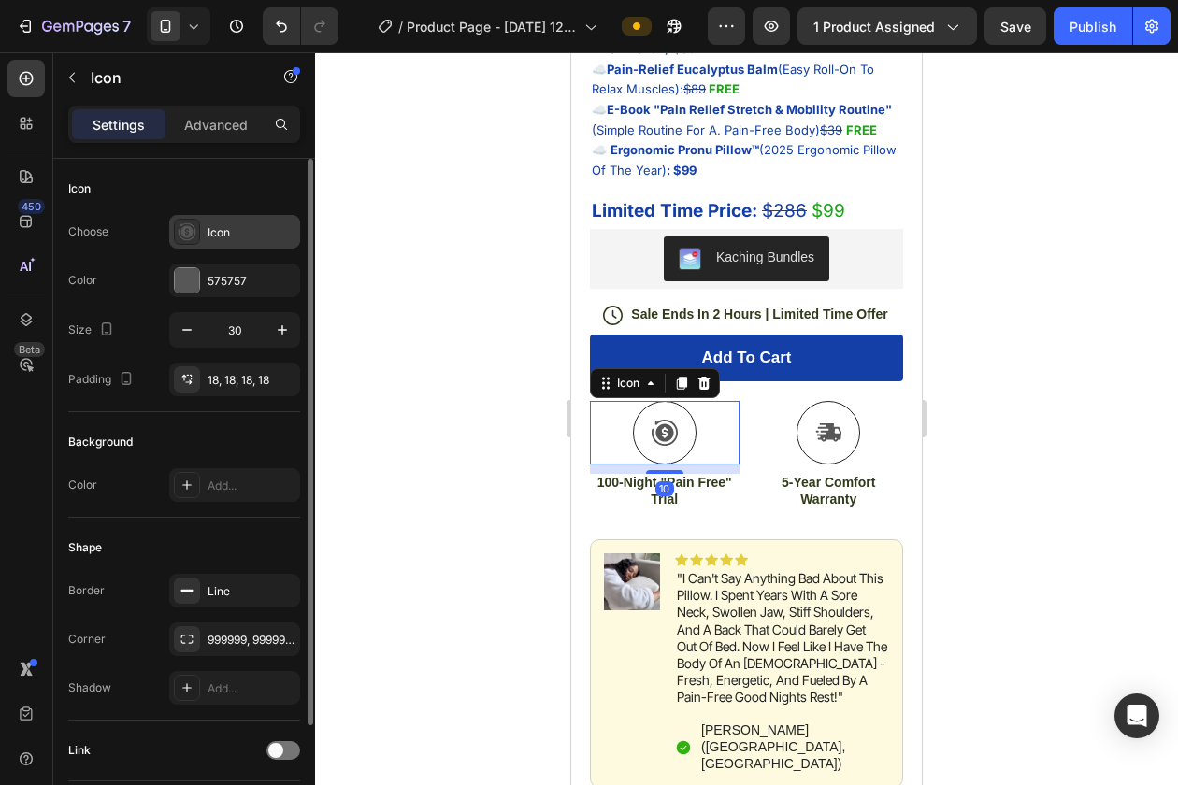
click at [183, 228] on icon at bounding box center [188, 232] width 18 height 18
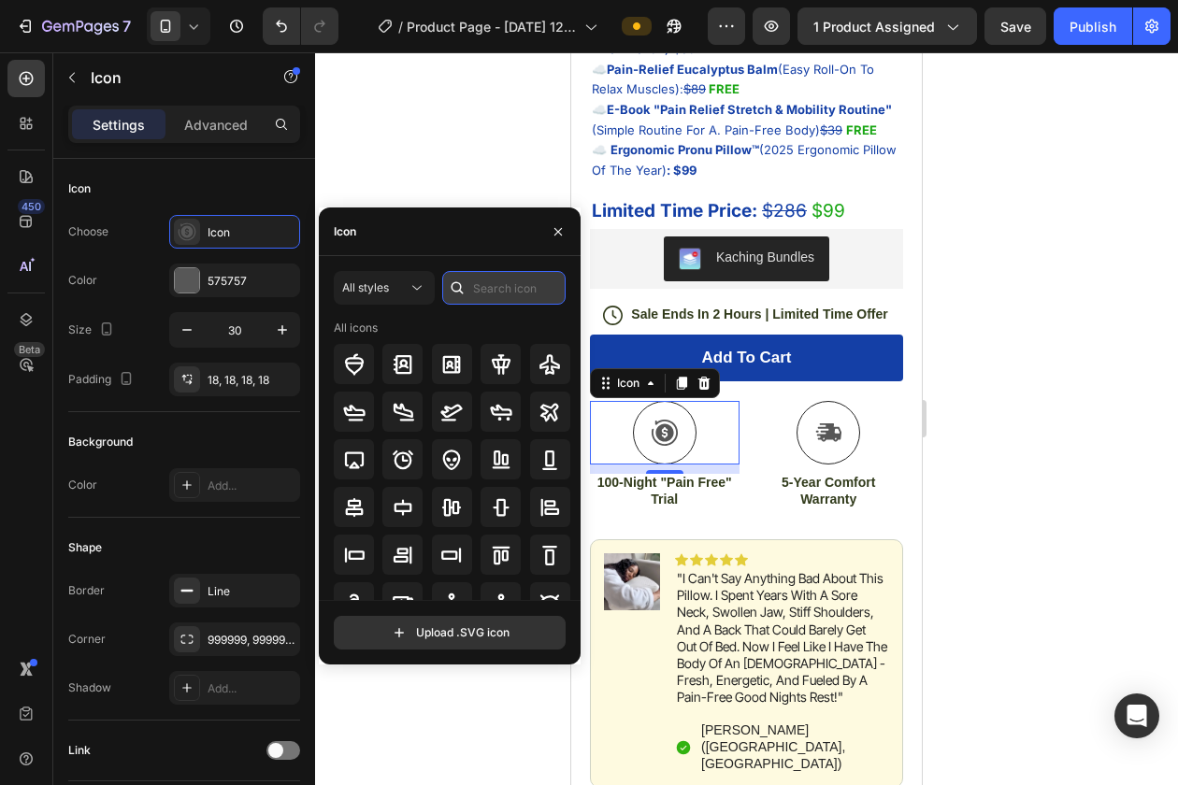
click at [473, 288] on input "text" at bounding box center [503, 288] width 123 height 34
type input "c"
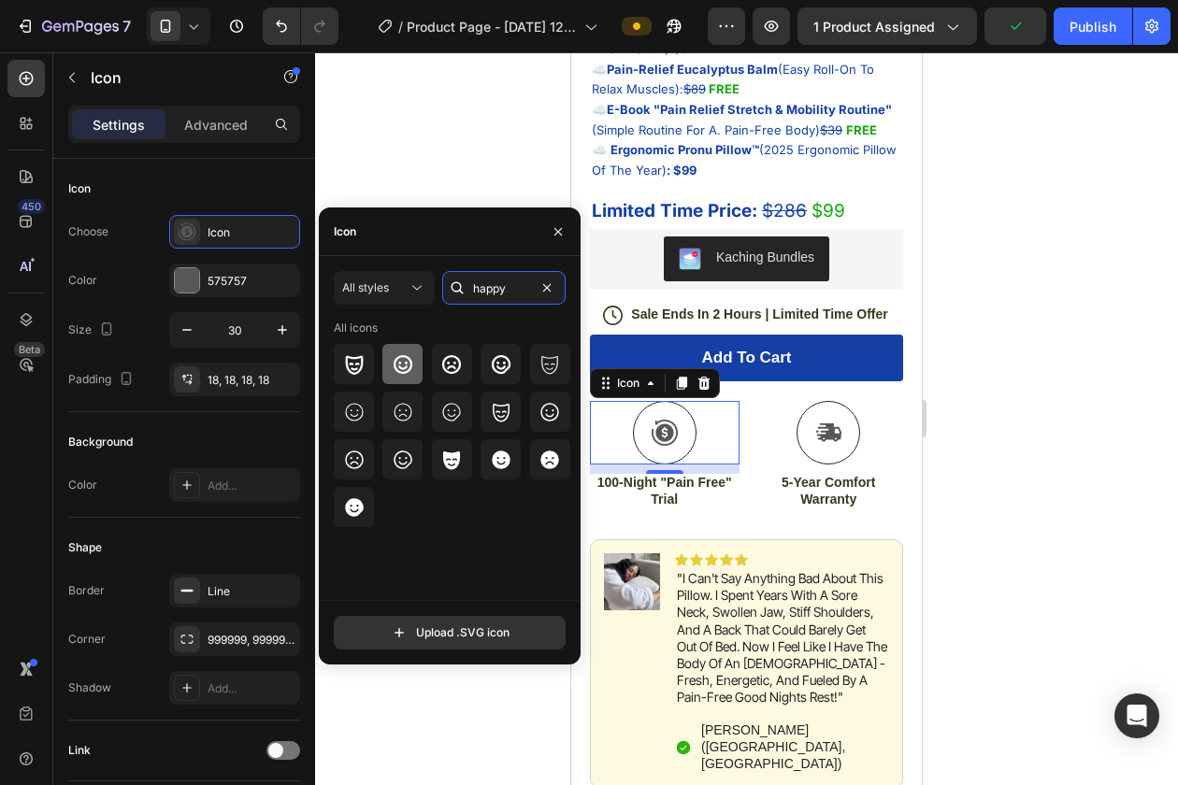
type input "happy"
click at [400, 370] on icon at bounding box center [403, 364] width 22 height 22
click at [544, 465] on icon at bounding box center [549, 460] width 19 height 19
click at [514, 465] on div at bounding box center [500, 459] width 40 height 40
click at [500, 289] on input "happy" at bounding box center [503, 288] width 123 height 34
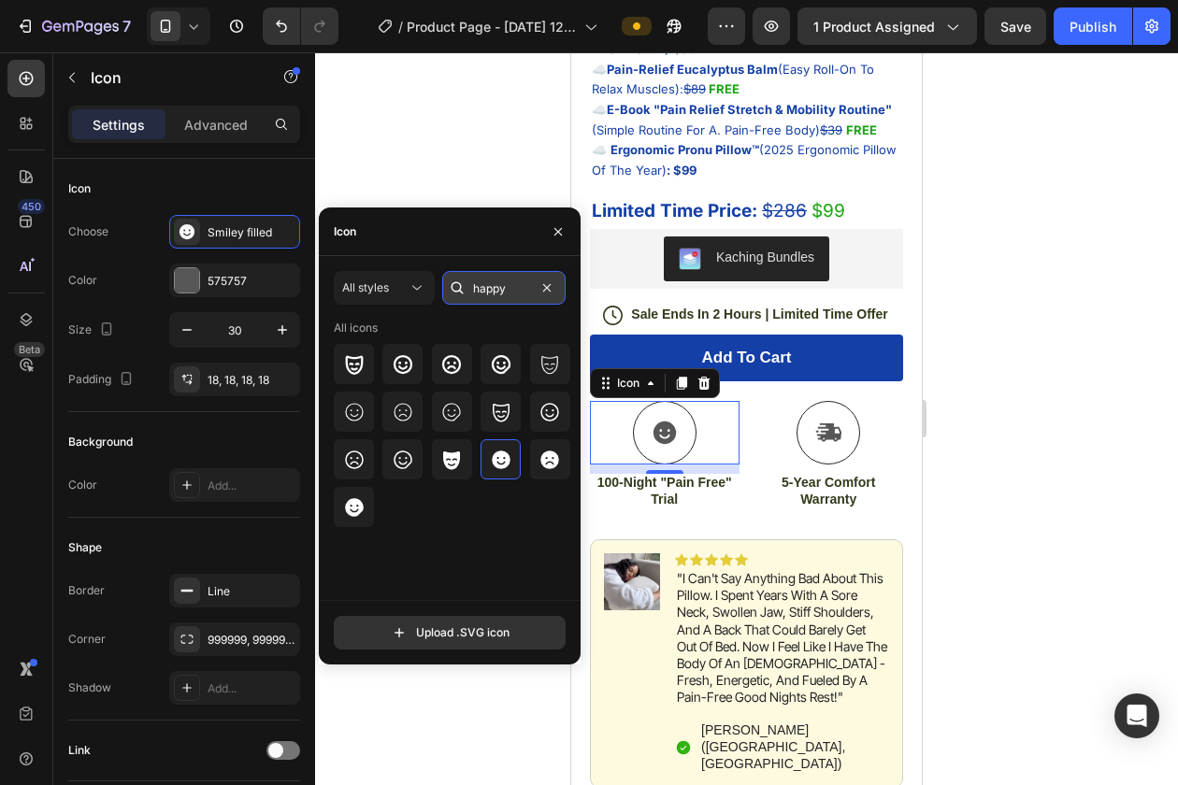
click at [500, 289] on input "happy" at bounding box center [503, 288] width 123 height 34
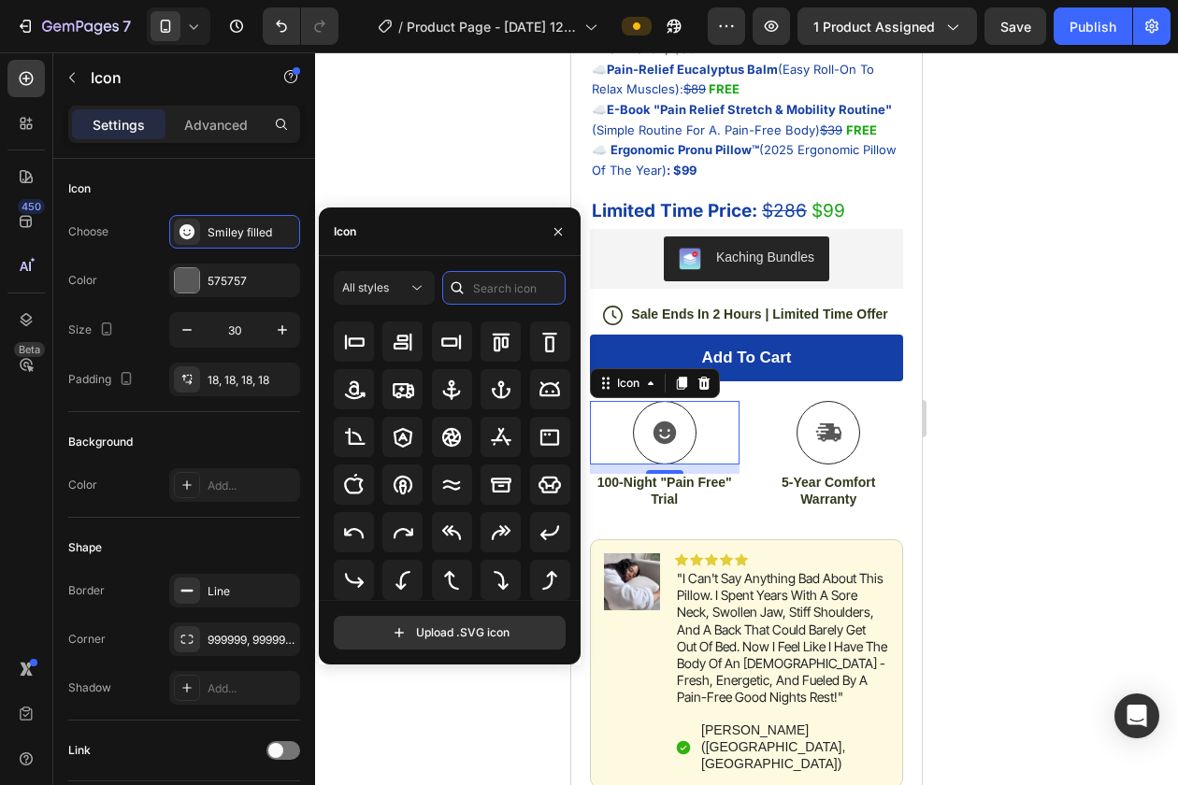
scroll to position [0, 0]
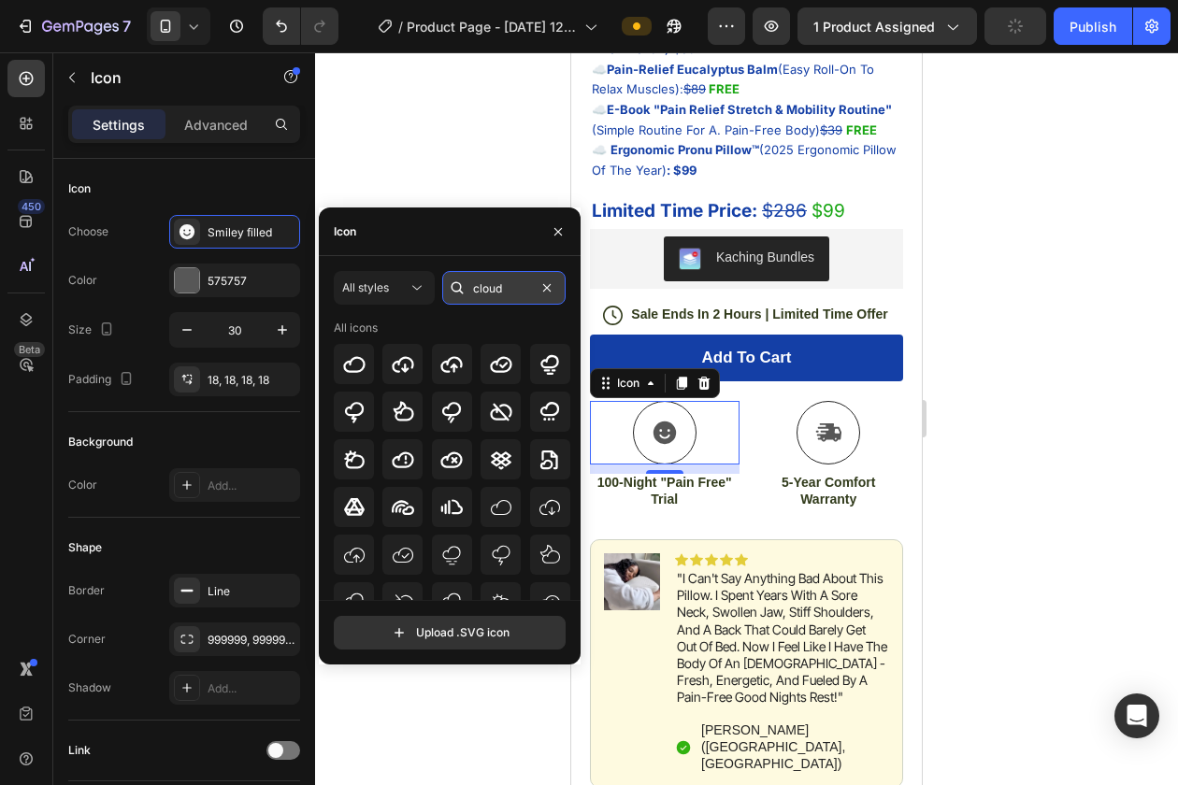
click at [495, 287] on input "cloud" at bounding box center [503, 288] width 123 height 34
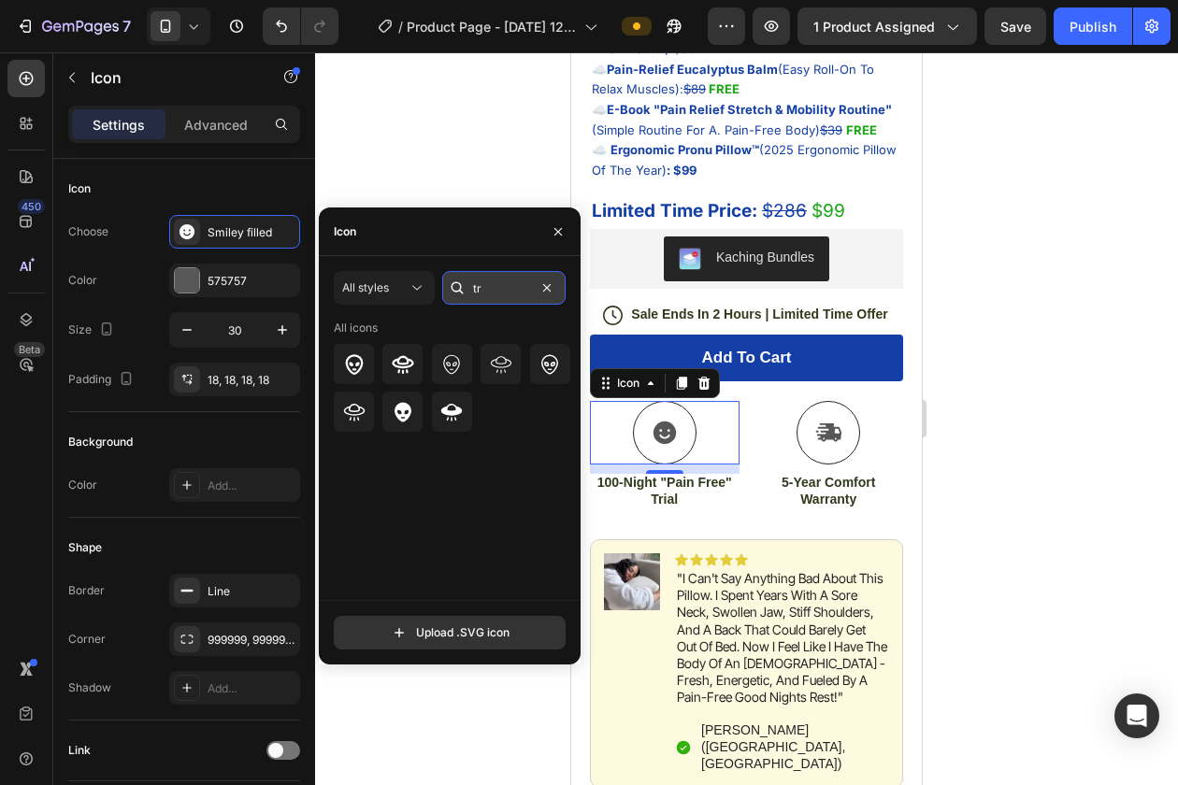
type input "t"
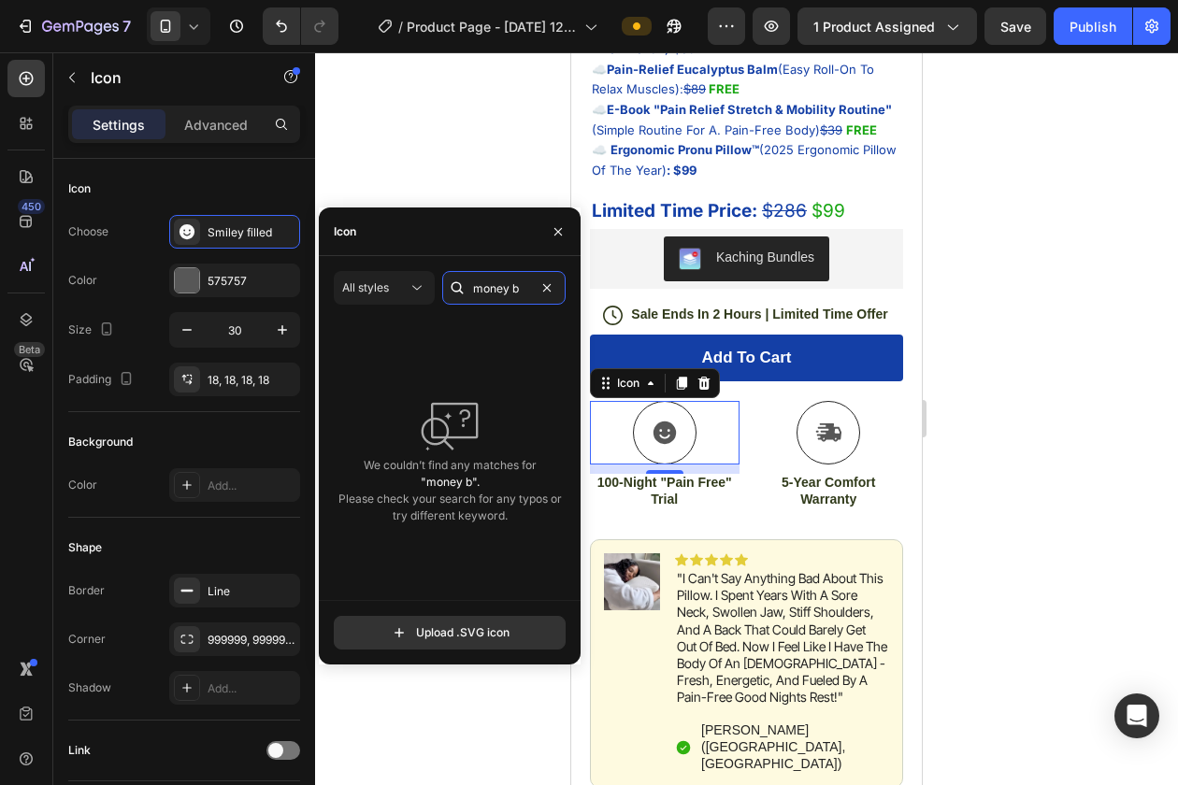
type input "money"
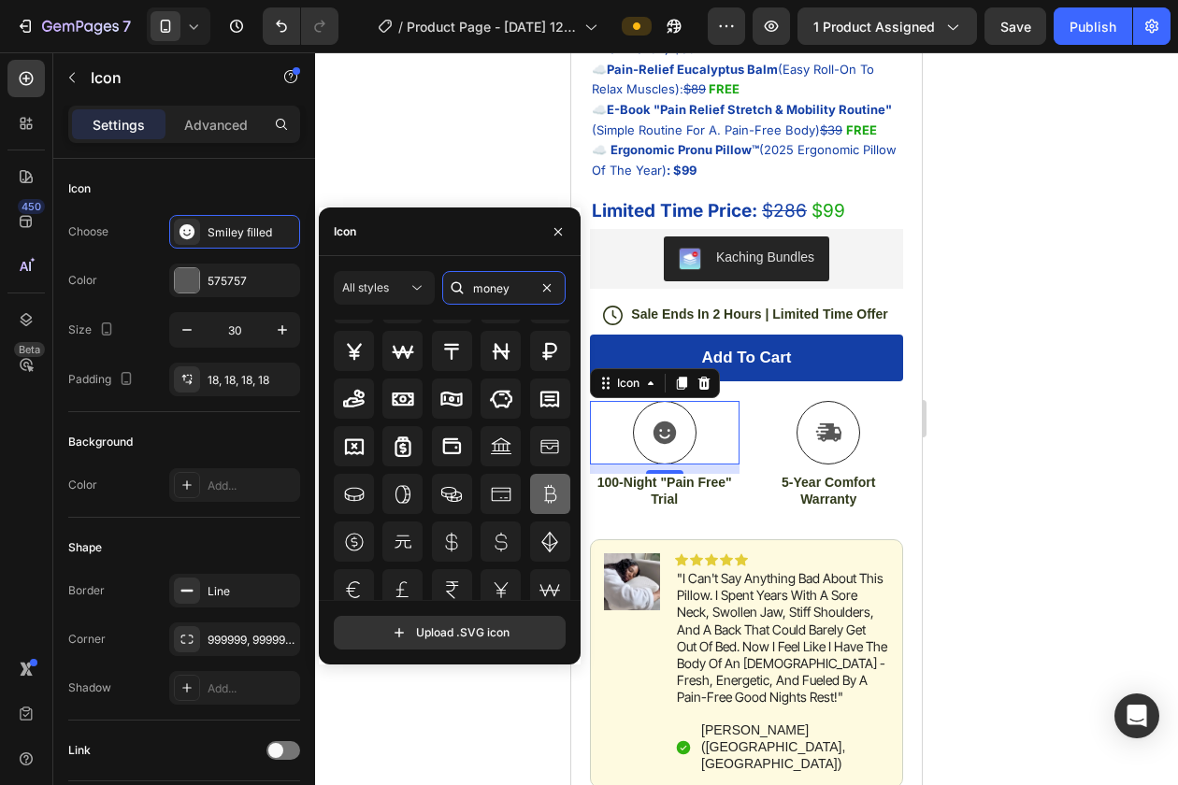
scroll to position [206, 0]
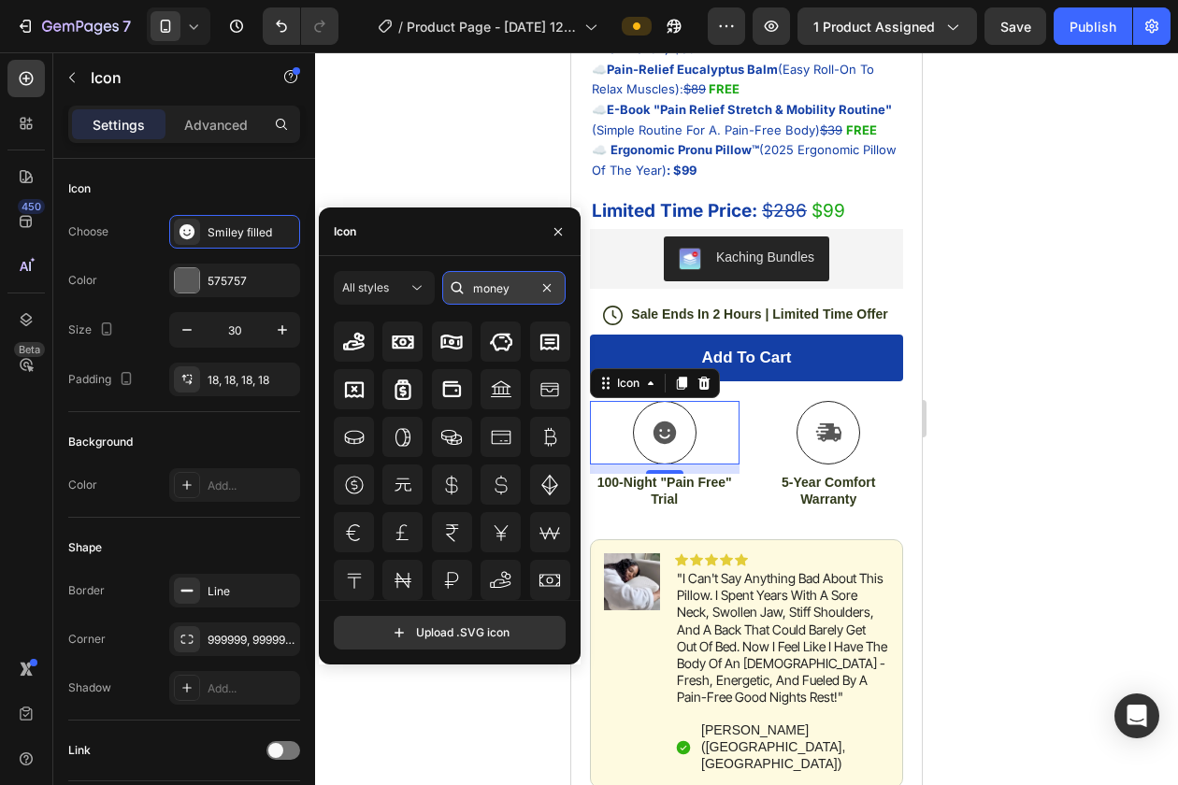
click at [495, 285] on input "money" at bounding box center [503, 288] width 123 height 34
click at [826, 423] on icon at bounding box center [828, 433] width 27 height 28
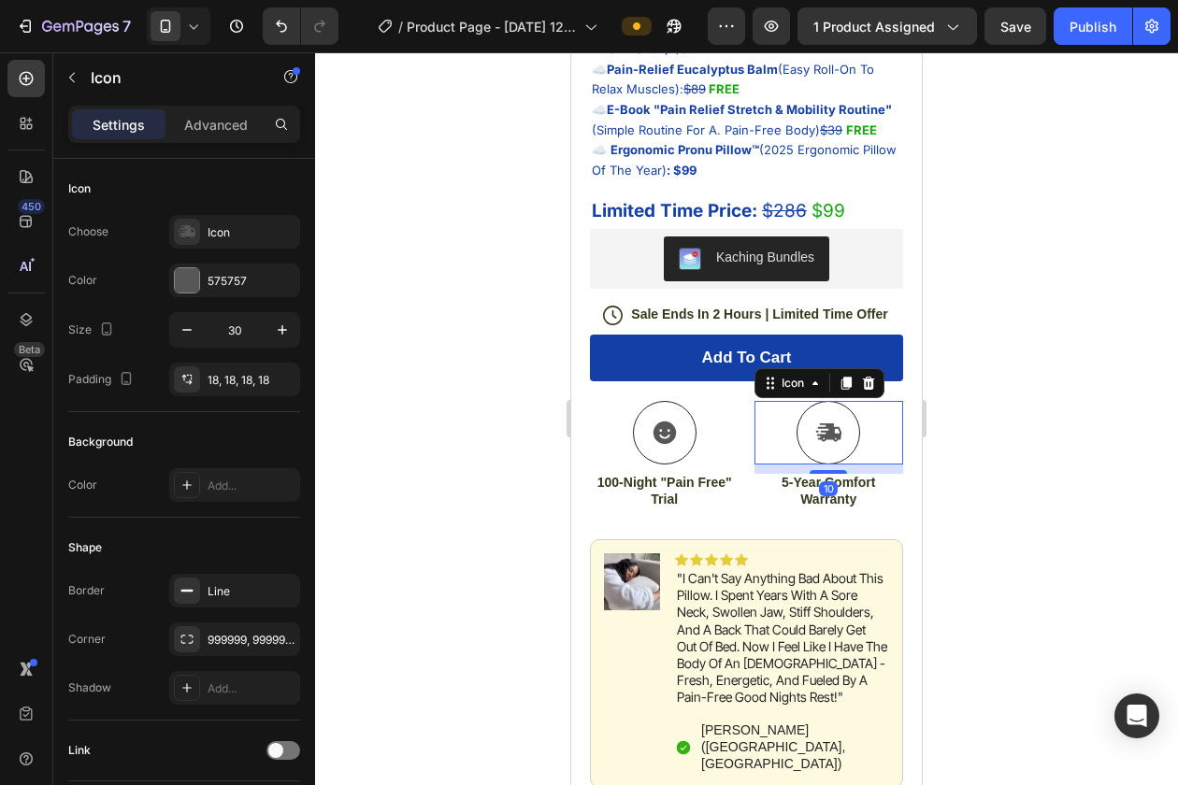
click at [826, 435] on icon at bounding box center [828, 433] width 27 height 28
click at [192, 239] on icon at bounding box center [187, 231] width 19 height 19
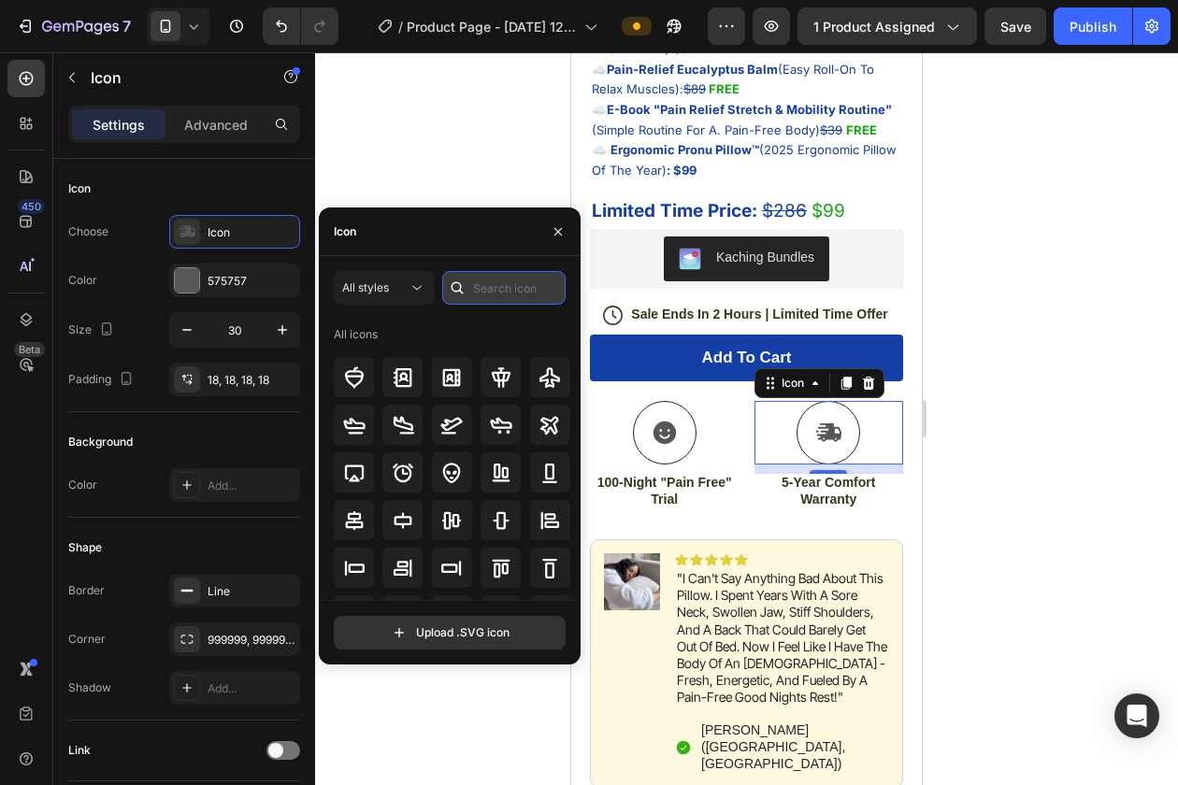
click at [493, 297] on input "text" at bounding box center [503, 288] width 123 height 34
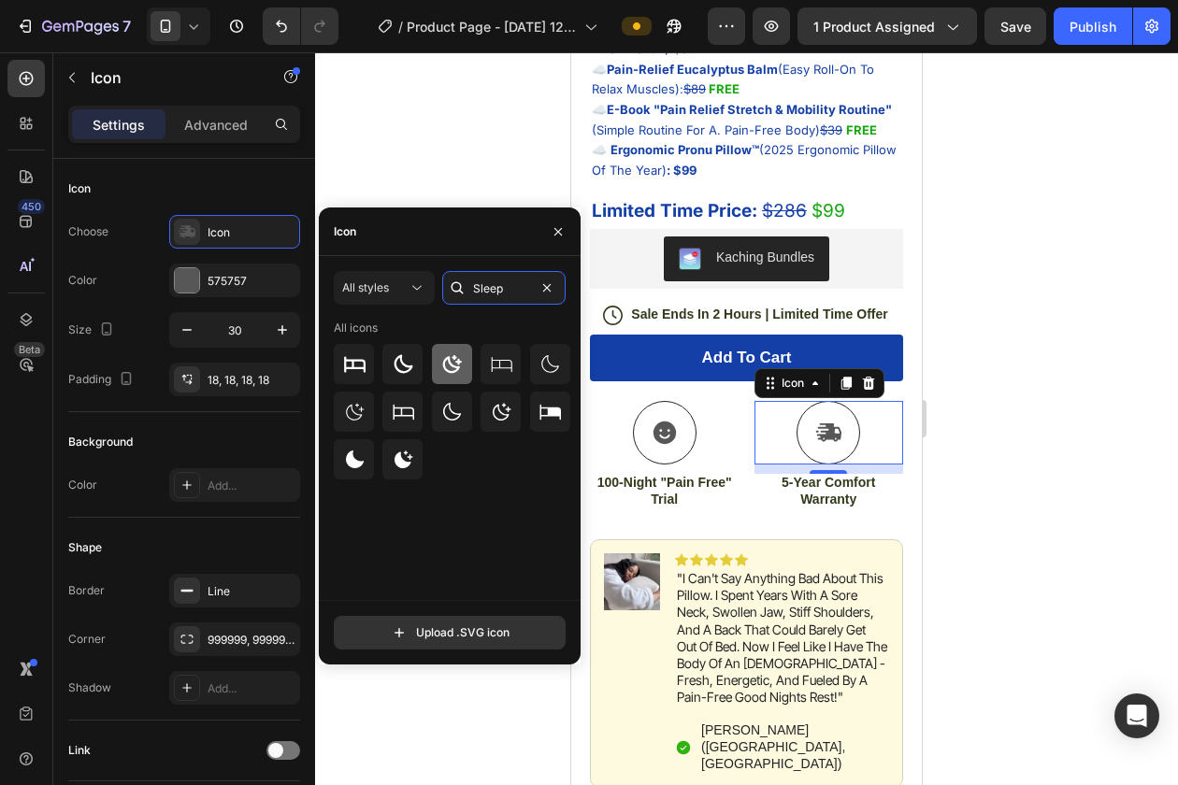
type input "Sleep"
click at [447, 363] on icon at bounding box center [451, 364] width 22 height 22
click at [410, 466] on icon at bounding box center [403, 460] width 22 height 22
click at [457, 371] on icon at bounding box center [451, 364] width 22 height 22
click at [408, 450] on icon at bounding box center [403, 460] width 22 height 22
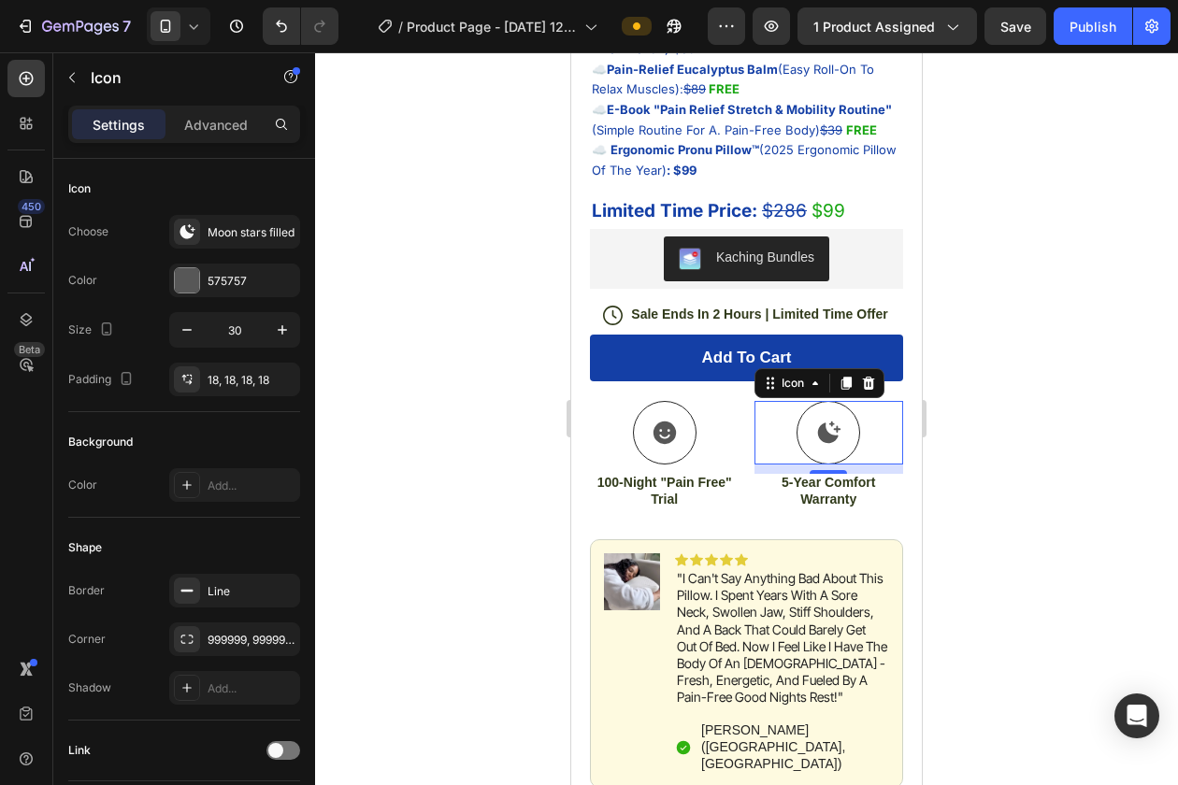
click at [410, 142] on div at bounding box center [746, 418] width 863 height 733
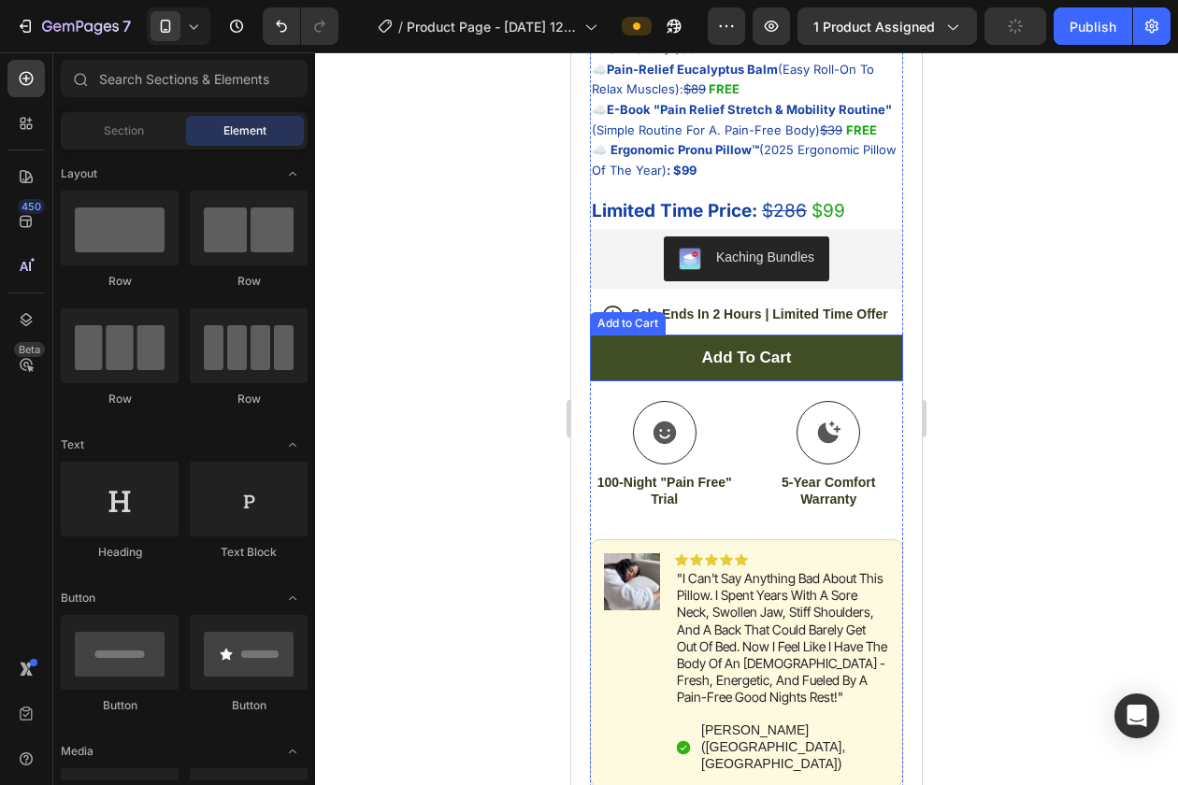
click at [843, 369] on button "Add to cart" at bounding box center [746, 358] width 313 height 47
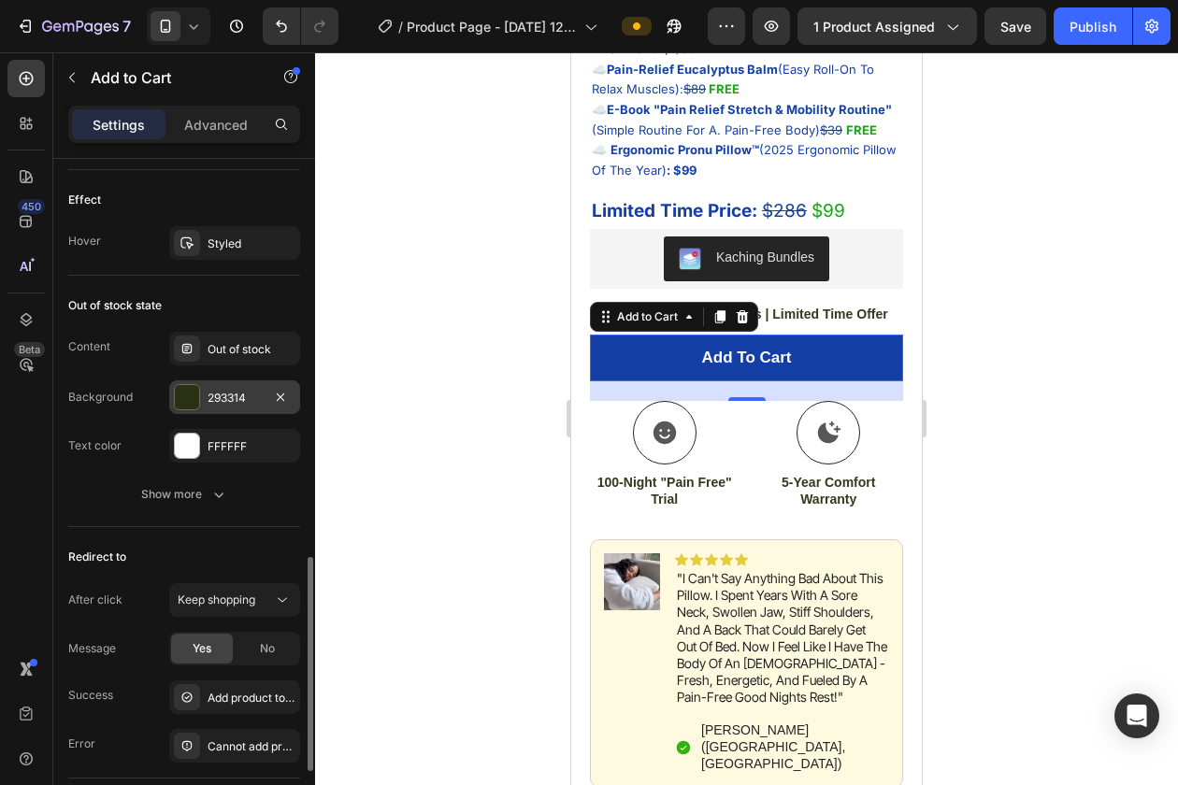
scroll to position [1254, 0]
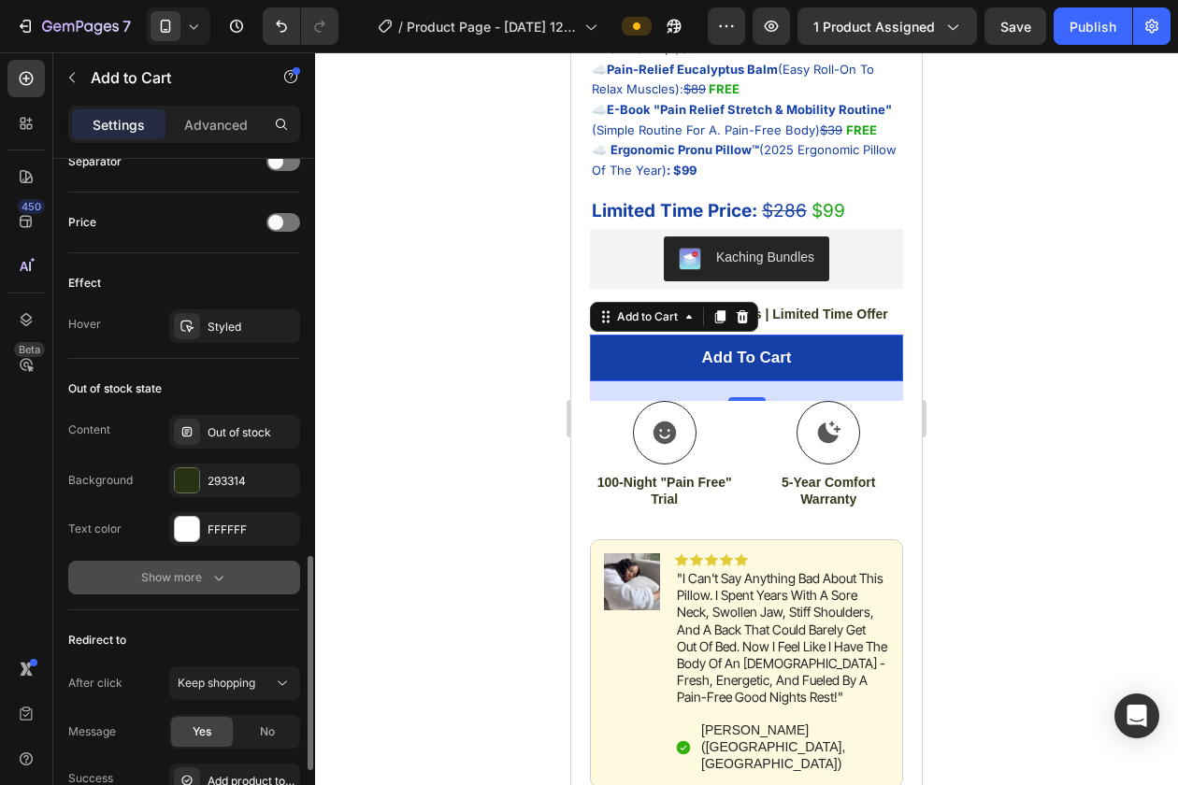
click at [185, 585] on div "Show more" at bounding box center [184, 577] width 87 height 19
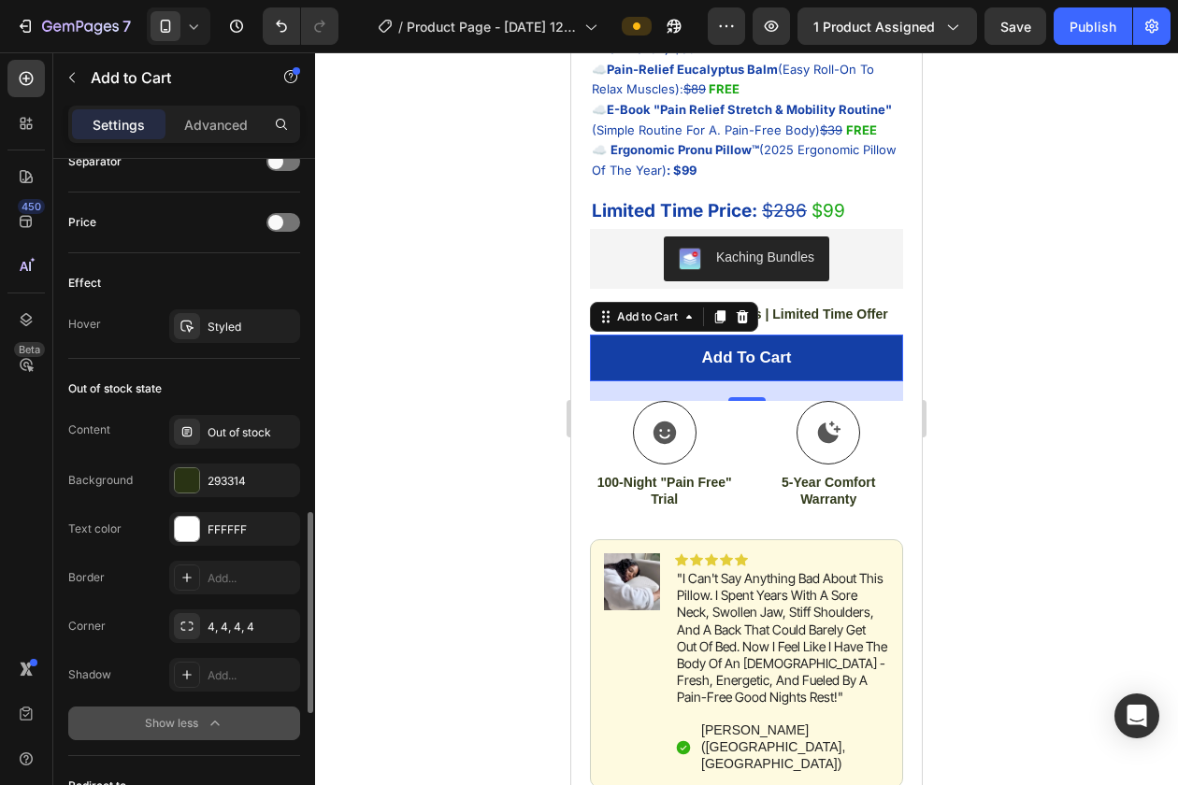
scroll to position [1212, 0]
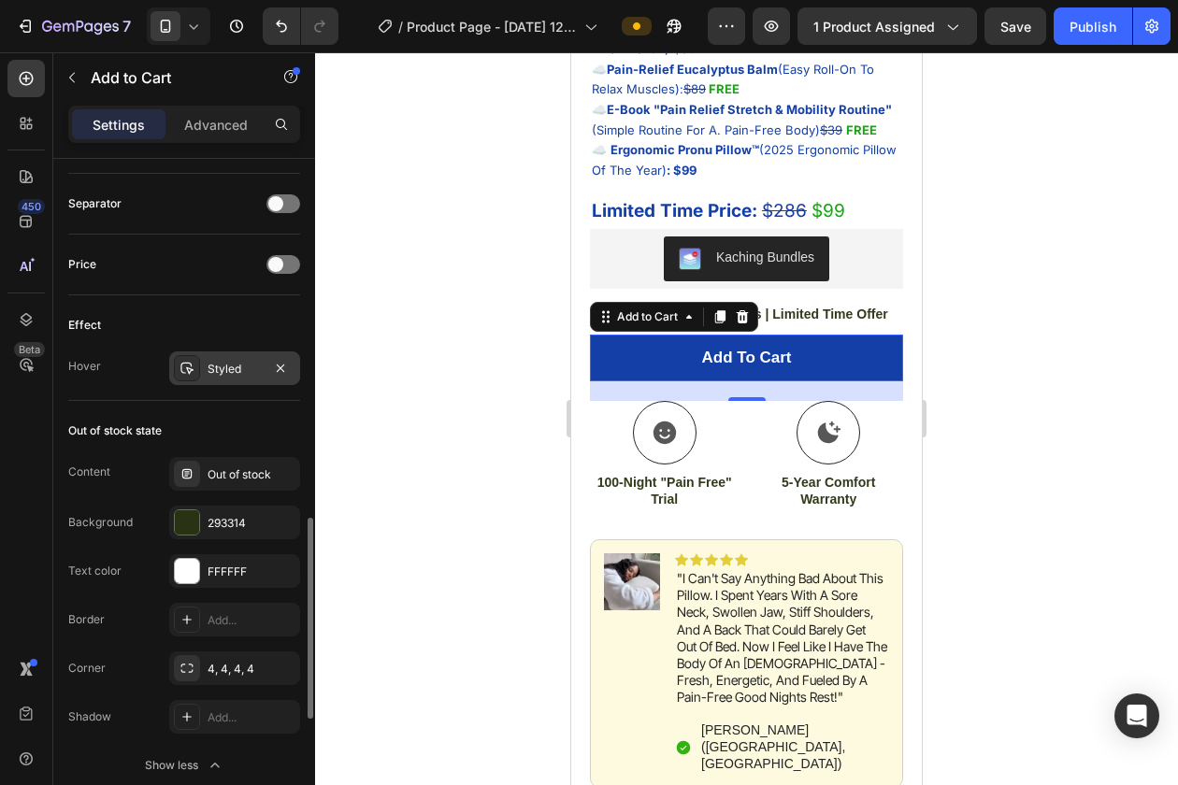
click at [196, 365] on div at bounding box center [187, 368] width 26 height 26
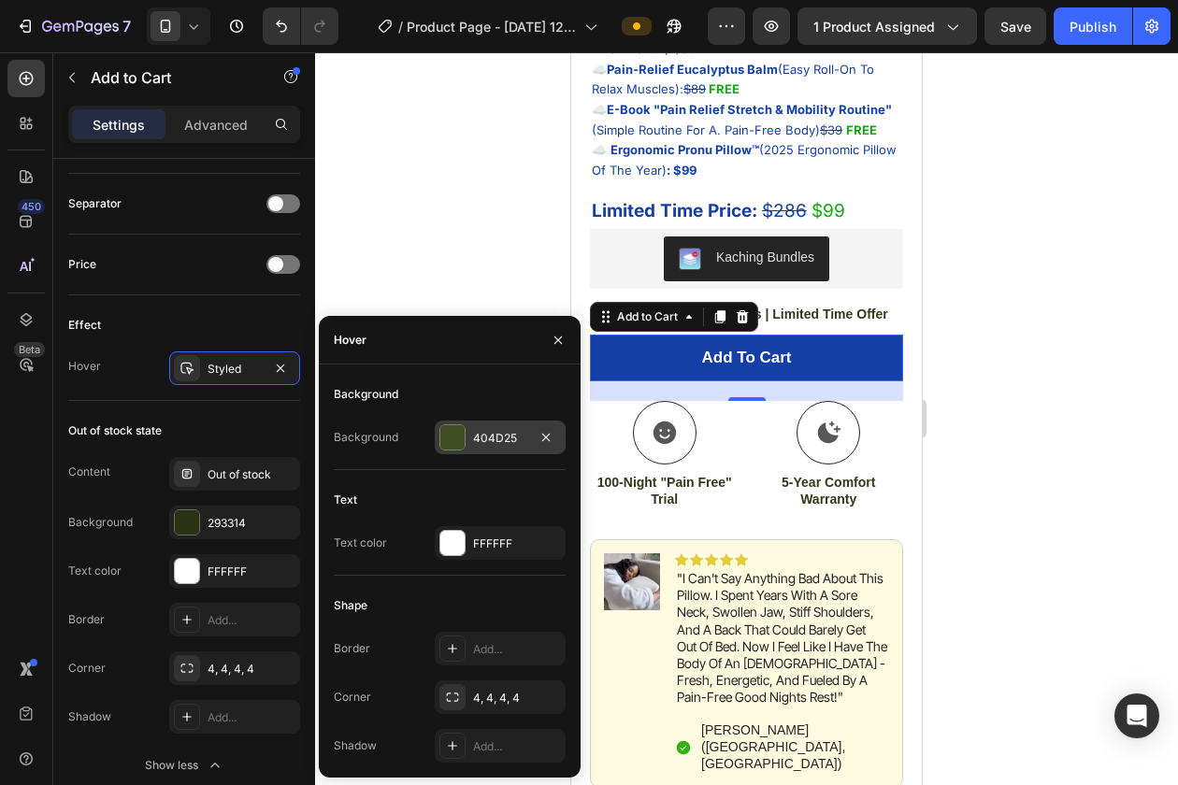
click at [462, 442] on div at bounding box center [452, 437] width 24 height 24
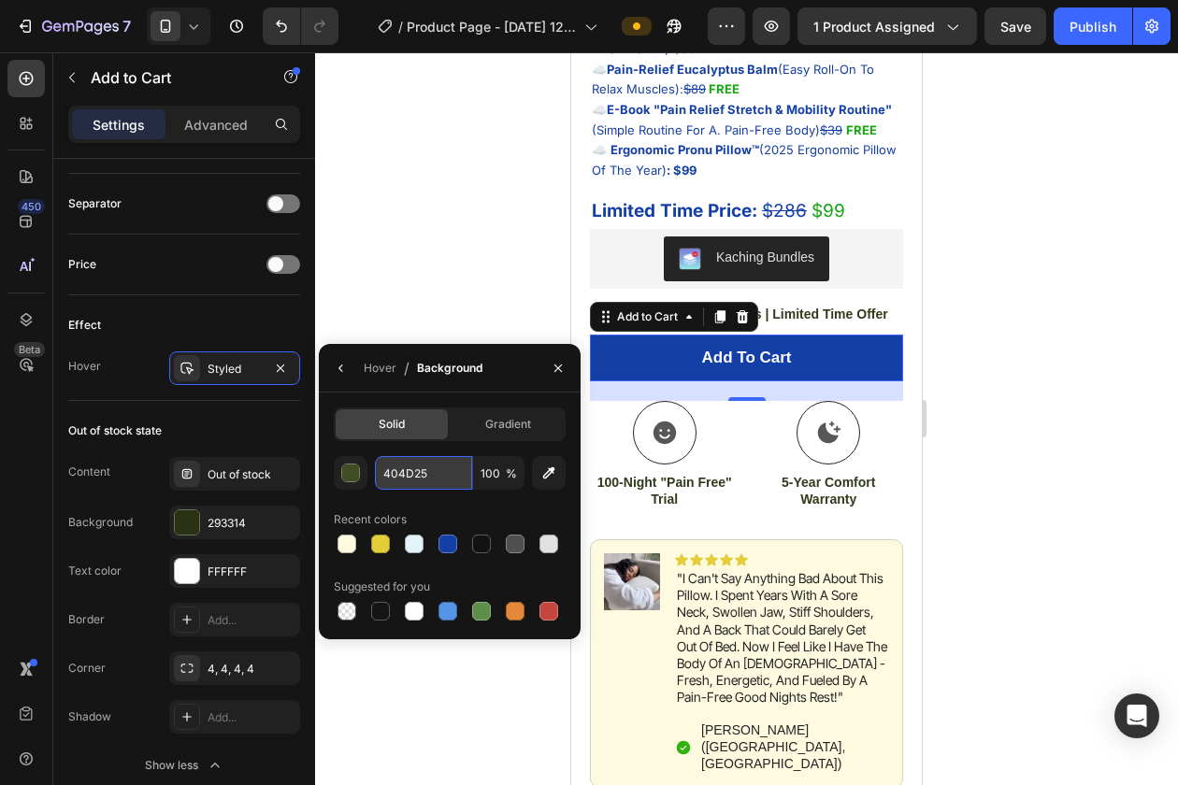
click at [420, 477] on input "404D25" at bounding box center [423, 473] width 97 height 34
type input "e4f3fa"
click at [439, 302] on div at bounding box center [746, 418] width 863 height 733
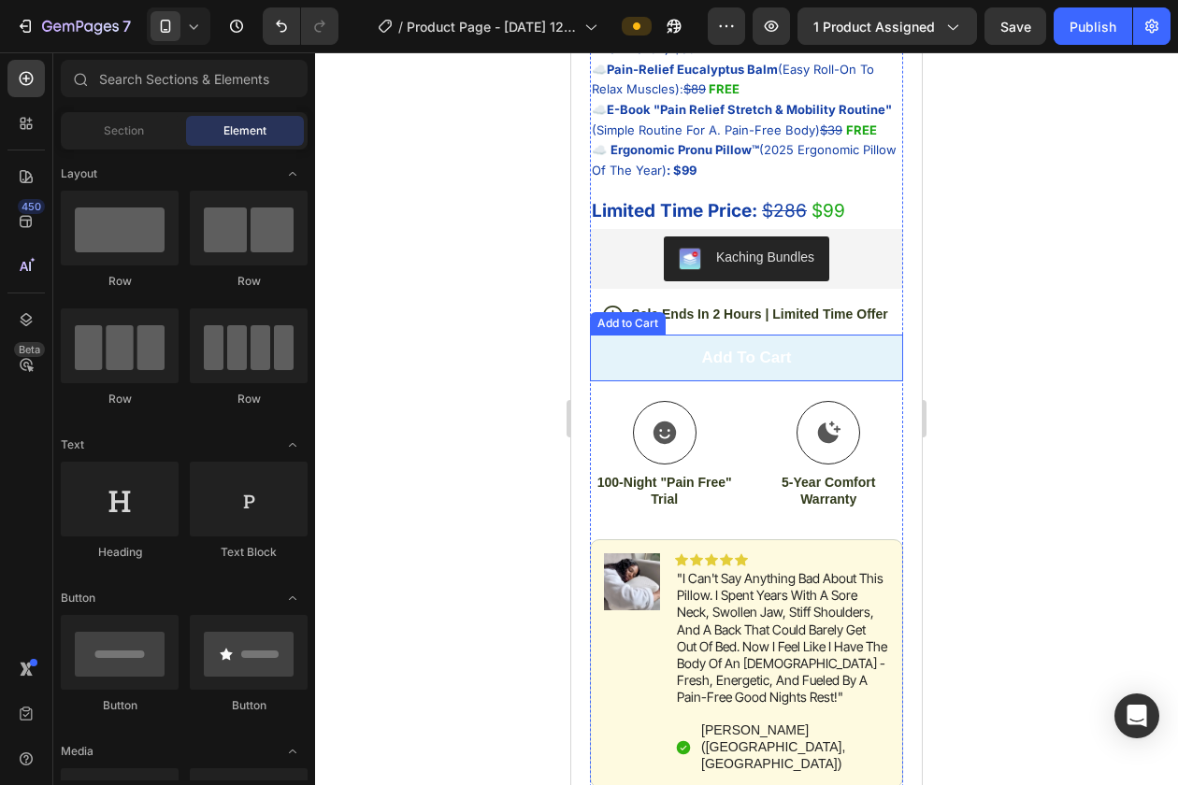
click at [610, 370] on button "Add to cart" at bounding box center [746, 358] width 313 height 47
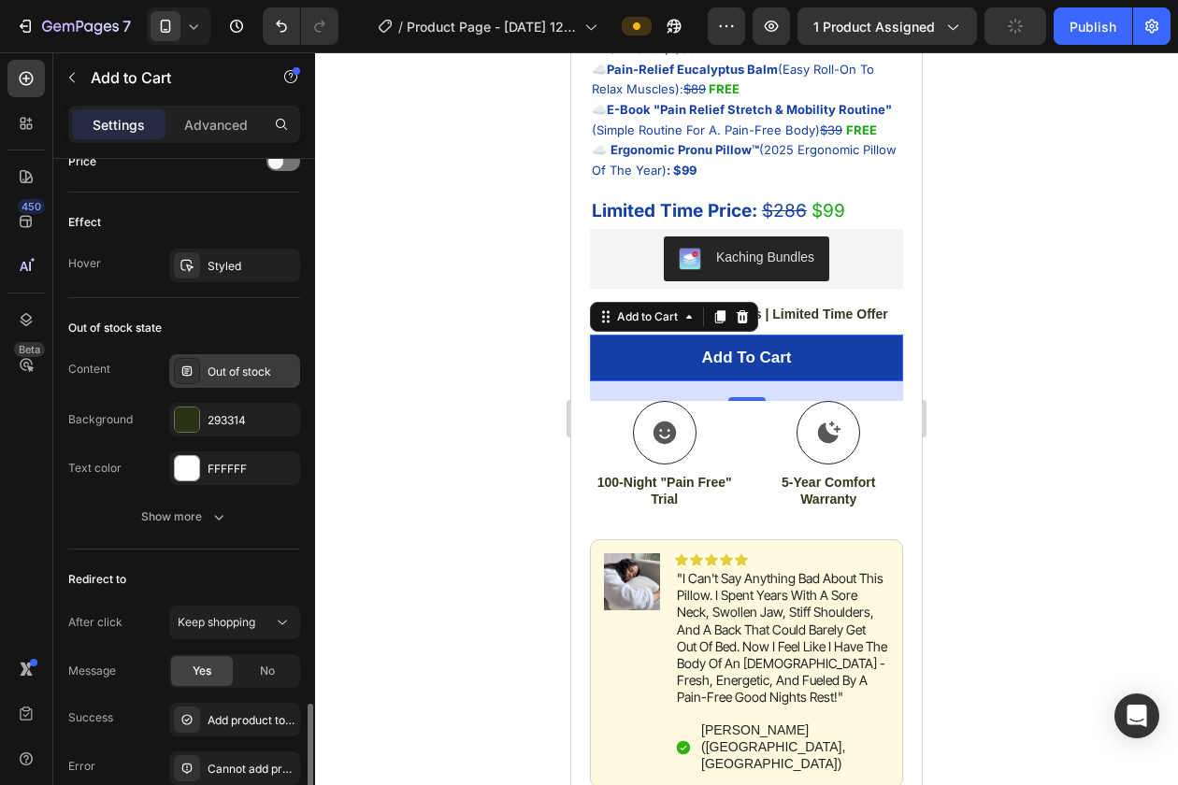
scroll to position [1280, 0]
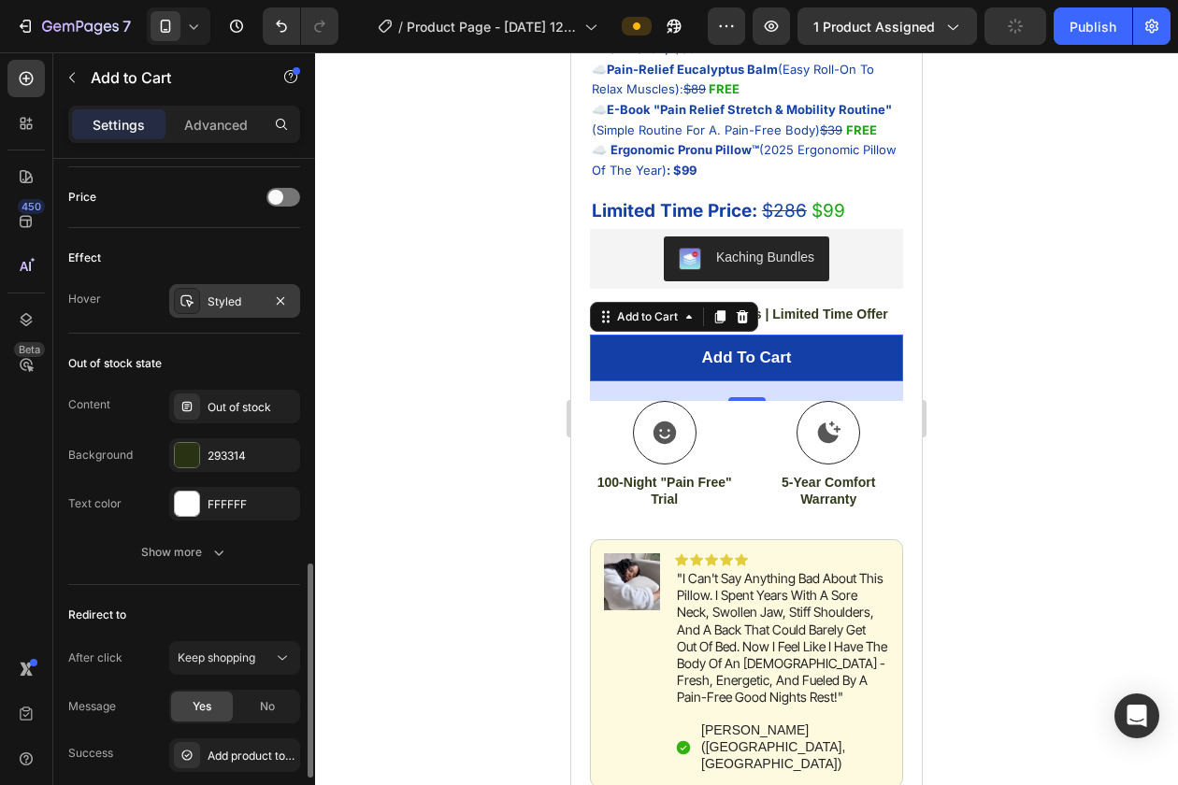
click at [193, 299] on icon at bounding box center [186, 301] width 15 height 15
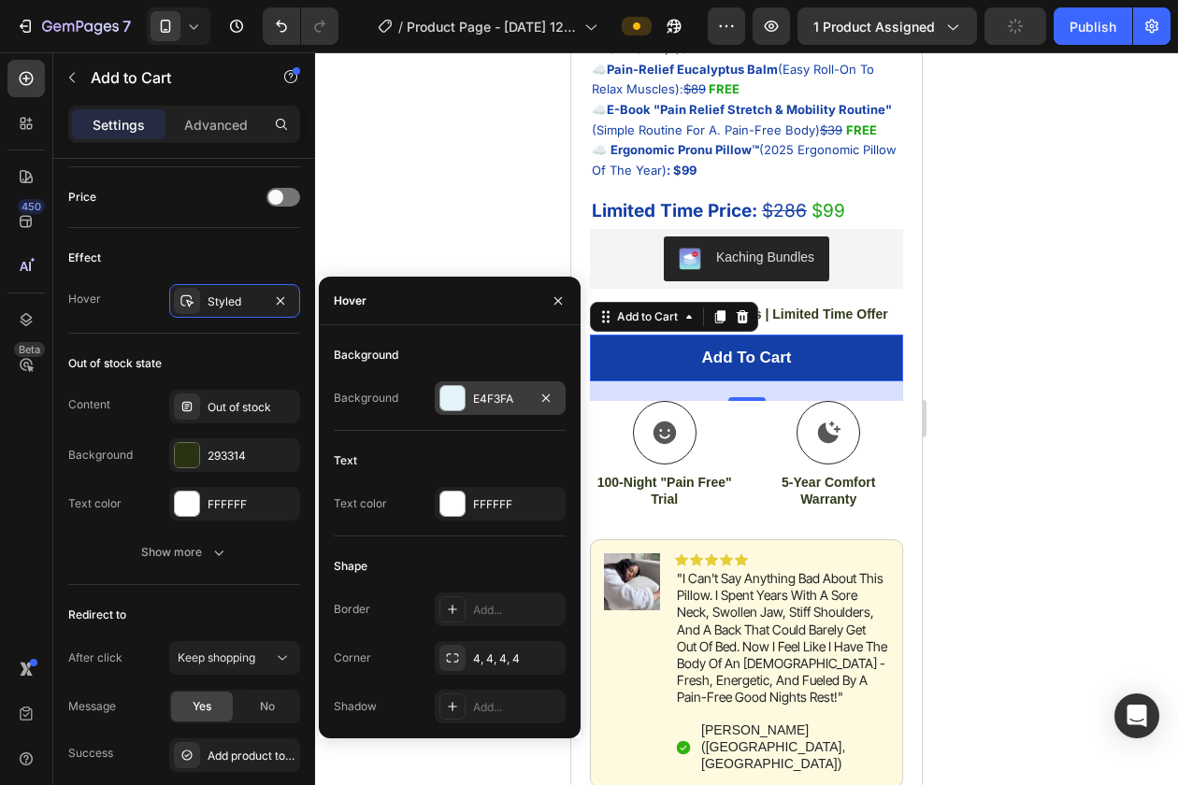
click at [457, 411] on div "E4F3FA" at bounding box center [500, 398] width 131 height 34
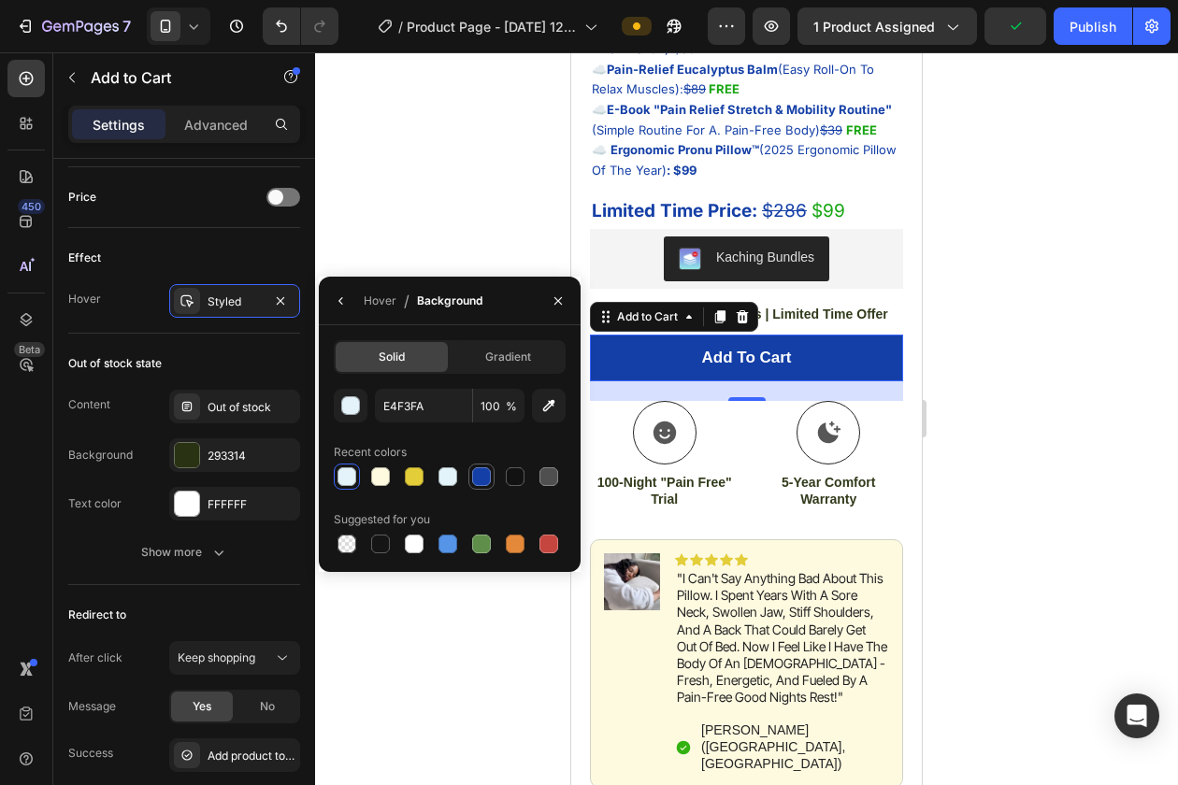
click at [480, 476] on div at bounding box center [481, 476] width 19 height 19
click at [351, 405] on div "button" at bounding box center [351, 406] width 19 height 19
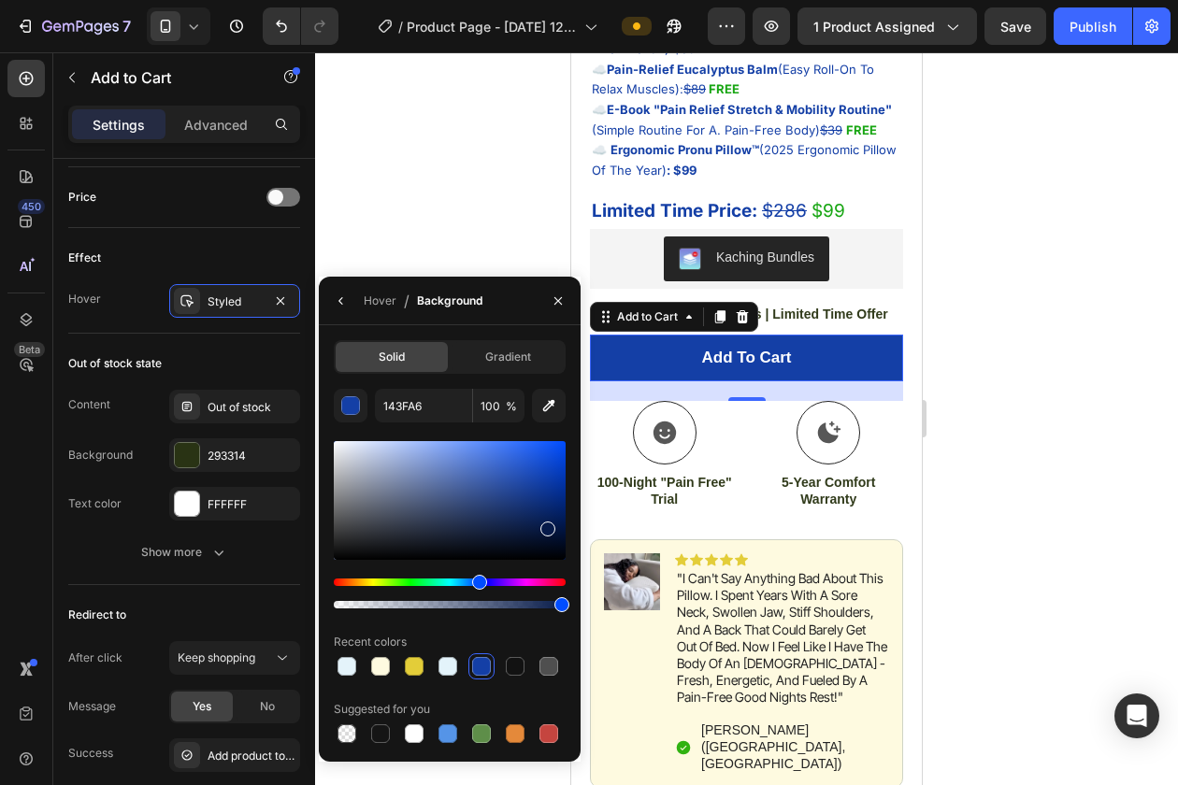
drag, startPoint x: 542, startPoint y: 481, endPoint x: 545, endPoint y: 525, distance: 44.0
click at [545, 525] on div at bounding box center [547, 529] width 15 height 15
drag, startPoint x: 545, startPoint y: 525, endPoint x: 544, endPoint y: 497, distance: 28.1
click at [544, 497] on div at bounding box center [545, 502] width 15 height 15
type input "0D3184"
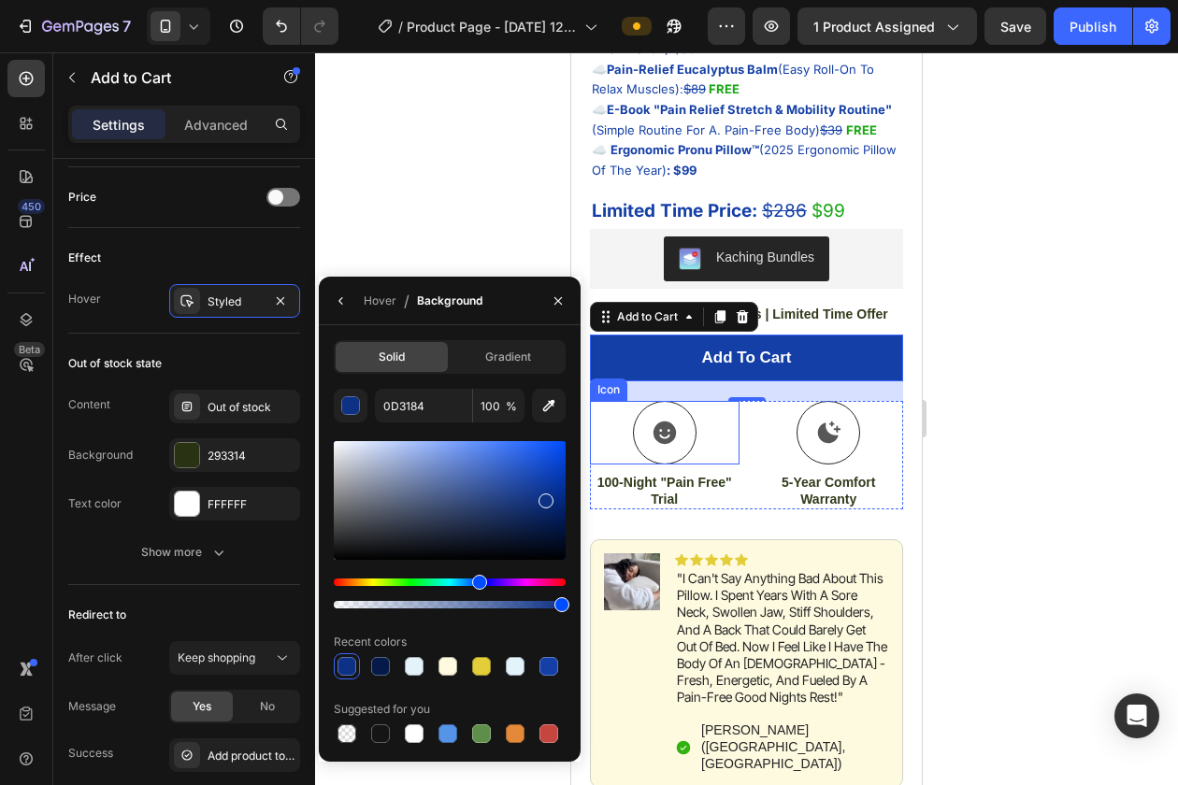
click at [599, 460] on div "Icon" at bounding box center [665, 433] width 150 height 64
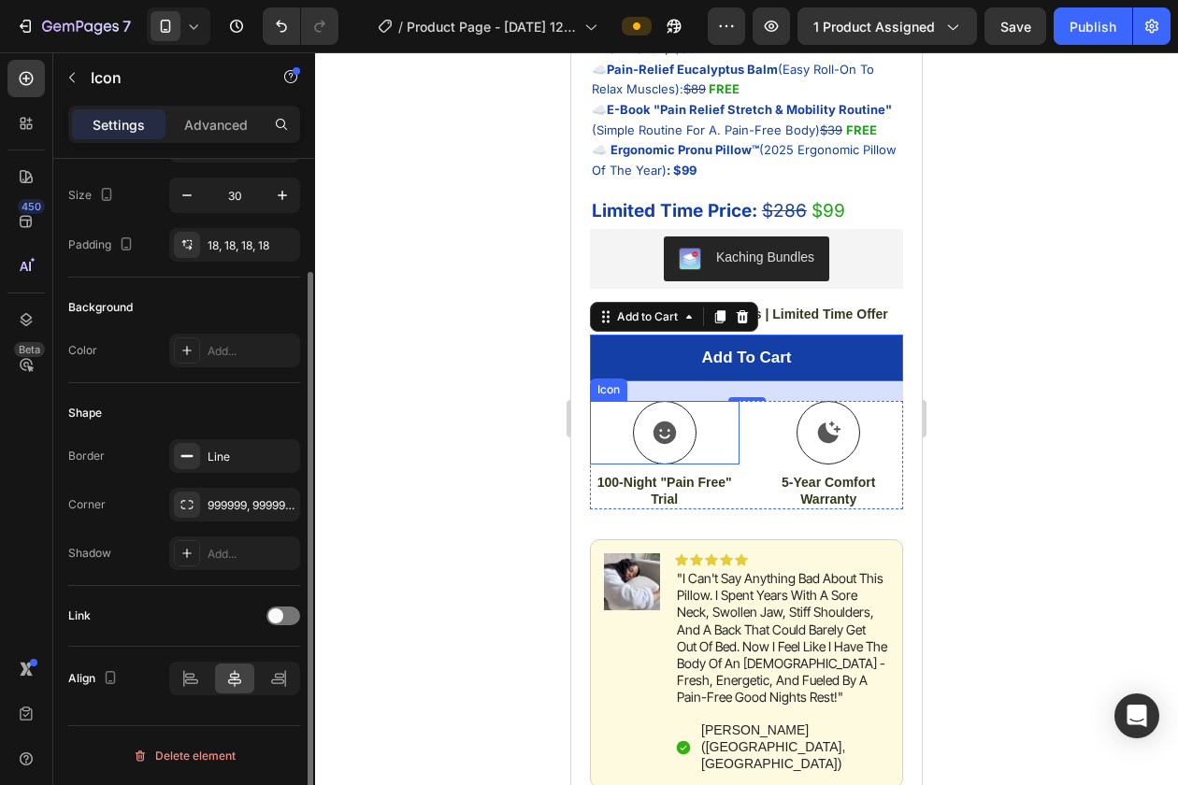
scroll to position [0, 0]
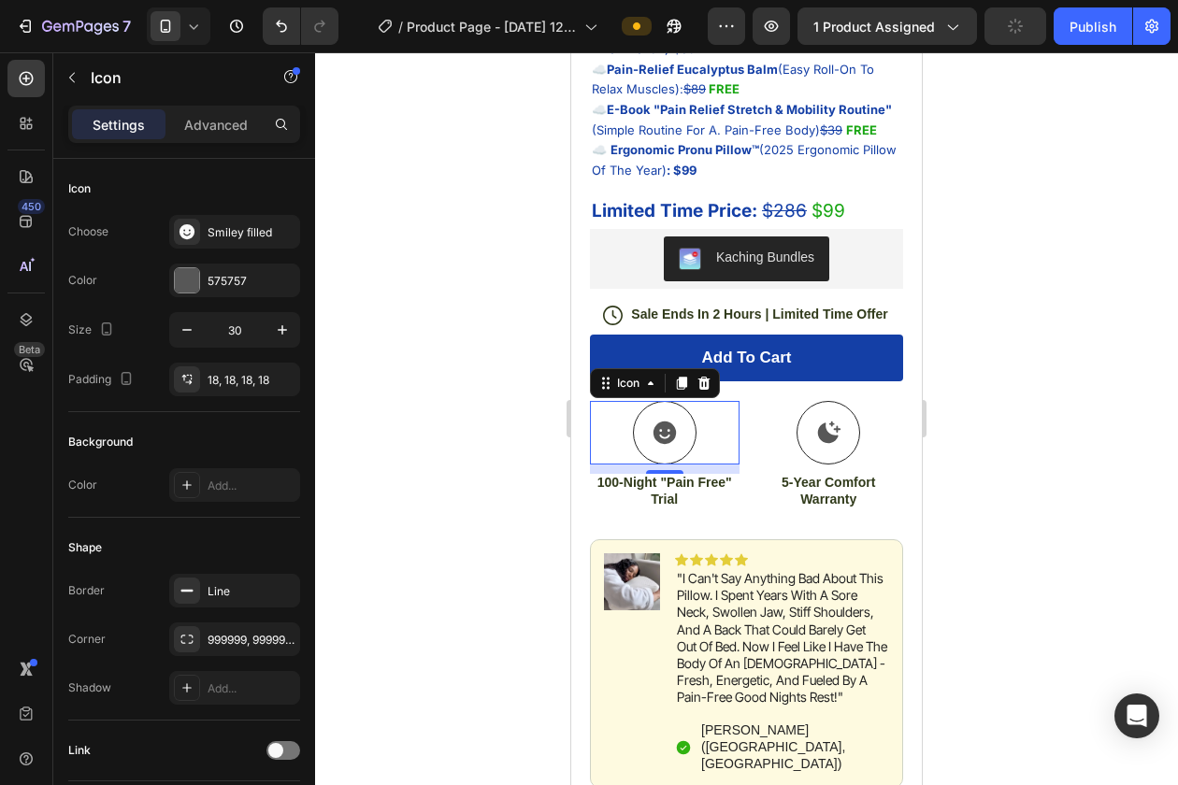
click at [479, 391] on div at bounding box center [746, 418] width 863 height 733
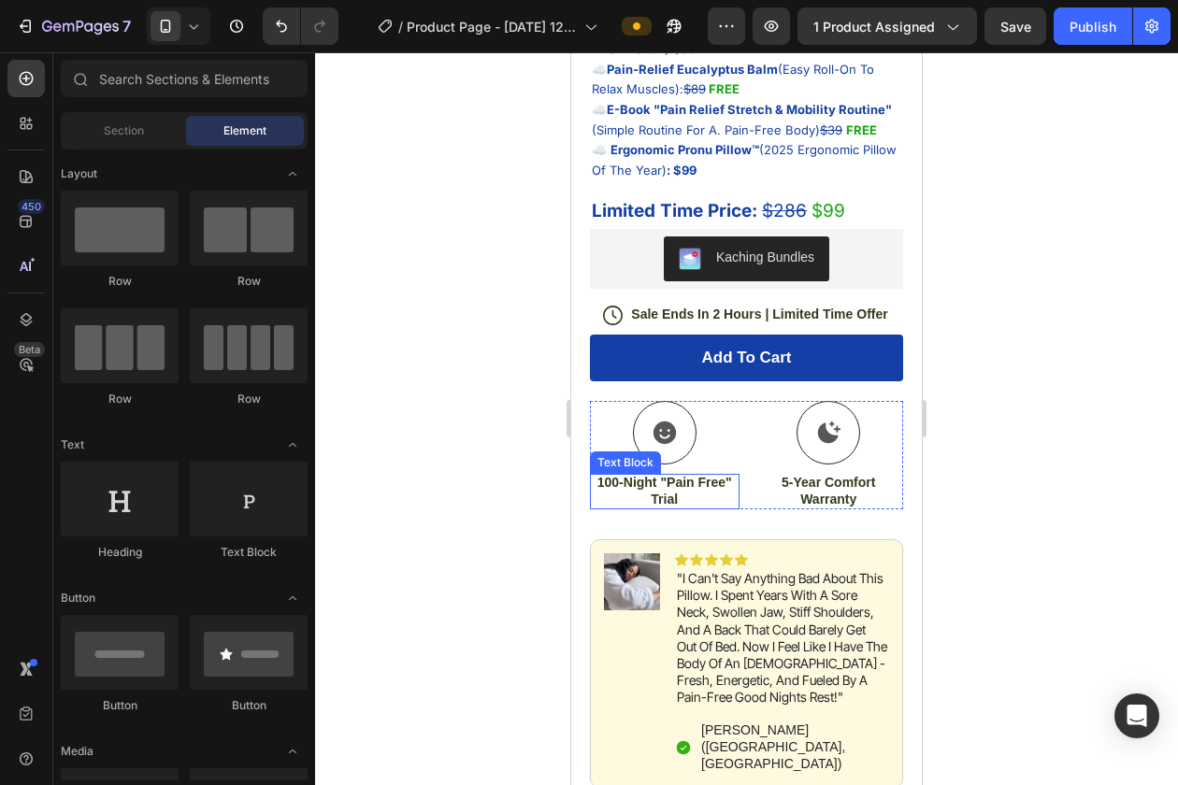
click at [672, 503] on p "100-Night "Pain Free" Trial" at bounding box center [665, 491] width 146 height 34
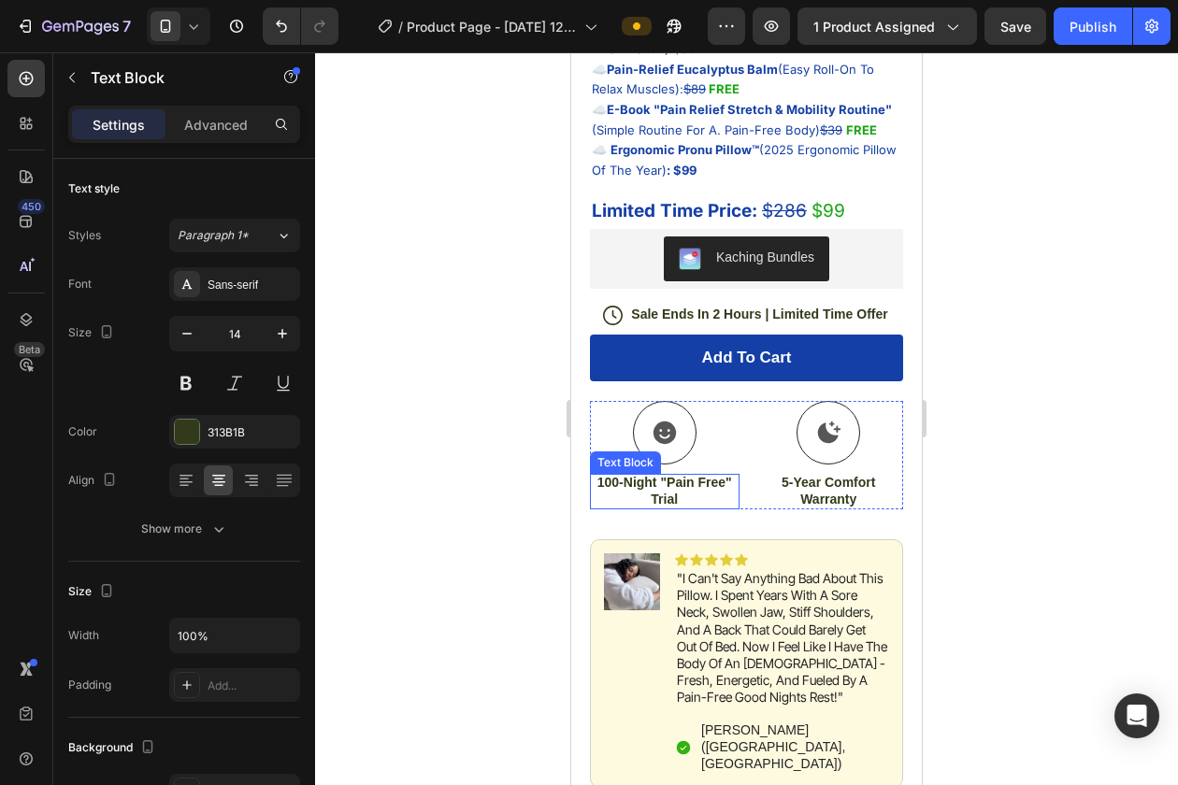
click at [672, 503] on p "100-Night "Pain Free" Trial" at bounding box center [665, 491] width 146 height 34
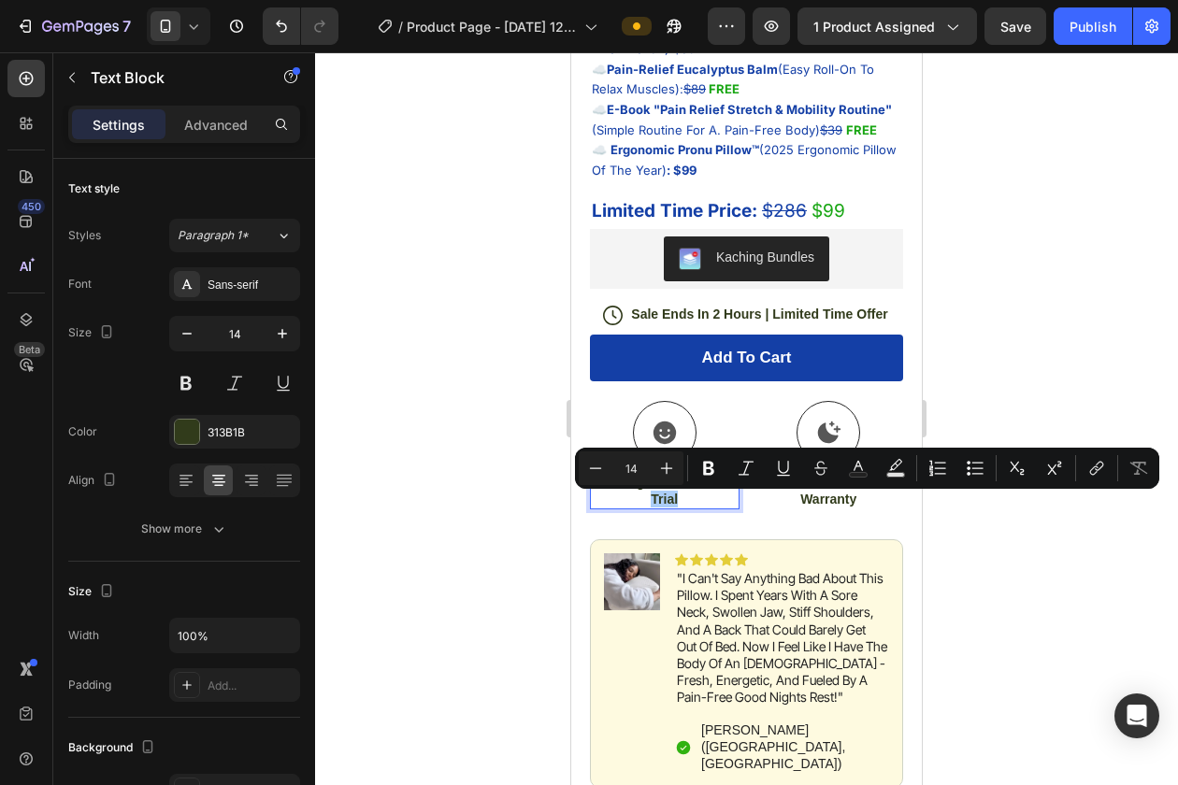
click at [524, 540] on div at bounding box center [746, 418] width 863 height 733
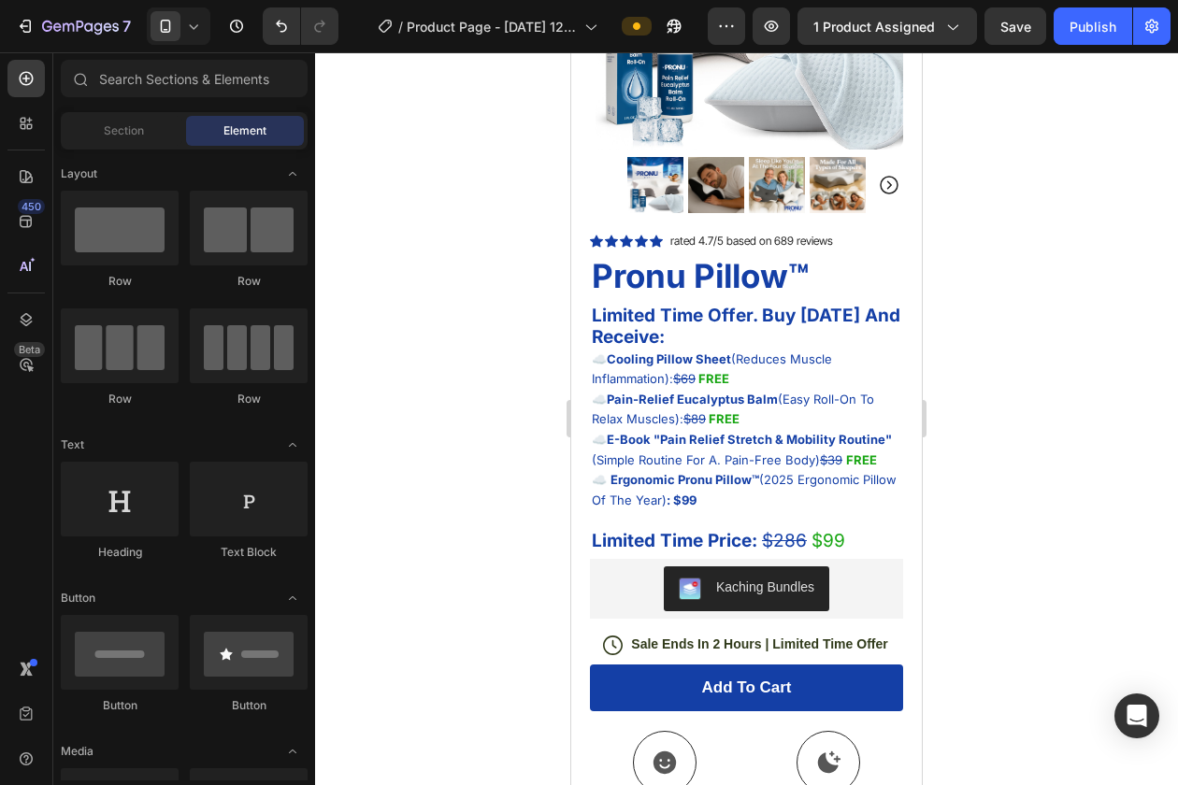
scroll to position [308, 0]
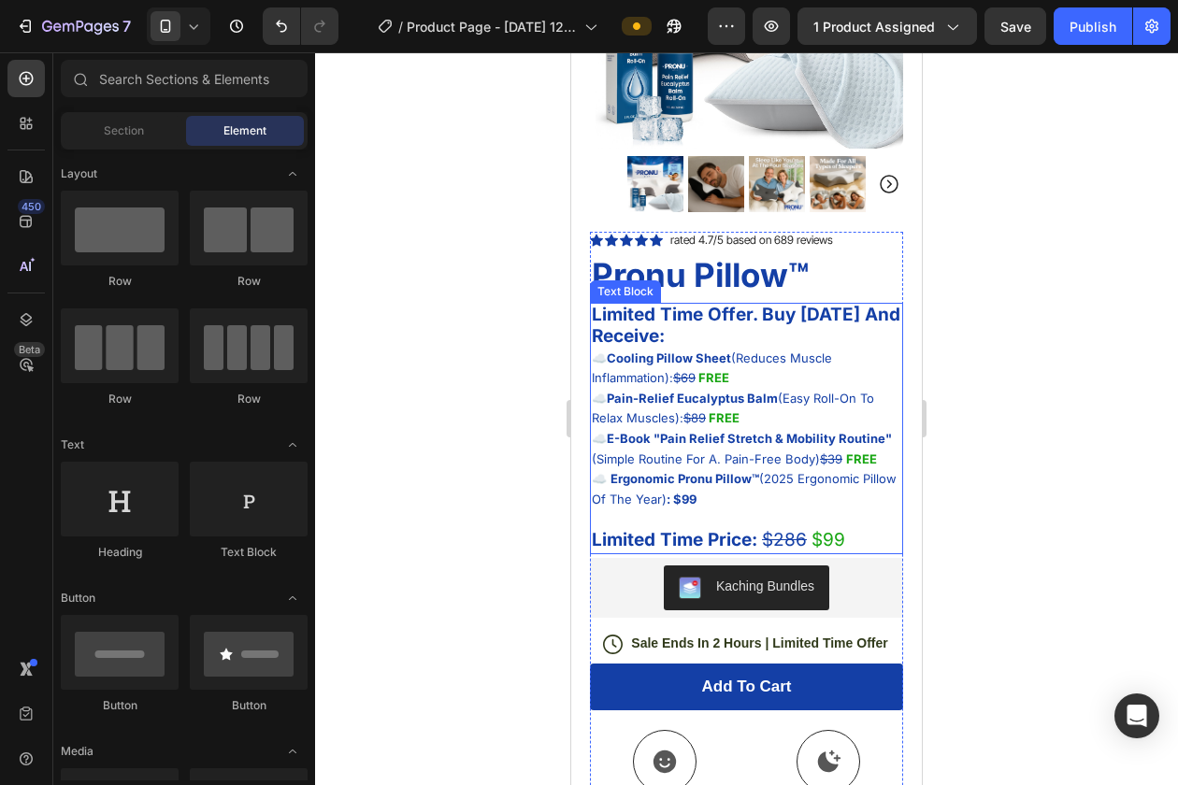
click at [747, 530] on p "☁️ Ergonomic Pronu Pillow™ (2025 Ergonomic Pillow Of The Year) : $99 Limited Ti…" at bounding box center [746, 510] width 309 height 82
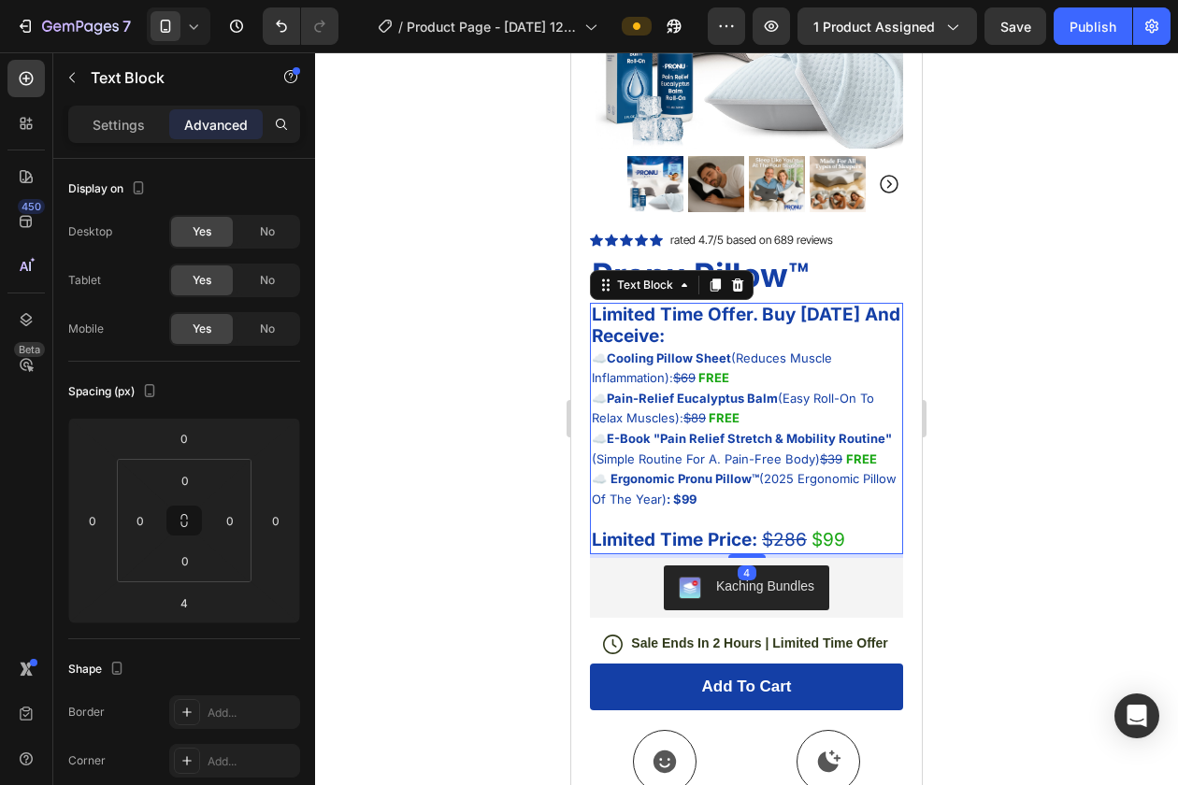
click at [711, 499] on p "☁️ Ergonomic Pronu Pillow™ (2025 Ergonomic Pillow Of The Year) : $99 Limited Ti…" at bounding box center [746, 510] width 309 height 82
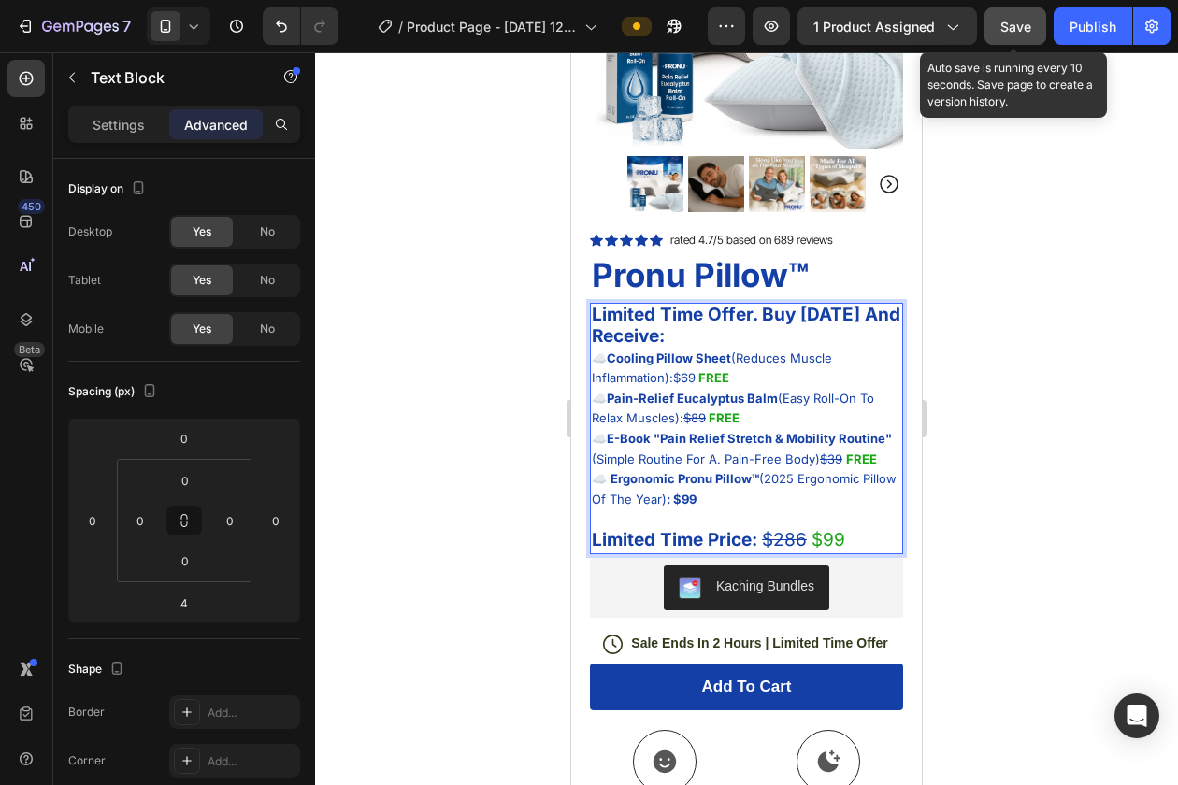
click at [1026, 23] on span "Save" at bounding box center [1015, 27] width 31 height 16
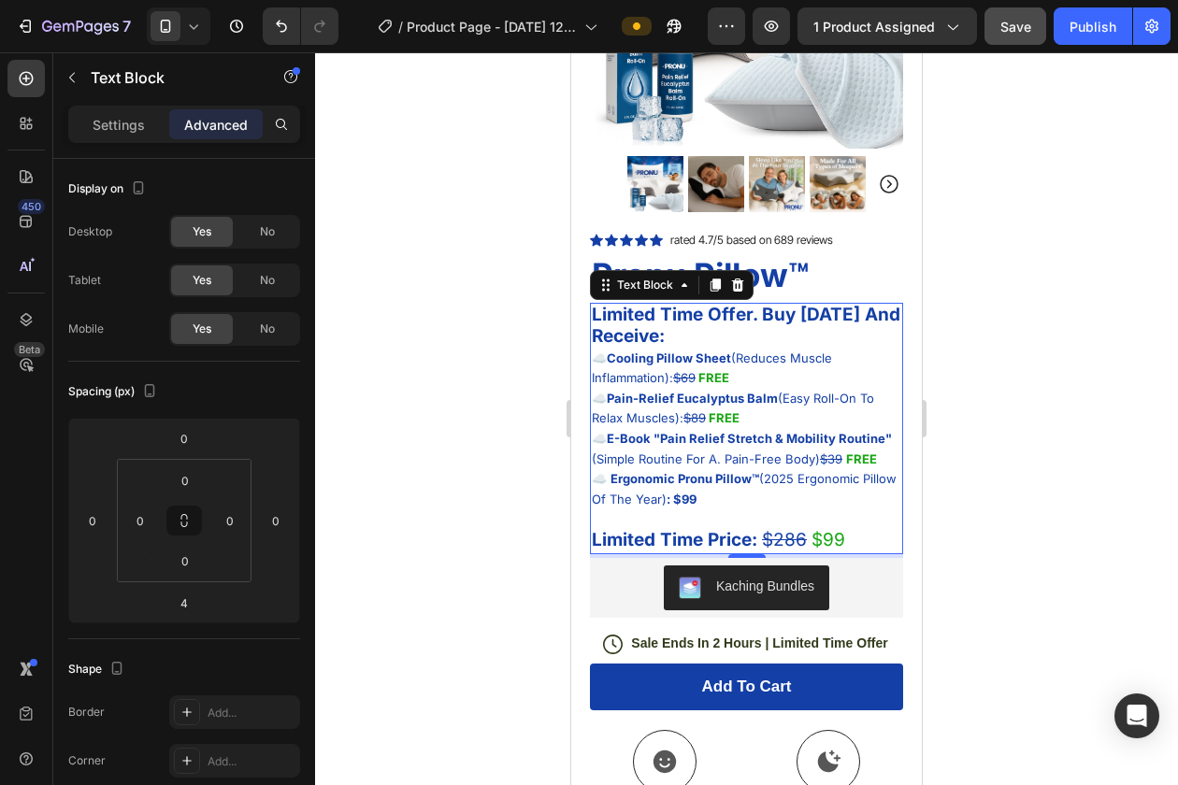
click at [655, 326] on strong "Limited Time Offer. Buy [DATE] And Receive:" at bounding box center [746, 326] width 308 height 44
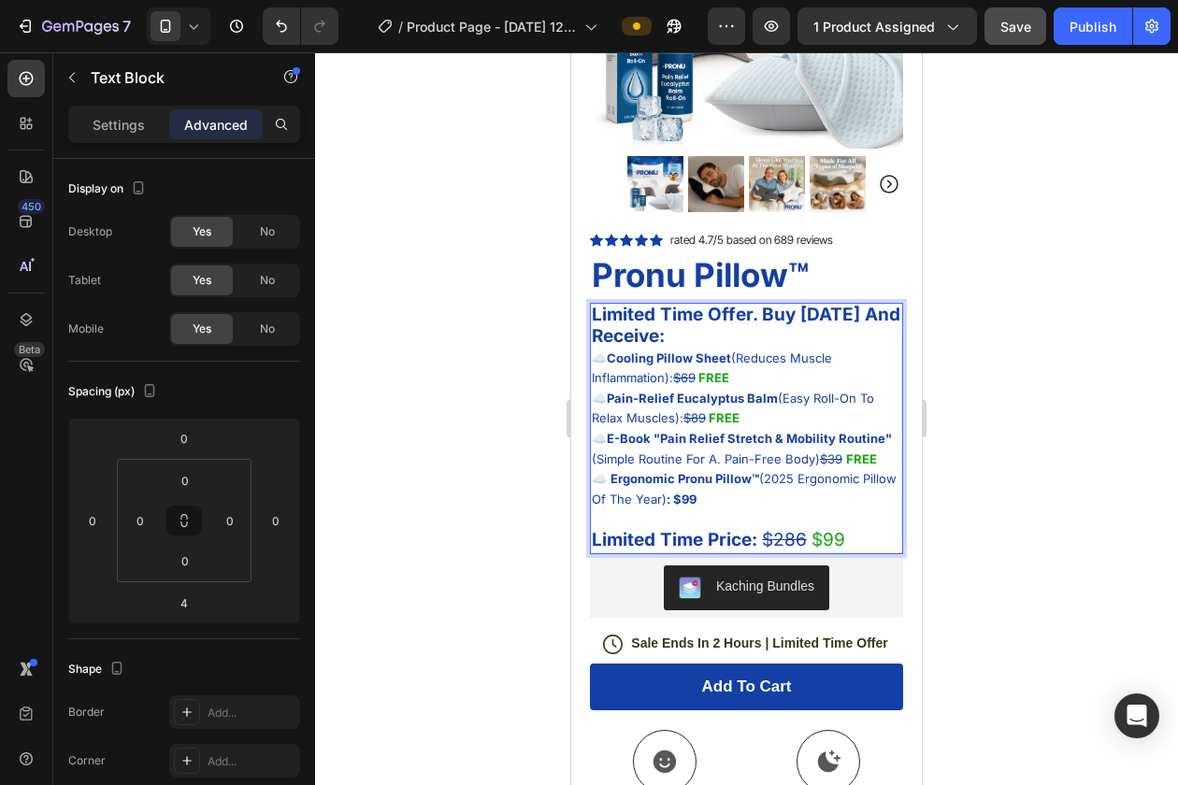
click at [674, 329] on p "Limited Time Offer. Buy [DATE] And Receive:" at bounding box center [746, 327] width 309 height 44
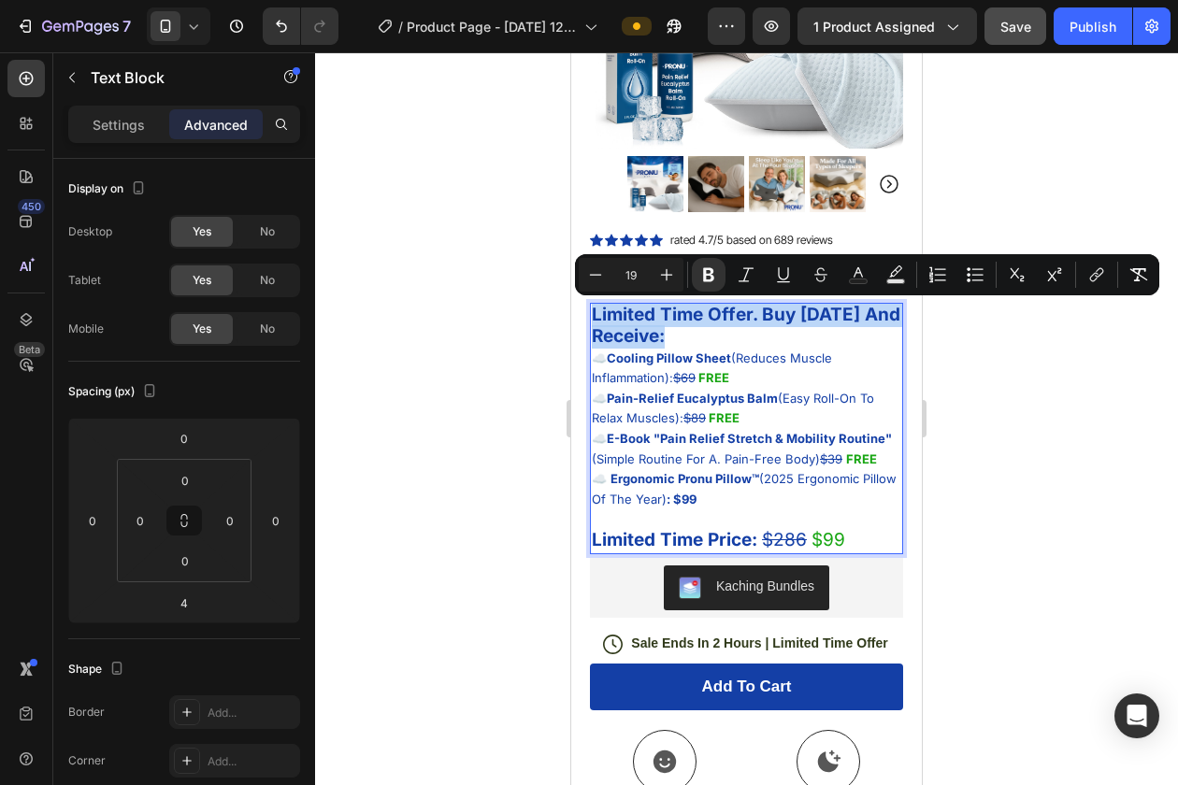
drag, startPoint x: 674, startPoint y: 330, endPoint x: 592, endPoint y: 309, distance: 84.8
click at [592, 309] on p "Limited Time Offer. Buy [DATE] And Receive:" at bounding box center [746, 327] width 309 height 44
click at [707, 268] on icon "Editor contextual toolbar" at bounding box center [708, 275] width 11 height 14
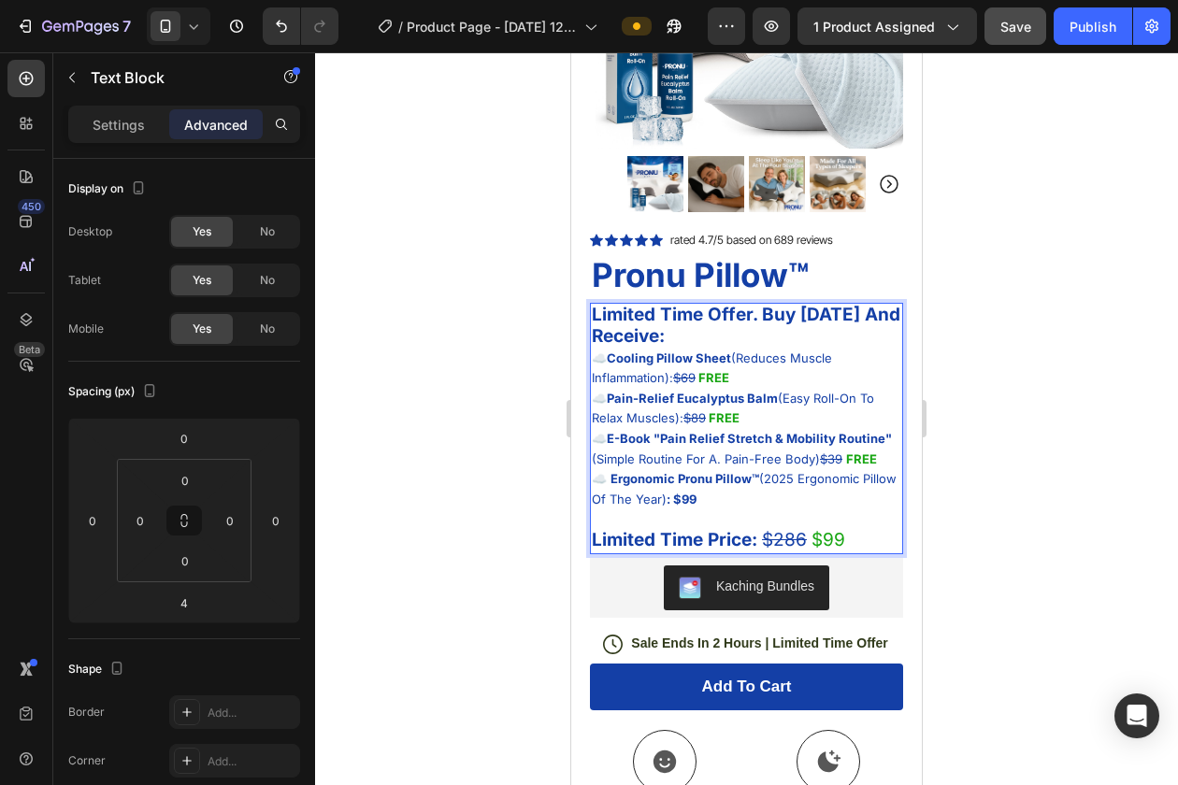
click at [695, 466] on span "☁️ E-Book "Pain Relief Stretch & Mobility Routine" (Simple Routine For A. Pain-…" at bounding box center [742, 449] width 300 height 36
click at [711, 463] on span "☁️ E-Book "Pain Relief Stretch & Mobility Routine" (Simple Routine For A. Pain-…" at bounding box center [742, 449] width 300 height 36
click at [712, 465] on span "☁️ E-Book "Pain Relief Stretch & Mobility Routine" (Simple Routine For A. Pain-…" at bounding box center [742, 449] width 300 height 36
click at [965, 371] on div at bounding box center [746, 418] width 863 height 733
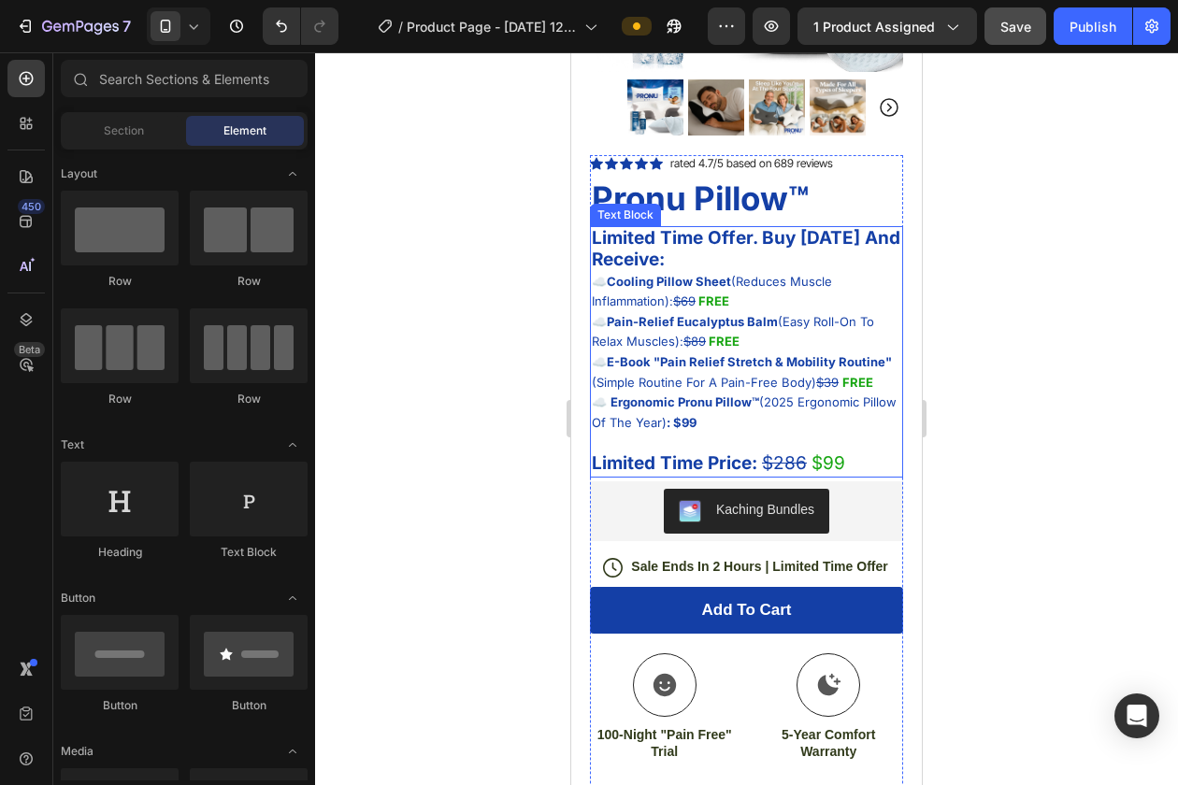
scroll to position [398, 0]
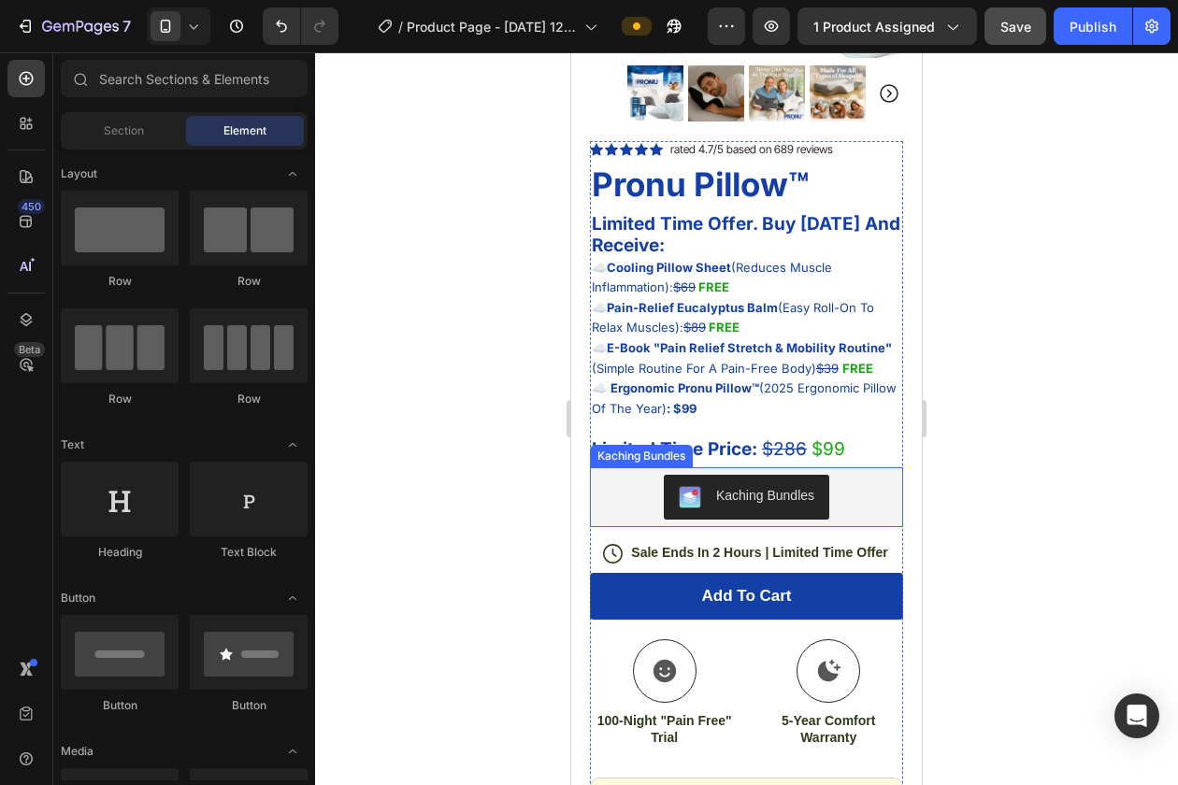
click at [701, 494] on div "Kaching Bundles" at bounding box center [747, 497] width 136 height 22
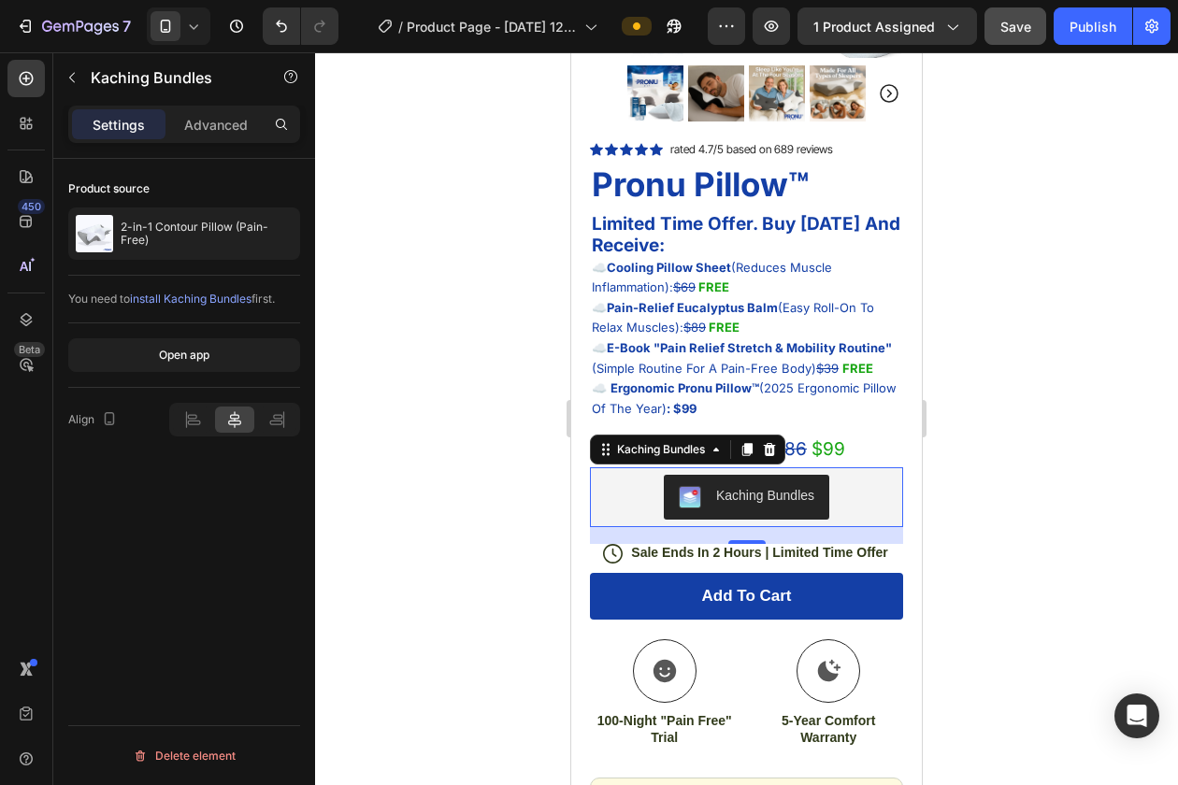
click at [179, 294] on span "install Kaching Bundles" at bounding box center [191, 299] width 122 height 14
click at [705, 500] on div "Kaching Bundles" at bounding box center [747, 497] width 136 height 22
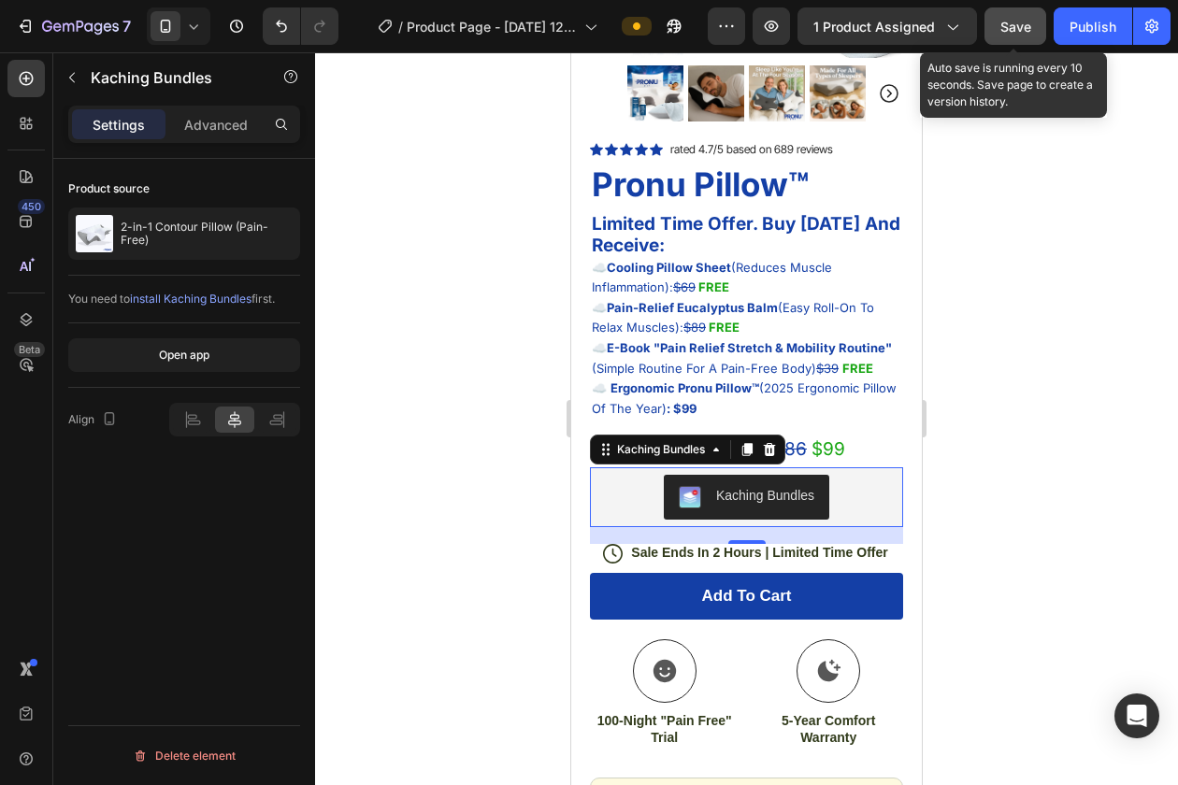
click at [1011, 10] on button "Save" at bounding box center [1015, 25] width 62 height 37
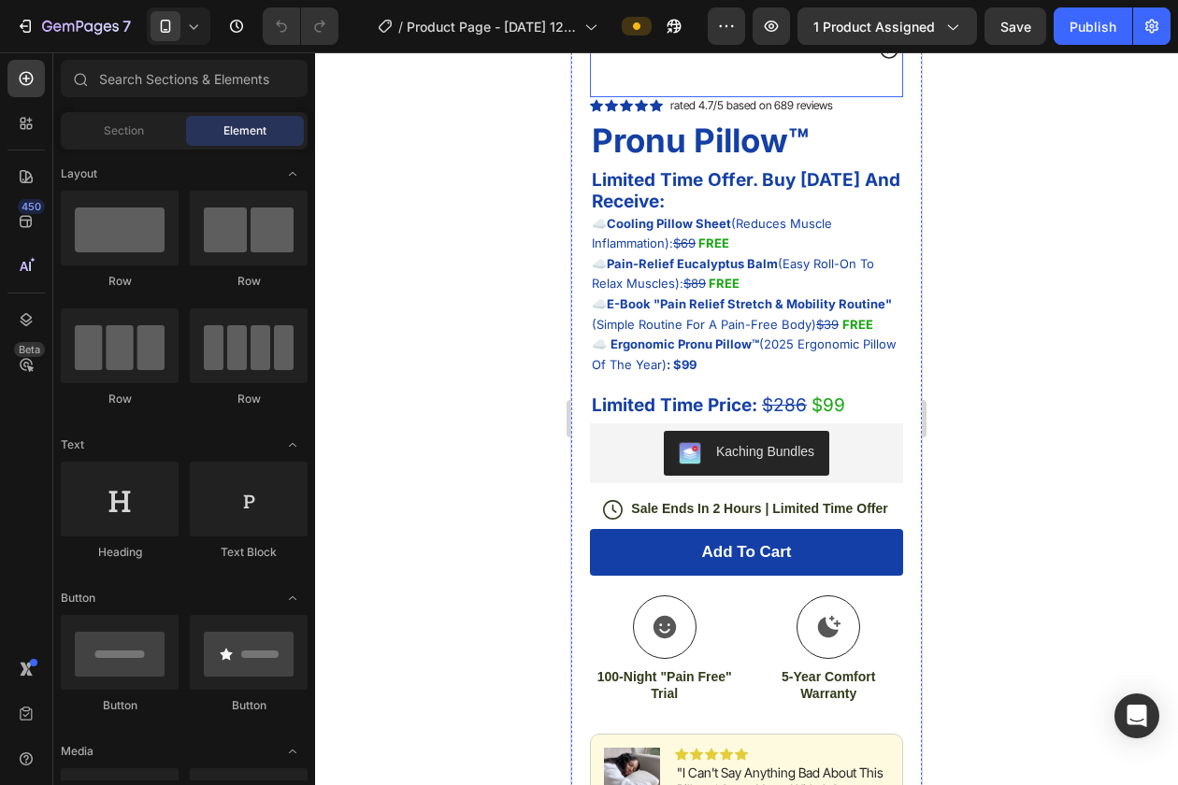
scroll to position [632, 0]
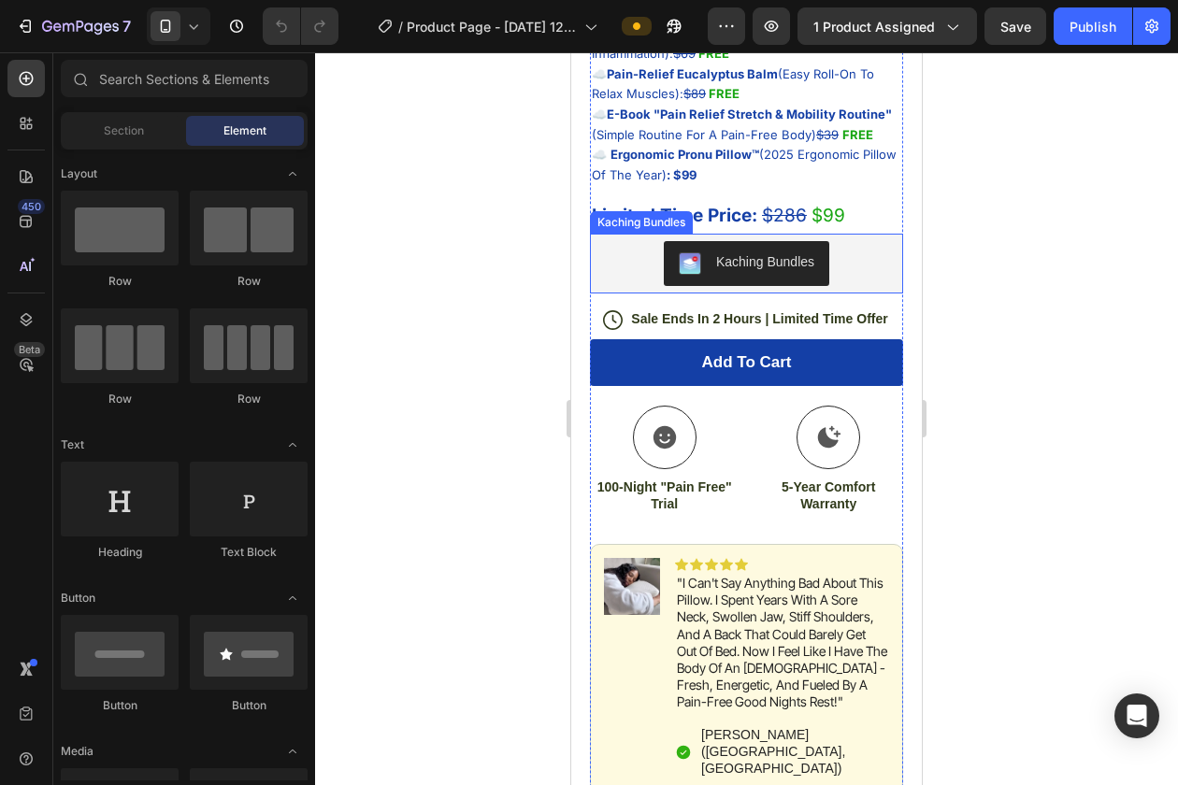
click at [692, 275] on img "Kaching Bundles" at bounding box center [690, 263] width 22 height 22
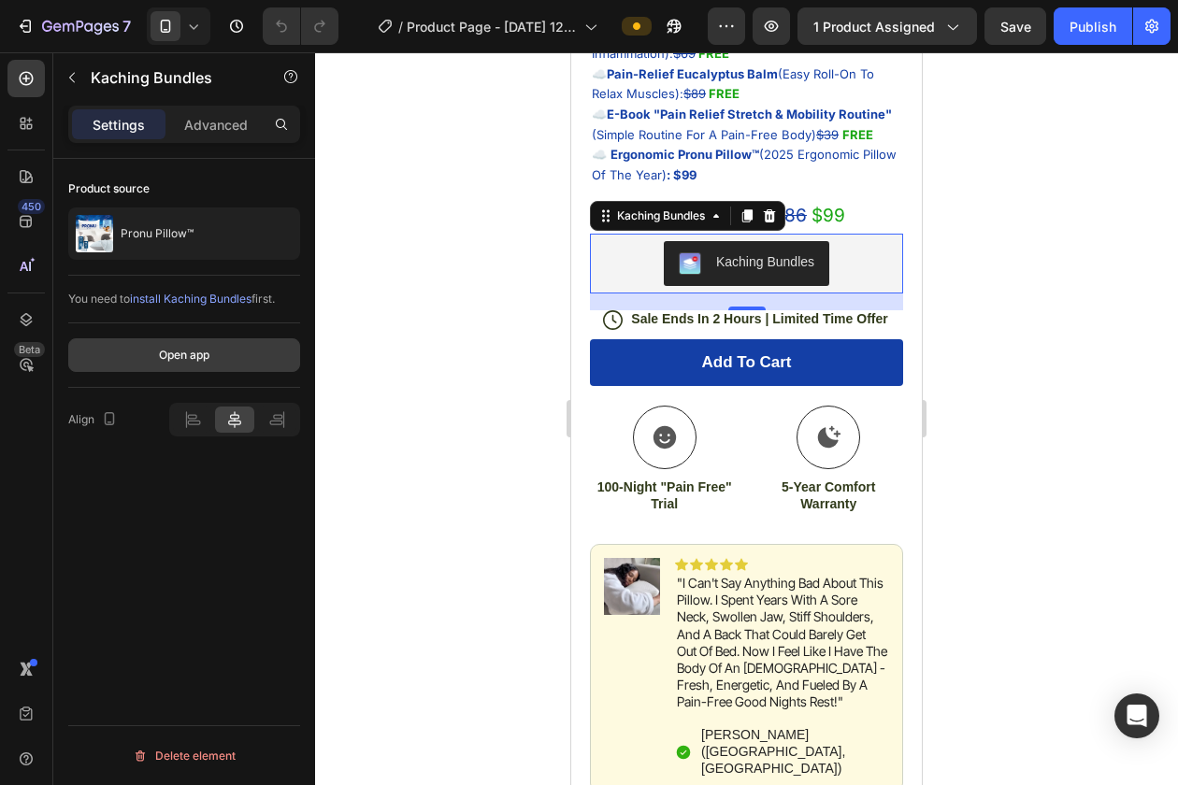
click at [179, 357] on div "Open app" at bounding box center [184, 355] width 50 height 17
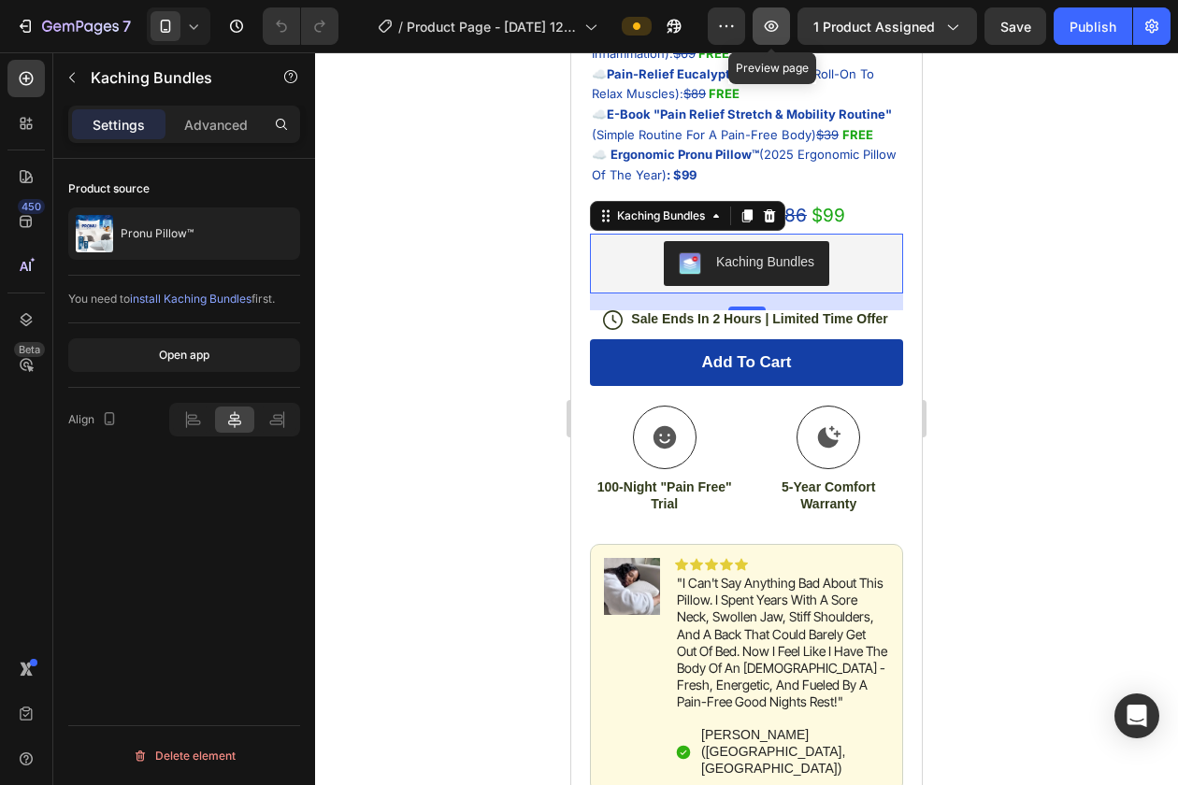
click at [771, 21] on icon "button" at bounding box center [772, 26] width 14 height 11
click at [648, 256] on div "Kaching Bundles" at bounding box center [746, 263] width 298 height 45
click at [769, 220] on icon at bounding box center [769, 215] width 15 height 15
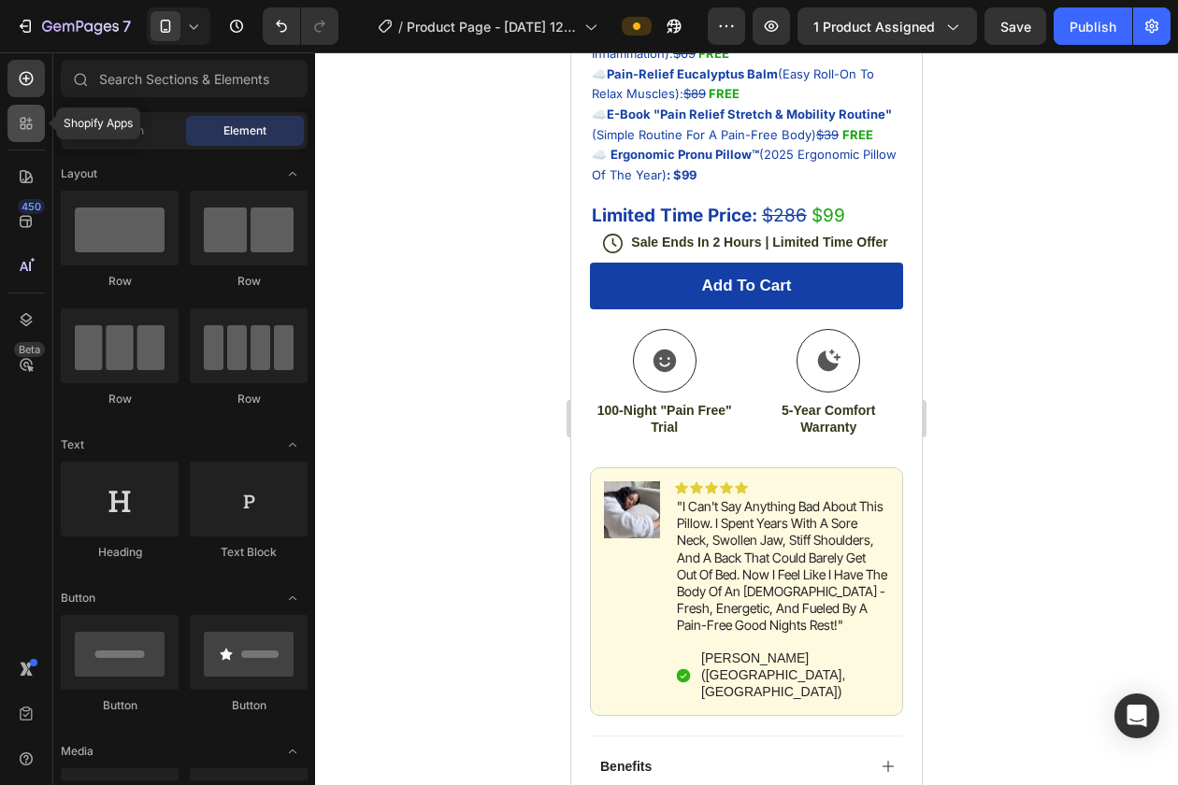
click at [28, 129] on icon at bounding box center [26, 123] width 19 height 19
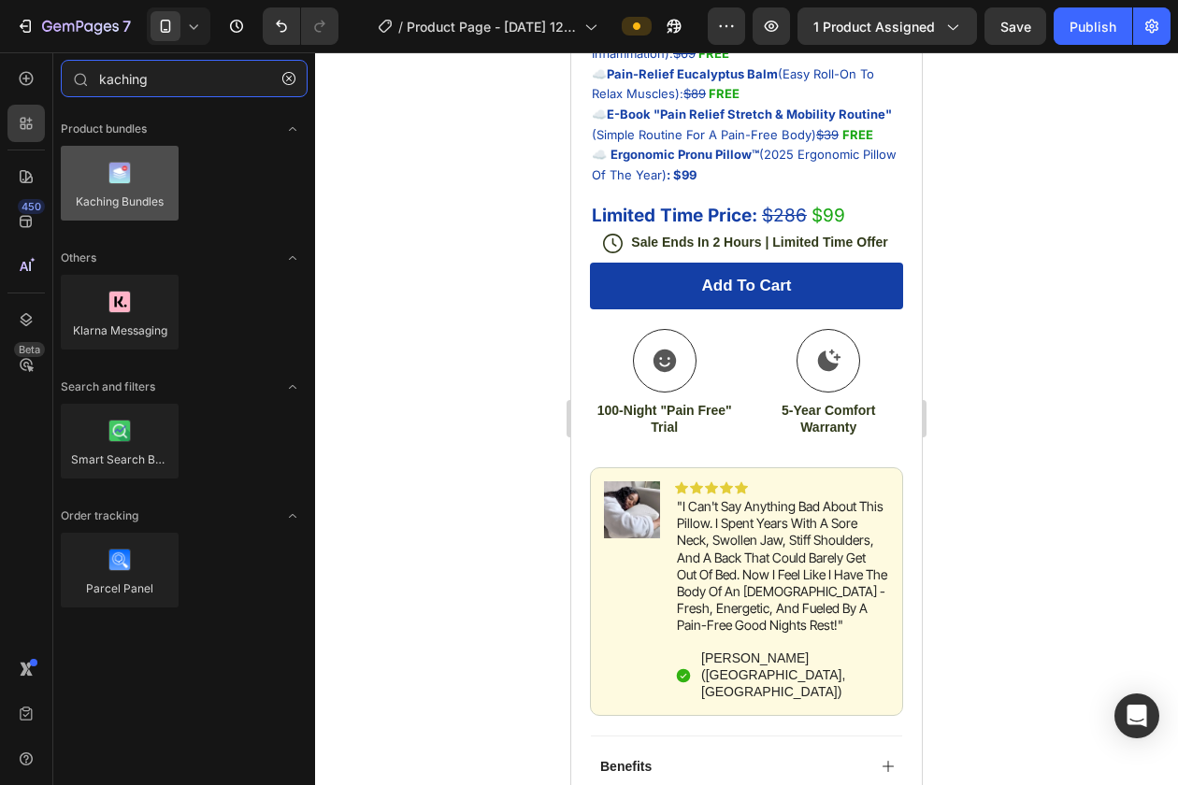
type input "kaching"
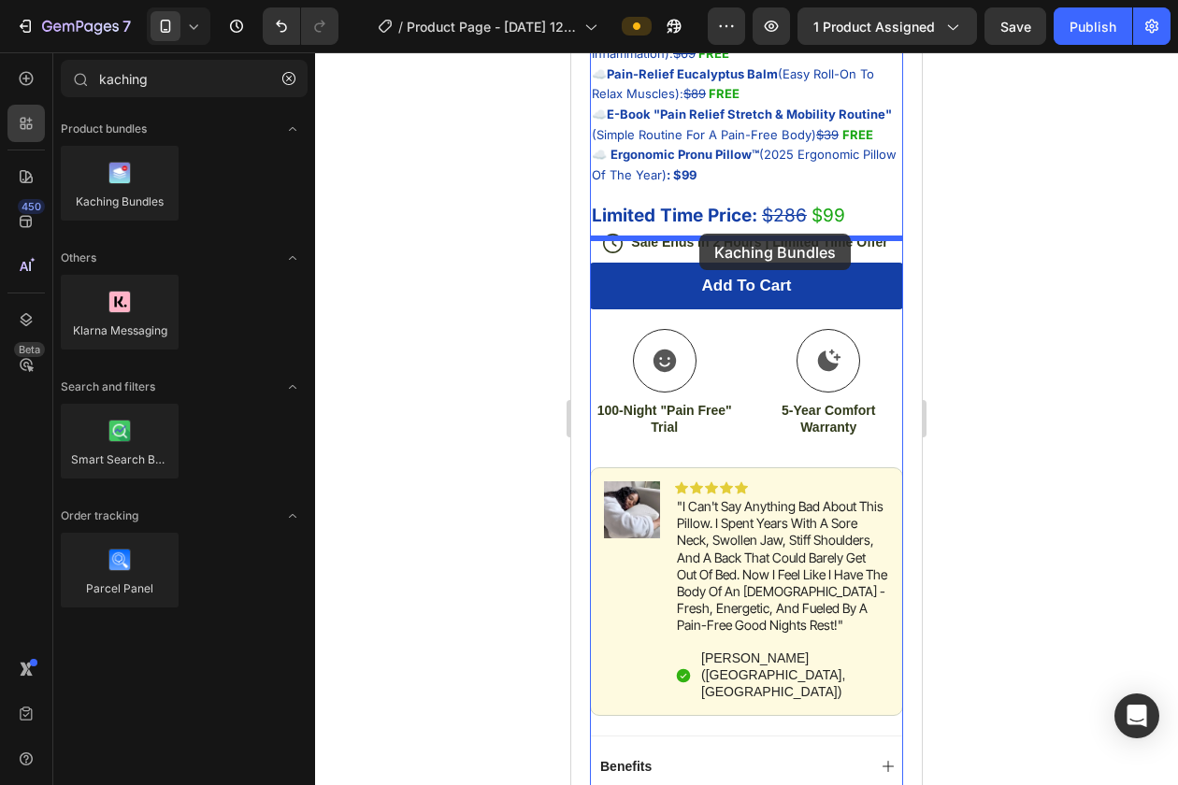
drag, startPoint x: 700, startPoint y: 218, endPoint x: 699, endPoint y: 234, distance: 15.9
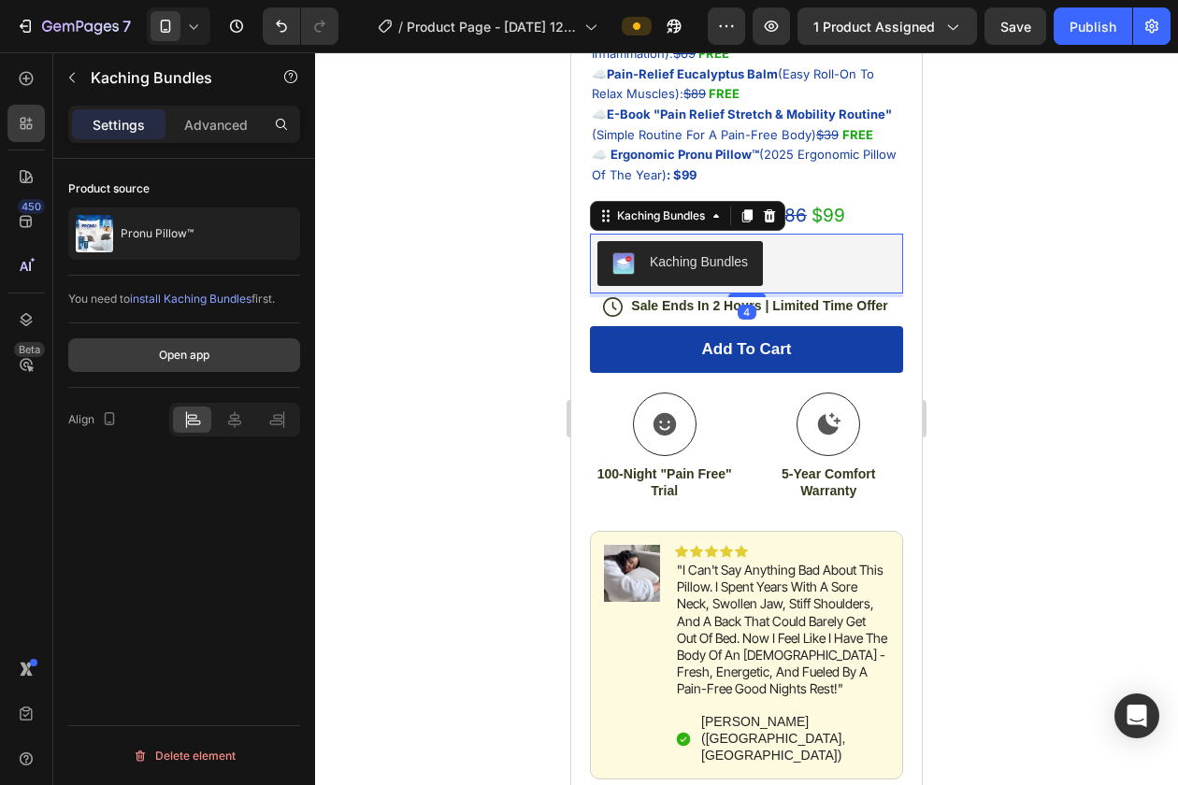
click at [201, 352] on div "Open app" at bounding box center [184, 355] width 50 height 17
click at [234, 419] on icon at bounding box center [234, 419] width 19 height 19
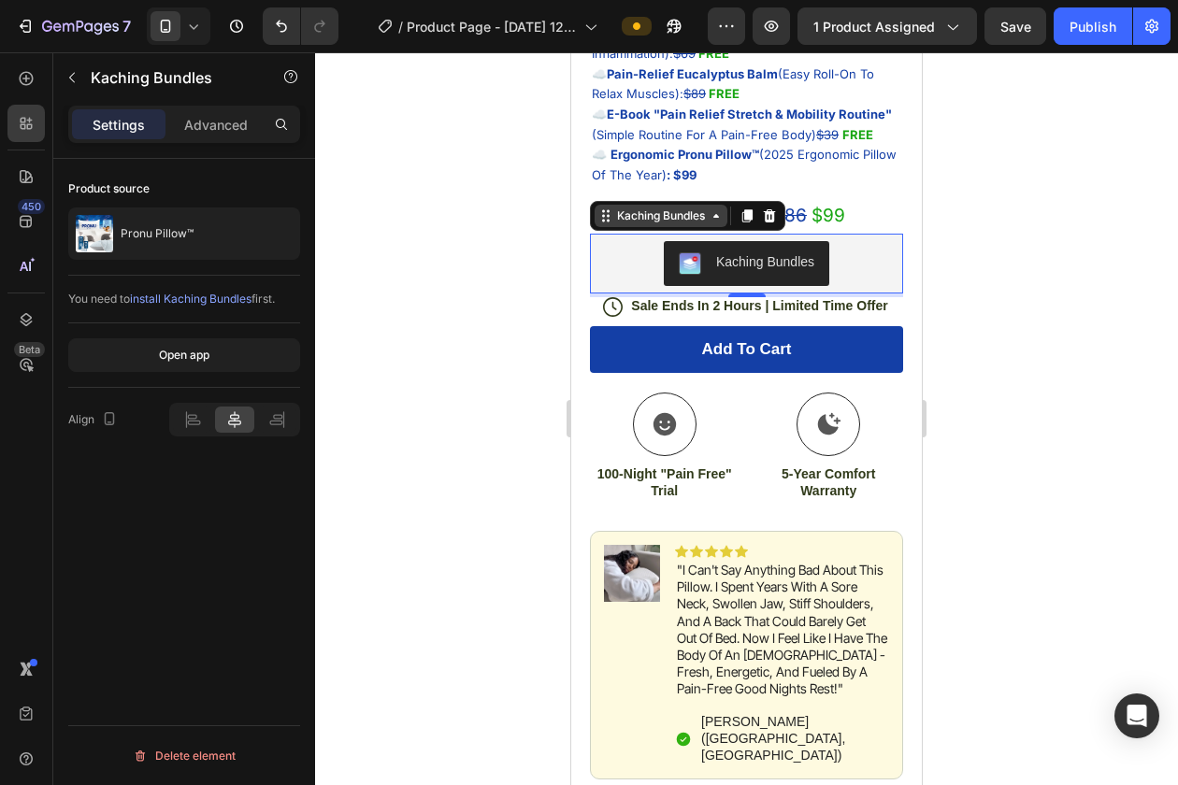
click at [712, 220] on icon at bounding box center [716, 215] width 15 height 15
click at [229, 125] on p "Advanced" at bounding box center [216, 125] width 64 height 20
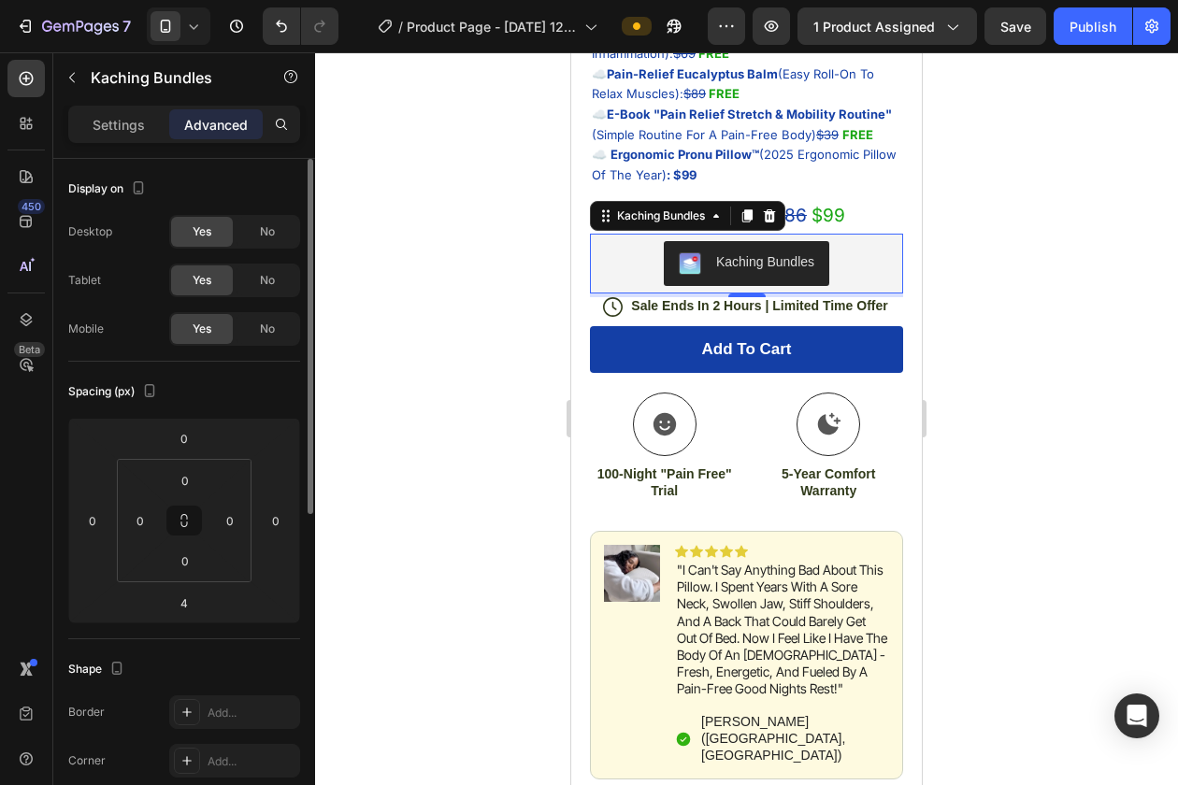
click at [116, 128] on p "Settings" at bounding box center [119, 125] width 52 height 20
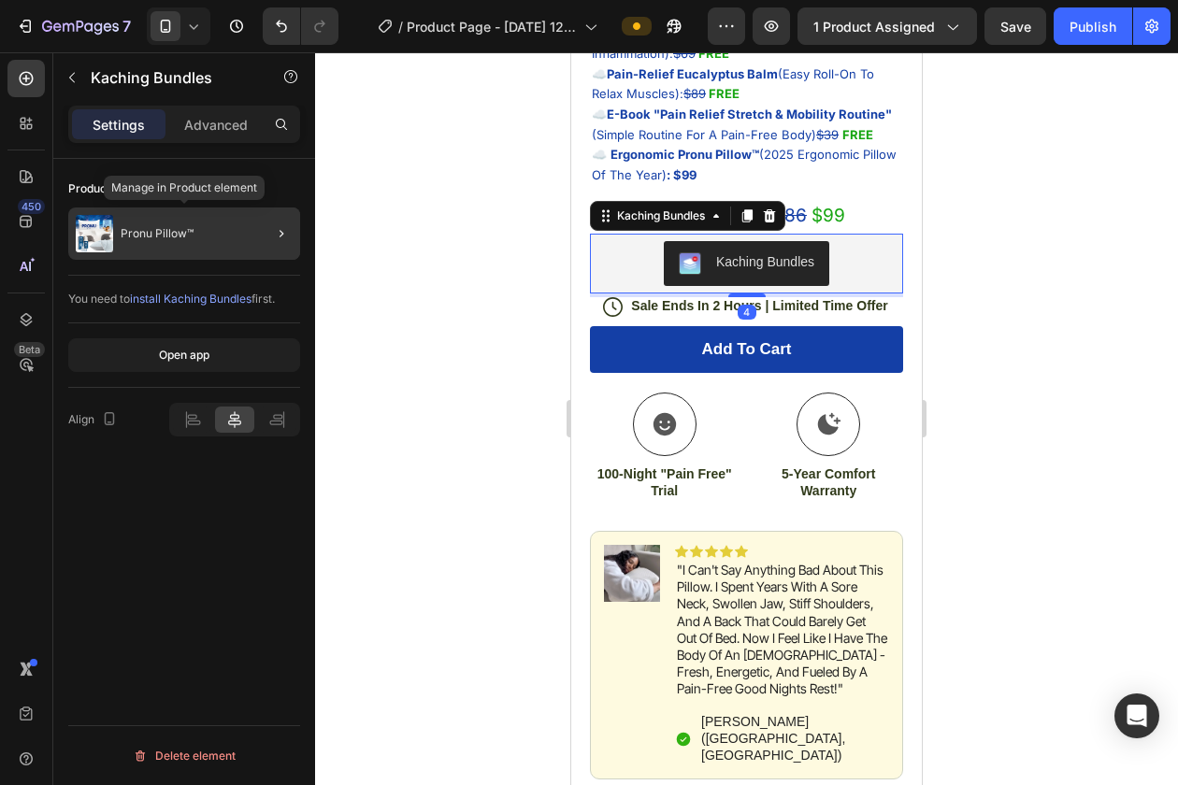
click at [229, 232] on div "Pronu Pillow™" at bounding box center [184, 234] width 232 height 52
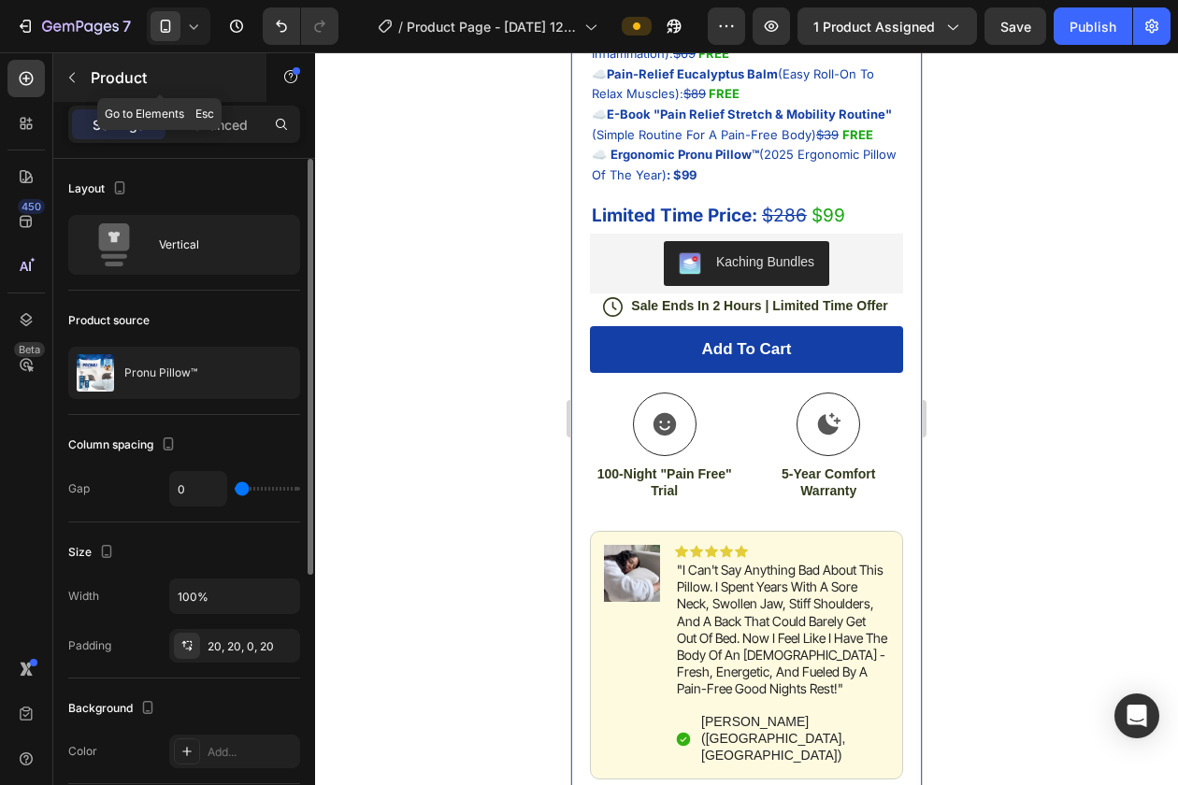
click at [79, 73] on button "button" at bounding box center [72, 78] width 30 height 30
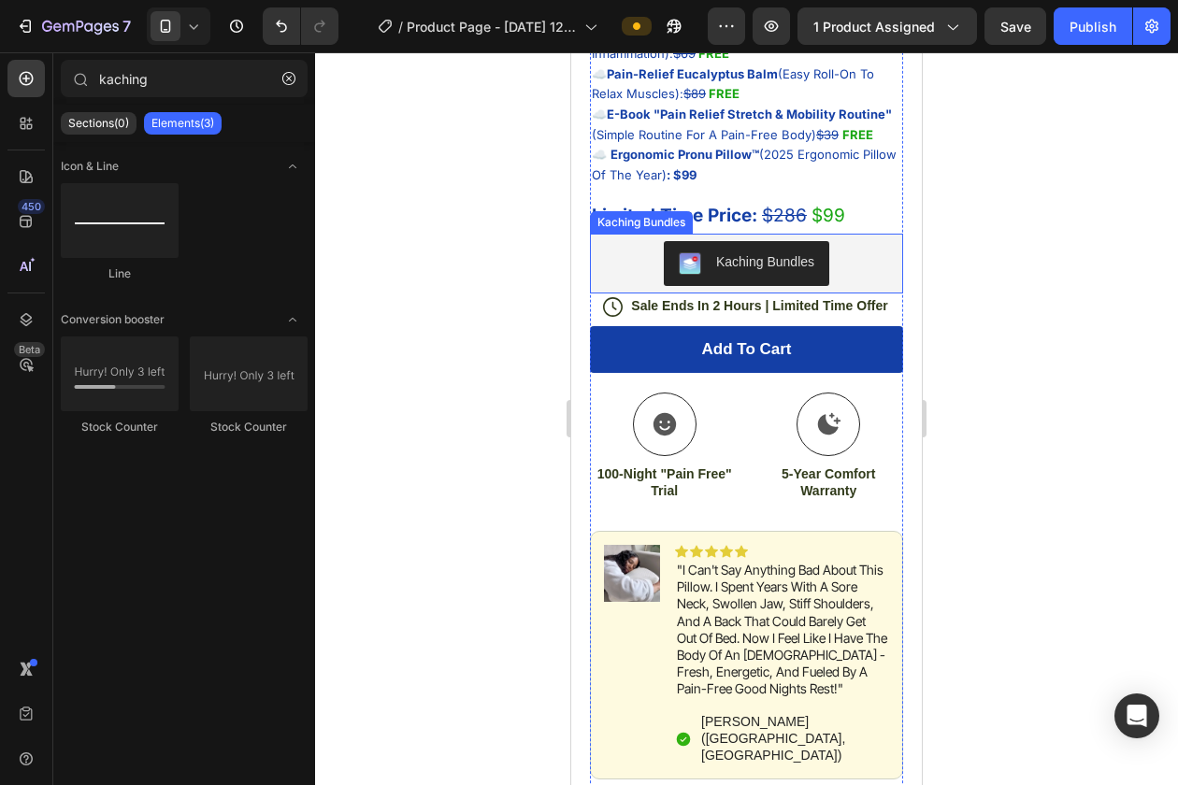
click at [723, 272] on div "Kaching Bundles" at bounding box center [765, 262] width 98 height 20
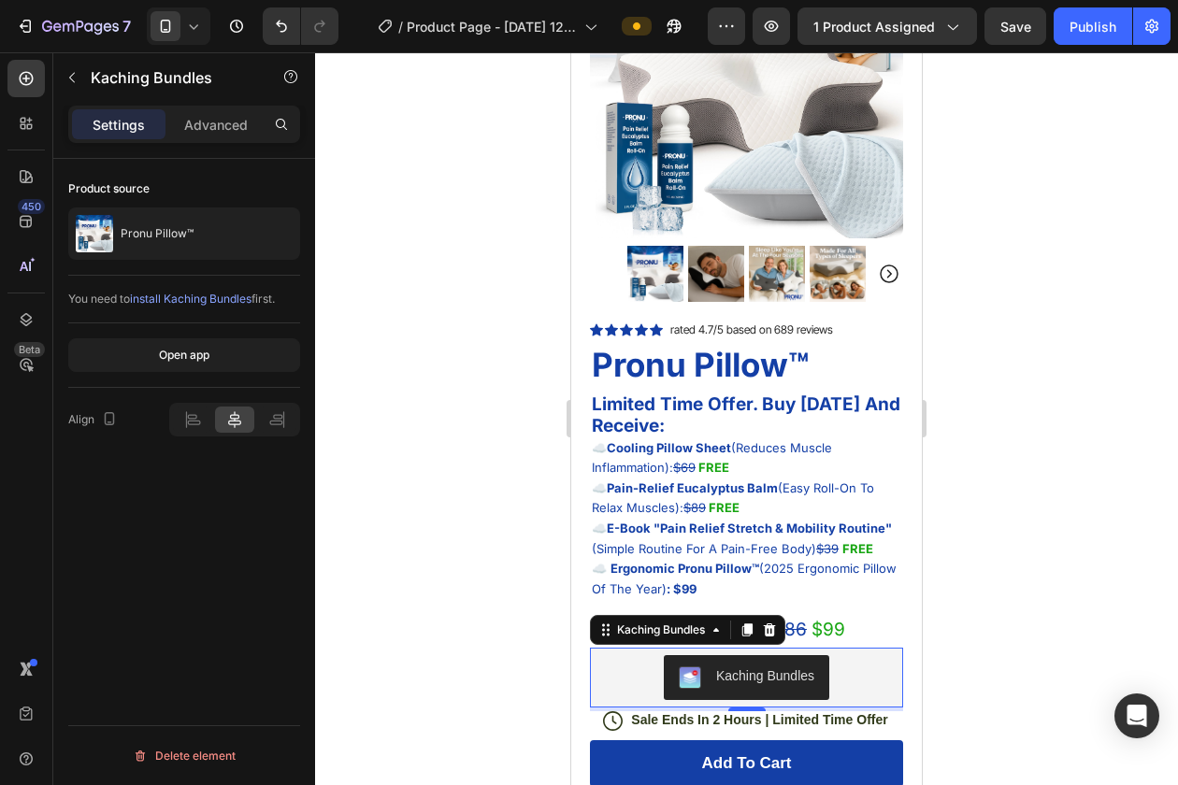
scroll to position [0, 0]
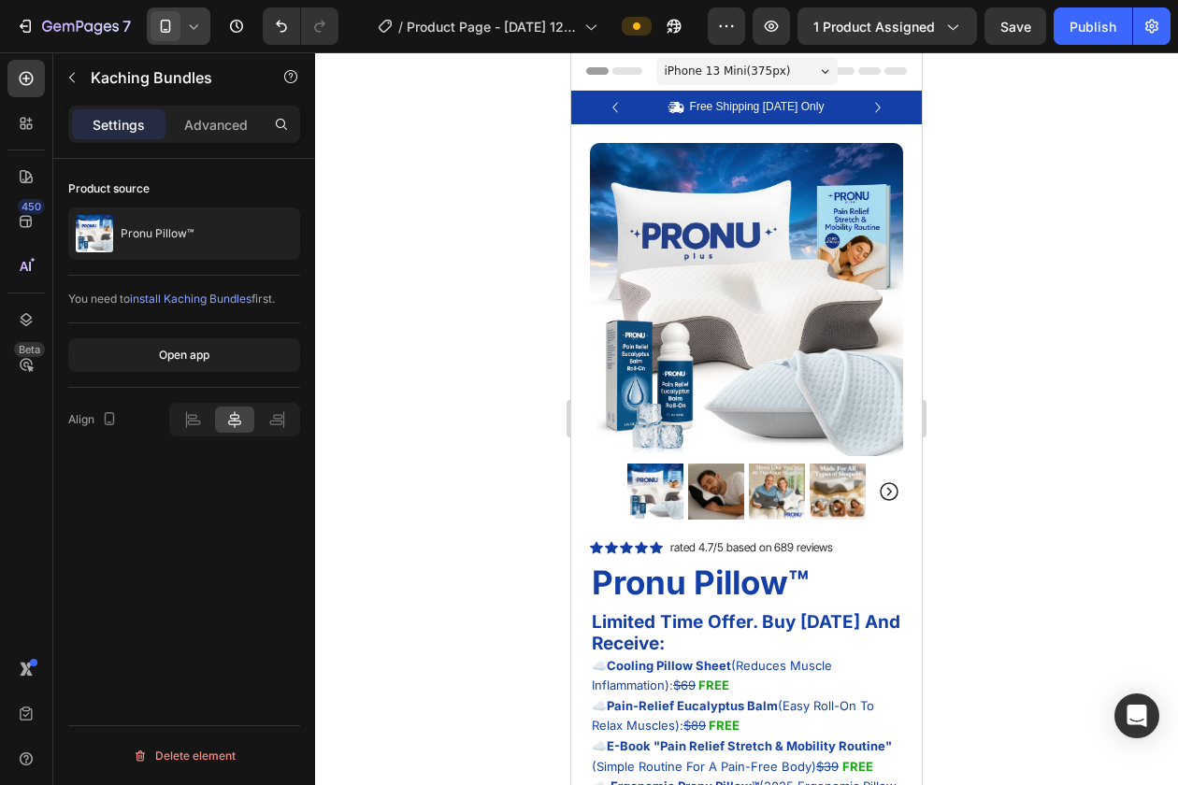
click at [170, 25] on icon at bounding box center [165, 26] width 19 height 19
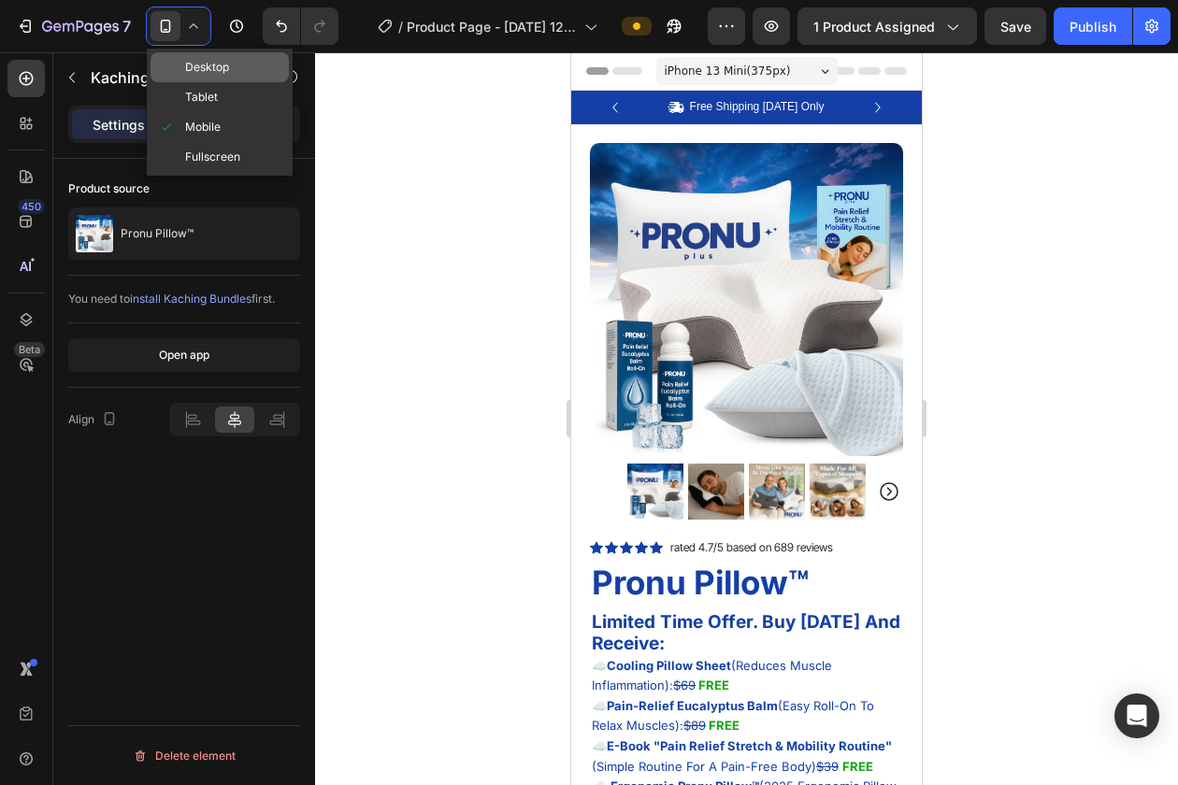
click at [200, 70] on span "Desktop" at bounding box center [207, 67] width 44 height 19
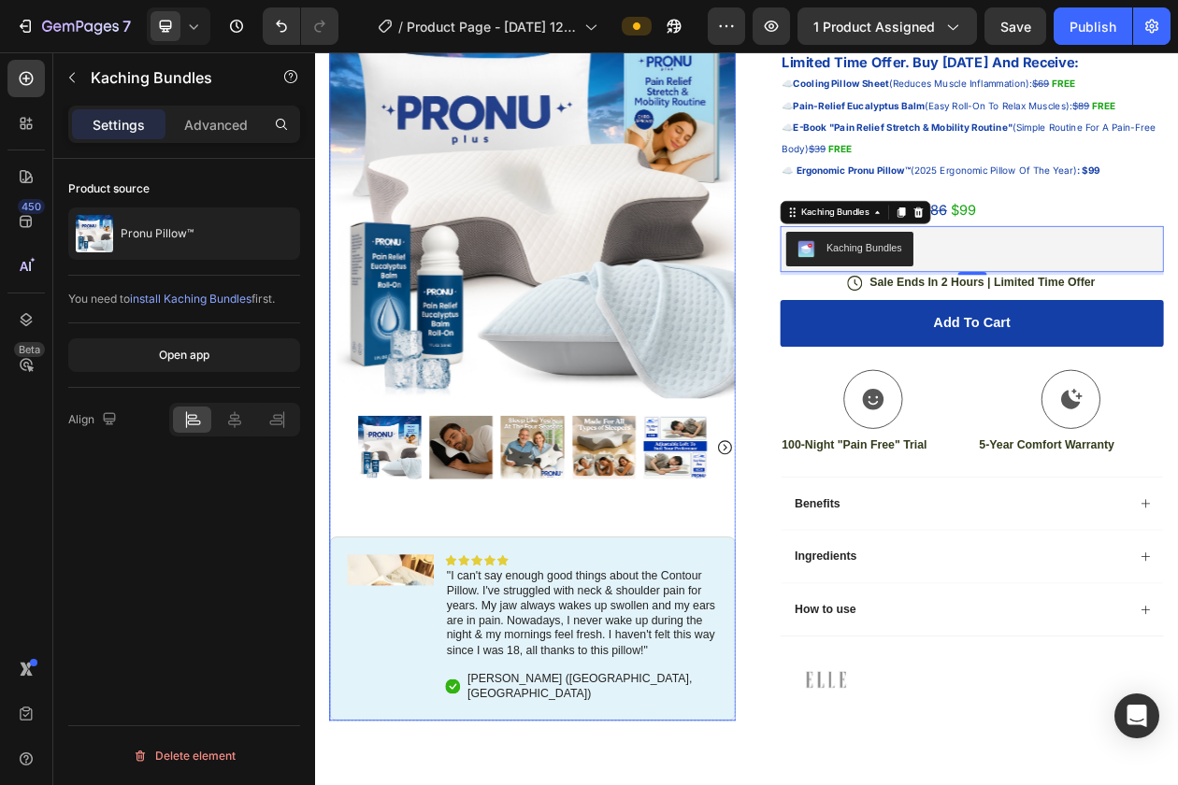
scroll to position [182, 0]
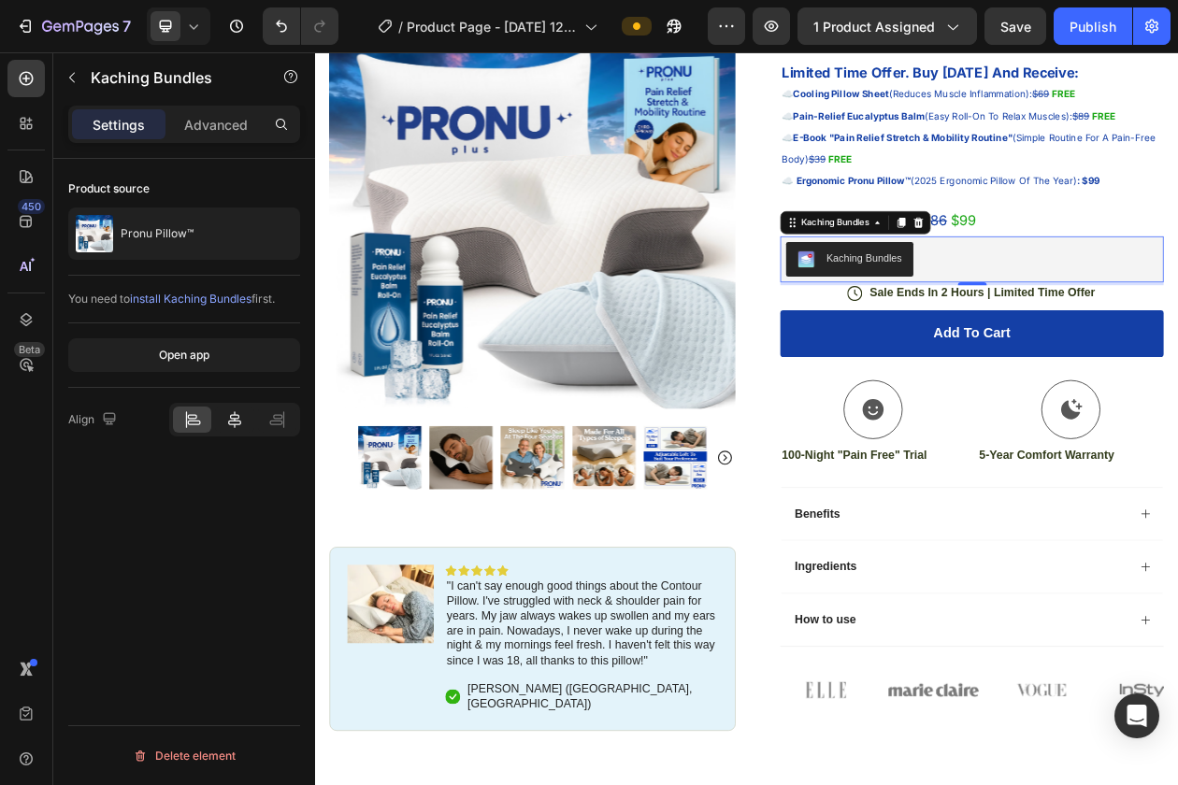
click at [241, 414] on icon at bounding box center [234, 419] width 19 height 19
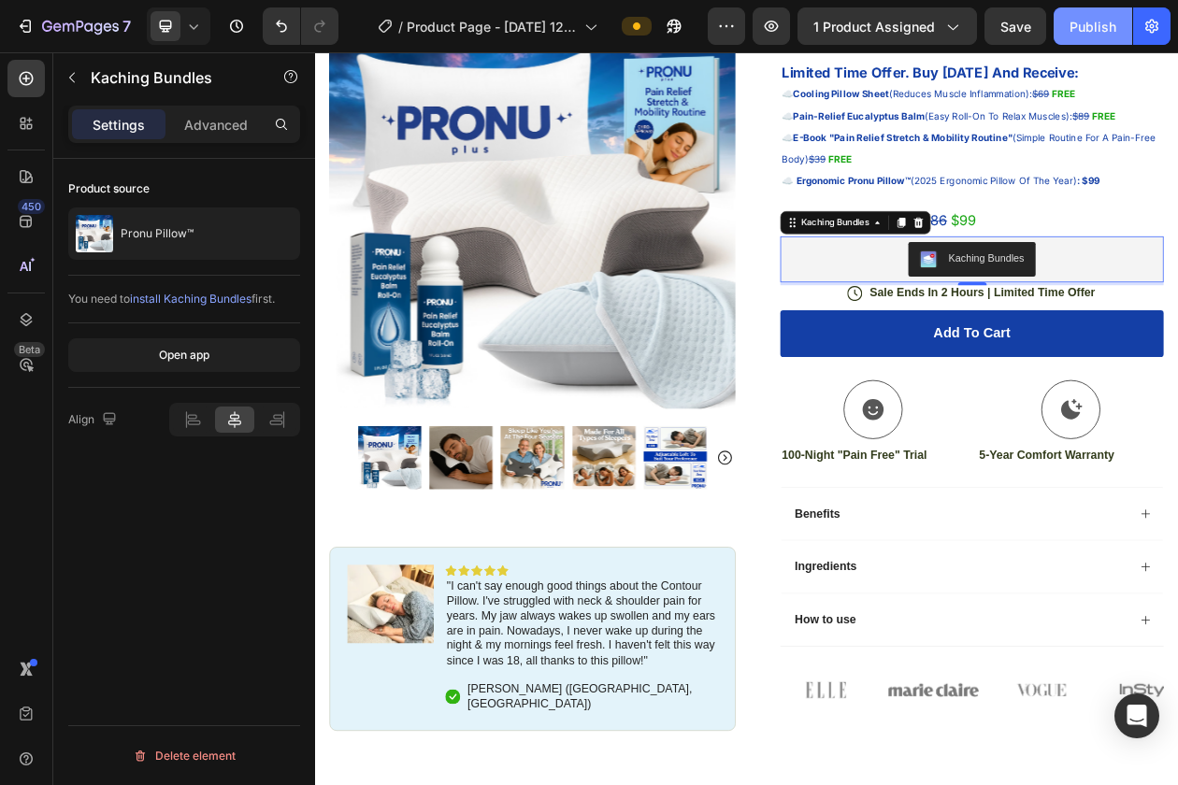
click at [1077, 30] on div "Publish" at bounding box center [1092, 27] width 47 height 20
click at [767, 22] on icon "button" at bounding box center [771, 26] width 19 height 19
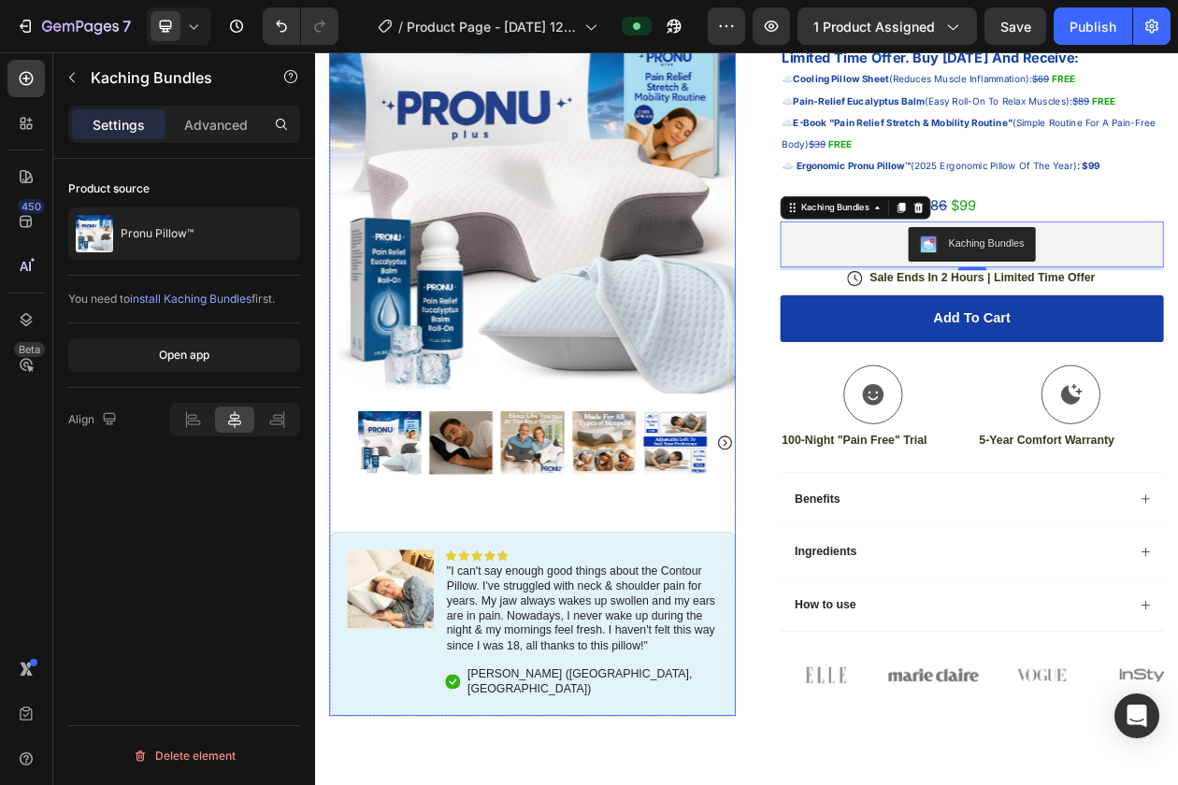
scroll to position [202, 0]
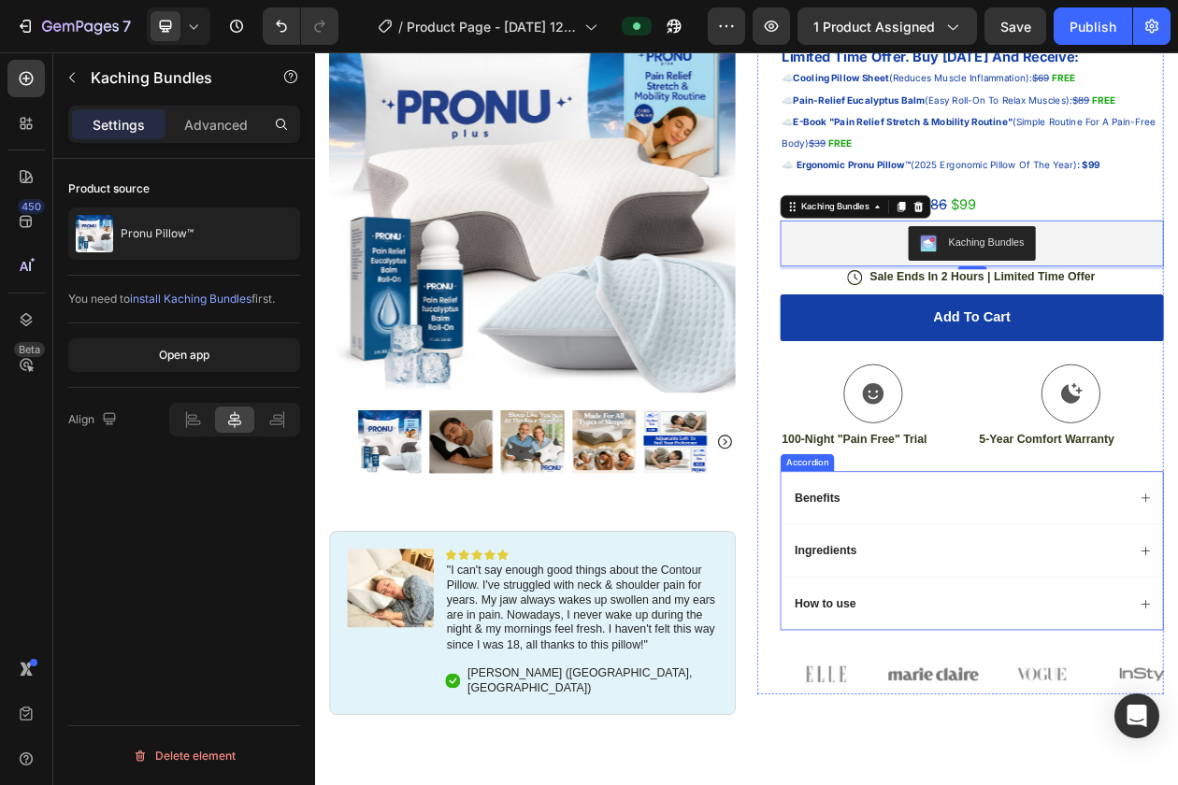
click at [997, 632] on div "Benefits" at bounding box center [968, 633] width 64 height 25
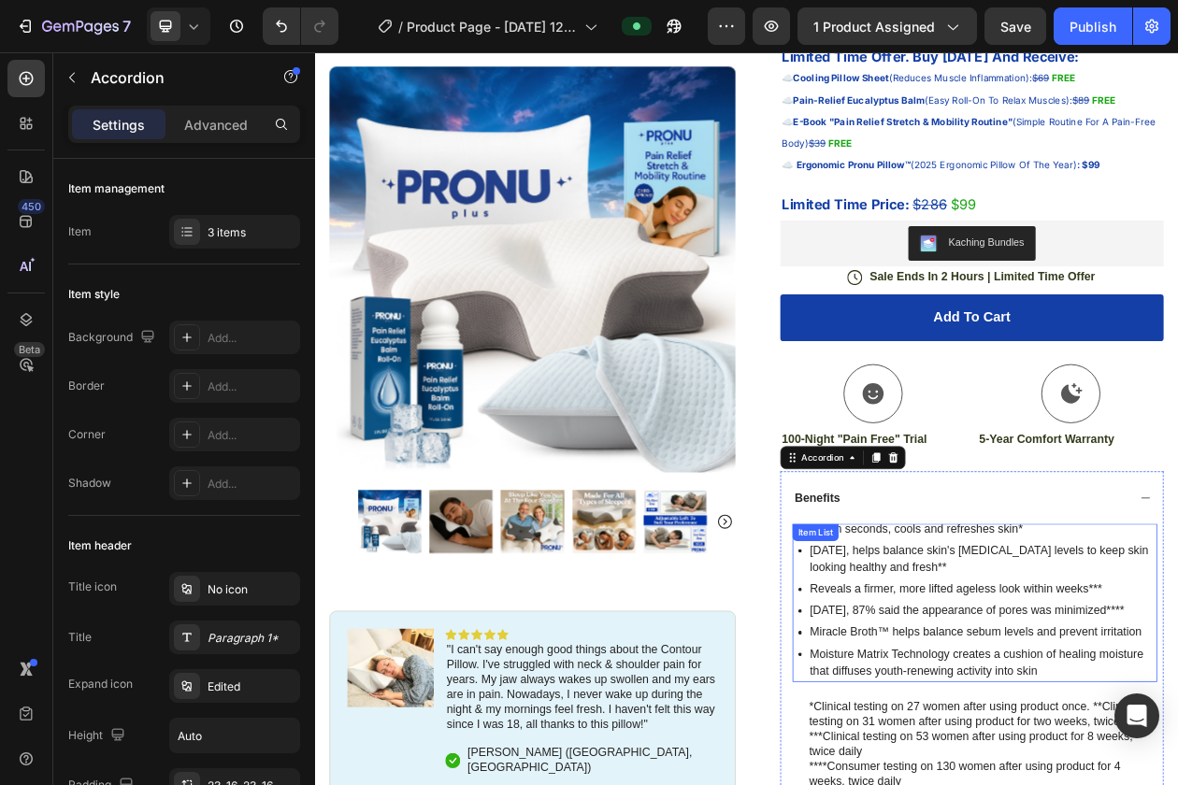
click at [1123, 744] on p "Reveals a firmer, more lifted ageless look within weeks***" at bounding box center [1182, 751] width 449 height 22
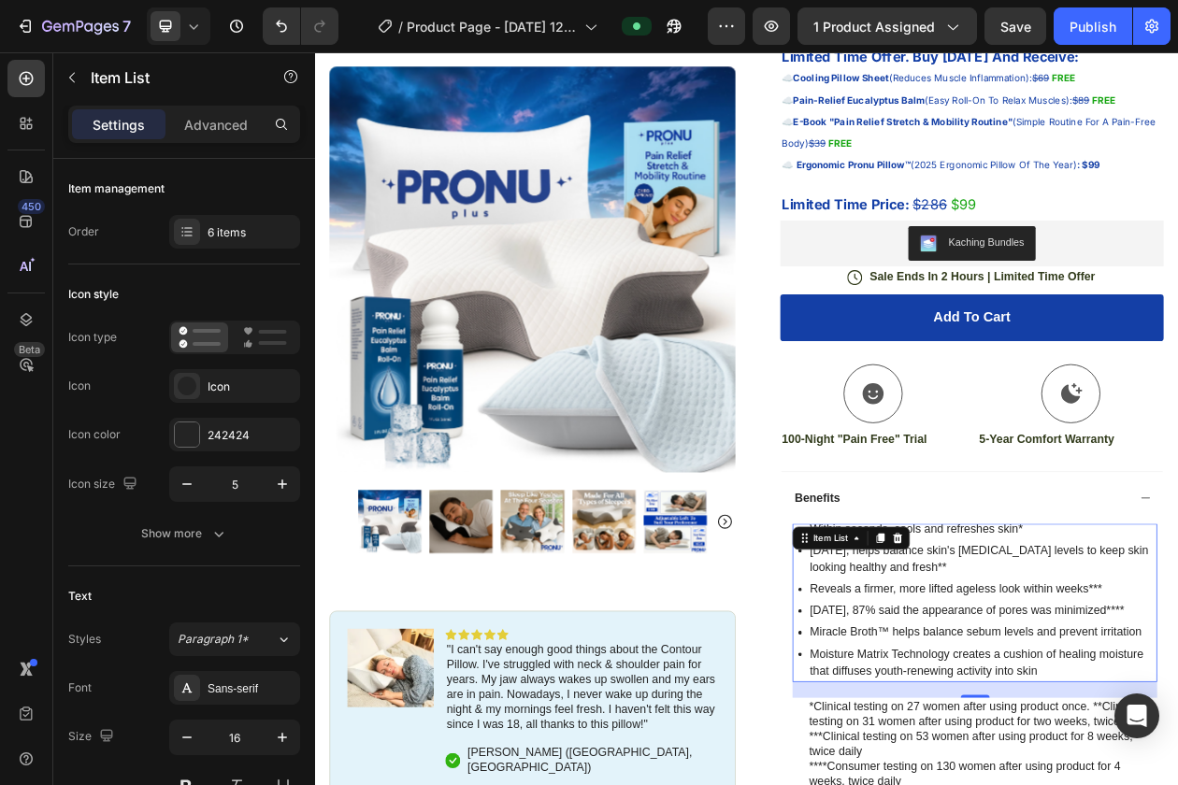
scroll to position [261, 0]
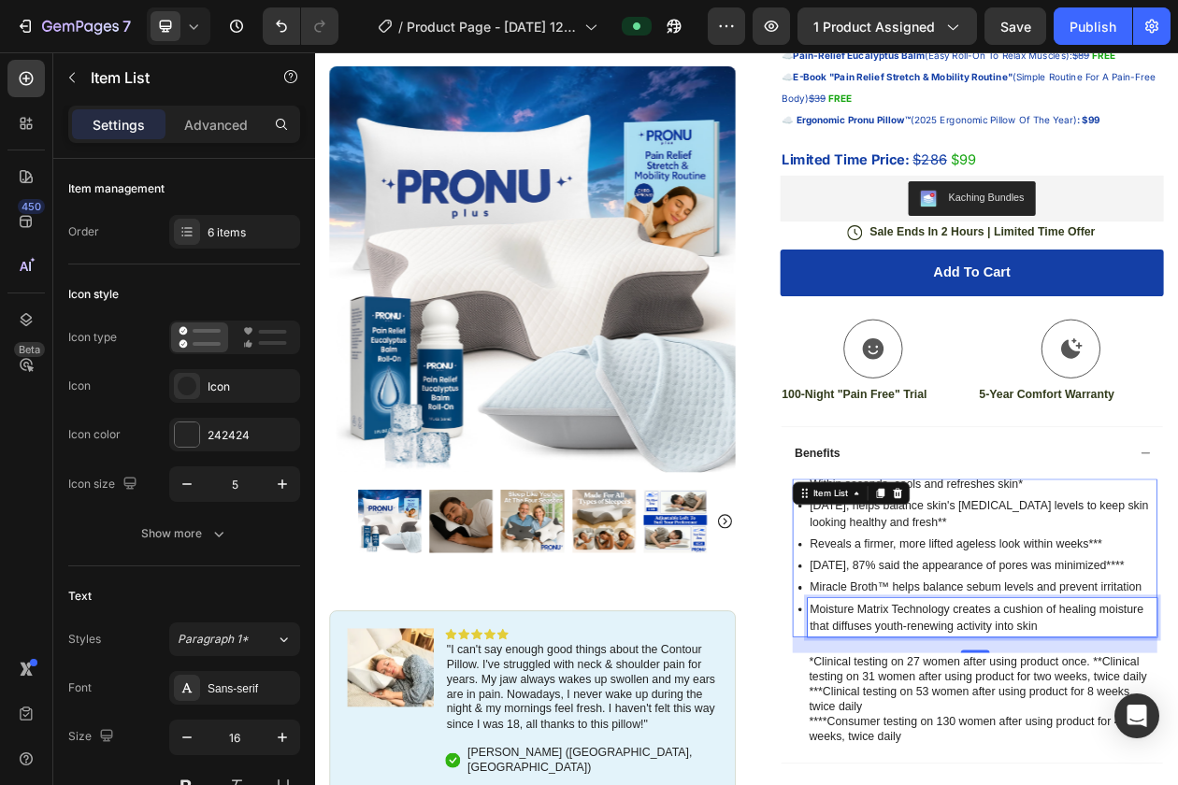
click at [1154, 769] on p "Moisture Matrix Technology creates a cushion of healing moisture that diffuses …" at bounding box center [1182, 788] width 449 height 45
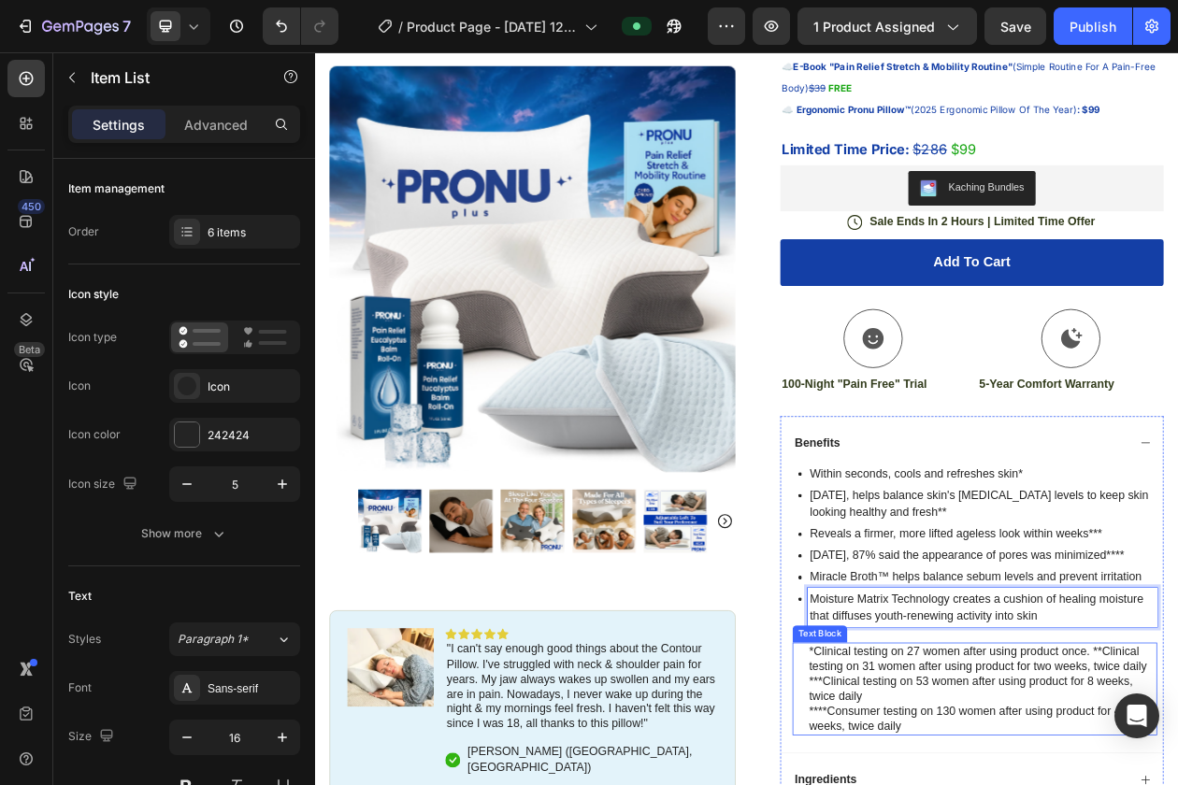
scroll to position [300, 0]
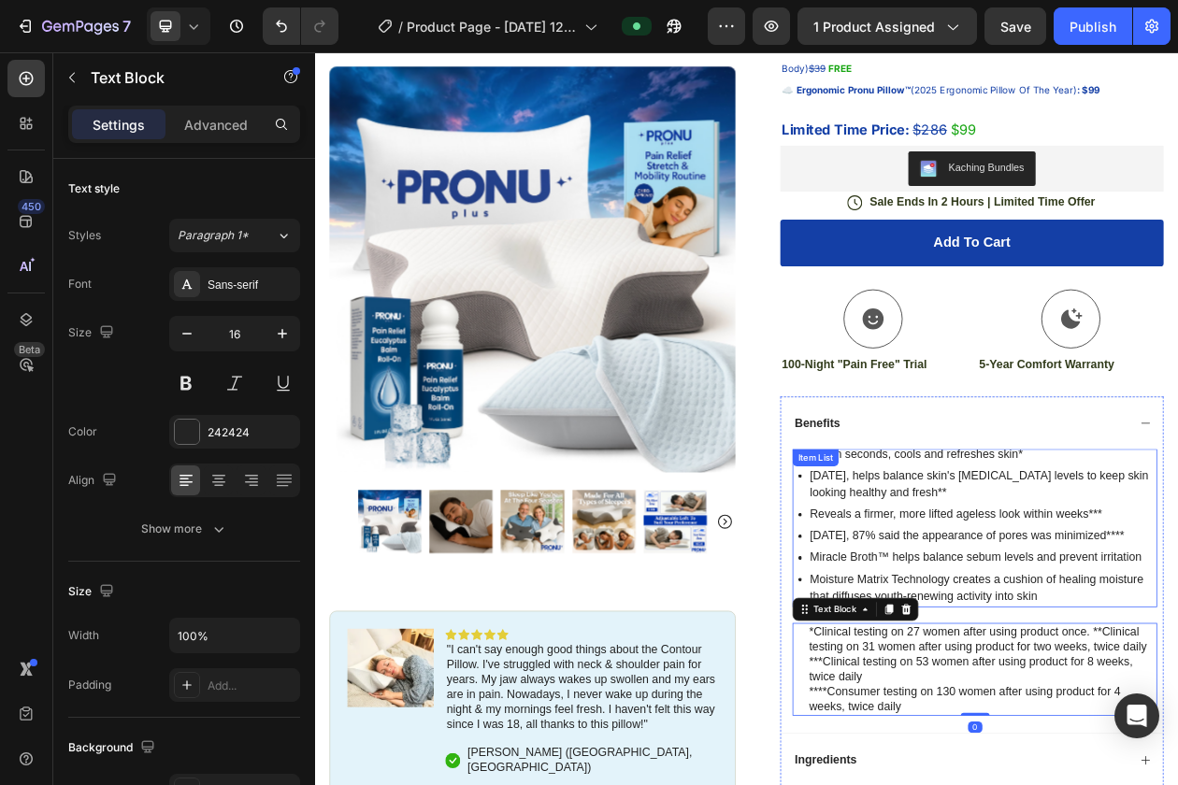
click at [1177, 758] on p "Moisture Matrix Technology creates a cushion of healing moisture that diffuses …" at bounding box center [1182, 748] width 449 height 45
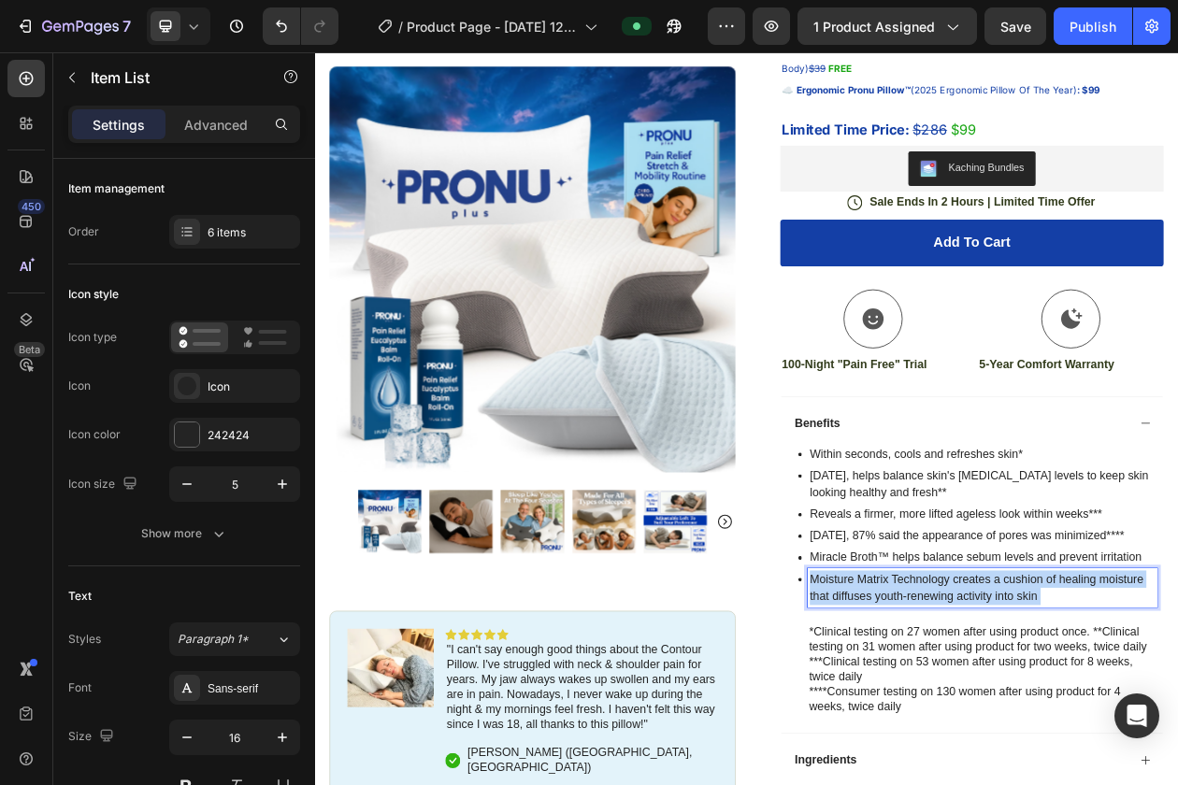
drag, startPoint x: 1264, startPoint y: 764, endPoint x: 1026, endPoint y: 738, distance: 238.8
click at [1026, 740] on p "Moisture Matrix Technology creates a cushion of healing moisture that diffuses …" at bounding box center [1182, 748] width 449 height 45
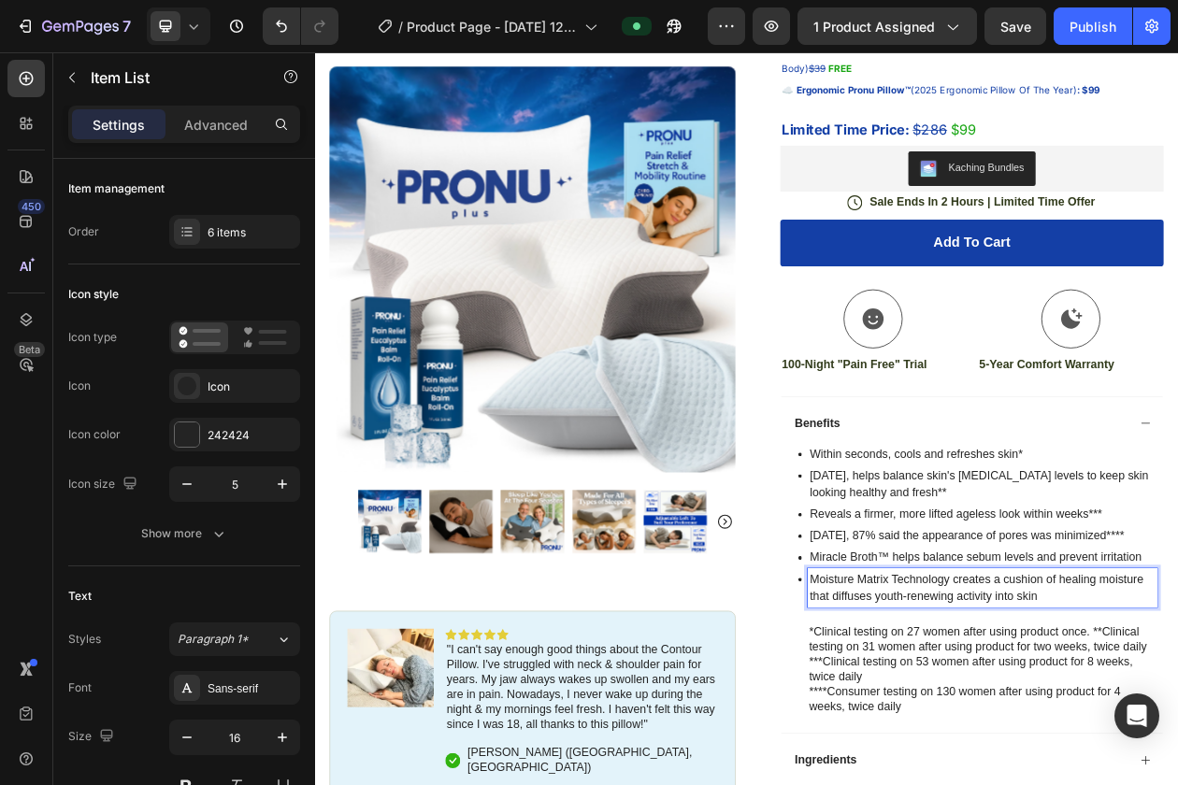
click at [1008, 578] on p "Within seconds, cools and refreshes skin*" at bounding box center [1182, 575] width 449 height 22
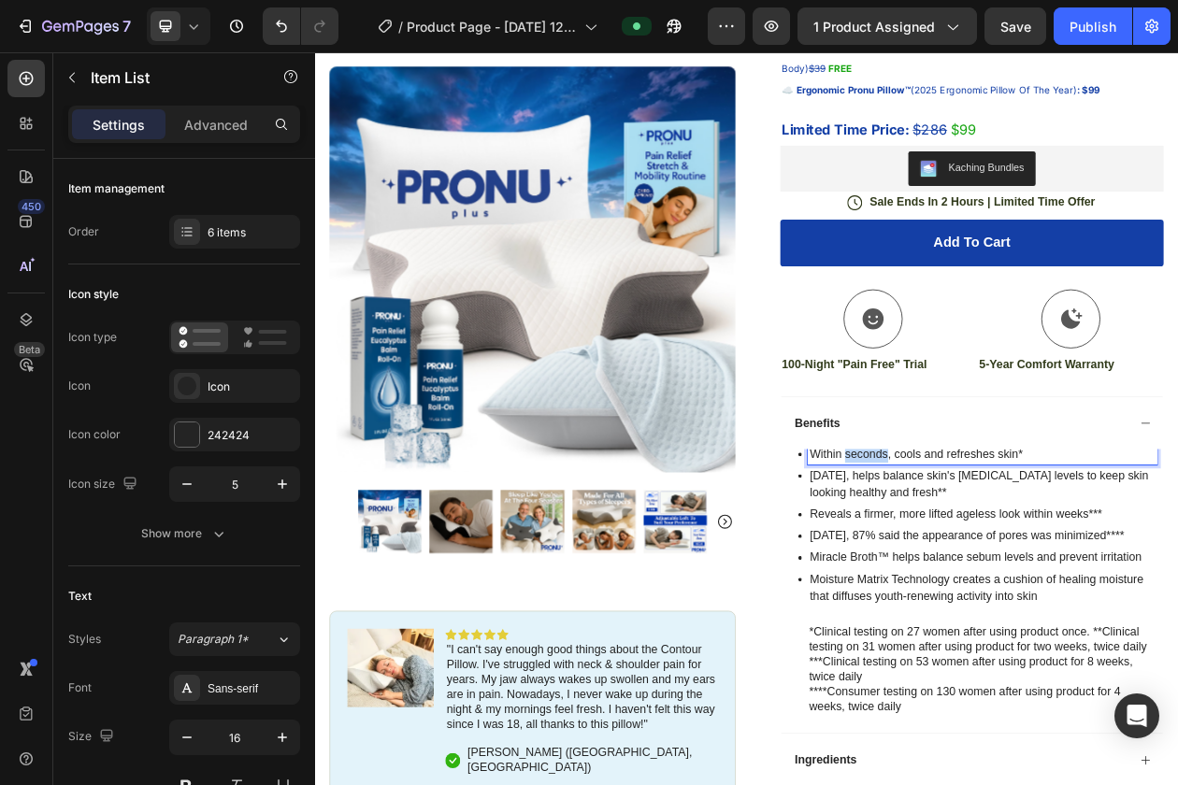
click at [1008, 578] on p "Within seconds, cools and refreshes skin*" at bounding box center [1182, 575] width 449 height 22
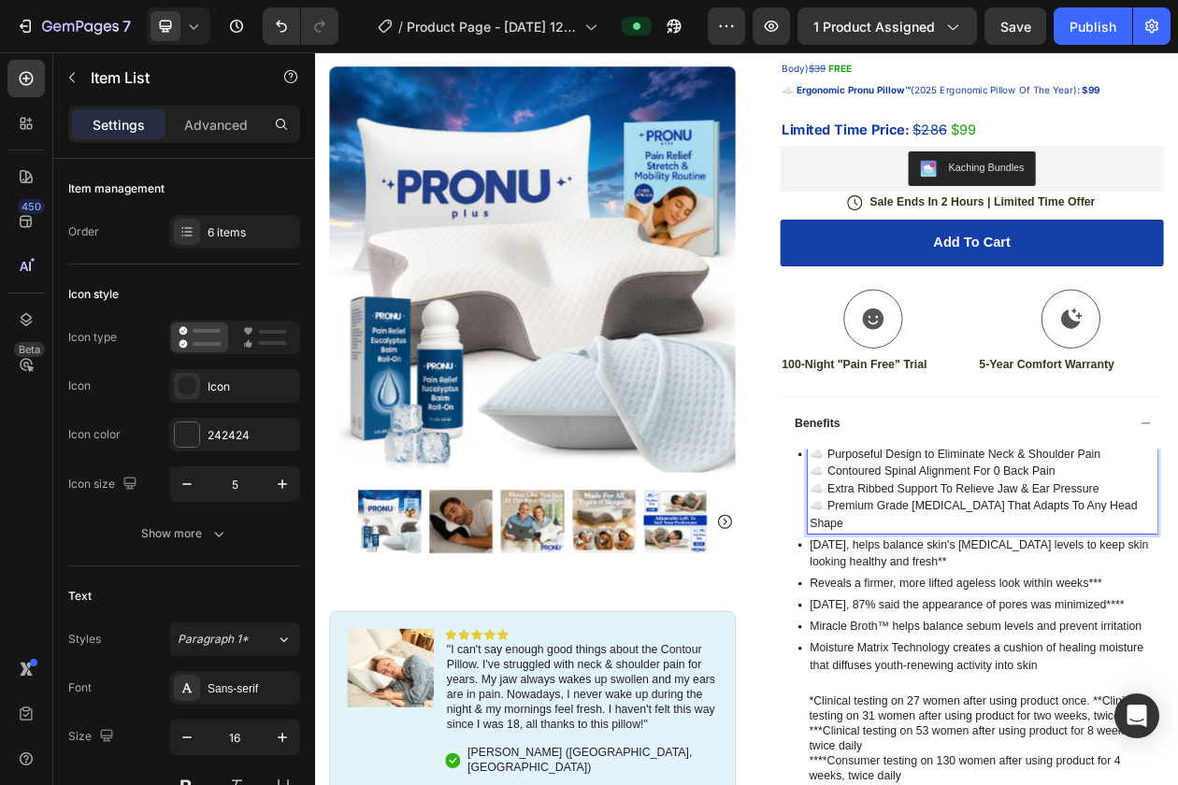
click at [972, 578] on p "☁️ Purposeful Design to Eliminate Neck & Shoulder Pain" at bounding box center [1182, 575] width 449 height 22
drag, startPoint x: 974, startPoint y: 578, endPoint x: 1332, endPoint y: 563, distance: 358.3
click at [1177, 563] on div "Benefits Purposeful Design to Eliminate Neck & Shoulder Pain ☁️ Contoured Spina…" at bounding box center [1169, 764] width 496 height 528
click at [1177, 570] on p "Purposeful Design to Eliminate Neck & Shoulder Pain" at bounding box center [1182, 575] width 449 height 22
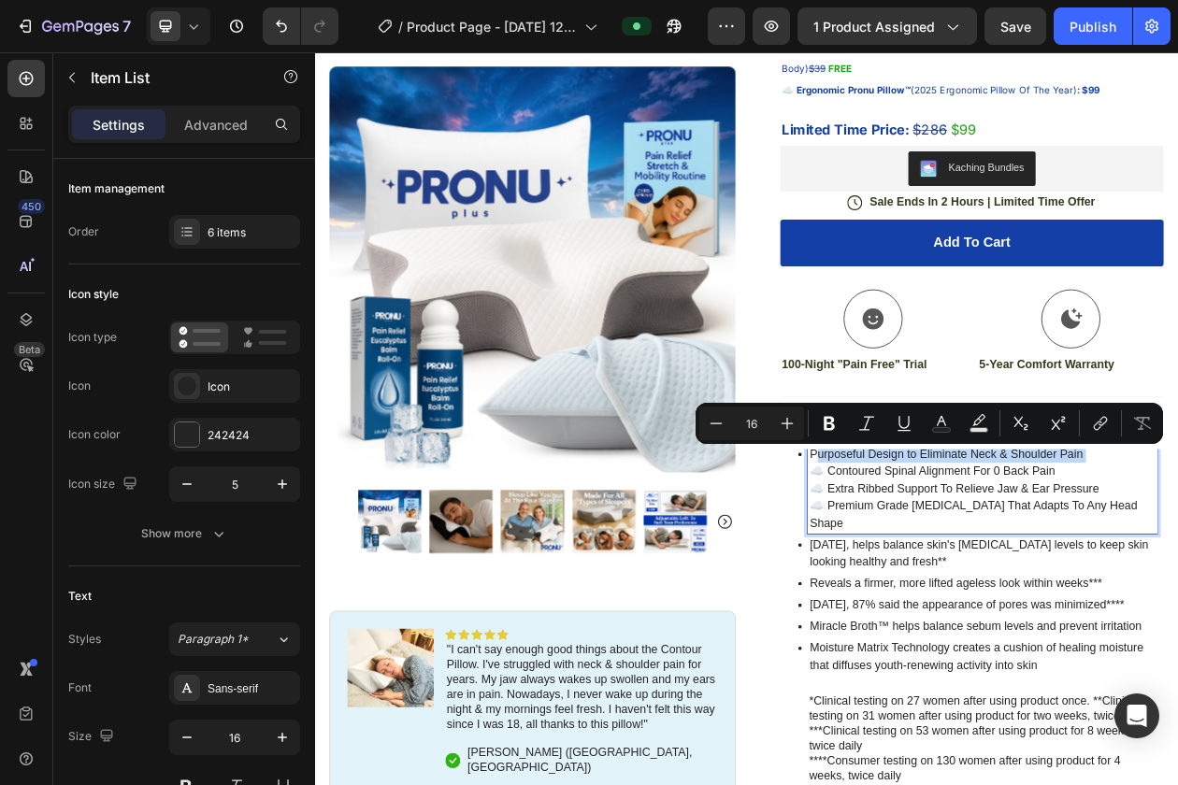
drag, startPoint x: 1322, startPoint y: 570, endPoint x: 973, endPoint y: 572, distance: 348.7
click at [973, 572] on p "Purposeful Design to Eliminate Neck & Shoulder Pain" at bounding box center [1182, 575] width 449 height 22
copy p "Purposeful Design to Eliminate Neck & Shoulder Pain"
click at [968, 693] on p "In 2 weeks, helps balance skin's sebum levels to keep skin looking healthy and …" at bounding box center [1182, 703] width 449 height 45
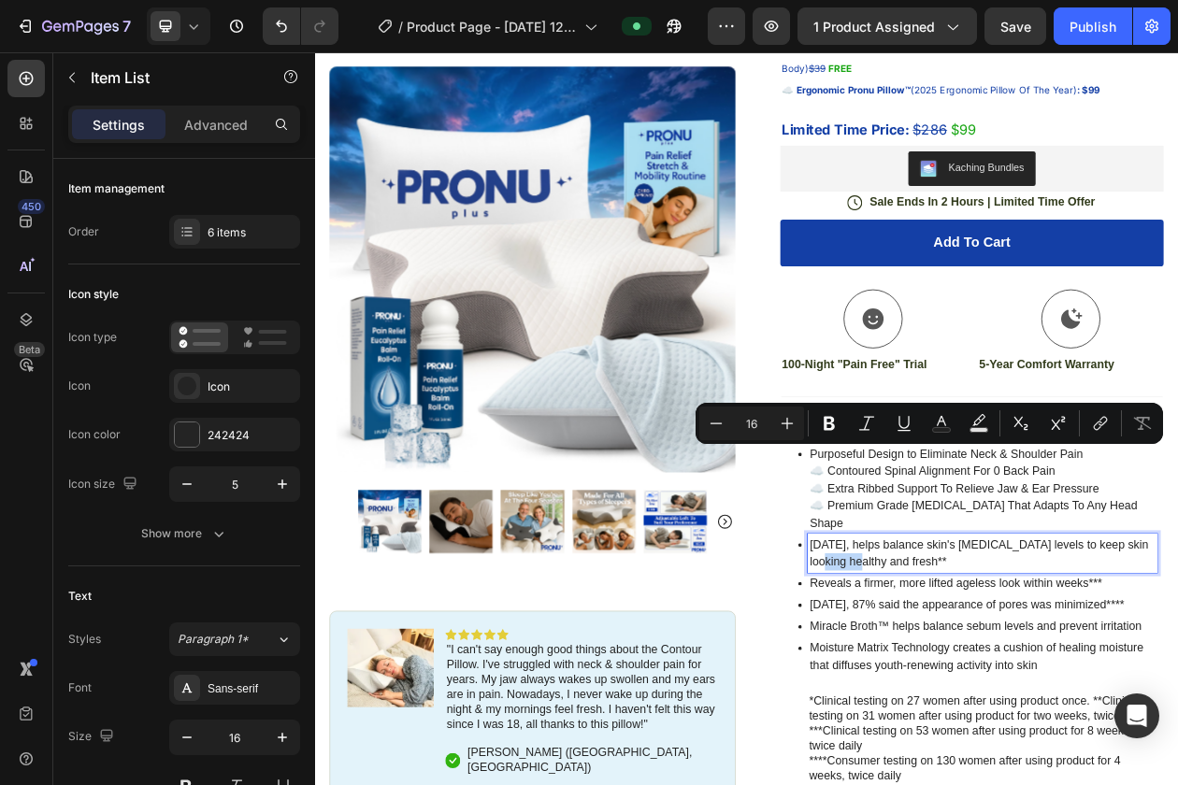
click at [968, 693] on p "In 2 weeks, helps balance skin's sebum levels to keep skin looking healthy and …" at bounding box center [1182, 703] width 449 height 45
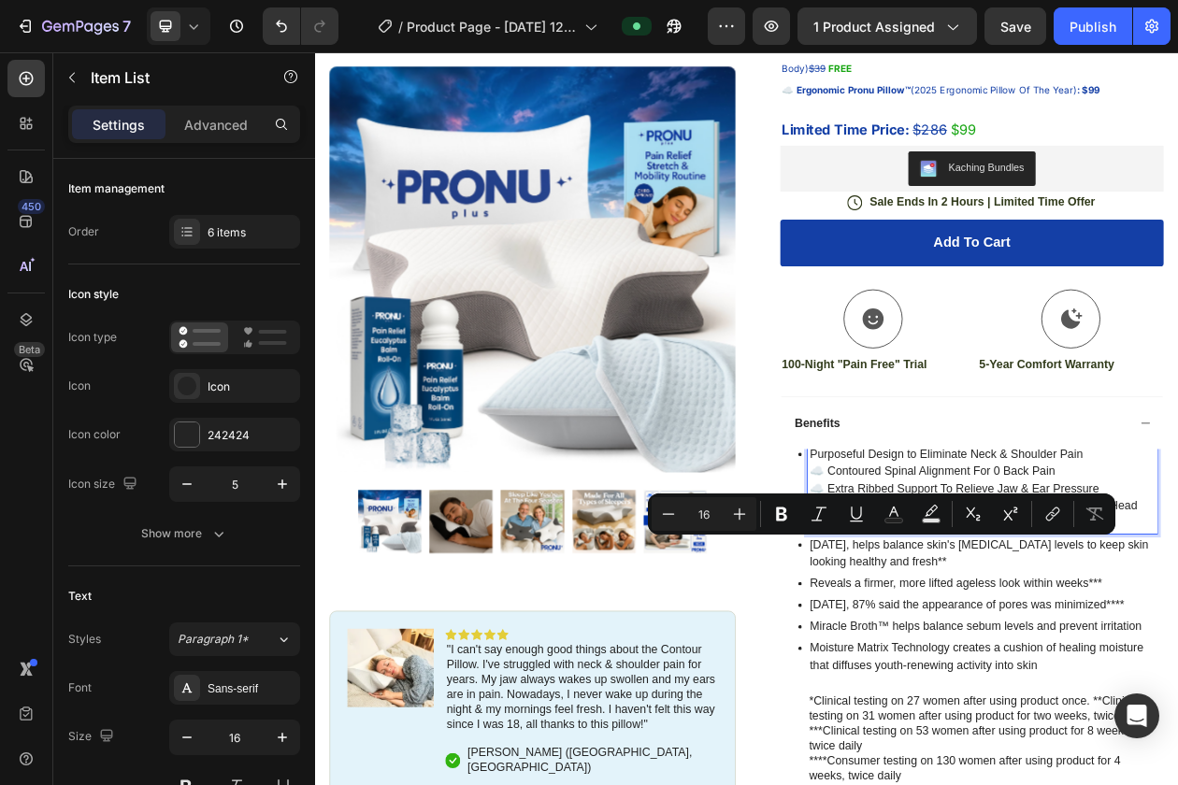
click at [1124, 588] on p "☁️ Contoured Spinal Alignment For 0 Back Pain" at bounding box center [1182, 597] width 449 height 22
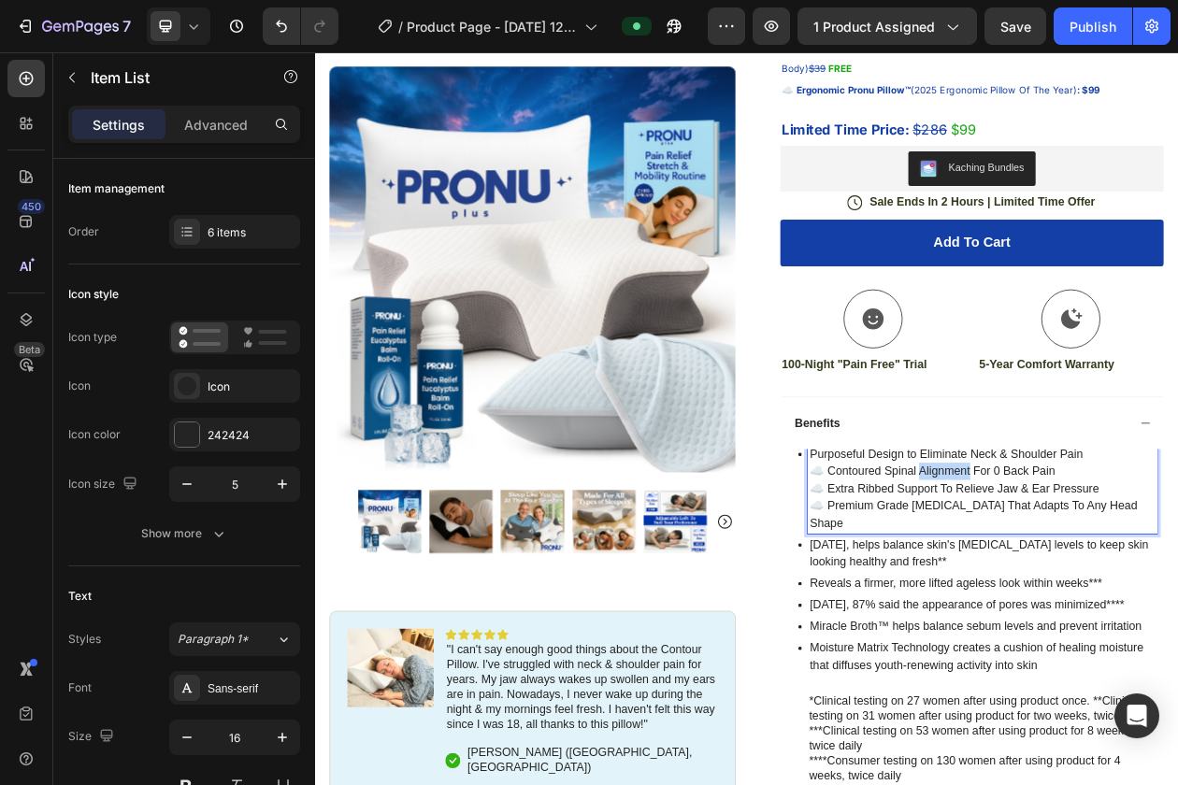
click at [1124, 588] on p "☁️ Contoured Spinal Alignment For 0 Back Pain" at bounding box center [1182, 597] width 449 height 22
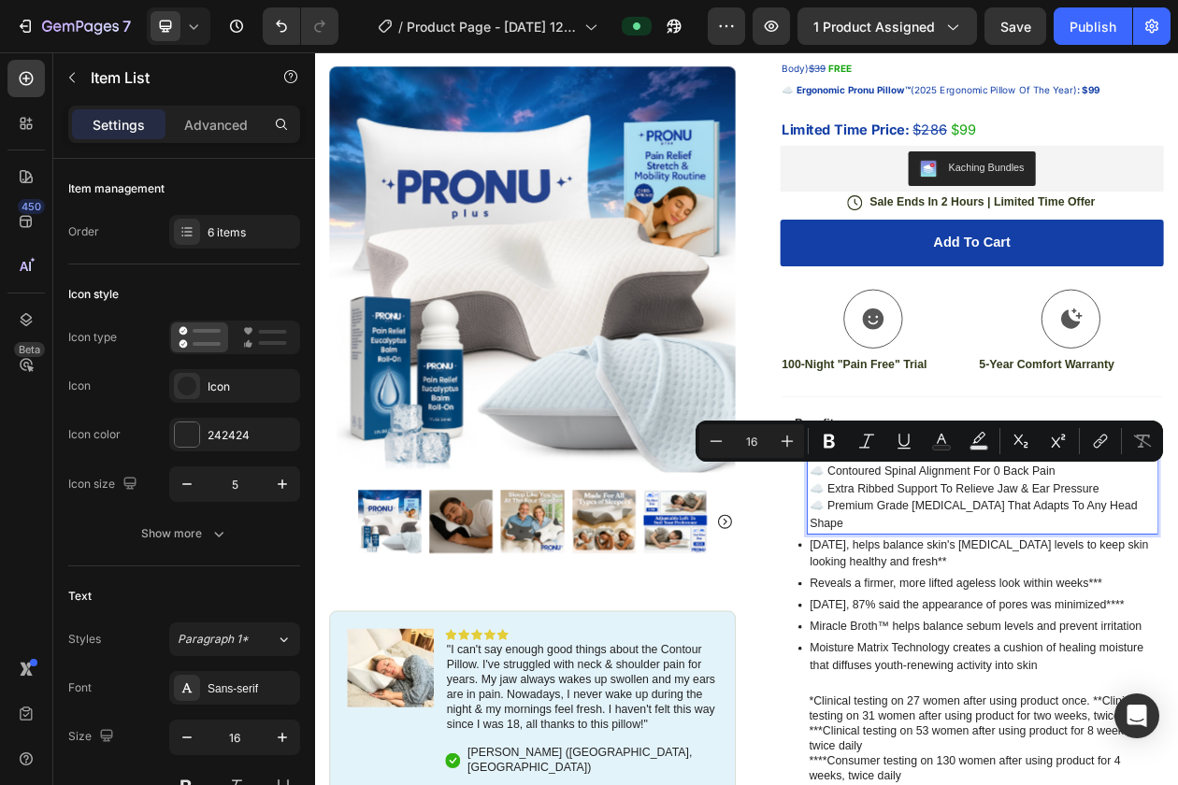
click at [1177, 592] on p "☁️ Contoured Spinal Alignment For 0 Back Pain" at bounding box center [1182, 597] width 449 height 22
drag, startPoint x: 1282, startPoint y: 594, endPoint x: 976, endPoint y: 606, distance: 306.8
click at [976, 606] on p "☁️ Contoured Spinal Alignment For 0 Back Pain" at bounding box center [1182, 597] width 449 height 22
copy p "Contoured Spinal Alignment For 0 Back Pain"
click at [979, 681] on p "In 2 weeks, helps balance skin's sebum levels to keep skin looking healthy and …" at bounding box center [1182, 703] width 449 height 45
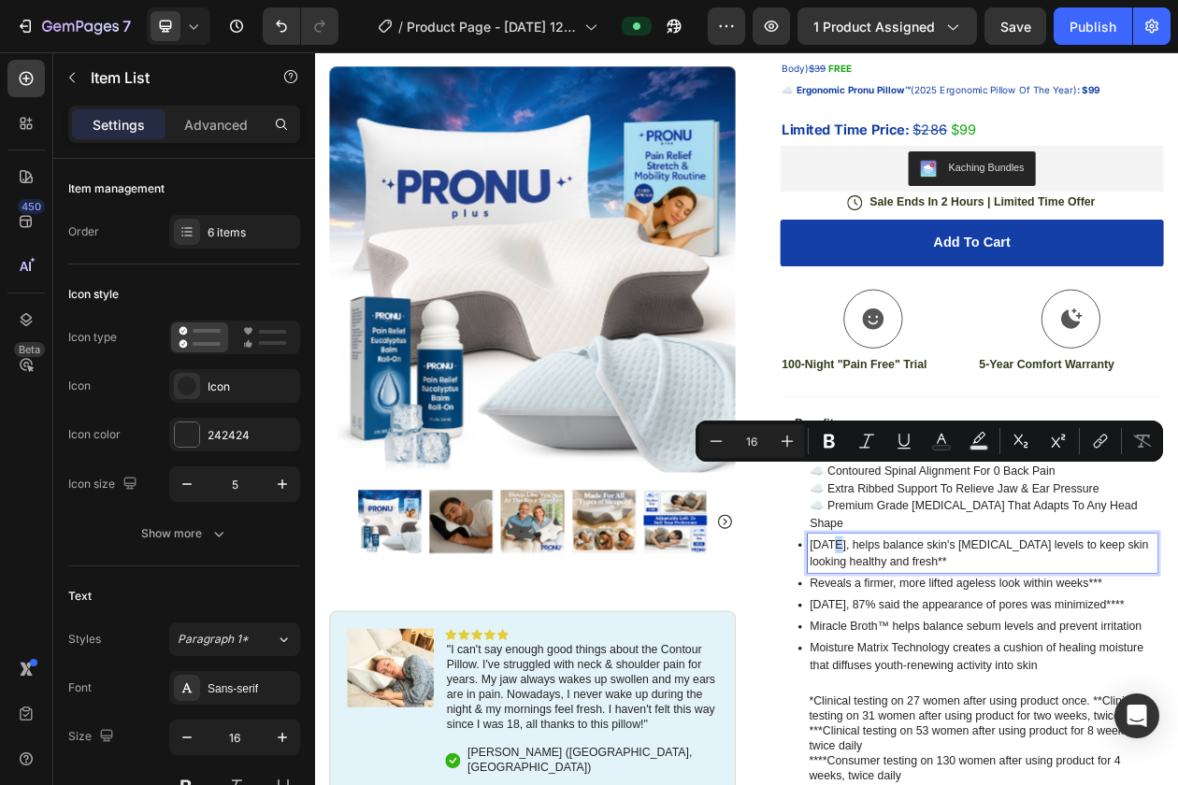
click at [979, 681] on p "In 2 weeks, helps balance skin's sebum levels to keep skin looking healthy and …" at bounding box center [1182, 703] width 449 height 45
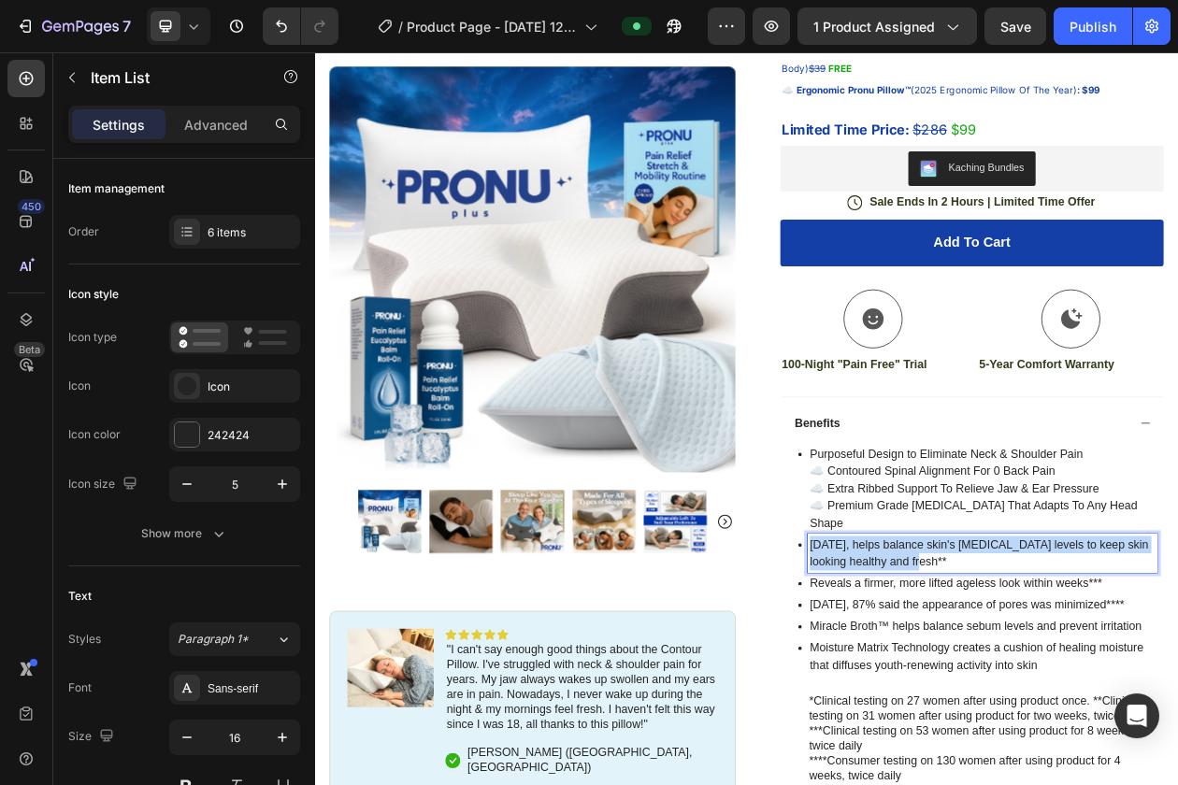
click at [979, 681] on p "In 2 weeks, helps balance skin's sebum levels to keep skin looking healthy and …" at bounding box center [1182, 703] width 449 height 45
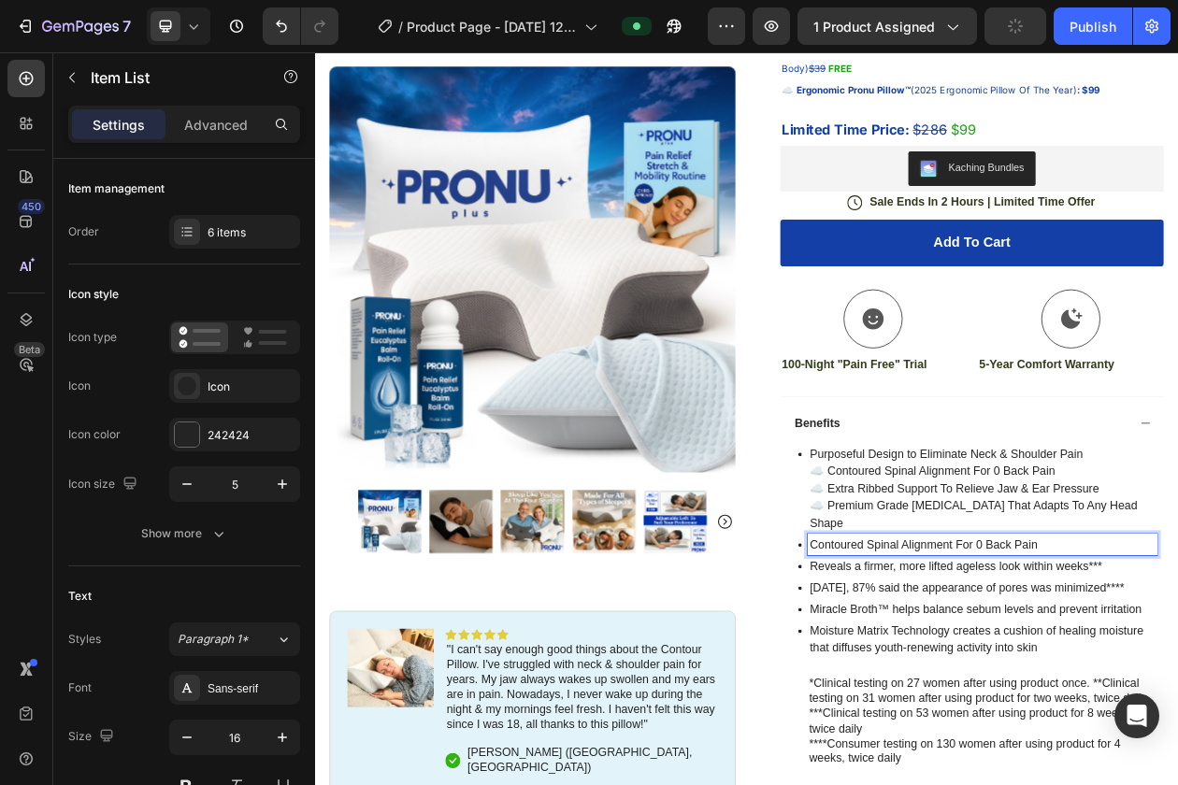
click at [1177, 681] on p "Contoured Spinal Alignment For 0 Back Pain" at bounding box center [1182, 692] width 449 height 22
click at [1177, 681] on p "Contoured Spinal Alignment For Reduced Back Pain" at bounding box center [1182, 692] width 449 height 22
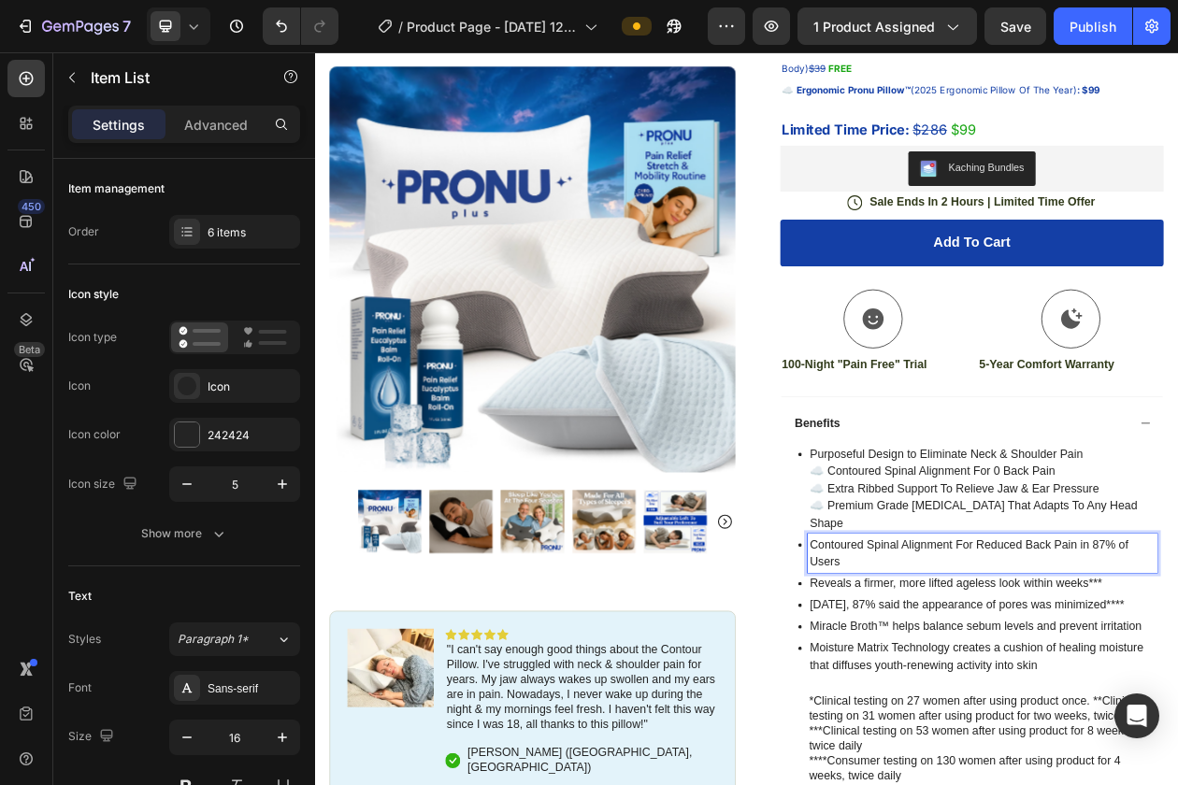
click at [1177, 601] on p "☁️ Contoured Spinal Alignment For 0 Back Pain" at bounding box center [1182, 597] width 449 height 22
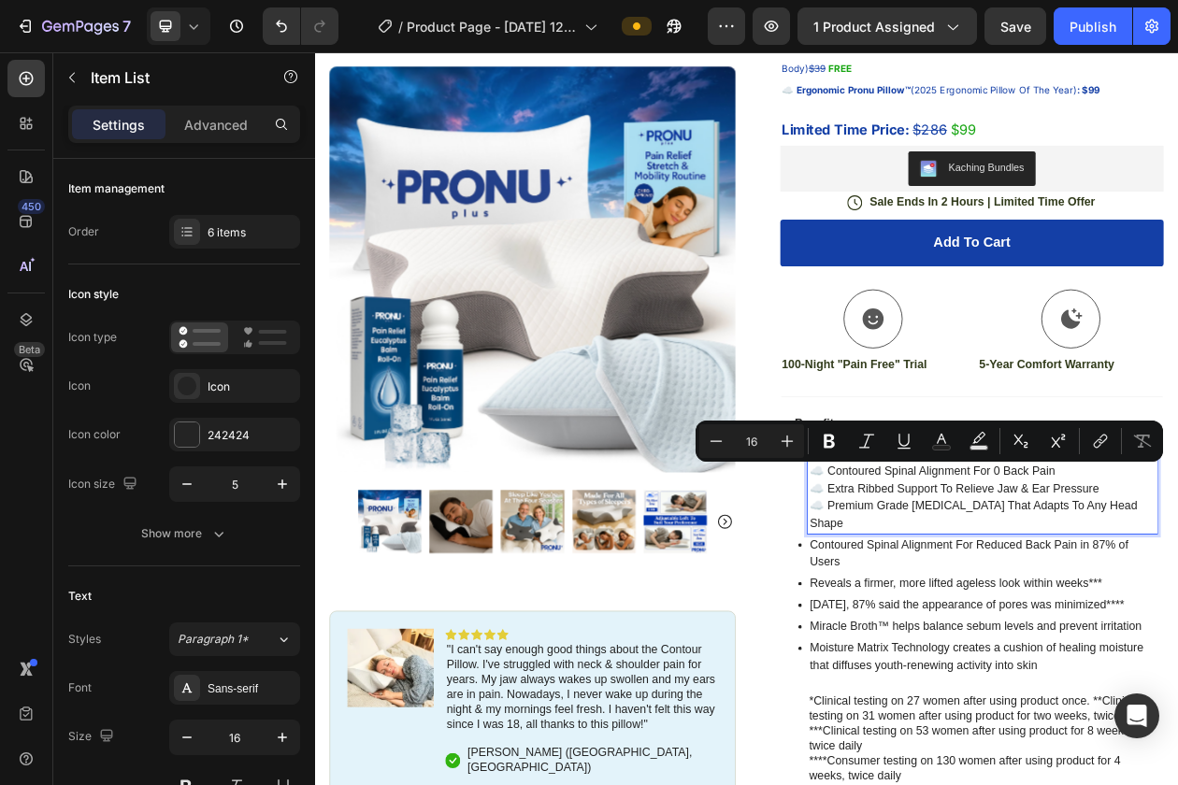
click at [1177, 606] on p "☁️ Contoured Spinal Alignment For 0 Back Pain" at bounding box center [1182, 597] width 449 height 22
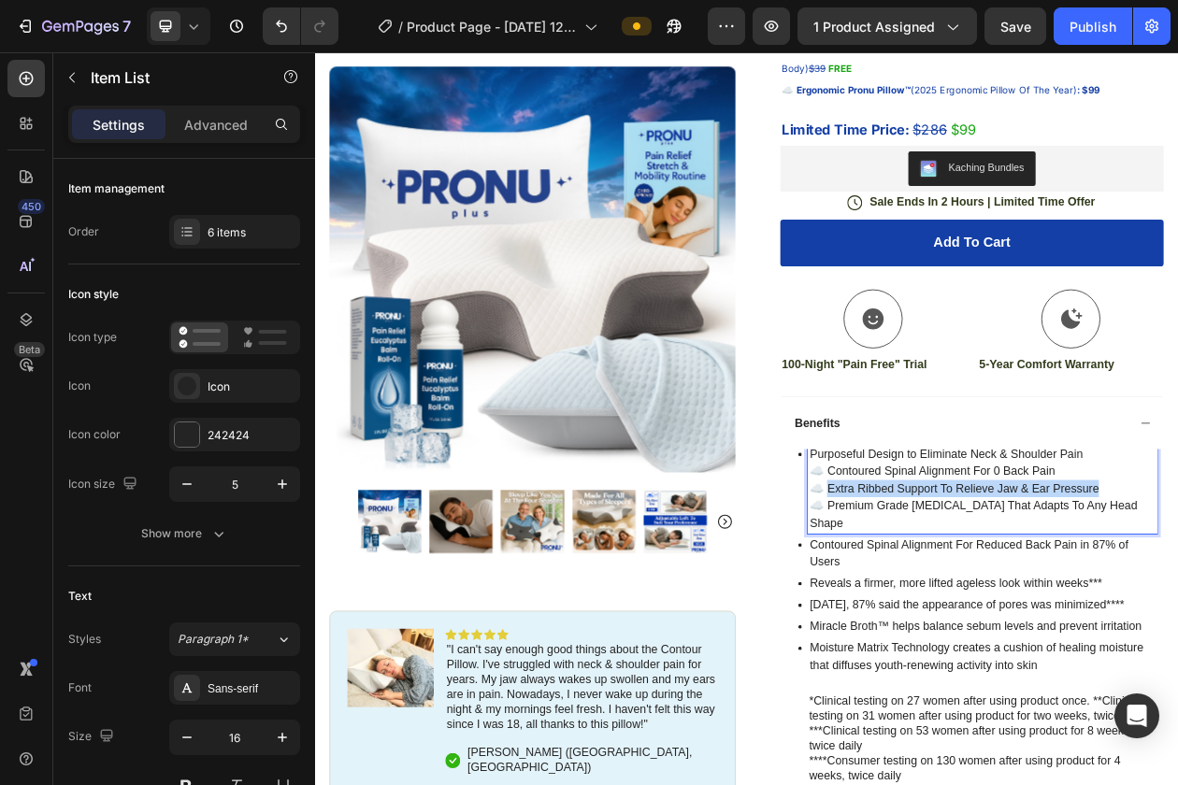
drag, startPoint x: 1333, startPoint y: 621, endPoint x: 981, endPoint y: 623, distance: 352.4
click at [981, 623] on p "☁️ Extra Ribbed Support To Relieve Jaw & Ear Pressure" at bounding box center [1182, 620] width 449 height 22
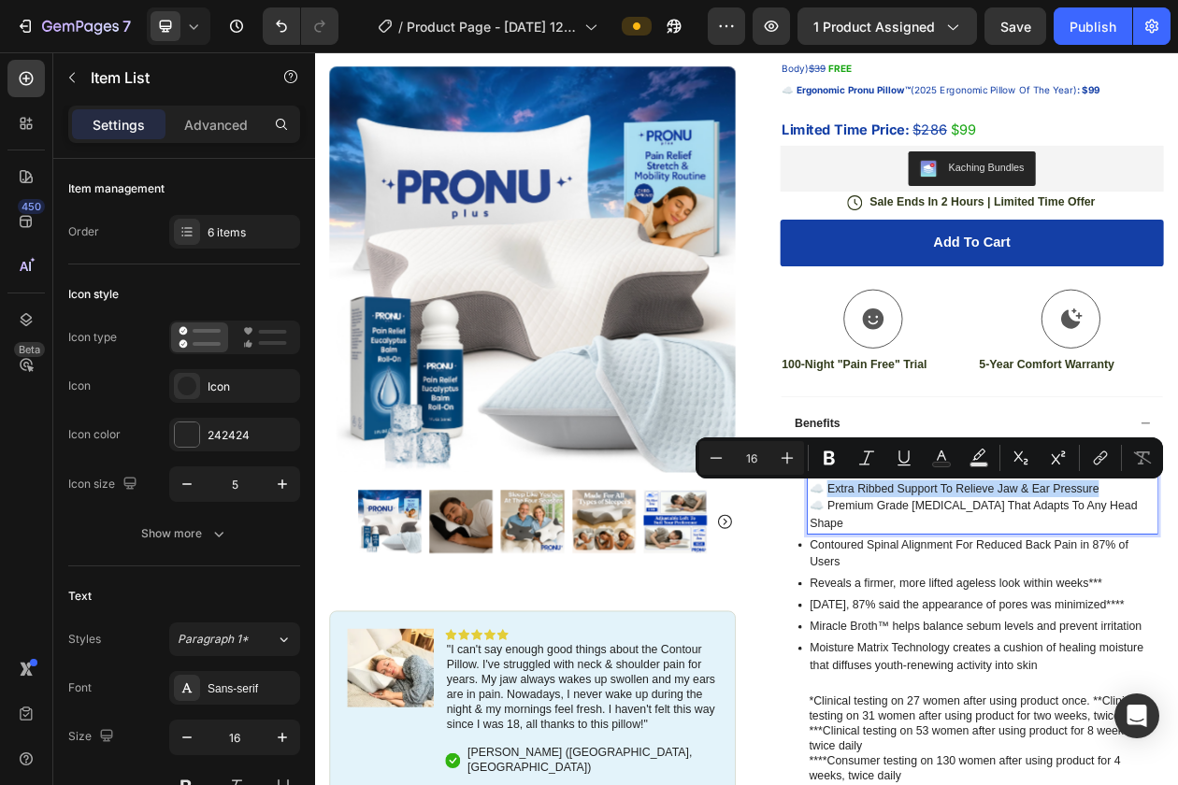
copy p "Extra Ribbed Support To Relieve Jaw & Ear Pressure"
click at [985, 734] on div "Reveals a firmer, more lifted ageless look within weeks***" at bounding box center [1182, 743] width 454 height 28
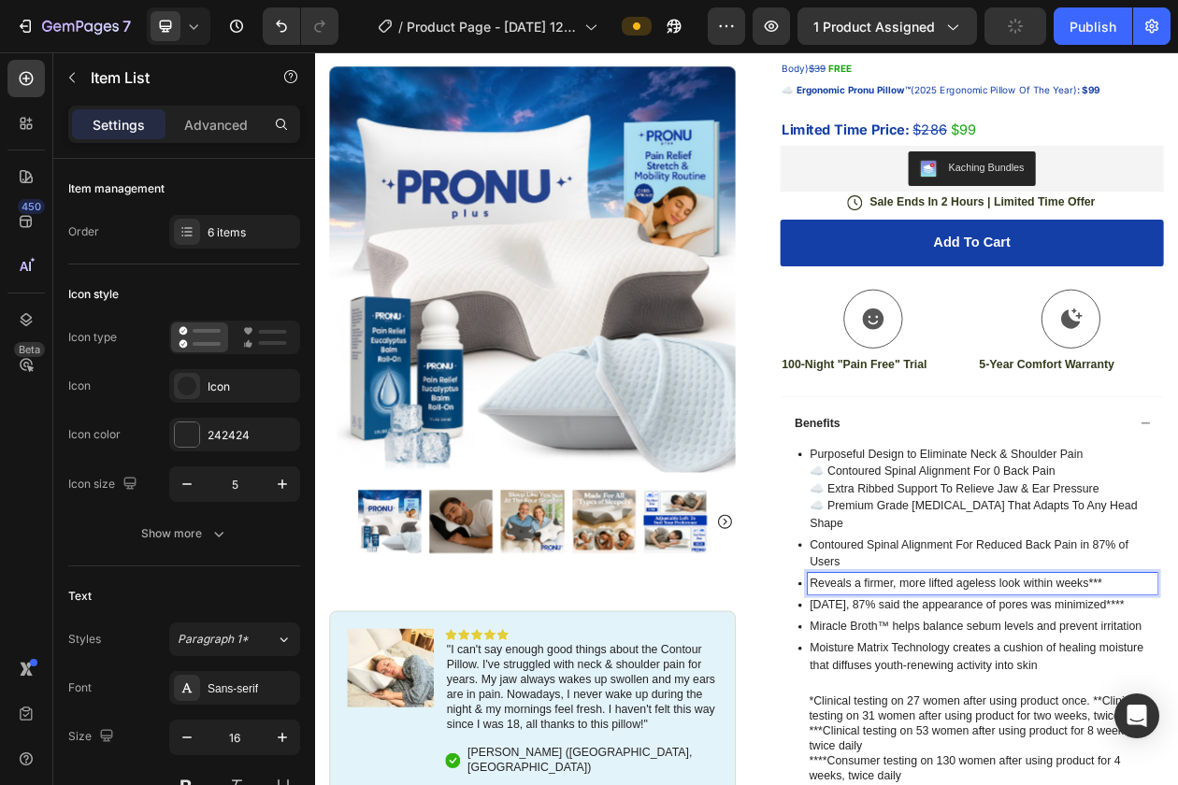
click at [991, 732] on p "Reveals a firmer, more lifted ageless look within weeks***" at bounding box center [1182, 743] width 449 height 22
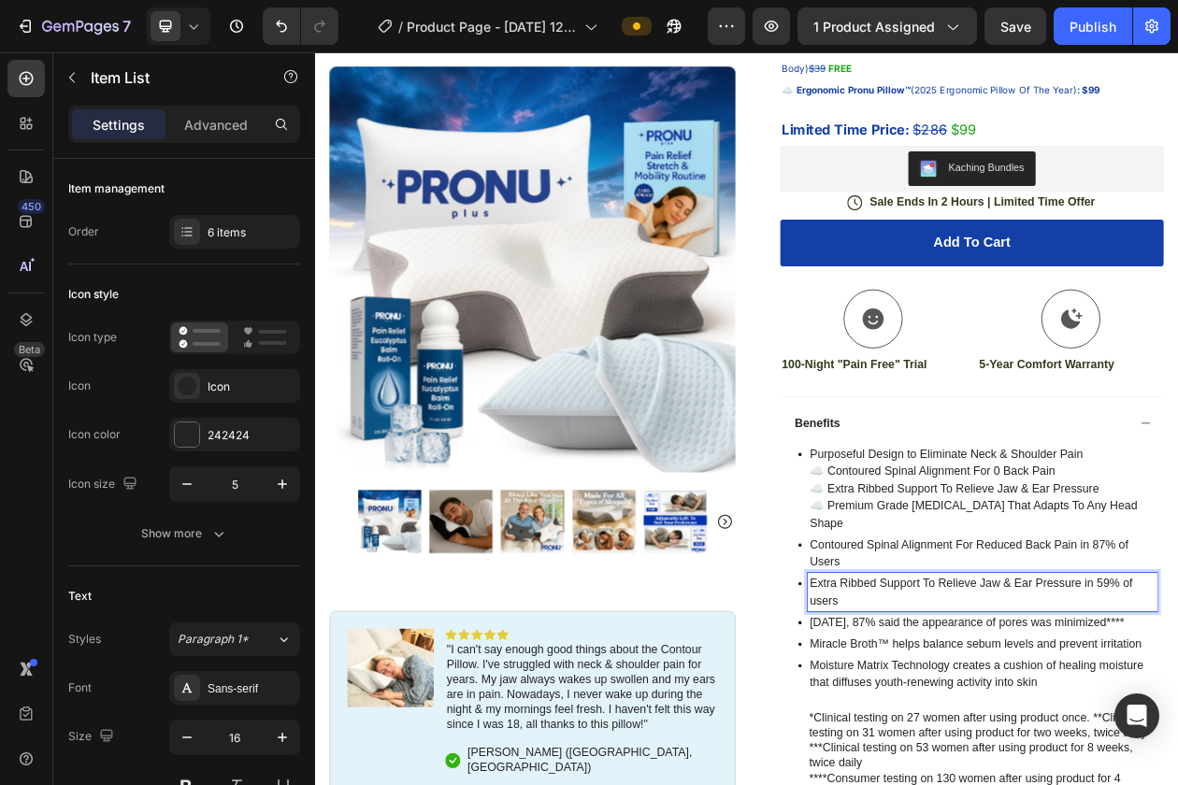
click at [1084, 697] on p "Contoured Spinal Alignment For Reduced Back Pain in 87% of Users" at bounding box center [1182, 703] width 449 height 45
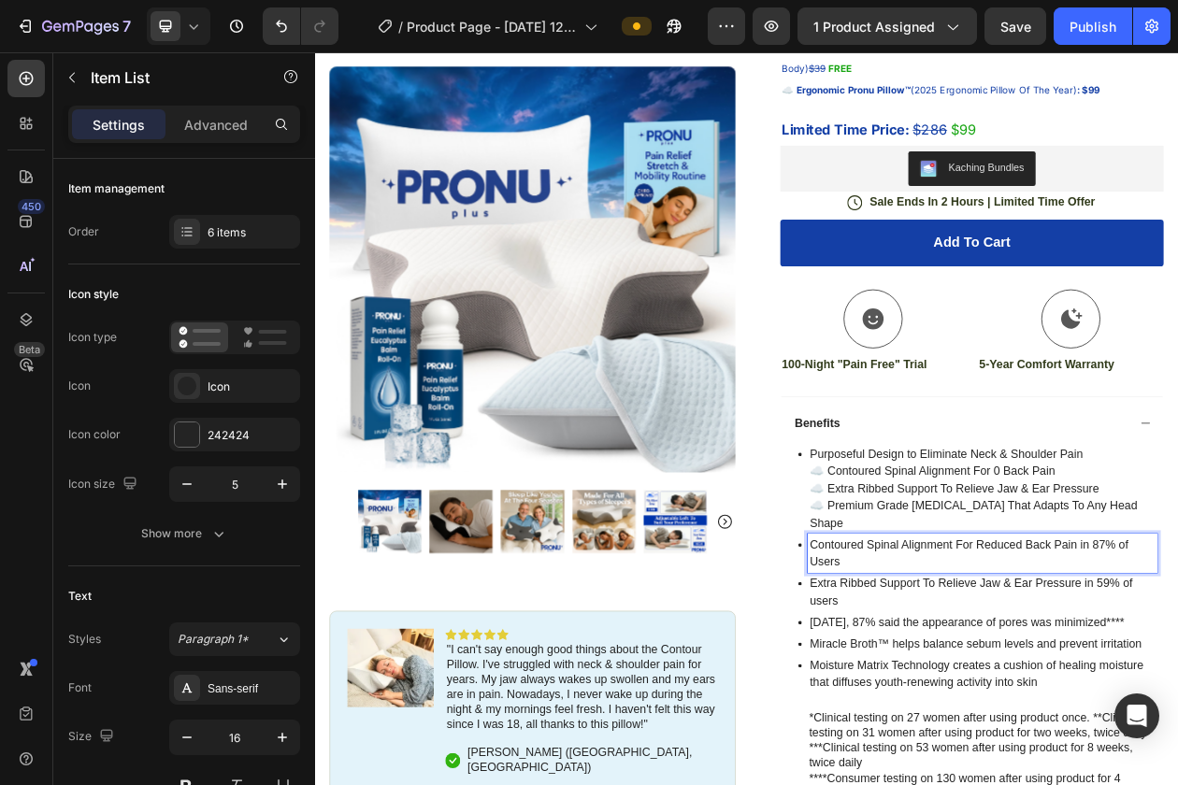
click at [1084, 697] on p "Contoured Spinal Alignment For Reduced Back Pain in 87% of Users" at bounding box center [1182, 703] width 449 height 45
click at [1035, 637] on p "☁️ Premium Grade Memory Foam That Adapts To Any Head Shape" at bounding box center [1182, 653] width 449 height 45
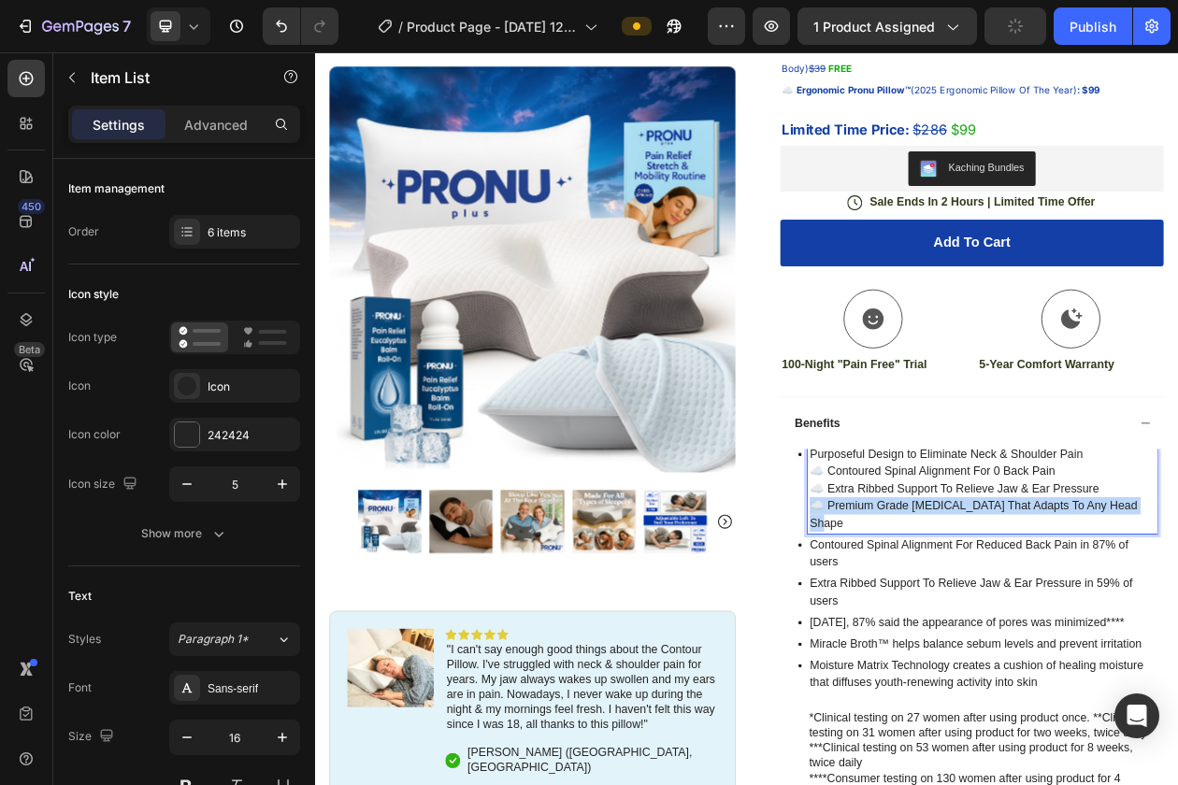
click at [1035, 637] on p "☁️ Premium Grade Memory Foam That Adapts To Any Head Shape" at bounding box center [1182, 653] width 449 height 45
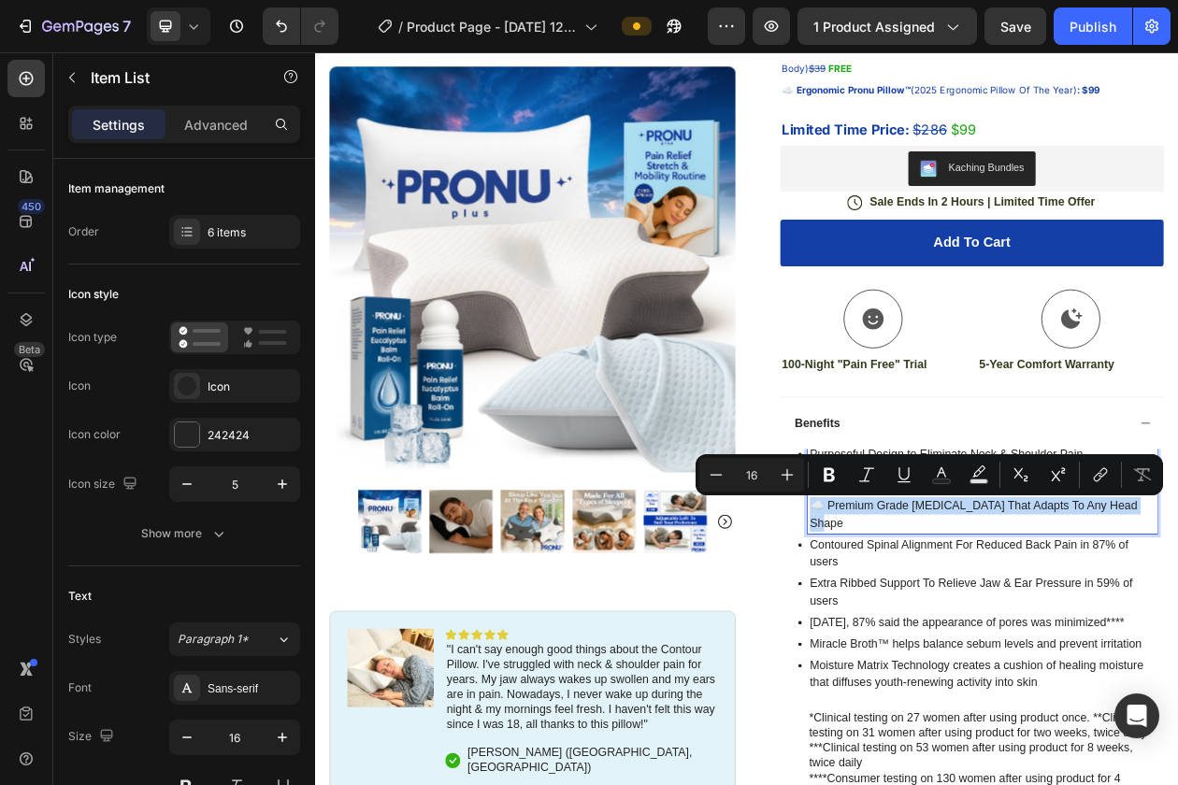
click at [1177, 646] on p "☁️ Premium Grade Memory Foam That Adapts To Any Head Shape" at bounding box center [1182, 653] width 449 height 45
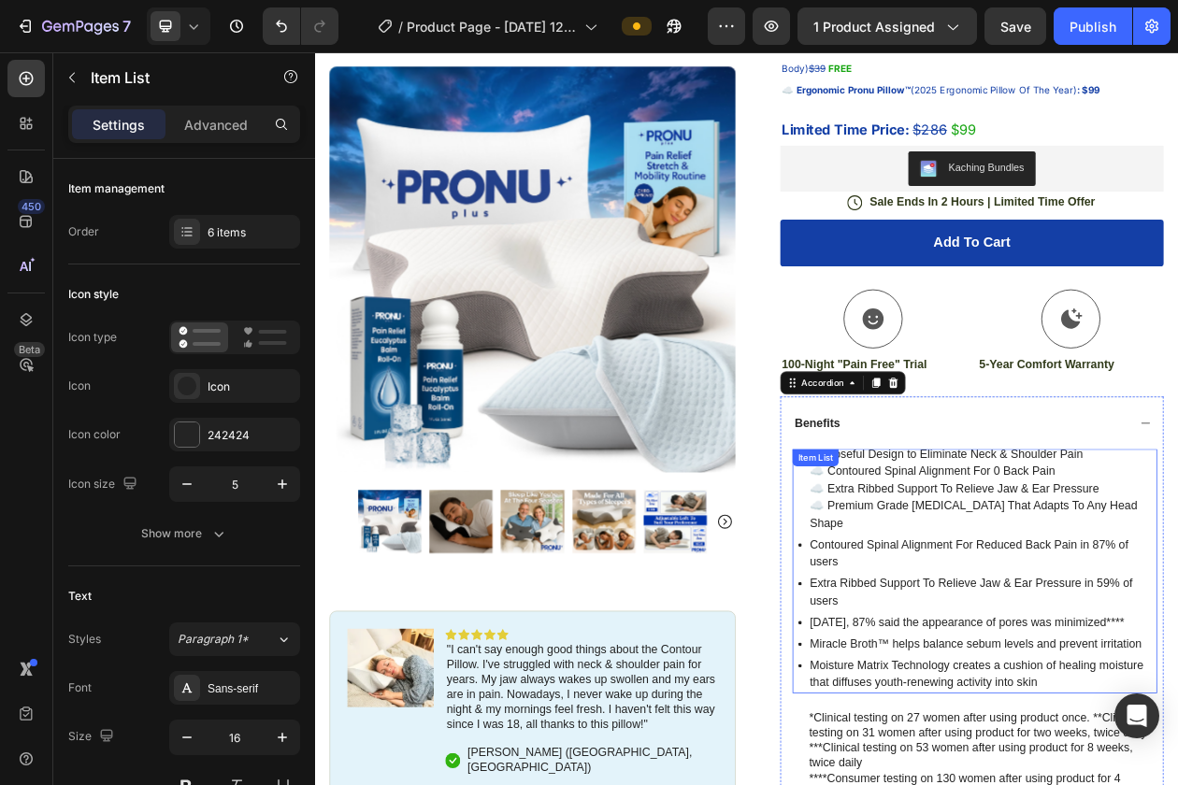
click at [1177, 642] on p "☁️ Premium Grade Memory Foam That Adapts To Any Head Shape" at bounding box center [1182, 653] width 449 height 45
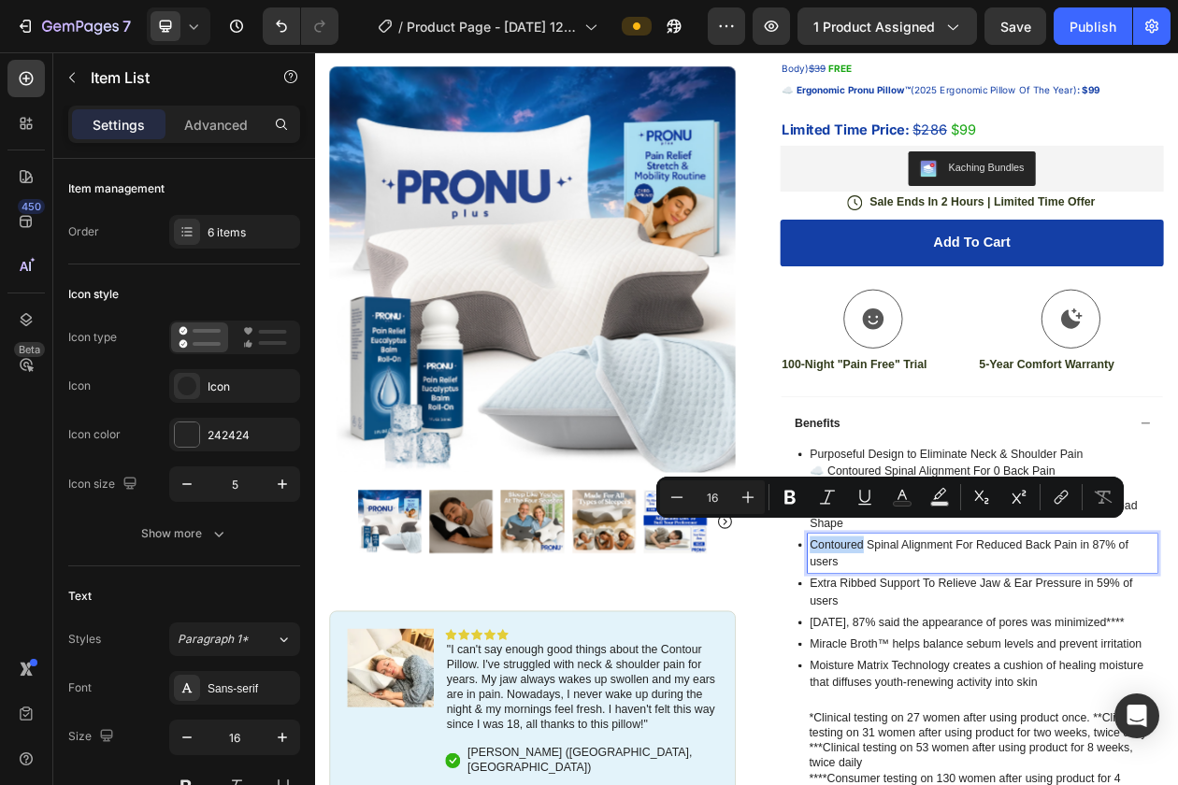
drag, startPoint x: 1403, startPoint y: 643, endPoint x: 980, endPoint y: 637, distance: 423.5
click at [980, 637] on p "☁️ Premium Grade Memory Foam That Adapts To Any Head Shape" at bounding box center [1182, 653] width 449 height 45
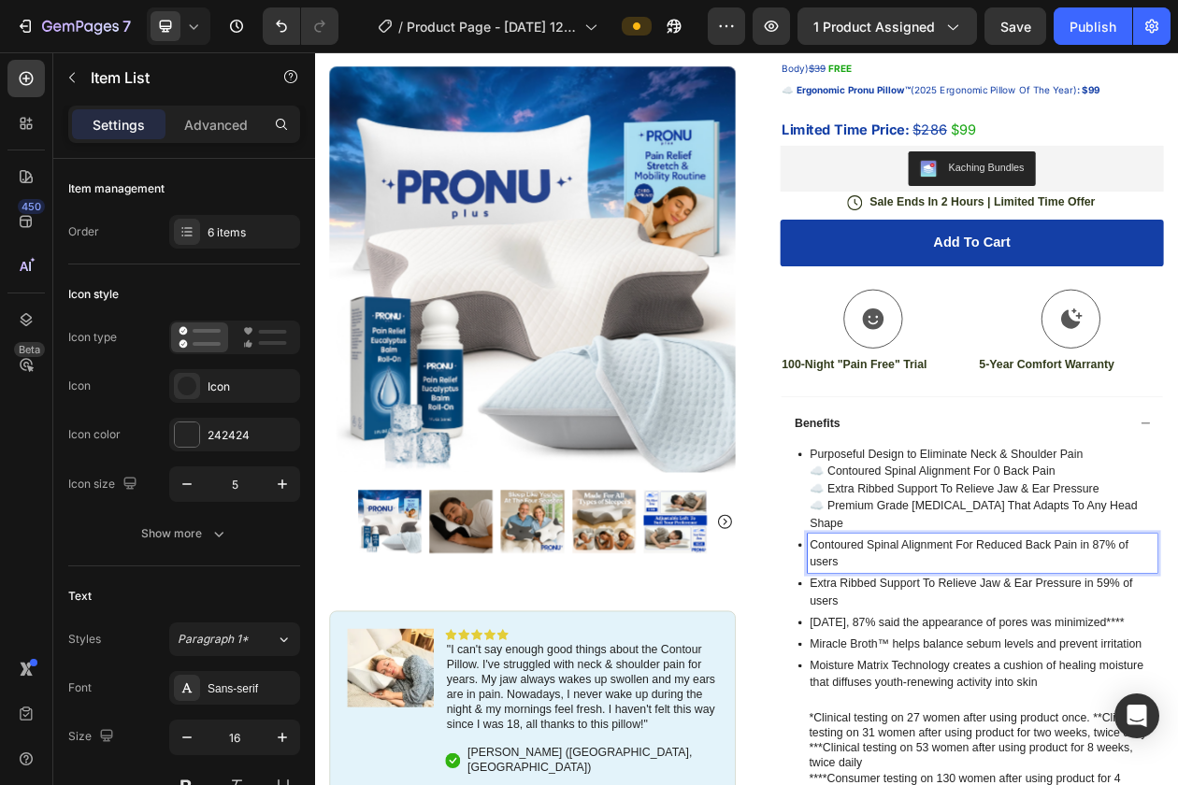
click at [980, 685] on p "Contoured Spinal Alignment For Reduced Back Pain in 87% of users" at bounding box center [1182, 703] width 449 height 45
click at [978, 640] on p "☁️ Premium Grade Memory Foam That Adapts To Any Head Shape" at bounding box center [1182, 653] width 449 height 45
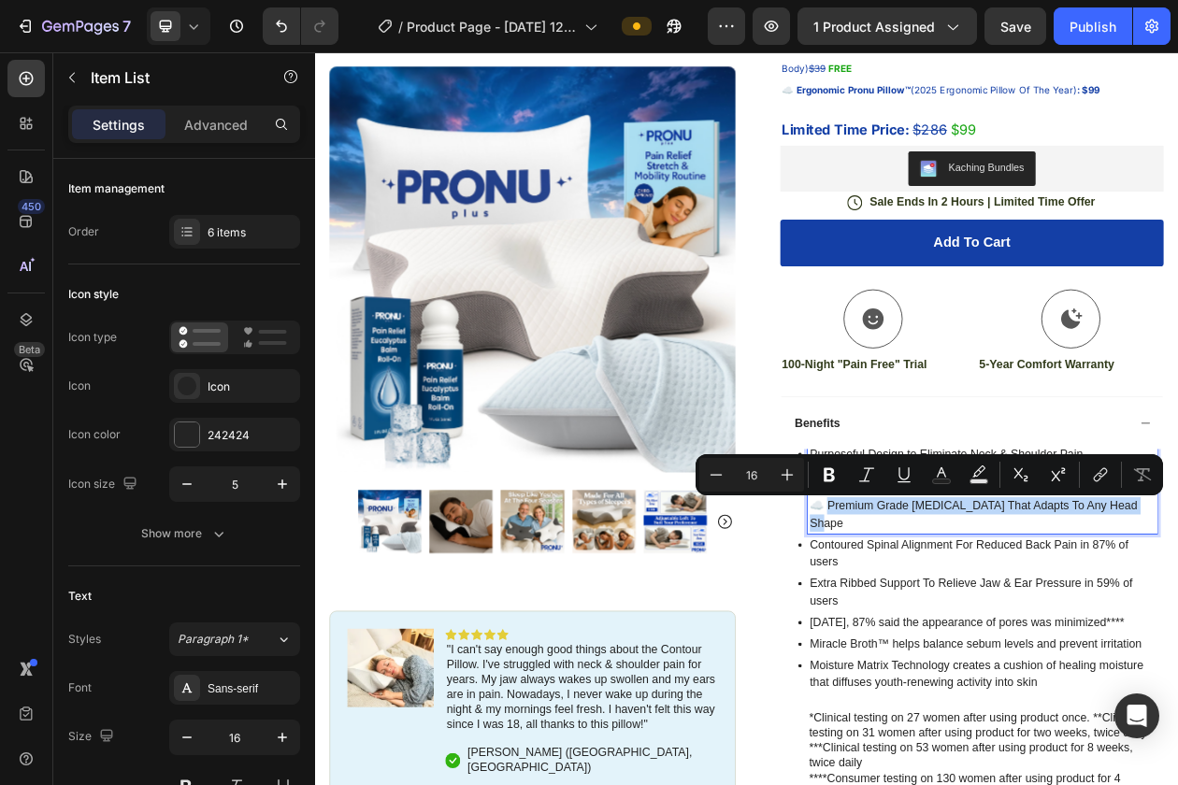
drag, startPoint x: 980, startPoint y: 641, endPoint x: 1405, endPoint y: 642, distance: 425.3
click at [1177, 643] on p "☁️ Premium Grade Memory Foam That Adapts To Any Head Shape" at bounding box center [1182, 653] width 449 height 45
copy p "Premium Grade [MEDICAL_DATA] That Adapts To Any Head Shape"
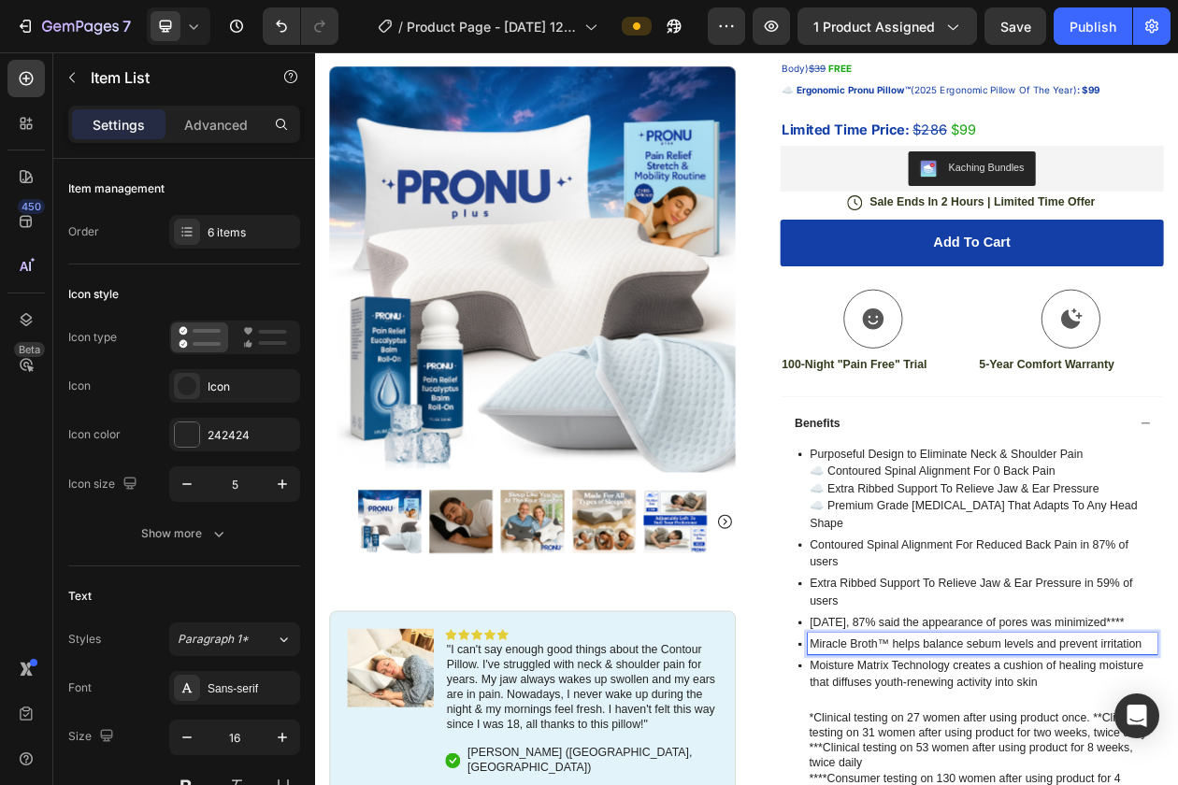
click at [1047, 782] on p "In 4 weeks, 87% said the appearance of pores was minimized****" at bounding box center [1182, 793] width 449 height 22
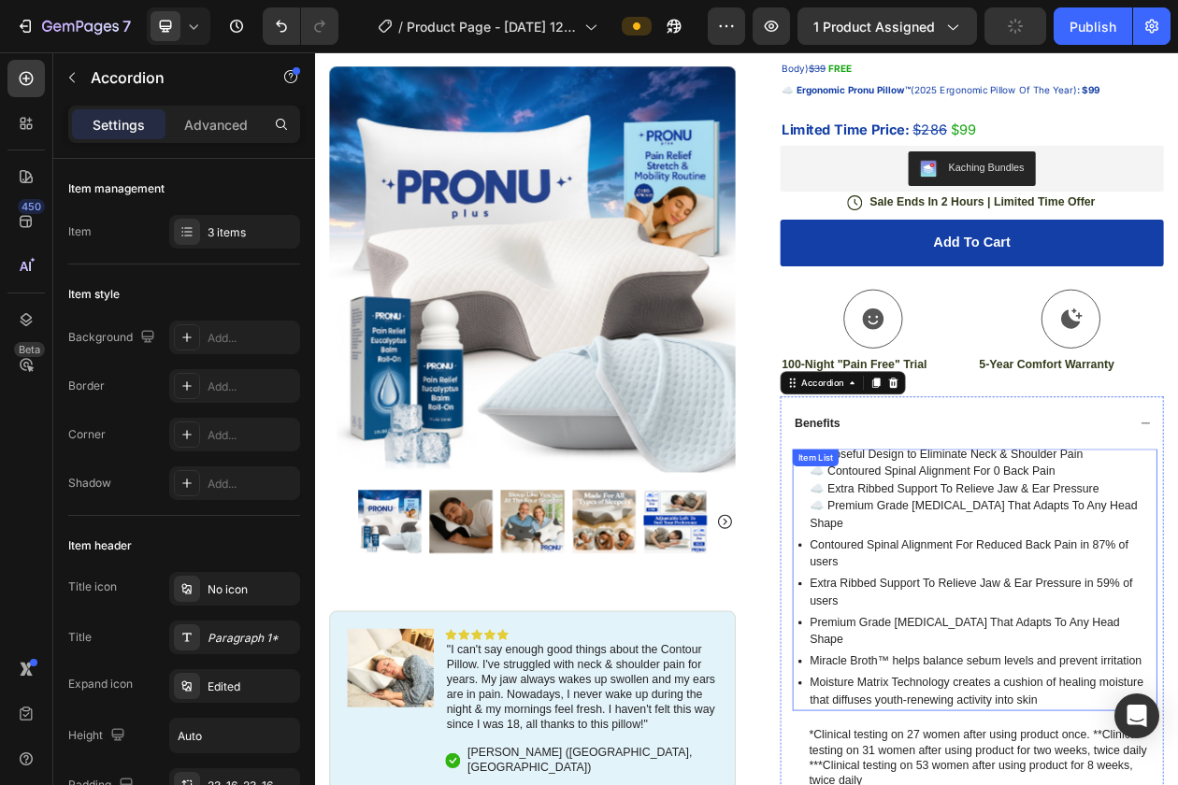
click at [1010, 652] on p "☁️ Premium Grade Memory Foam That Adapts To Any Head Shape" at bounding box center [1182, 653] width 449 height 45
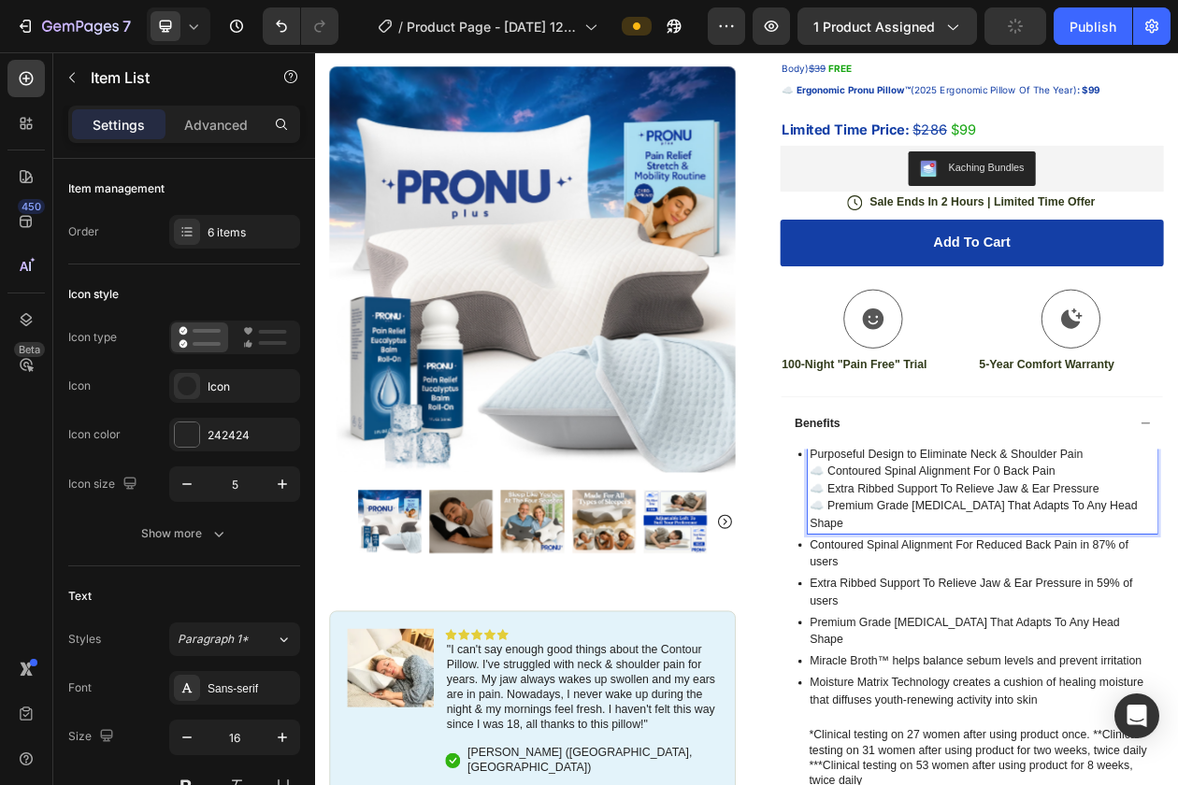
click at [1177, 627] on p "☁️ Extra Ribbed Support To Relieve Jaw & Ear Pressure" at bounding box center [1182, 620] width 449 height 22
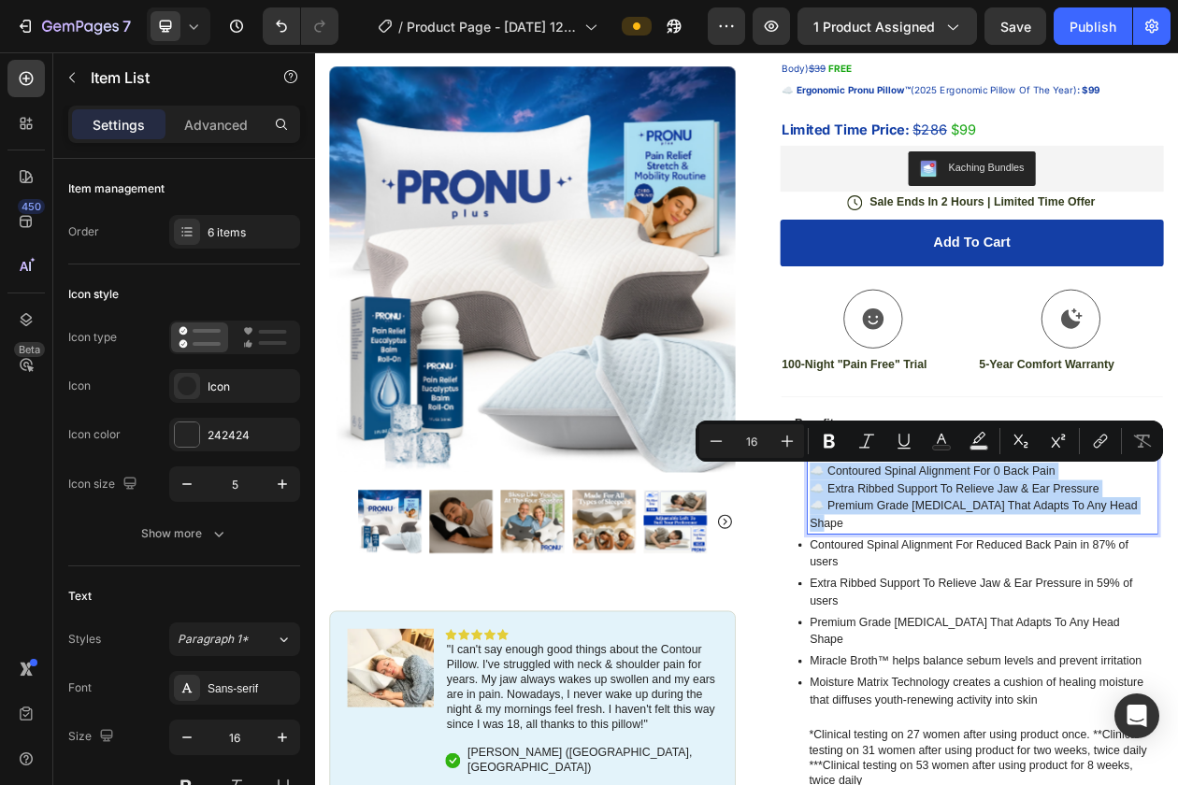
drag, startPoint x: 1402, startPoint y: 644, endPoint x: 951, endPoint y: 602, distance: 453.4
click at [951, 602] on div "Purposeful Design to Eliminate Neck & Shoulder Pain ☁️ Contoured Spinal Alignme…" at bounding box center [1176, 620] width 466 height 118
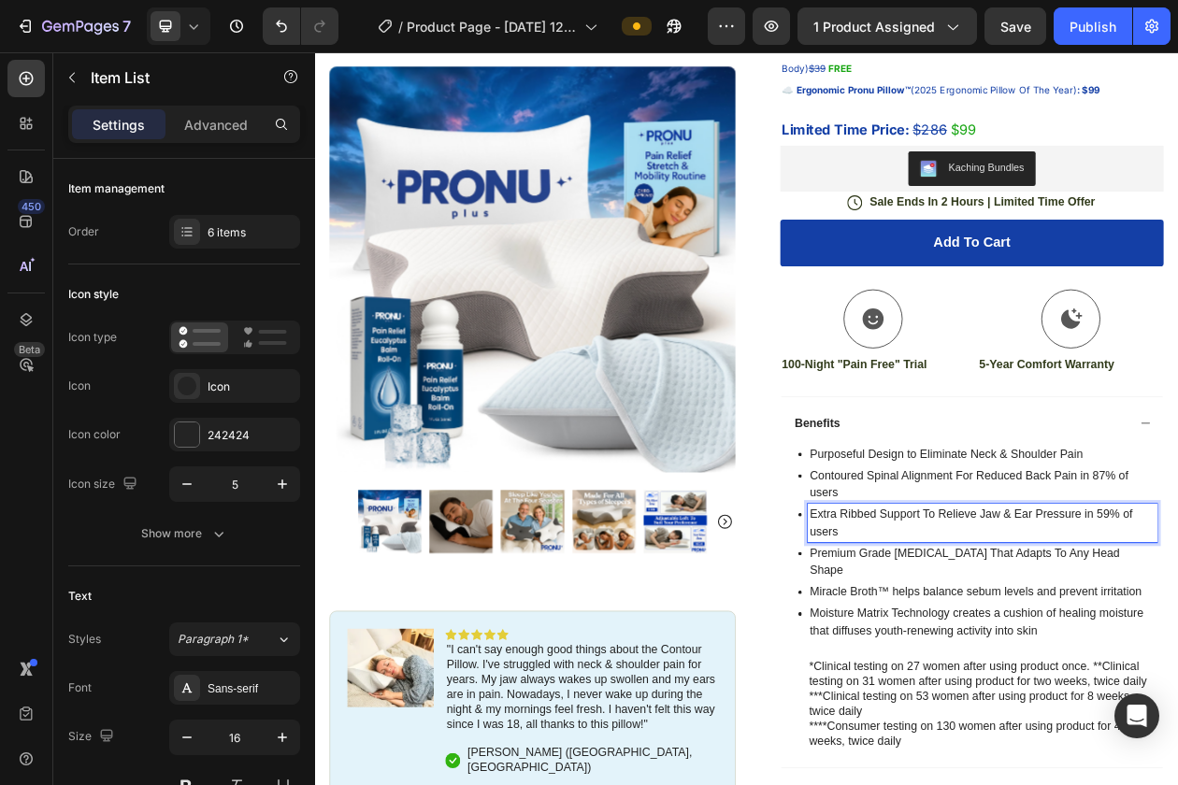
click at [992, 658] on p "Extra Ribbed Support To Relieve Jaw & Ear Pressure in 59% of users" at bounding box center [1182, 664] width 449 height 45
click at [1002, 537] on div "Benefits" at bounding box center [1154, 535] width 437 height 25
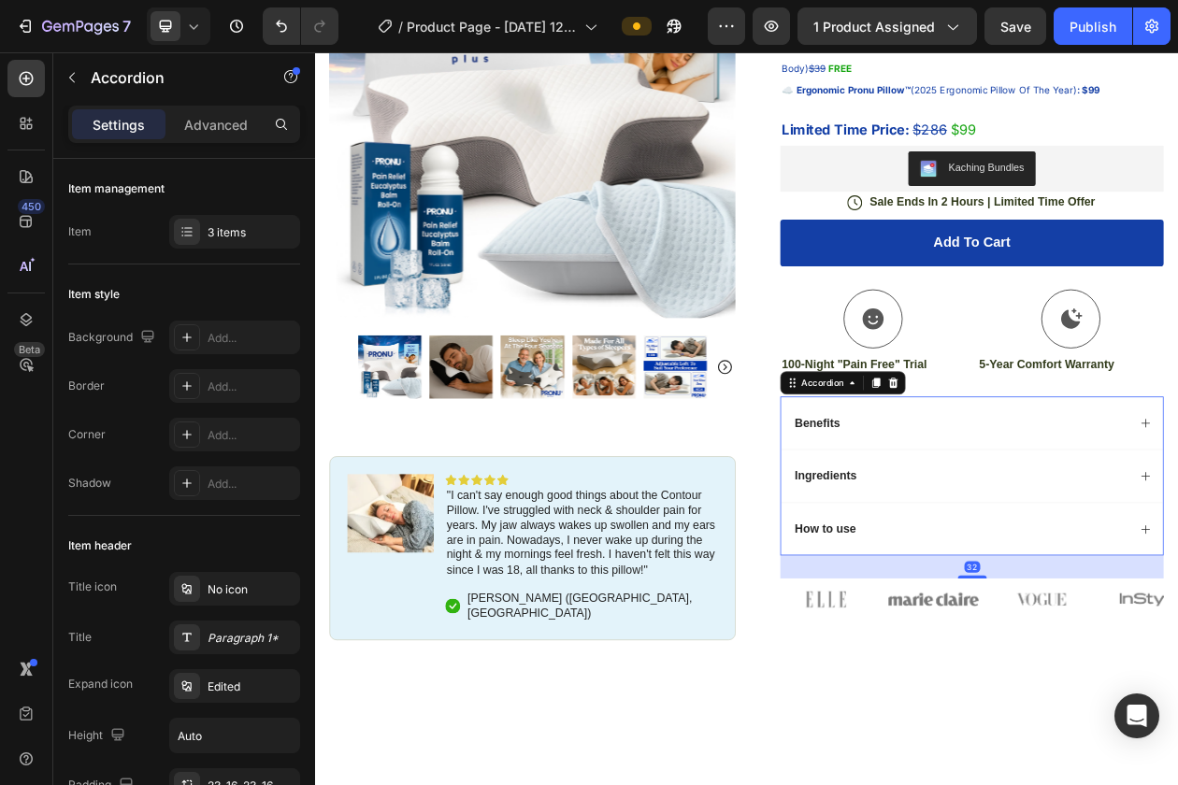
click at [984, 551] on div "Benefits" at bounding box center [1169, 534] width 496 height 69
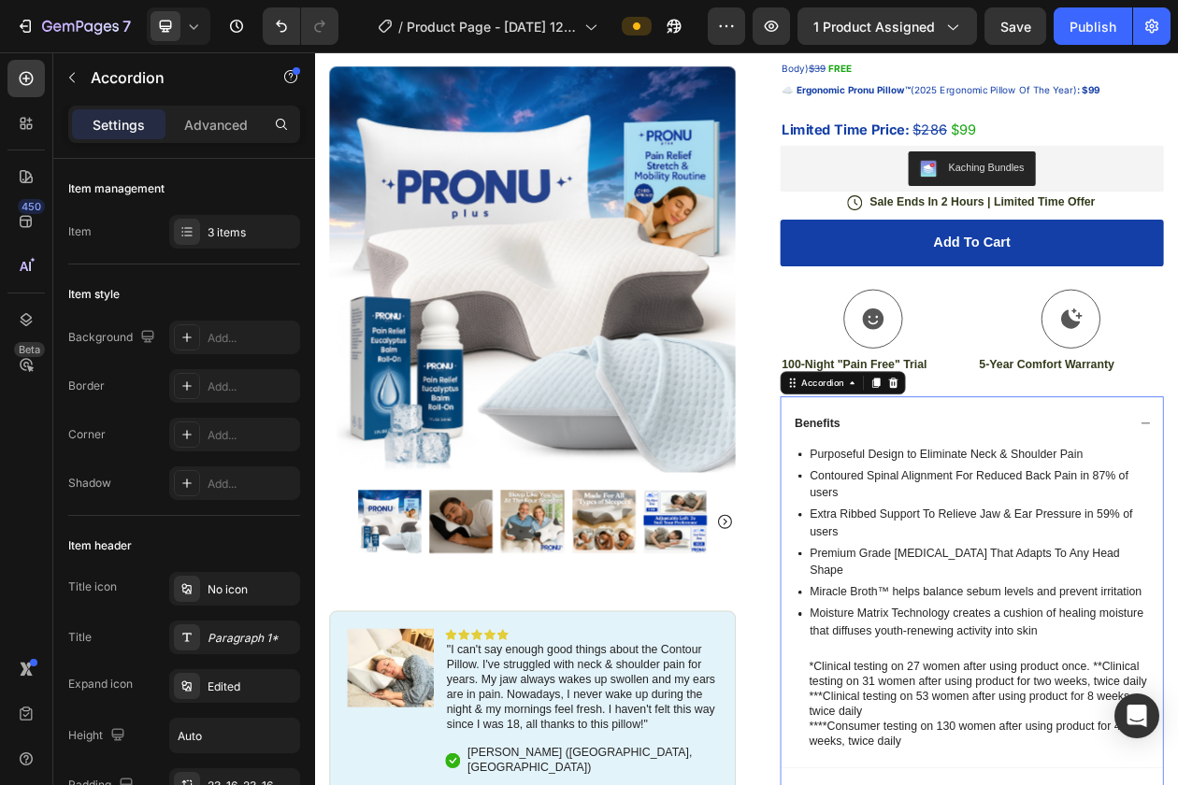
click at [980, 566] on div "Benefits" at bounding box center [1169, 534] width 496 height 69
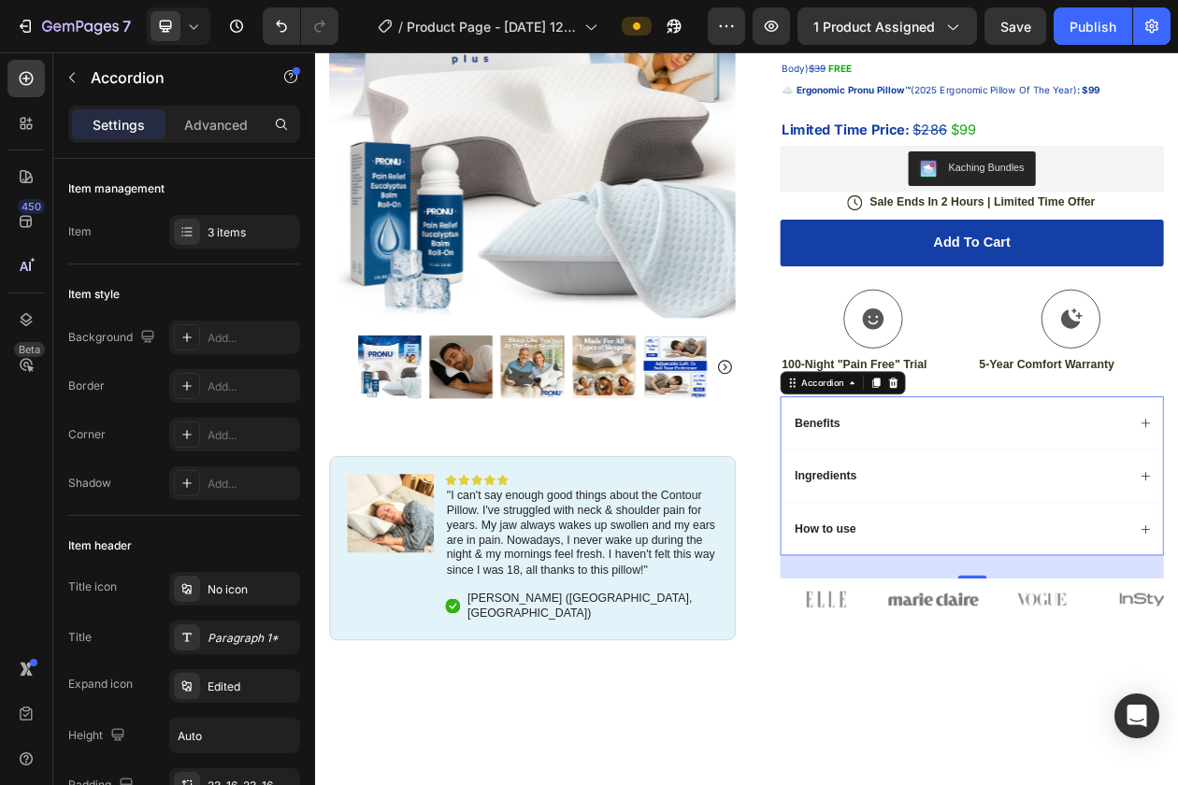
click at [968, 569] on div "Benefits" at bounding box center [1169, 534] width 496 height 69
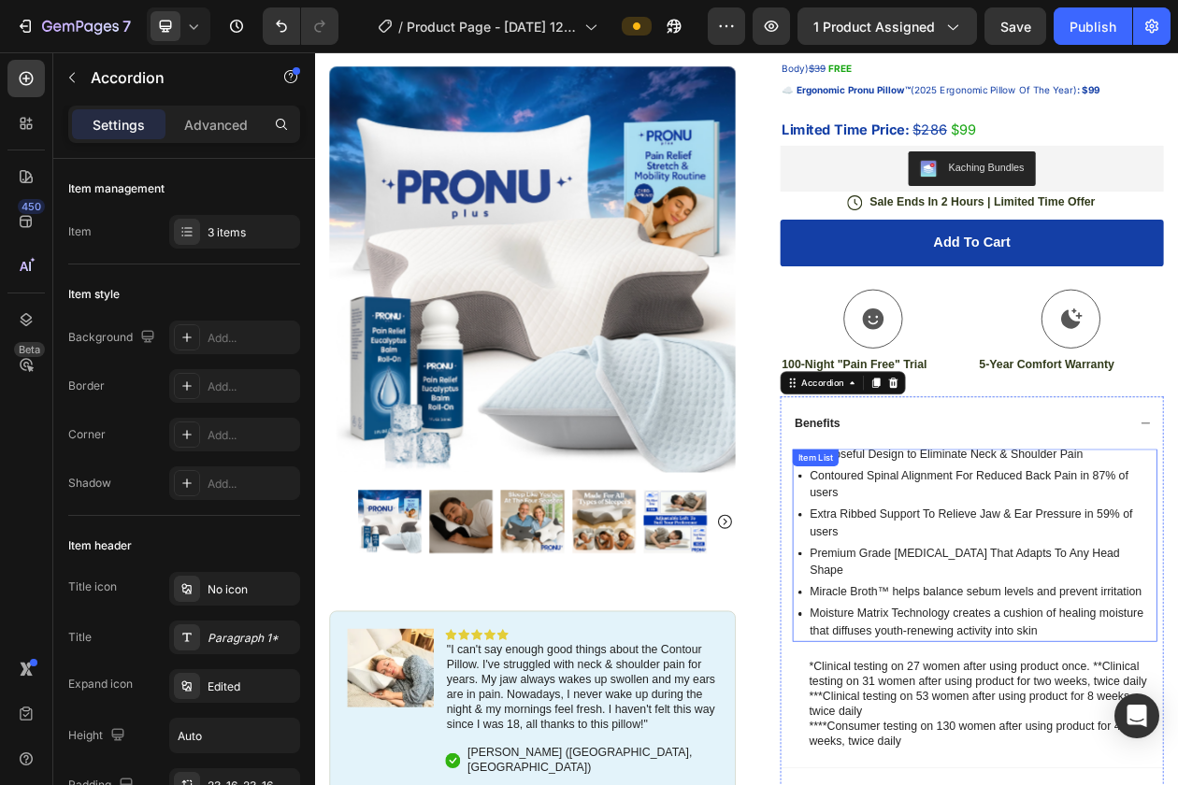
click at [974, 578] on div "Item List" at bounding box center [965, 579] width 52 height 17
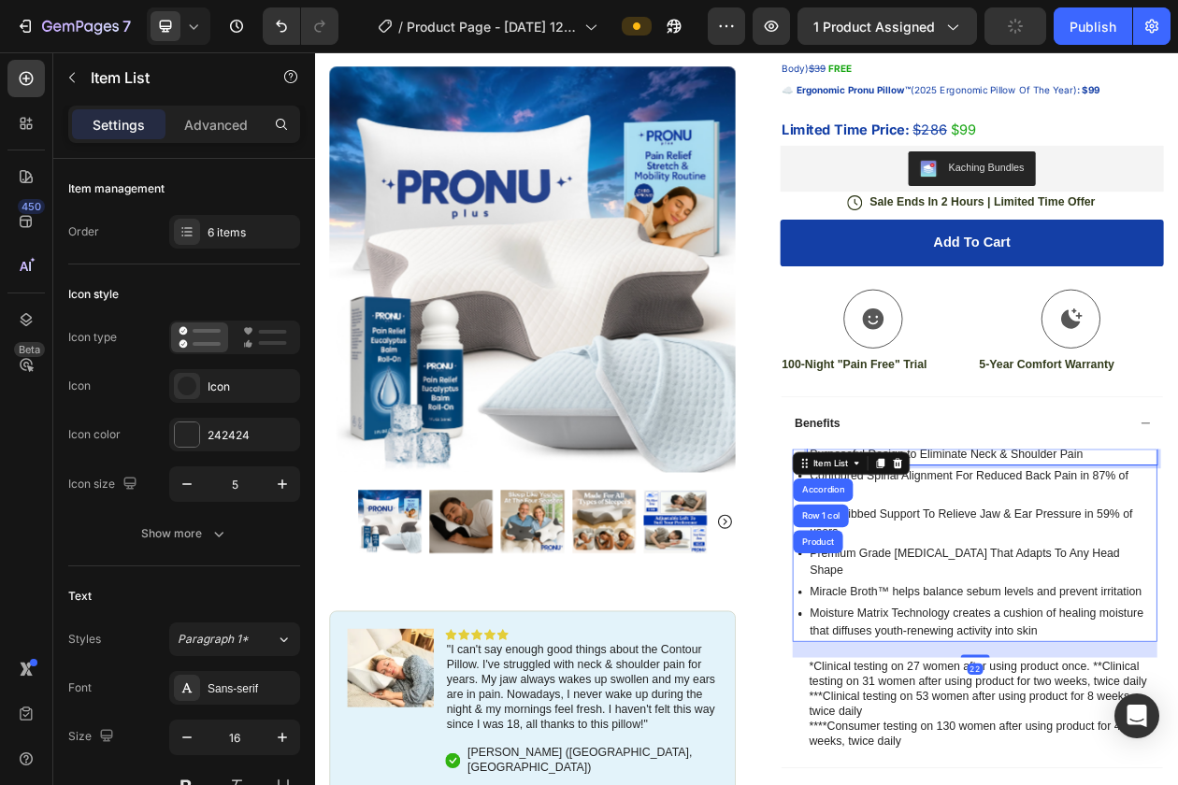
click at [1177, 573] on p "Purposeful Design to Eliminate Neck & Shoulder Pain" at bounding box center [1182, 575] width 449 height 22
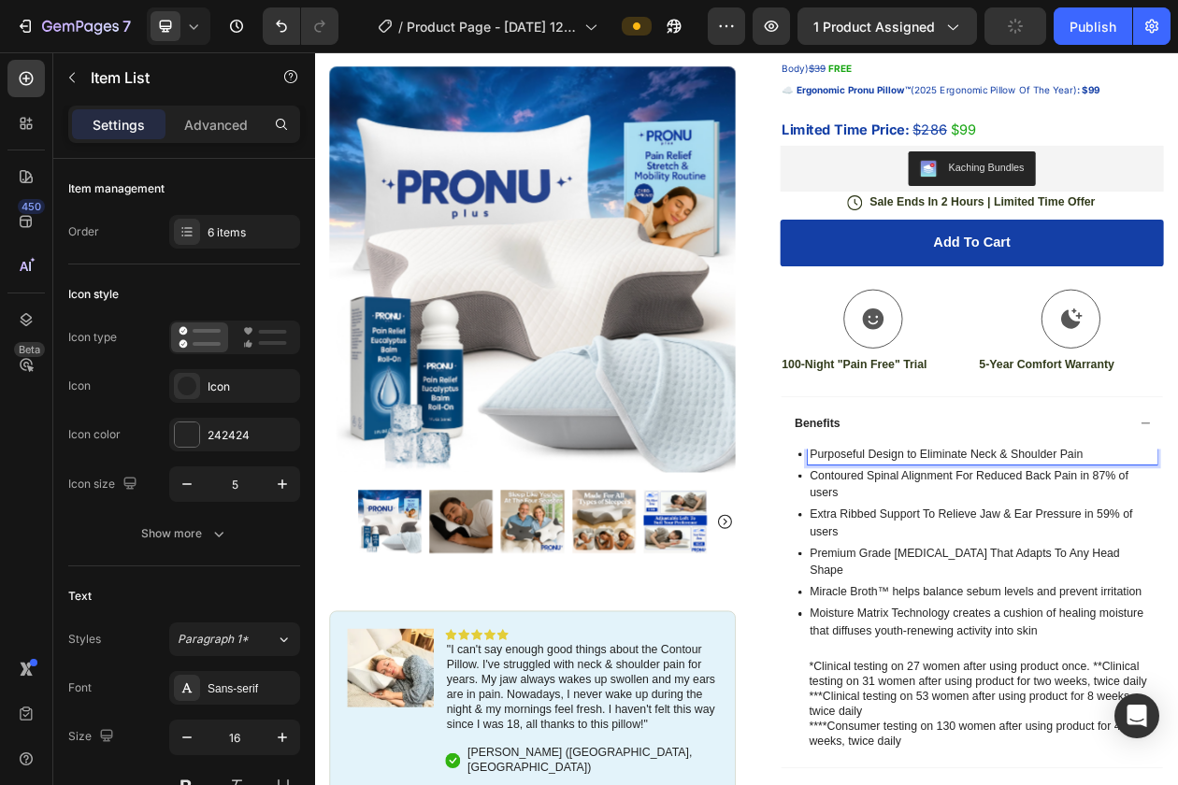
click at [963, 577] on p "Purposeful Design to Eliminate Neck & Shoulder Pain" at bounding box center [1182, 575] width 449 height 22
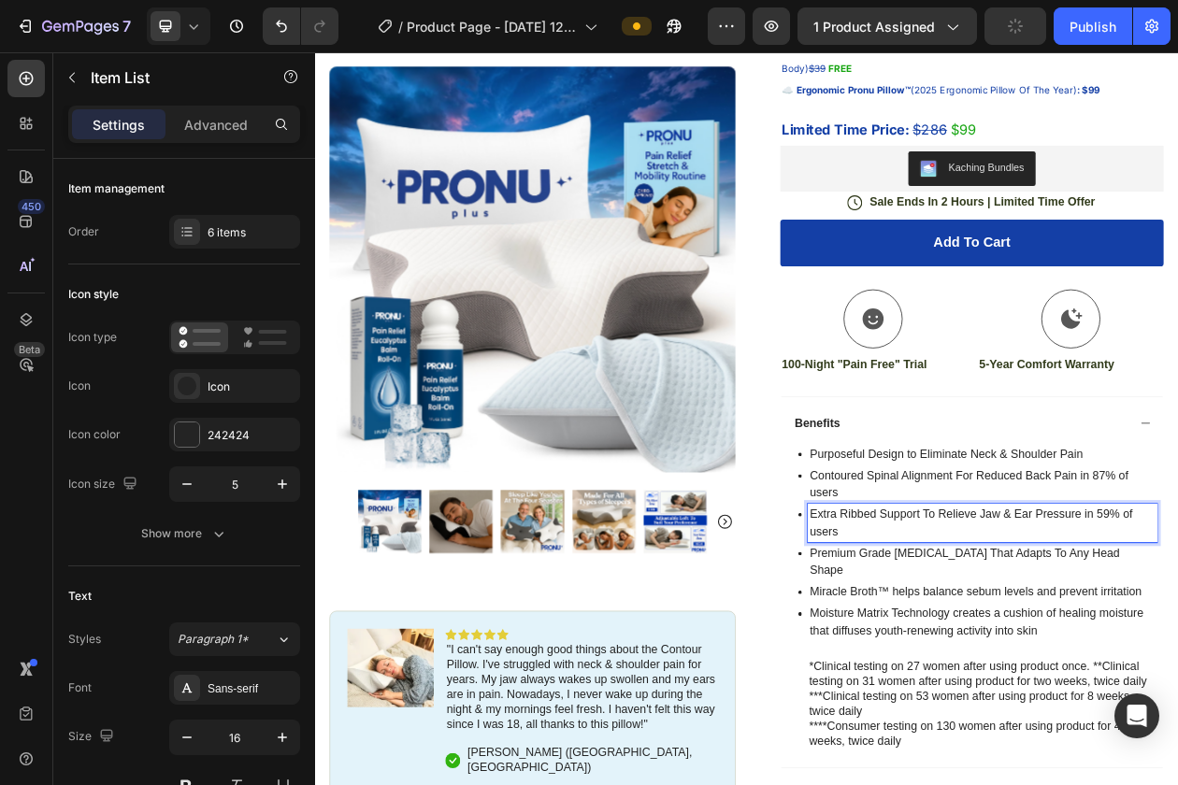
click at [1015, 677] on p "Extra Ribbed Support To Relieve Jaw & Ear Pressure in 59% of users" at bounding box center [1182, 664] width 449 height 45
click at [1049, 743] on p "Miracle Broth™ helps balance sebum levels and prevent irritation" at bounding box center [1182, 754] width 449 height 22
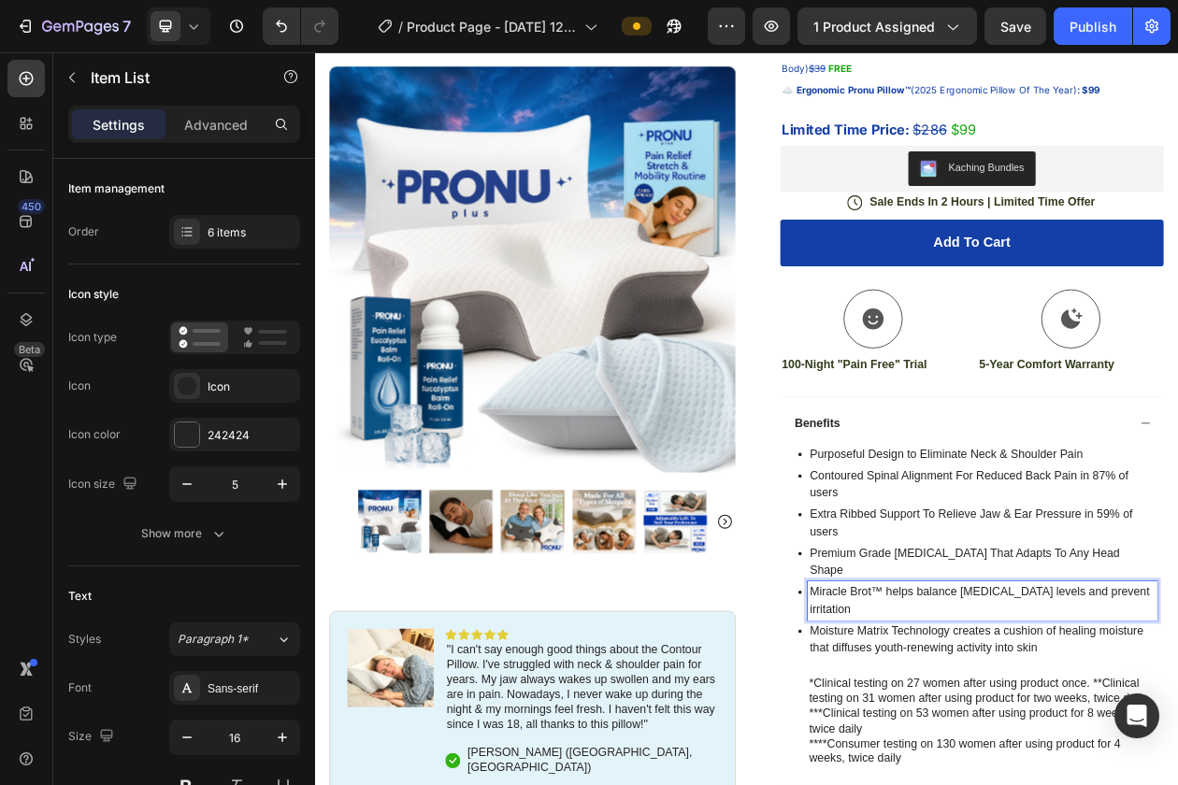
click at [938, 733] on div "Purposeful Design to Eliminate Neck & Shoulder Pain Contoured Spinal Alignment …" at bounding box center [1173, 701] width 474 height 280
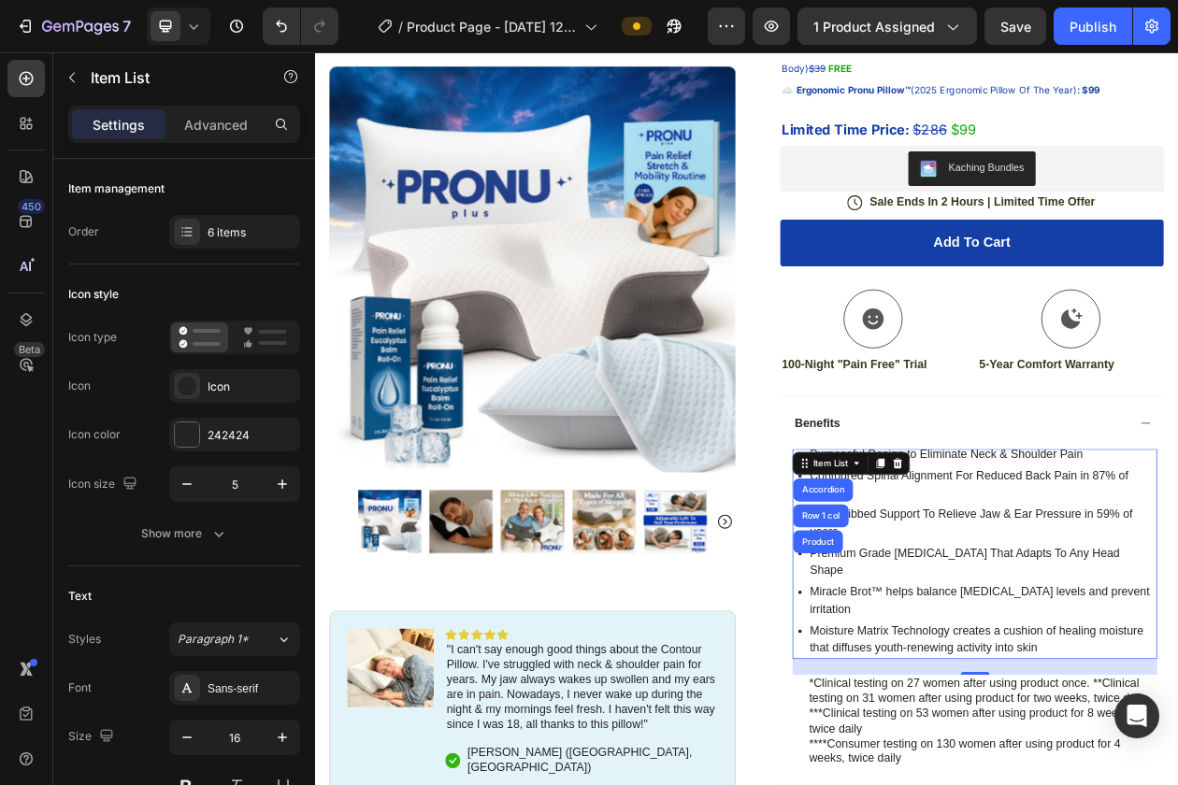
click at [964, 743] on p "Miracle Brot™ helps balance sebum levels and prevent irritation" at bounding box center [1182, 765] width 449 height 45
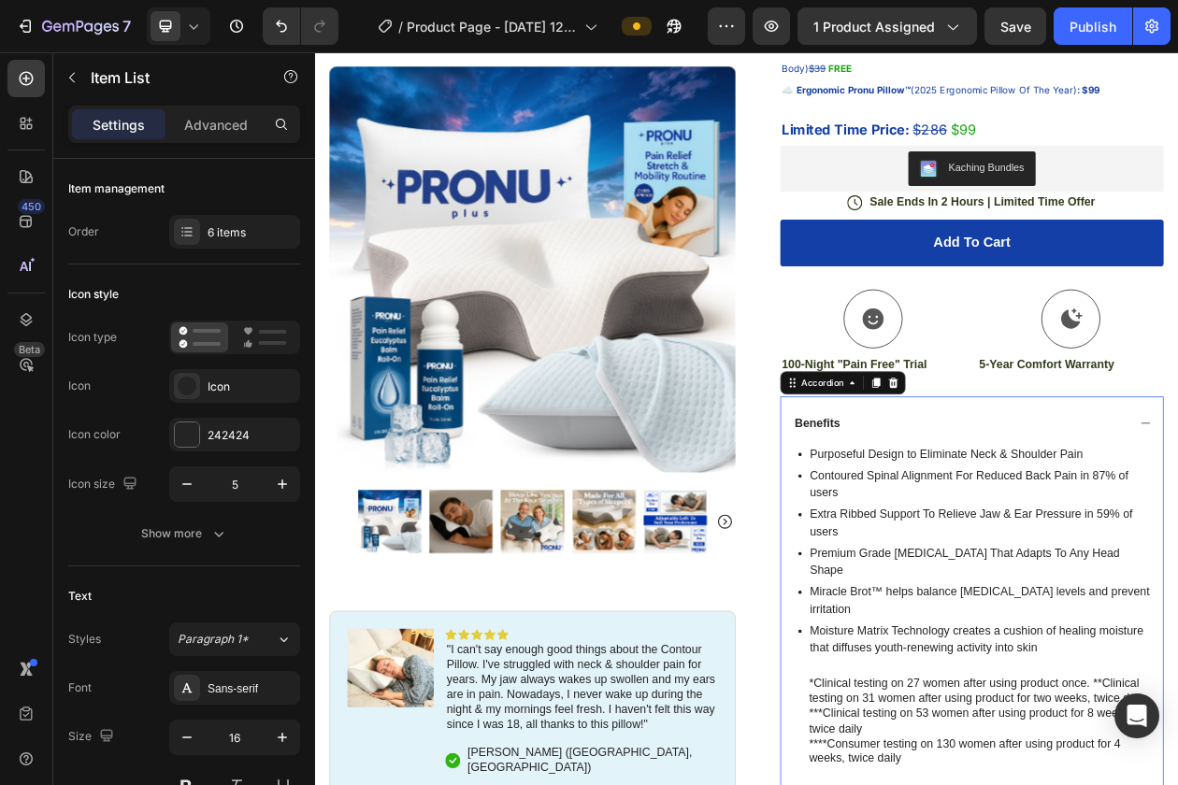
click at [1177, 784] on div "Purposeful Design to Eliminate Neck & Shoulder Pain Contoured Spinal Alignment …" at bounding box center [1173, 775] width 474 height 414
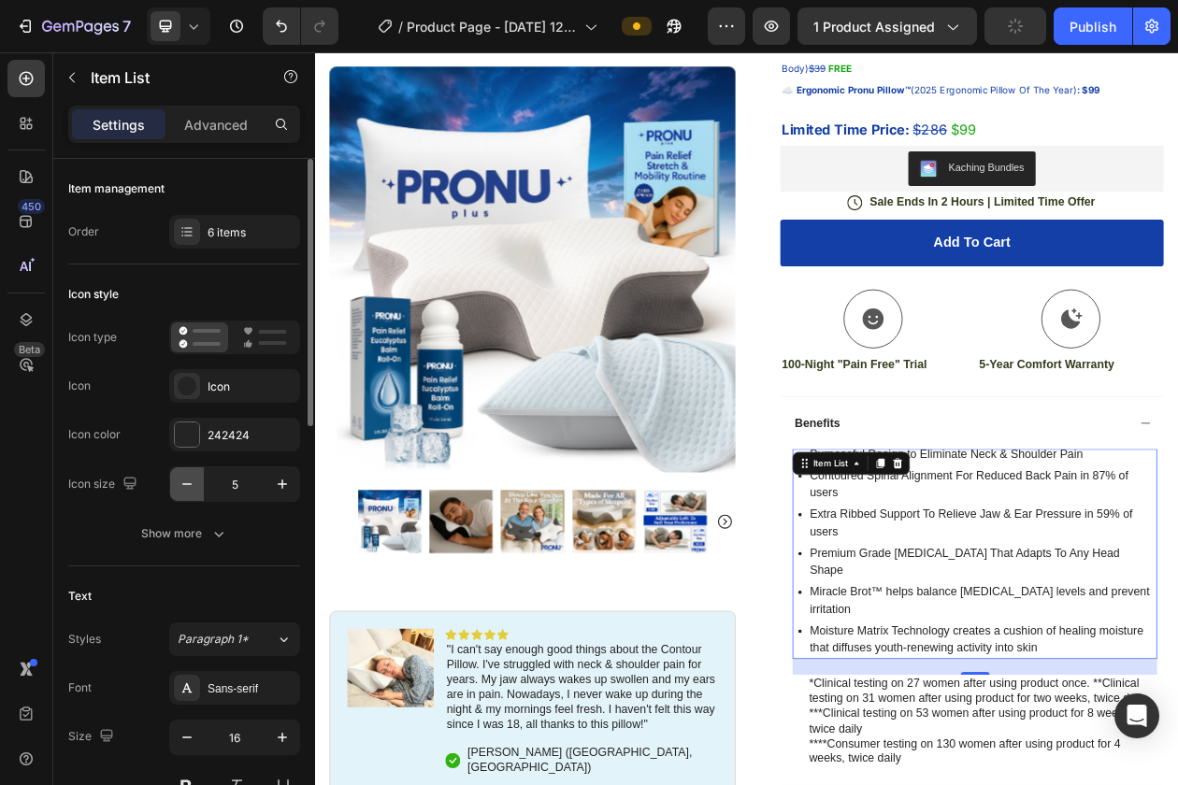
click at [189, 479] on icon "button" at bounding box center [187, 484] width 19 height 19
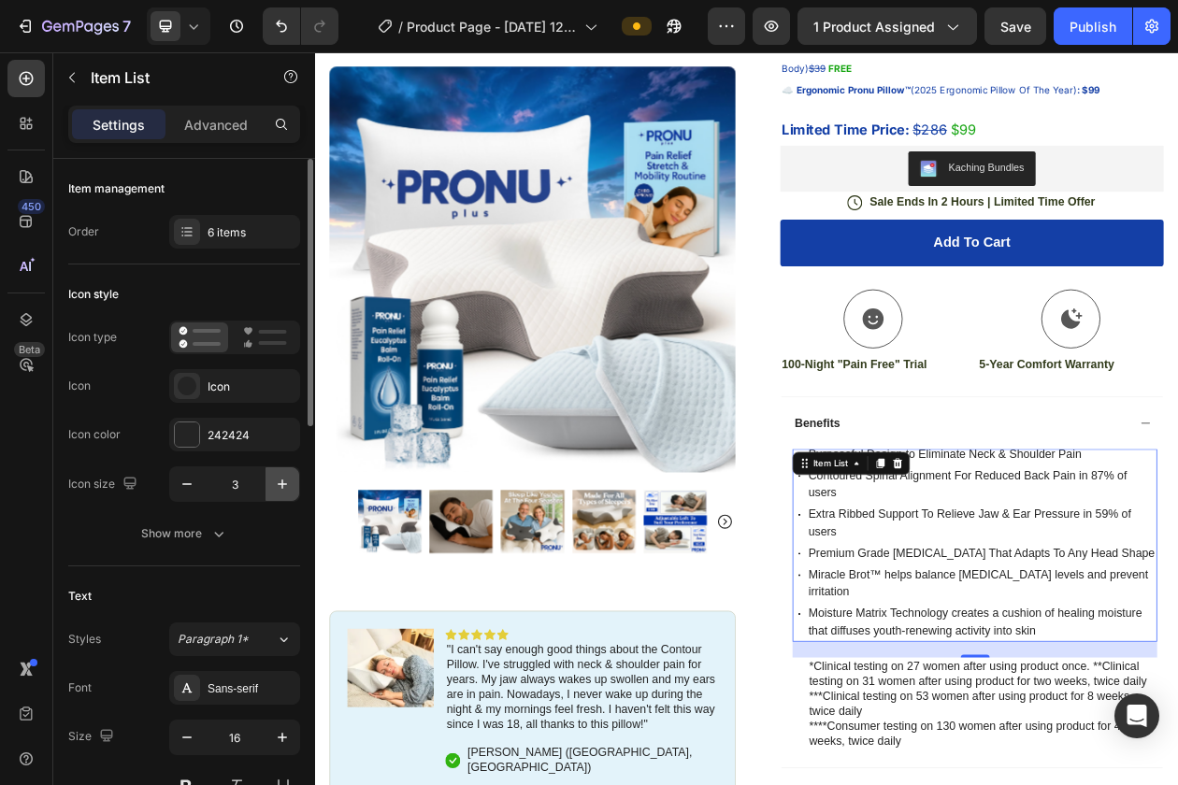
click at [278, 486] on icon "button" at bounding box center [282, 484] width 19 height 19
type input "5"
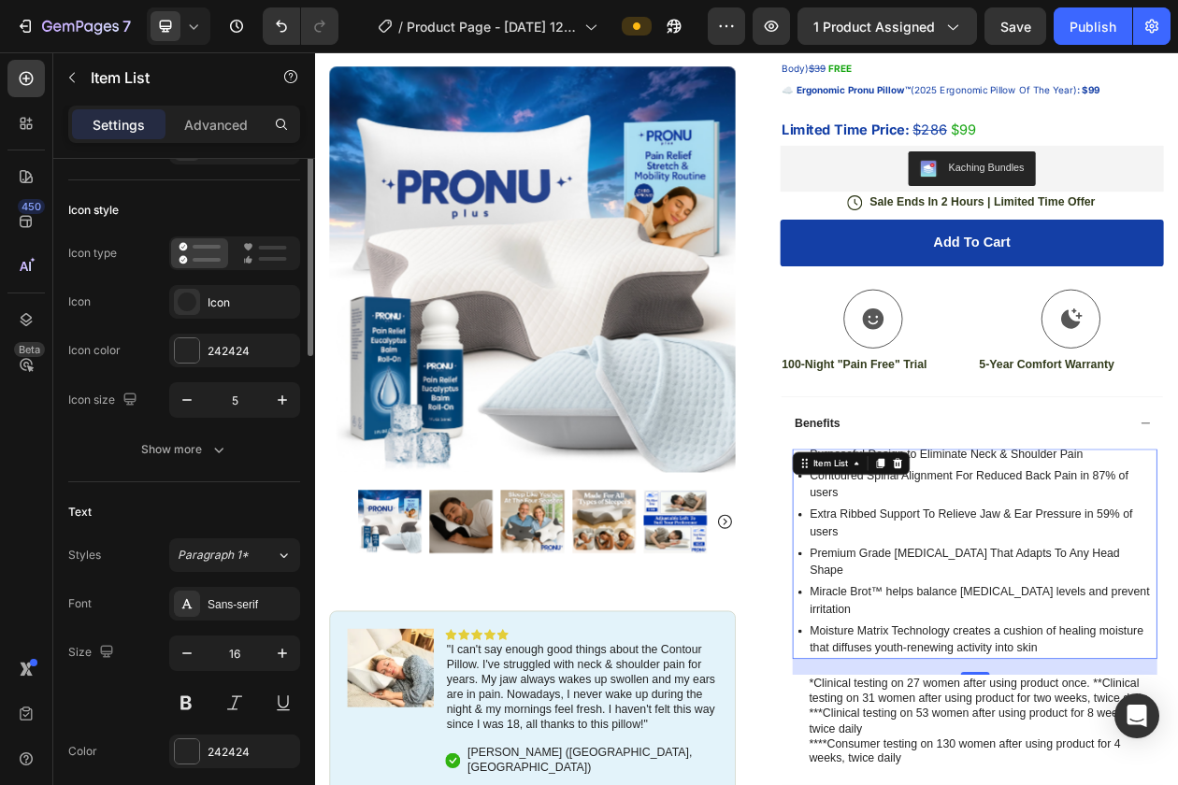
scroll to position [176, 0]
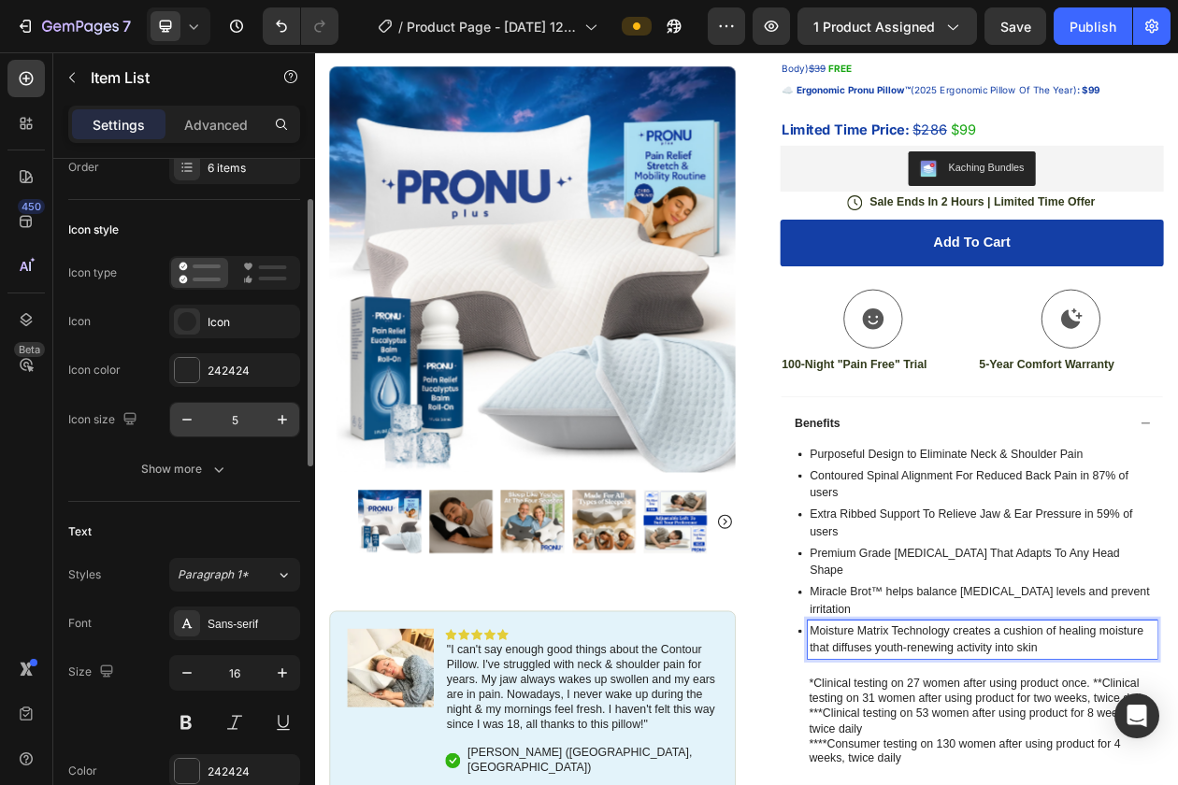
scroll to position [0, 0]
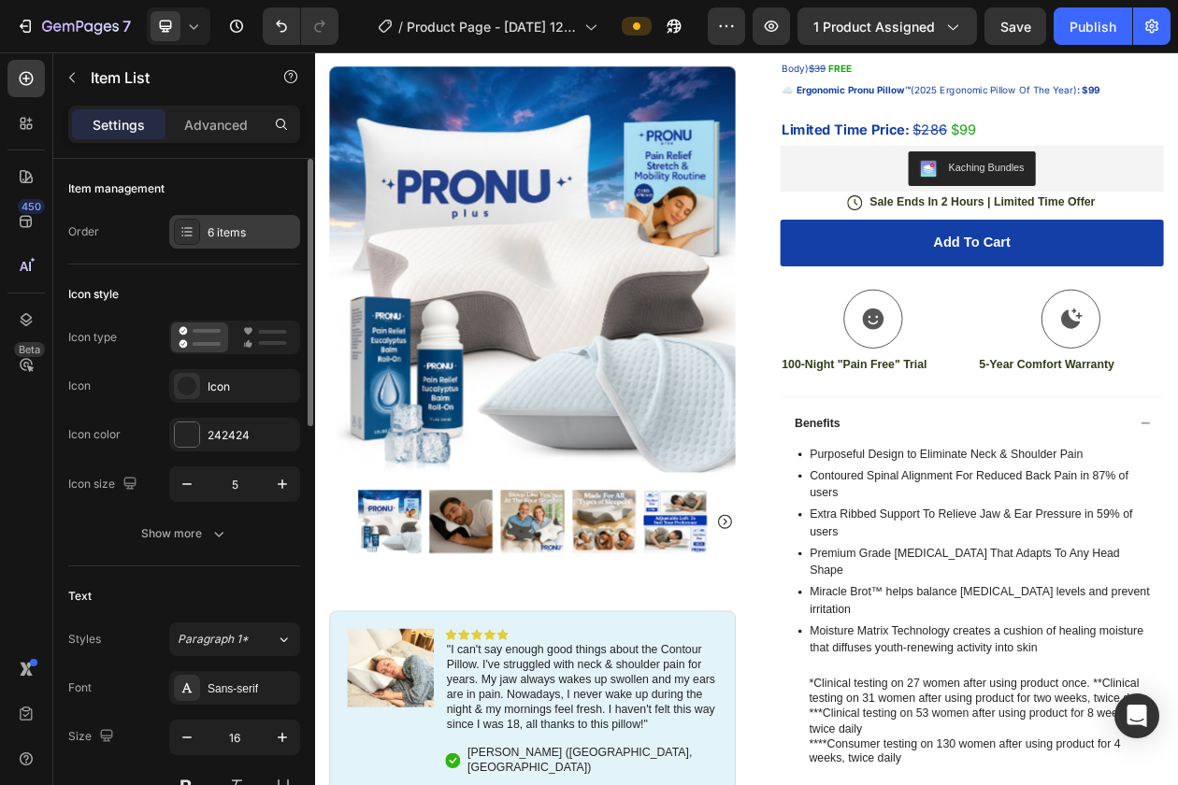
click at [192, 236] on icon at bounding box center [186, 231] width 15 height 15
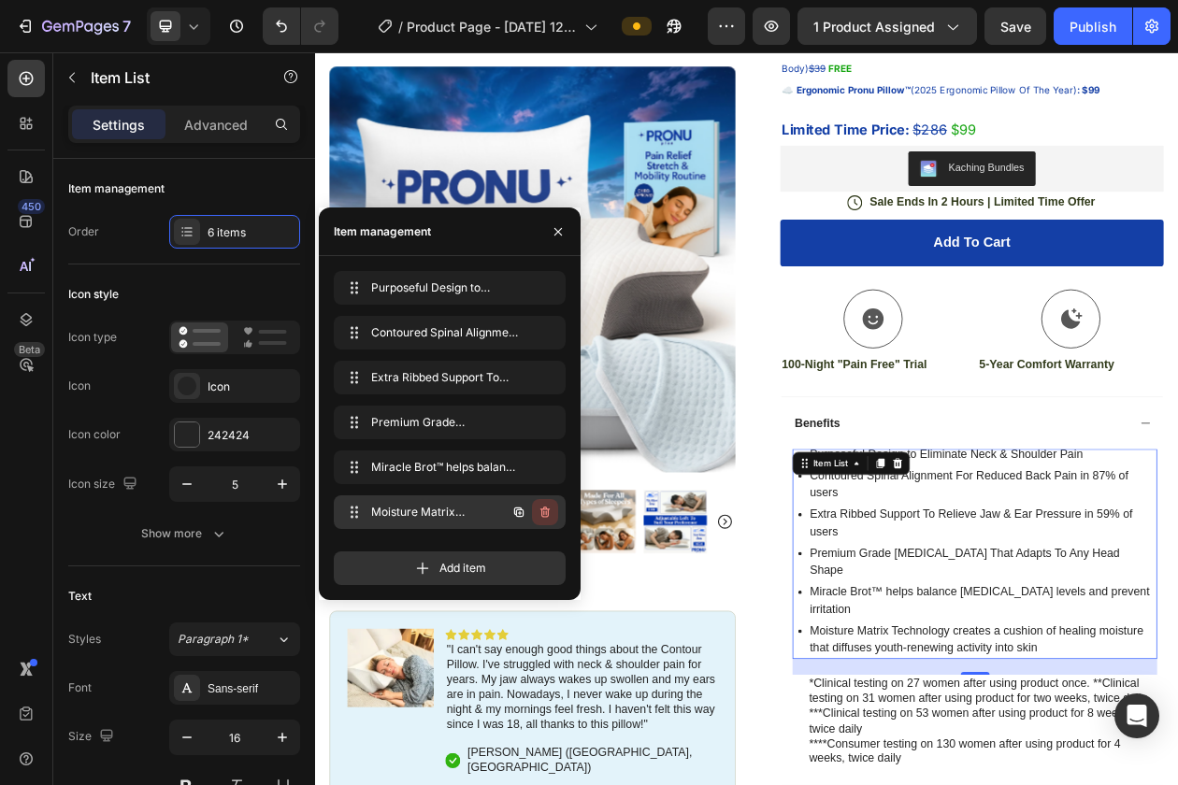
click at [547, 512] on icon "button" at bounding box center [544, 512] width 15 height 15
click at [545, 512] on div "Delete" at bounding box center [532, 512] width 35 height 17
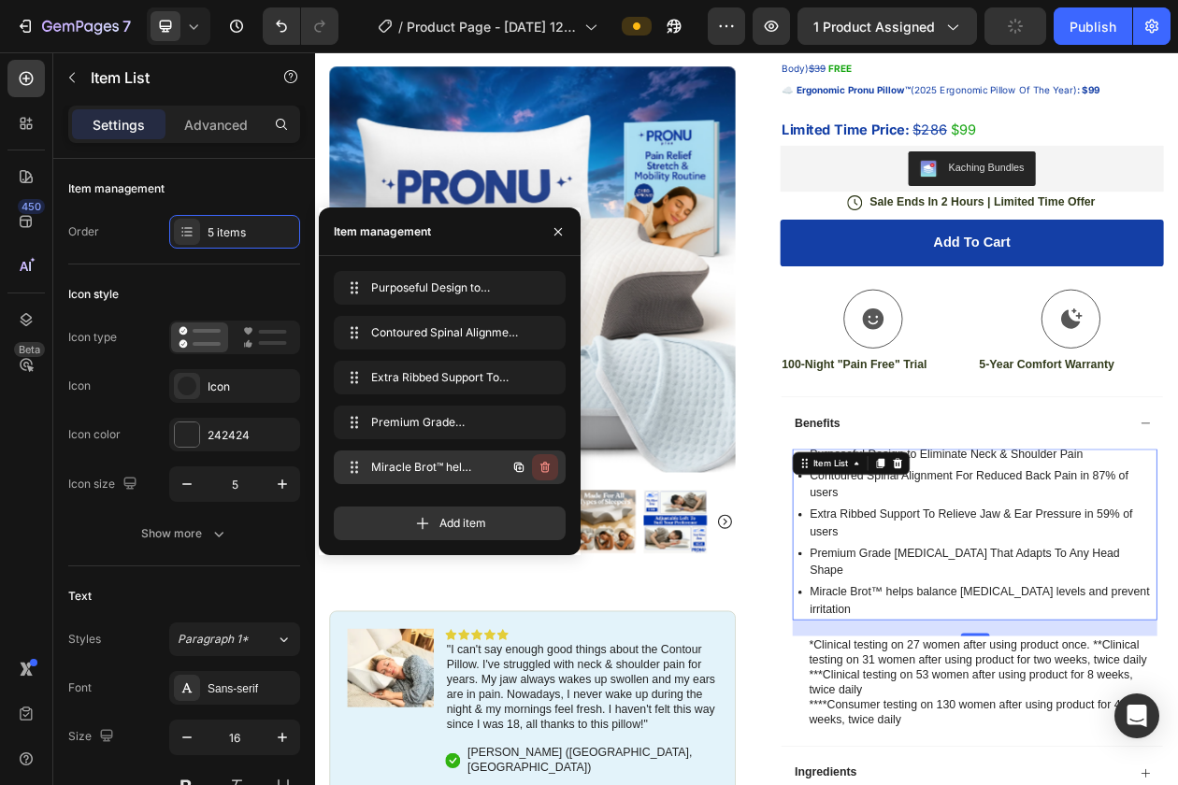
click at [551, 469] on icon "button" at bounding box center [544, 467] width 15 height 15
click at [551, 469] on button "Delete" at bounding box center [532, 467] width 51 height 26
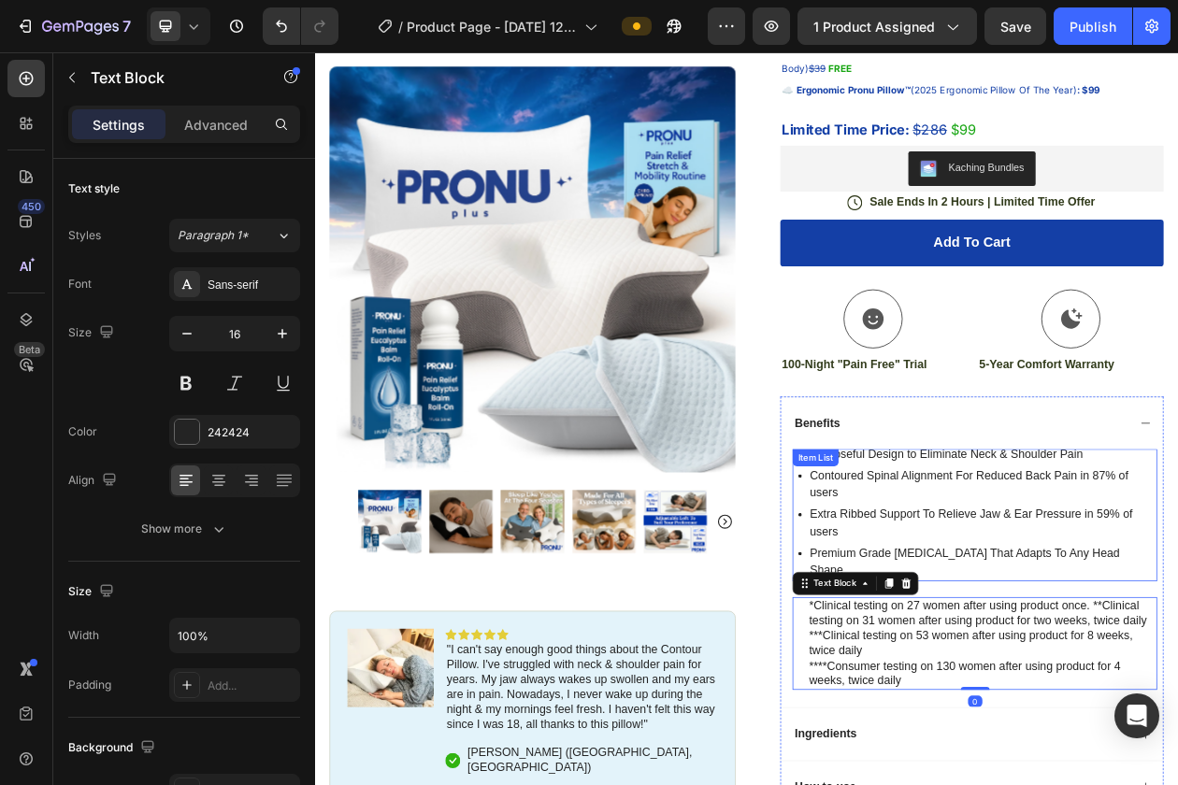
click at [1177, 612] on p "Contoured Spinal Alignment For Reduced Back Pain in 87% of users" at bounding box center [1182, 614] width 449 height 45
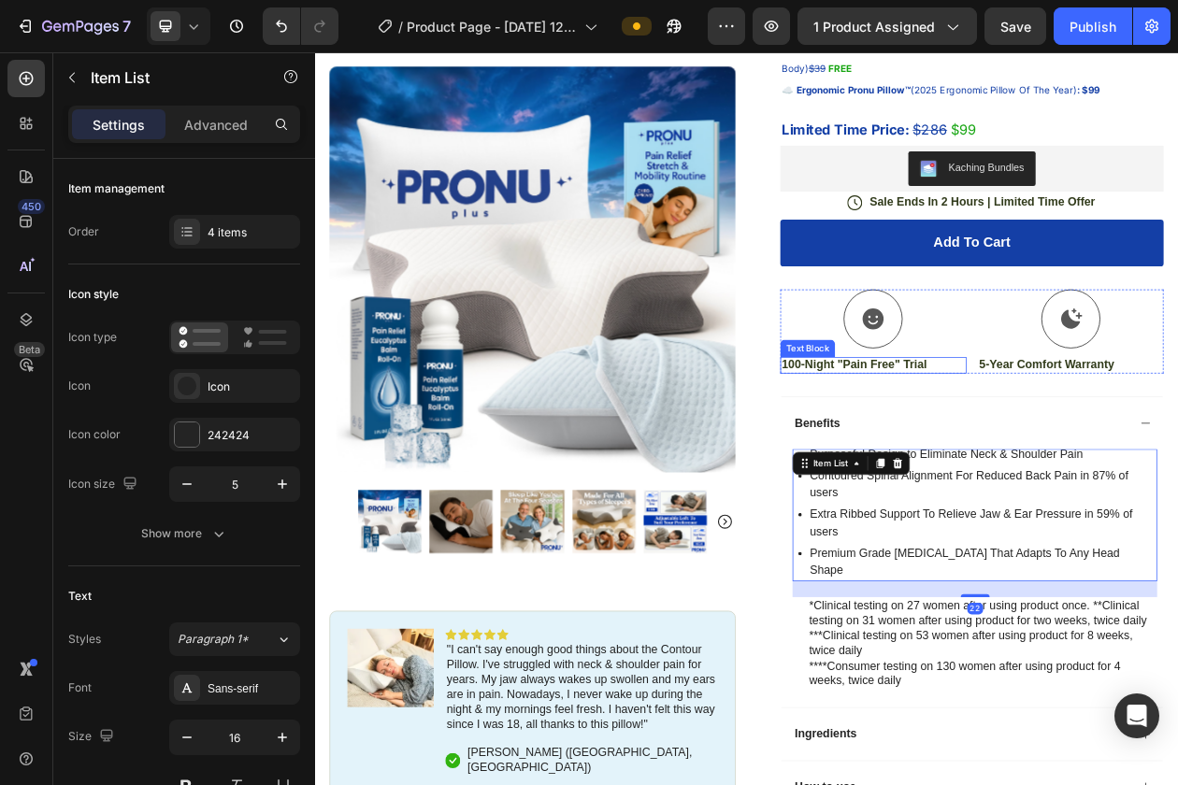
click at [1039, 460] on p "100-Night "Pain Free" Trial" at bounding box center [1041, 459] width 238 height 20
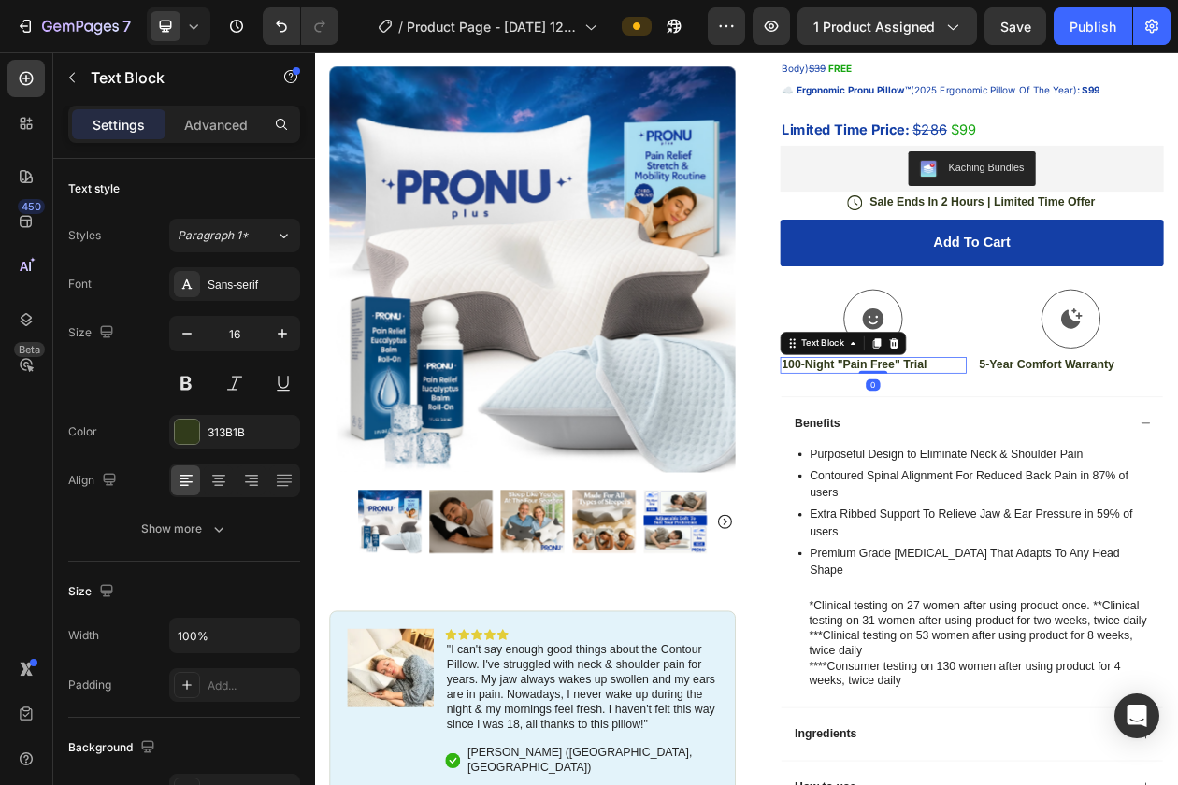
scroll to position [243, 0]
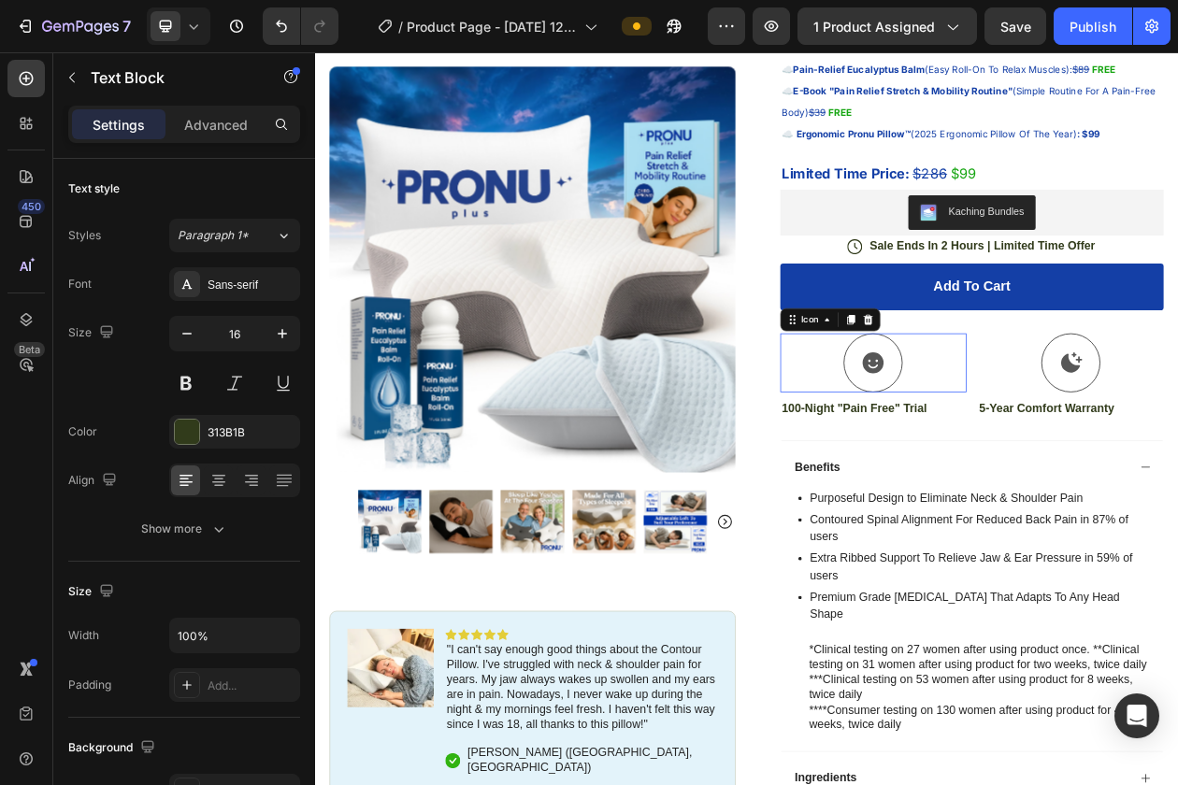
click at [1160, 489] on div "Icon 0" at bounding box center [1041, 456] width 242 height 77
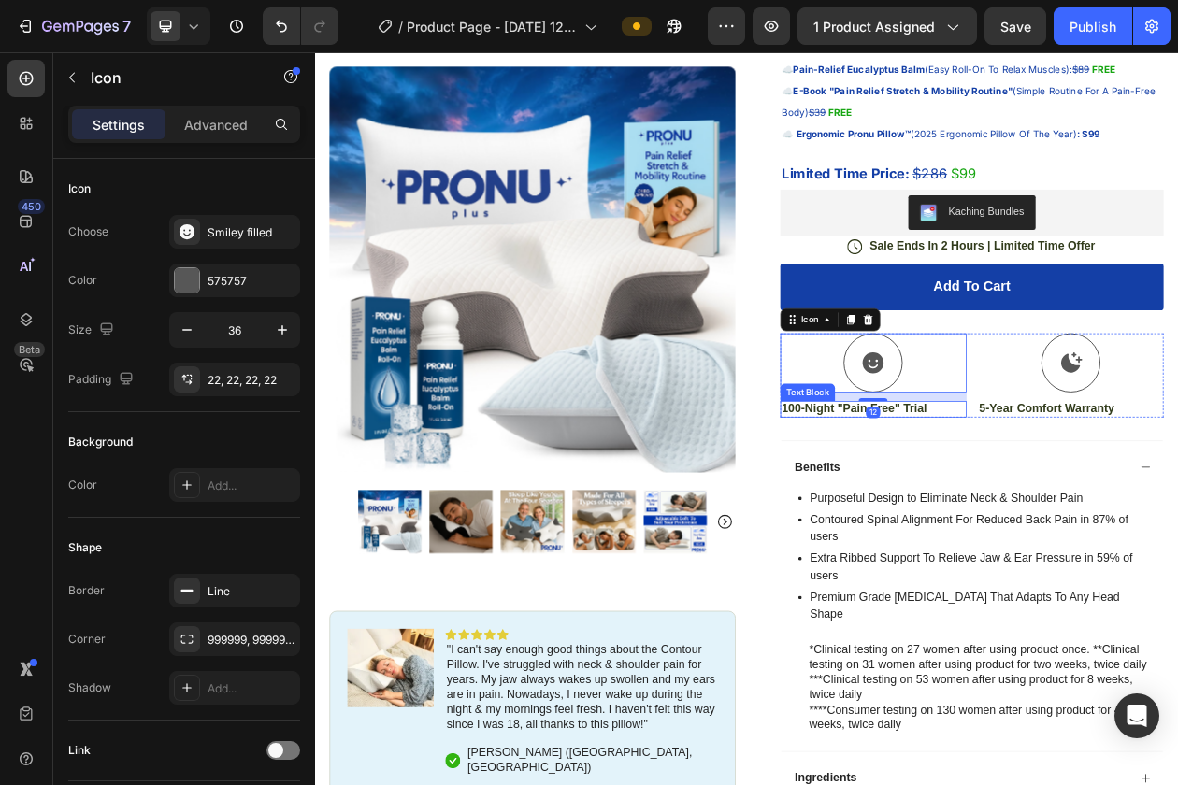
click at [1159, 524] on p "100-Night "Pain Free" Trial" at bounding box center [1041, 516] width 238 height 20
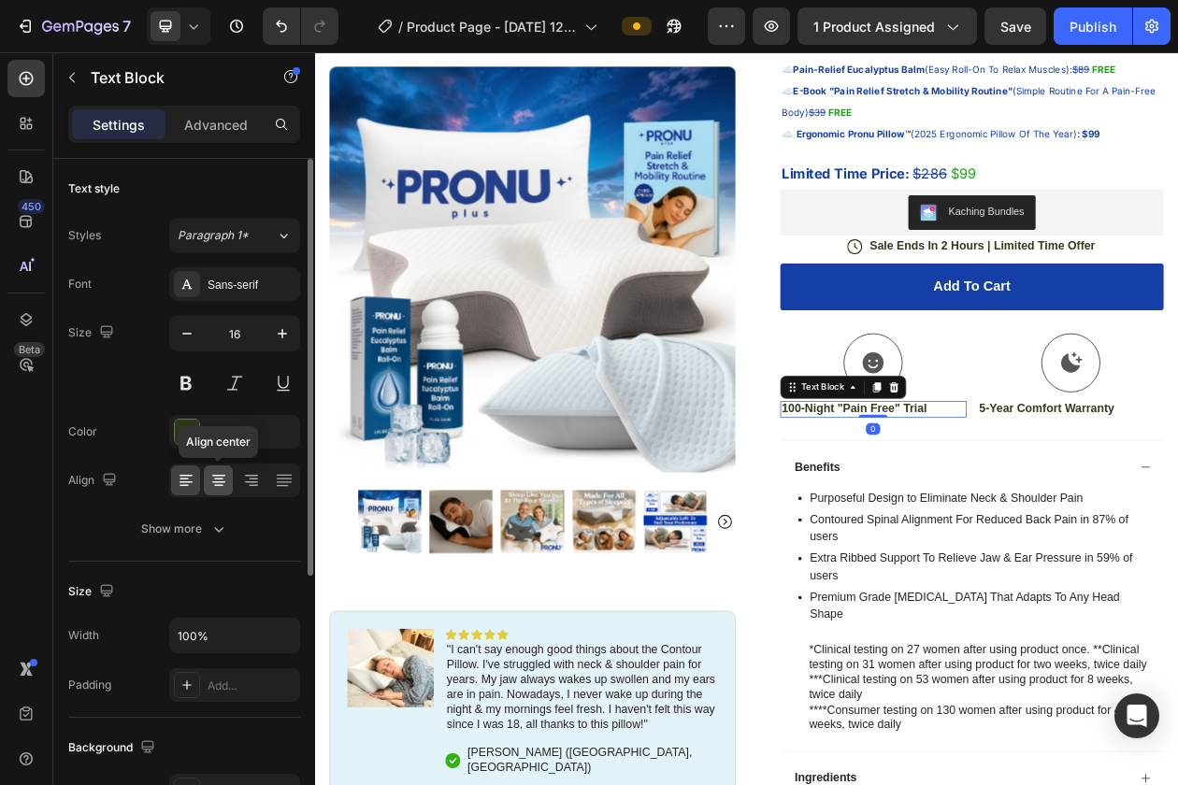
click at [210, 487] on icon at bounding box center [218, 480] width 19 height 19
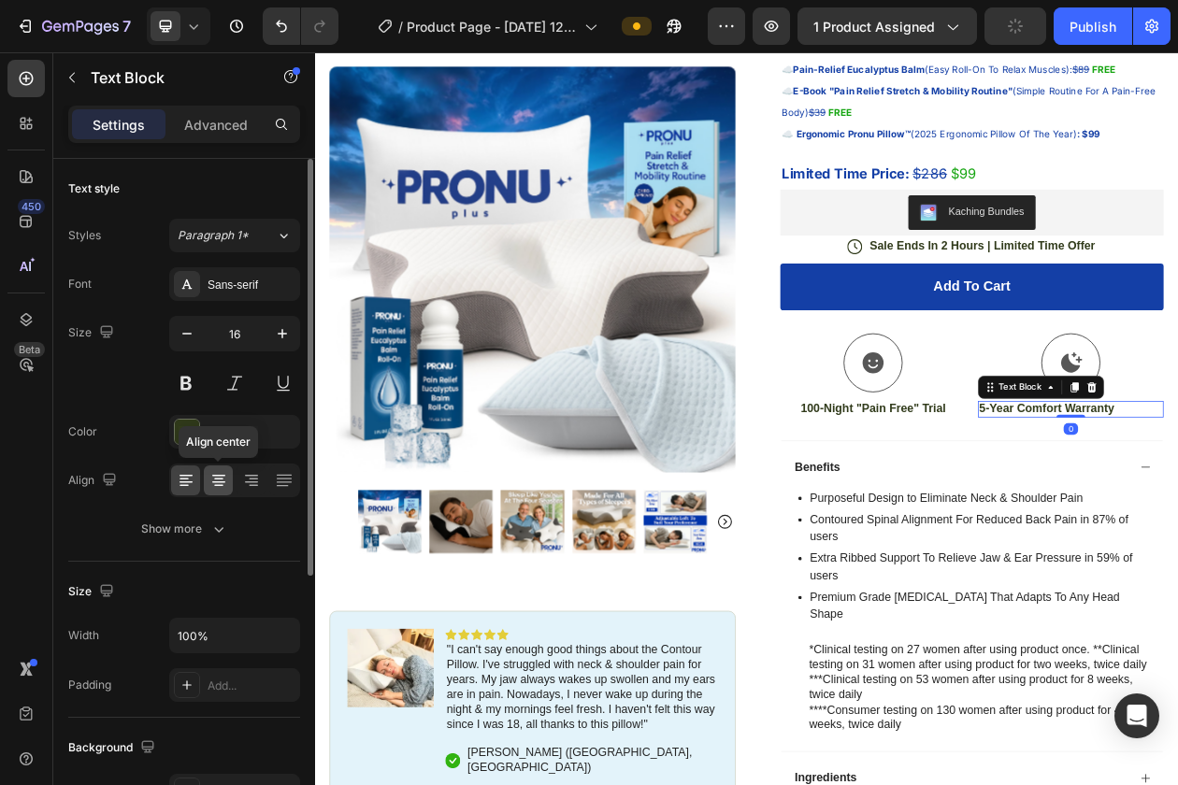
click at [221, 484] on icon at bounding box center [218, 480] width 19 height 19
click at [250, 282] on div "Sans-serif" at bounding box center [252, 285] width 88 height 17
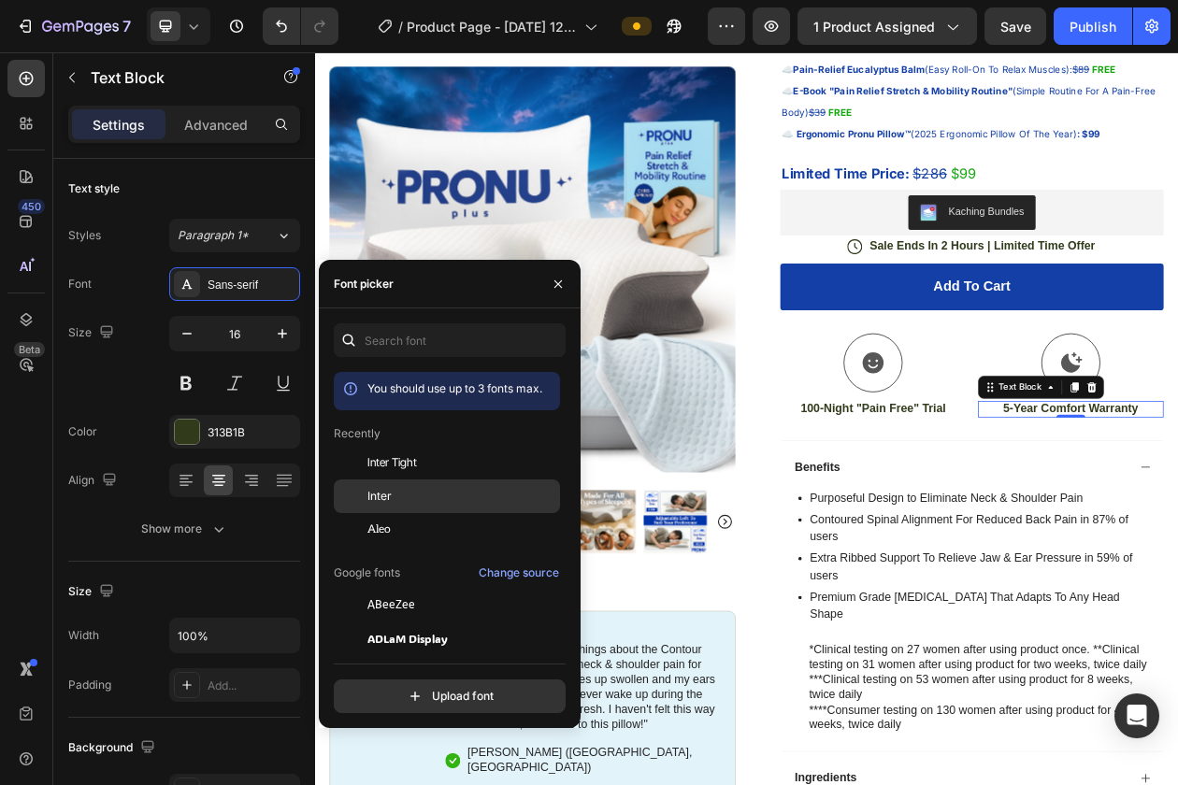
click at [366, 485] on div at bounding box center [351, 497] width 34 height 34
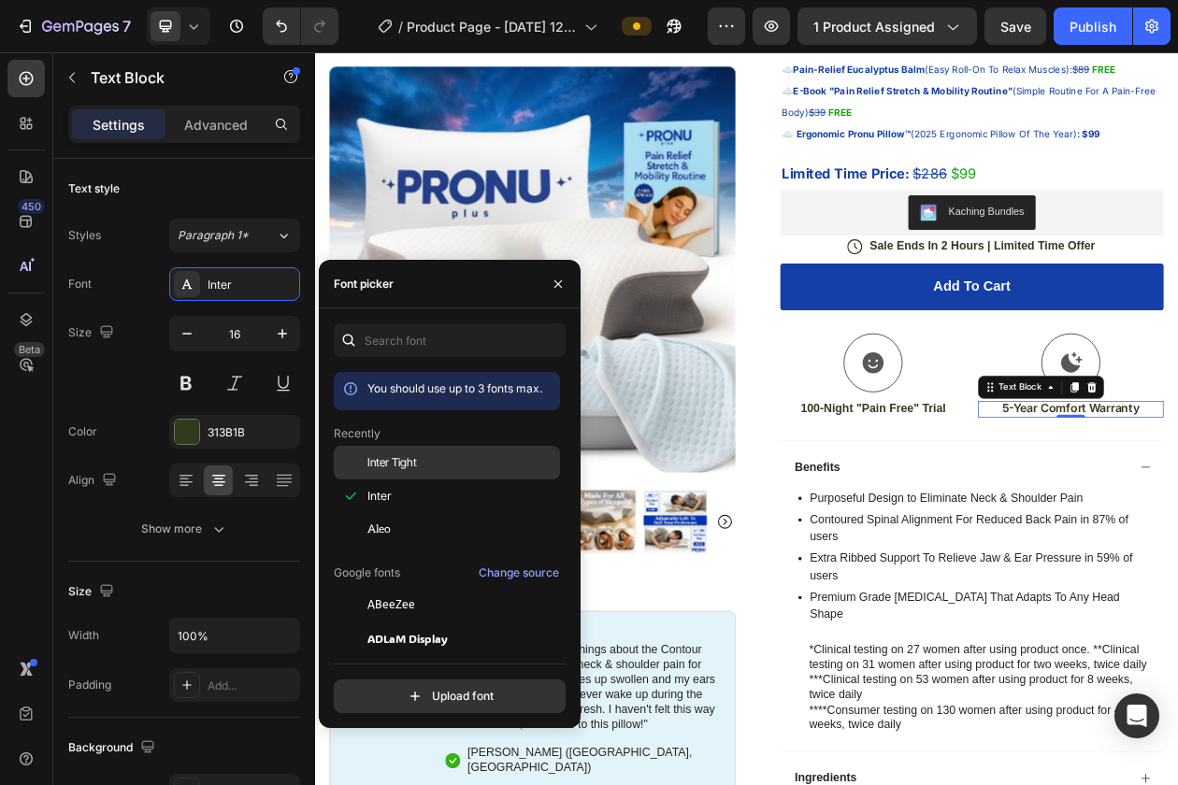
click at [394, 465] on span "Inter Tight" at bounding box center [392, 462] width 50 height 17
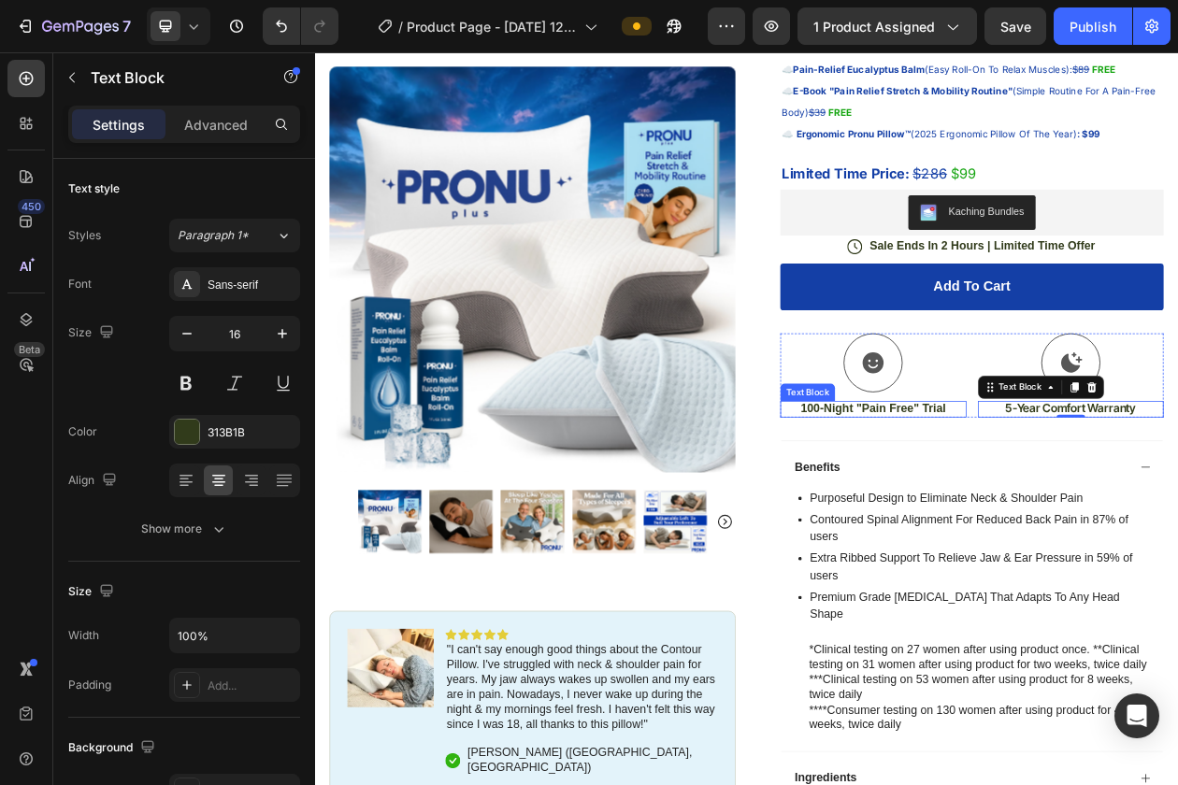
click at [993, 516] on p "100-Night "Pain Free" Trial" at bounding box center [1041, 516] width 238 height 20
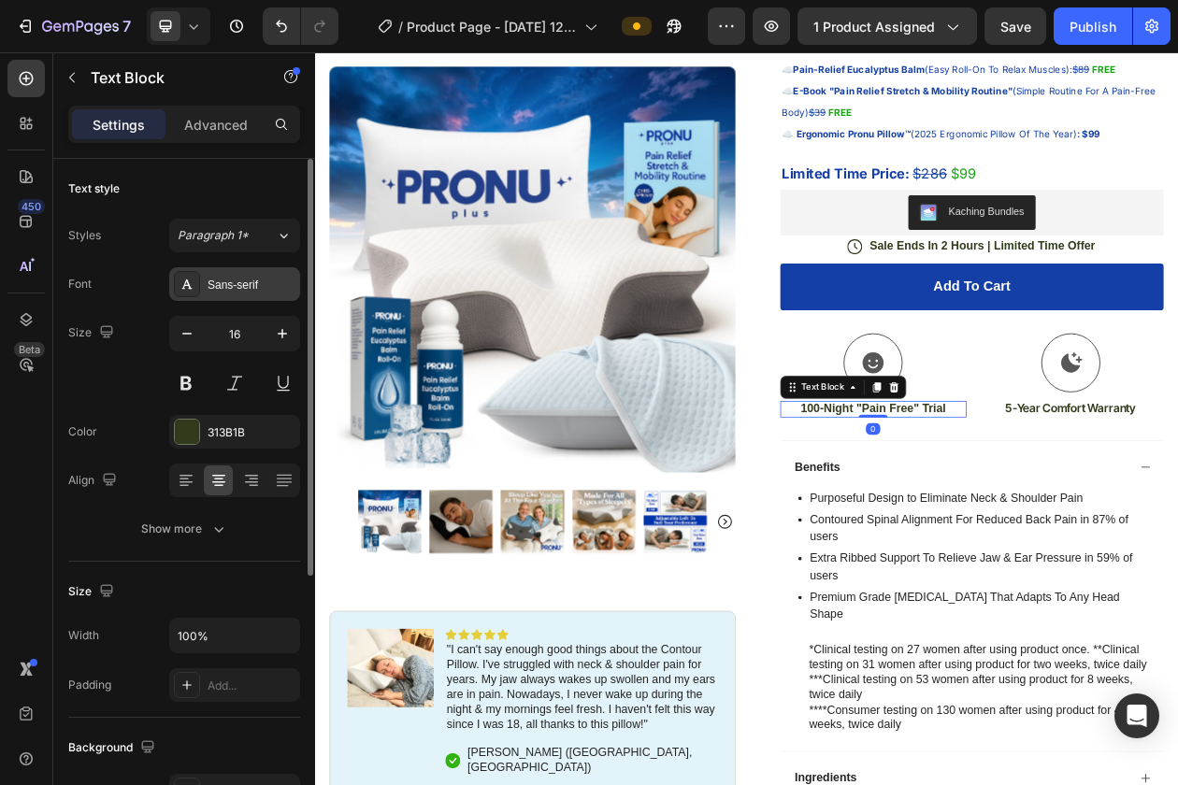
click at [242, 274] on div "Sans-serif" at bounding box center [234, 284] width 131 height 34
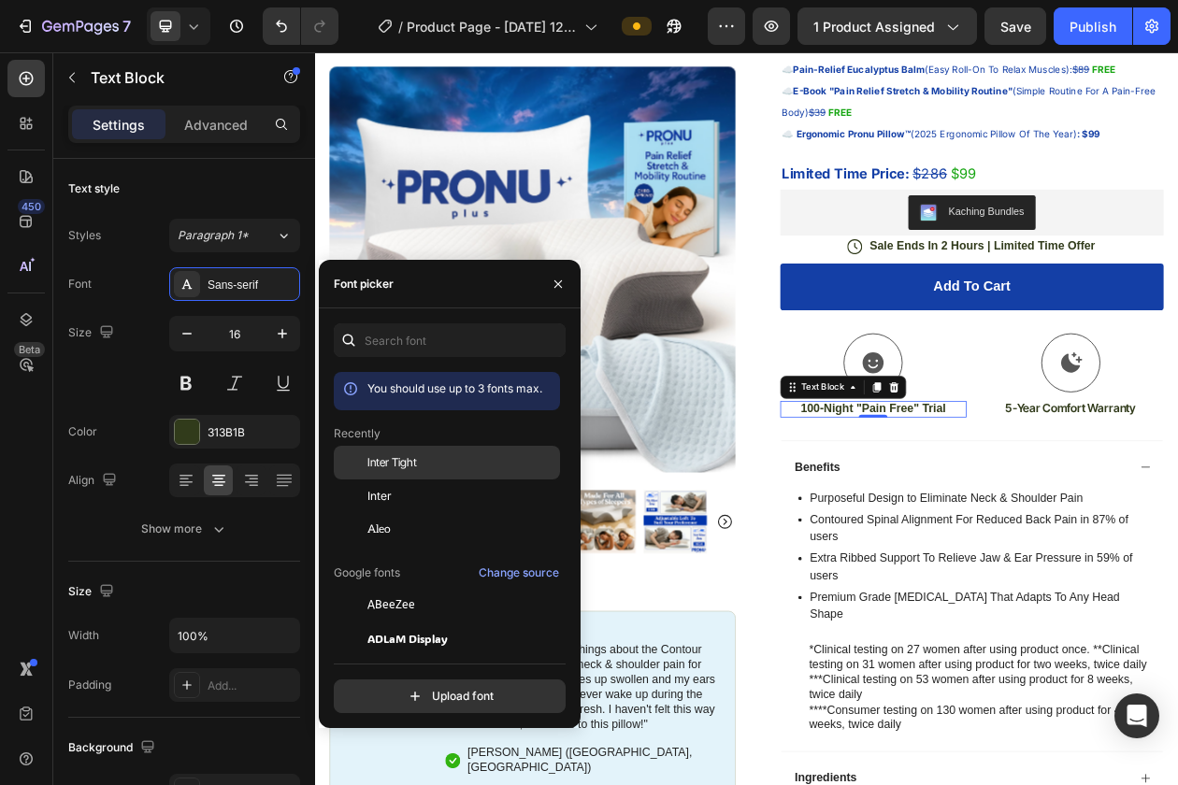
click at [370, 461] on span "Inter Tight" at bounding box center [392, 462] width 50 height 17
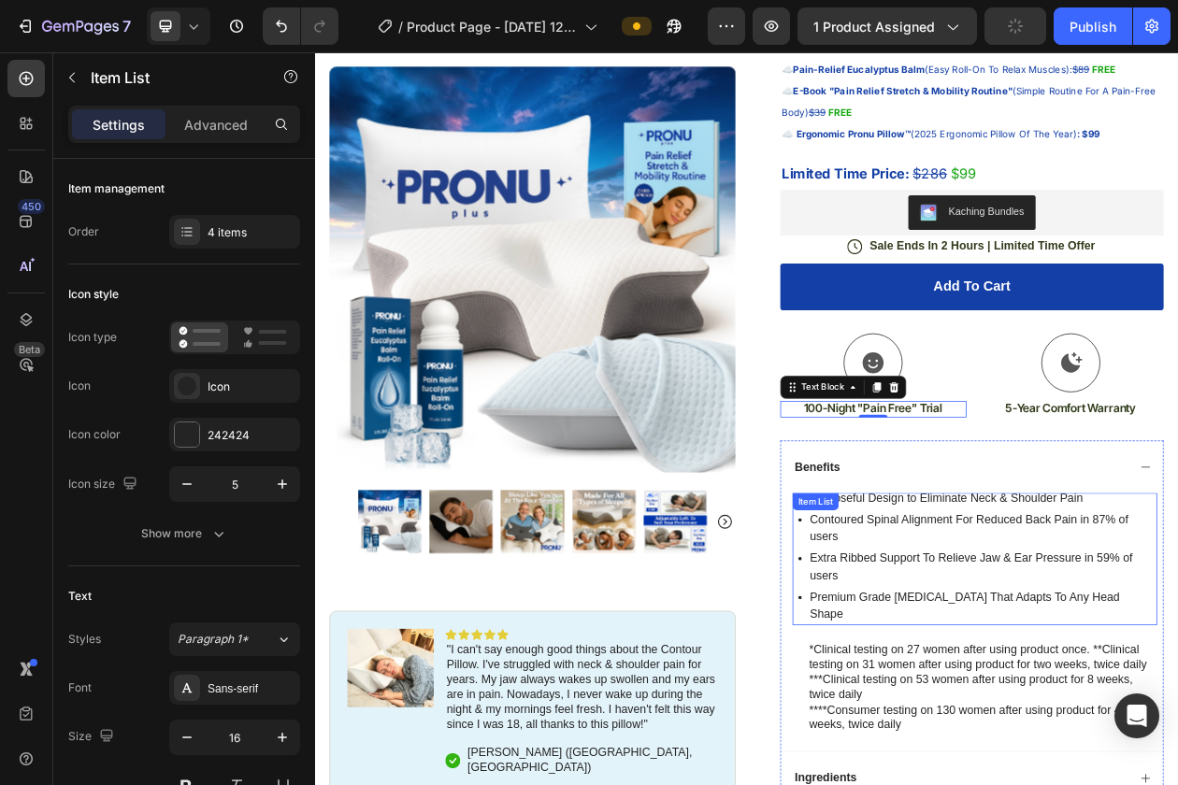
click at [1028, 677] on p "Contoured Spinal Alignment For Reduced Back Pain in 87% of users" at bounding box center [1182, 671] width 449 height 45
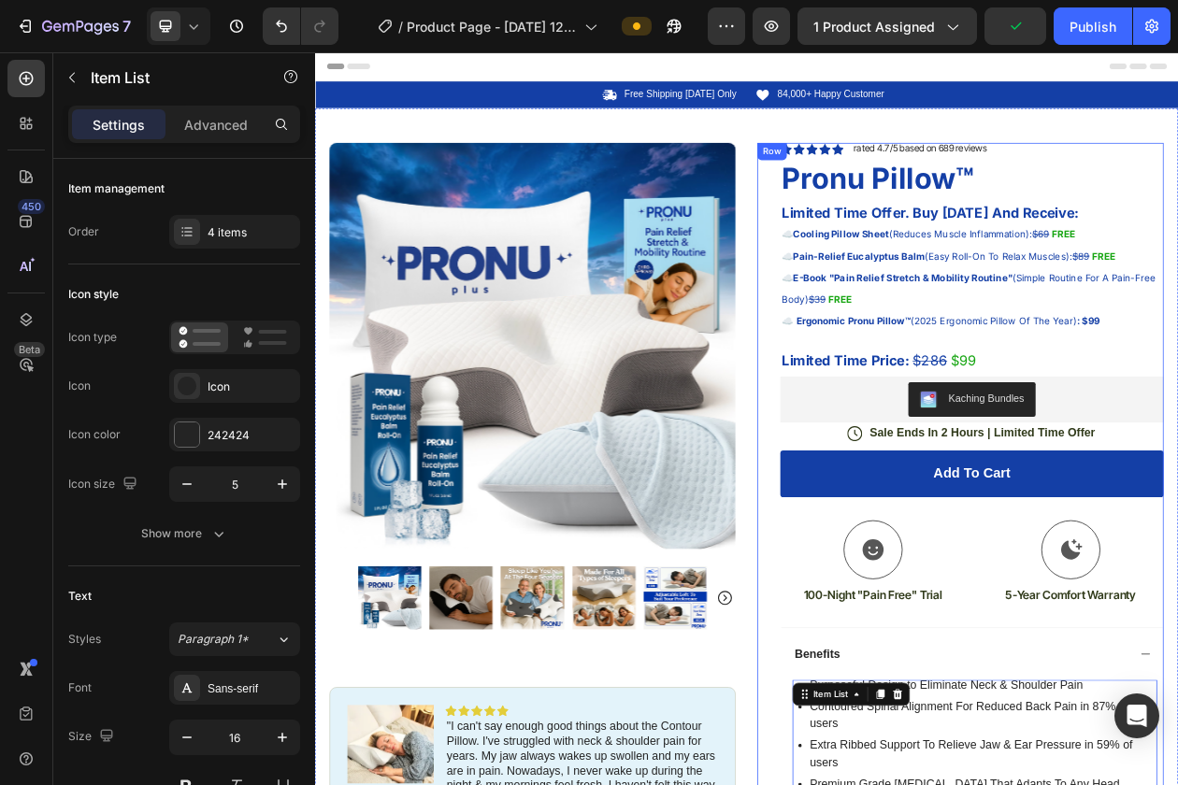
scroll to position [625, 0]
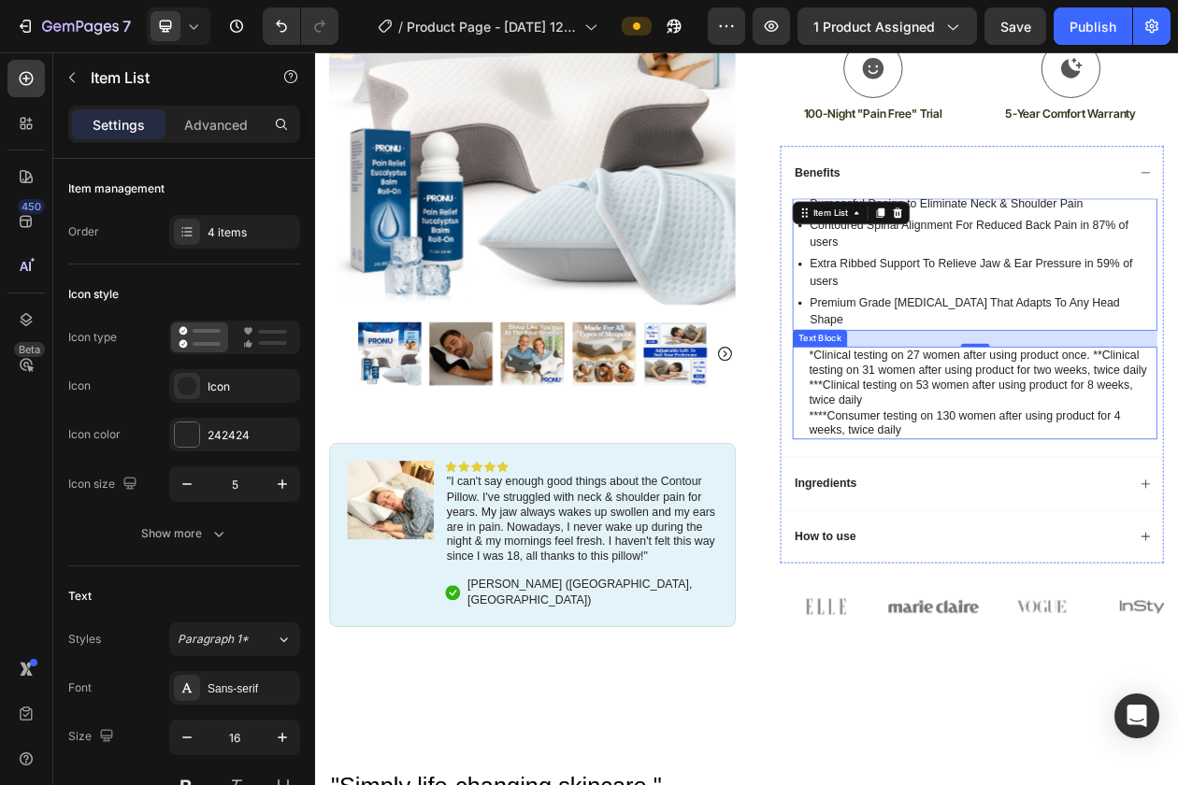
click at [1150, 516] on p "****Consumer testing on 130 women after using product for 4 weeks, twice daily" at bounding box center [1182, 535] width 451 height 39
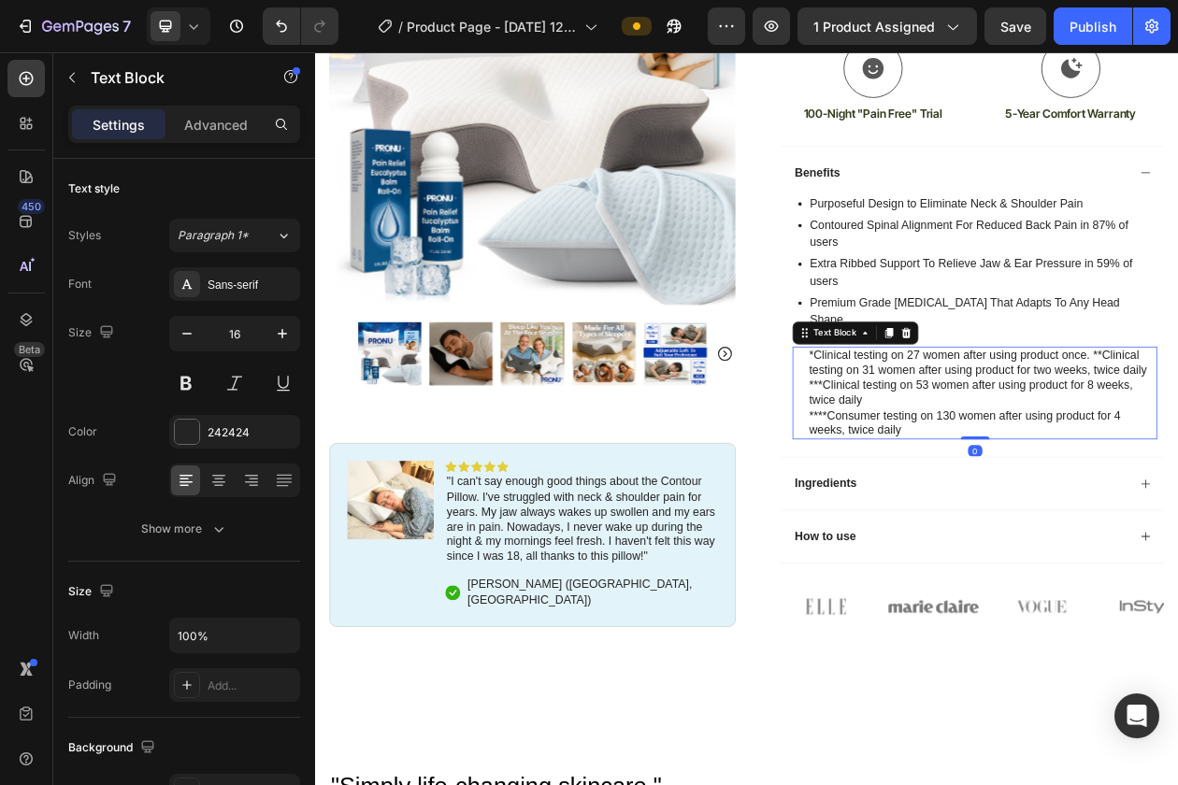
click at [1119, 516] on p "****Consumer testing on 130 women after using product for 4 weeks, twice daily" at bounding box center [1182, 535] width 451 height 39
click at [1094, 524] on p "****Consumer testing on 130 women after using product for 4 weeks, twice daily" at bounding box center [1182, 535] width 451 height 39
click at [1078, 516] on p "****Consumer testing on 130 women after using product for 4 weeks, twice daily" at bounding box center [1182, 535] width 451 height 39
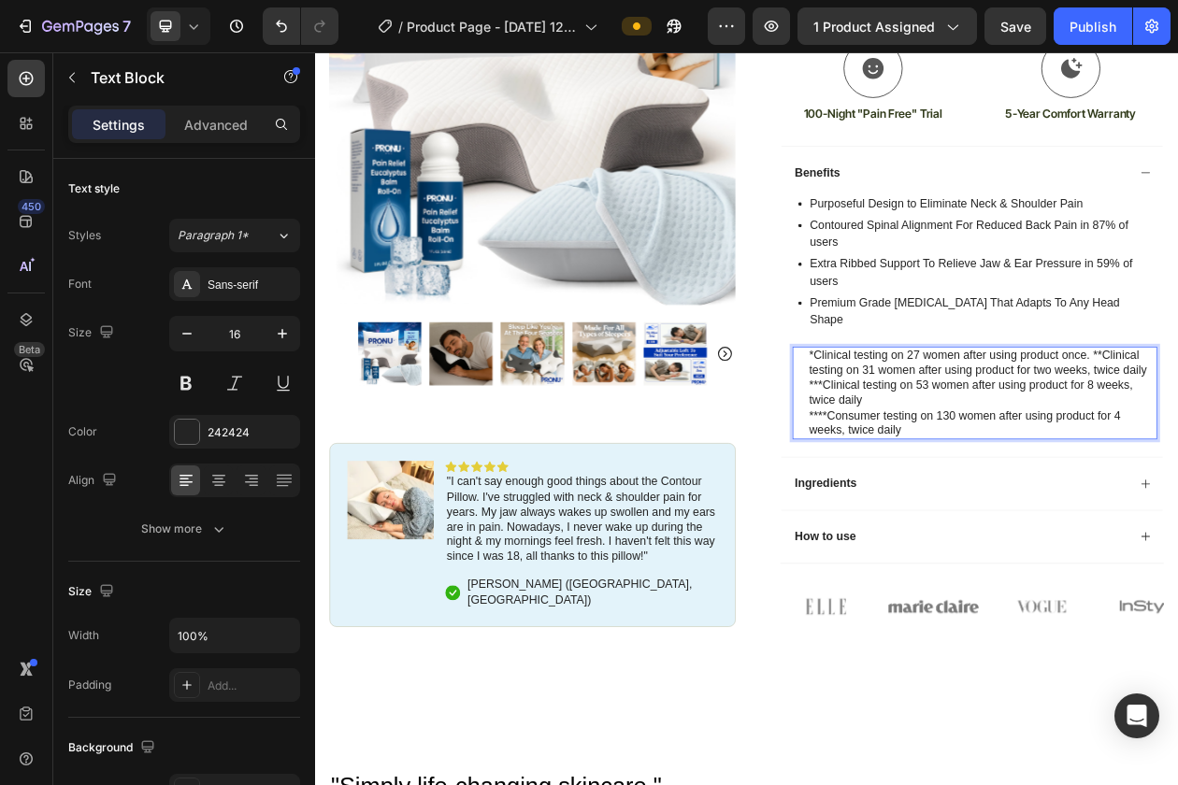
click at [1081, 533] on p "****Consumer testing on 130 women after using product for 4 weeks, twice daily" at bounding box center [1182, 535] width 451 height 39
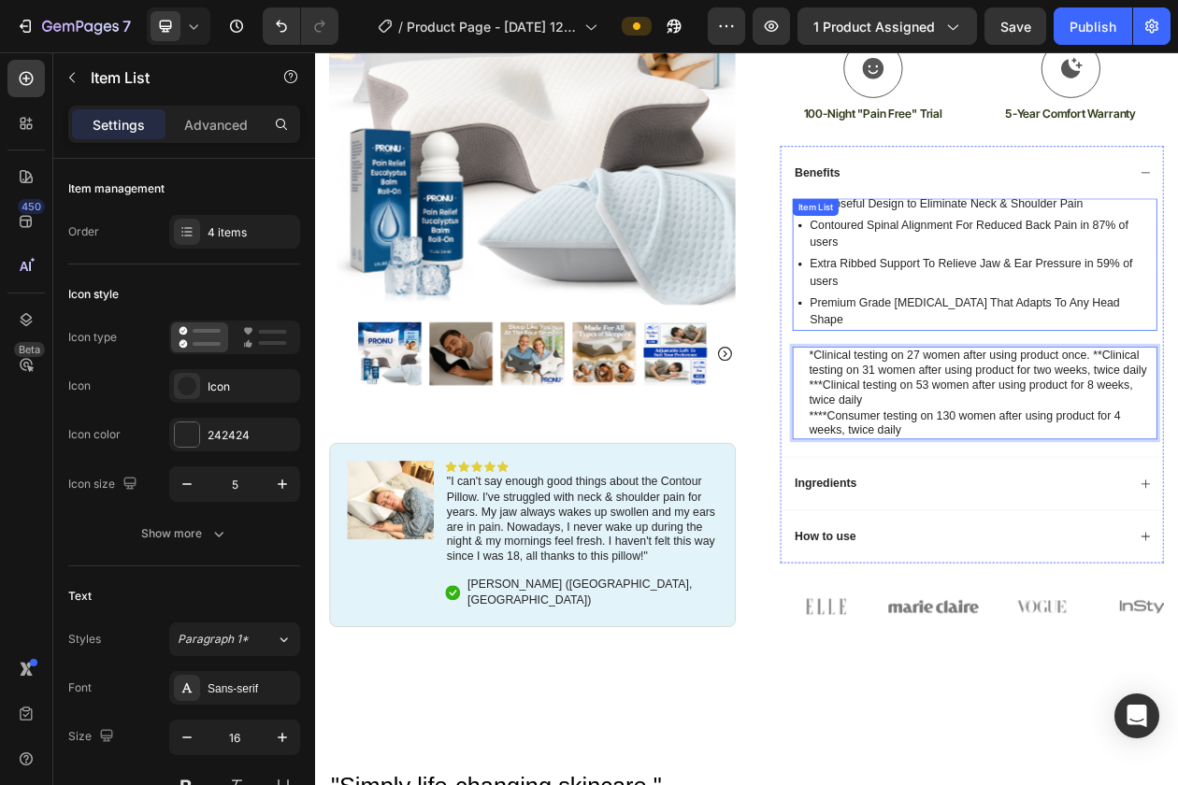
click at [1039, 351] on p "Extra Ribbed Support To Relieve Jaw & Ear Pressure in 59% of users" at bounding box center [1182, 339] width 449 height 45
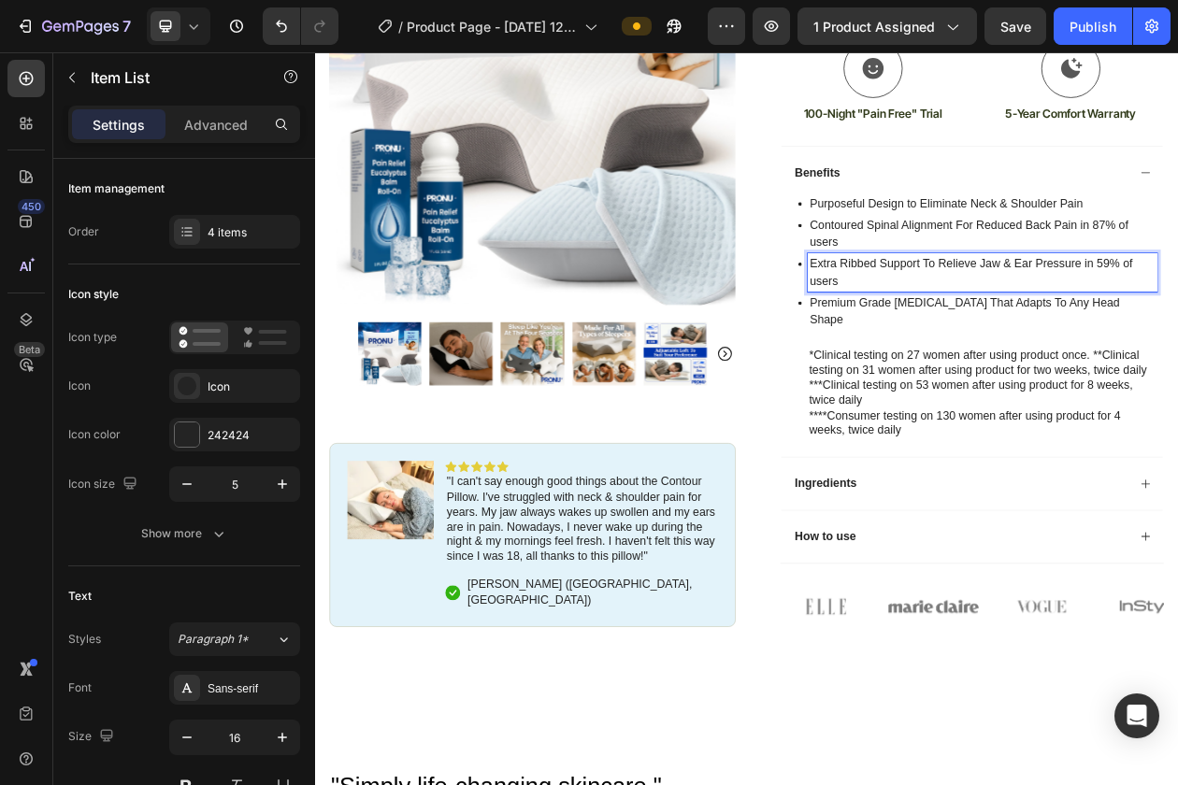
click at [1025, 351] on p "Extra Ribbed Support To Relieve Jaw & Ear Pressure in 59% of users" at bounding box center [1182, 339] width 449 height 45
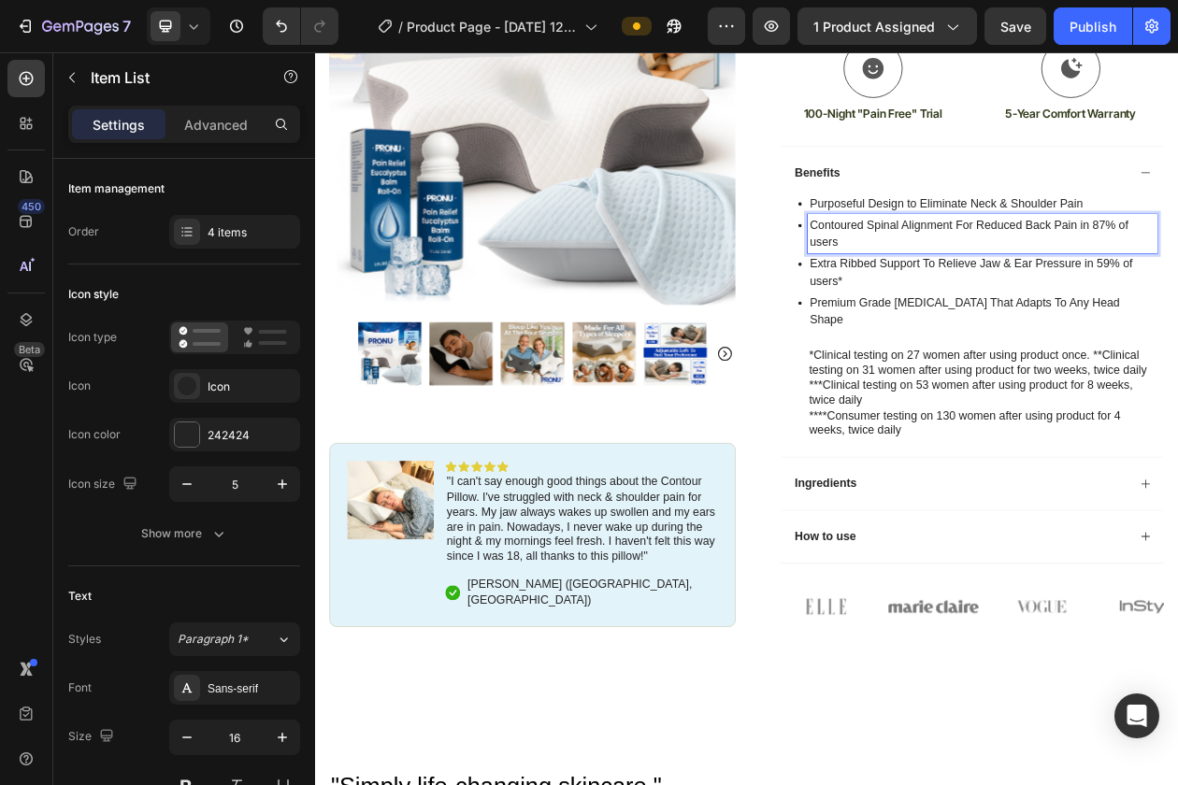
click at [1009, 298] on p "Contoured Spinal Alignment For Reduced Back Pain in 87% of users" at bounding box center [1182, 288] width 449 height 45
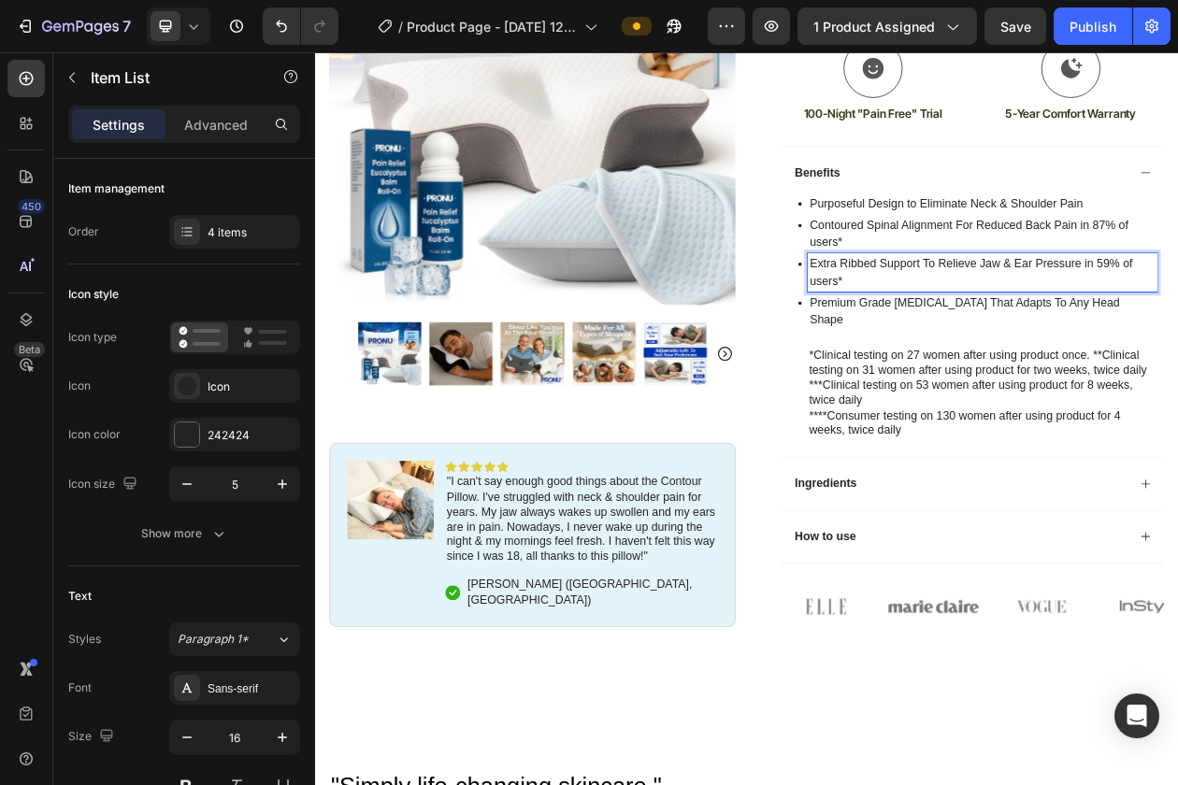
click at [1002, 349] on p "Extra Ribbed Support To Relieve Jaw & Ear Pressure in 59% of users*" at bounding box center [1182, 339] width 449 height 45
click at [1036, 489] on p "***Clinical testing on 53 women after using product for 8 weeks, twice daily" at bounding box center [1182, 496] width 451 height 39
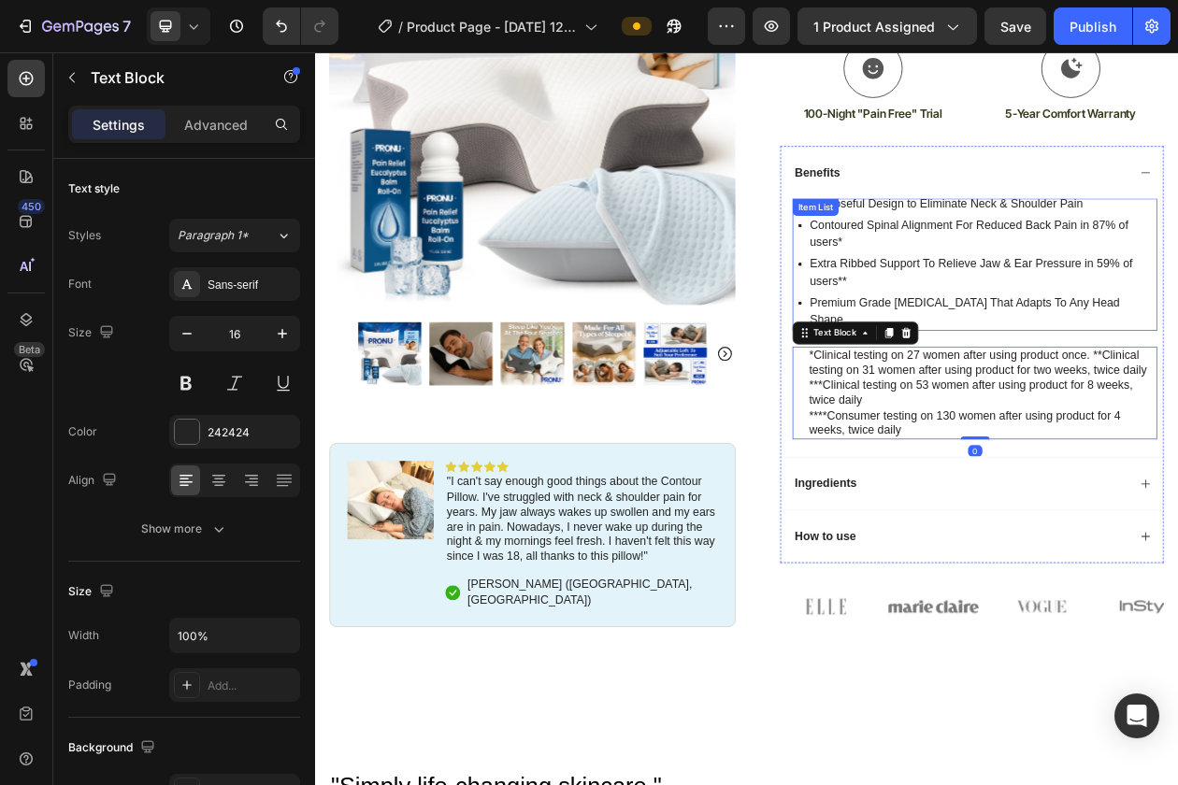
click at [1177, 257] on p "Purposeful Design to Eliminate Neck & Shoulder Pain" at bounding box center [1182, 249] width 449 height 22
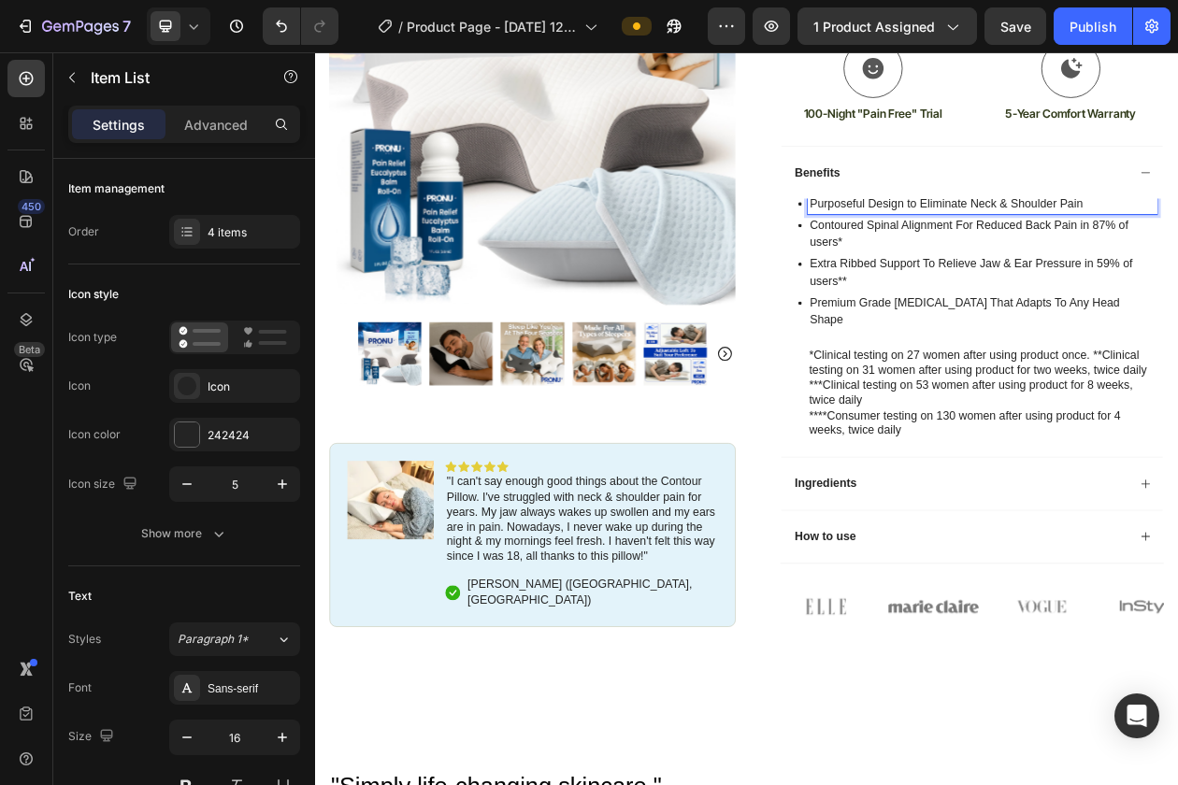
click at [1177, 255] on p "Purposeful Design to Eliminate Neck & Shoulder Pain" at bounding box center [1182, 249] width 449 height 22
click at [1125, 261] on p "Purposeful Design to Eliminate Neck & Shoulder Pain" at bounding box center [1182, 249] width 449 height 22
click at [1125, 256] on p "Purposeful Design to Eliminate Neck & Shoulder Pain" at bounding box center [1182, 249] width 449 height 22
click at [1177, 251] on p "Purposeful Design to Nurture Neck & Shoulder Pain" at bounding box center [1182, 249] width 449 height 22
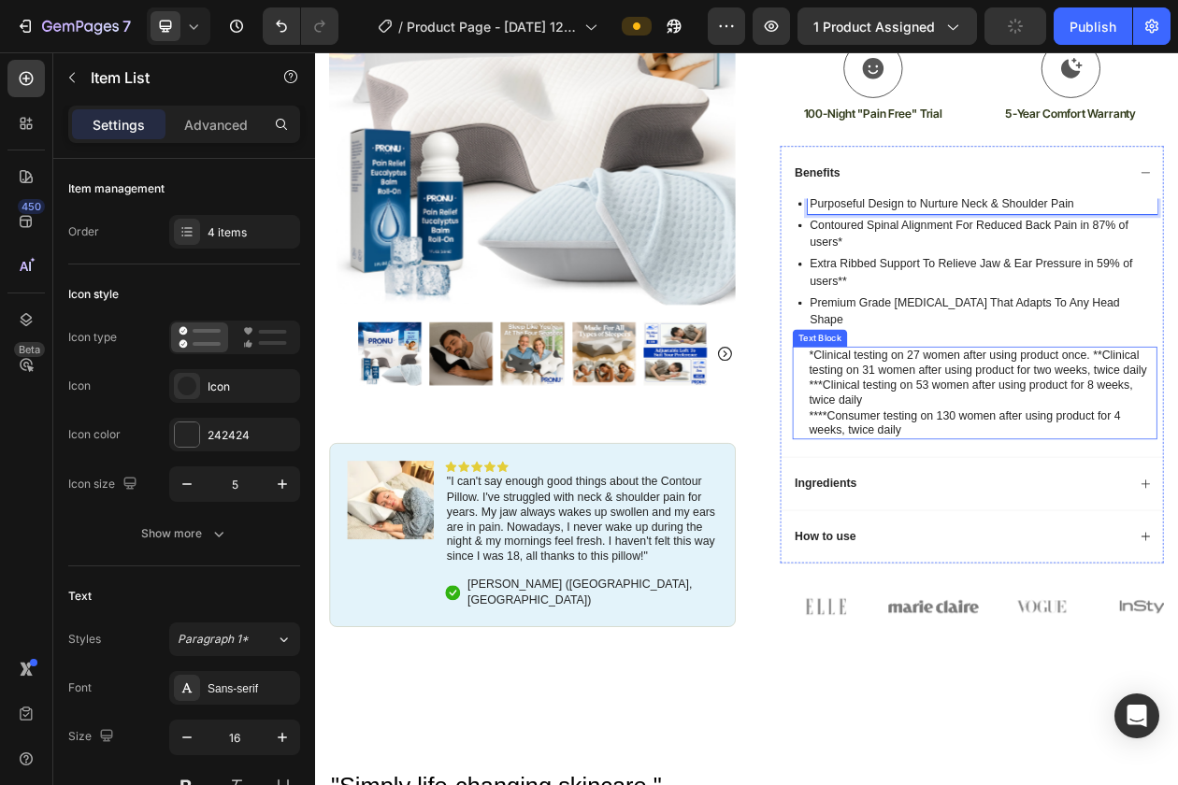
click at [1150, 437] on p "*Clinical testing on 27 women after using product once. **Clinical testing on 3…" at bounding box center [1182, 456] width 451 height 39
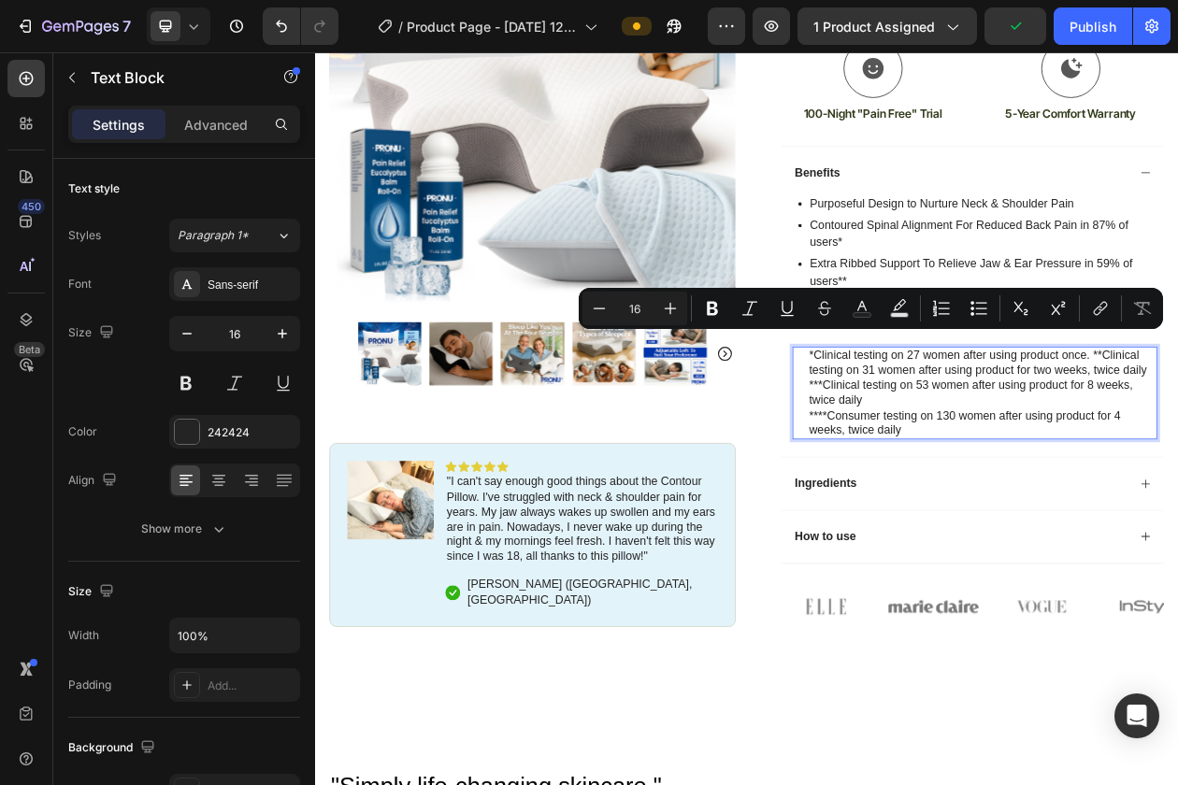
drag, startPoint x: 1088, startPoint y: 422, endPoint x: 1405, endPoint y: 448, distance: 318.0
click at [1177, 448] on p "*Clinical testing on 27 women after using product once. **Clinical testing on 3…" at bounding box center [1182, 456] width 451 height 39
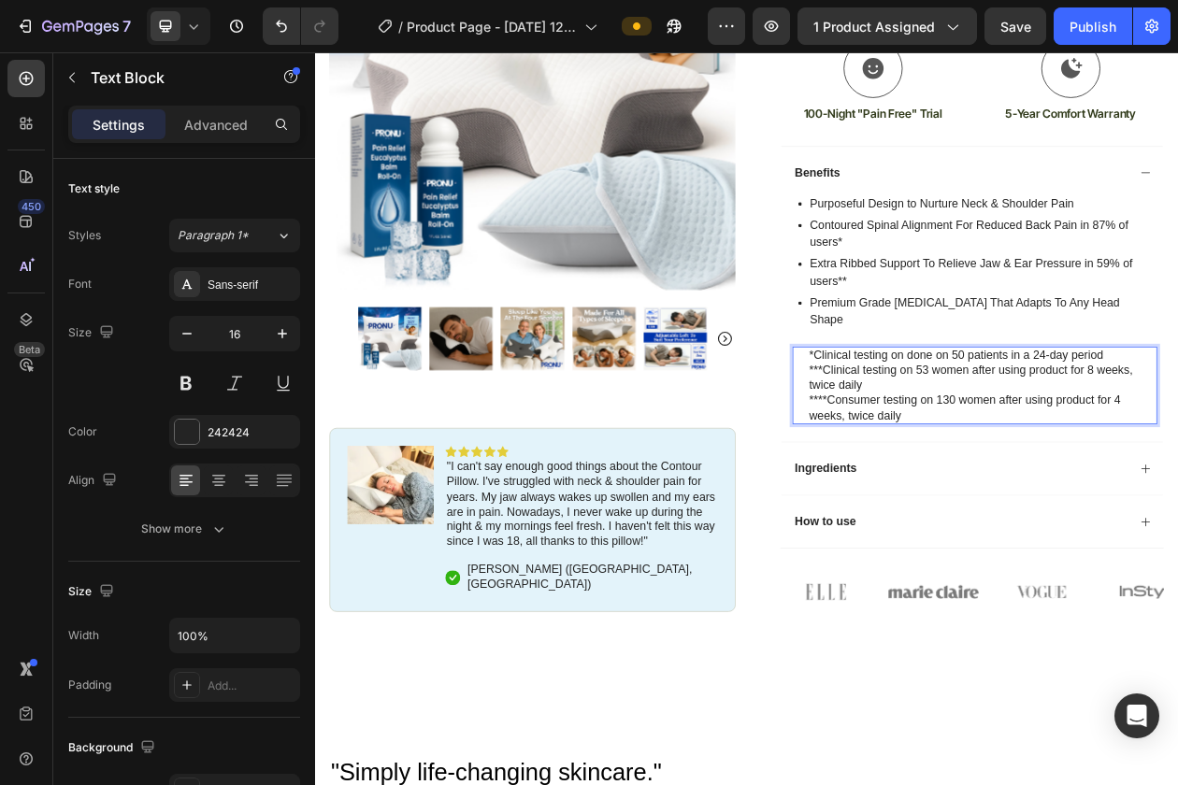
click at [1156, 457] on p "***Clinical testing on 53 women after using product for 8 weeks, twice daily" at bounding box center [1182, 476] width 451 height 39
click at [1007, 457] on p "***Clinical testing on 53 women after using product for 8 weeks, twice daily" at bounding box center [1182, 476] width 451 height 39
click at [972, 457] on p "***Clinical testing on 53 women after using product for 8 weeks, twice daily" at bounding box center [1182, 476] width 451 height 39
click at [1093, 457] on p "*Clinical testing on 53 women after using product for 8 weeks, twice daily" at bounding box center [1182, 476] width 451 height 39
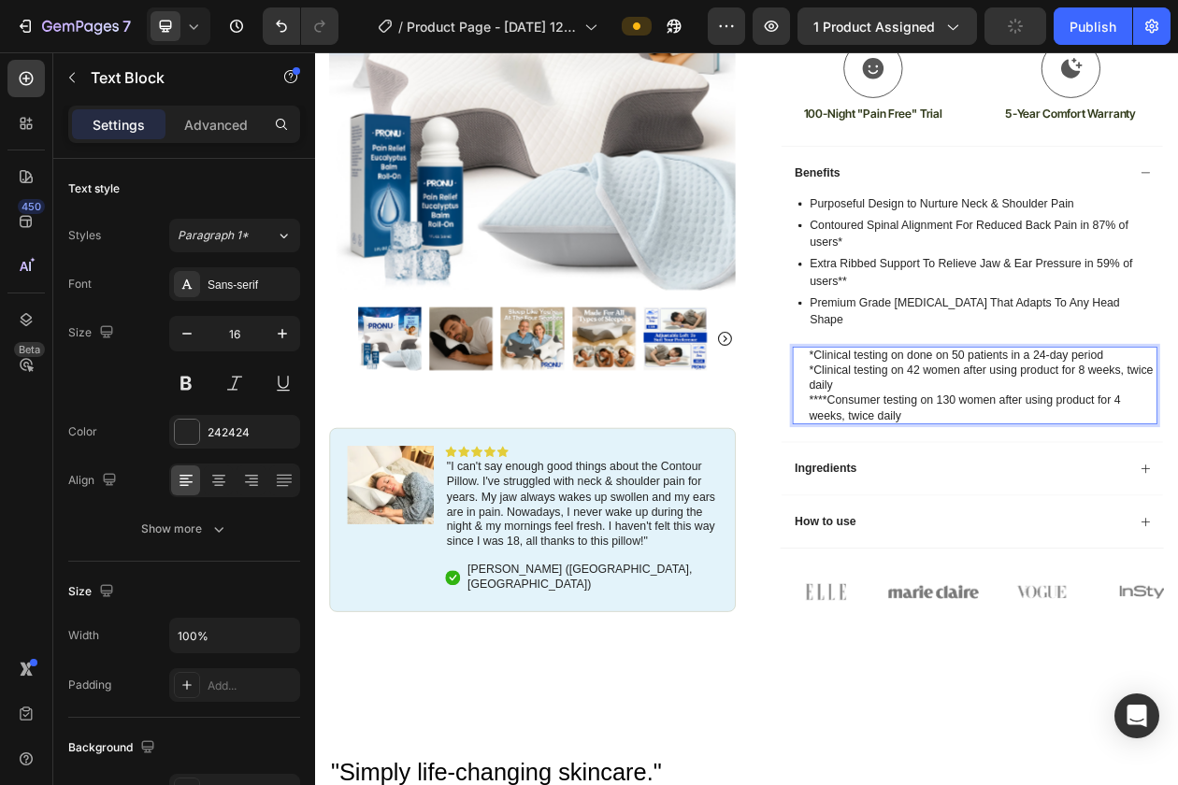
click at [1131, 457] on p "*Clinical testing on 42 women after using product for 8 weeks, twice daily" at bounding box center [1182, 476] width 451 height 39
click at [1105, 437] on p "*Clinical testing on done on 50 patients in a 24-day period" at bounding box center [1182, 447] width 451 height 20
click at [1063, 457] on p "*Clinical testing on 42 patients after using product for 8 weeks, twice daily" at bounding box center [1182, 476] width 451 height 39
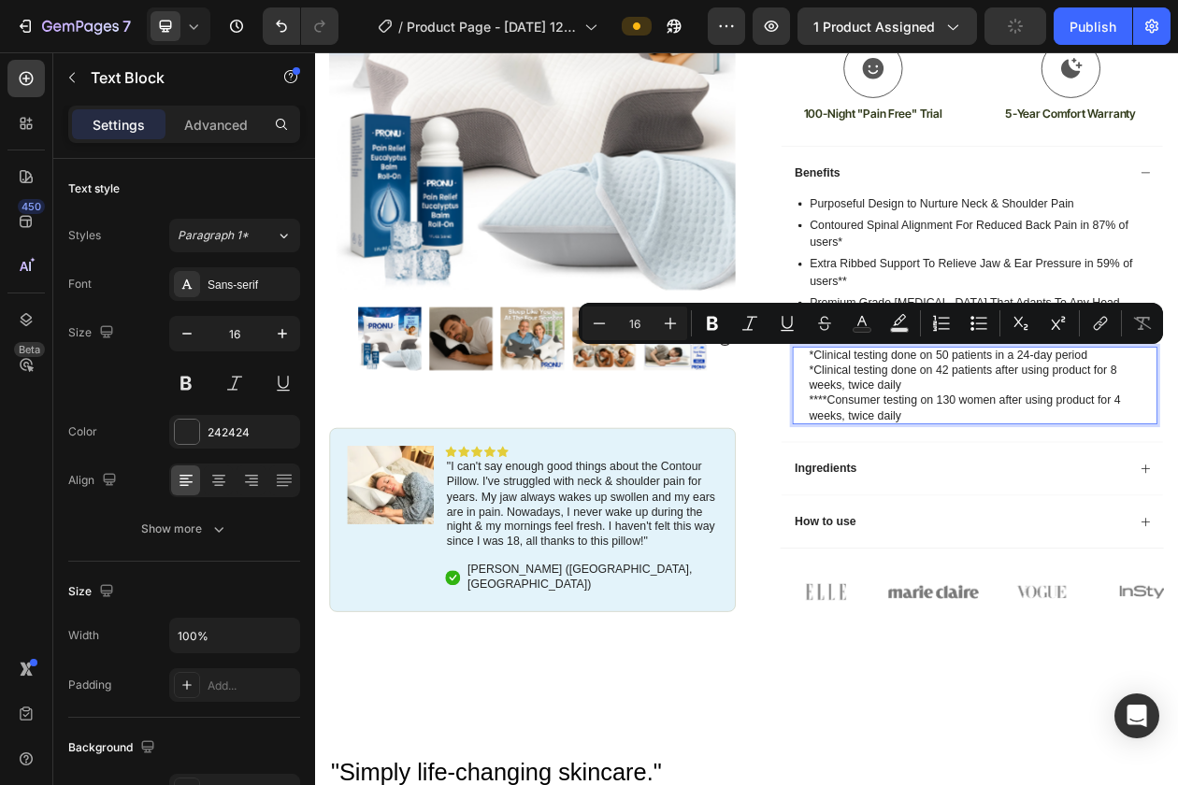
drag, startPoint x: 1346, startPoint y: 463, endPoint x: 1346, endPoint y: 447, distance: 15.9
click at [1177, 457] on p "*Clinical testing done on 42 patients after using product for 8 weeks, twice da…" at bounding box center [1182, 476] width 451 height 39
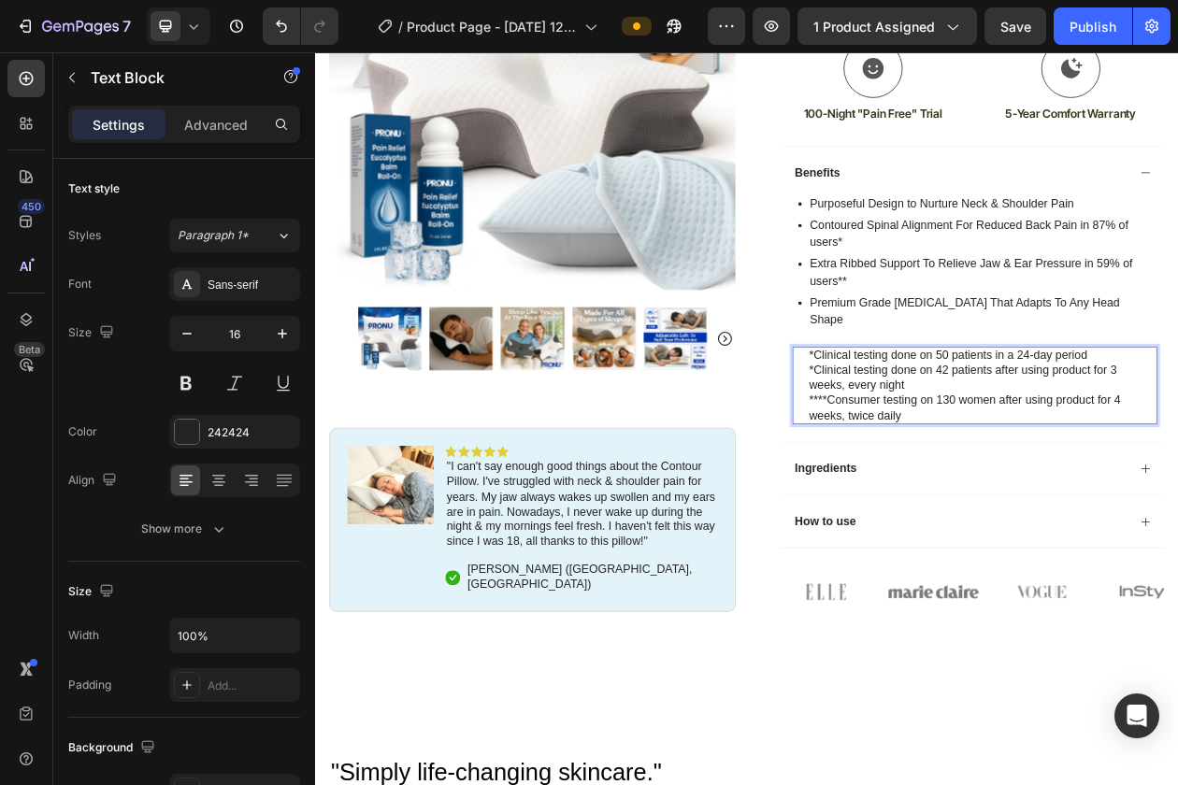
click at [1148, 506] on p "****Consumer testing on 130 women after using product for 4 weeks, twice daily" at bounding box center [1182, 515] width 451 height 39
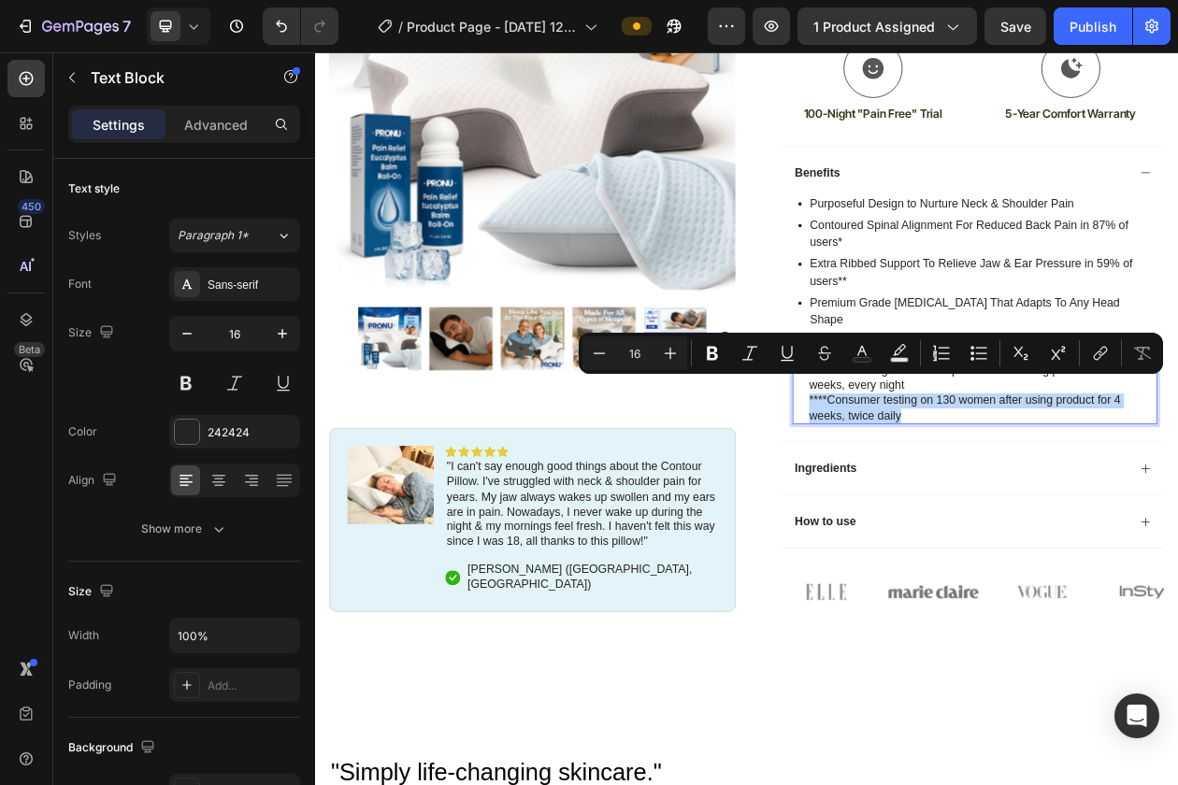
drag, startPoint x: 1148, startPoint y: 506, endPoint x: 941, endPoint y: 487, distance: 207.4
click at [941, 487] on div "*Clinical testing done on 50 patients in a 24-day period *Clinical testing done…" at bounding box center [1173, 486] width 474 height 101
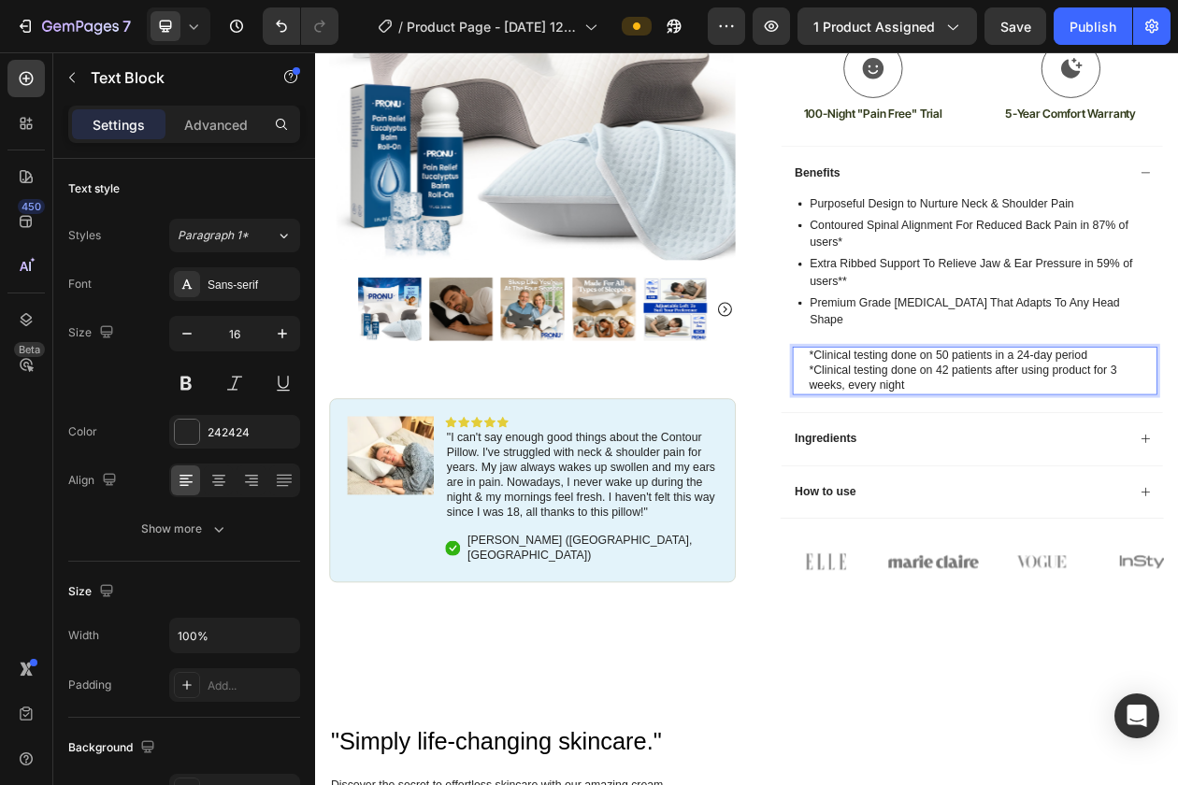
click at [954, 440] on div "*Clinical testing done on 50 patients in a 24-day period *Clinical testing done…" at bounding box center [1173, 467] width 474 height 62
click at [960, 457] on p "*Clinical testing done on 42 patients after using product for 3 weeks, every ni…" at bounding box center [1182, 476] width 451 height 39
click at [1010, 494] on div "Purposeful Design to Nurture Neck & Shoulder Pain Contoured Spinal Alignment Fo…" at bounding box center [1169, 381] width 496 height 277
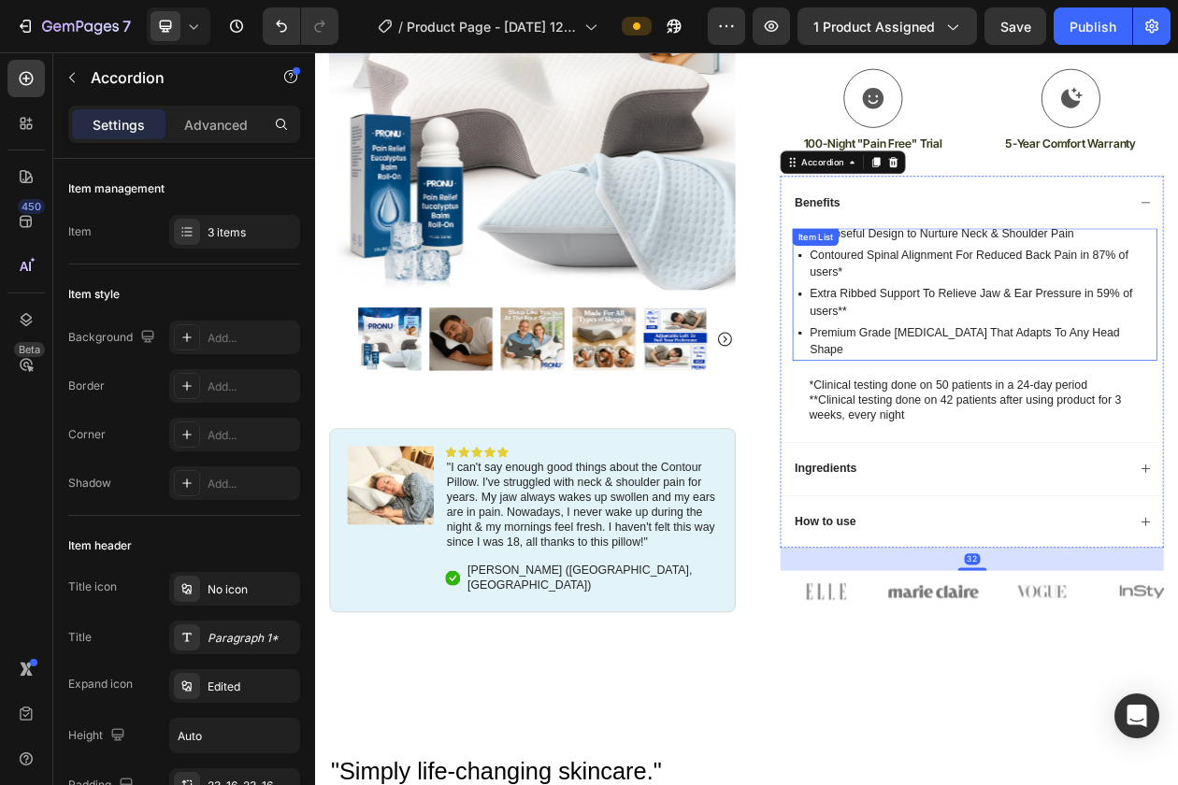
scroll to position [581, 0]
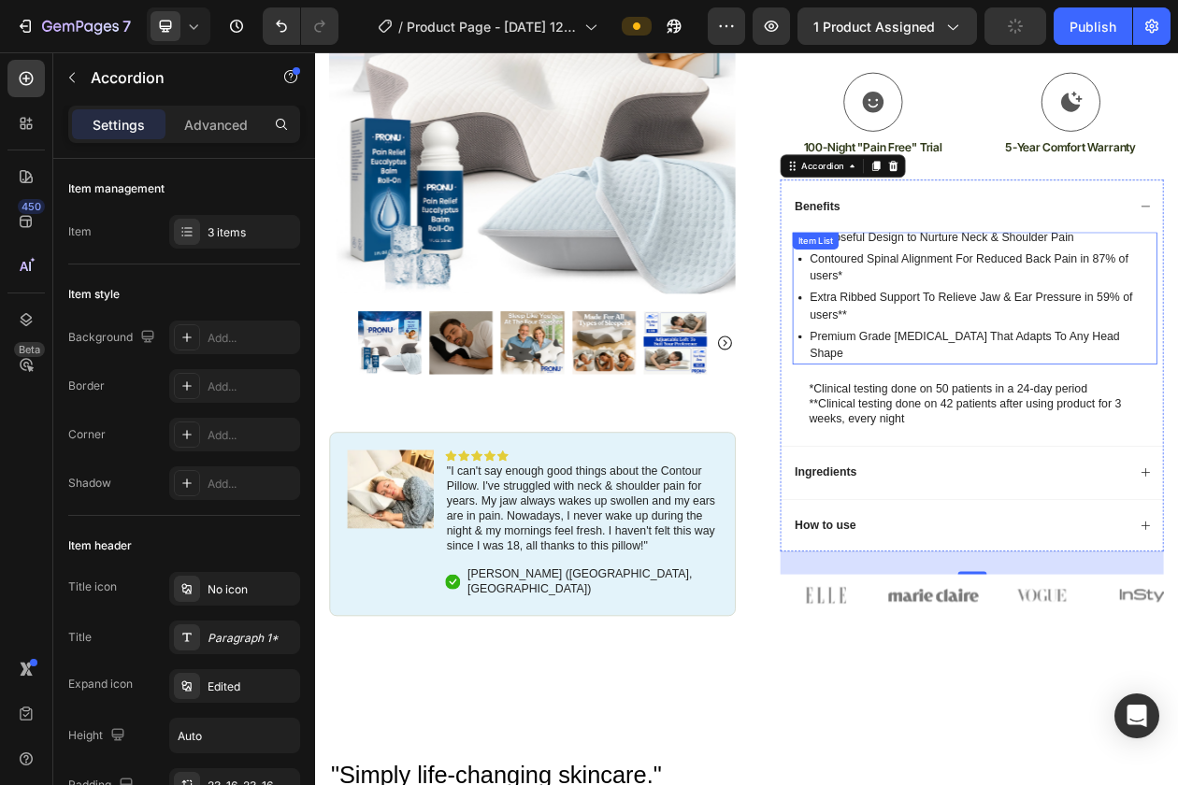
click at [1177, 245] on div "Benefits" at bounding box center [1169, 253] width 496 height 69
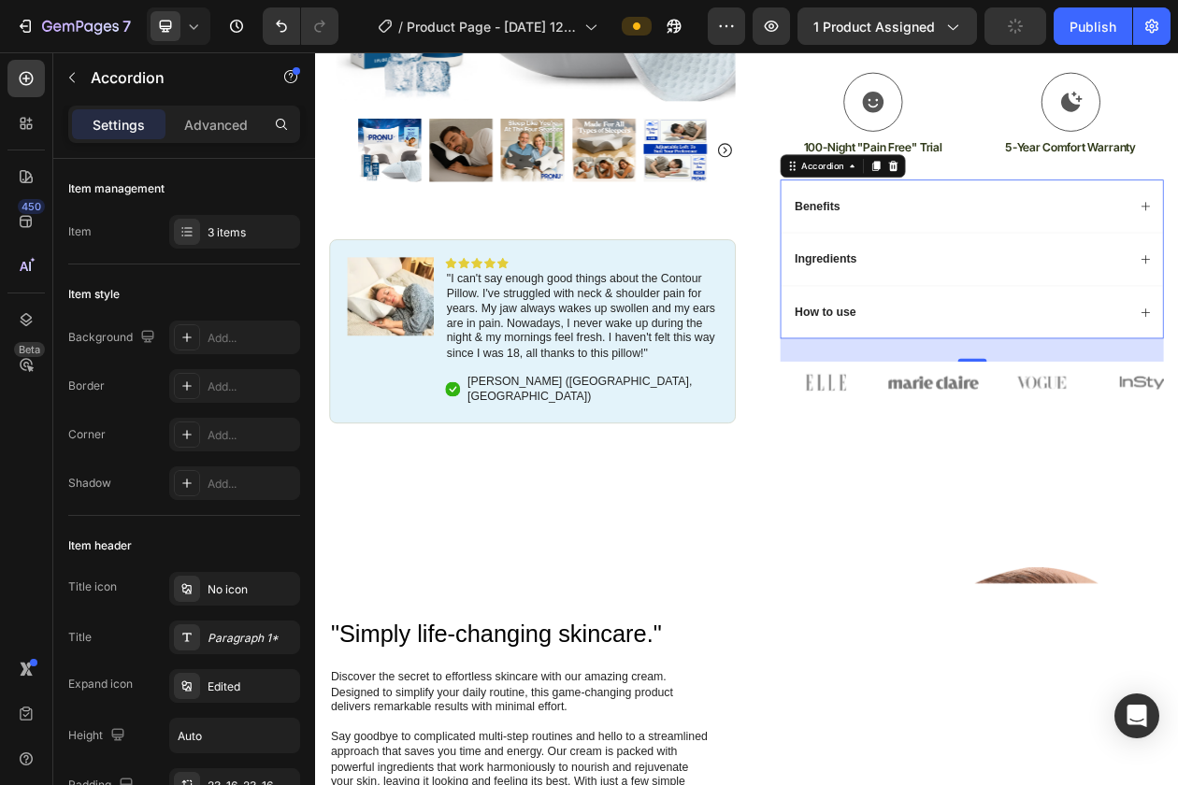
click at [1177, 245] on div "Benefits" at bounding box center [1169, 253] width 496 height 69
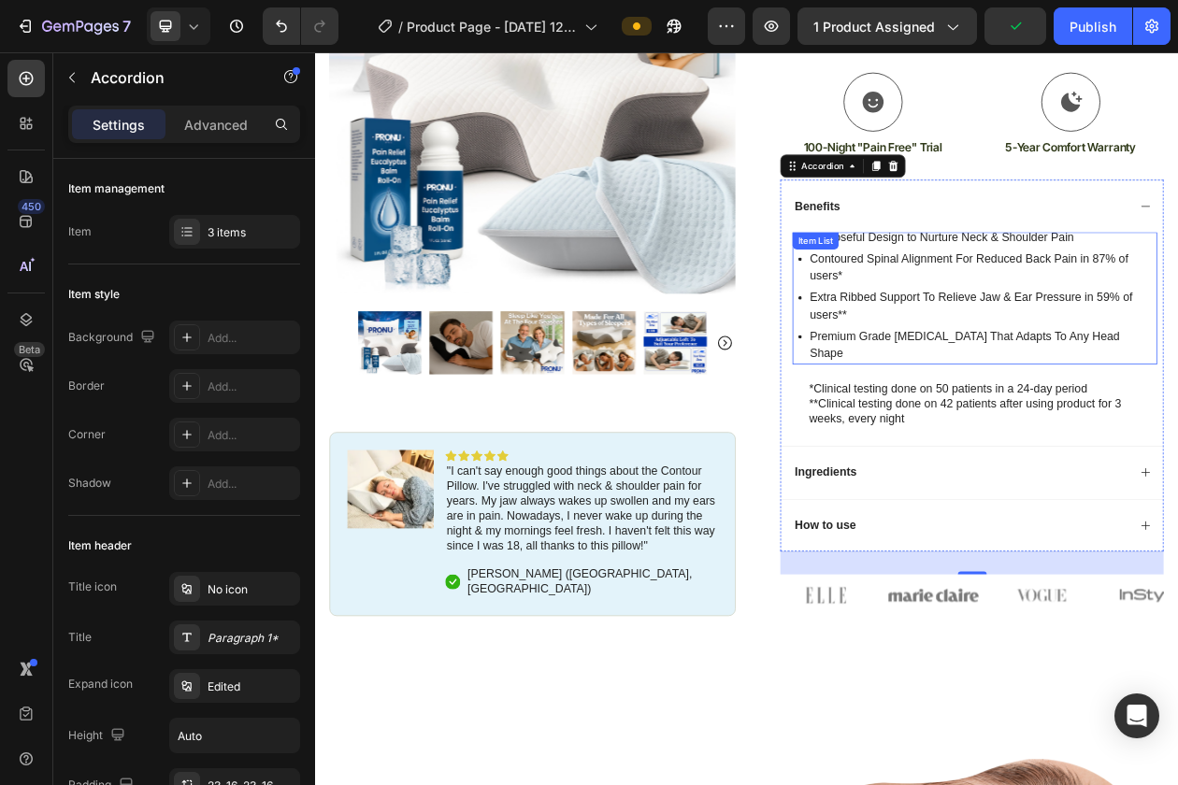
click at [1177, 334] on p "Contoured Spinal Alignment For Reduced Back Pain in 87% of users*" at bounding box center [1182, 332] width 449 height 45
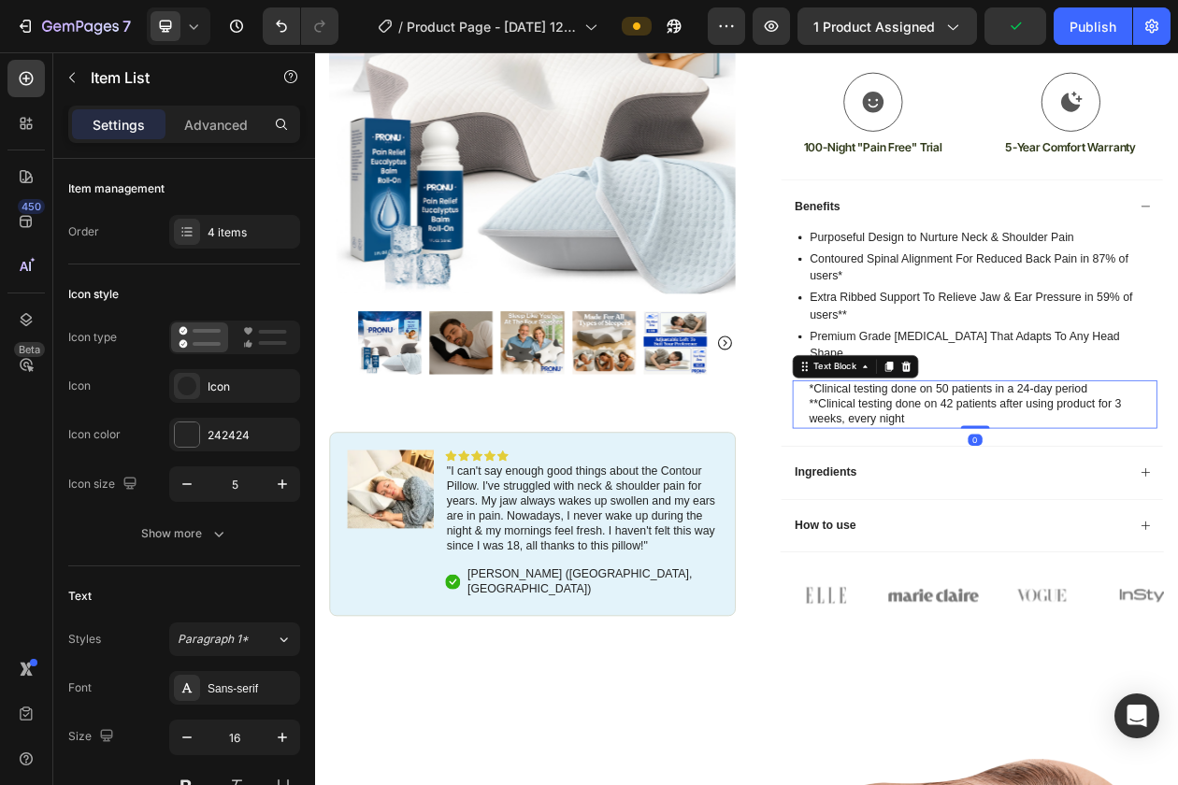
click at [1073, 501] on p "**Clinical testing done on 42 patients after using product for 3 weeks, every n…" at bounding box center [1182, 520] width 451 height 39
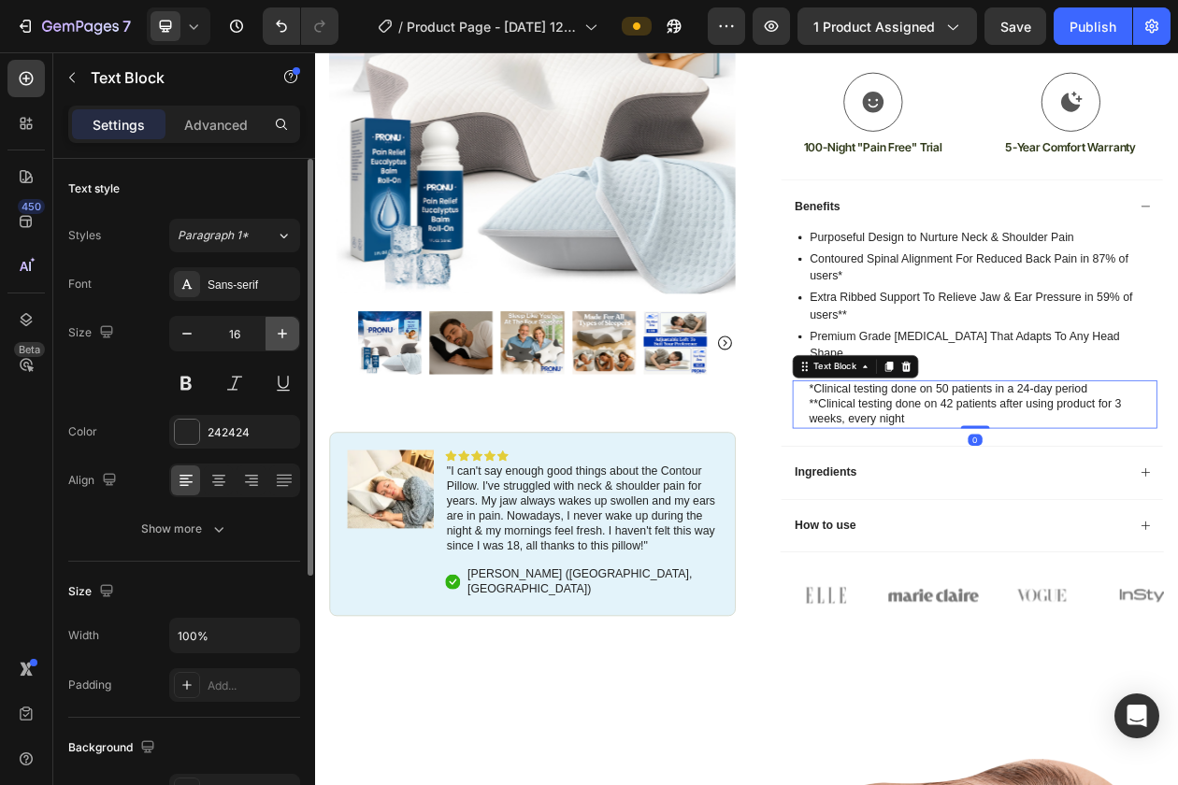
click at [284, 326] on icon "button" at bounding box center [282, 333] width 19 height 19
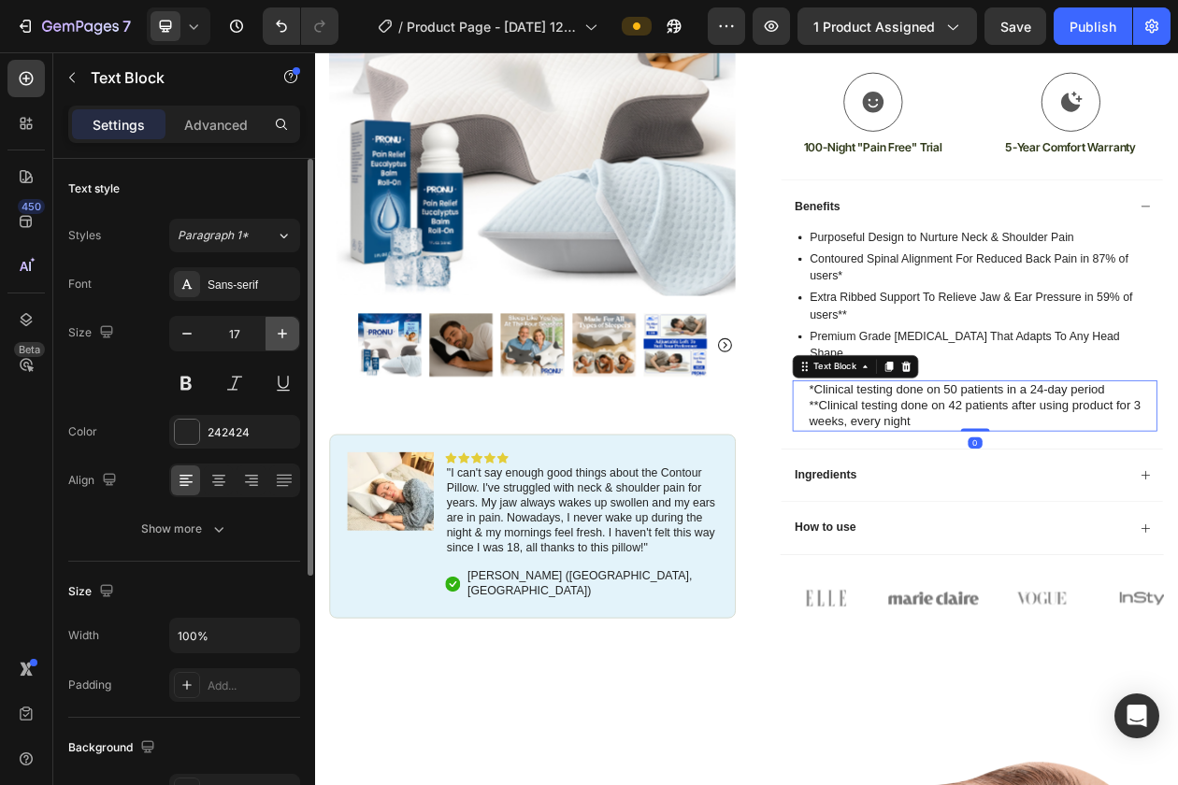
type input "18"
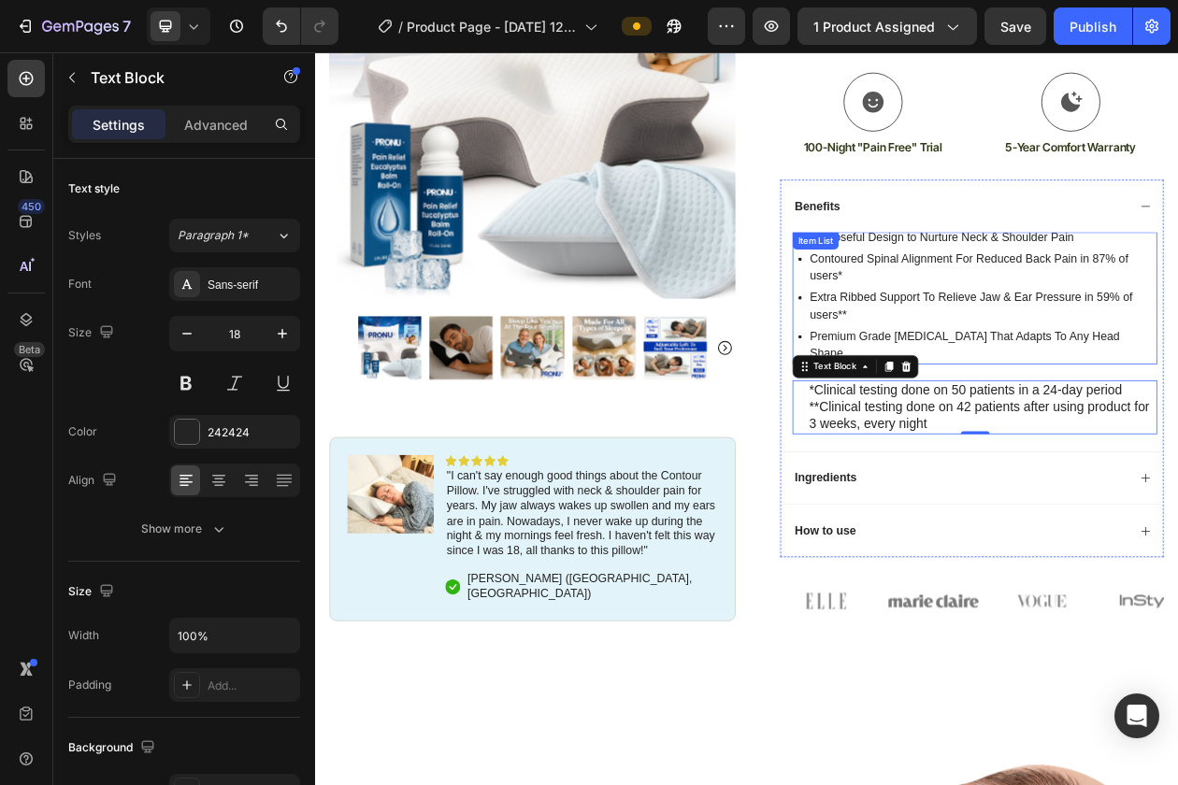
click at [1177, 426] on p "Premium Grade [MEDICAL_DATA] That Adapts To Any Head Shape" at bounding box center [1182, 433] width 449 height 45
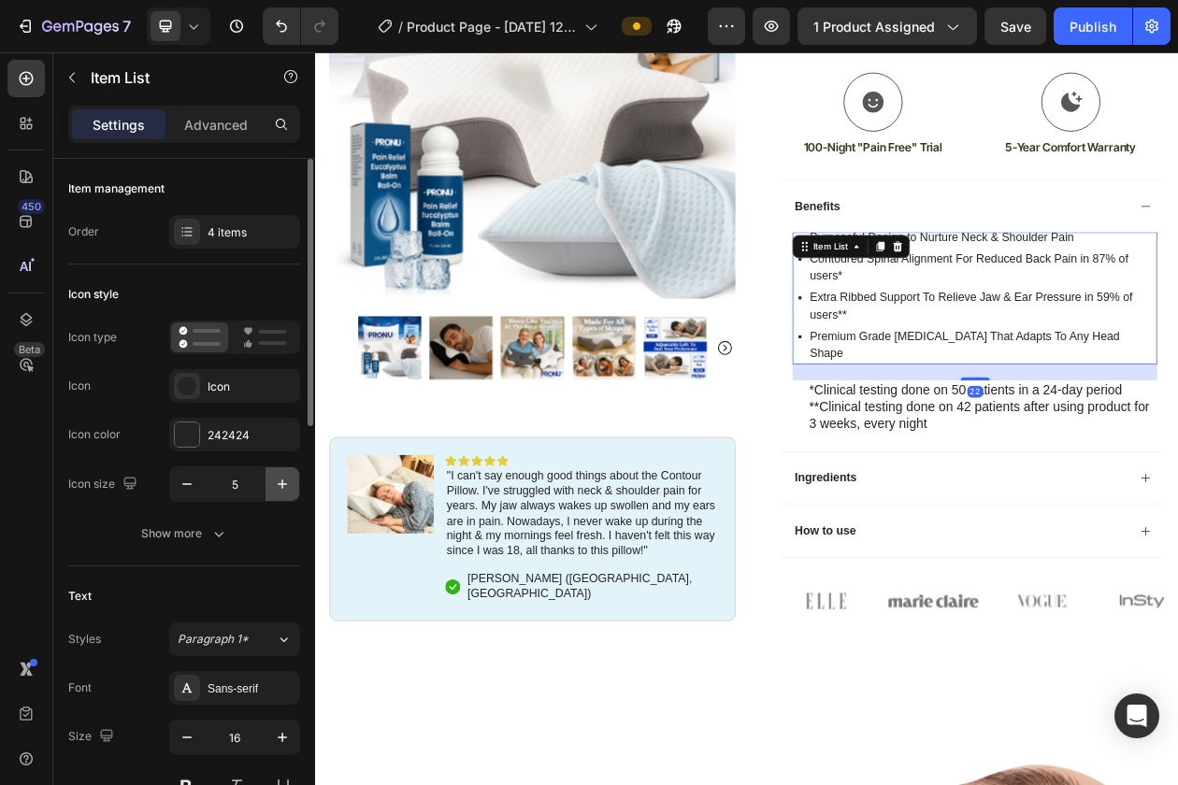
click at [287, 478] on icon "button" at bounding box center [282, 484] width 19 height 19
click at [193, 487] on icon "button" at bounding box center [187, 484] width 19 height 19
type input "5"
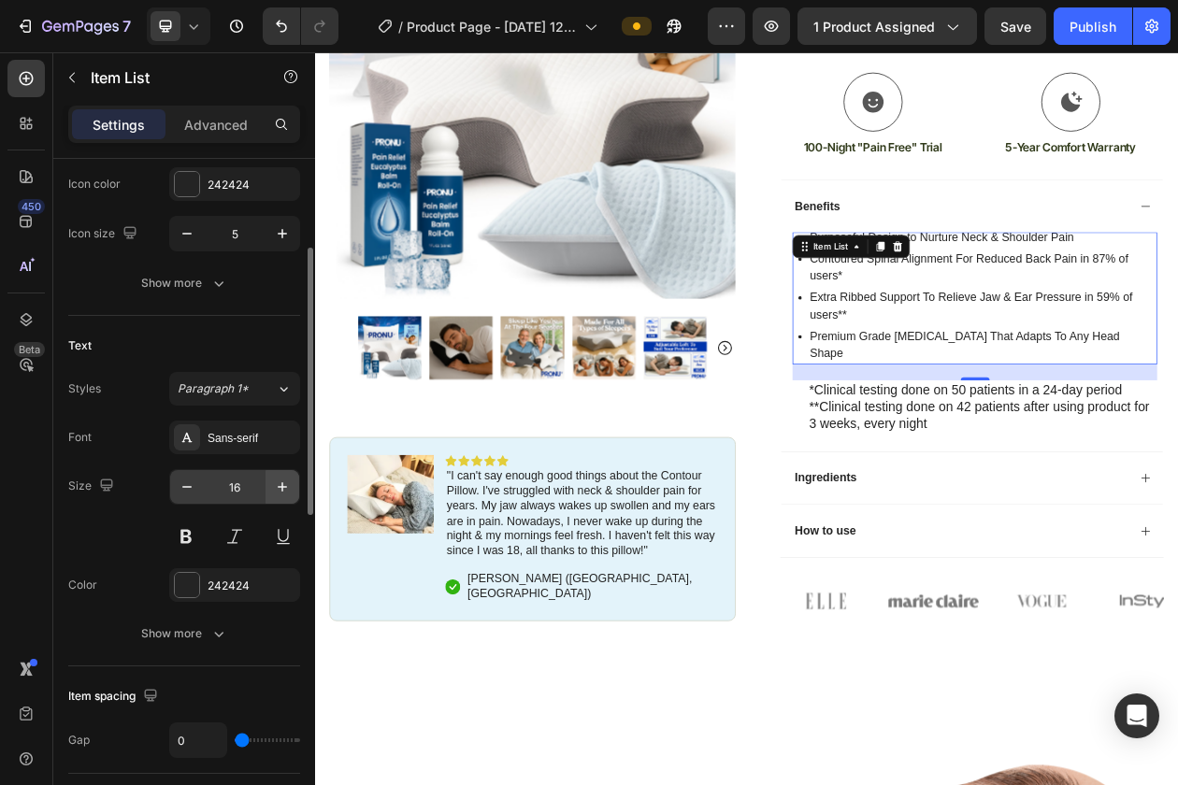
scroll to position [252, 0]
click at [285, 484] on icon "button" at bounding box center [282, 484] width 9 height 9
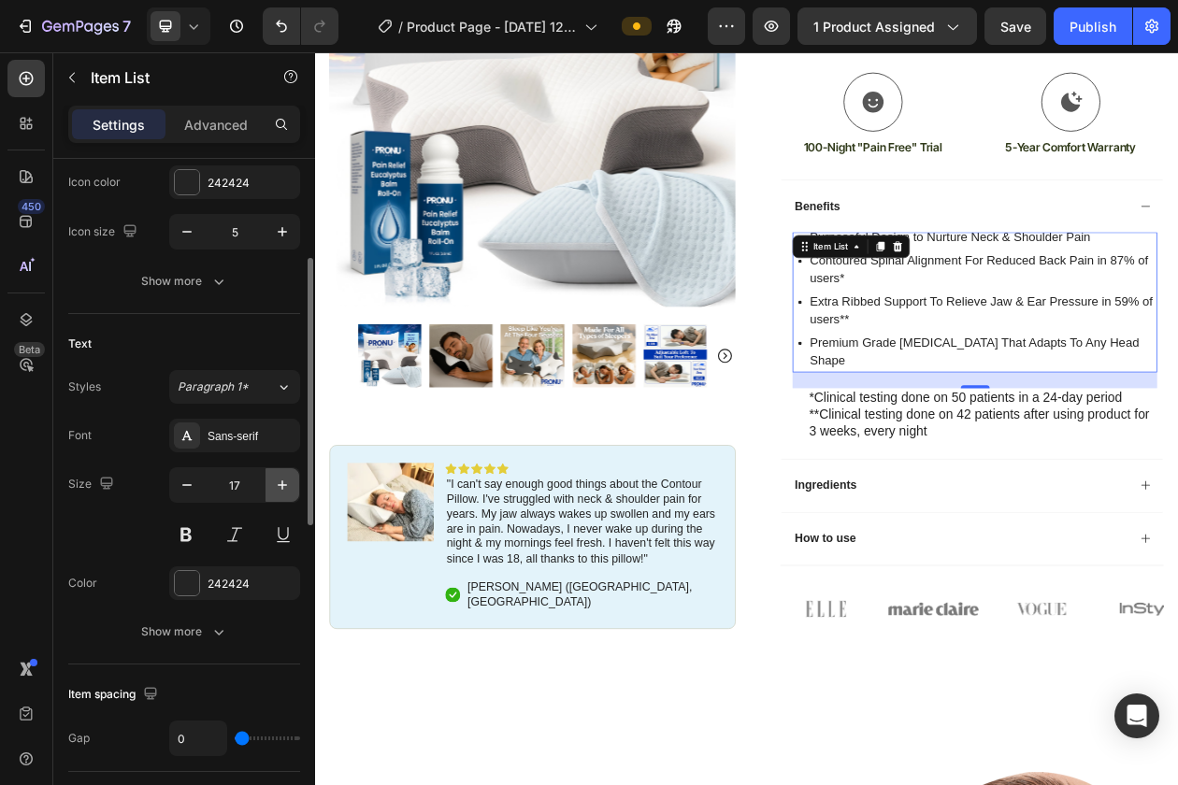
type input "18"
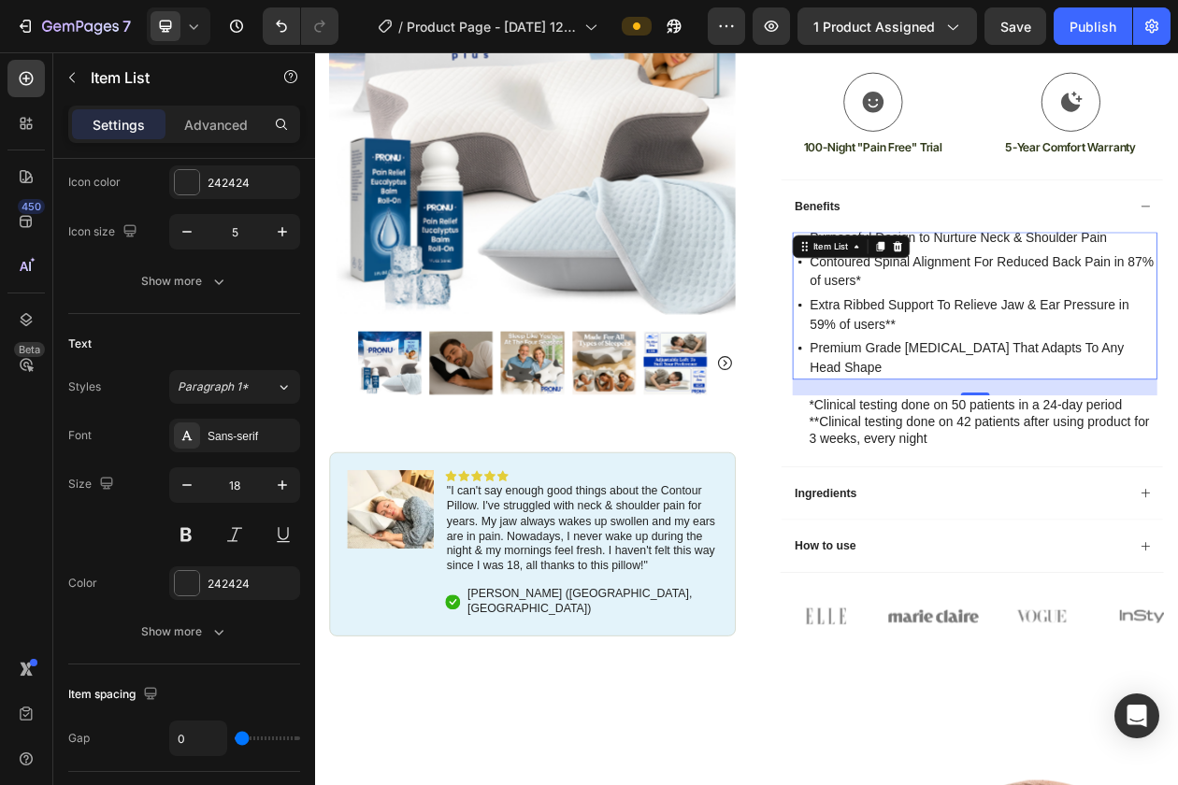
click at [1149, 494] on div "22" at bounding box center [1173, 489] width 474 height 21
click at [1100, 536] on p "**Clinical testing done on 42 patients after using product for 3 weeks, every n…" at bounding box center [1182, 545] width 451 height 44
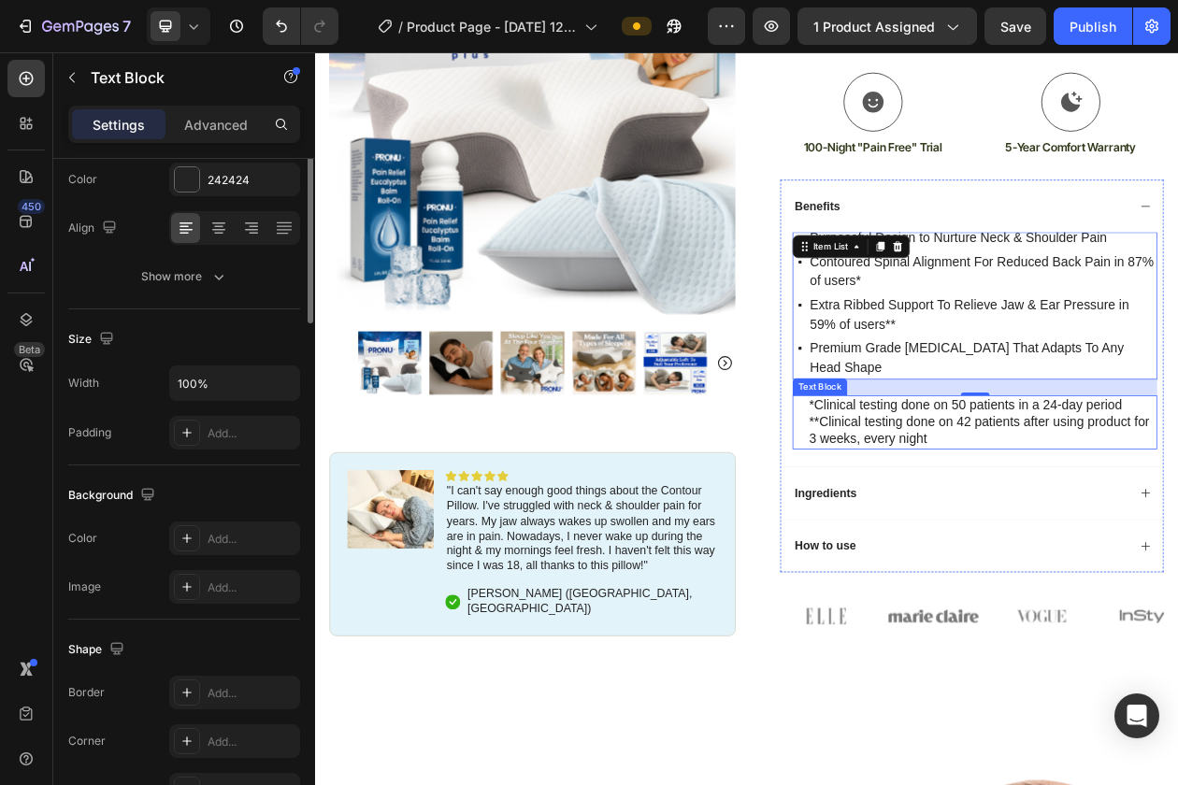
scroll to position [0, 0]
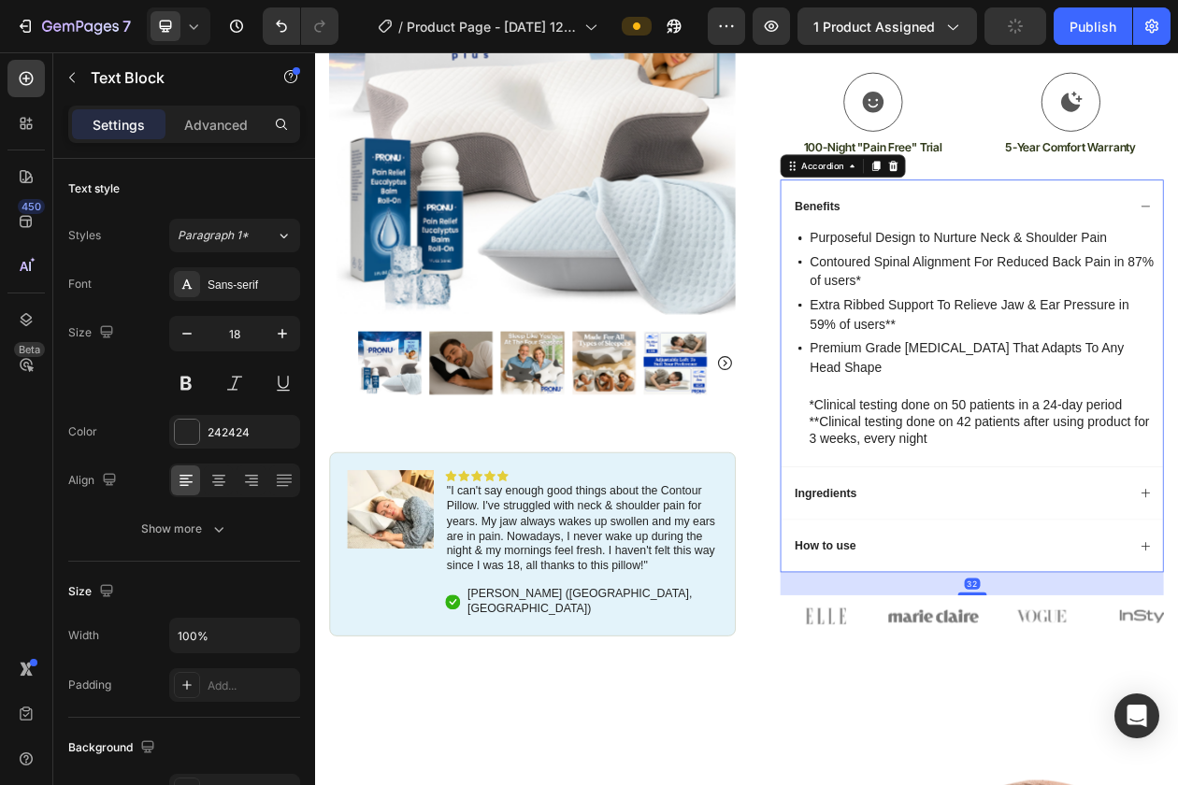
click at [1177, 246] on div "Benefits" at bounding box center [1169, 253] width 496 height 69
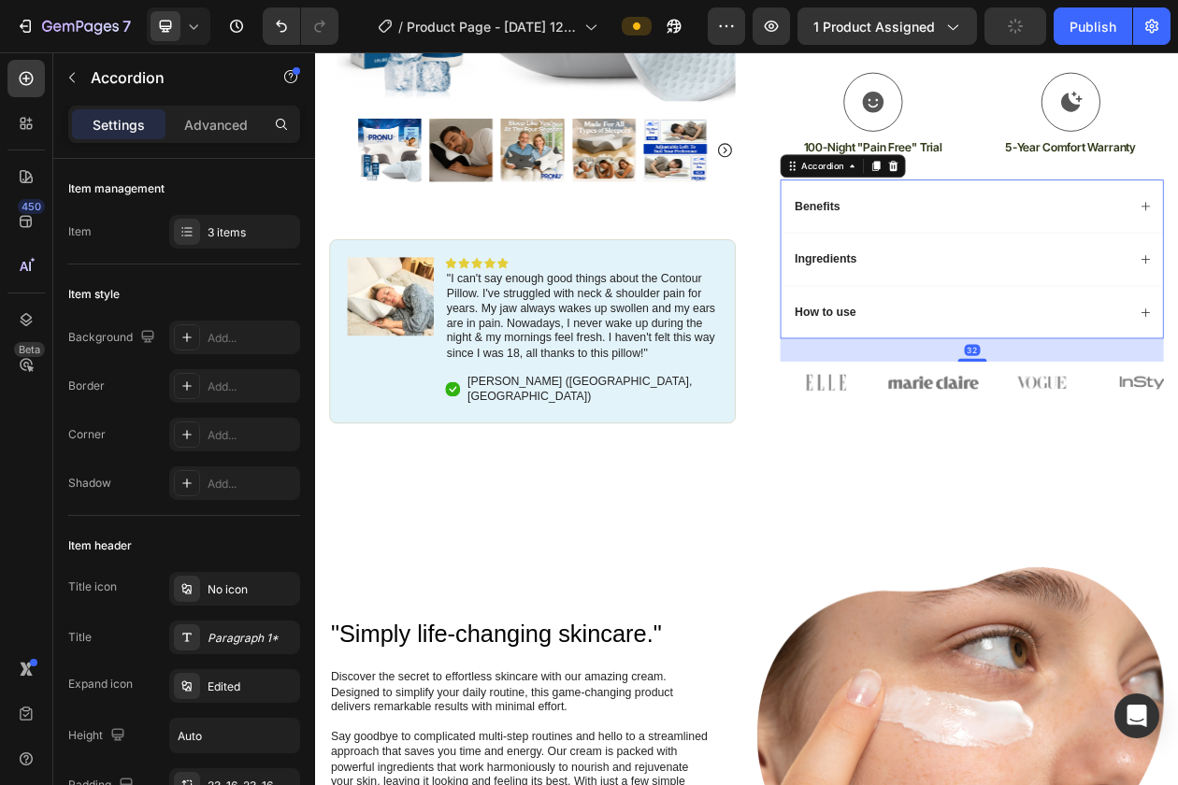
click at [972, 260] on p "Benefits" at bounding box center [967, 254] width 59 height 20
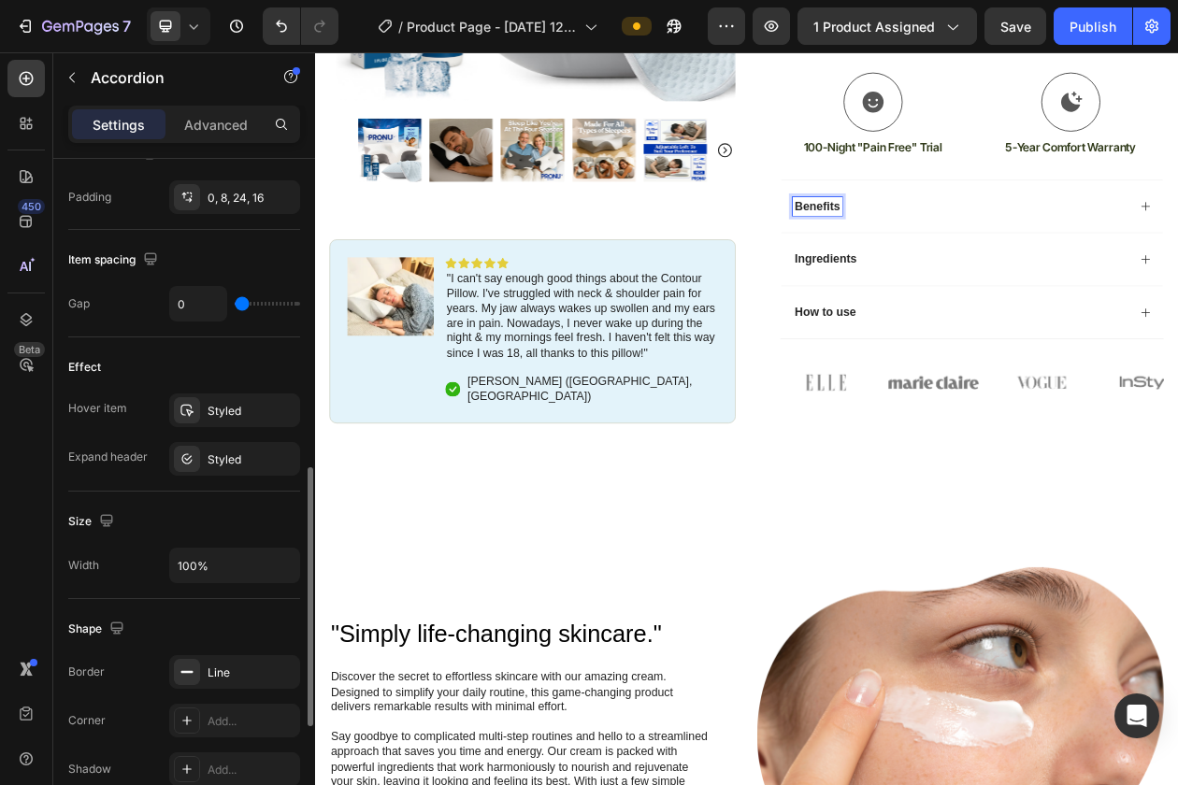
scroll to position [796, 0]
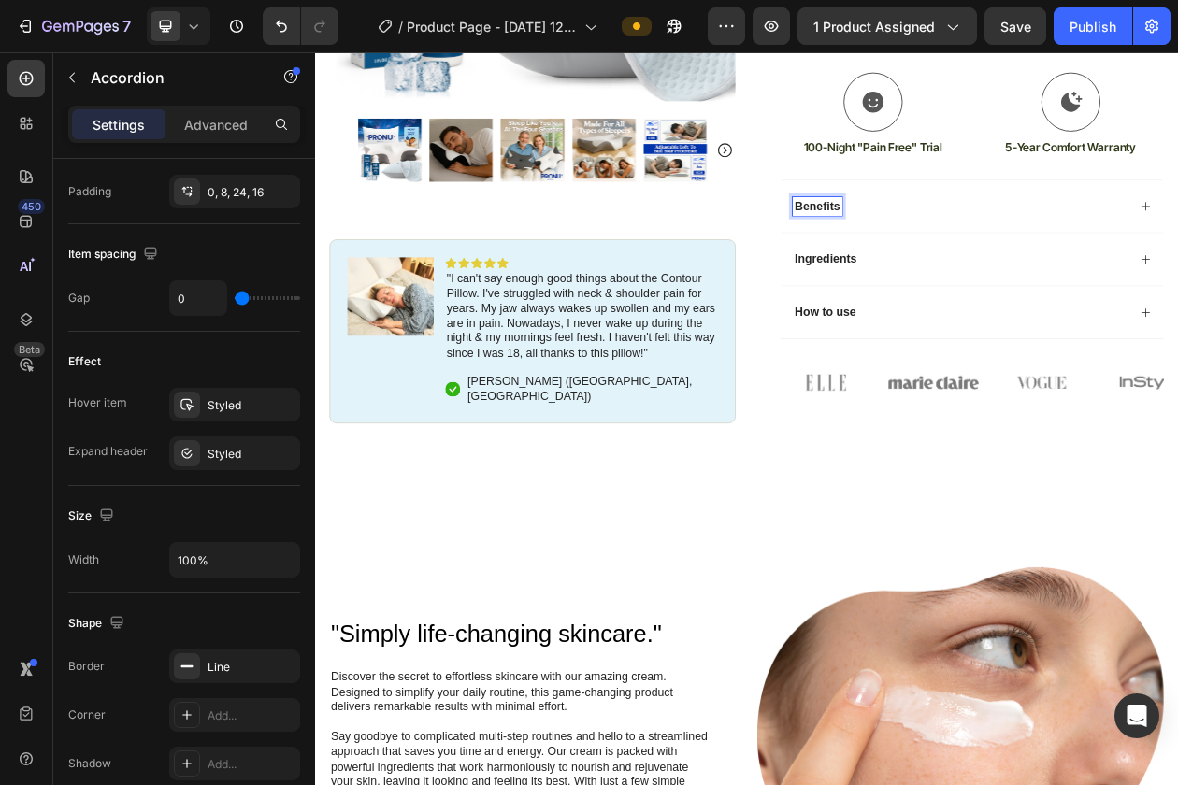
click at [1059, 234] on div "Benefits" at bounding box center [1169, 253] width 496 height 69
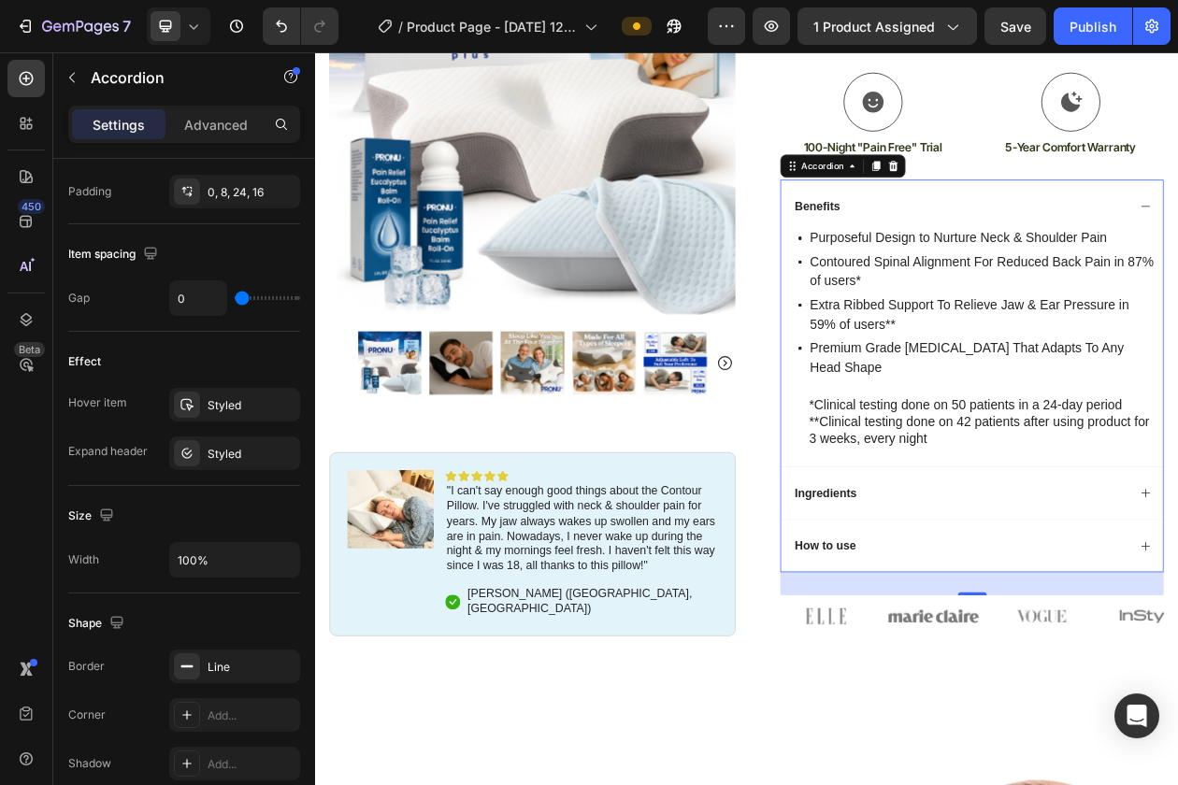
click at [1038, 254] on div "Benefits" at bounding box center [1154, 253] width 437 height 25
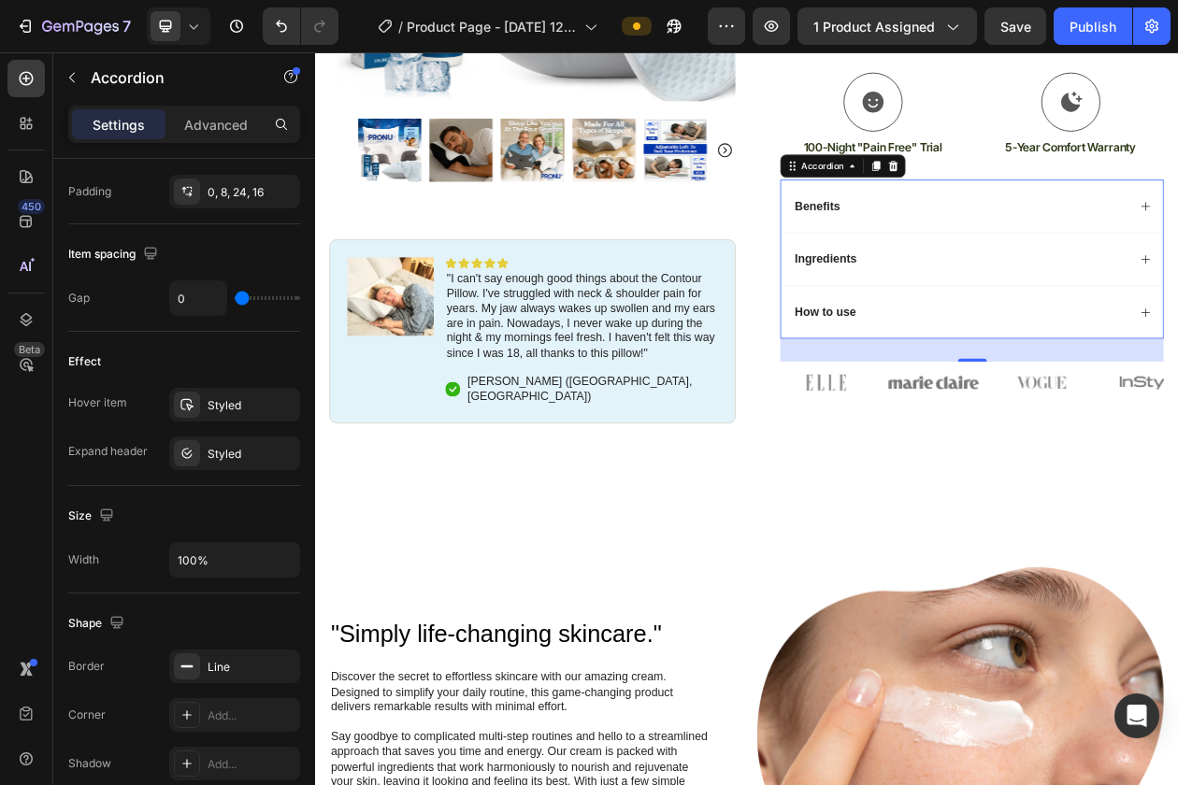
click at [969, 253] on p "Benefits" at bounding box center [967, 254] width 59 height 20
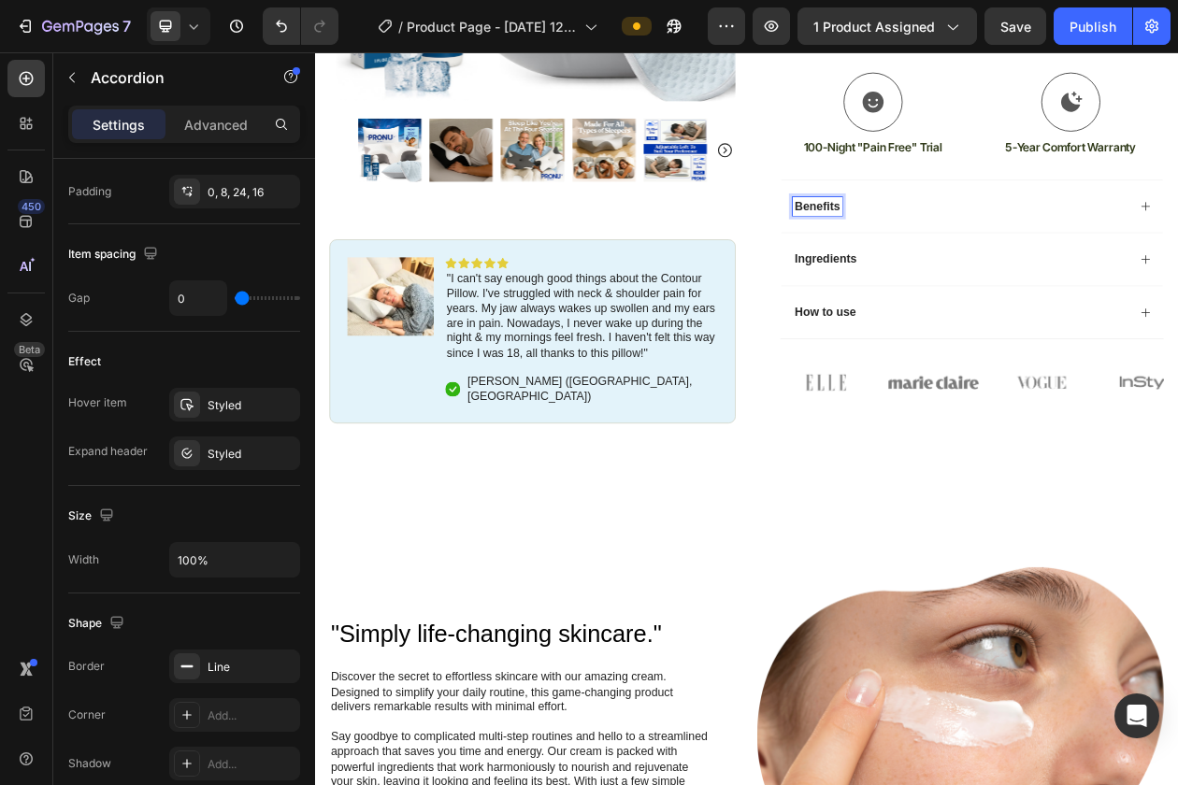
click at [969, 253] on p "Benefits" at bounding box center [967, 254] width 59 height 20
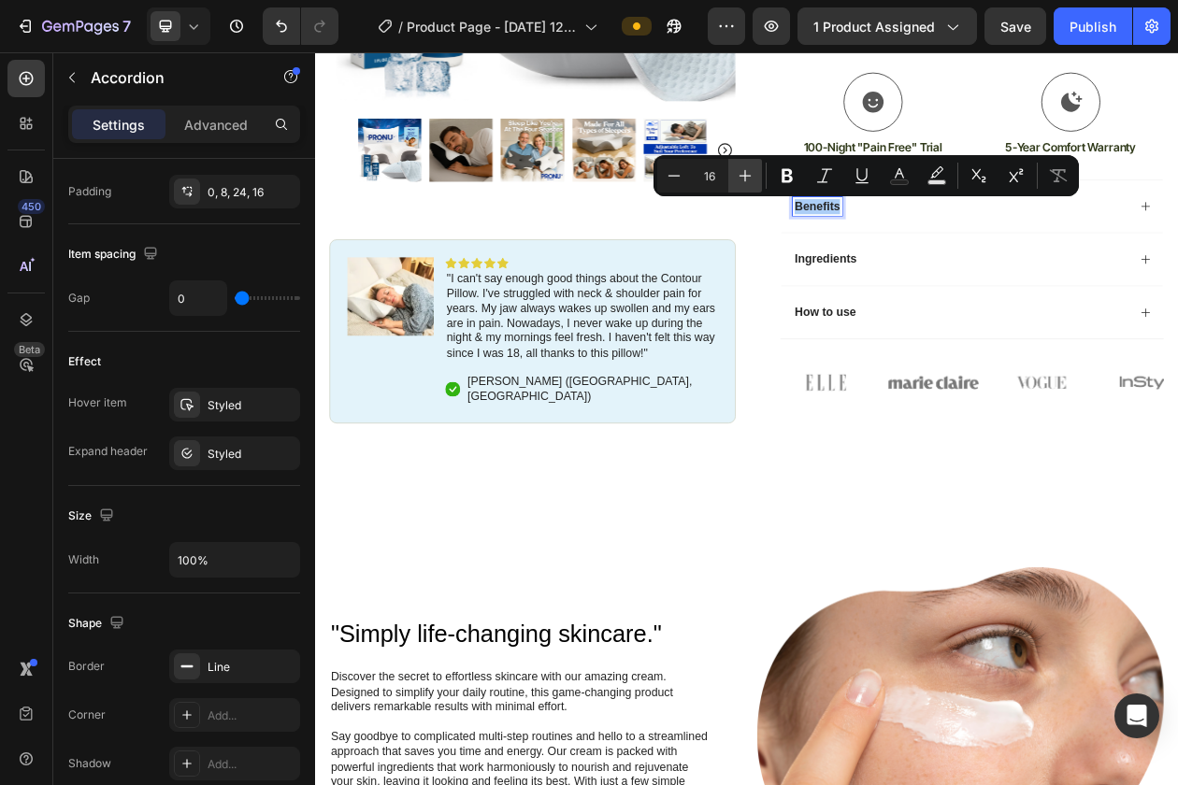
click at [747, 173] on icon "Editor contextual toolbar" at bounding box center [745, 175] width 19 height 19
type input "18"
click at [966, 328] on p "Ingredients" at bounding box center [978, 323] width 80 height 20
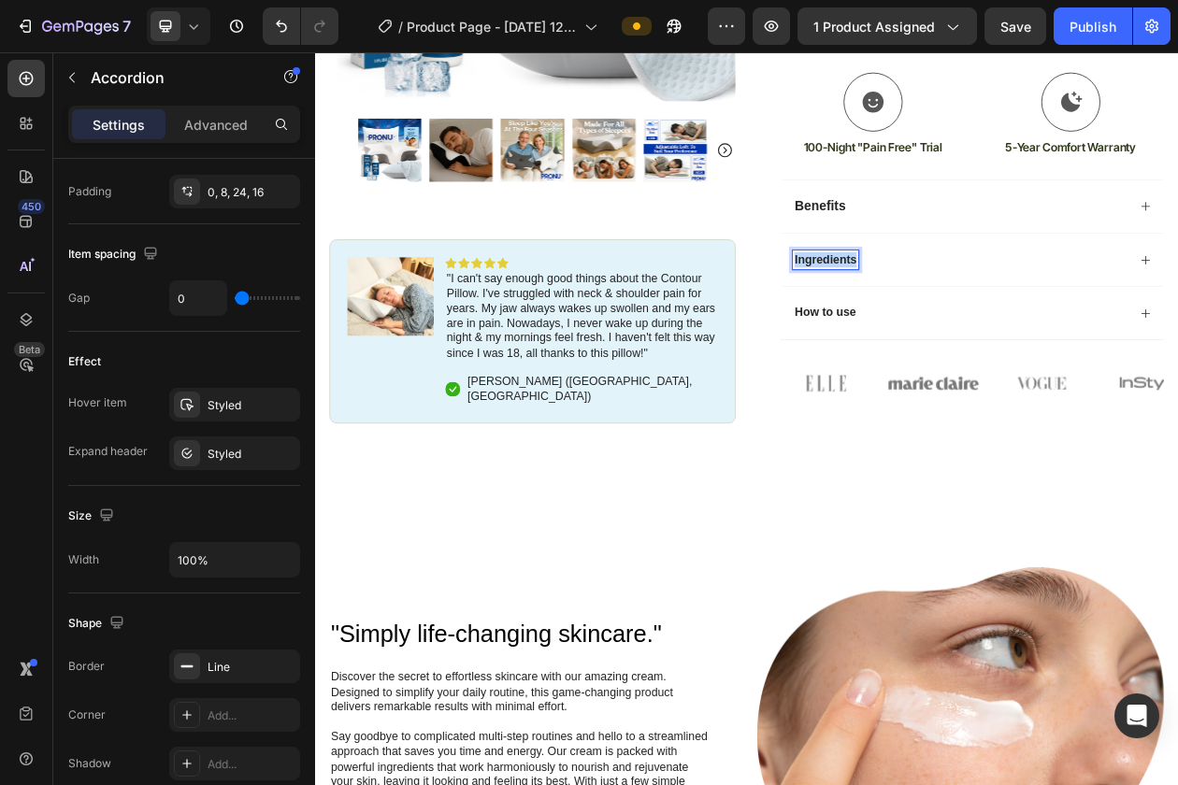
click at [966, 328] on p "Ingredients" at bounding box center [978, 323] width 80 height 20
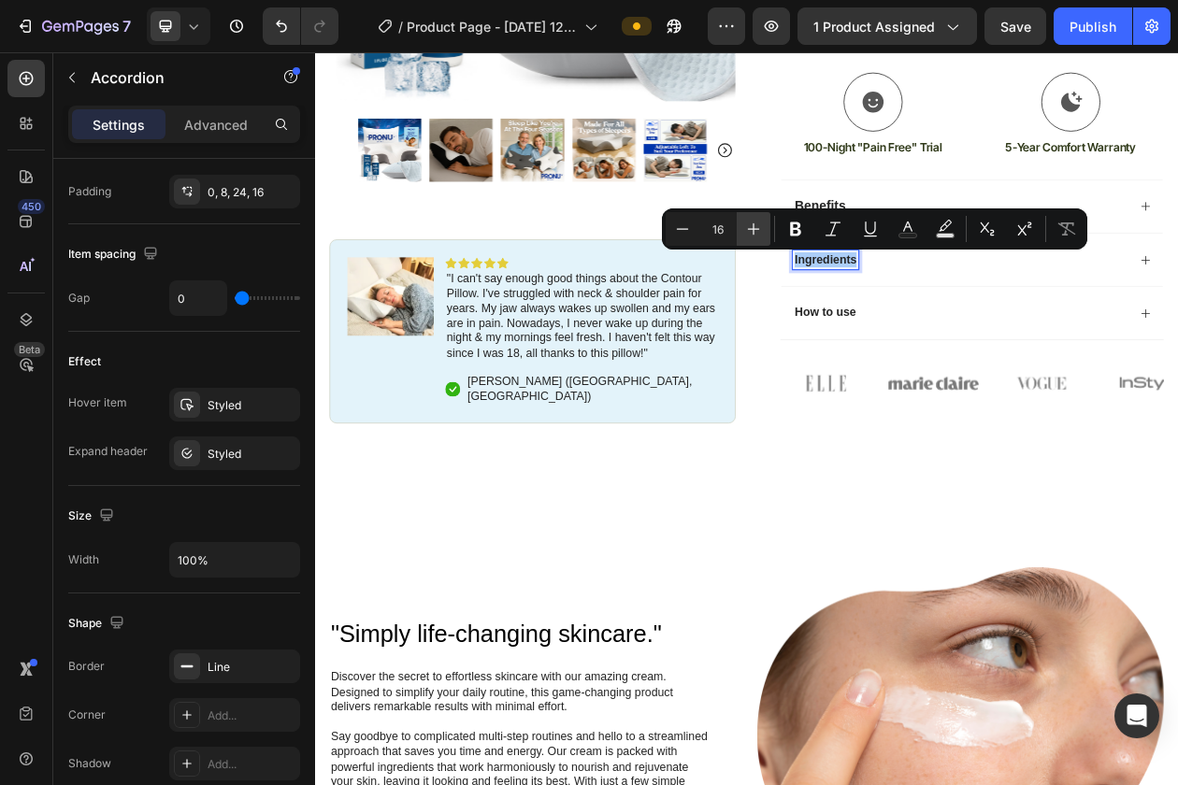
click at [754, 235] on icon "Editor contextual toolbar" at bounding box center [753, 229] width 19 height 19
type input "18"
click at [956, 396] on p "How to use" at bounding box center [977, 393] width 79 height 20
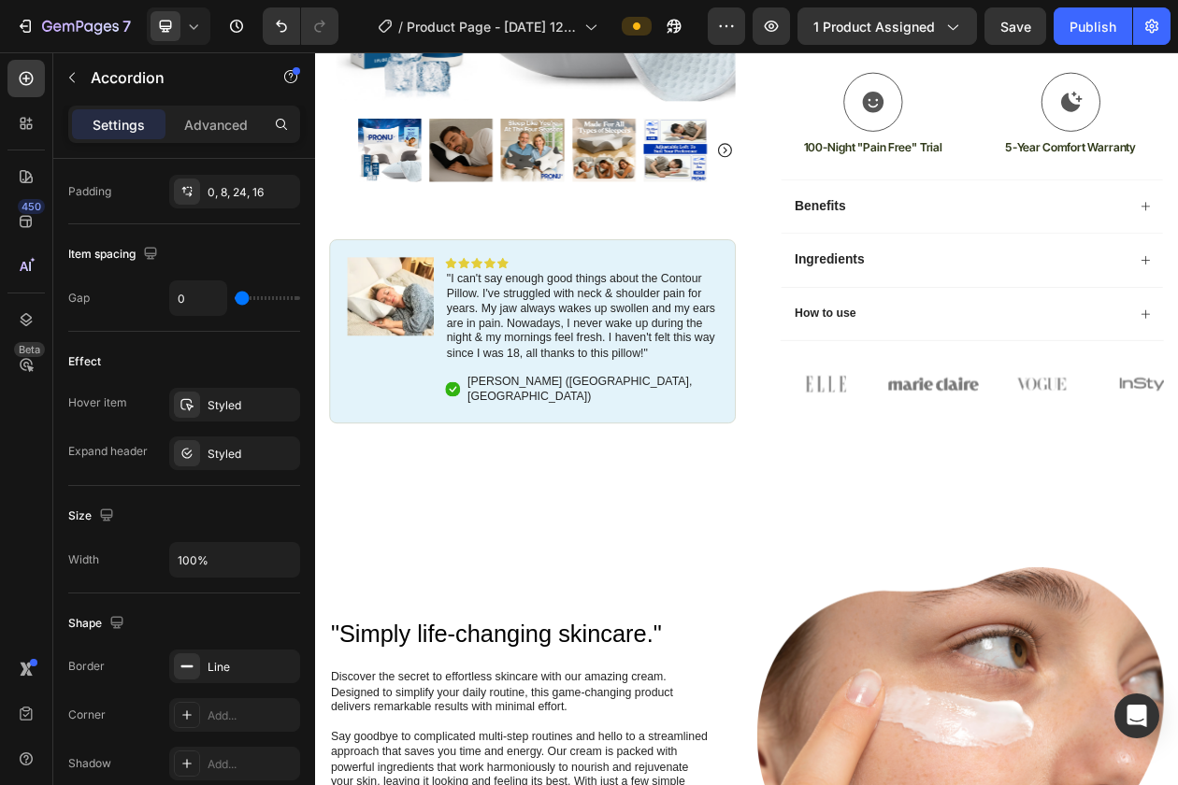
click at [1090, 401] on div "How to use" at bounding box center [1154, 392] width 437 height 25
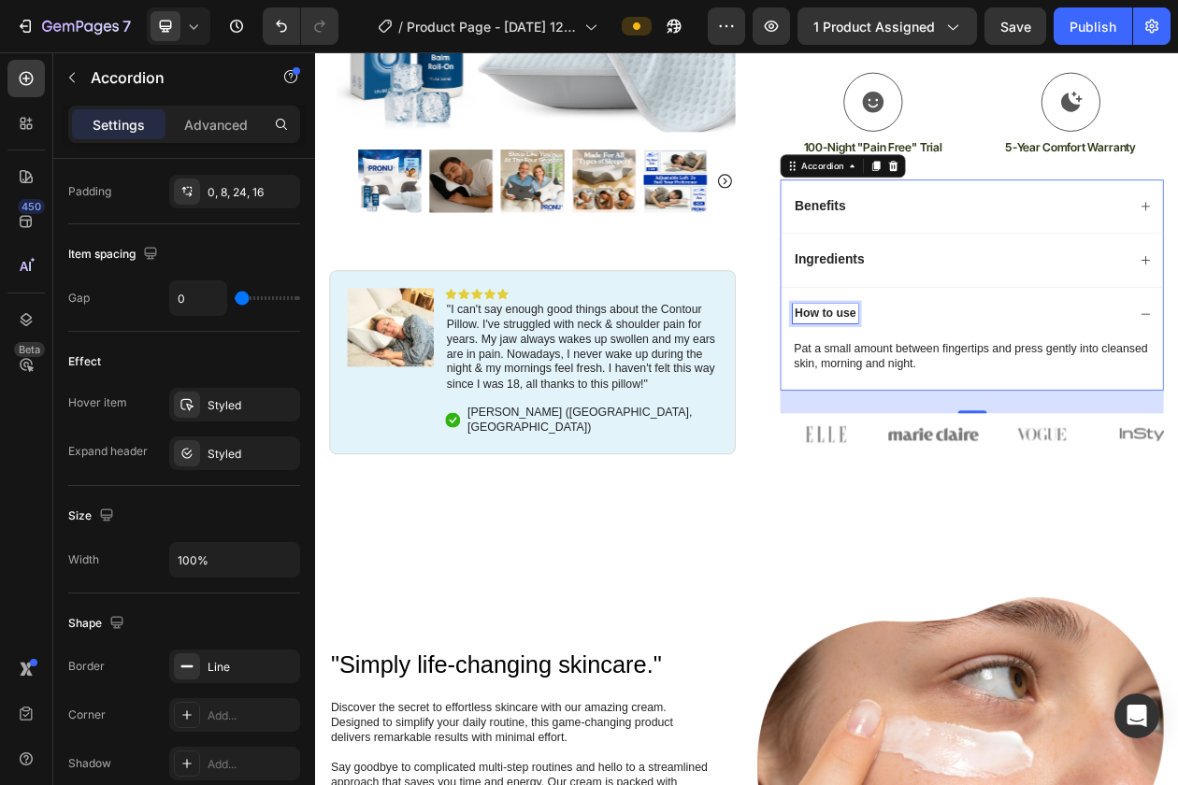
click at [993, 394] on p "How to use" at bounding box center [977, 393] width 79 height 20
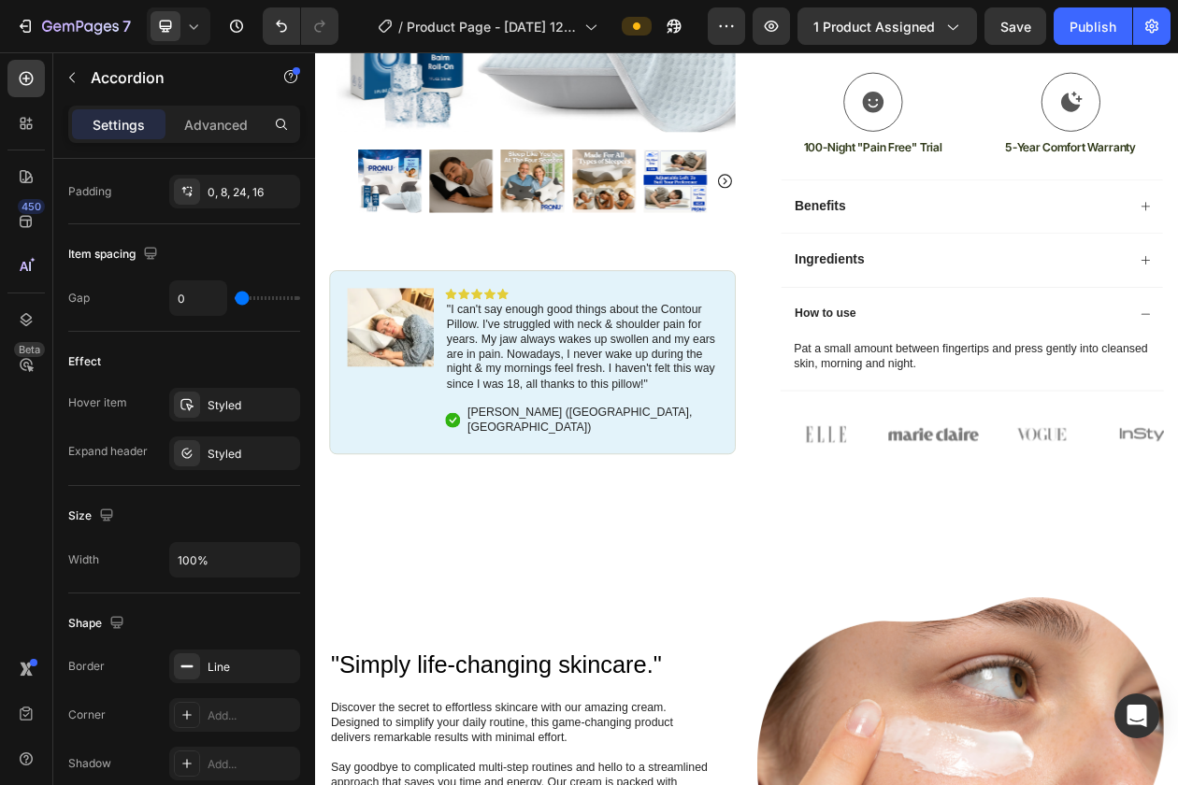
click at [1068, 372] on div "How to use" at bounding box center [1169, 392] width 496 height 69
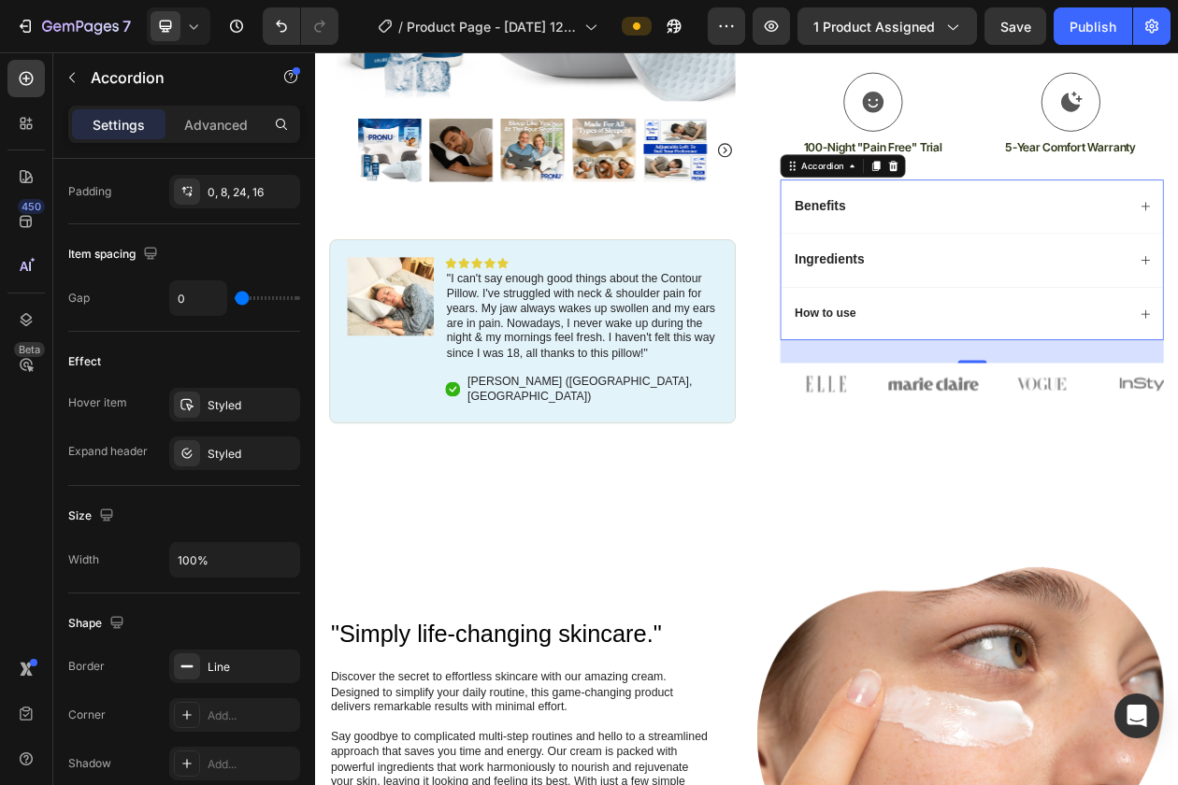
click at [995, 386] on p "How to use" at bounding box center [977, 393] width 79 height 20
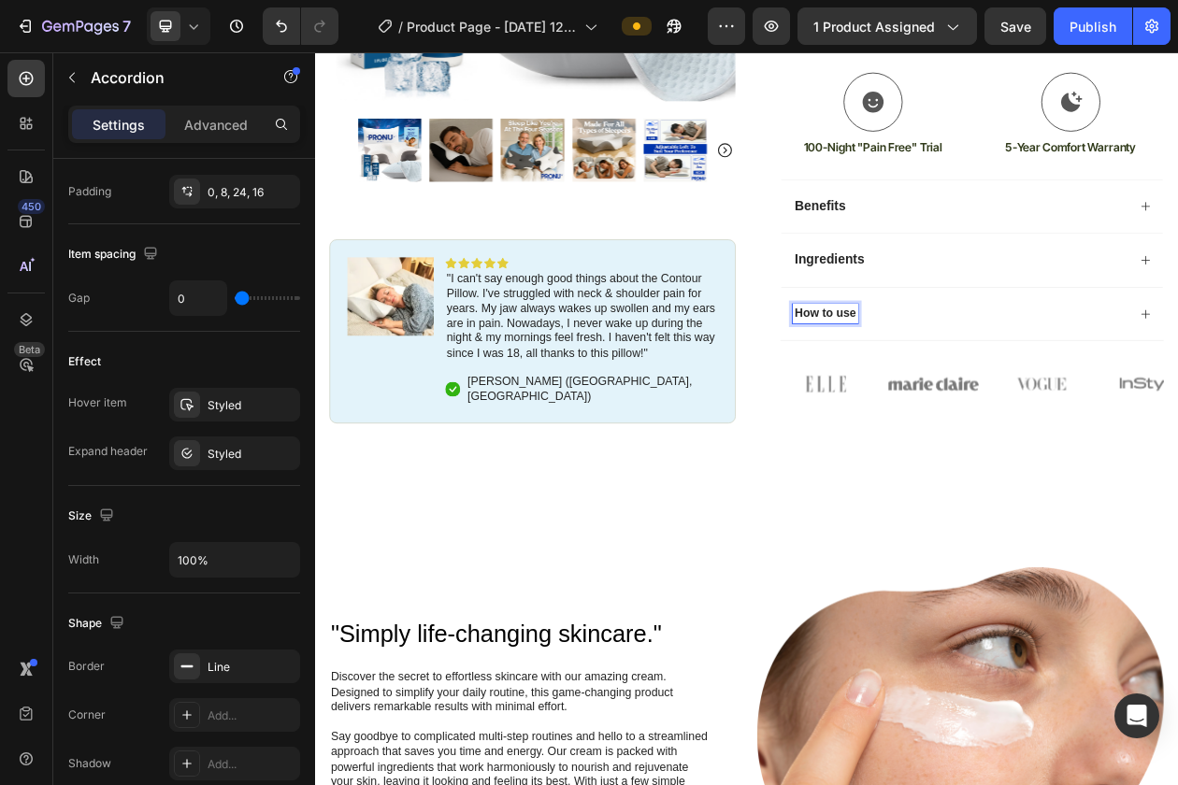
click at [981, 322] on span "Ingredients" at bounding box center [983, 322] width 91 height 19
click at [965, 398] on p "How to use" at bounding box center [977, 393] width 79 height 20
click at [1053, 392] on div "How to use" at bounding box center [1154, 392] width 437 height 25
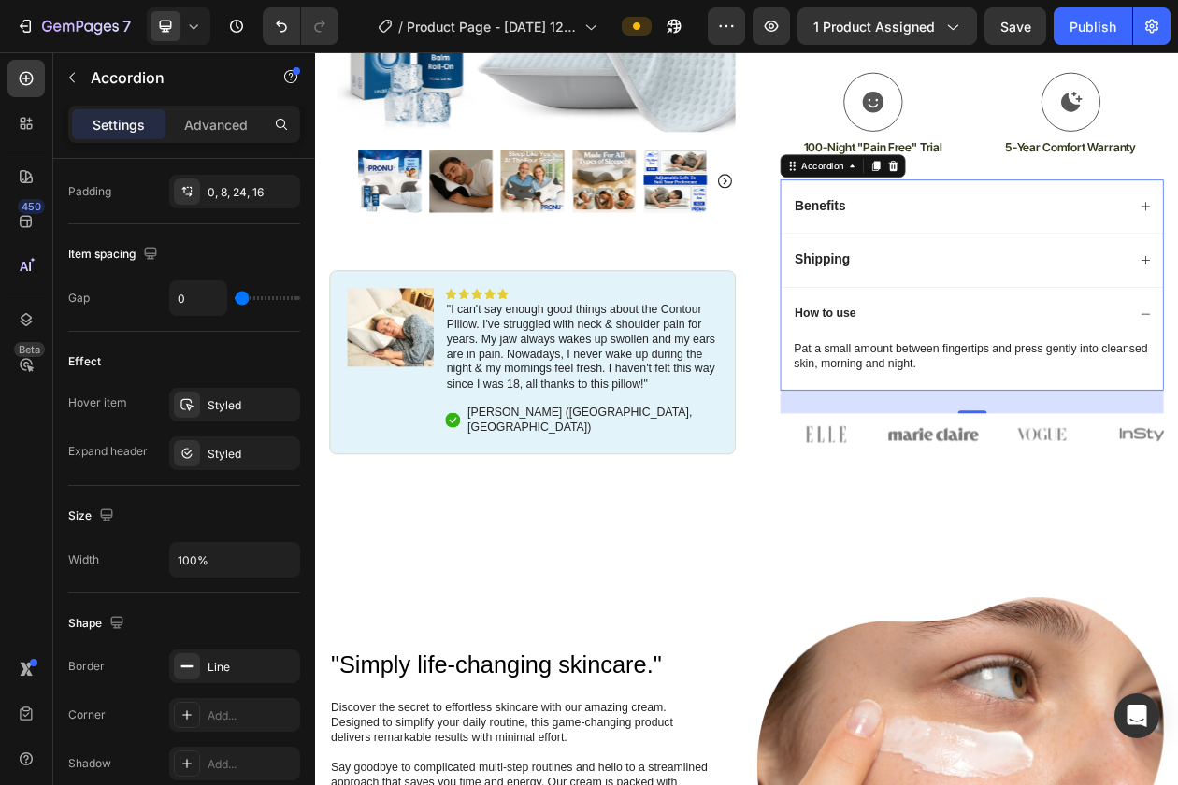
click at [991, 394] on p "How to use" at bounding box center [977, 393] width 79 height 20
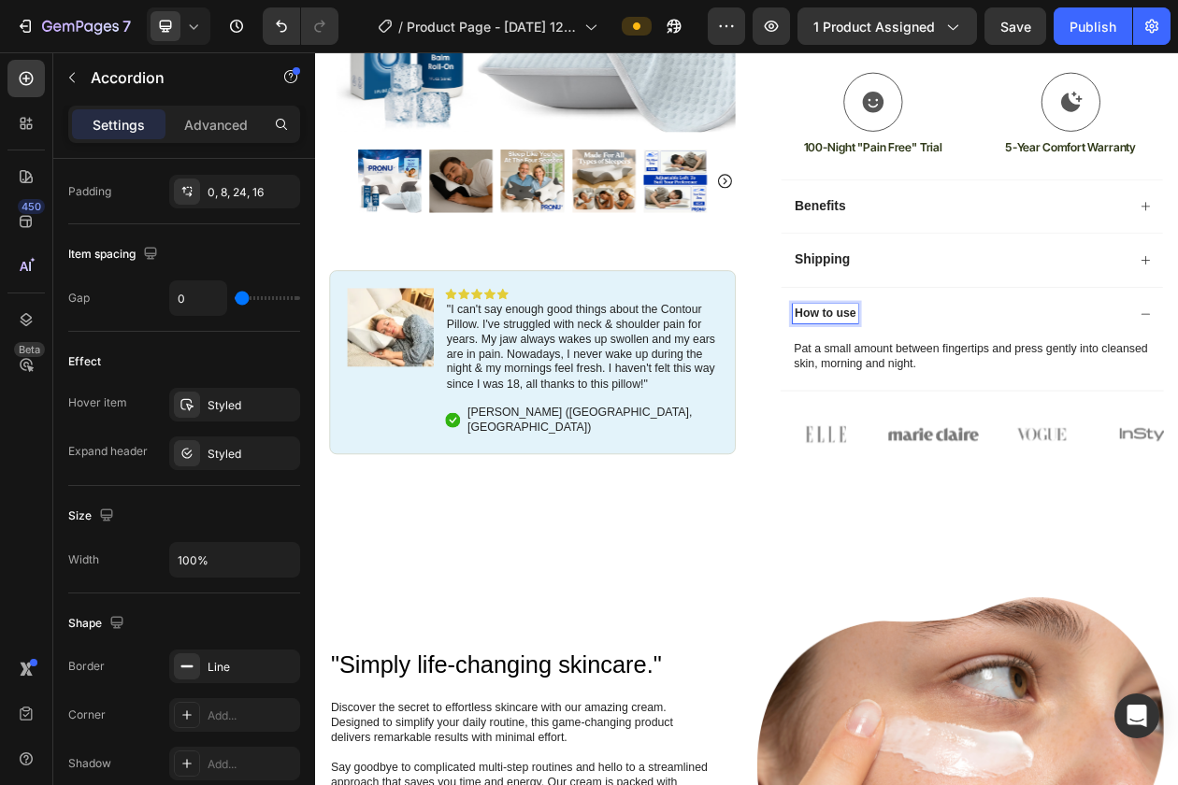
click at [1019, 394] on div "How to use" at bounding box center [978, 392] width 85 height 25
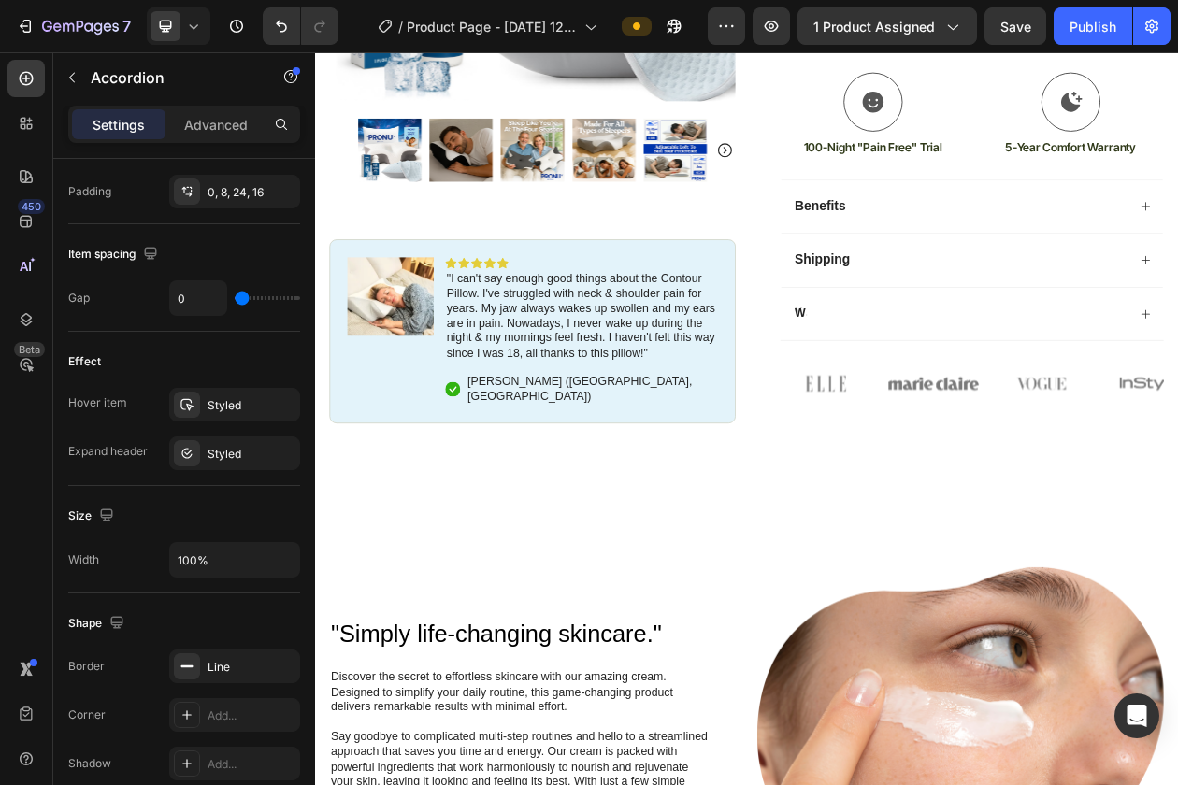
scroll to position [577, 0]
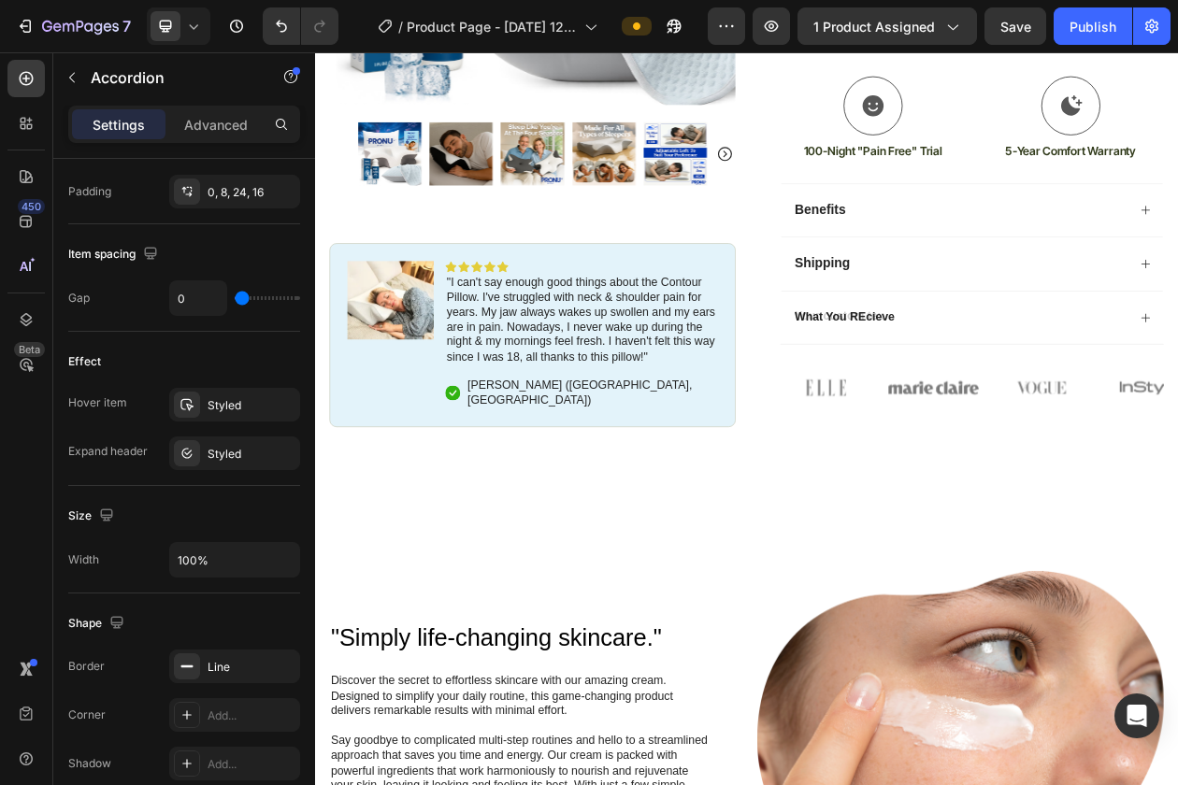
click at [1145, 373] on div "What You REcieve" at bounding box center [1169, 397] width 496 height 69
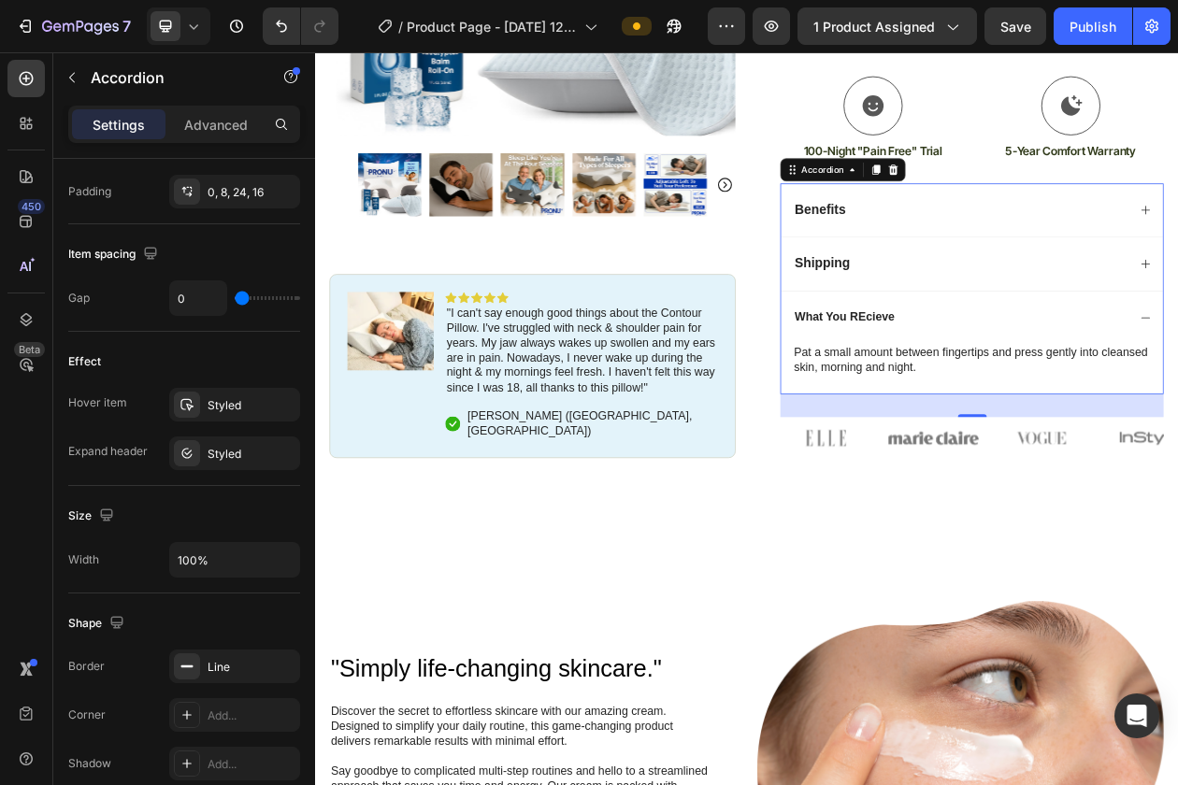
click at [1024, 397] on p "What You REcieve" at bounding box center [1003, 398] width 130 height 20
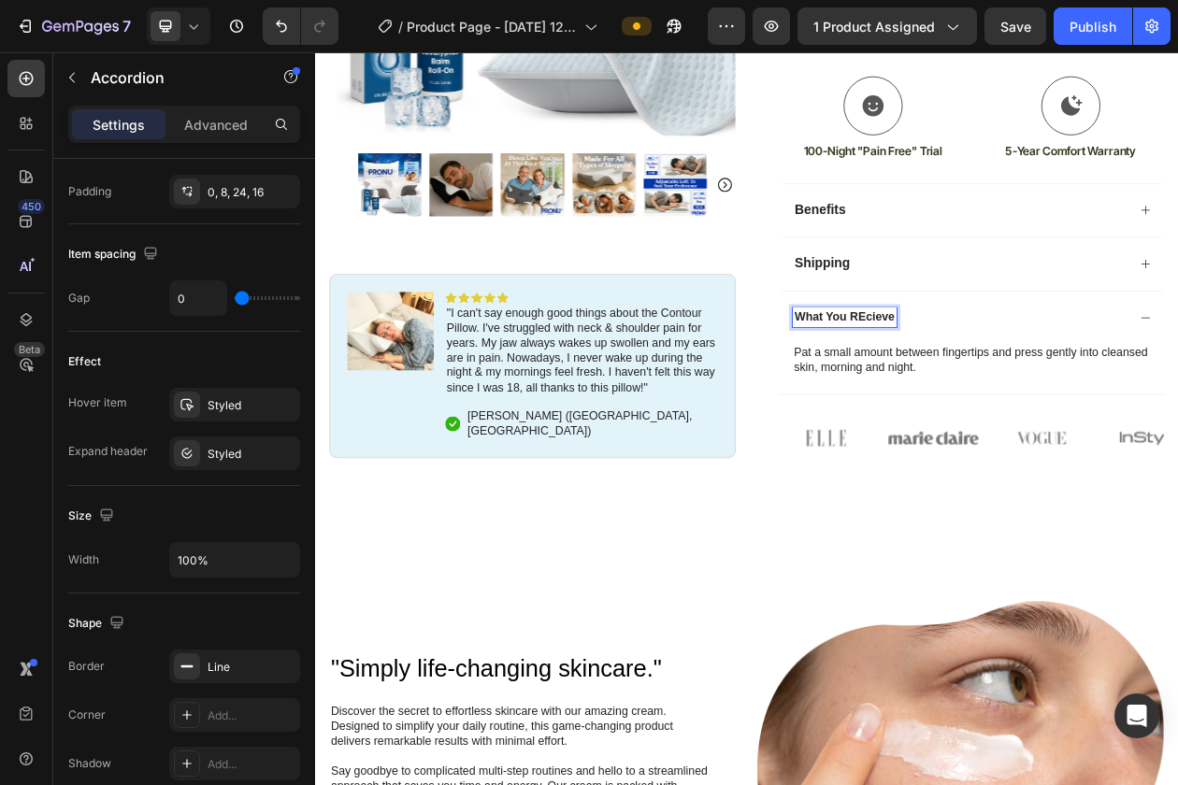
click at [1029, 402] on p "What You REcieve" at bounding box center [1003, 398] width 130 height 20
click at [1121, 398] on div "What You Recieve" at bounding box center [1154, 397] width 437 height 25
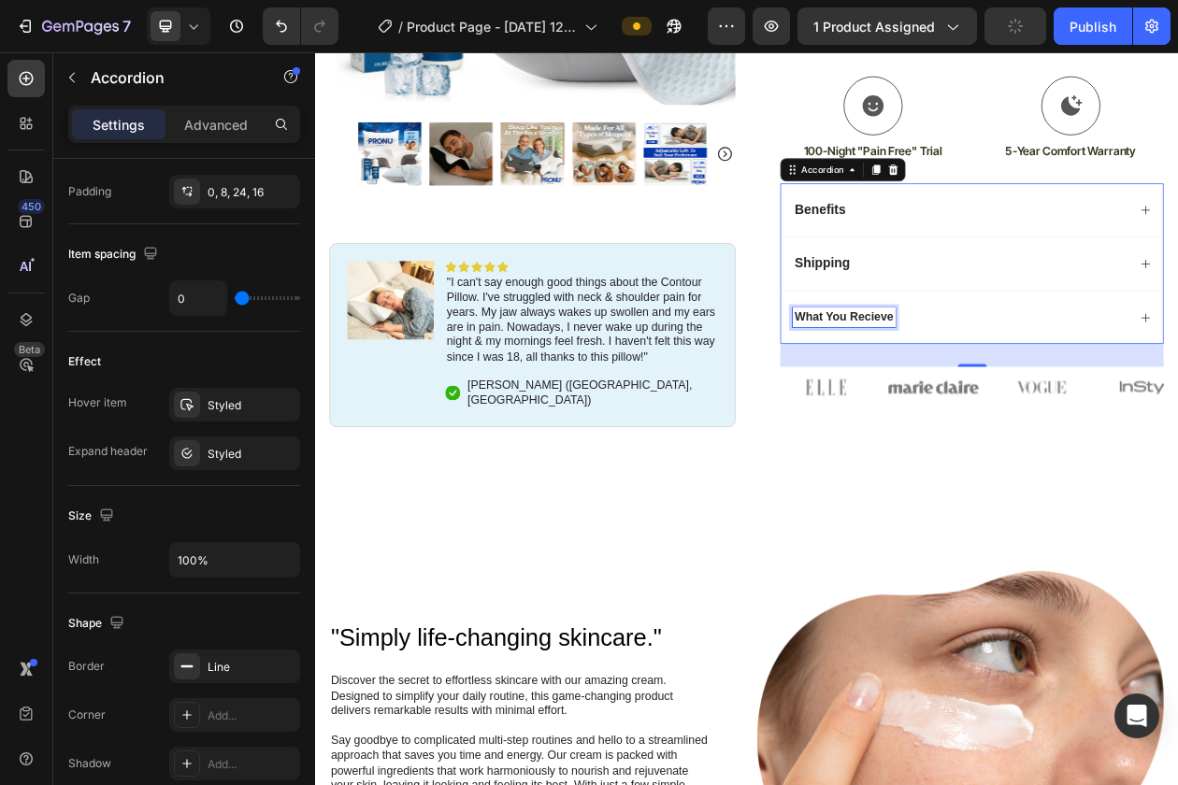
click at [1038, 398] on p "What You Recieve" at bounding box center [1002, 398] width 128 height 20
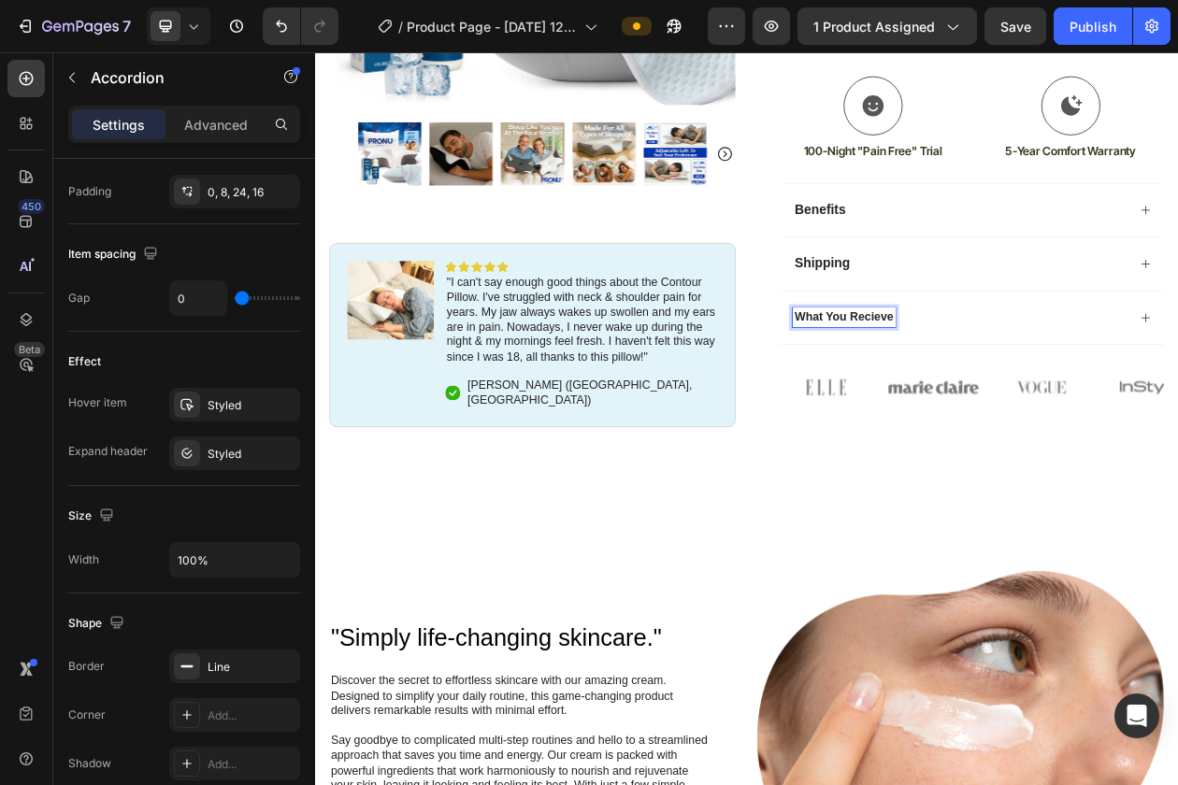
click at [1076, 393] on div "What You Recieve" at bounding box center [1154, 397] width 437 height 25
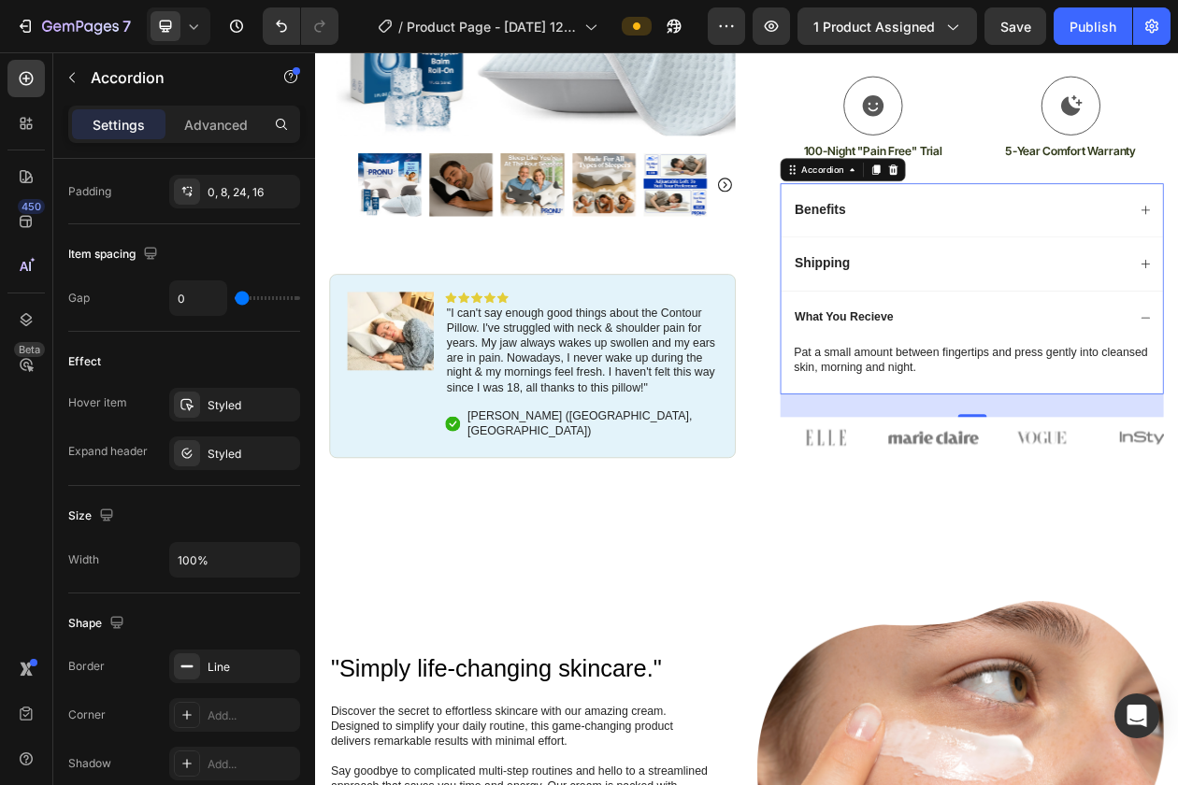
click at [1038, 399] on p "What You Recieve" at bounding box center [1002, 398] width 128 height 20
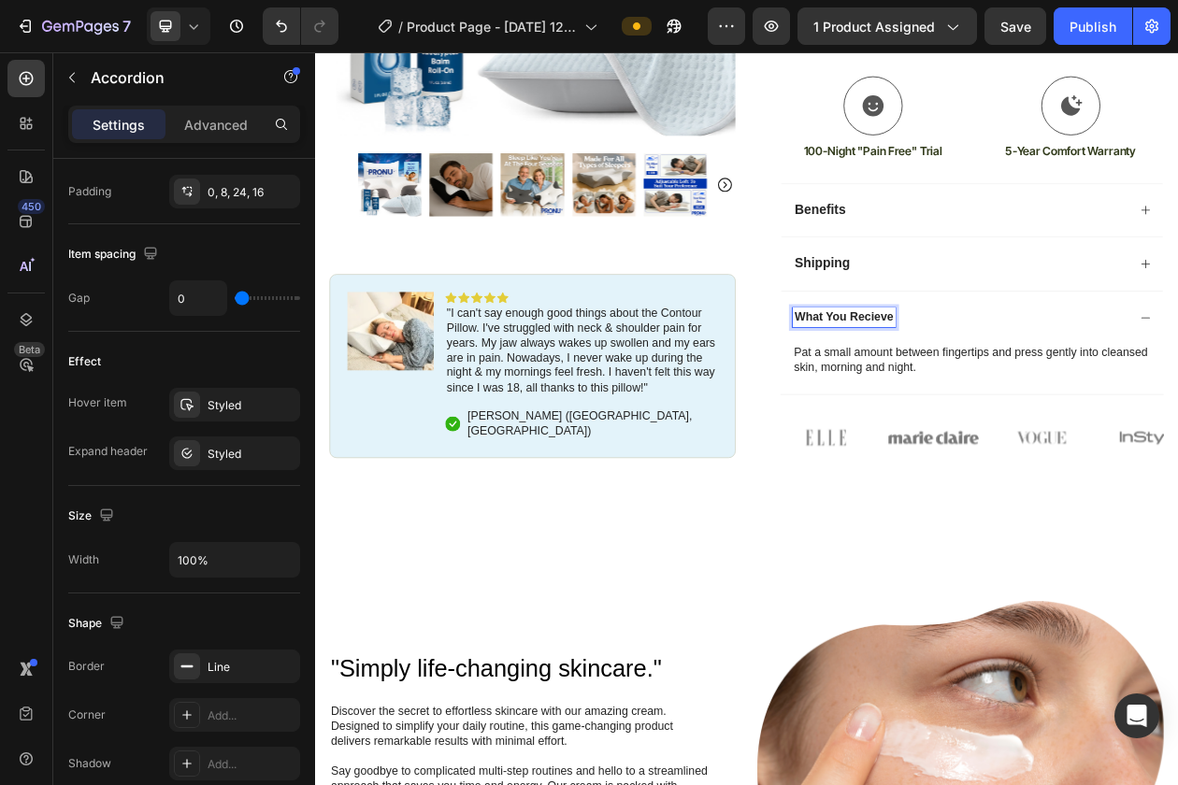
click at [1115, 412] on div "What You Recieve" at bounding box center [1169, 397] width 496 height 69
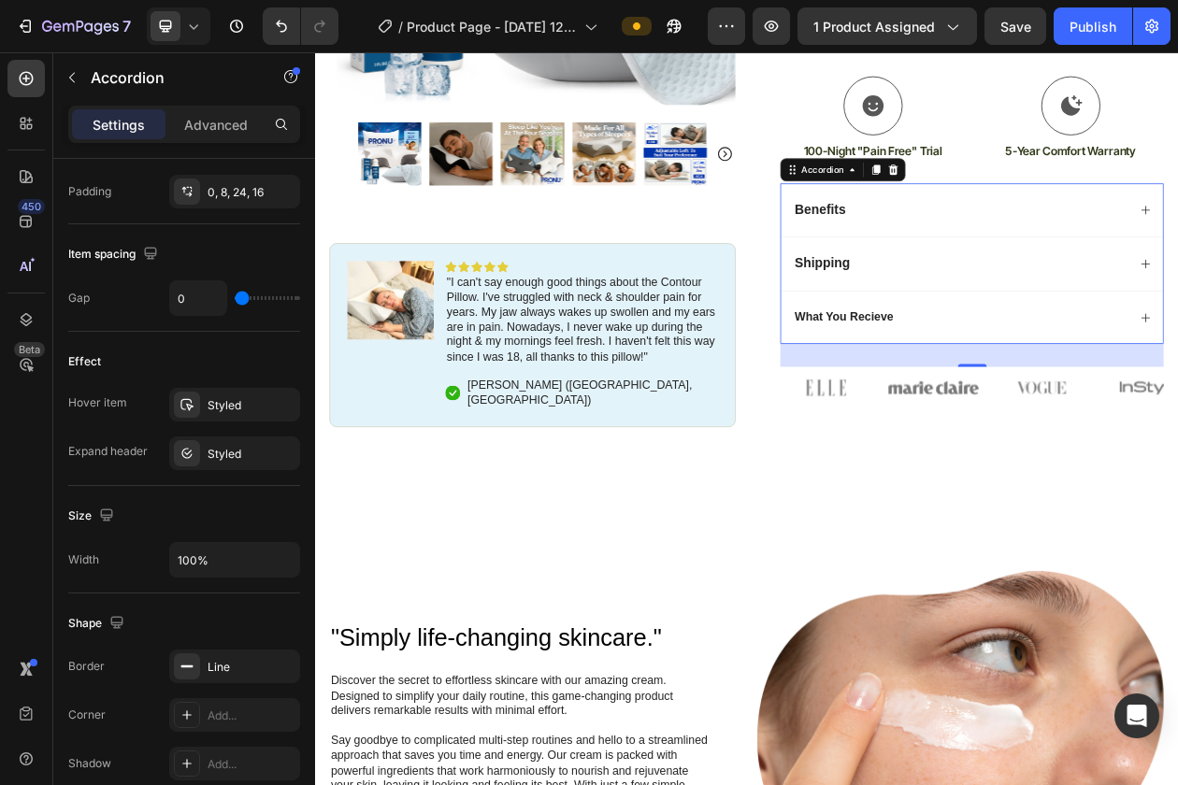
scroll to position [555, 0]
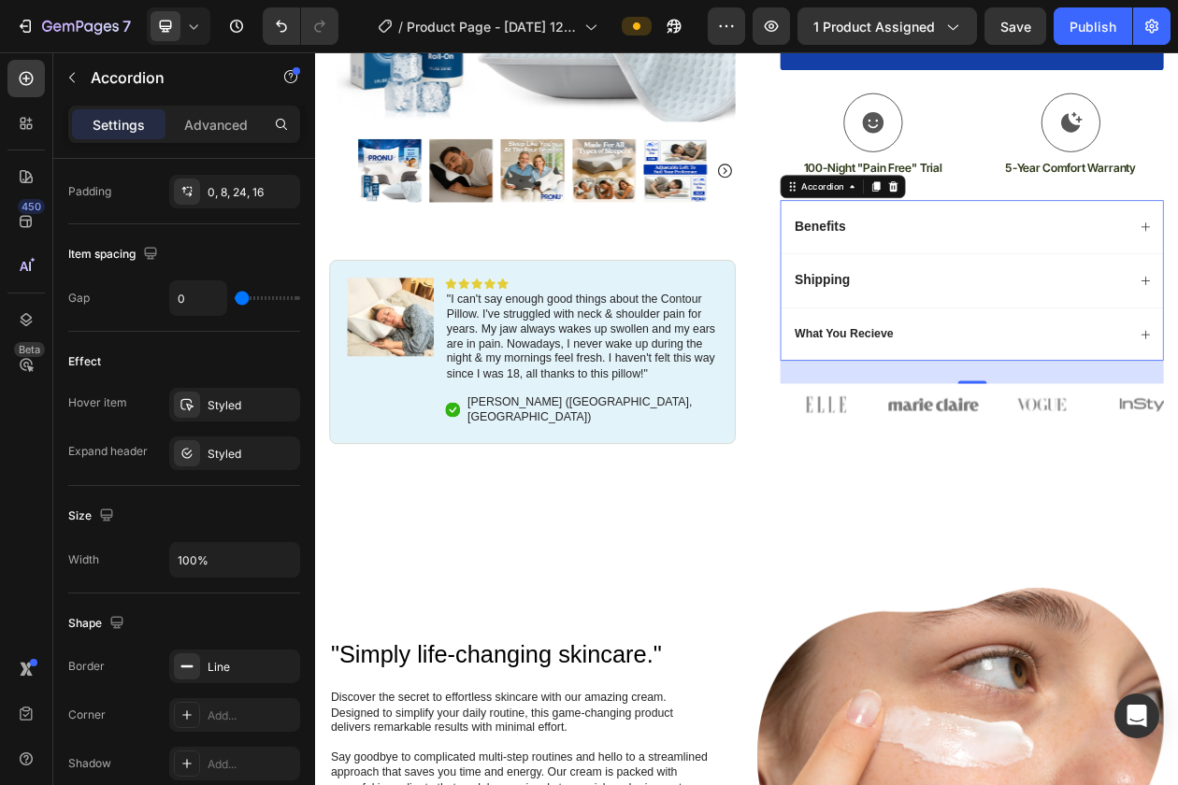
click at [1009, 343] on span "Shipping" at bounding box center [974, 348] width 72 height 19
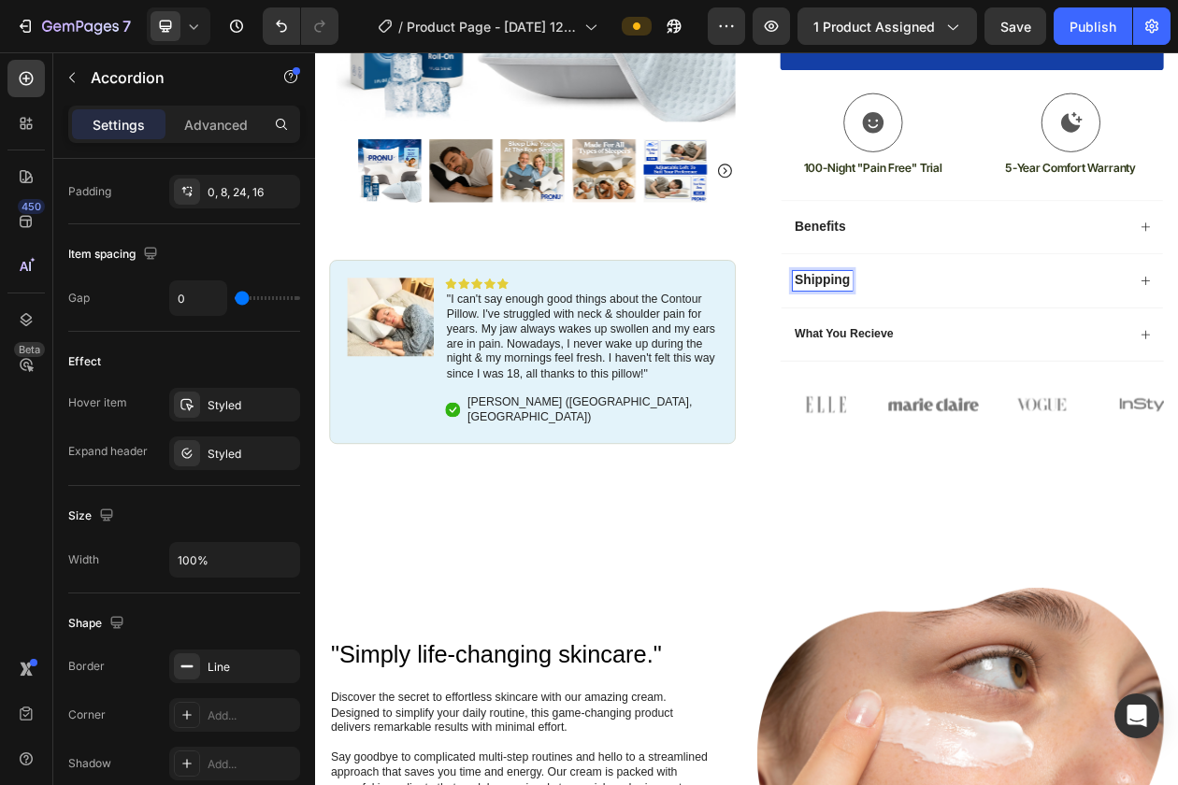
click at [1009, 352] on span "Shipping" at bounding box center [974, 348] width 72 height 19
click at [1031, 437] on div "What You Recieve" at bounding box center [1169, 418] width 496 height 69
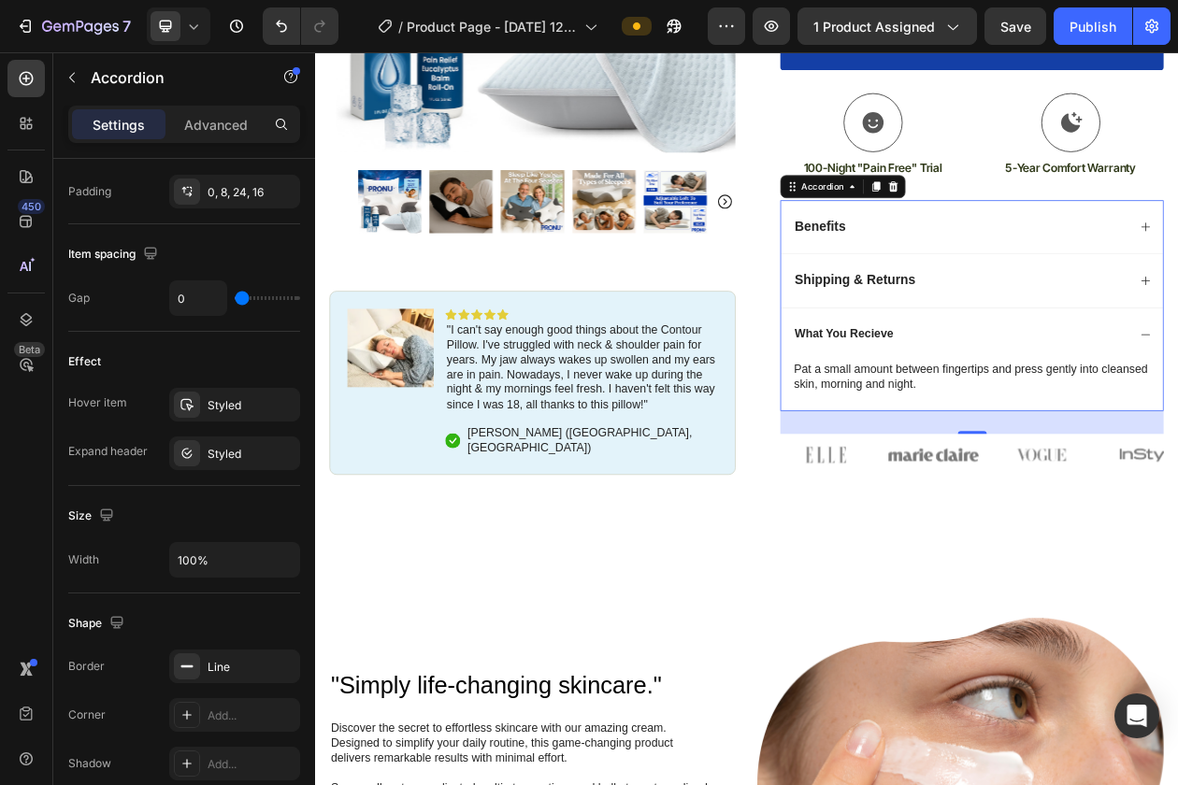
click at [1032, 424] on p "What You Recieve" at bounding box center [1002, 419] width 128 height 20
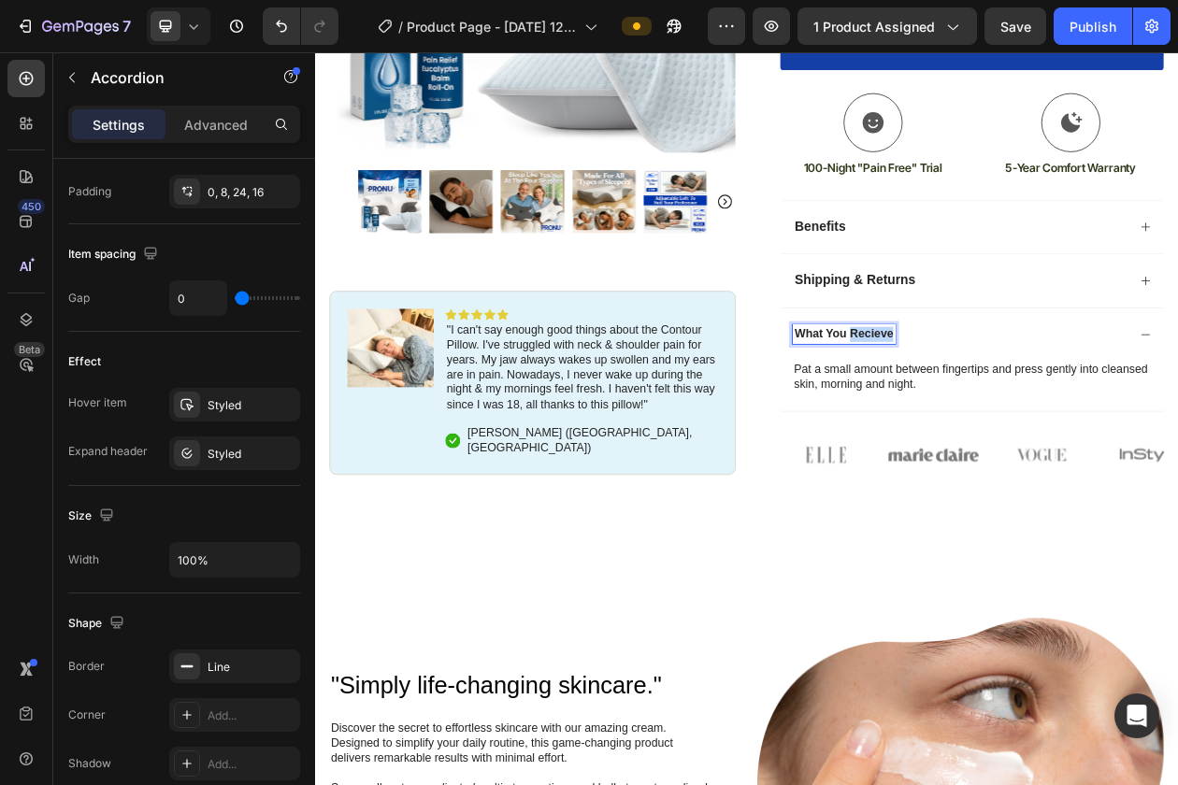
click at [1032, 424] on p "What You Recieve" at bounding box center [1002, 419] width 128 height 20
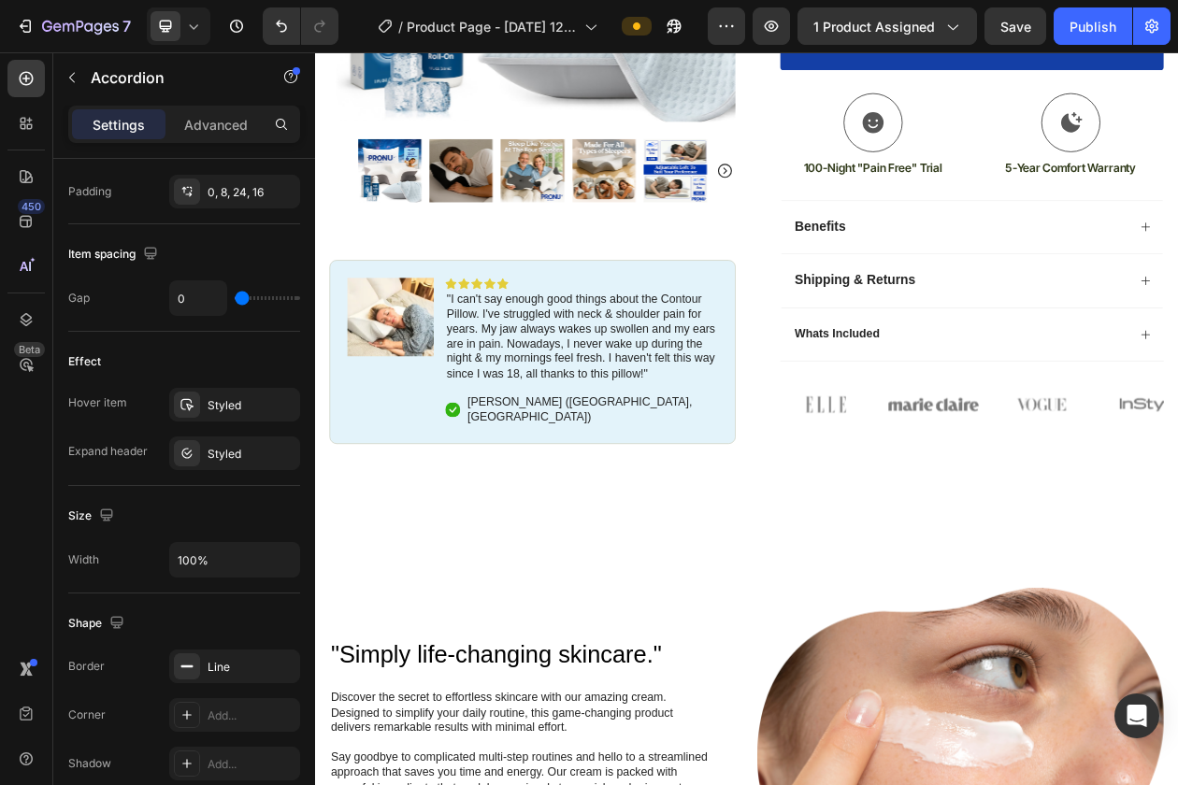
click at [1125, 424] on div "Whats Included" at bounding box center [1154, 419] width 437 height 25
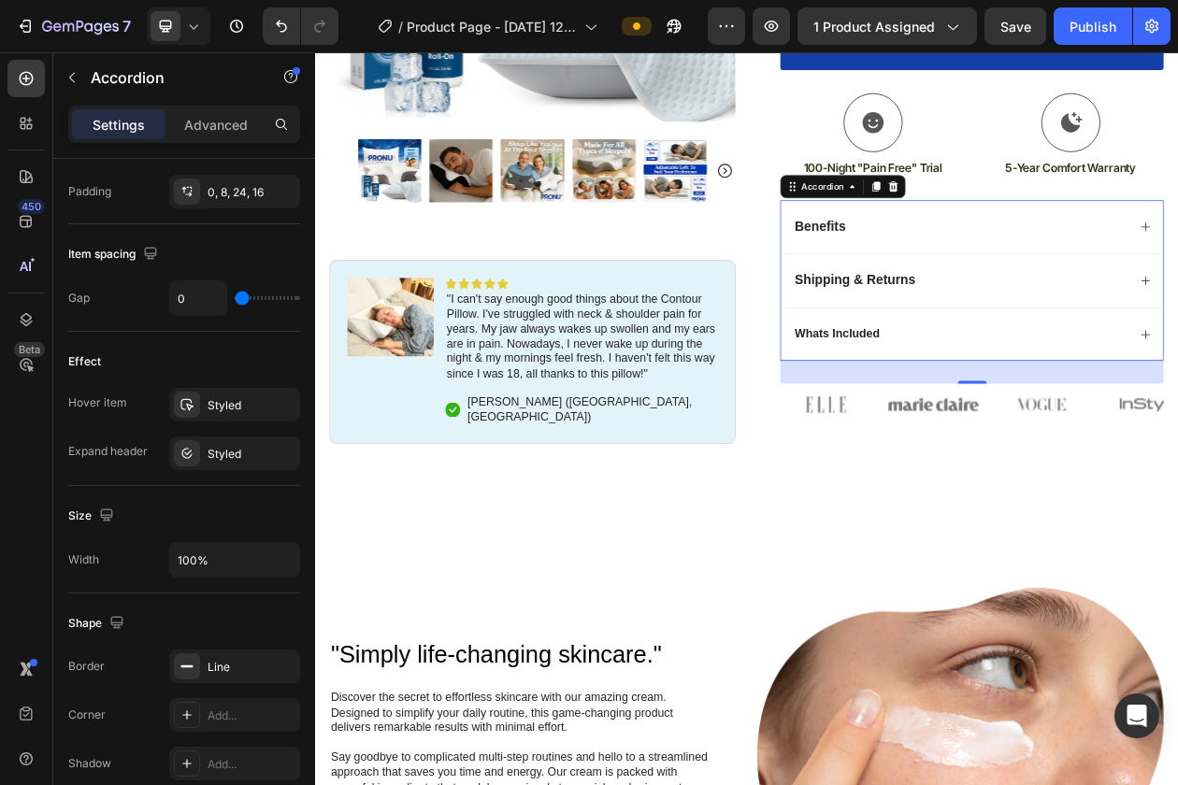
click at [1026, 423] on p "Whats Included" at bounding box center [993, 419] width 110 height 20
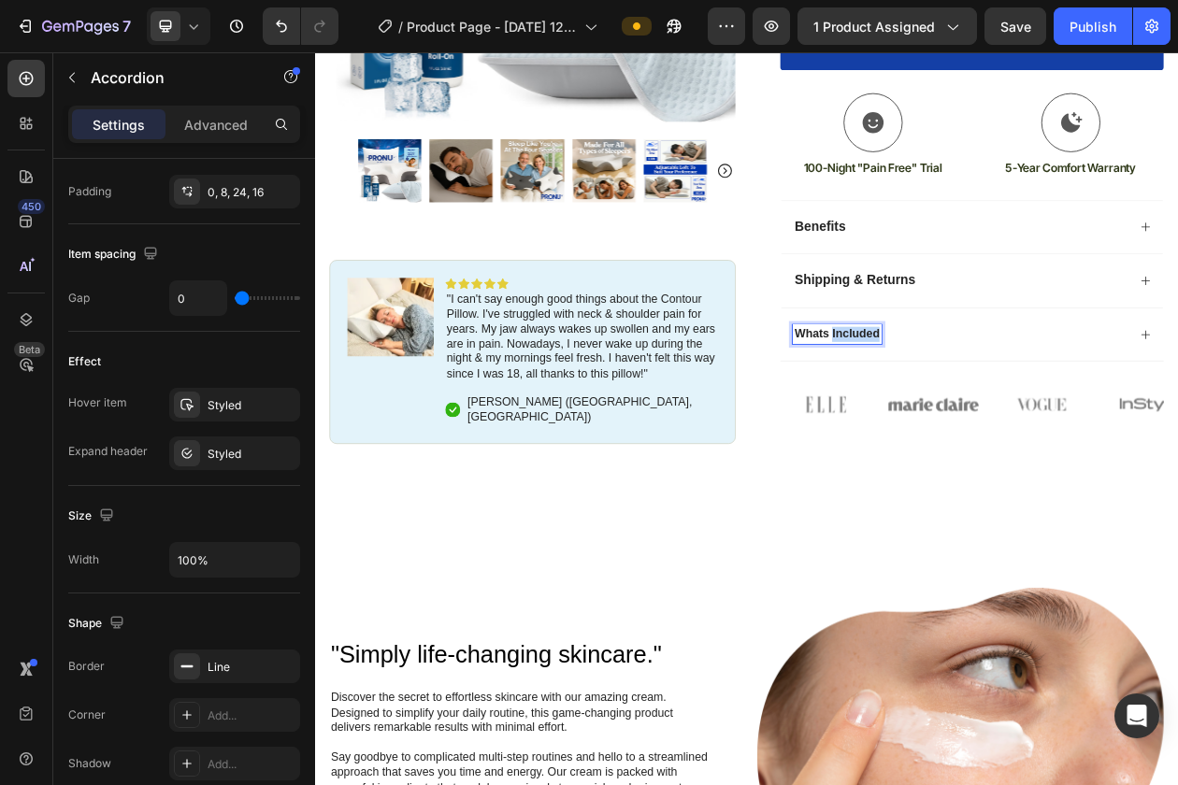
click at [1026, 423] on p "Whats Included" at bounding box center [993, 419] width 110 height 20
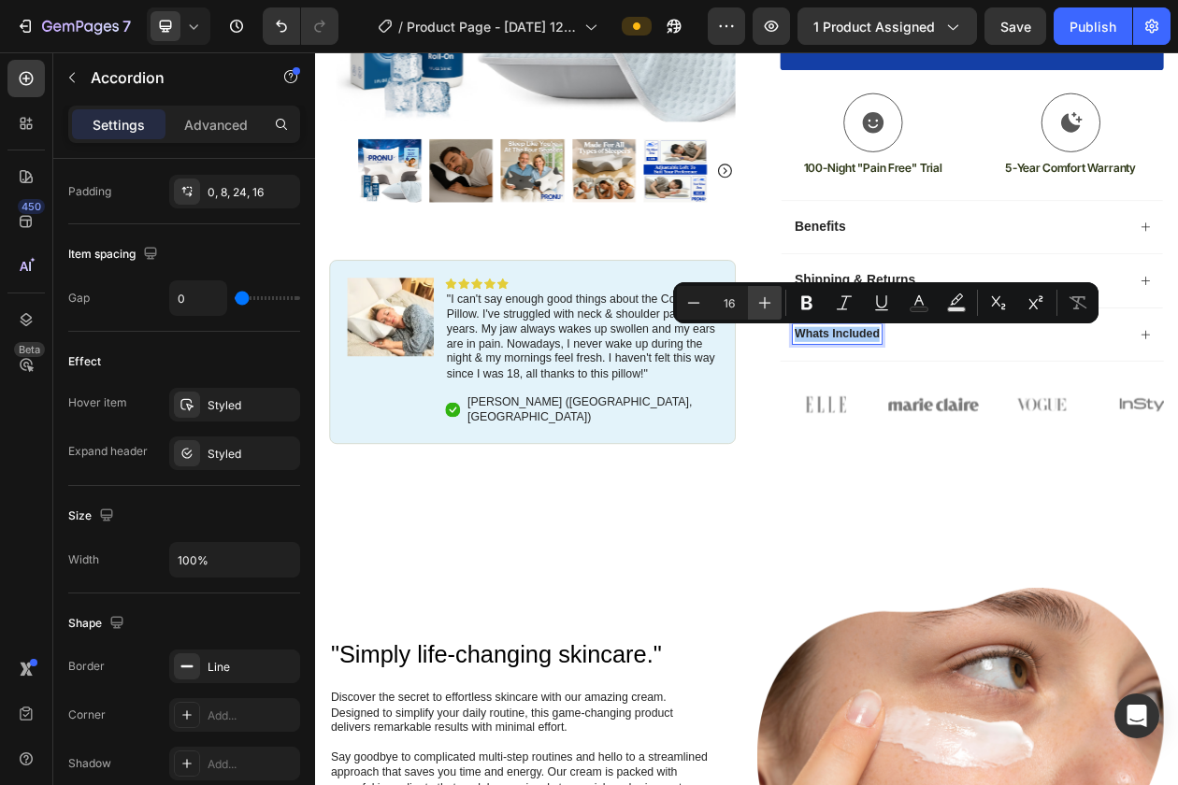
click at [769, 306] on icon "Editor contextual toolbar" at bounding box center [764, 303] width 19 height 19
type input "18"
click at [904, 475] on div "Icon Icon Icon Icon Icon Icon List rated 4.7/5 based on 689 reviews Text Block …" at bounding box center [1154, 76] width 528 height 923
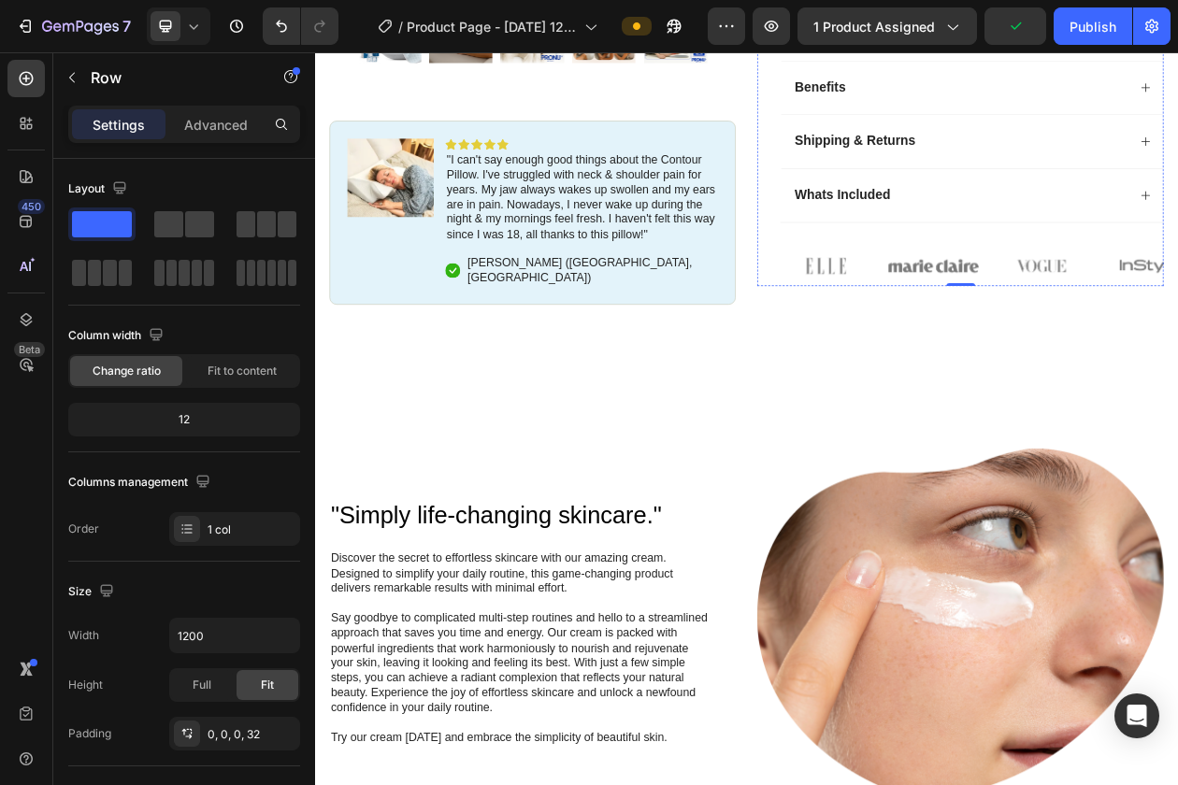
scroll to position [510, 0]
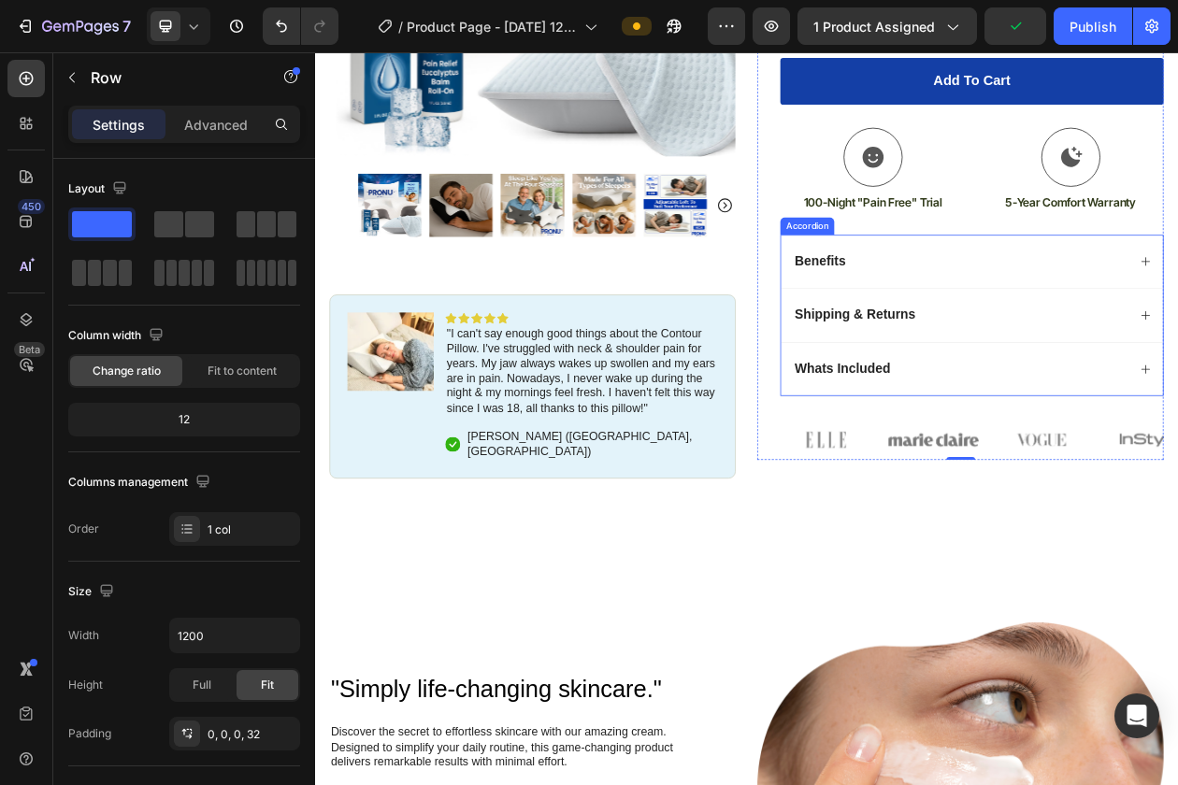
click at [1151, 399] on div "Shipping & Returns" at bounding box center [1154, 394] width 437 height 26
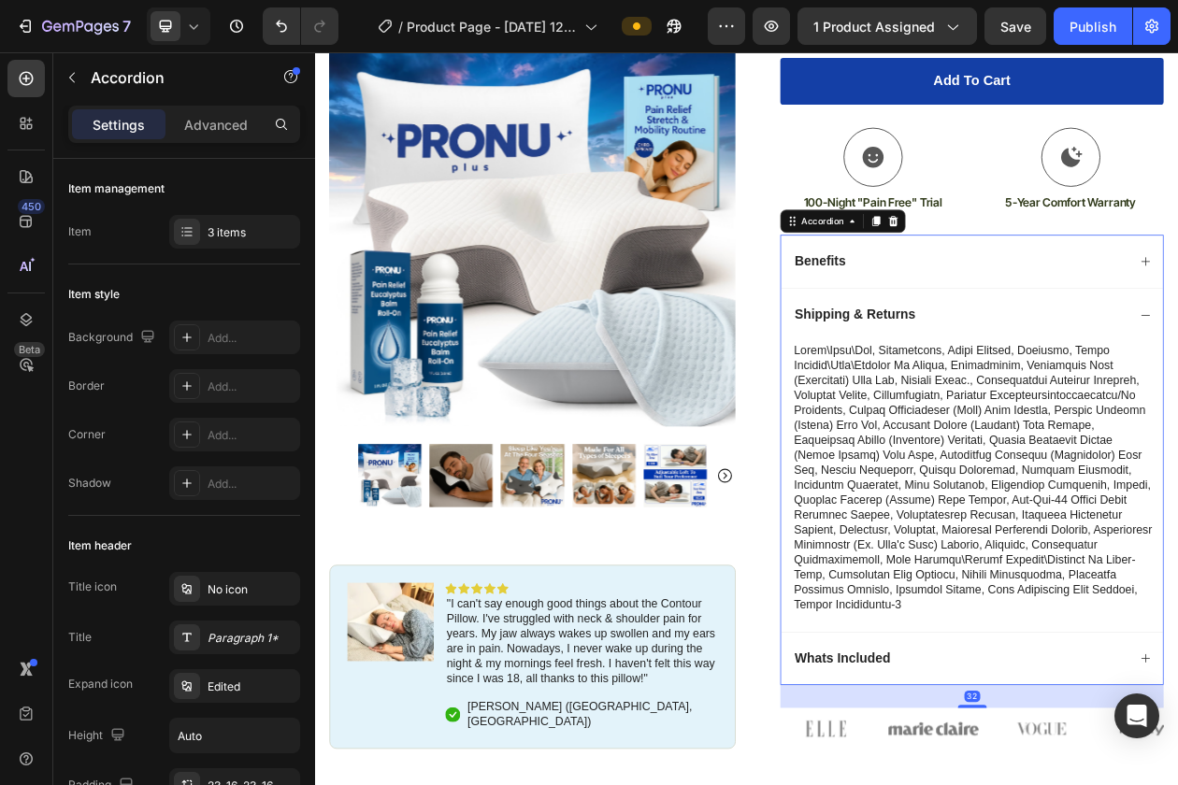
click at [1151, 399] on div "Shipping & Returns" at bounding box center [1154, 394] width 437 height 26
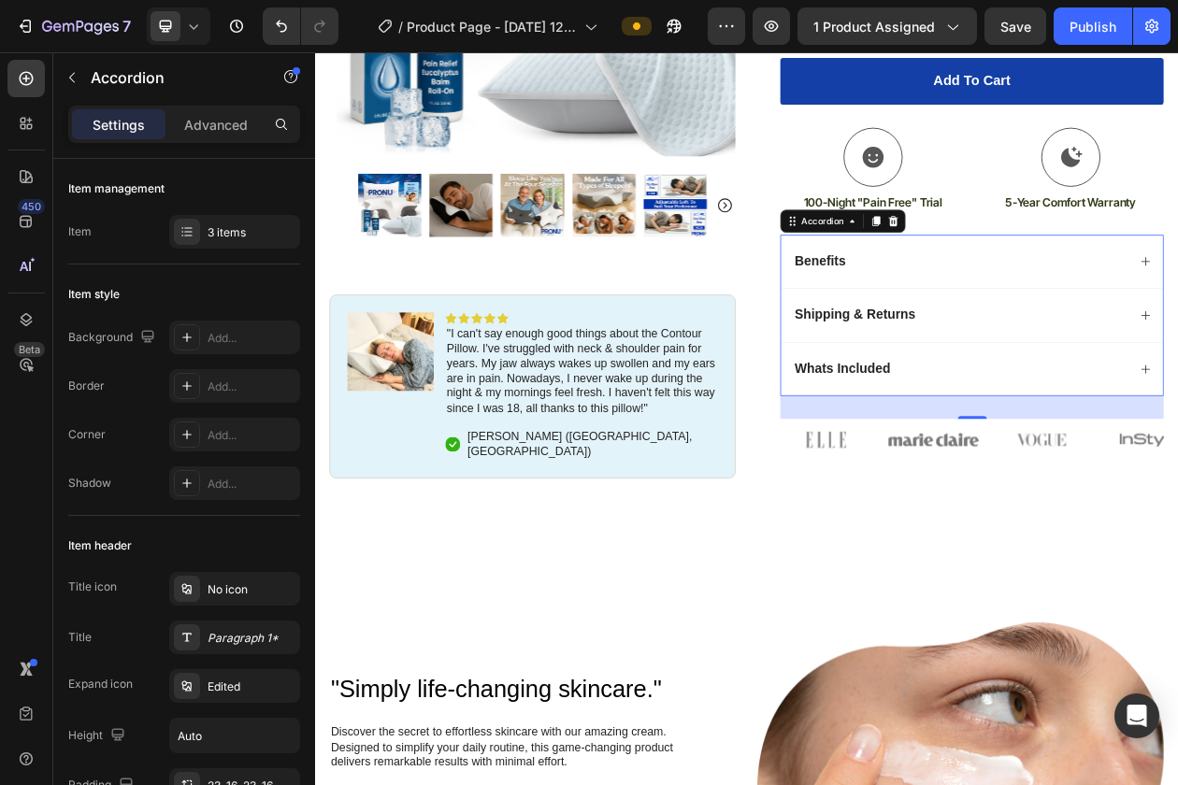
click at [1139, 403] on div "Shipping & Returns" at bounding box center [1154, 394] width 437 height 26
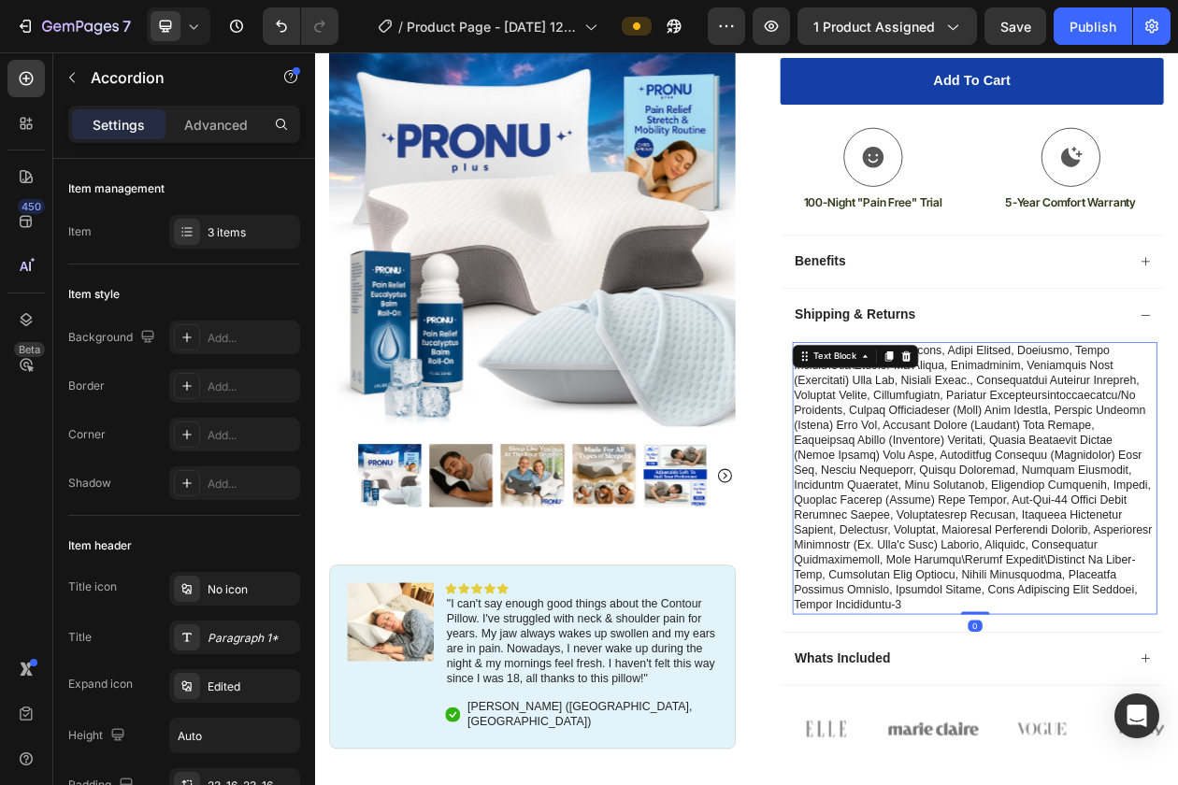
click at [1109, 487] on p at bounding box center [1173, 606] width 470 height 350
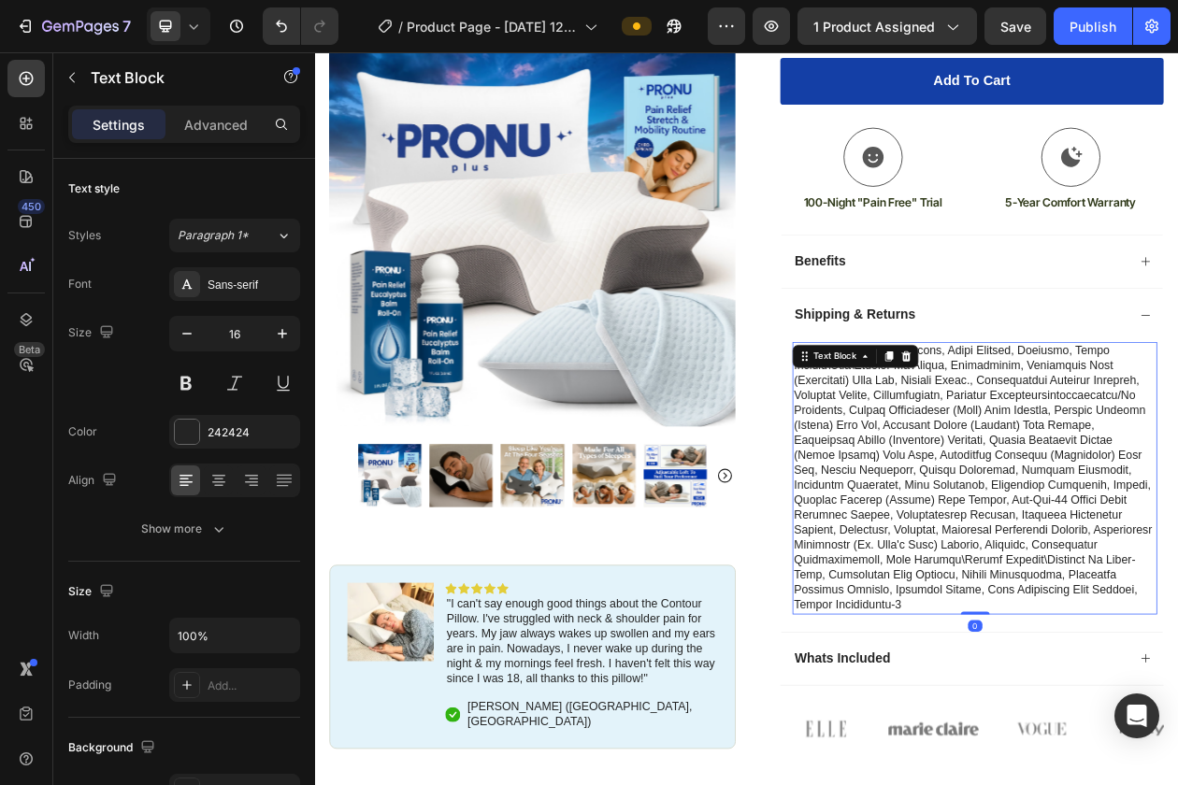
click at [1109, 487] on p at bounding box center [1173, 606] width 470 height 350
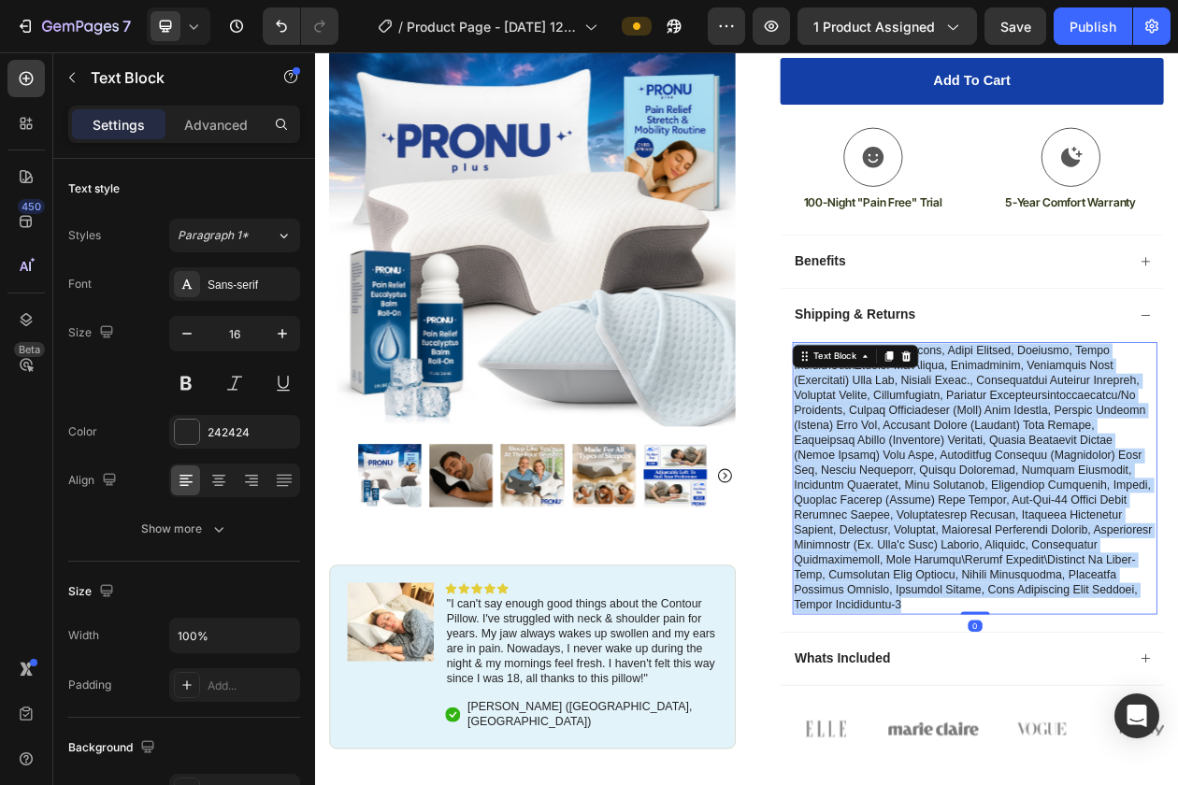
click at [1109, 487] on p "Rich Text Editor. Editing area: main" at bounding box center [1173, 606] width 470 height 350
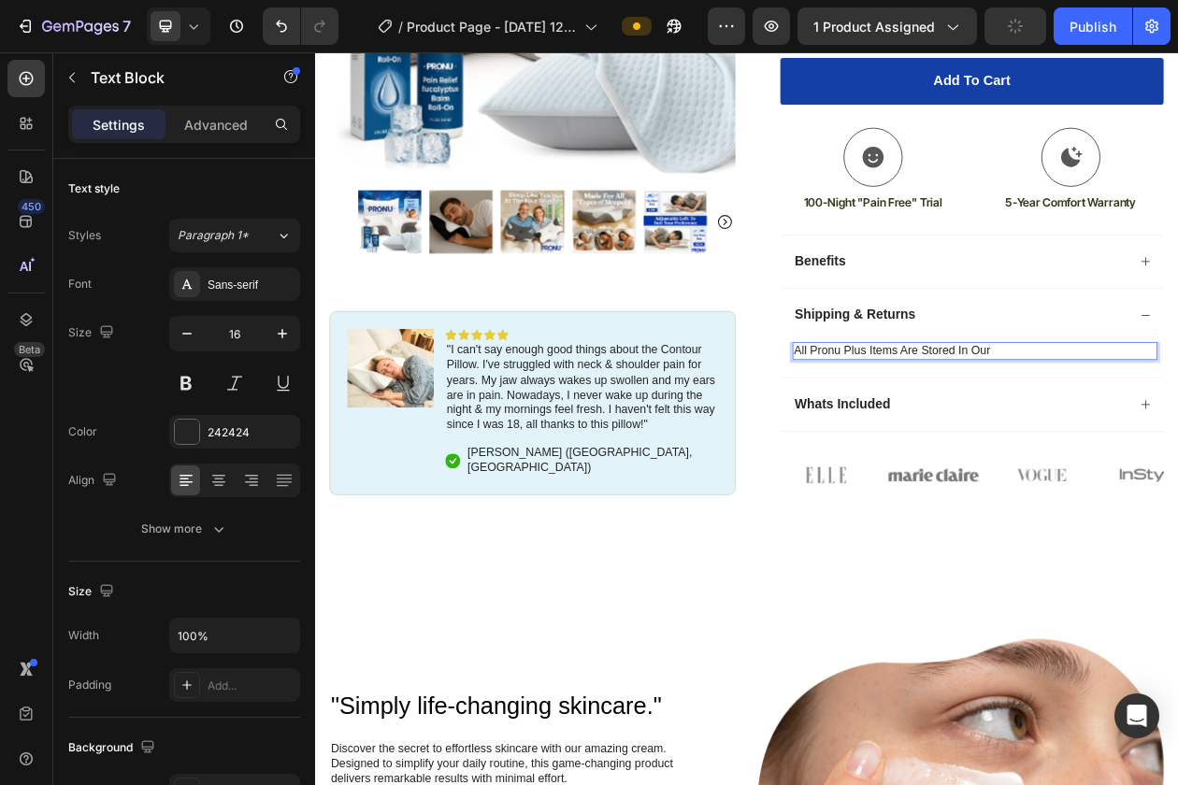
click at [1078, 446] on p "all pronu plus items are stored in our" at bounding box center [1173, 441] width 470 height 20
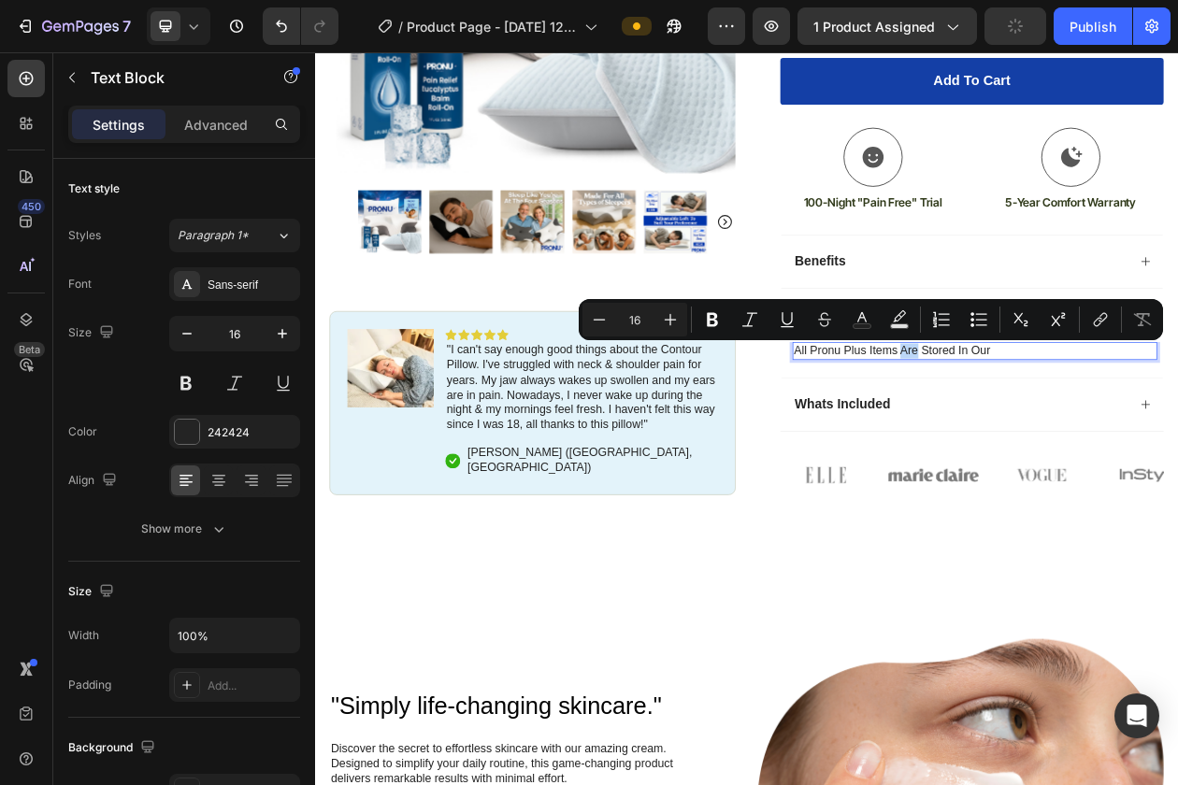
click at [1078, 446] on p "all pronu plus items are stored in our" at bounding box center [1173, 441] width 470 height 20
copy p "all pronu plus items are stored in our"
click at [1070, 465] on div "all pronu plus items are stored in our Text Block 0" at bounding box center [1169, 452] width 496 height 46
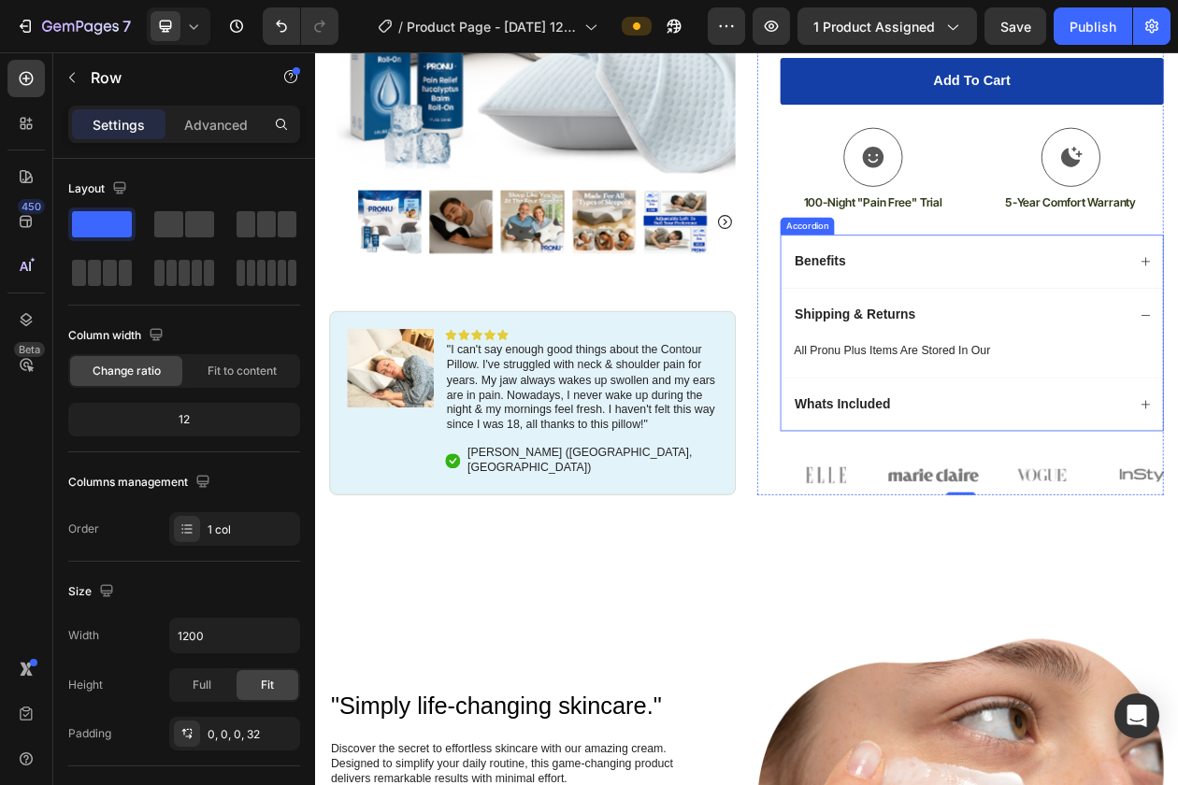
click at [1015, 407] on div "Shipping & Returns" at bounding box center [1017, 394] width 163 height 26
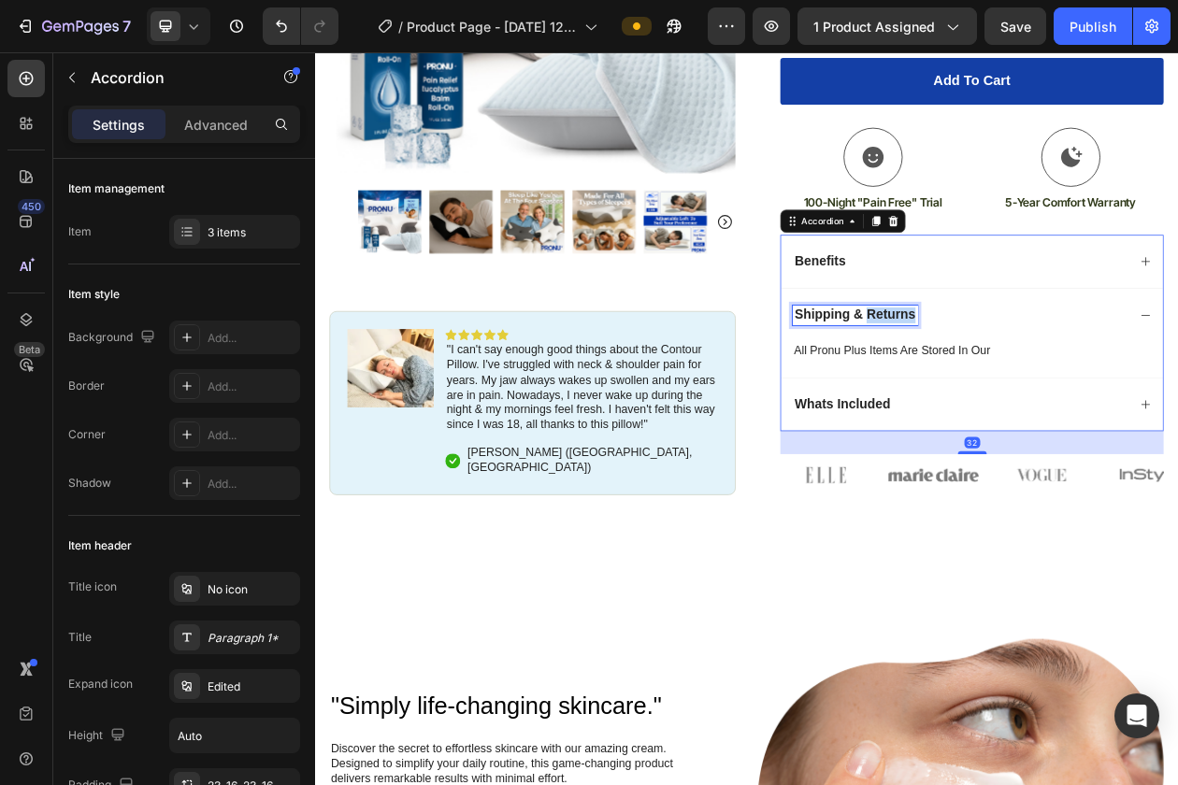
click at [1040, 400] on span "Shipping & Returns" at bounding box center [1016, 393] width 157 height 19
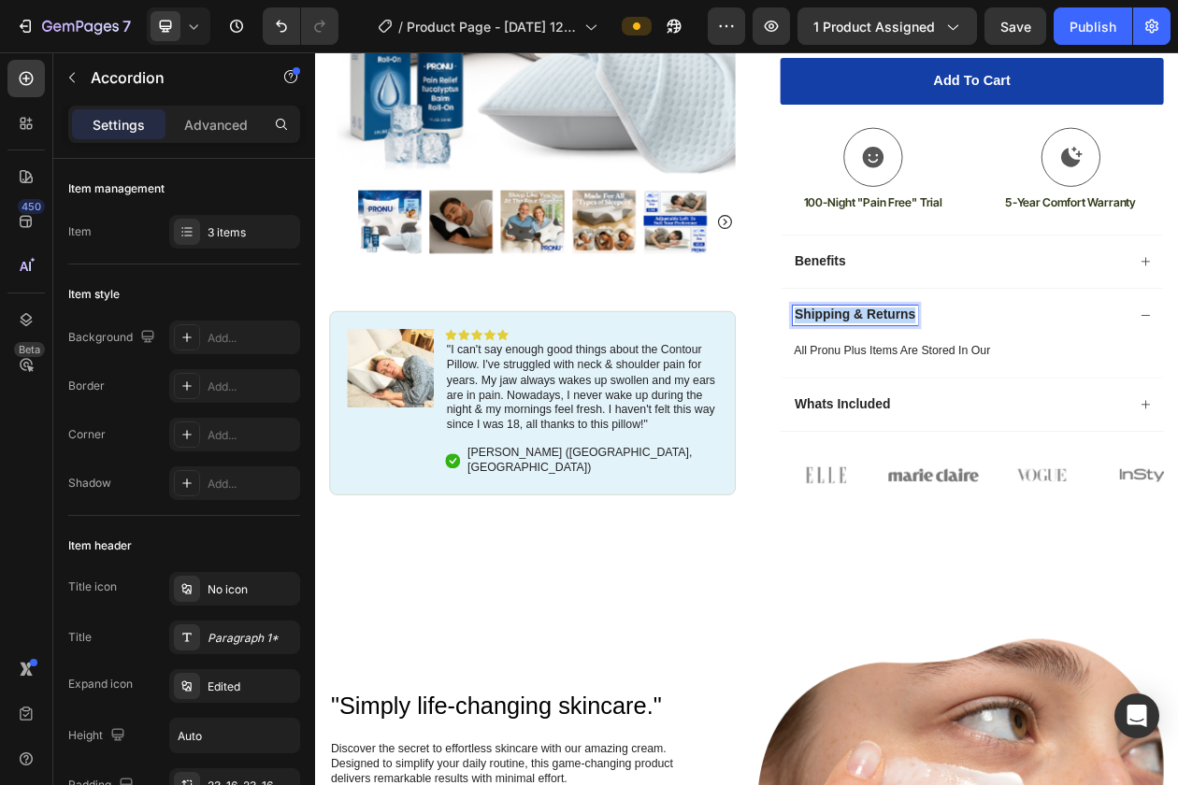
click at [1040, 400] on span "Shipping & Returns" at bounding box center [1016, 393] width 157 height 19
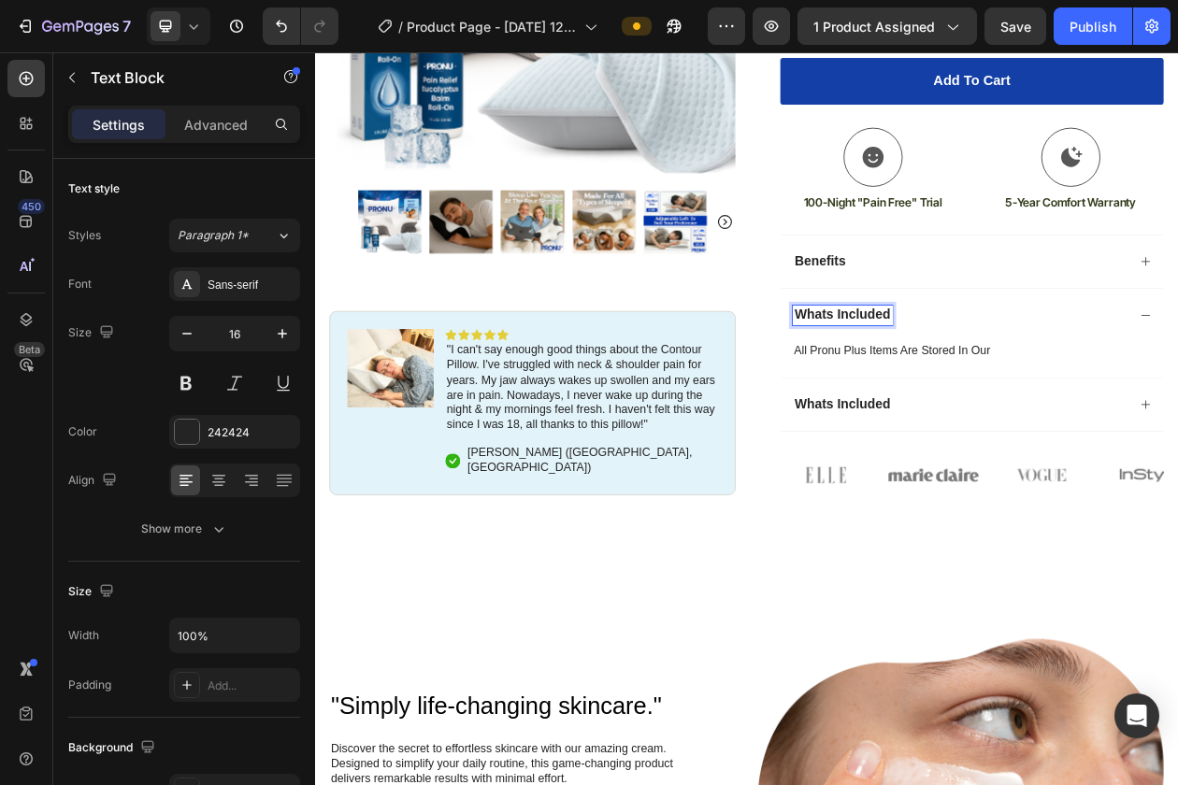
click at [1017, 445] on p "all pronu plus items are stored in our" at bounding box center [1173, 441] width 470 height 20
drag, startPoint x: 1207, startPoint y: 441, endPoint x: 1153, endPoint y: 441, distance: 54.2
click at [1153, 441] on p "Each order includes the Pronu Plus Ergonomic Pillow" at bounding box center [1173, 441] width 470 height 20
click at [1106, 442] on p "Each order includes the Pronu Pillow" at bounding box center [1173, 441] width 470 height 20
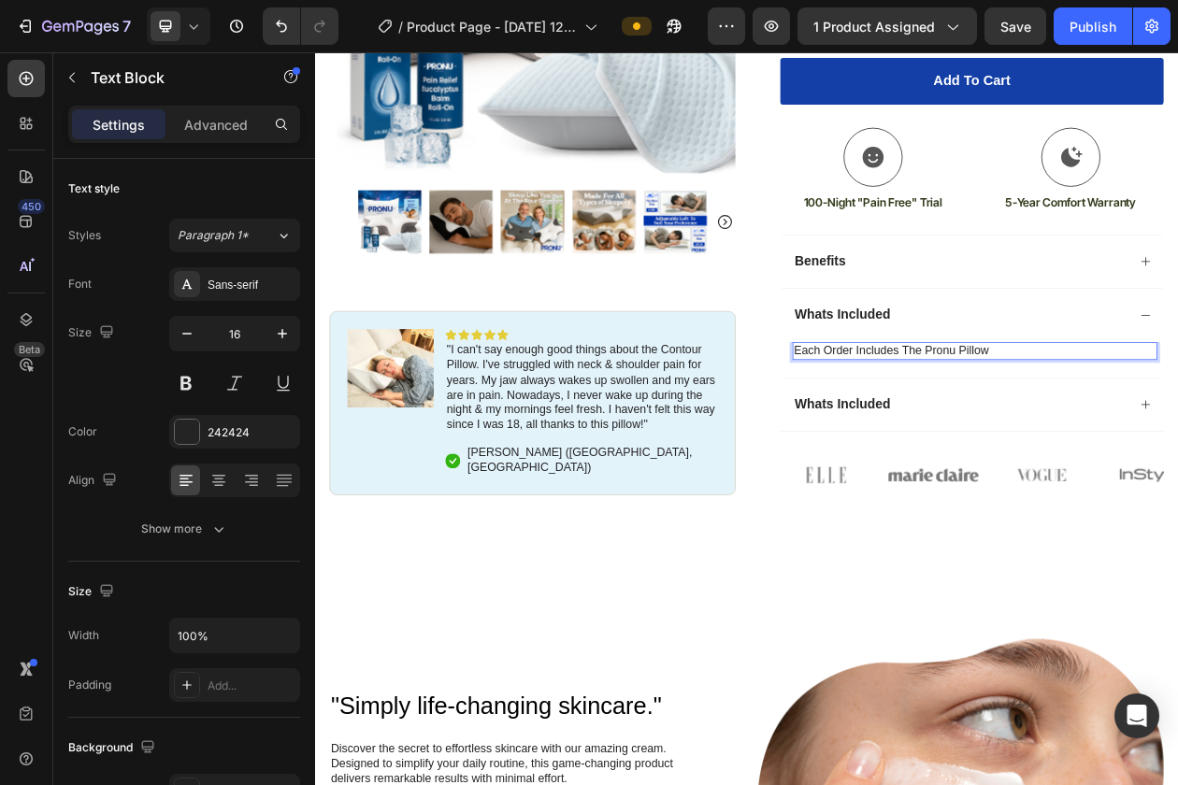
click at [1177, 443] on p "Each order includes the Pronu Pillow" at bounding box center [1173, 441] width 470 height 20
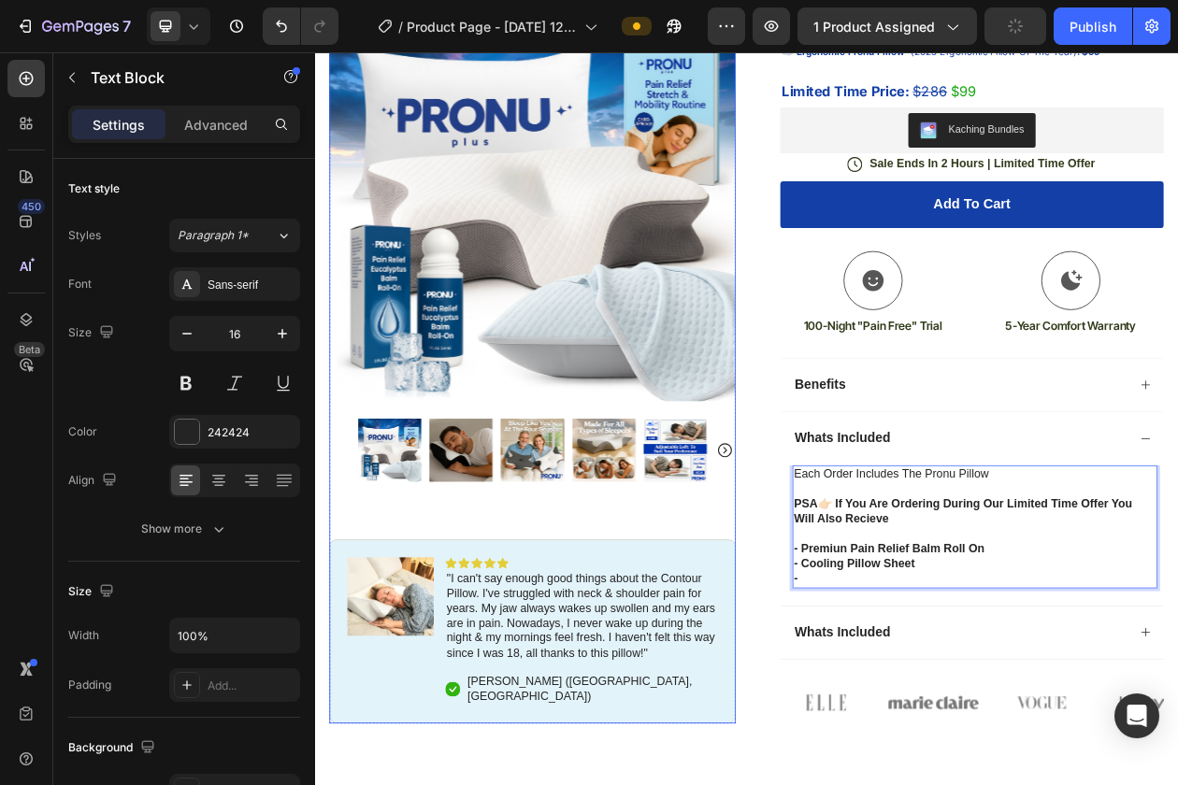
scroll to position [327, 0]
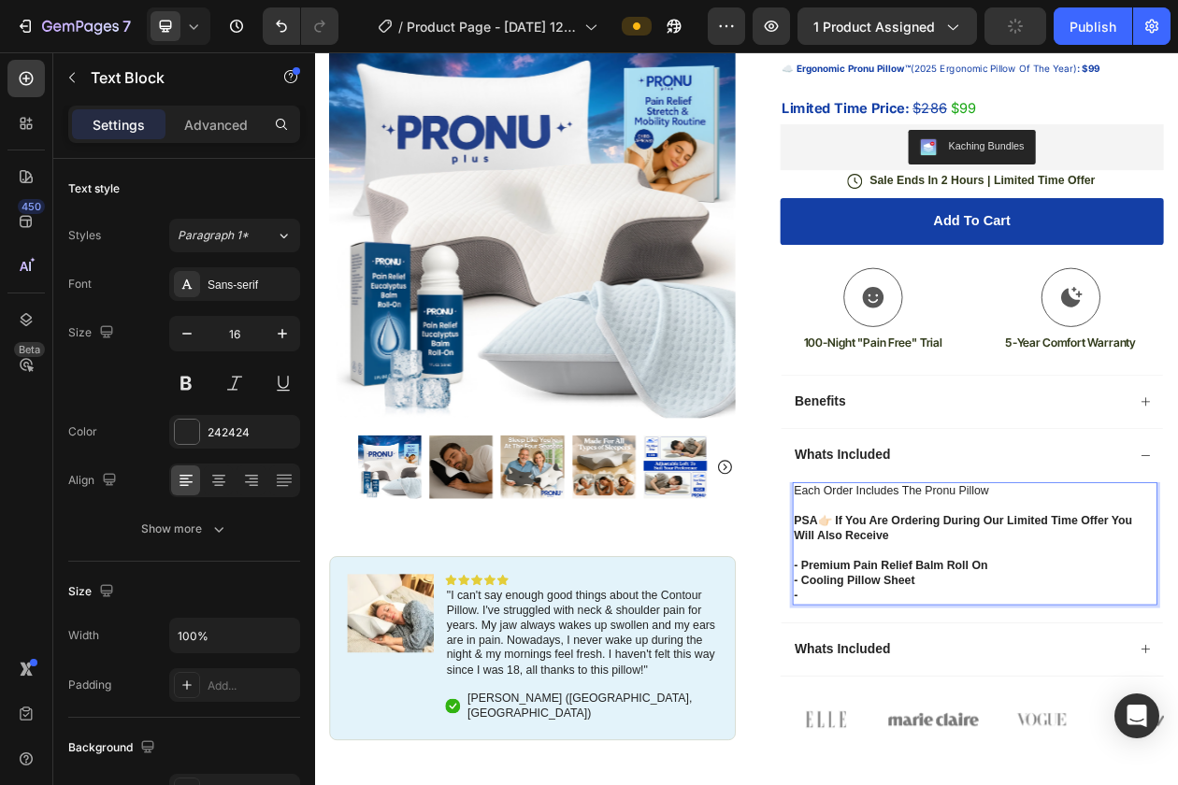
click at [1048, 717] on strong "- Premium Pain Relief Balm Roll On" at bounding box center [1063, 720] width 251 height 16
click at [1029, 748] on strong "- Cooling Pillow Sheet" at bounding box center [1016, 740] width 157 height 16
click at [1012, 766] on p "-" at bounding box center [1173, 761] width 470 height 20
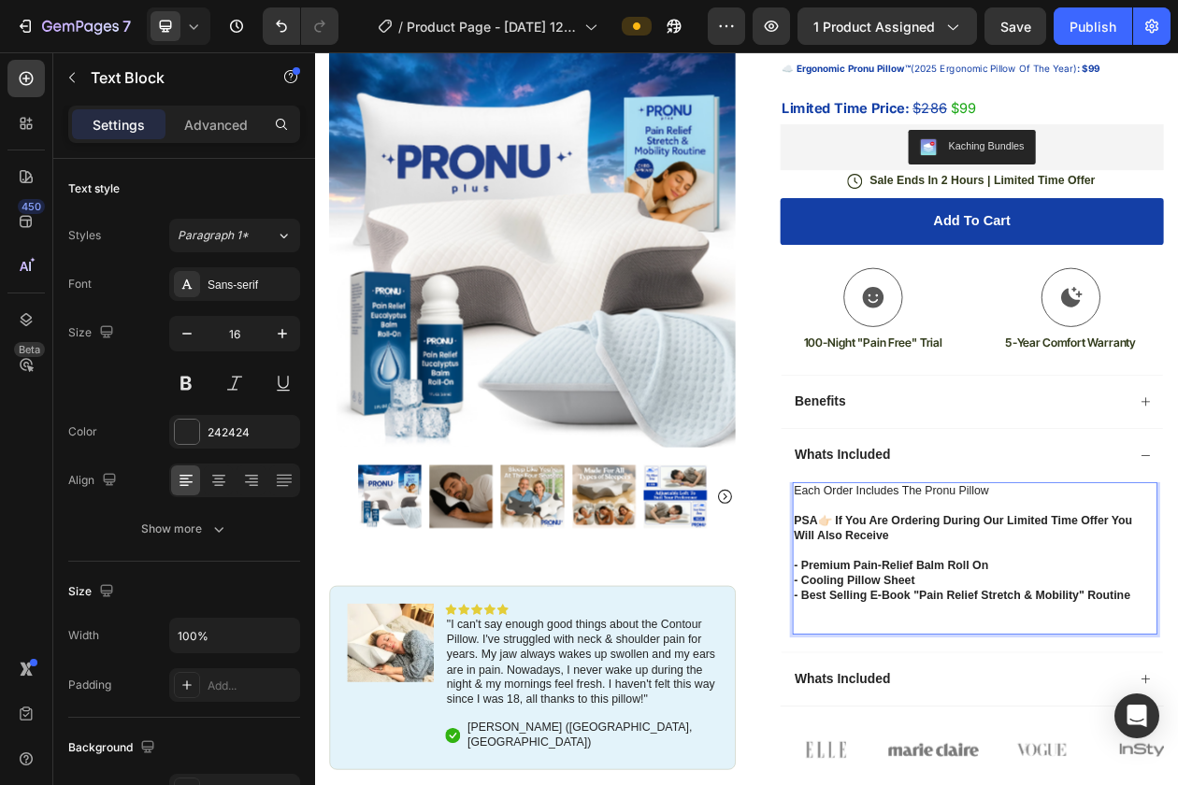
click at [1177, 623] on p "Each order includes the Pronu Pillow PSA👉🏻 If you are ordering during our limit…" at bounding box center [1173, 682] width 470 height 136
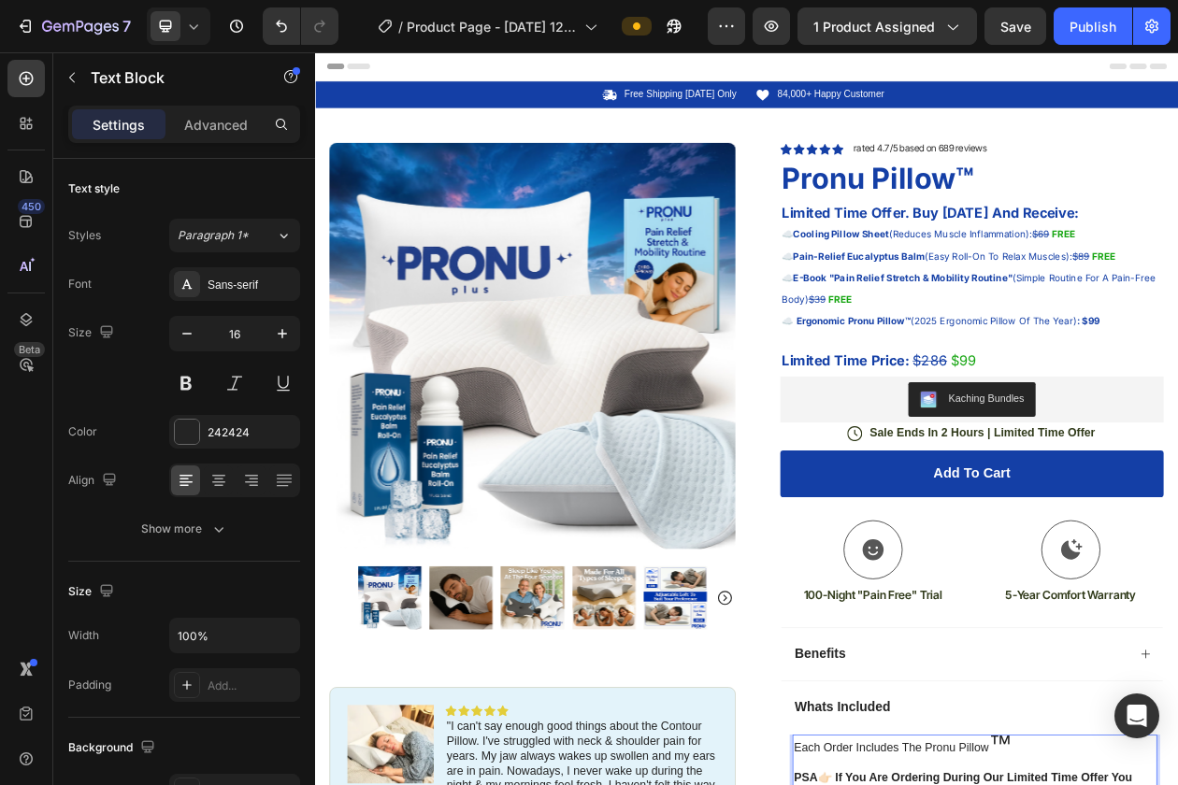
scroll to position [109, 0]
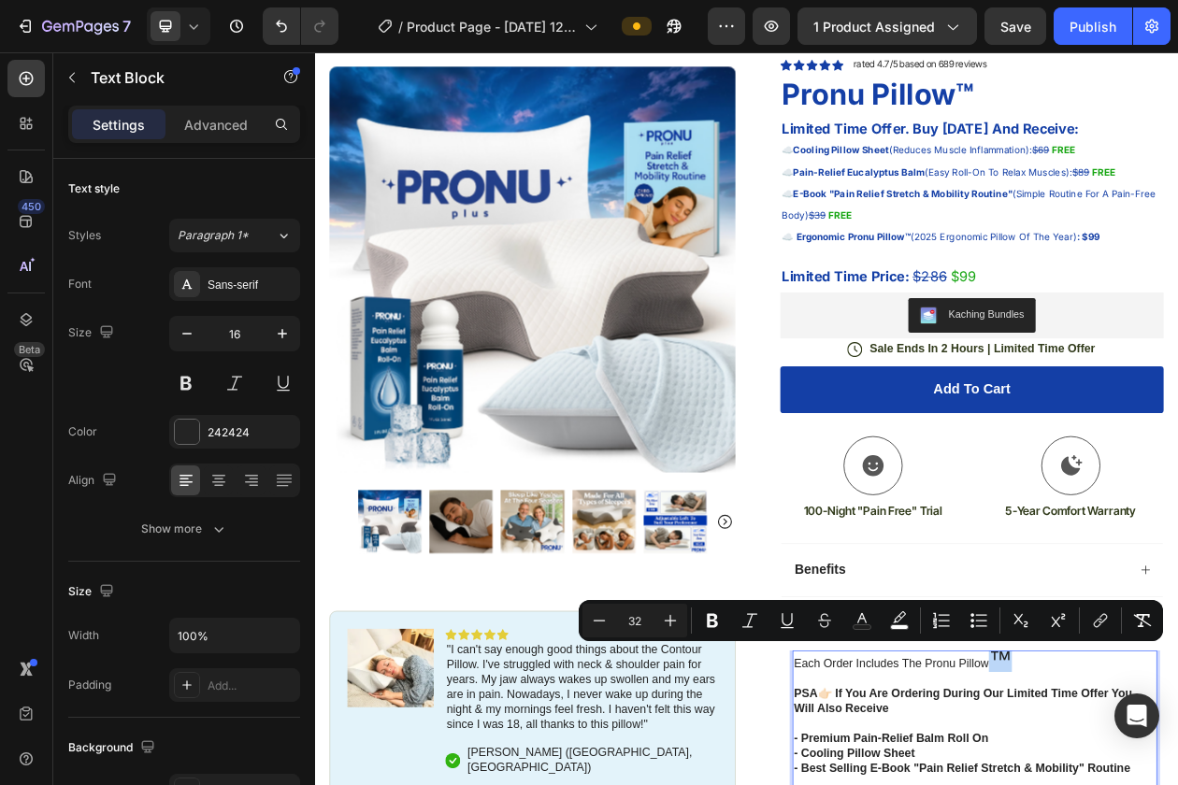
drag, startPoint x: 1215, startPoint y: 841, endPoint x: 1198, endPoint y: 841, distance: 16.8
click at [605, 628] on icon "Editor contextual toolbar" at bounding box center [599, 620] width 19 height 19
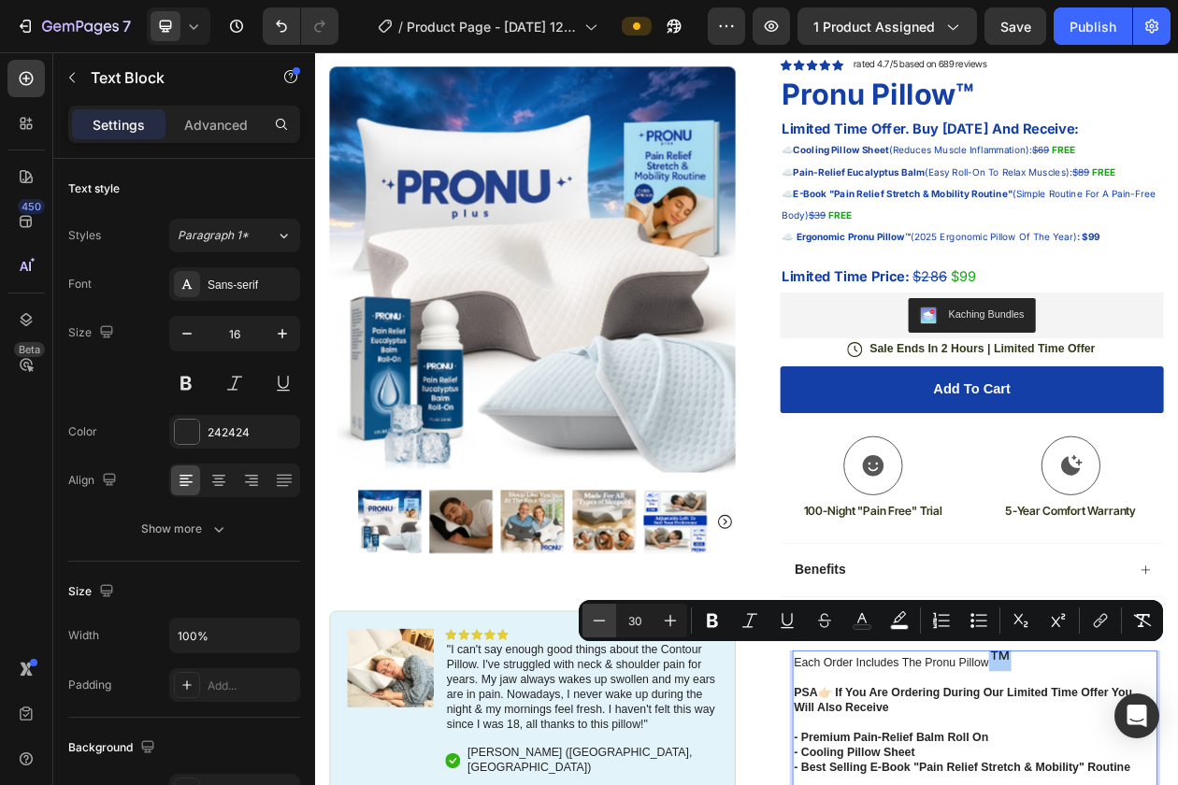
click at [605, 628] on icon "Editor contextual toolbar" at bounding box center [599, 620] width 19 height 19
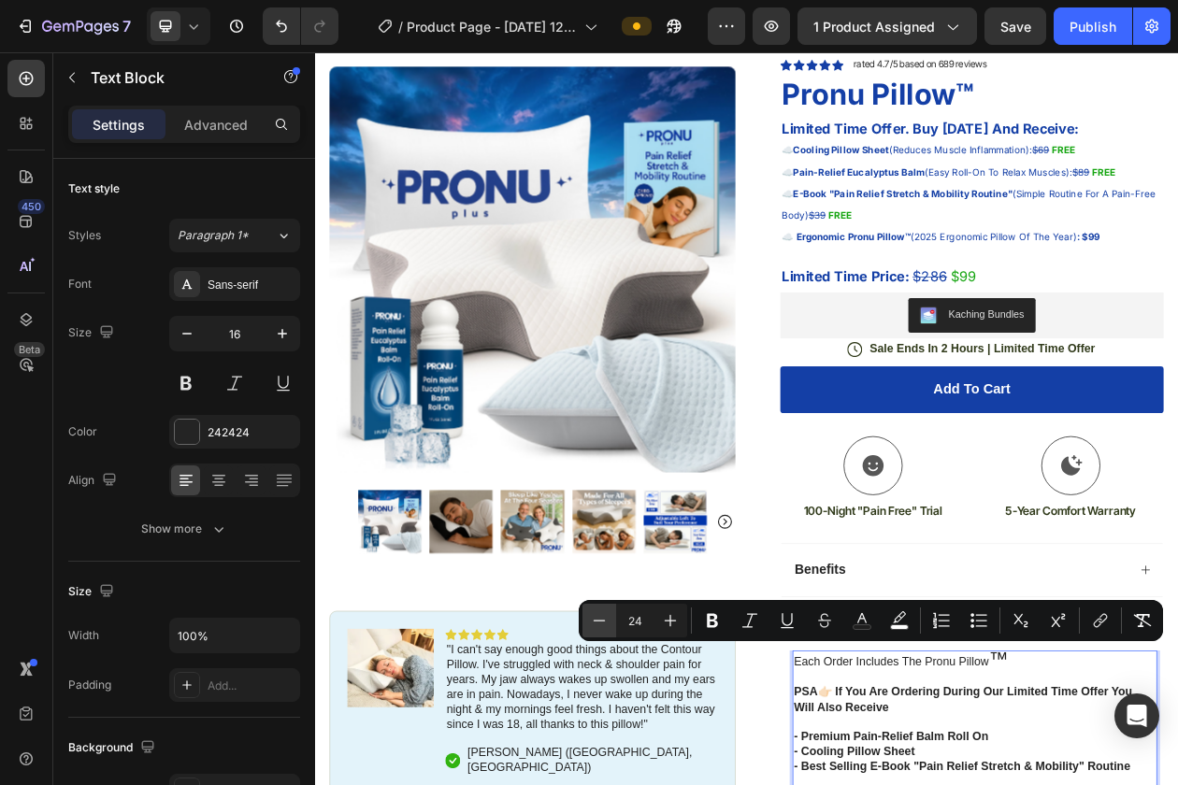
click at [605, 628] on icon "Editor contextual toolbar" at bounding box center [599, 620] width 19 height 19
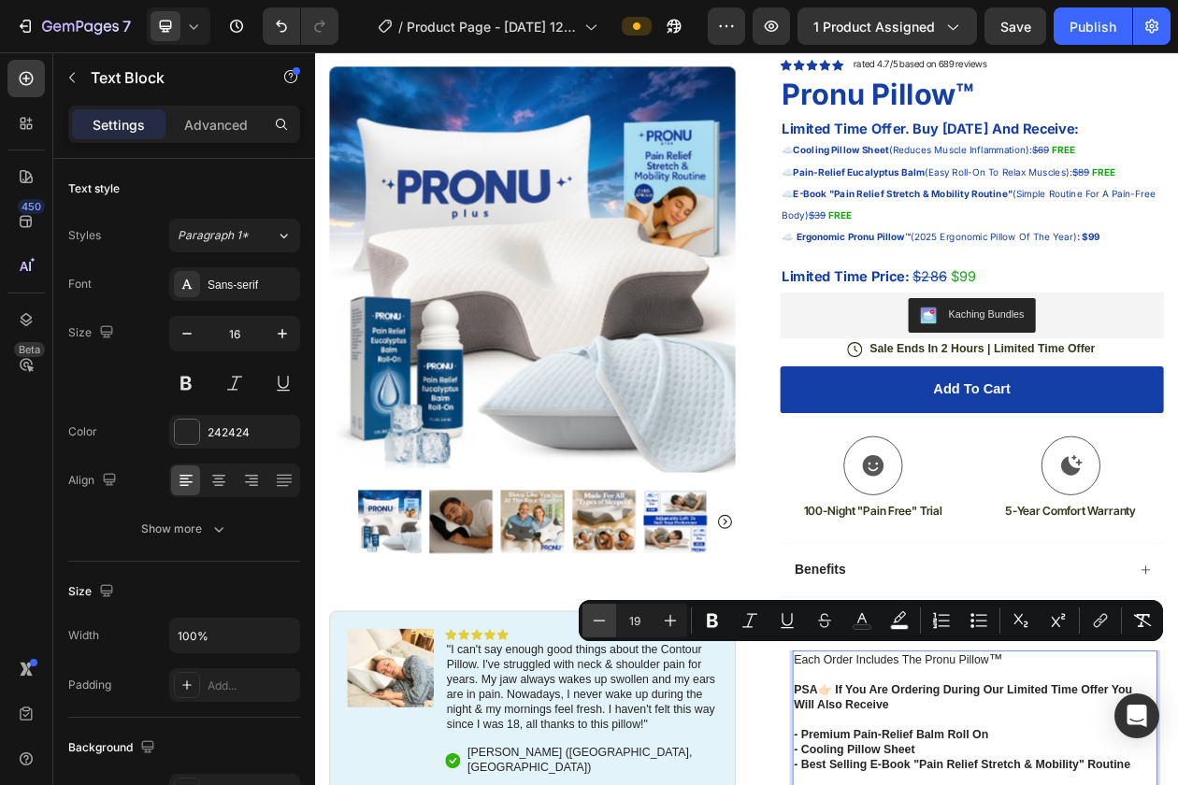
click at [598, 624] on icon "Editor contextual toolbar" at bounding box center [599, 620] width 19 height 19
type input "15"
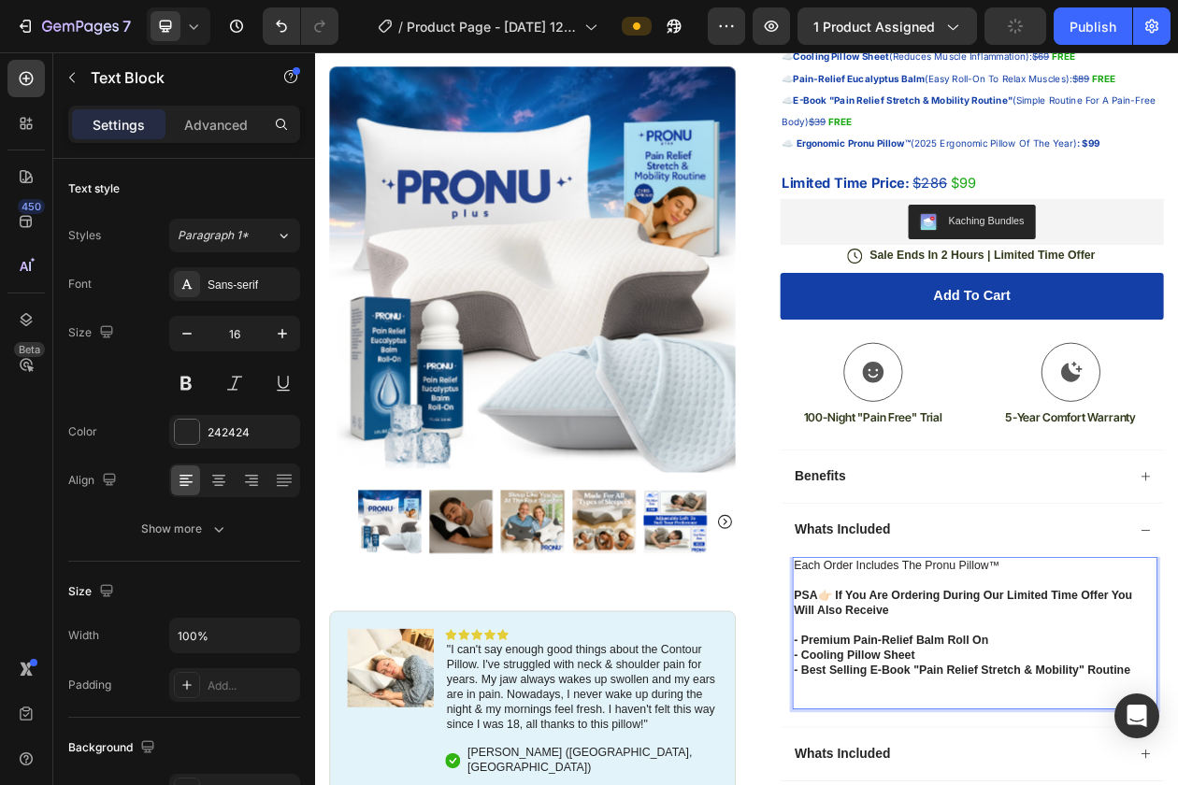
scroll to position [285, 0]
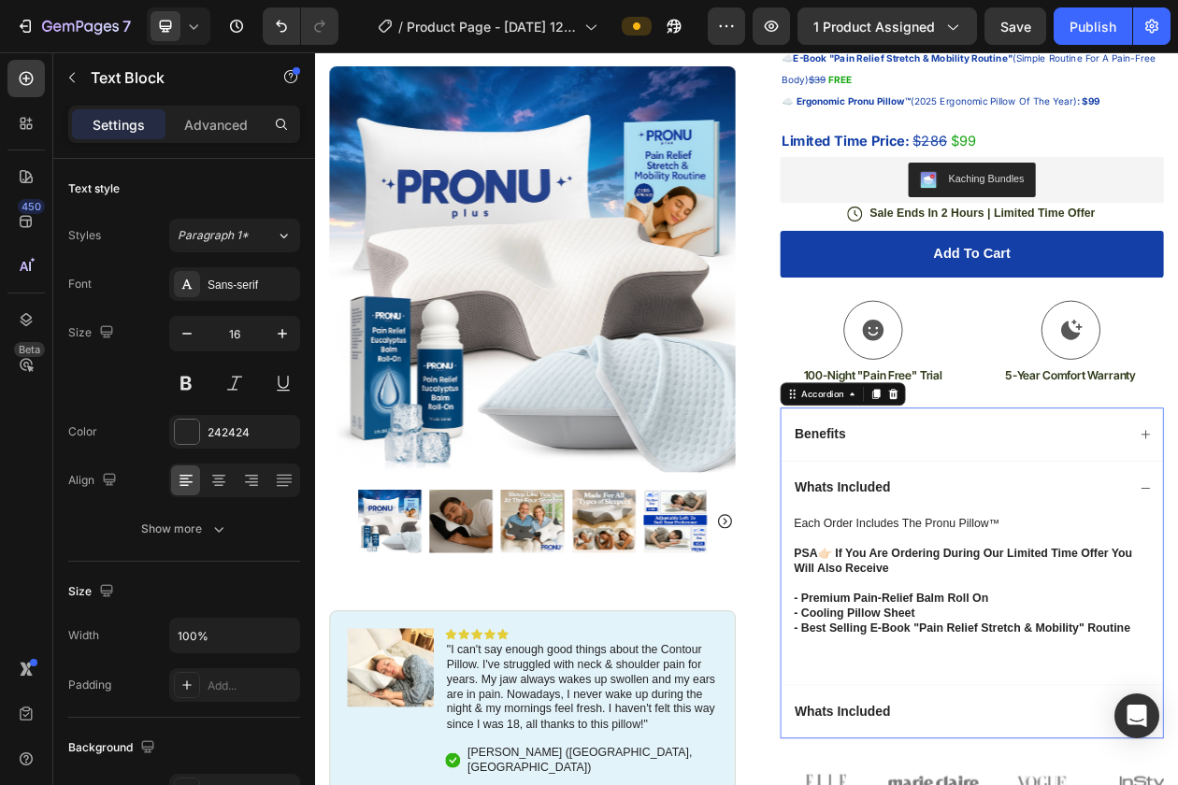
click at [1177, 784] on div "Each order includes the Pronu Pillow ™ ⁠⁠⁠⁠⁠⁠⁠ PSA👉🏻 If you are ordering during…" at bounding box center [1169, 764] width 496 height 221
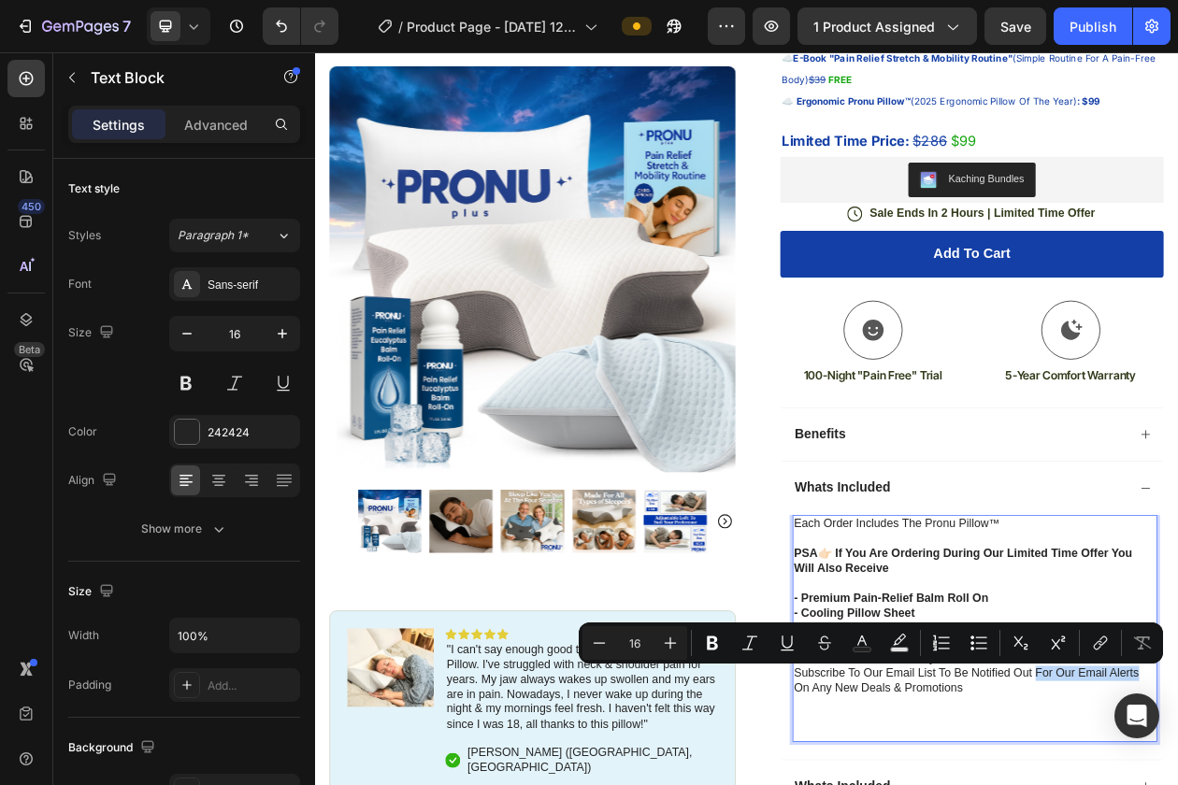
drag, startPoint x: 1388, startPoint y: 861, endPoint x: 1250, endPoint y: 861, distance: 138.3
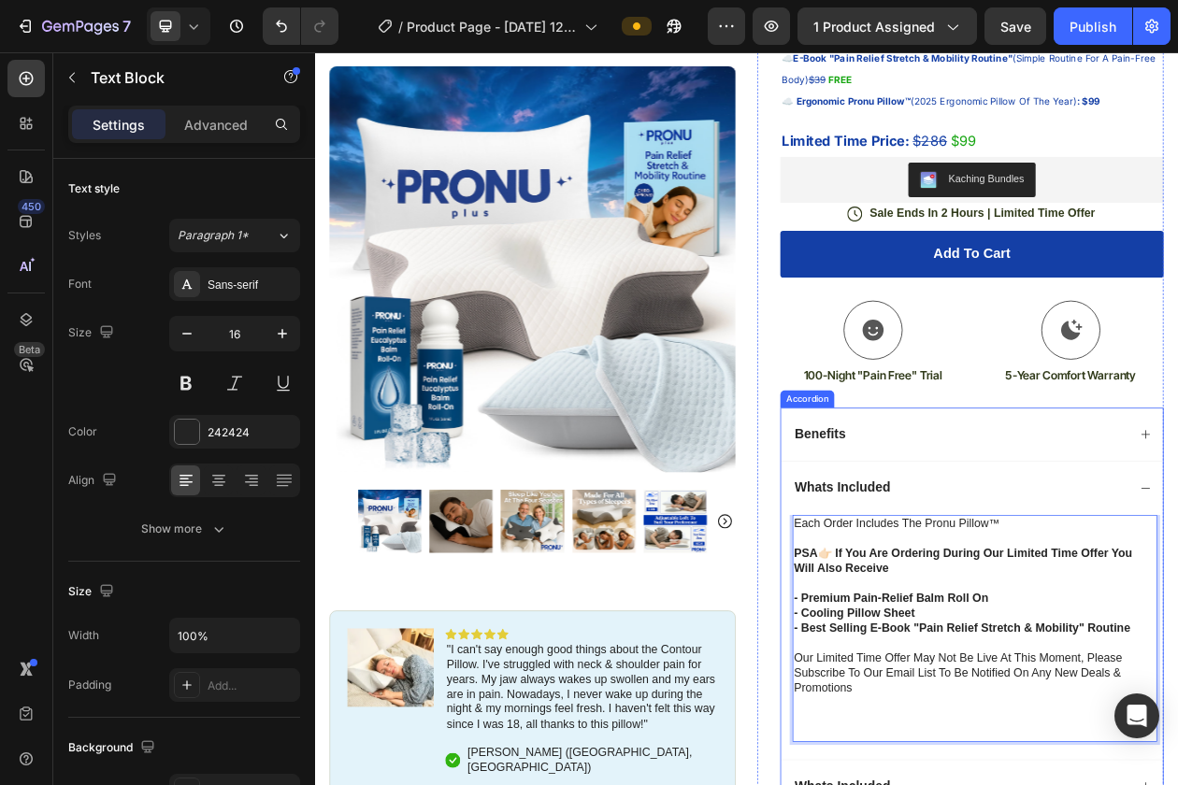
click at [1177, 631] on div "Whats Included" at bounding box center [1154, 620] width 437 height 26
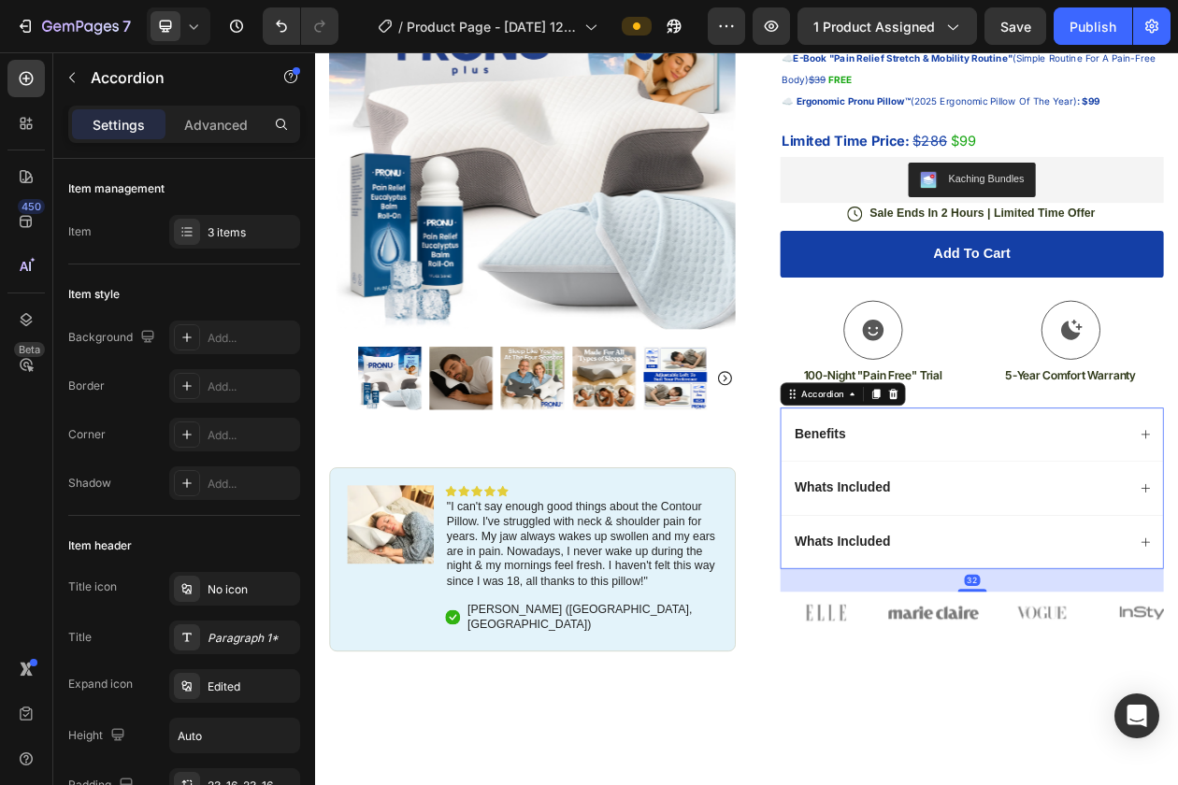
click at [1177, 637] on div "Whats Included" at bounding box center [1169, 619] width 496 height 70
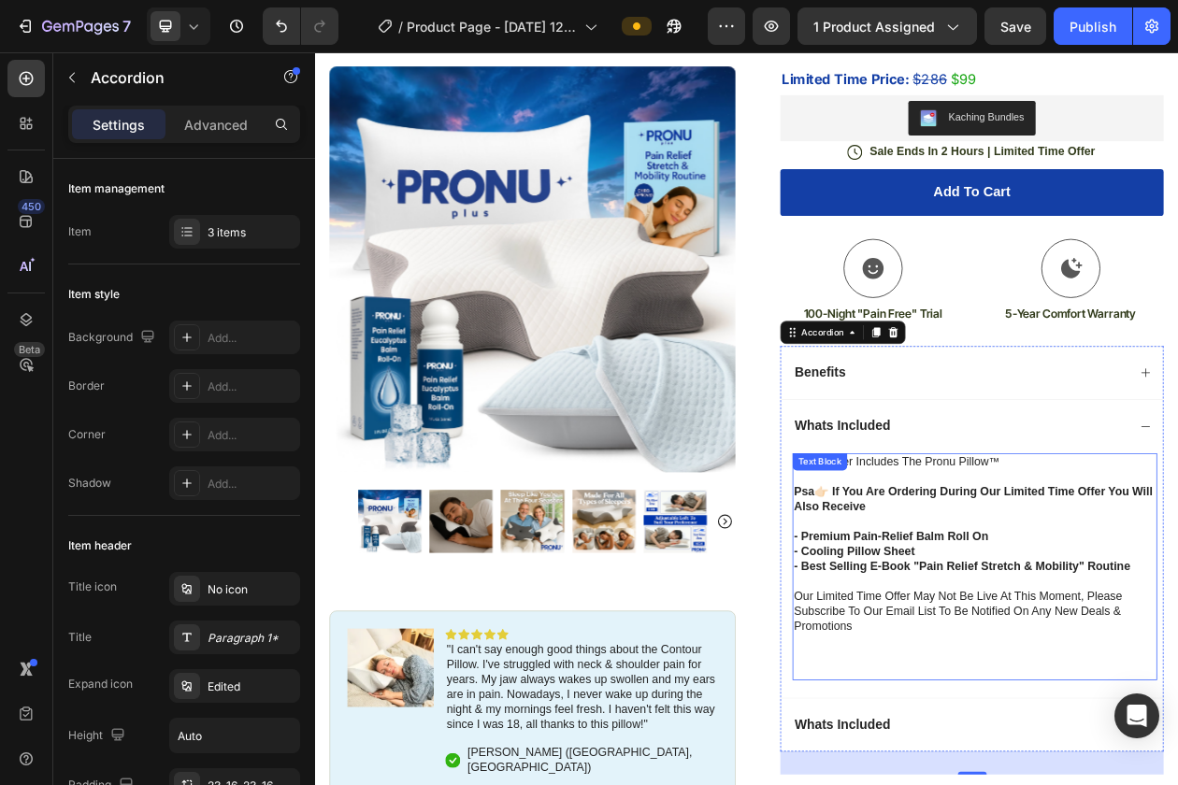
scroll to position [382, 0]
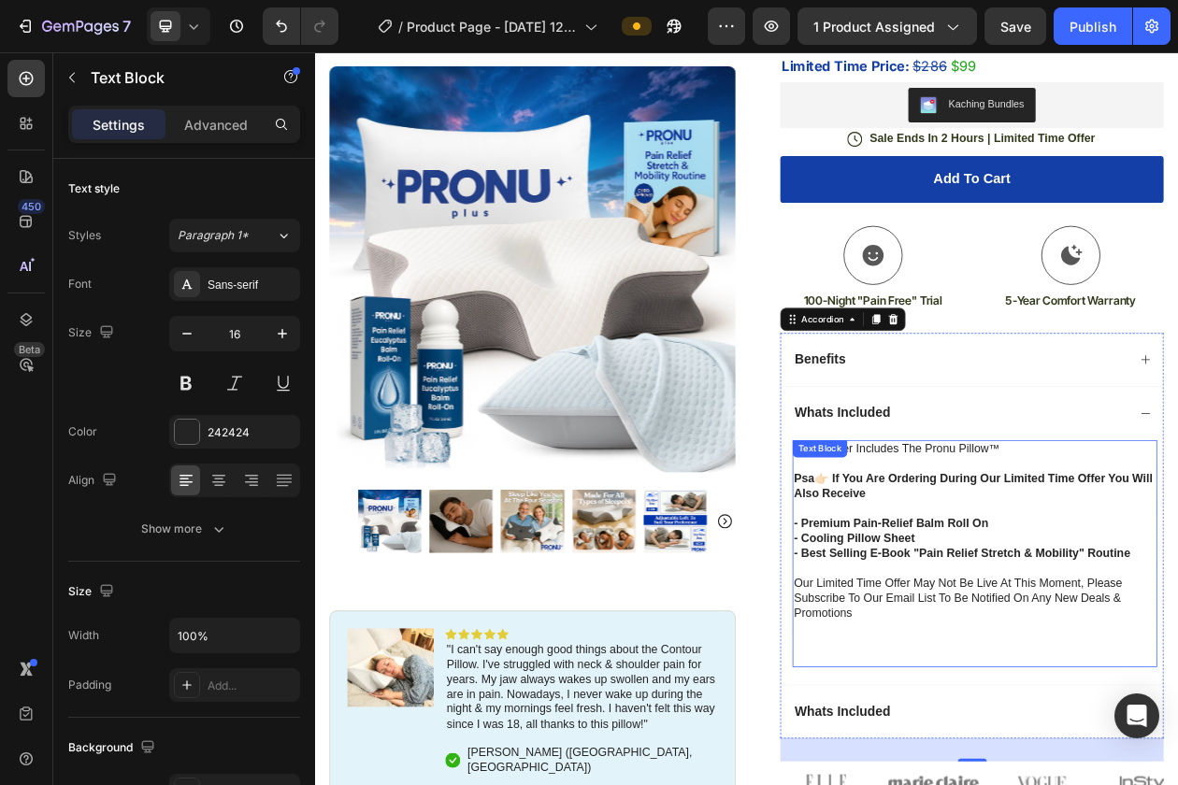
click at [1177, 784] on p "- best selling e-book "pain relief stretch & mobility" routine our limited time…" at bounding box center [1173, 772] width 470 height 155
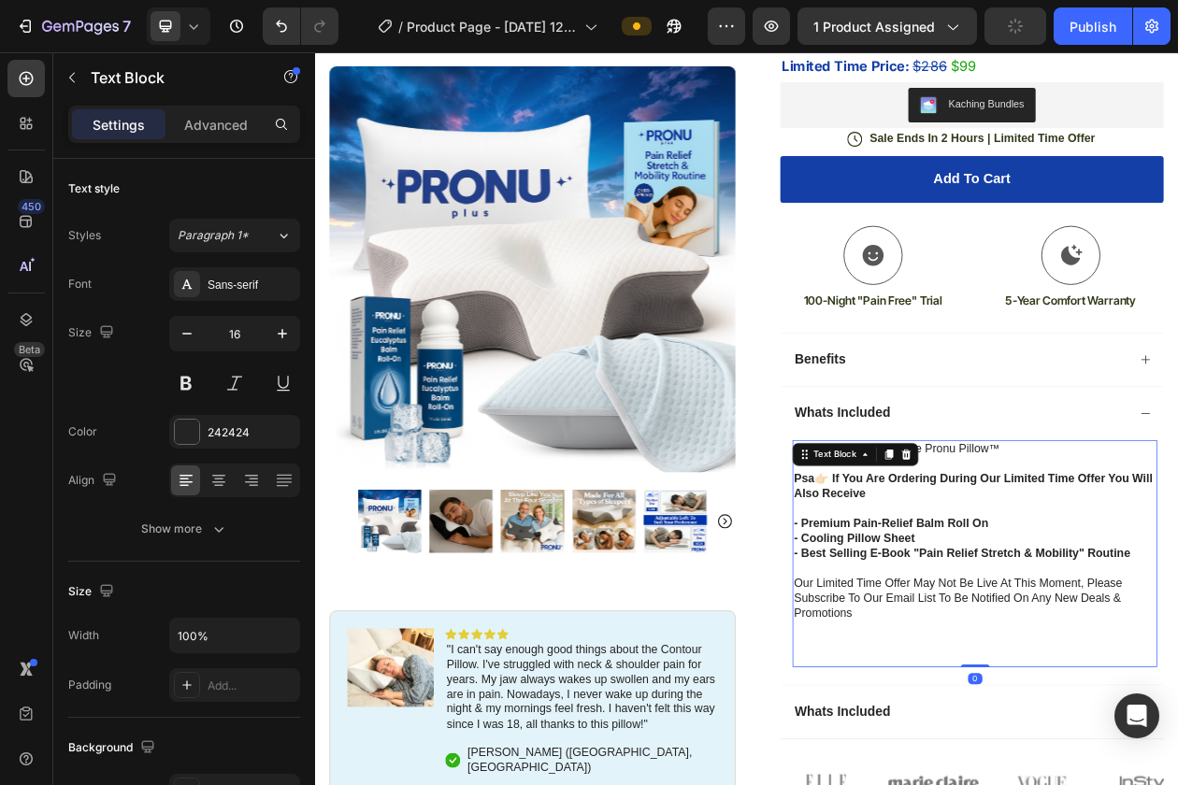
click at [1078, 784] on p "- best selling e-book "pain relief stretch & mobility" routine our limited time…" at bounding box center [1173, 772] width 470 height 155
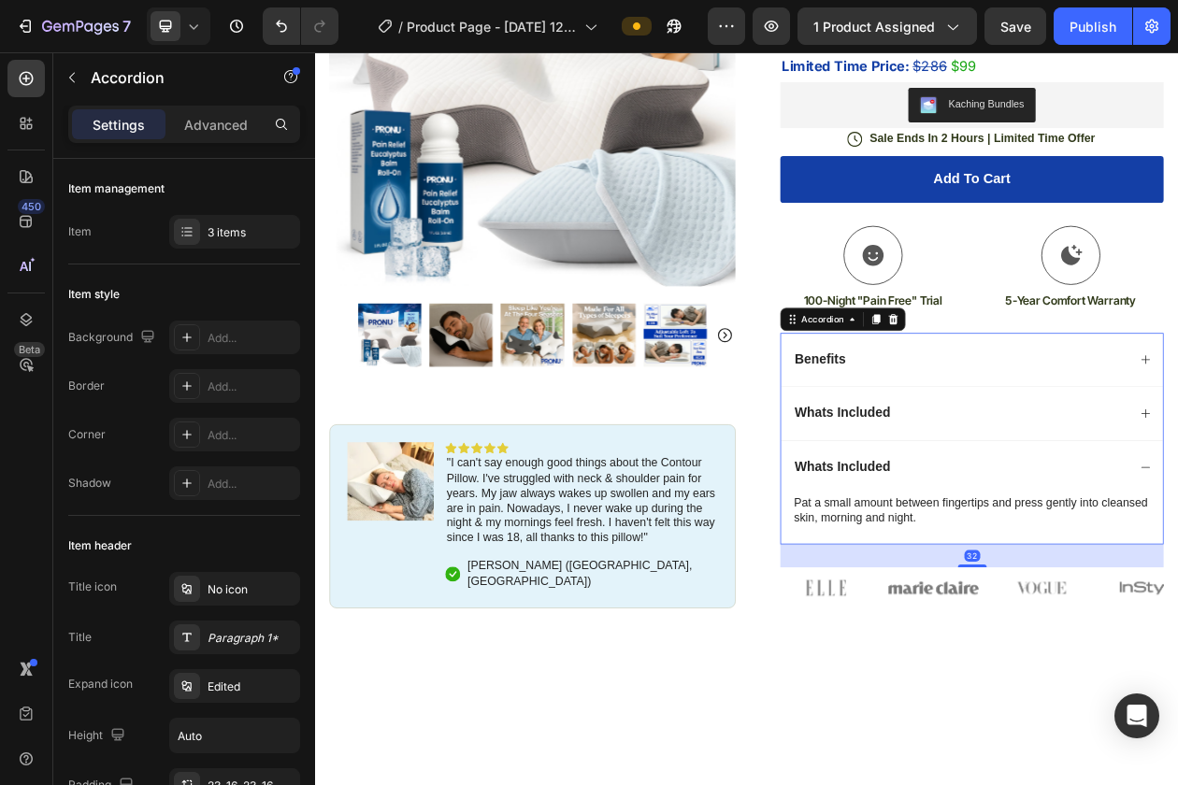
click at [1060, 559] on div "Whats Included" at bounding box center [1169, 592] width 496 height 70
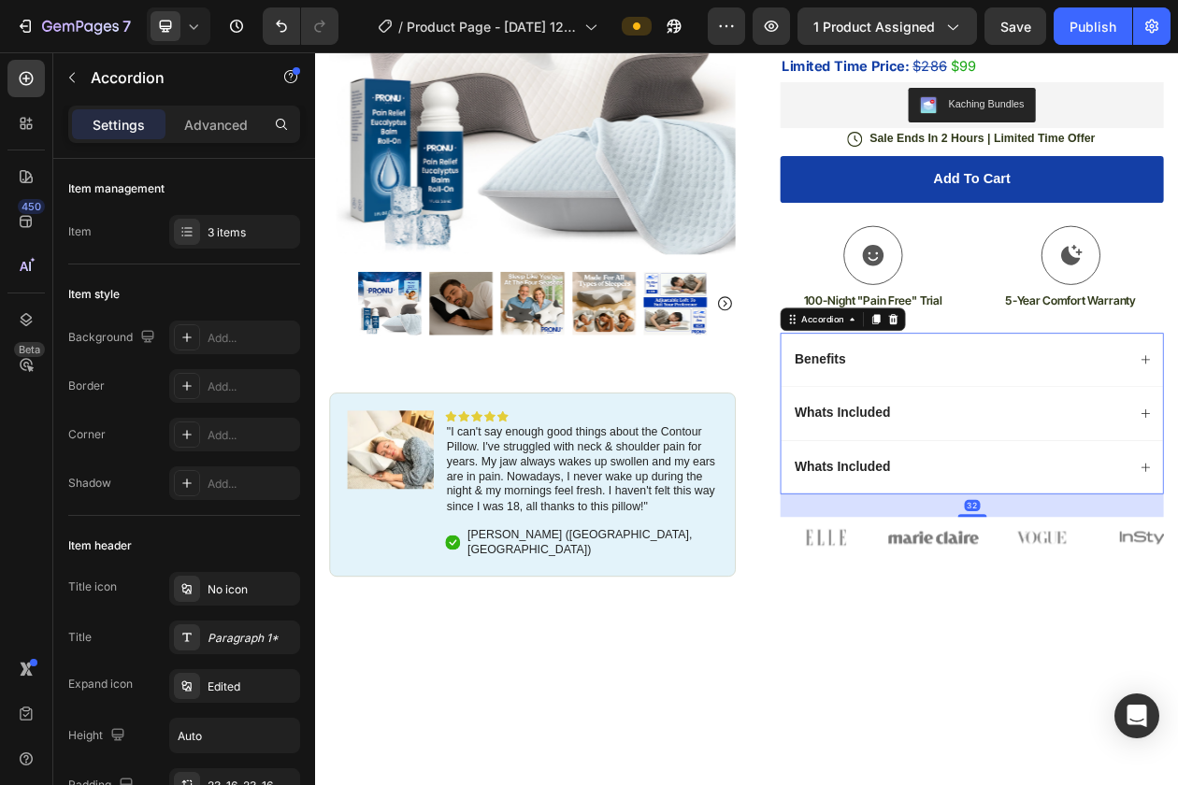
click at [1024, 547] on div "Whats Included" at bounding box center [1169, 522] width 496 height 70
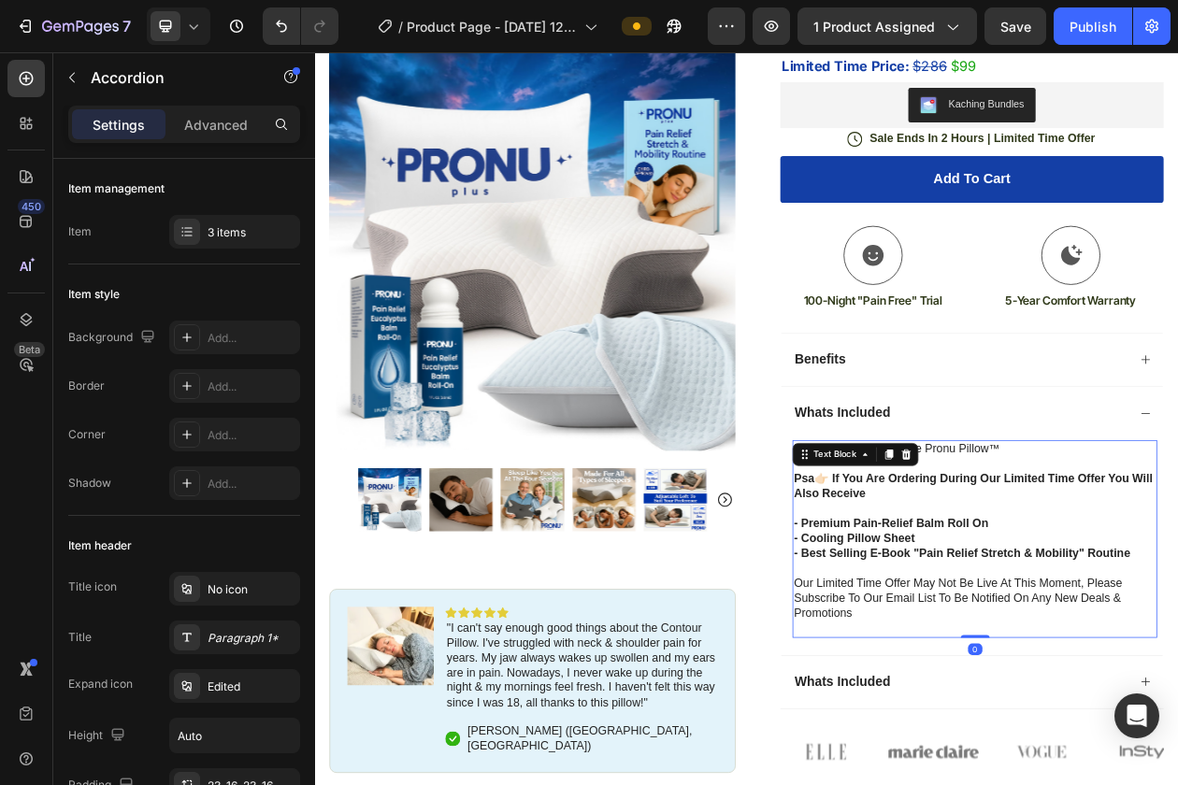
click at [965, 602] on strong "psa👉🏻 if you are ordering during our limited time offer you will also receive" at bounding box center [1171, 617] width 466 height 36
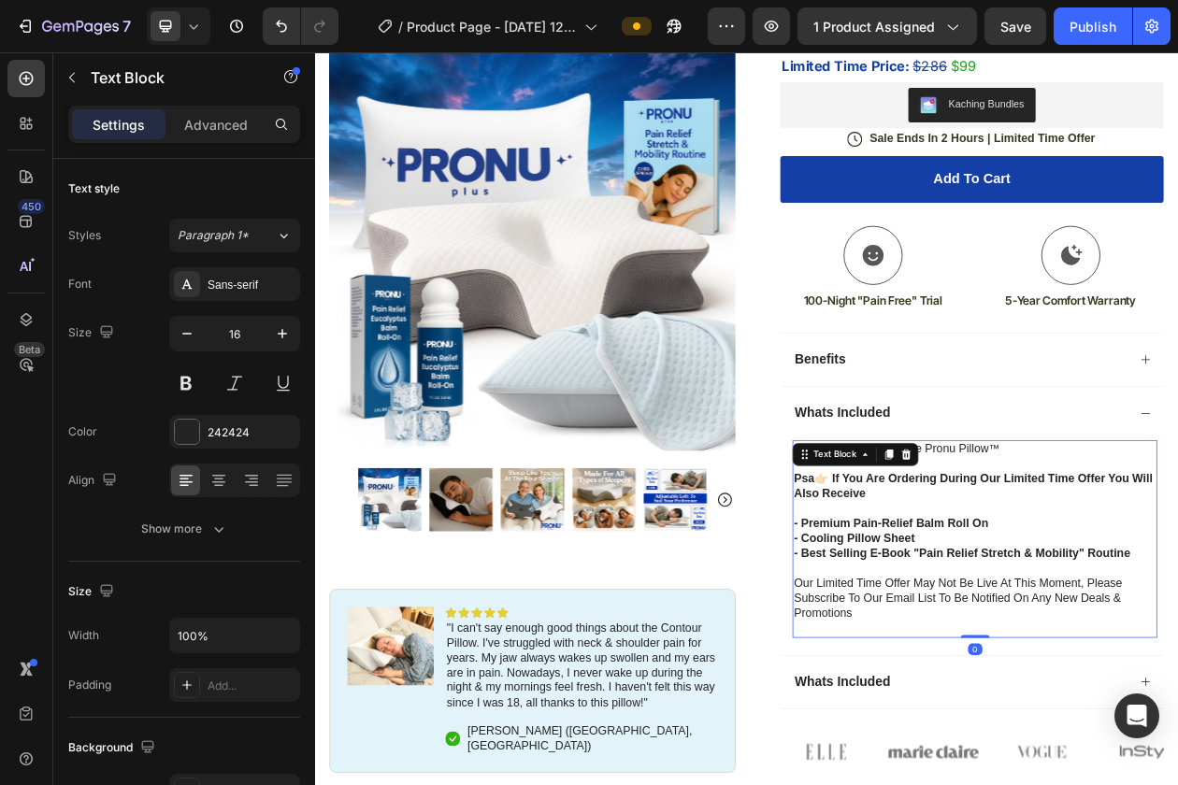
click at [977, 602] on strong "psa👉🏻 if you are ordering during our limited time offer you will also receive" at bounding box center [1171, 617] width 466 height 36
click at [961, 609] on strong "psa👉🏻 if you are ordering during our limited time offer you will also receive" at bounding box center [1171, 617] width 466 height 36
click at [1177, 574] on p "each order includes the pronu pillow ™ pSA 👉🏻 if you are ordering during our li…" at bounding box center [1173, 627] width 470 height 136
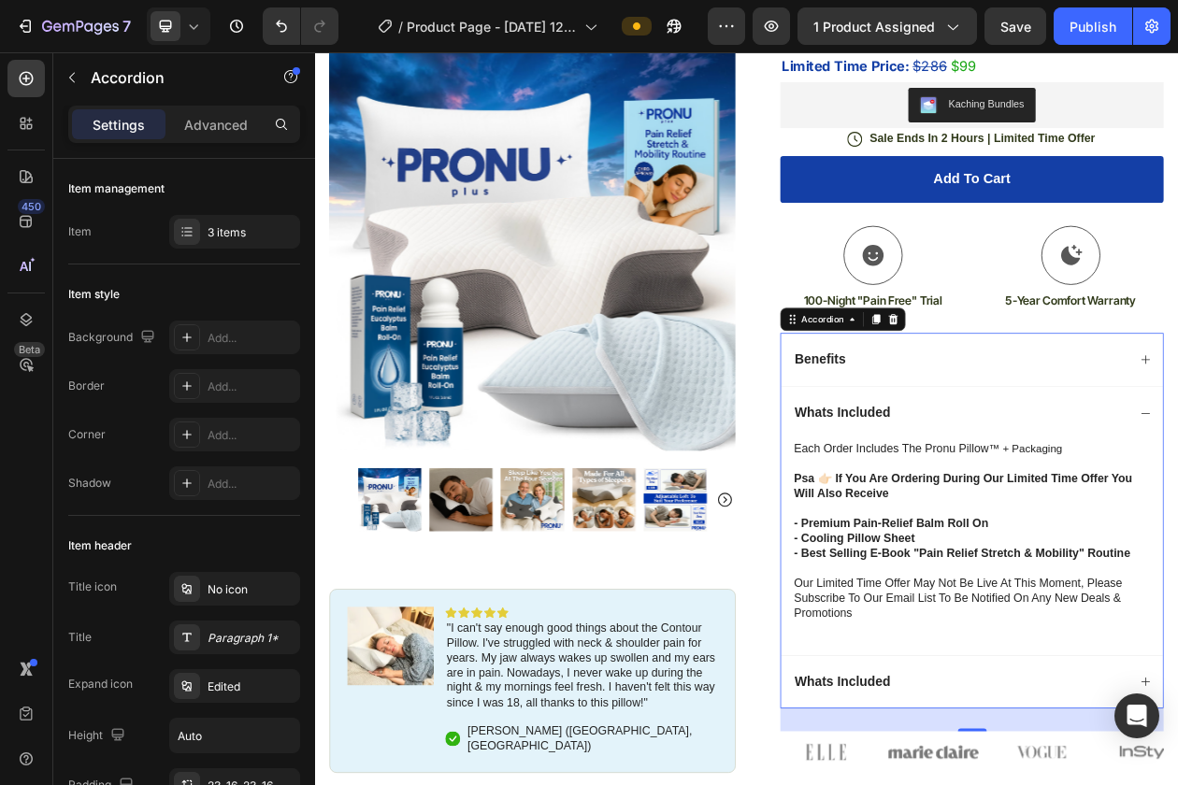
click at [1177, 515] on div "Whats Included" at bounding box center [1169, 522] width 496 height 70
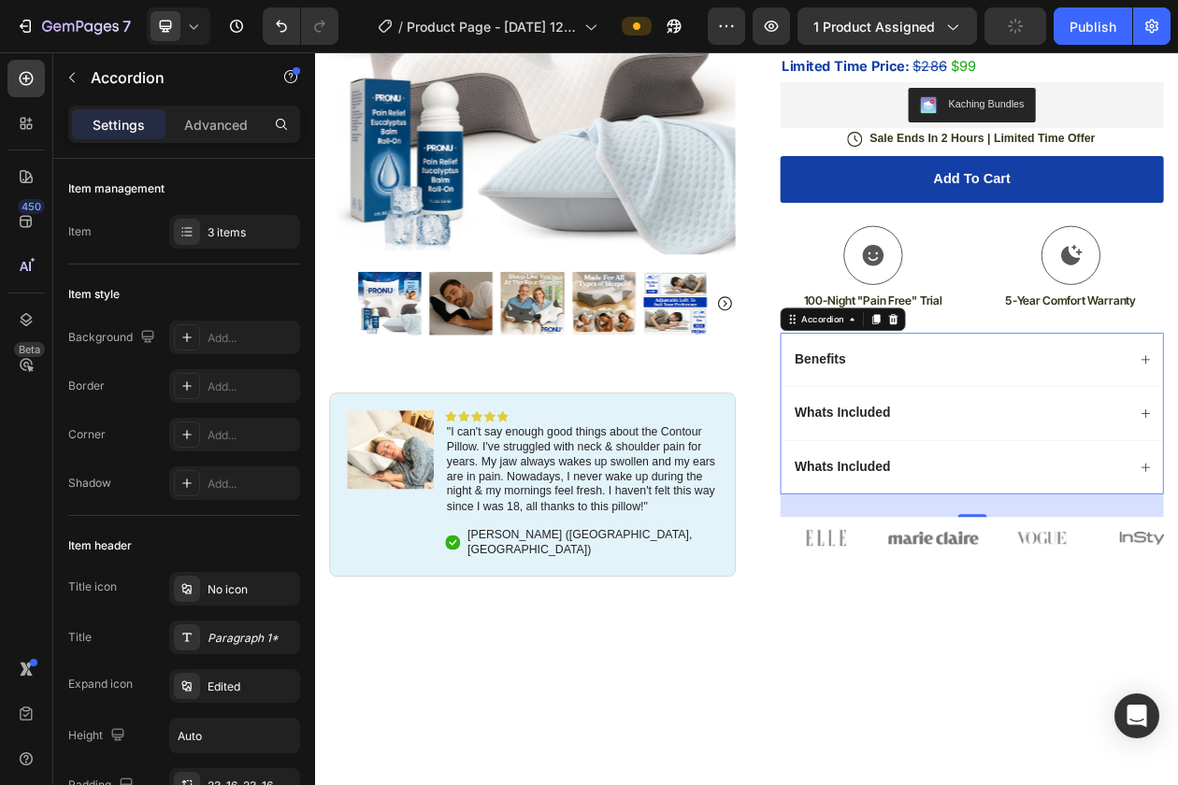
click at [1177, 537] on div "Whats Included" at bounding box center [1169, 522] width 496 height 70
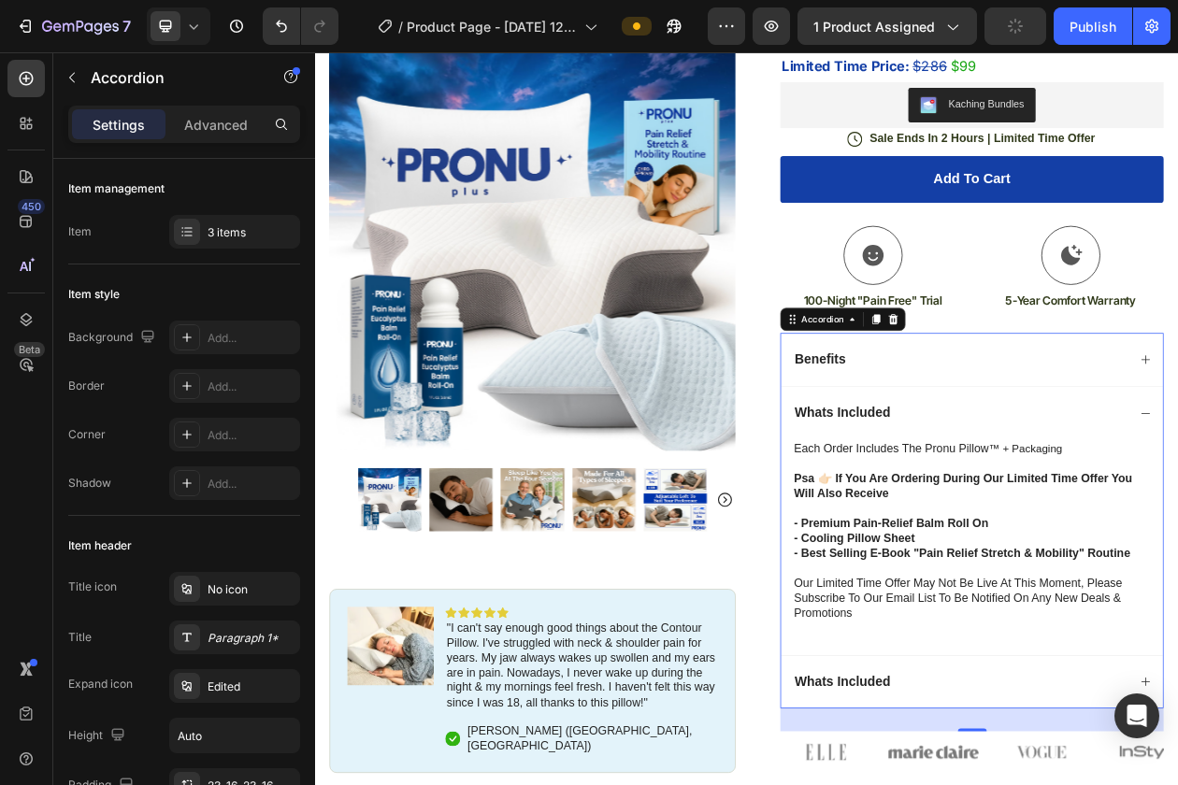
click at [1177, 537] on div "Whats Included" at bounding box center [1169, 522] width 496 height 70
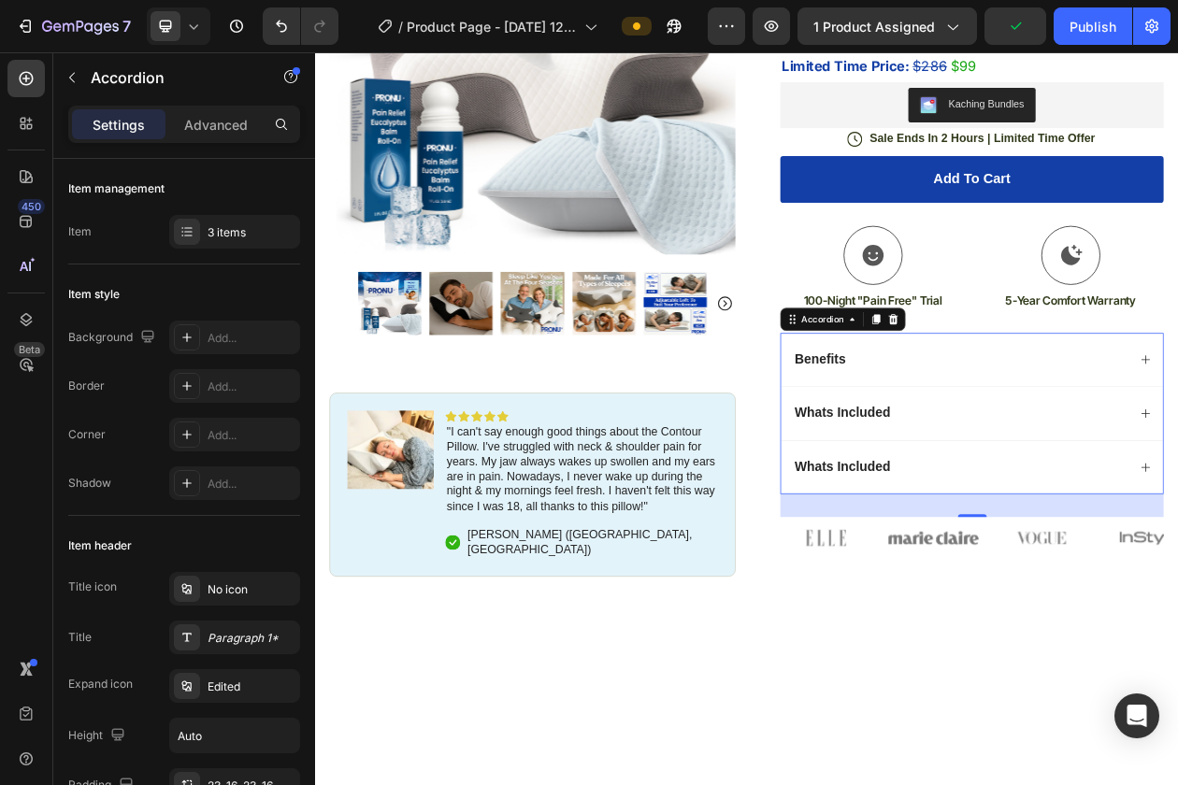
click at [974, 472] on div "Benefits" at bounding box center [1169, 453] width 496 height 70
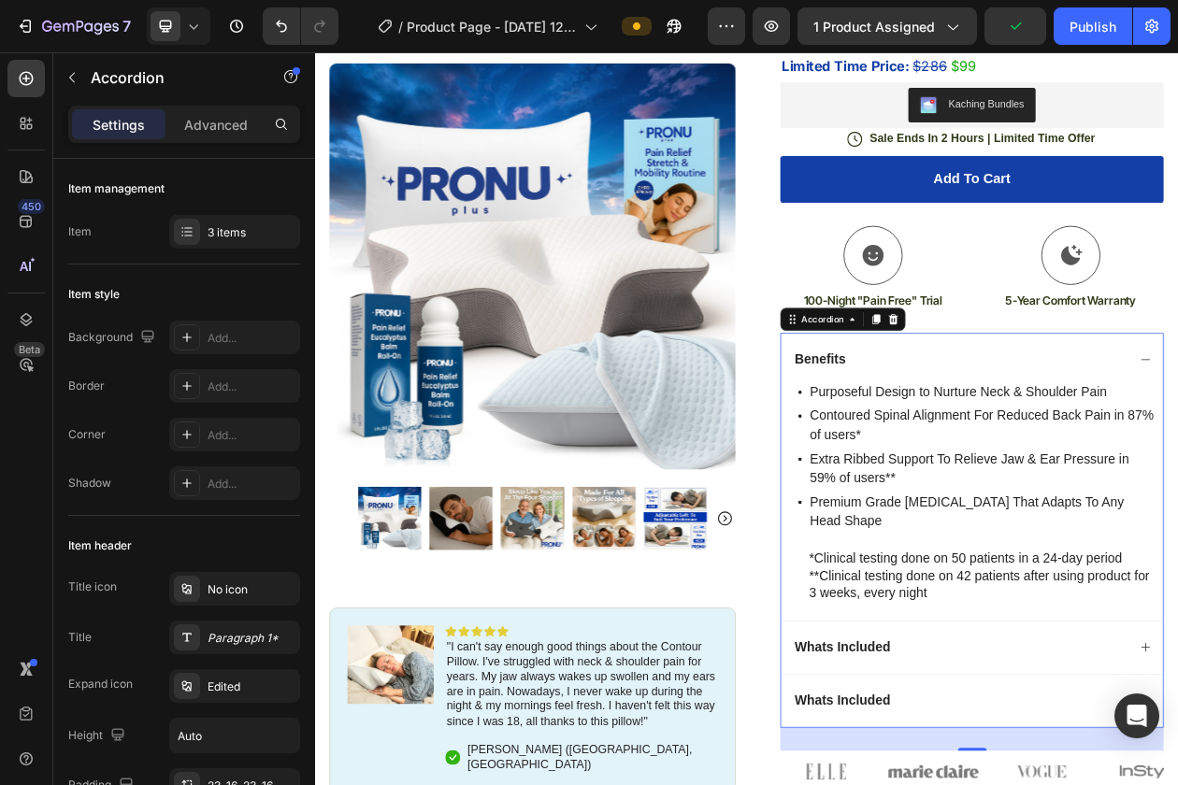
click at [1038, 468] on div "Benefits" at bounding box center [1169, 453] width 496 height 70
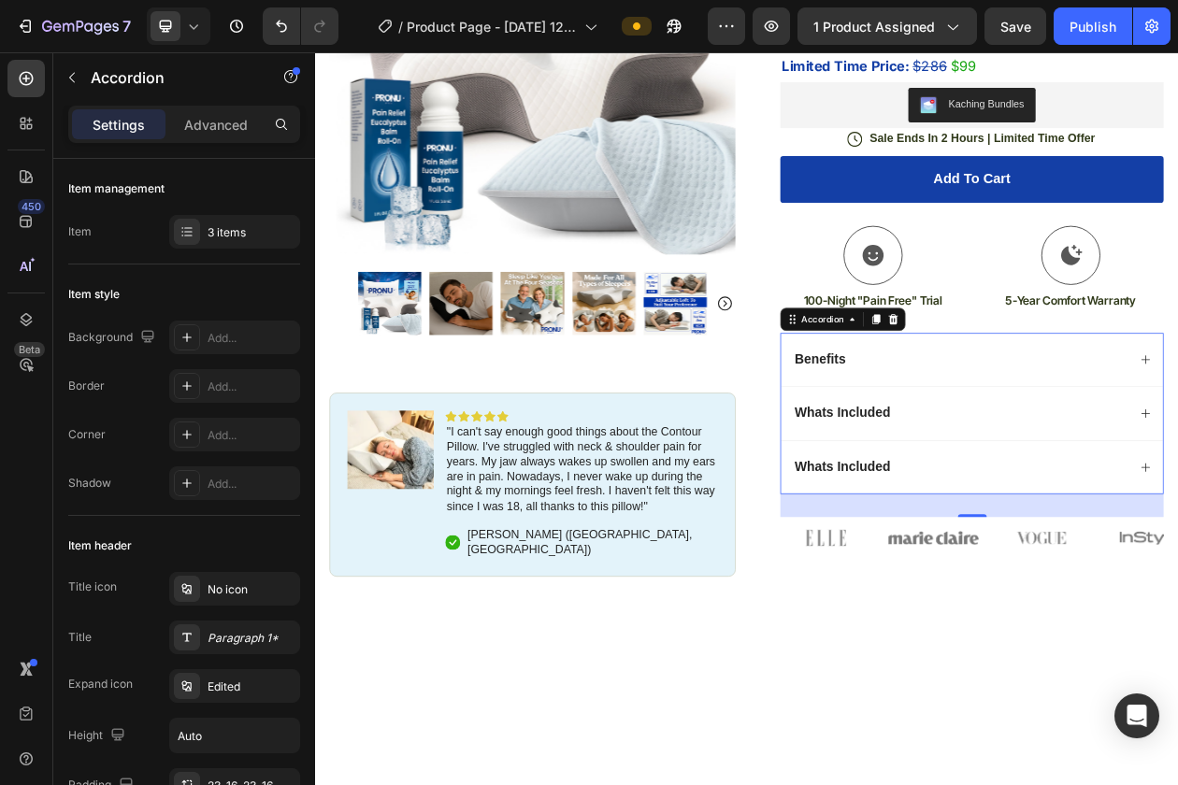
click at [1090, 535] on div "Whats Included" at bounding box center [1154, 522] width 437 height 26
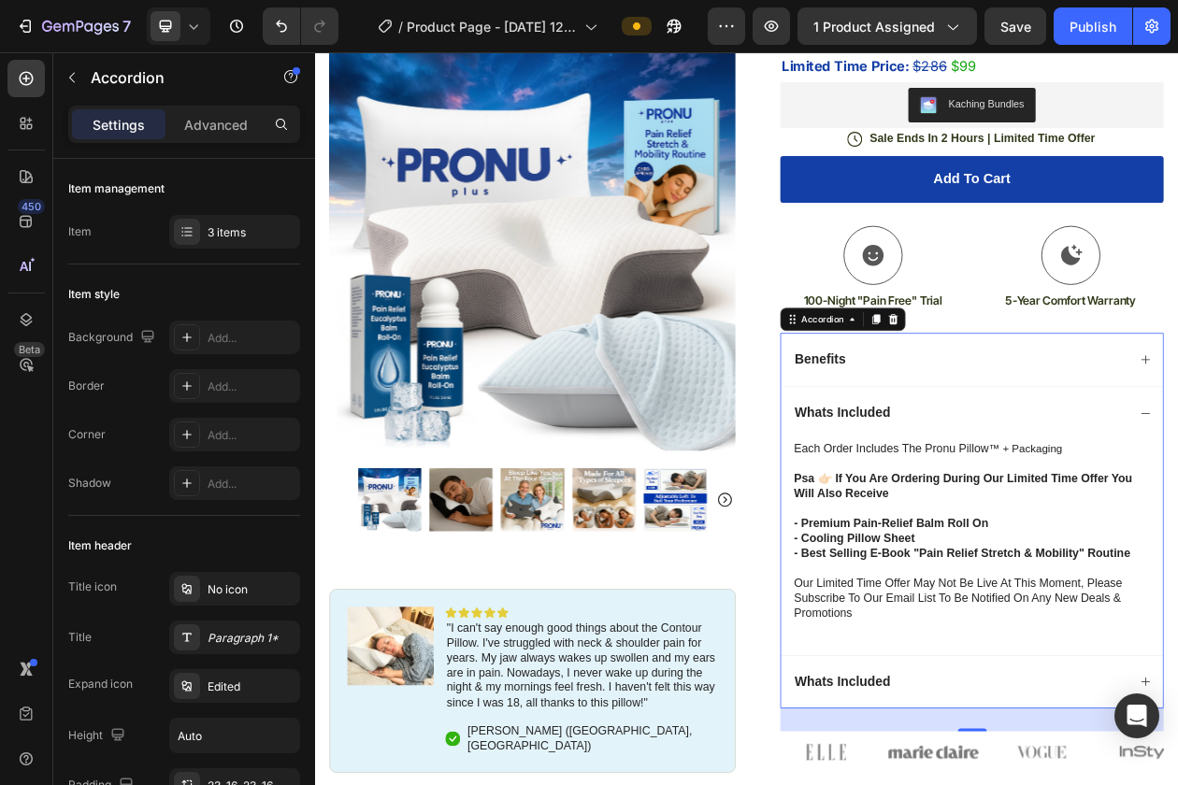
click at [1091, 483] on div "Benefits" at bounding box center [1169, 453] width 496 height 70
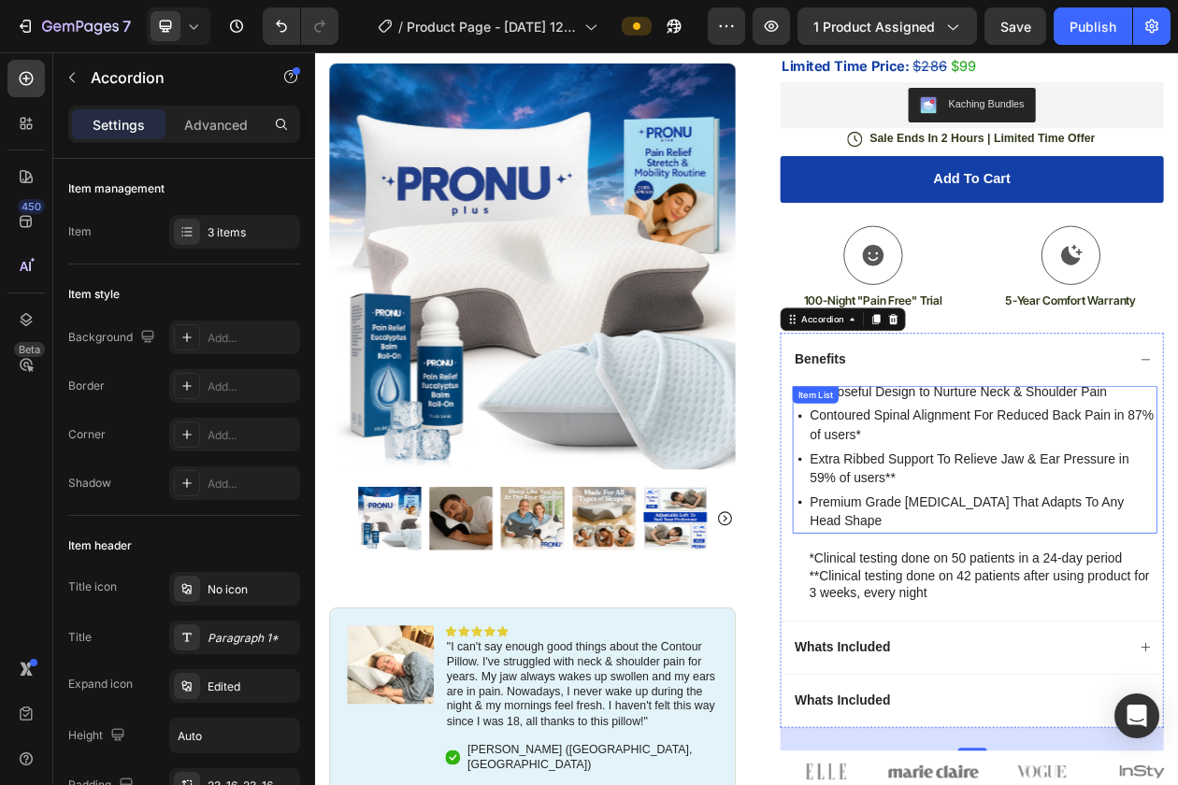
click at [1081, 539] on p "Contoured Spinal Alignment For Reduced Back Pain in 87% of users*" at bounding box center [1182, 538] width 449 height 50
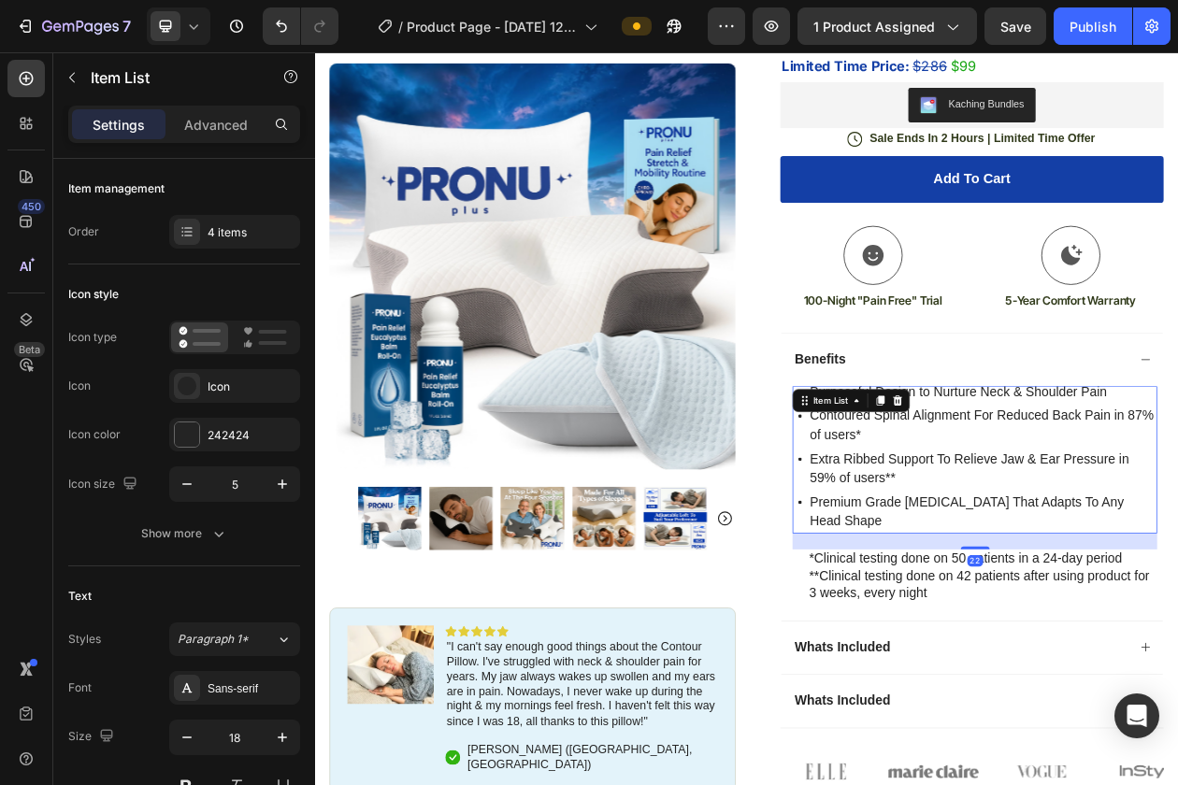
click at [997, 539] on p "Contoured Spinal Alignment For Reduced Back Pain in 87% of users*" at bounding box center [1182, 538] width 449 height 50
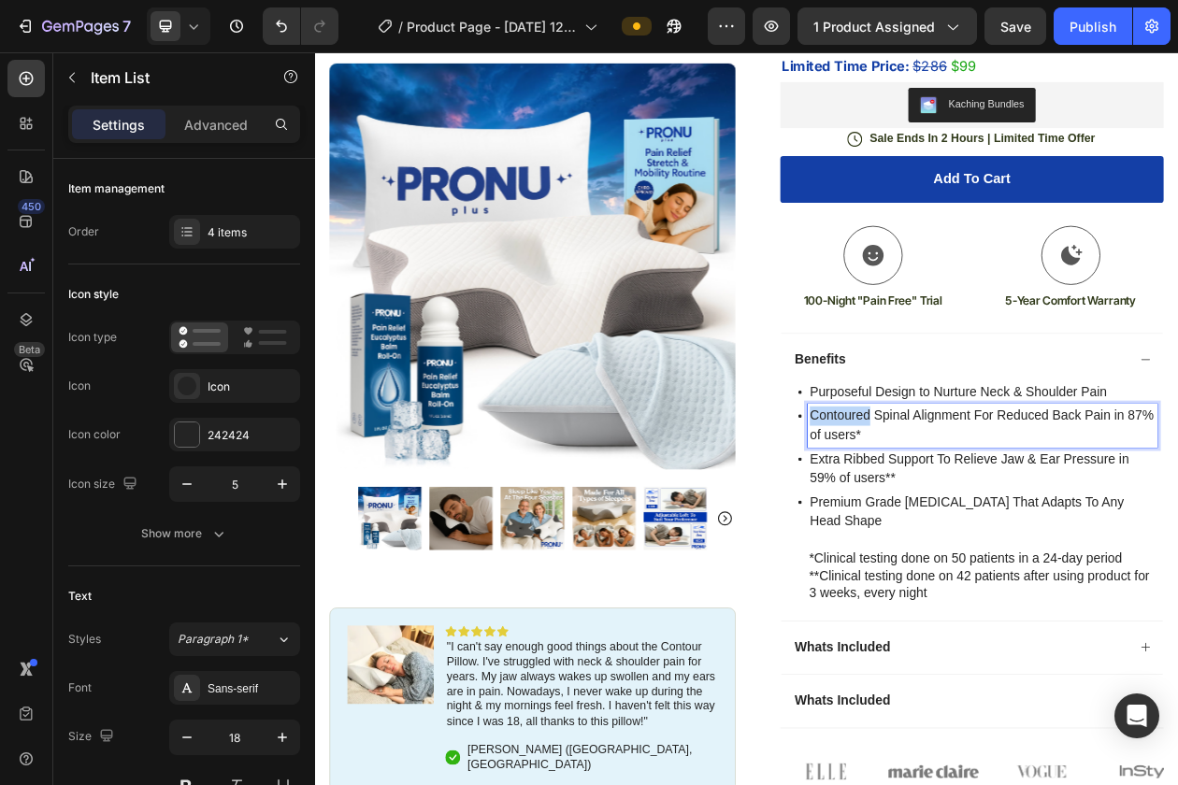
click at [997, 539] on p "Contoured Spinal Alignment For Reduced Back Pain in 87% of users*" at bounding box center [1182, 538] width 449 height 50
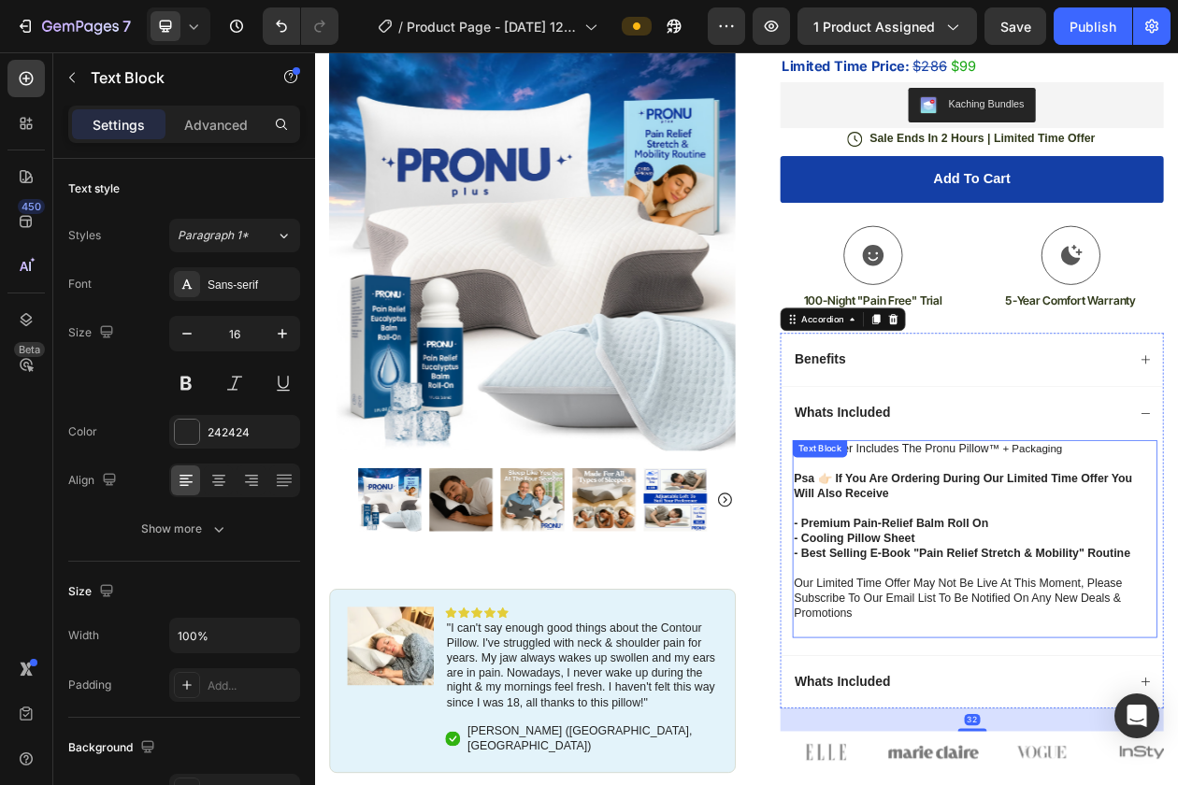
click at [1034, 569] on div "each order includes the pronu pillow ™ + packaging psa 👉🏻 if you are ordering d…" at bounding box center [1173, 685] width 474 height 256
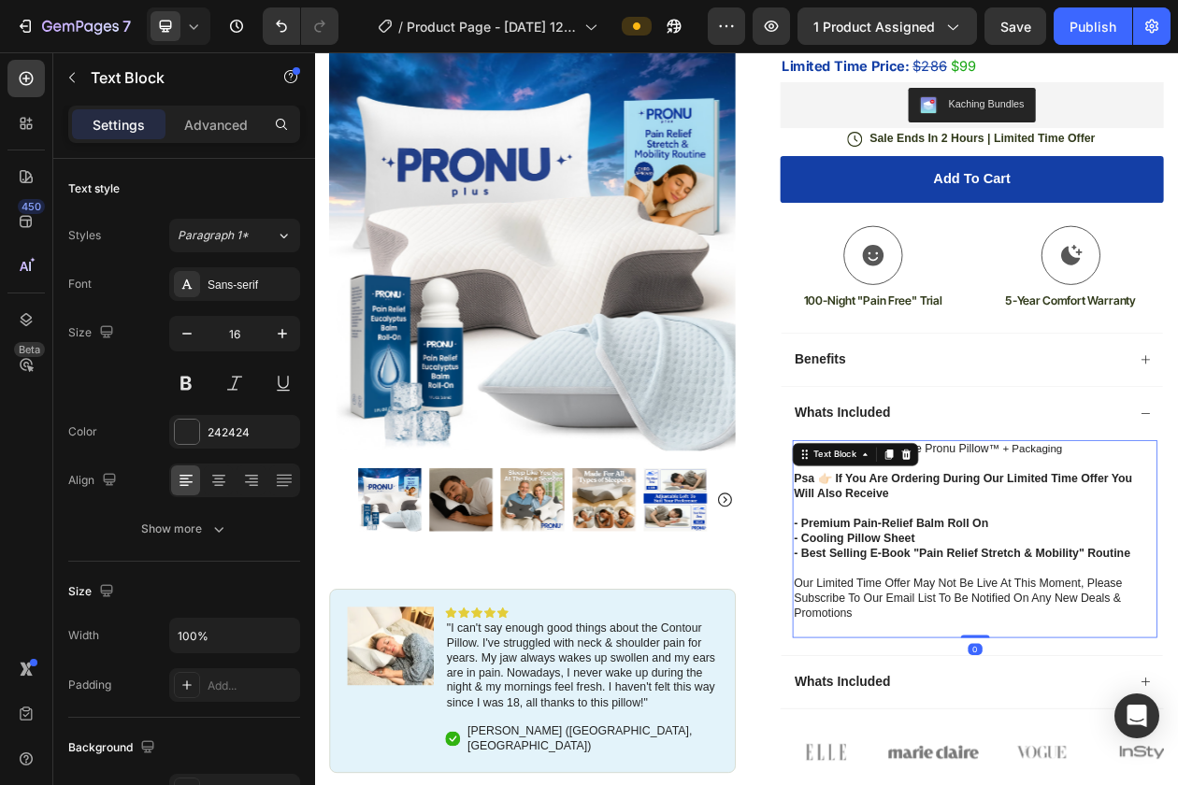
click at [1155, 581] on p "each order includes the pronu pillow ™ + packaging psa 👉🏻 if you are ordering d…" at bounding box center [1173, 627] width 470 height 136
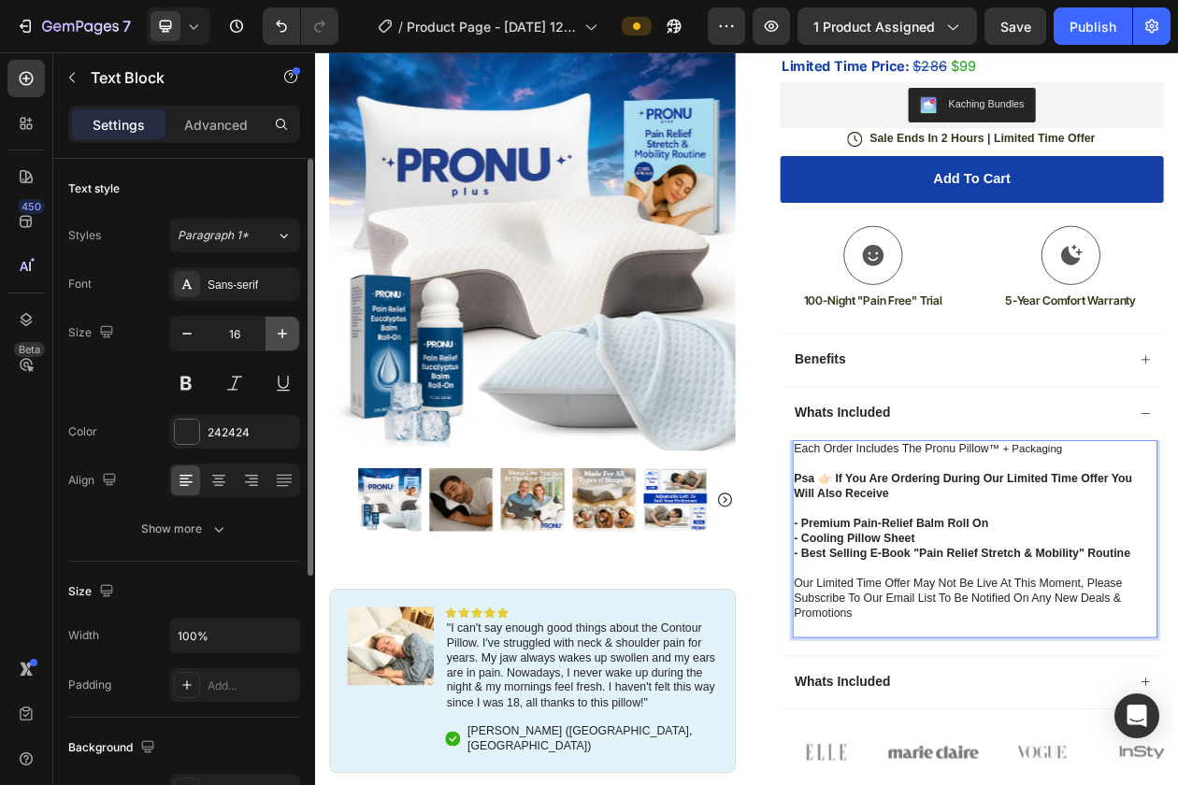
click at [282, 338] on icon "button" at bounding box center [282, 333] width 19 height 19
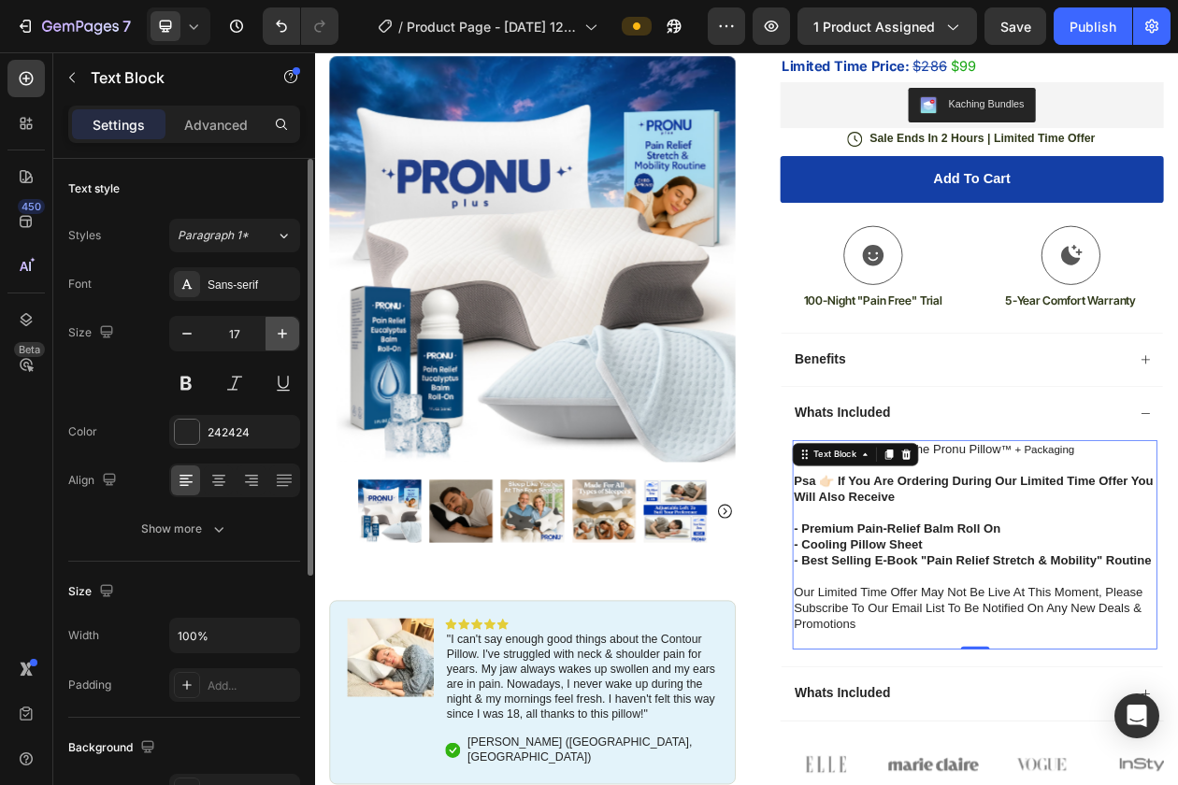
click at [282, 338] on icon "button" at bounding box center [282, 333] width 19 height 19
type input "18"
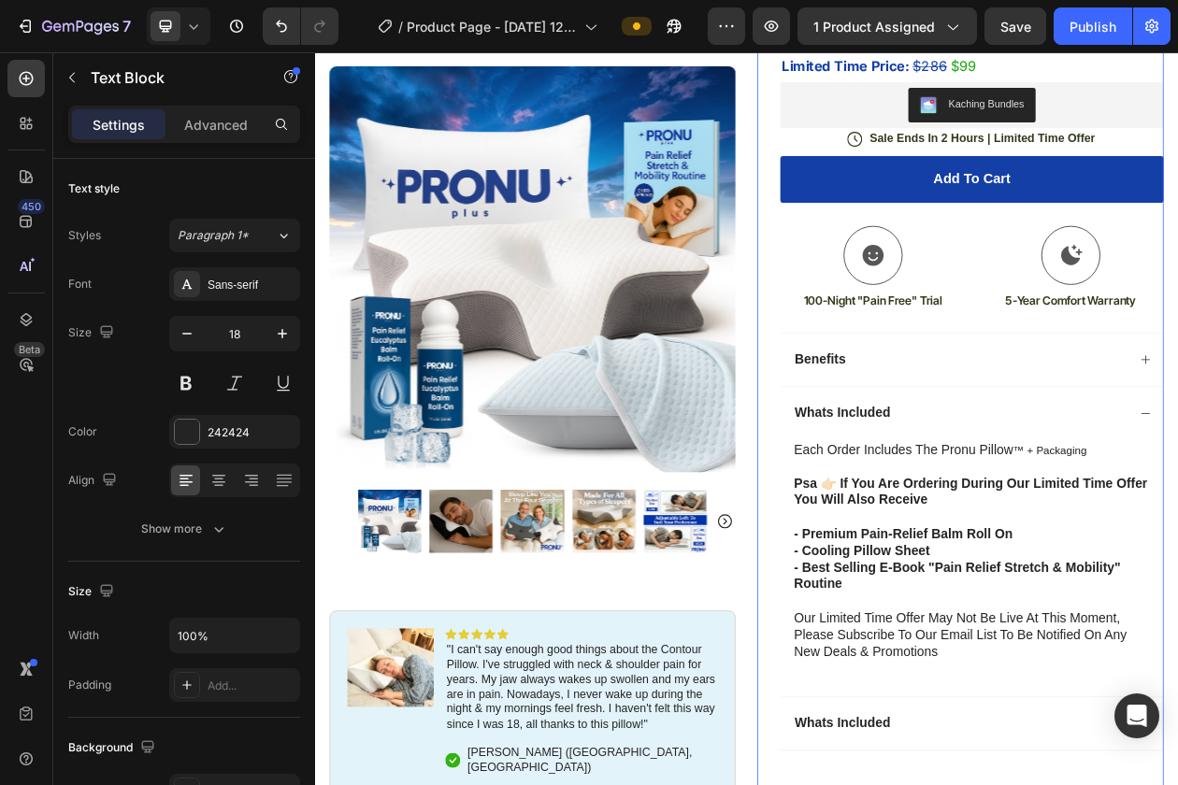
click at [916, 623] on div "Icon Icon Icon Icon Icon Icon List rated 4.7/5 based on 689 reviews Text Block …" at bounding box center [1154, 415] width 528 height 1254
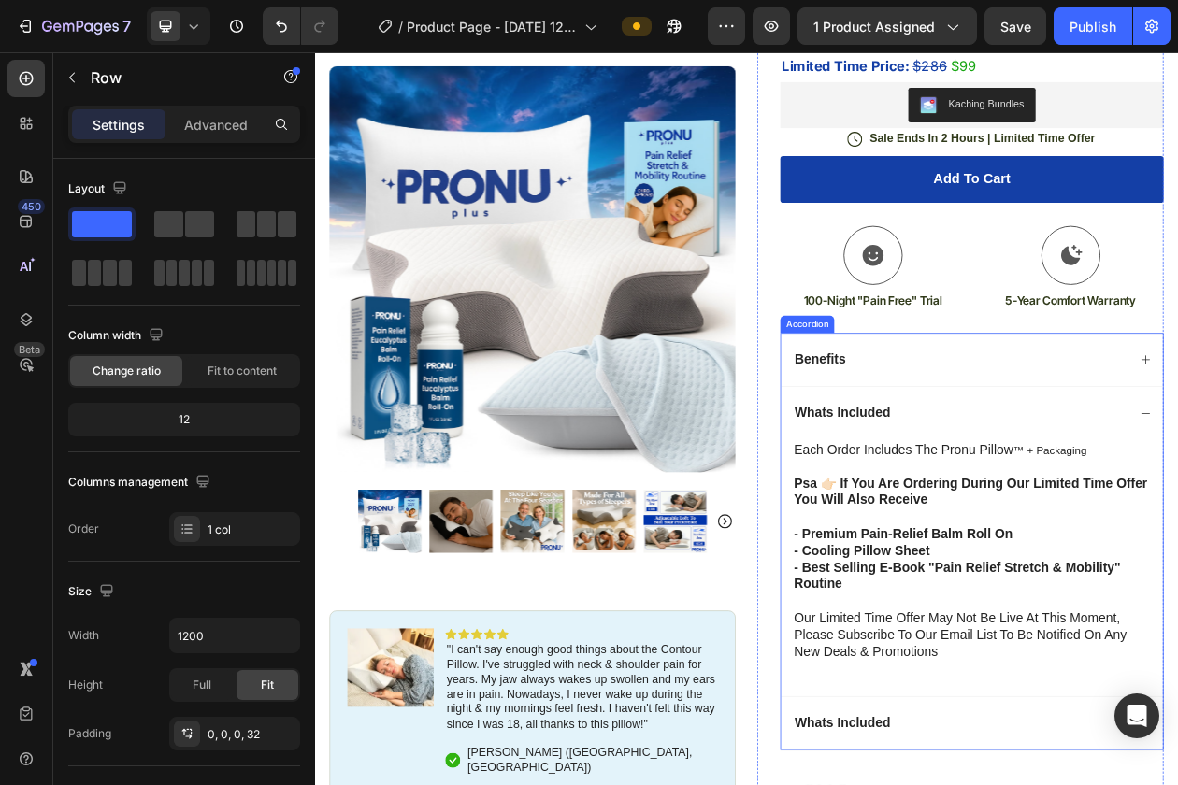
click at [1177, 524] on div "Whats Included" at bounding box center [1169, 522] width 496 height 70
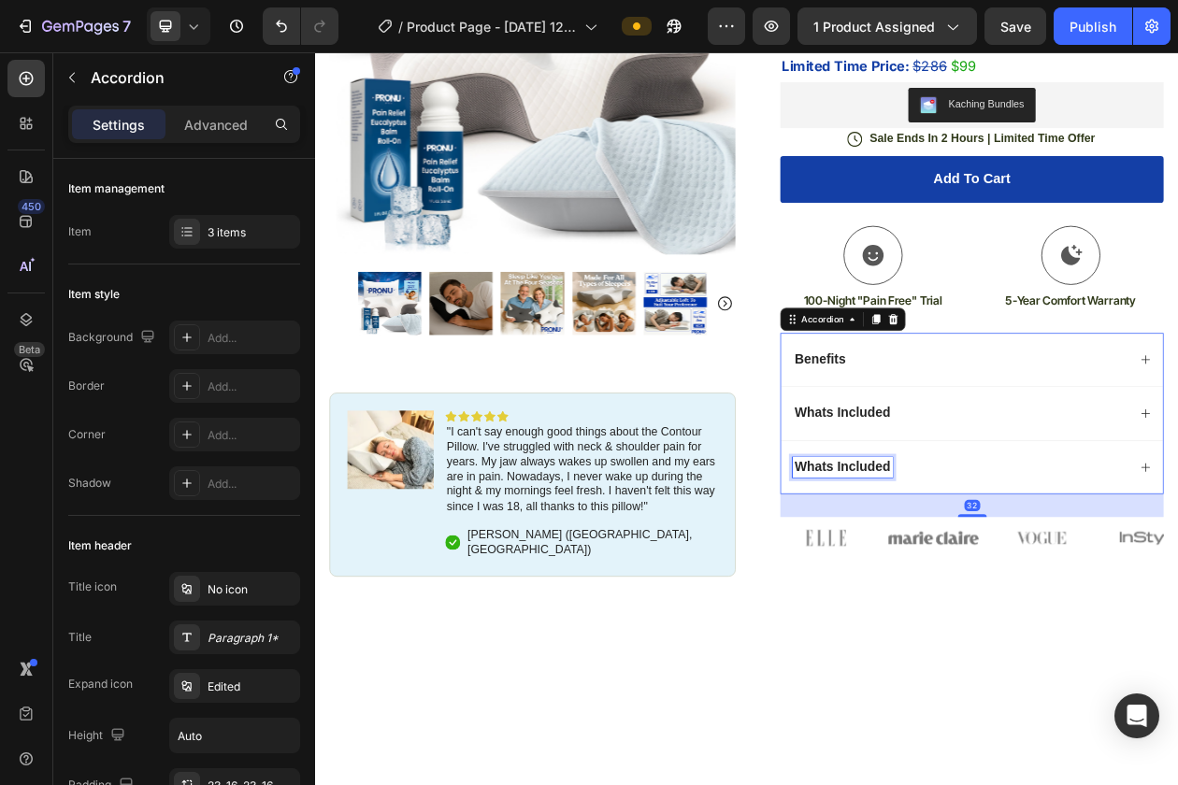
click at [1006, 600] on span "Whats Included" at bounding box center [1000, 591] width 124 height 19
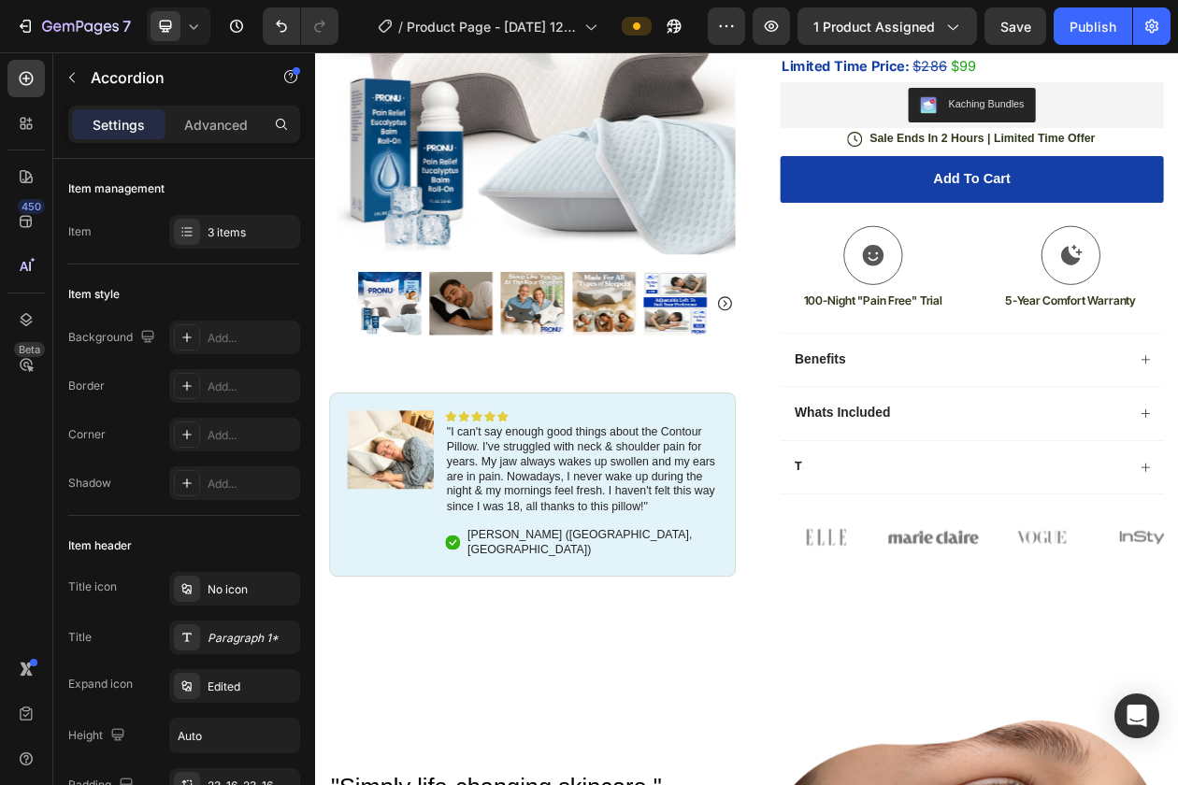
scroll to position [378, 0]
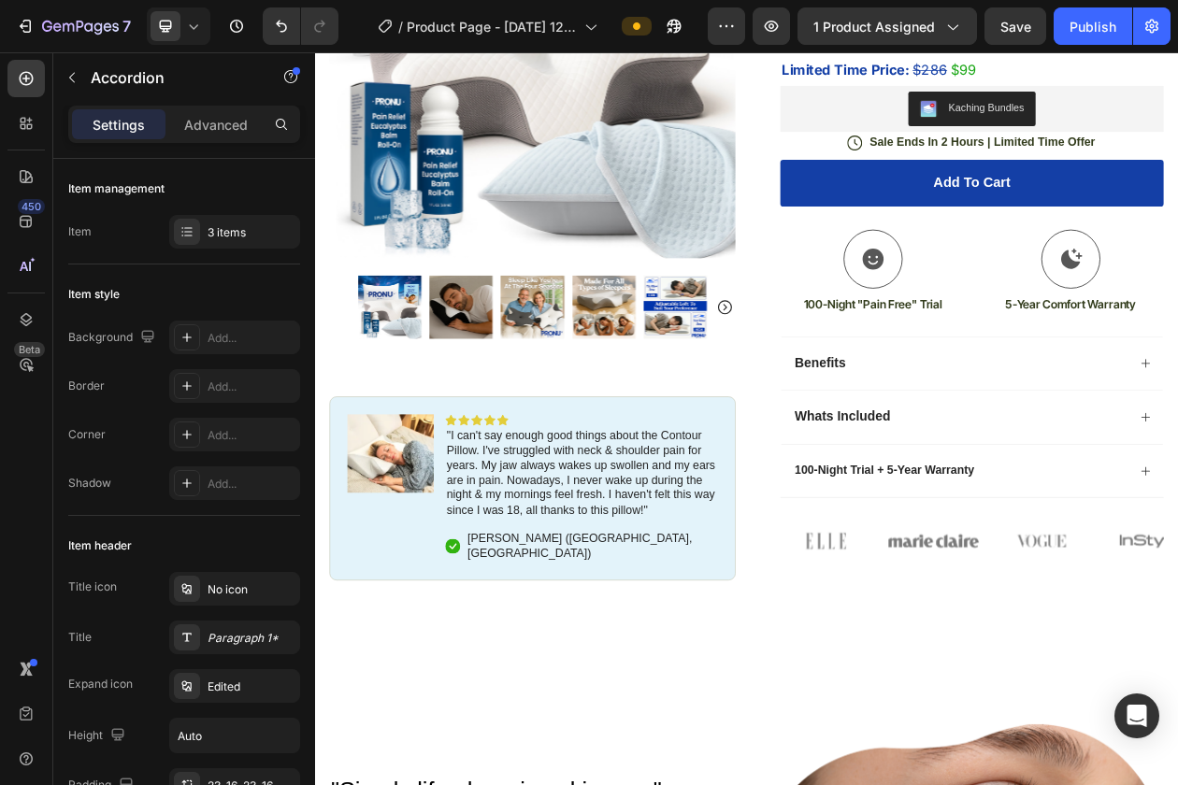
click at [1177, 623] on div "100-Night Trial + 5-Year Warranty" at bounding box center [1169, 596] width 496 height 69
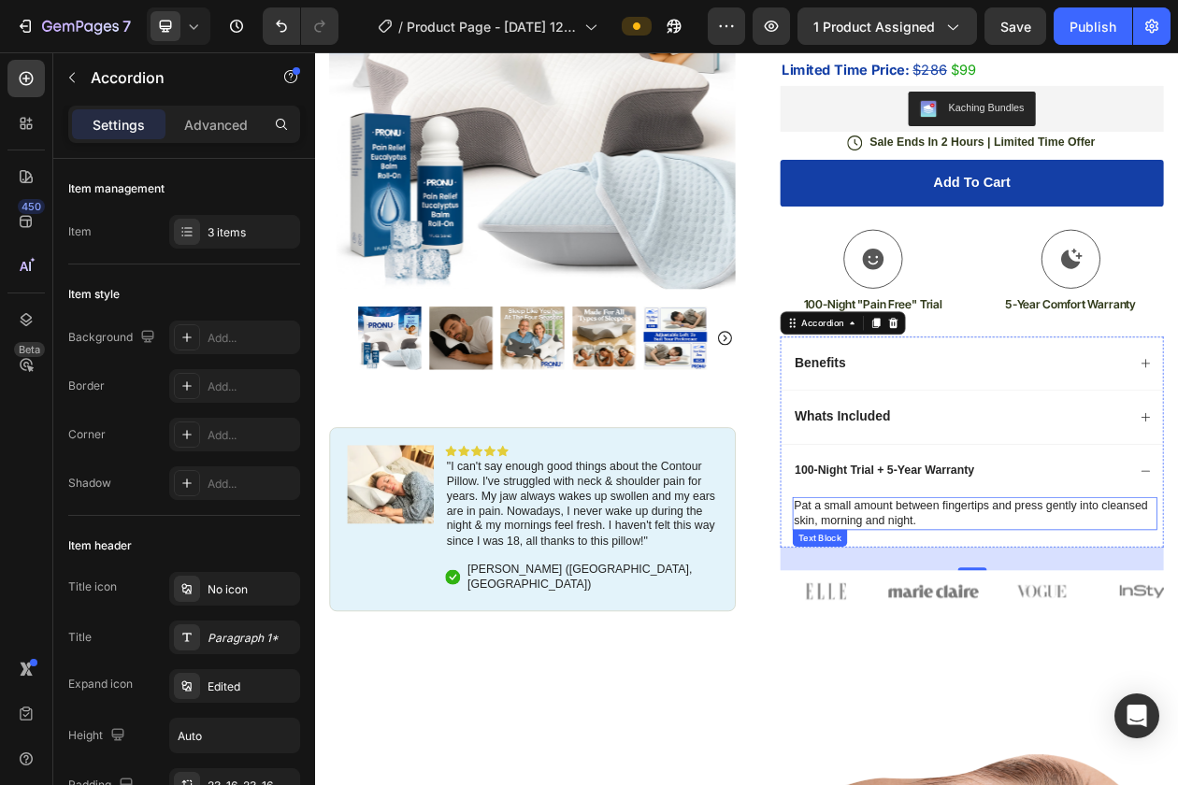
click at [1177, 649] on p "Pat a small amount between fingertips and press gently into cleansed skin, morn…" at bounding box center [1173, 652] width 470 height 39
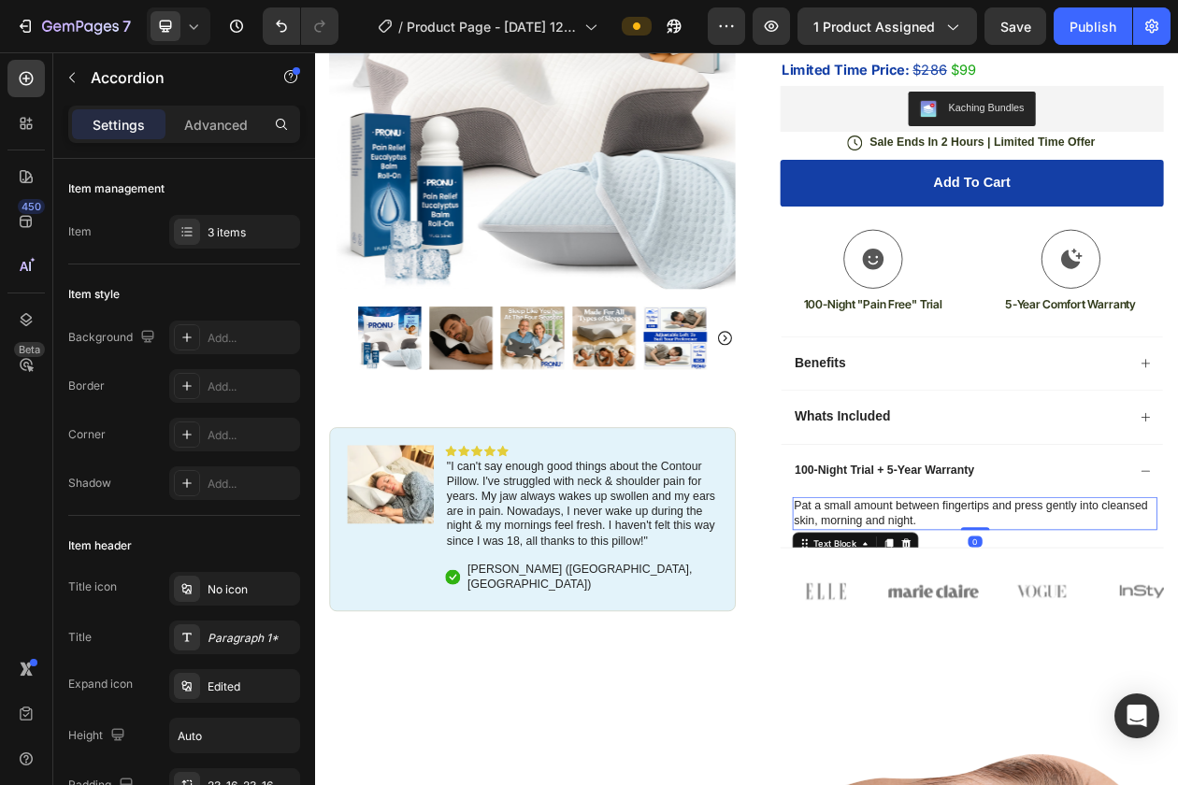
click at [1177, 649] on p "Pat a small amount between fingertips and press gently into cleansed skin, morn…" at bounding box center [1173, 652] width 470 height 39
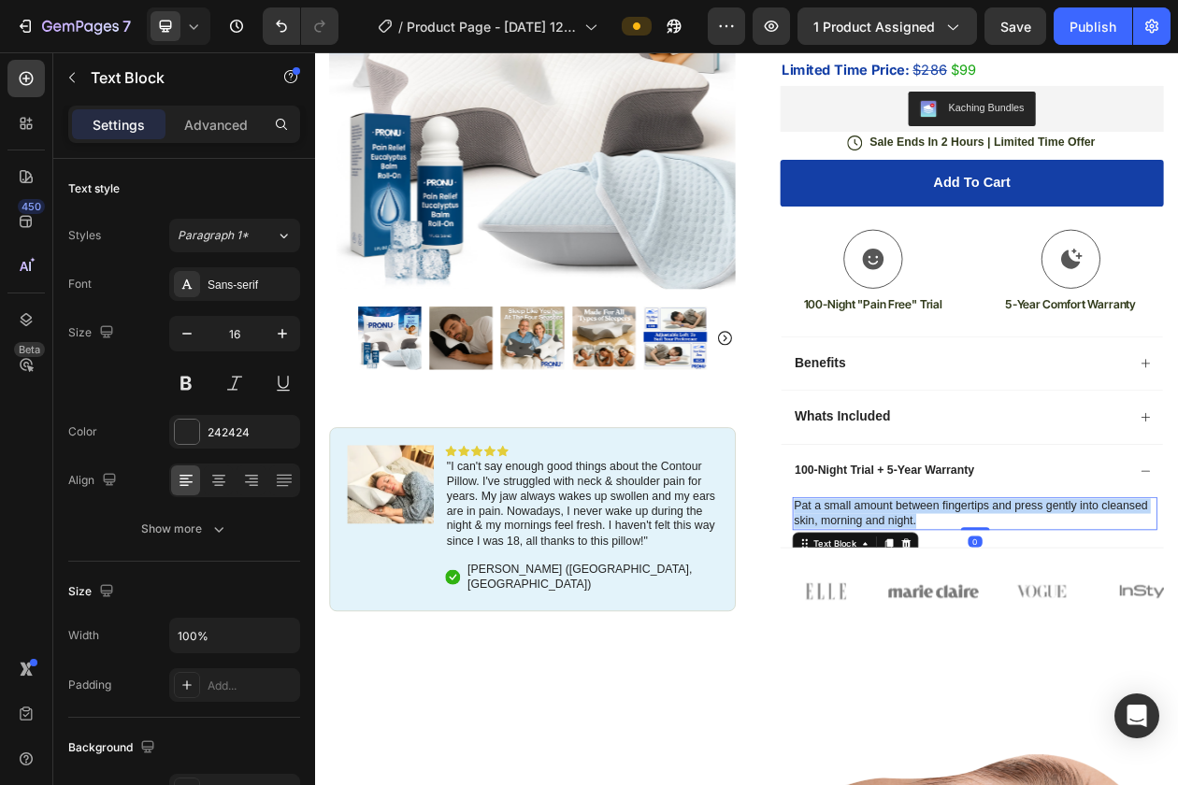
click at [1177, 649] on p "Pat a small amount between fingertips and press gently into cleansed skin, morn…" at bounding box center [1173, 652] width 470 height 39
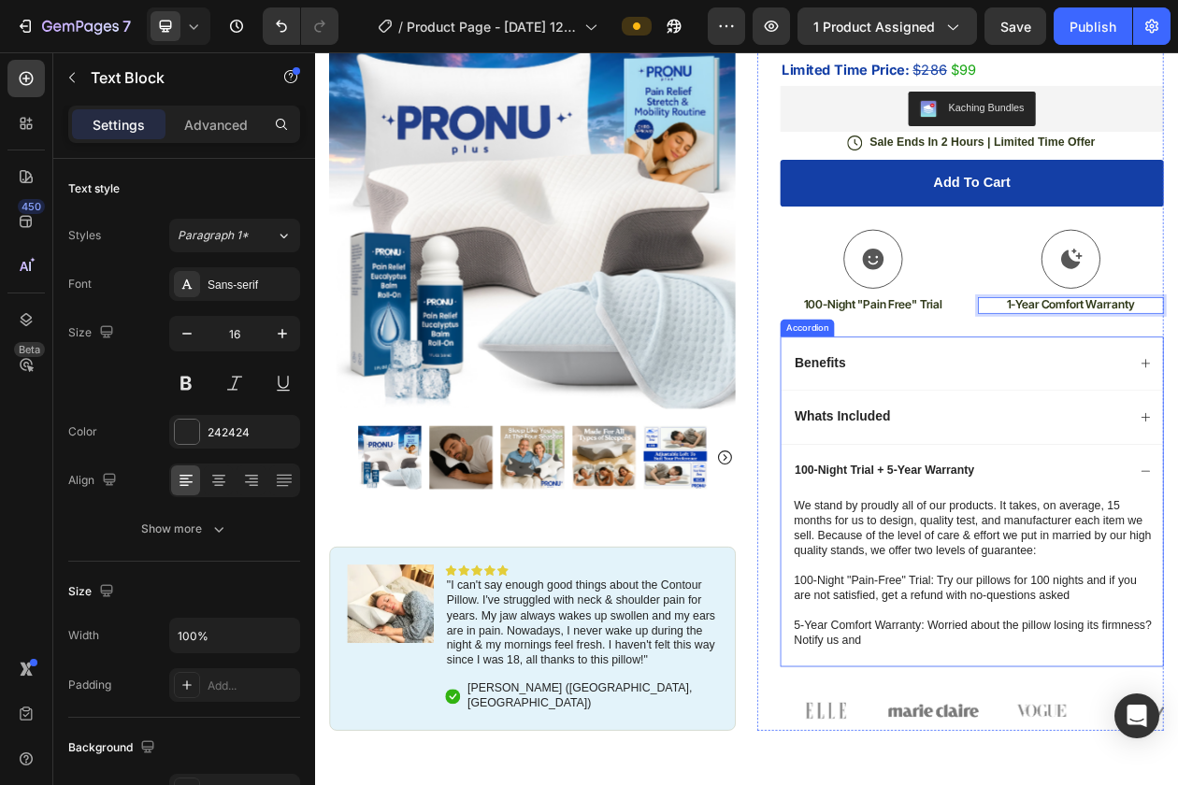
click at [995, 784] on p "We stand by proudly all of our products. It takes, on average, 15 months for us…" at bounding box center [1173, 730] width 470 height 194
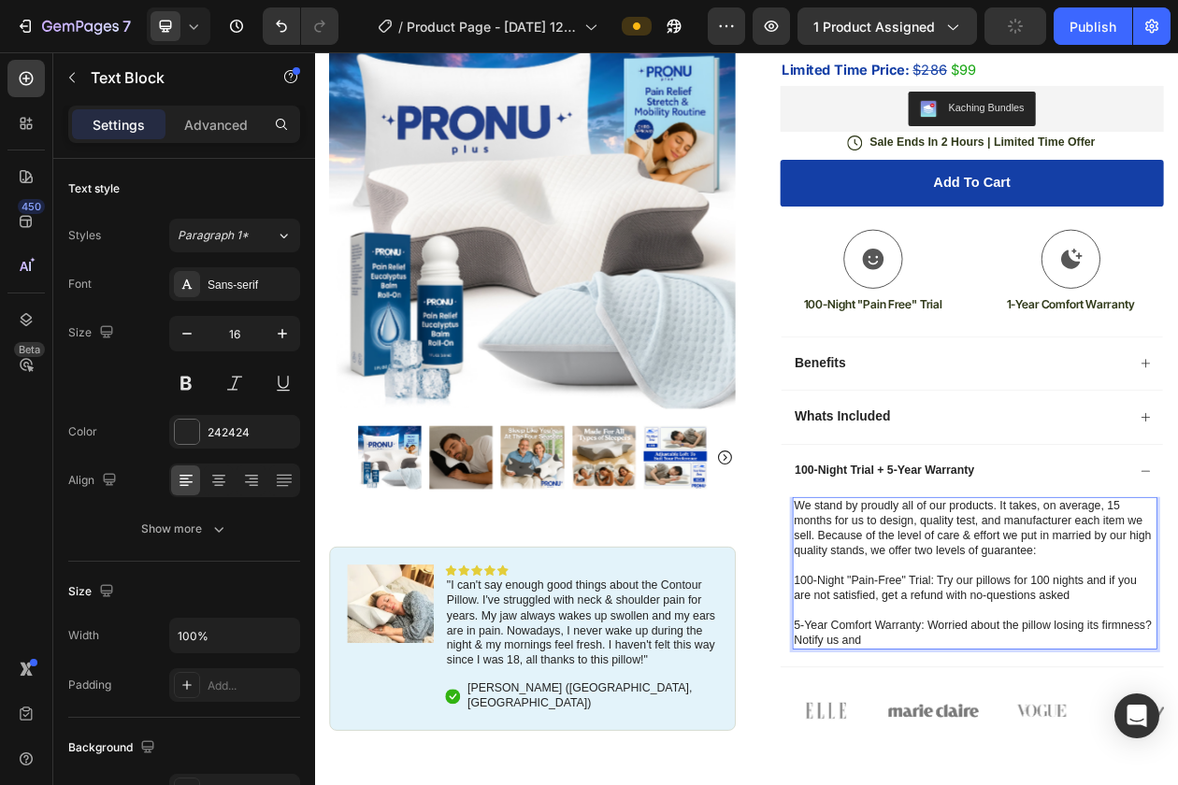
click at [1027, 784] on p "We stand by proudly all of our products. It takes, on average, 15 months for us…" at bounding box center [1173, 730] width 470 height 194
click at [1018, 784] on p "We stand by proudly all of our products. It takes, on average, 15 months for us…" at bounding box center [1173, 730] width 470 height 194
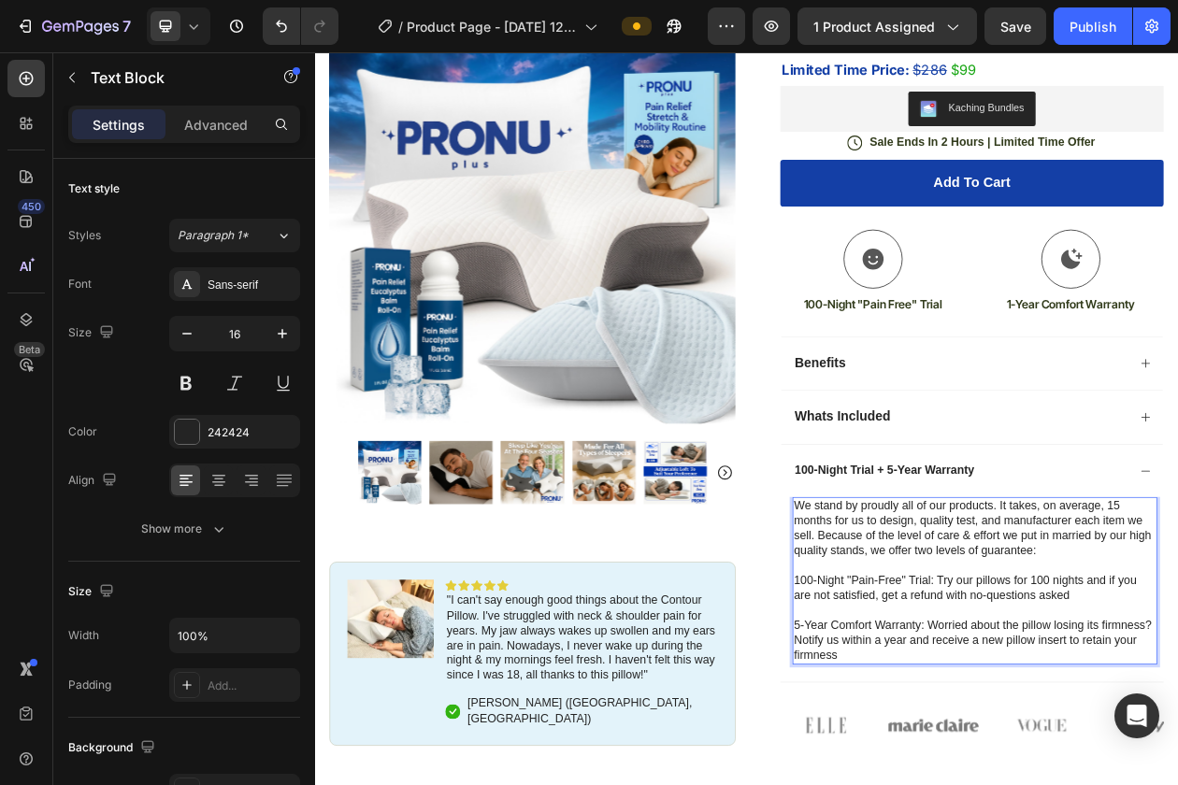
click at [1050, 784] on p "We stand by proudly all of our products. It takes, on average, 15 months for us…" at bounding box center [1173, 740] width 470 height 214
drag, startPoint x: 1107, startPoint y: 798, endPoint x: 938, endPoint y: 798, distance: 169.2
click at [938, 784] on p "We stand by proudly all of our products. It takes, on average, 15 months for us…" at bounding box center [1173, 740] width 470 height 214
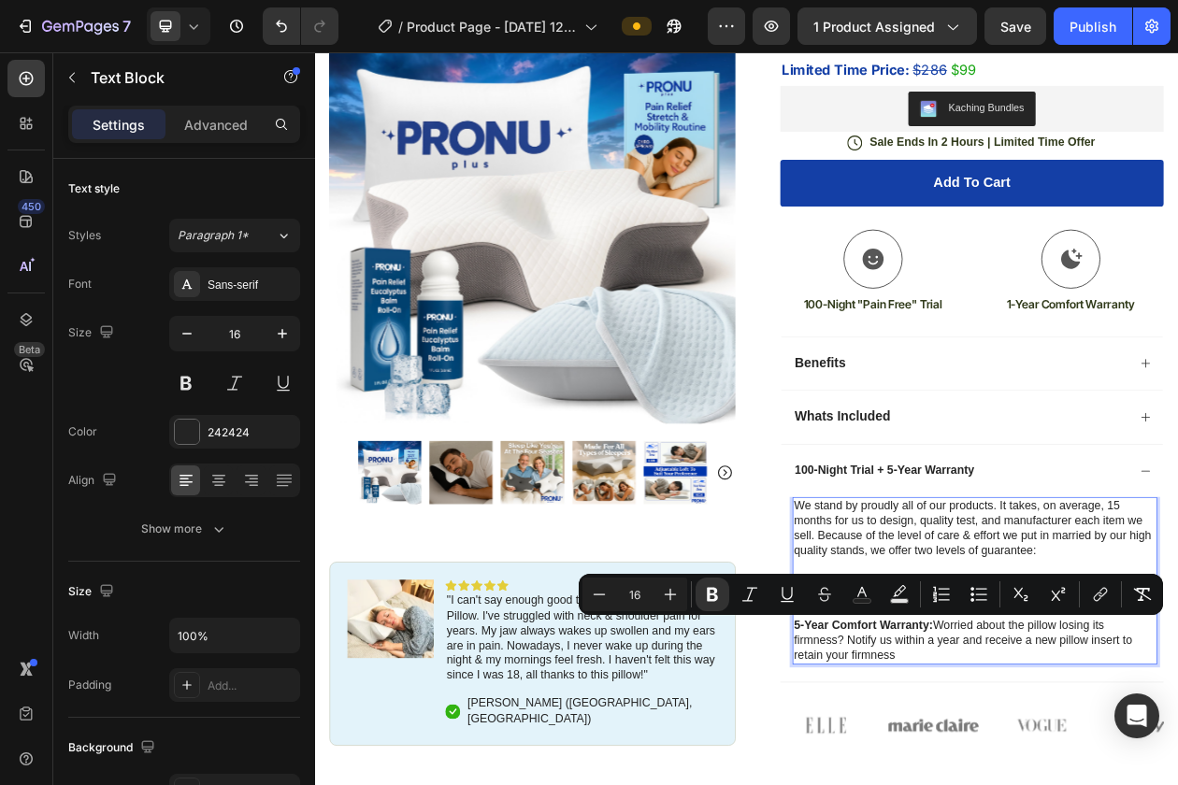
click at [1051, 784] on p "We stand by proudly all of our products. It takes, on average, 15 months for us…" at bounding box center [1173, 740] width 470 height 214
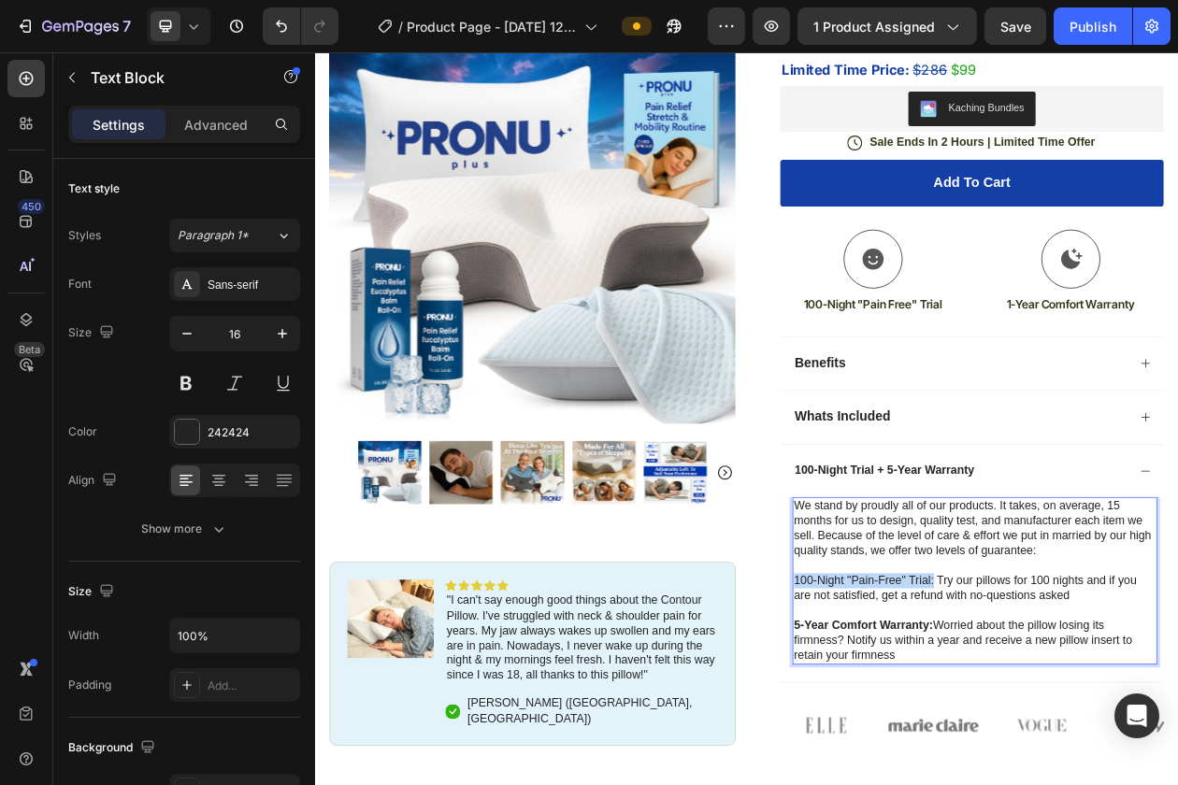
drag, startPoint x: 1119, startPoint y: 742, endPoint x: 937, endPoint y: 742, distance: 182.3
click at [938, 742] on p "We stand by proudly all of our products. It takes, on average, 15 months for us…" at bounding box center [1173, 740] width 470 height 214
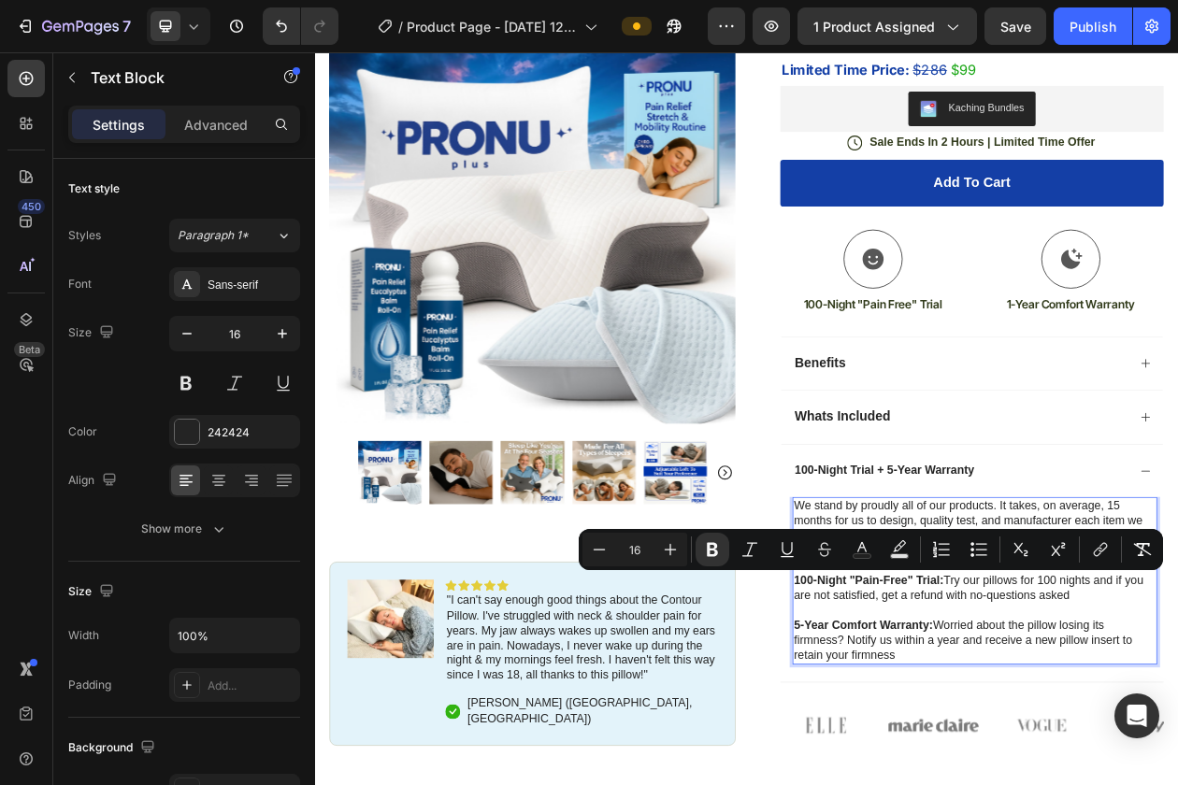
click at [1076, 784] on p "We stand by proudly all of our products. It takes, on average, 15 months for us…" at bounding box center [1173, 740] width 470 height 214
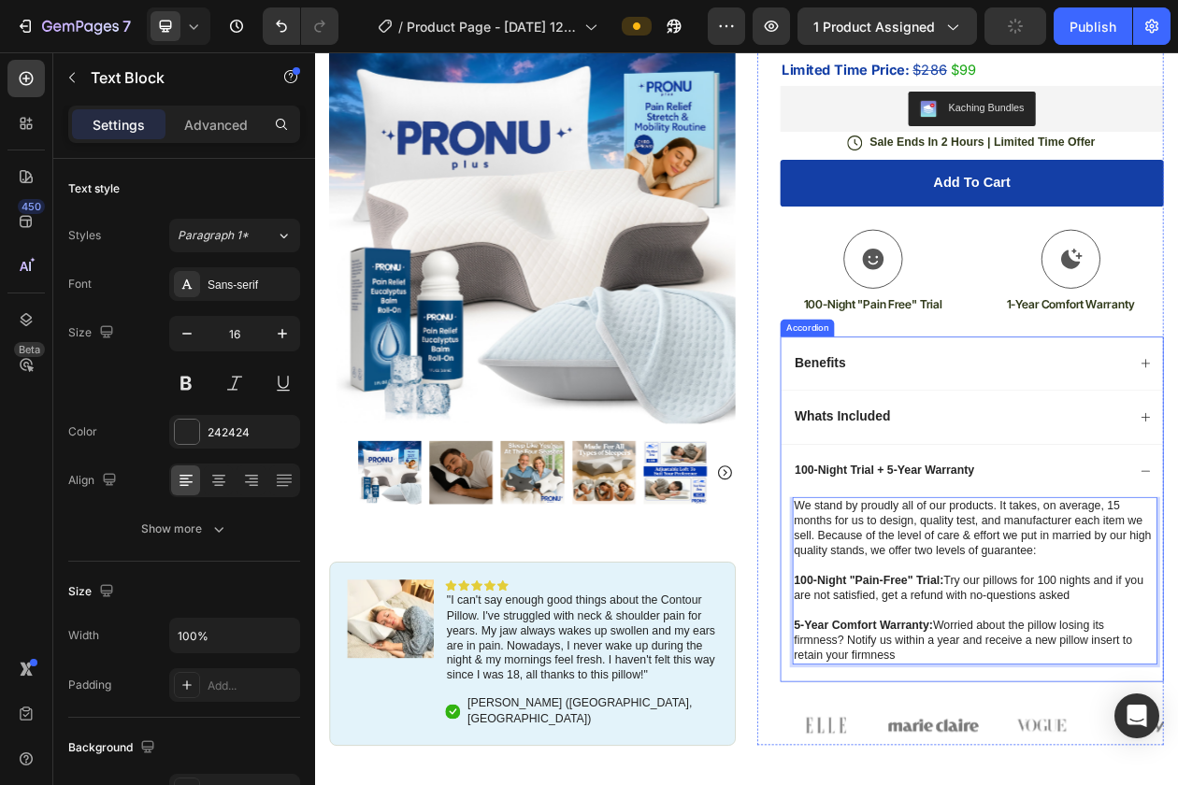
drag, startPoint x: 1076, startPoint y: 835, endPoint x: 929, endPoint y: 648, distance: 237.7
click at [929, 646] on div "We stand by proudly all of our products. It takes, on average, 15 months for us…" at bounding box center [1169, 751] width 496 height 240
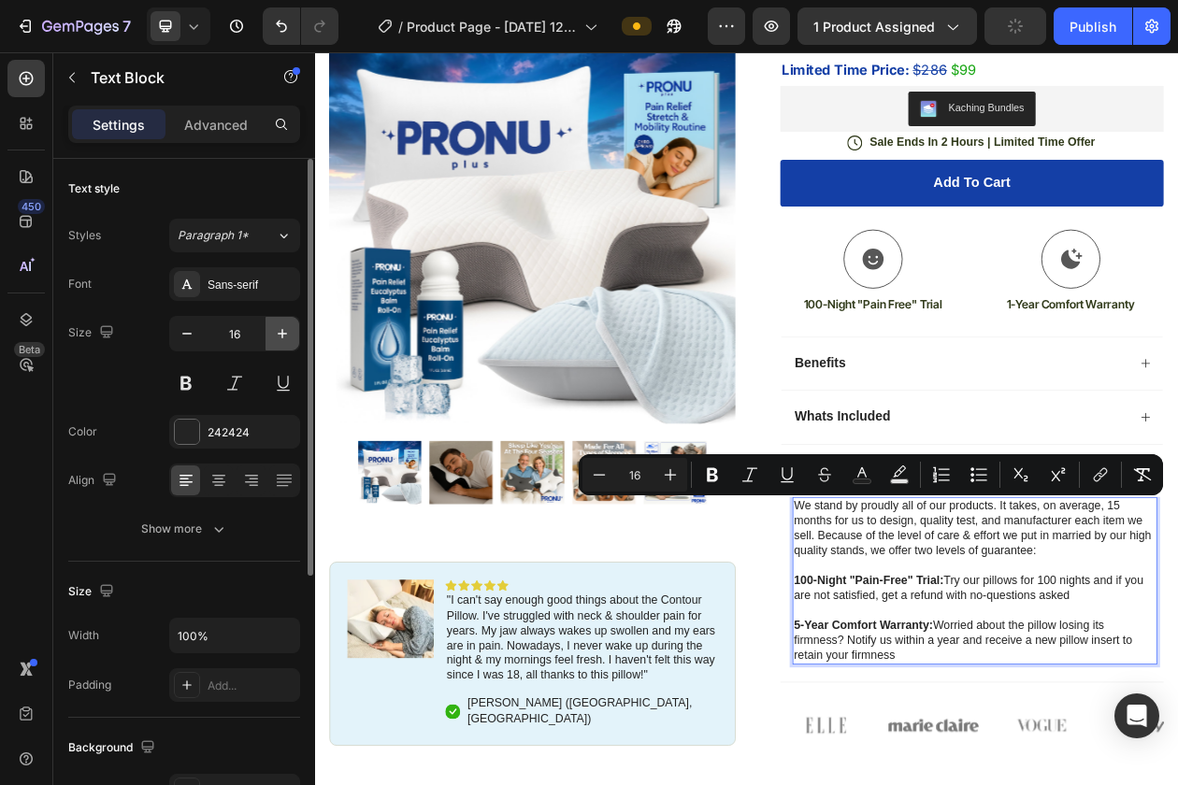
click at [282, 328] on icon "button" at bounding box center [282, 333] width 19 height 19
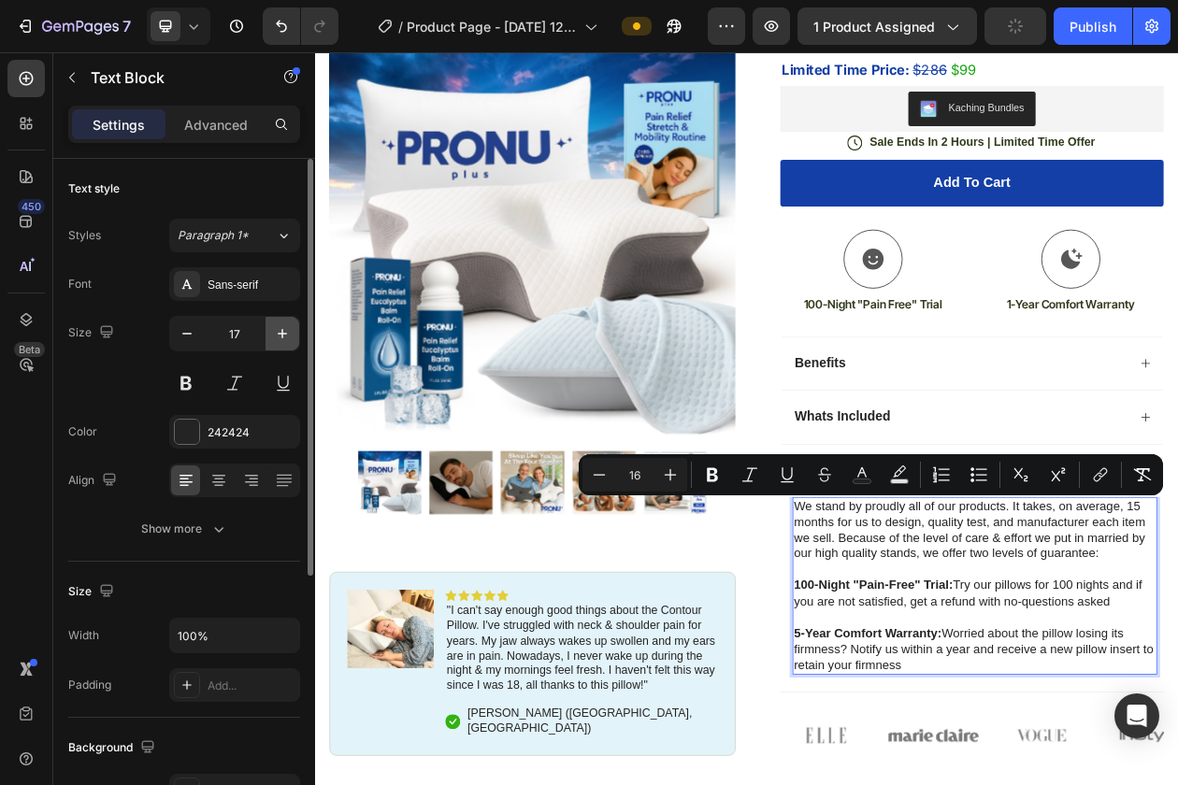
type input "18"
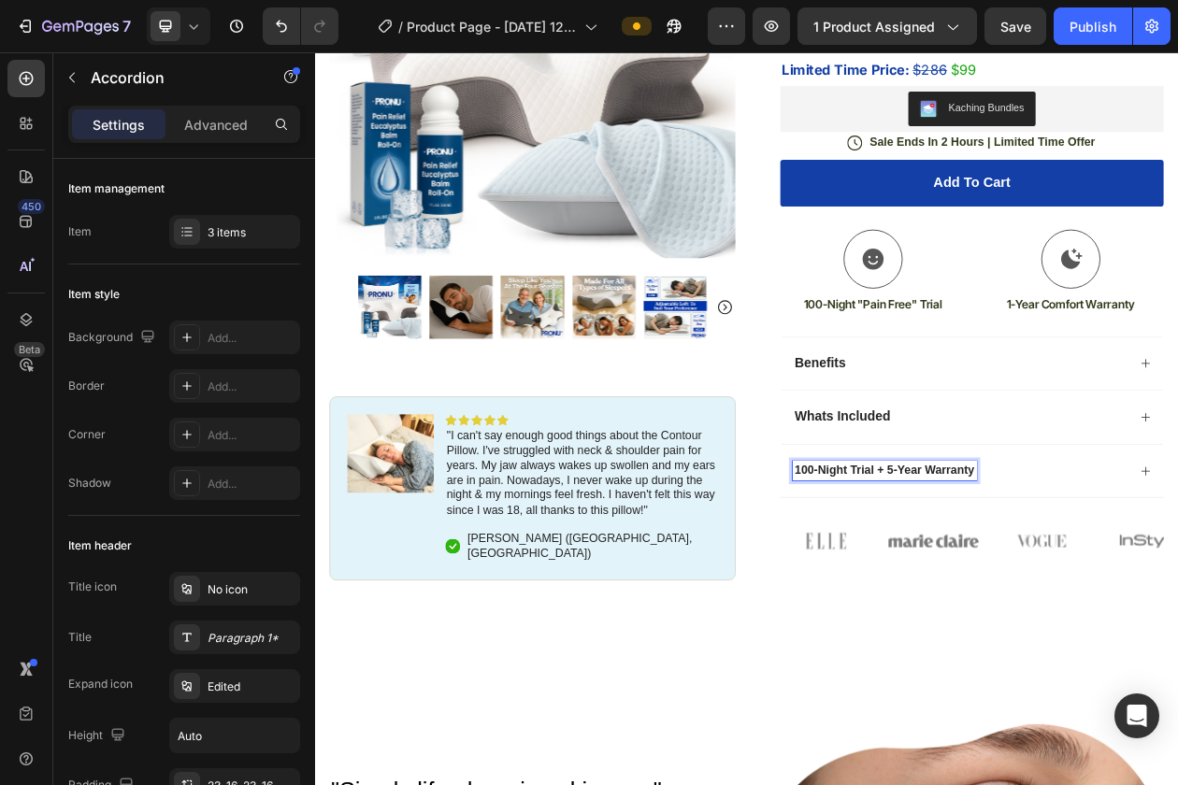
click at [1065, 598] on p "100-Night Trial + 5-Year Warranty" at bounding box center [1055, 597] width 234 height 20
click at [1037, 537] on p "Whats Included" at bounding box center [1000, 527] width 124 height 21
click at [1045, 596] on p "100-Night Trial + 1-Year Warranty" at bounding box center [1055, 597] width 234 height 20
click at [996, 599] on p "100-Night Trial + 1-Year Warranty" at bounding box center [1055, 597] width 234 height 20
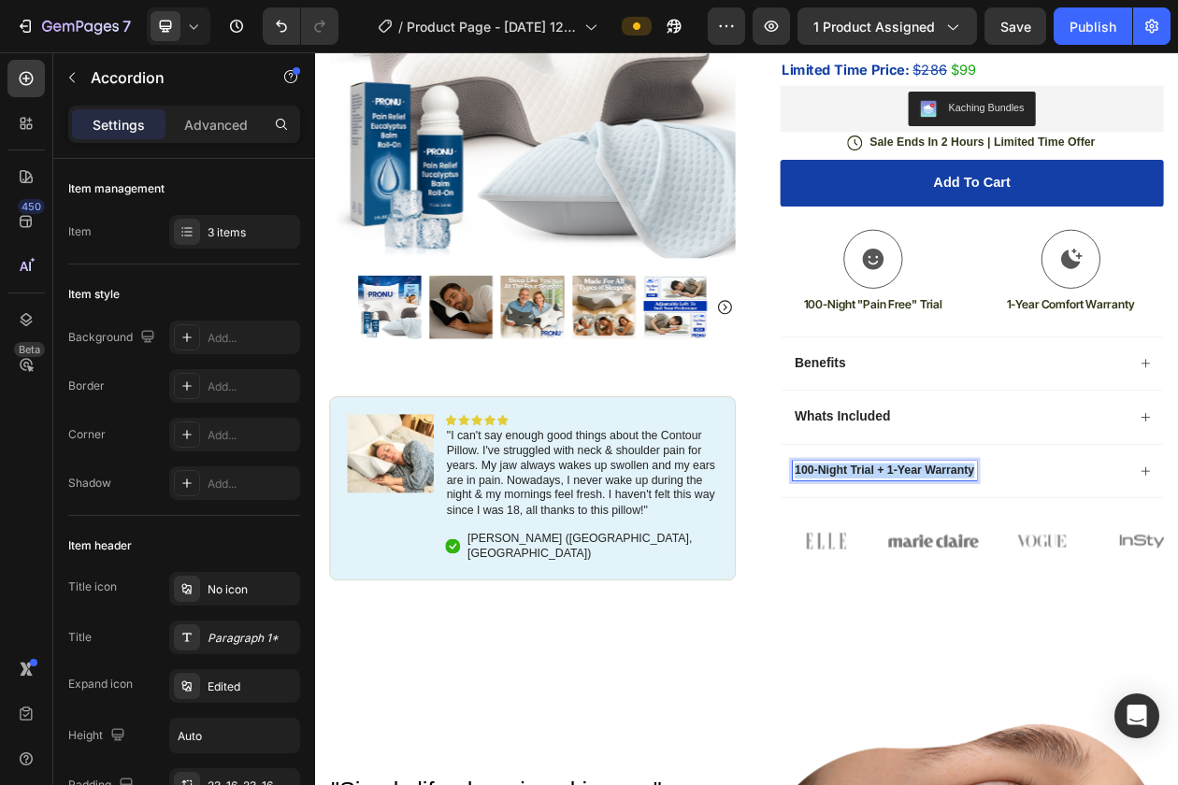
click at [996, 599] on p "100-Night Trial + 1-Year Warranty" at bounding box center [1055, 597] width 234 height 20
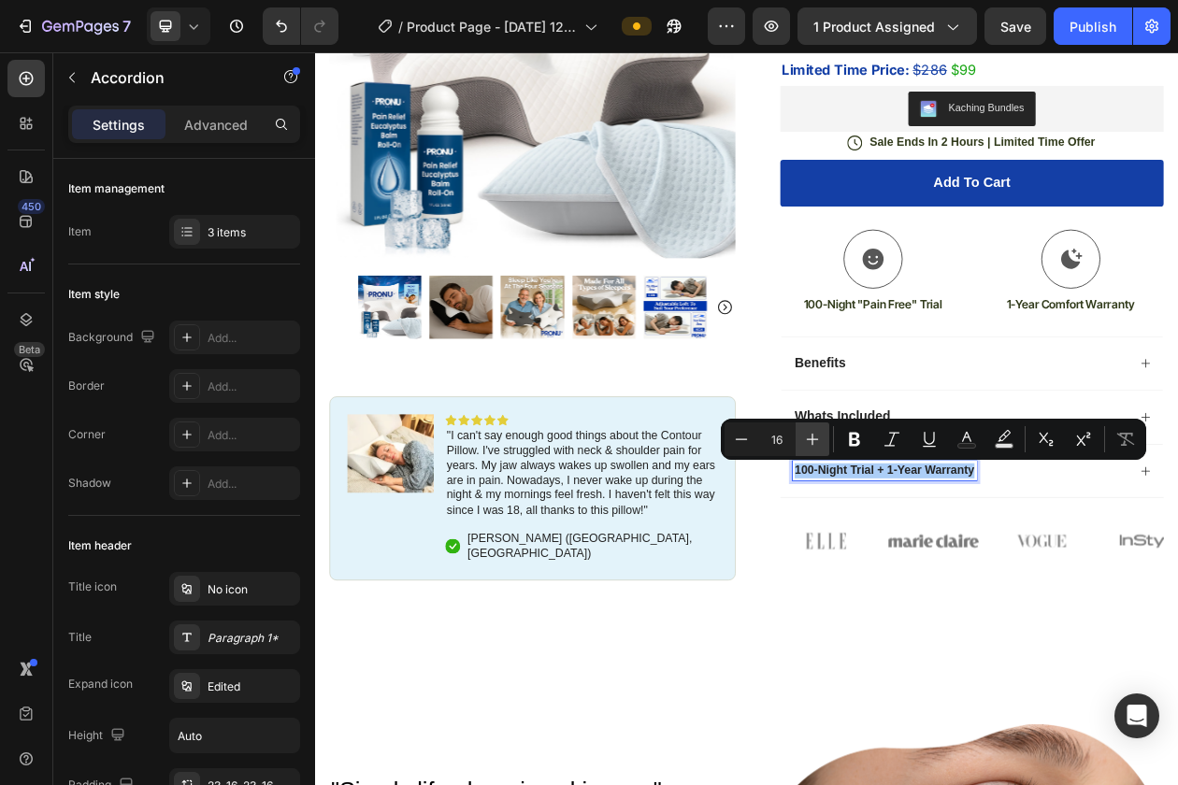
click at [817, 443] on icon "Editor contextual toolbar" at bounding box center [812, 439] width 19 height 19
type input "18"
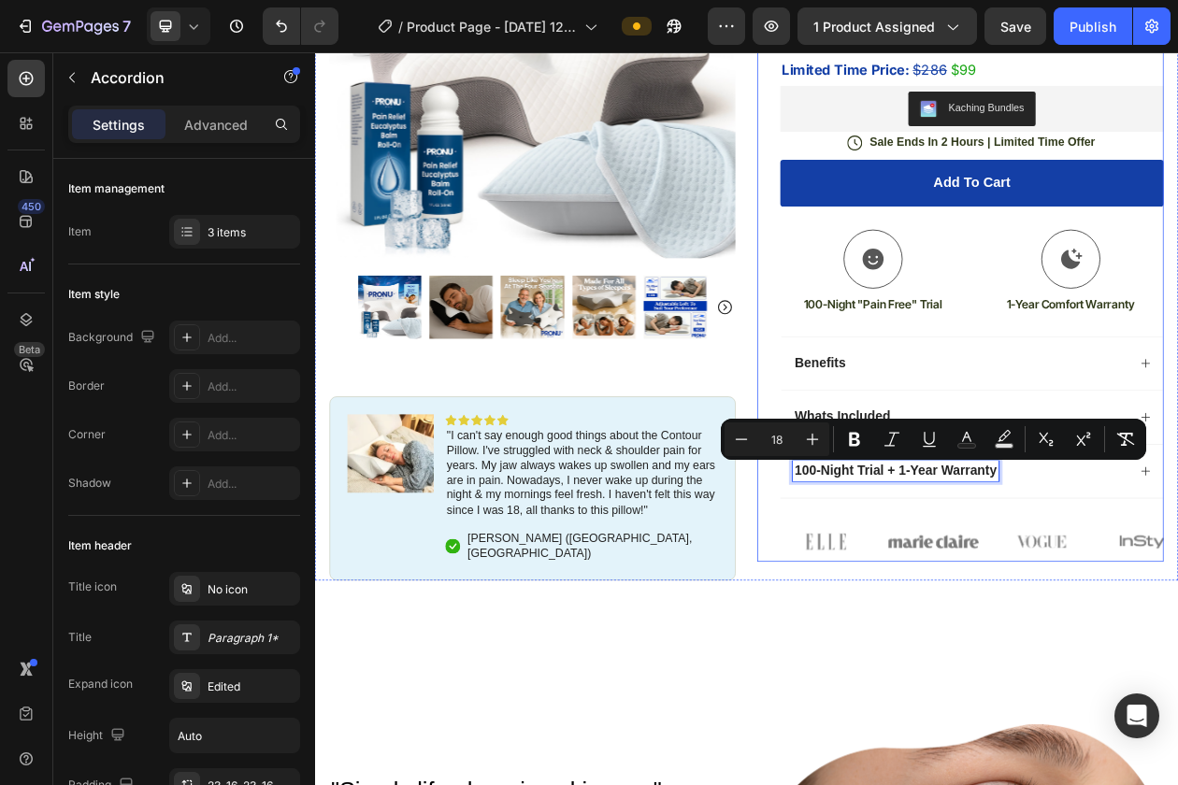
click at [923, 652] on div "Icon Icon Icon Icon Icon Icon List rated 4.7/5 based on 689 reviews Text Block …" at bounding box center [1169, 253] width 498 height 923
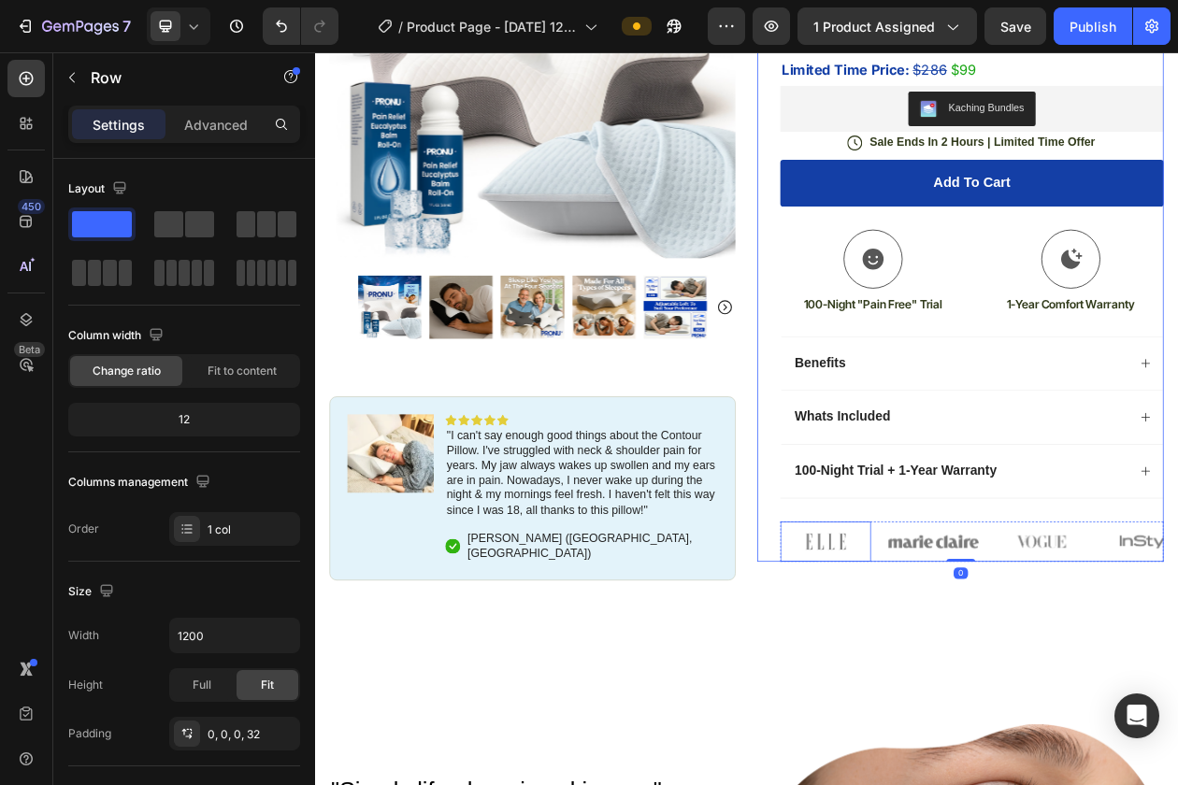
click at [1054, 680] on div "Image Image Image Image Image" at bounding box center [1169, 689] width 498 height 52
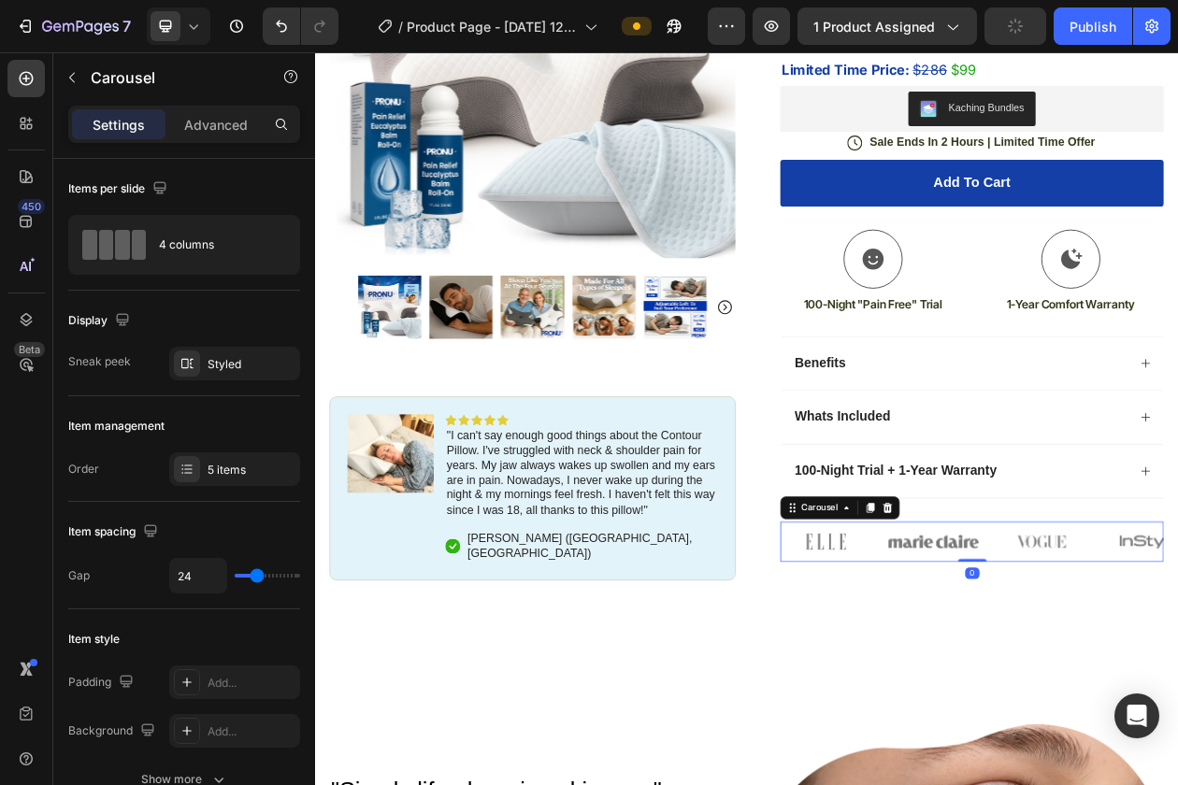
click at [1052, 699] on div "Image Image Image Image Image" at bounding box center [1169, 689] width 498 height 52
click at [996, 697] on img at bounding box center [979, 689] width 118 height 52
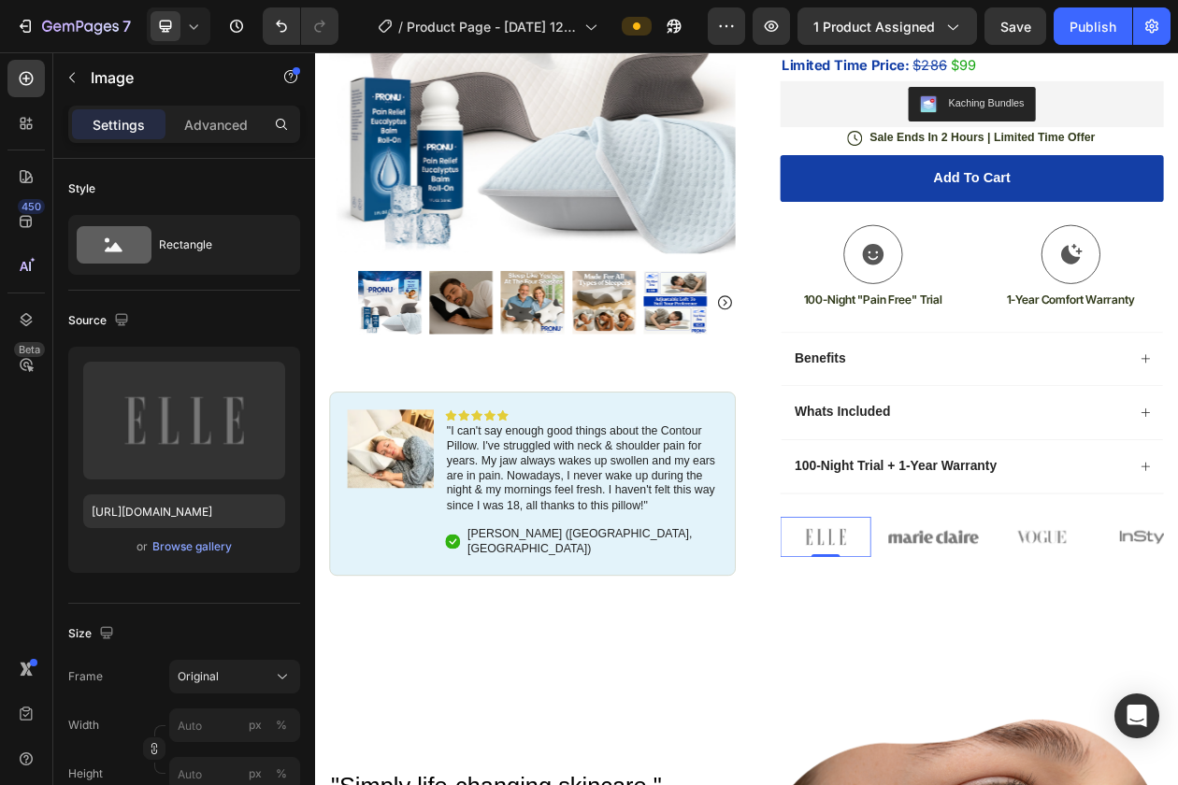
scroll to position [472, 0]
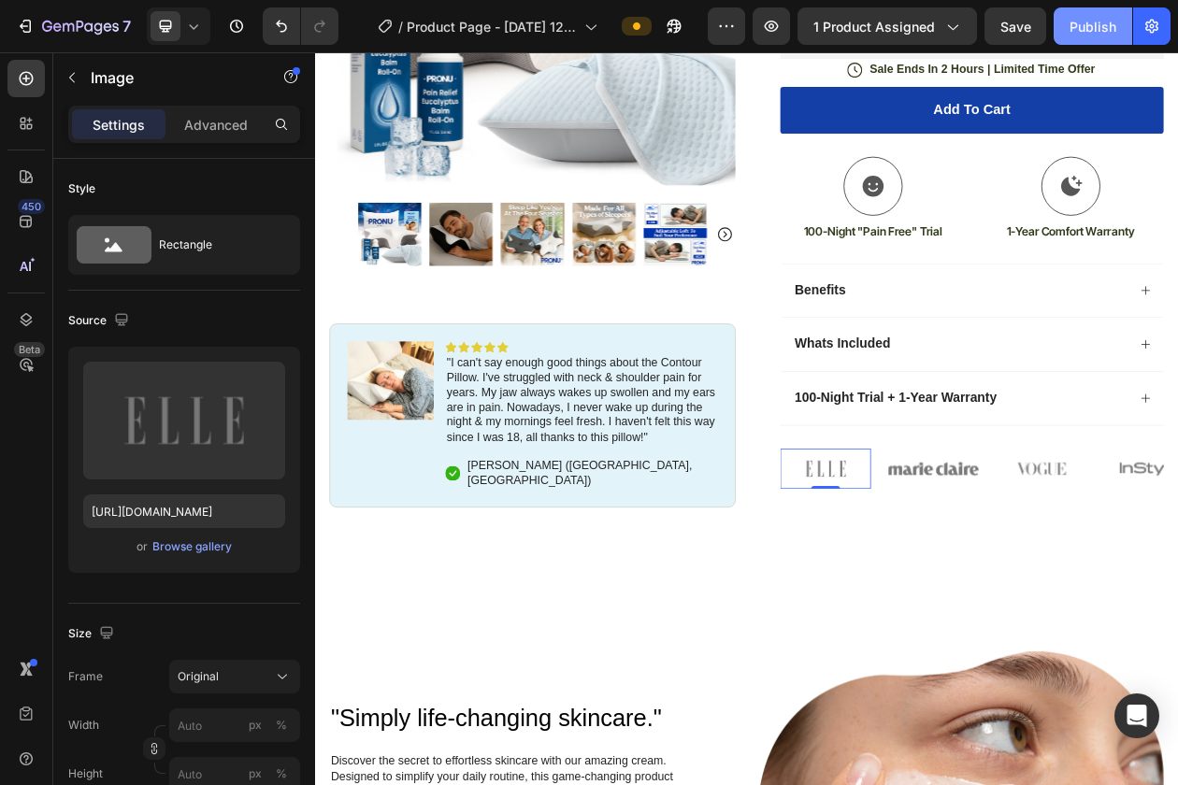
click at [1081, 34] on div "Publish" at bounding box center [1092, 27] width 47 height 20
click at [781, 28] on icon "button" at bounding box center [771, 26] width 19 height 19
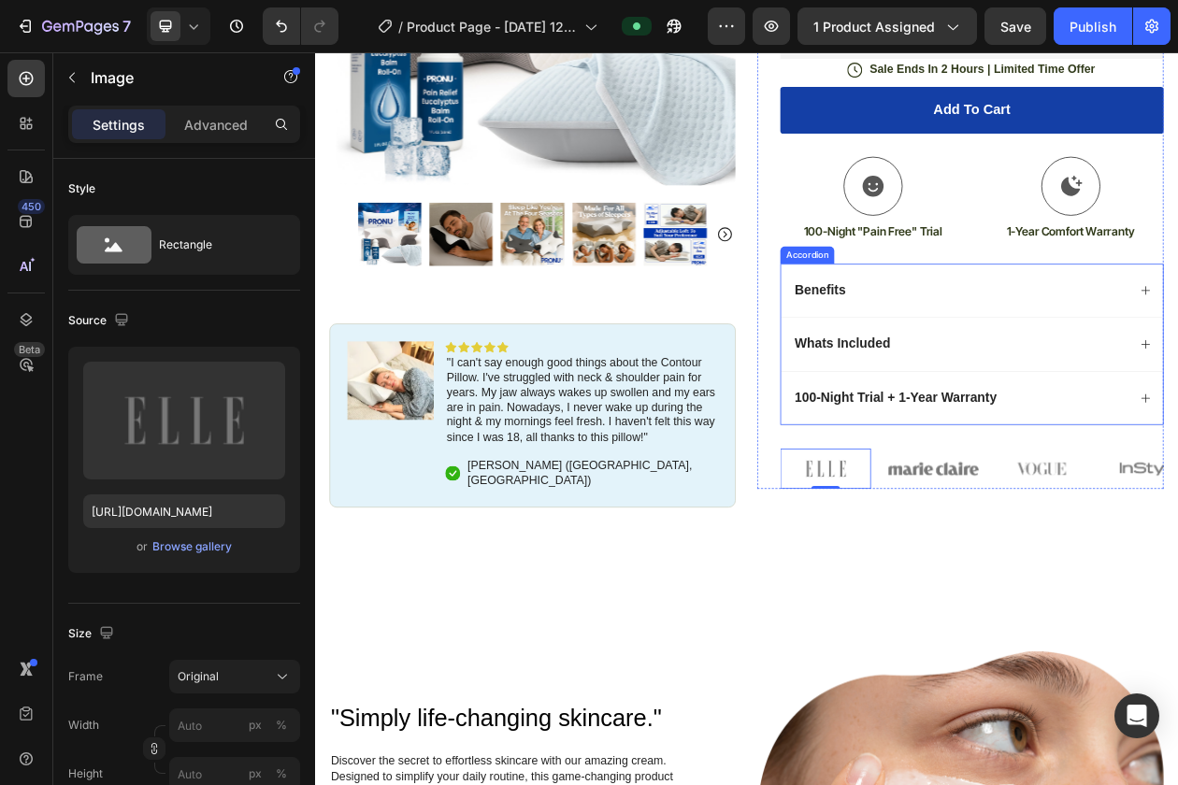
click at [1011, 508] on span "100-Night Trial + 1-Year Warranty" at bounding box center [1069, 502] width 263 height 19
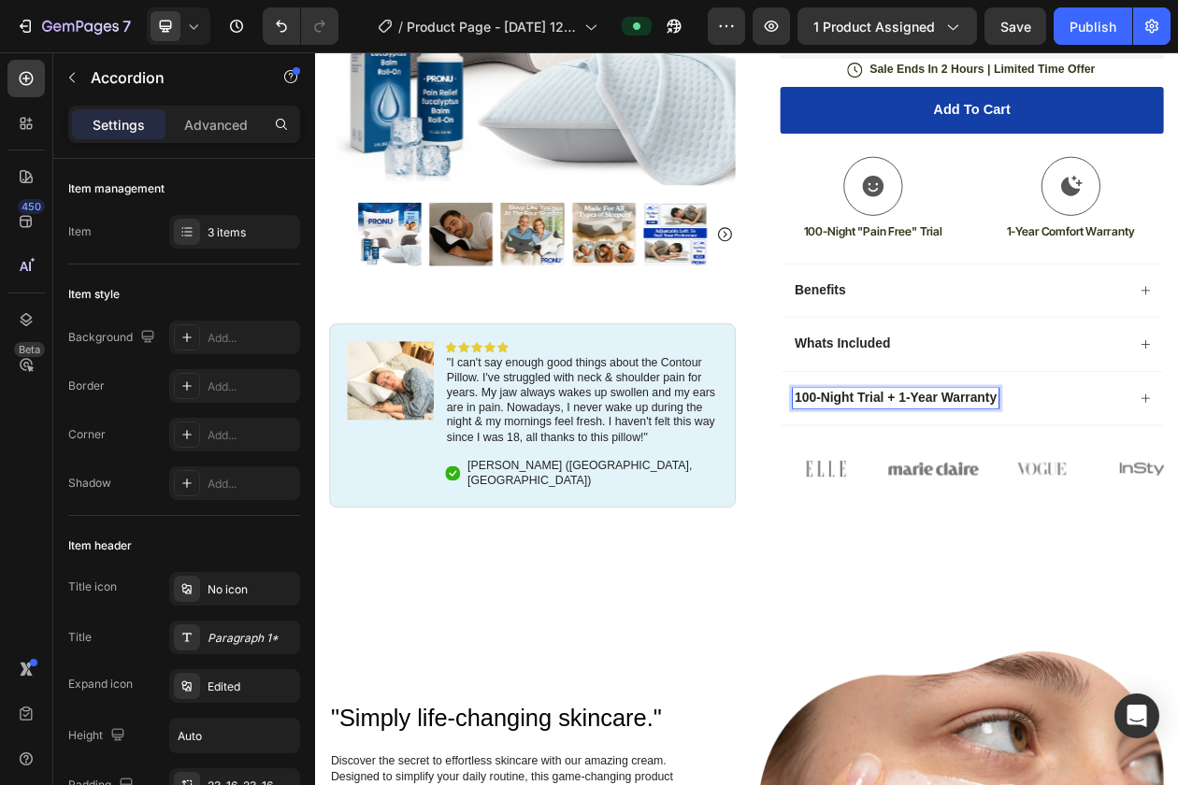
click at [1169, 498] on span "100-Night Trial + 1-Year Warranty" at bounding box center [1069, 502] width 263 height 19
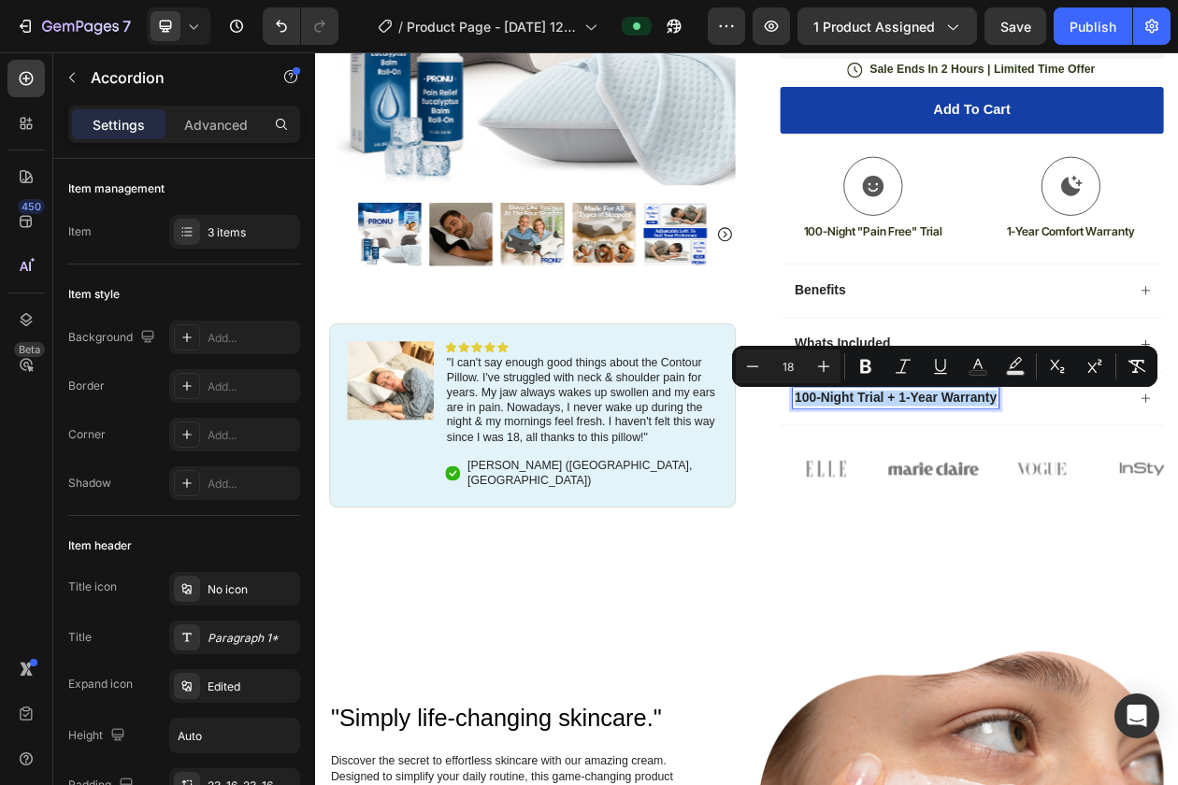
click at [1177, 523] on div "100-Night Trial + 1-Year Warranty" at bounding box center [1169, 502] width 496 height 70
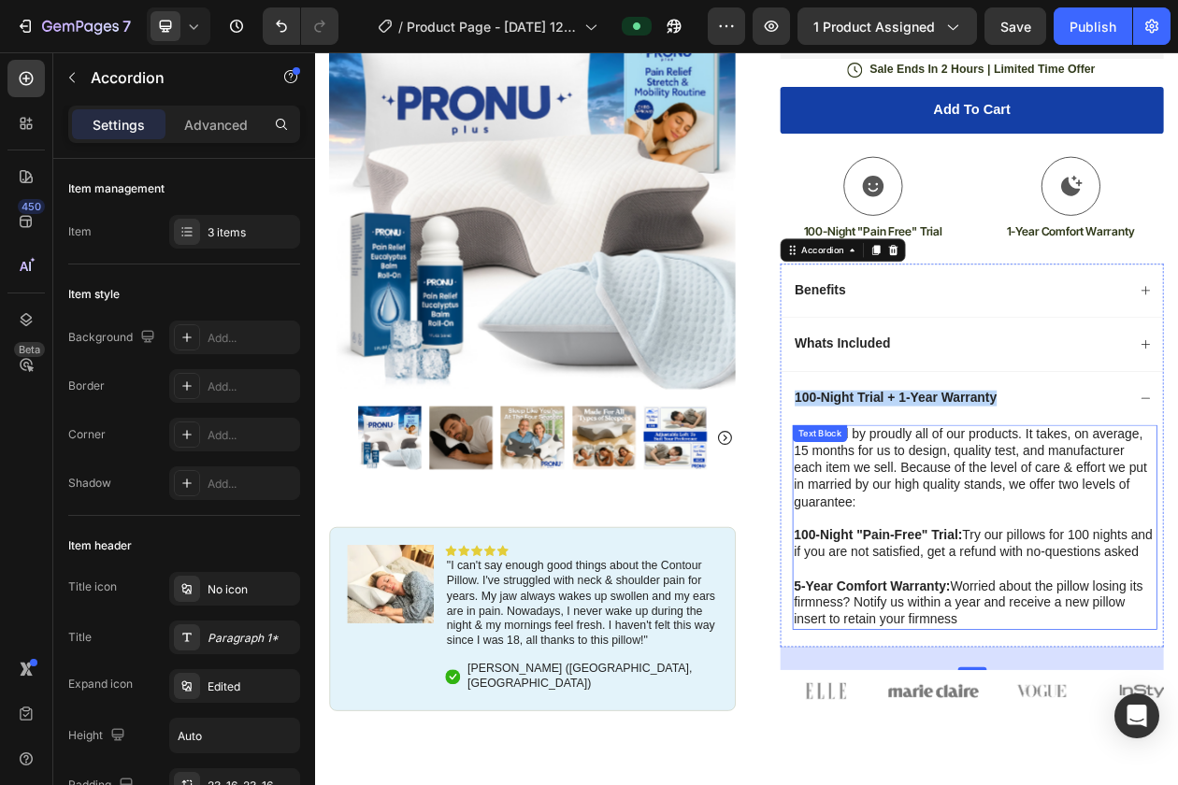
click at [1086, 613] on p "We stand by proudly all of our products. It takes, on average, 15 months for us…" at bounding box center [1173, 670] width 470 height 263
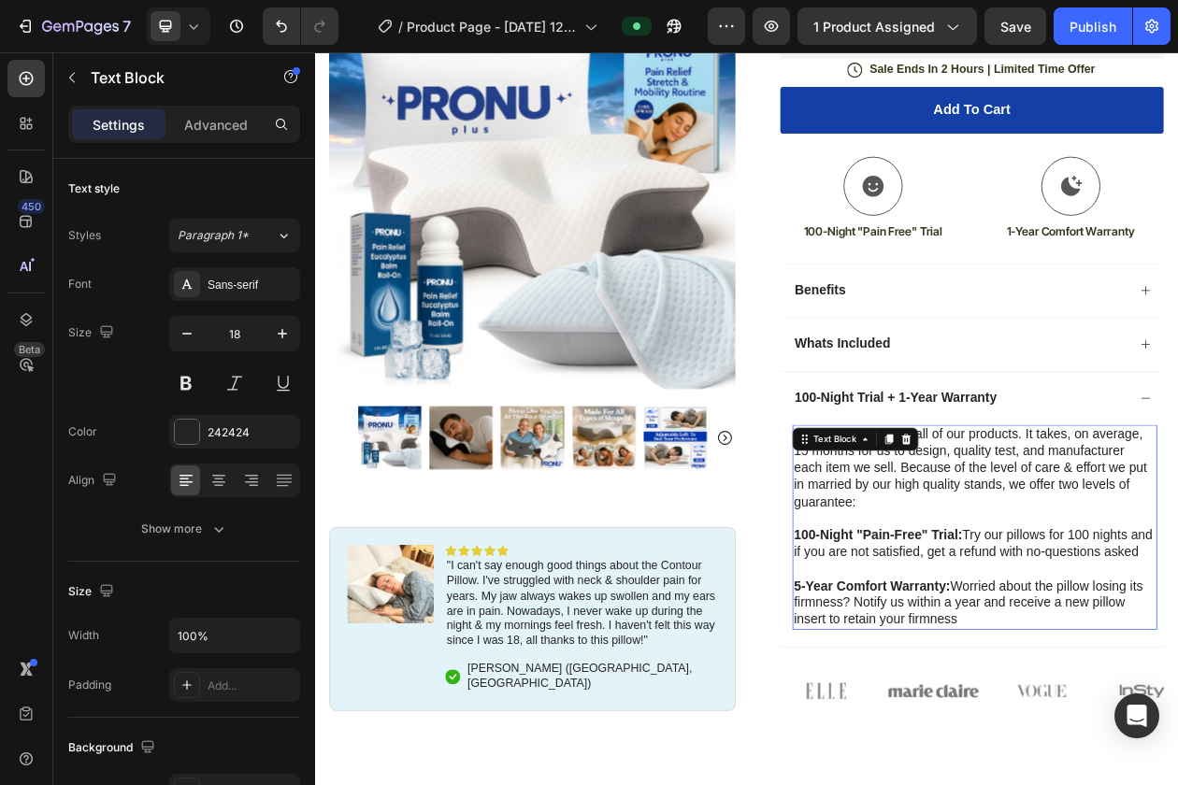
click at [1086, 613] on p "We stand by proudly all of our products. It takes, on average, 15 months for us…" at bounding box center [1173, 670] width 470 height 263
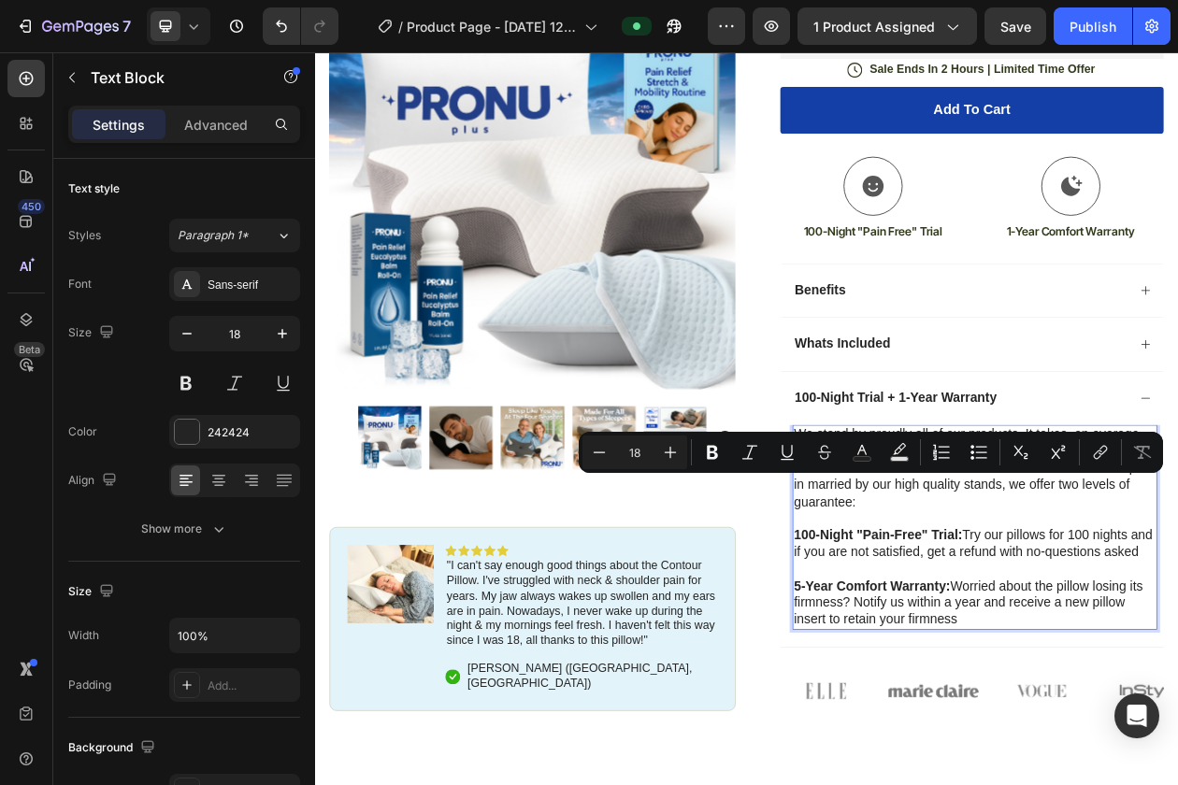
click at [978, 684] on strong "100-Night "Pain-Free" Trial:" at bounding box center [1047, 680] width 219 height 19
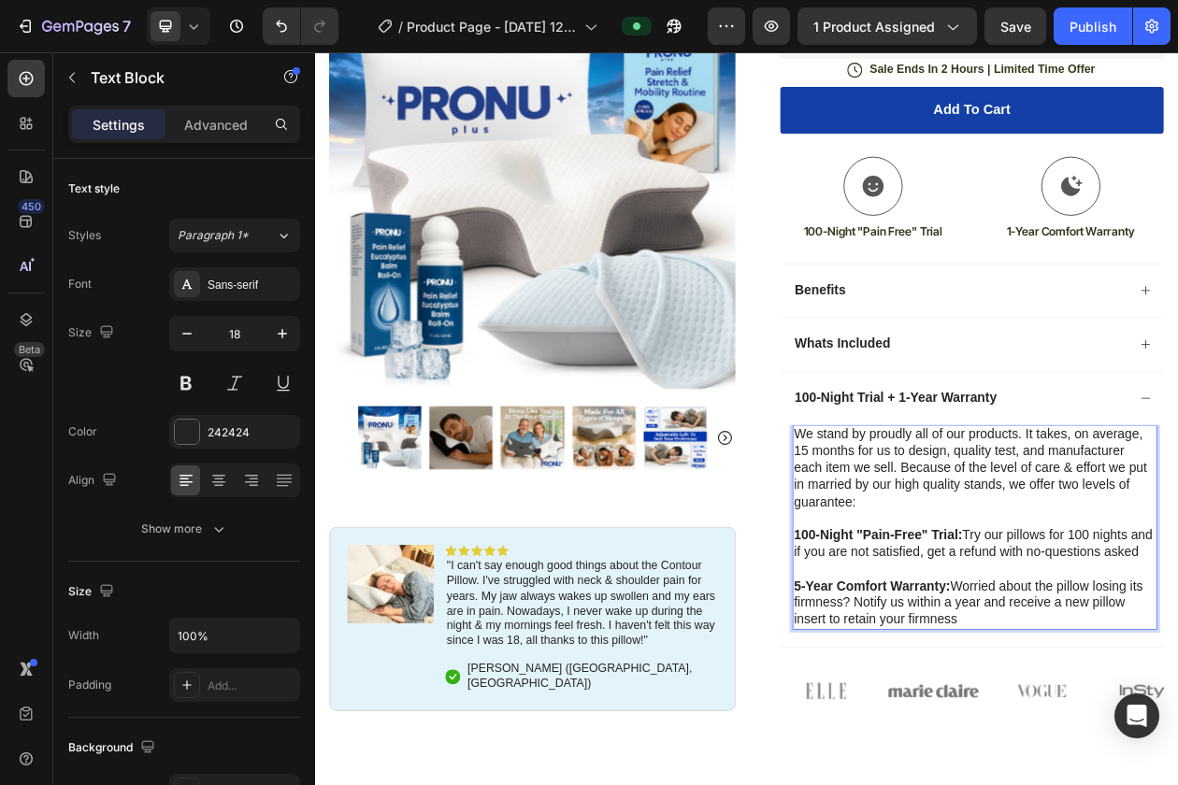
click at [1037, 550] on p "We stand by proudly all of our products. It takes, on average, 15 months for us…" at bounding box center [1173, 670] width 470 height 263
click at [1177, 619] on p "We stand product behind all of our products. It takes, on average, 15 months fo…" at bounding box center [1173, 670] width 470 height 263
click at [1109, 640] on p "We stand product behind all of our products. It takes, on average, 15 months fo…" at bounding box center [1173, 670] width 470 height 263
click at [948, 756] on strong "5-Year Comfort Warranty:" at bounding box center [1039, 747] width 203 height 19
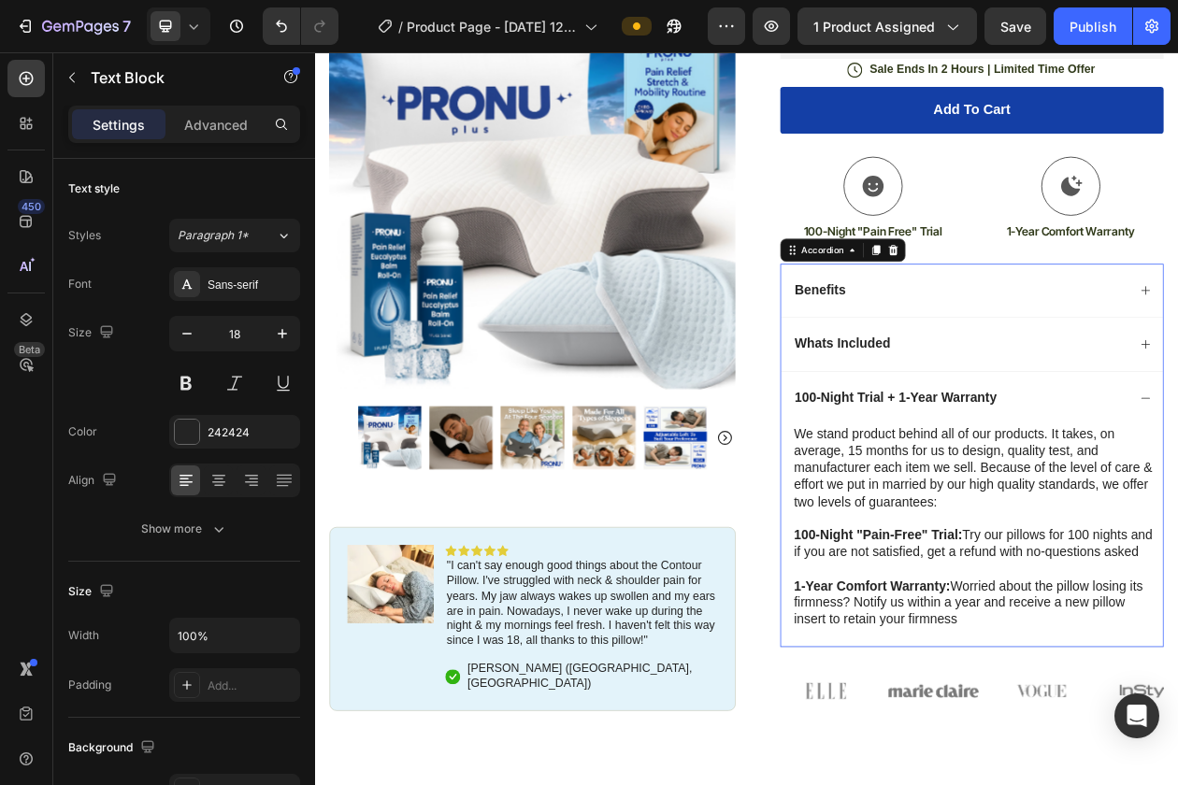
click at [931, 712] on div "We stand product behind all of our products. It takes, on average, 15 months fo…" at bounding box center [1169, 681] width 496 height 289
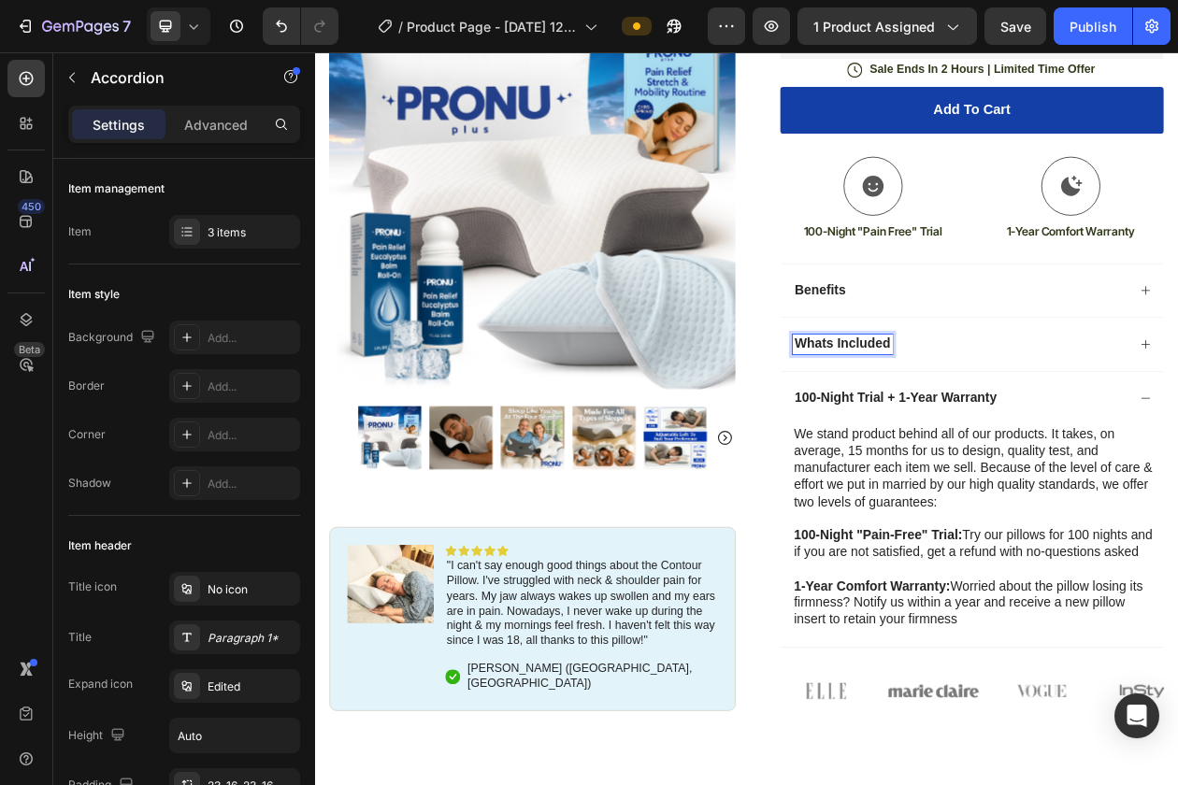
click at [983, 435] on span "Whats Included" at bounding box center [1000, 432] width 124 height 19
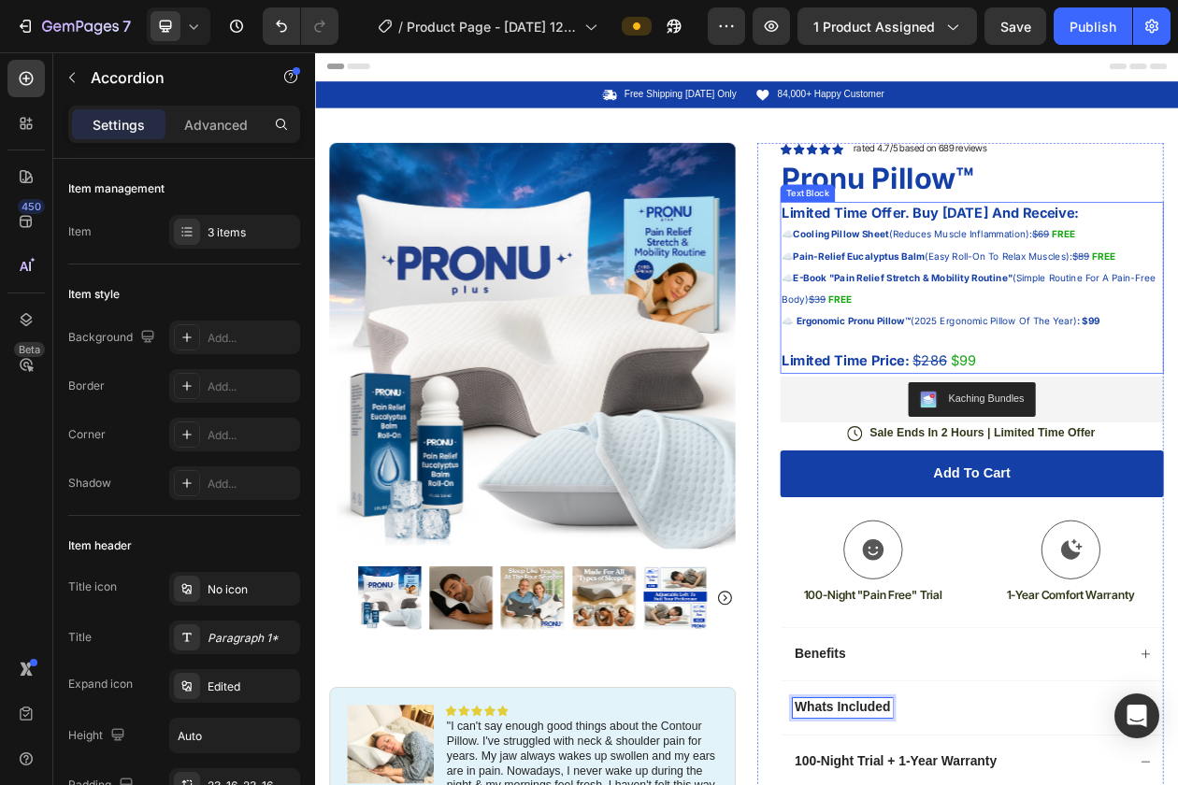
click at [991, 359] on p "☁️ E-Book "Pain Relief Stretch & Mobility Routine" (Simple Routine For A Pain-F…" at bounding box center [1169, 359] width 494 height 56
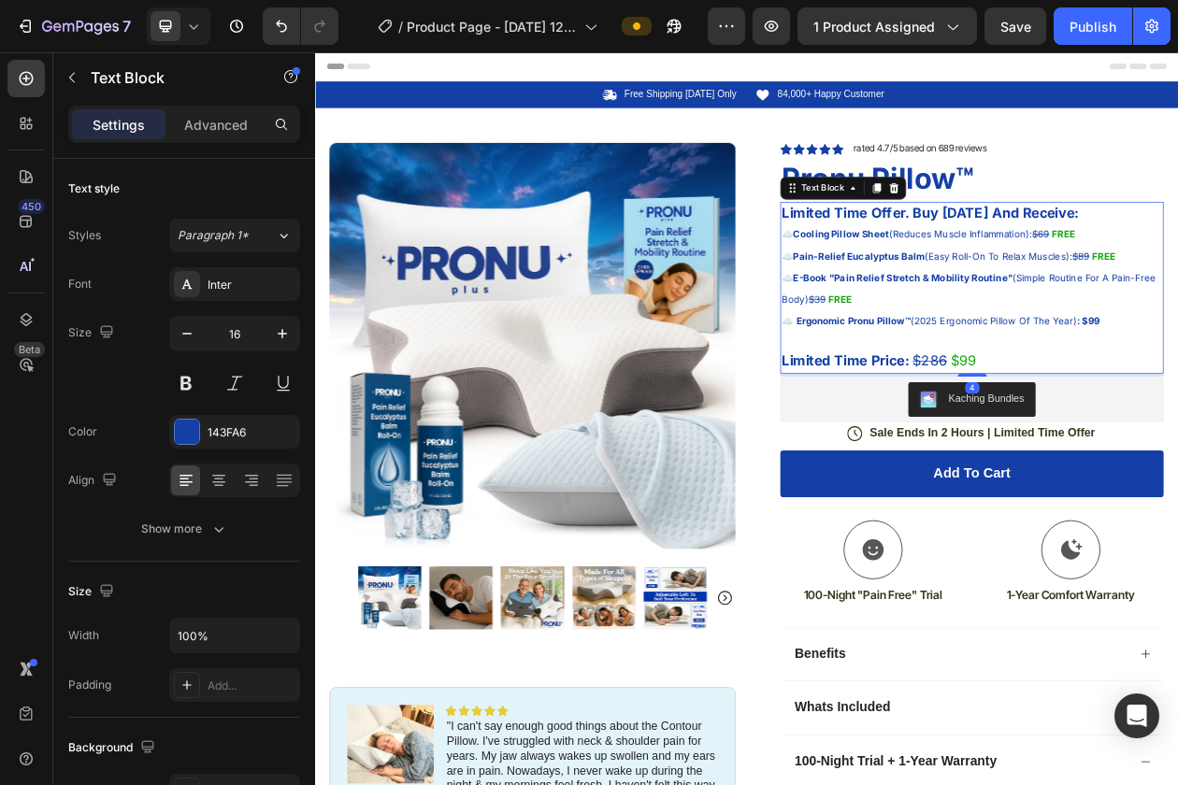
click at [1111, 383] on p "☁️ E-Book "Pain Relief Stretch & Mobility Routine" (Simple Routine For A Pain-F…" at bounding box center [1169, 359] width 494 height 56
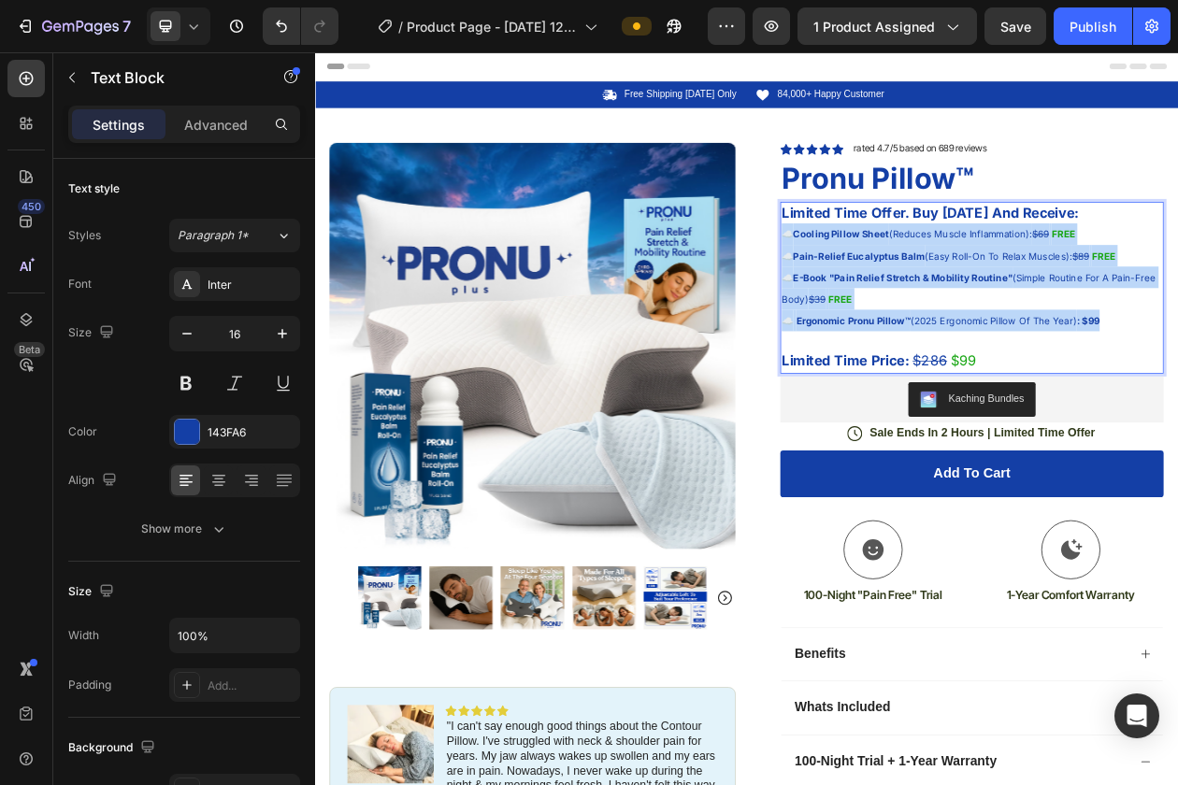
drag, startPoint x: 1340, startPoint y: 406, endPoint x: 921, endPoint y: 284, distance: 436.9
click at [921, 284] on div "Limited Time Offer. Buy [DATE] And Receive: ☁️ Cooling Pillow Sheet (Reduces Mu…" at bounding box center [1169, 358] width 498 height 223
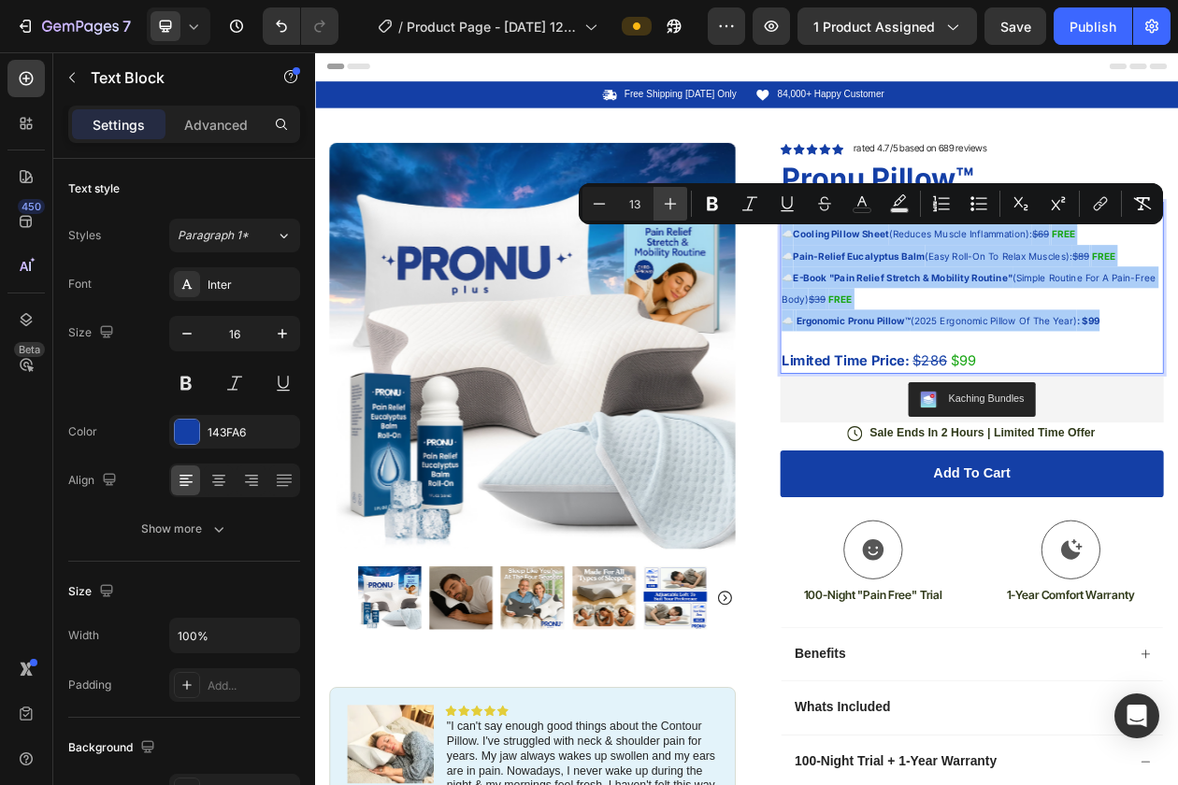
click at [680, 204] on button "Plus" at bounding box center [670, 204] width 34 height 34
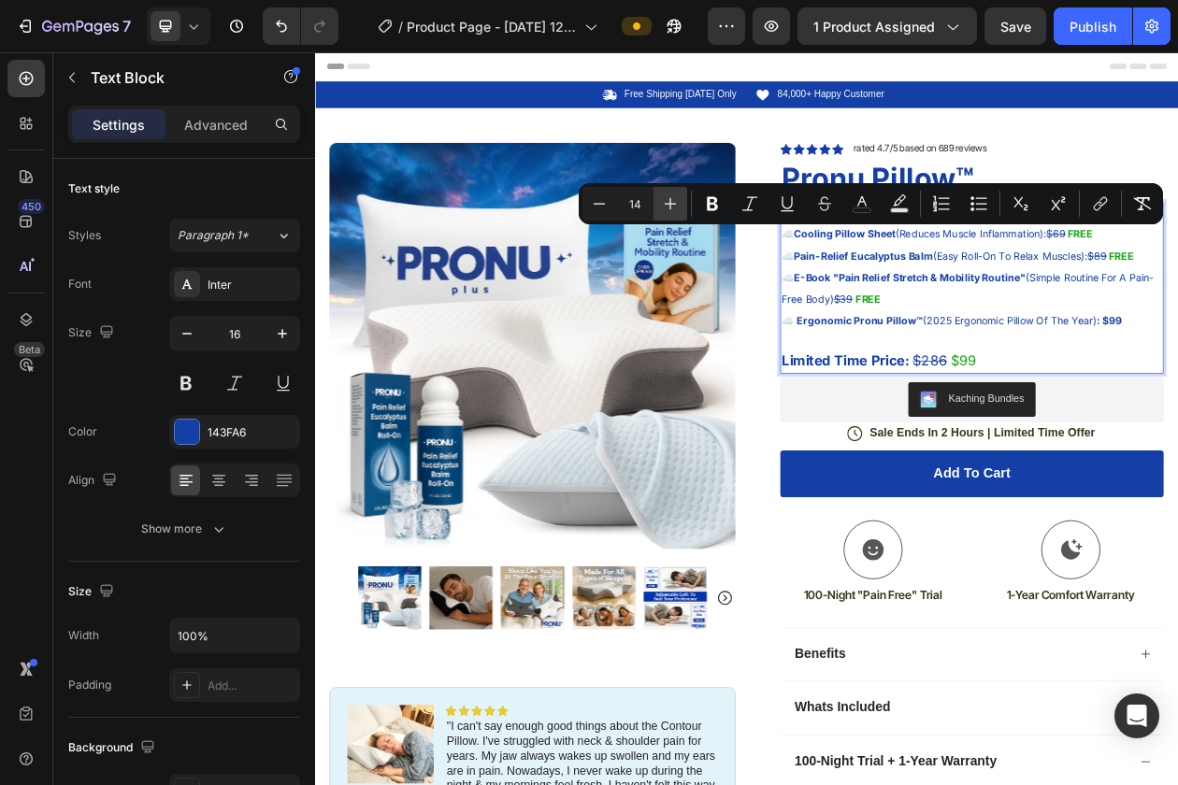
click at [680, 204] on button "Plus" at bounding box center [670, 204] width 34 height 34
type input "15"
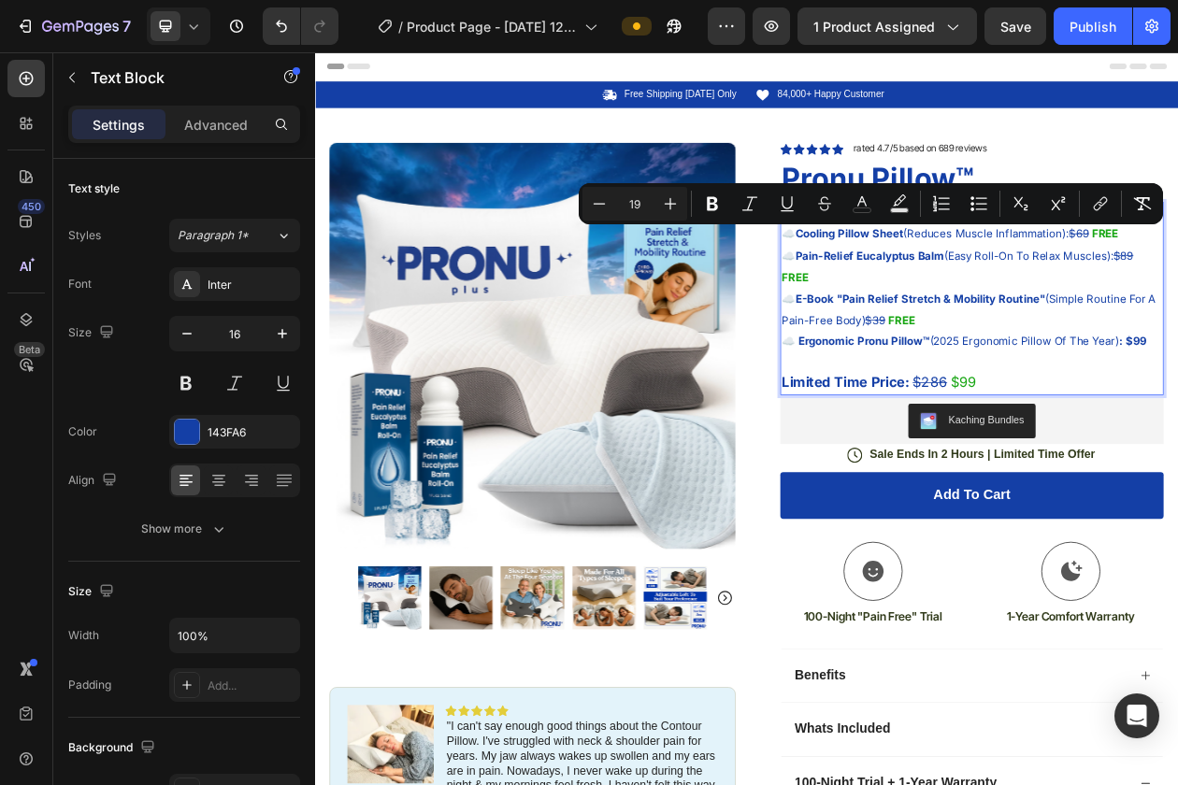
click at [1019, 467] on p "☁️ Ergonomic Pronu Pillow™ (2025 Ergonomic Pillow Of The Year) : $99 Limited Ti…" at bounding box center [1169, 454] width 494 height 81
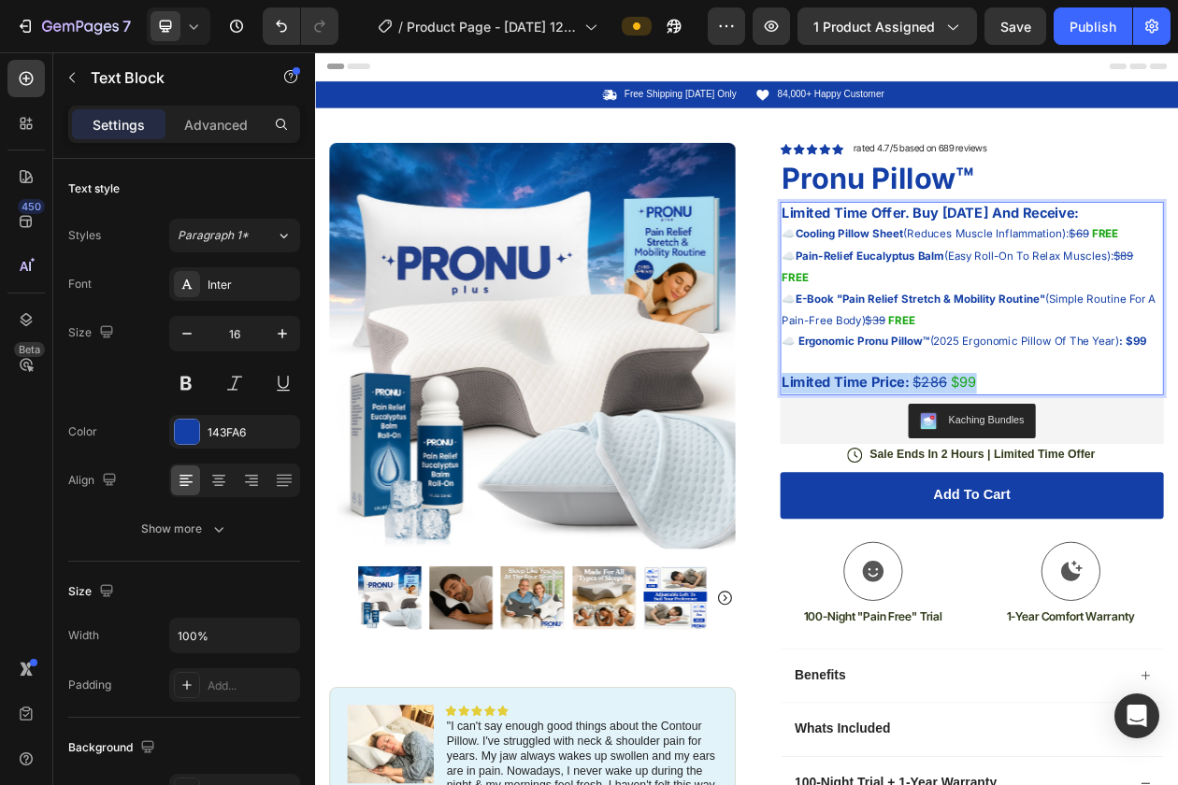
drag, startPoint x: 1188, startPoint y: 478, endPoint x: 918, endPoint y: 481, distance: 270.2
click at [918, 481] on div "Icon Icon Icon Icon Icon Icon List rated 4.7/5 based on 689 reviews Text Block …" at bounding box center [1154, 789] width 528 height 1239
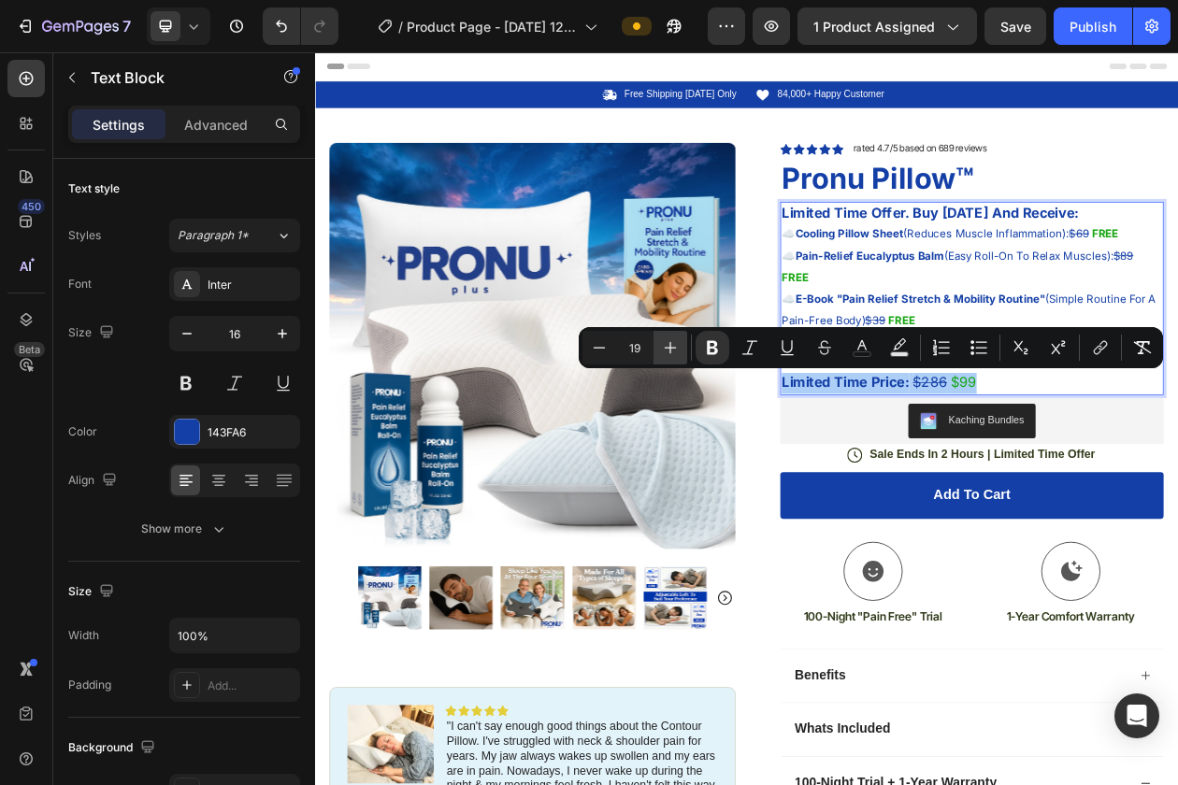
click at [666, 352] on icon "Editor contextual toolbar" at bounding box center [670, 347] width 19 height 19
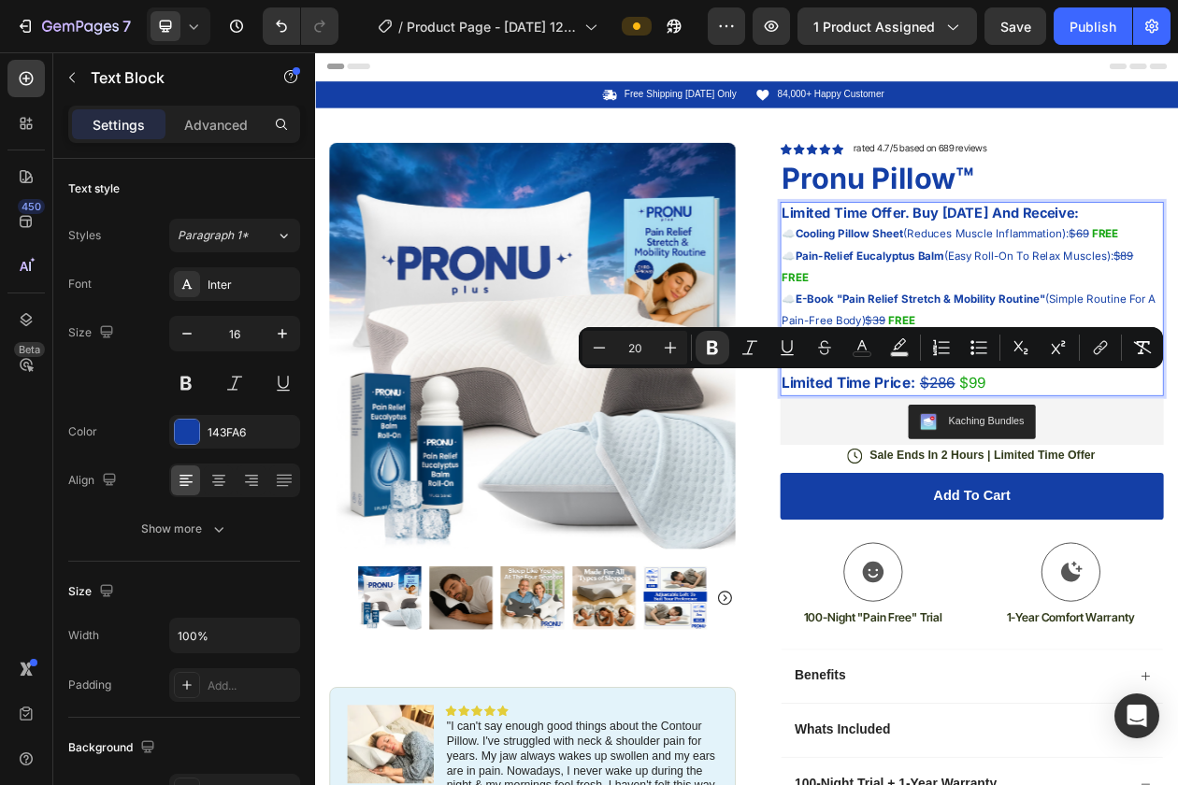
type input "19"
click at [1177, 267] on strong "Limited Time Offer. Buy [DATE] And Receive:" at bounding box center [1115, 261] width 386 height 21
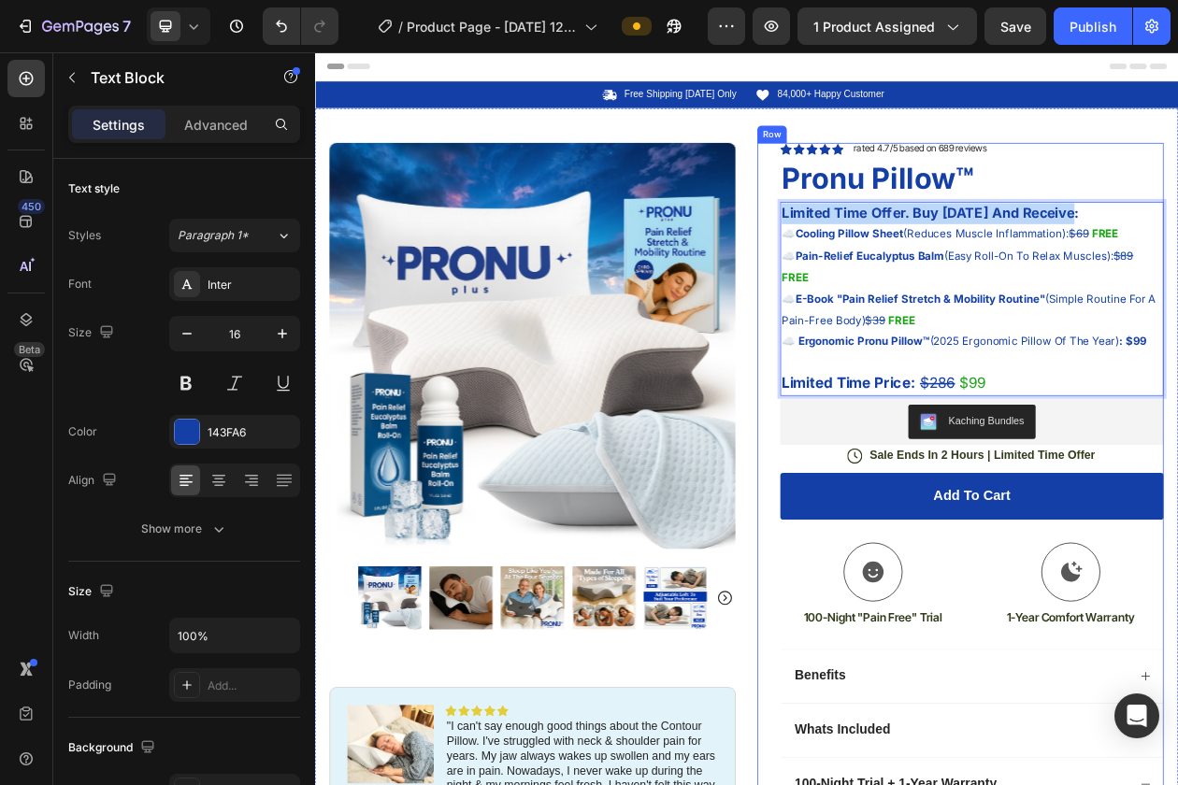
drag, startPoint x: 1326, startPoint y: 261, endPoint x: 918, endPoint y: 263, distance: 408.5
click at [918, 262] on div "Icon Icon Icon Icon Icon Icon List rated 4.7/5 based on 689 reviews Text Block …" at bounding box center [1154, 789] width 528 height 1239
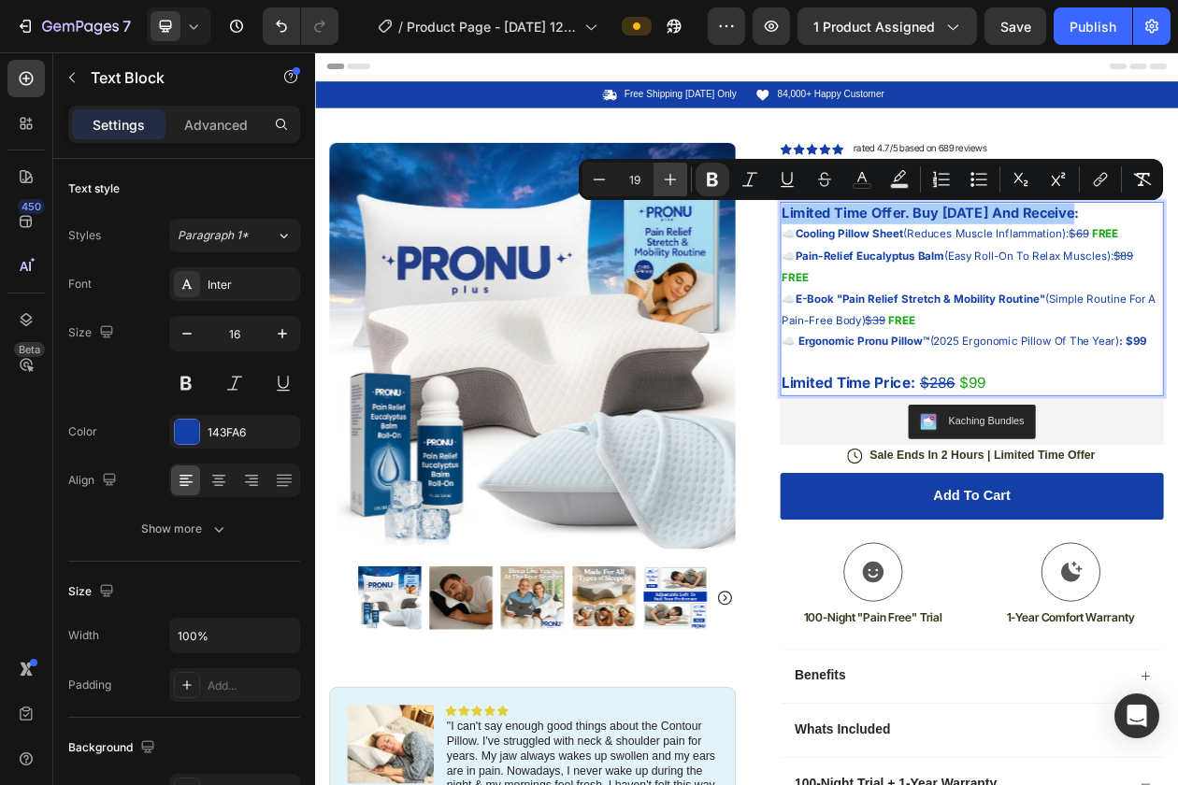
click at [671, 181] on icon "Editor contextual toolbar" at bounding box center [670, 179] width 19 height 19
type input "20"
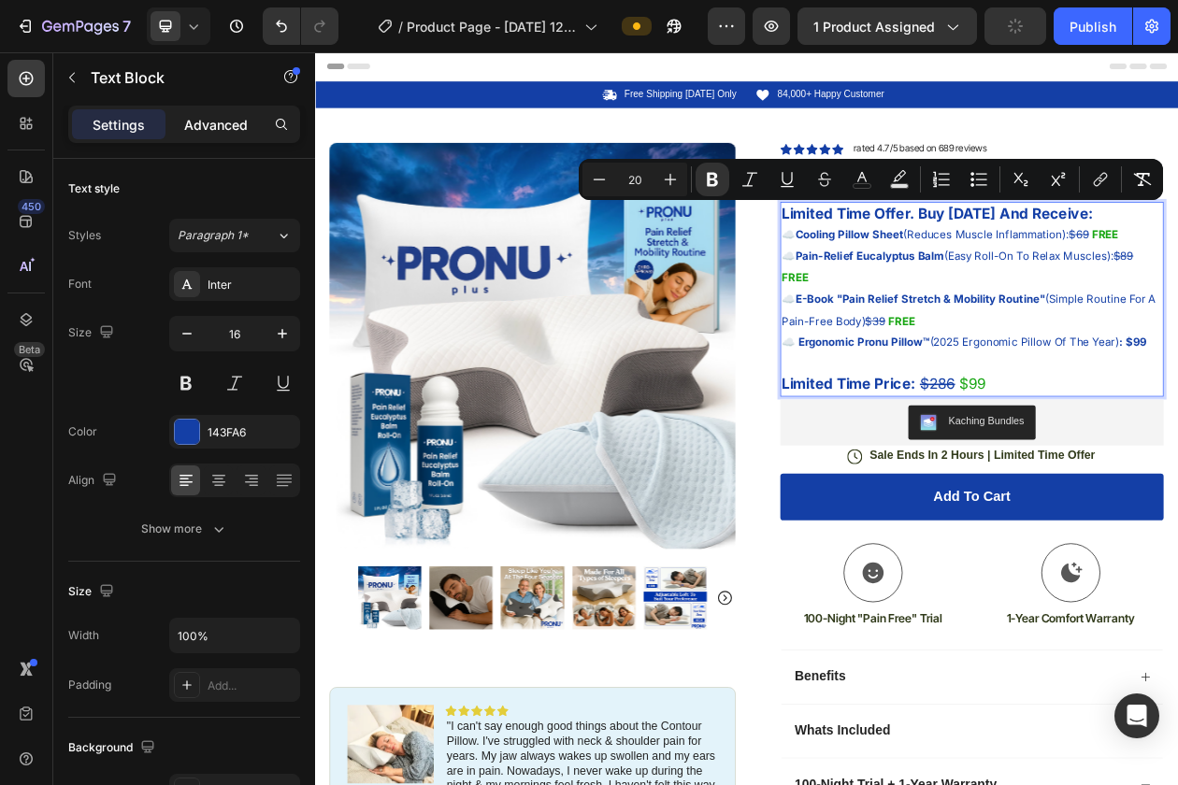
click at [226, 136] on div "Advanced" at bounding box center [215, 124] width 93 height 30
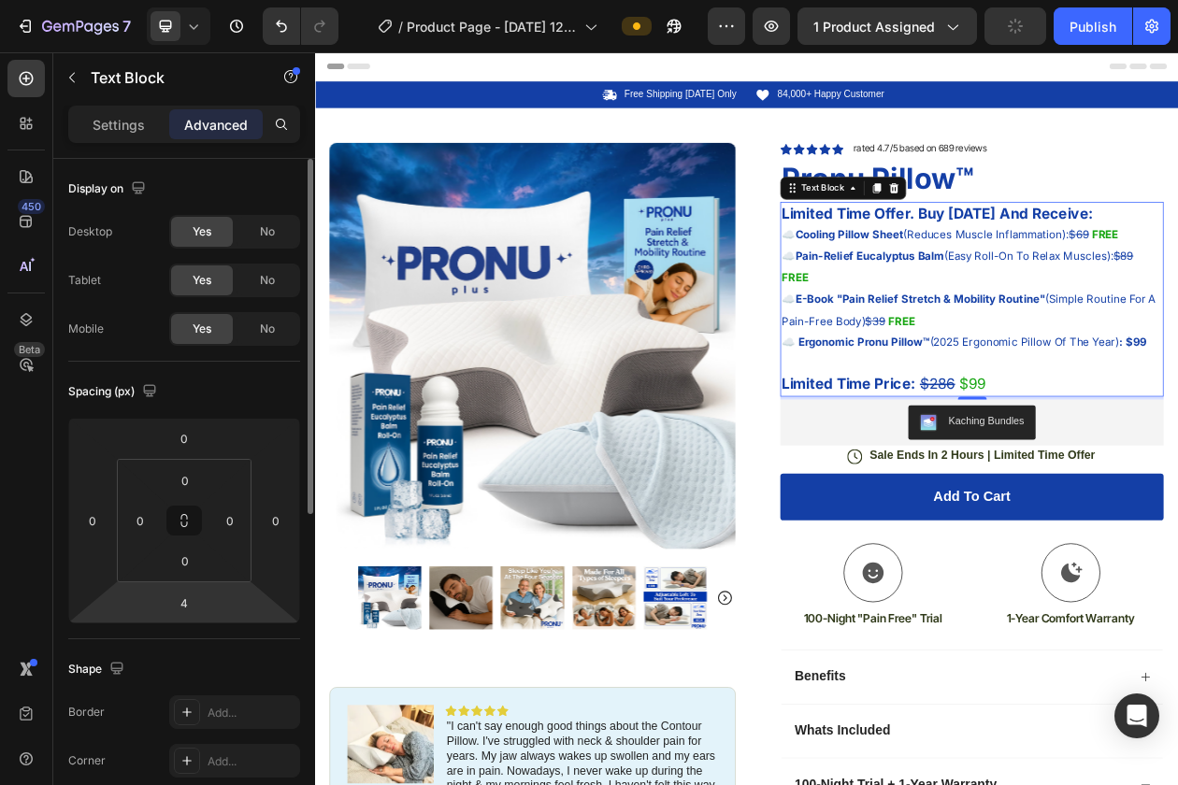
click at [184, 0] on html "7 / Product Page - [DATE] 12:14:32 Preview 1 product assigned Publish 450 Beta …" at bounding box center [589, 0] width 1178 height 0
click at [186, 610] on input "4" at bounding box center [183, 603] width 37 height 28
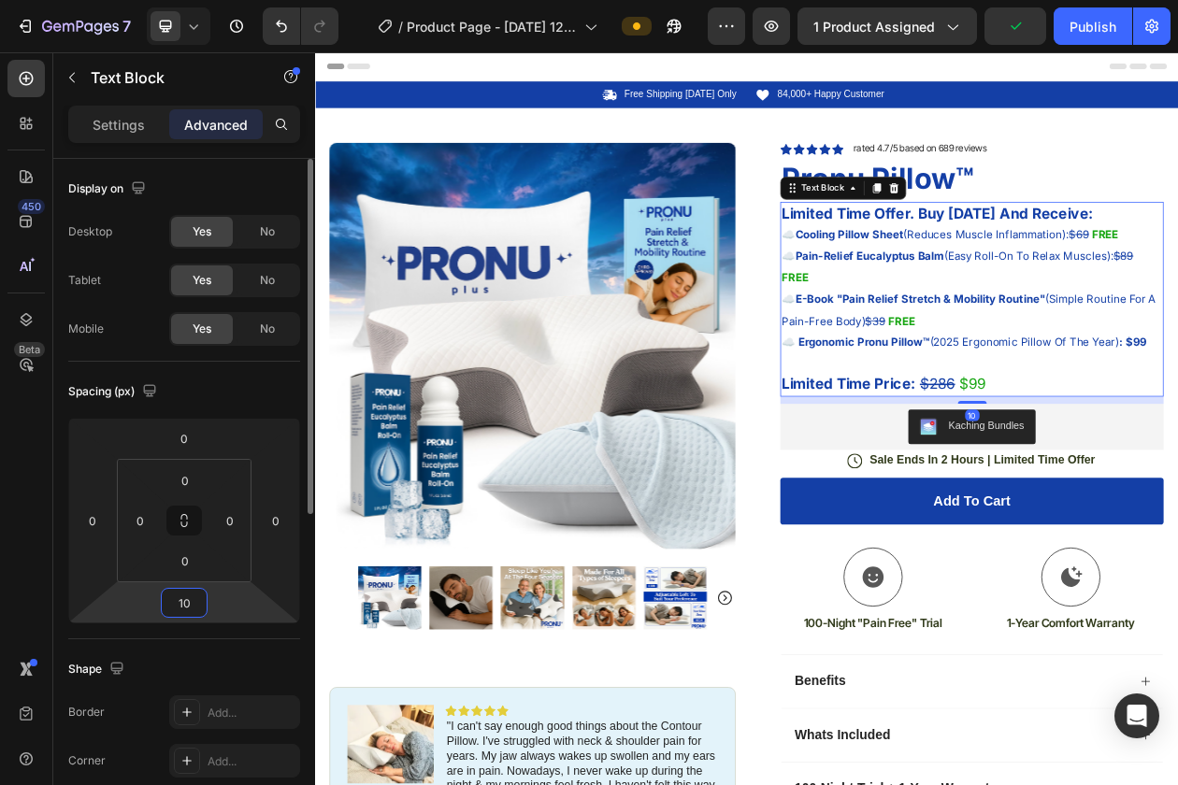
type input "1"
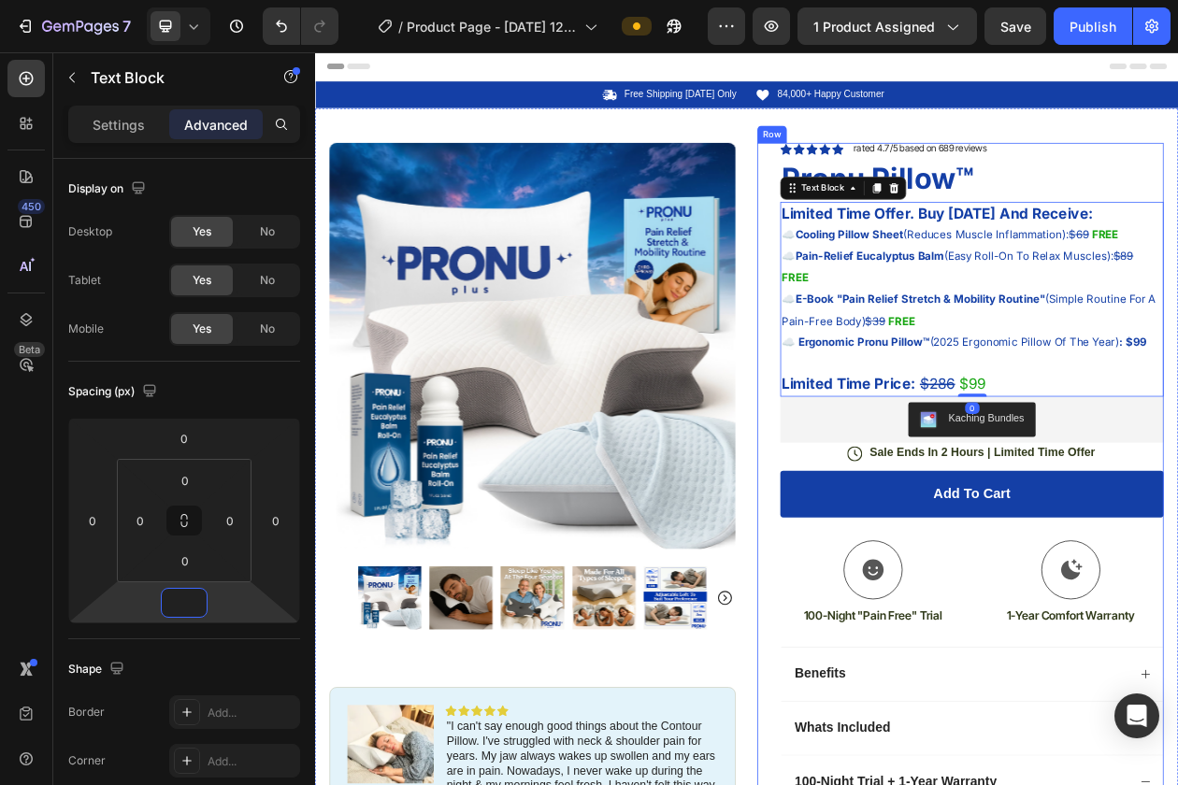
type input "0"
click at [1177, 265] on strong "Limited Time Offer. Buy [DATE] And Receive:" at bounding box center [1124, 262] width 405 height 22
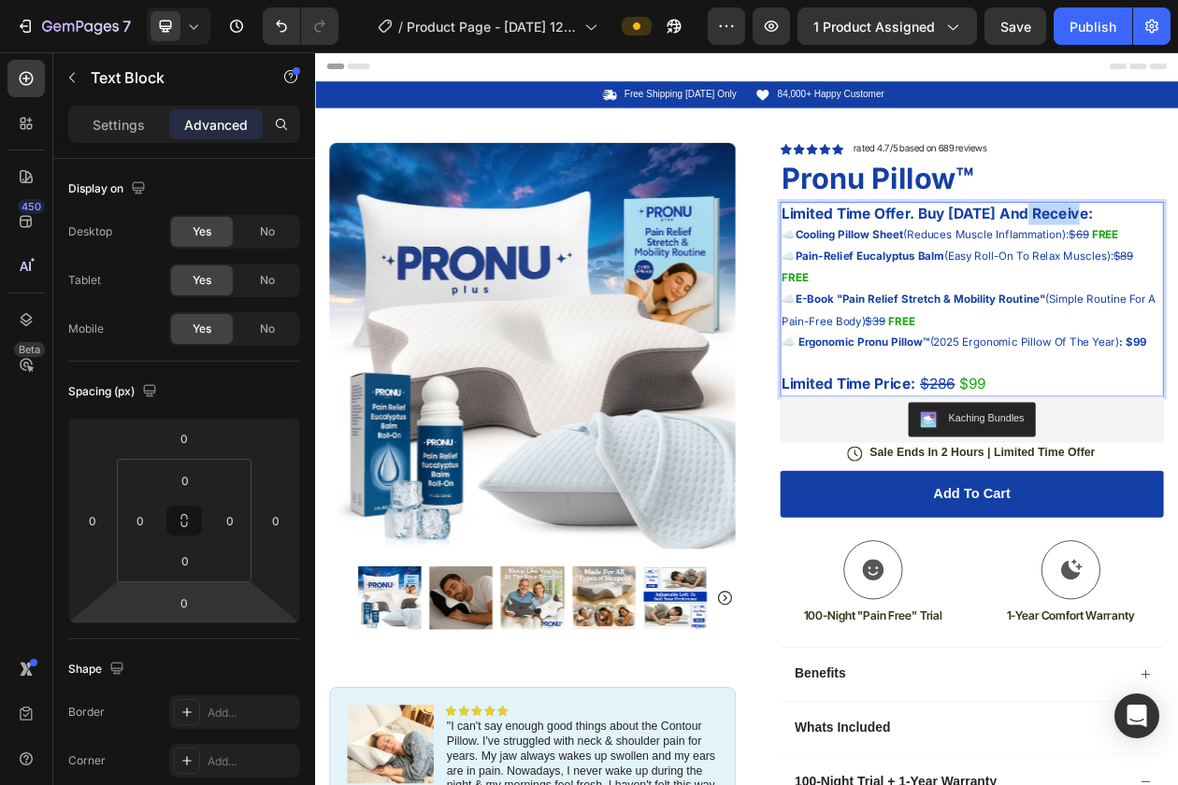
click at [1177, 265] on strong "Limited Time Offer. Buy [DATE] And Receive:" at bounding box center [1124, 262] width 405 height 22
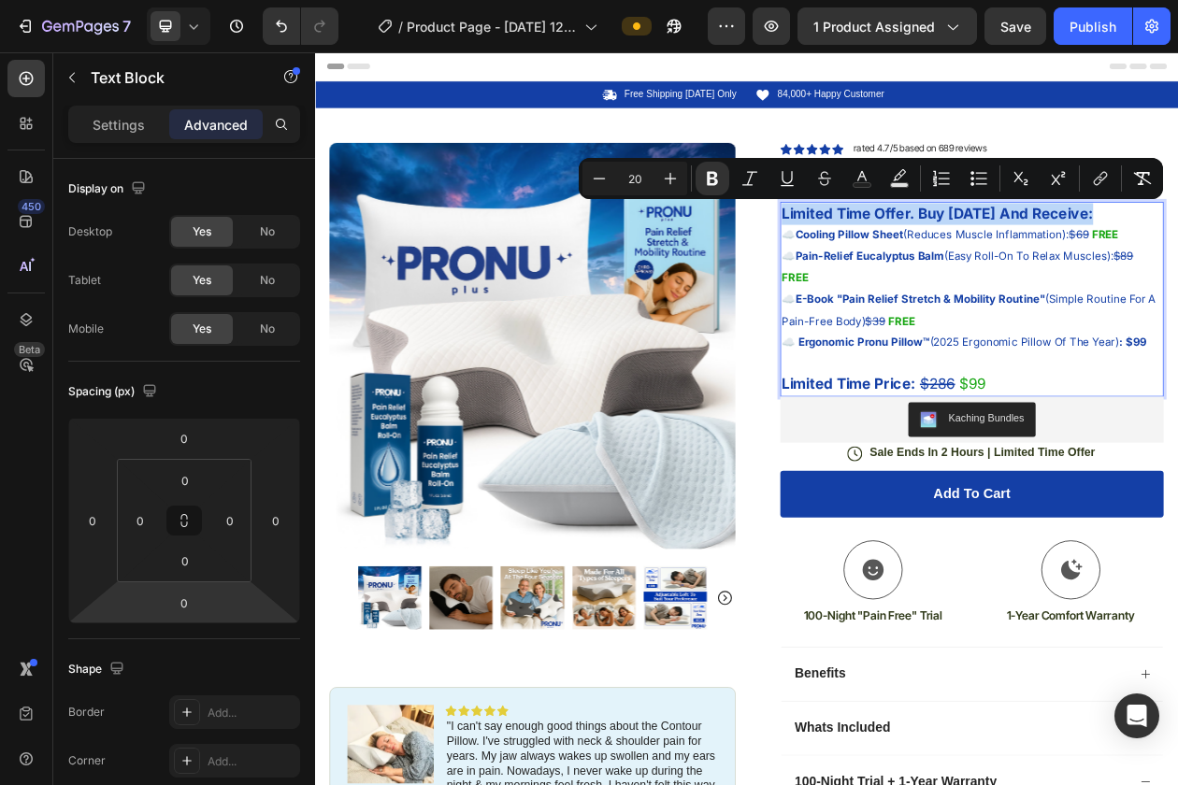
click at [1177, 260] on p "Limited Time Offer. Buy [DATE] And Receive:" at bounding box center [1169, 263] width 494 height 28
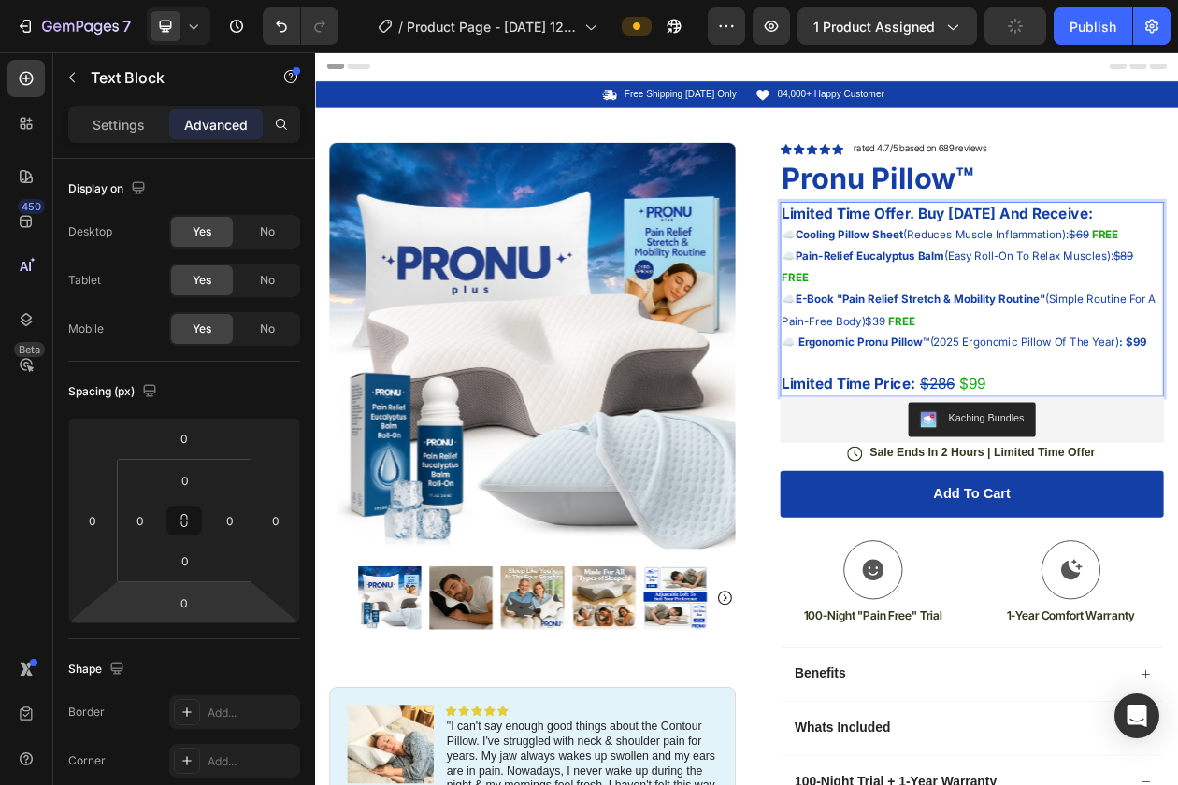
click at [1044, 274] on p "Limited Time Offer. Buy [DATE] And Receive:" at bounding box center [1169, 263] width 494 height 28
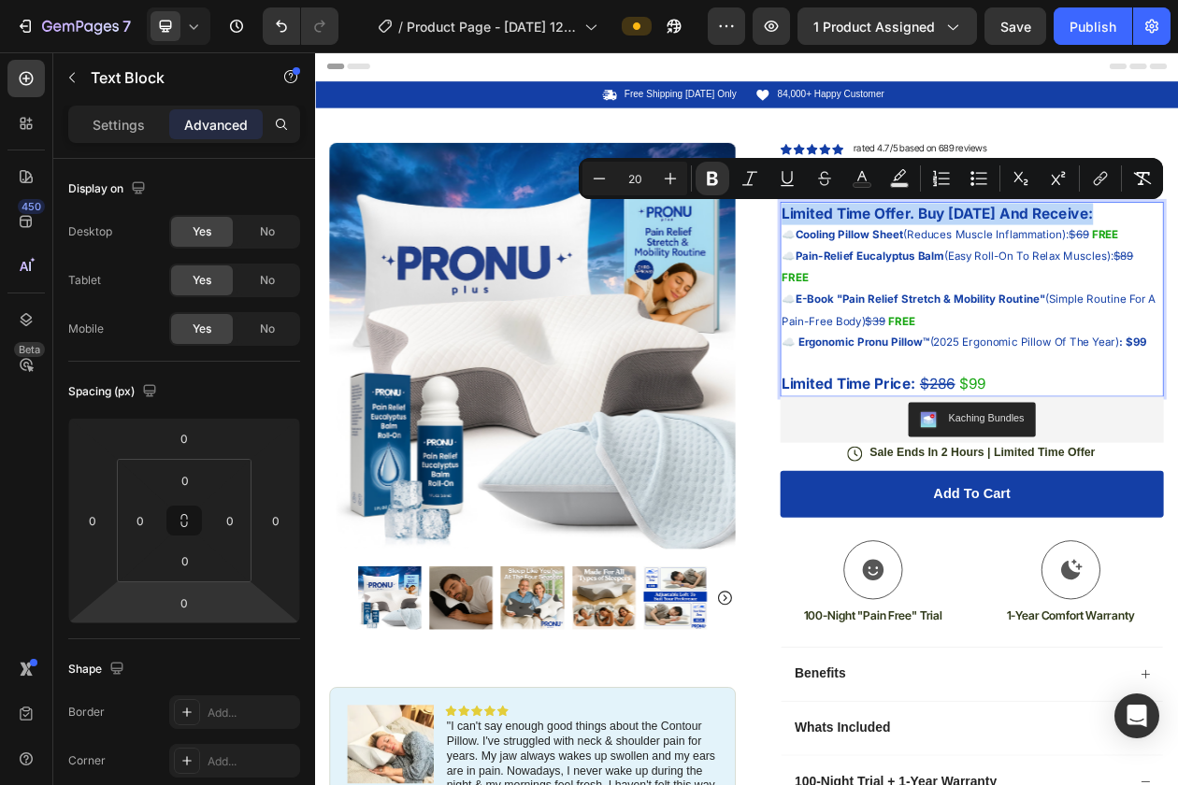
click at [1177, 258] on p "Limited Time Offer. Buy [DATE] And Receive:" at bounding box center [1169, 263] width 494 height 28
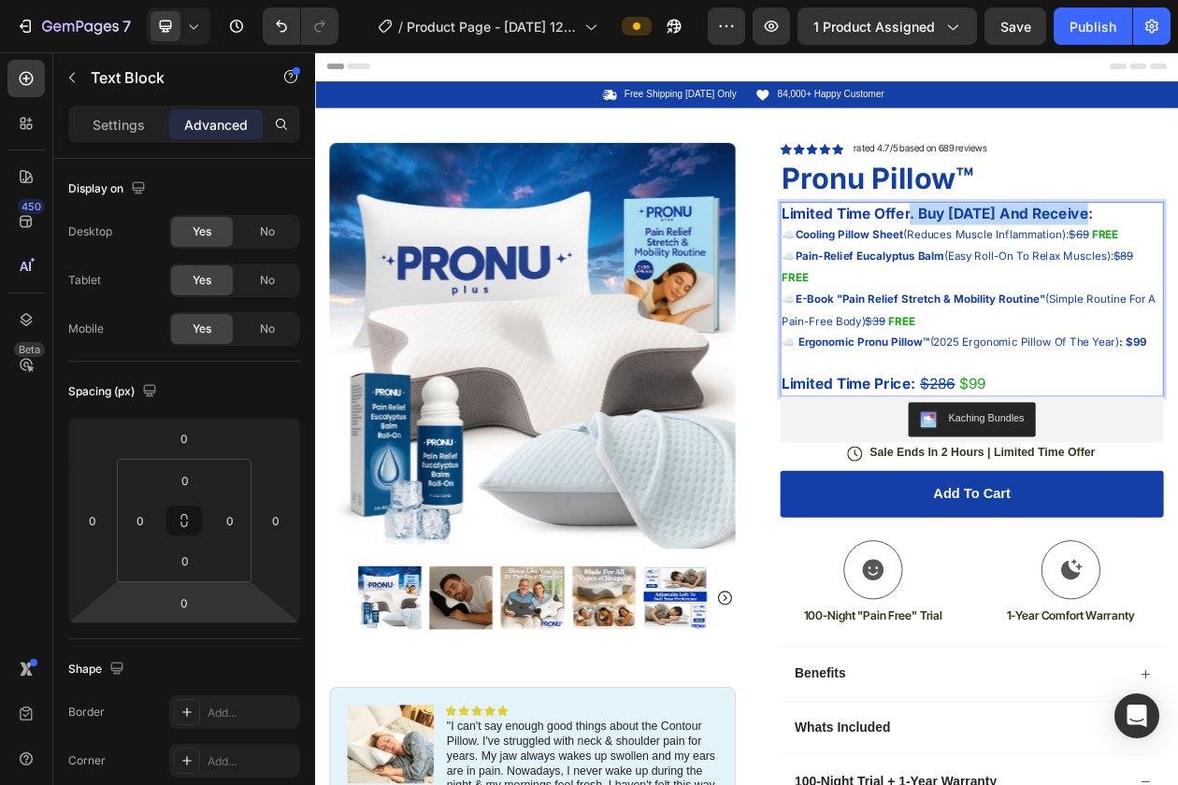
drag, startPoint x: 1088, startPoint y: 268, endPoint x: 1347, endPoint y: 262, distance: 259.0
click at [1177, 262] on p "Limited Time Offer. Buy [DATE] And Receive:" at bounding box center [1169, 263] width 494 height 28
click at [1088, 270] on strong "Limited Time Offer:" at bounding box center [1009, 262] width 174 height 22
click at [1177, 247] on div "Limited Time Offer ([DATE] ONLY): ☁️ Cooling Pillow Sheet (Reduces Muscle Infla…" at bounding box center [1169, 373] width 498 height 253
click at [1177, 220] on h1 "Pronu Pillow™" at bounding box center [1169, 217] width 498 height 52
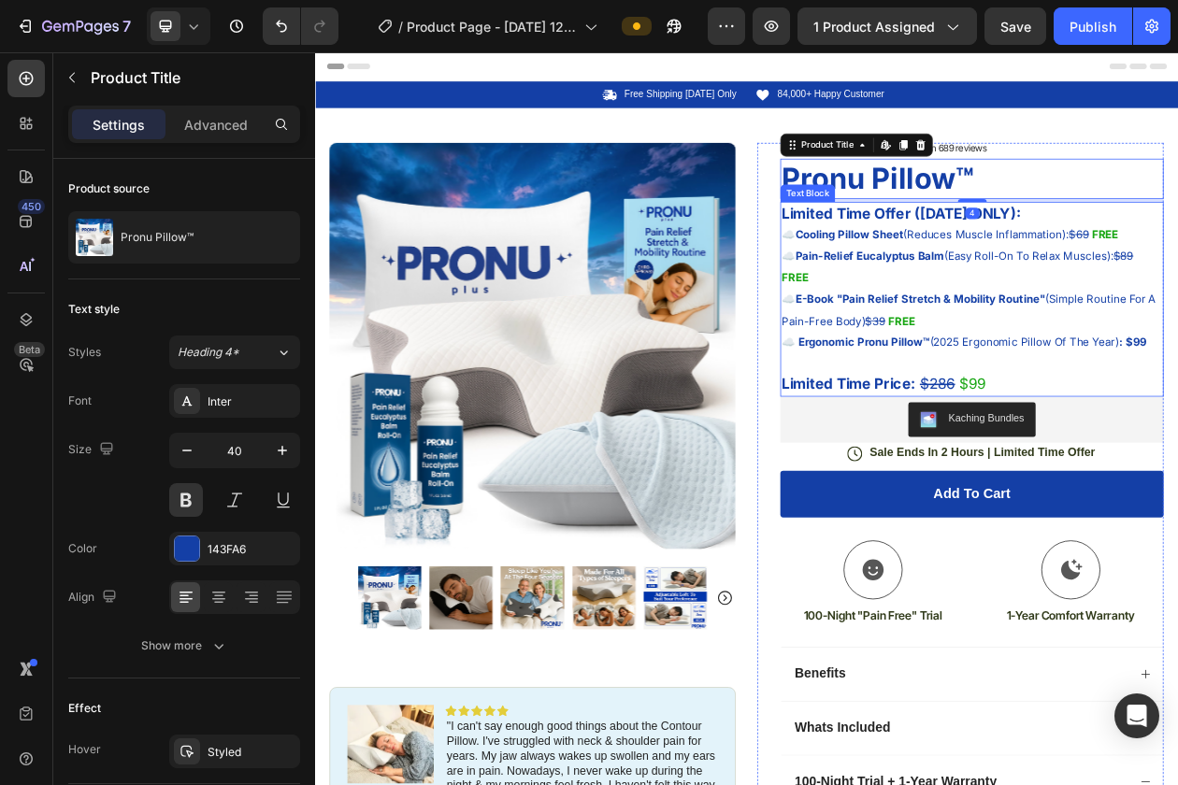
click at [1177, 278] on p "☁️ Cooling Pillow Sheet (Reduces Muscle Inflammation): $69 FREE" at bounding box center [1169, 290] width 494 height 28
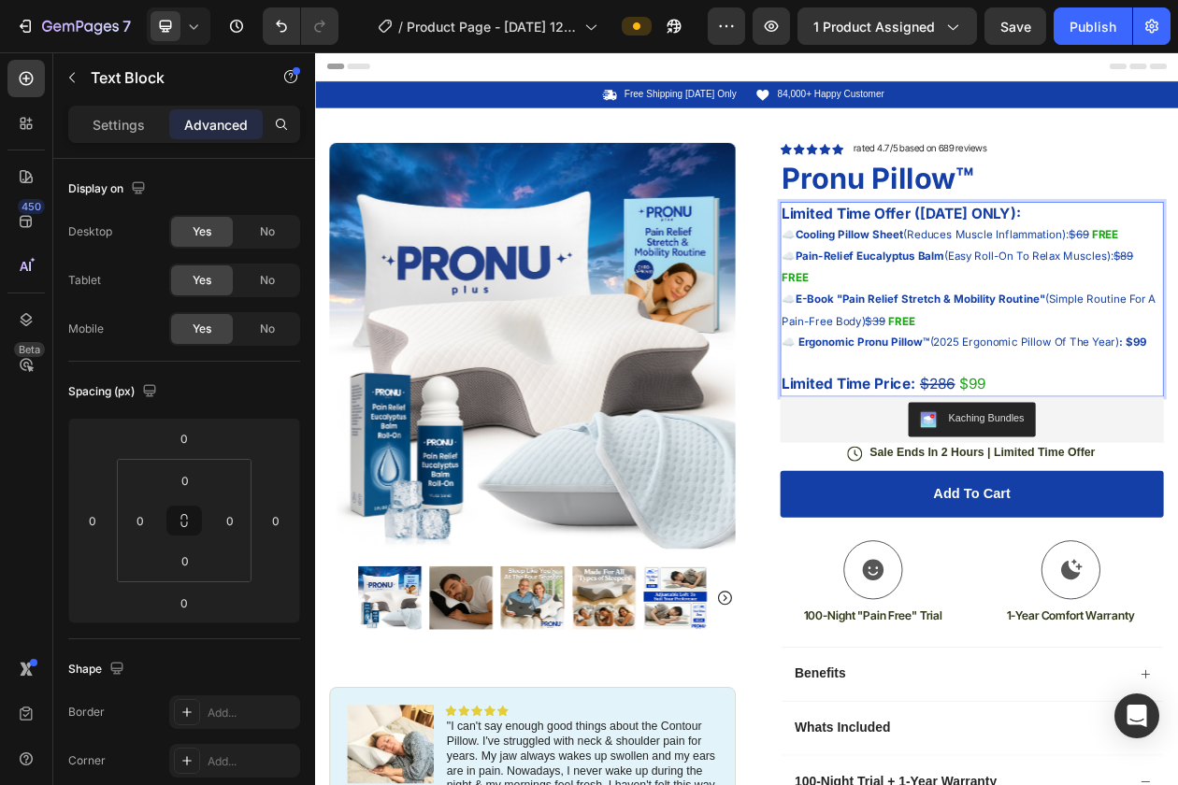
drag, startPoint x: 1231, startPoint y: 358, endPoint x: 1149, endPoint y: 363, distance: 82.4
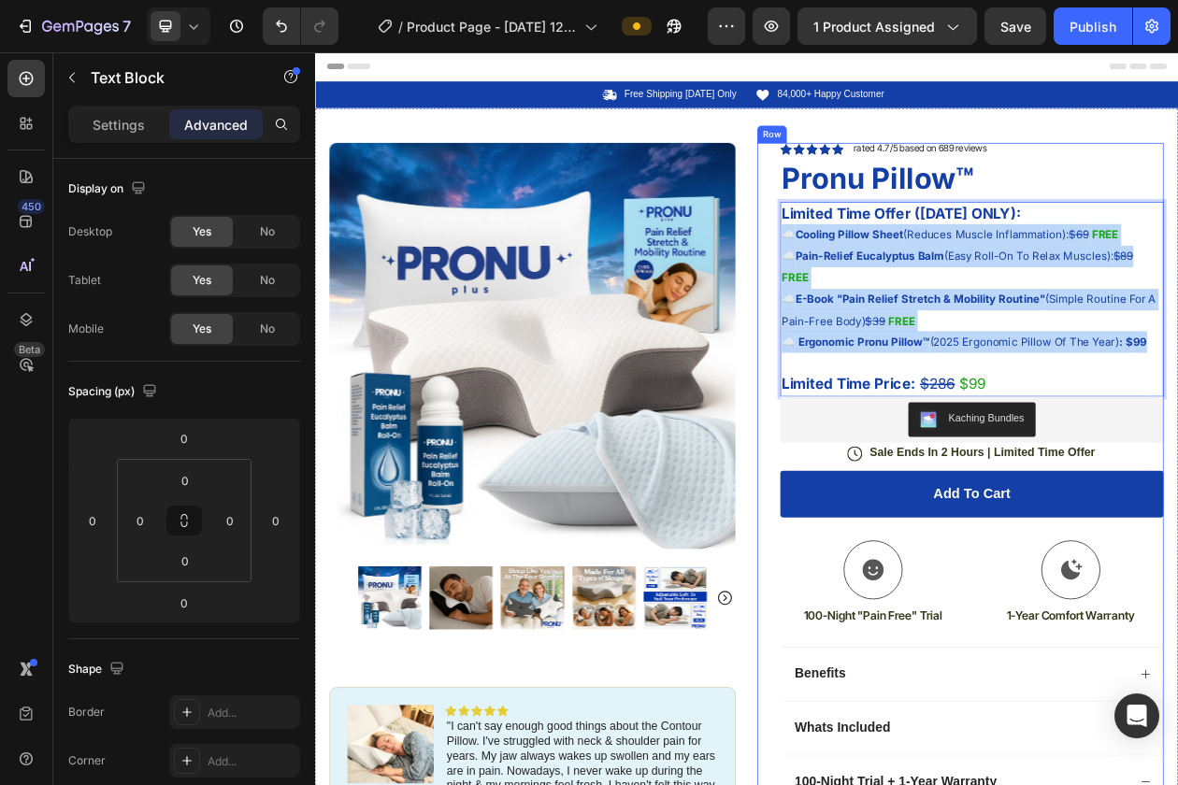
drag, startPoint x: 1392, startPoint y: 426, endPoint x: 914, endPoint y: 282, distance: 498.9
click at [914, 282] on div "Icon Icon Icon Icon Icon Icon List rated 4.7/5 based on 689 reviews Text Block …" at bounding box center [1154, 788] width 528 height 1237
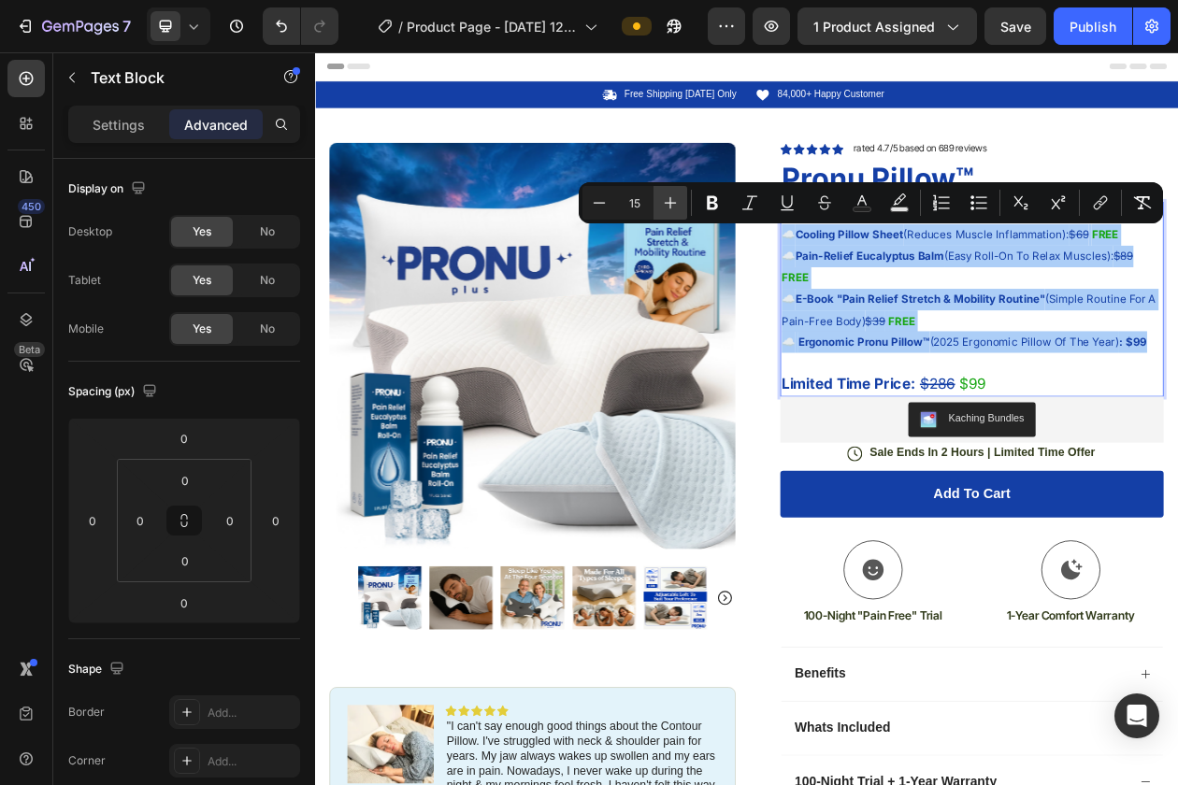
click at [680, 206] on button "Plus" at bounding box center [670, 203] width 34 height 34
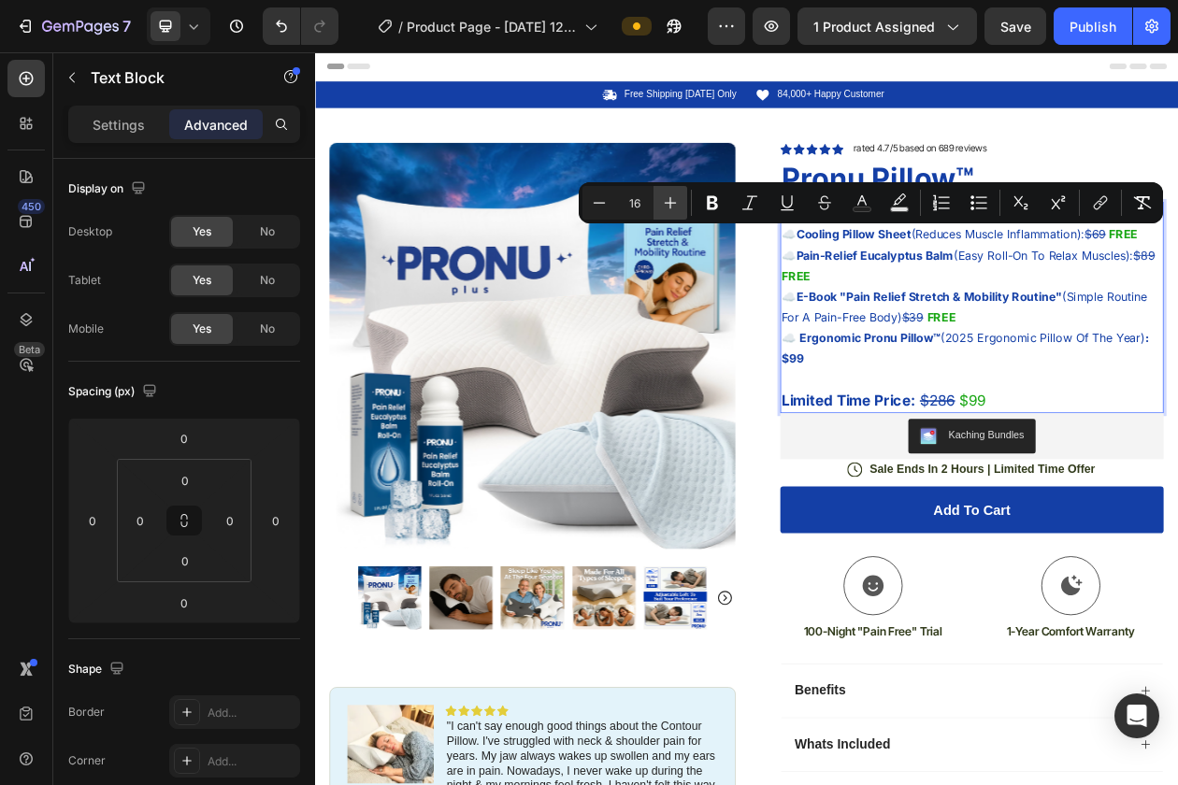
click at [680, 206] on button "Plus" at bounding box center [670, 203] width 34 height 34
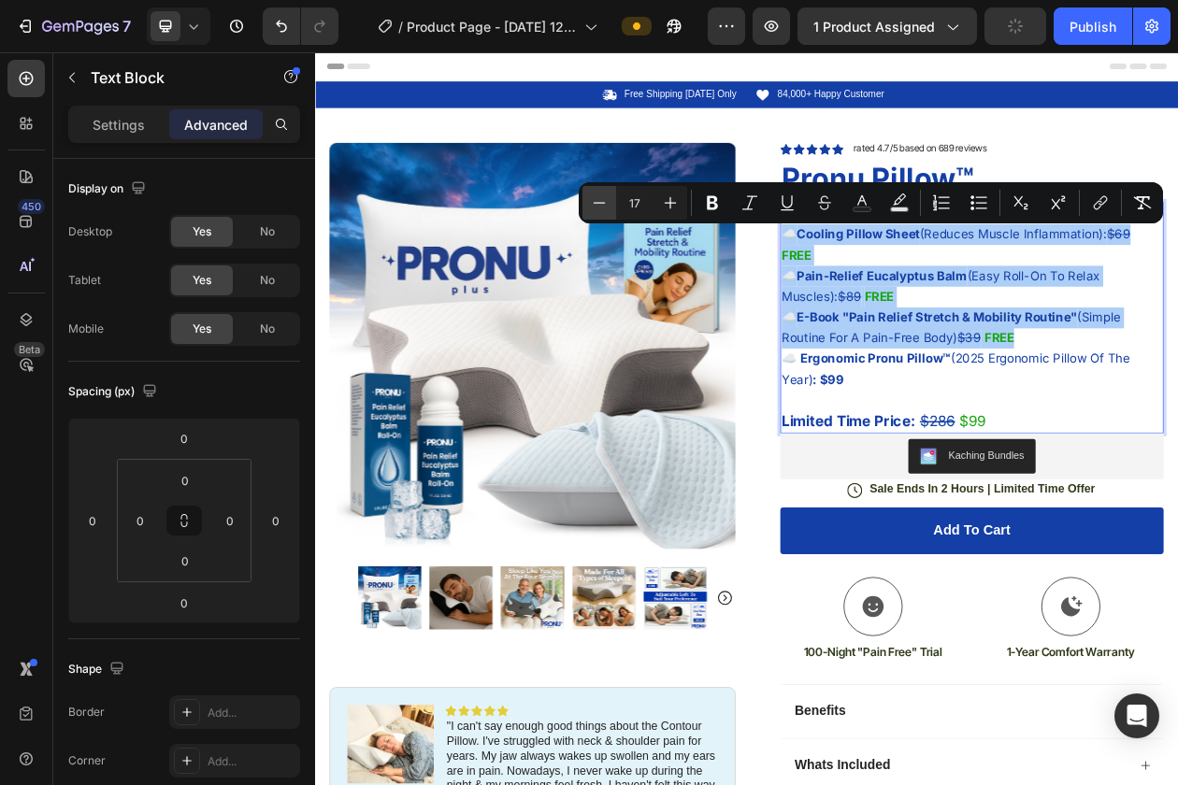
click at [605, 207] on icon "Editor contextual toolbar" at bounding box center [599, 202] width 19 height 19
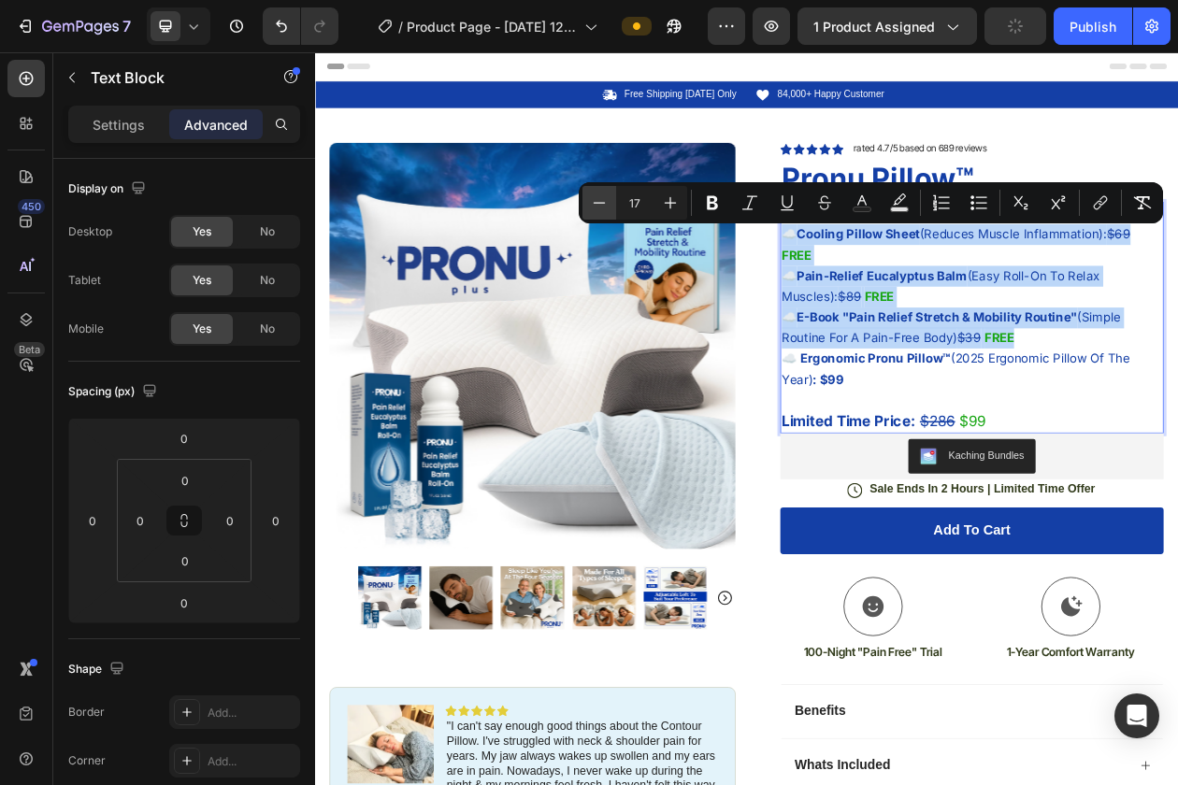
type input "16"
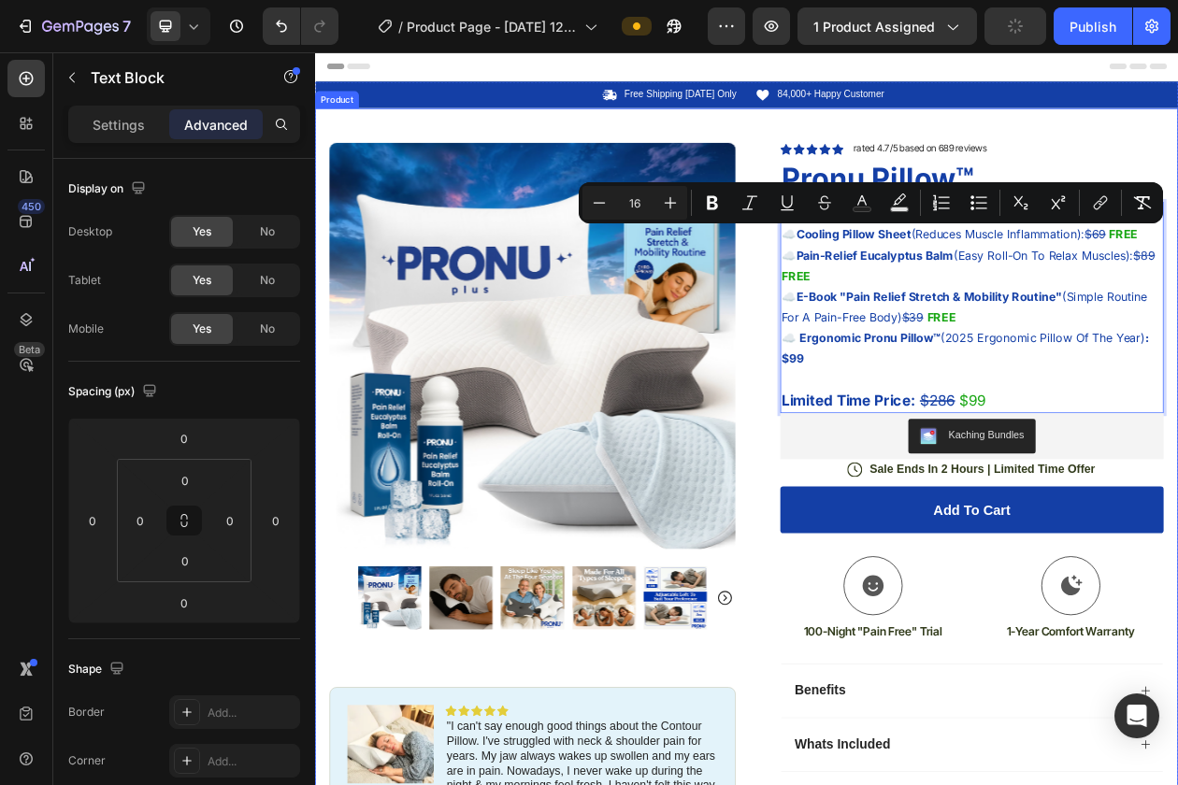
click at [1056, 168] on div "Product Images Image Icon Icon Icon Icon Icon Icon List "I can't say enough goo…" at bounding box center [876, 776] width 1122 height 1303
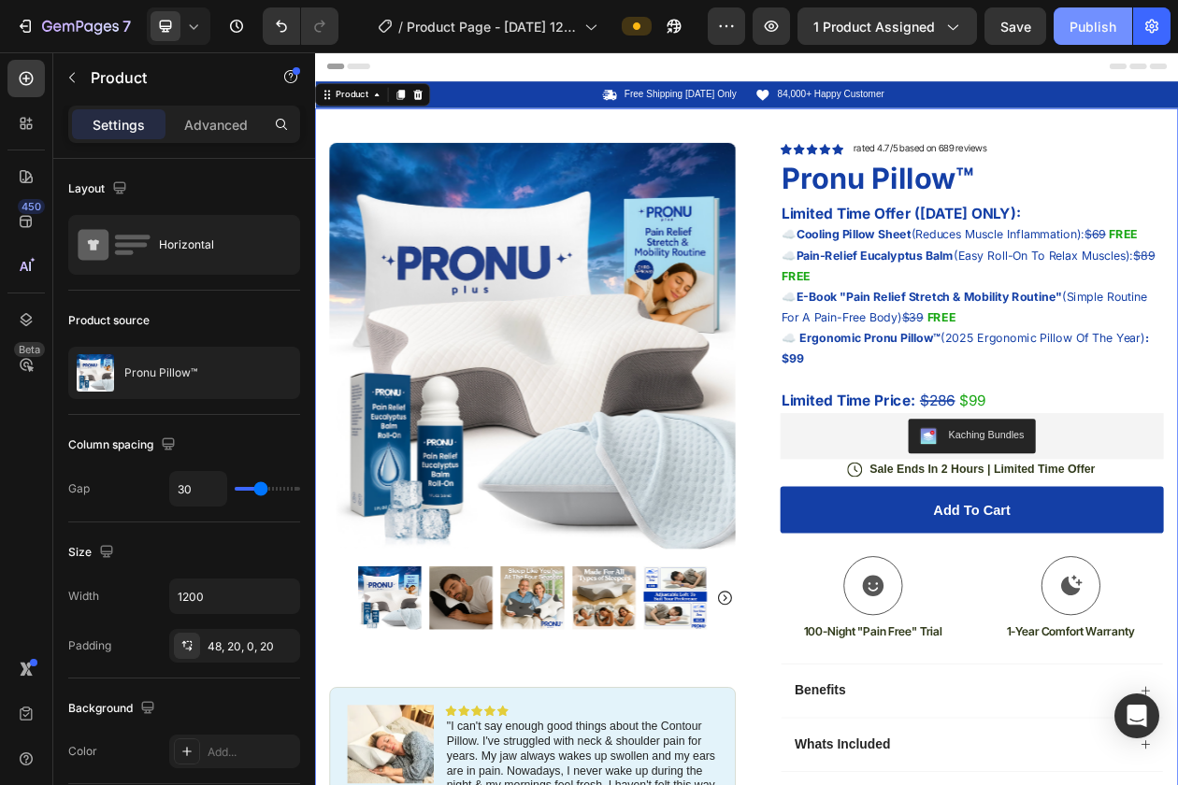
click at [1105, 34] on div "Publish" at bounding box center [1092, 27] width 47 height 20
click at [1109, 30] on div "Publish" at bounding box center [1092, 27] width 47 height 20
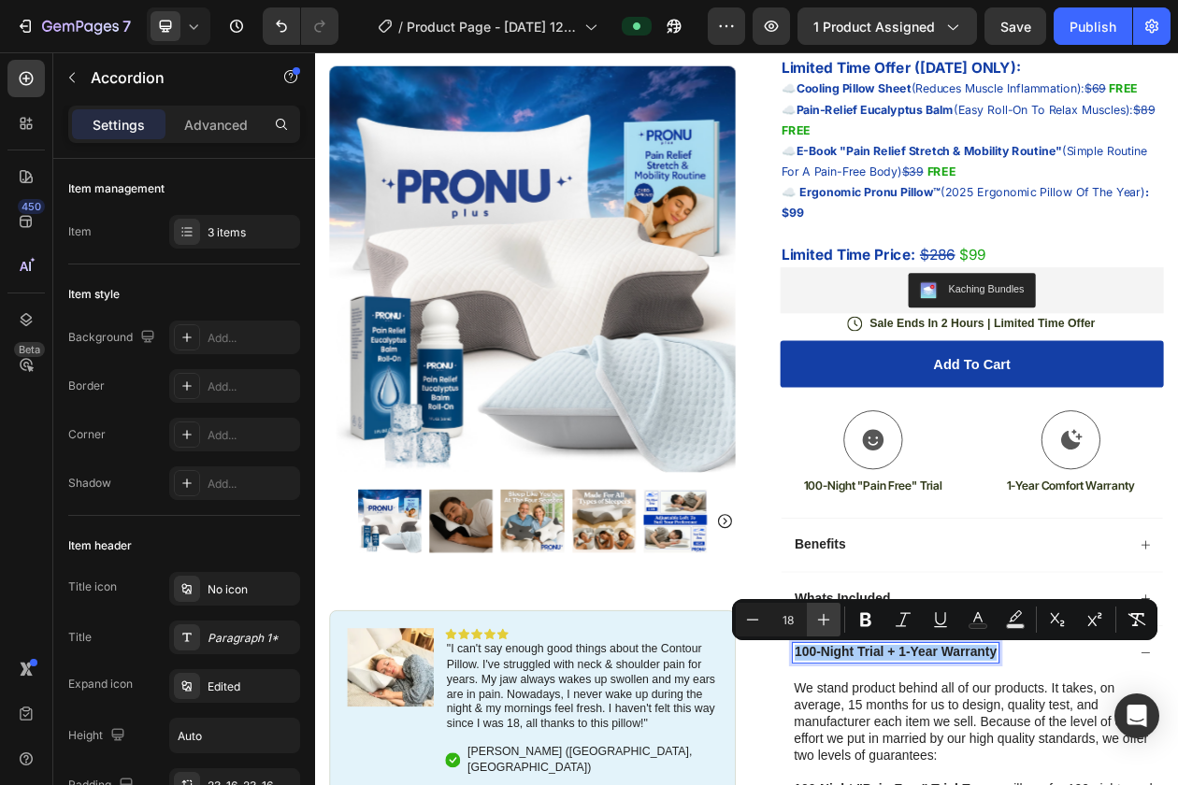
click at [830, 623] on icon "Editor contextual toolbar" at bounding box center [823, 619] width 19 height 19
type input "20"
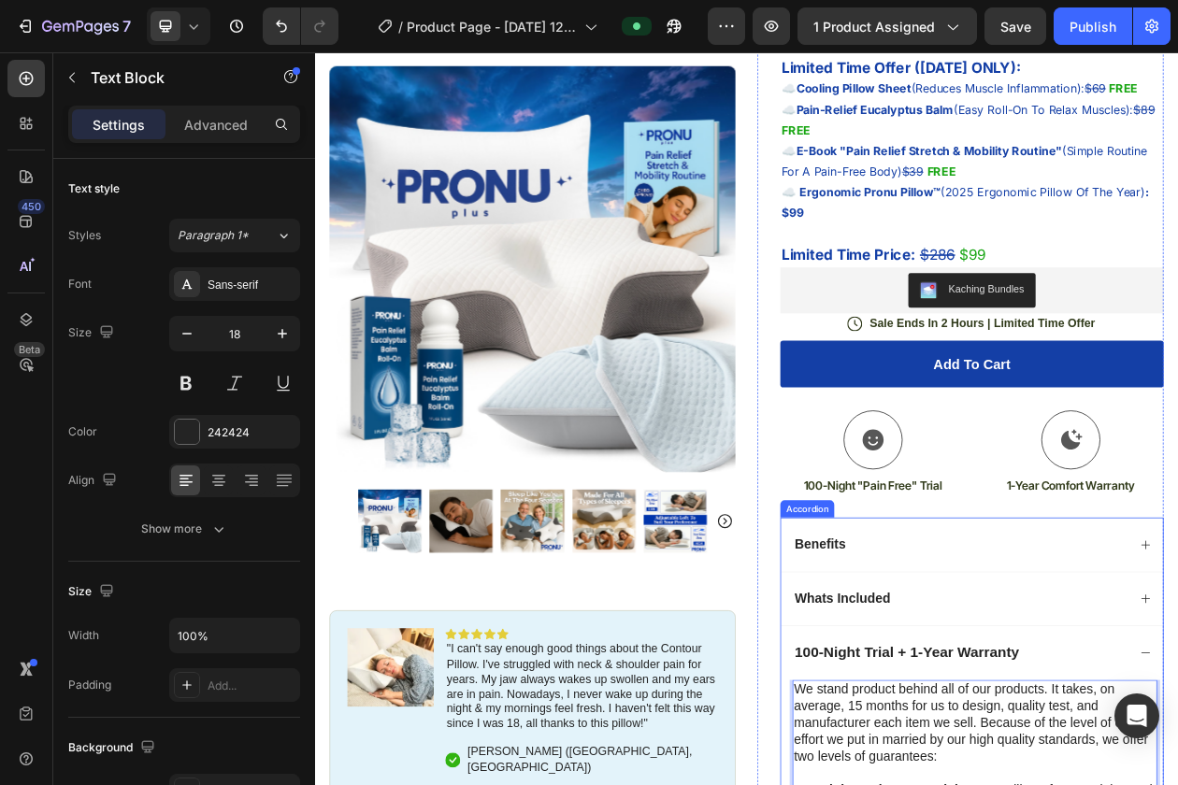
click at [1012, 762] on span "Whats Included" at bounding box center [1000, 762] width 124 height 19
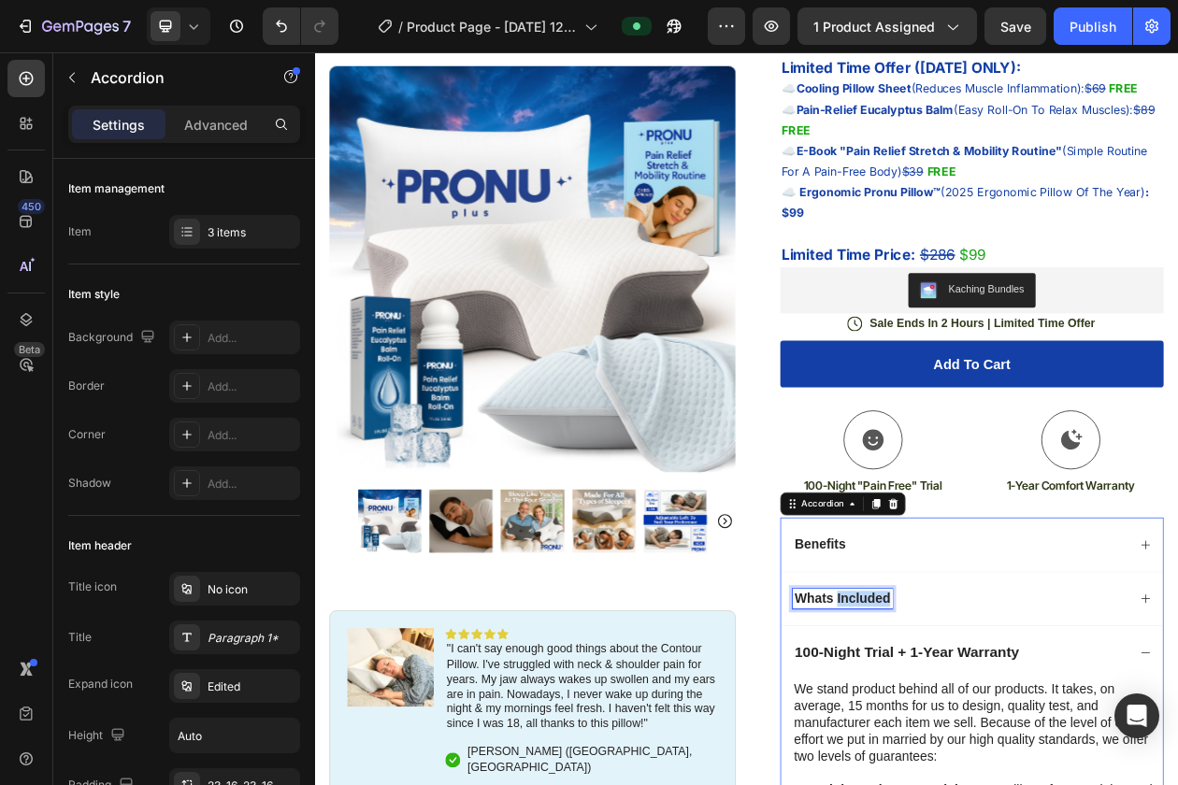
click at [1012, 762] on span "Whats Included" at bounding box center [1000, 762] width 124 height 19
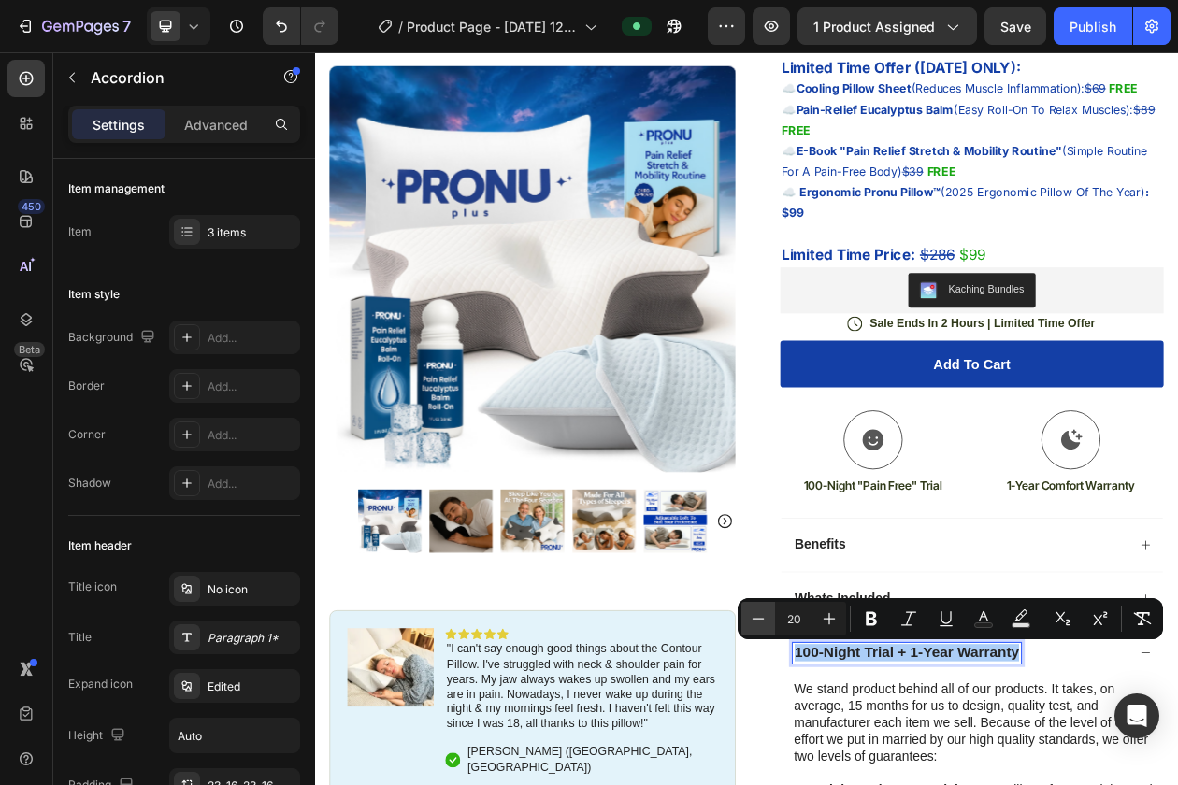
click at [755, 617] on icon "Editor contextual toolbar" at bounding box center [758, 618] width 19 height 19
type input "19"
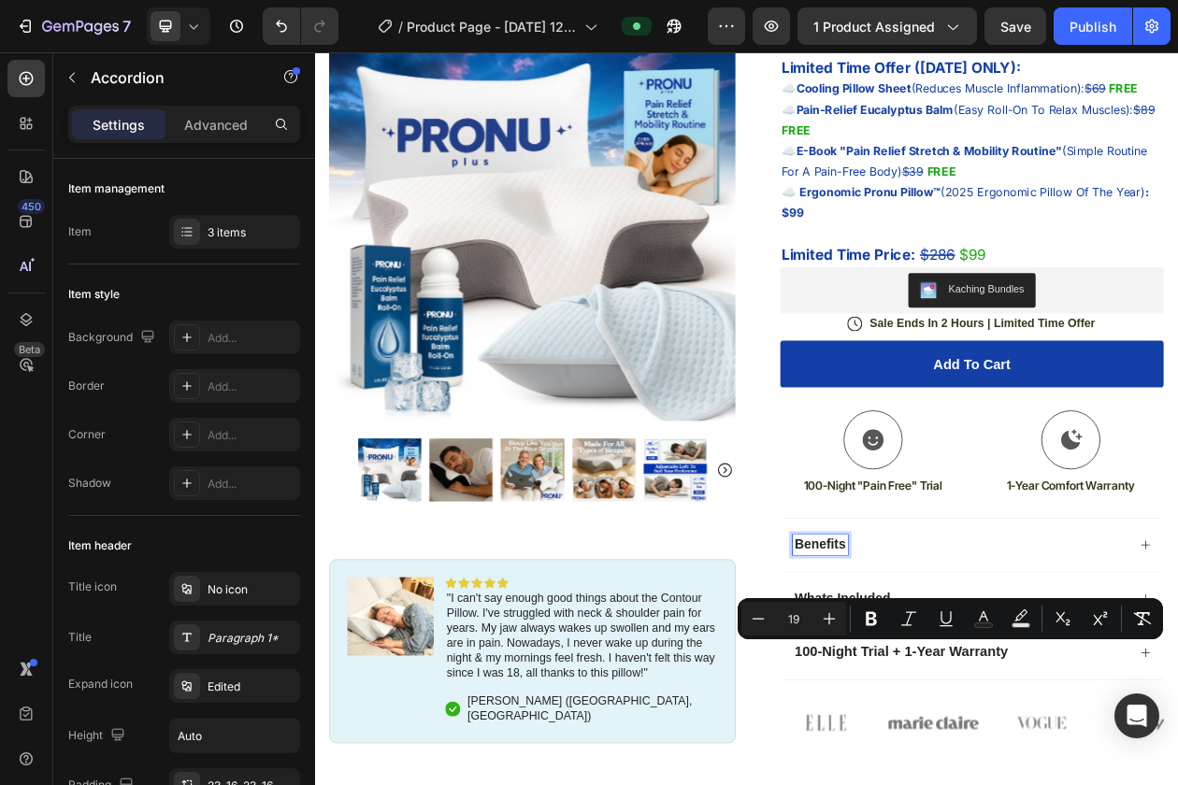
click at [963, 695] on span "Benefits" at bounding box center [971, 692] width 66 height 19
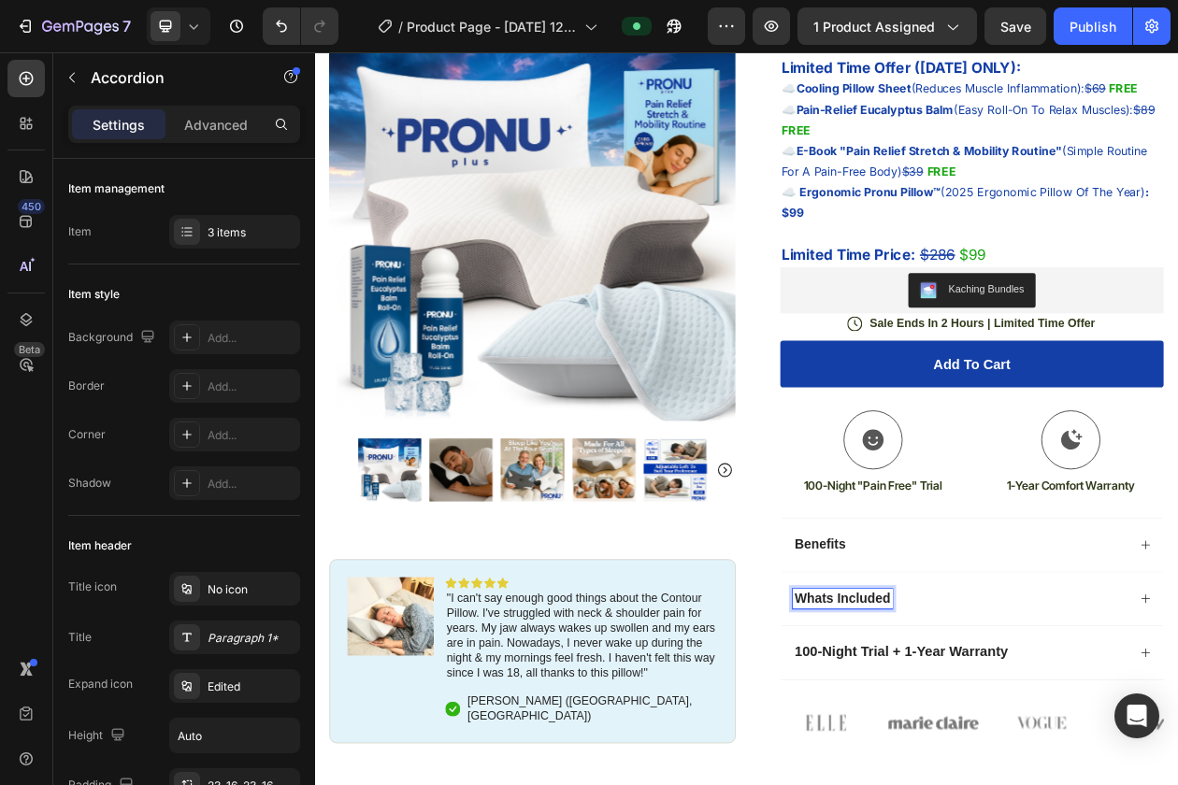
click at [993, 768] on span "Whats Included" at bounding box center [1000, 762] width 124 height 19
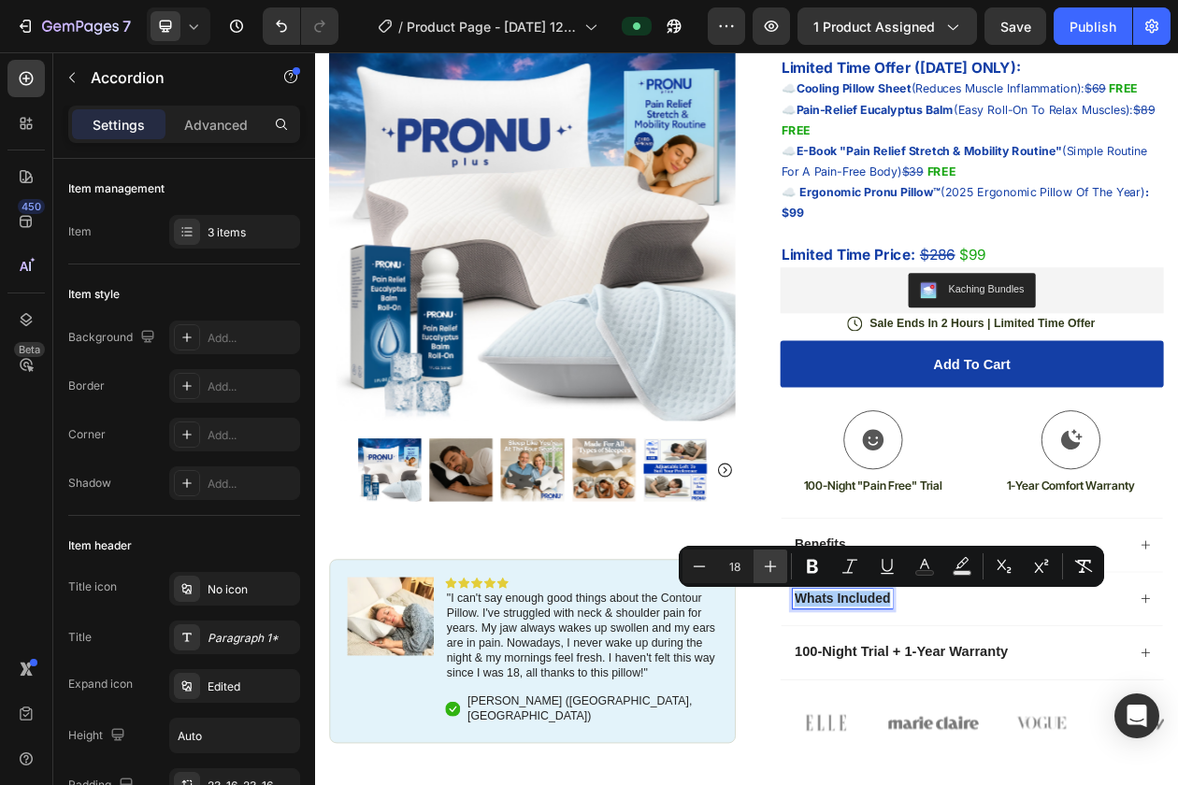
click at [775, 566] on icon "Editor contextual toolbar" at bounding box center [770, 566] width 19 height 19
type input "19"
click at [945, 663] on div "Benefits" at bounding box center [1169, 693] width 496 height 70
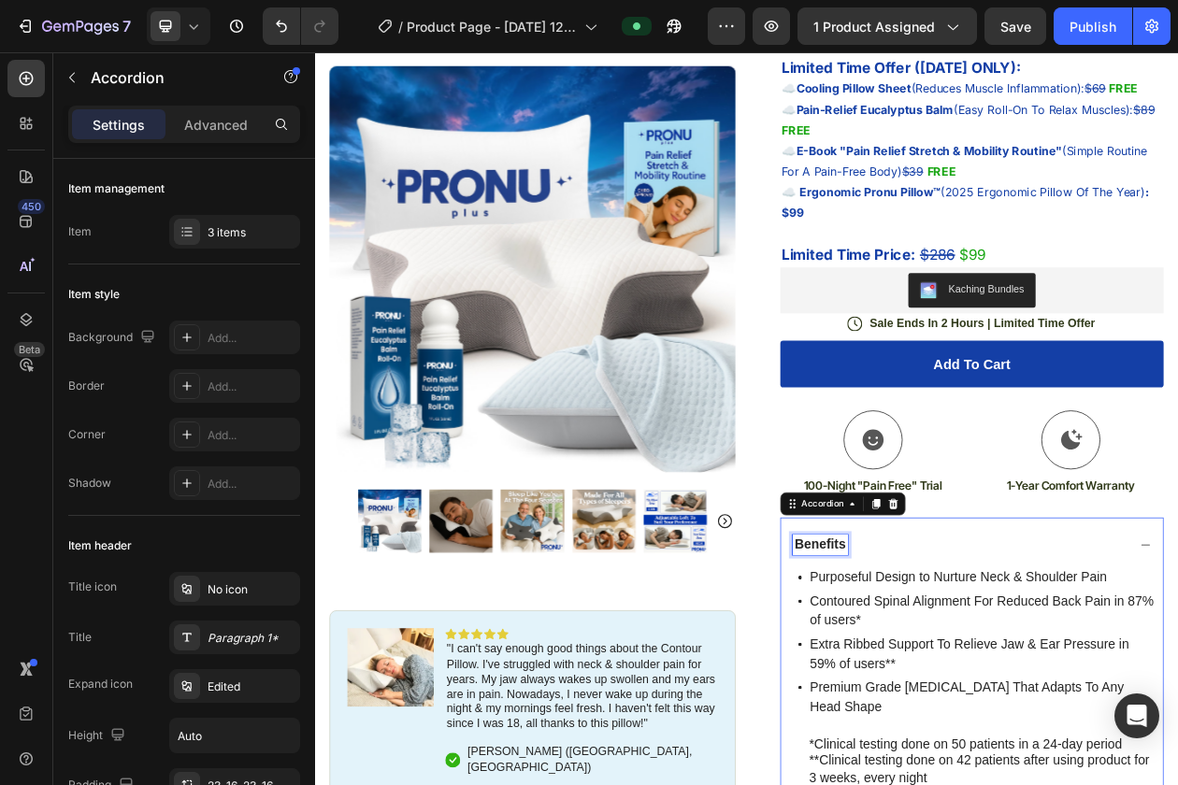
click at [948, 693] on span "Benefits" at bounding box center [971, 692] width 66 height 19
click at [955, 690] on span "Benefits" at bounding box center [971, 692] width 66 height 19
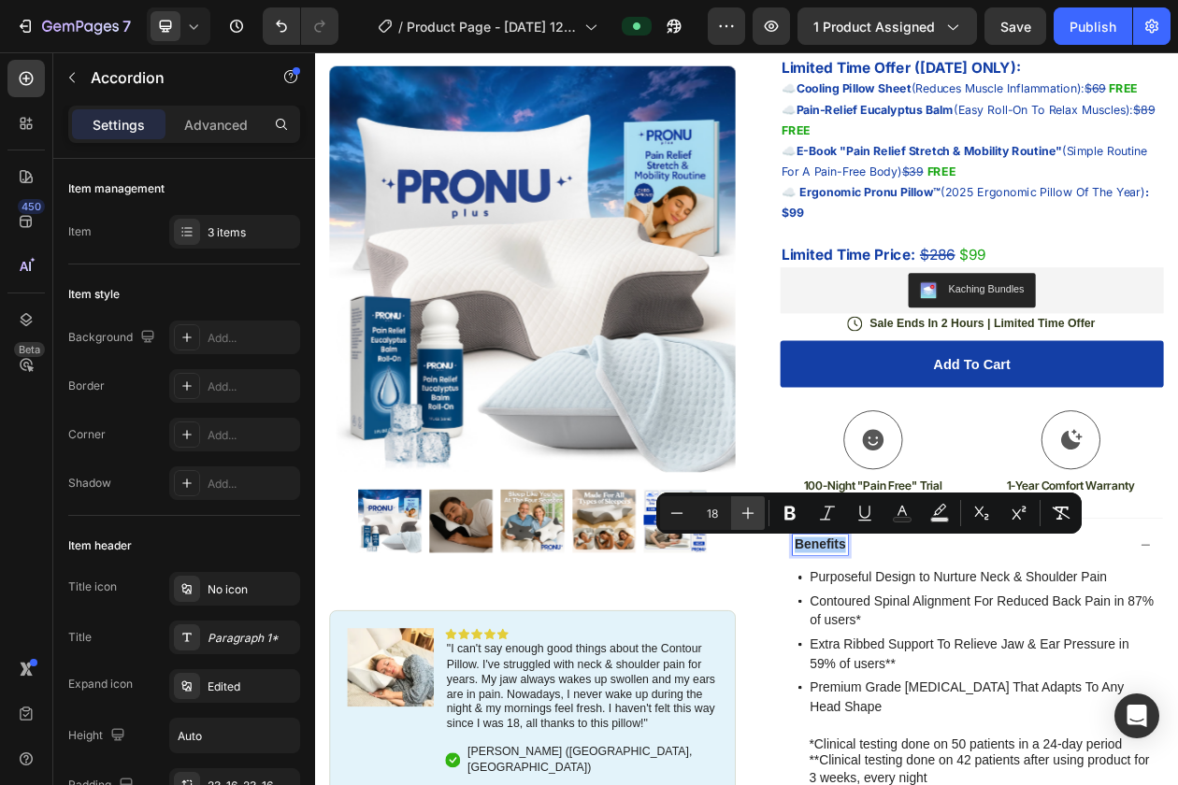
click at [763, 508] on button "Plus" at bounding box center [748, 513] width 34 height 34
type input "19"
click at [923, 523] on div "Icon" at bounding box center [1041, 557] width 242 height 77
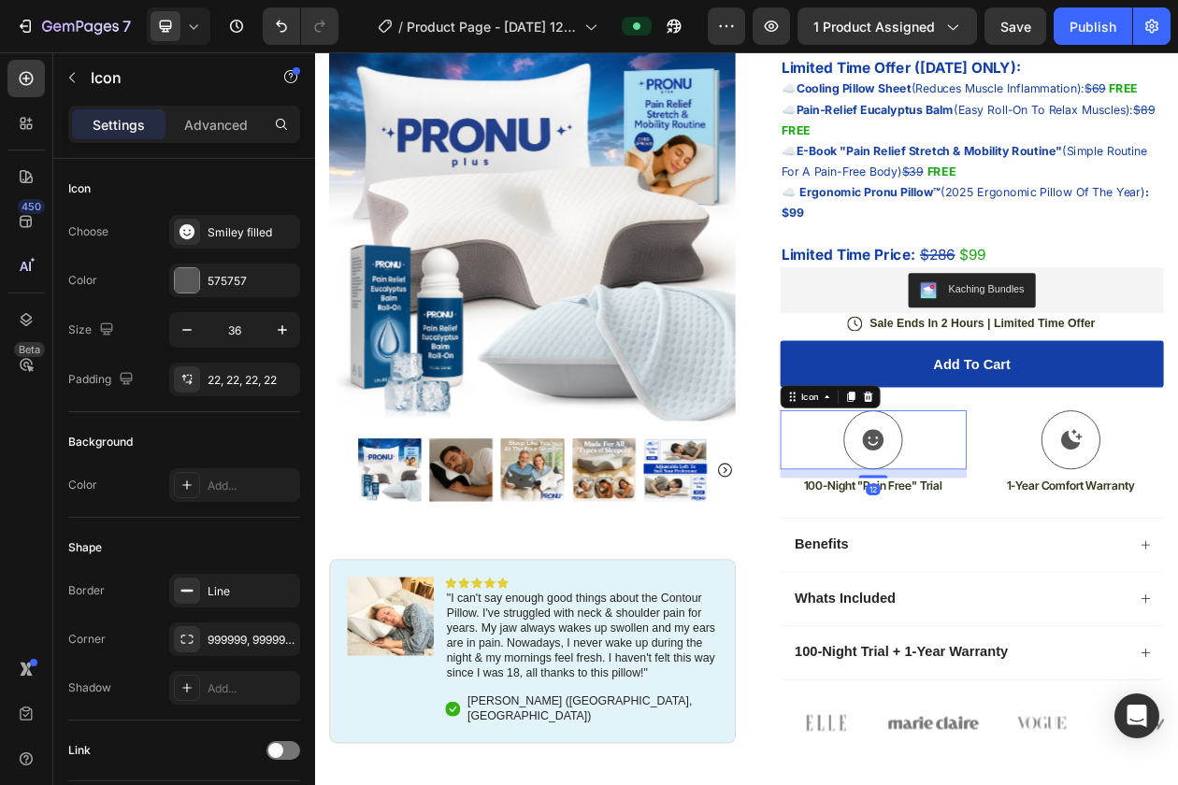
scroll to position [0, 0]
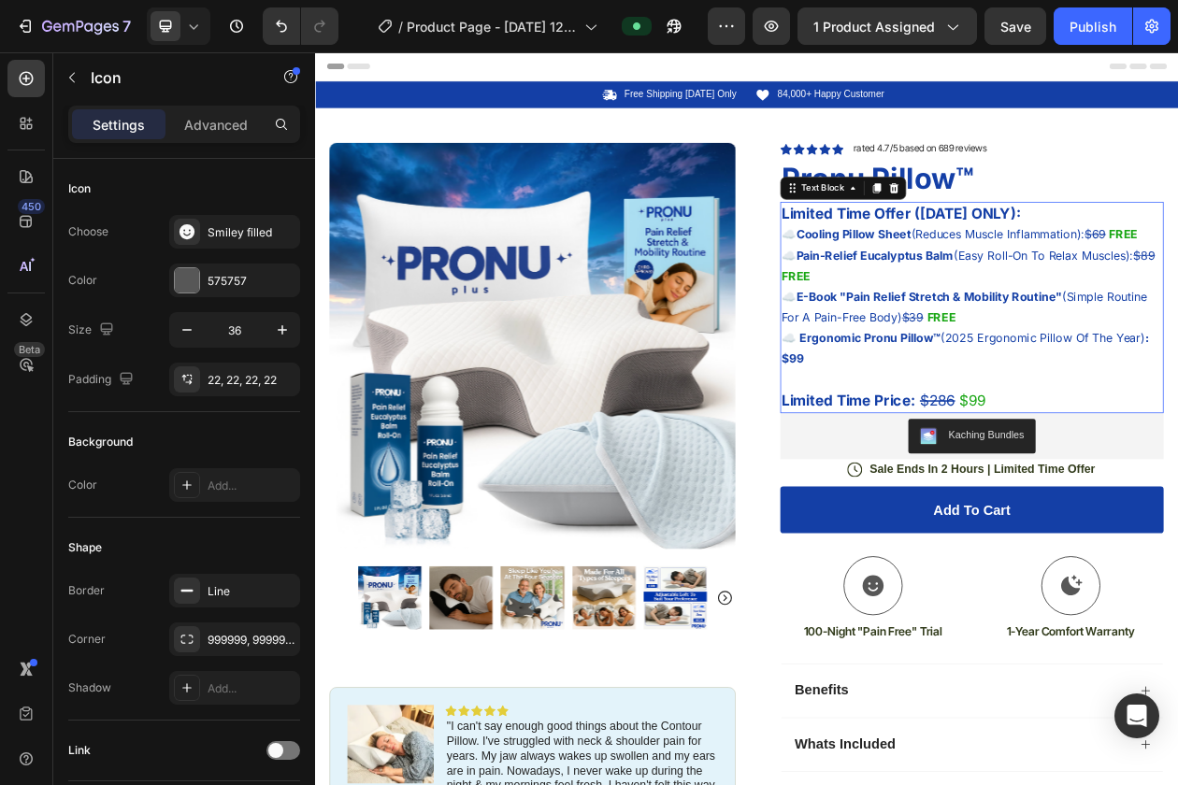
click at [1049, 397] on span "☁️ E-Book "Pain Relief Stretch & Mobility Routine" (Simple Routine For A Pain-F…" at bounding box center [1159, 384] width 475 height 46
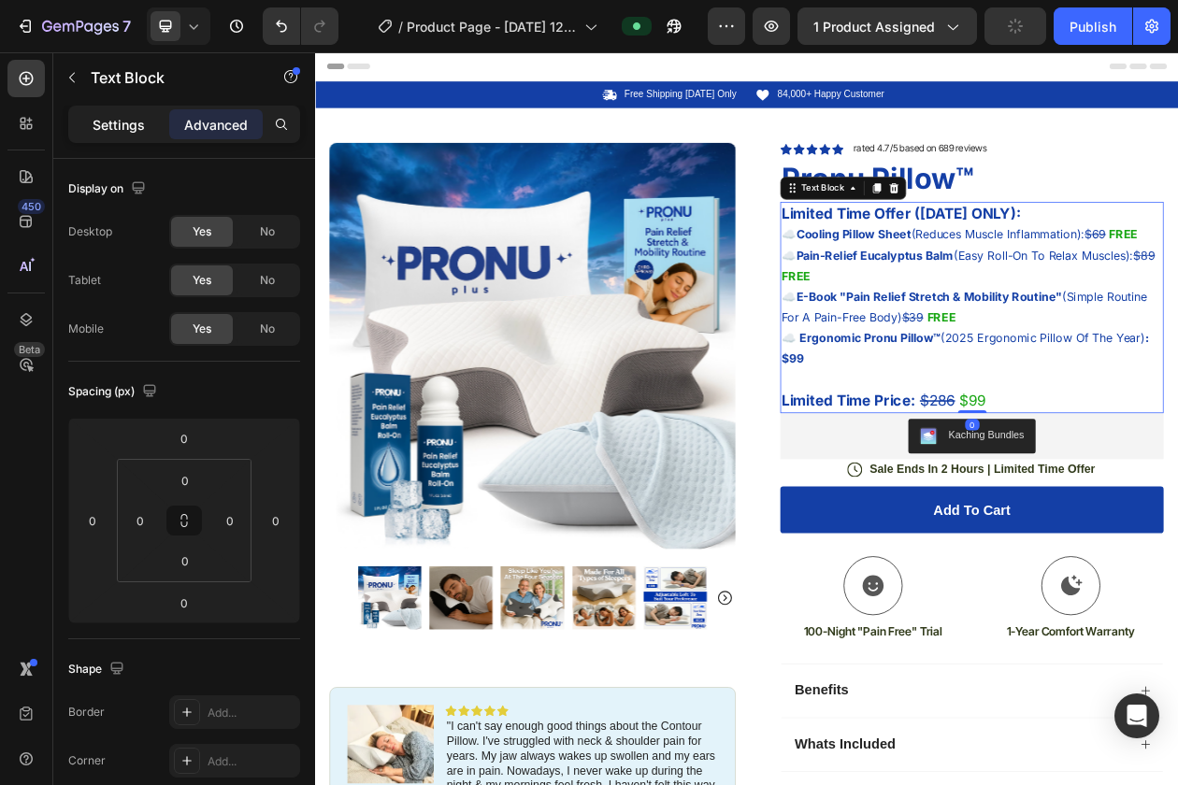
click at [109, 122] on p "Settings" at bounding box center [119, 125] width 52 height 20
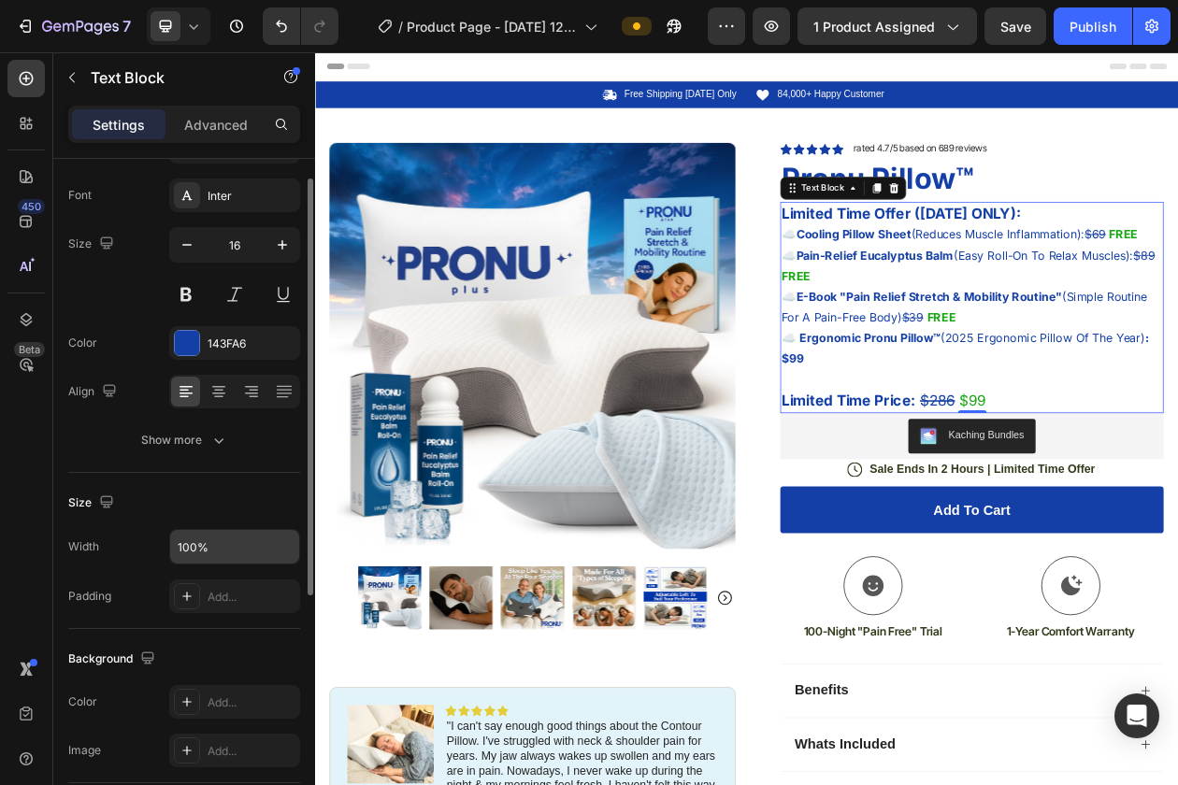
scroll to position [65, 0]
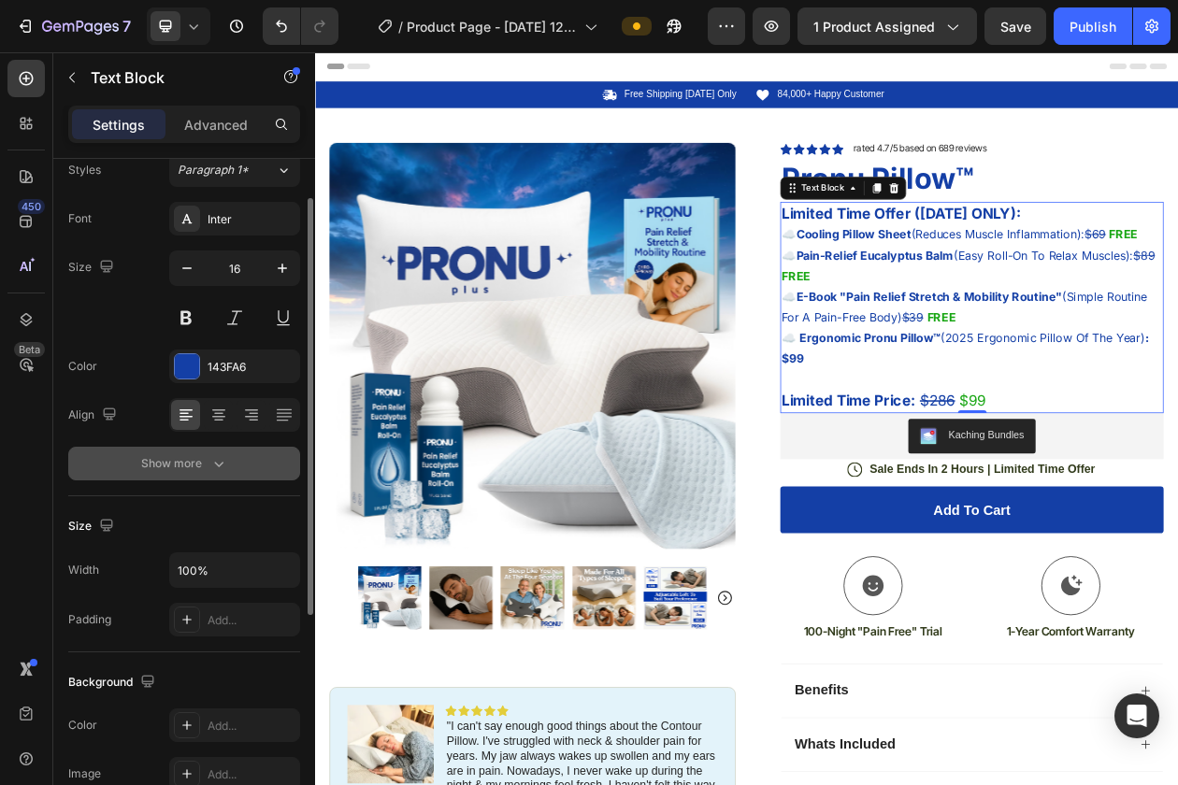
click at [197, 473] on button "Show more" at bounding box center [184, 464] width 232 height 34
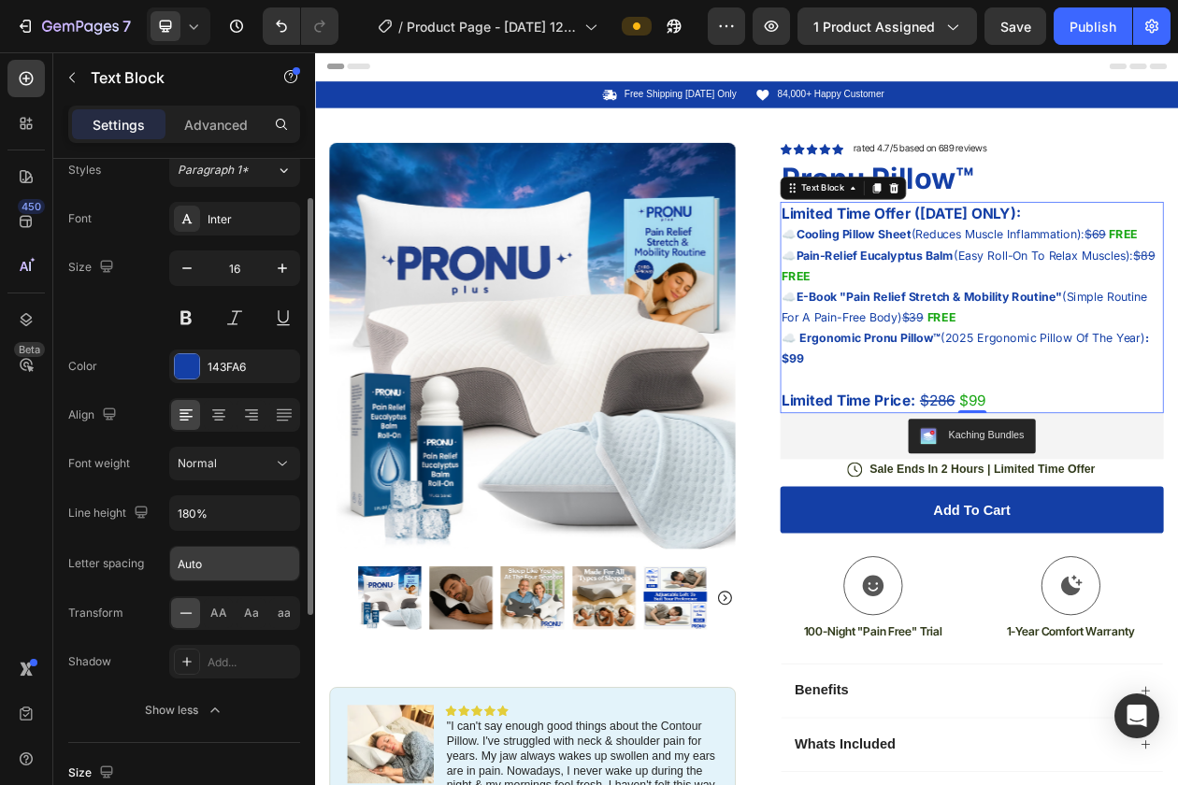
click at [197, 549] on input "Auto" at bounding box center [234, 564] width 129 height 34
type input "3"
type input "2"
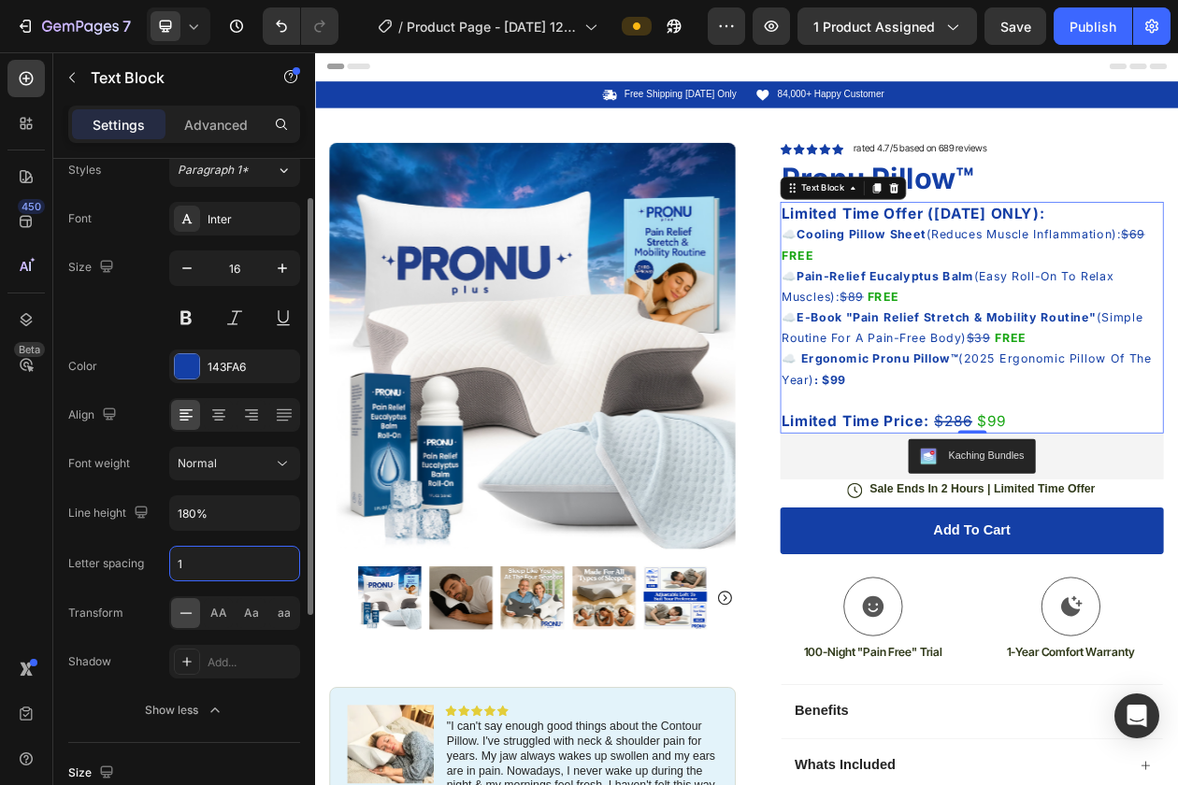
type input "1"
click at [164, 592] on div "Font Inter Size 16 Color 143FA6 Align Font weight Normal Line height 180% Lette…" at bounding box center [184, 464] width 232 height 525
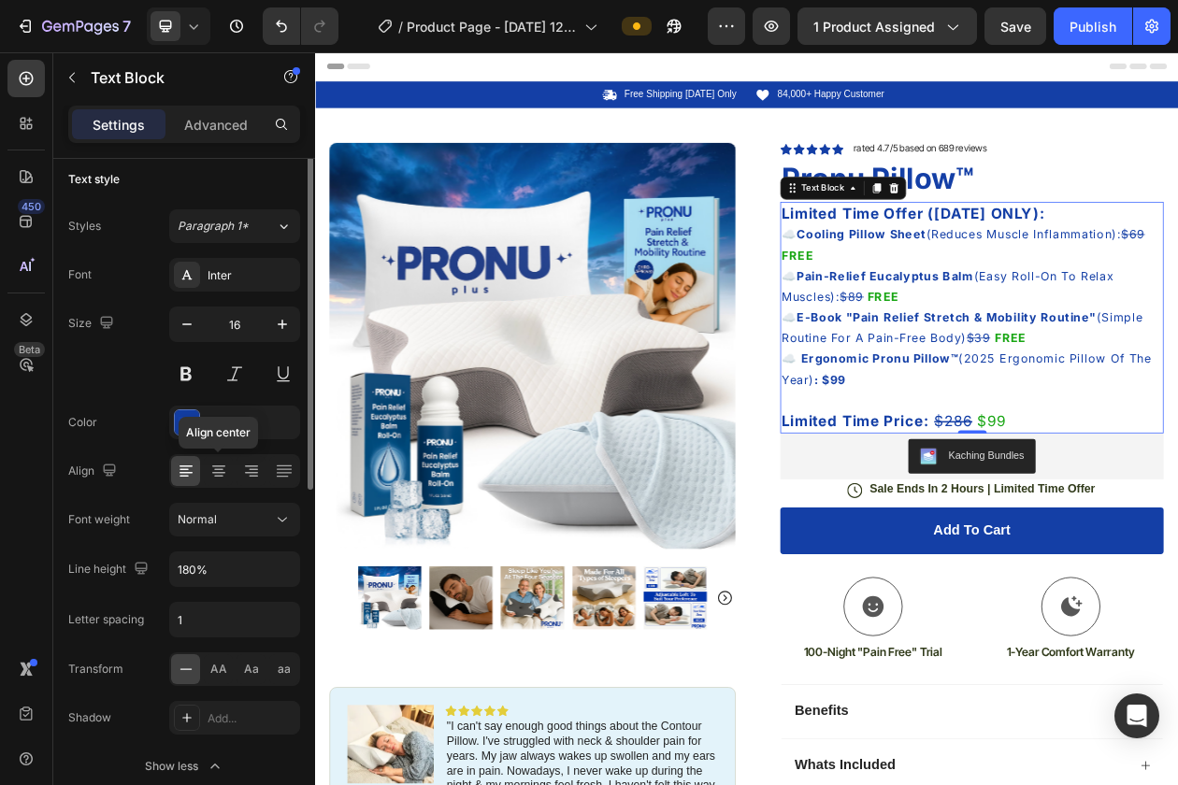
scroll to position [0, 0]
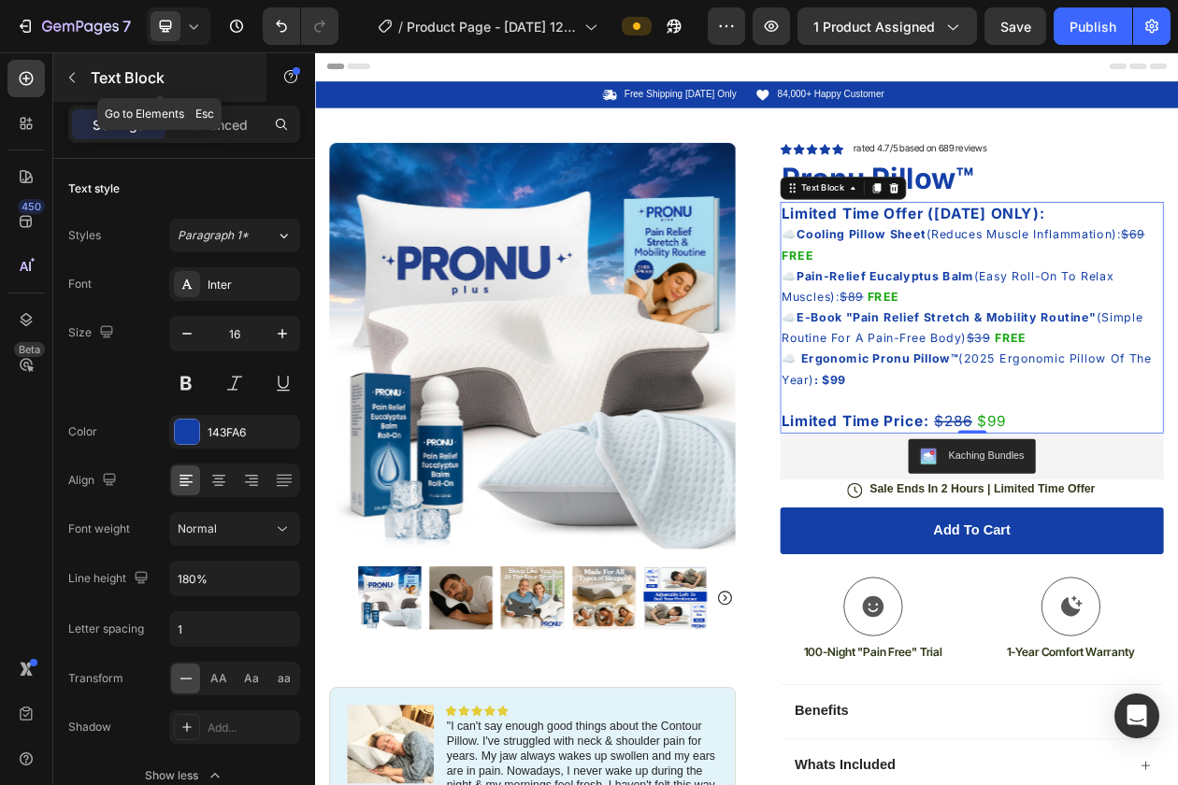
click at [230, 95] on div "Text Block" at bounding box center [159, 77] width 213 height 49
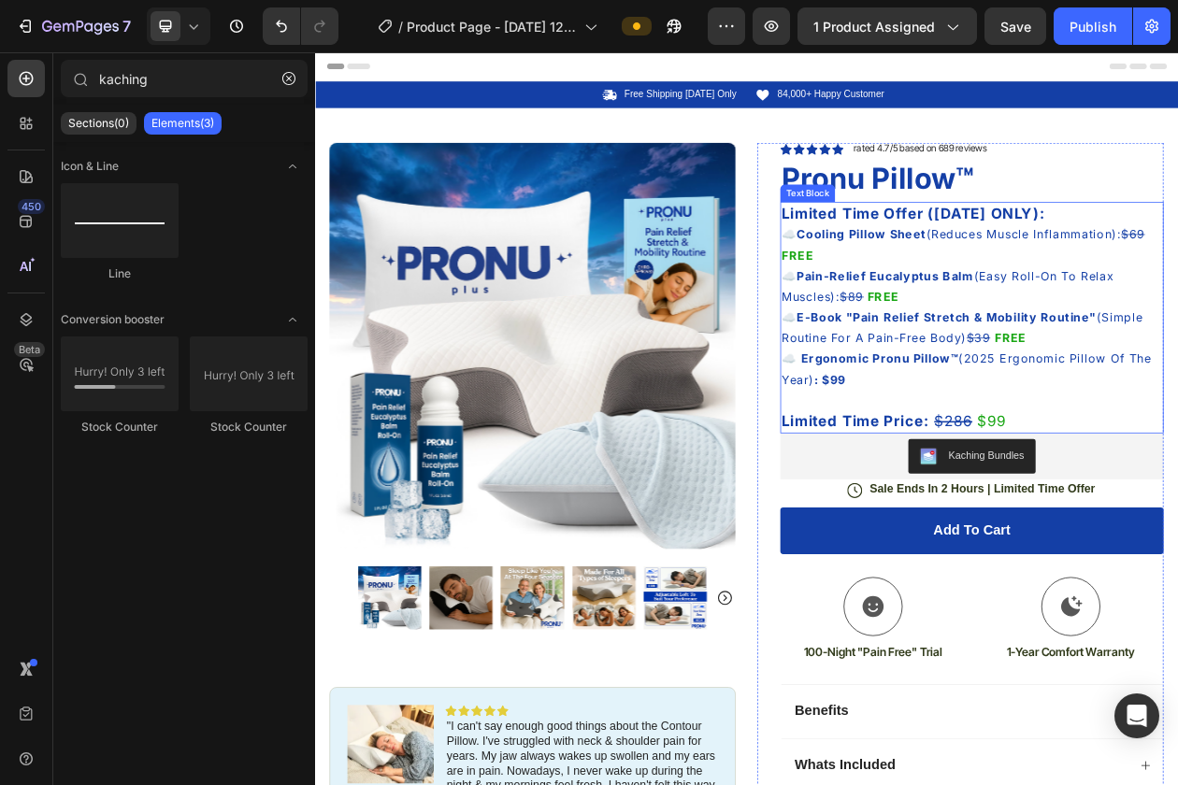
click at [1099, 294] on strong "Cooling Pillow Sheet" at bounding box center [1025, 288] width 168 height 19
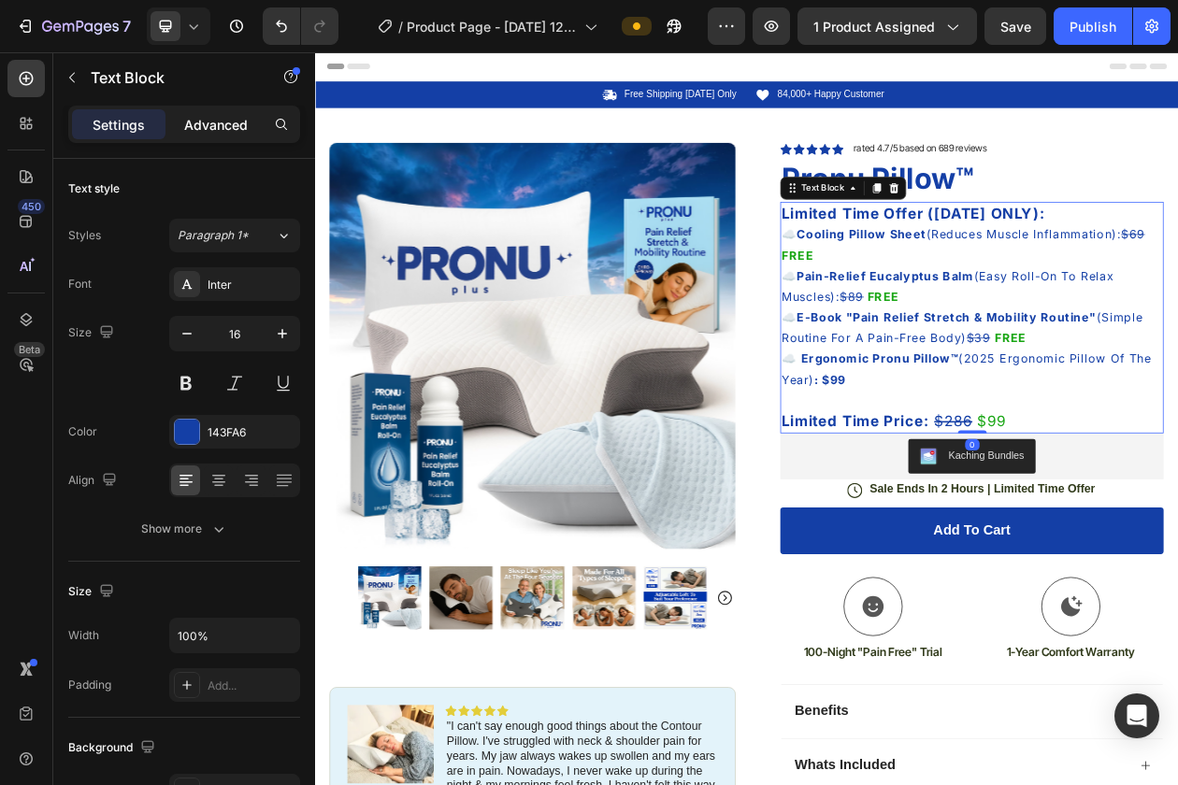
click at [210, 122] on p "Advanced" at bounding box center [216, 125] width 64 height 20
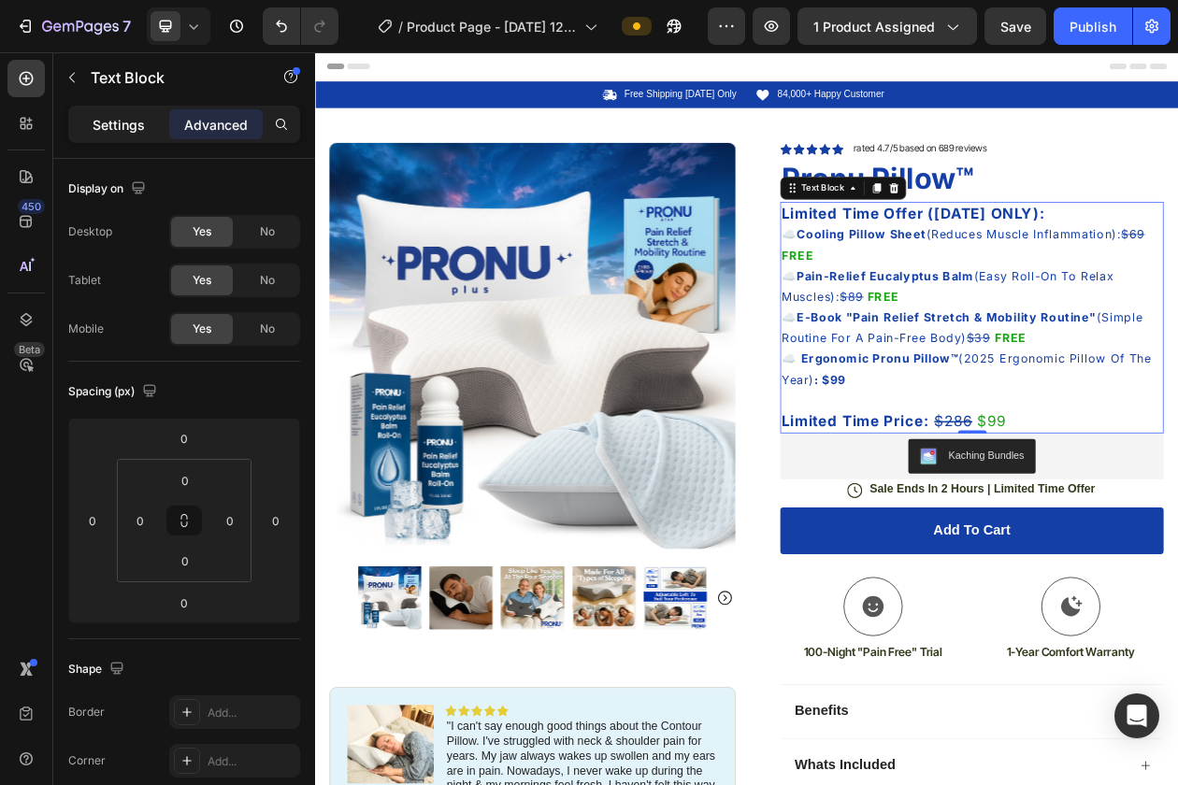
click at [116, 129] on p "Settings" at bounding box center [119, 125] width 52 height 20
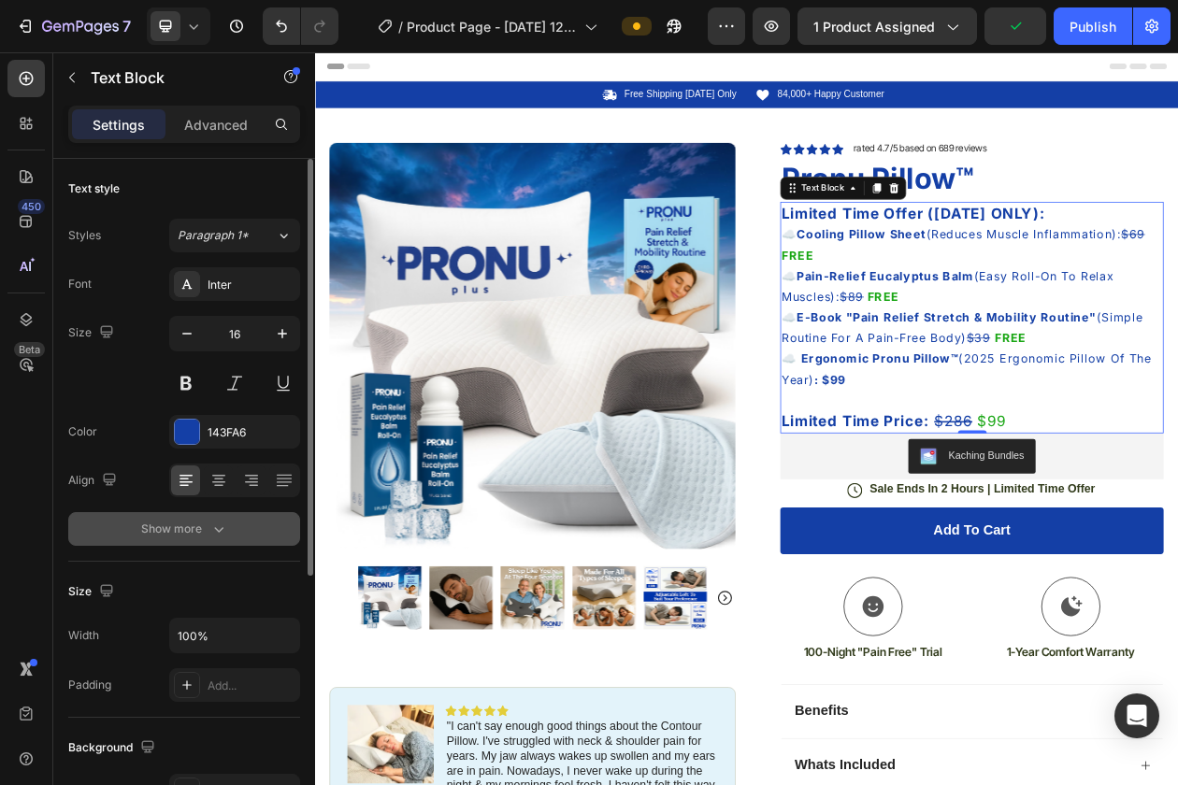
click at [208, 543] on button "Show more" at bounding box center [184, 529] width 232 height 34
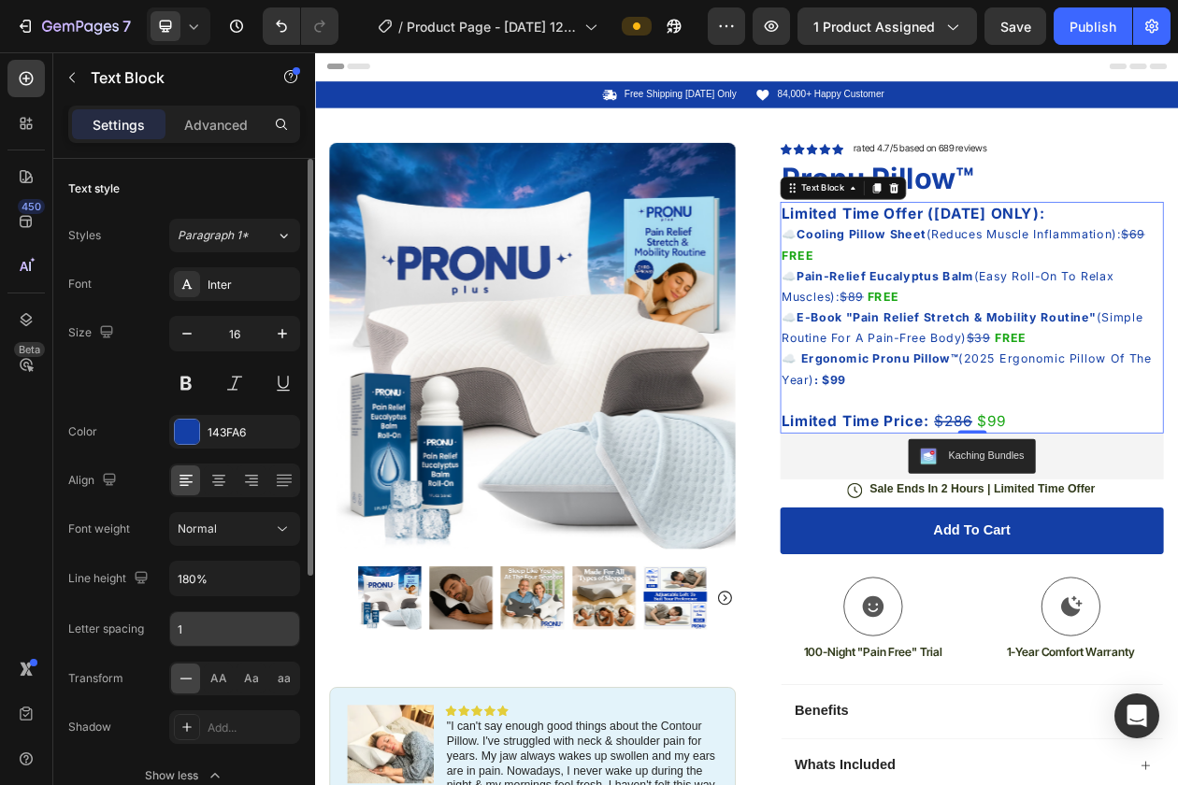
click at [211, 623] on input "1" at bounding box center [234, 629] width 129 height 34
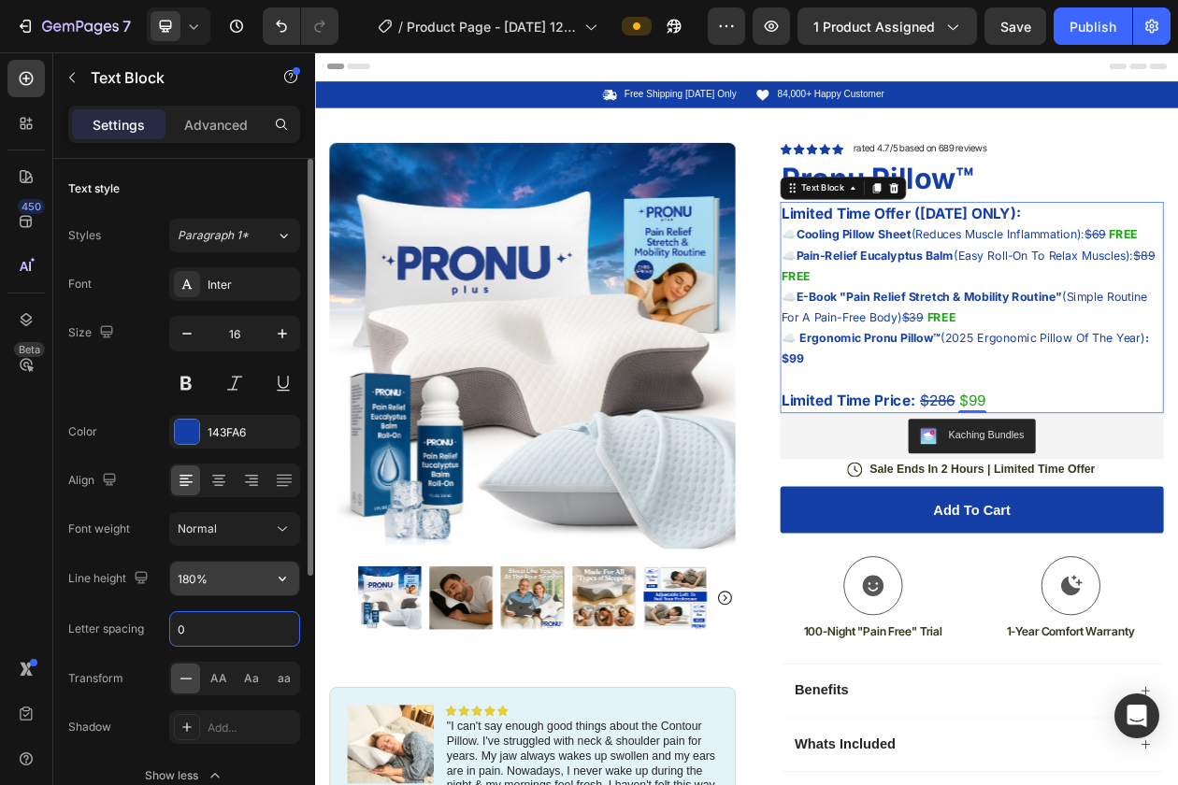
type input "0"
click at [237, 582] on input "180%" at bounding box center [234, 579] width 129 height 34
click at [279, 578] on icon "button" at bounding box center [282, 579] width 7 height 5
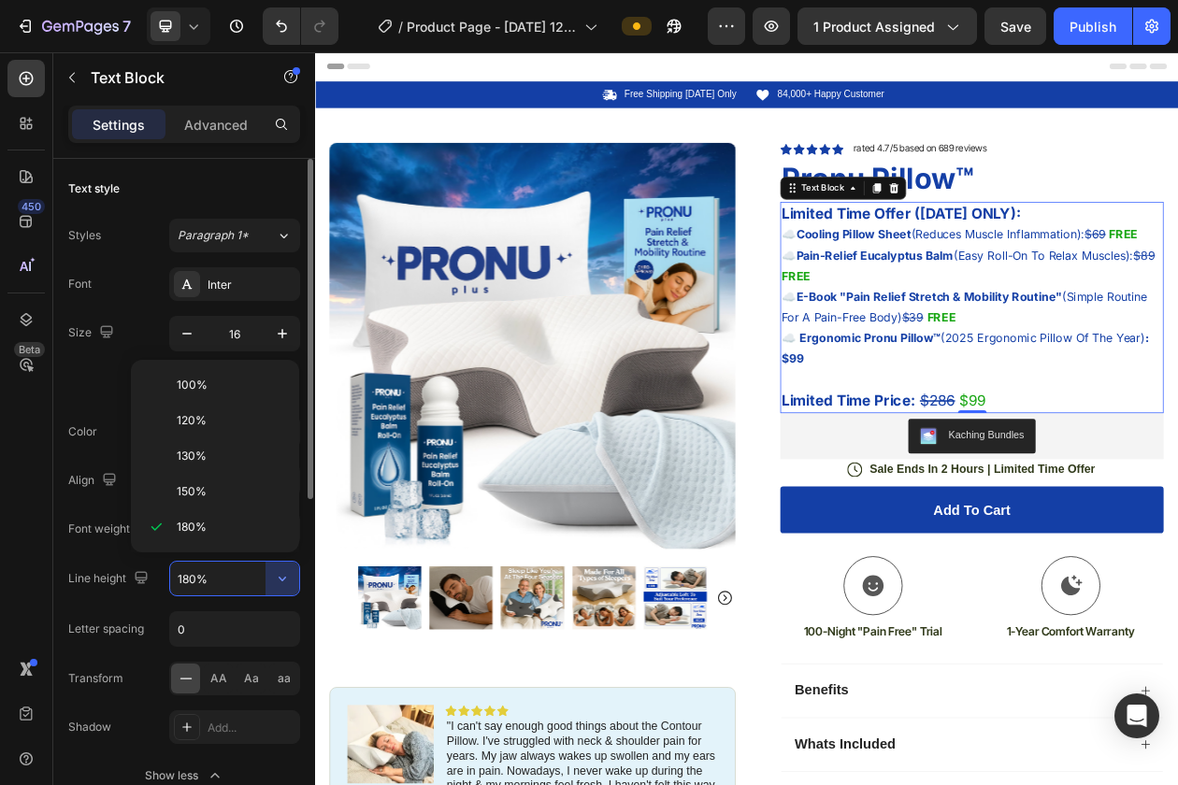
click at [205, 591] on input "180%" at bounding box center [234, 579] width 129 height 34
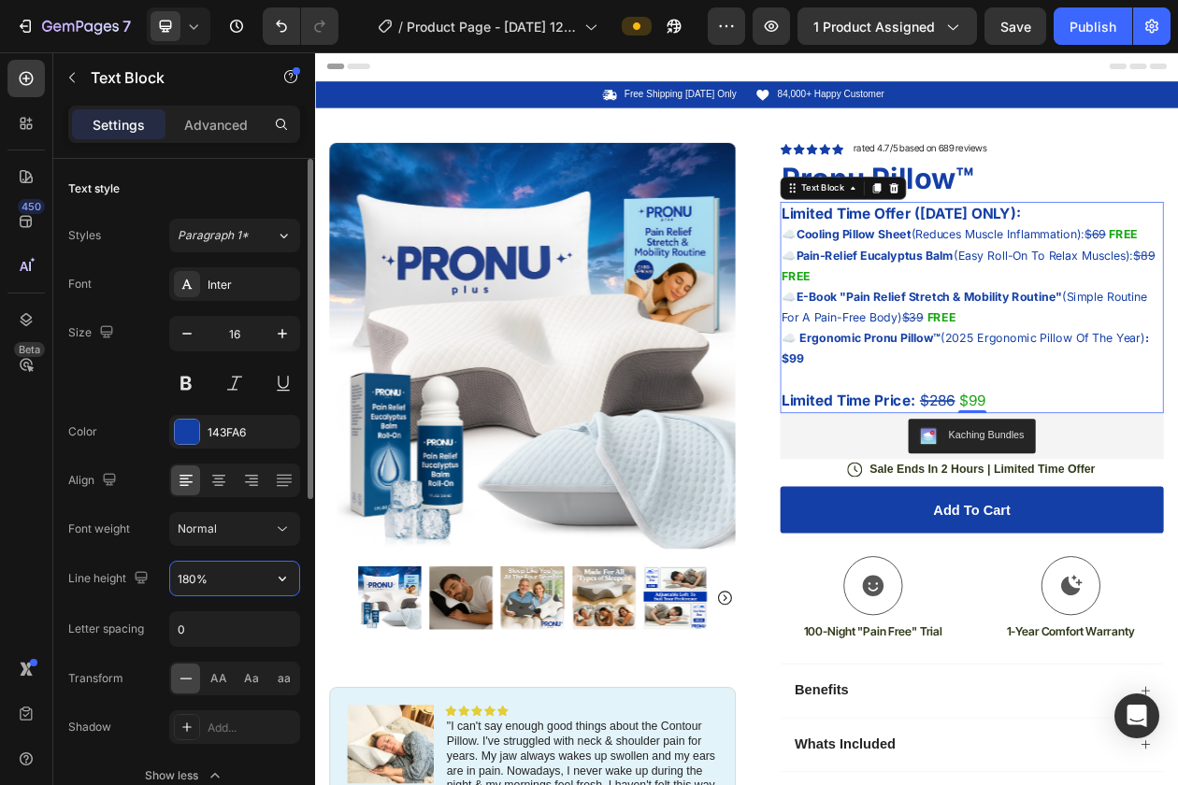
click at [199, 581] on input "180%" at bounding box center [234, 579] width 129 height 34
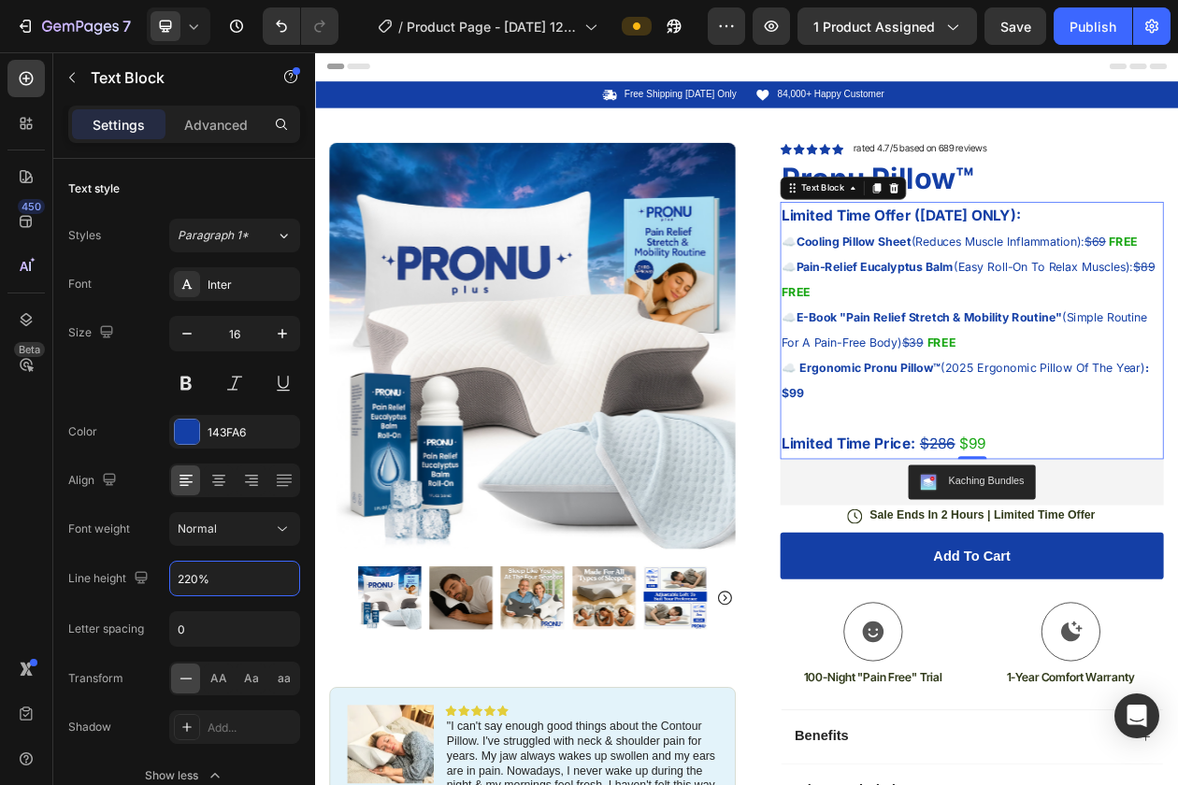
type input "220%"
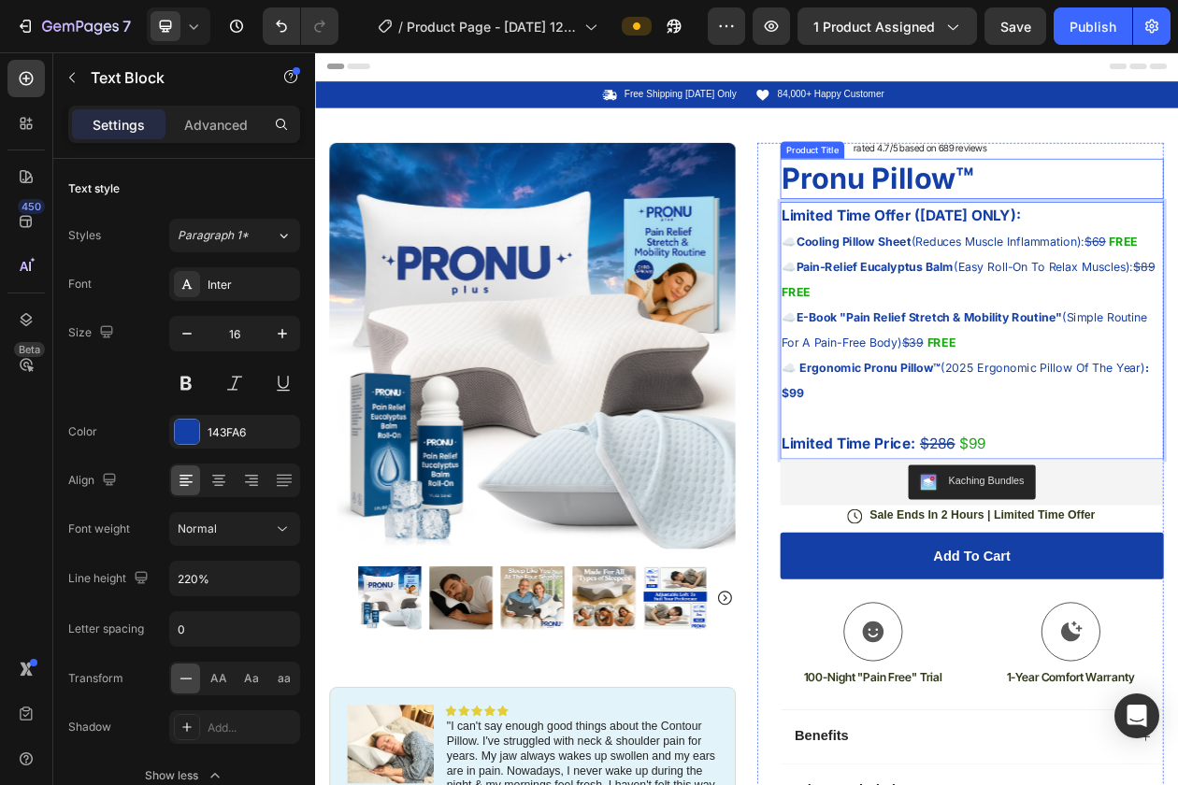
click at [1177, 213] on h1 "Pronu Pillow™" at bounding box center [1169, 217] width 498 height 52
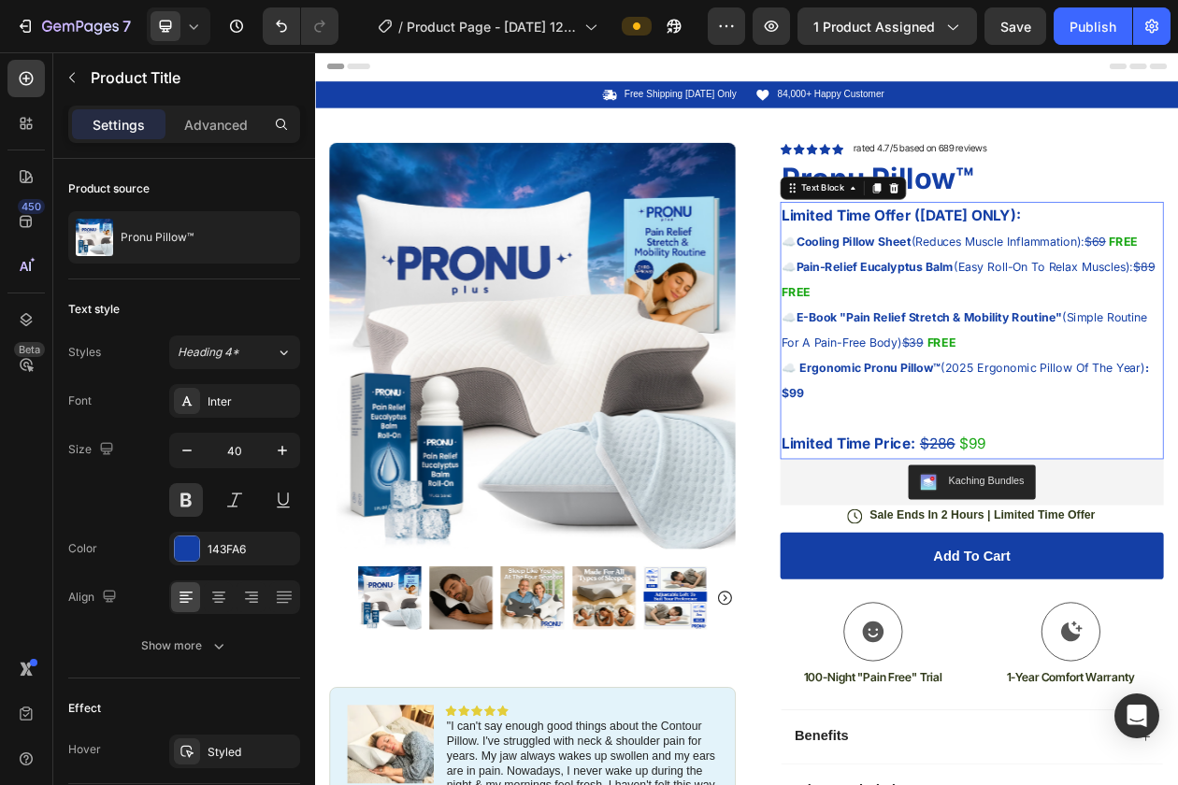
click at [1177, 265] on p "Limited Time Offer ([DATE] ONLY):" at bounding box center [1169, 266] width 494 height 34
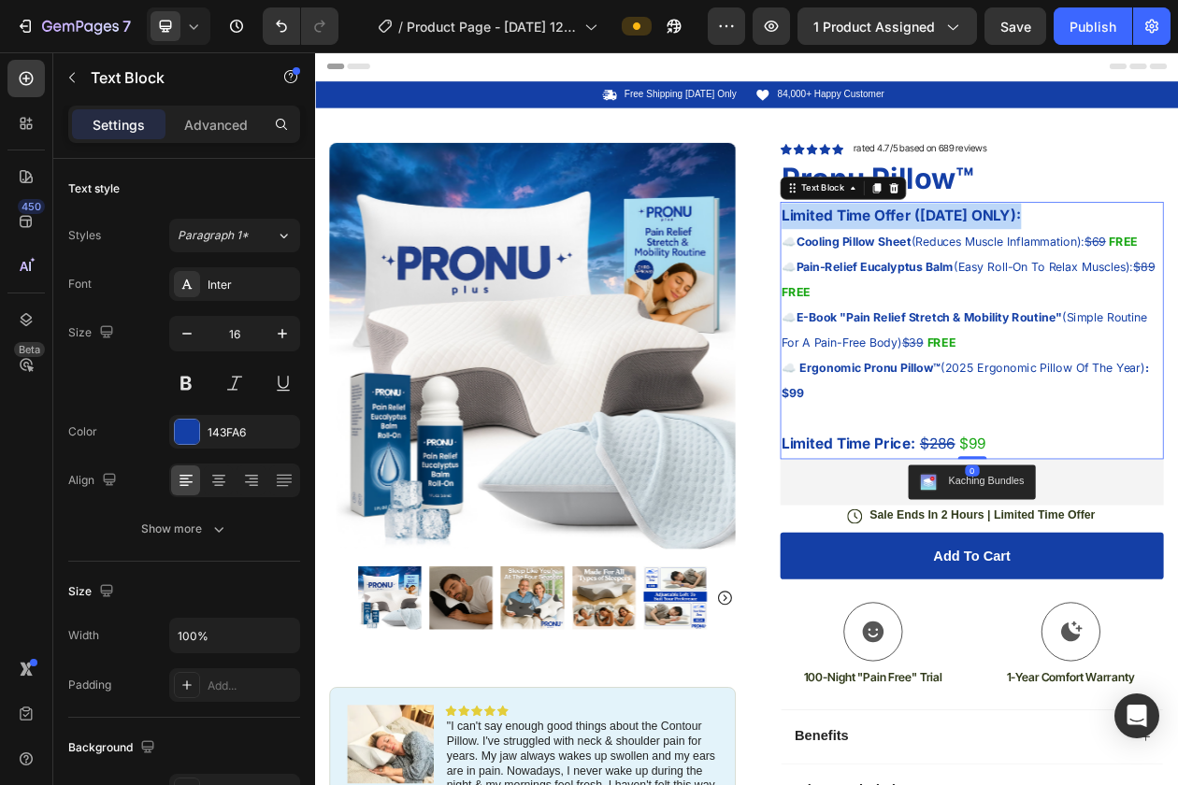
click at [1177, 265] on p "Limited Time Offer ([DATE] ONLY):" at bounding box center [1169, 266] width 494 height 34
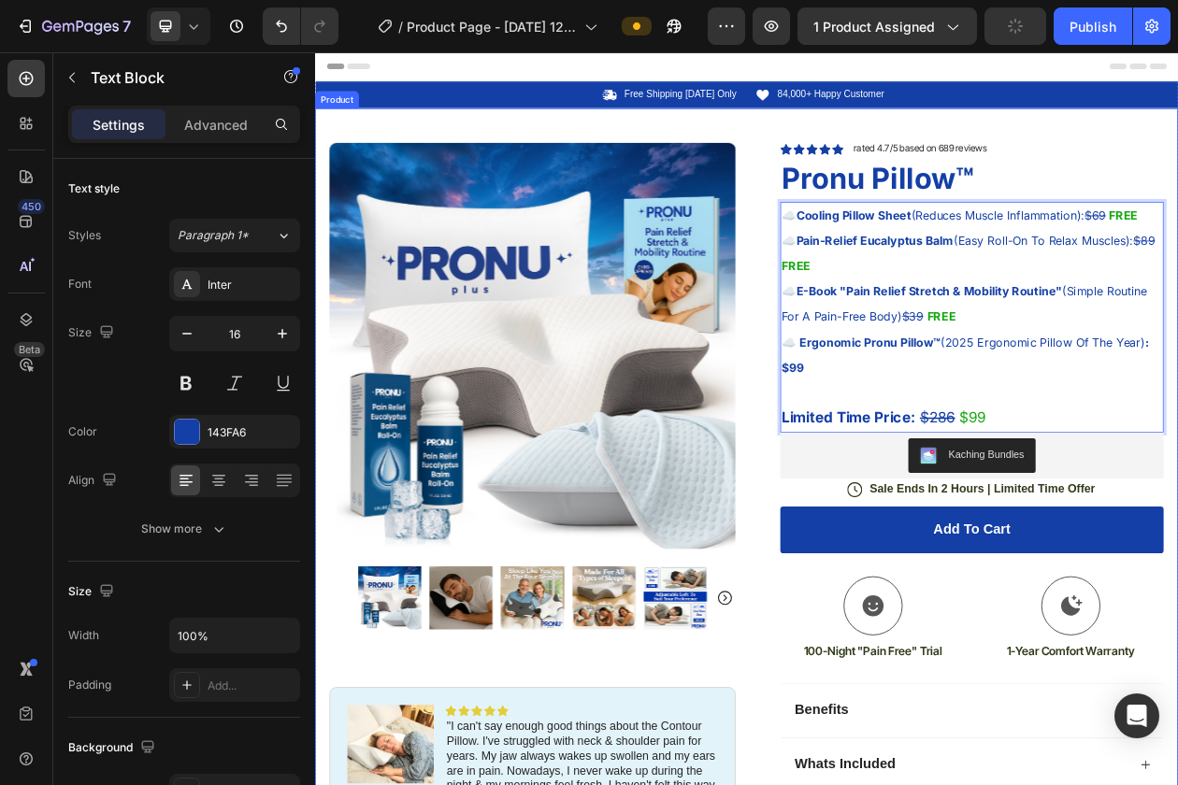
click at [1177, 177] on div "Icon Icon Icon Icon Icon Icon List rated 4.7/5 based on 689 reviews Text [GEOGR…" at bounding box center [1169, 178] width 498 height 17
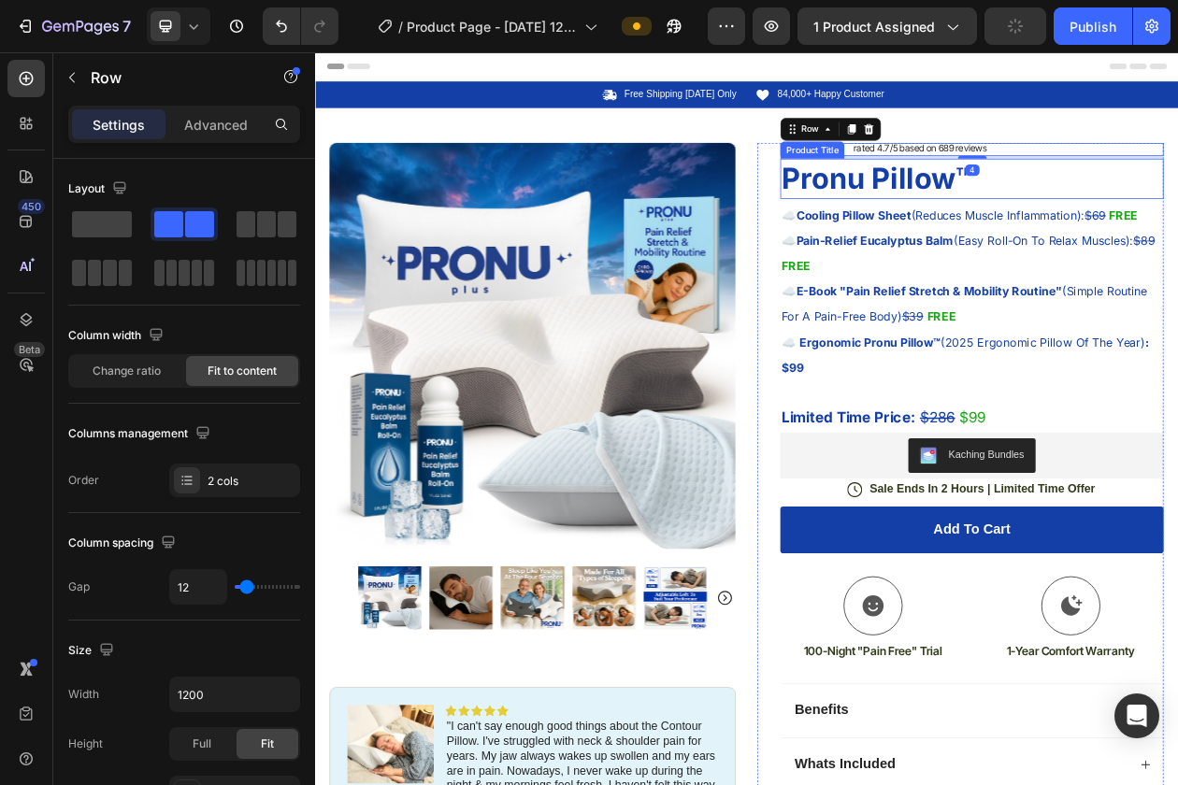
click at [1177, 236] on h1 "Pronu Pillow™" at bounding box center [1169, 217] width 498 height 52
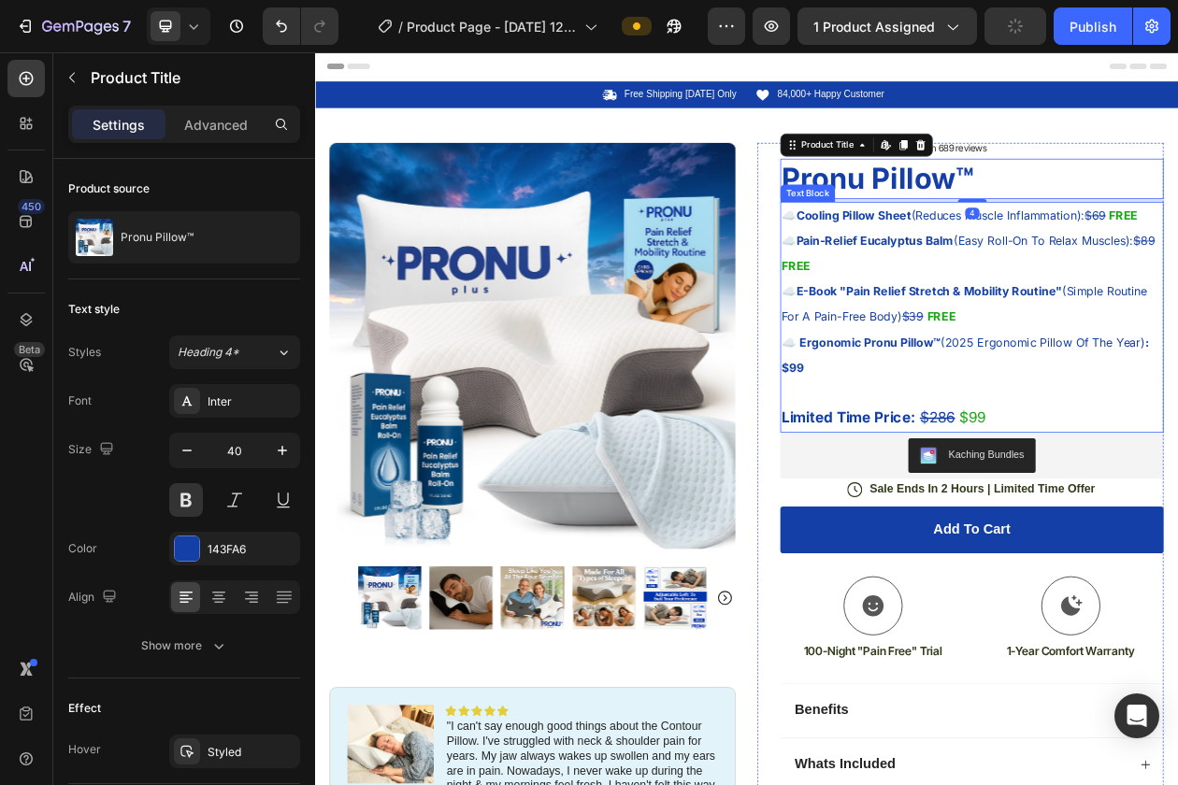
click at [928, 268] on span "☁️ Cooling Pillow Sheet (Reduces Muscle Inflammation): $69" at bounding box center [1134, 264] width 425 height 19
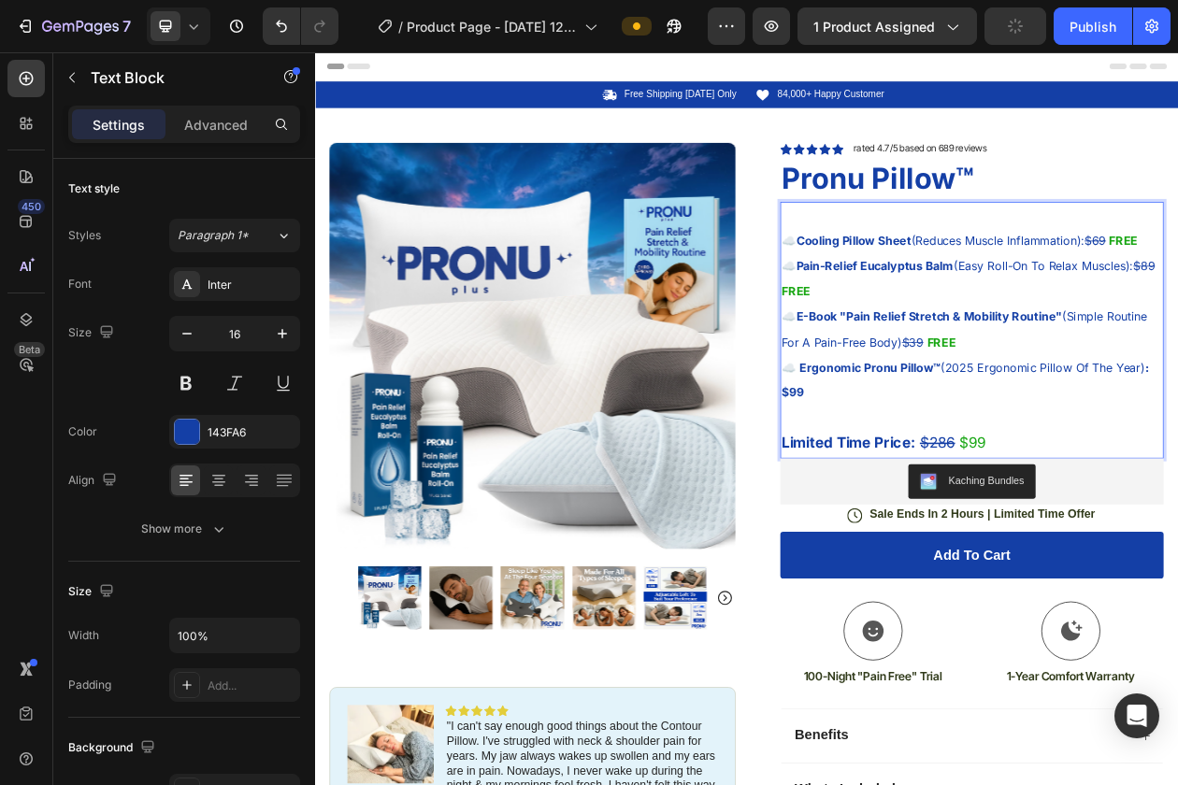
click at [925, 265] on p "Rich Text Editor. Editing area: main" at bounding box center [1169, 265] width 494 height 33
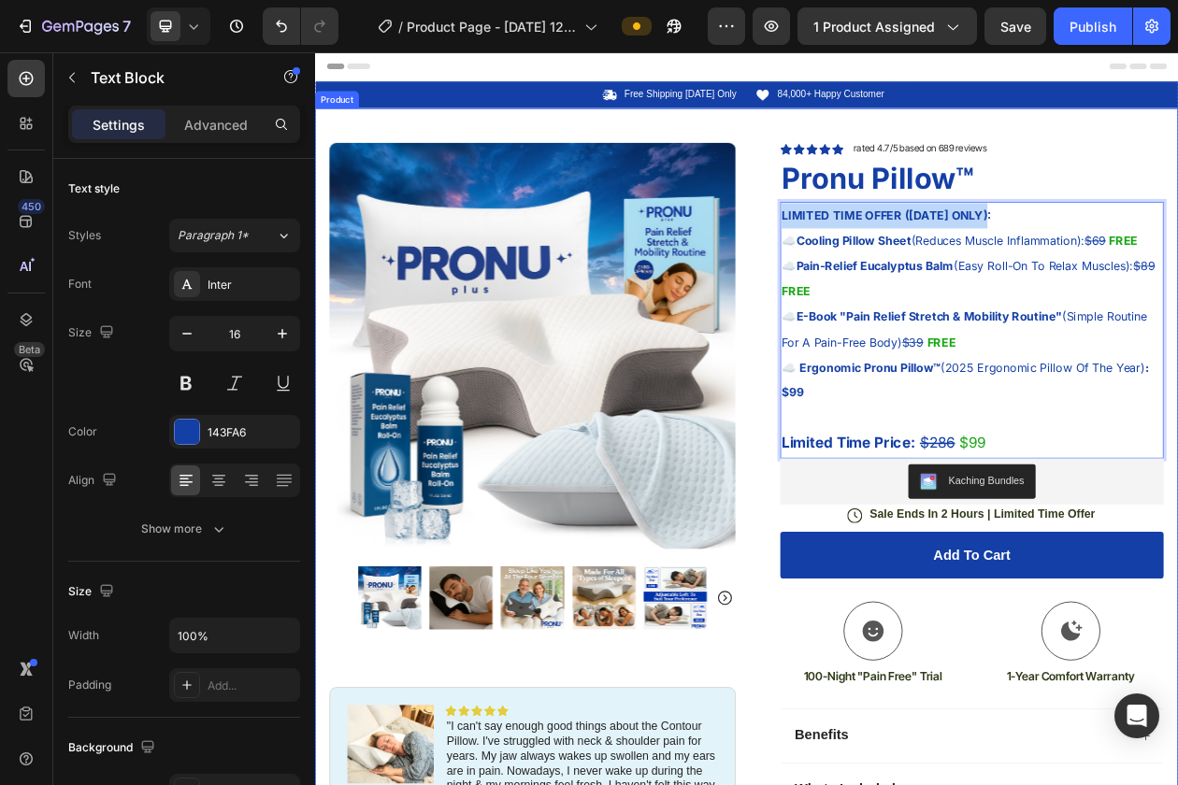
drag, startPoint x: 1186, startPoint y: 261, endPoint x: 884, endPoint y: 261, distance: 301.9
click at [884, 261] on div "Product Images Image Icon Icon Icon Icon Icon Icon List "I can't say enough goo…" at bounding box center [876, 661] width 1122 height 1073
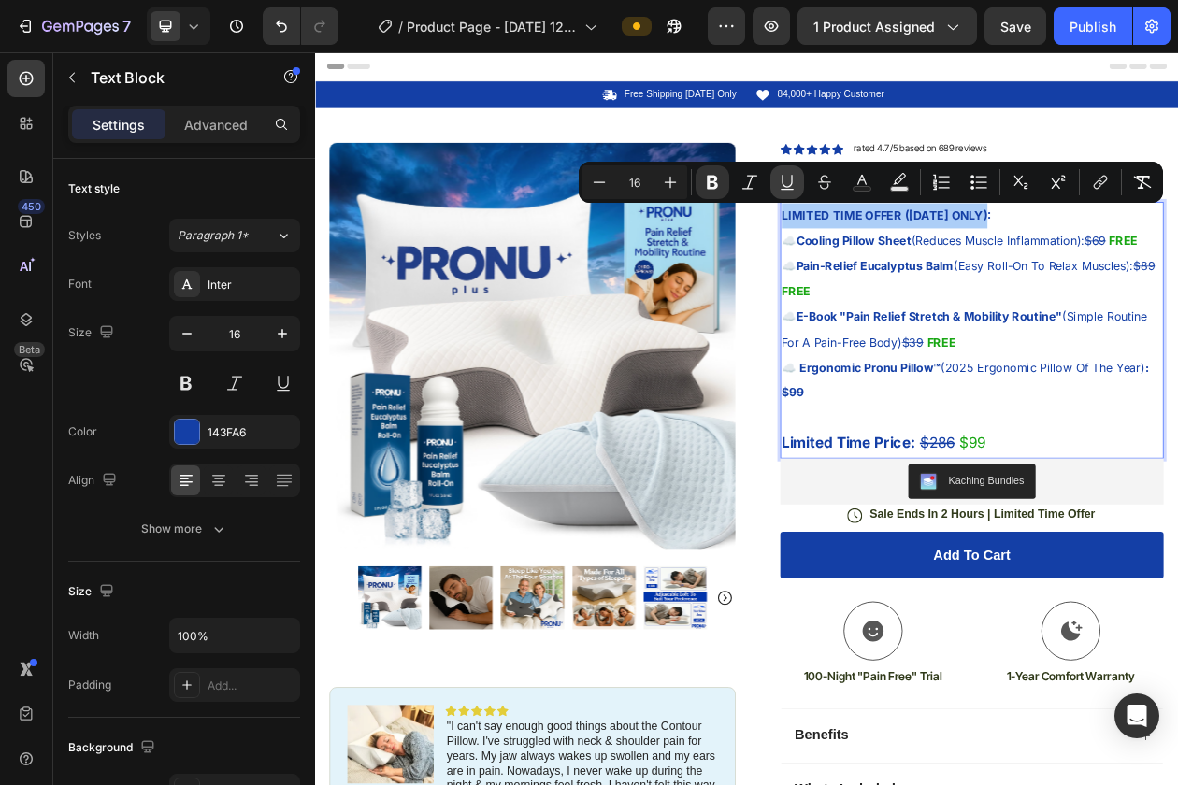
click at [786, 191] on icon "Editor contextual toolbar" at bounding box center [787, 182] width 19 height 19
click at [1000, 379] on div "LIMITED TIME OFFER ([DATE] ONLY): ☁️ Cooling Pillow Sheet (Reduces Muscle Infla…" at bounding box center [1169, 414] width 498 height 334
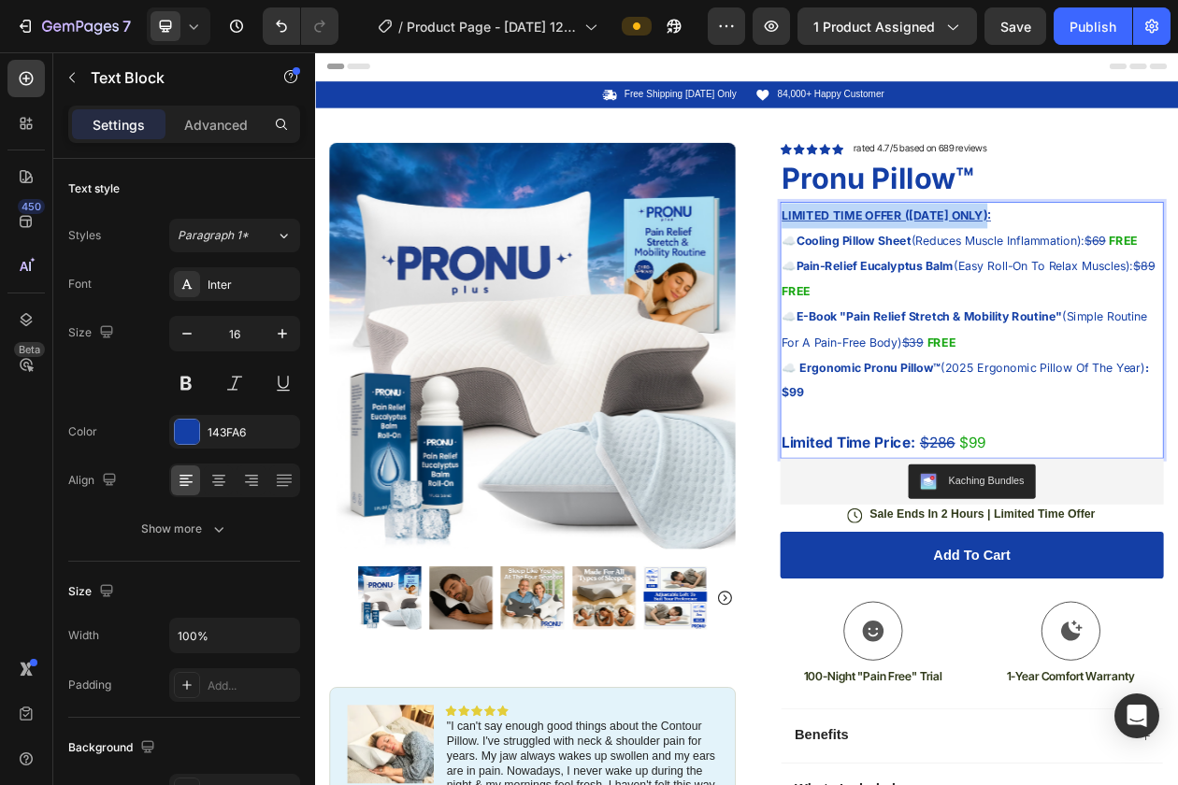
drag, startPoint x: 1203, startPoint y: 264, endPoint x: 838, endPoint y: 265, distance: 364.5
click at [838, 265] on div "Product Images Image Icon Icon Icon Icon Icon Icon List "I can't say enough goo…" at bounding box center [876, 661] width 1122 height 1073
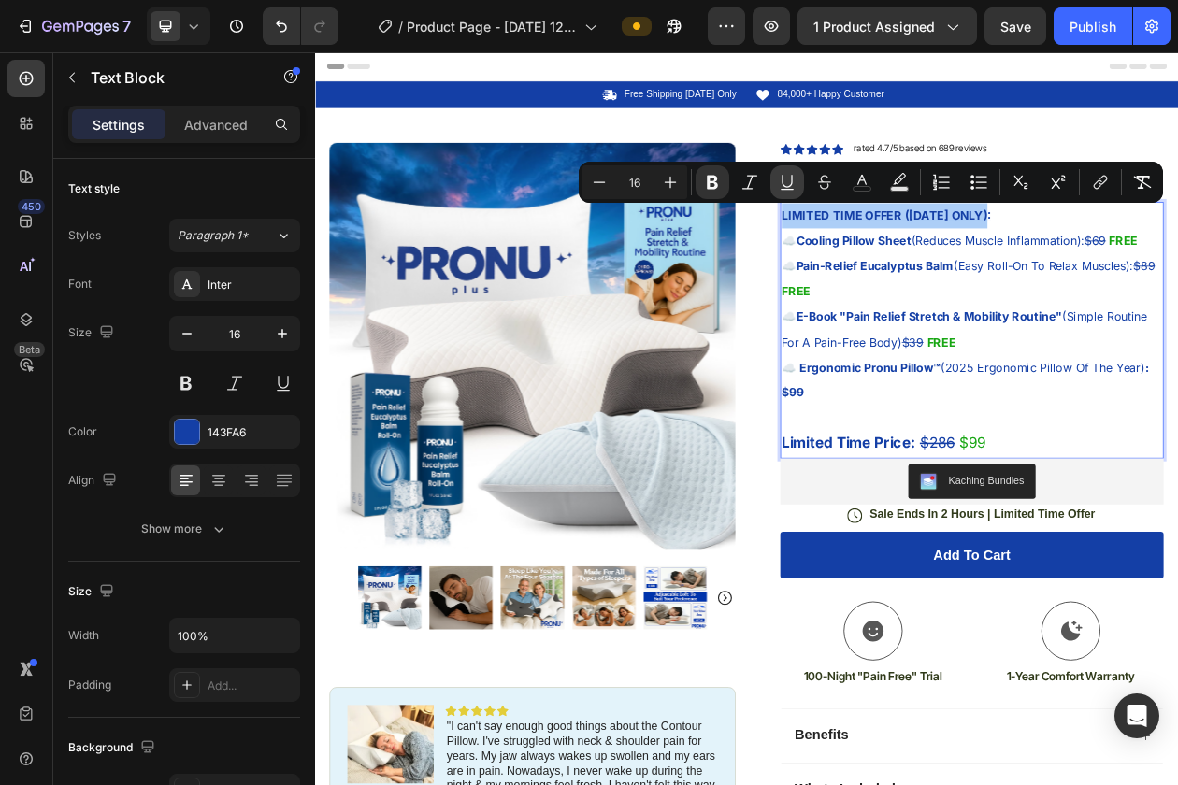
click at [781, 183] on icon "Editor contextual toolbar" at bounding box center [787, 182] width 19 height 19
click at [816, 185] on icon "Editor contextual toolbar" at bounding box center [824, 182] width 19 height 19
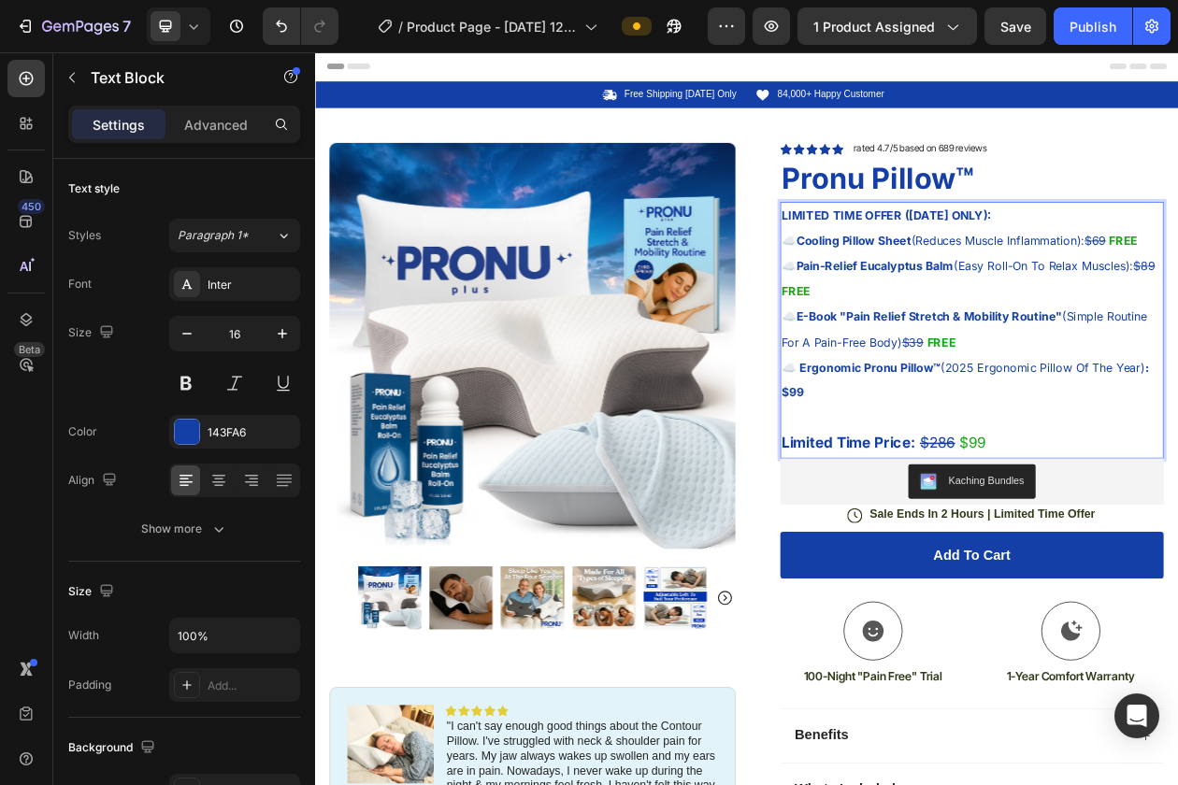
click at [1006, 351] on p "☁️ Pain-Relief Eucalyptus Balm (Easy Roll-On To Relax Muscles): $89 FREE" at bounding box center [1169, 346] width 494 height 65
click at [1177, 327] on span "☁️ Pain-Relief Eucalyptus Balm (Easy Roll-On To Relax Muscles): $89" at bounding box center [1164, 330] width 485 height 19
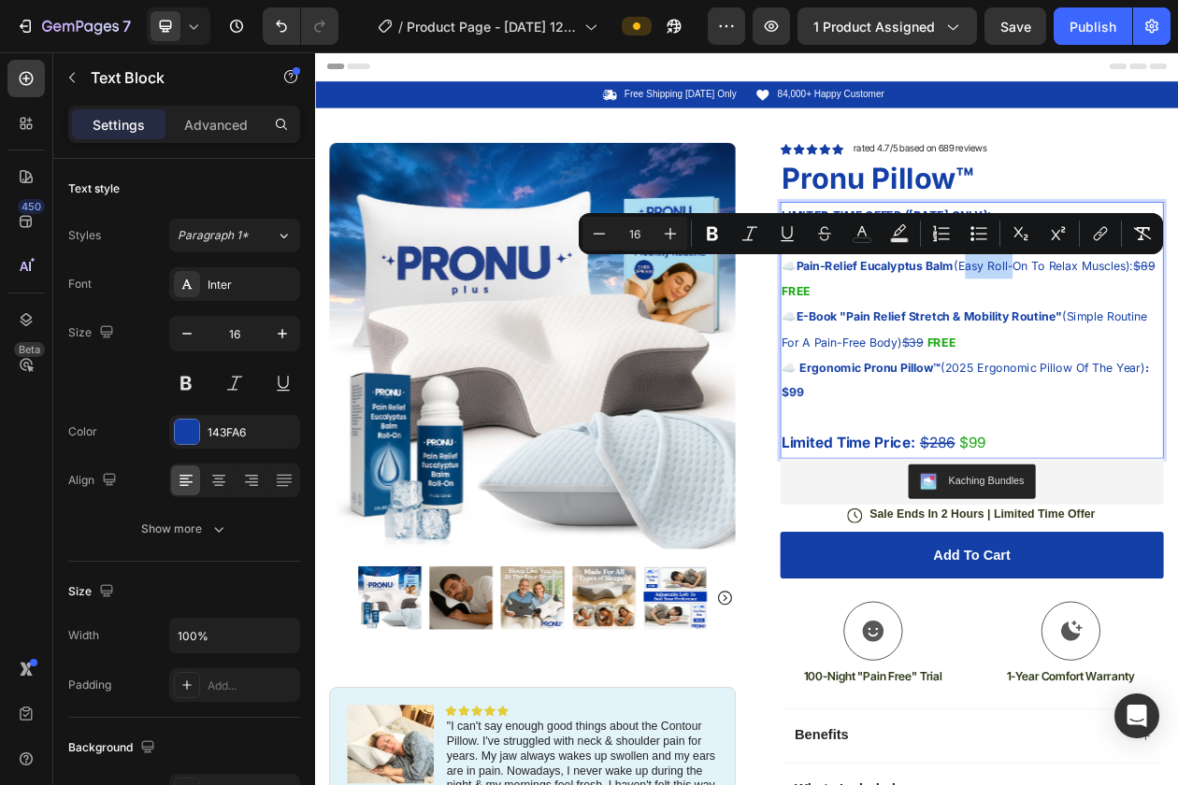
drag, startPoint x: 1193, startPoint y: 327, endPoint x: 1160, endPoint y: 327, distance: 32.7
click at [1160, 327] on span "☁️ Pain-Relief Eucalyptus Balm (Easy Roll-On To Relax Muscles): $89" at bounding box center [1164, 330] width 485 height 19
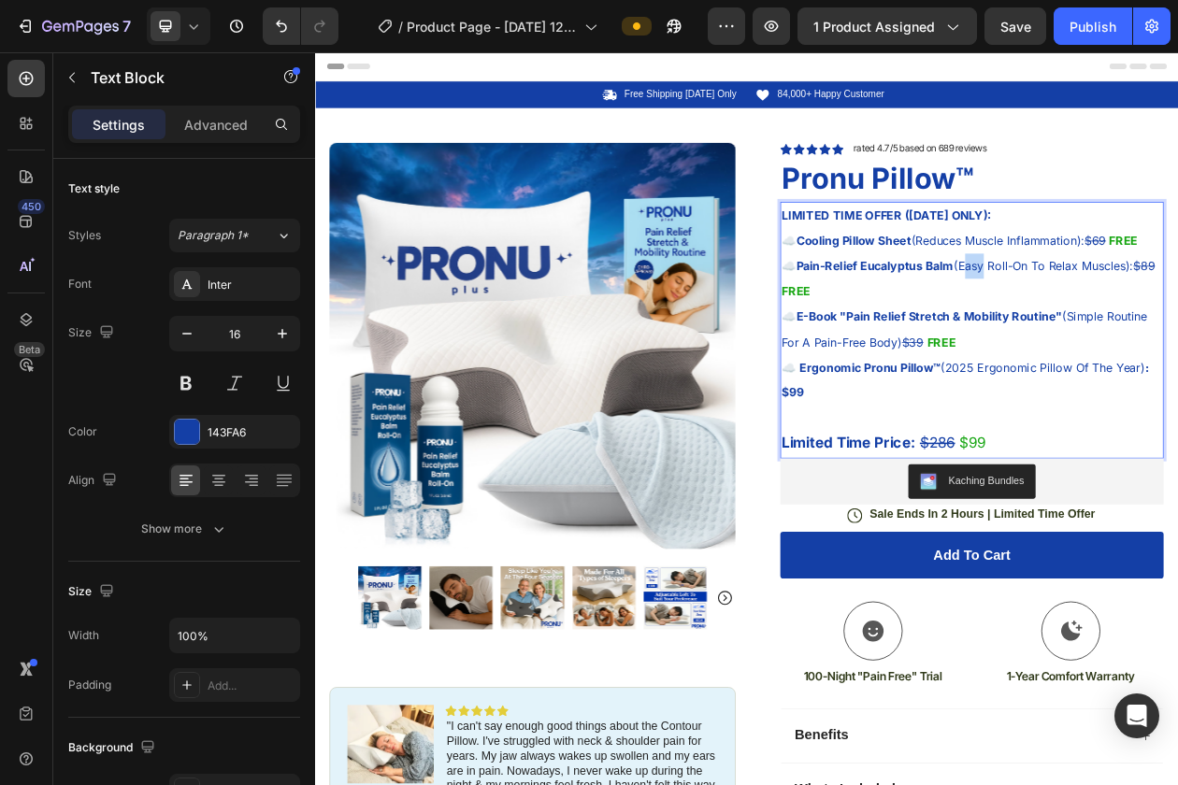
drag, startPoint x: 1182, startPoint y: 325, endPoint x: 1156, endPoint y: 325, distance: 26.2
click at [1156, 325] on span "☁️ Pain-Relief Eucalyptus Balm (Easy Roll-On To Relax Muscles): $89" at bounding box center [1164, 330] width 485 height 19
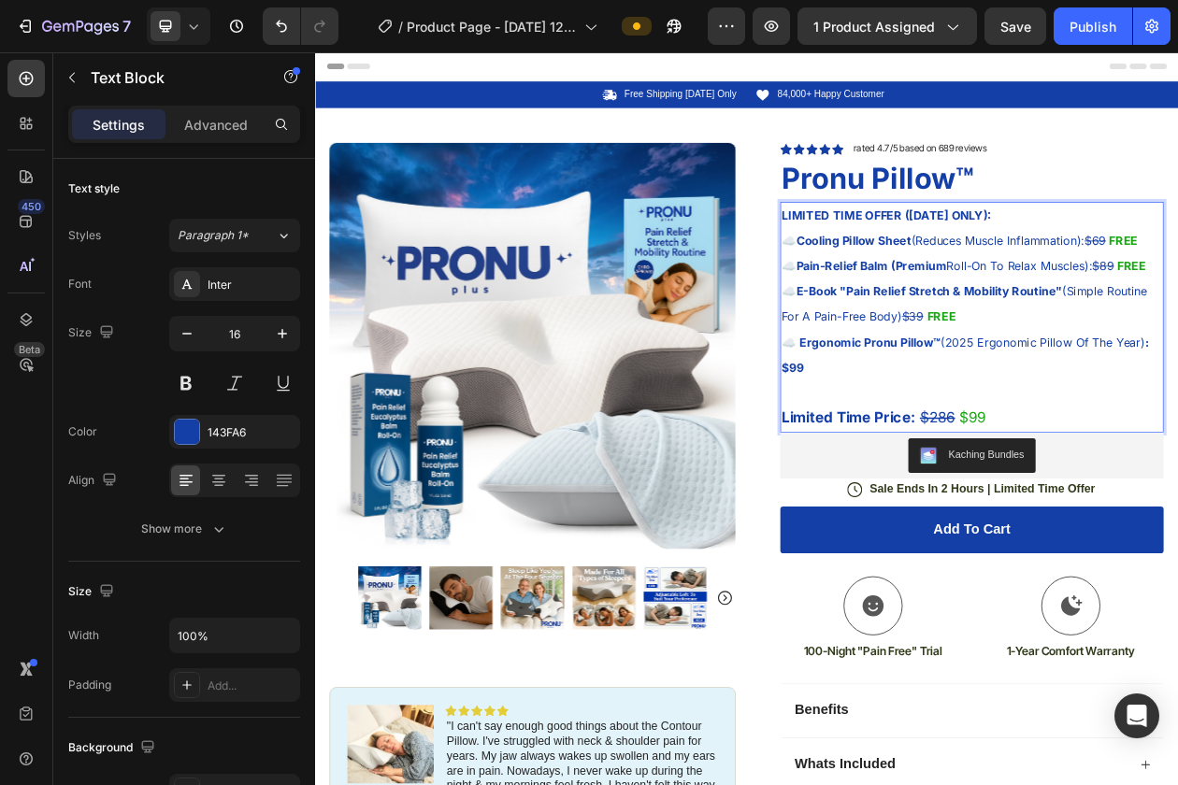
drag, startPoint x: 1138, startPoint y: 328, endPoint x: 1063, endPoint y: 327, distance: 74.8
click at [1063, 327] on strong "Pain-Relief Balm (Premium" at bounding box center [1037, 330] width 195 height 19
click at [1153, 346] on p "☁️ Pain-Relief Balm (Premium Roll-On To Relax Muscles): $89 FREE" at bounding box center [1169, 330] width 494 height 33
click at [1137, 302] on span "☁️ Cooling Pillow Sheet (Reduces Muscle Inflammation): $69" at bounding box center [1134, 297] width 425 height 19
drag, startPoint x: 1139, startPoint y: 366, endPoint x: 1082, endPoint y: 365, distance: 57.0
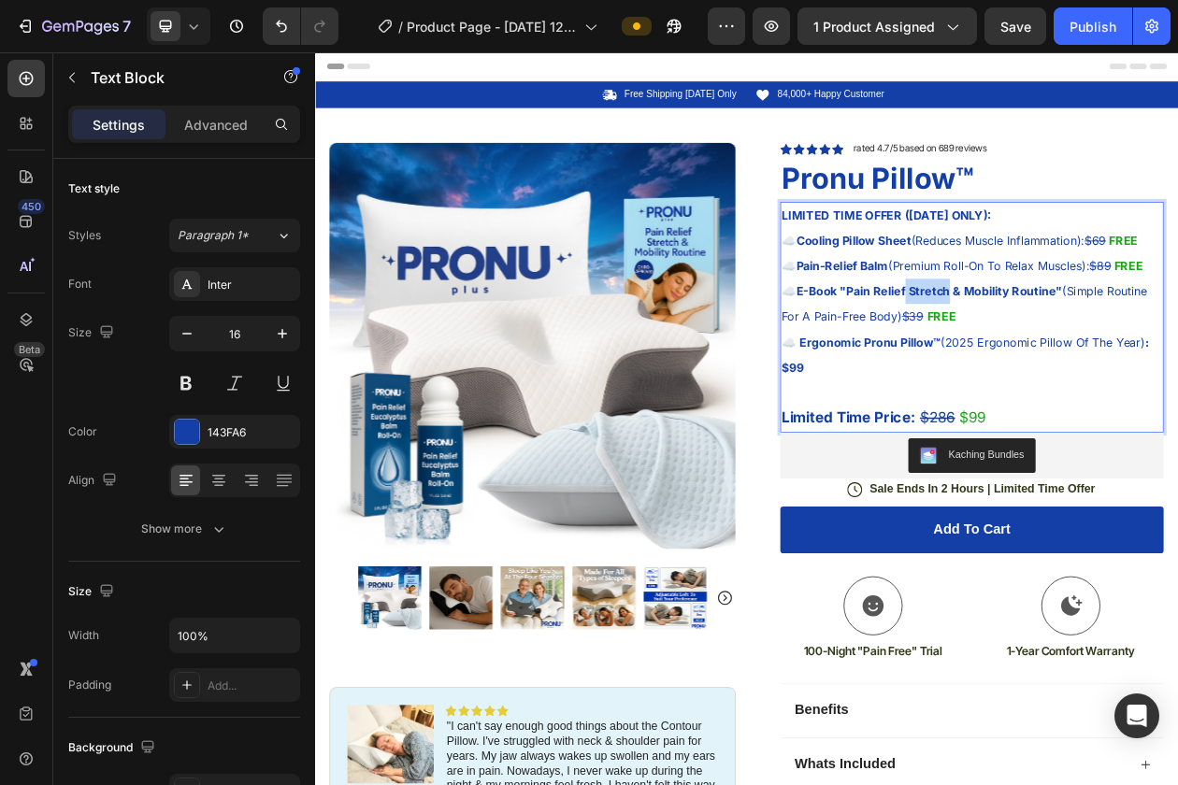
click at [1082, 365] on strong "E-Book "Pain Relief Stretch & Mobility Routine"" at bounding box center [1113, 362] width 346 height 19
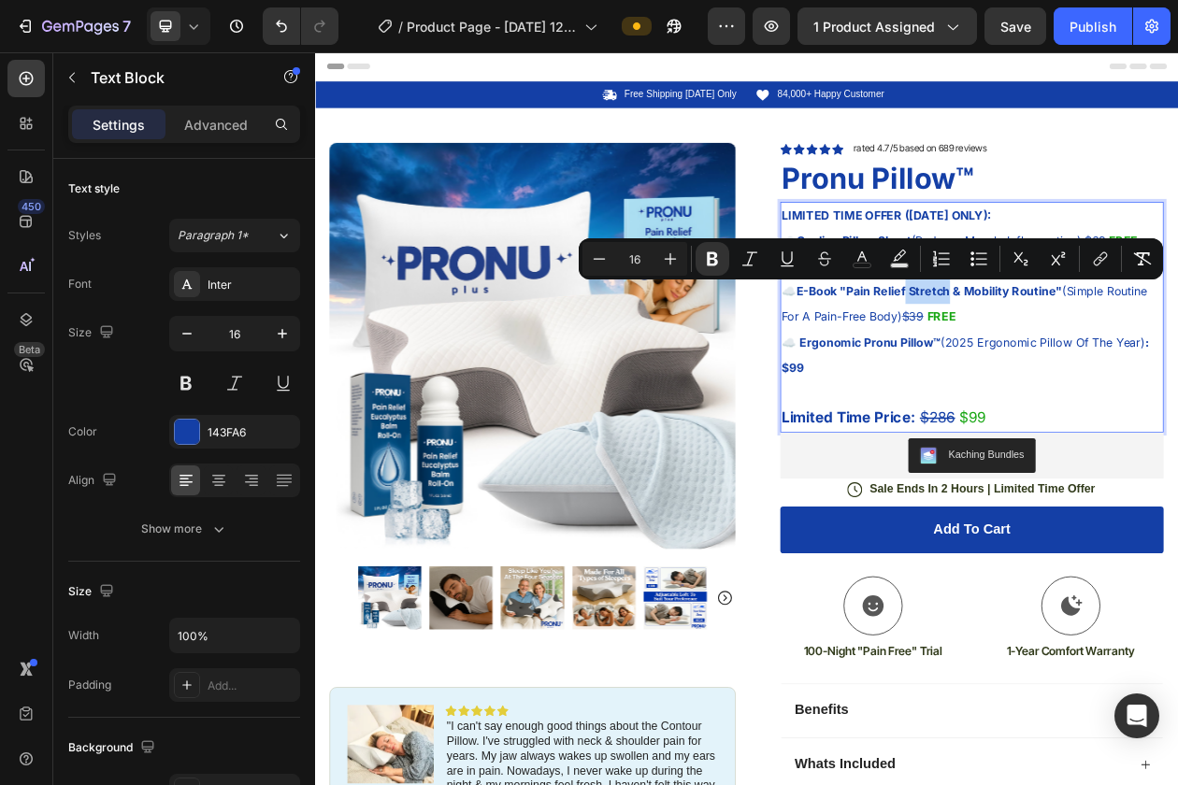
click at [1082, 365] on strong "E-Book "Pain Relief Stretch & Mobility Routine"" at bounding box center [1113, 362] width 346 height 19
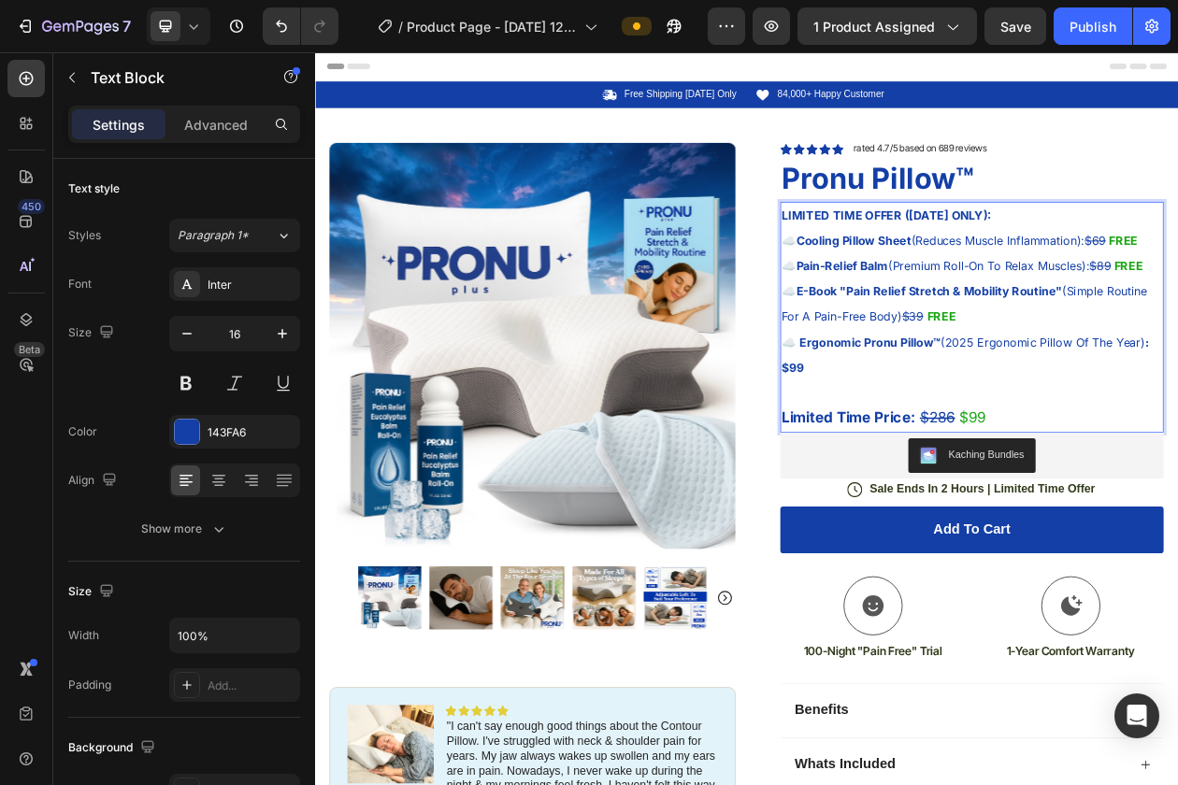
click at [1120, 380] on p "☁️ E-Book "Pain Relief Stretch & Mobility Routine" (Simple Routine For A Pain-F…" at bounding box center [1169, 379] width 494 height 65
click at [1177, 367] on strong "E-Book "Pain Relief Stretch & Mobility Routine"" at bounding box center [1113, 362] width 346 height 19
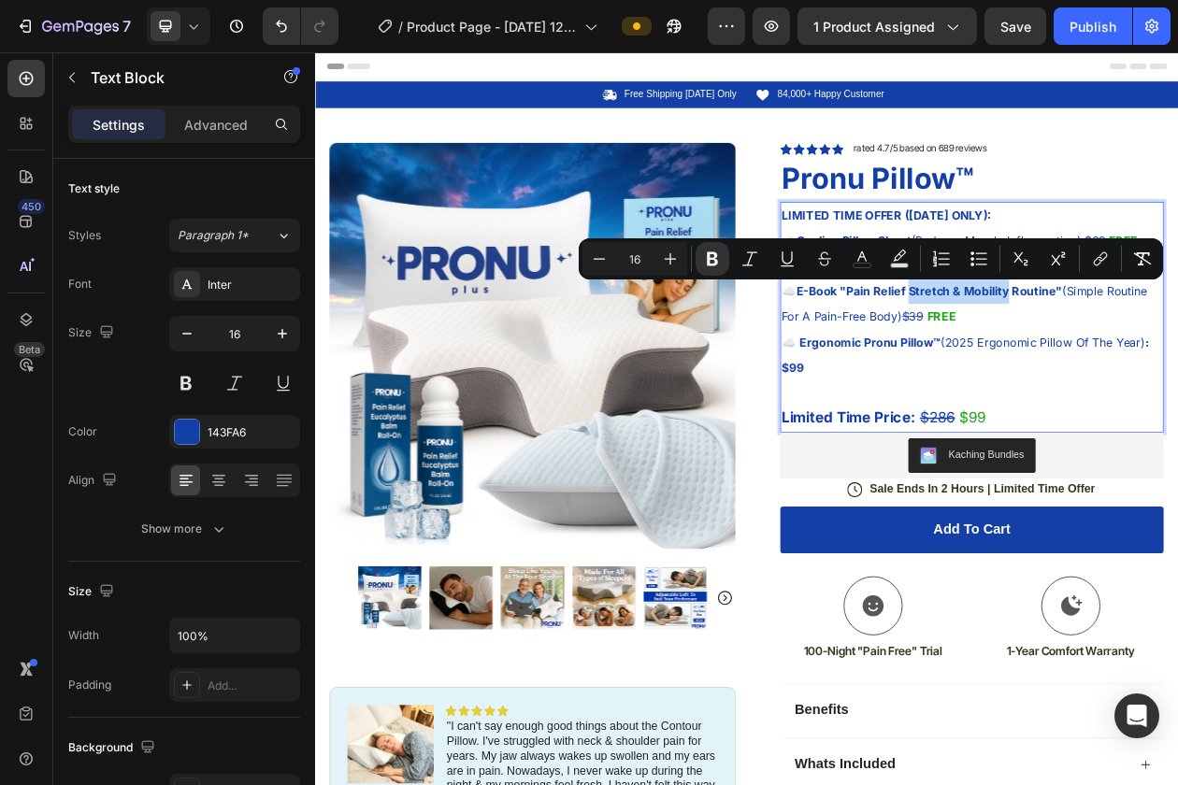
drag, startPoint x: 1087, startPoint y: 366, endPoint x: 1213, endPoint y: 364, distance: 126.2
click at [1177, 364] on strong "E-Book "Pain Relief Stretch & Mobility Routine"" at bounding box center [1113, 362] width 346 height 19
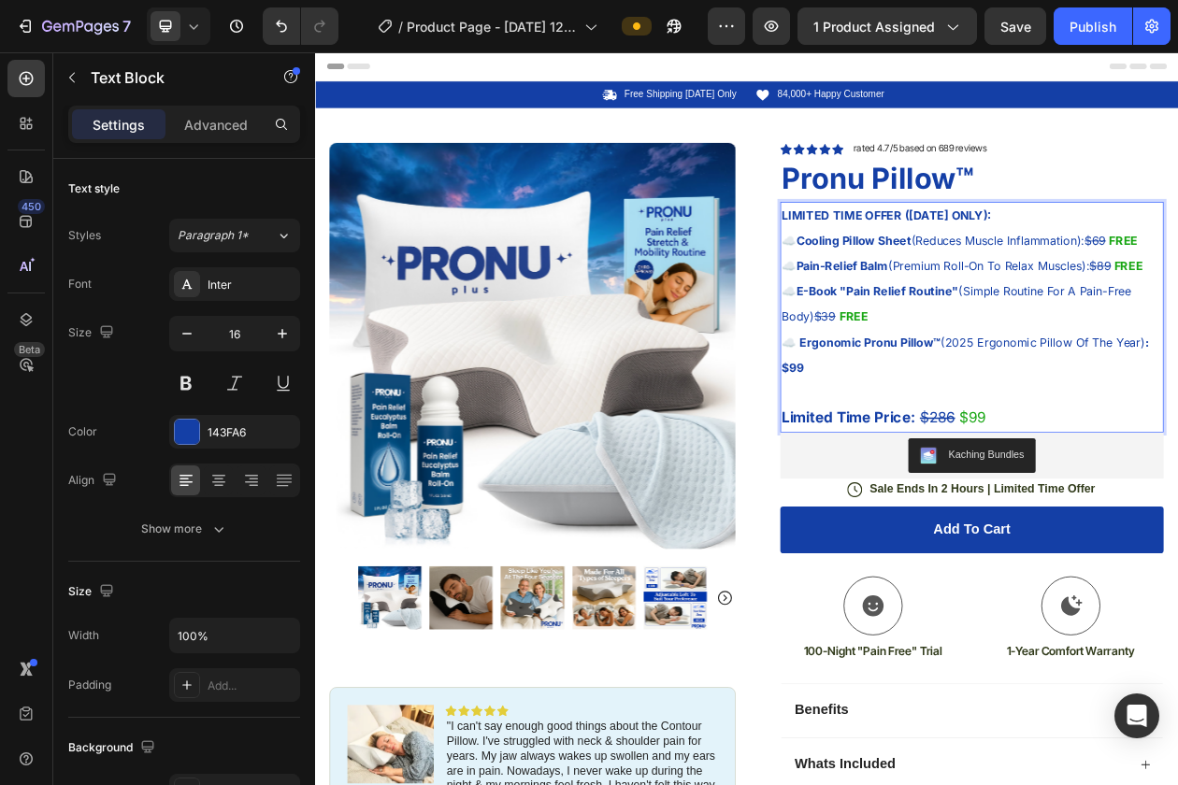
click at [941, 365] on strong "E-Book "Pain Relief Routine"" at bounding box center [1045, 362] width 211 height 19
click at [946, 365] on span "☁️ Best E-Book "Pain Relief Routine" (Simple Routine For A Pain-Free Body) $39" at bounding box center [1166, 378] width 489 height 51
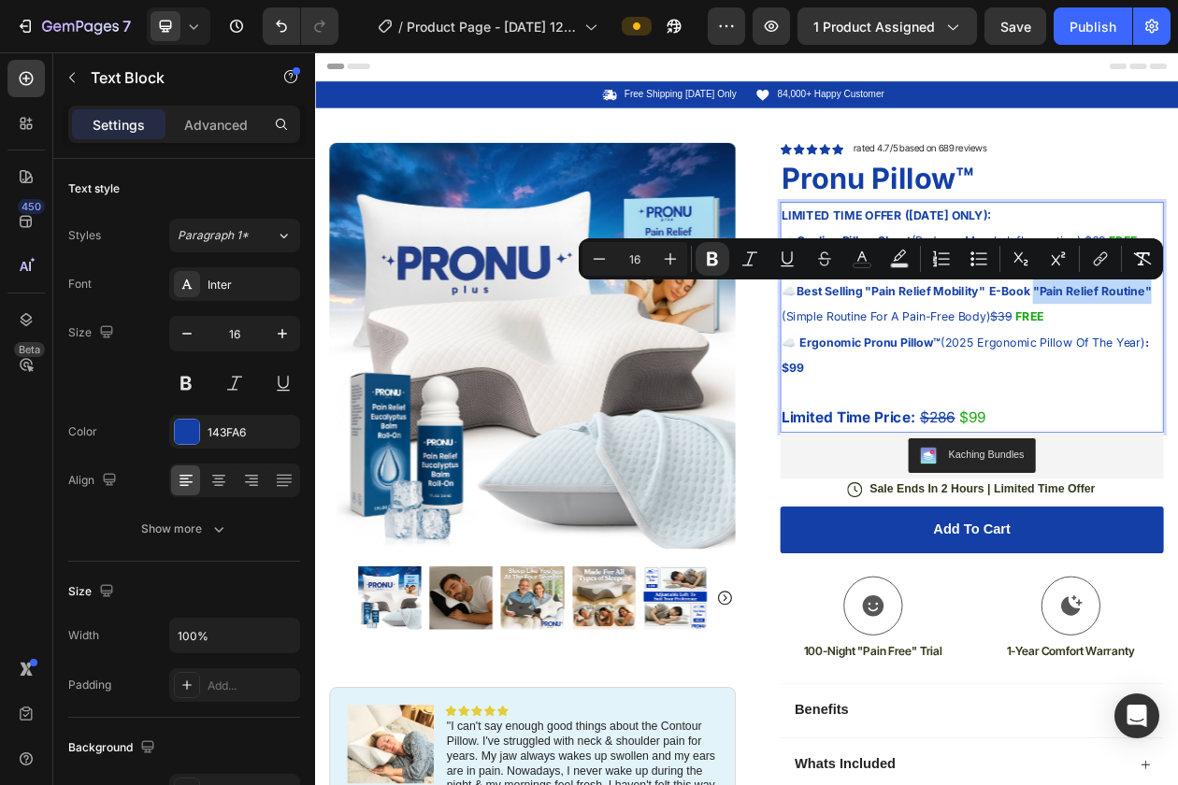
drag, startPoint x: 1248, startPoint y: 356, endPoint x: 1439, endPoint y: 365, distance: 191.8
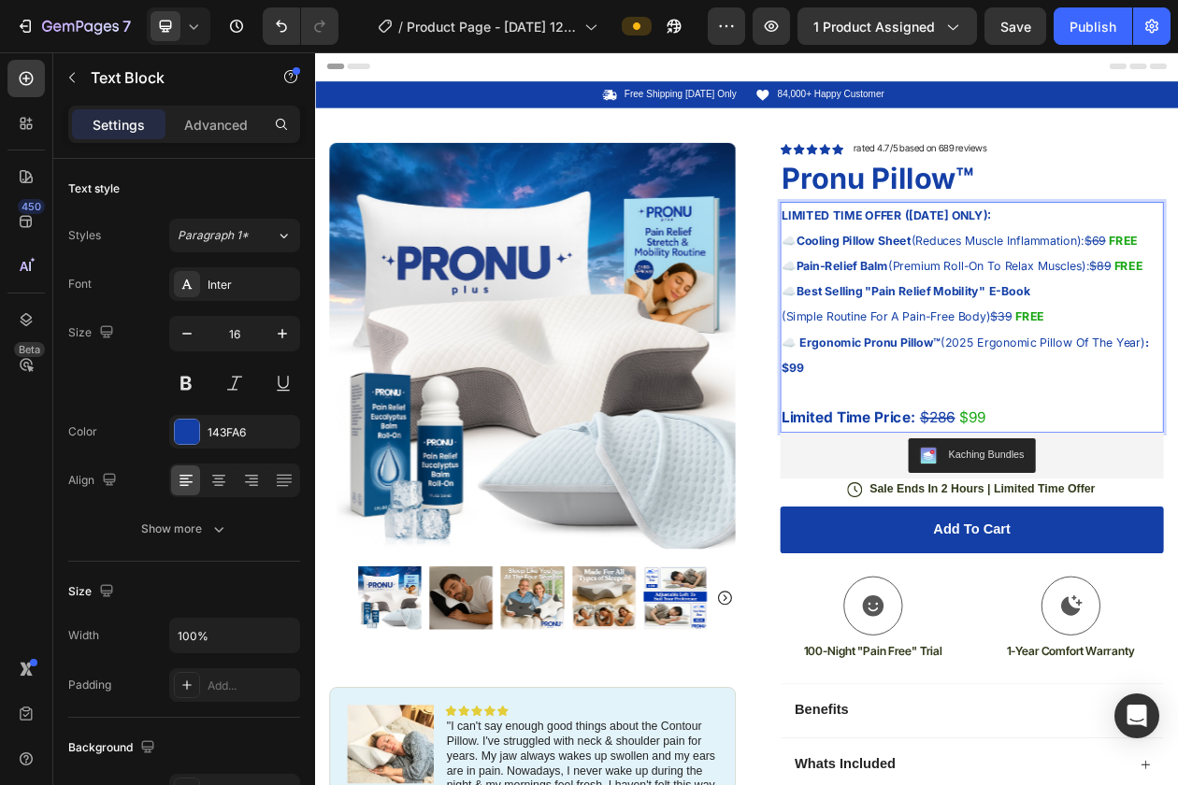
click at [1115, 363] on strong "Best Selling "Pain Relief Mobility"" at bounding box center [1063, 362] width 246 height 19
click at [1041, 452] on p "☁️ Ergonomic Pronu Pillow™ (2025 Ergonomic Pillow Of The Year) : $99 Limited Ti…" at bounding box center [1169, 479] width 494 height 133
click at [1051, 432] on strong "Ergonomic Pronu Pillow™" at bounding box center [1036, 429] width 183 height 19
click at [1125, 426] on strong "Ergonomic Pronu Pillow™" at bounding box center [1036, 429] width 183 height 19
click at [1177, 466] on p "⁠⁠⁠⁠⁠⁠⁠ (2025 Ergonomic Pillow Of The Year) : $99 Limited Time Price: $286 $99" at bounding box center [1169, 496] width 494 height 100
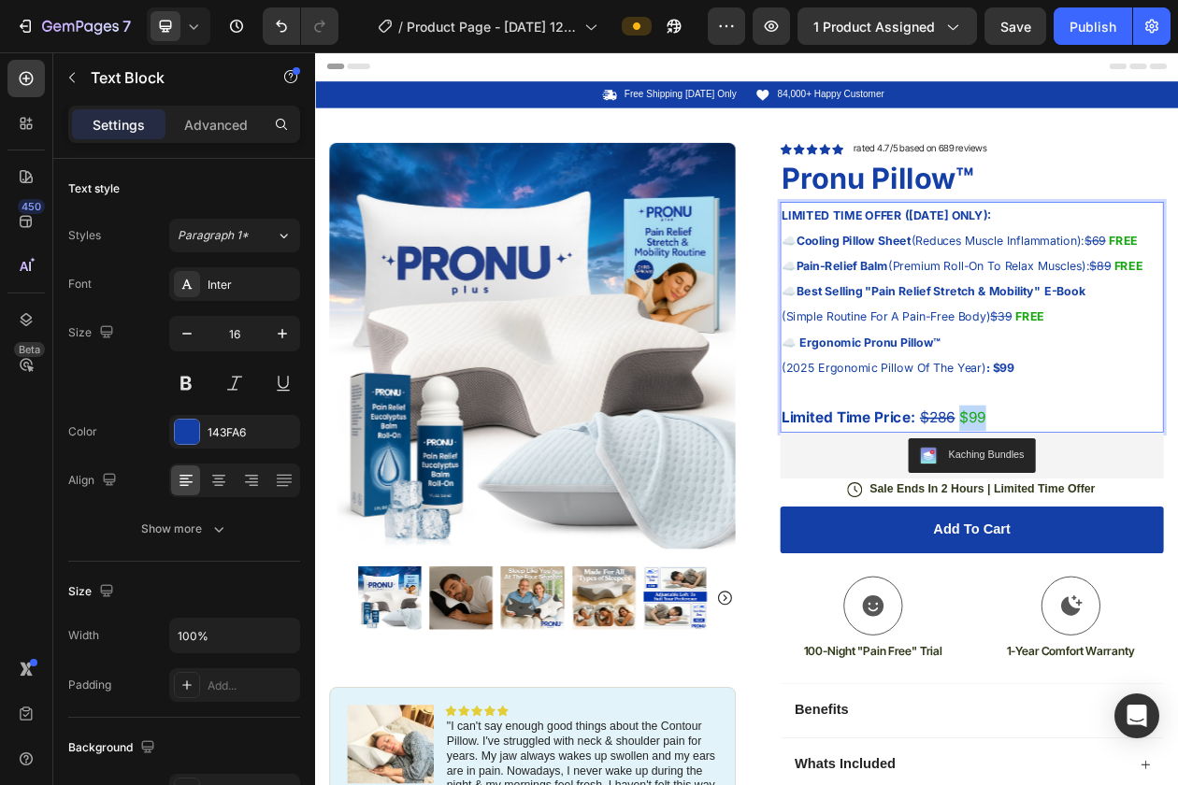
drag, startPoint x: 1196, startPoint y: 532, endPoint x: 1157, endPoint y: 532, distance: 39.3
click at [1157, 532] on p "(2025 Ergonomic Pillow Of The Year) : $99 Limited Time Price: $286 $99" at bounding box center [1169, 496] width 494 height 100
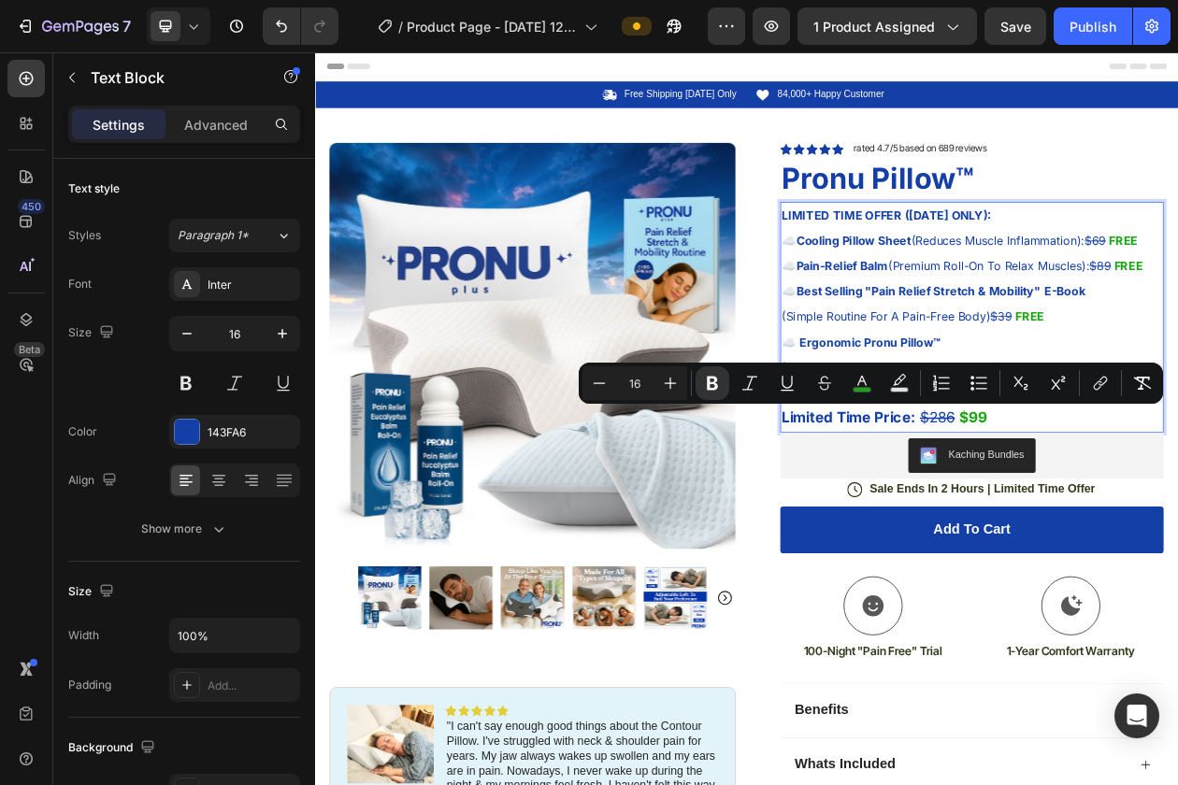
click at [1151, 347] on p "☁️ Best Selling "Pain Relief Stretch & Mobility" E-Book" at bounding box center [1169, 363] width 494 height 33
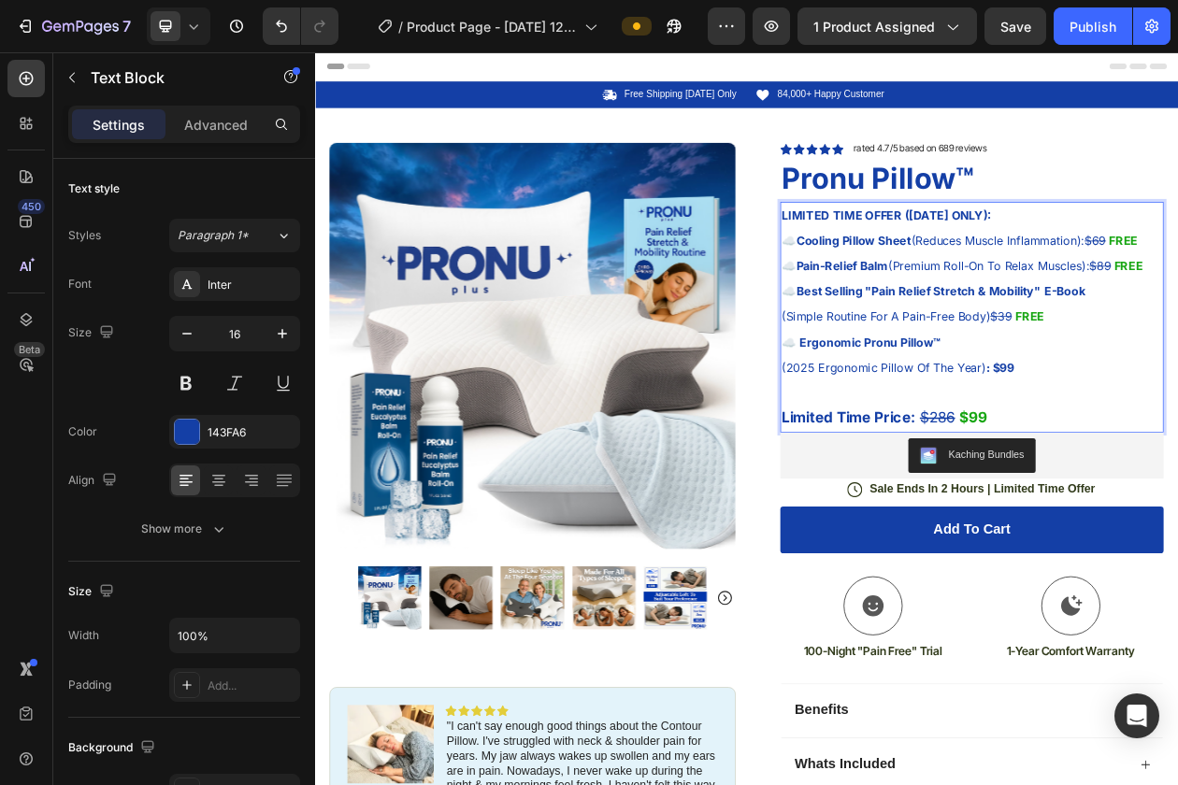
click at [1152, 527] on span "Limited Time Price: $286" at bounding box center [1037, 527] width 231 height 22
click at [1171, 523] on span "Limited Time Price: $286 ONLY" at bounding box center [1060, 527] width 276 height 22
click at [1177, 531] on p "(2025 Ergonomic Pillow Of The Year) : $99 Limited Time Price: $286 ONLY $99" at bounding box center [1169, 496] width 494 height 100
click at [1177, 535] on p "(2025 Ergonomic Pillow Of The Year) : $99 Limited Time Price: $286 ONLY $99" at bounding box center [1169, 496] width 494 height 100
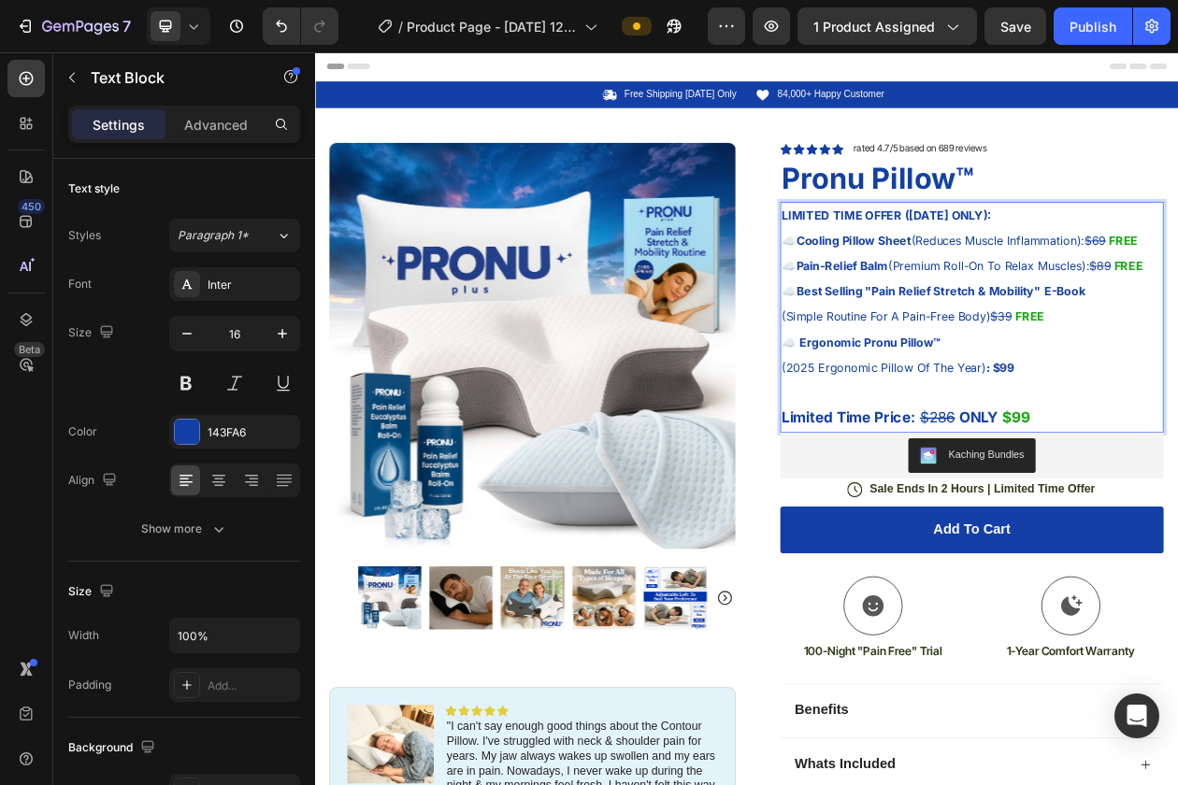
click at [1177, 527] on strong "ONLY" at bounding box center [1178, 527] width 50 height 22
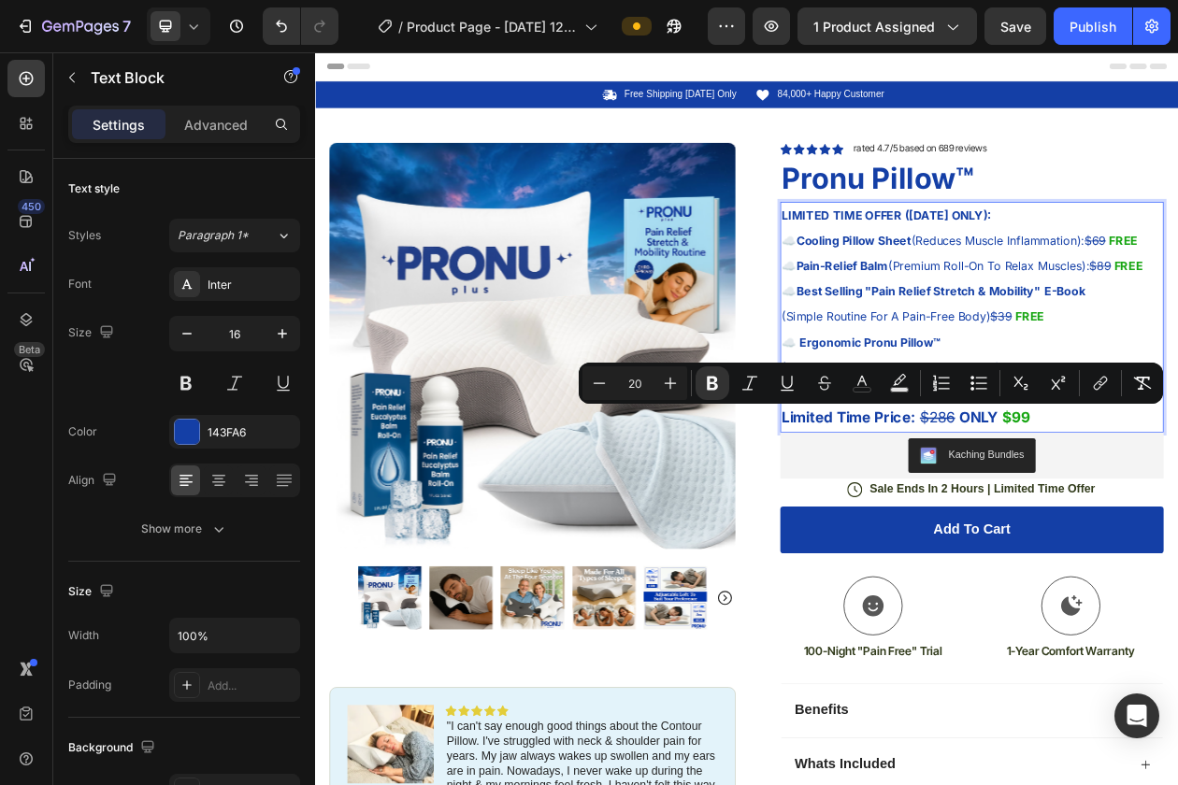
click at [1109, 531] on s "$286" at bounding box center [1124, 527] width 46 height 22
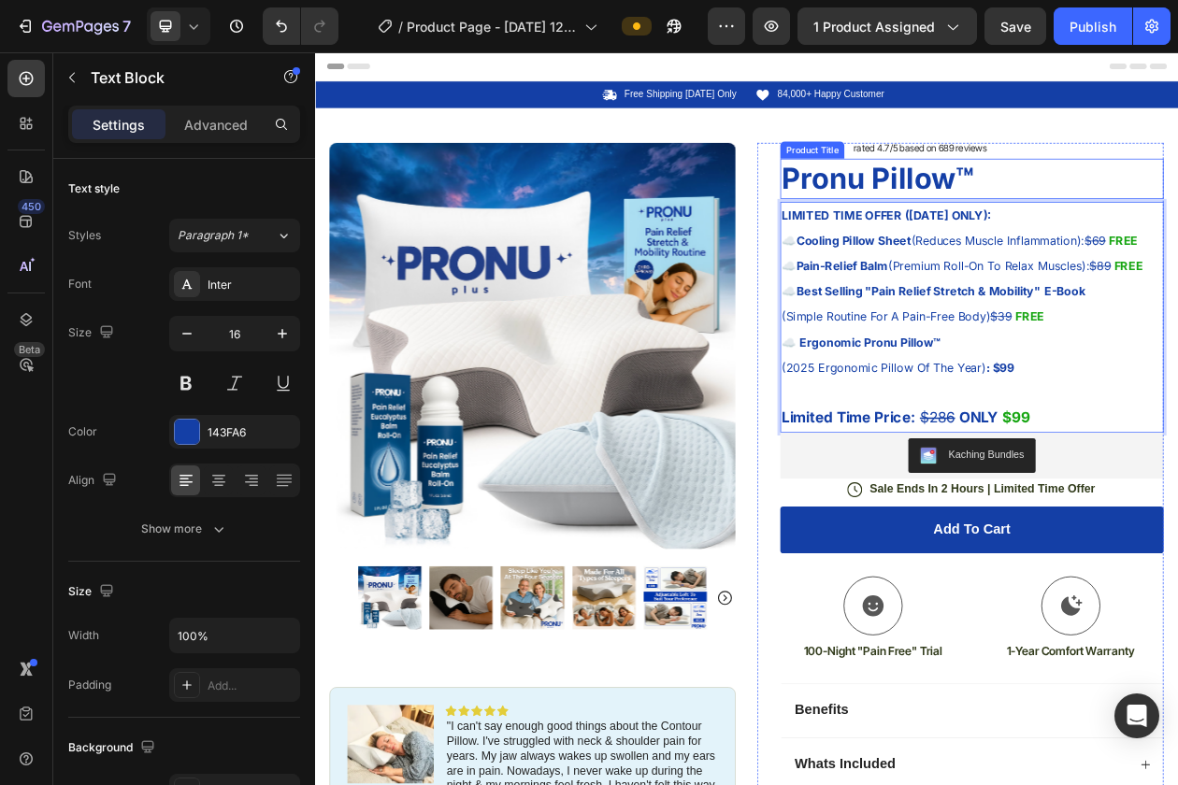
click at [1177, 197] on h1 "Pronu Pillow™" at bounding box center [1169, 217] width 498 height 52
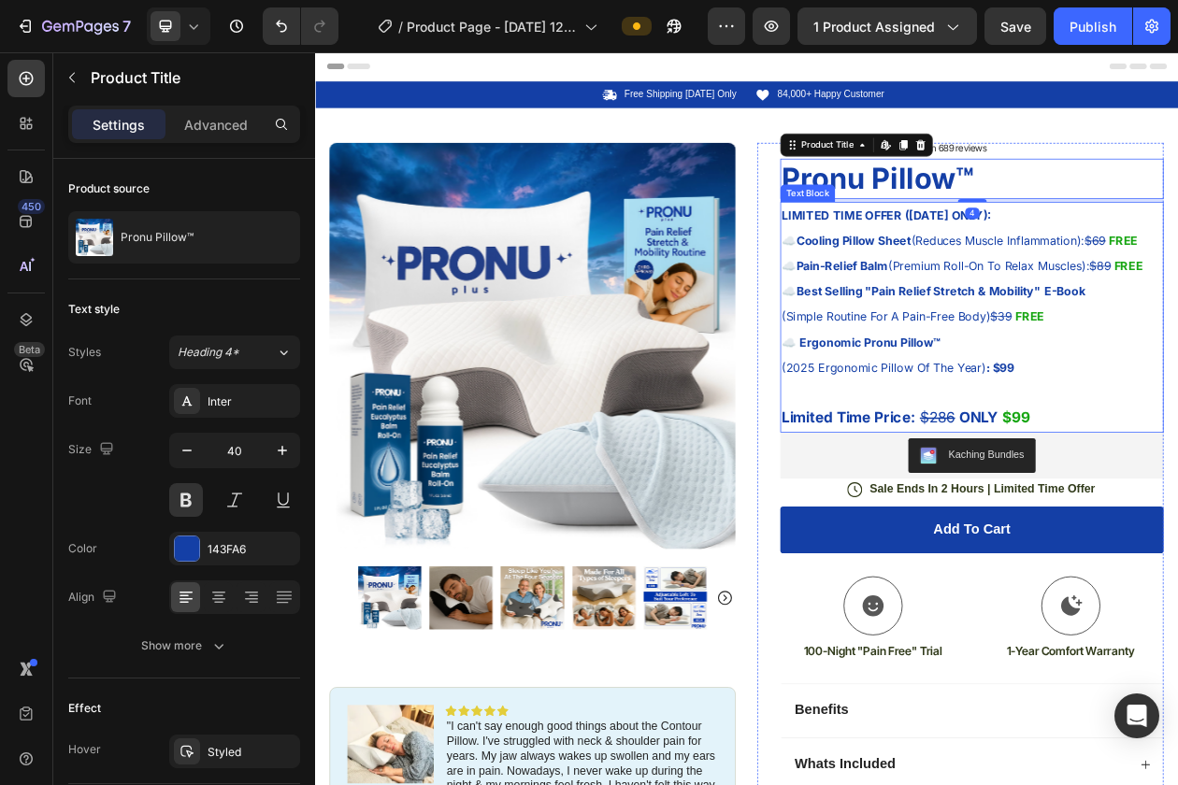
click at [1153, 528] on span "Limited Time Price: $286 ONLY" at bounding box center [1065, 527] width 287 height 22
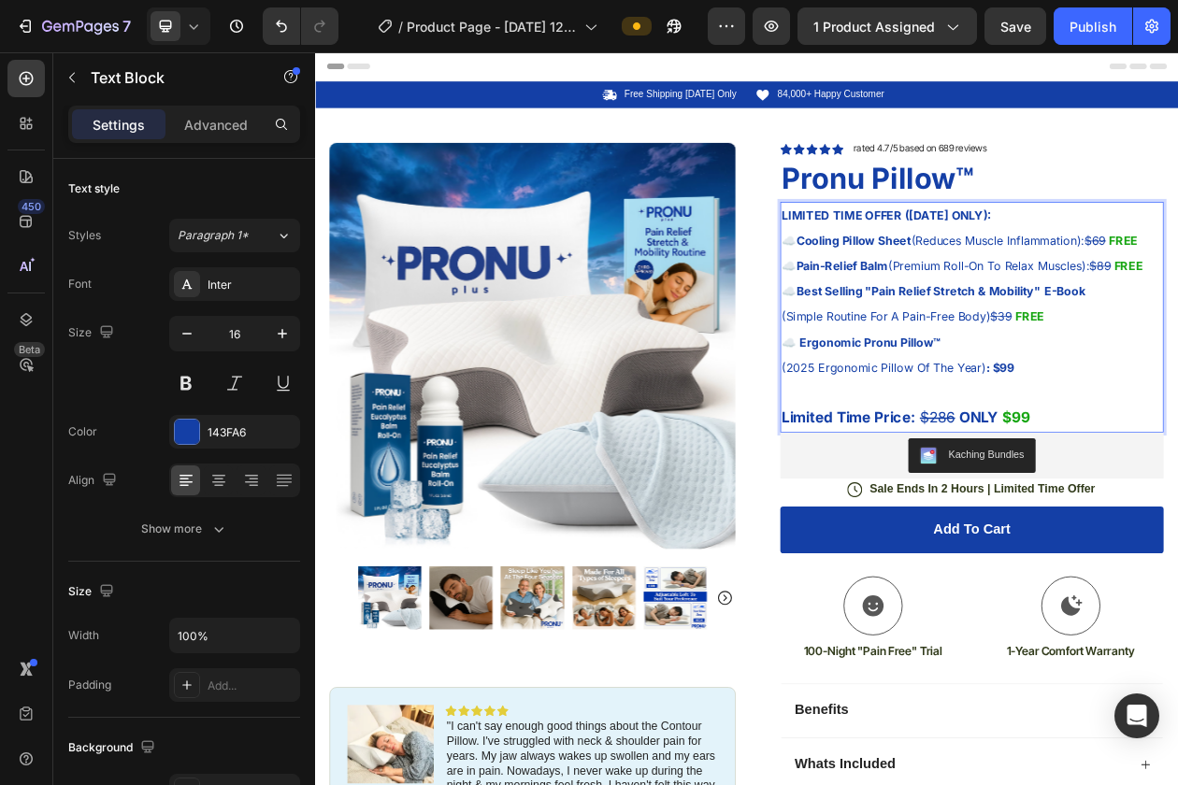
click at [1177, 526] on strong "ONLY" at bounding box center [1178, 527] width 50 height 22
click at [1177, 212] on h1 "Pronu Pillow™" at bounding box center [1169, 217] width 498 height 52
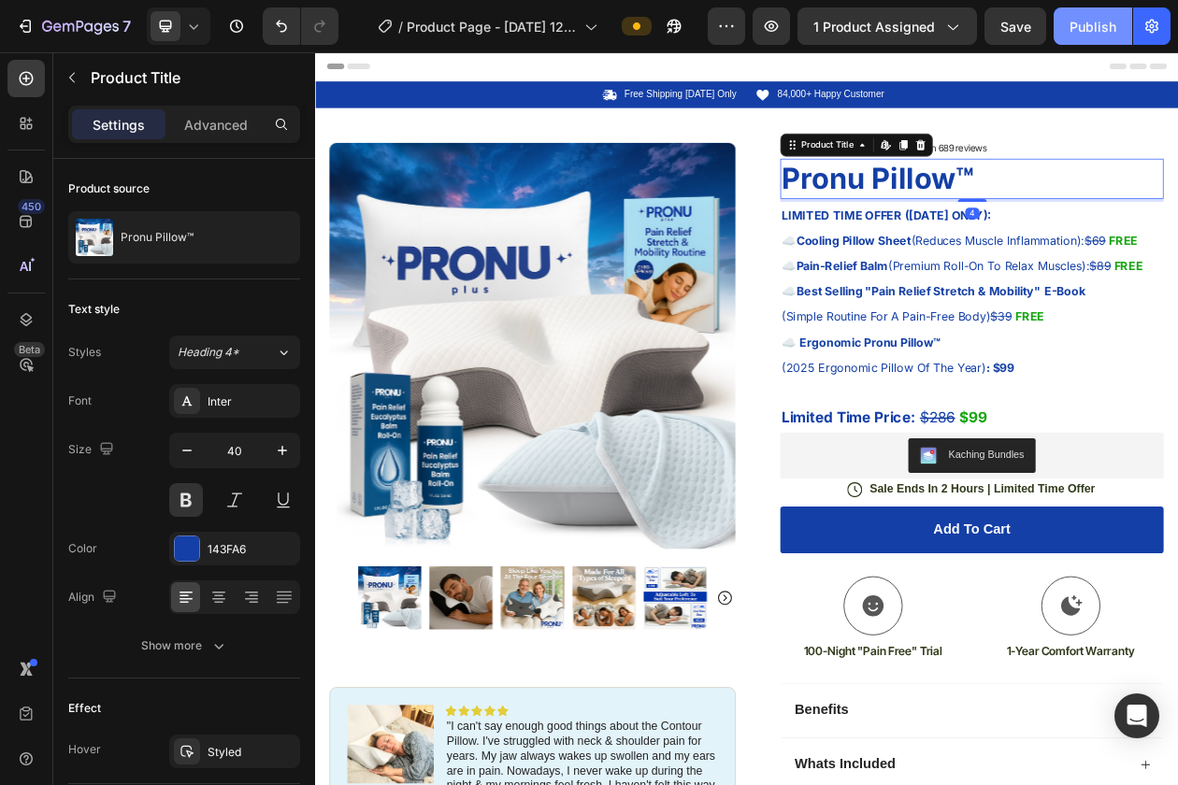
click at [1086, 17] on div "Publish" at bounding box center [1092, 27] width 47 height 20
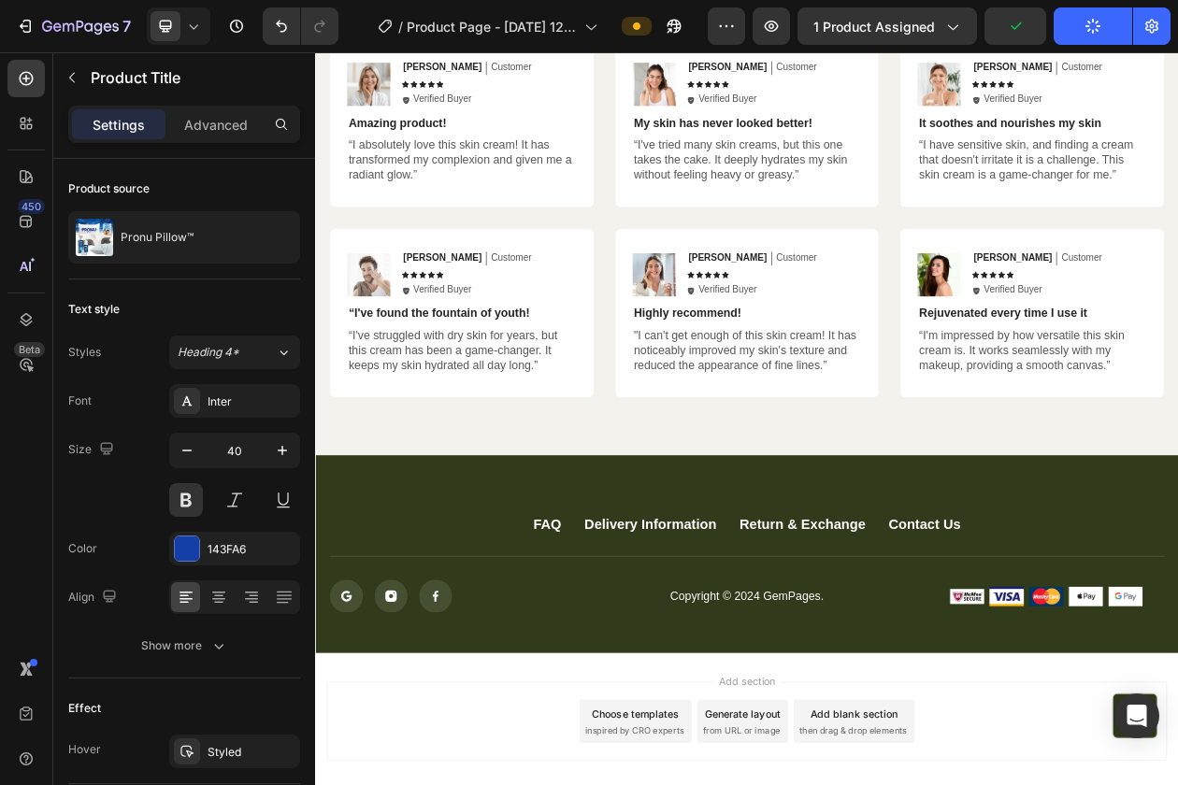
scroll to position [4827, 0]
